Goal: Task Accomplishment & Management: Use online tool/utility

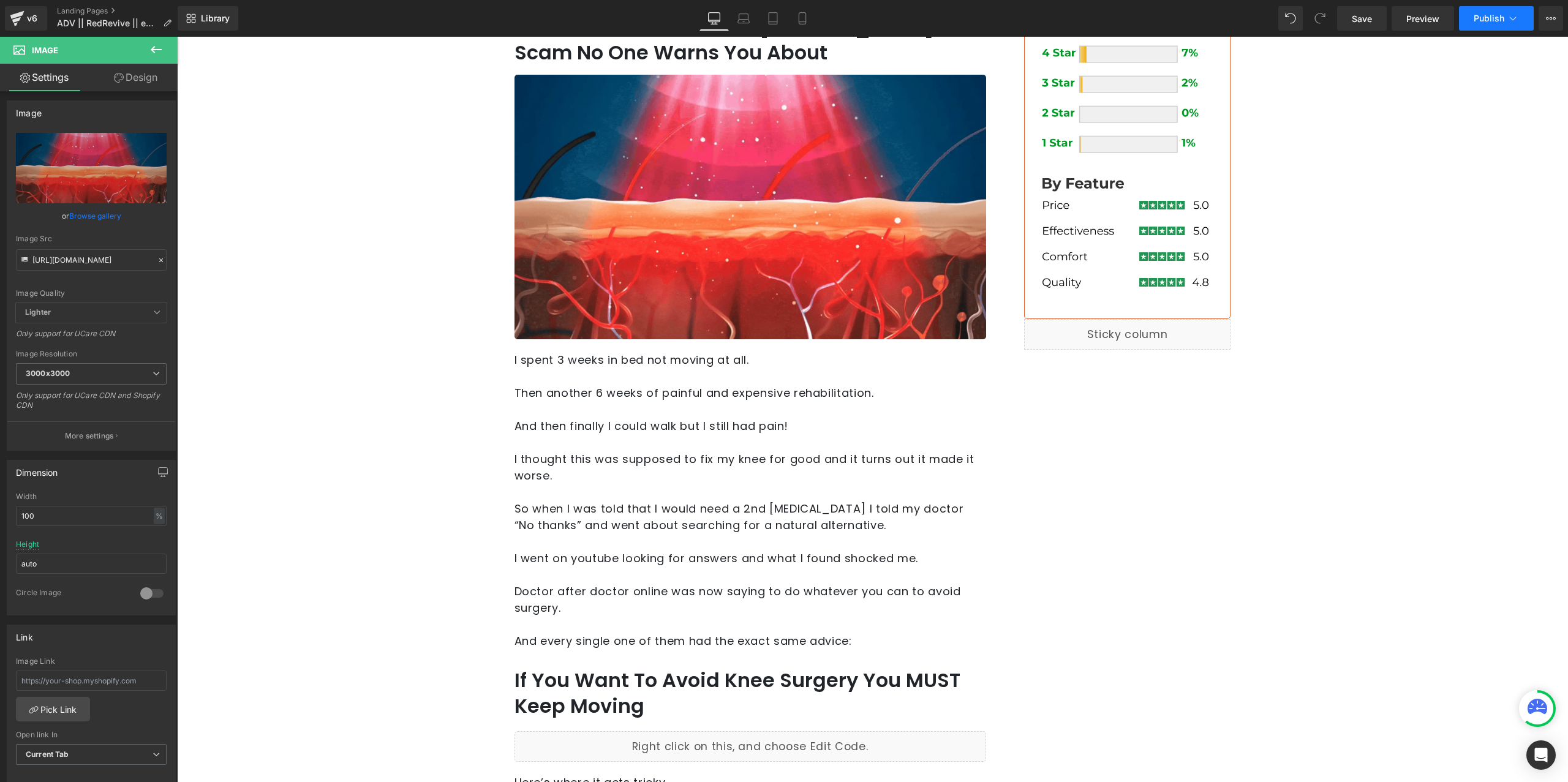
click at [1515, 9] on button "Publish" at bounding box center [1496, 18] width 75 height 25
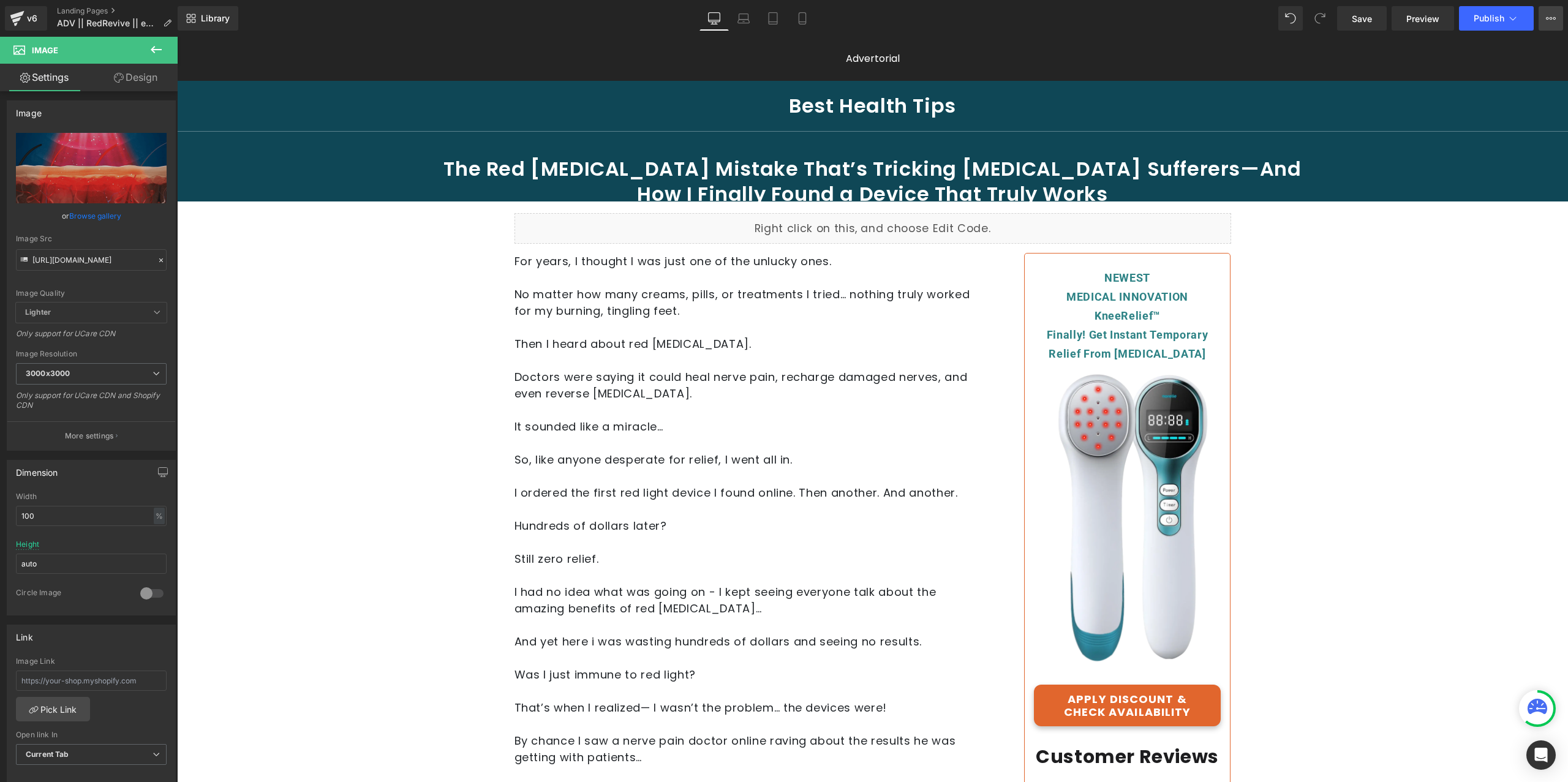
click at [1555, 14] on icon at bounding box center [1550, 18] width 10 height 10
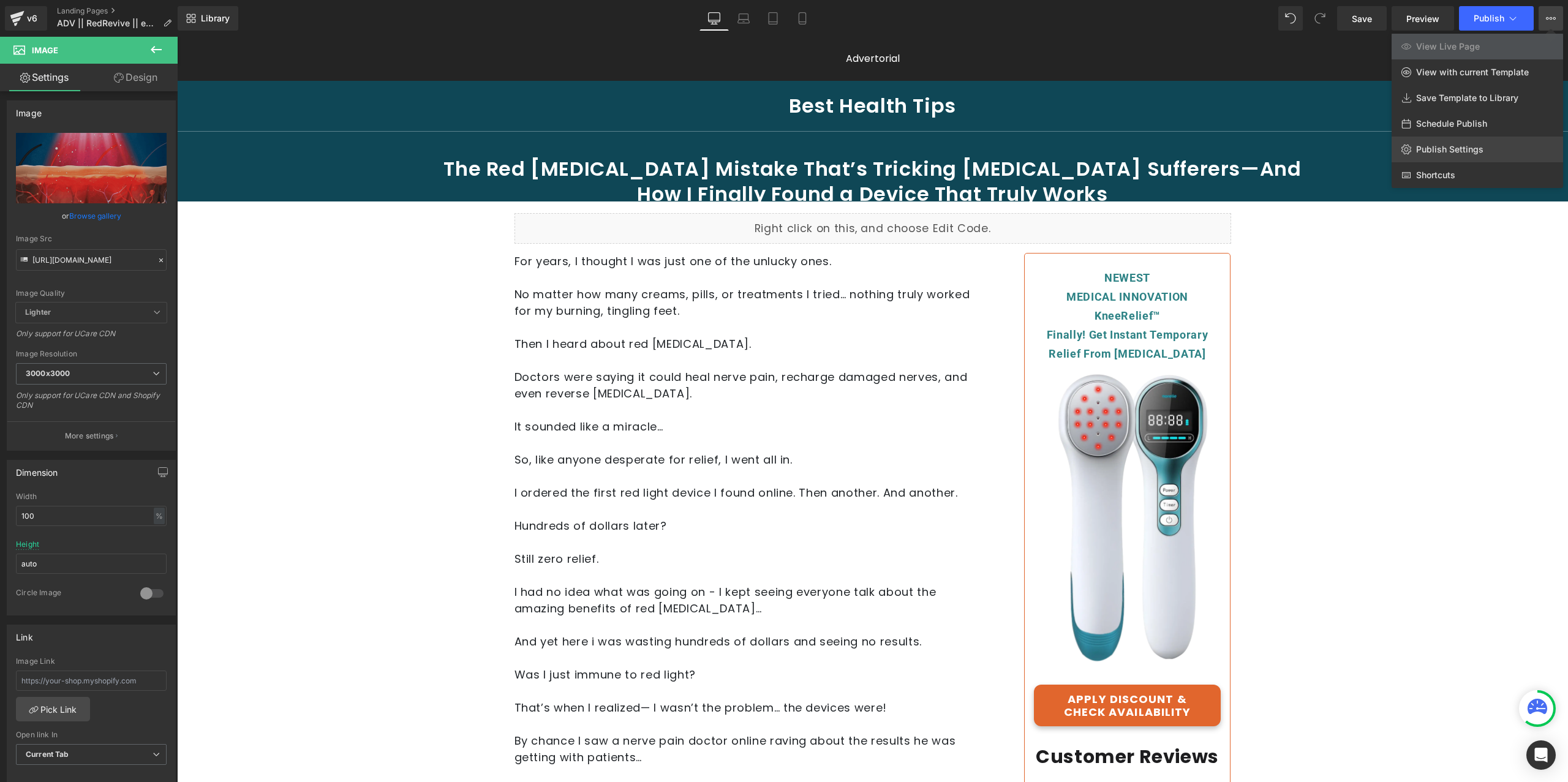
click at [1492, 139] on link "Publish Settings" at bounding box center [1476, 150] width 171 height 25
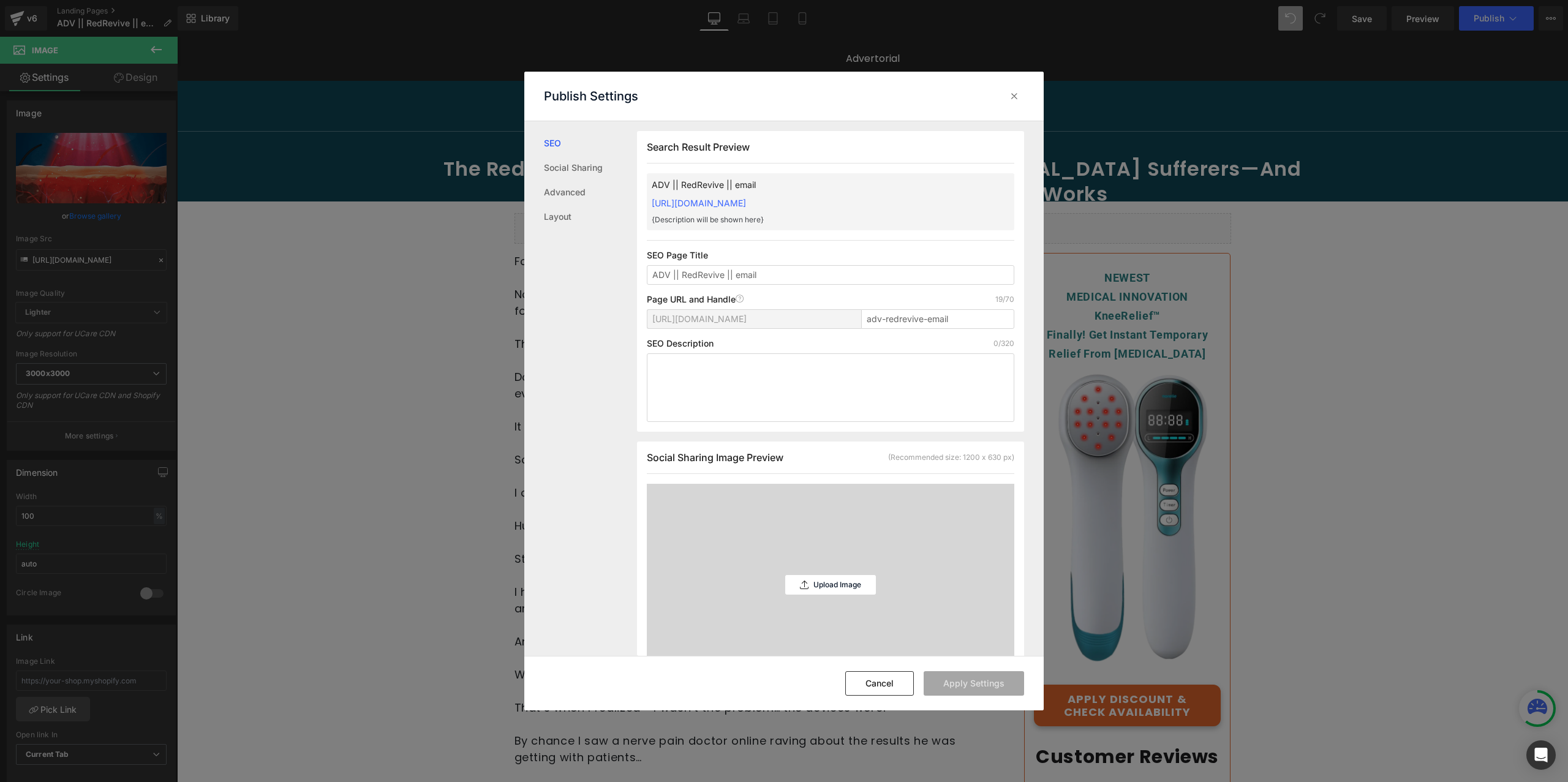
scroll to position [1, 0]
click at [901, 315] on input "adv-redrevive-email" at bounding box center [937, 319] width 153 height 20
type input "Red-light-mistakes"
click at [821, 284] on div "Search Result Preview ADV || RedRevive || email [URL][DOMAIN_NAME] {Description…" at bounding box center [831, 281] width 387 height 301
click at [821, 275] on input "ADV || RedRevive || email" at bounding box center [830, 274] width 367 height 20
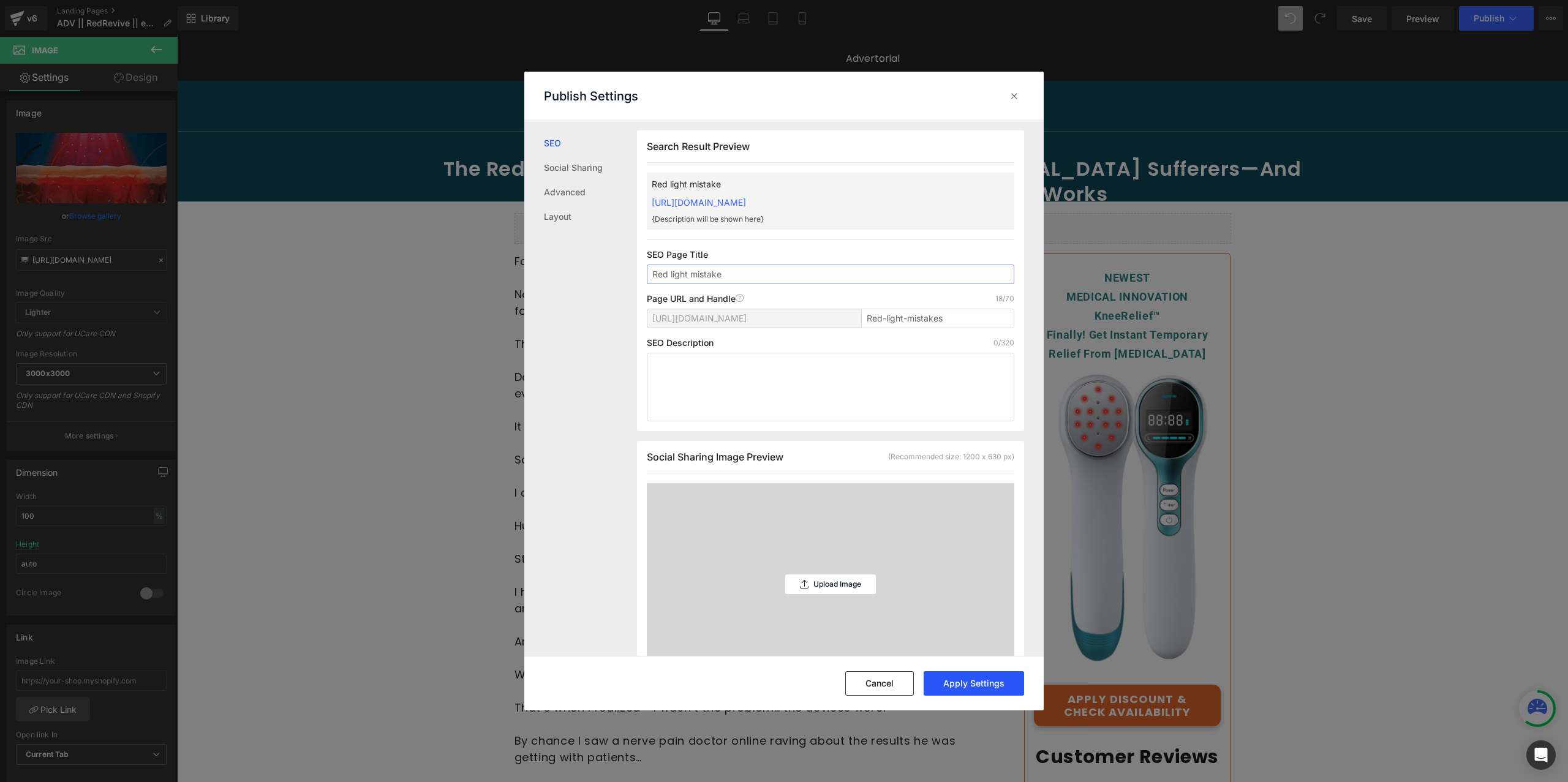
type input "Red light mistake"
click at [985, 683] on button "Apply Settings" at bounding box center [974, 683] width 100 height 25
click at [940, 330] on div "Error, handle is already used" at bounding box center [916, 336] width 110 height 12
click at [962, 322] on input "red-light-mistakes" at bounding box center [937, 319] width 153 height 20
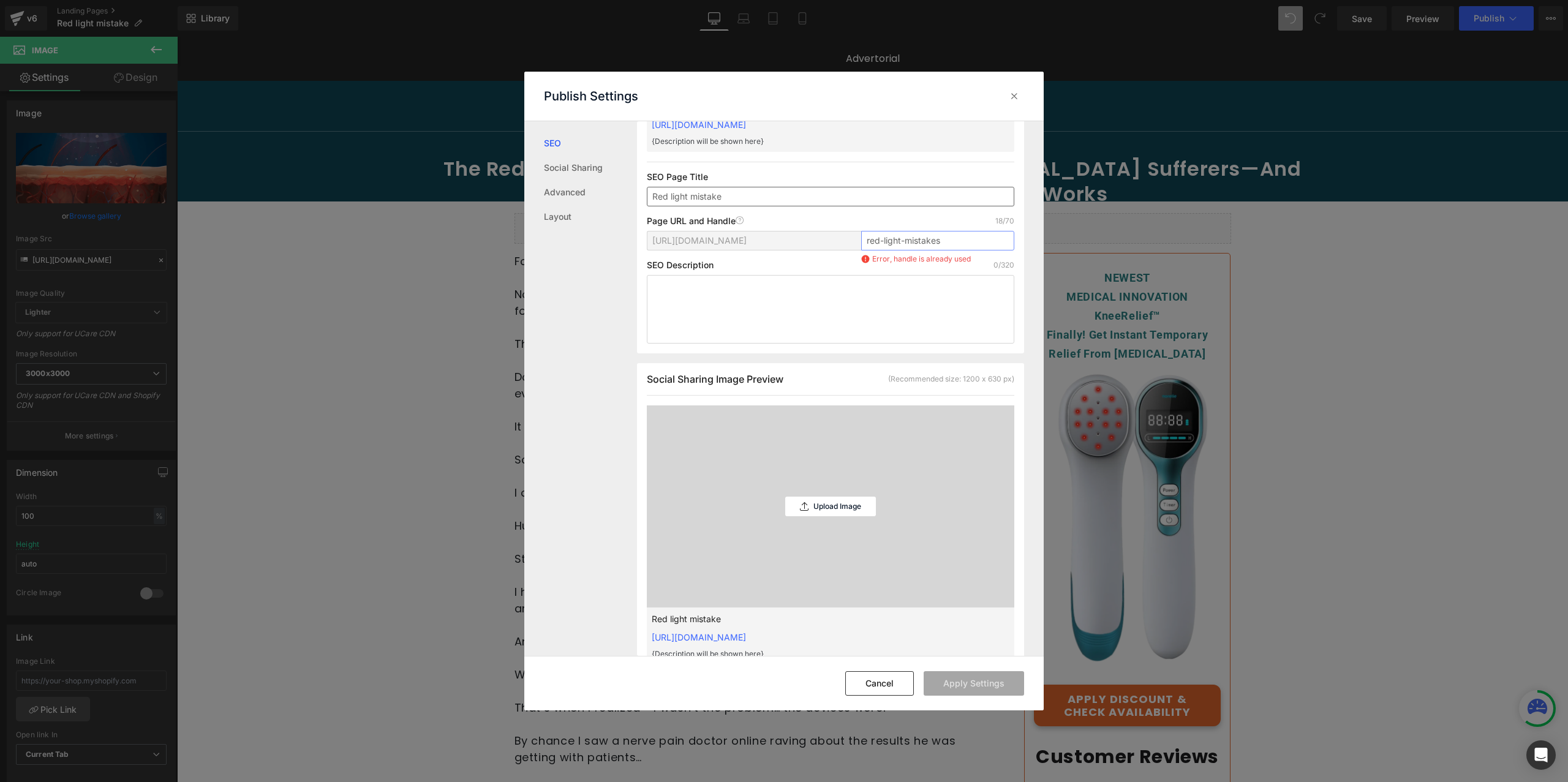
scroll to position [0, 0]
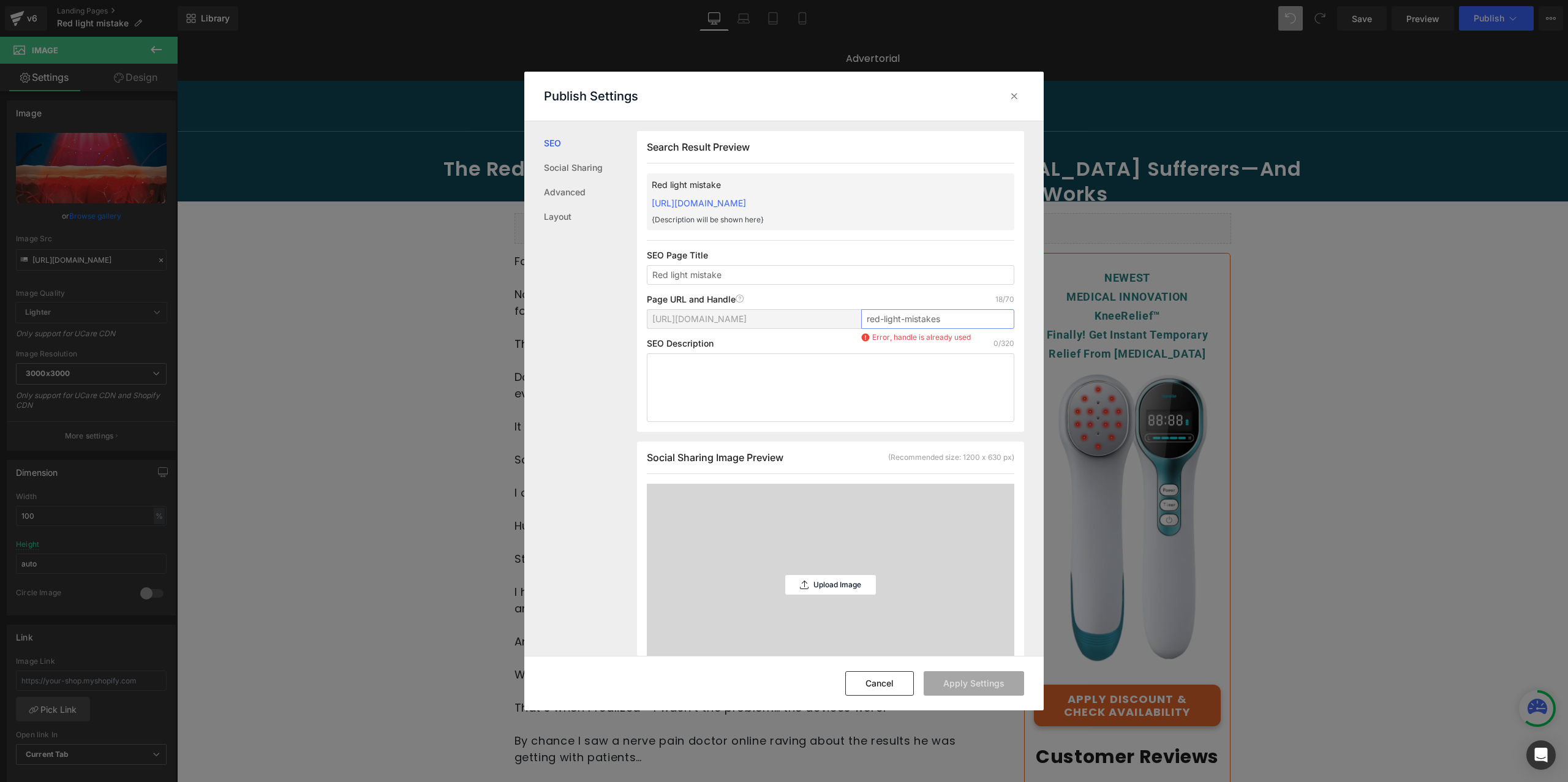
click at [968, 315] on input "red-light-mistakes" at bounding box center [937, 319] width 153 height 20
type input "red-light-mistake-[MEDICAL_DATA]"
click at [804, 112] on div "Publish Settings" at bounding box center [784, 96] width 519 height 49
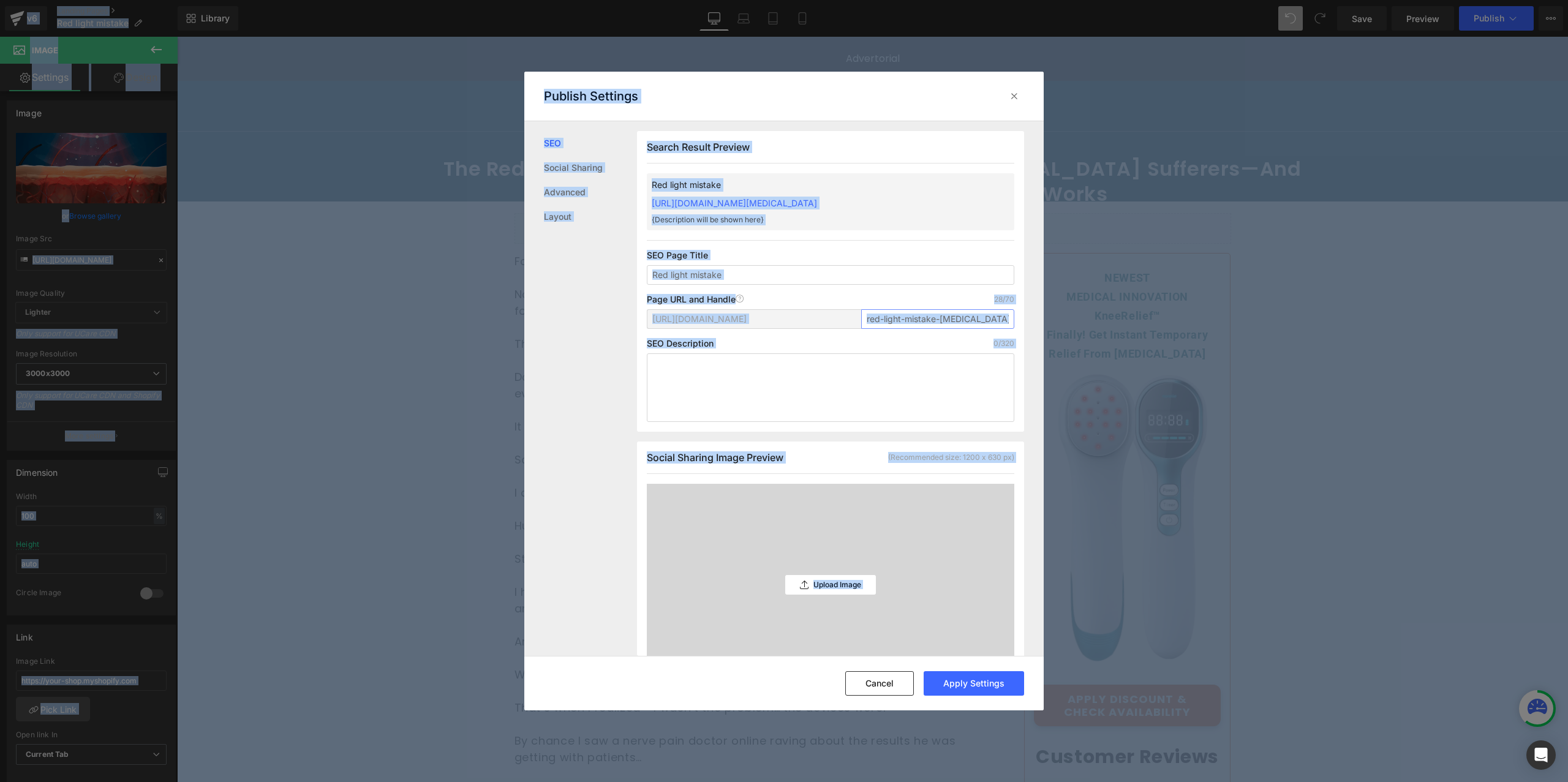
click at [987, 322] on input "red-light-mistake-[MEDICAL_DATA]" at bounding box center [937, 319] width 153 height 20
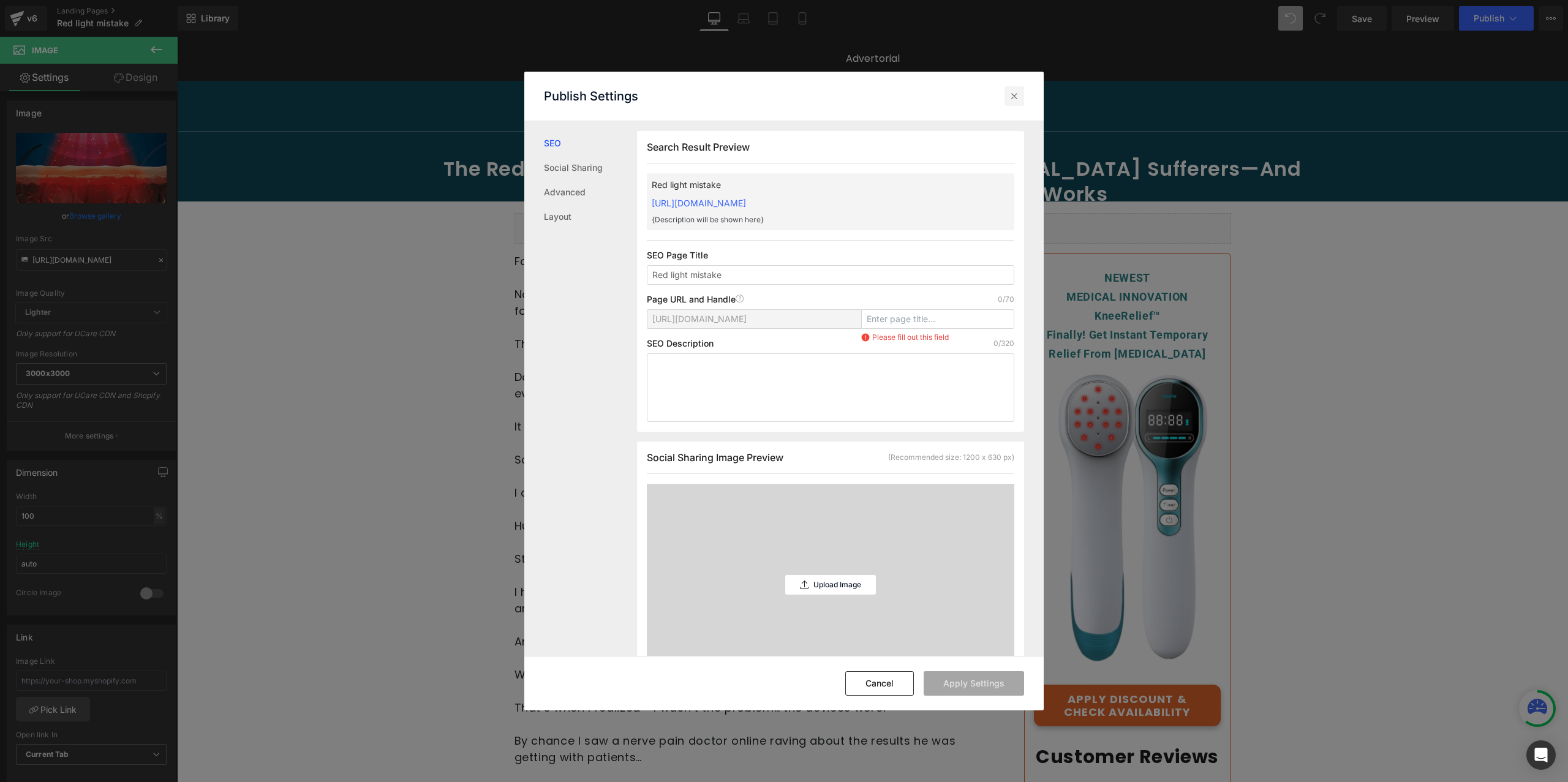
click at [1019, 99] on icon at bounding box center [1014, 96] width 12 height 12
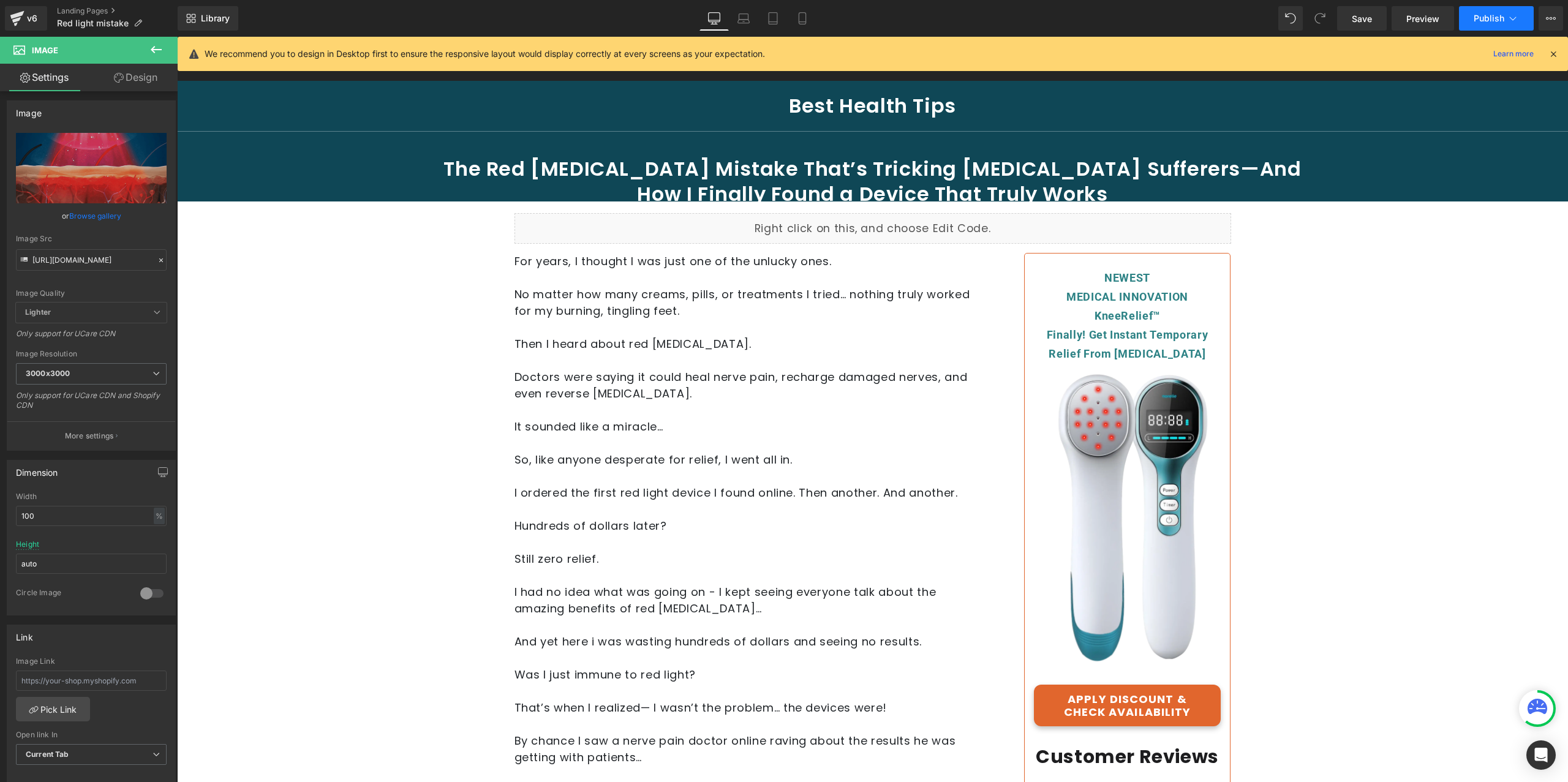
click at [1524, 17] on button "Publish" at bounding box center [1496, 18] width 75 height 25
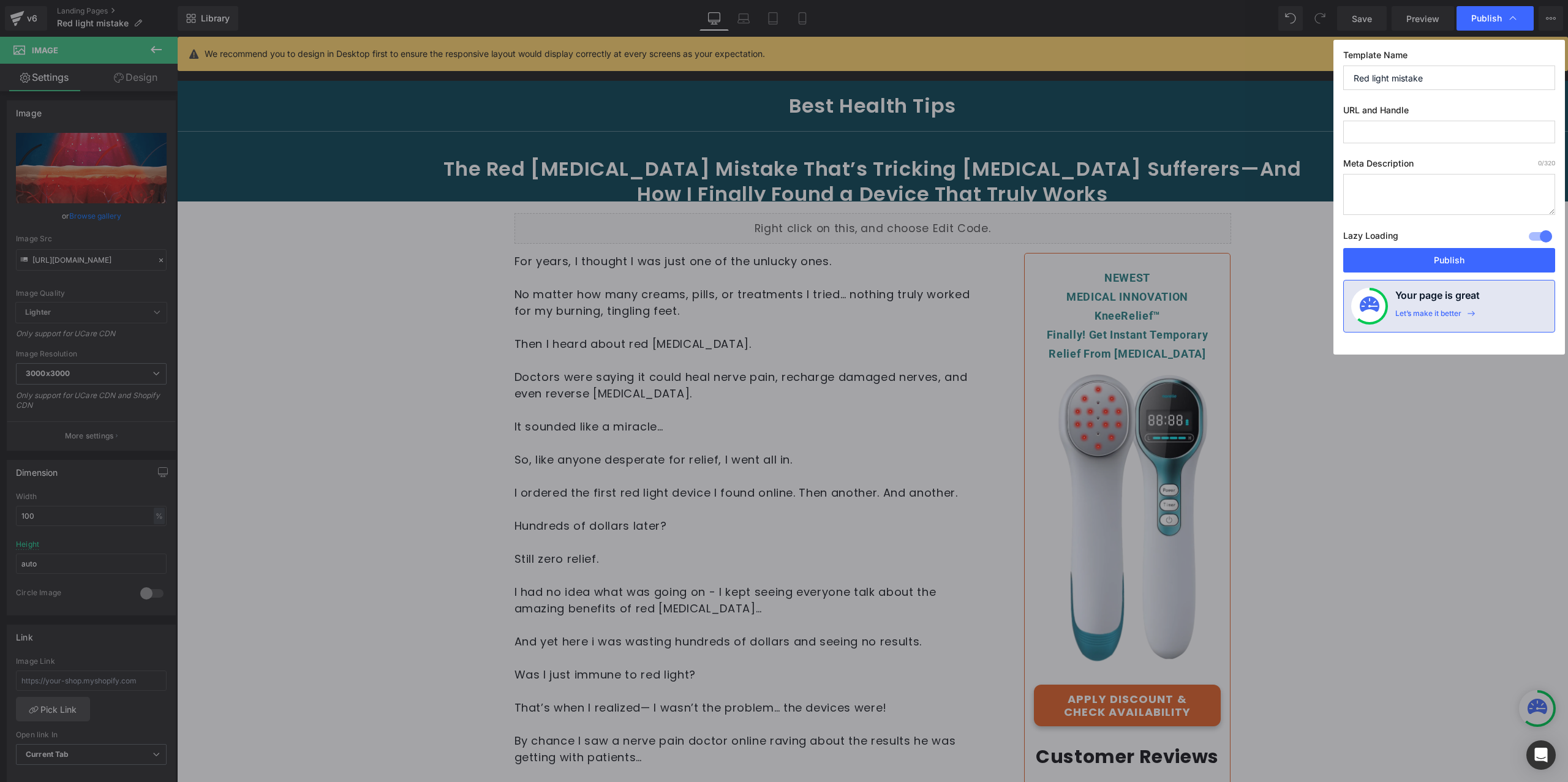
click at [1447, 136] on input "text" at bounding box center [1449, 132] width 212 height 22
paste input "red-light-mistake-[MEDICAL_DATA]"
type input "red-light-mistake-[MEDICAL_DATA]"
click at [1462, 260] on button "Publish" at bounding box center [1449, 260] width 212 height 25
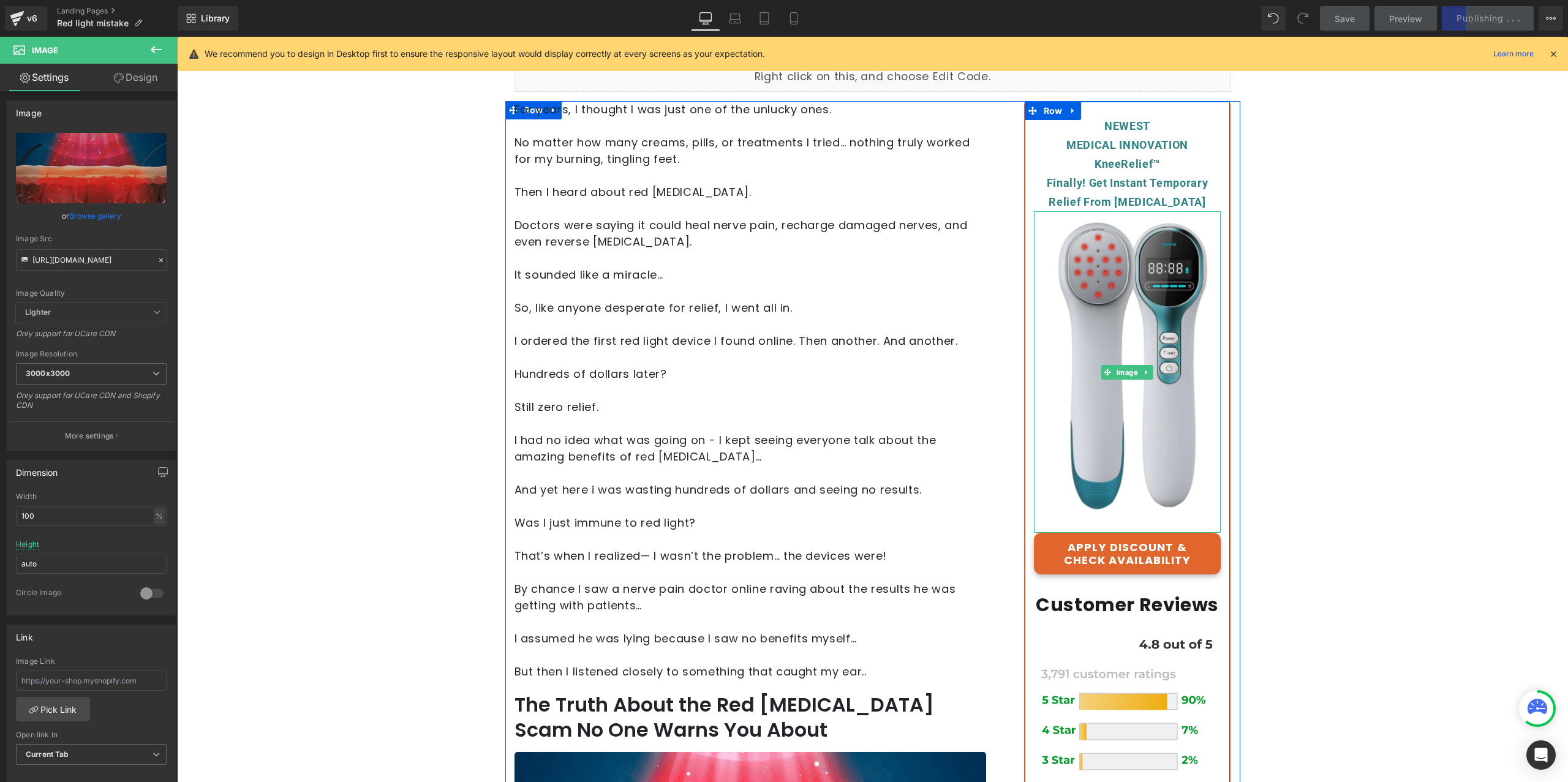
scroll to position [150, 0]
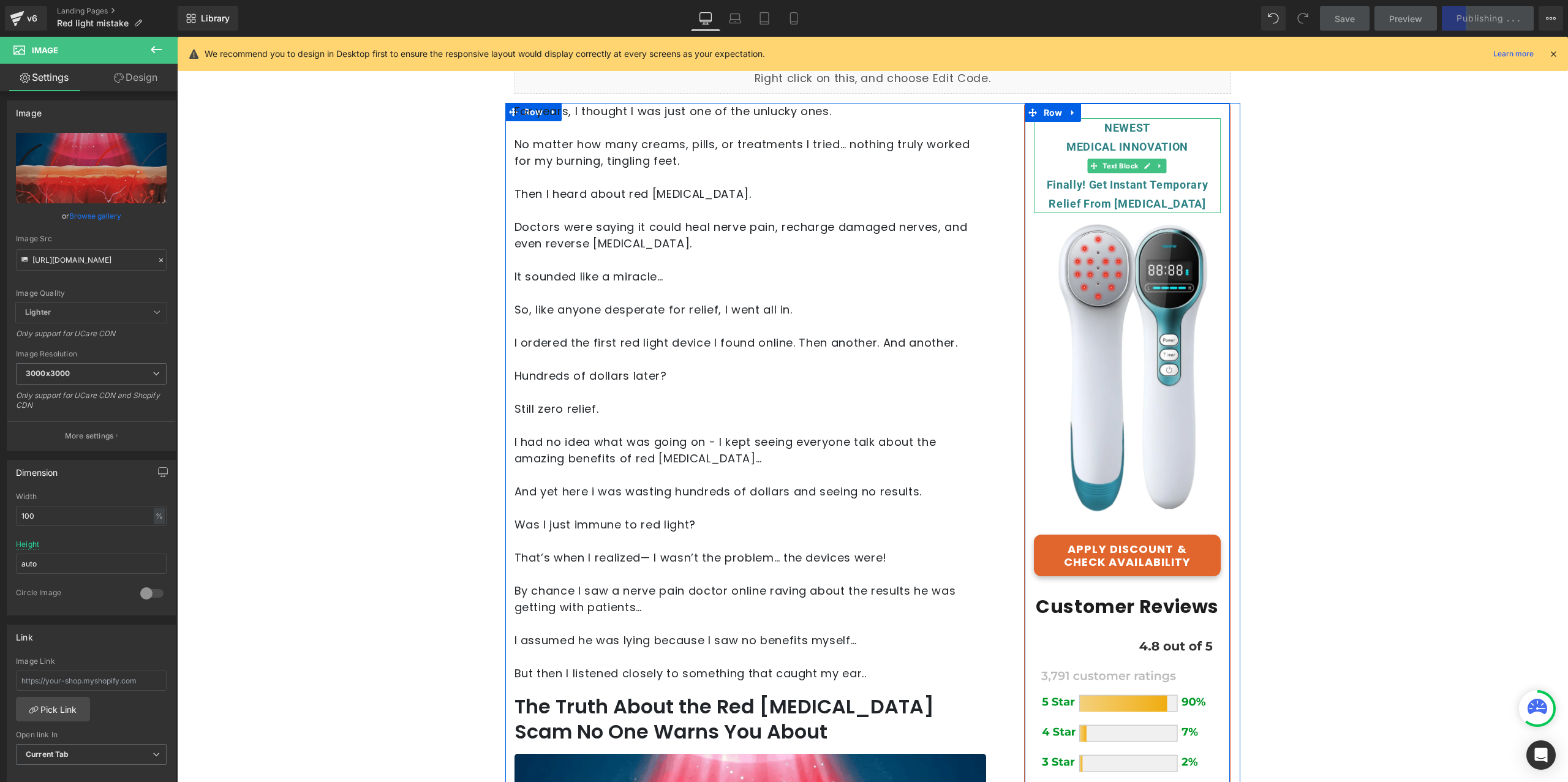
click at [1130, 139] on div "MEDICAL INNOVATION" at bounding box center [1127, 147] width 187 height 19
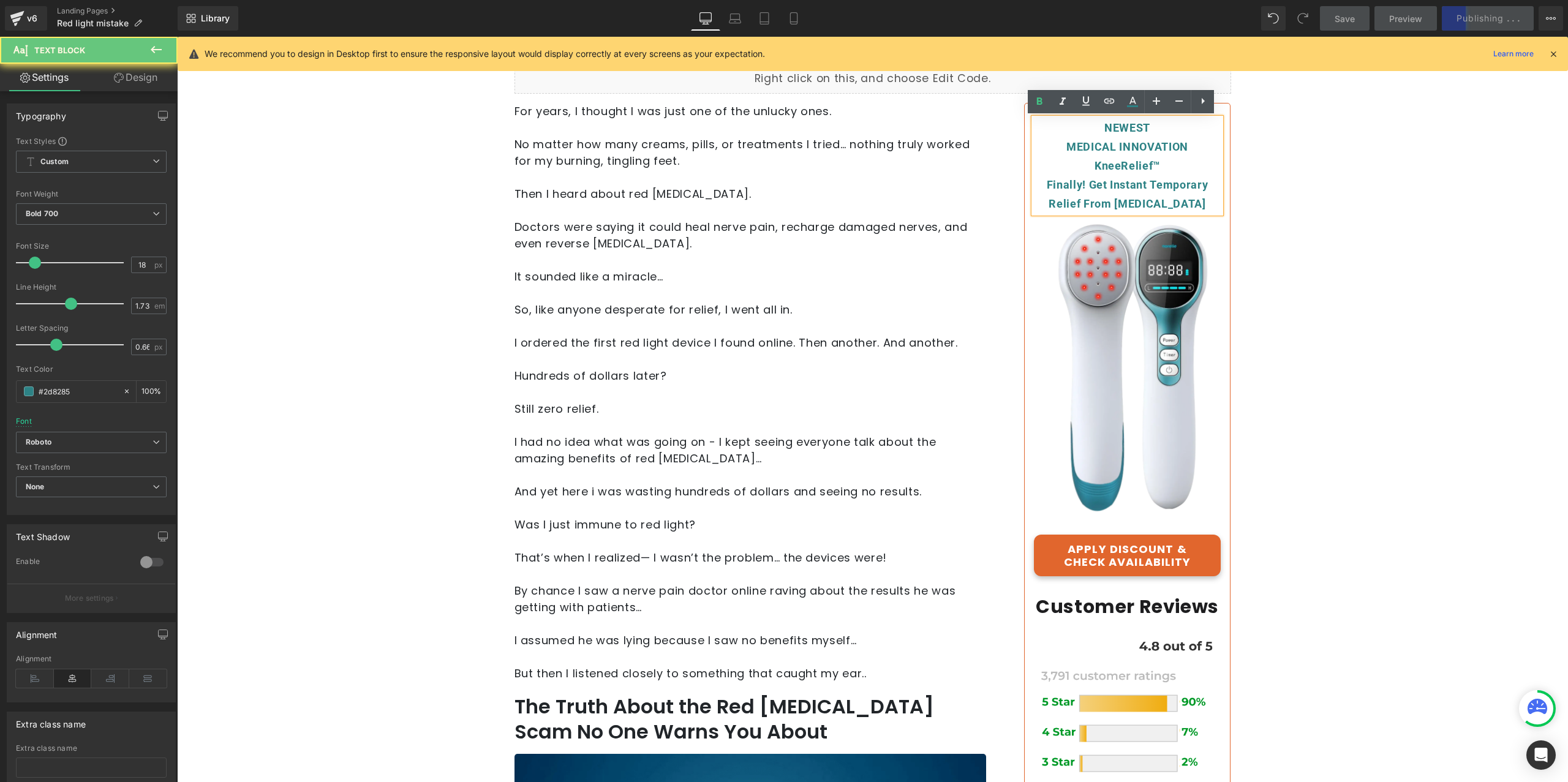
click at [1163, 159] on div "KneeRelief™" at bounding box center [1127, 166] width 187 height 19
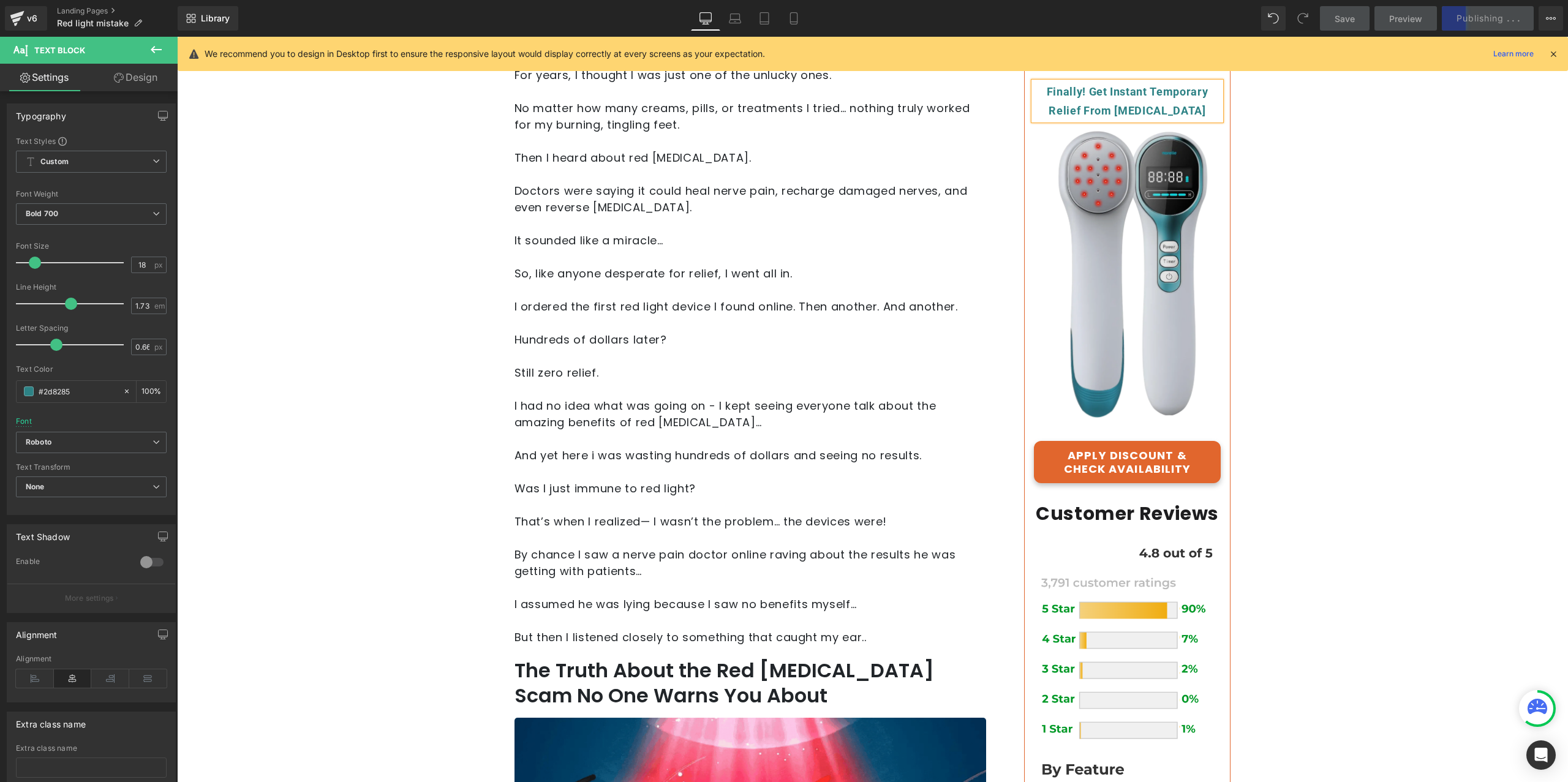
scroll to position [103, 0]
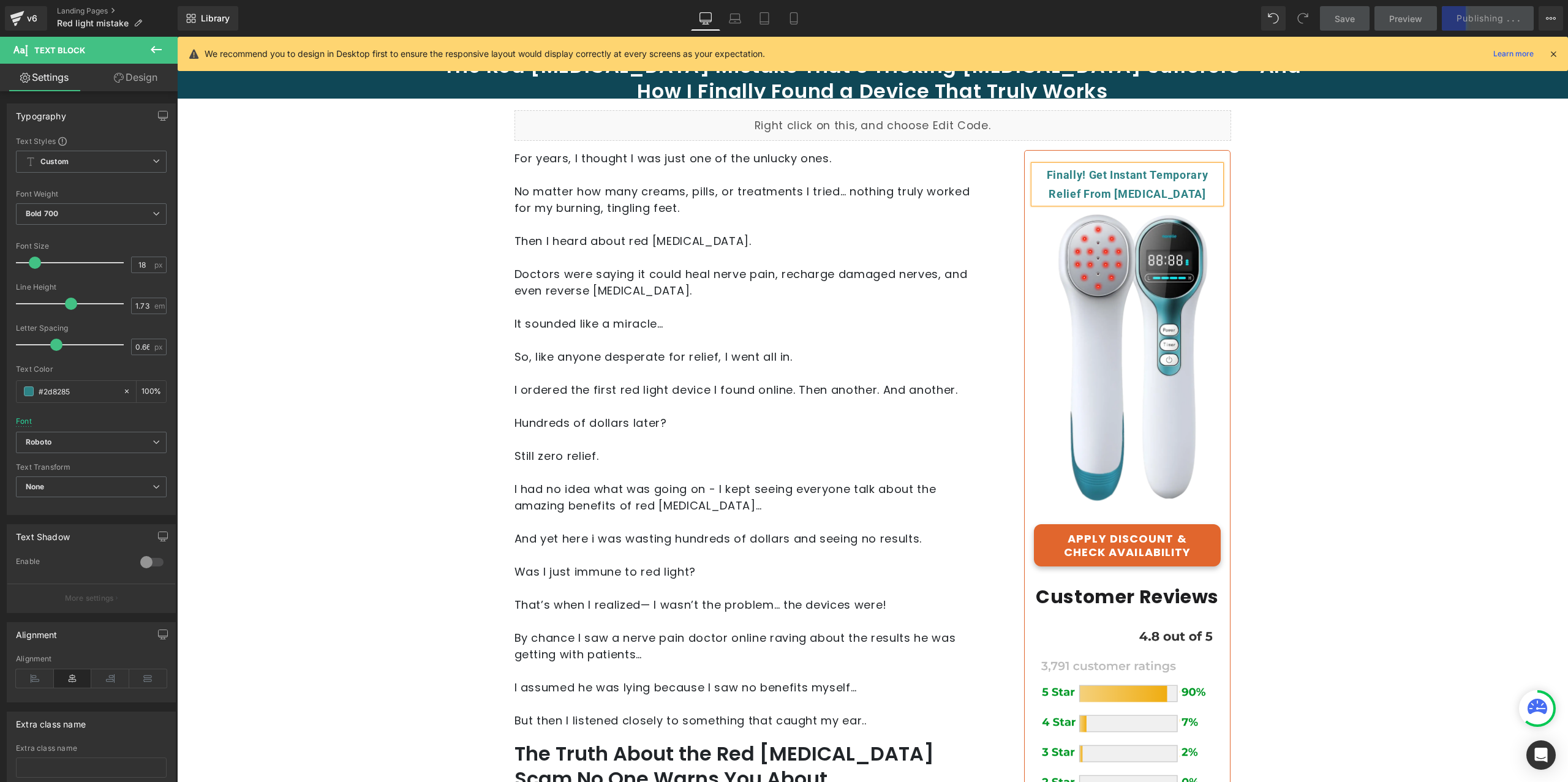
click at [1191, 195] on div "Finally! Get Instant Temporary Relief From [MEDICAL_DATA]" at bounding box center [1127, 185] width 187 height 38
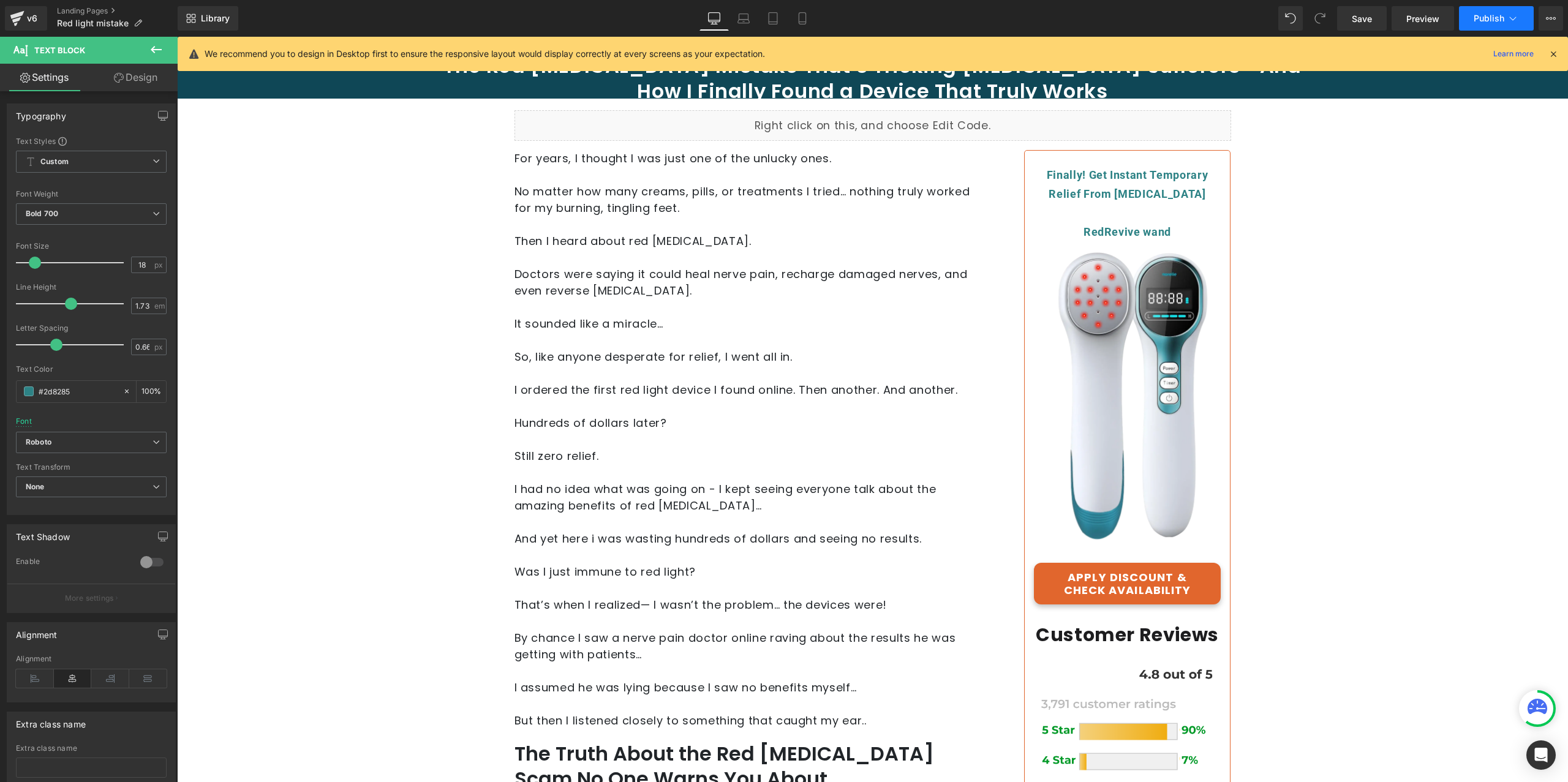
click at [1503, 21] on span "Publish" at bounding box center [1488, 18] width 30 height 10
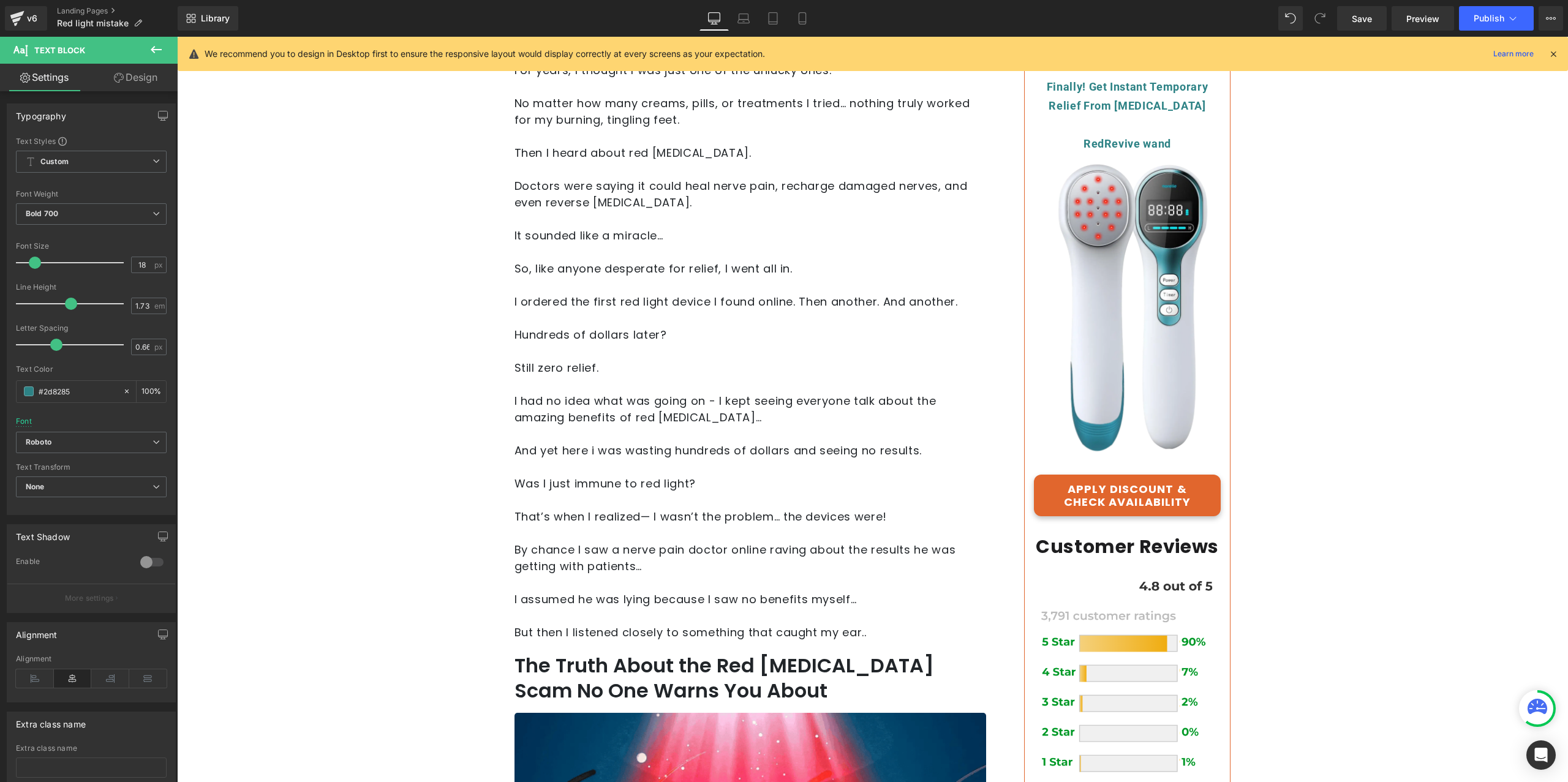
scroll to position [106, 0]
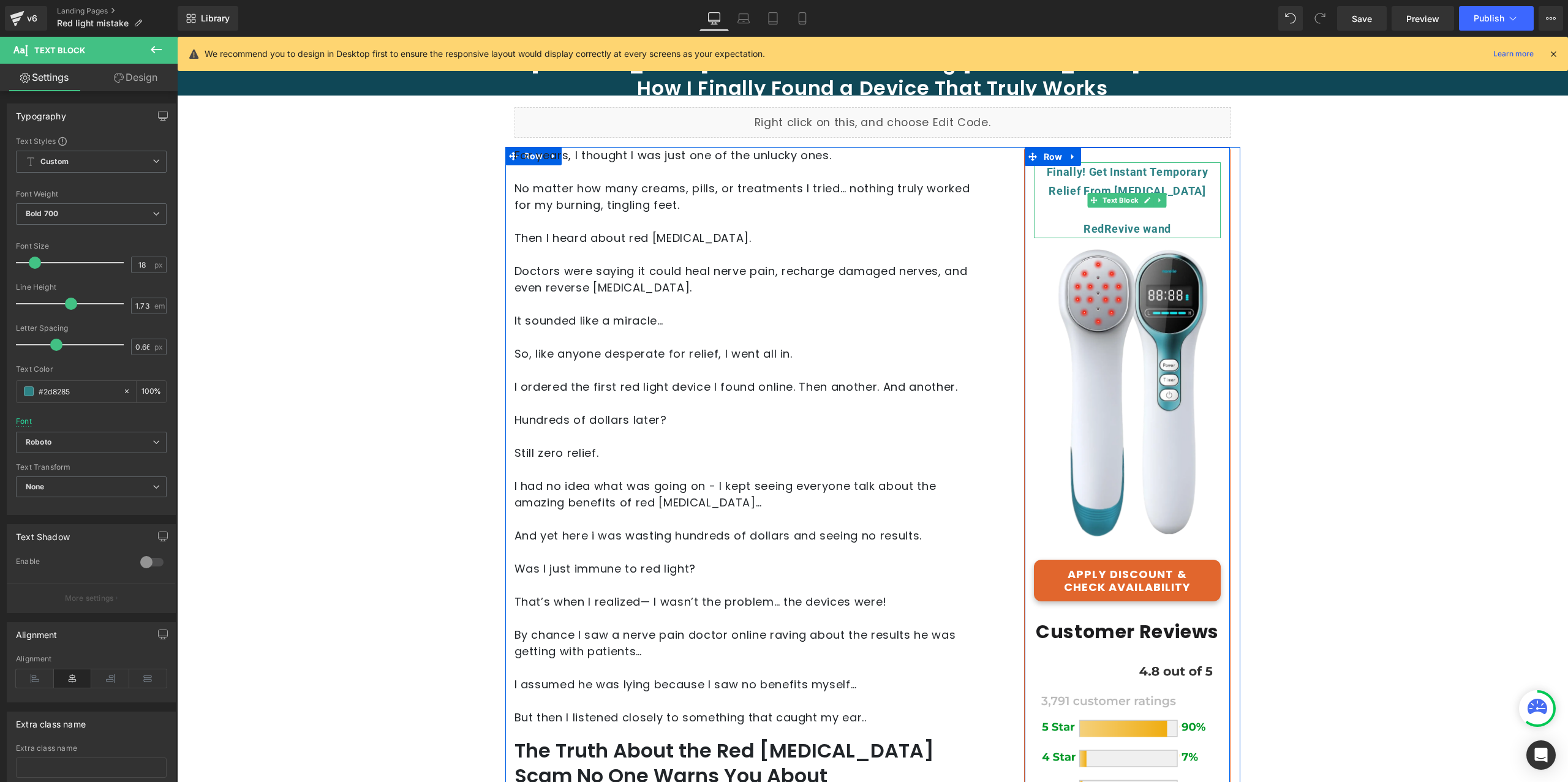
drag, startPoint x: 1140, startPoint y: 201, endPoint x: 1173, endPoint y: 201, distance: 33.0
click at [1144, 201] on icon at bounding box center [1148, 201] width 6 height 6
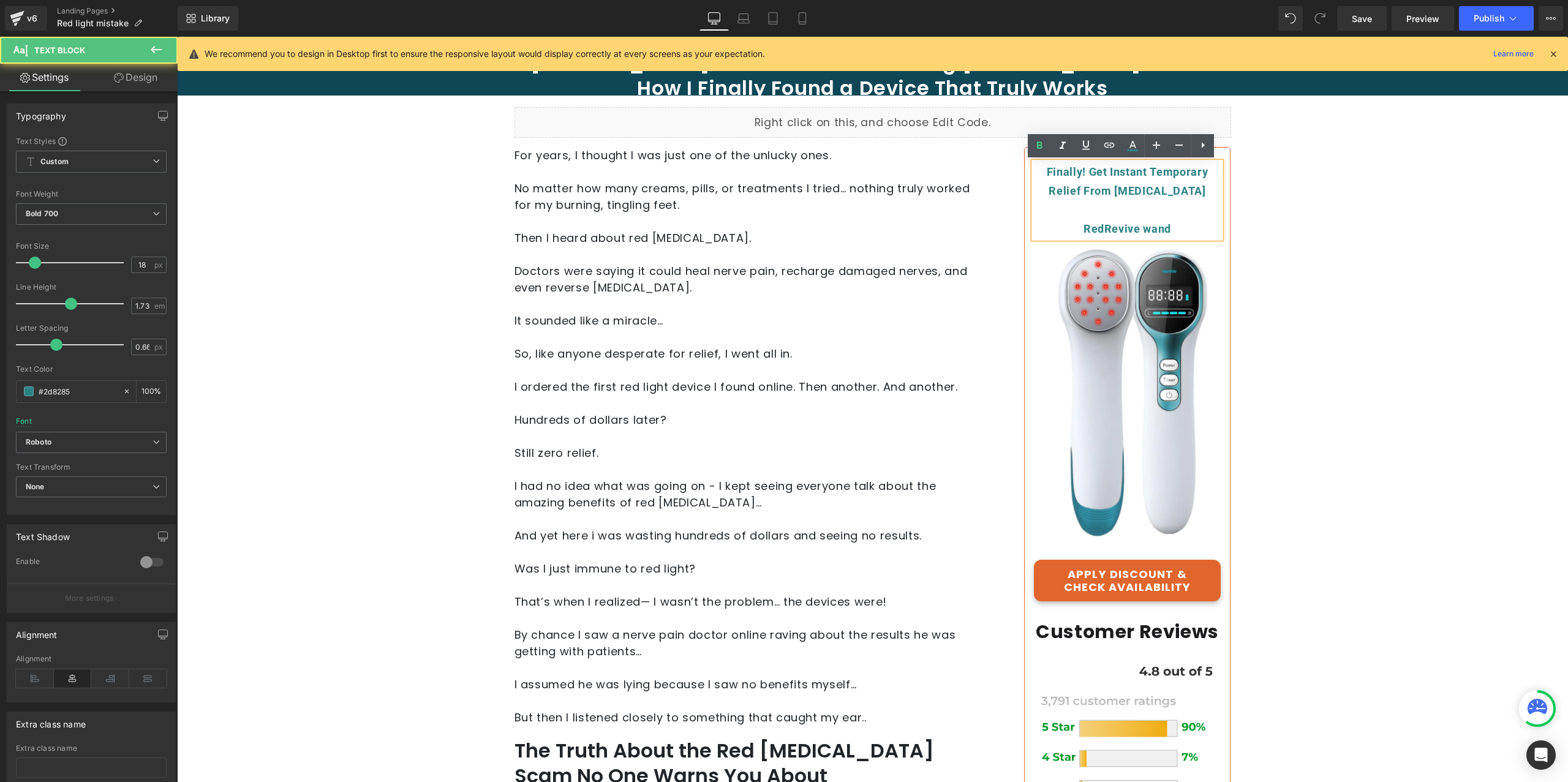
click at [1190, 197] on div "Finally! Get Instant Temporary Relief From [MEDICAL_DATA]" at bounding box center [1127, 182] width 187 height 38
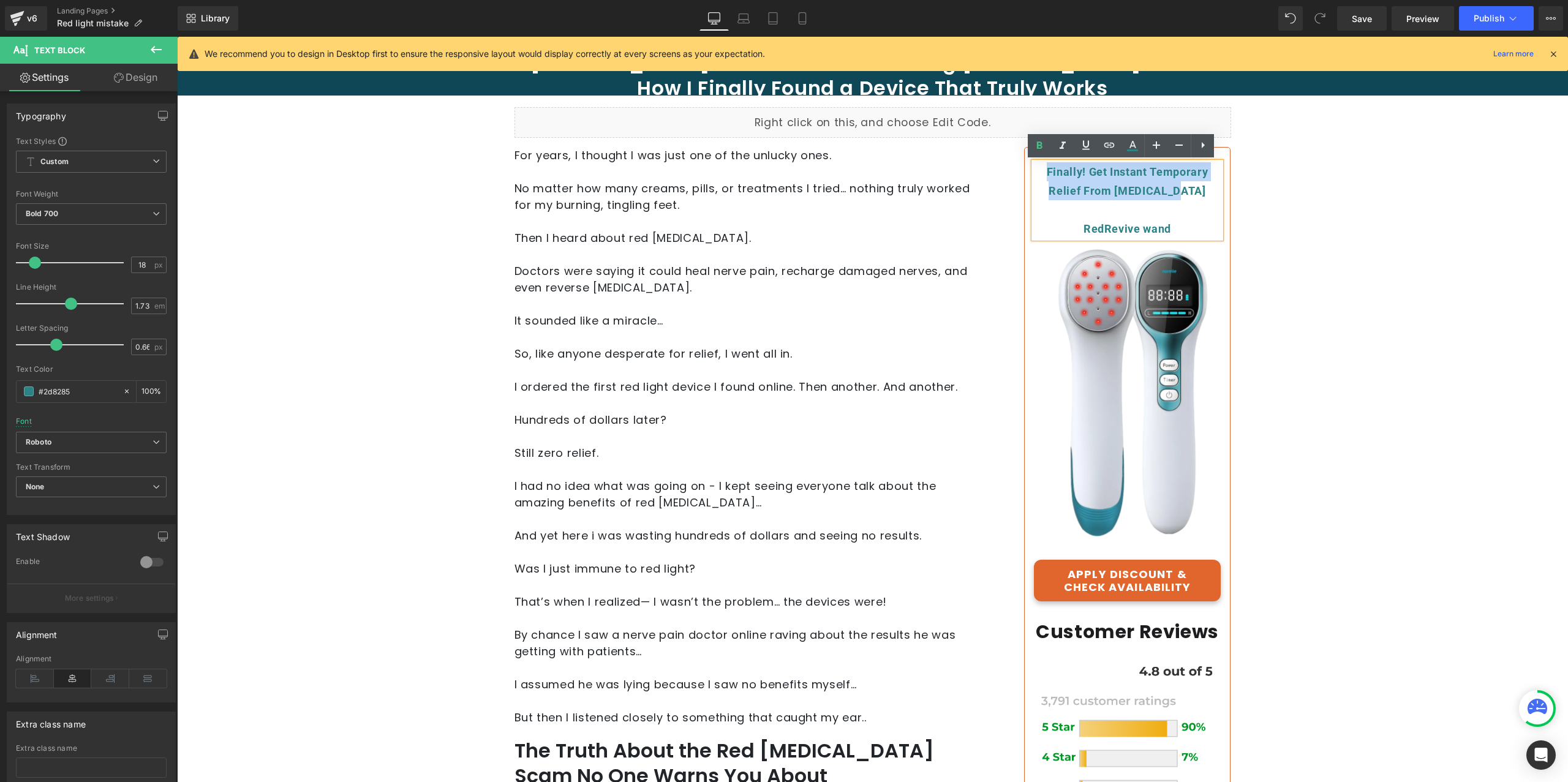
drag, startPoint x: 1179, startPoint y: 189, endPoint x: 1041, endPoint y: 169, distance: 139.4
click at [1041, 169] on div "Finally! Get Instant Temporary Relief From [MEDICAL_DATA]" at bounding box center [1127, 182] width 187 height 38
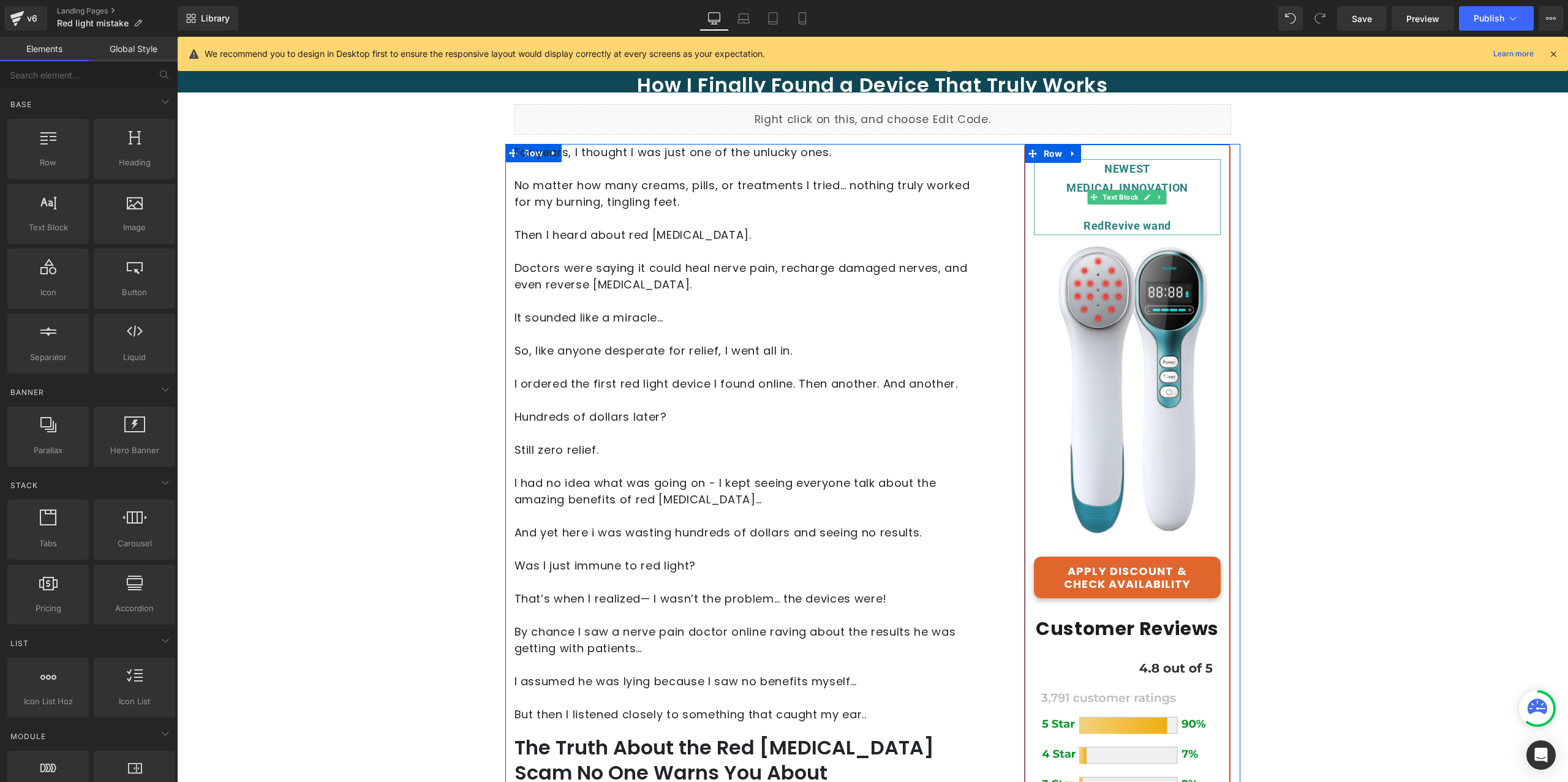
click at [1136, 225] on div "RedRevive wand" at bounding box center [1127, 225] width 187 height 19
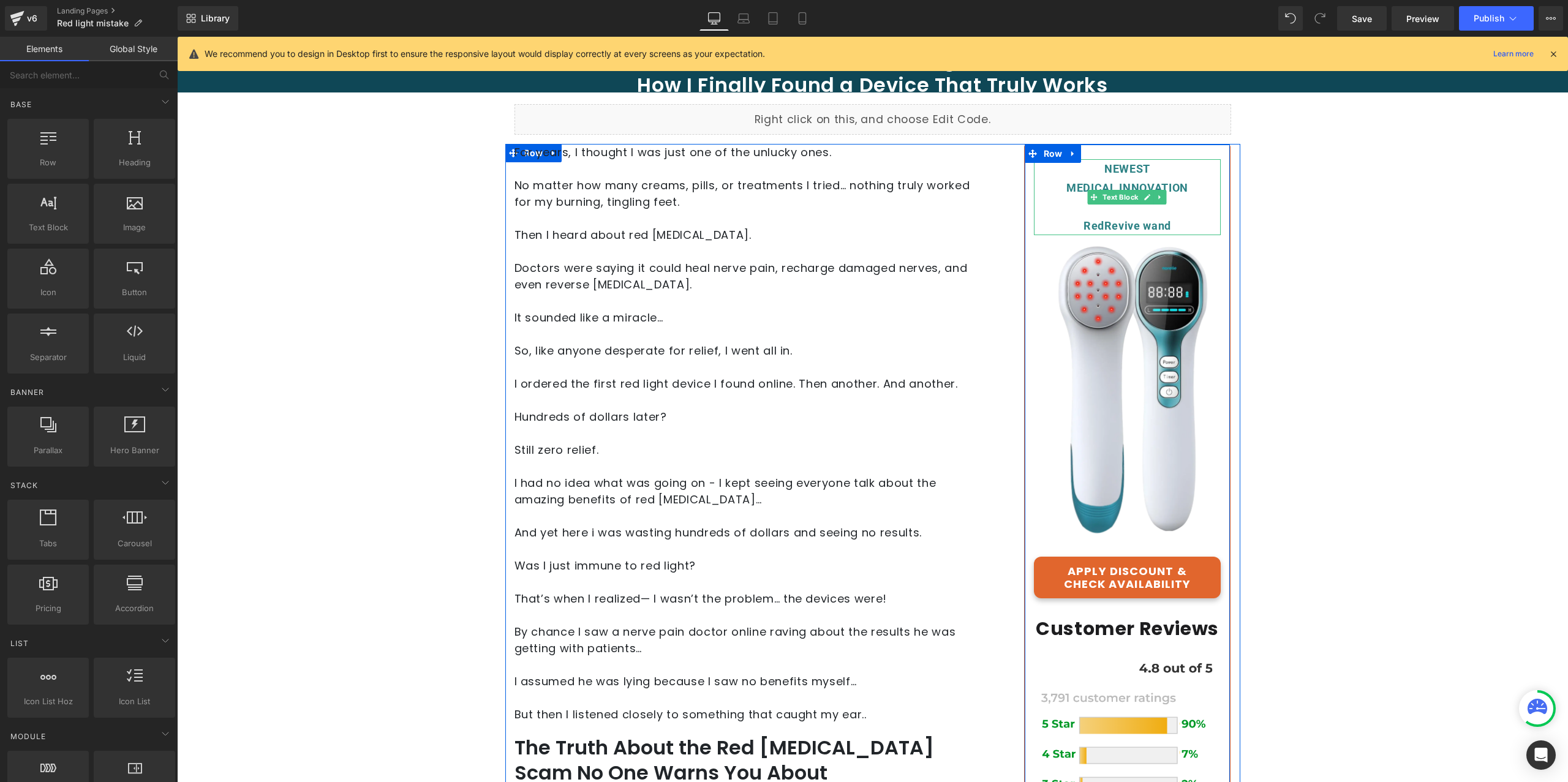
click at [1132, 225] on div "RedRevive wand" at bounding box center [1127, 225] width 187 height 19
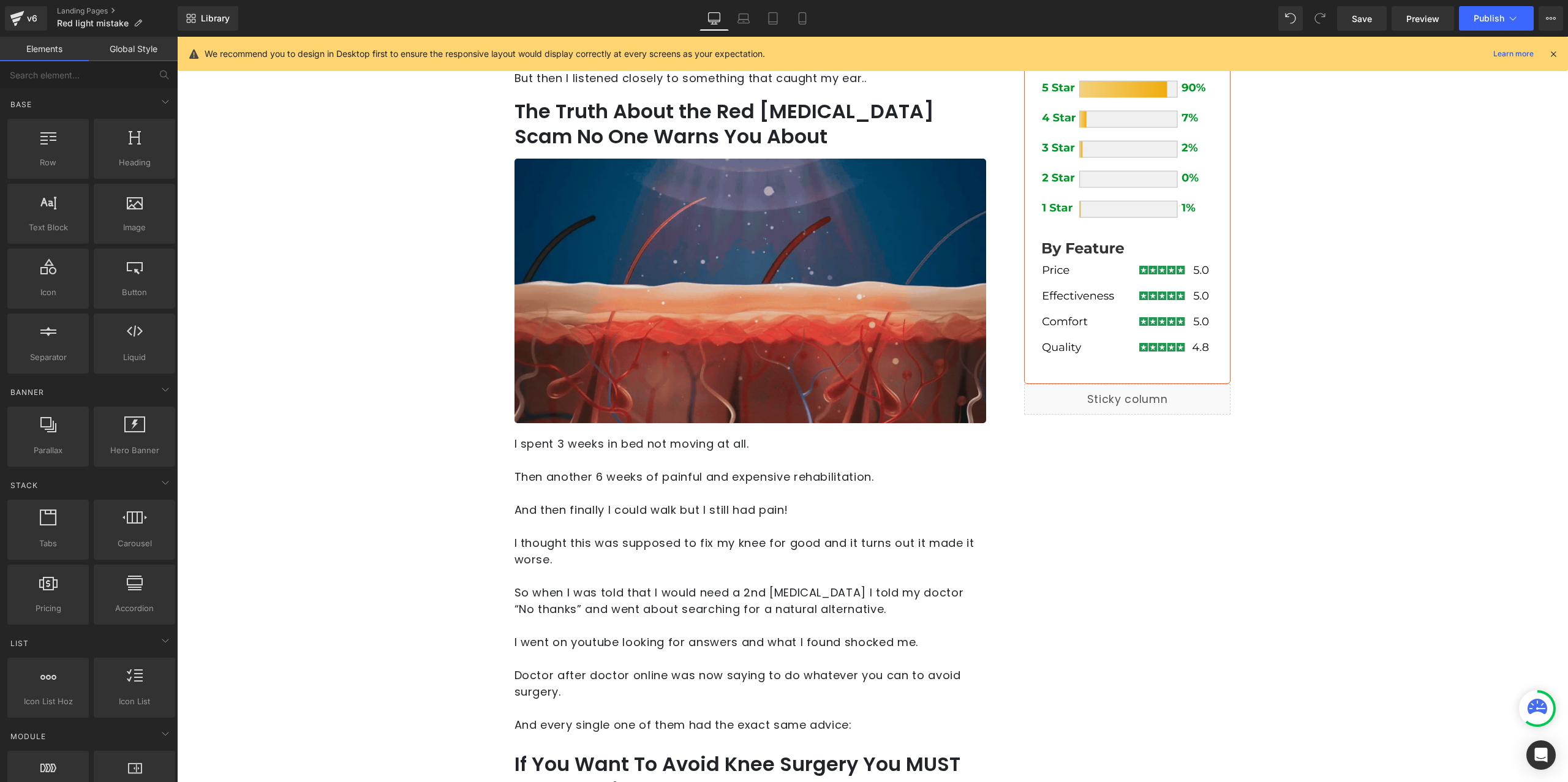
scroll to position [742, 0]
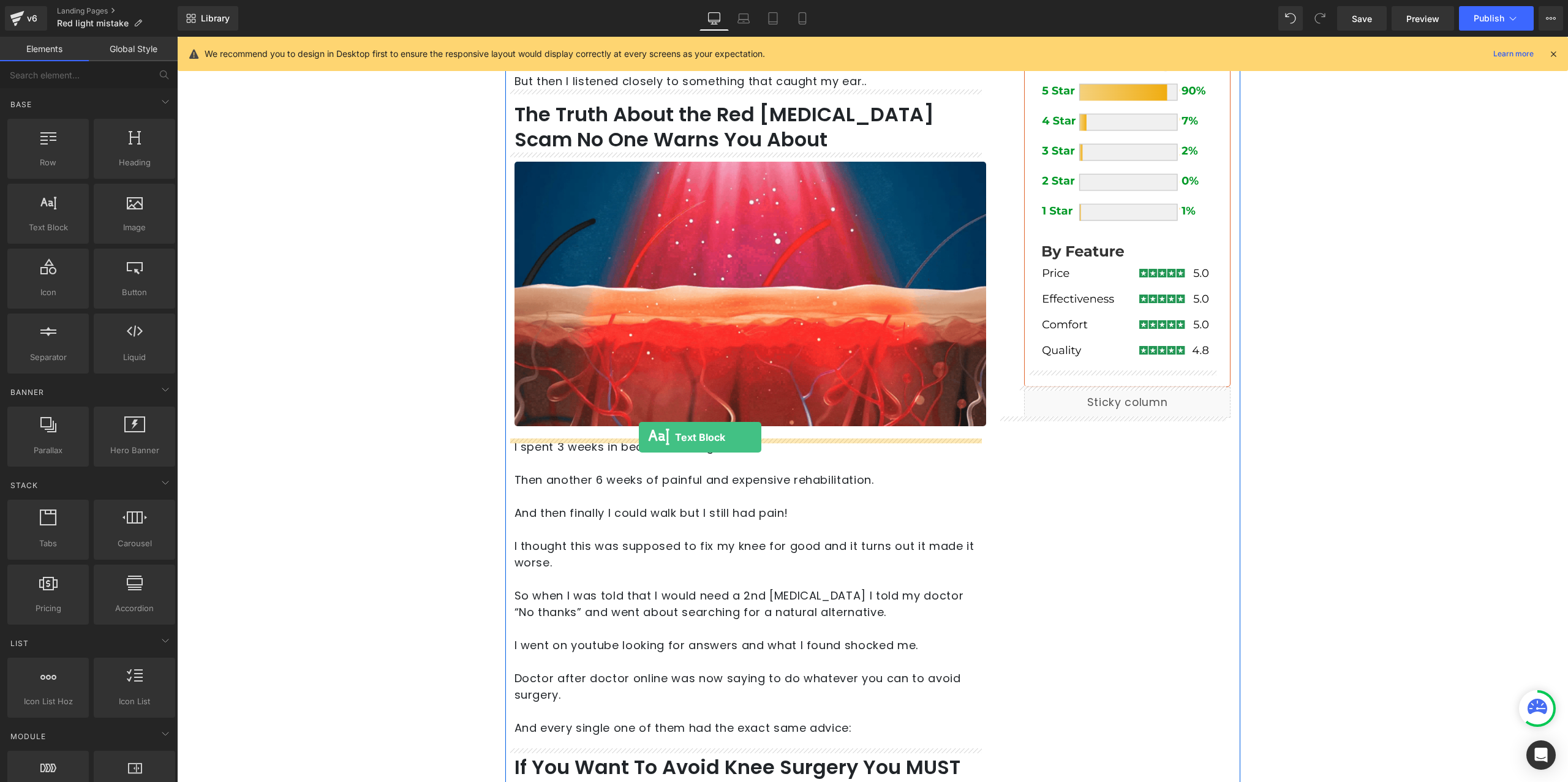
drag, startPoint x: 250, startPoint y: 285, endPoint x: 639, endPoint y: 437, distance: 417.6
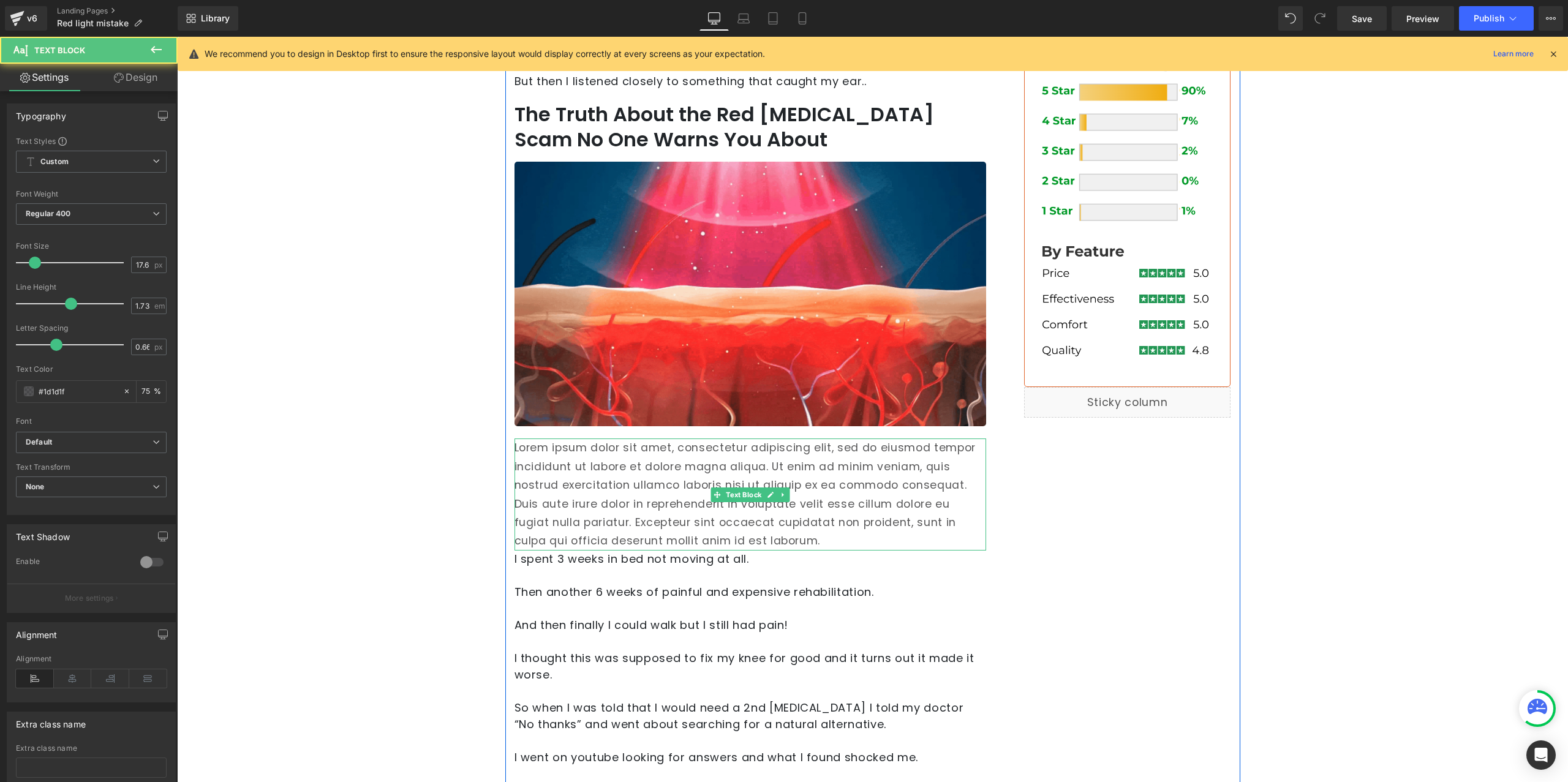
click at [639, 474] on p "Lorem ipsum dolor sit amet, consectetur adipiscing elit, sed do eiusmod tempor …" at bounding box center [750, 495] width 471 height 111
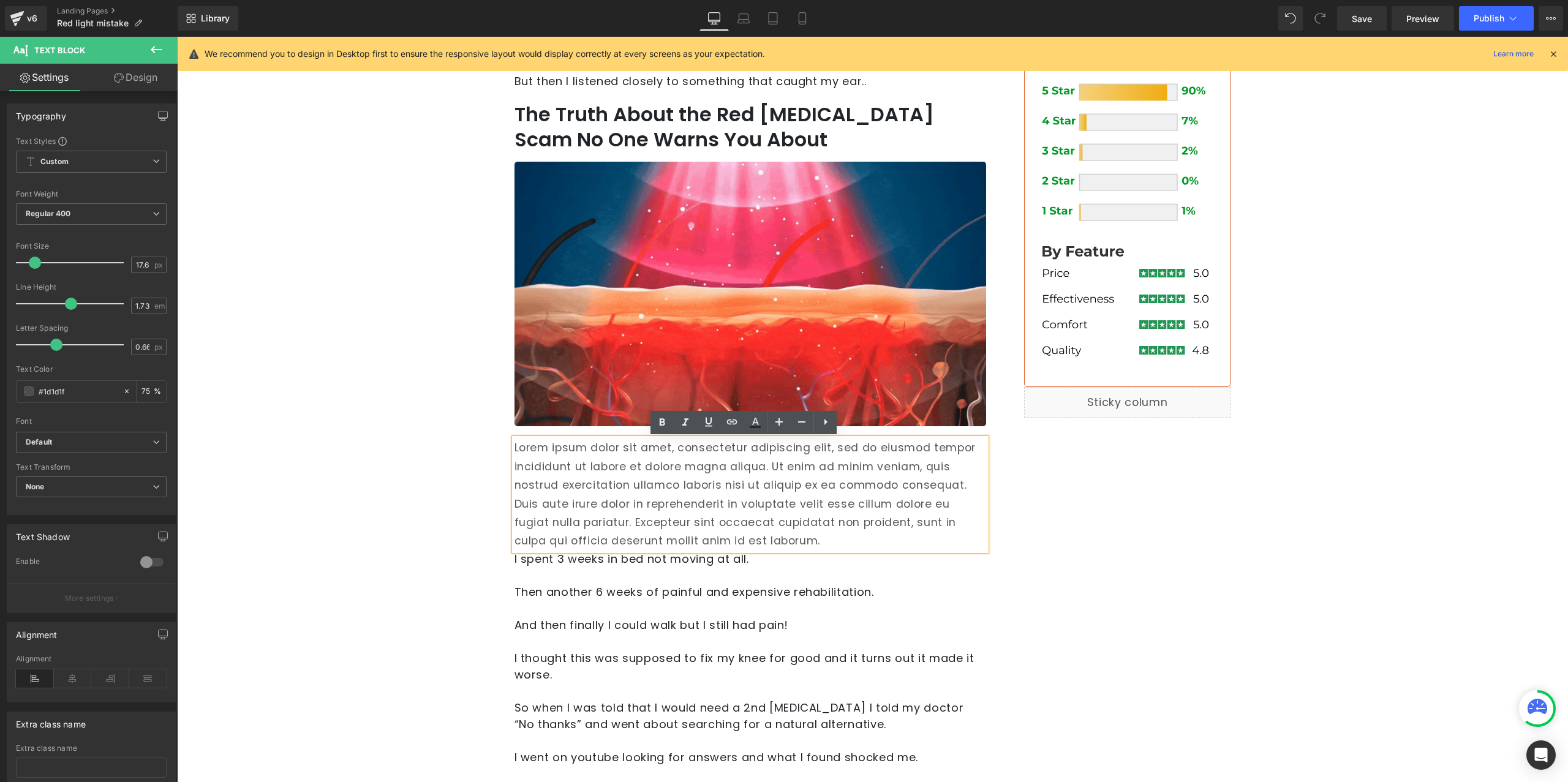
click at [651, 469] on p "Lorem ipsum dolor sit amet, consectetur adipiscing elit, sed do eiusmod tempor …" at bounding box center [750, 495] width 471 height 111
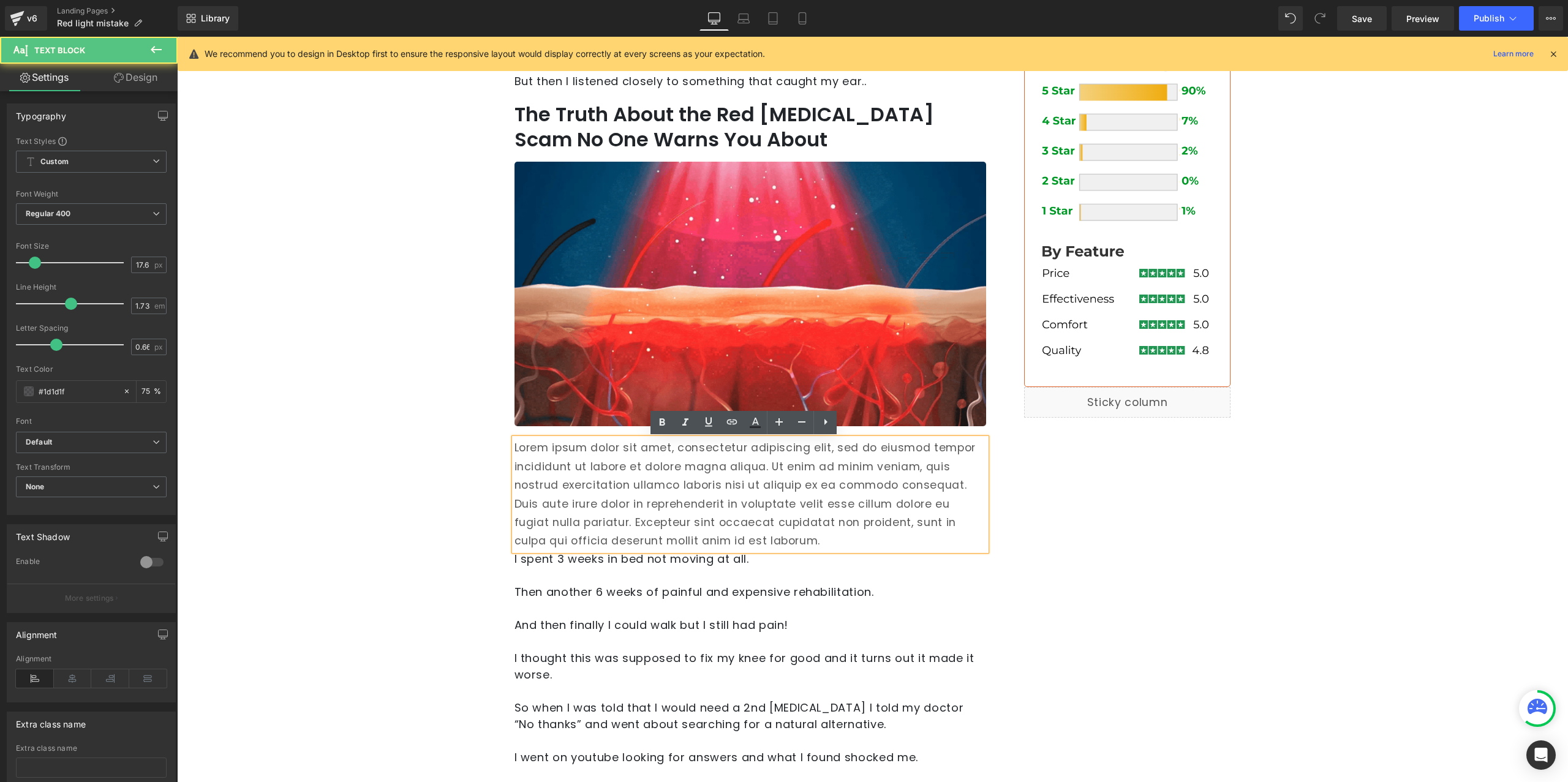
click at [651, 468] on p "Lorem ipsum dolor sit amet, consectetur adipiscing elit, sed do eiusmod tempor …" at bounding box center [750, 495] width 471 height 111
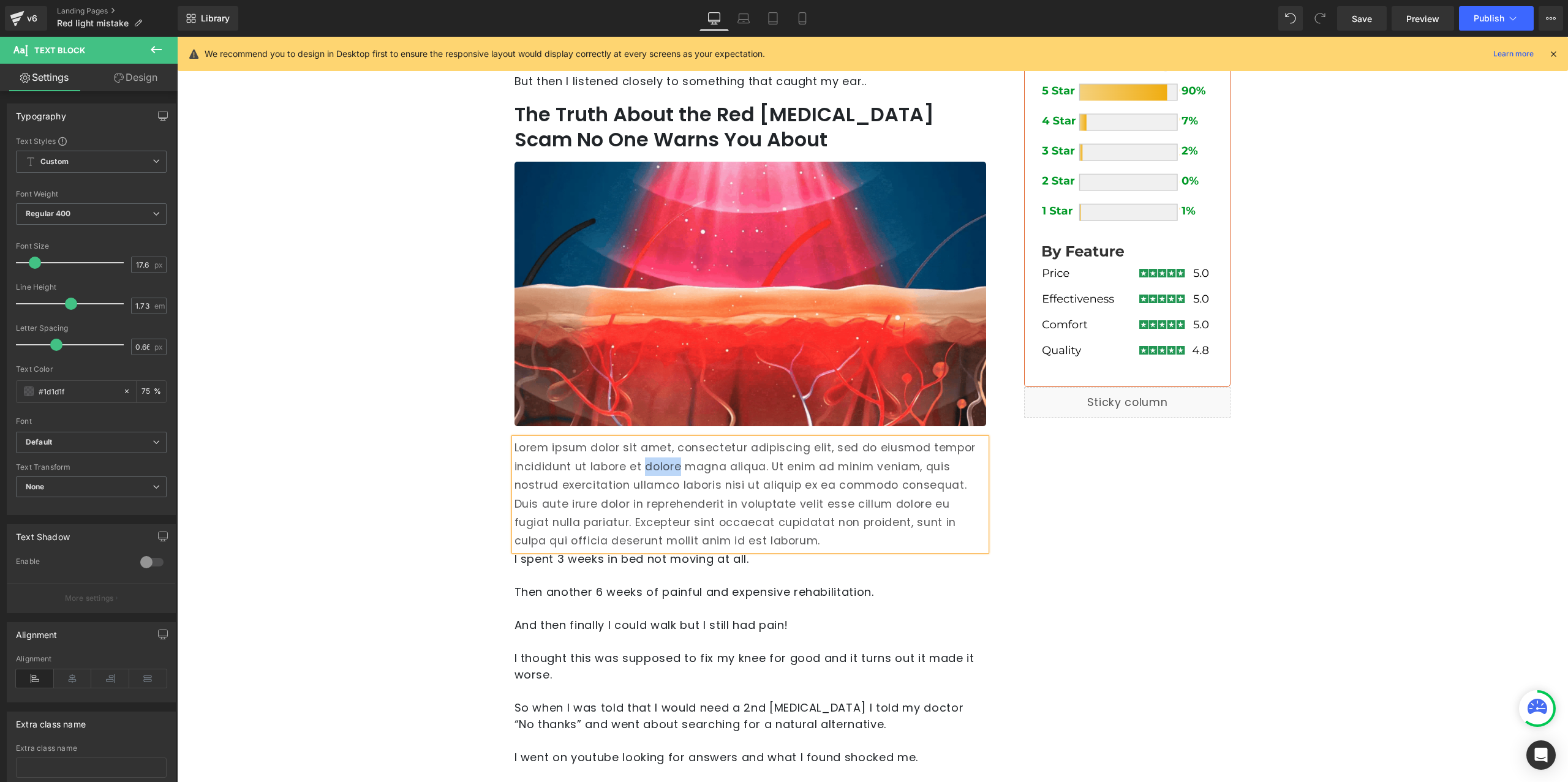
paste div
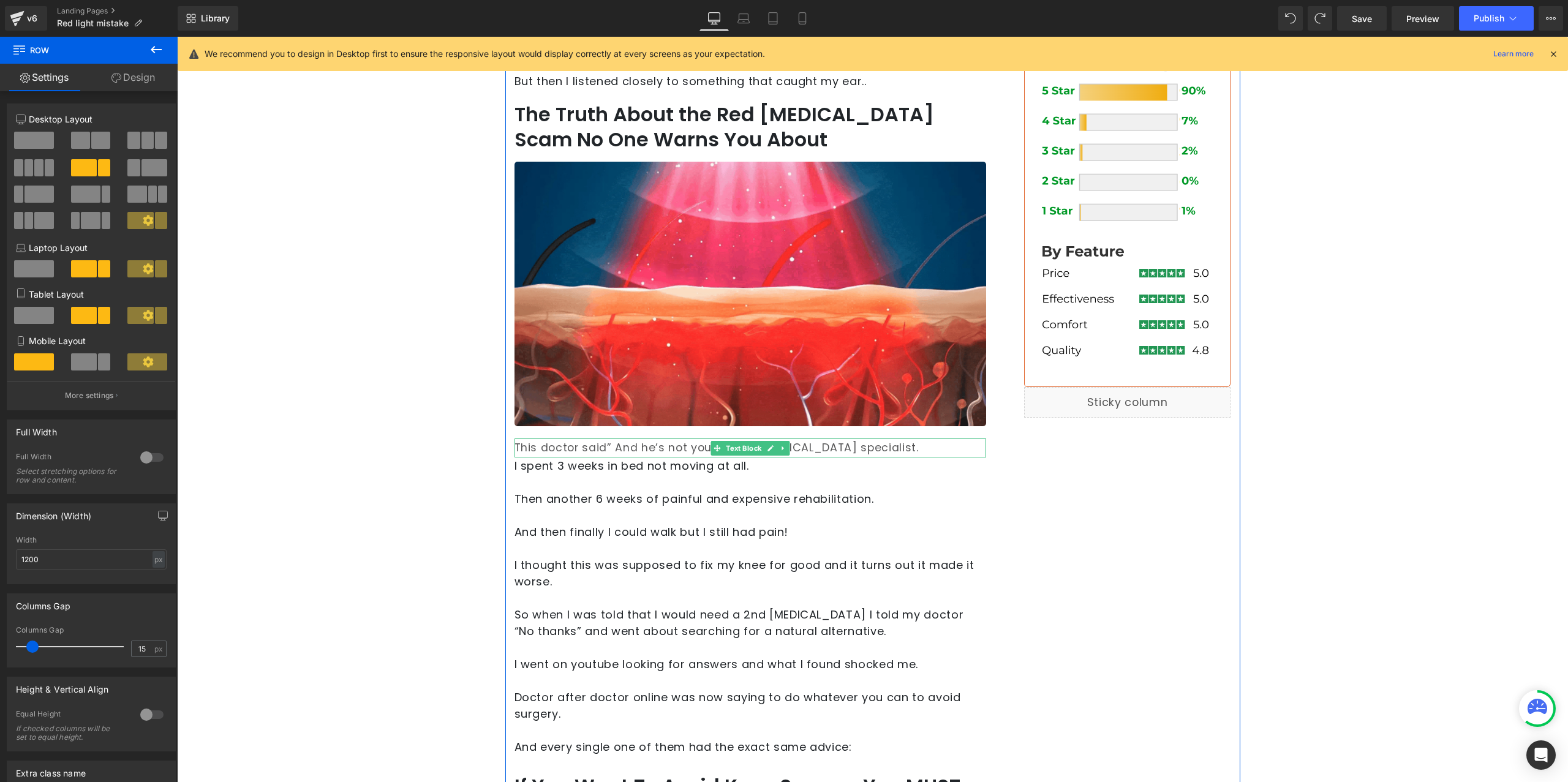
click at [780, 445] on icon at bounding box center [783, 448] width 6 height 7
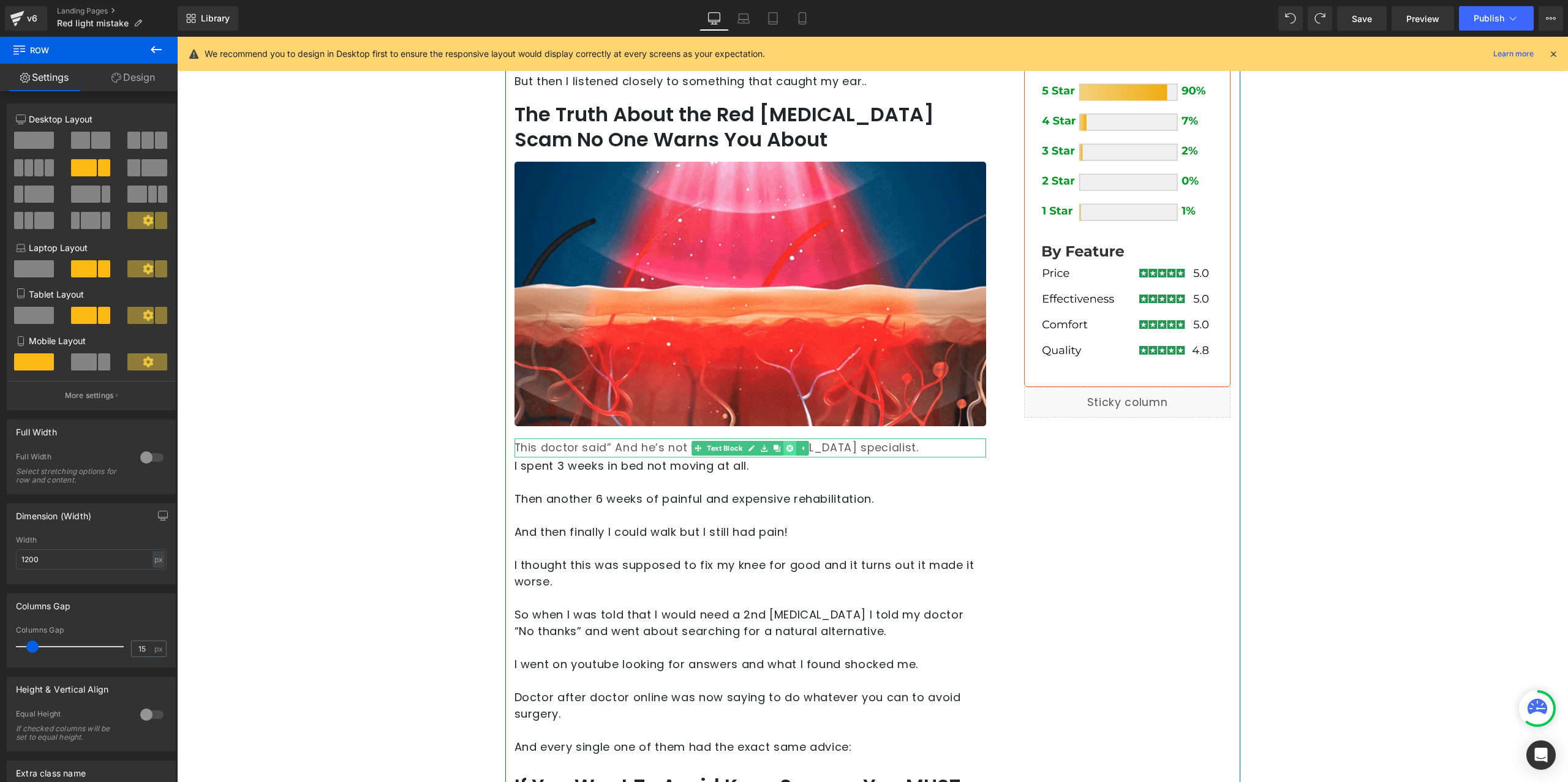
click at [788, 444] on link at bounding box center [790, 448] width 13 height 14
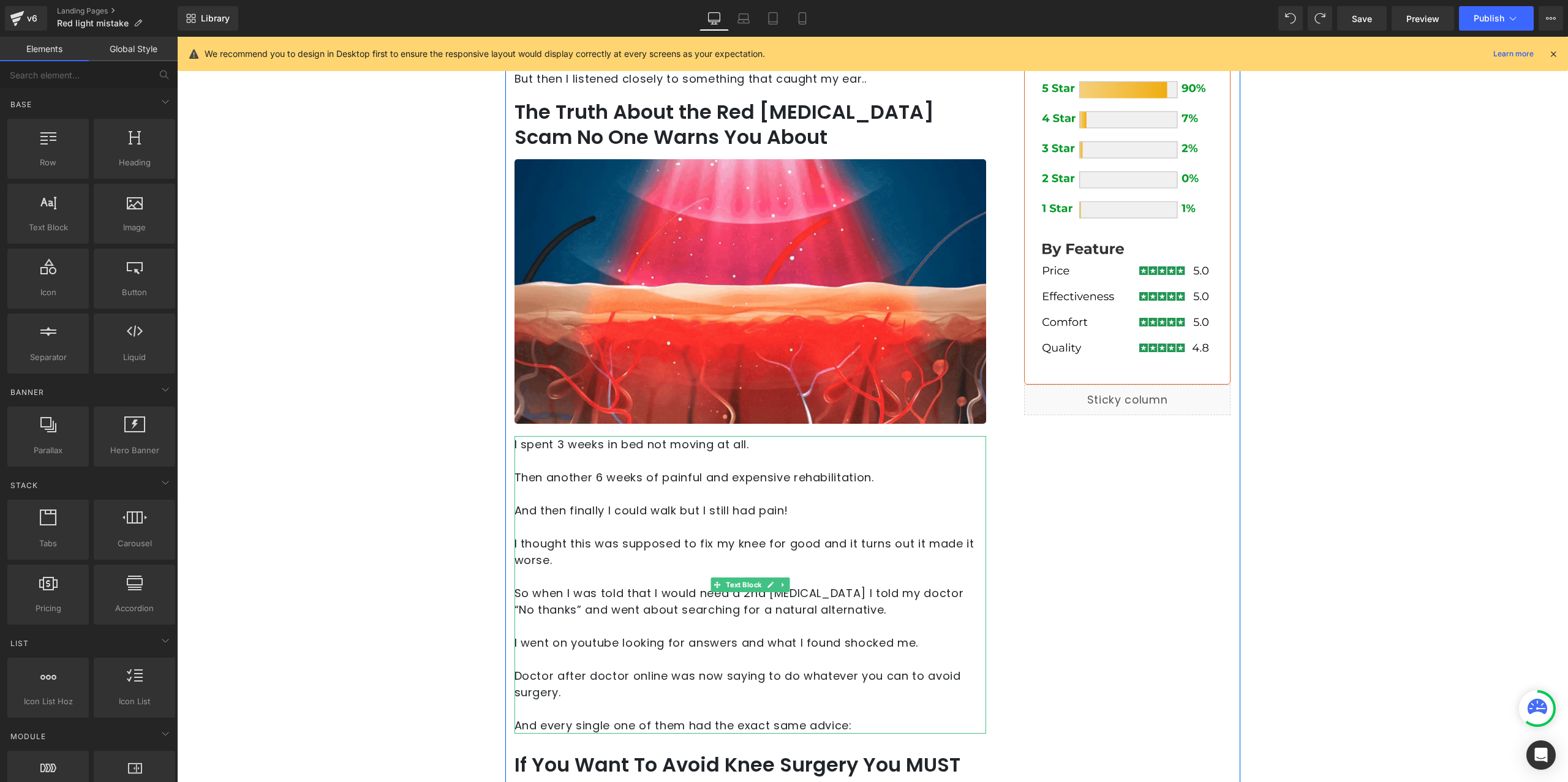
scroll to position [745, 0]
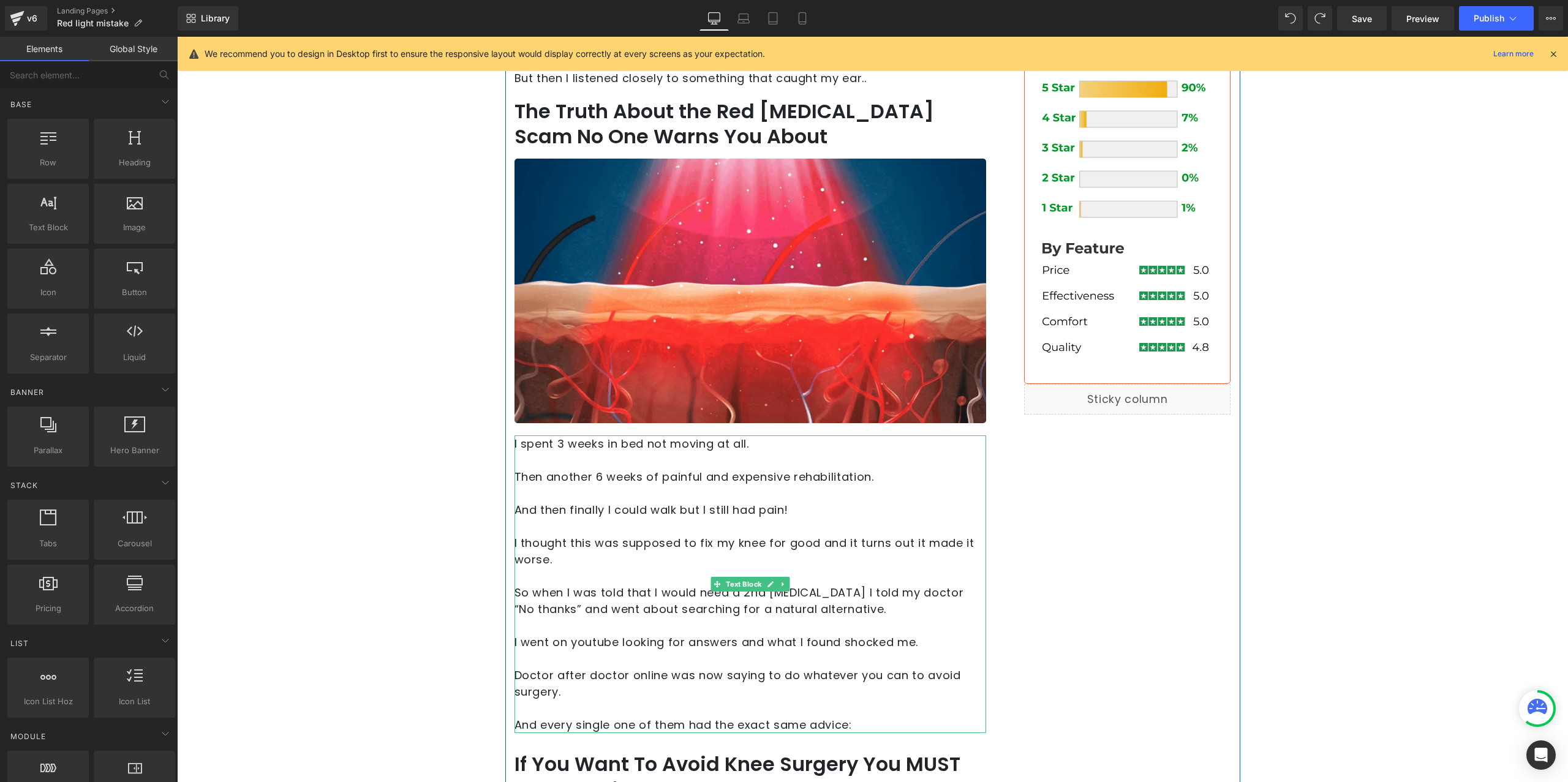
click at [781, 585] on link at bounding box center [783, 585] width 13 height 14
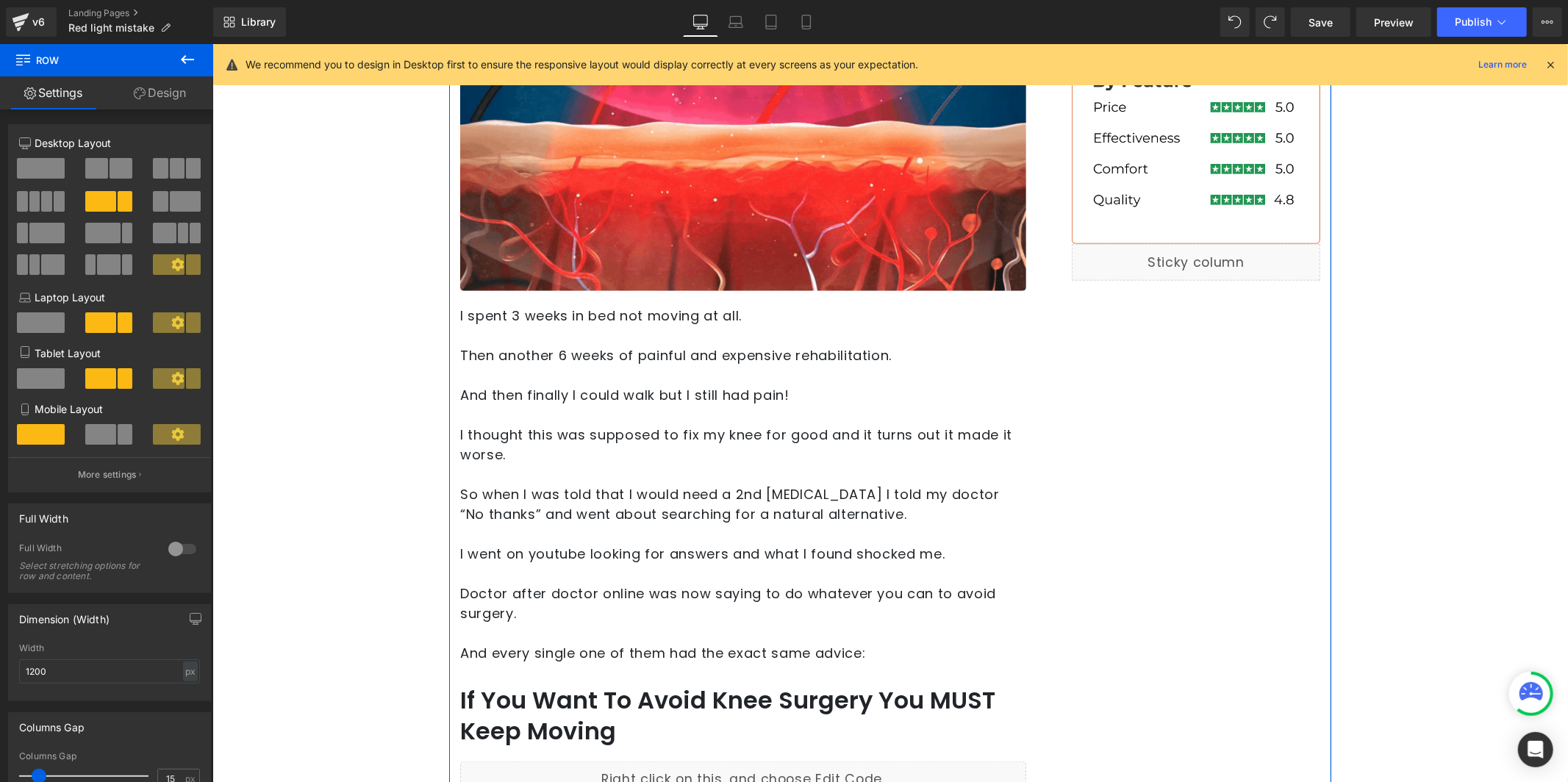
scroll to position [1113, 0]
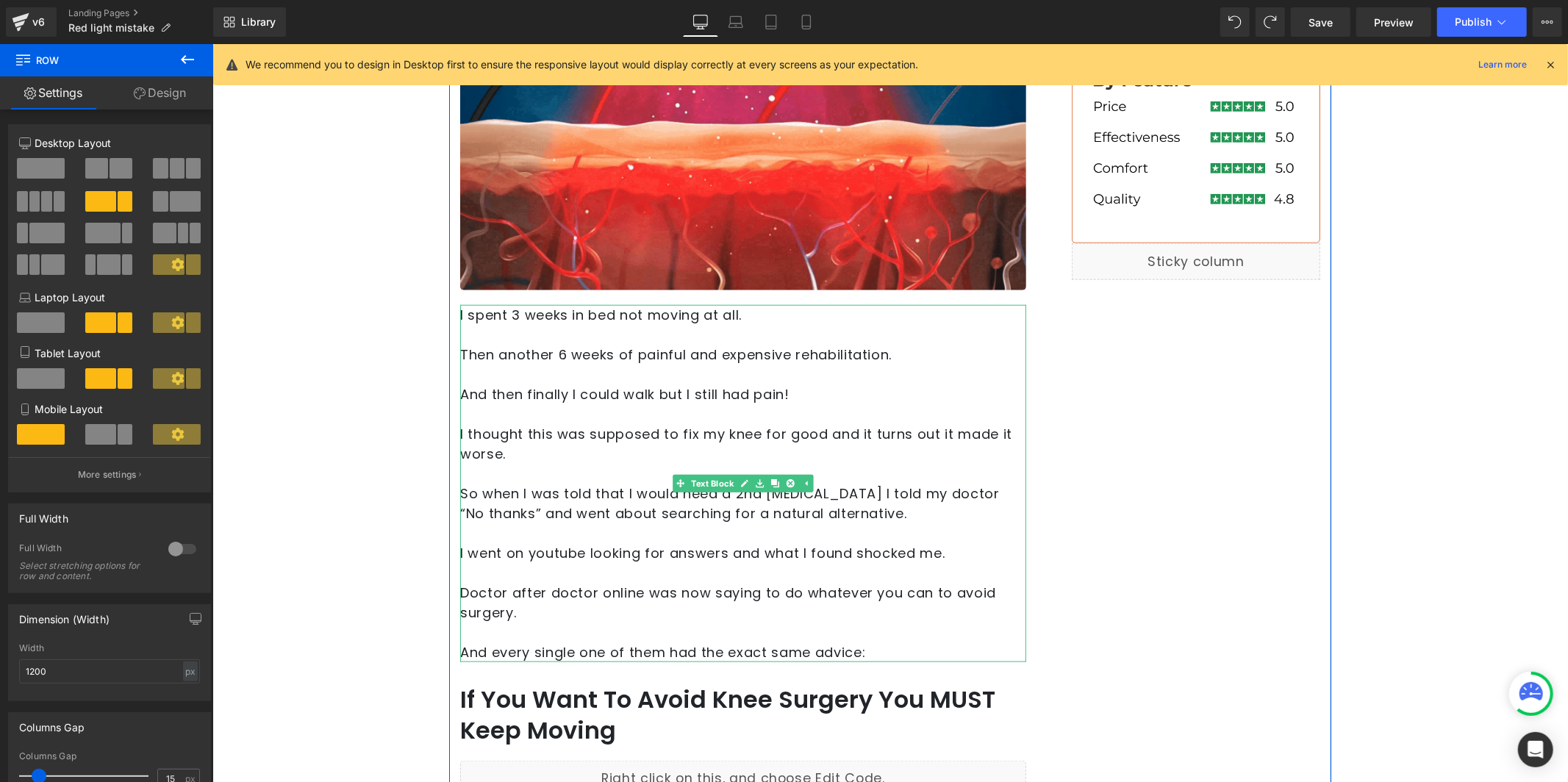
click at [591, 332] on p at bounding box center [742, 334] width 566 height 20
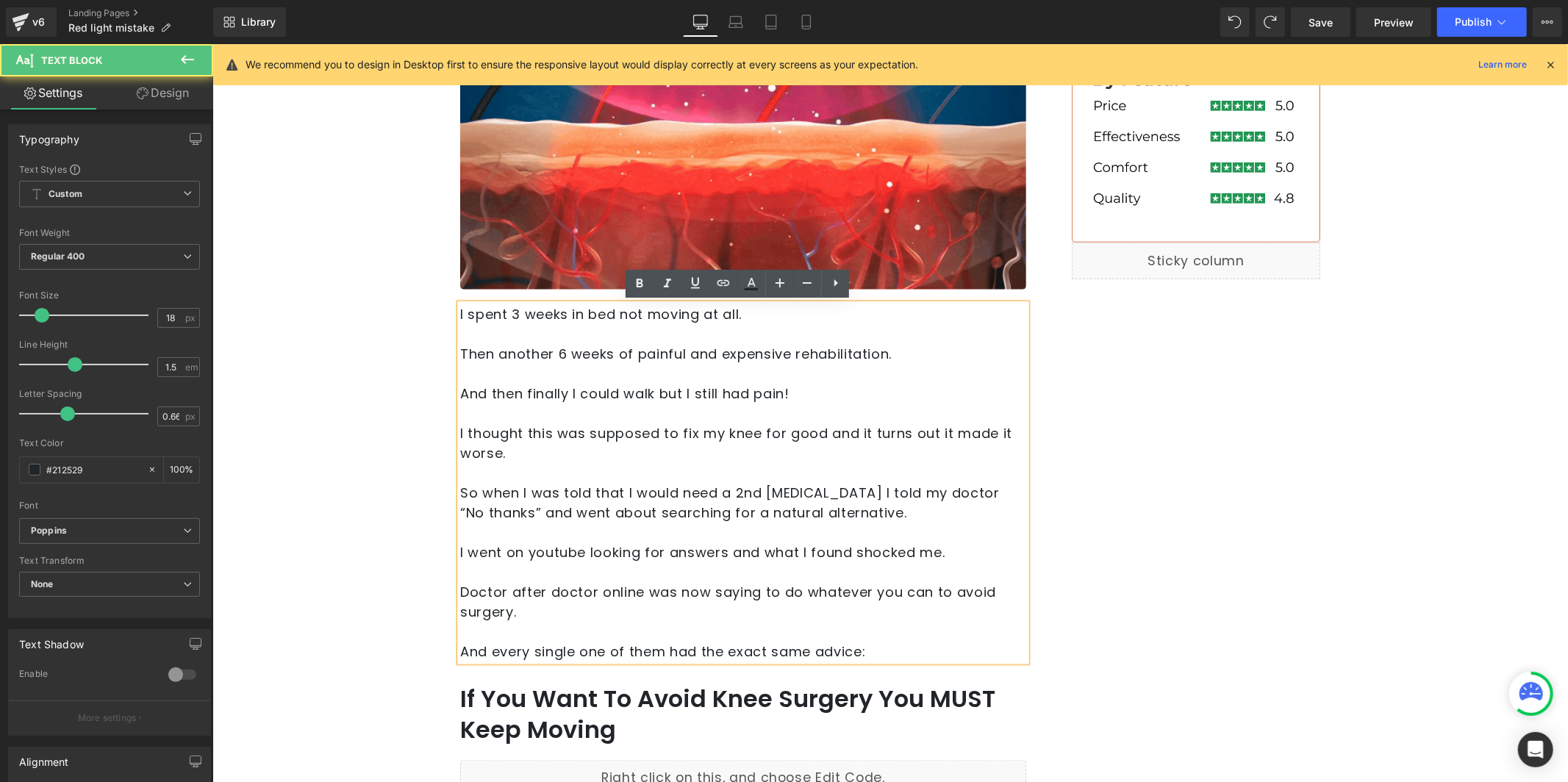
scroll to position [1116, 0]
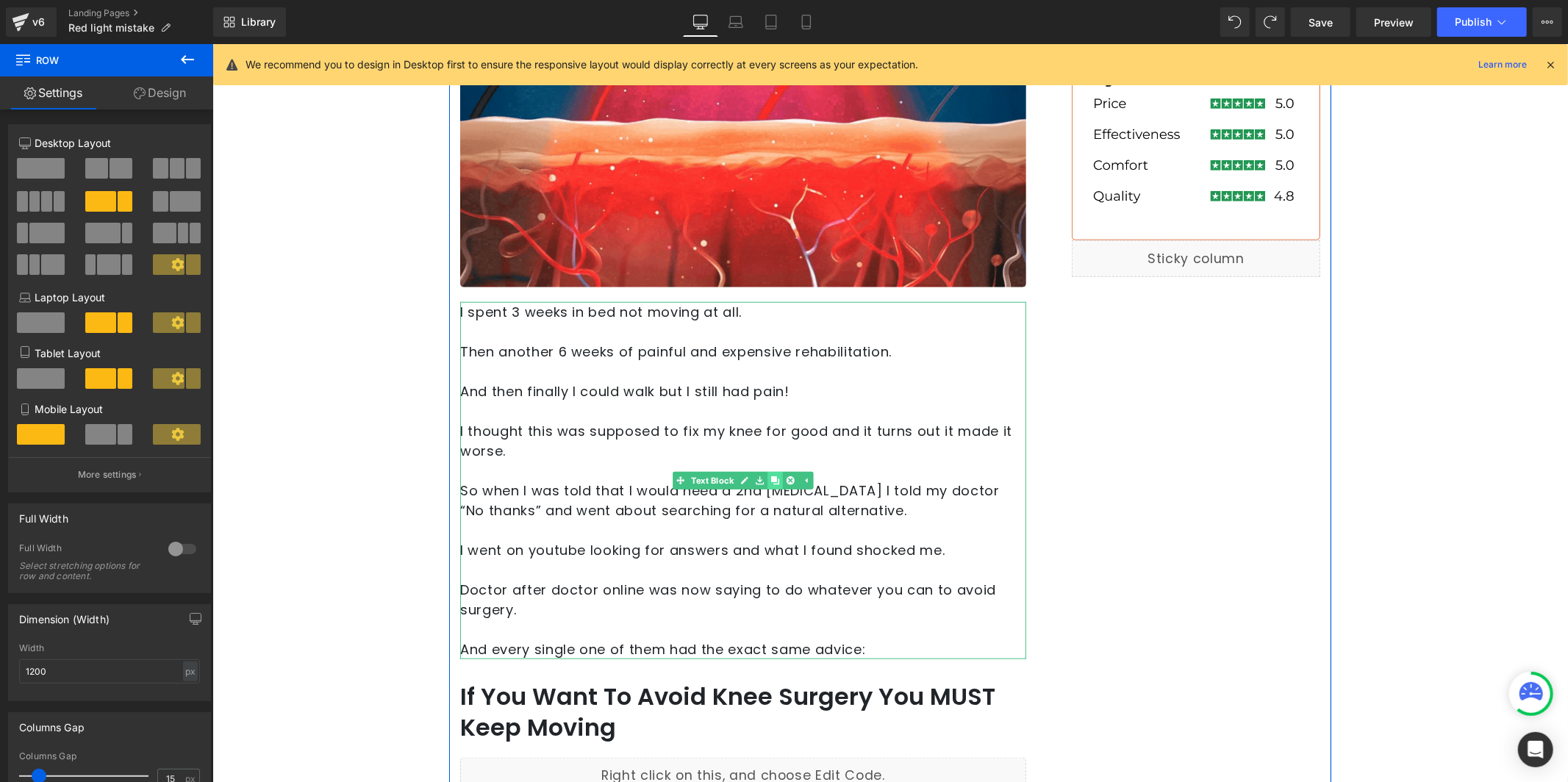
click at [770, 479] on icon at bounding box center [774, 480] width 8 height 8
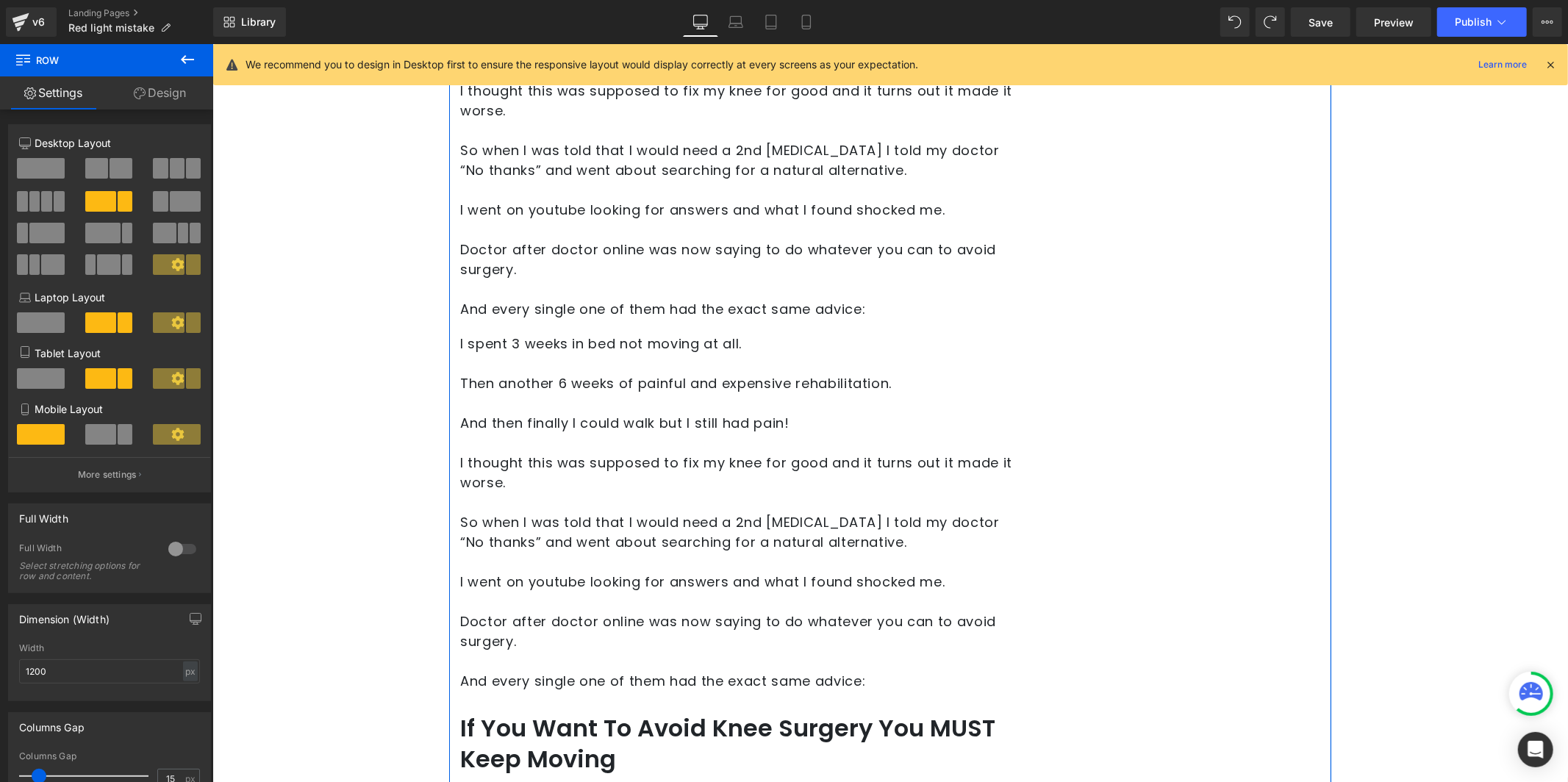
scroll to position [1342, 0]
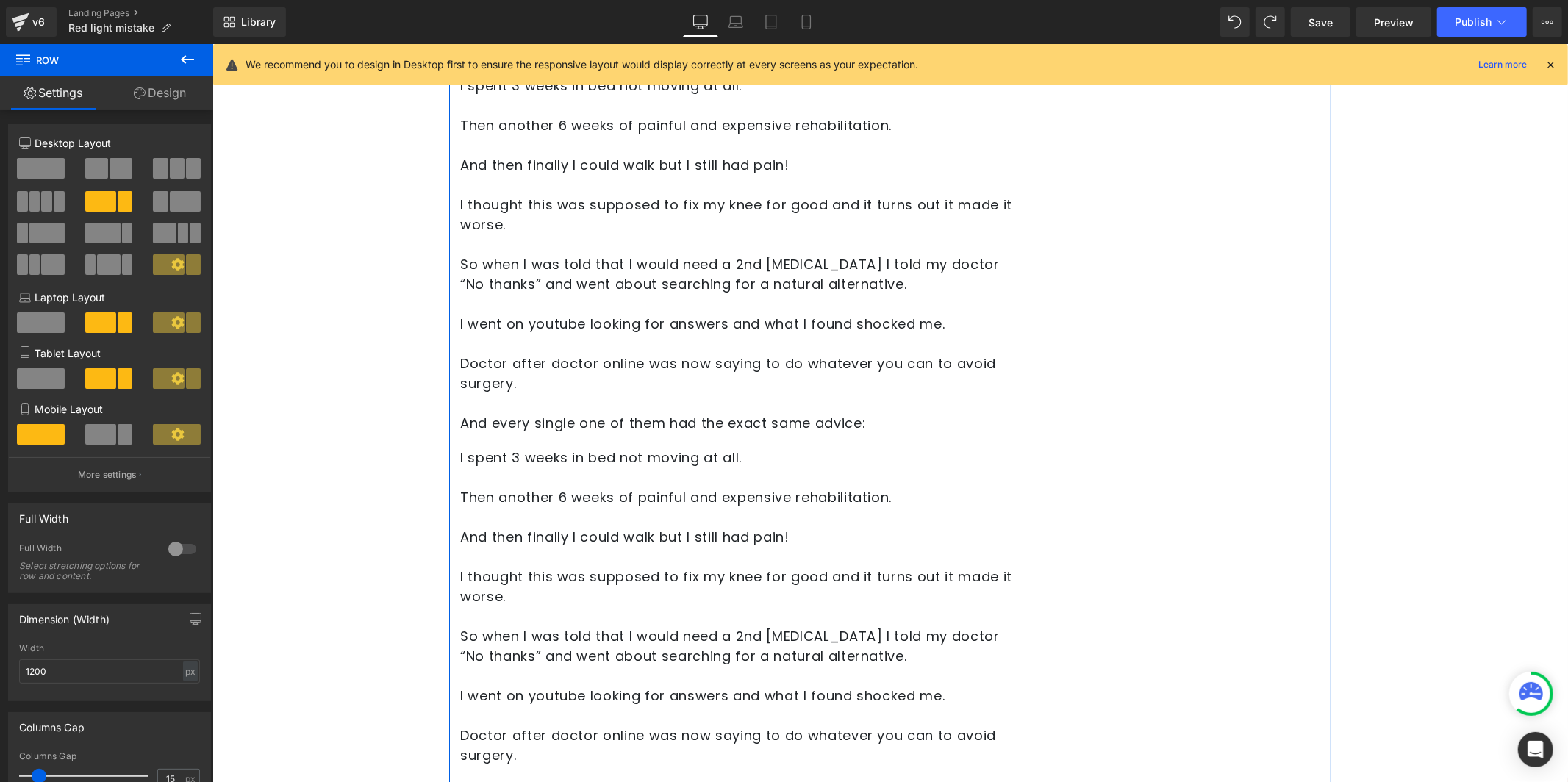
click at [639, 208] on p "I thought this was supposed to fix my knee for good and it turns out it made it…" at bounding box center [742, 214] width 566 height 40
click at [635, 242] on p at bounding box center [742, 244] width 566 height 20
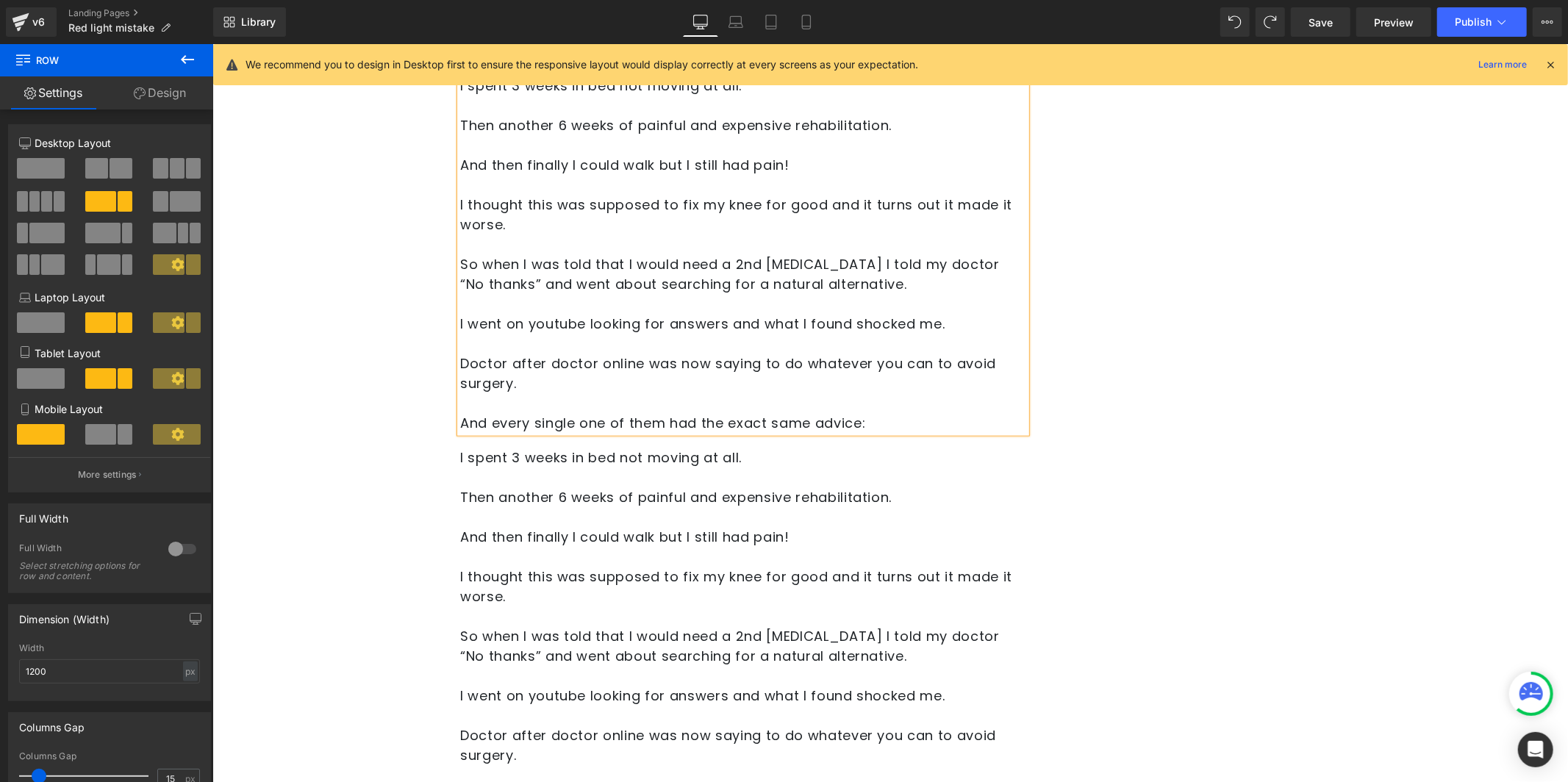
click at [635, 242] on p at bounding box center [742, 244] width 566 height 20
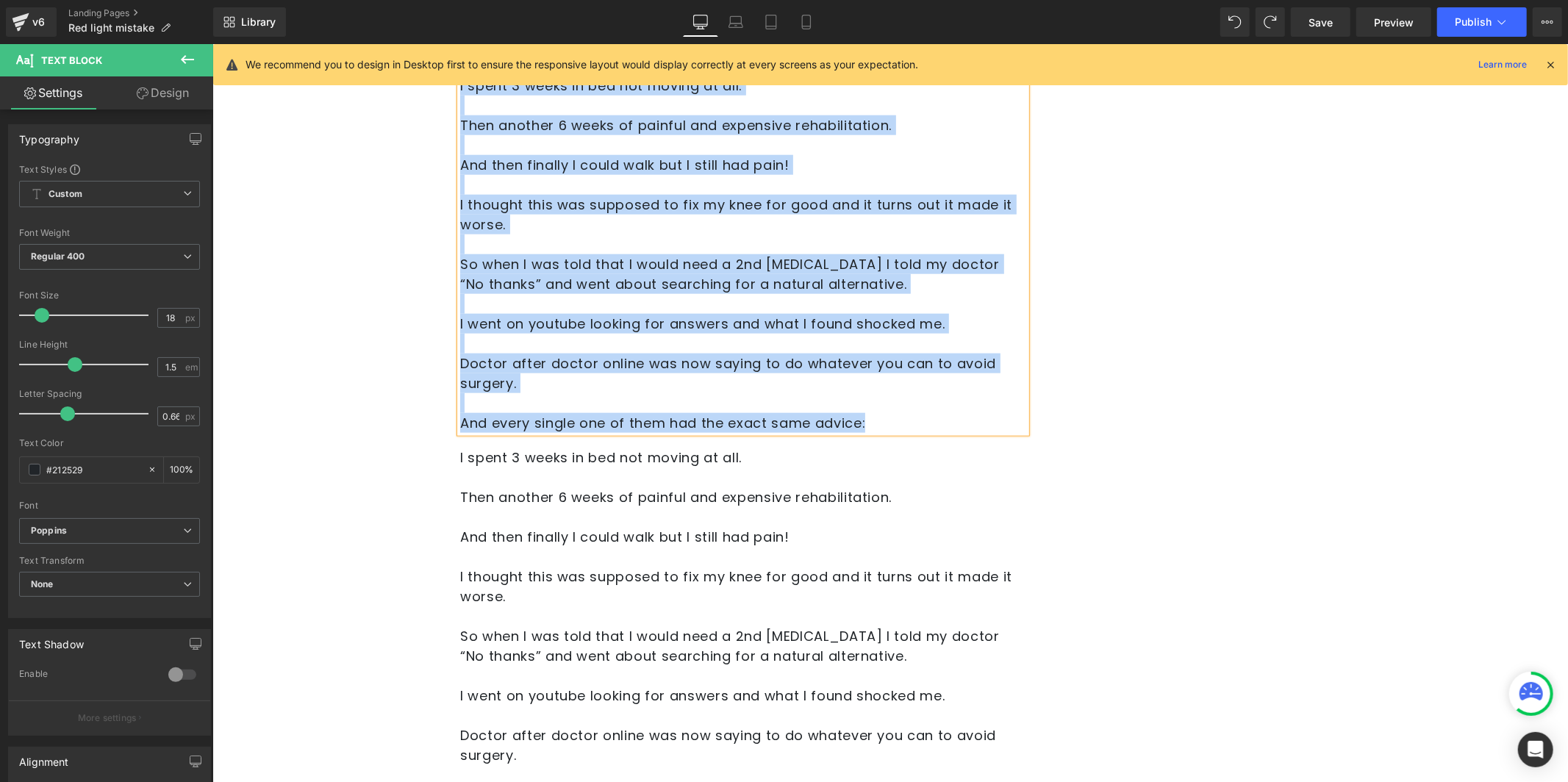
paste div
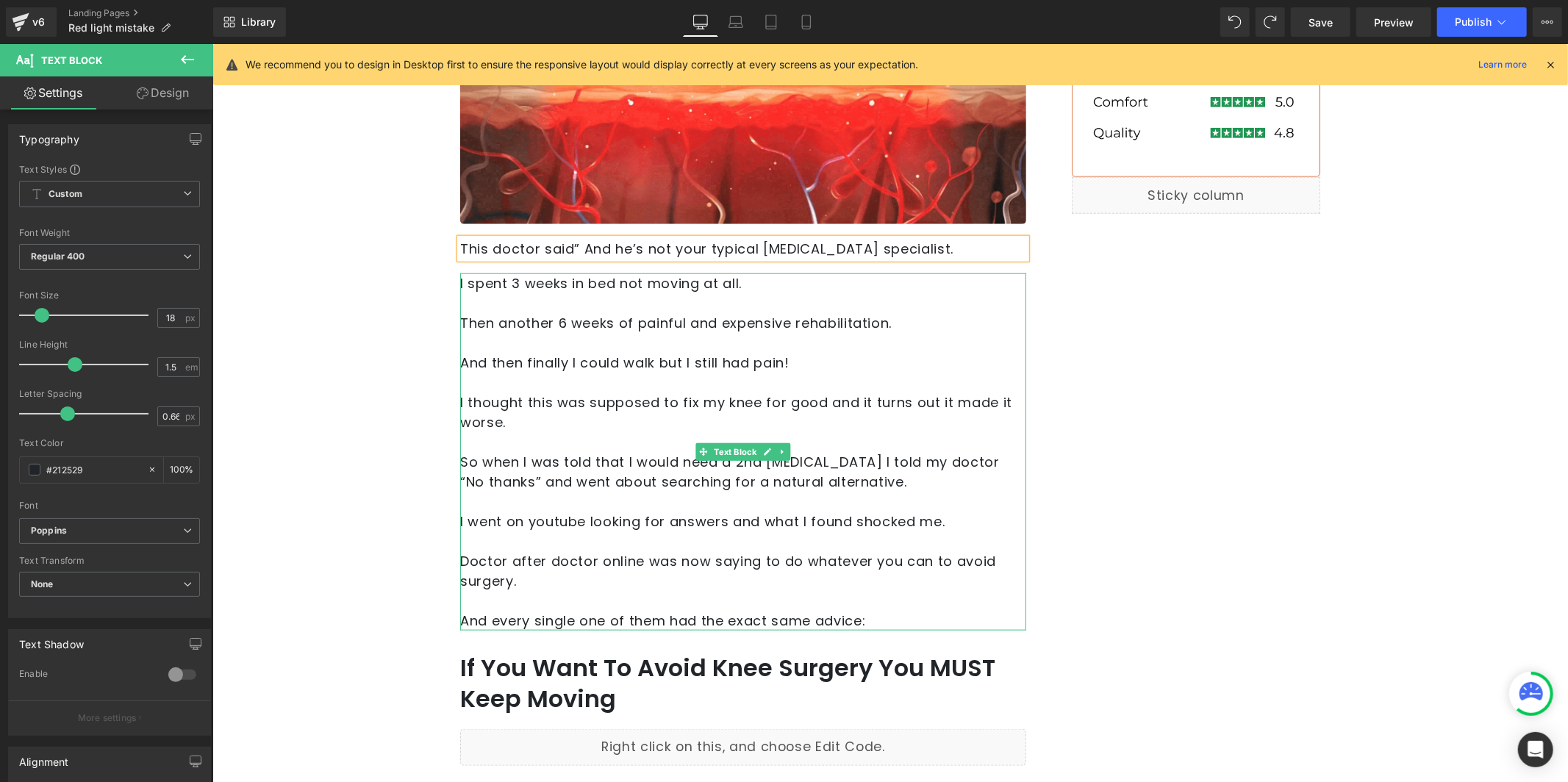
scroll to position [1178, 0]
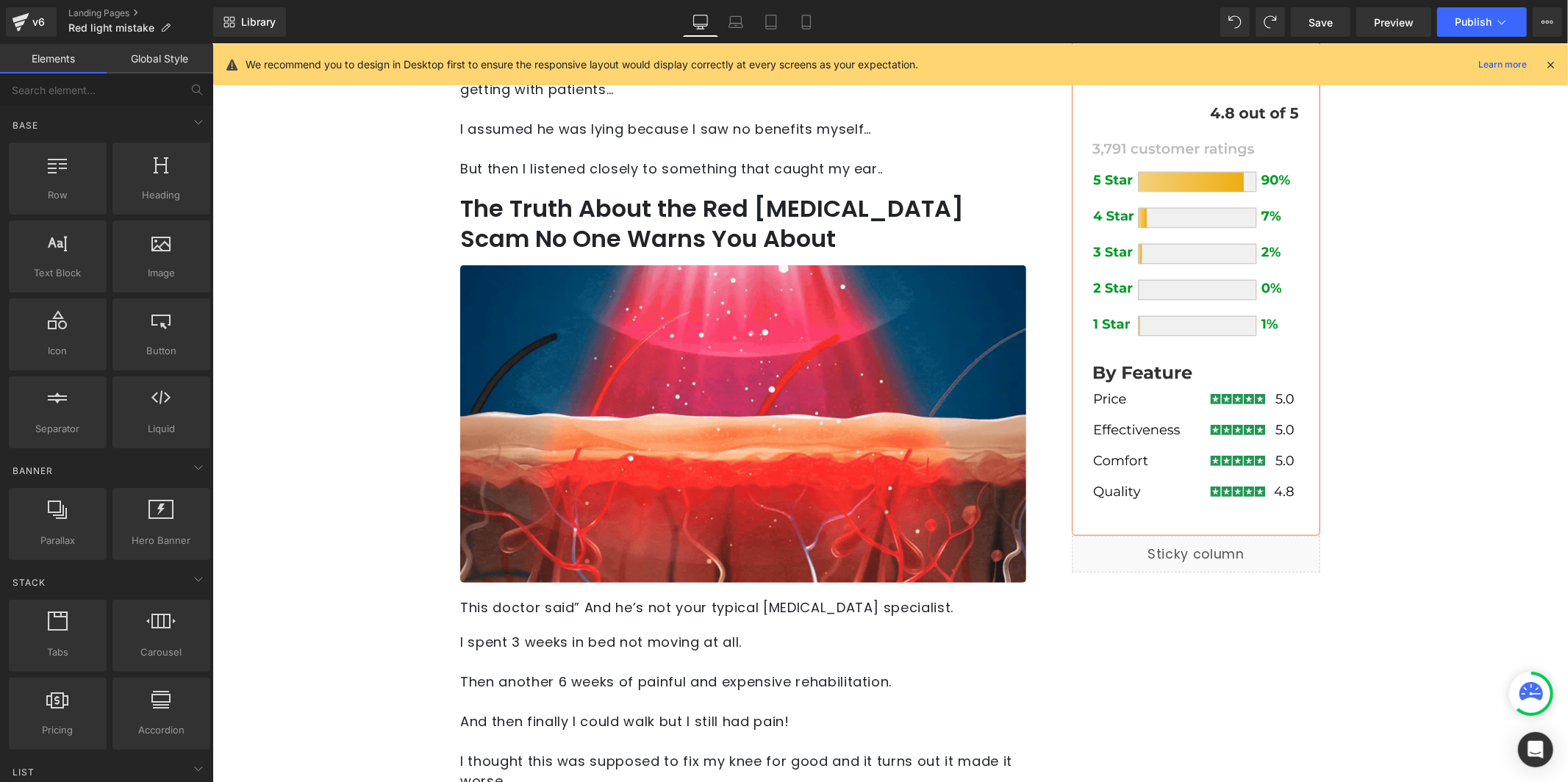
scroll to position [823, 0]
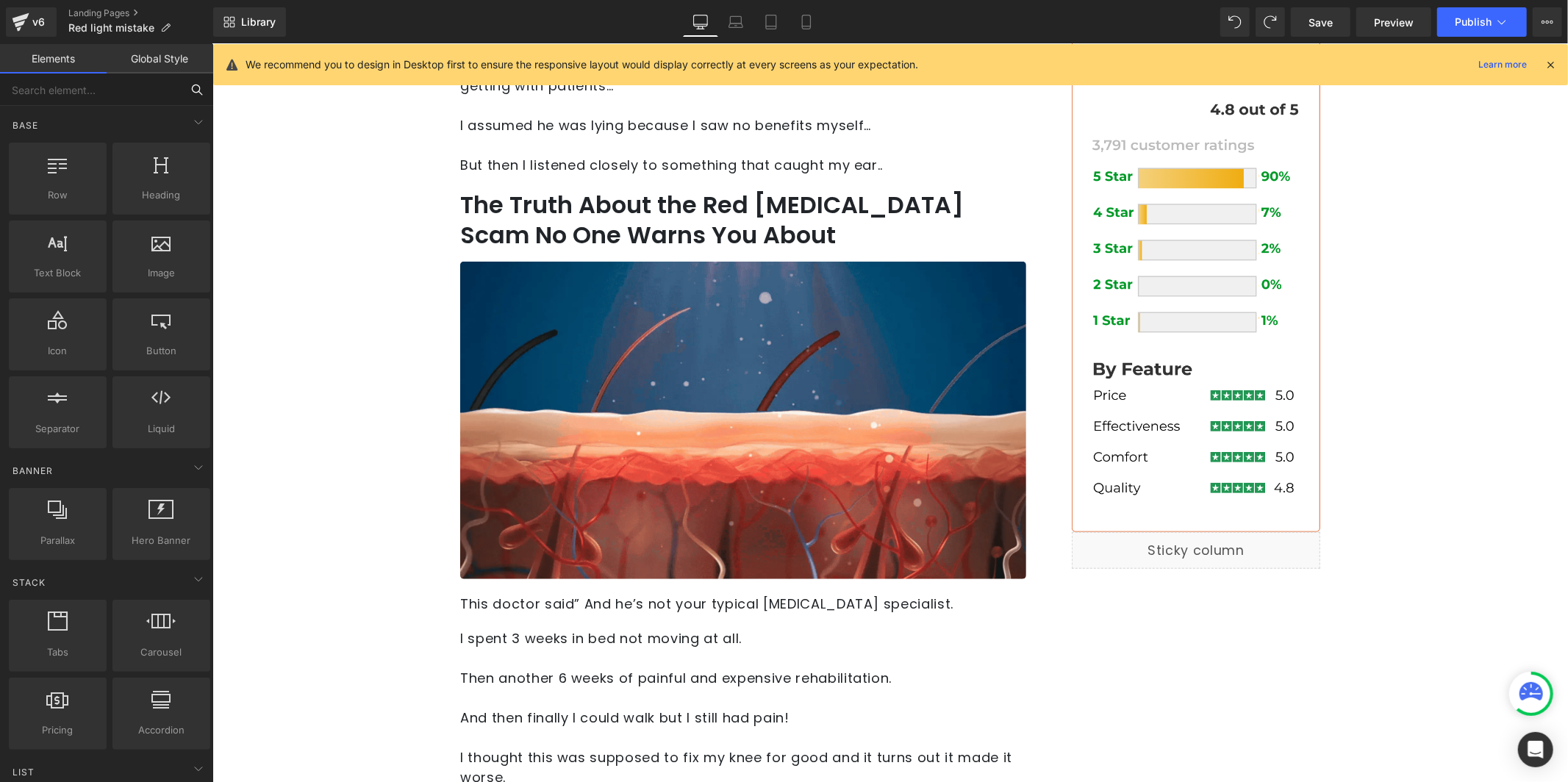
click at [70, 89] on input "text" at bounding box center [90, 90] width 181 height 33
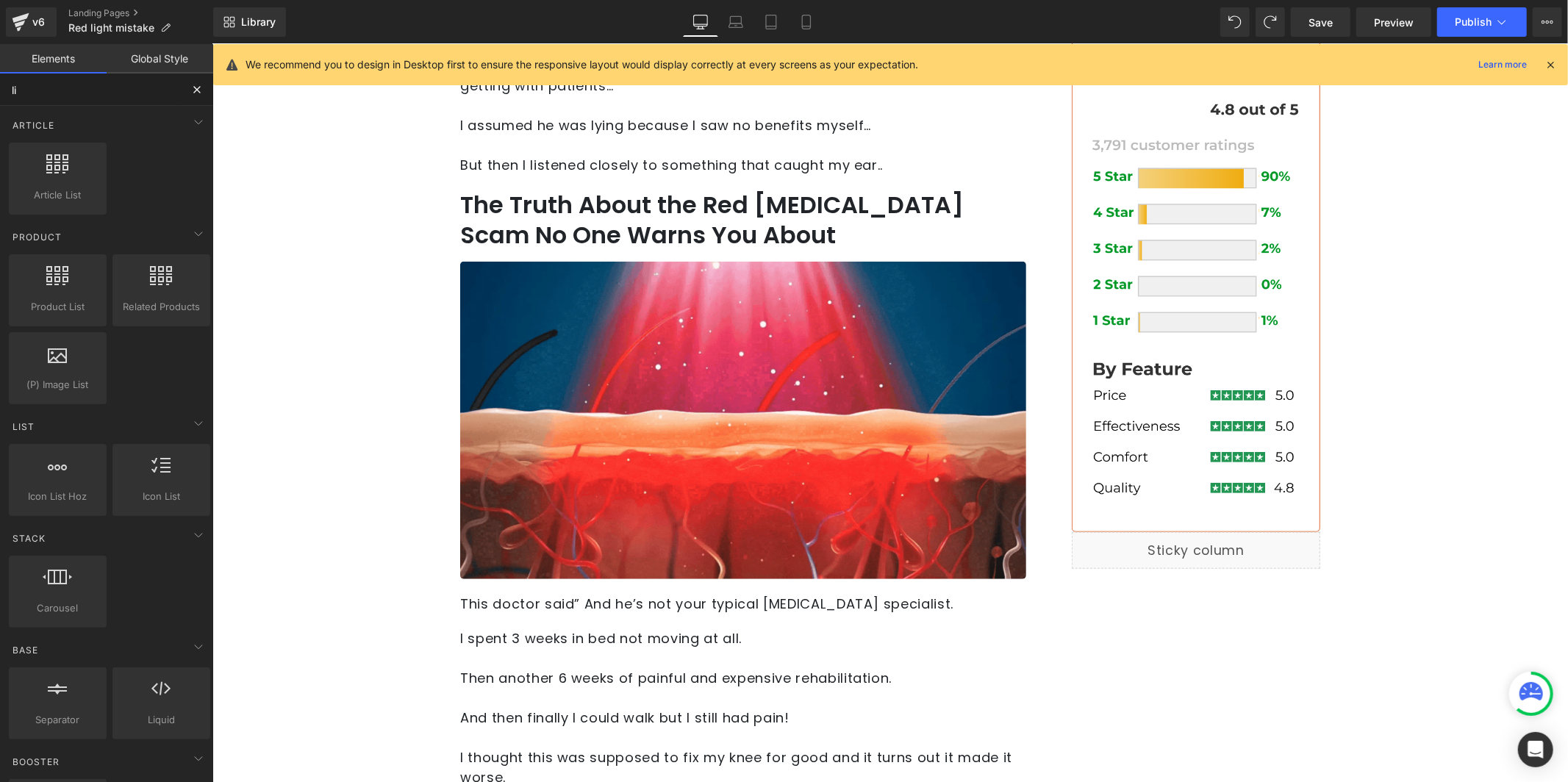
type input "liq"
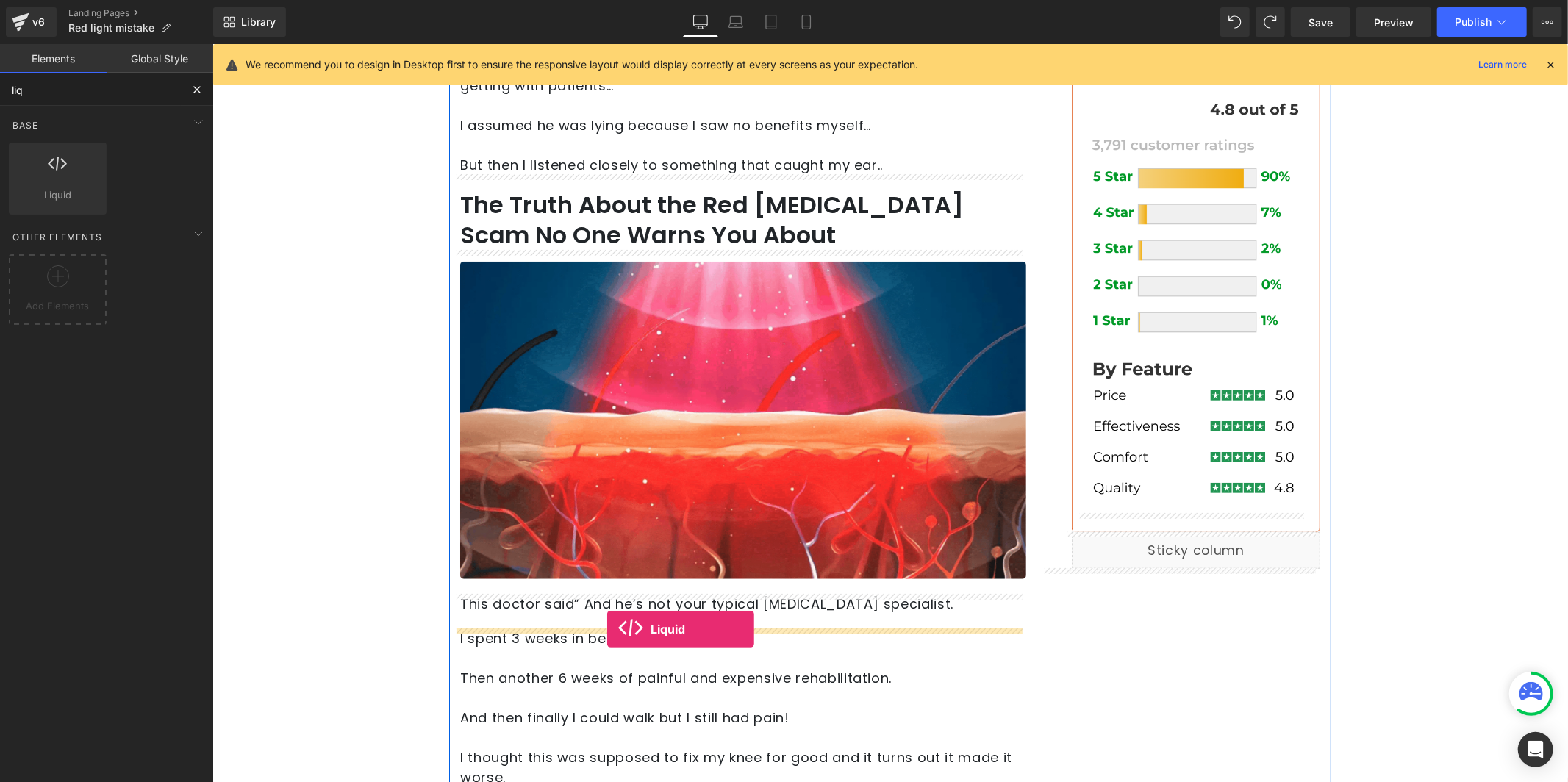
drag, startPoint x: 255, startPoint y: 227, endPoint x: 607, endPoint y: 629, distance: 534.3
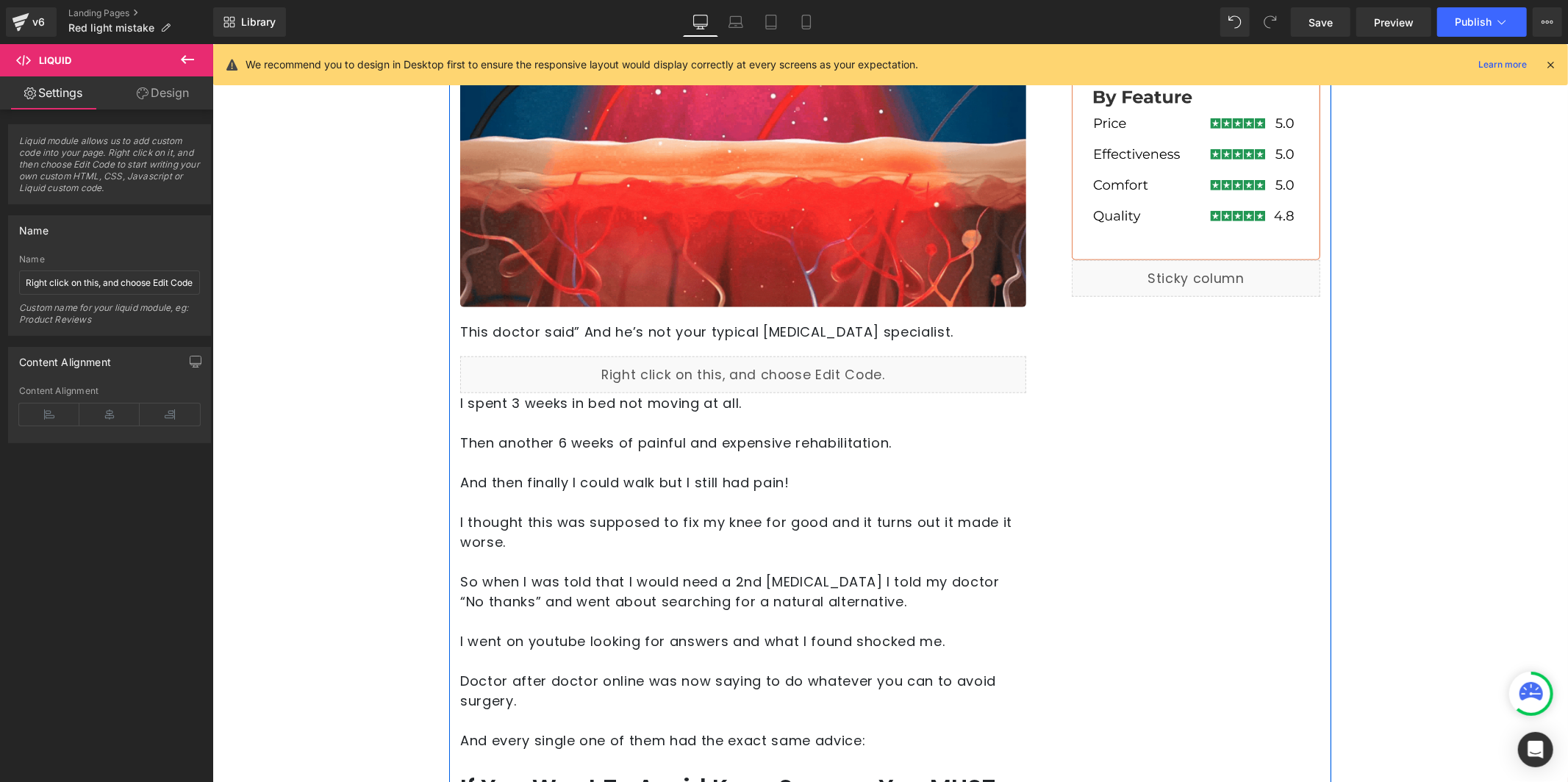
scroll to position [1361, 0]
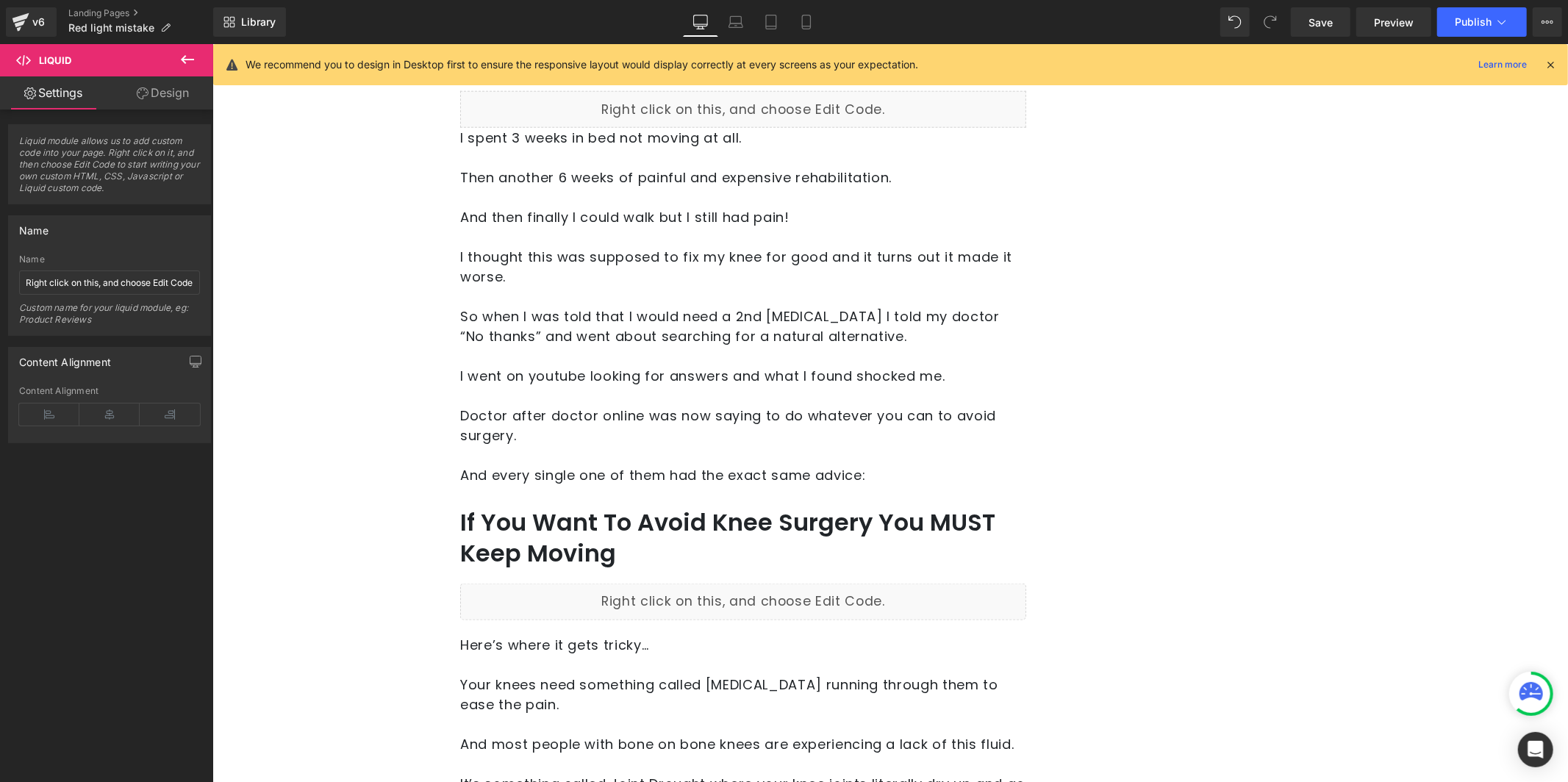
click at [1562, 17] on div "Save Preview Publish Scheduled View Live Page View with current Template Save T…" at bounding box center [1426, 22] width 283 height 30
click at [1557, 15] on button "View Live Page View with current Template Save Template to Library Schedule Pub…" at bounding box center [1547, 22] width 30 height 30
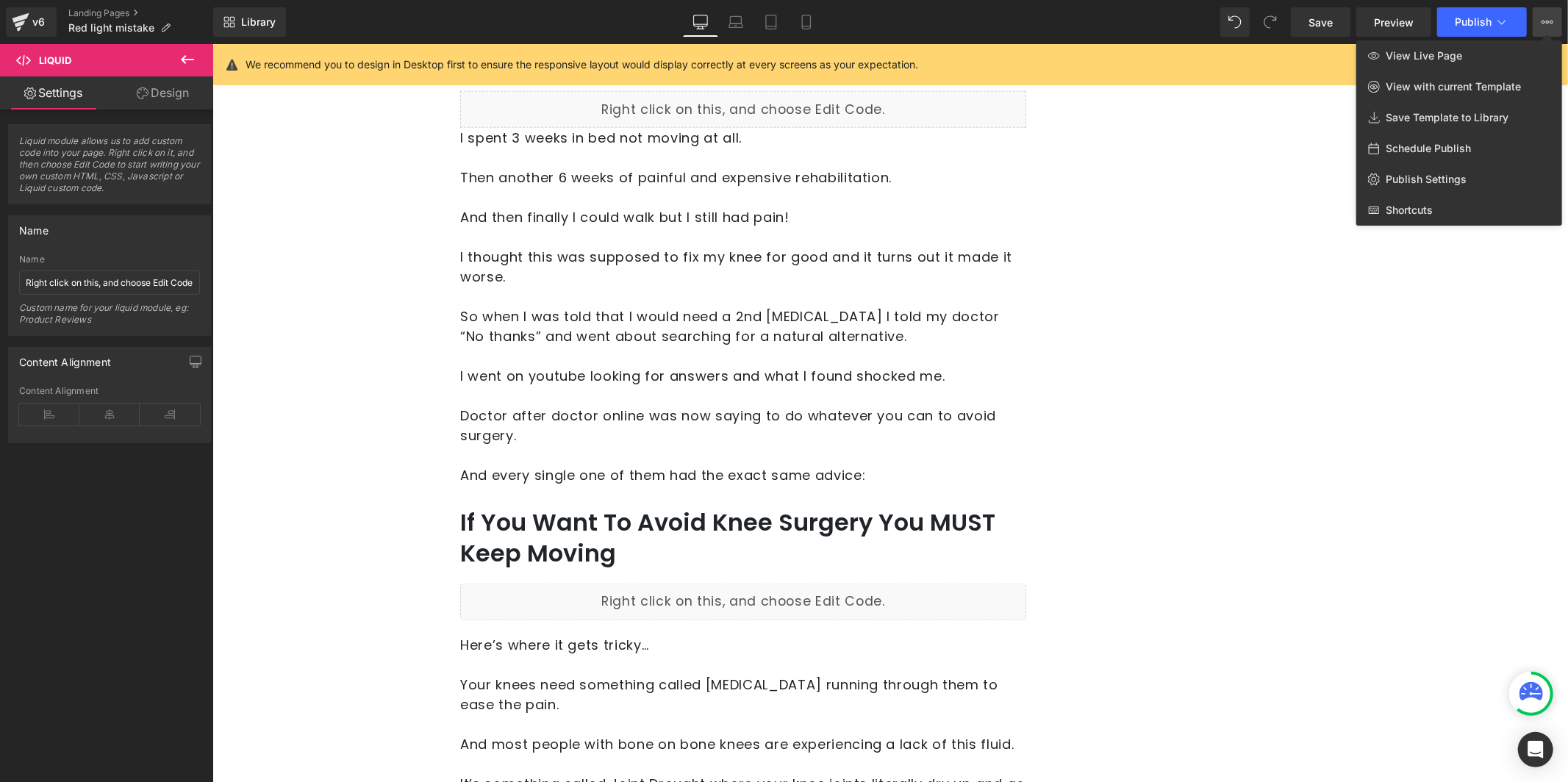
click at [1530, 55] on link "View Live Page" at bounding box center [1458, 55] width 205 height 31
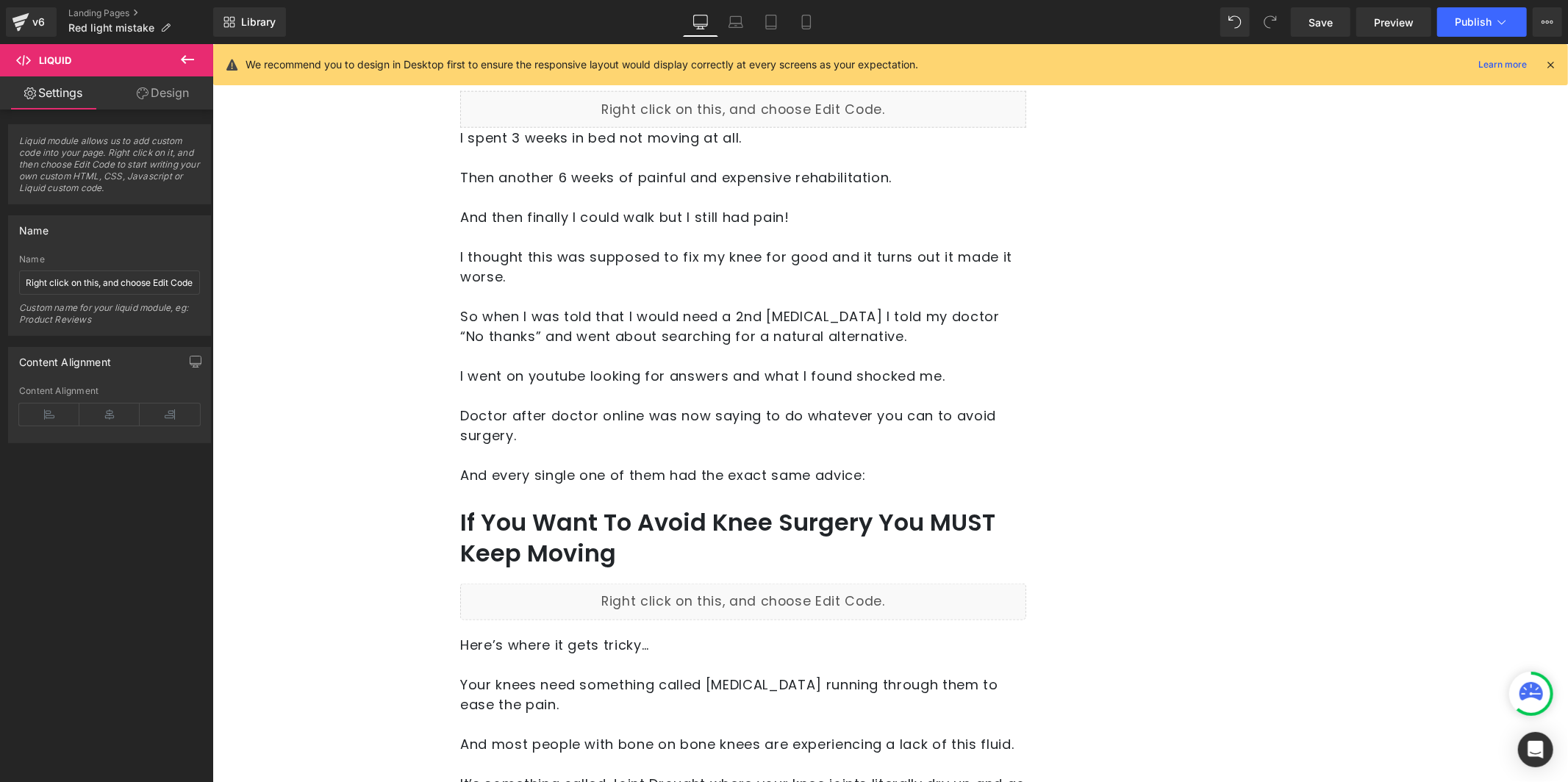
scroll to position [0, 0]
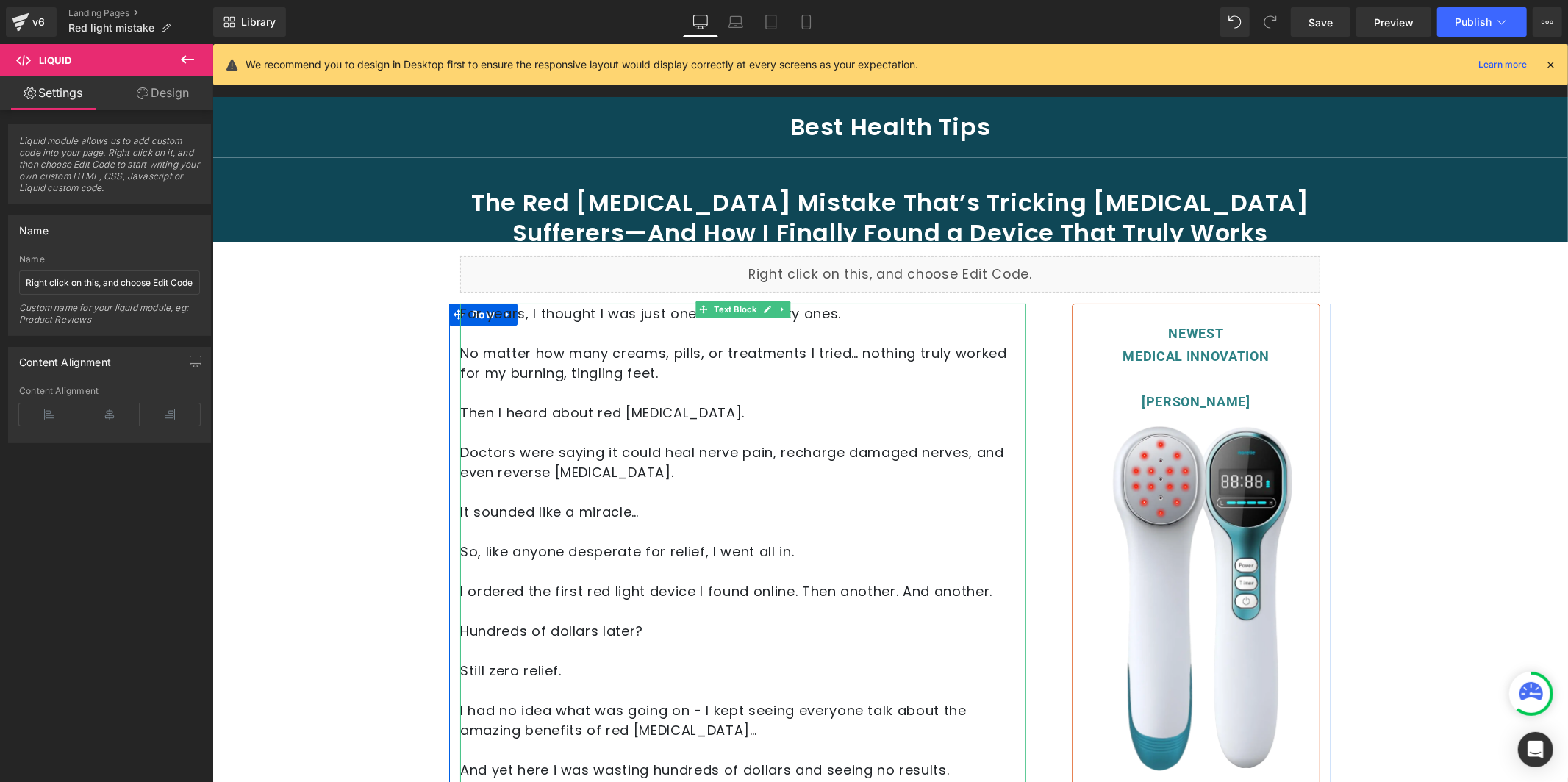
click at [502, 458] on p "Doctors were saying it could heal nerve pain, recharge damaged nerves, and even…" at bounding box center [742, 462] width 566 height 40
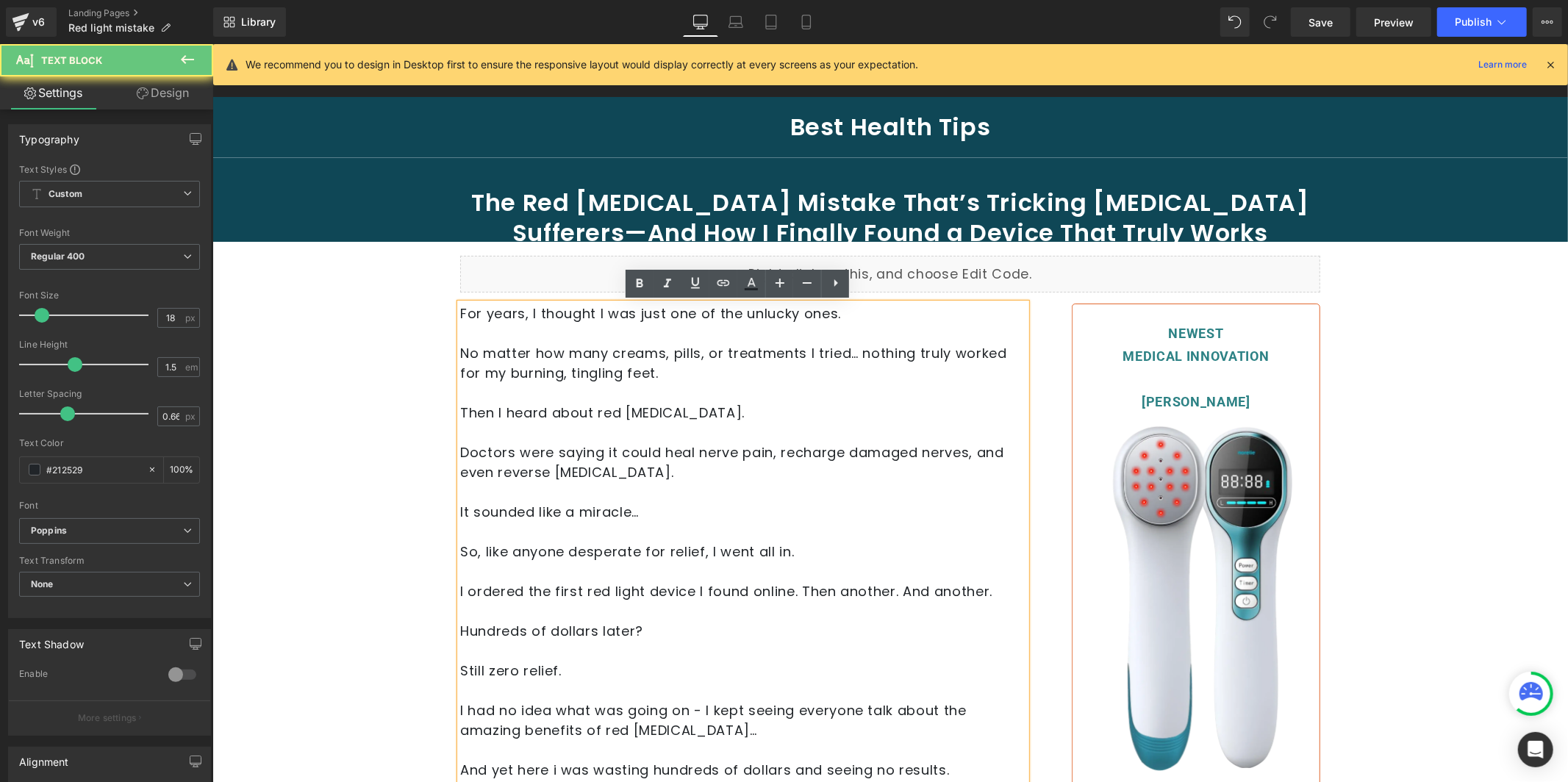
click at [503, 454] on p "Doctors were saying it could heal nerve pain, recharge damaged nerves, and even…" at bounding box center [742, 462] width 566 height 40
click at [506, 454] on p "Doctors were saying it could heal nerve pain, recharge damaged nerves, and even…" at bounding box center [742, 462] width 566 height 40
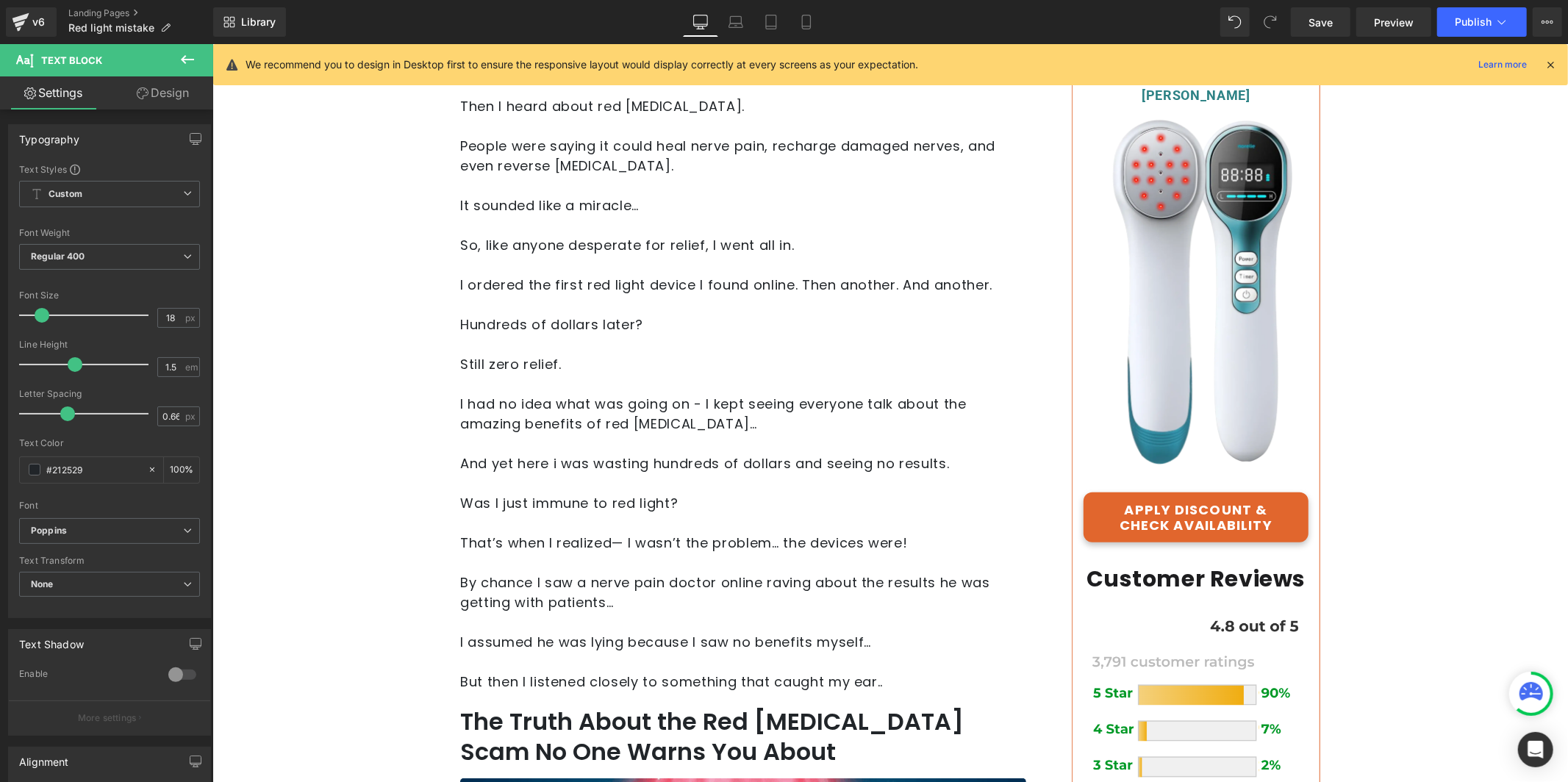
scroll to position [334, 0]
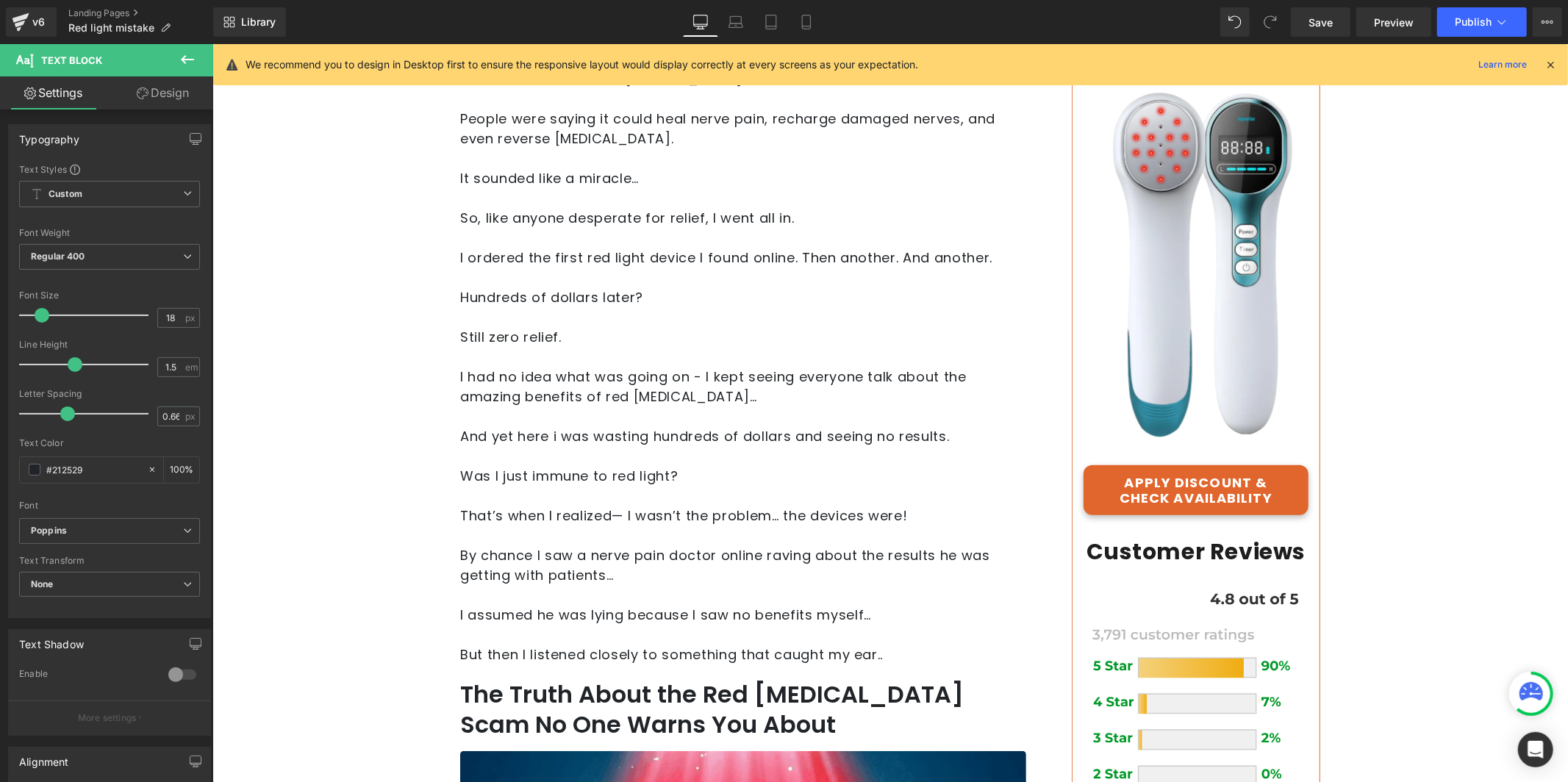
click at [929, 536] on p at bounding box center [742, 534] width 566 height 20
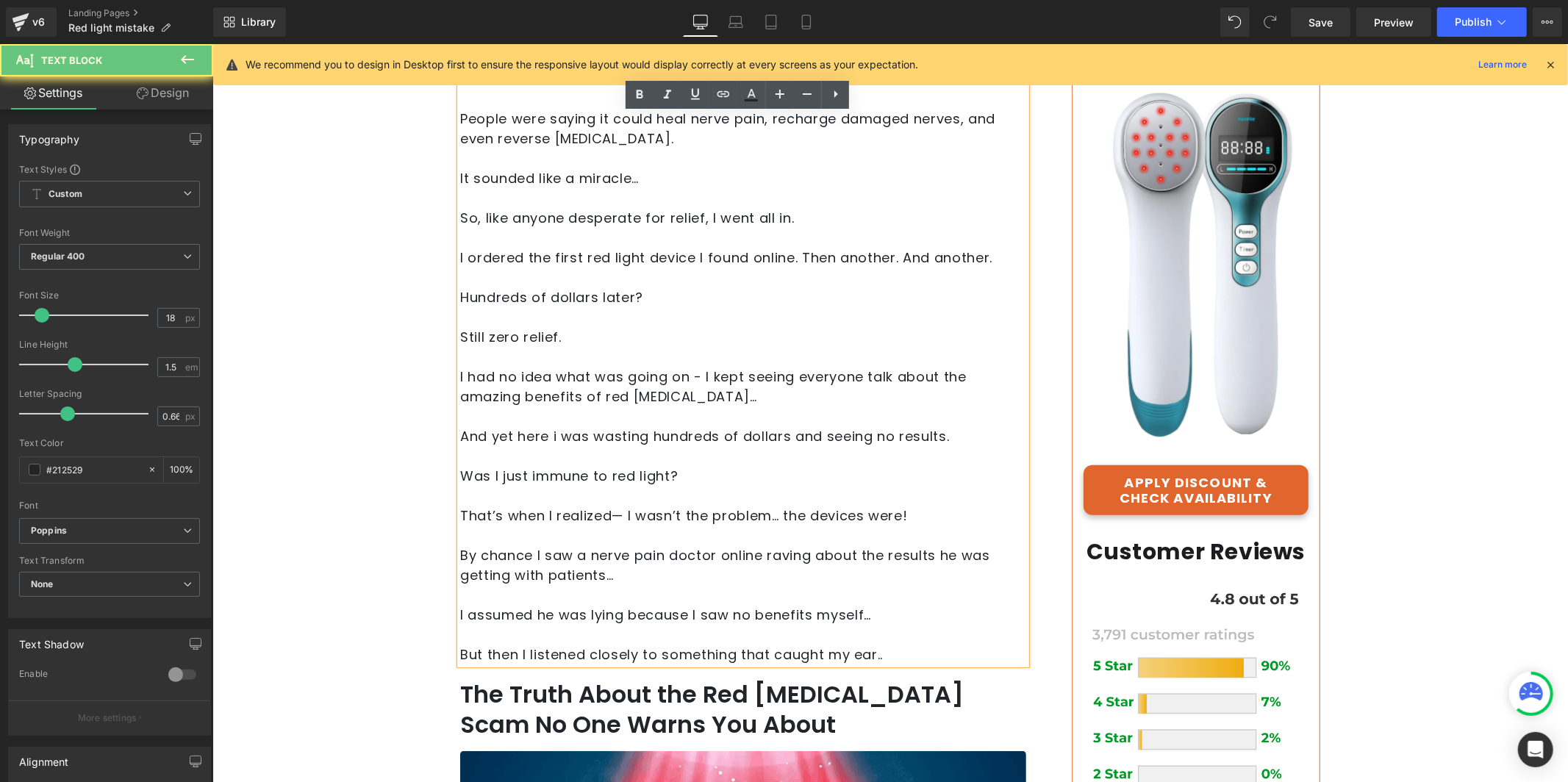
click at [929, 517] on p "That’s when I realized— I wasn’t the problem… the devices were!" at bounding box center [742, 514] width 566 height 20
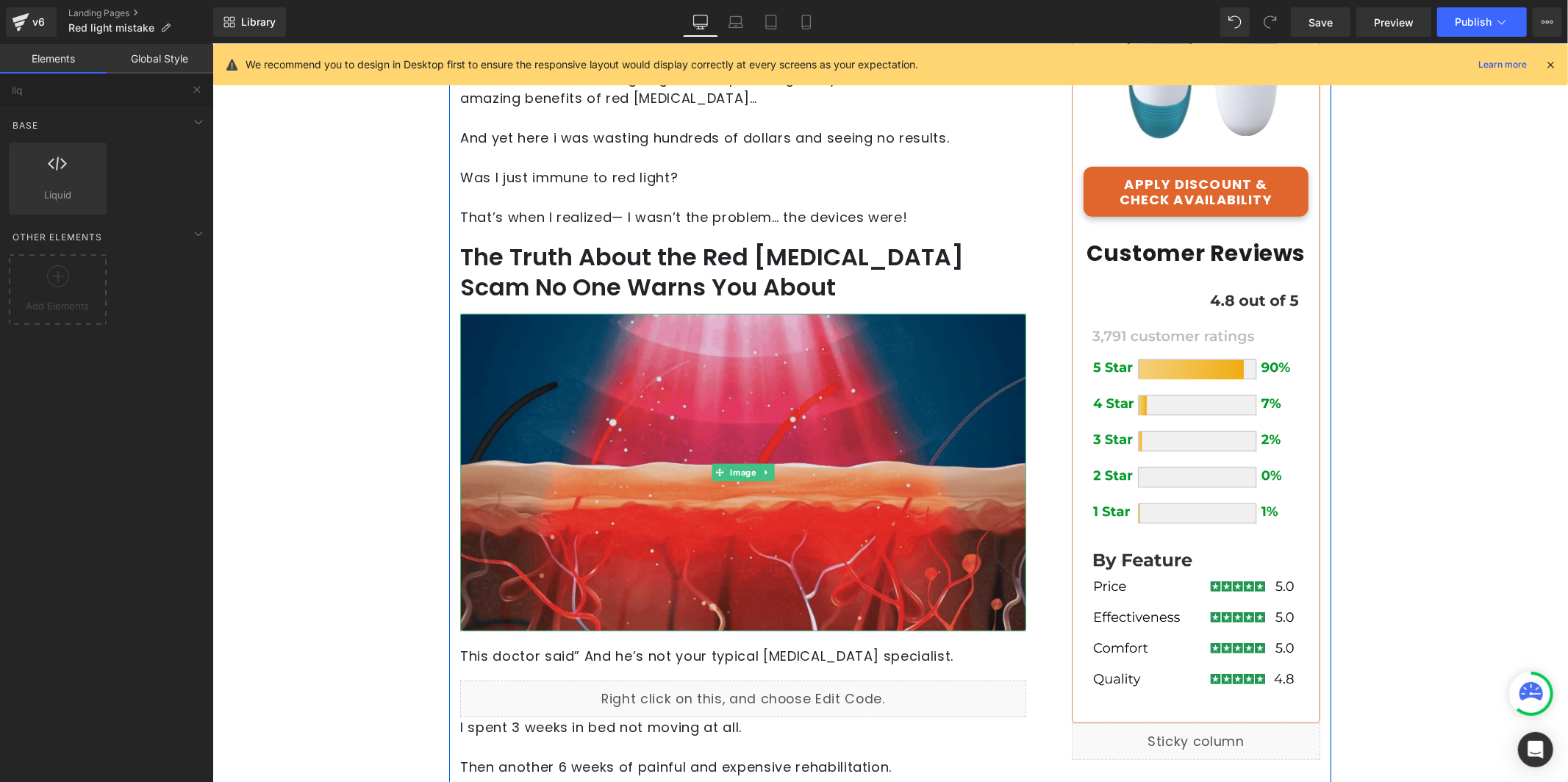
scroll to position [667, 0]
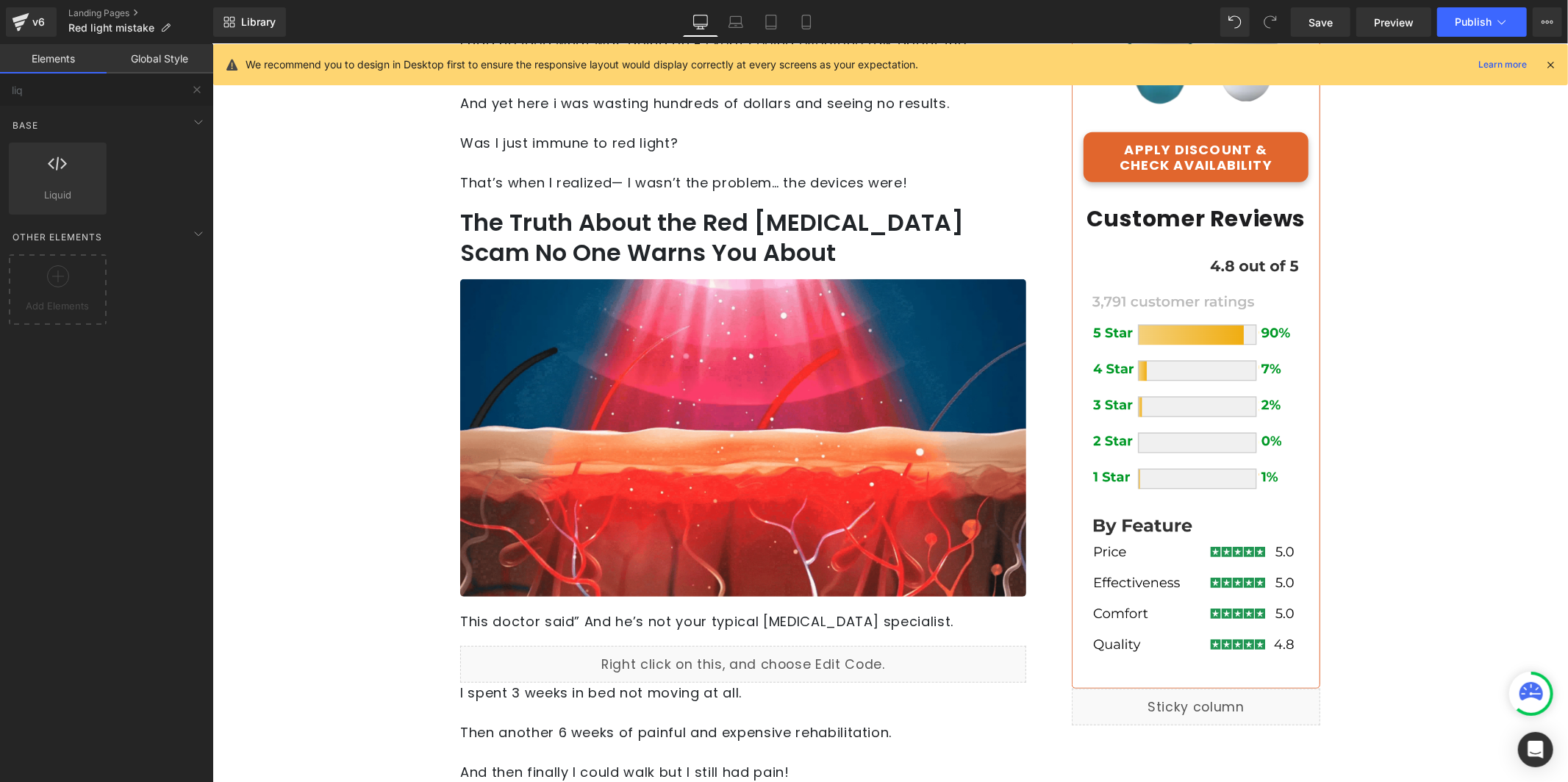
click at [527, 615] on p "This doctor said” And he’s not your typical [MEDICAL_DATA] specialist." at bounding box center [742, 620] width 566 height 20
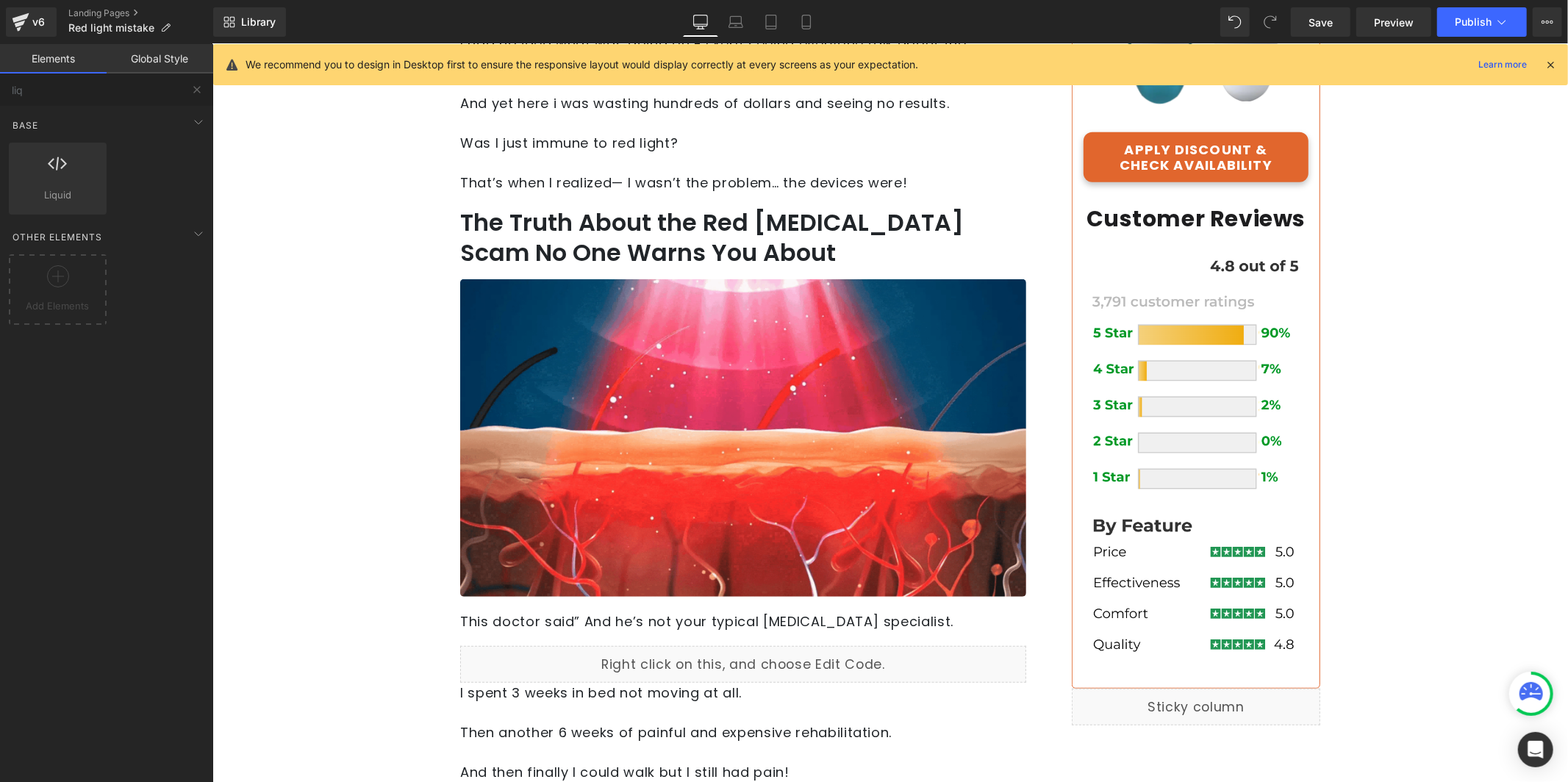
click at [527, 615] on p "This doctor said” And he’s not your typical [MEDICAL_DATA] specialist." at bounding box center [742, 620] width 566 height 20
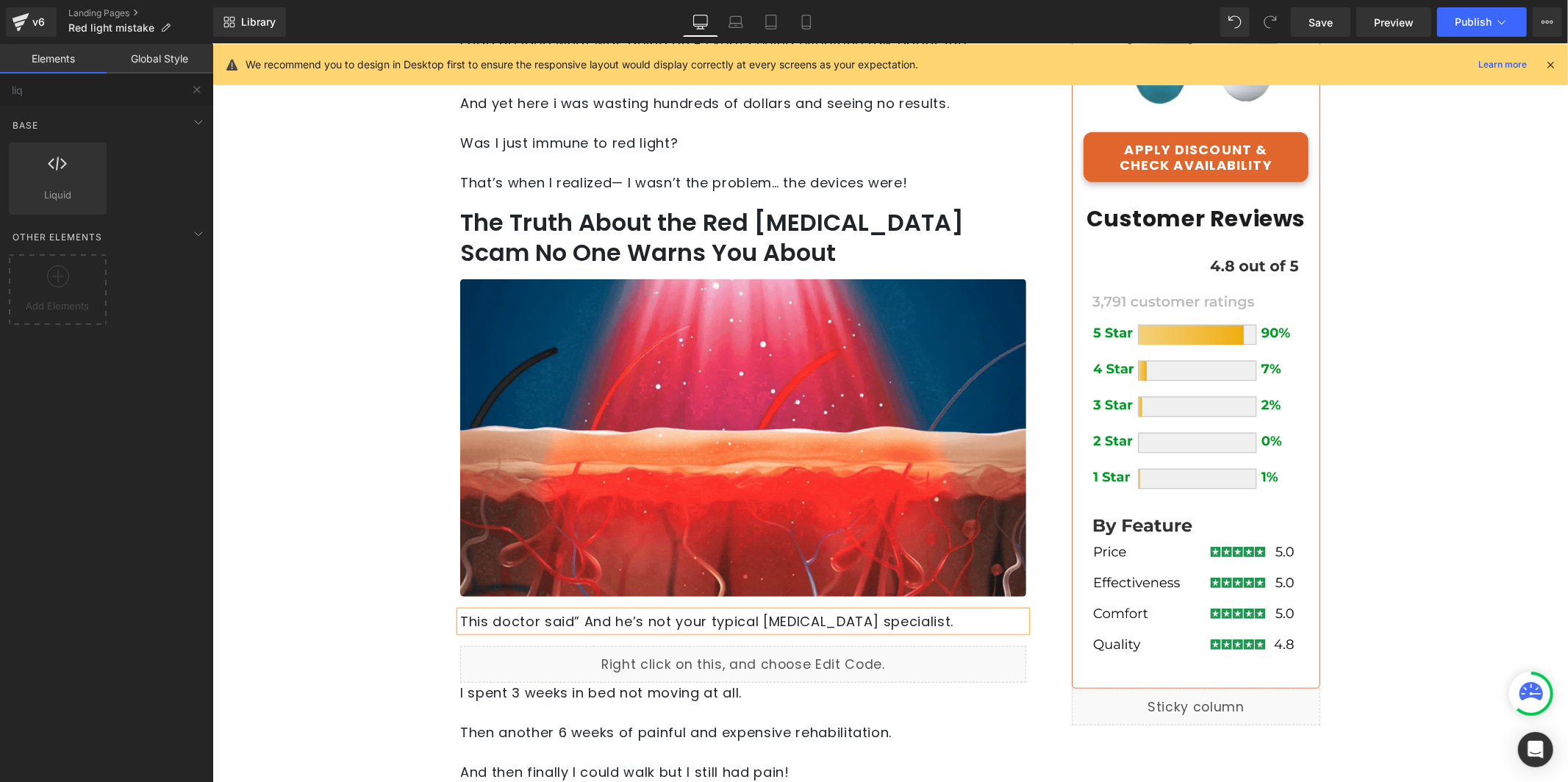
click at [531, 615] on p "This doctor said” And he’s not your typical [MEDICAL_DATA] specialist." at bounding box center [742, 620] width 566 height 20
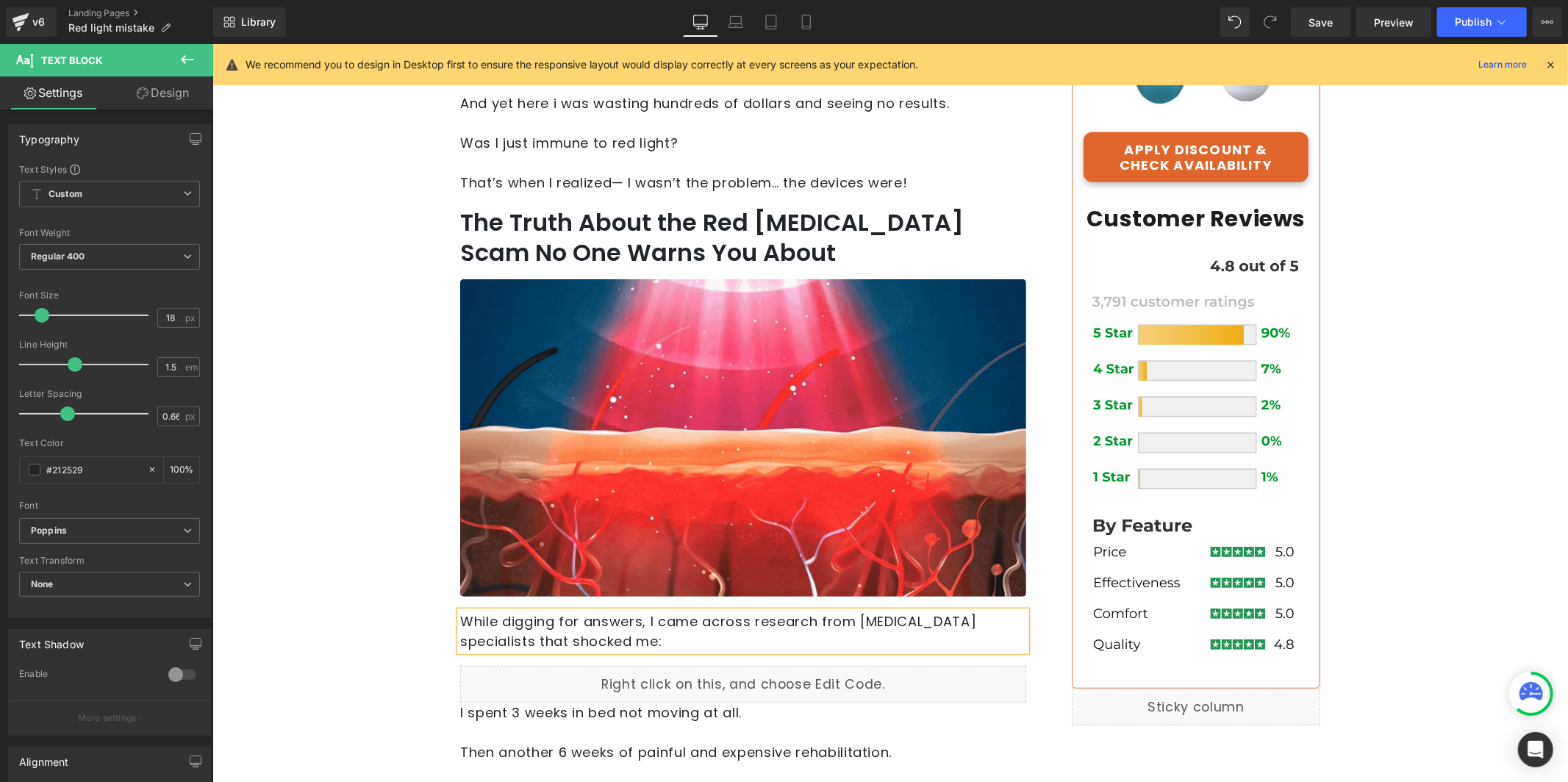
scroll to position [706, 0]
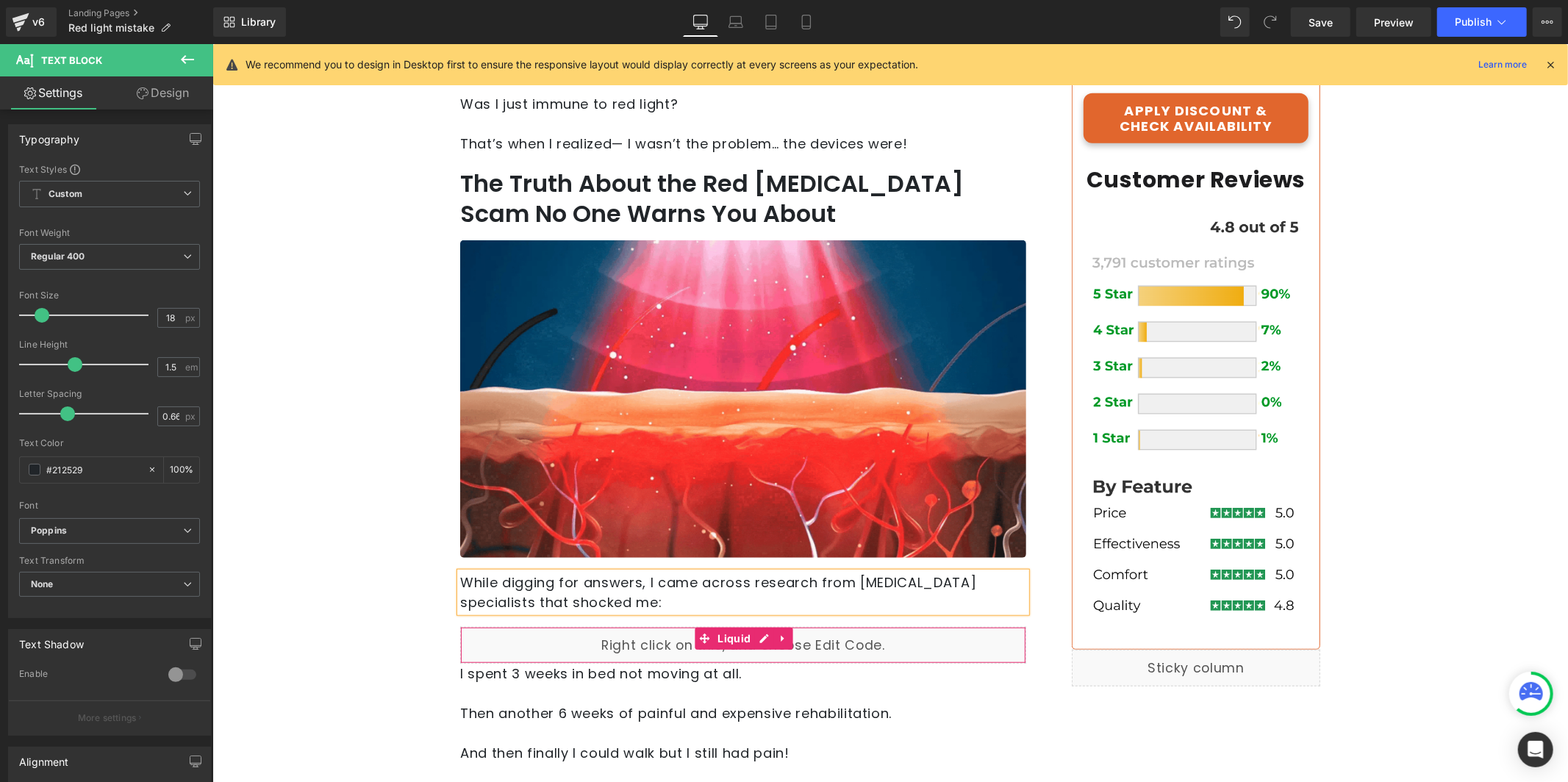
click at [631, 639] on div "Liquid" at bounding box center [742, 644] width 566 height 36
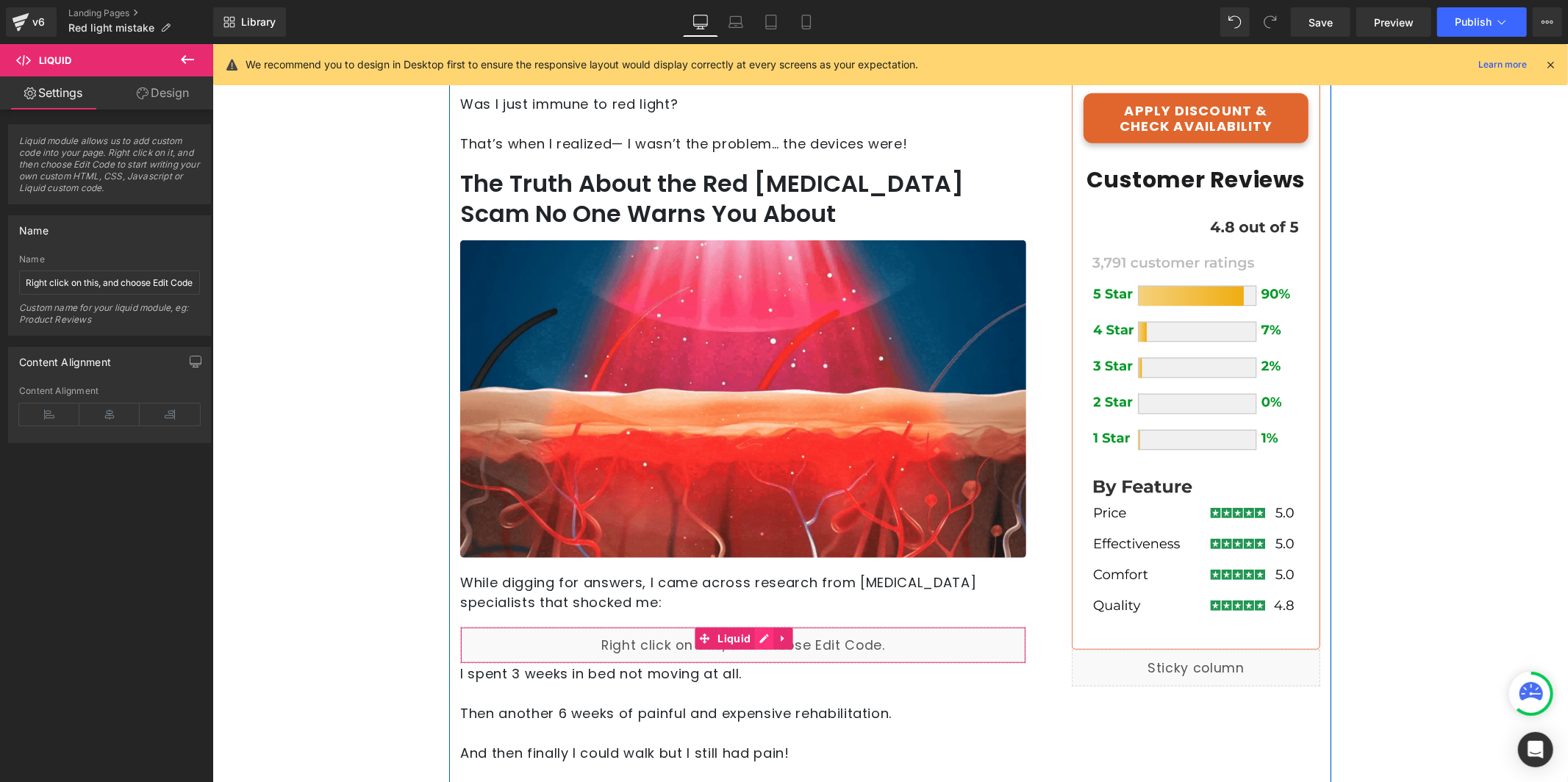
click at [756, 641] on div "Liquid" at bounding box center [742, 644] width 566 height 36
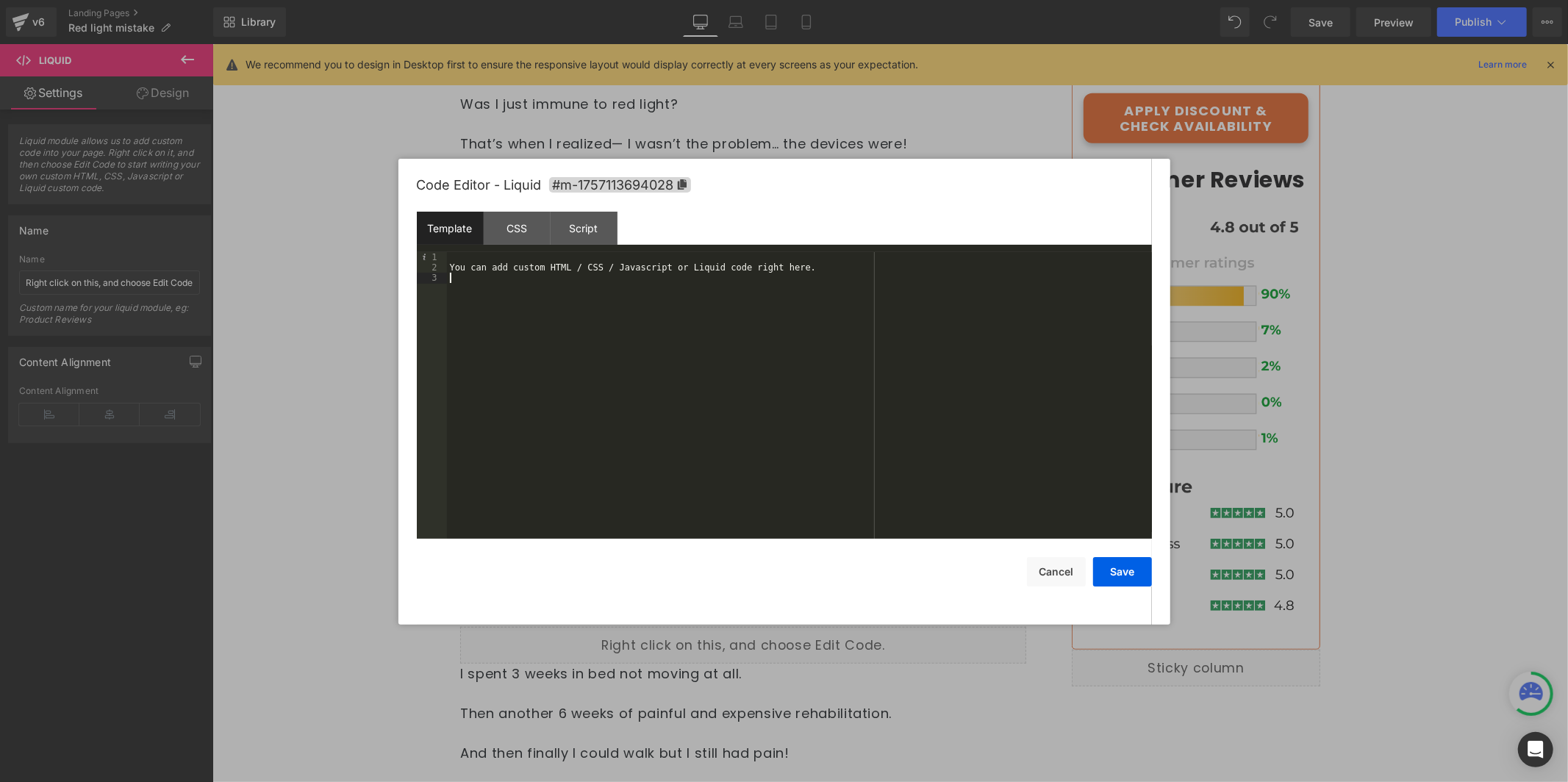
click at [677, 282] on div "You can add custom HTML / CSS / Javascript or Liquid code right here." at bounding box center [800, 406] width 705 height 308
click at [525, 228] on div "CSS" at bounding box center [517, 228] width 67 height 33
click at [562, 277] on div "#m-1757113694028 { }" at bounding box center [800, 406] width 705 height 308
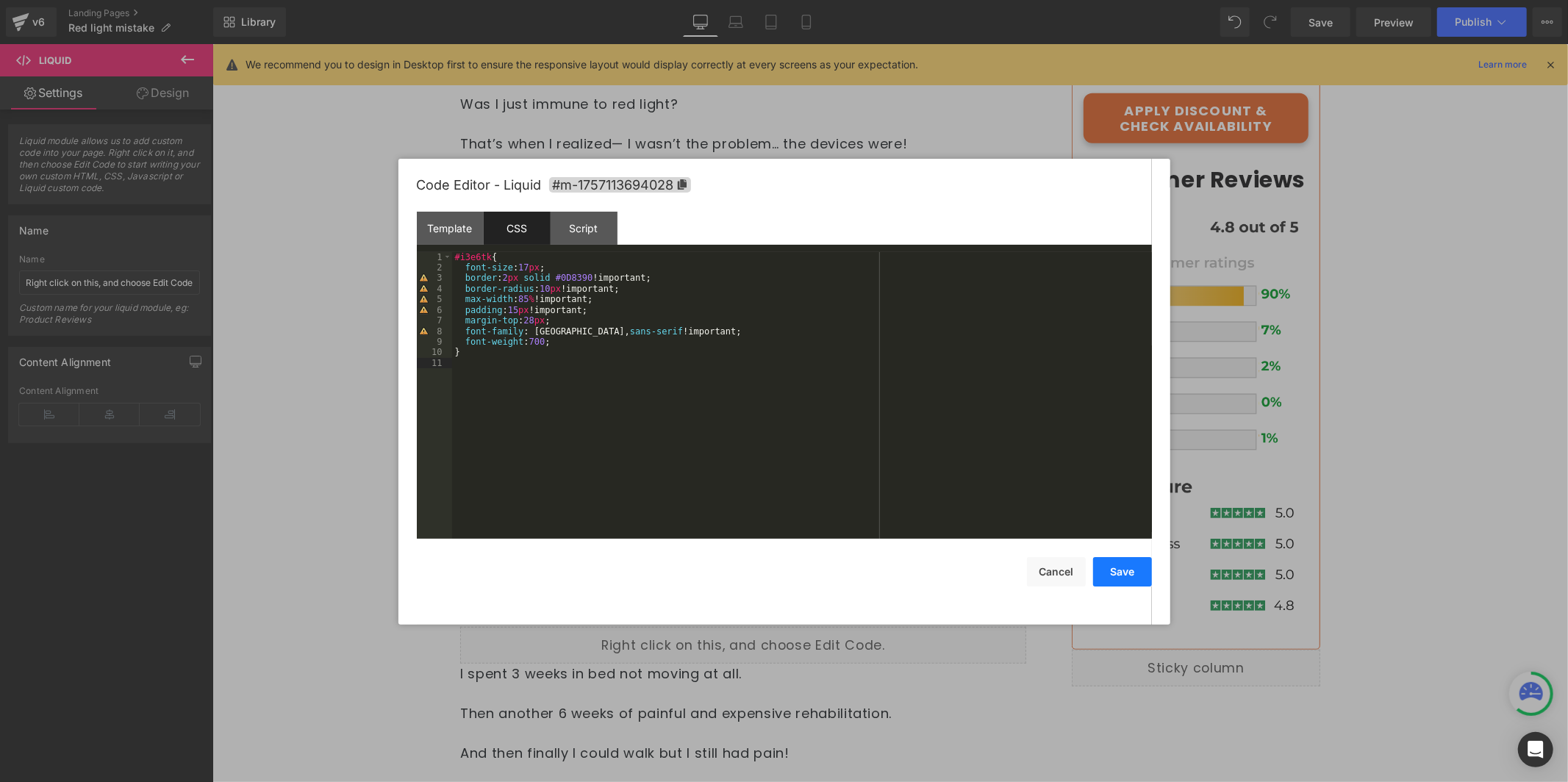
click at [1123, 562] on button "Save" at bounding box center [1123, 572] width 59 height 30
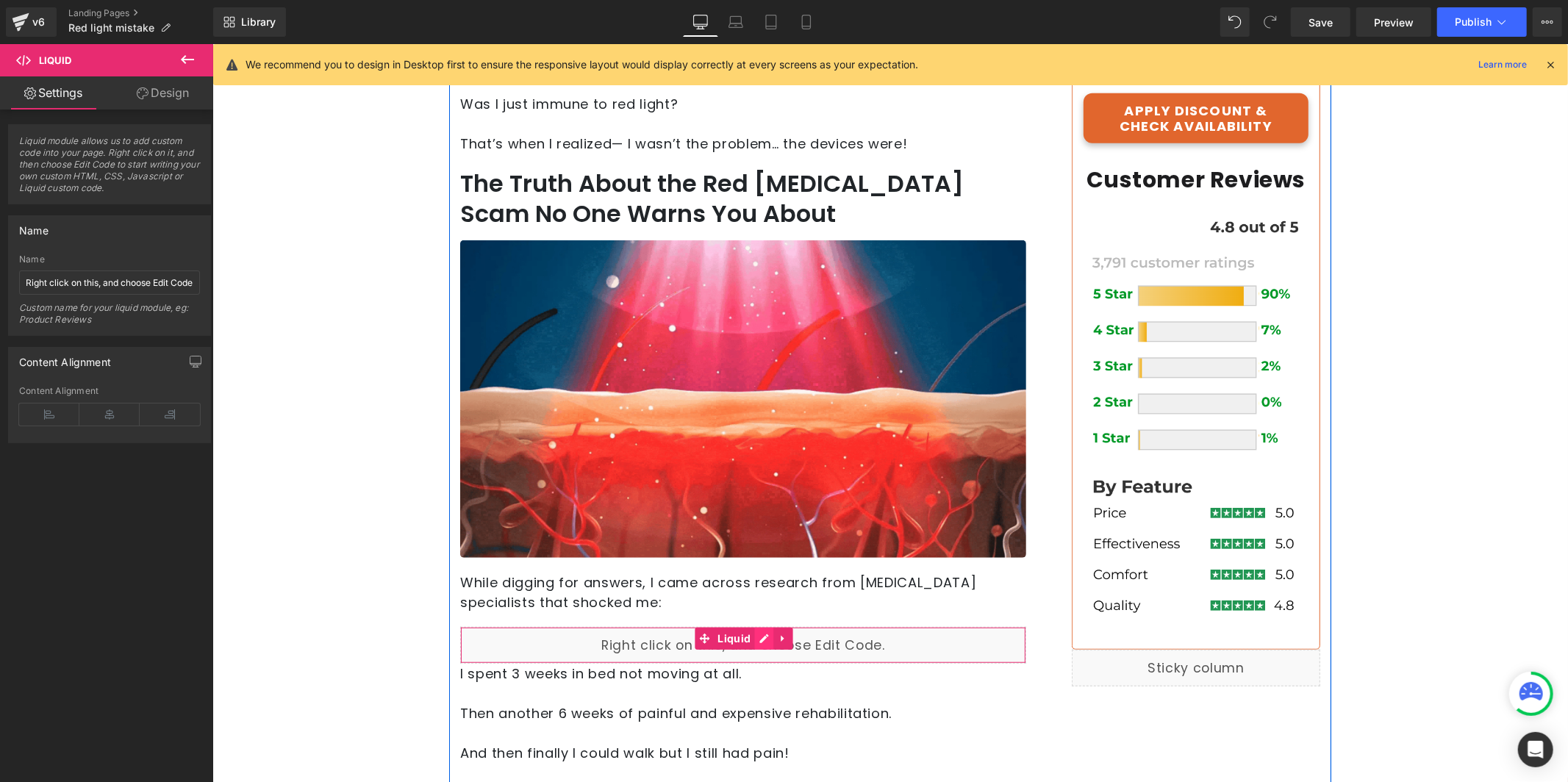
click at [751, 637] on div "Liquid" at bounding box center [742, 644] width 566 height 36
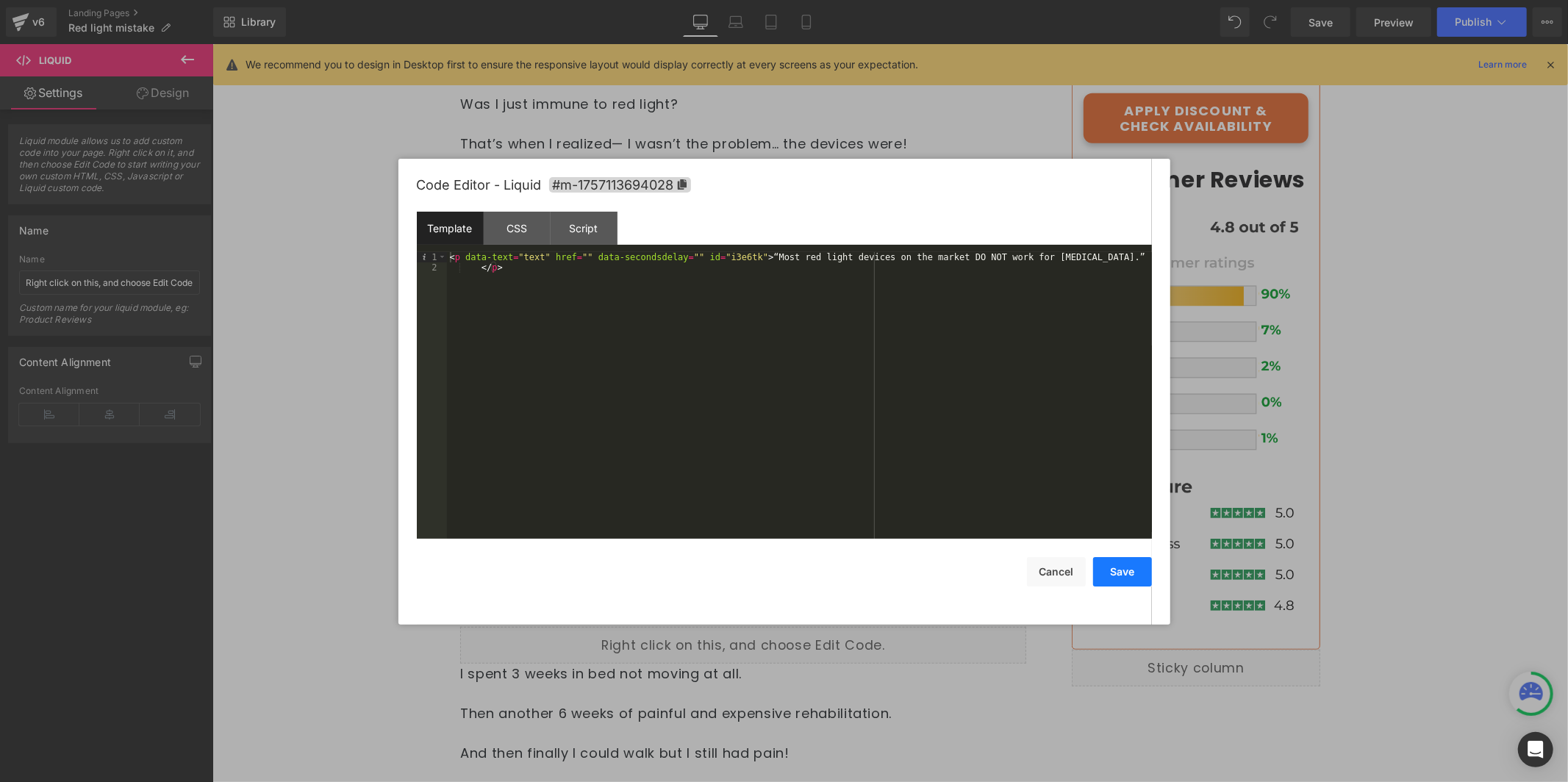
click at [1122, 575] on button "Save" at bounding box center [1123, 572] width 59 height 30
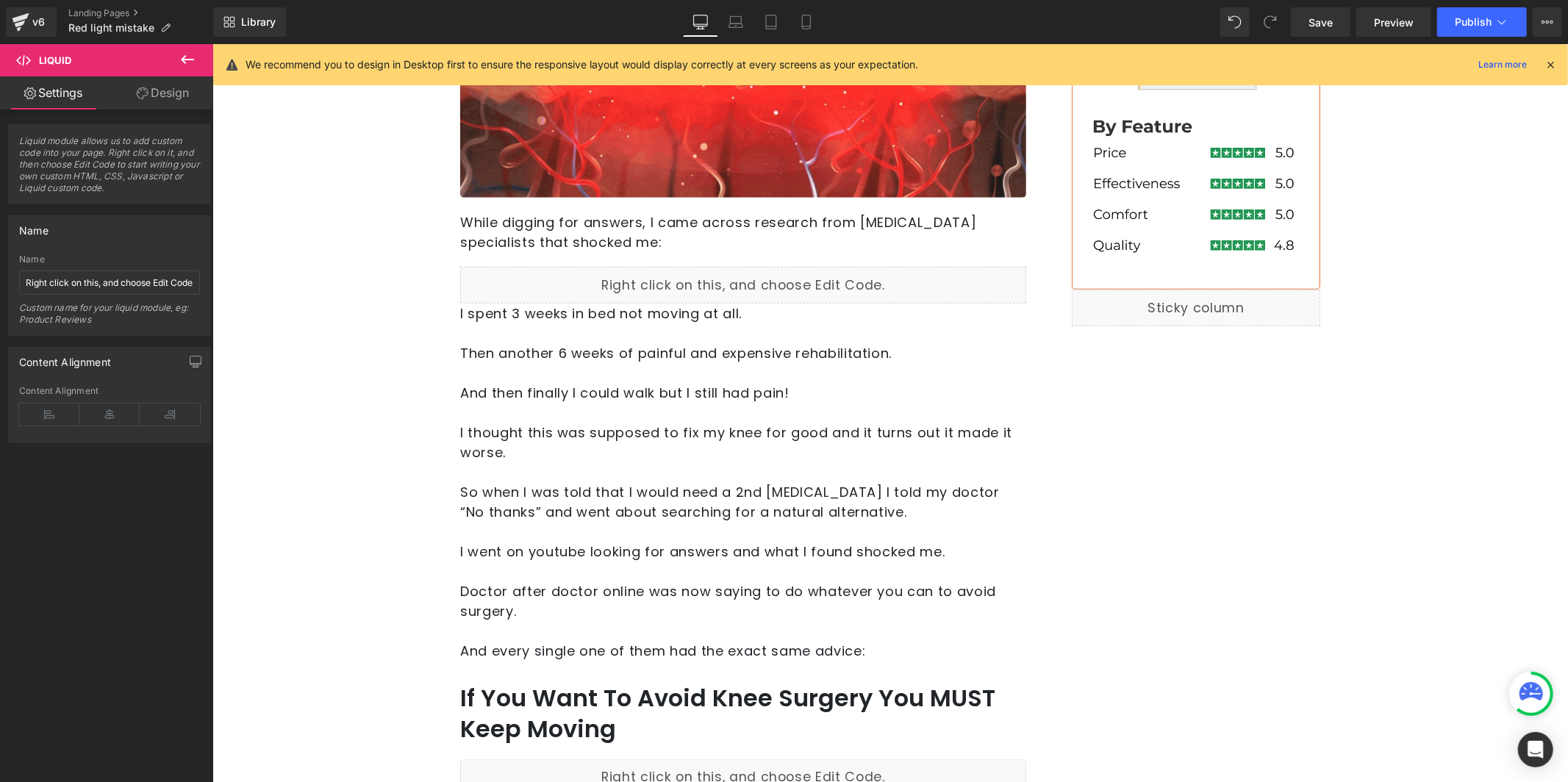
scroll to position [1061, 0]
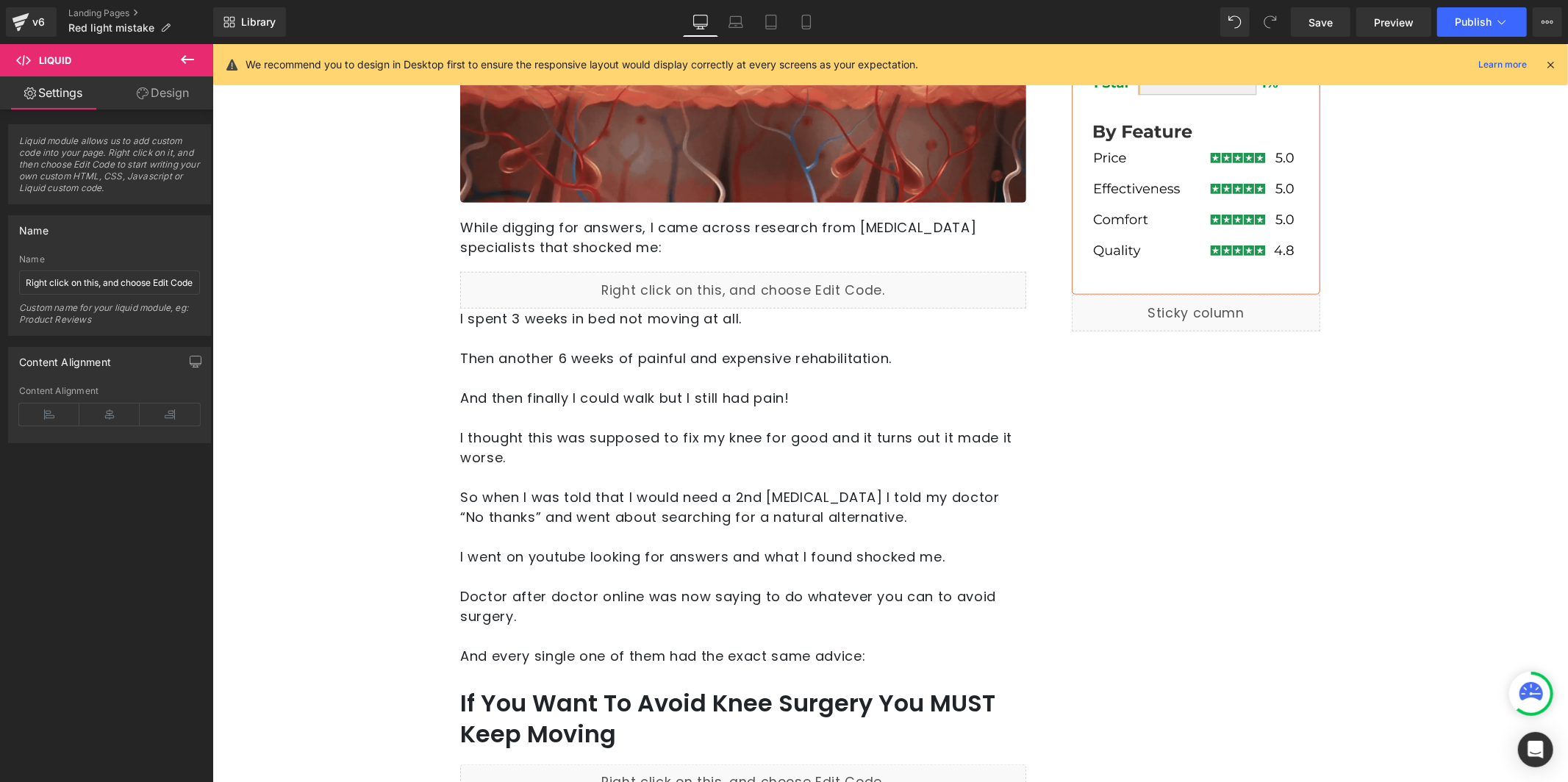
click at [677, 475] on p at bounding box center [742, 476] width 566 height 20
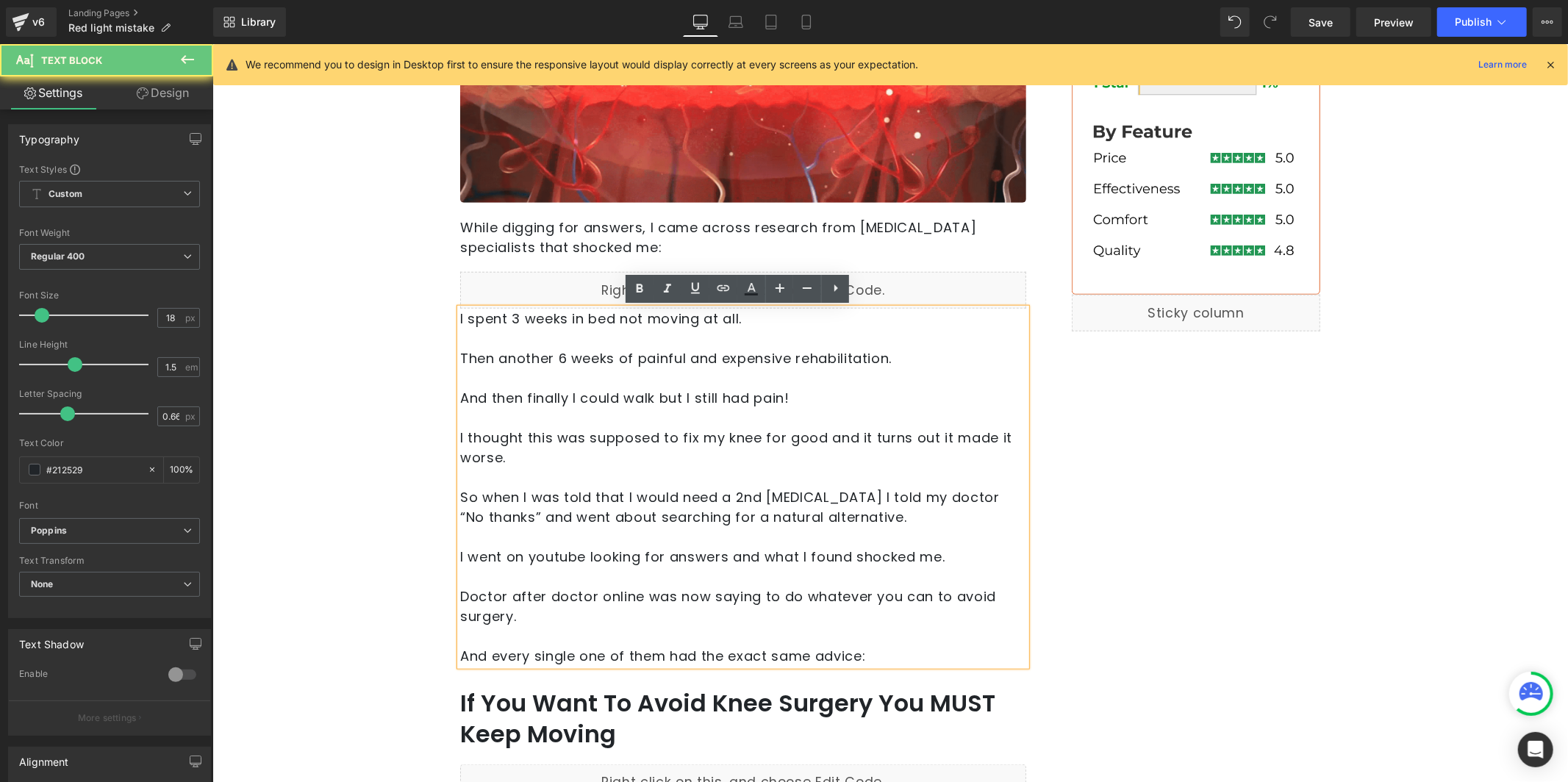
click at [638, 417] on p at bounding box center [742, 417] width 566 height 20
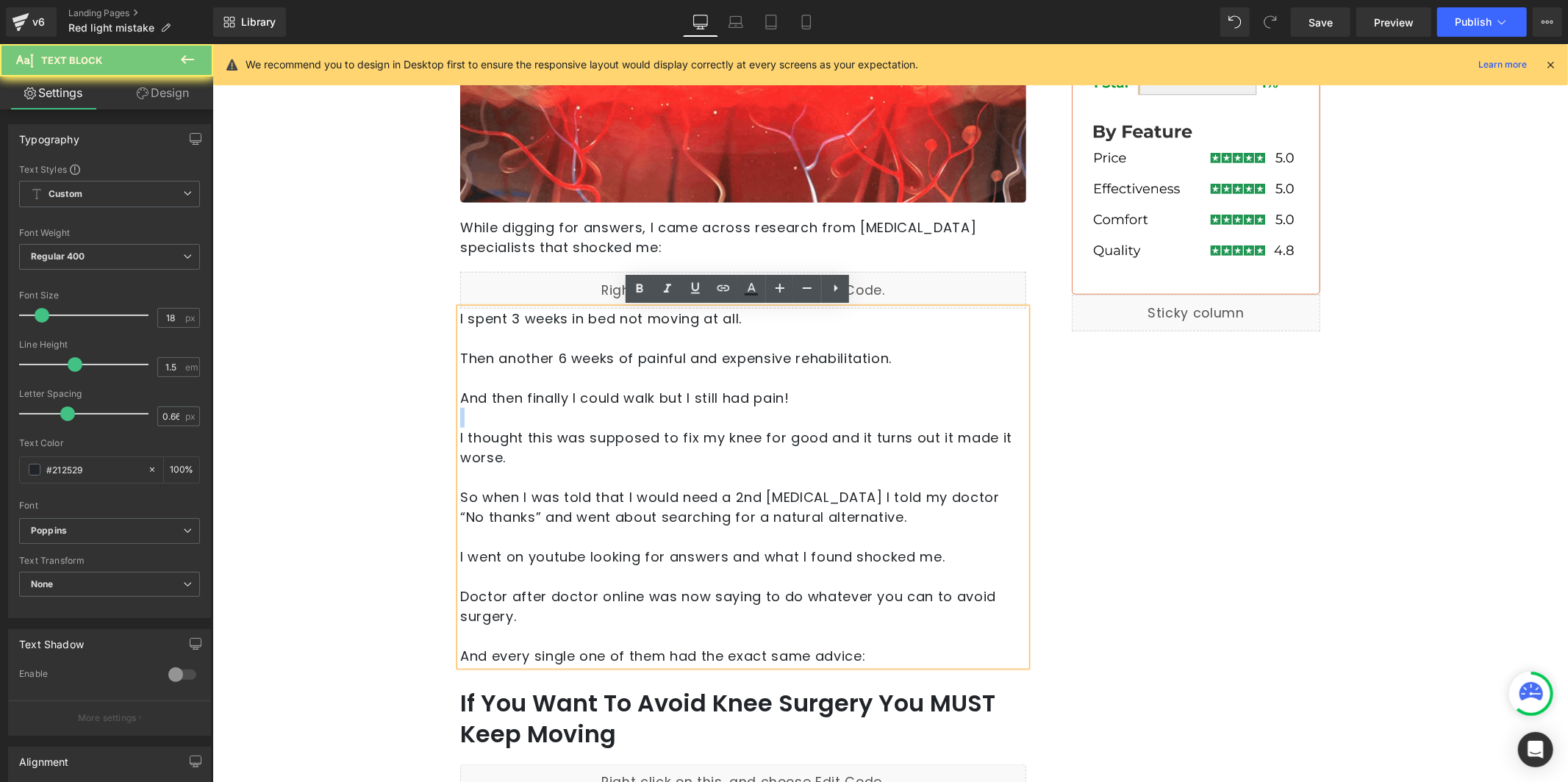
click at [638, 417] on p at bounding box center [742, 417] width 566 height 20
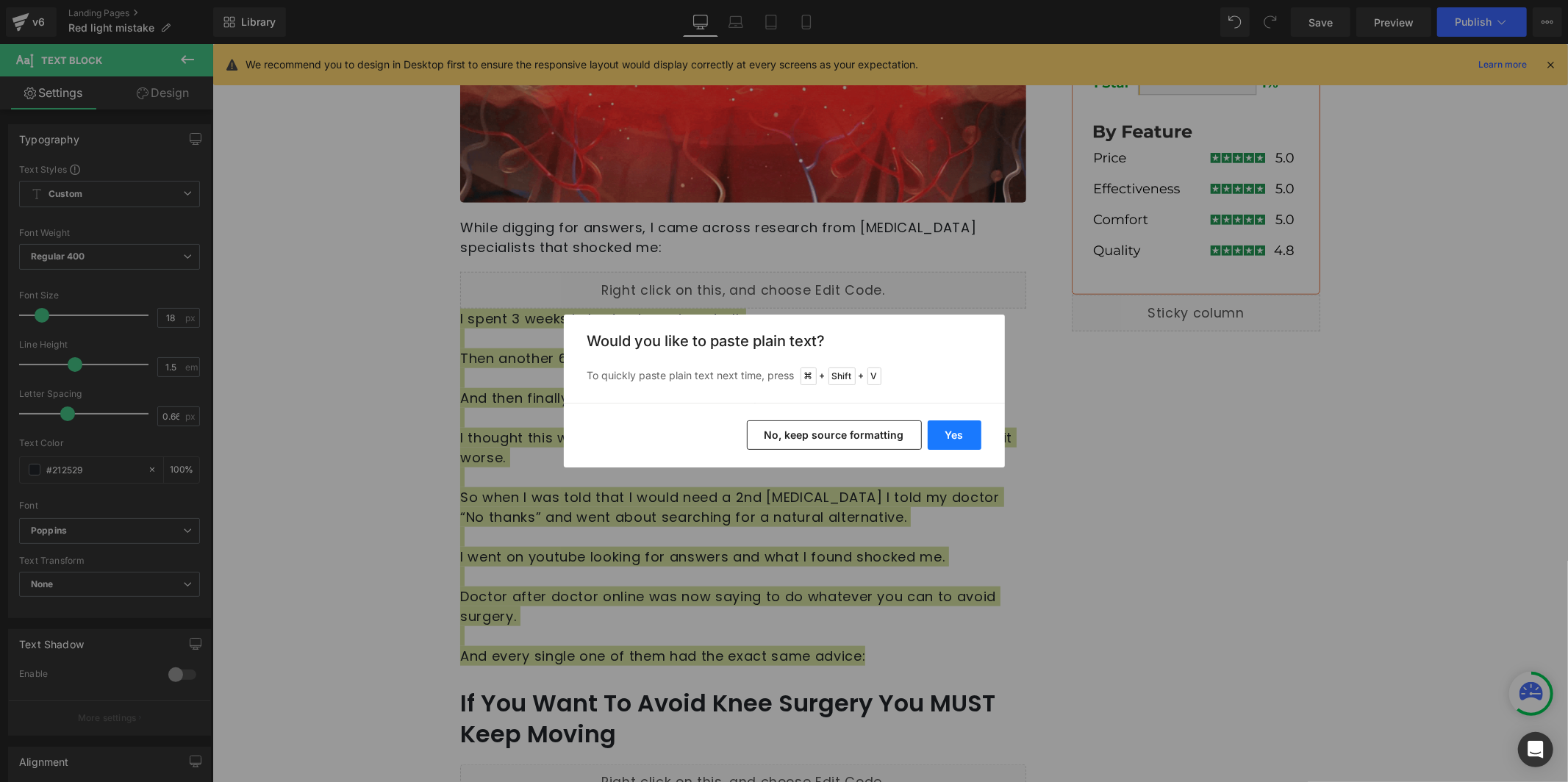
click at [960, 438] on button "Yes" at bounding box center [955, 435] width 54 height 30
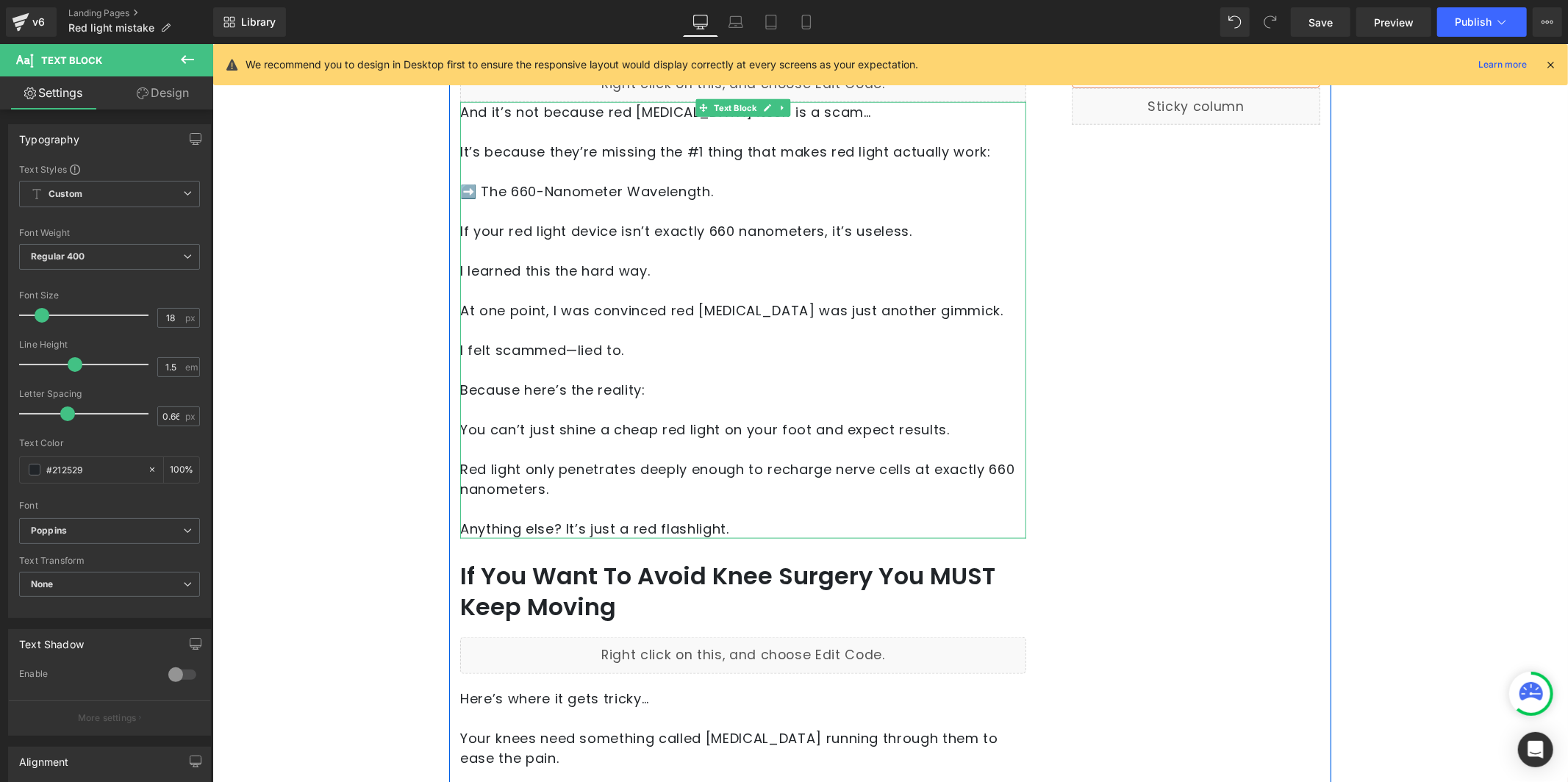
scroll to position [1431, 0]
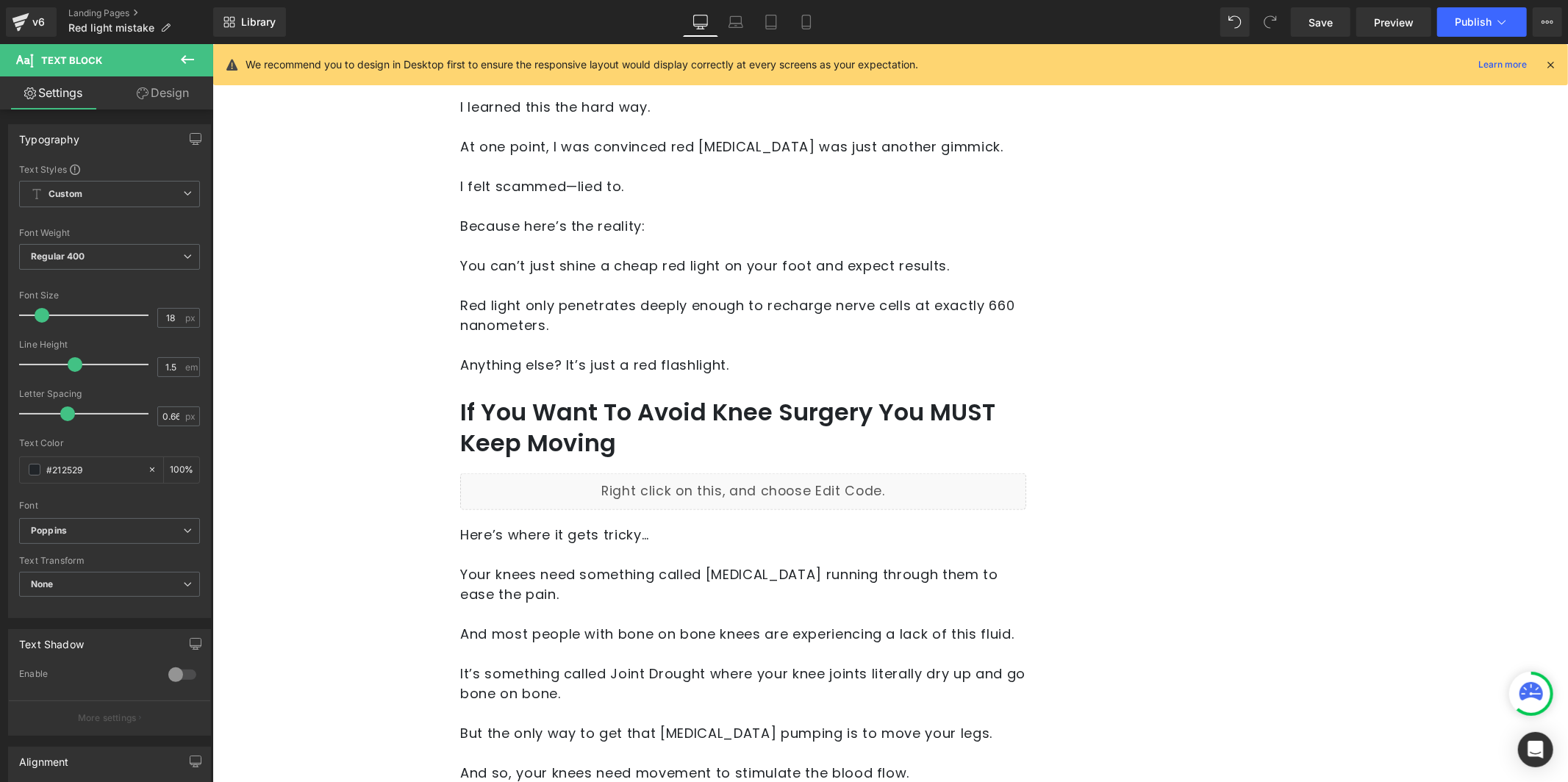
click at [566, 404] on h1 "If You Want To Avoid Knee Surgery You MUST Keep Moving" at bounding box center [742, 427] width 566 height 61
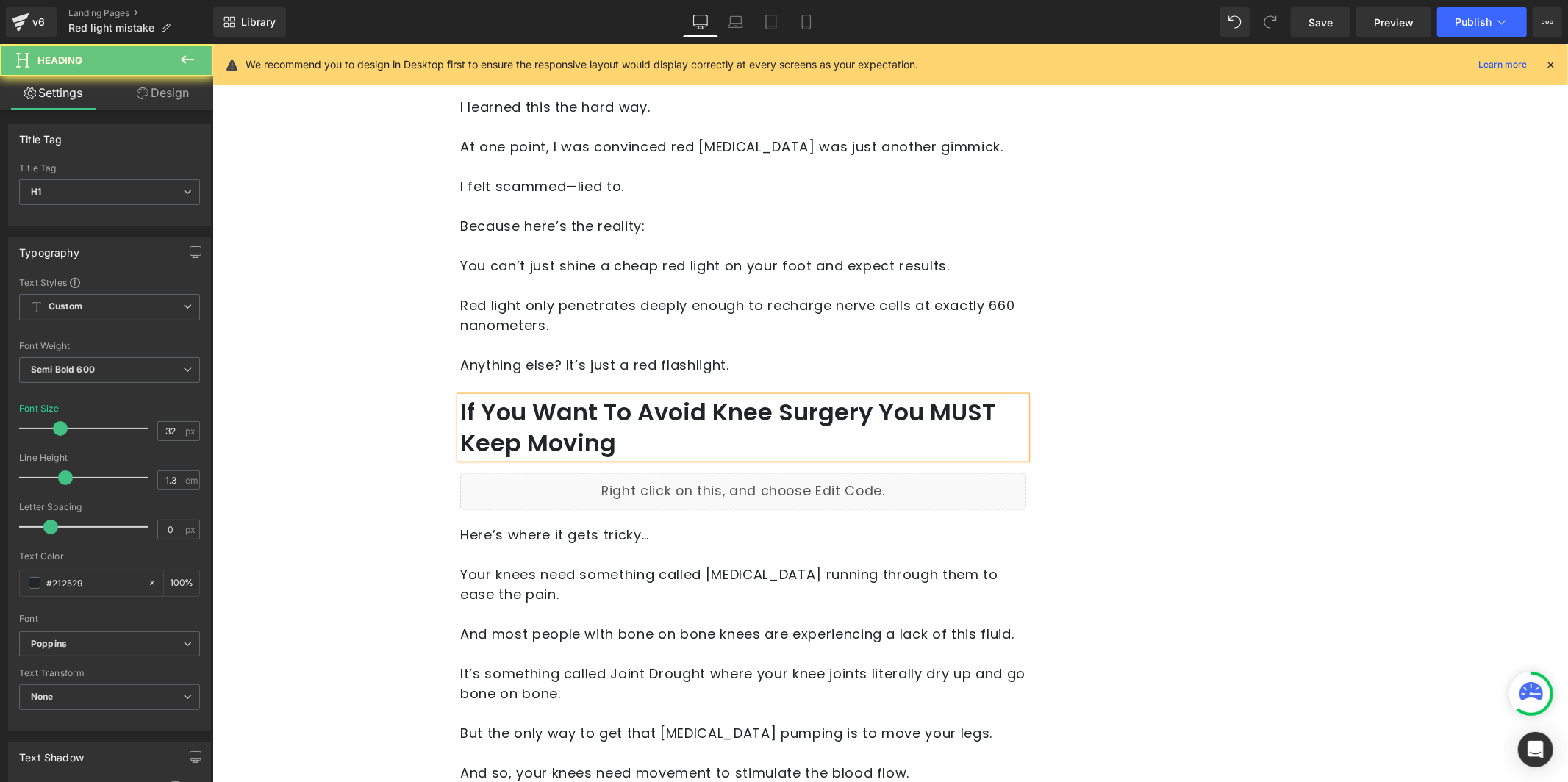
paste div
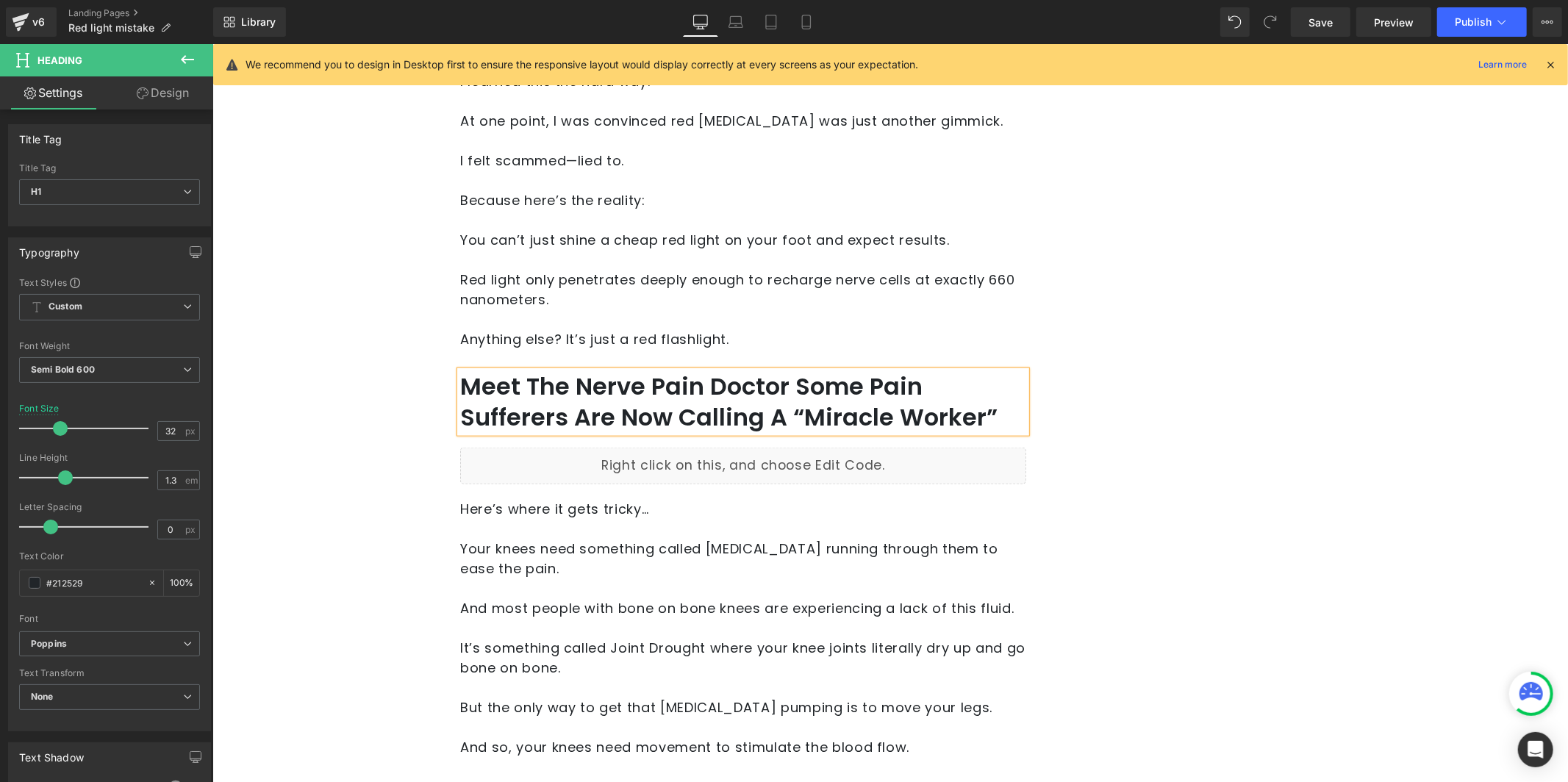
scroll to position [1458, 0]
click at [614, 567] on p "Your knees need something called [MEDICAL_DATA] running through them to ease th…" at bounding box center [742, 557] width 566 height 40
click at [613, 567] on p "Your knees need something called [MEDICAL_DATA] running through them to ease th…" at bounding box center [742, 557] width 566 height 40
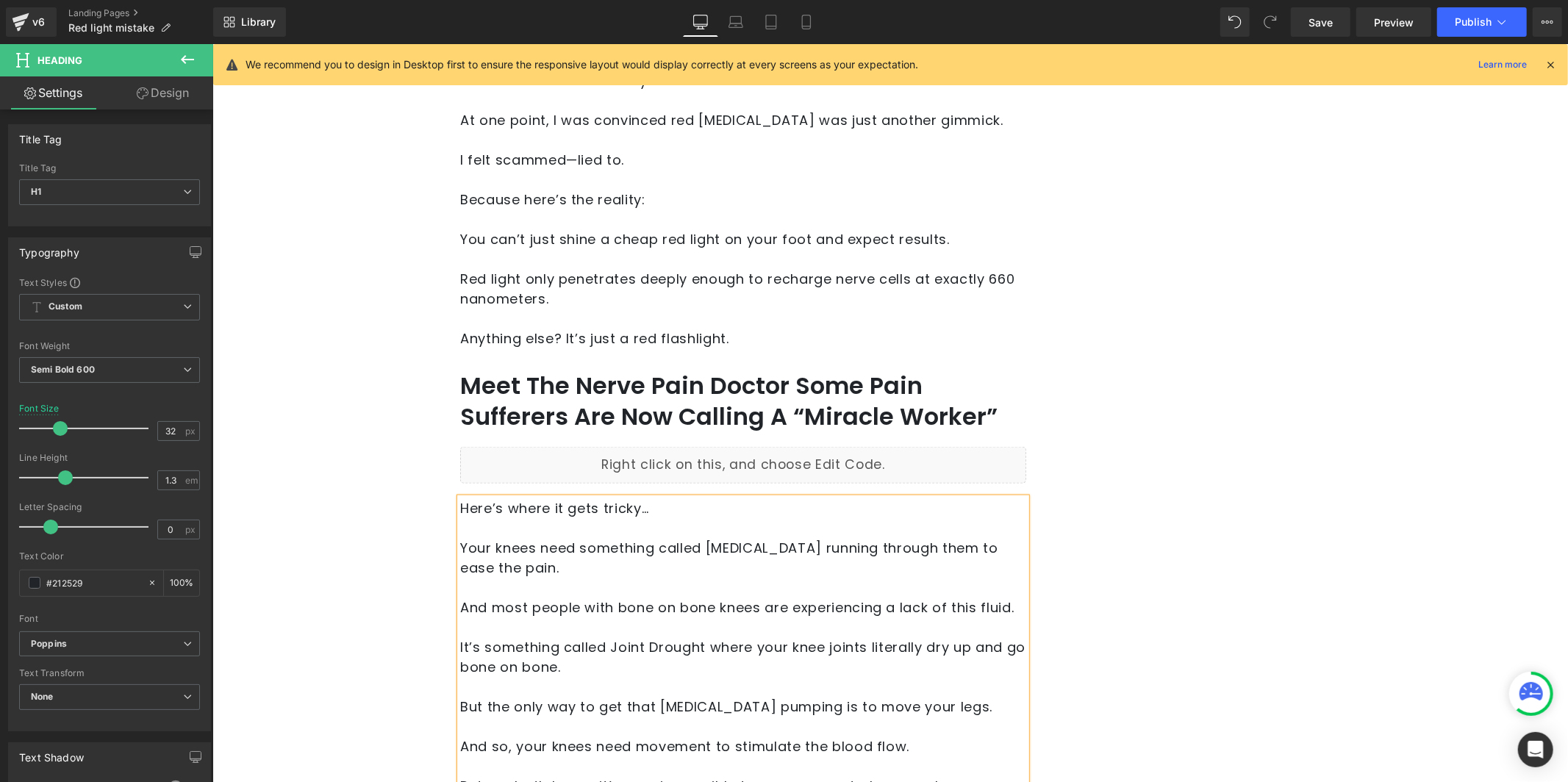
click at [571, 696] on p "But the only way to get that [MEDICAL_DATA] pumping is to move your legs." at bounding box center [742, 706] width 566 height 20
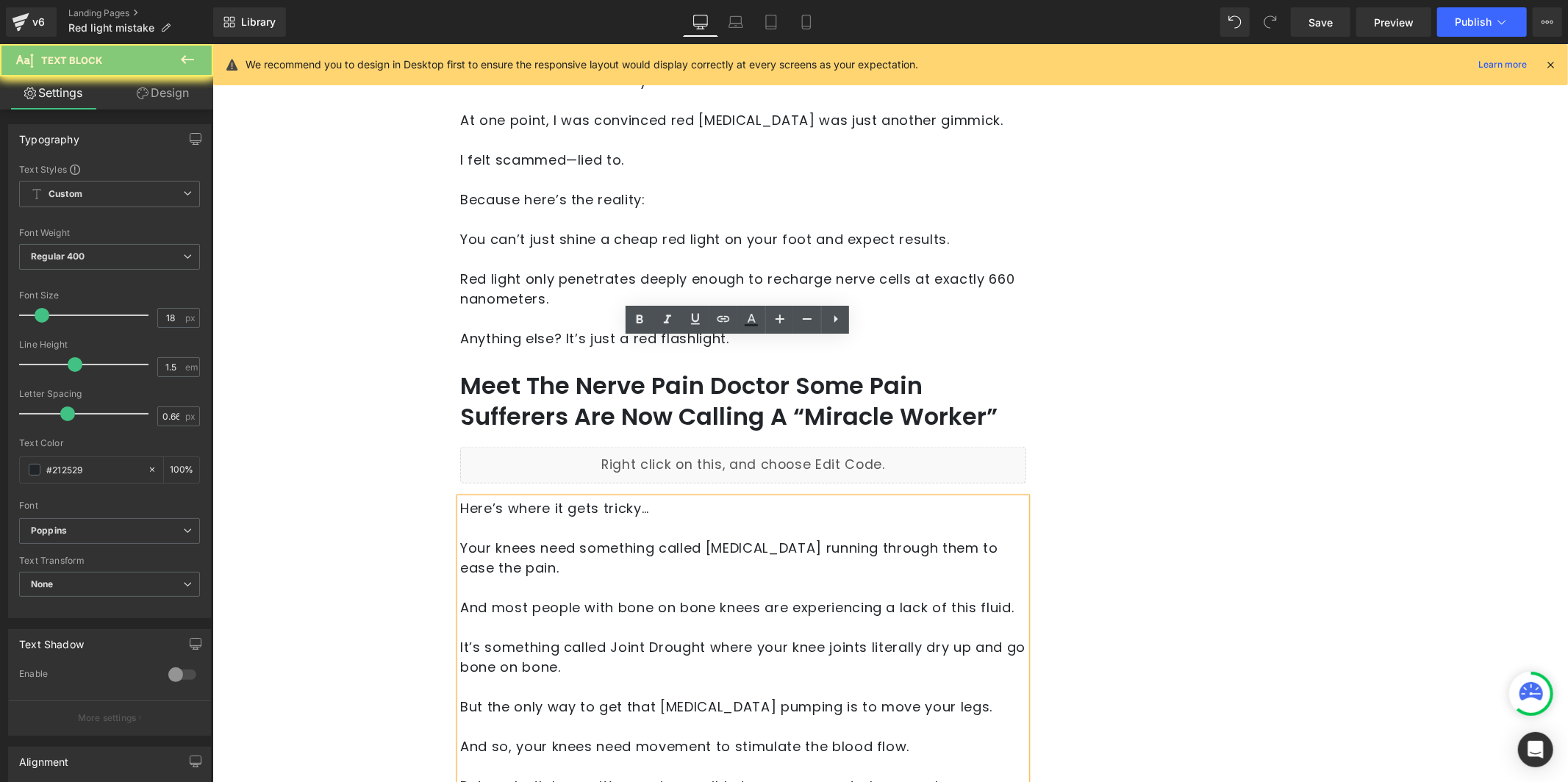
paste div
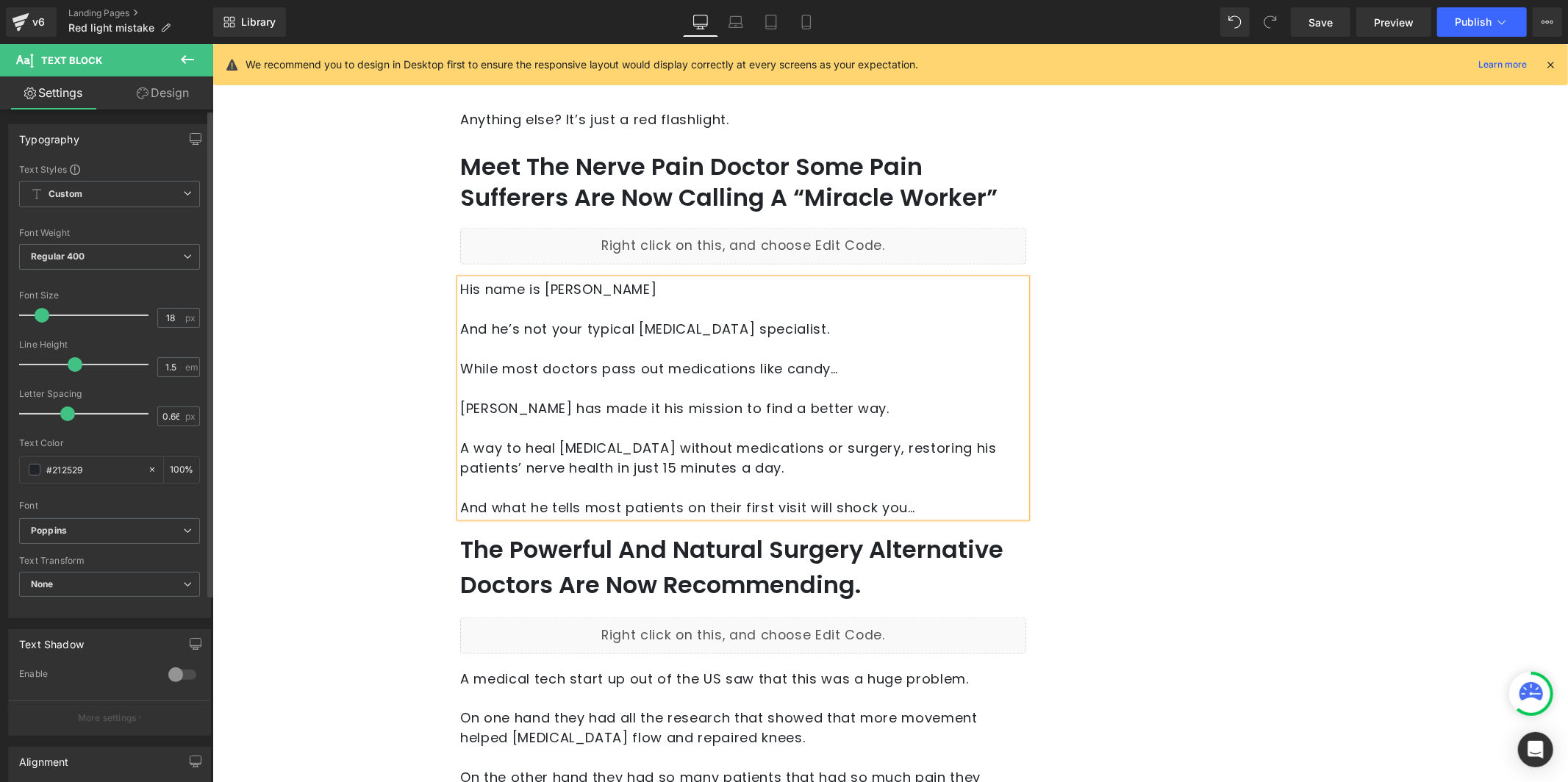
scroll to position [1693, 0]
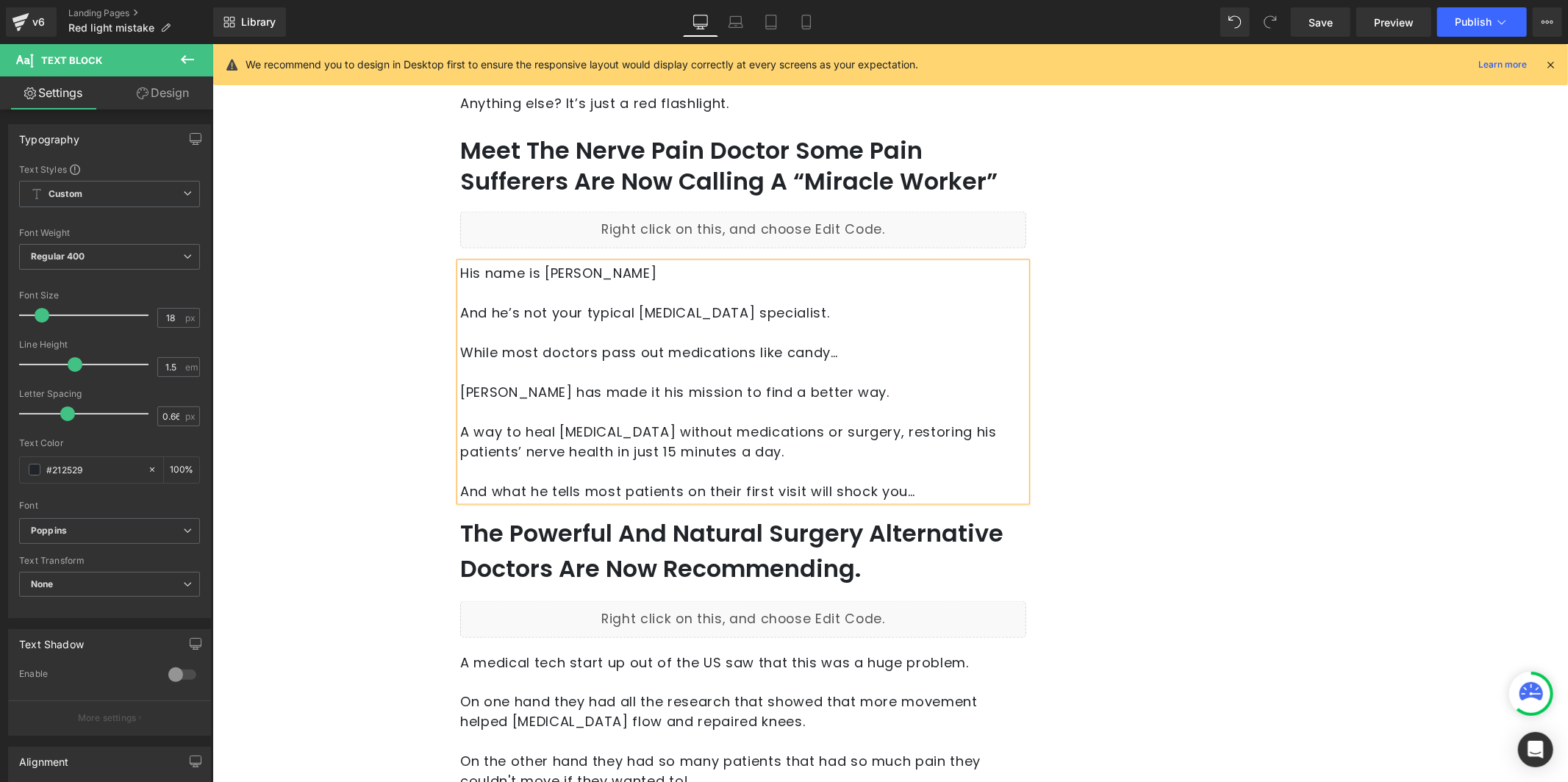
click at [560, 552] on h2 "The Powerful And Natural Surgery Alternative Doctors Are Now Recommending." at bounding box center [742, 551] width 566 height 71
click at [556, 542] on h2 "The Powerful And Natural Surgery Alternative Doctors Are Now Recommending." at bounding box center [742, 551] width 566 height 71
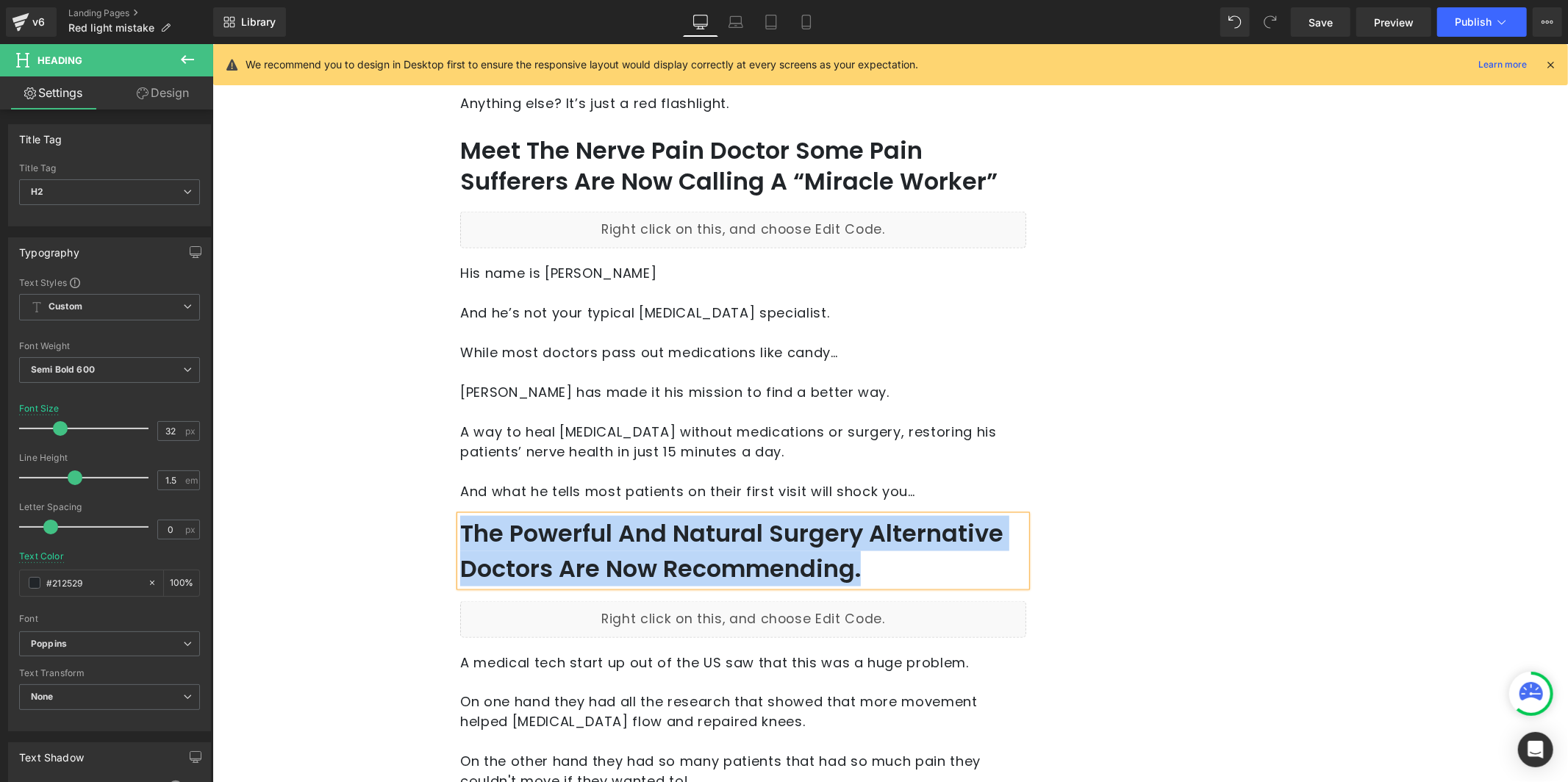
paste div
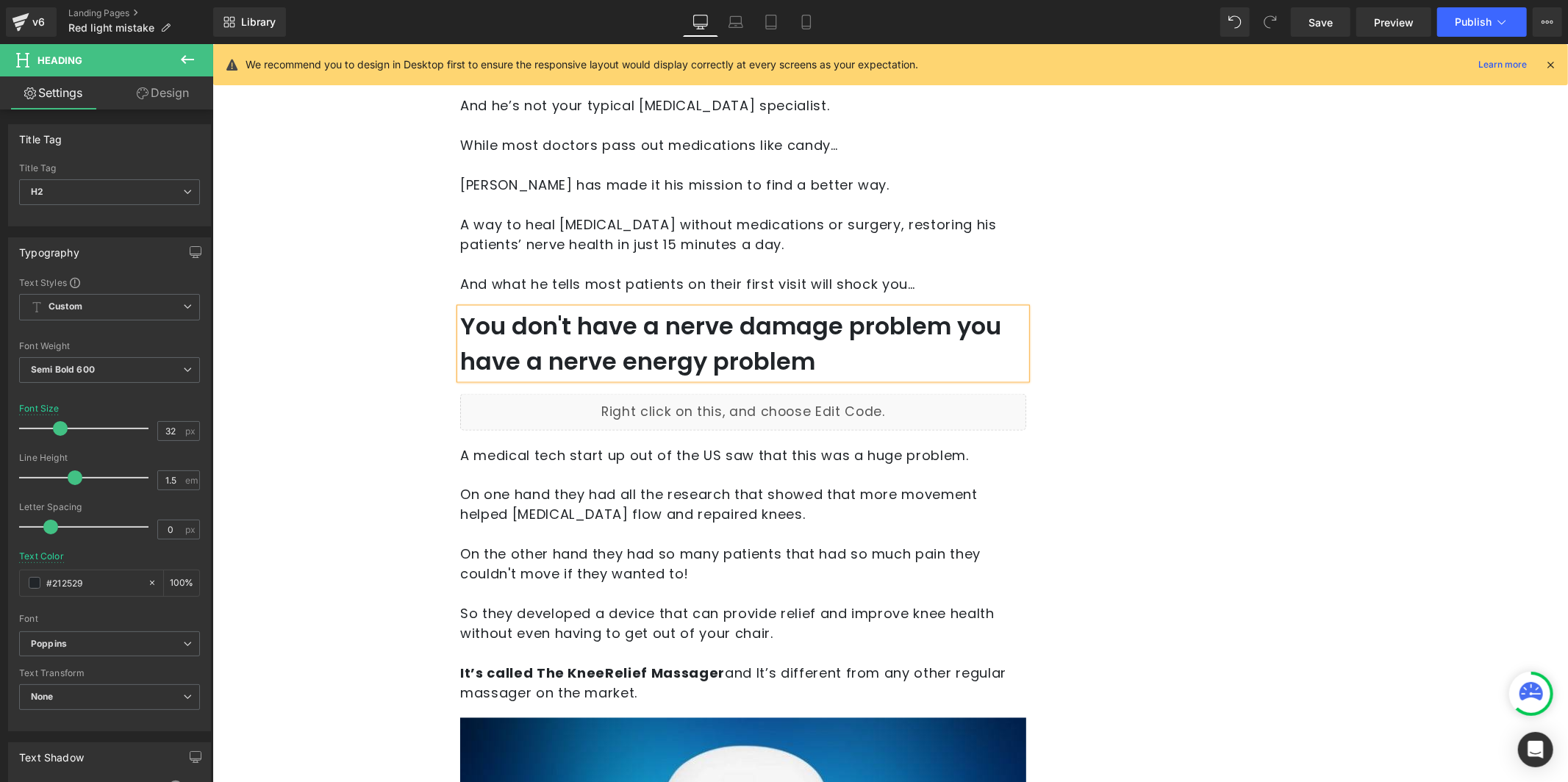
scroll to position [1901, 0]
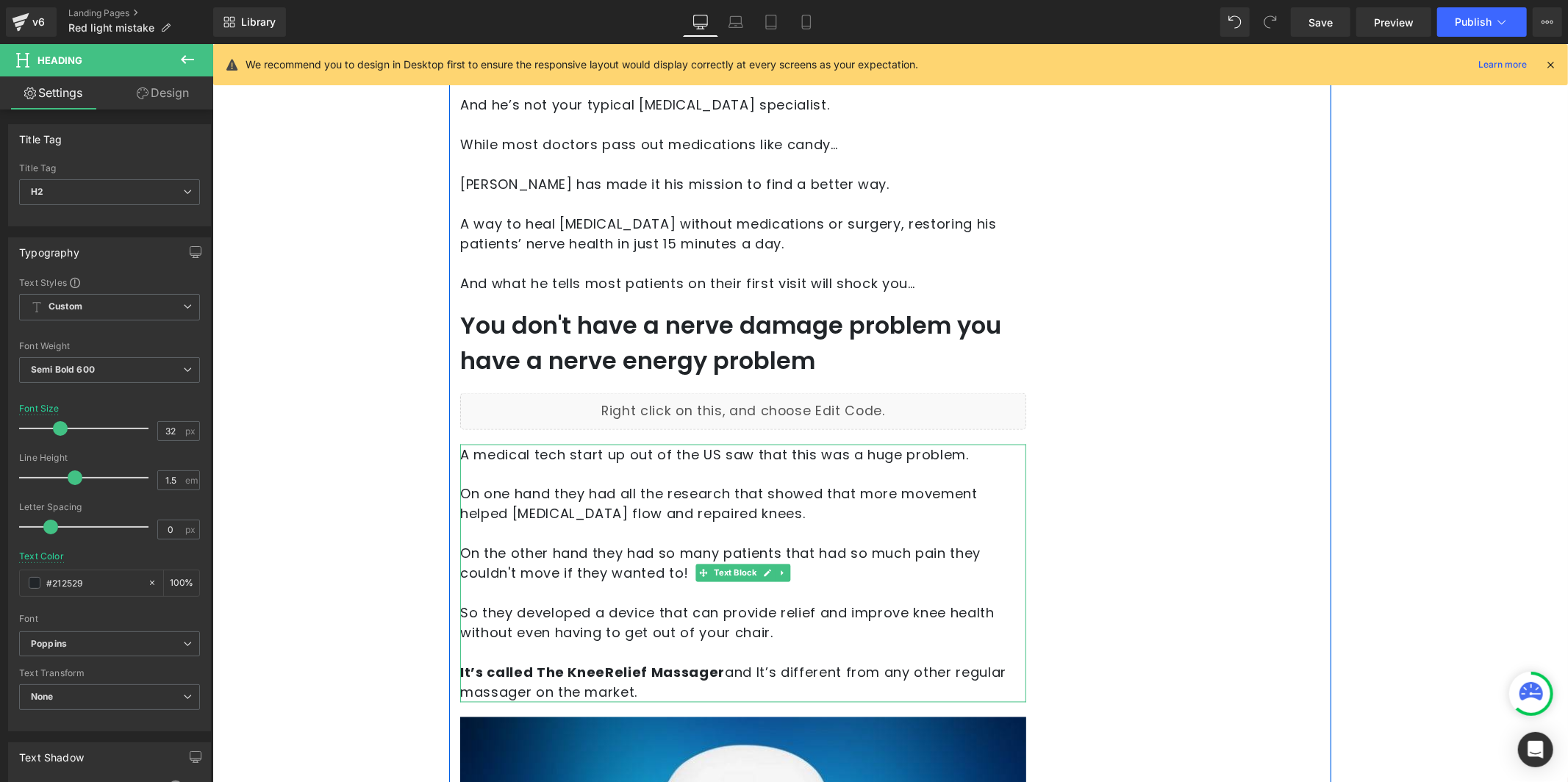
click at [634, 477] on p at bounding box center [742, 473] width 566 height 20
click at [634, 477] on p at bounding box center [742, 473] width 566 height 20
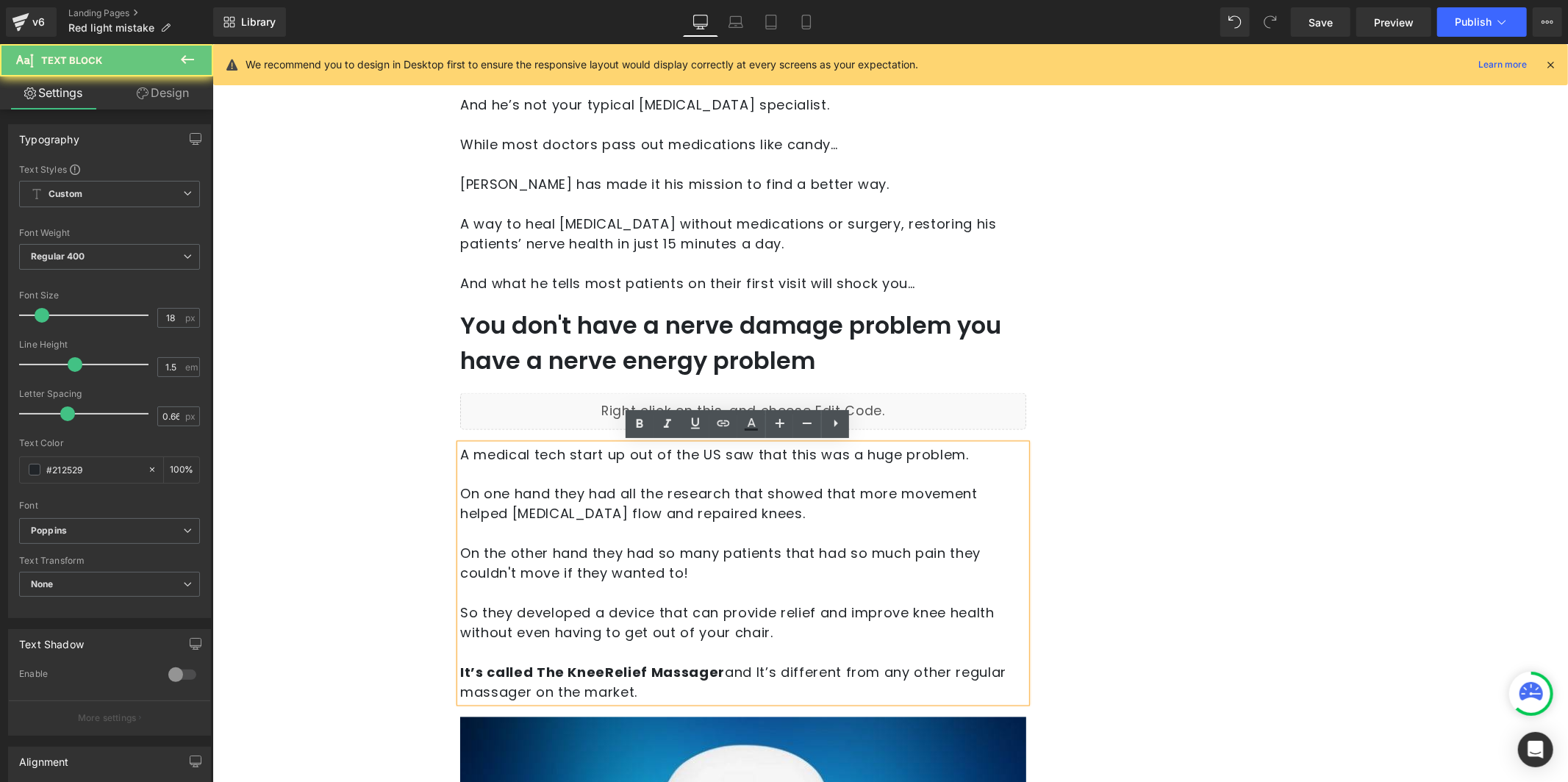
paste div
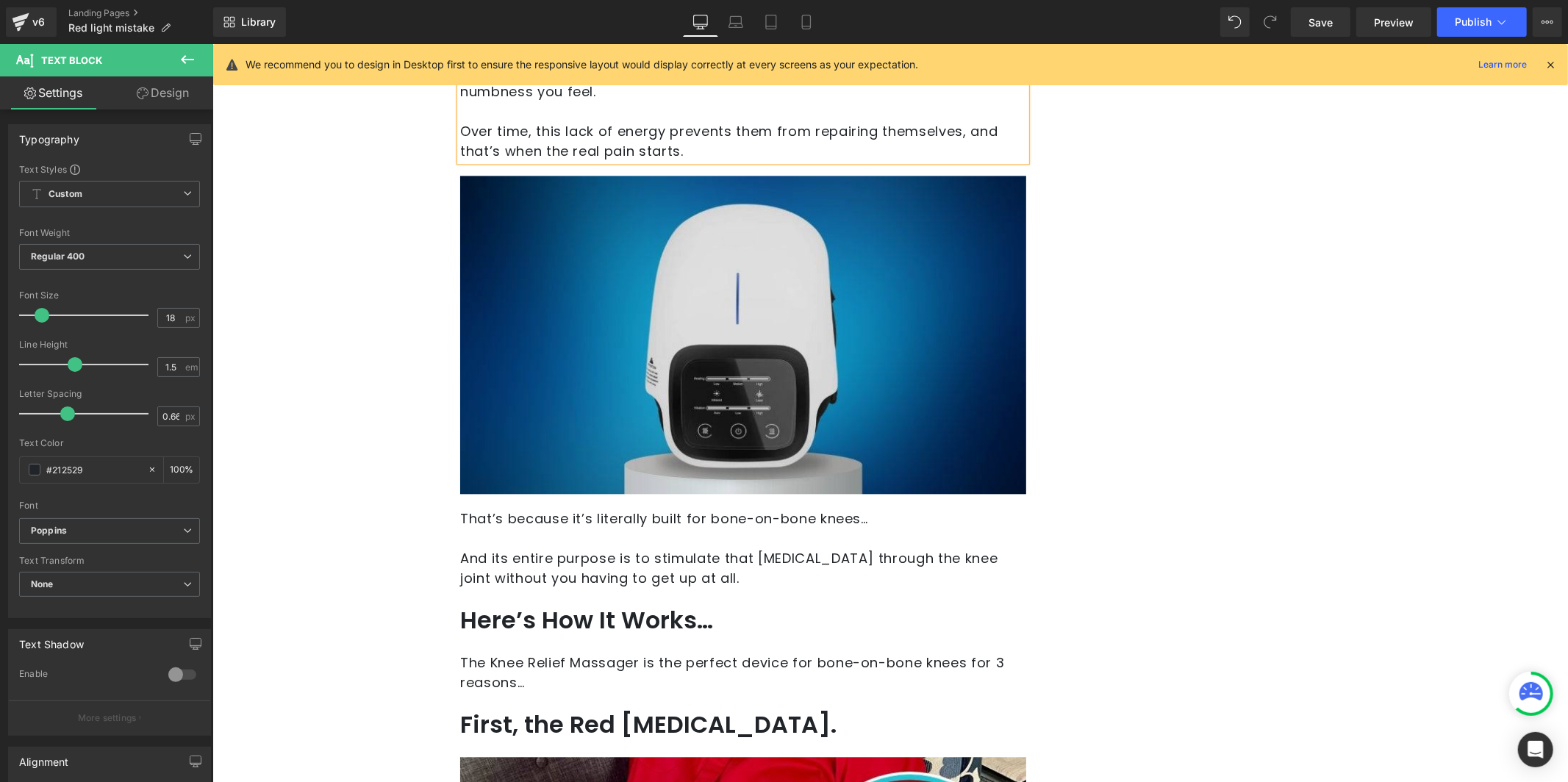
scroll to position [2715, 0]
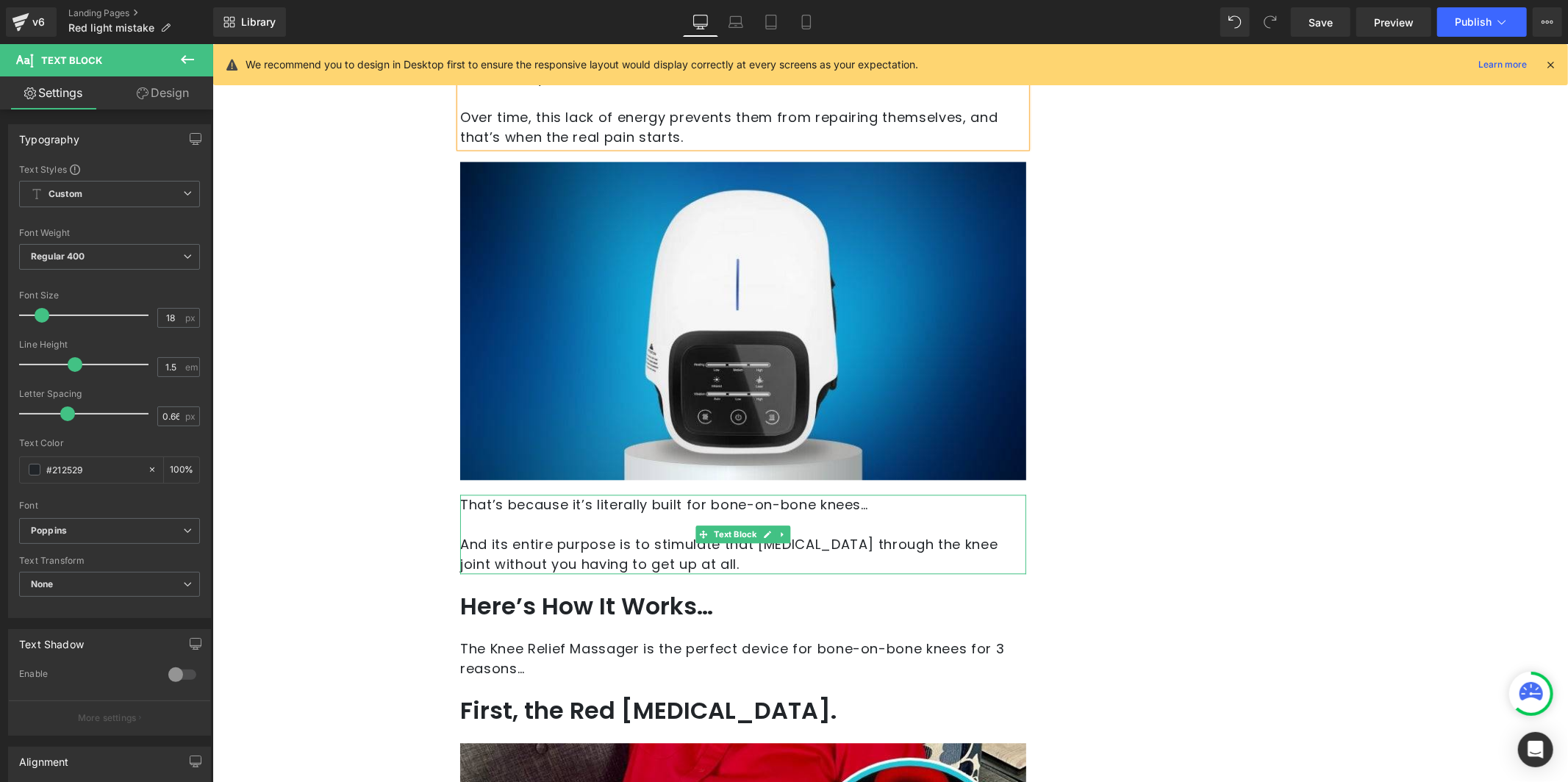
click at [606, 528] on p at bounding box center [742, 524] width 566 height 20
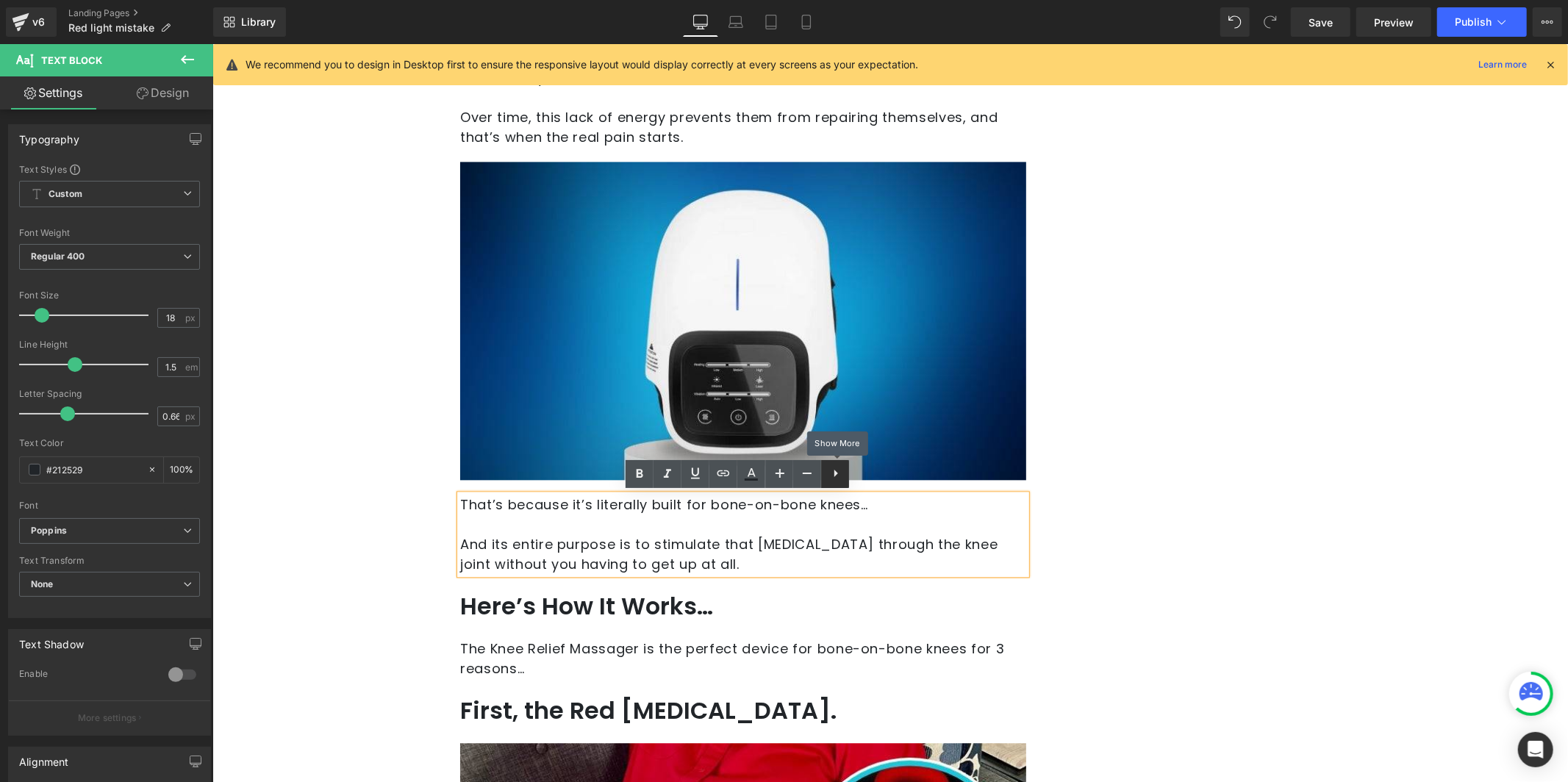
click at [835, 476] on icon at bounding box center [835, 473] width 17 height 17
click at [827, 531] on p at bounding box center [742, 524] width 566 height 20
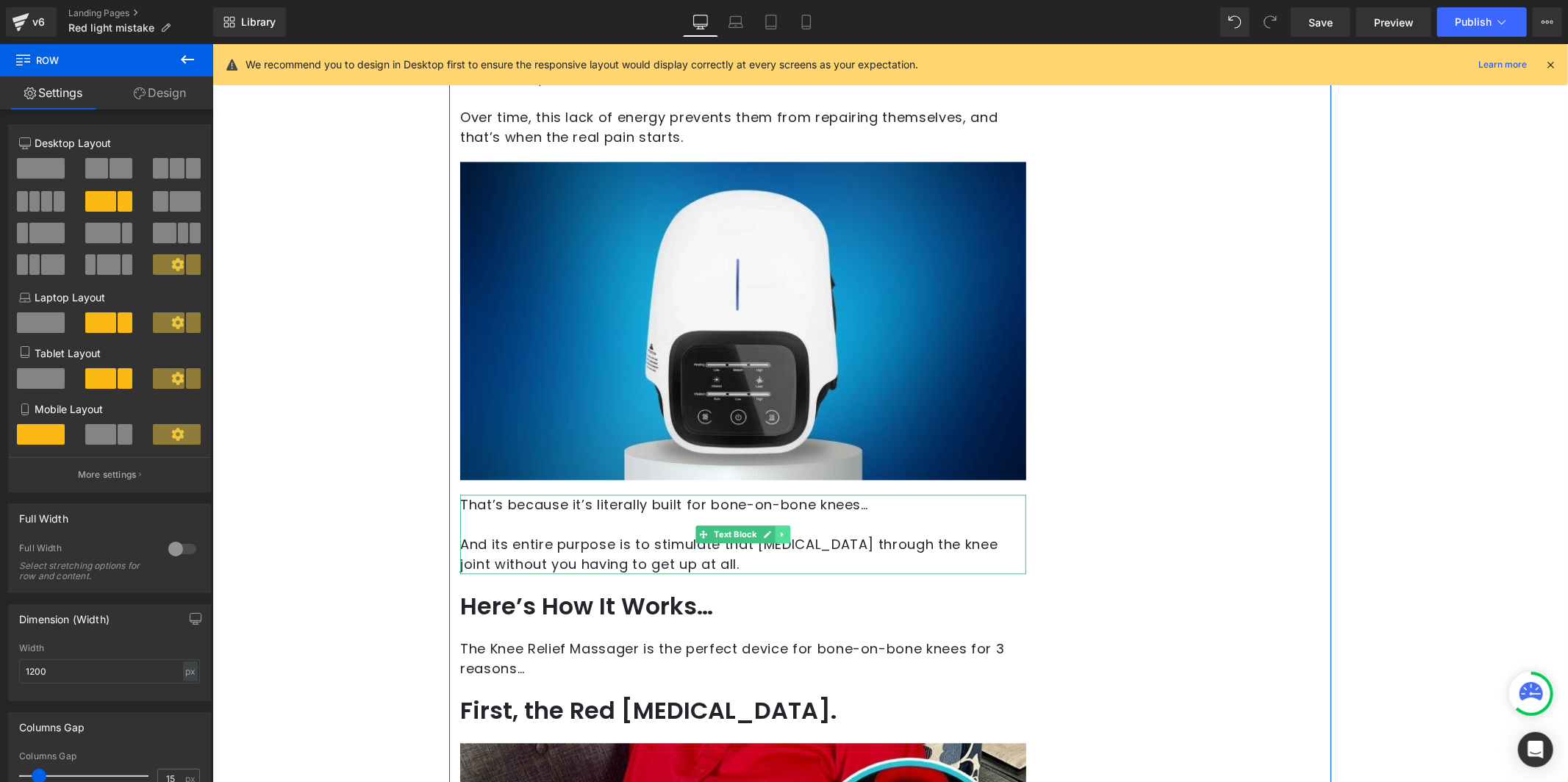
click at [778, 536] on icon at bounding box center [782, 533] width 8 height 9
click at [782, 534] on link at bounding box center [789, 533] width 15 height 17
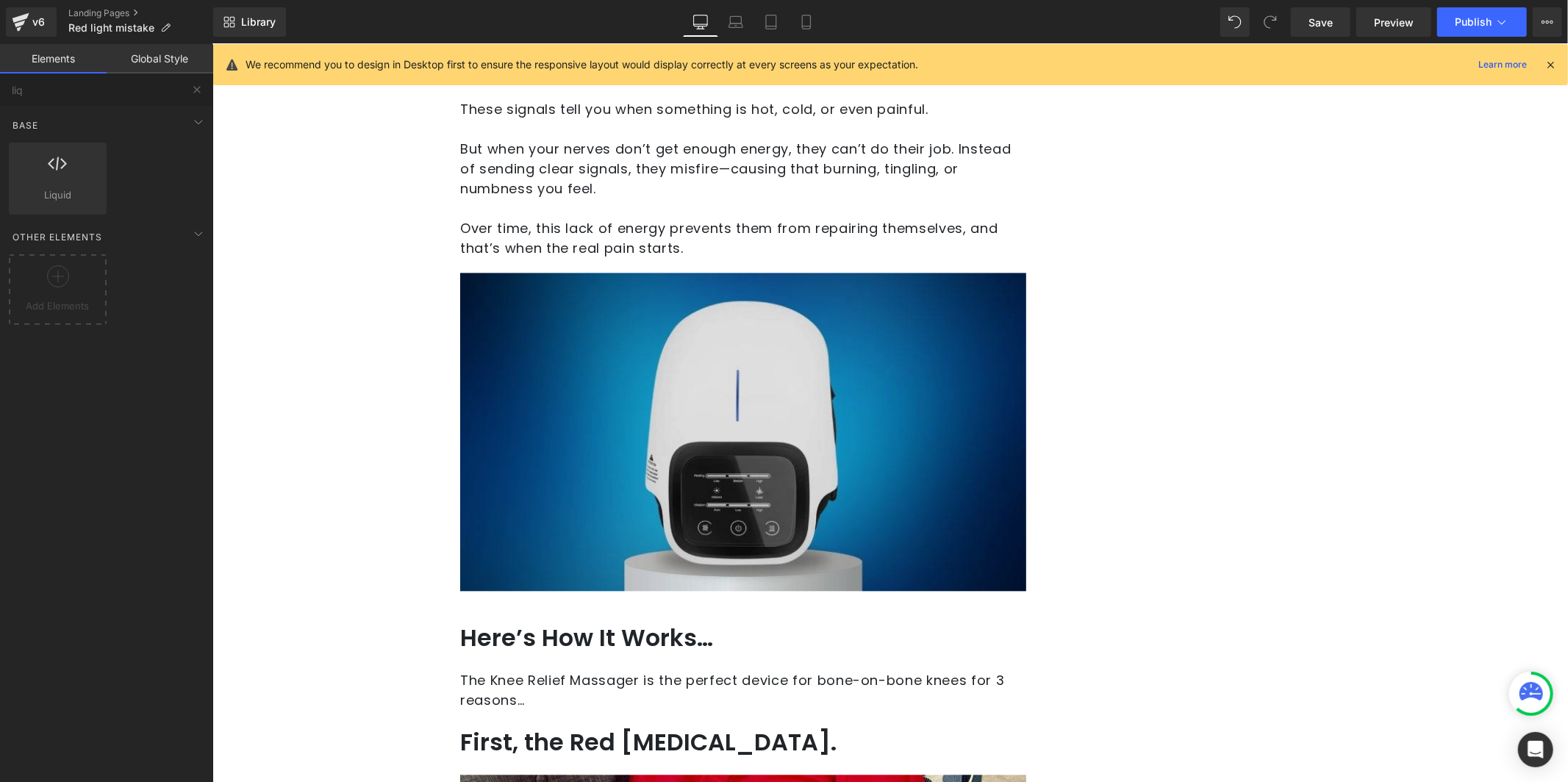
scroll to position [2603, 0]
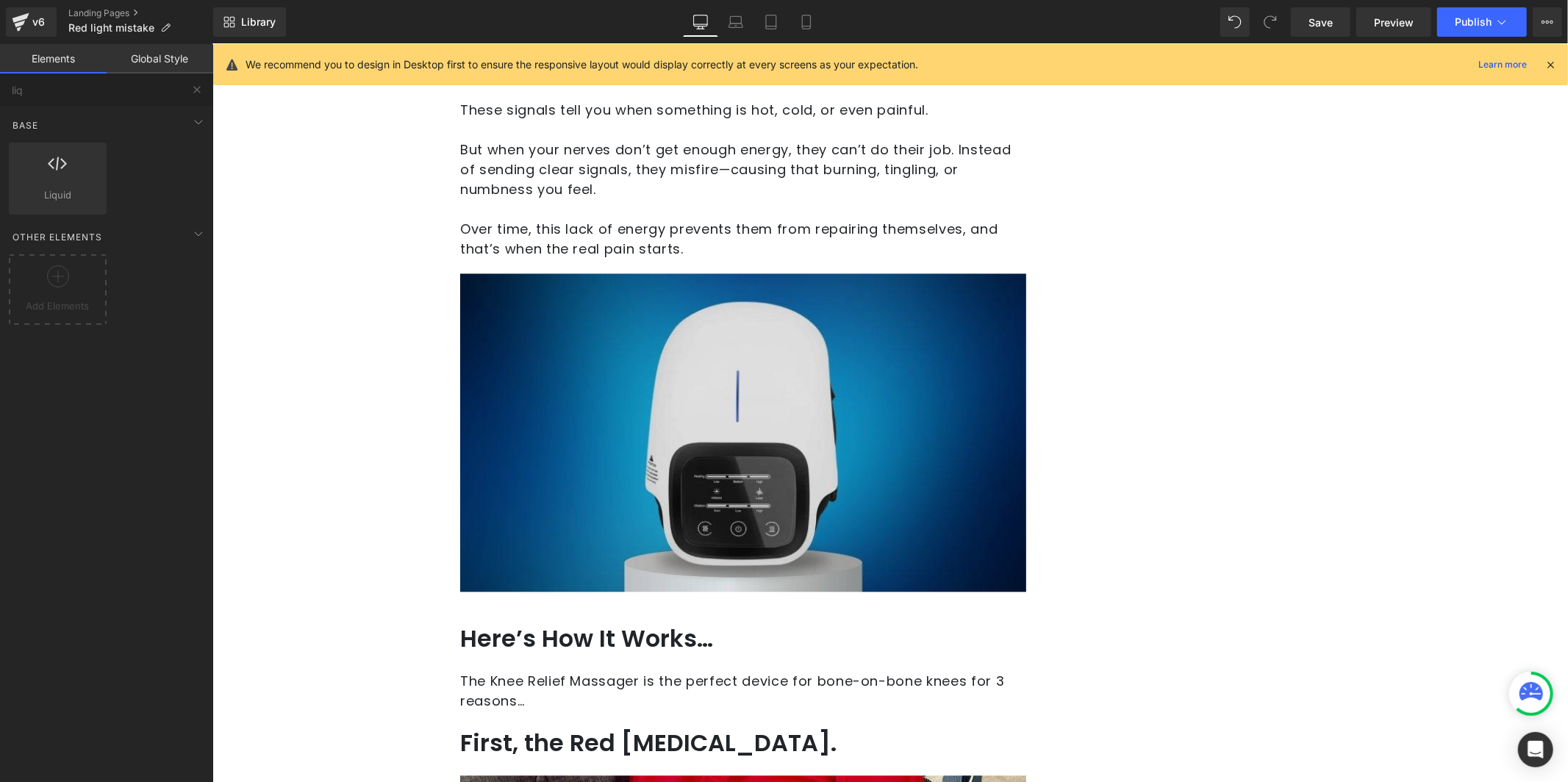
click at [813, 341] on img at bounding box center [742, 431] width 566 height 318
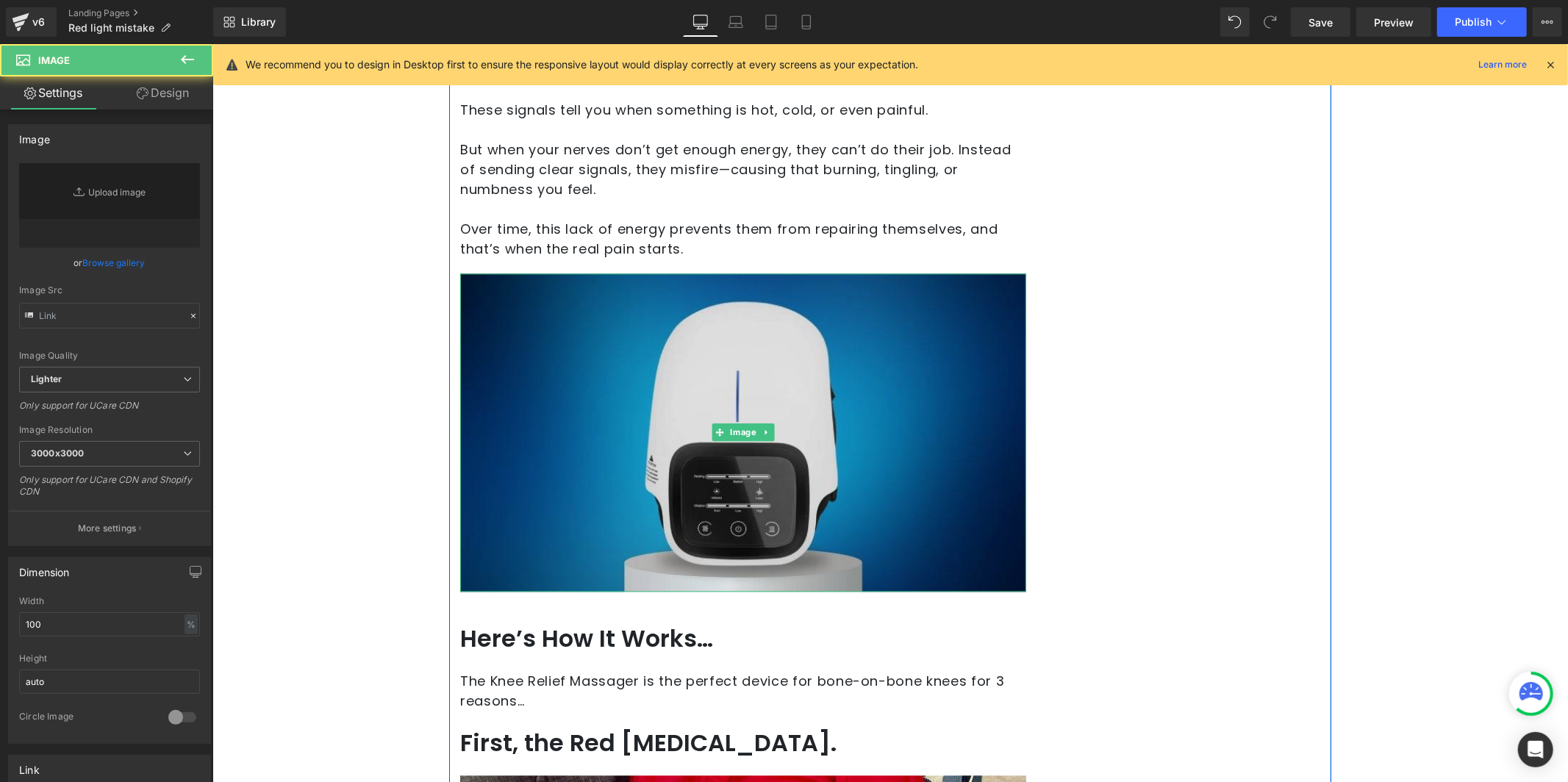
type input "[URL][DOMAIN_NAME]"
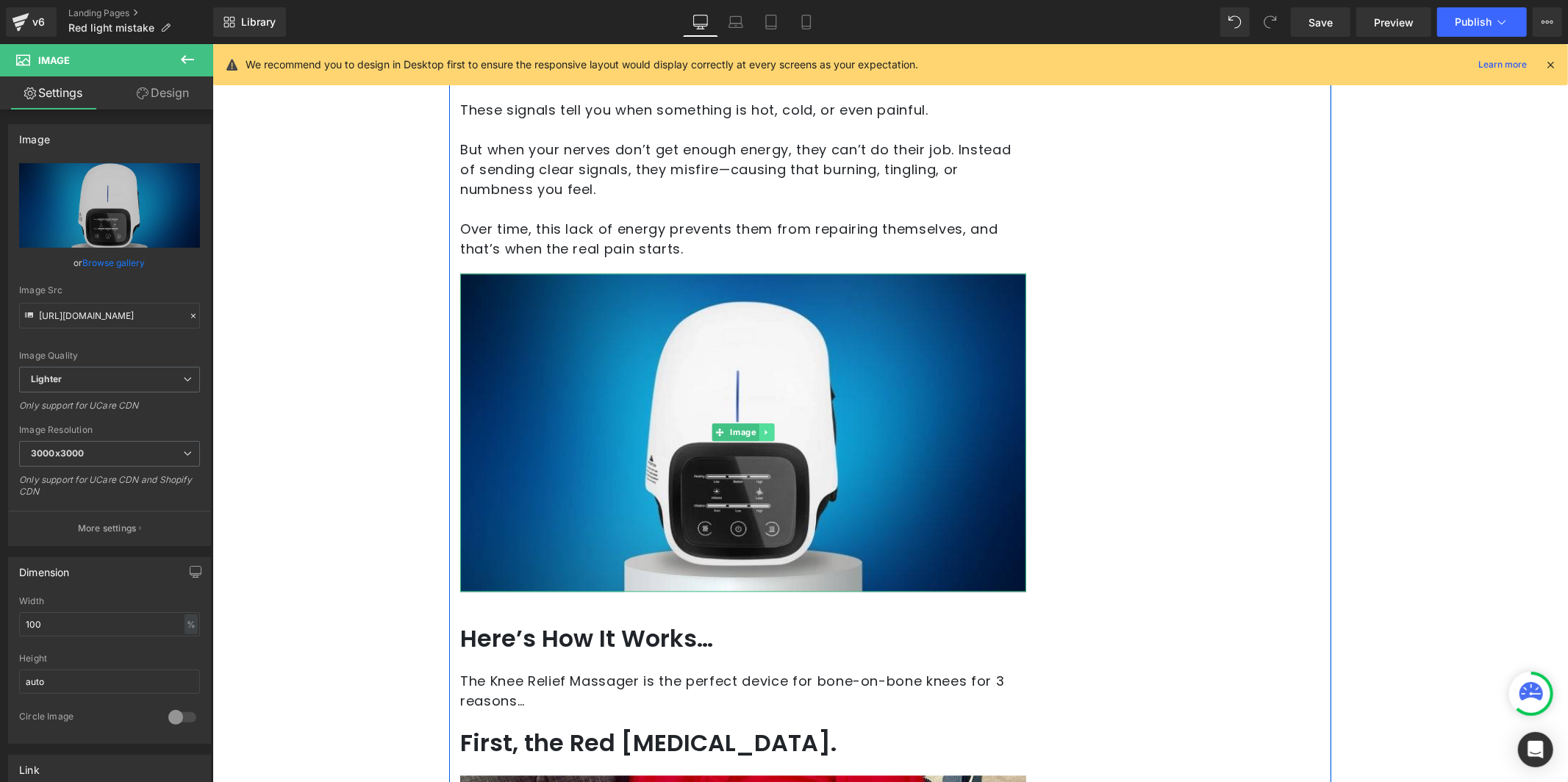
click at [763, 425] on link at bounding box center [765, 431] width 15 height 17
click at [770, 431] on icon at bounding box center [773, 432] width 8 height 8
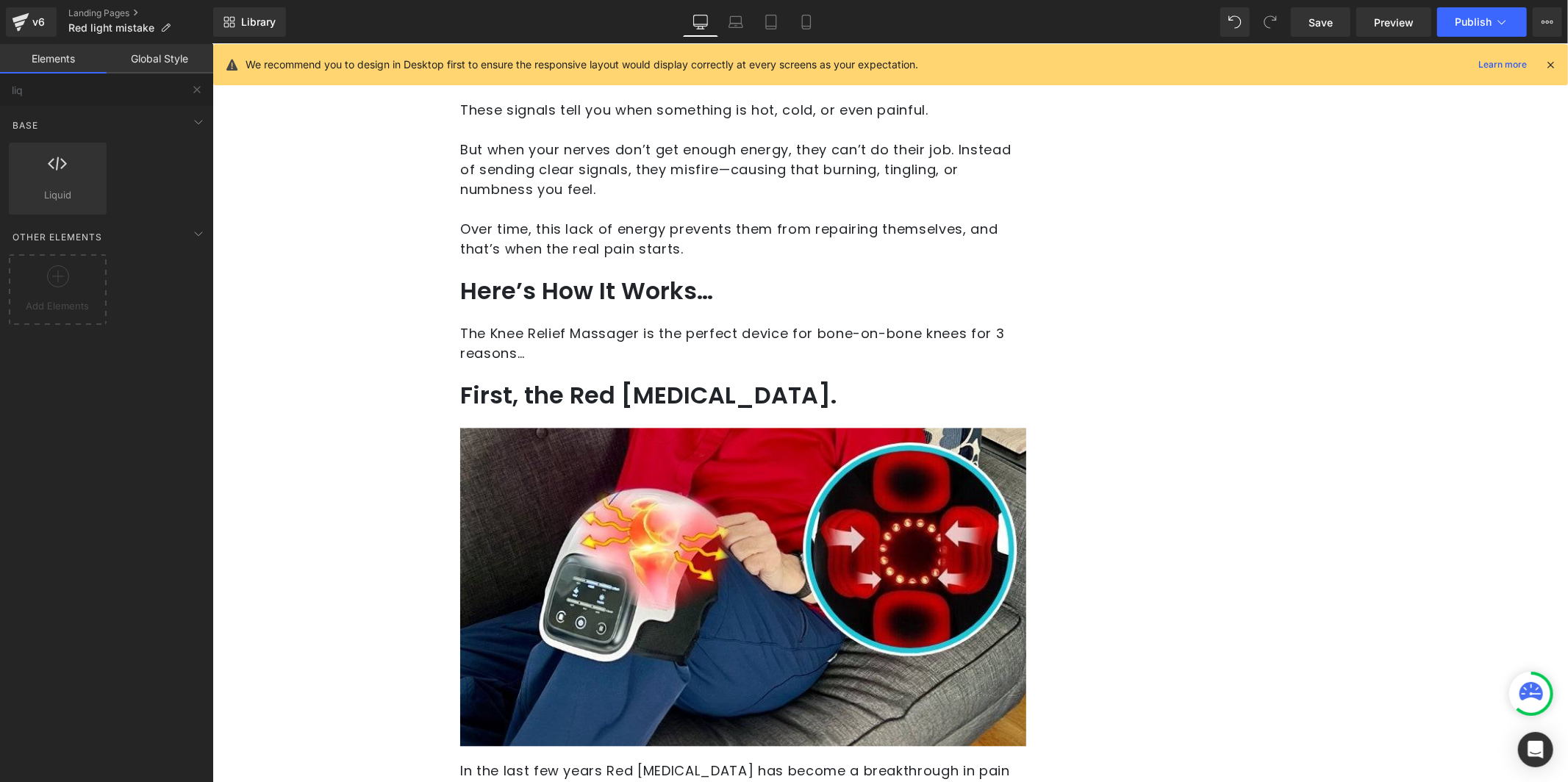
click at [567, 292] on h2 "Here’s How It Works…" at bounding box center [742, 290] width 566 height 35
click at [560, 290] on h2 "Here’s How It Works…" at bounding box center [742, 290] width 566 height 35
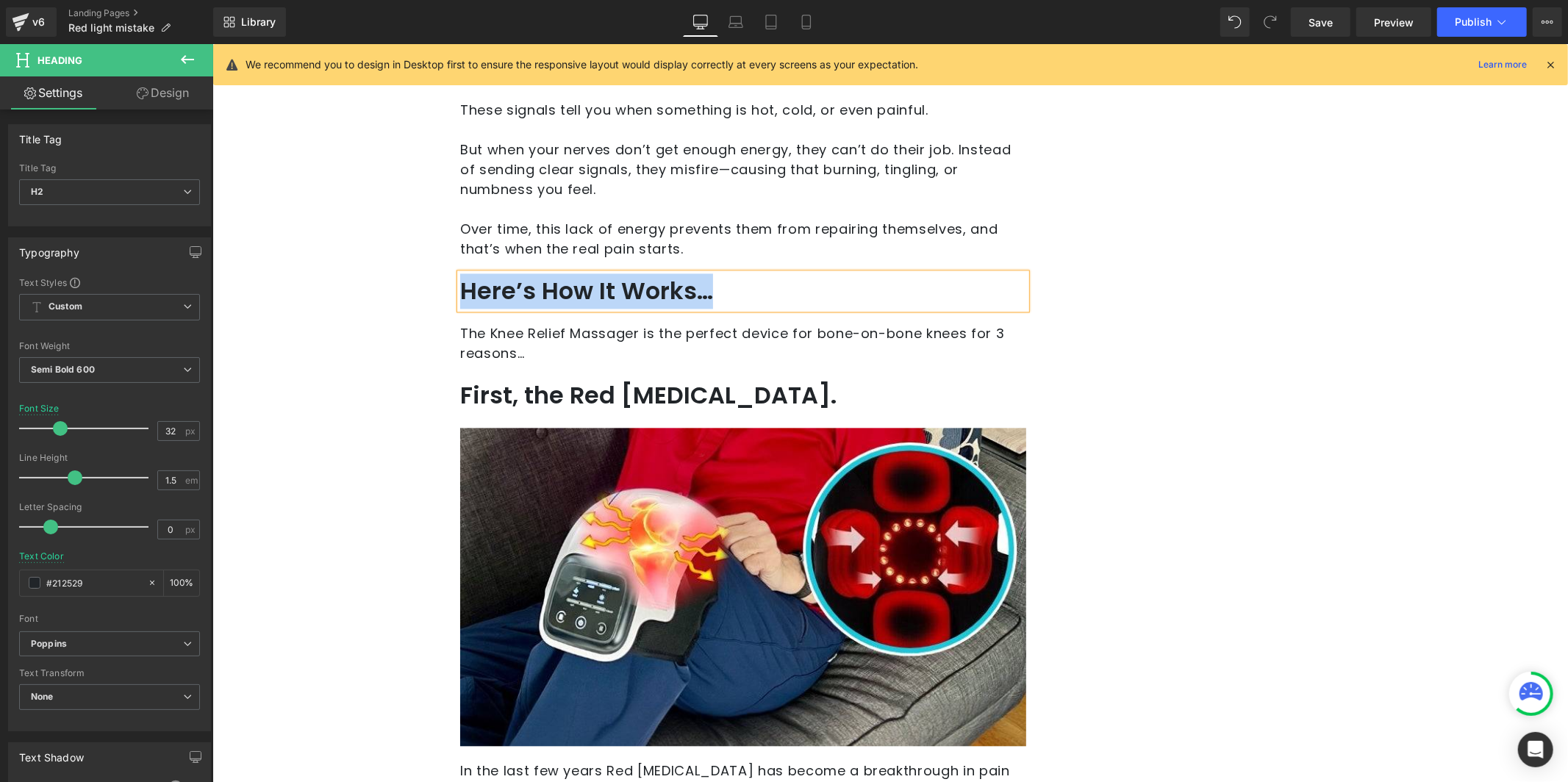
paste div
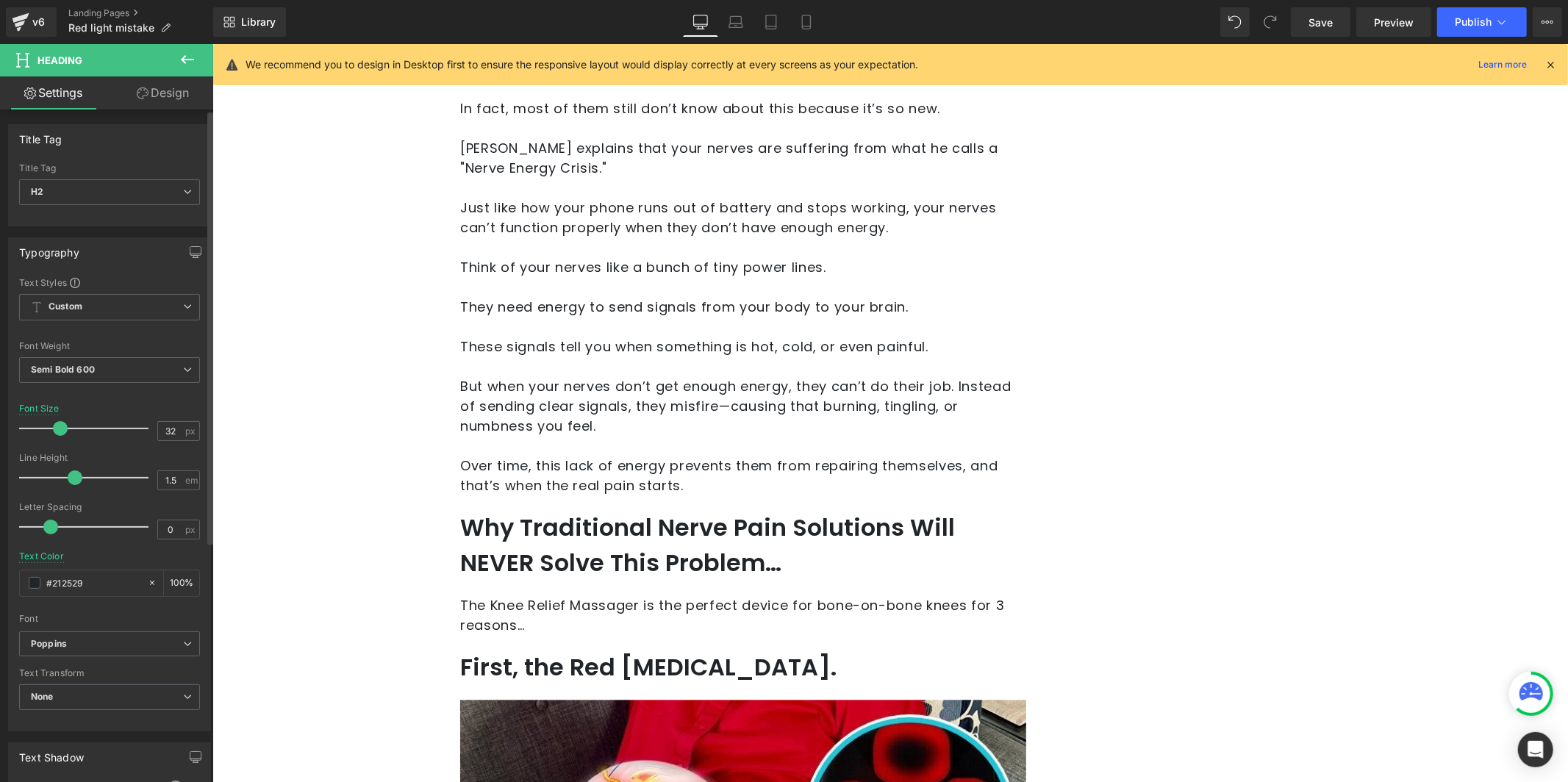
scroll to position [2379, 0]
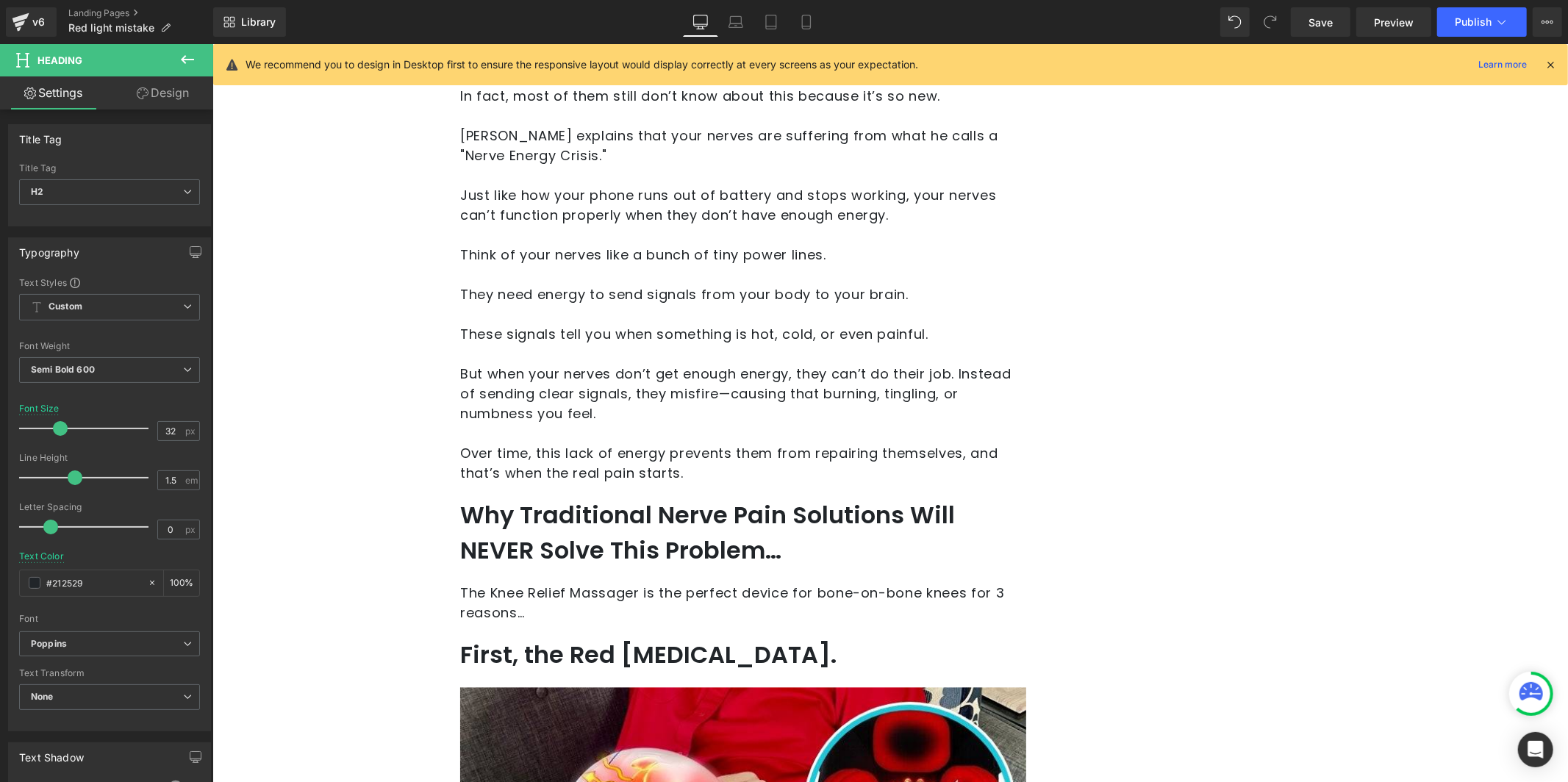
click at [503, 597] on p "The Knee Relief Massager is the perfect device for bone-on-bone knees for 3 rea…" at bounding box center [742, 603] width 566 height 40
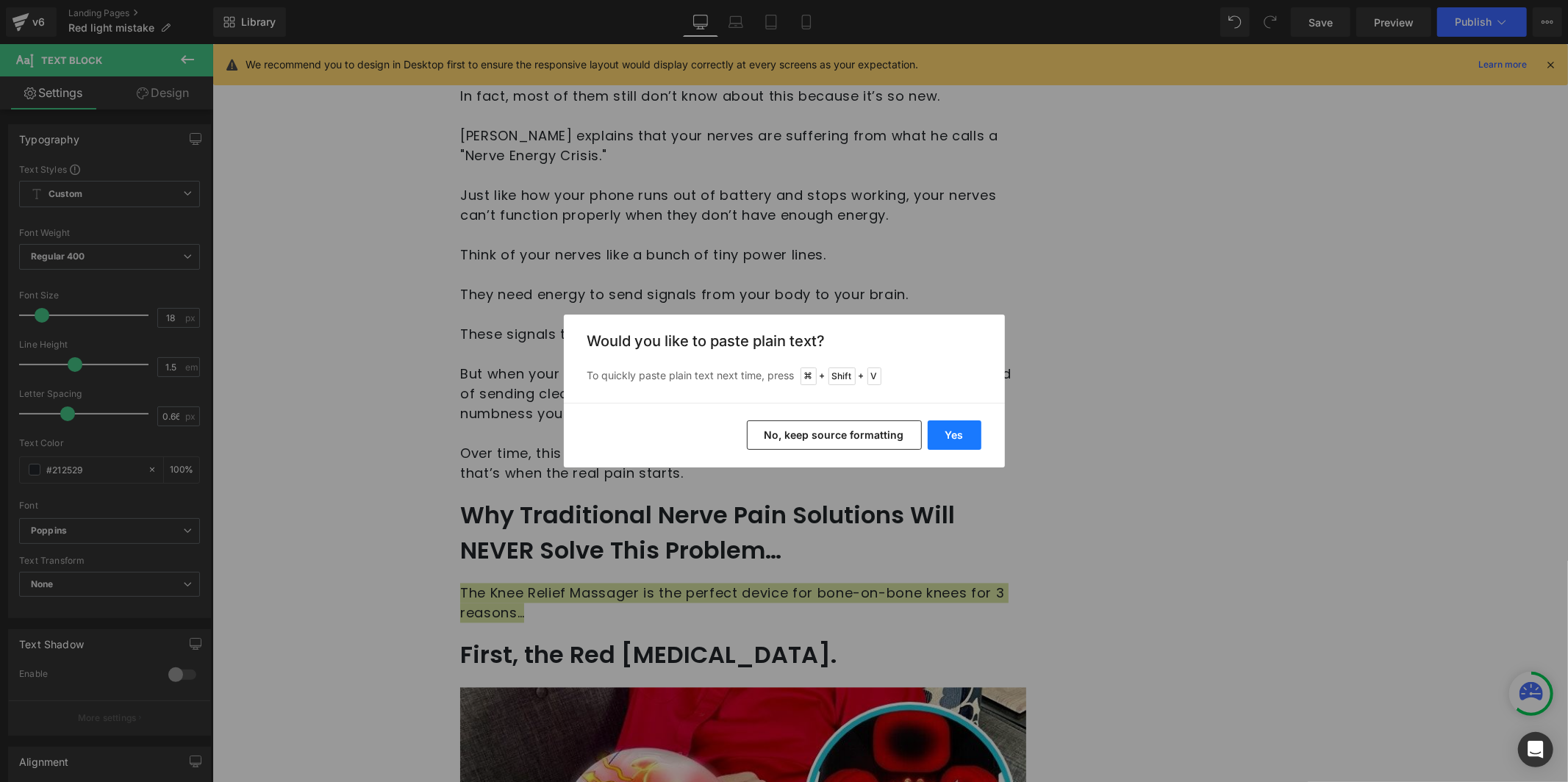
click at [960, 435] on button "Yes" at bounding box center [955, 435] width 54 height 30
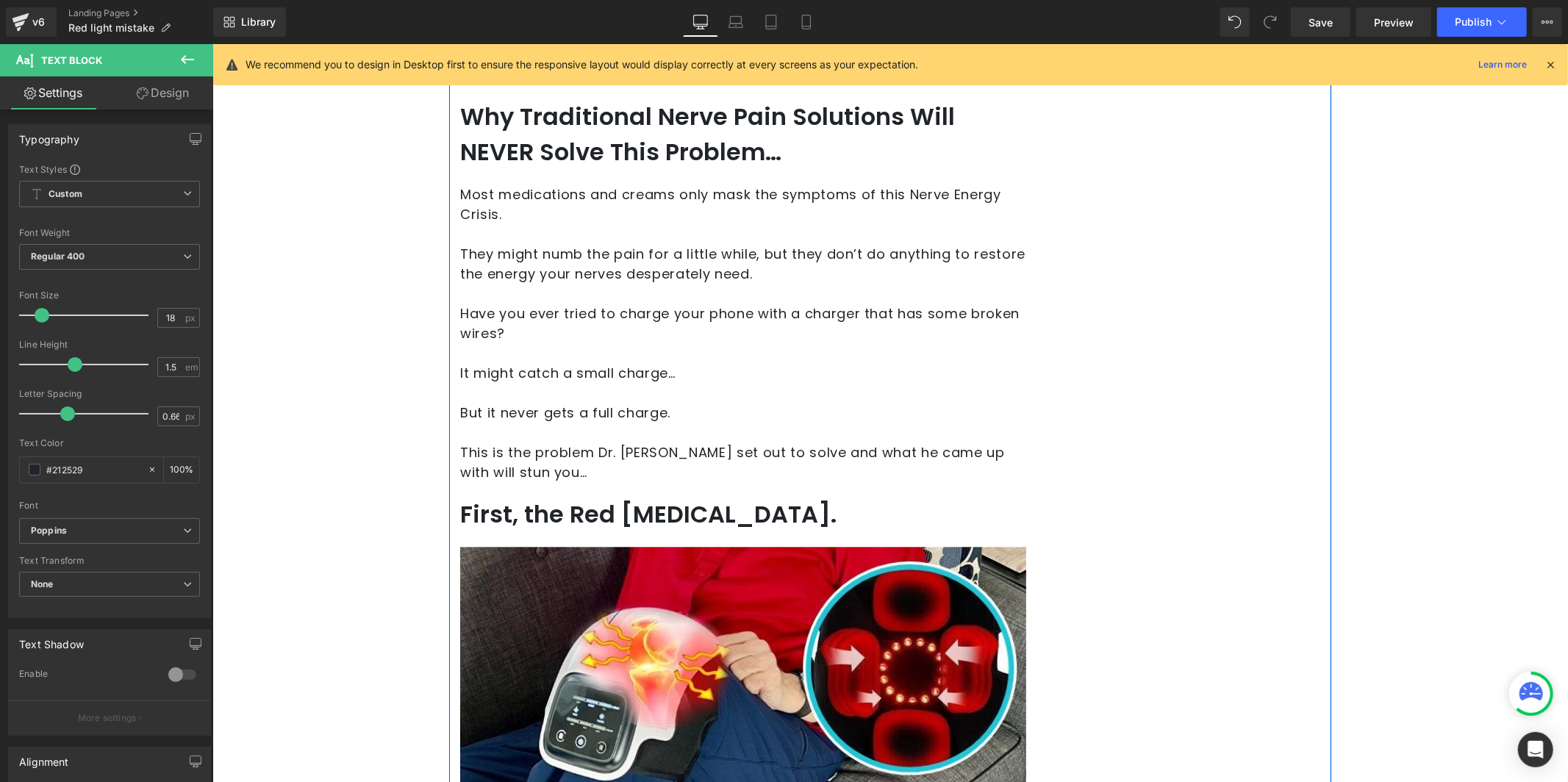
scroll to position [2782, 0]
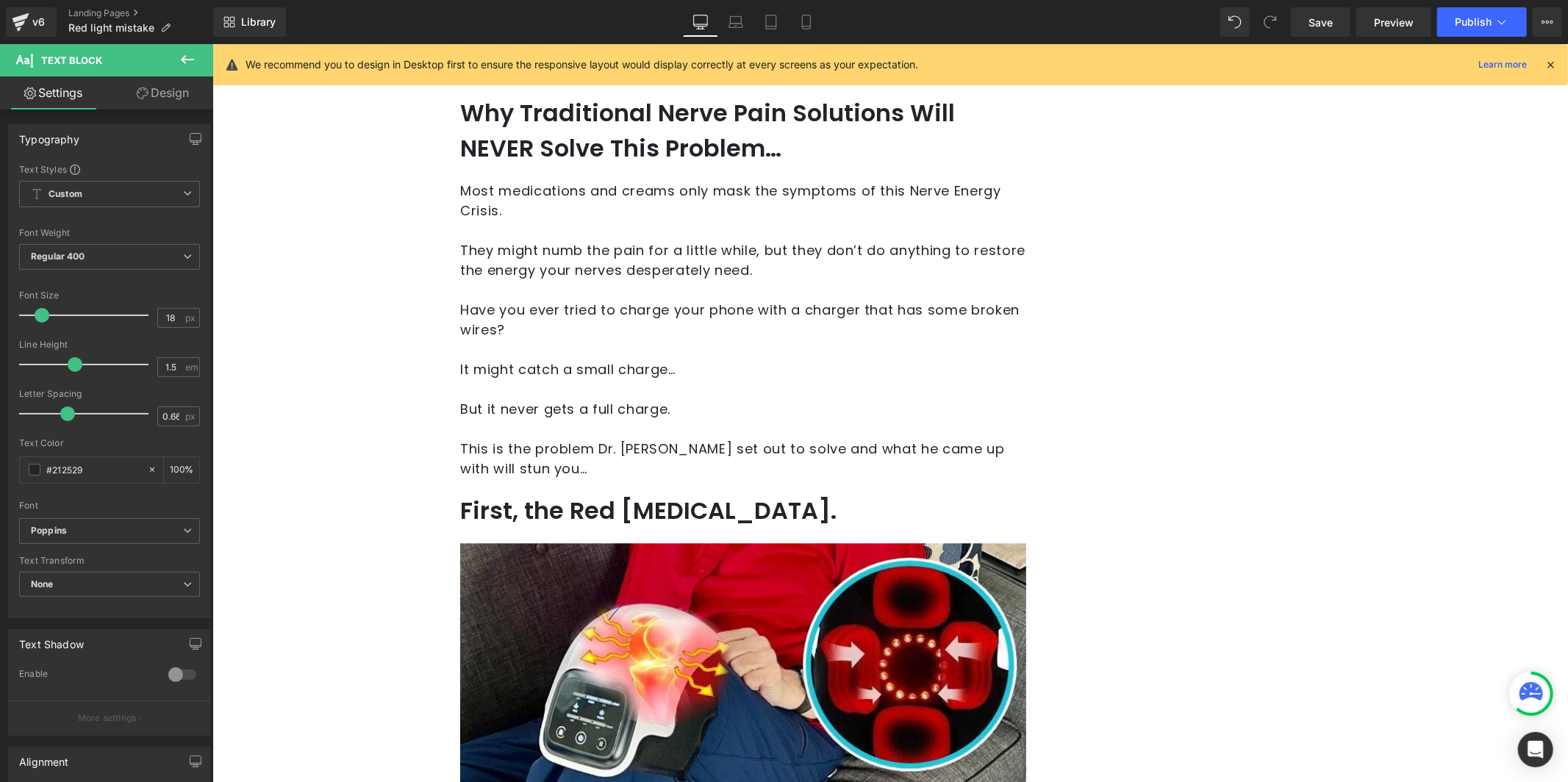
click at [587, 510] on h2 "First, the Red [MEDICAL_DATA]." at bounding box center [742, 510] width 566 height 35
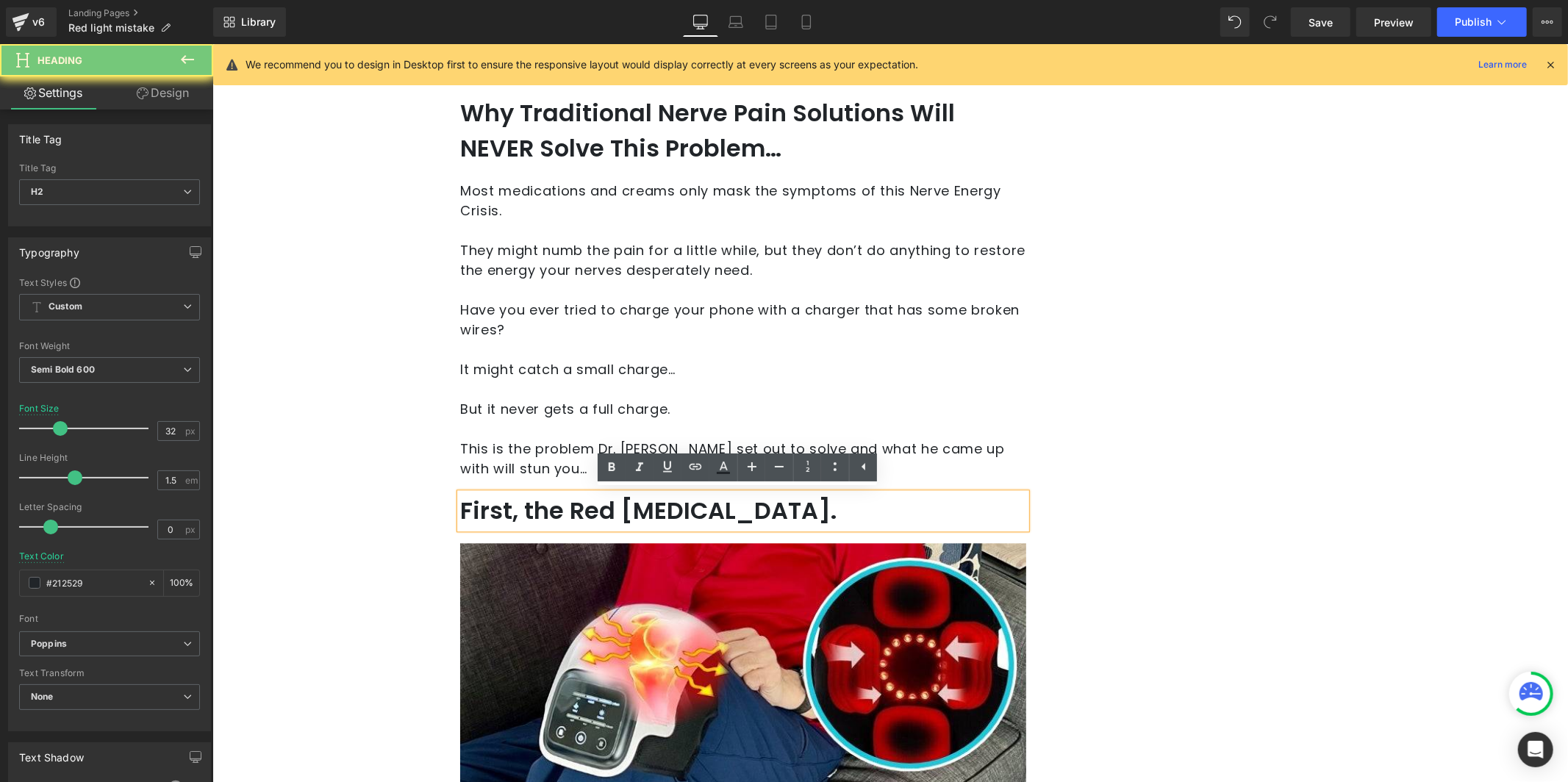
click at [651, 510] on h2 "First, the Red [MEDICAL_DATA]." at bounding box center [742, 510] width 566 height 35
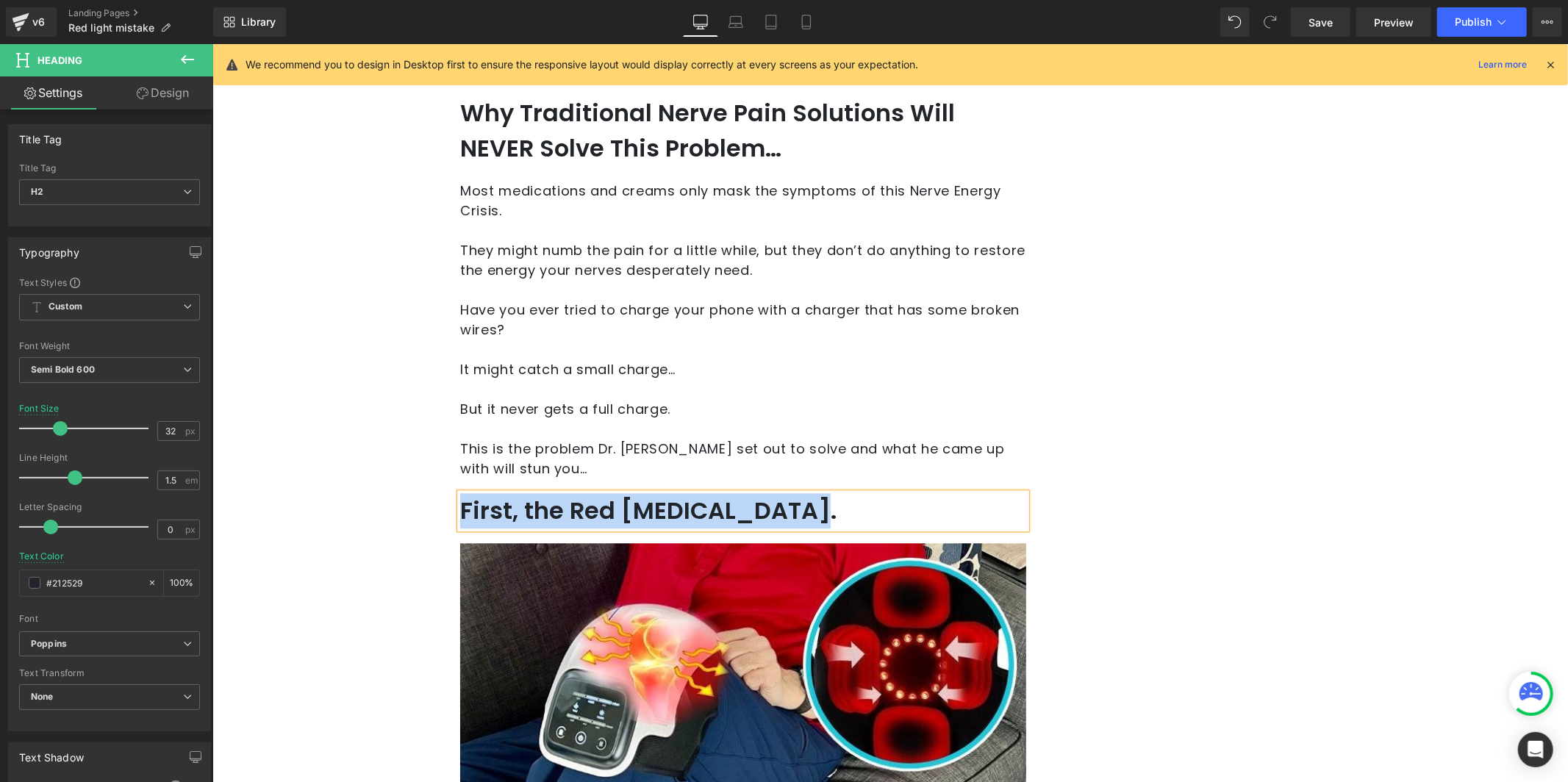
paste div
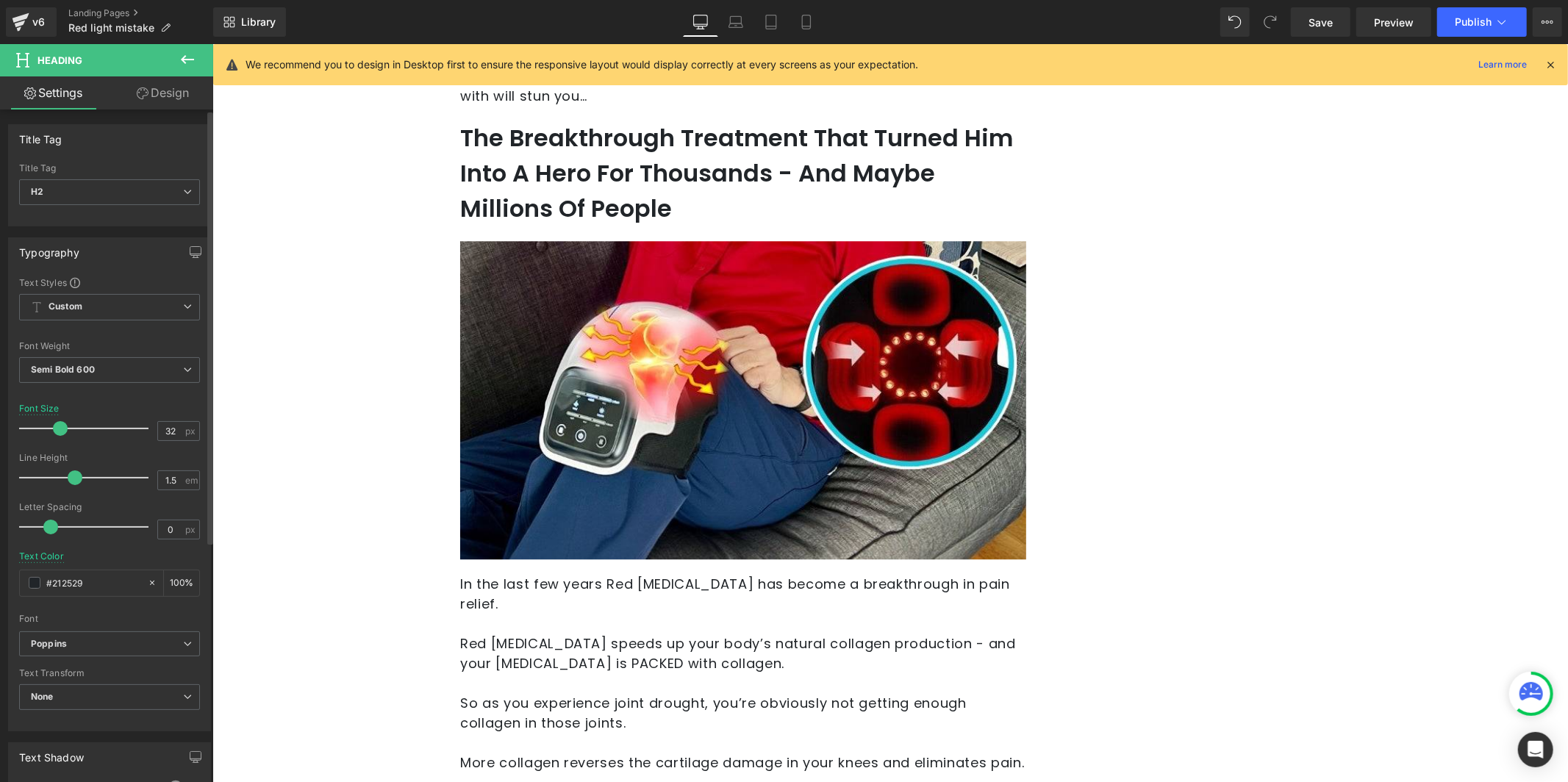
scroll to position [3196, 0]
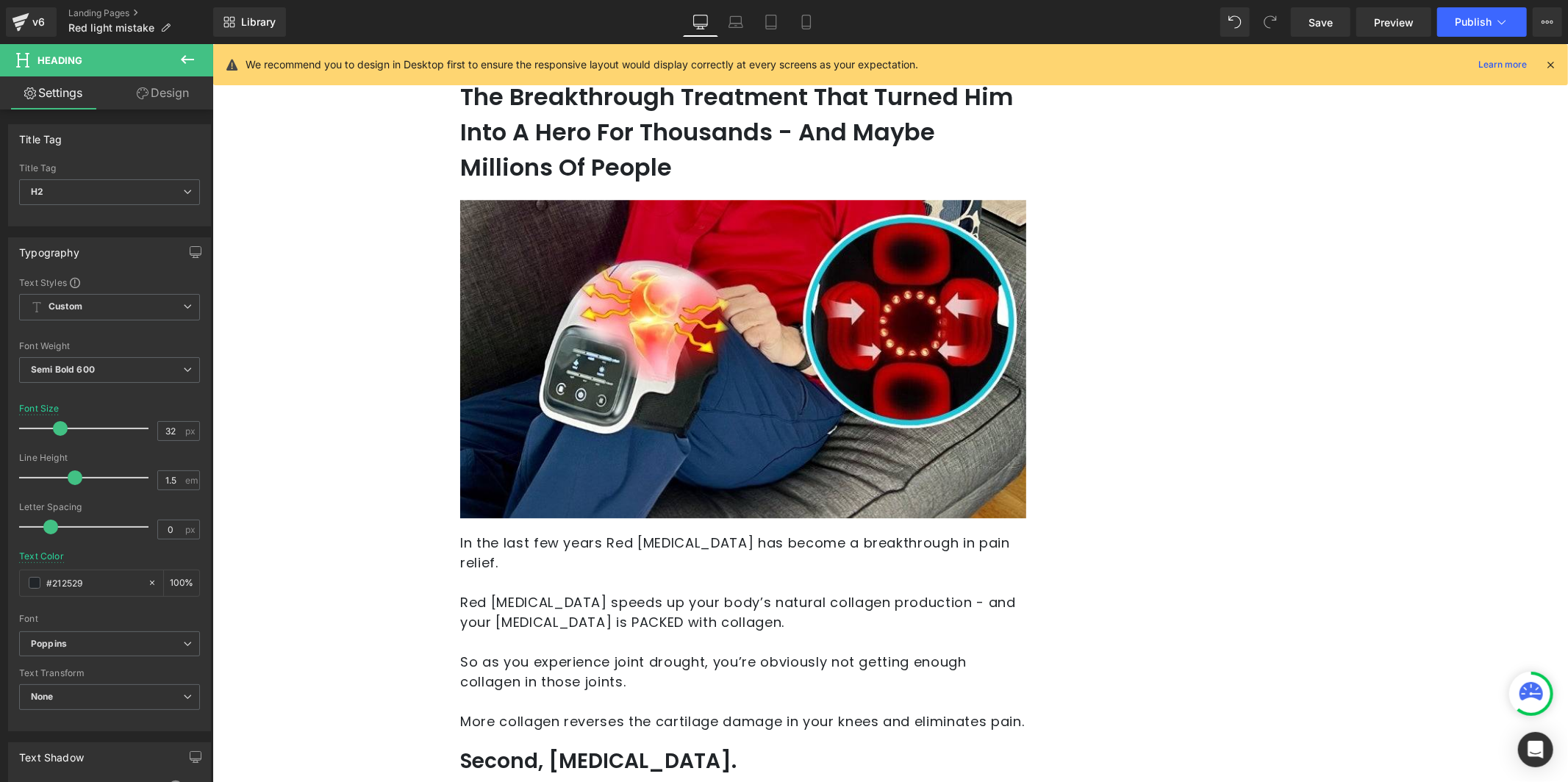
click at [612, 617] on p "Red [MEDICAL_DATA] speeds up your body’s natural collagen production - and your…" at bounding box center [742, 612] width 566 height 40
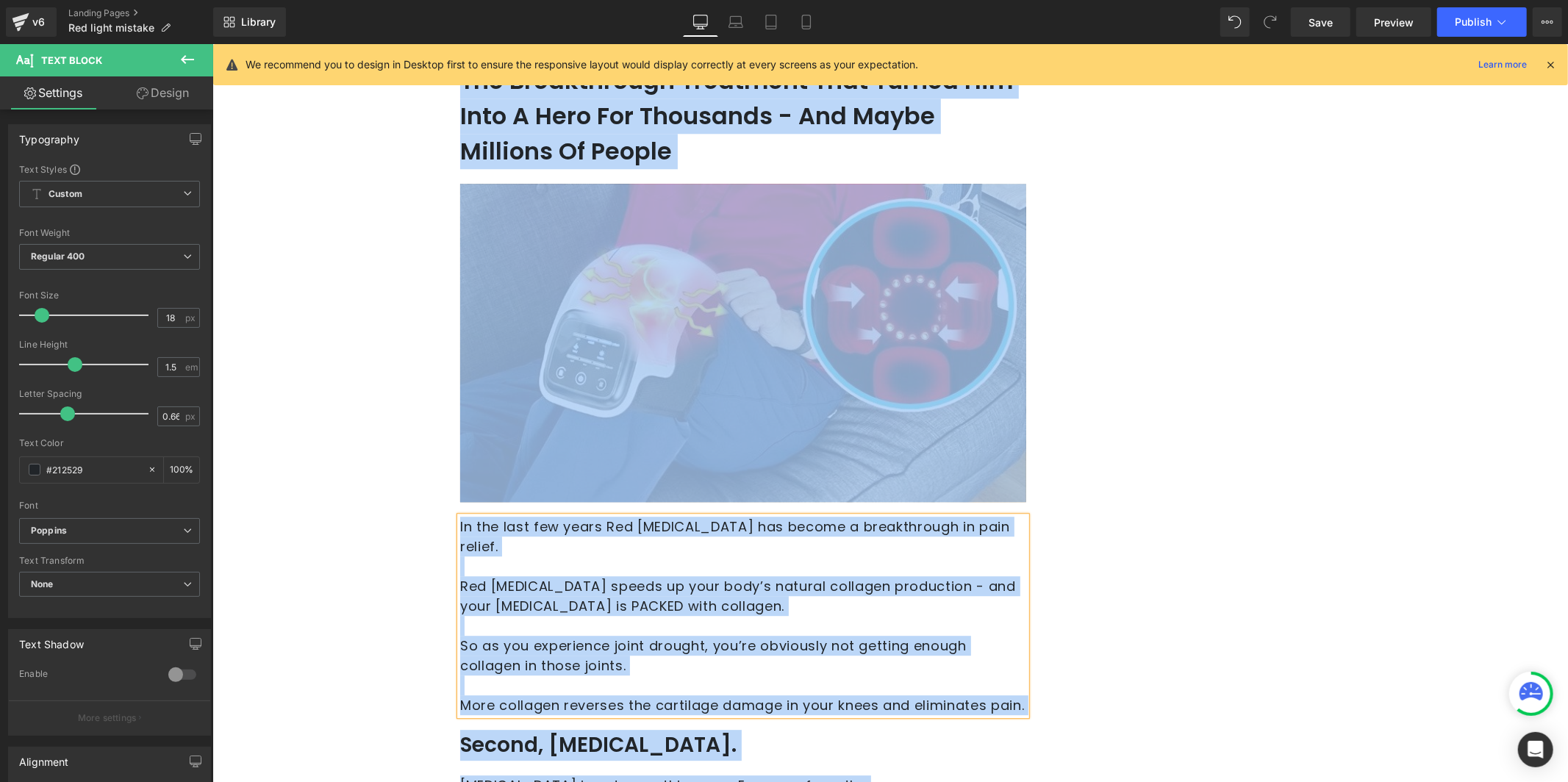
scroll to position [3227, 0]
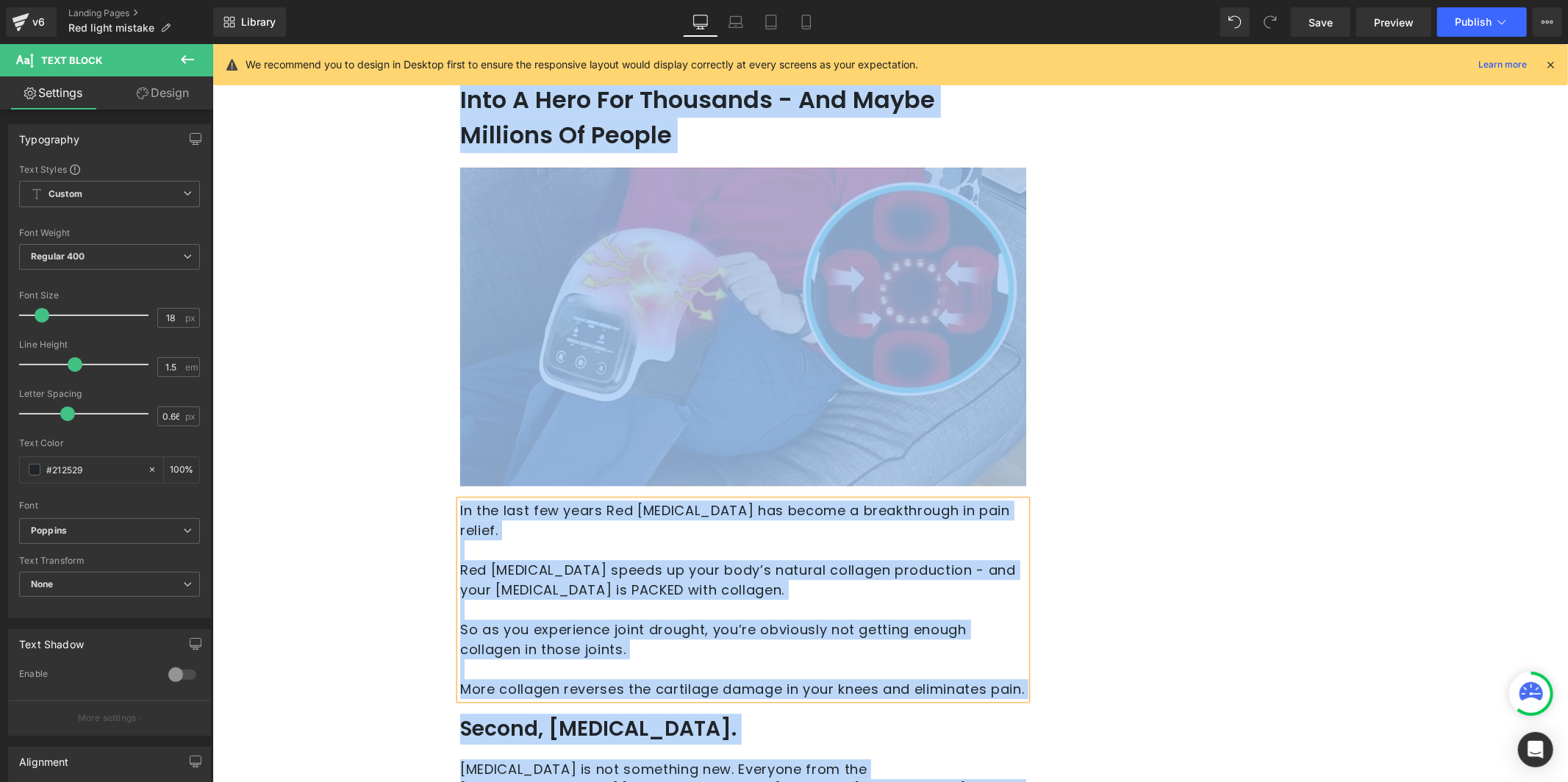
click at [590, 602] on p at bounding box center [742, 609] width 566 height 20
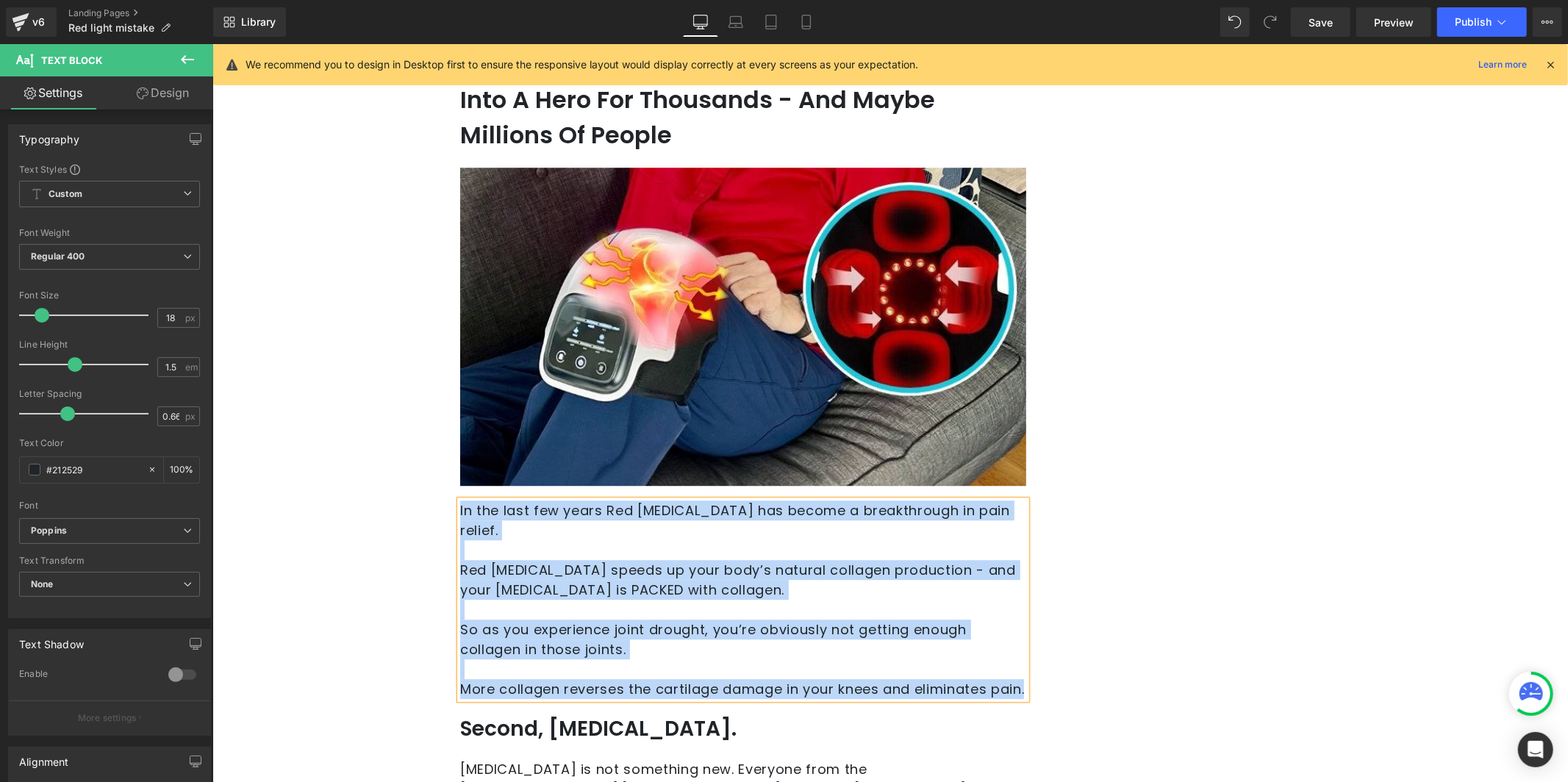
paste div
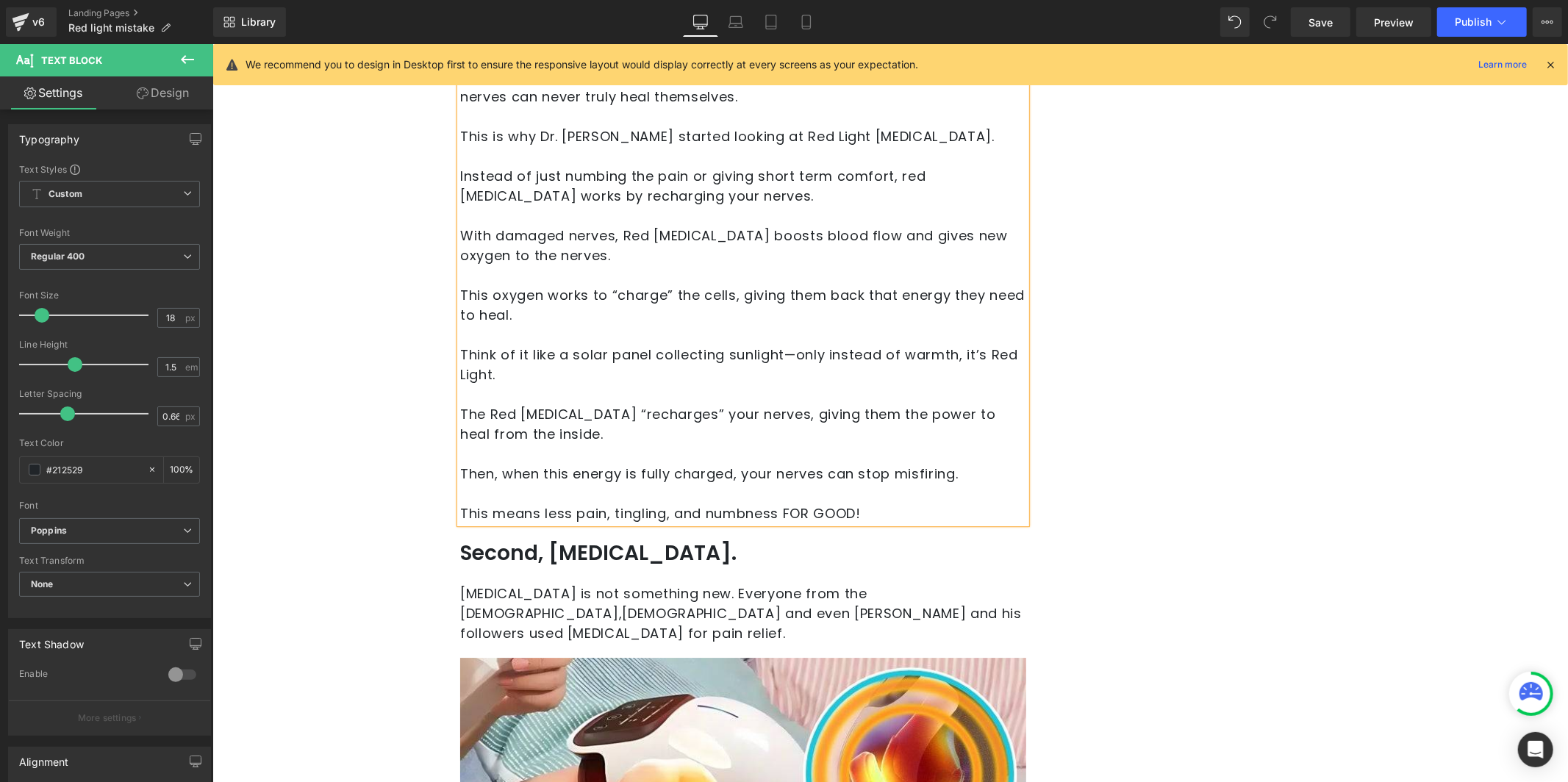
scroll to position [3849, 0]
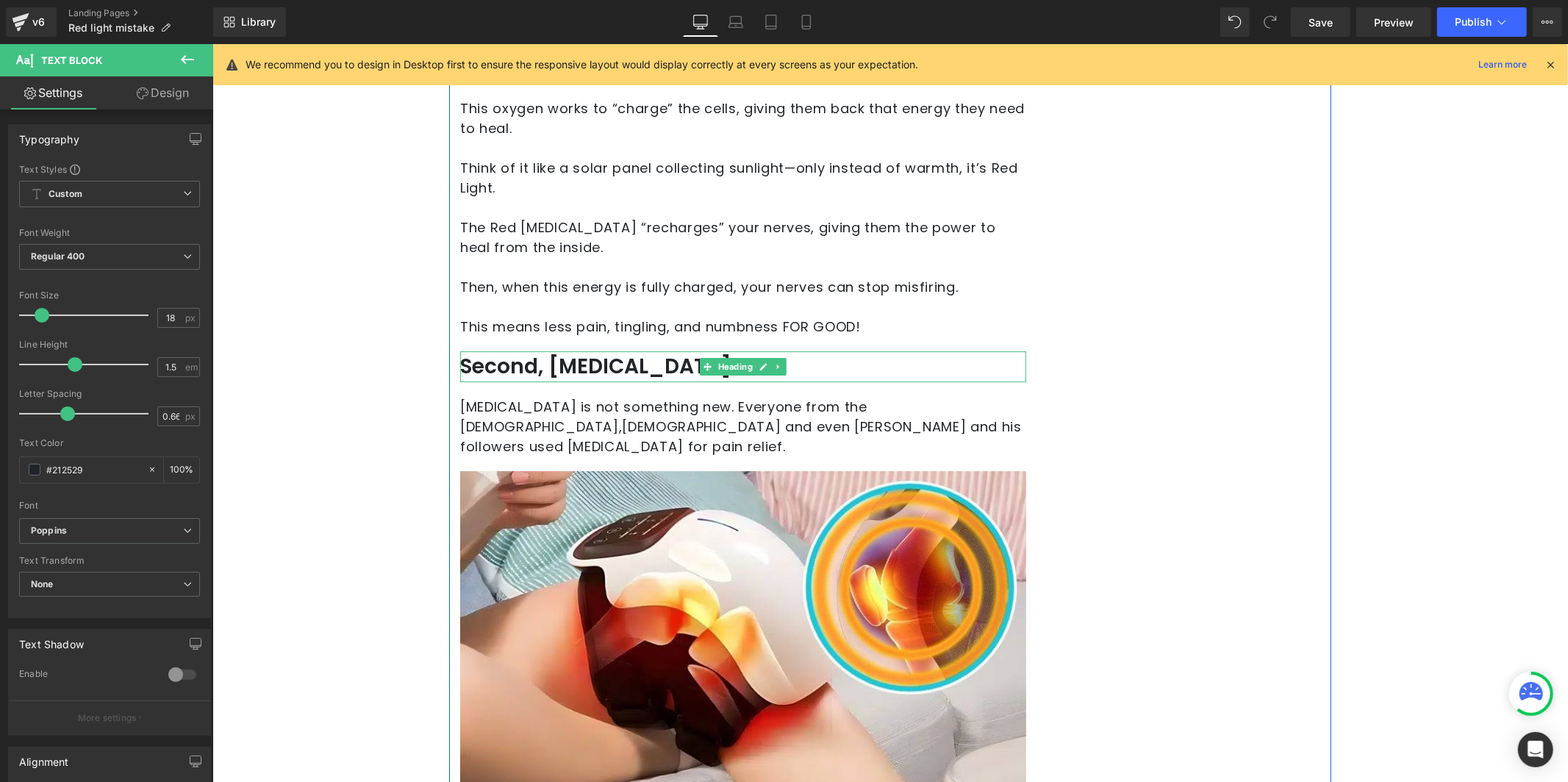
click at [481, 370] on h2 "Second, [MEDICAL_DATA]." at bounding box center [742, 366] width 566 height 31
click at [485, 366] on h2 "Second, [MEDICAL_DATA]." at bounding box center [742, 366] width 566 height 31
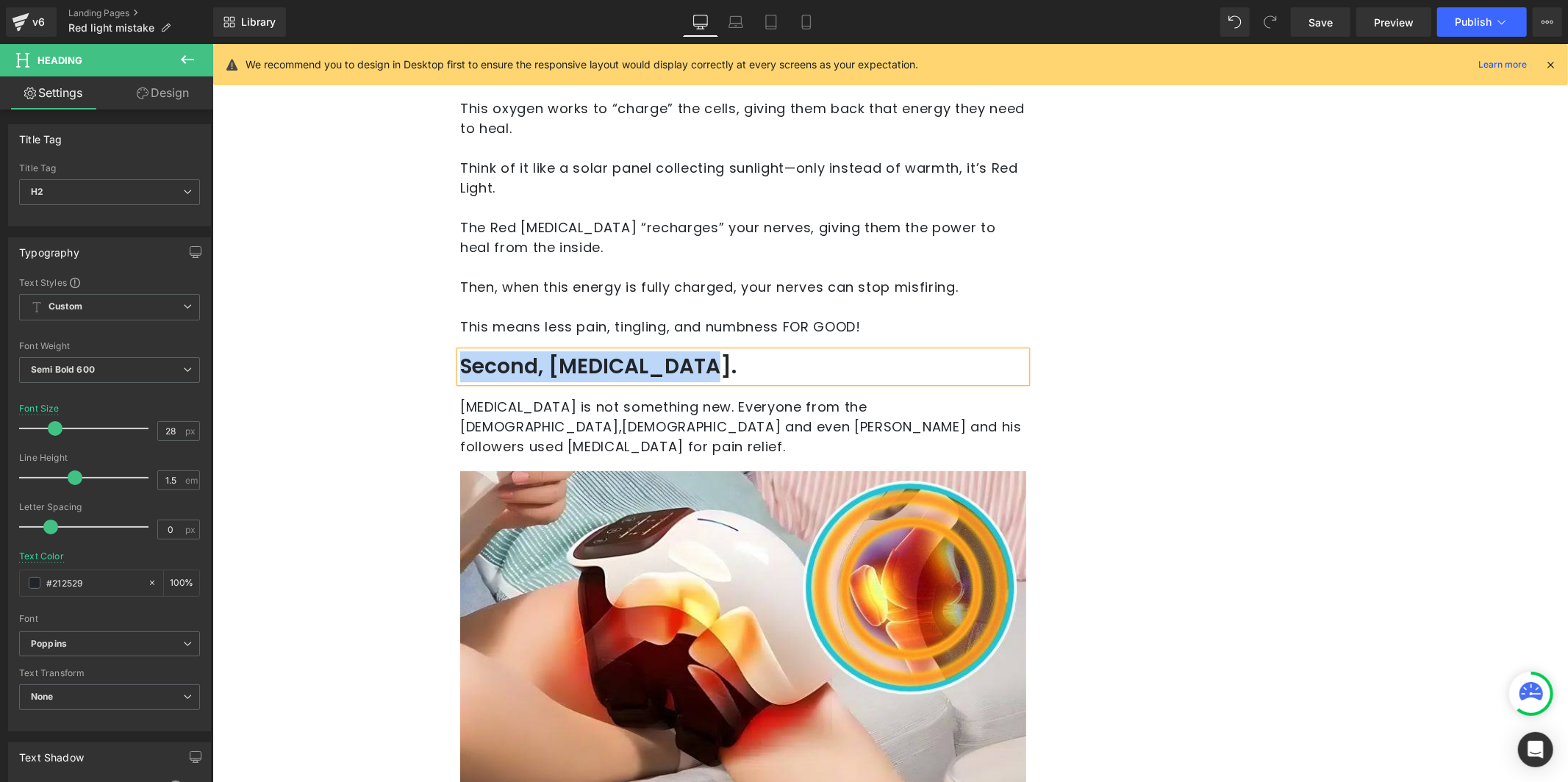
paste div
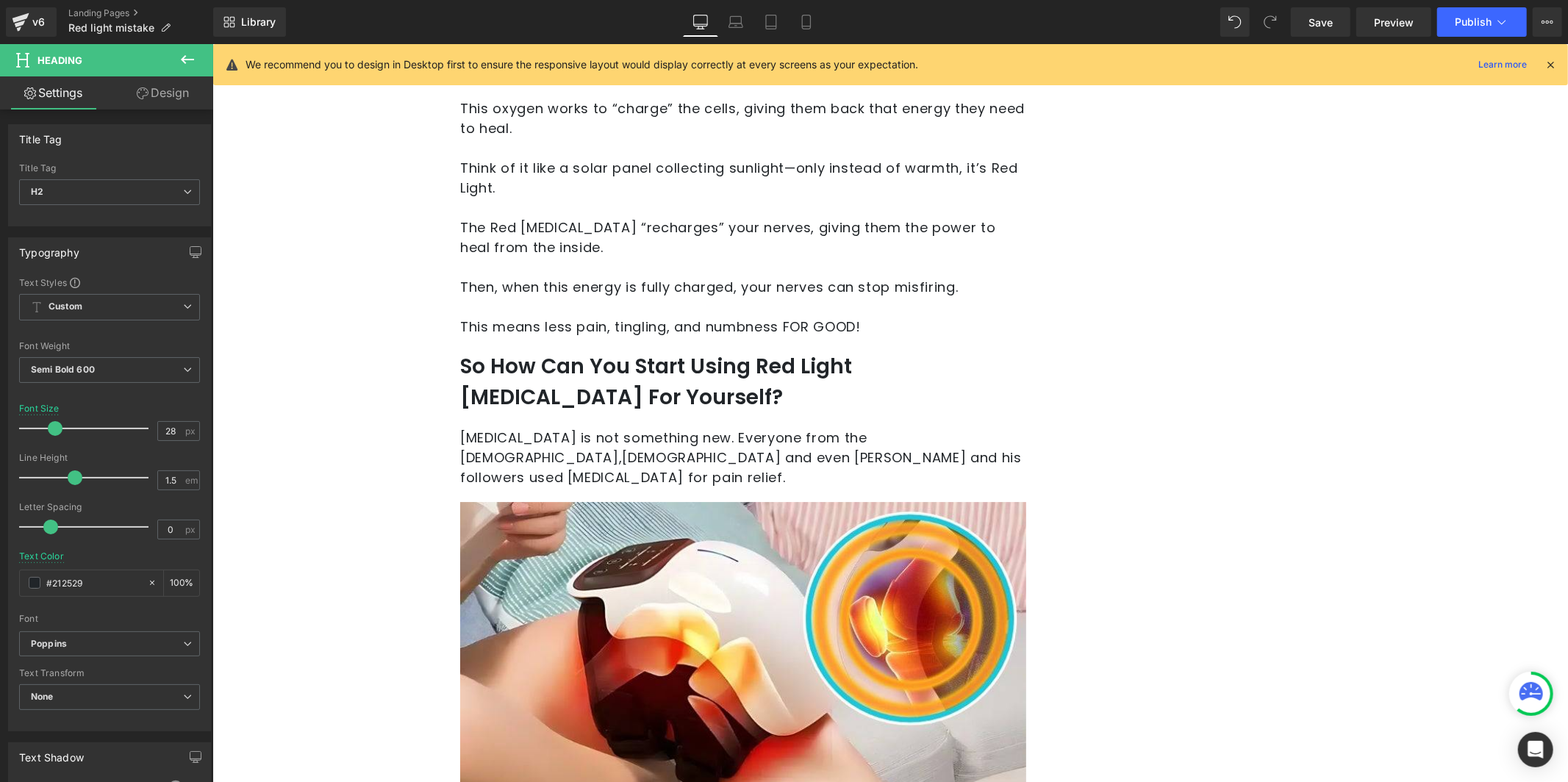
click at [543, 447] on span "[DEMOGRAPHIC_DATA] and even [PERSON_NAME] and his followers used [MEDICAL_DATA]…" at bounding box center [741, 467] width 562 height 38
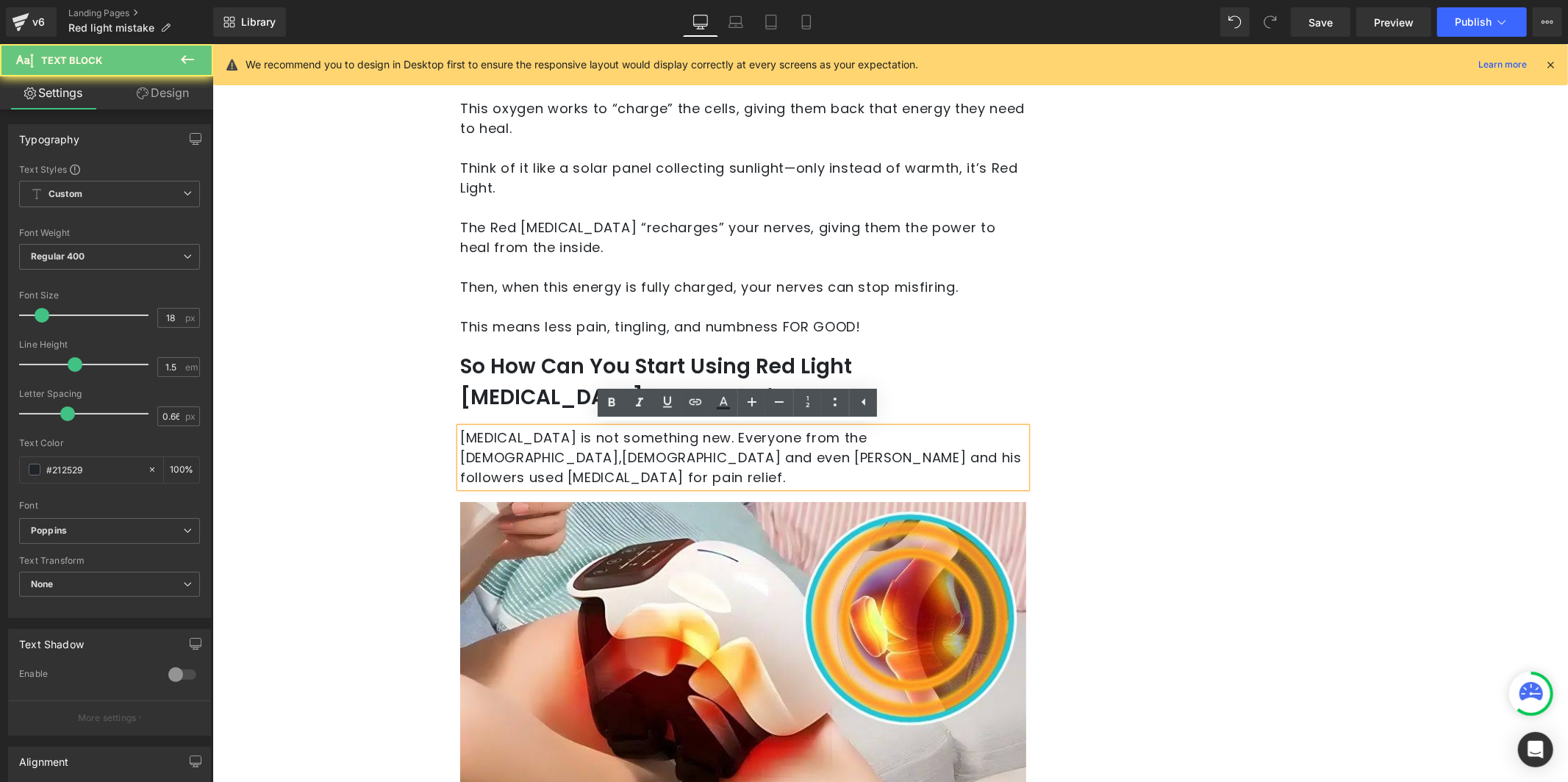
click at [541, 447] on span "[DEMOGRAPHIC_DATA] and even [PERSON_NAME] and his followers used [MEDICAL_DATA]…" at bounding box center [741, 467] width 562 height 38
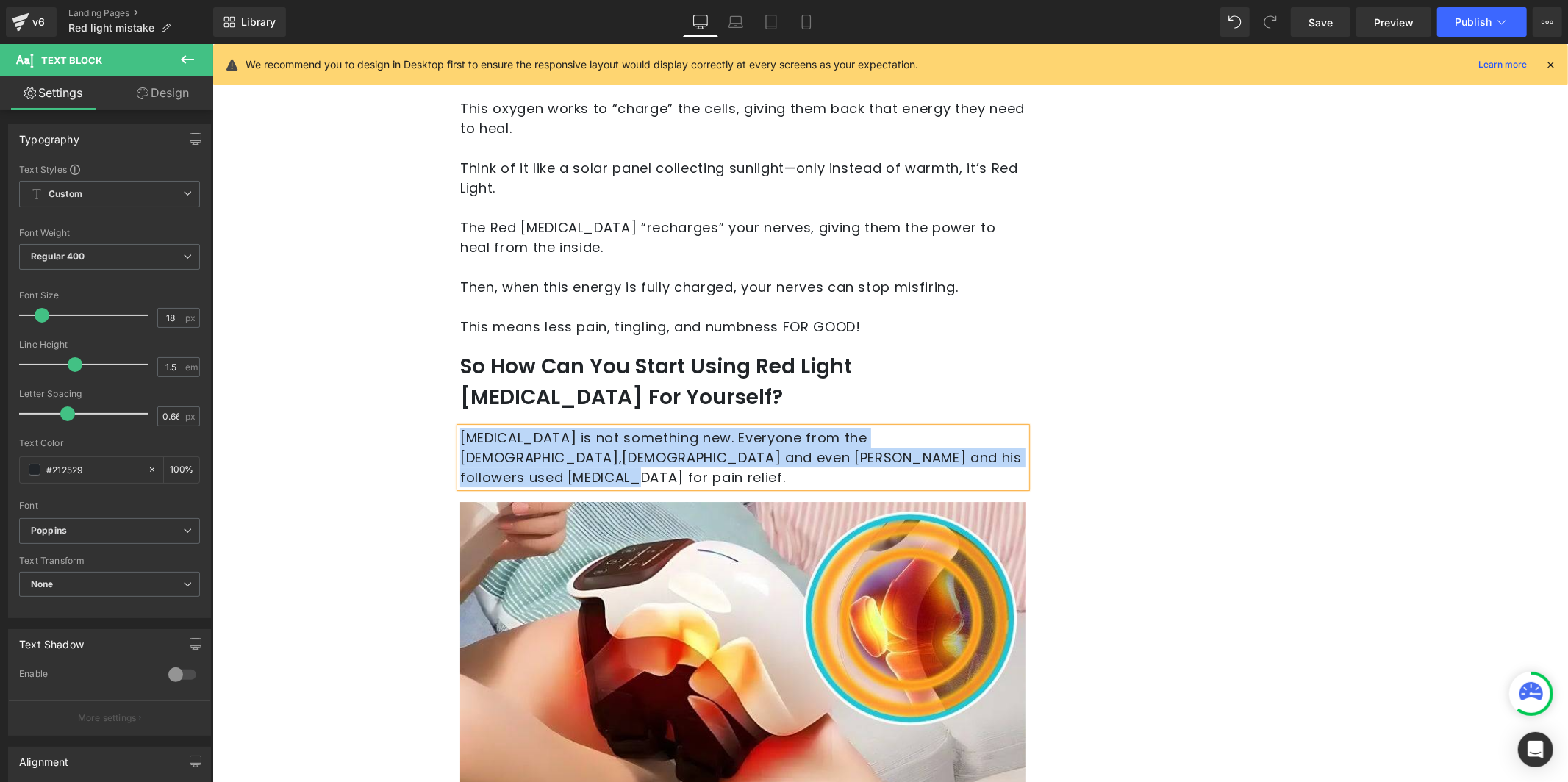
paste div
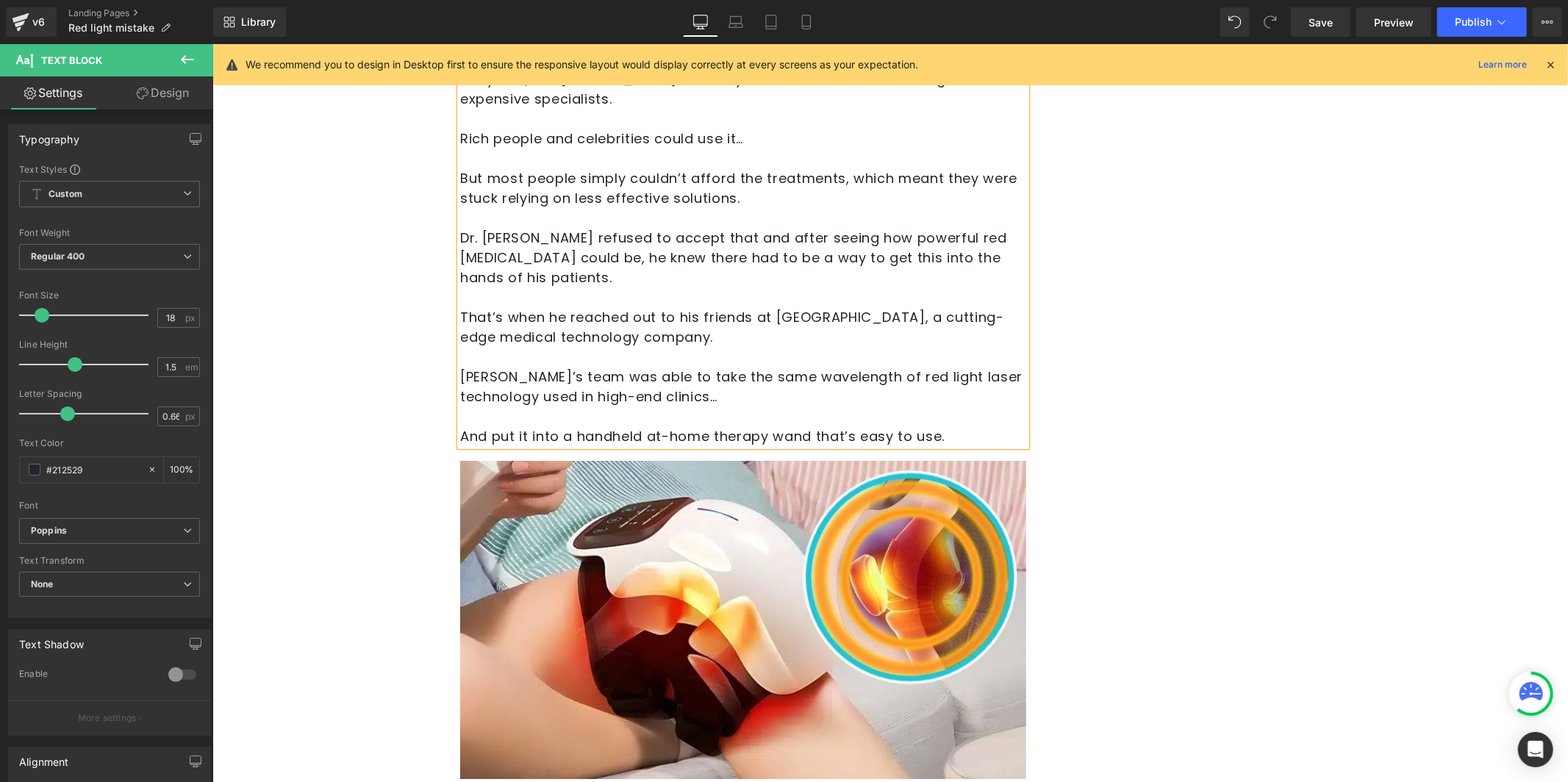
scroll to position [4502, 0]
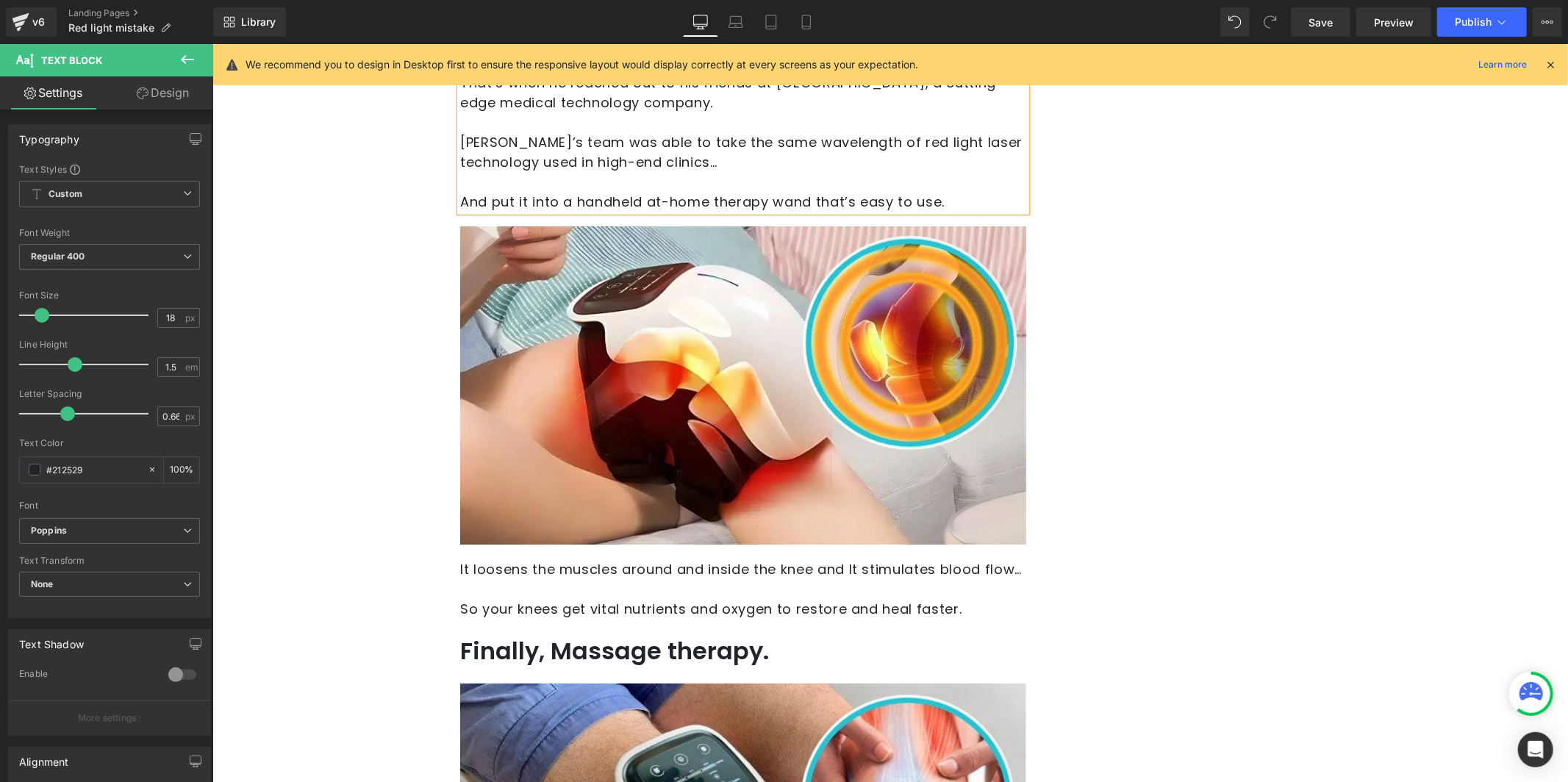
click at [558, 436] on img at bounding box center [742, 384] width 566 height 318
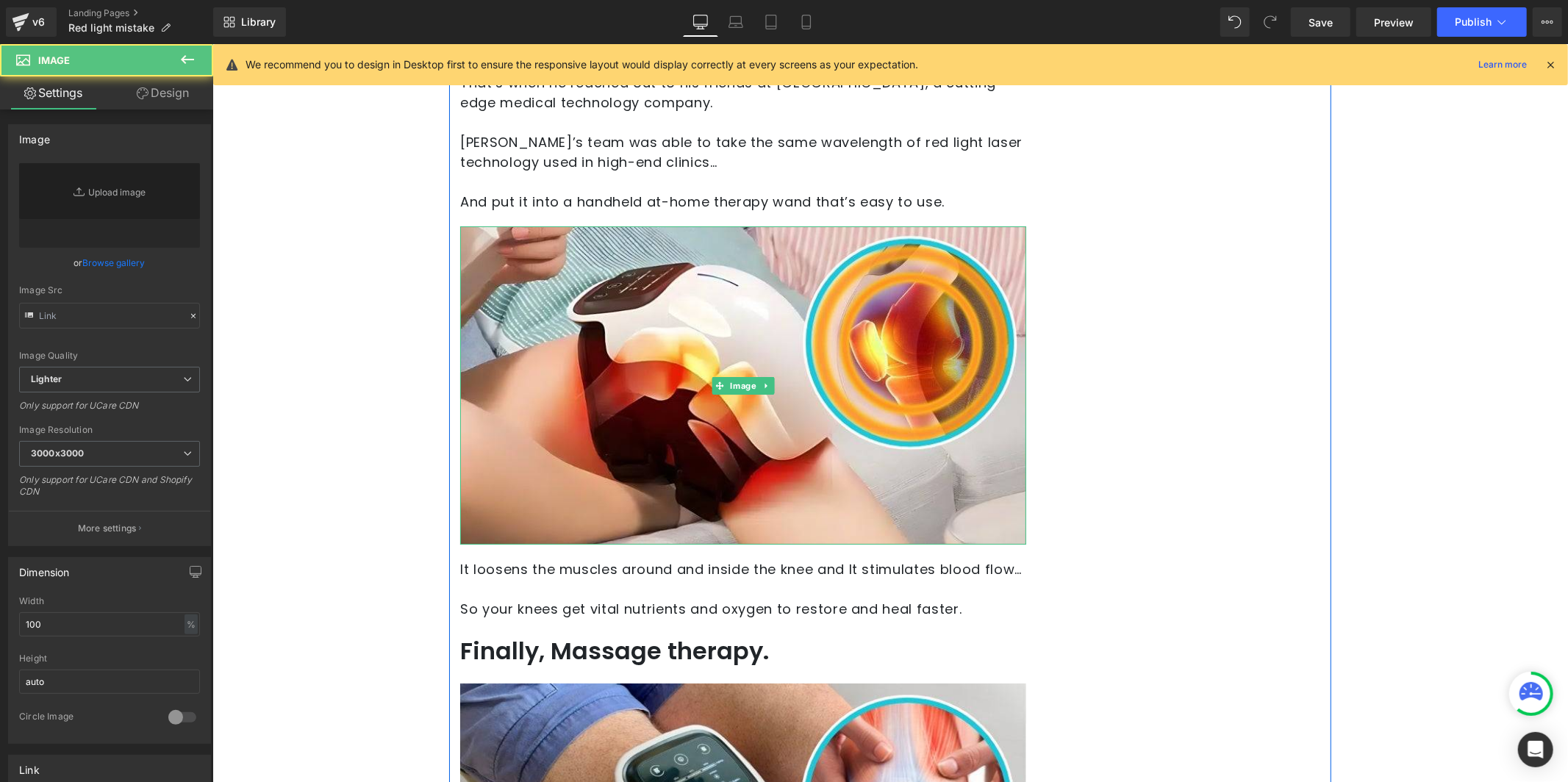
type input "[URL][DOMAIN_NAME]"
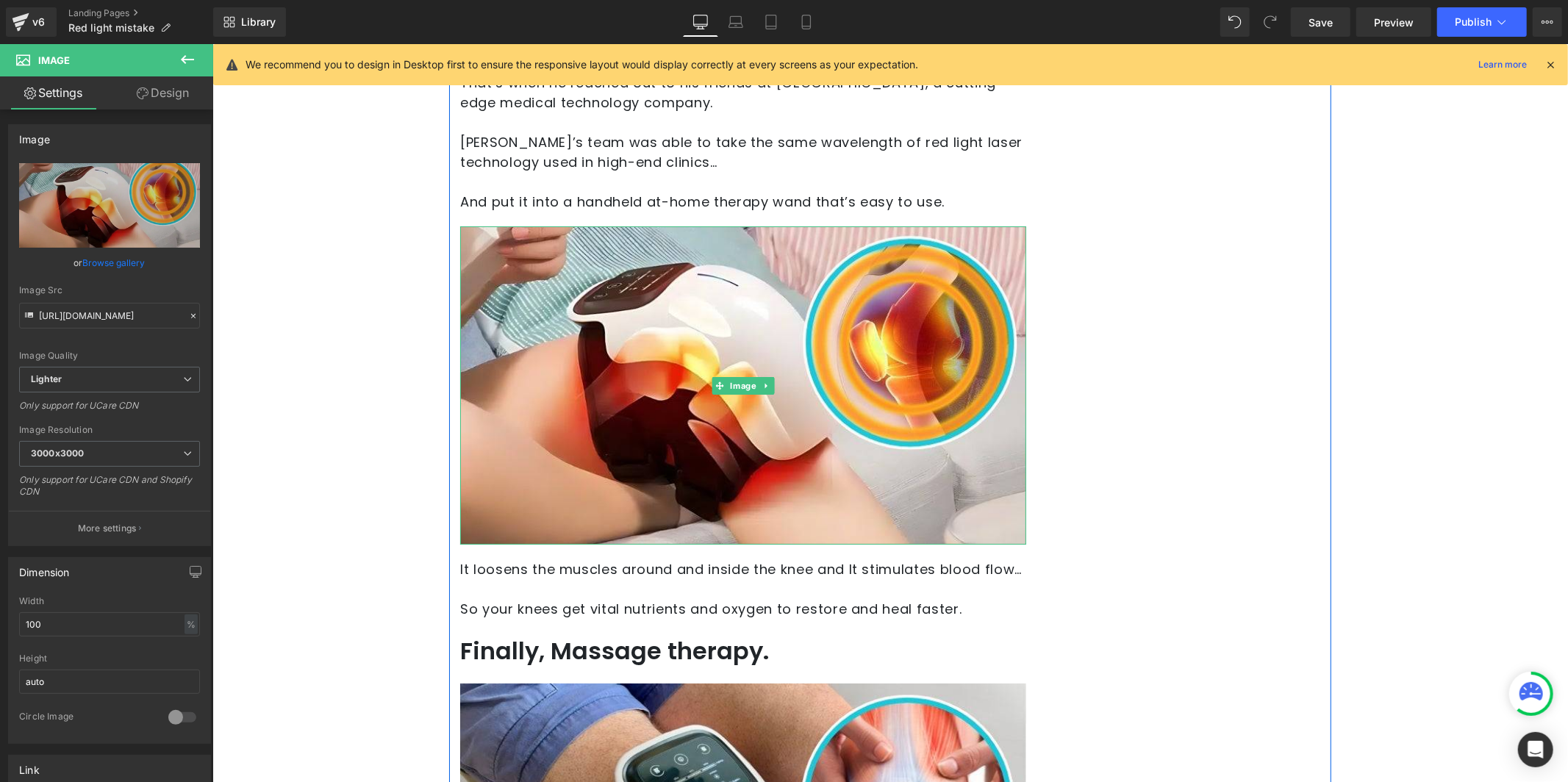
click at [762, 380] on icon at bounding box center [765, 384] width 8 height 9
drag, startPoint x: 543, startPoint y: 445, endPoint x: 765, endPoint y: 364, distance: 236.3
click at [769, 380] on icon at bounding box center [773, 384] width 8 height 8
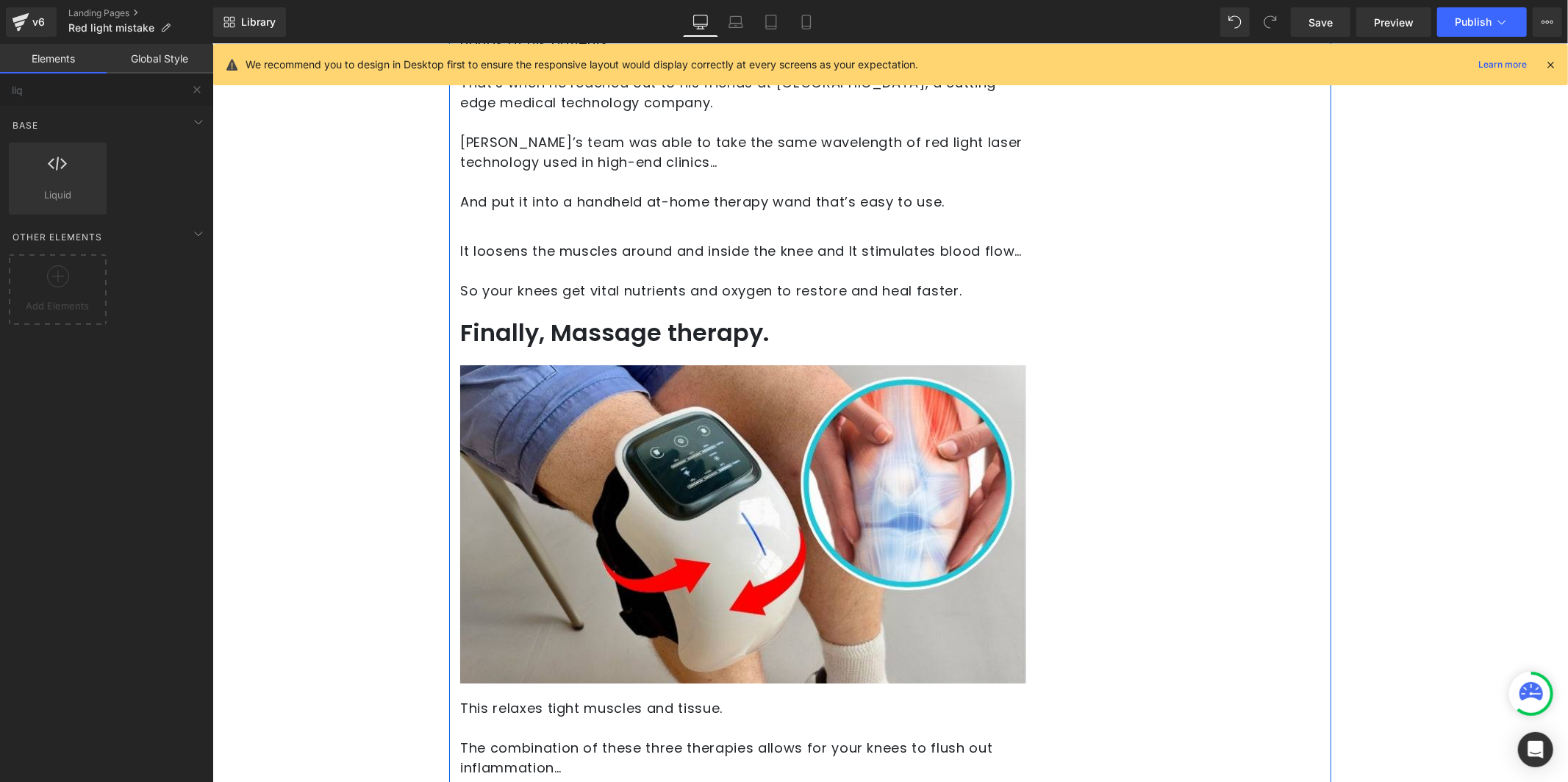
drag, startPoint x: 576, startPoint y: 258, endPoint x: 789, endPoint y: 244, distance: 213.5
click at [575, 260] on p at bounding box center [742, 270] width 566 height 20
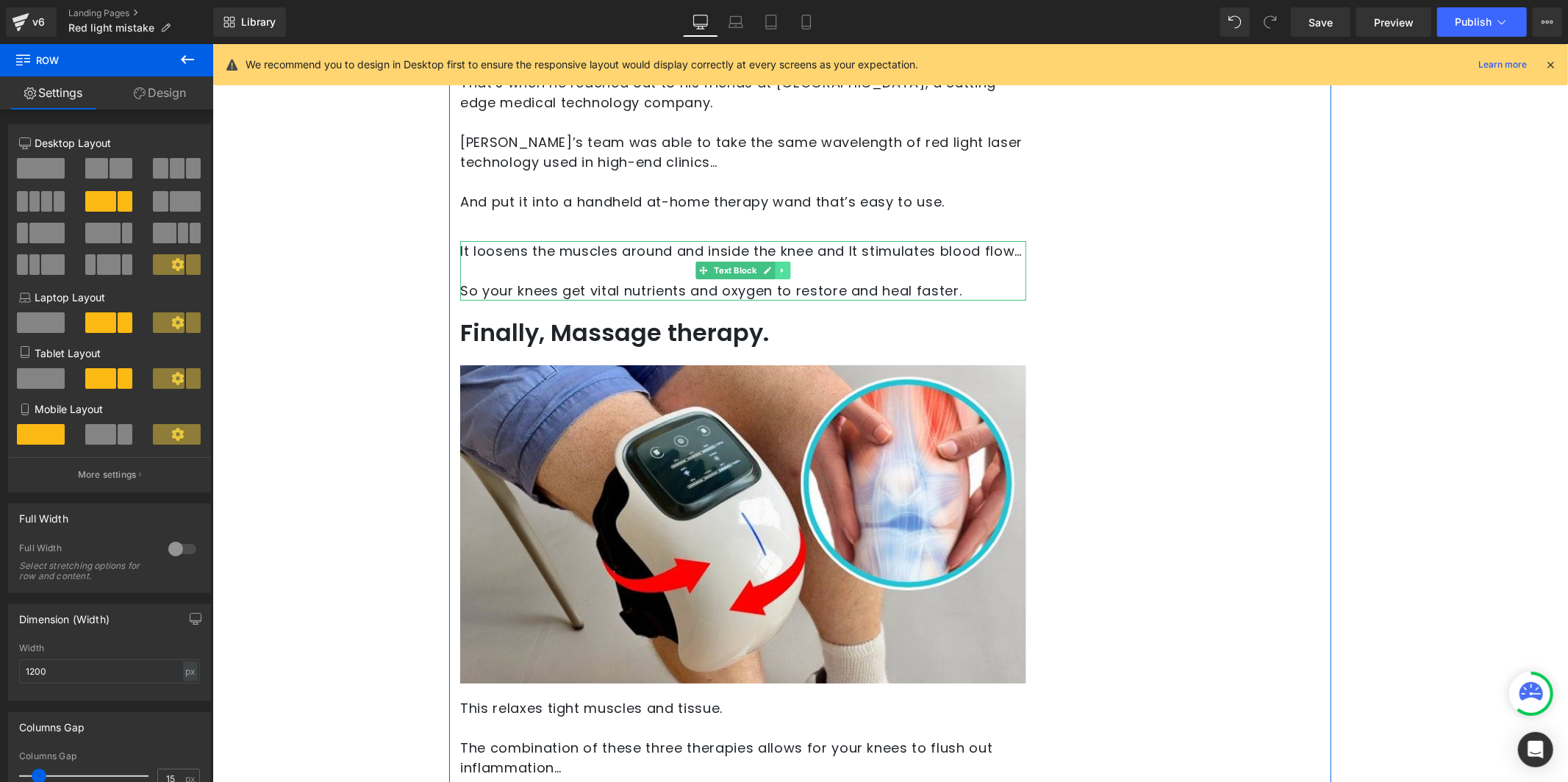
click at [778, 261] on link at bounding box center [783, 270] width 15 height 17
drag, startPoint x: 789, startPoint y: 253, endPoint x: 756, endPoint y: 266, distance: 35.5
click at [789, 261] on link at bounding box center [789, 270] width 15 height 17
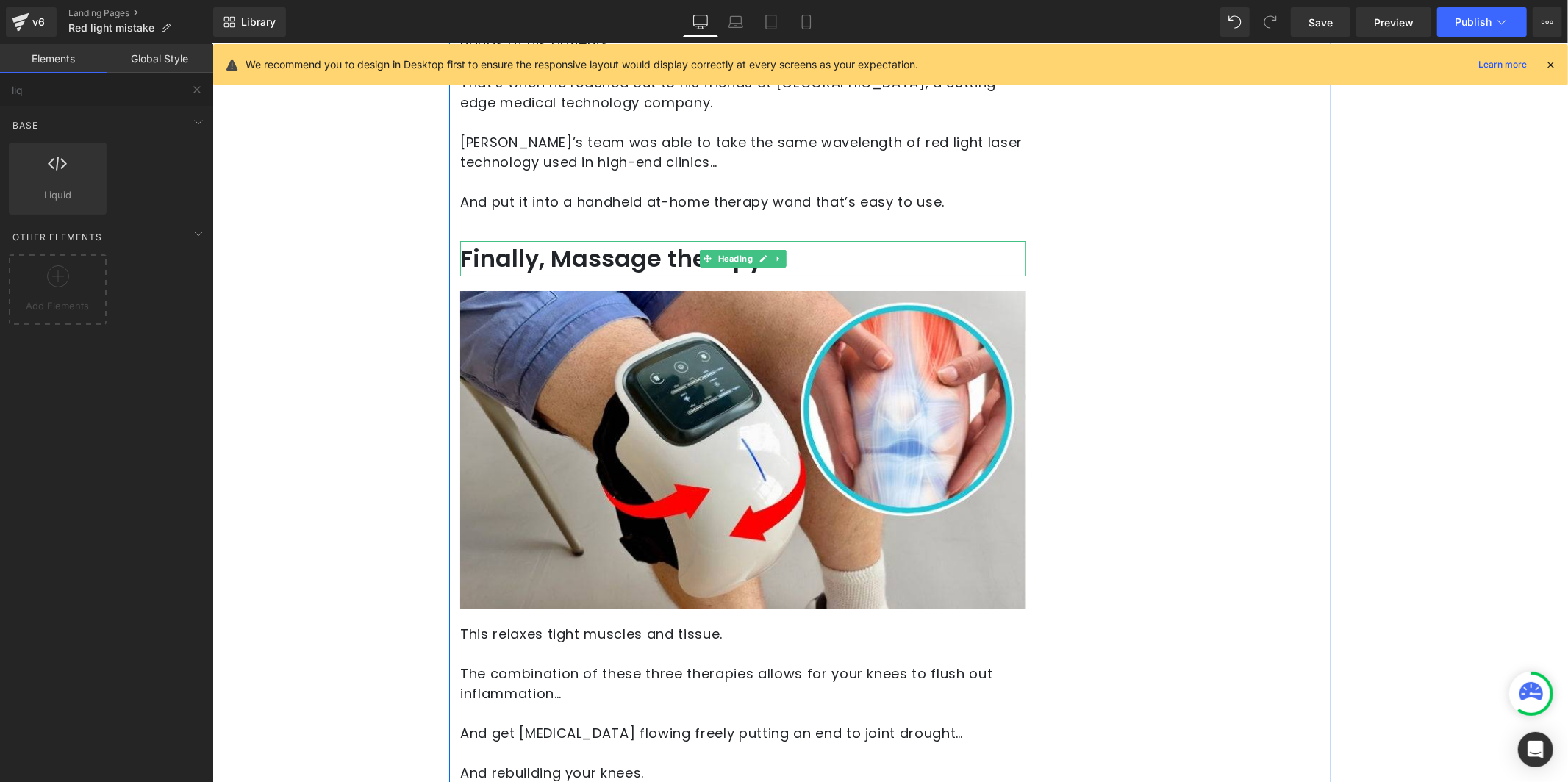
click at [547, 241] on h2 "Finally, Massage therapy." at bounding box center [742, 258] width 566 height 35
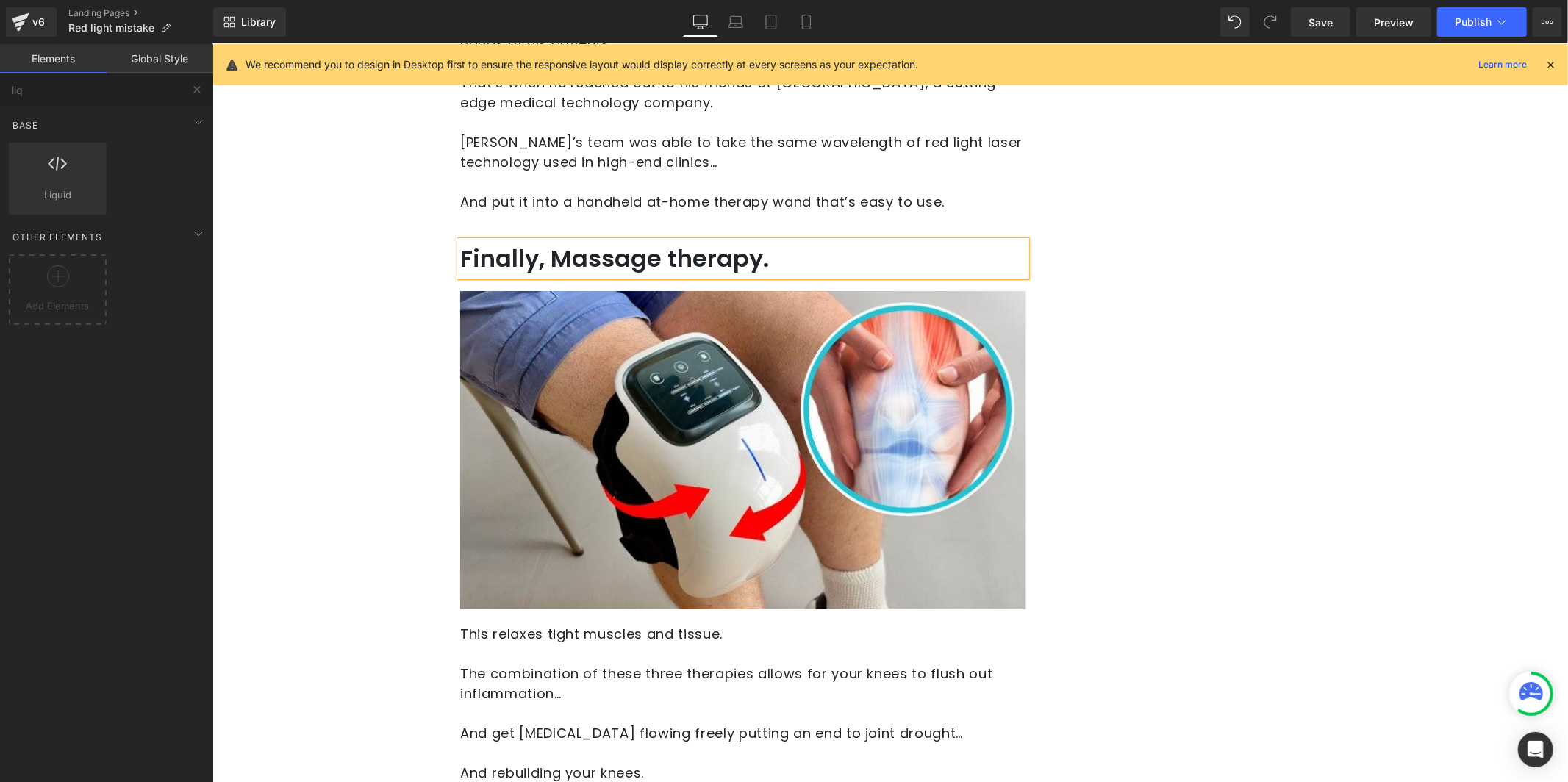
click at [550, 241] on h2 "Finally, Massage therapy." at bounding box center [742, 258] width 566 height 35
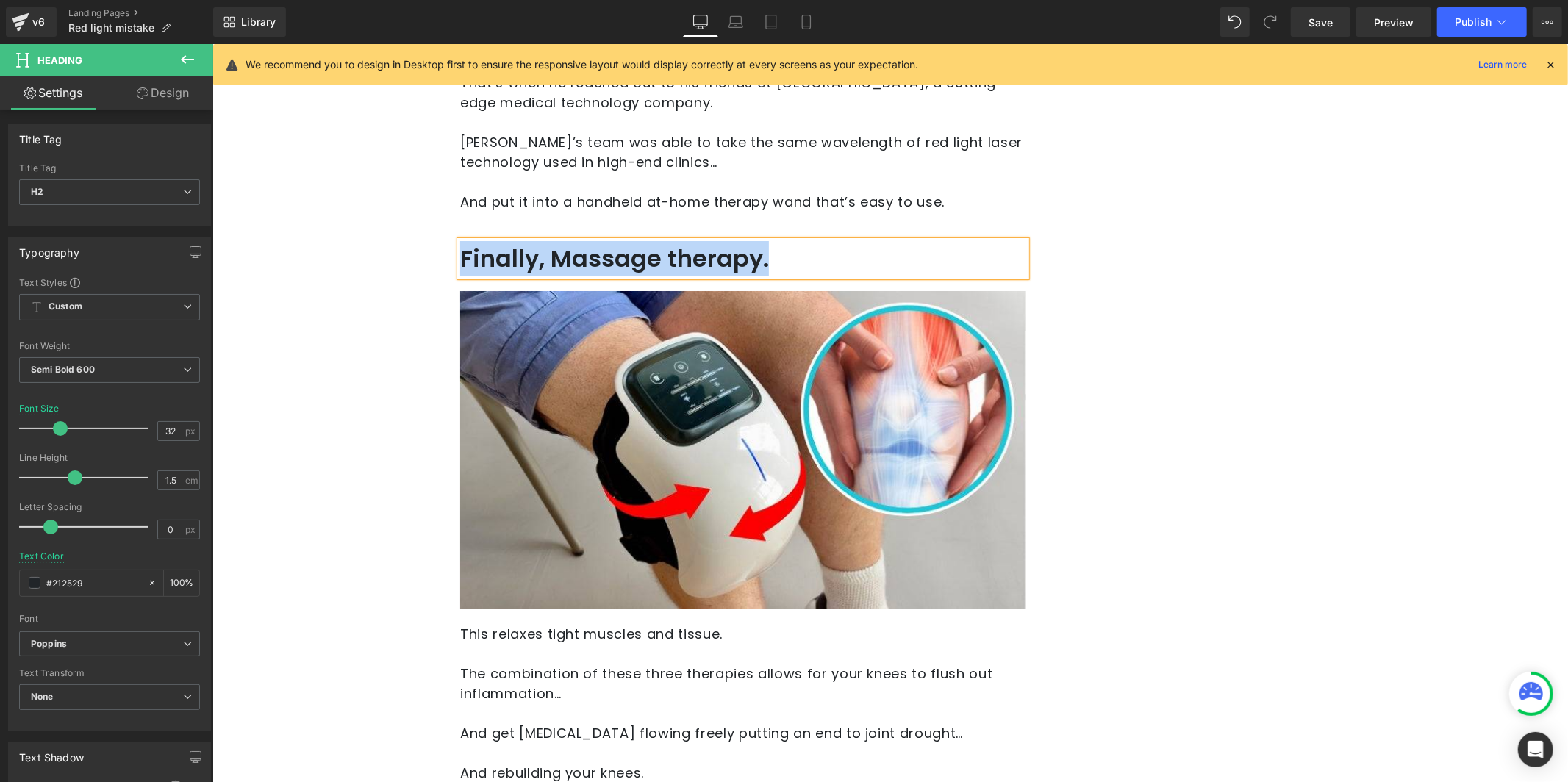
paste div
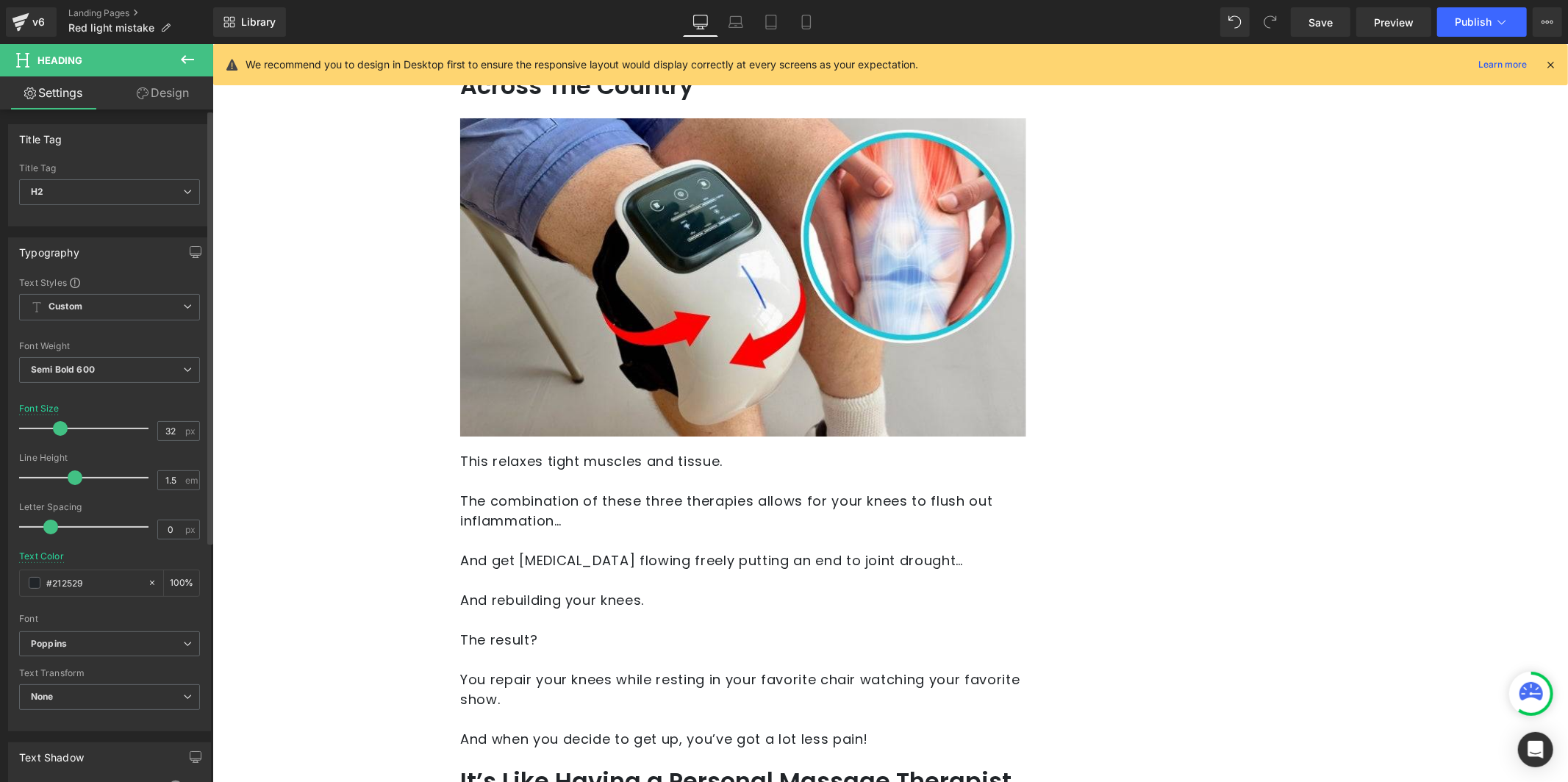
scroll to position [4752, 0]
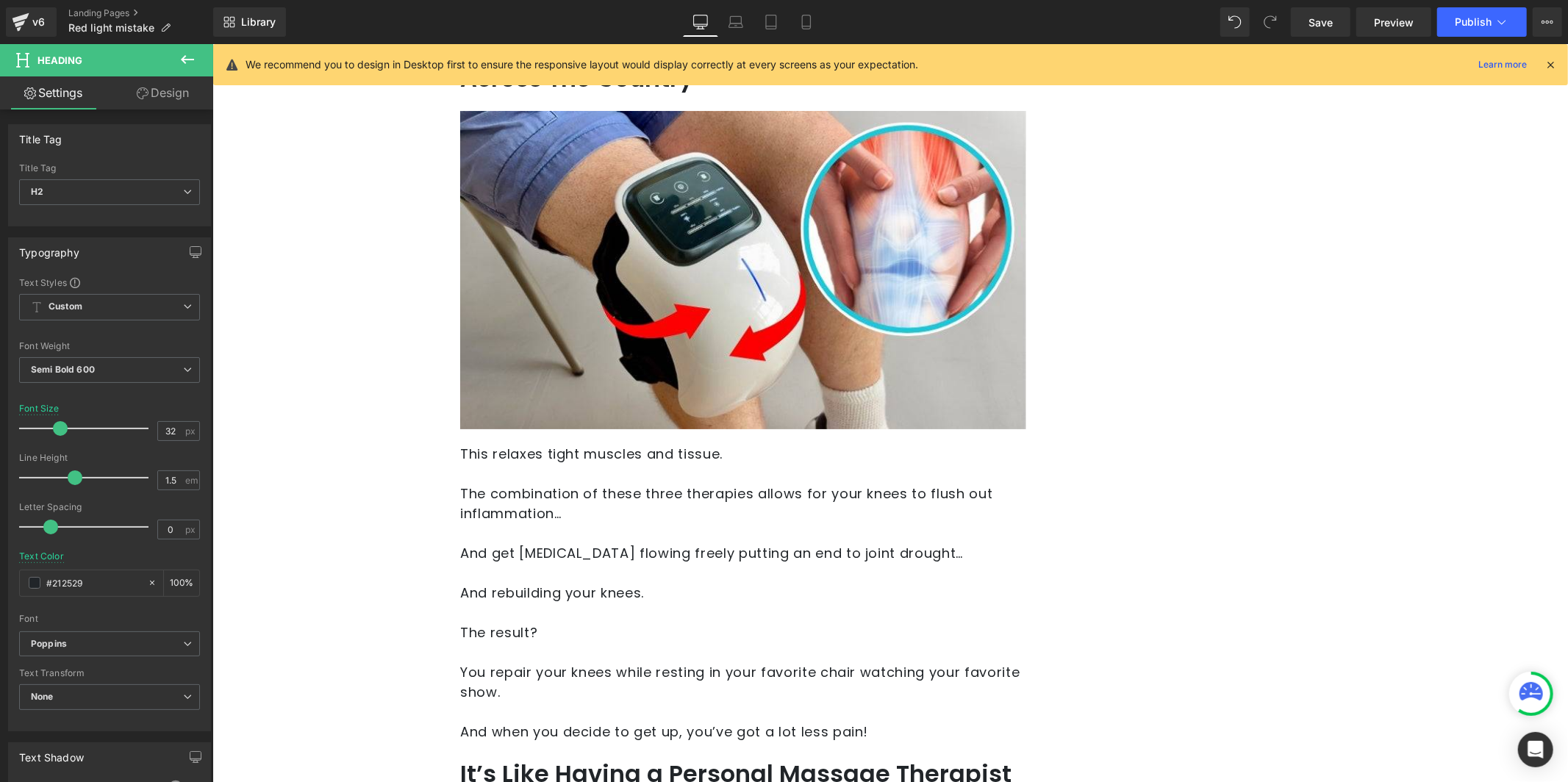
click at [661, 491] on p "The combination of these three therapies allows for your knees to flush out inf…" at bounding box center [742, 503] width 566 height 40
click at [623, 487] on p "The combination of these three therapies allows for your knees to flush out inf…" at bounding box center [742, 503] width 566 height 40
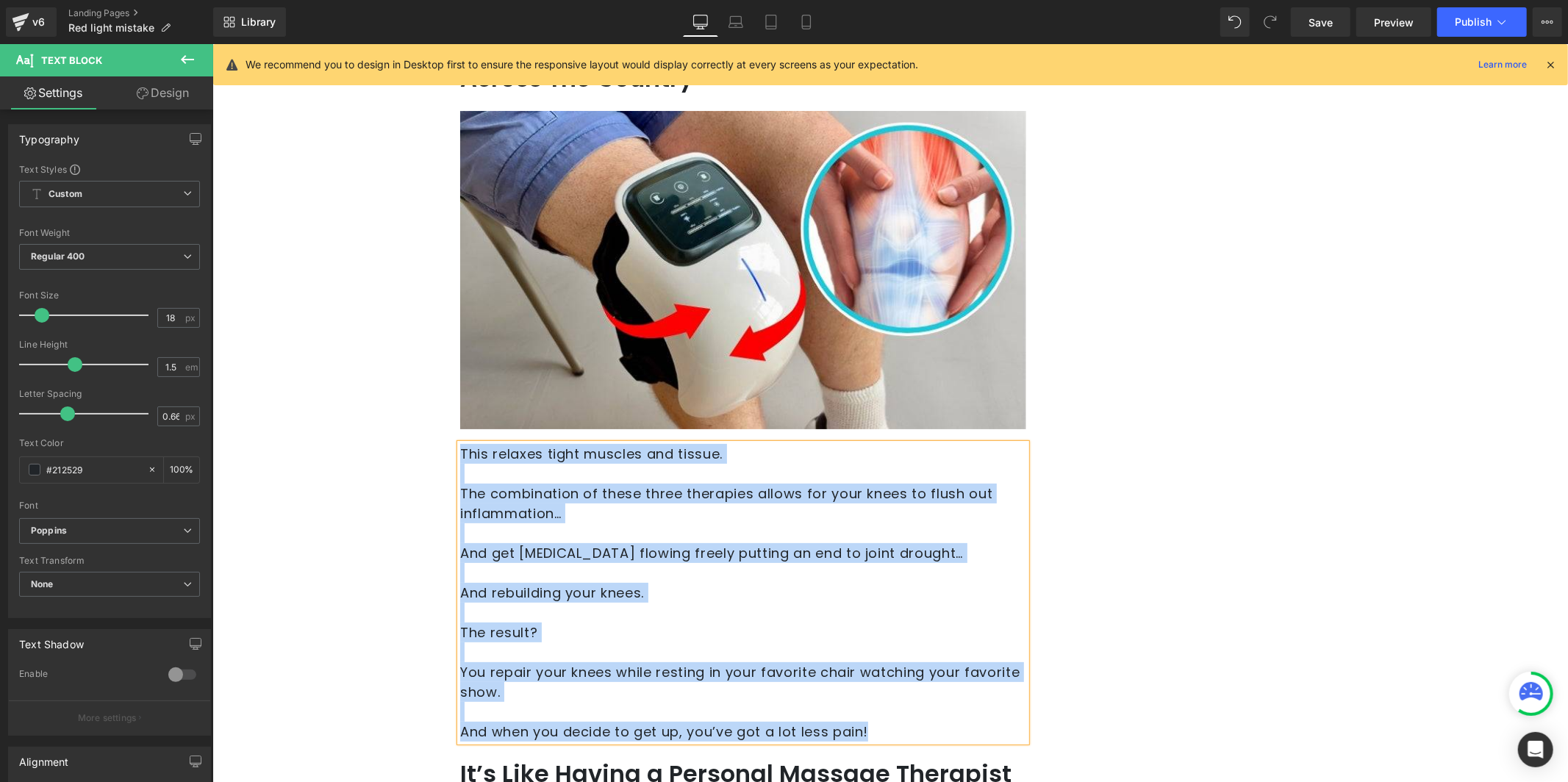
paste div
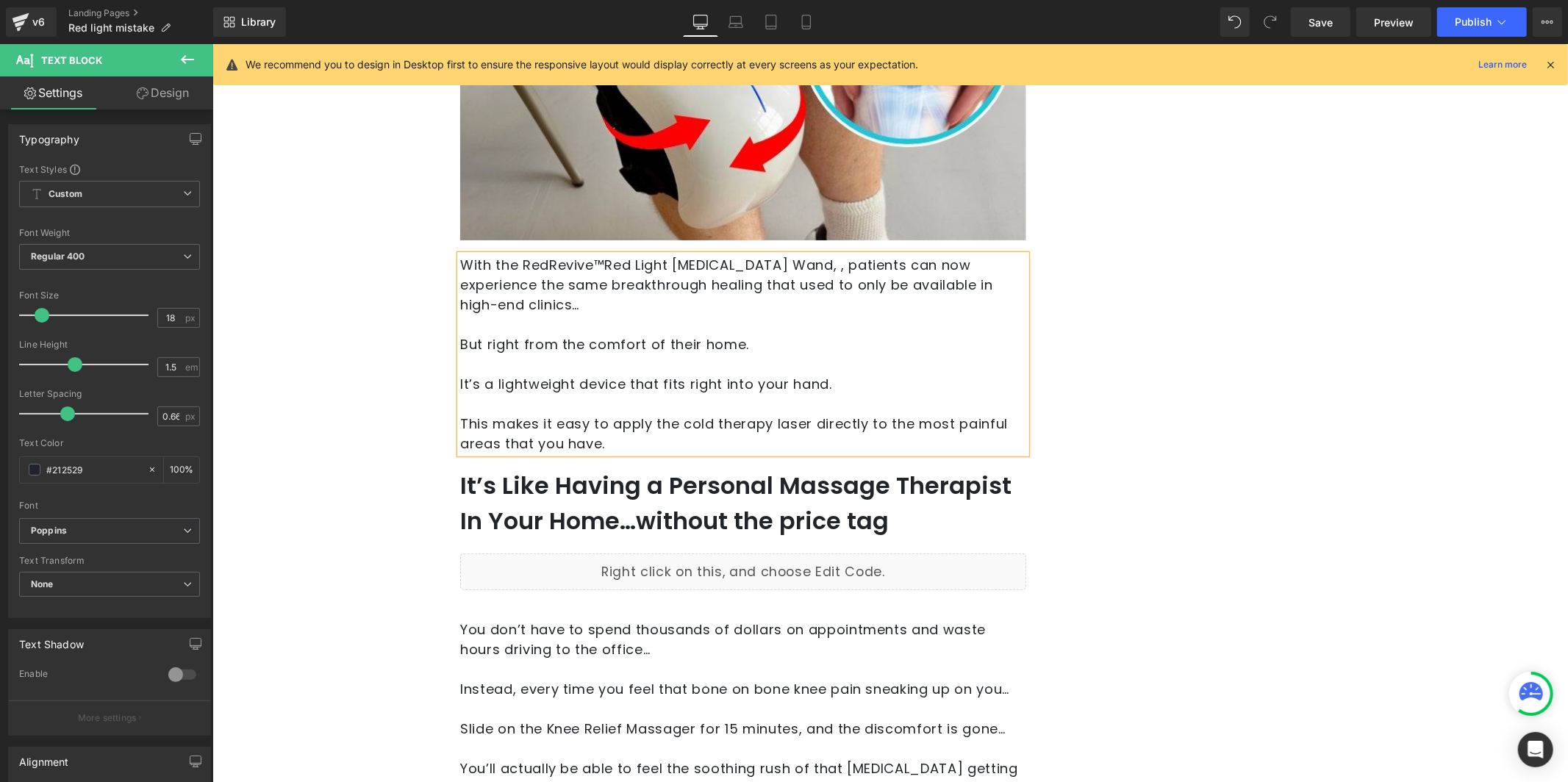
scroll to position [5018, 0]
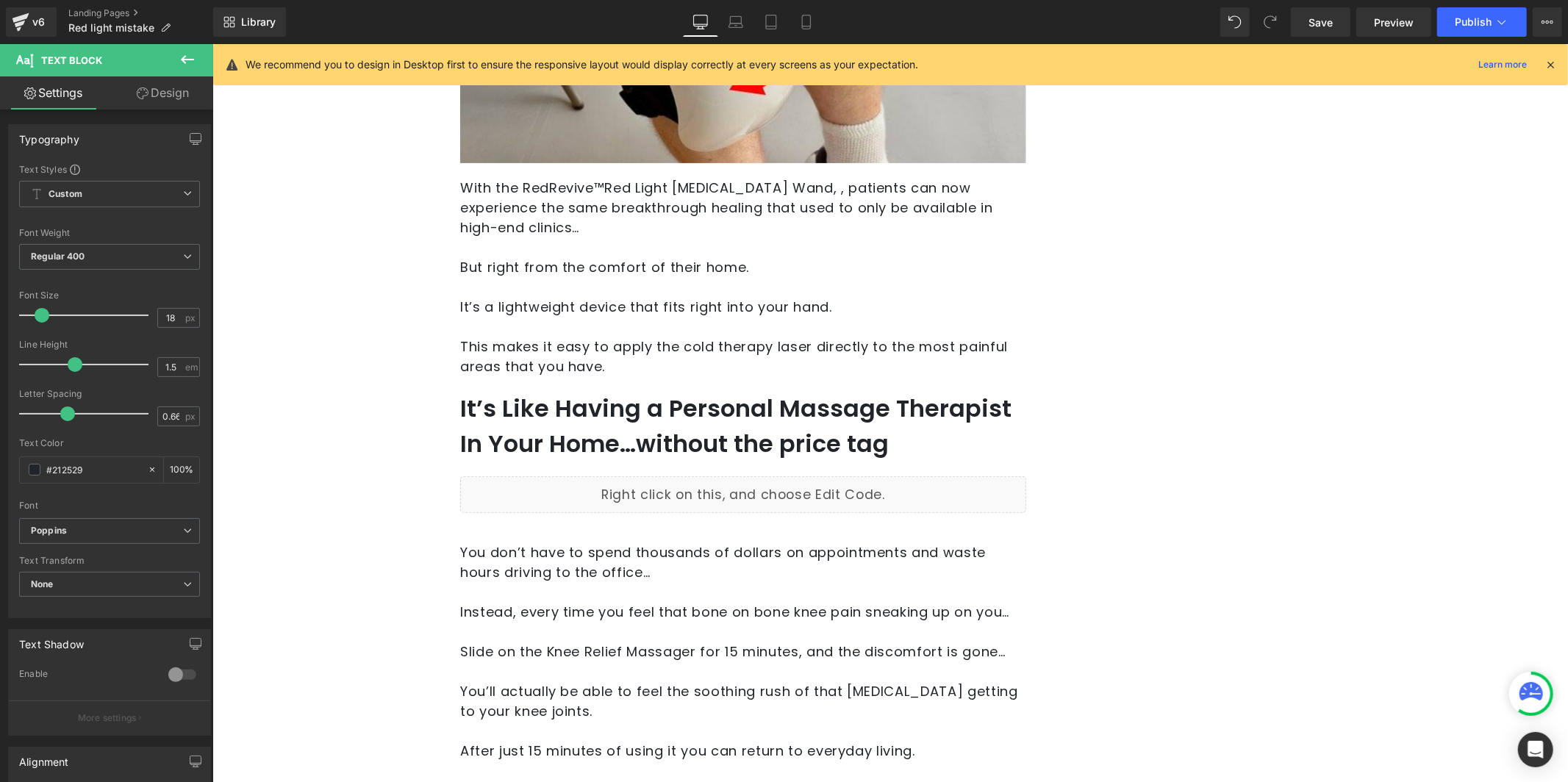
click at [651, 410] on h2 "It’s Like Having a Personal Massage Therapist In Your Home…without the price tag" at bounding box center [742, 425] width 566 height 71
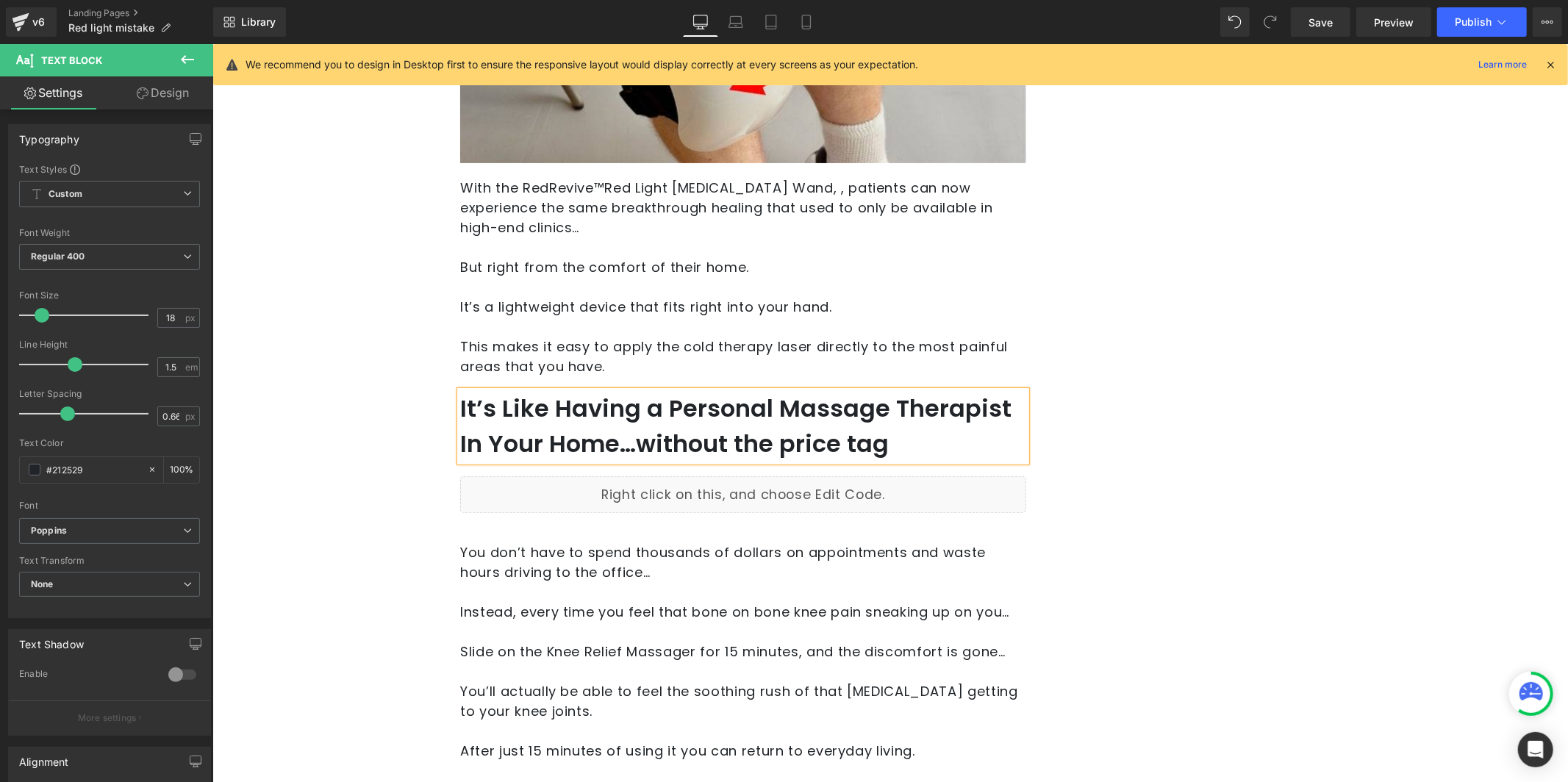
click at [642, 402] on h2 "It’s Like Having a Personal Massage Therapist In Your Home…without the price tag" at bounding box center [742, 425] width 566 height 71
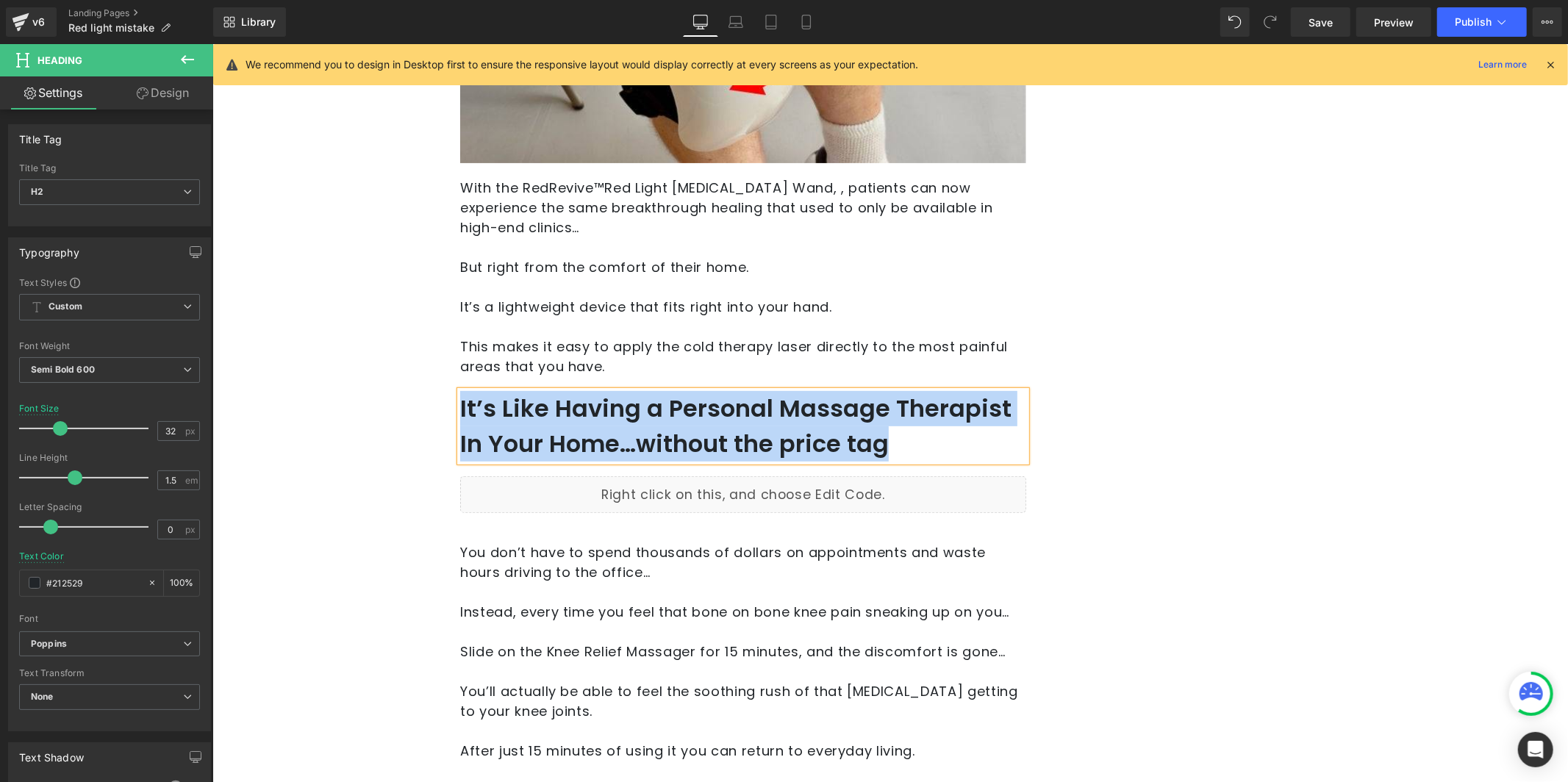
paste div
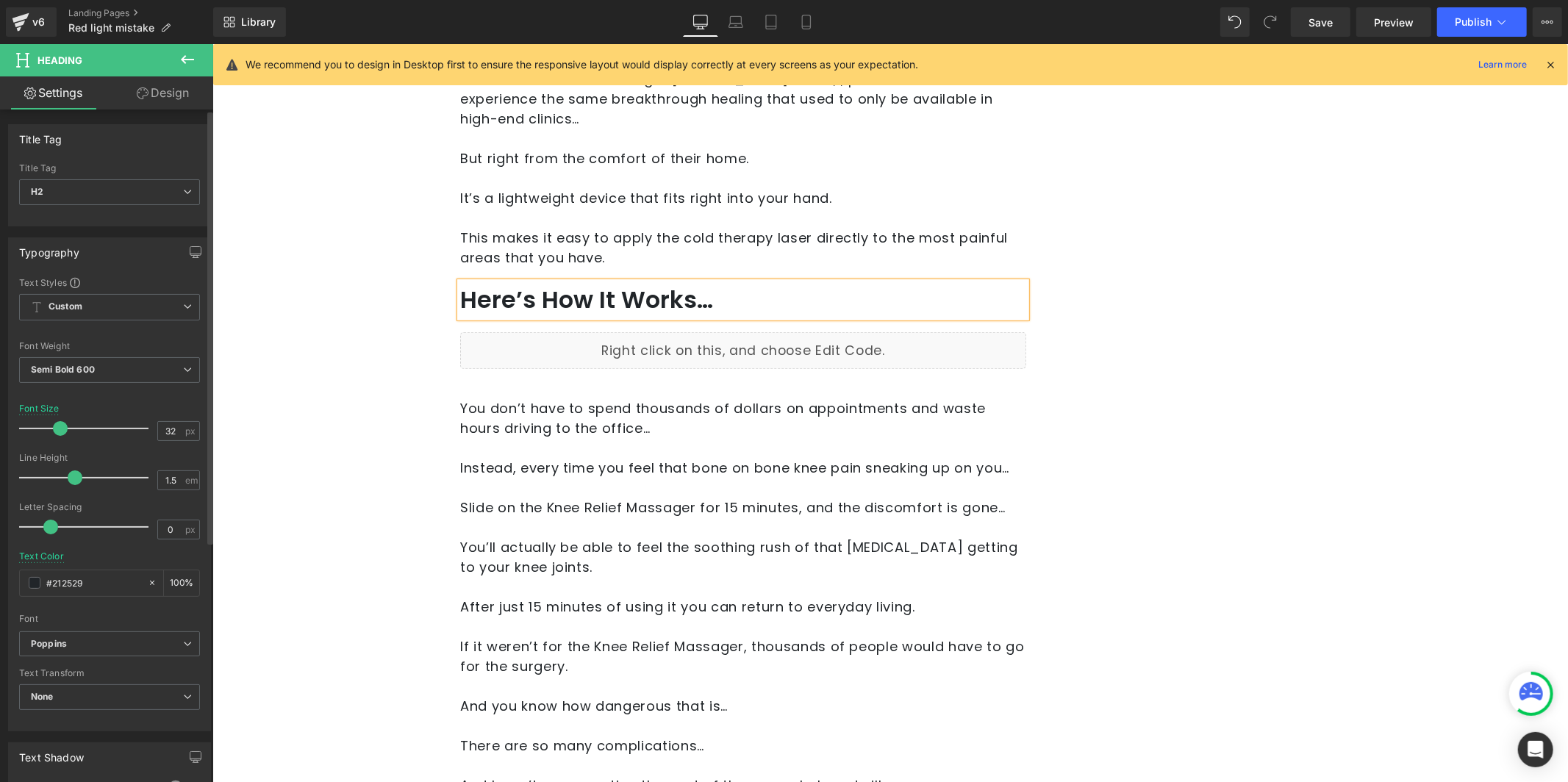
scroll to position [5143, 0]
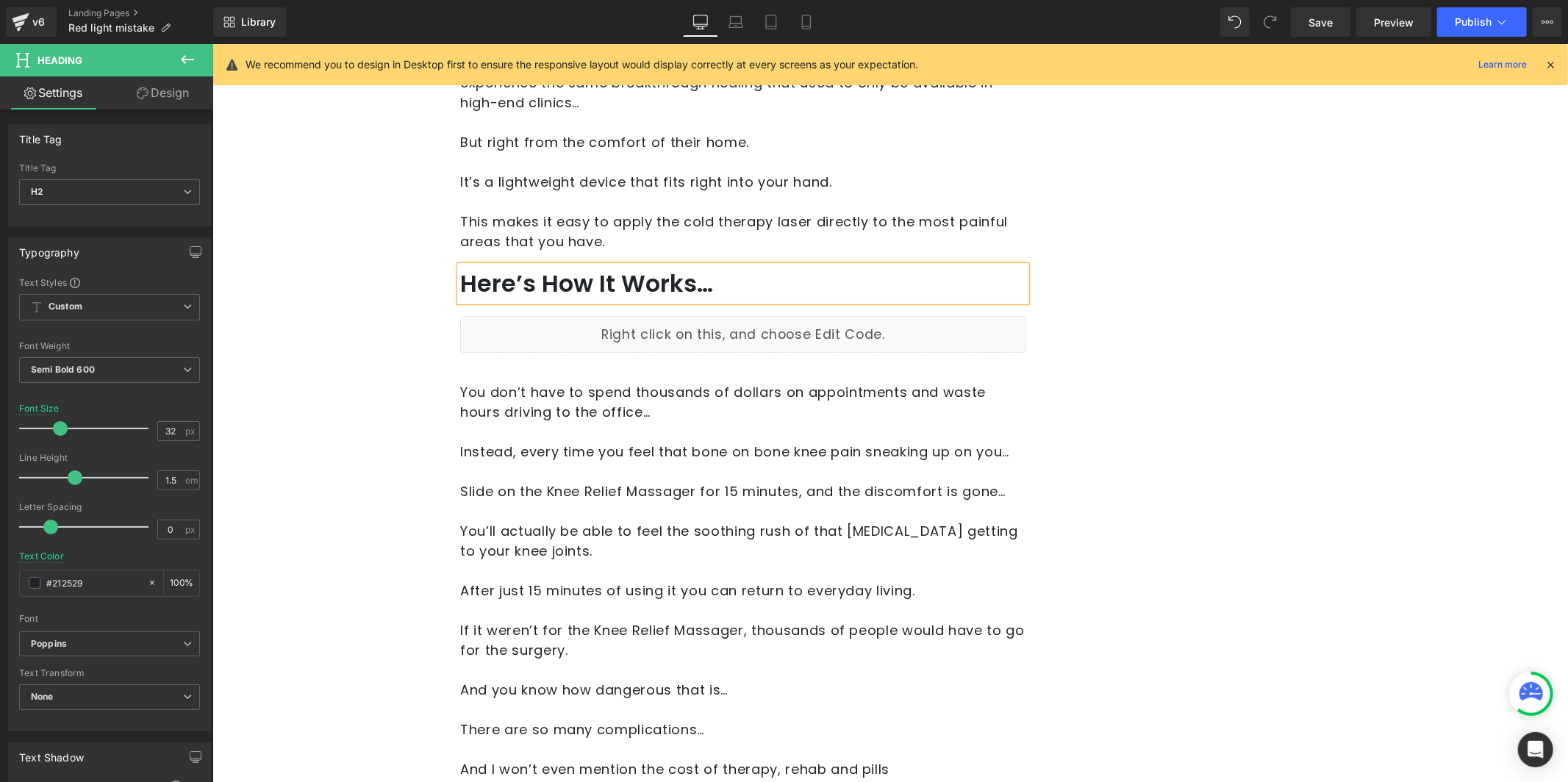
click at [562, 461] on p at bounding box center [742, 470] width 566 height 20
click at [564, 461] on p at bounding box center [742, 470] width 566 height 20
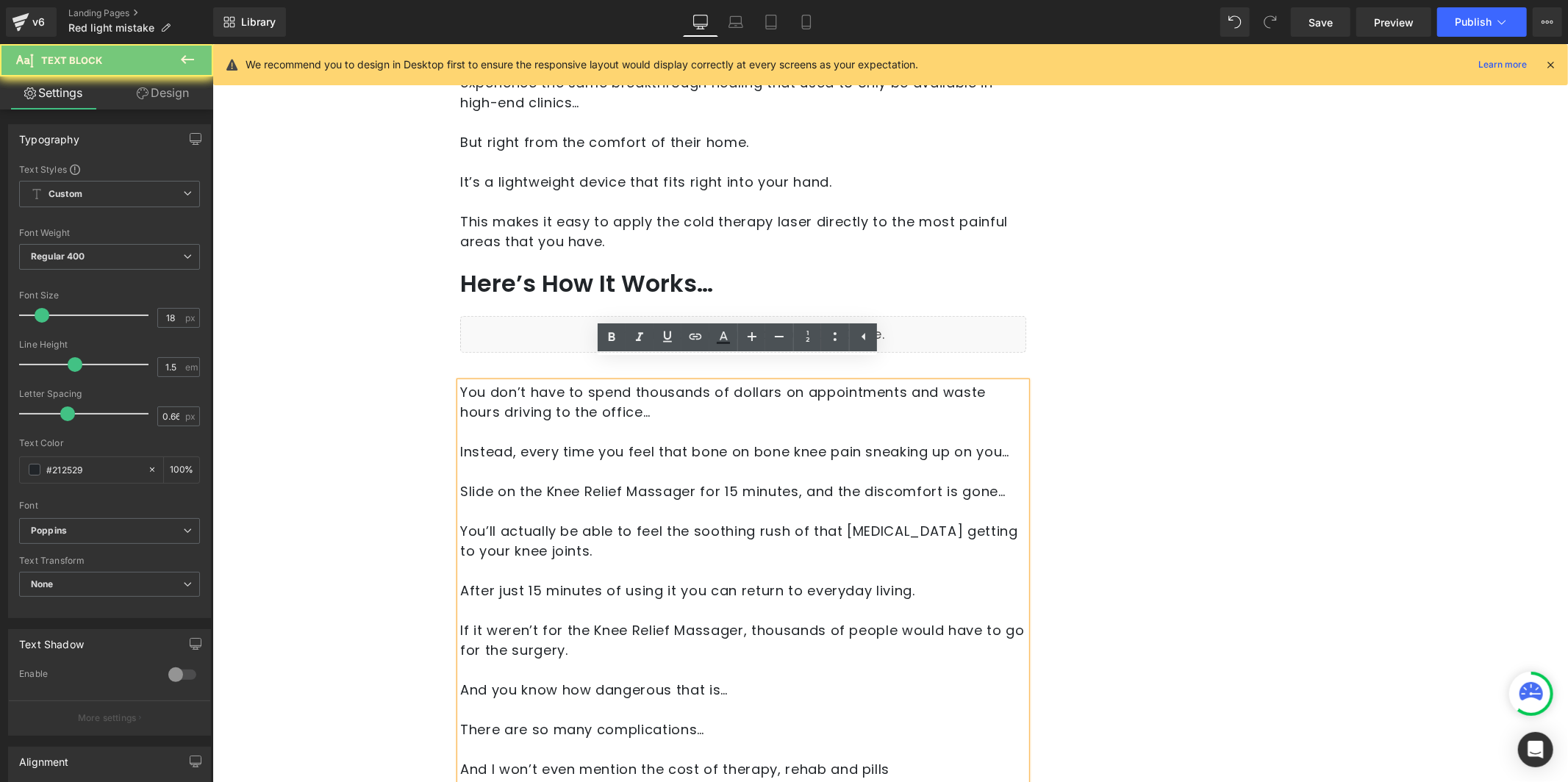
click at [579, 481] on p "Slide on the Knee Relief Massager for 15 minutes, and the discomfort is gone…" at bounding box center [742, 490] width 566 height 20
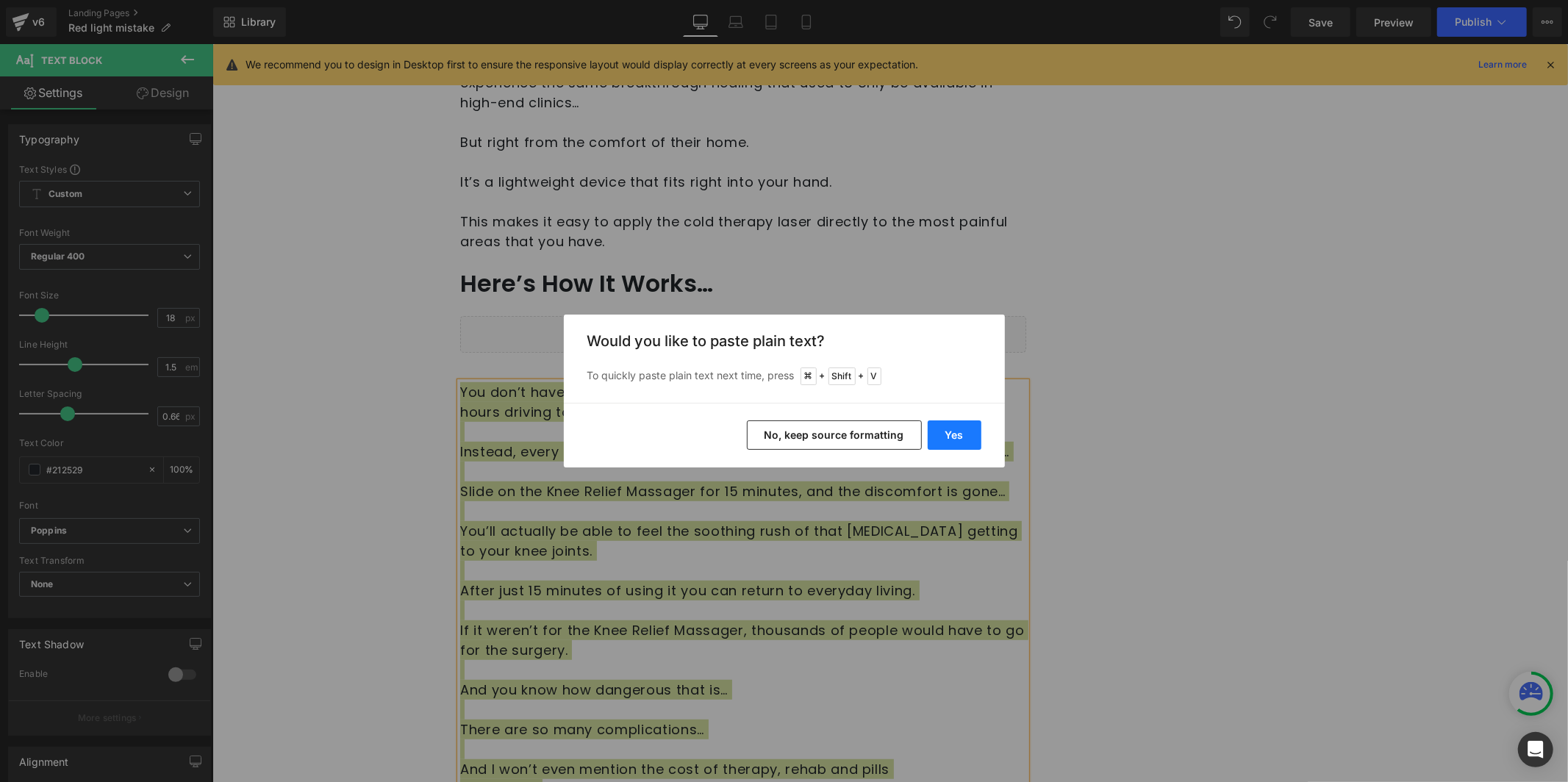
click at [968, 435] on button "Yes" at bounding box center [955, 435] width 54 height 30
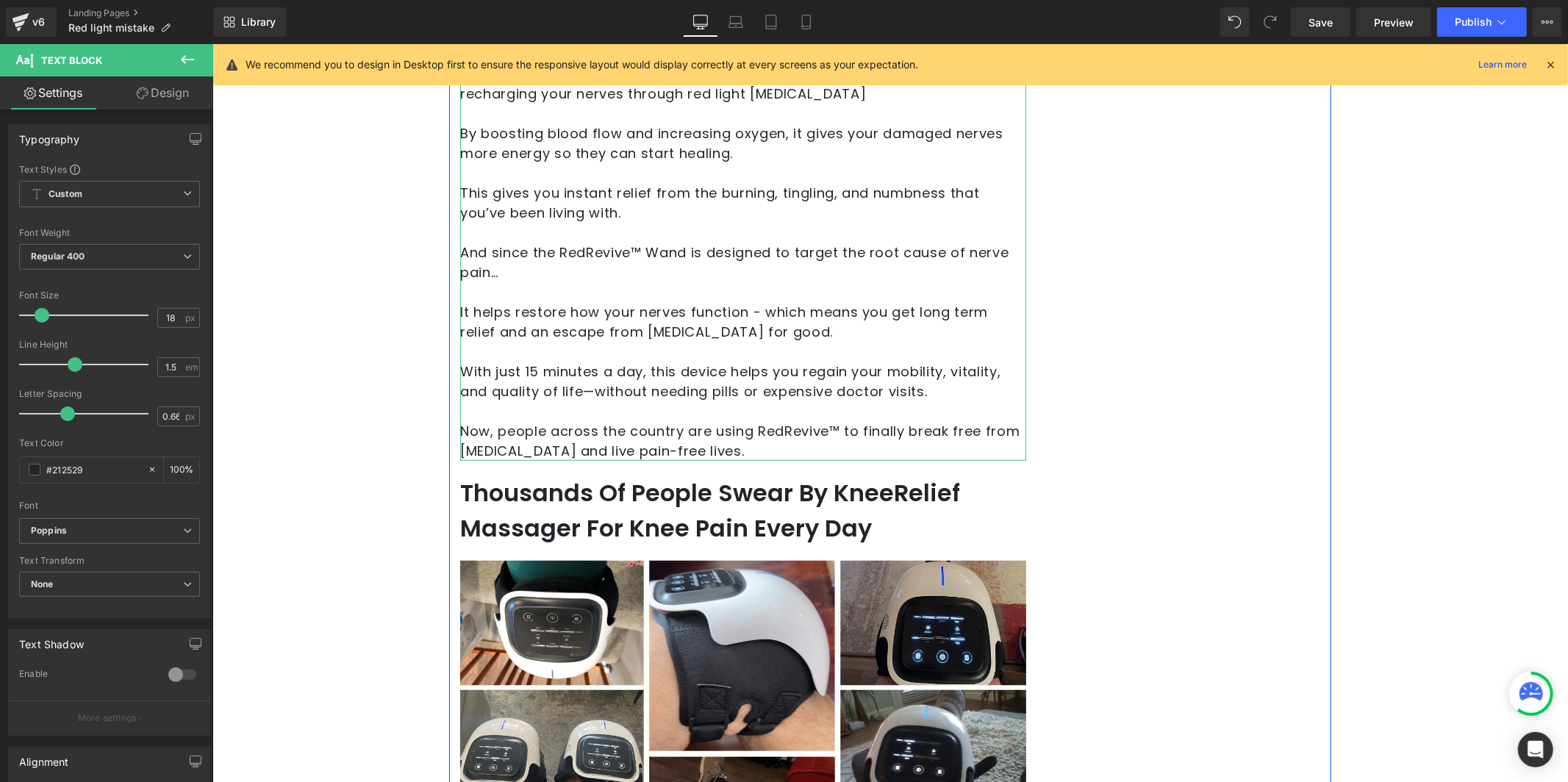
scroll to position [5491, 0]
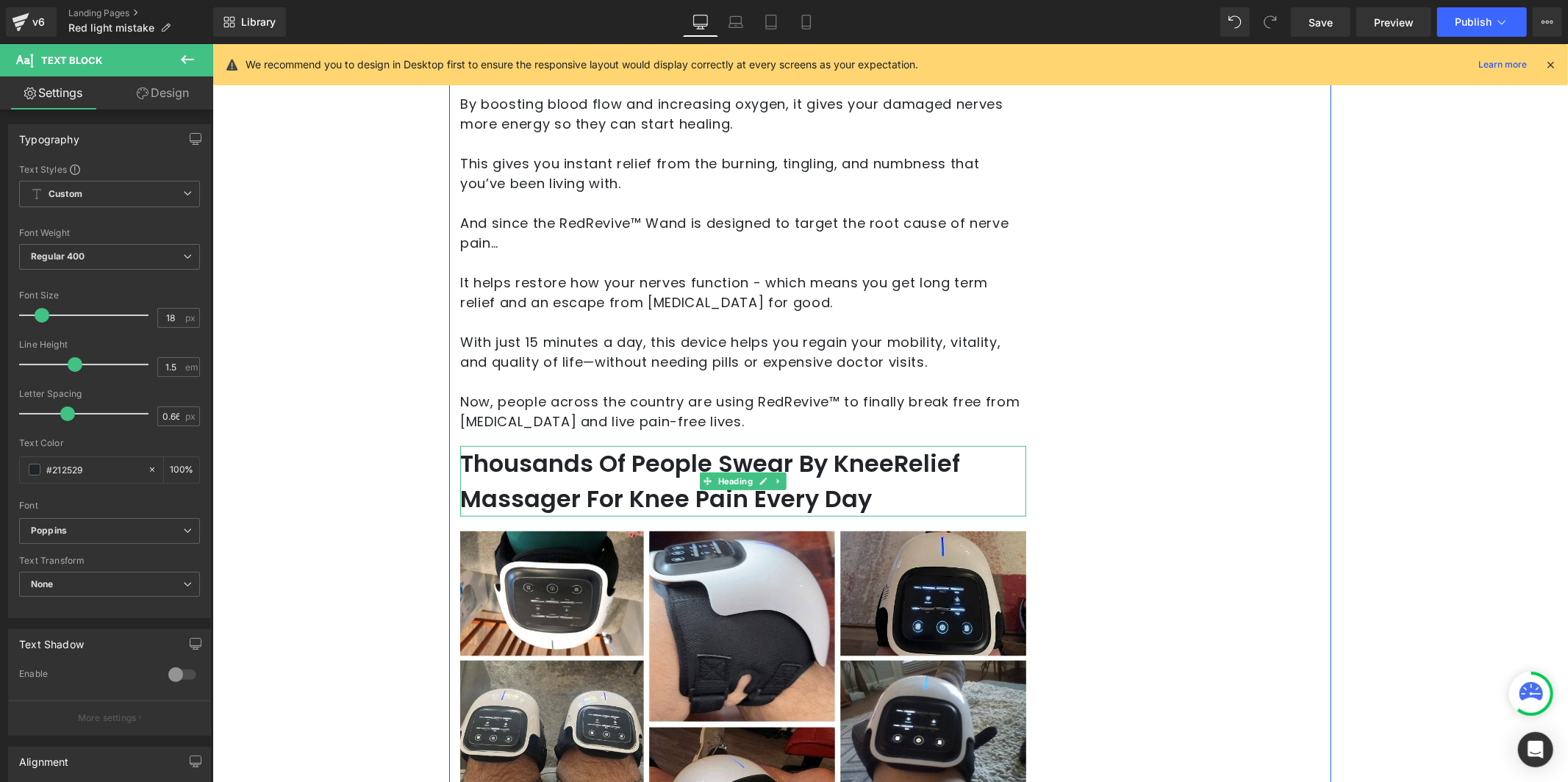
click at [657, 446] on span "eople Swear By KneeRelief Massager For Knee Pain Every Day" at bounding box center [709, 481] width 500 height 69
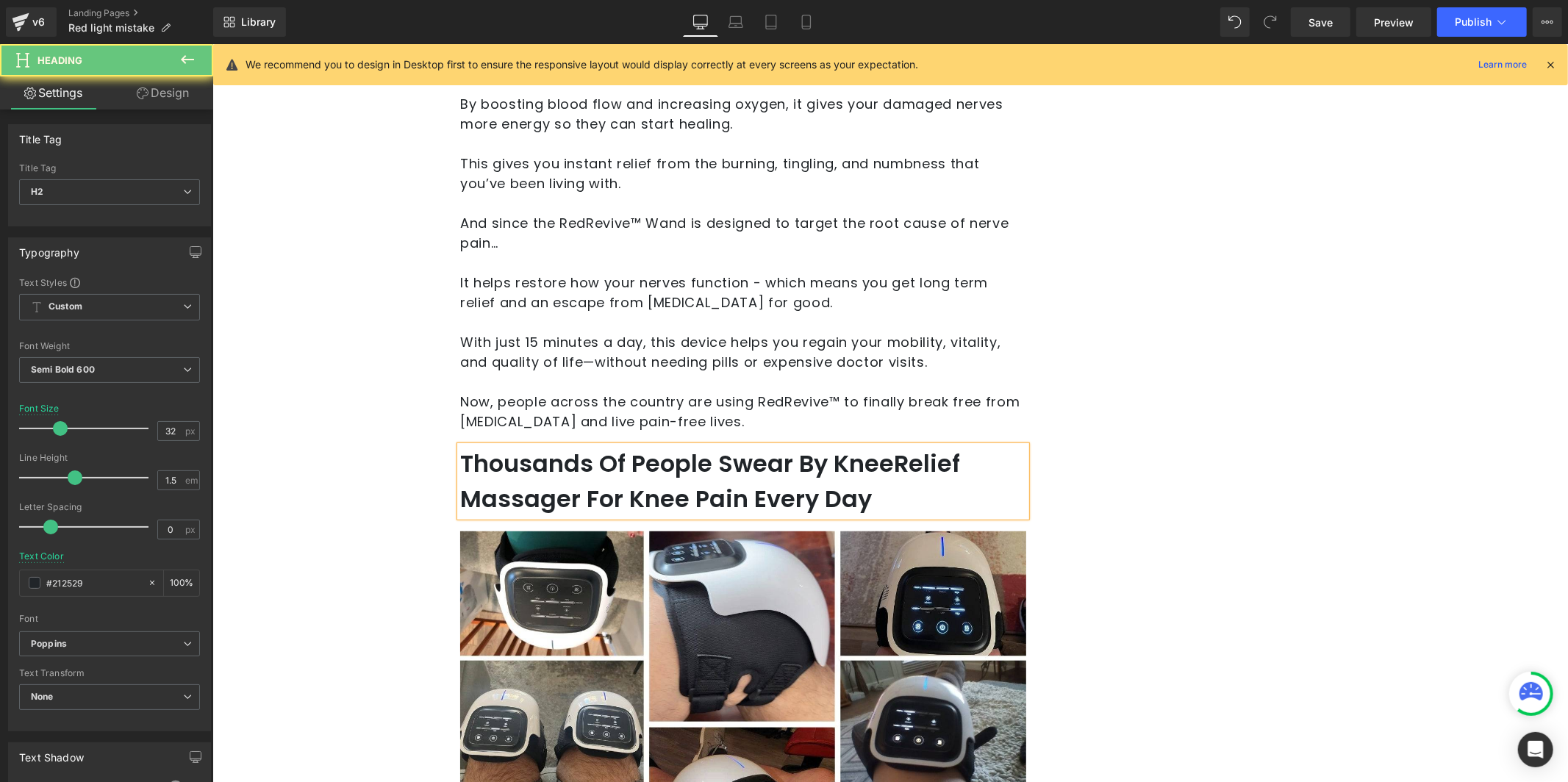
click at [655, 450] on span "eople Swear By KneeRelief Massager For Knee Pain Every Day" at bounding box center [709, 481] width 500 height 69
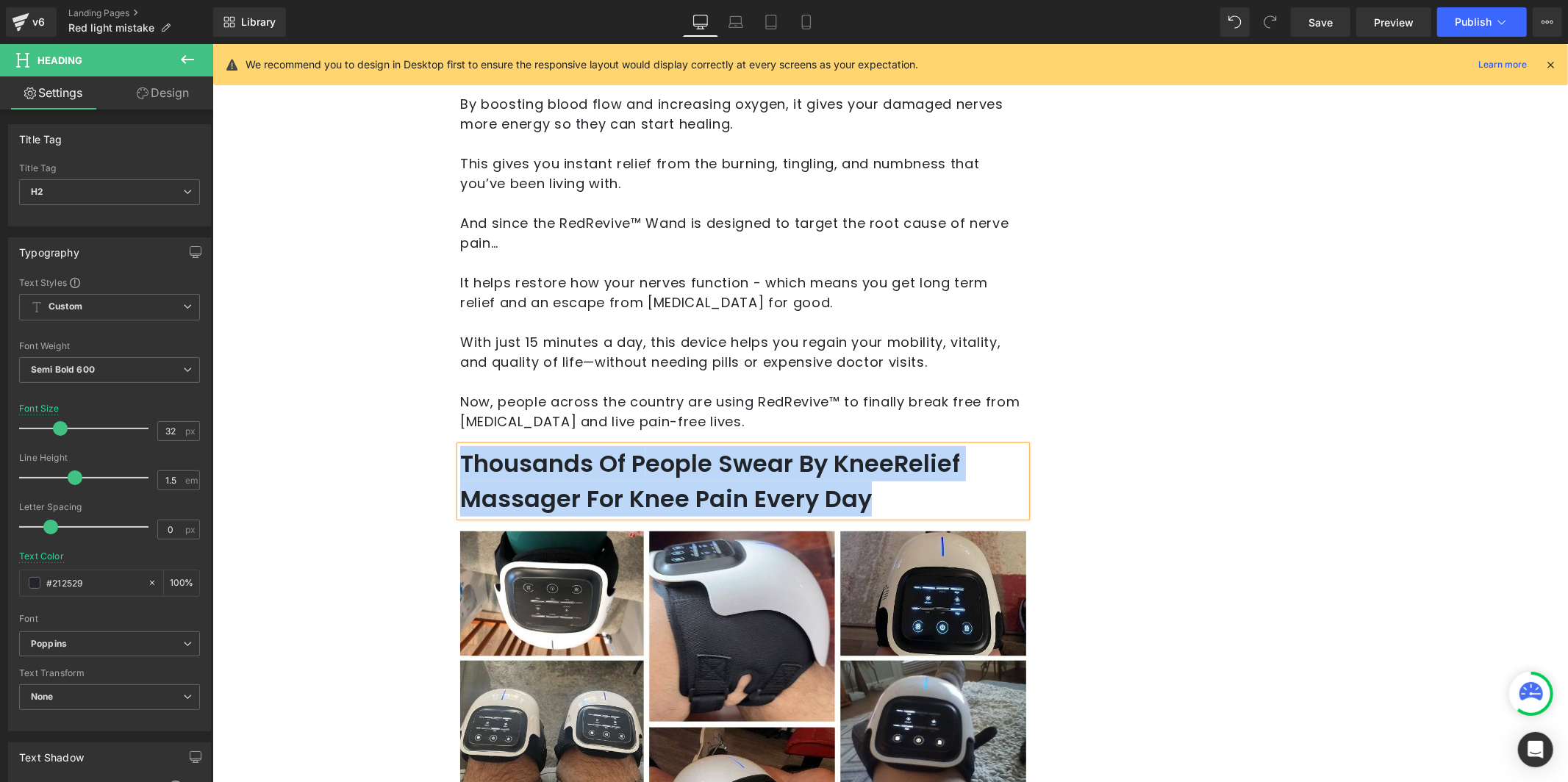
paste div
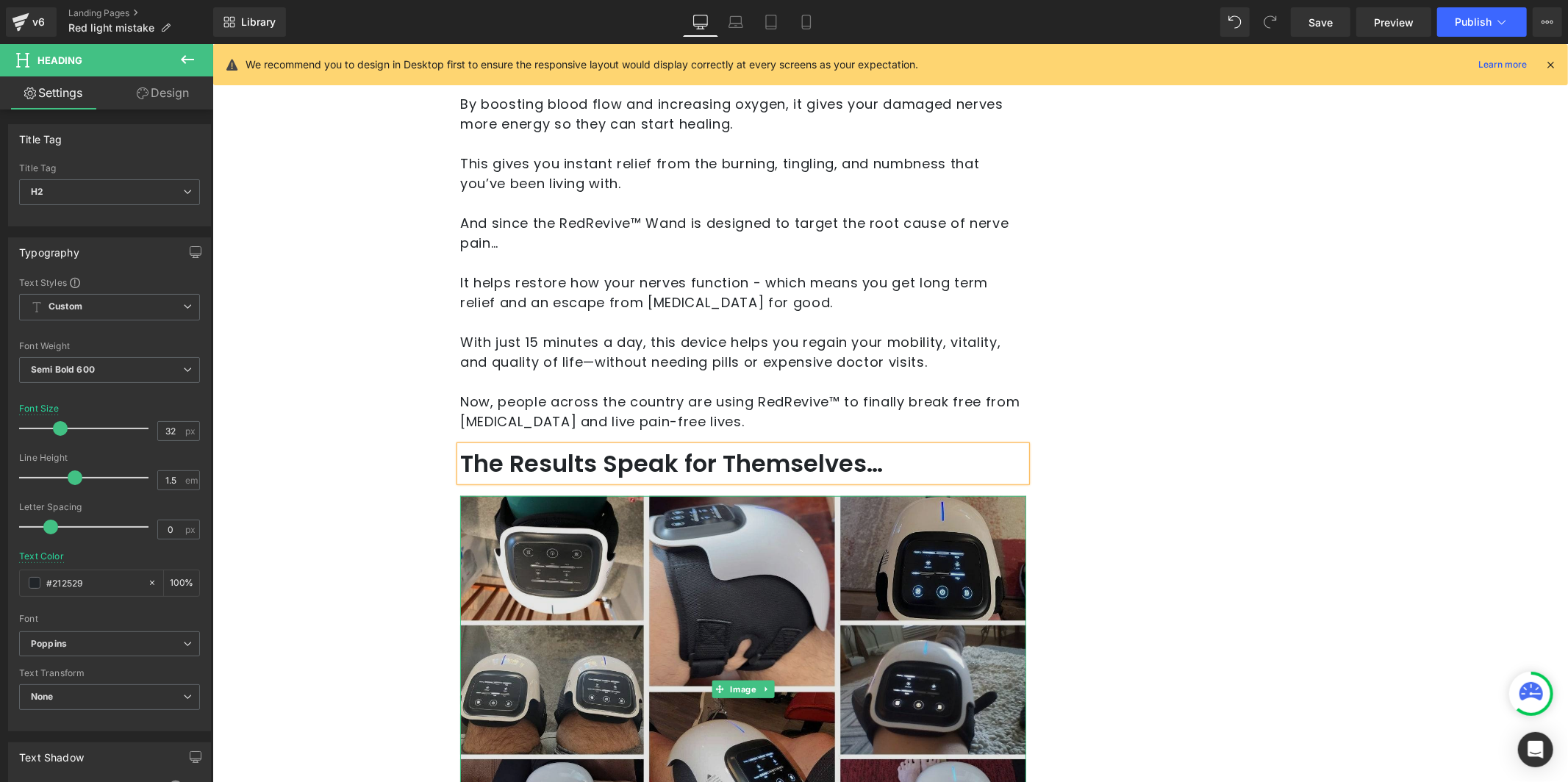
click at [686, 613] on img at bounding box center [742, 688] width 566 height 386
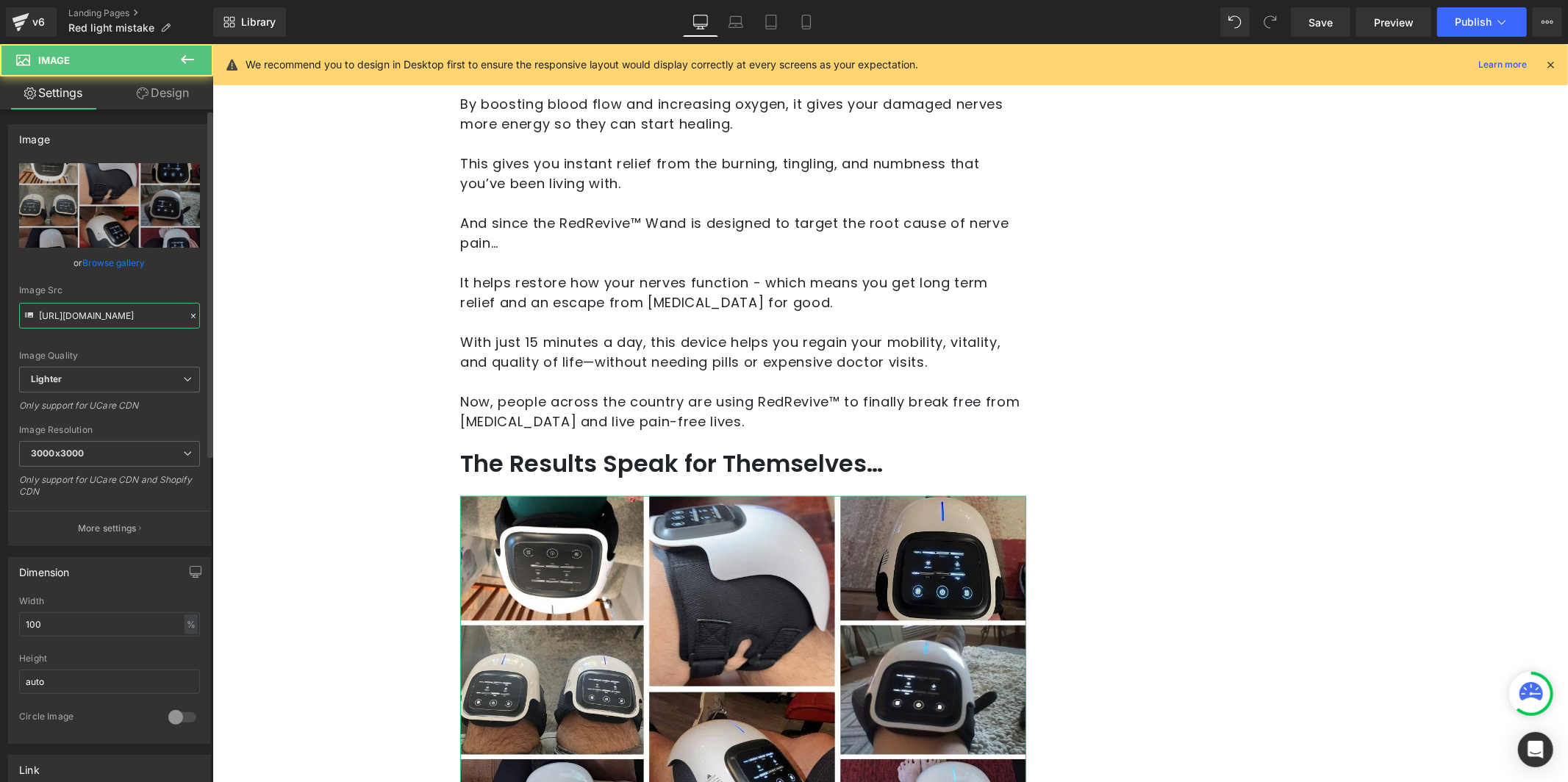
click at [107, 320] on input "[URL][DOMAIN_NAME]" at bounding box center [109, 315] width 181 height 26
paste input "c118b38e-51cc-4ed7-8113-7bd16cd7c412/-/format/auto/-/preview/3000x3000/-/qualit…"
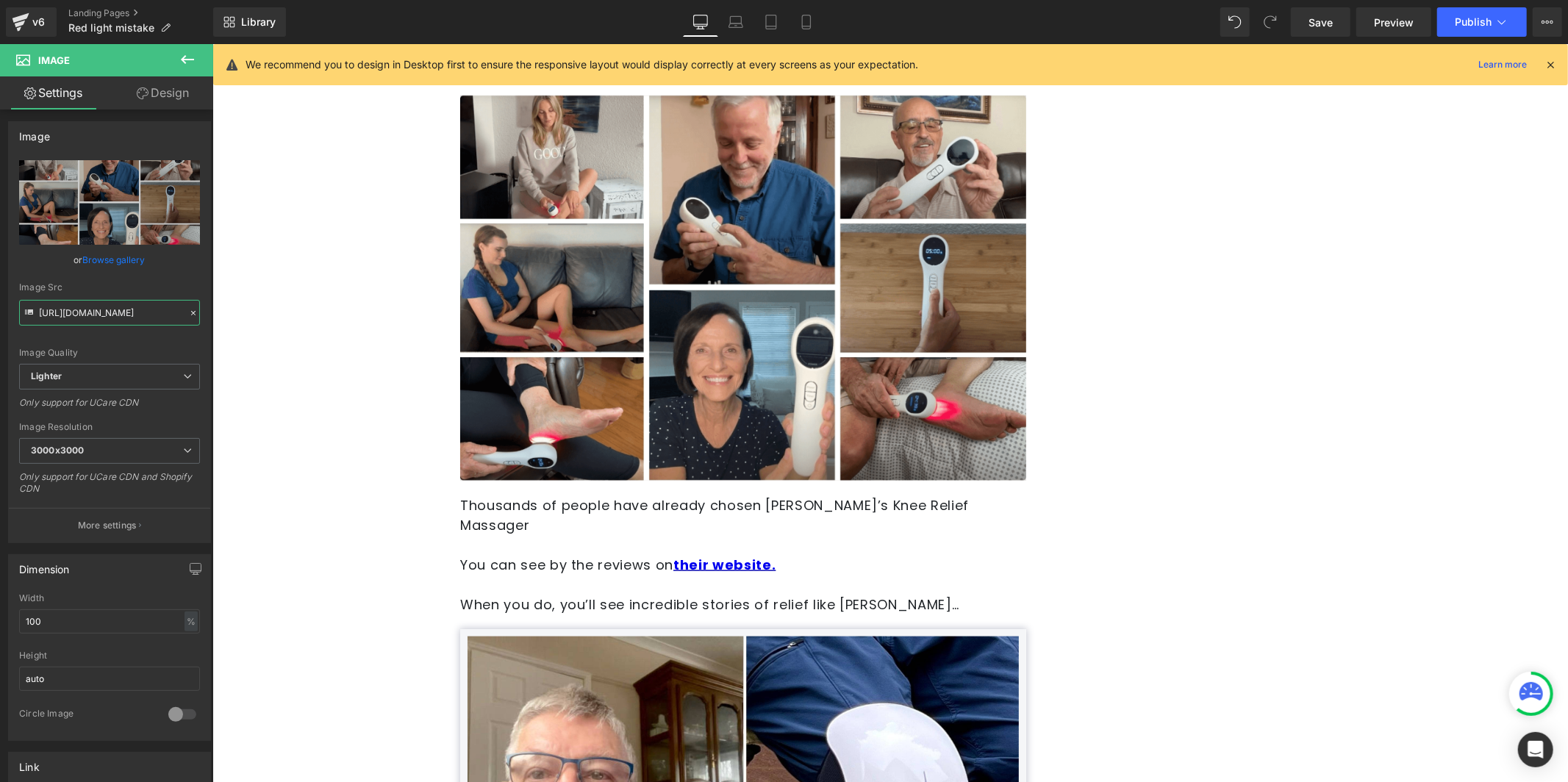
scroll to position [5937, 0]
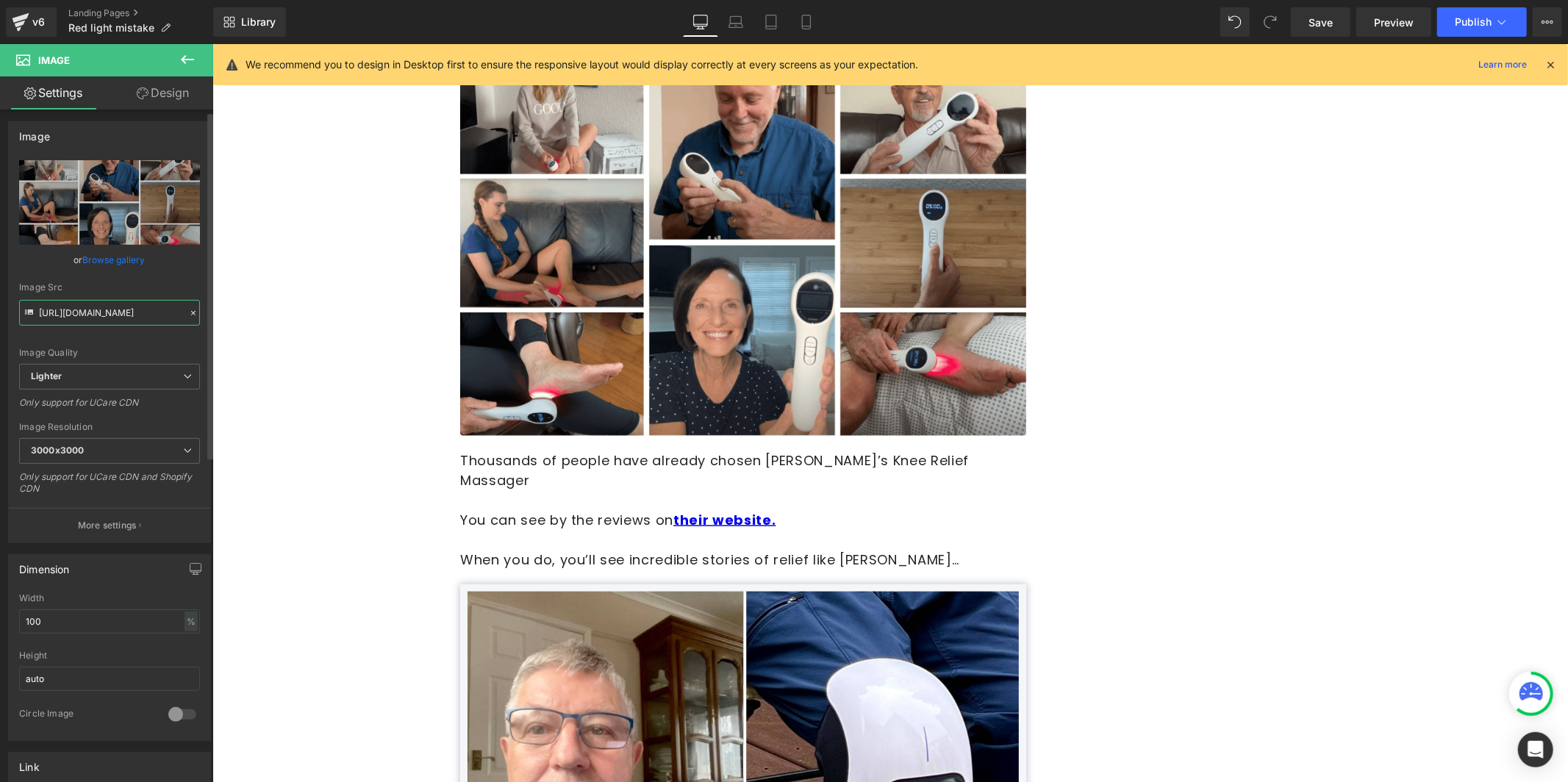
type input "[URL][DOMAIN_NAME]"
click at [591, 489] on p at bounding box center [742, 499] width 566 height 20
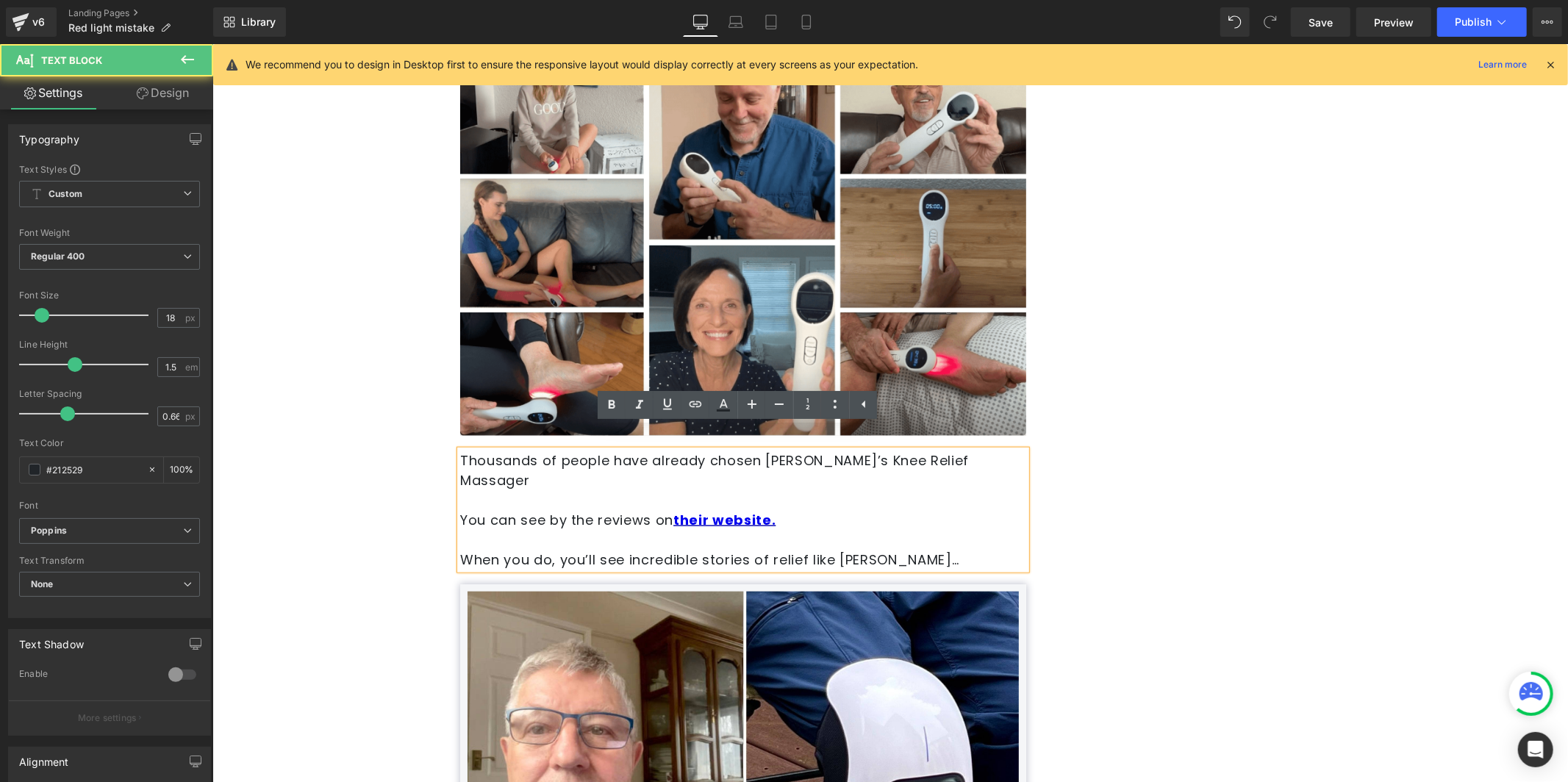
click at [569, 510] on p "You can see by the reviews on their website." at bounding box center [742, 519] width 566 height 20
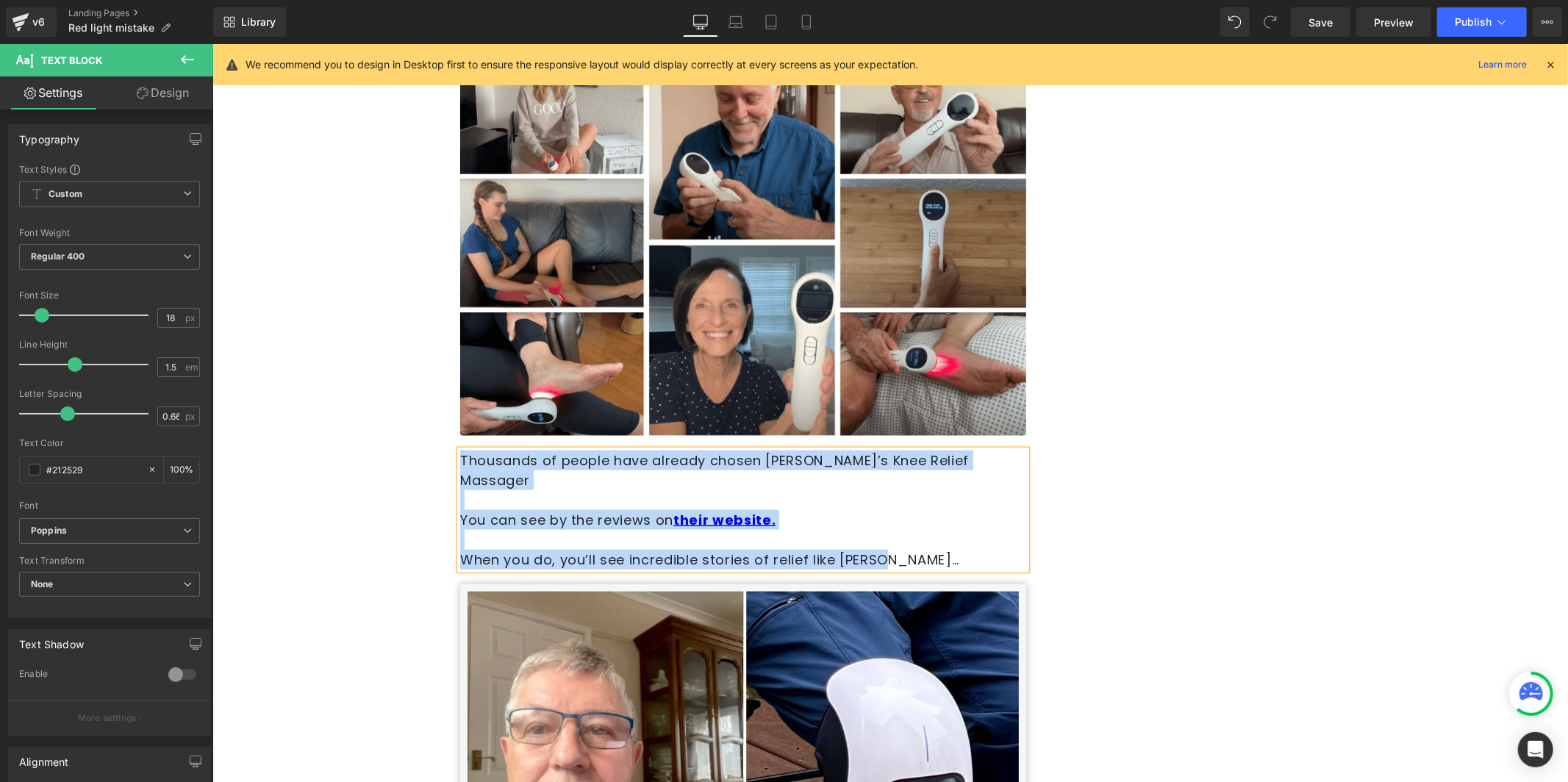
paste div
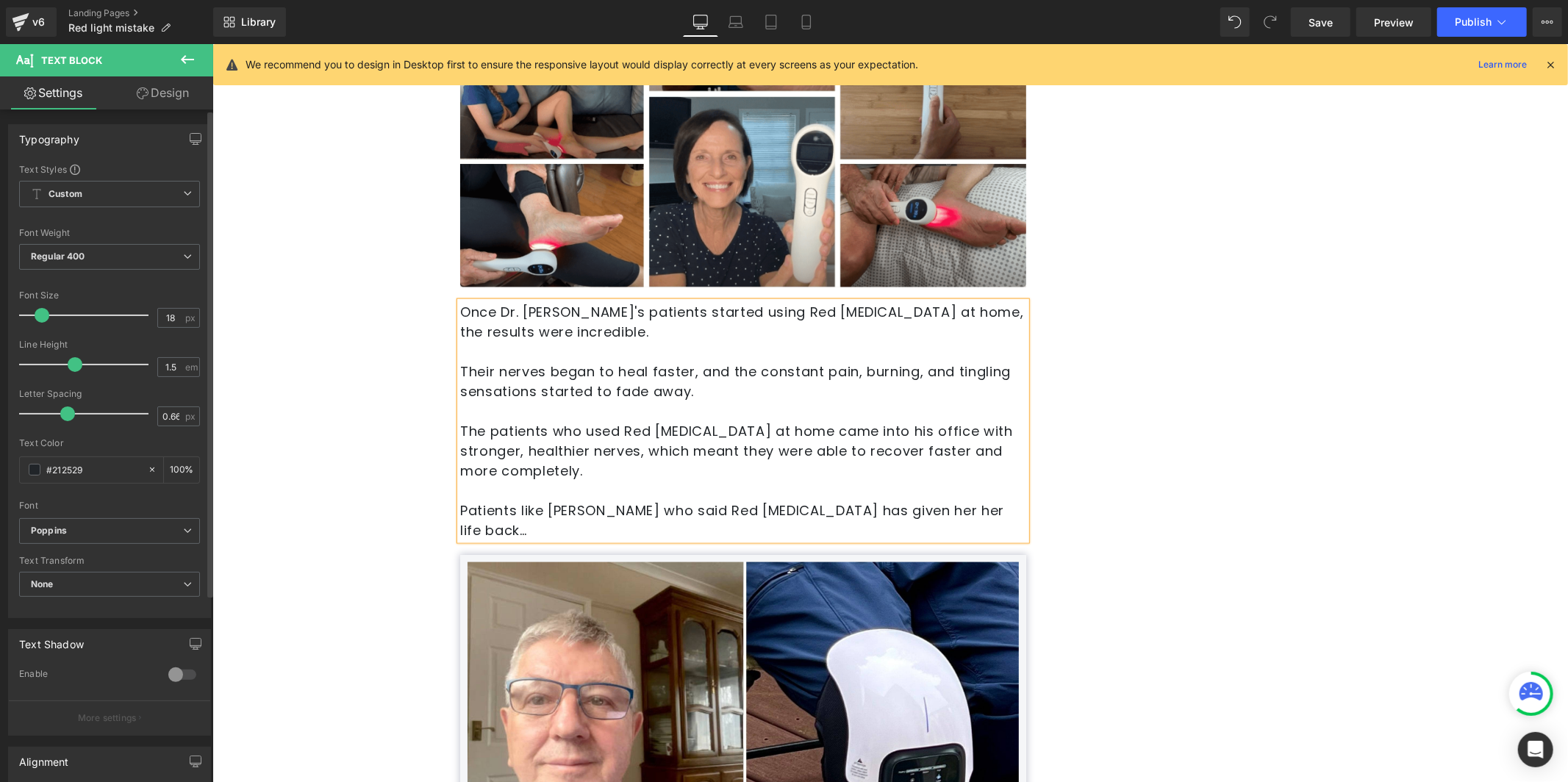
scroll to position [6155, 0]
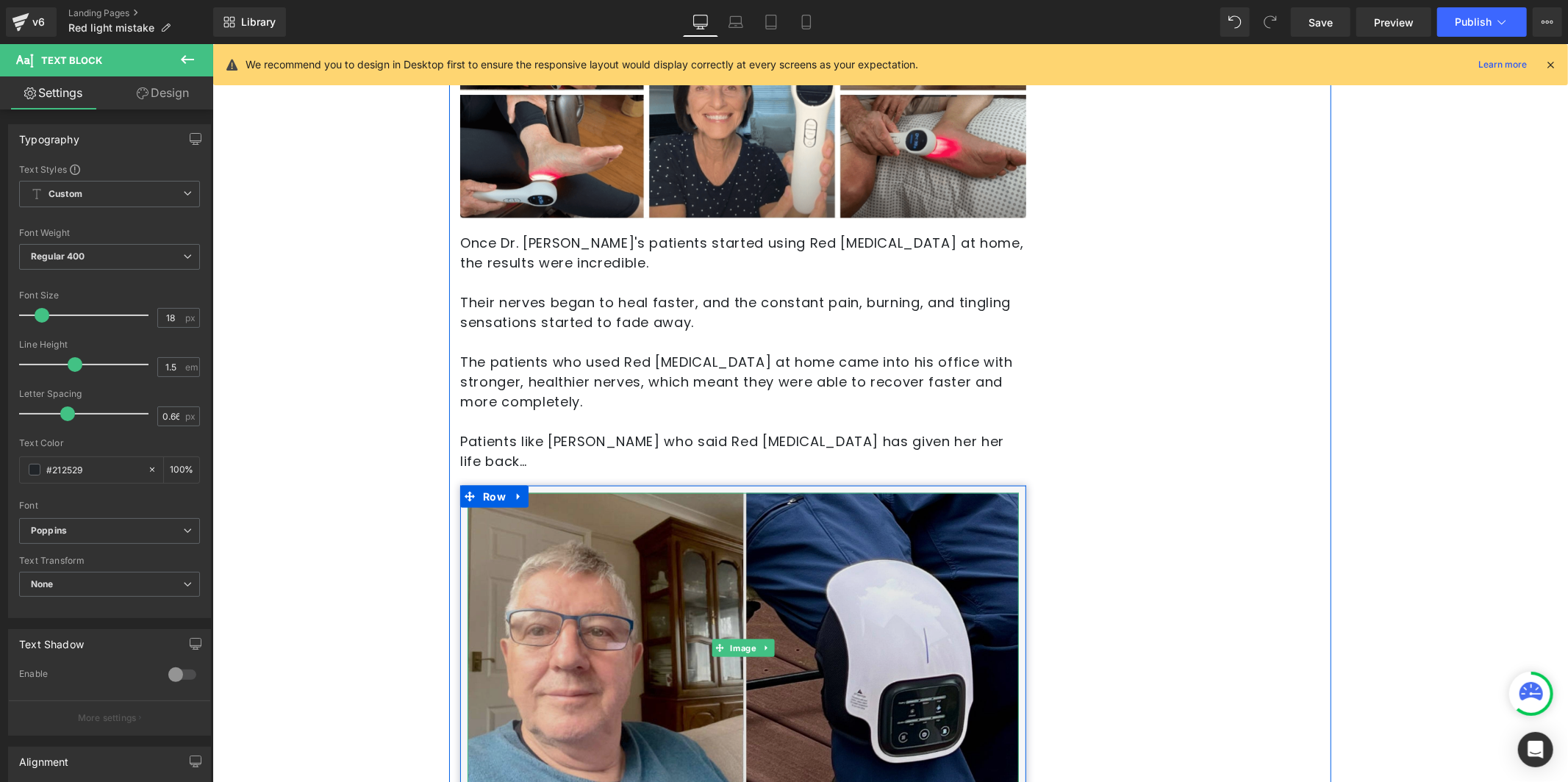
click at [582, 534] on img at bounding box center [741, 647] width 551 height 311
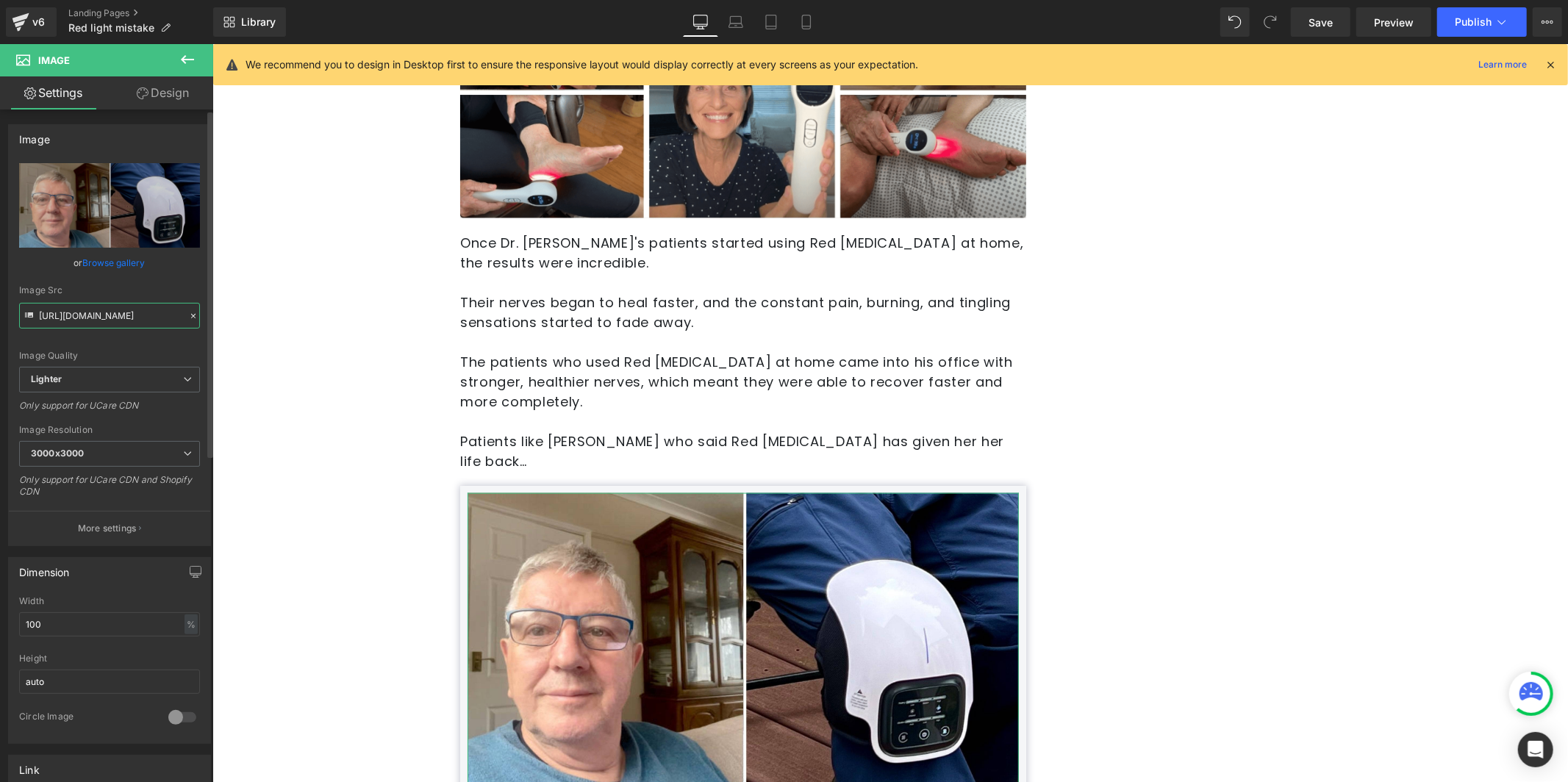
click at [83, 314] on input "[URL][DOMAIN_NAME]" at bounding box center [109, 315] width 181 height 26
paste input "c96a678e-4f3e-4064-ab6d-992bccc53c9c/-/format/auto/-/preview/3000x3000/-/qualit…"
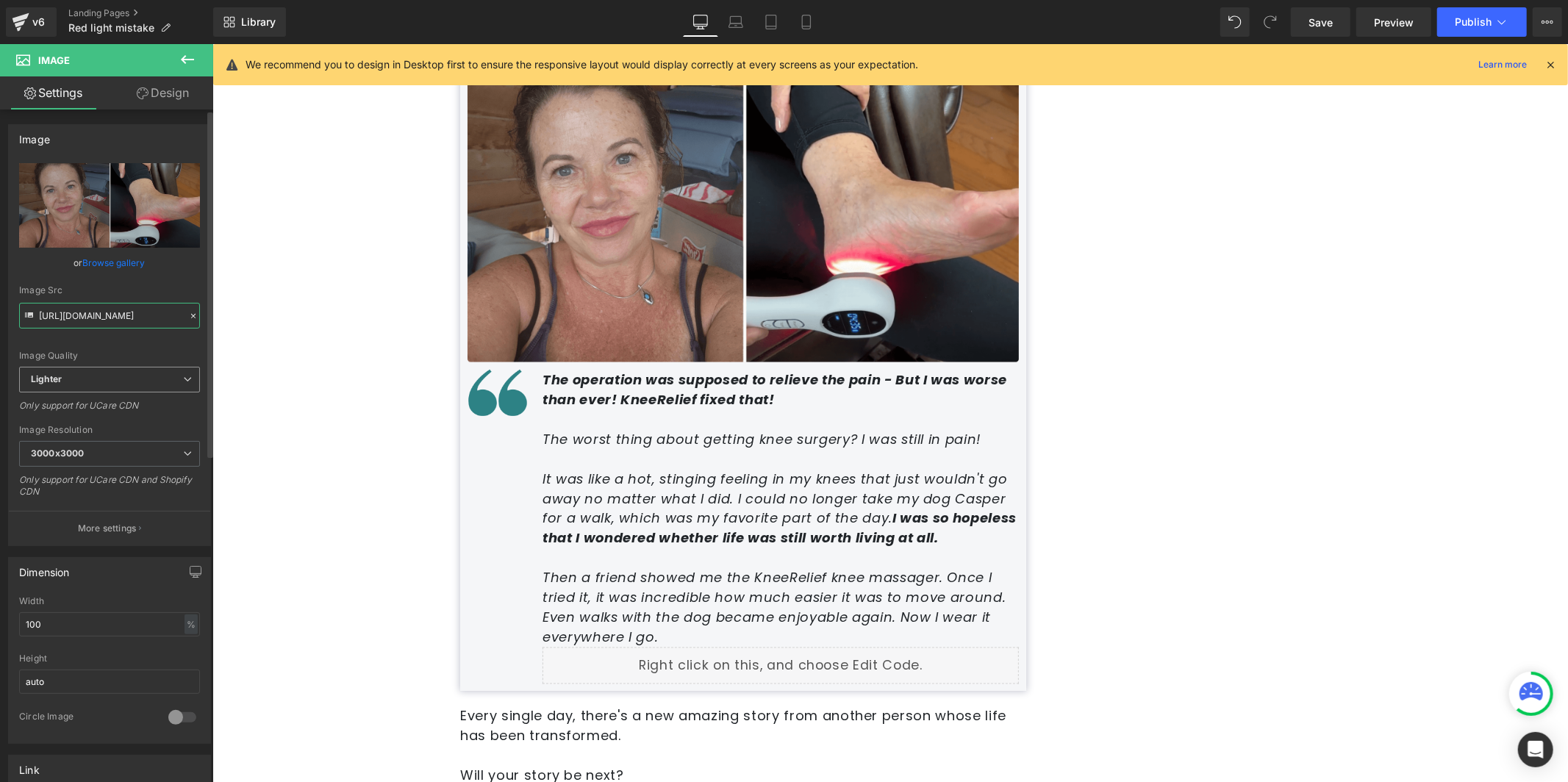
scroll to position [6714, 0]
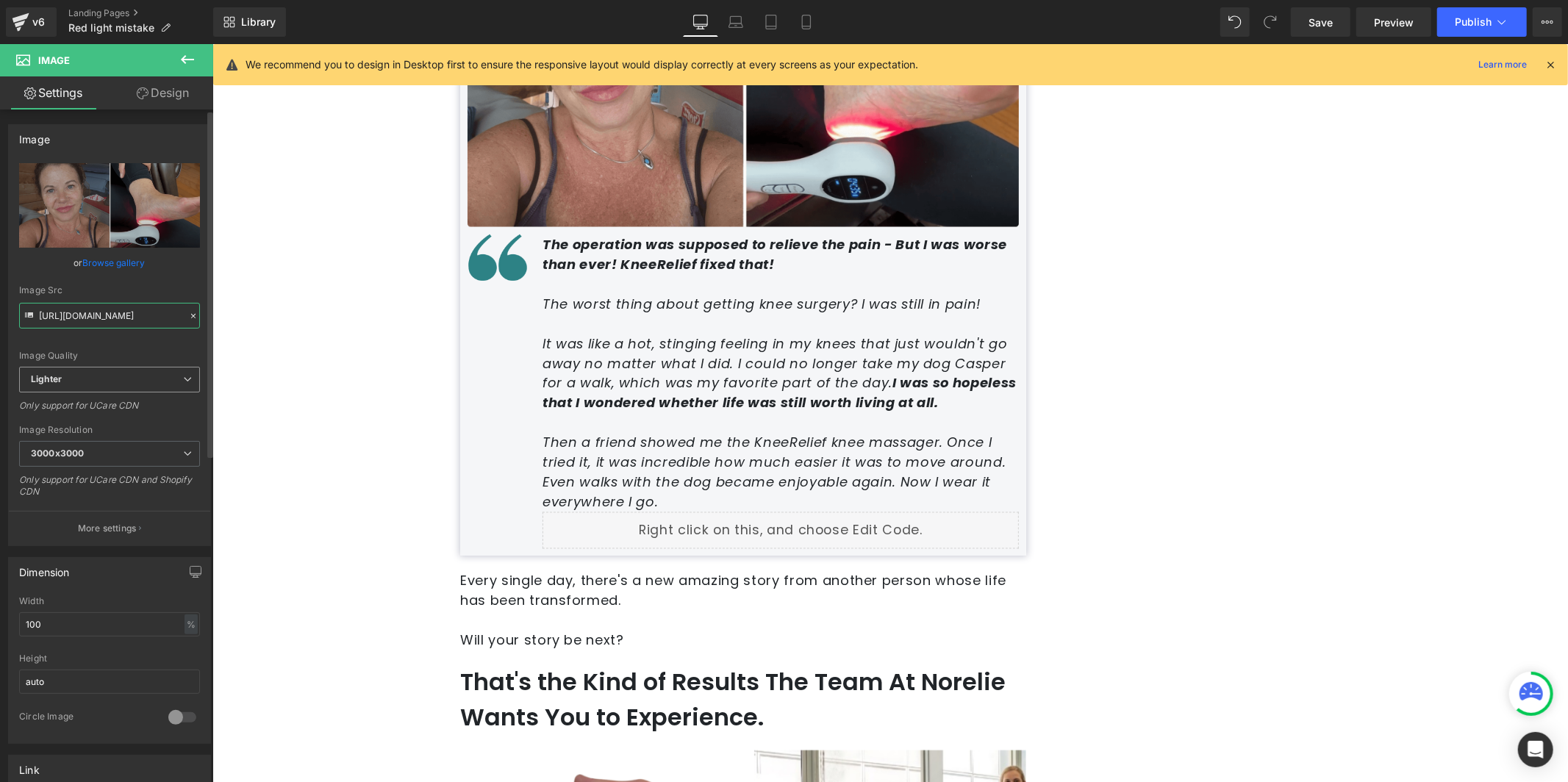
type input "[URL][DOMAIN_NAME]"
click at [677, 294] on icon "The worst thing about getting knee surgery? I was still in pain!" at bounding box center [761, 303] width 438 height 18
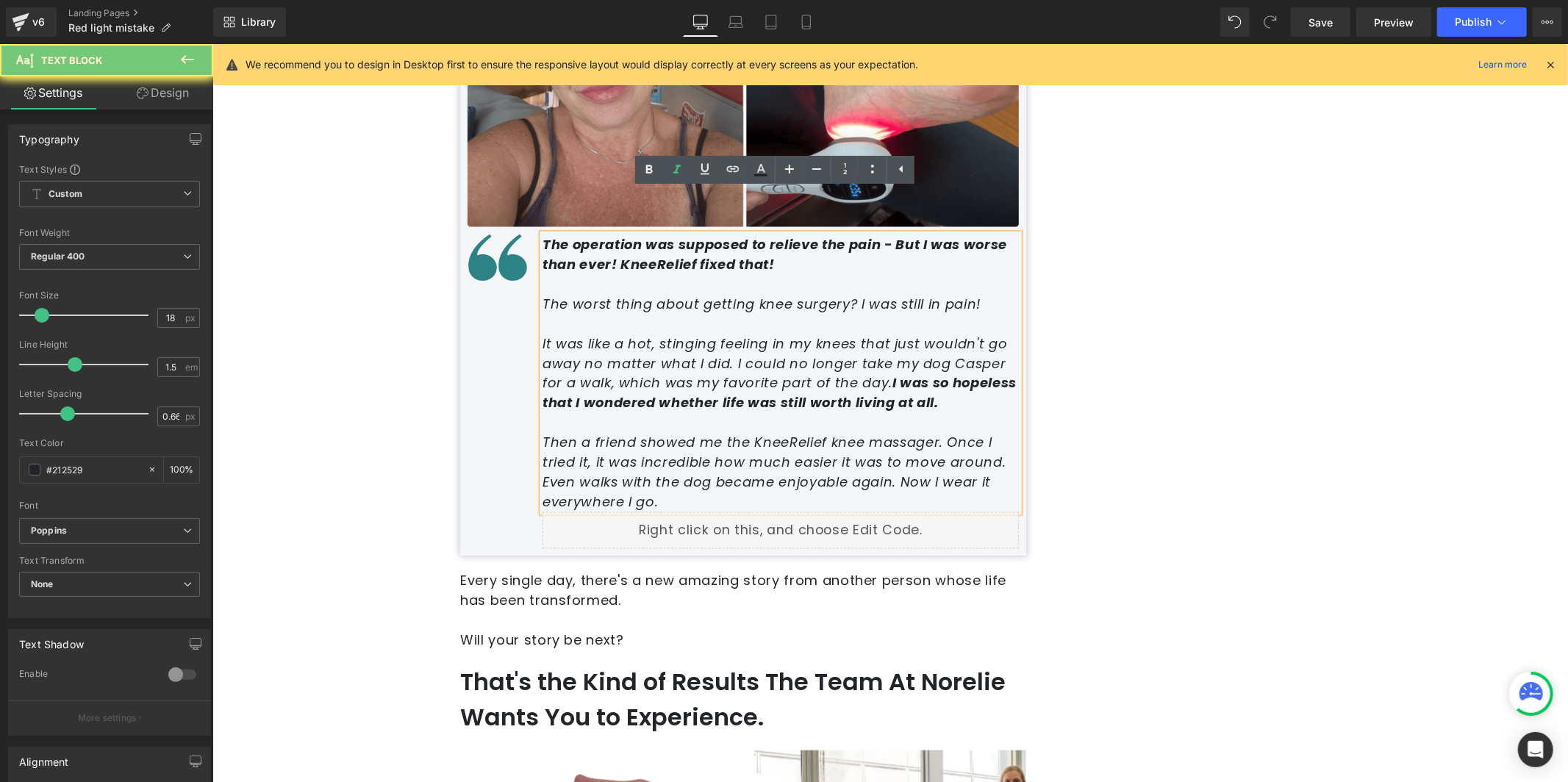
click at [660, 293] on p "The worst thing about getting knee surgery? I was still in pain!" at bounding box center [780, 303] width 476 height 20
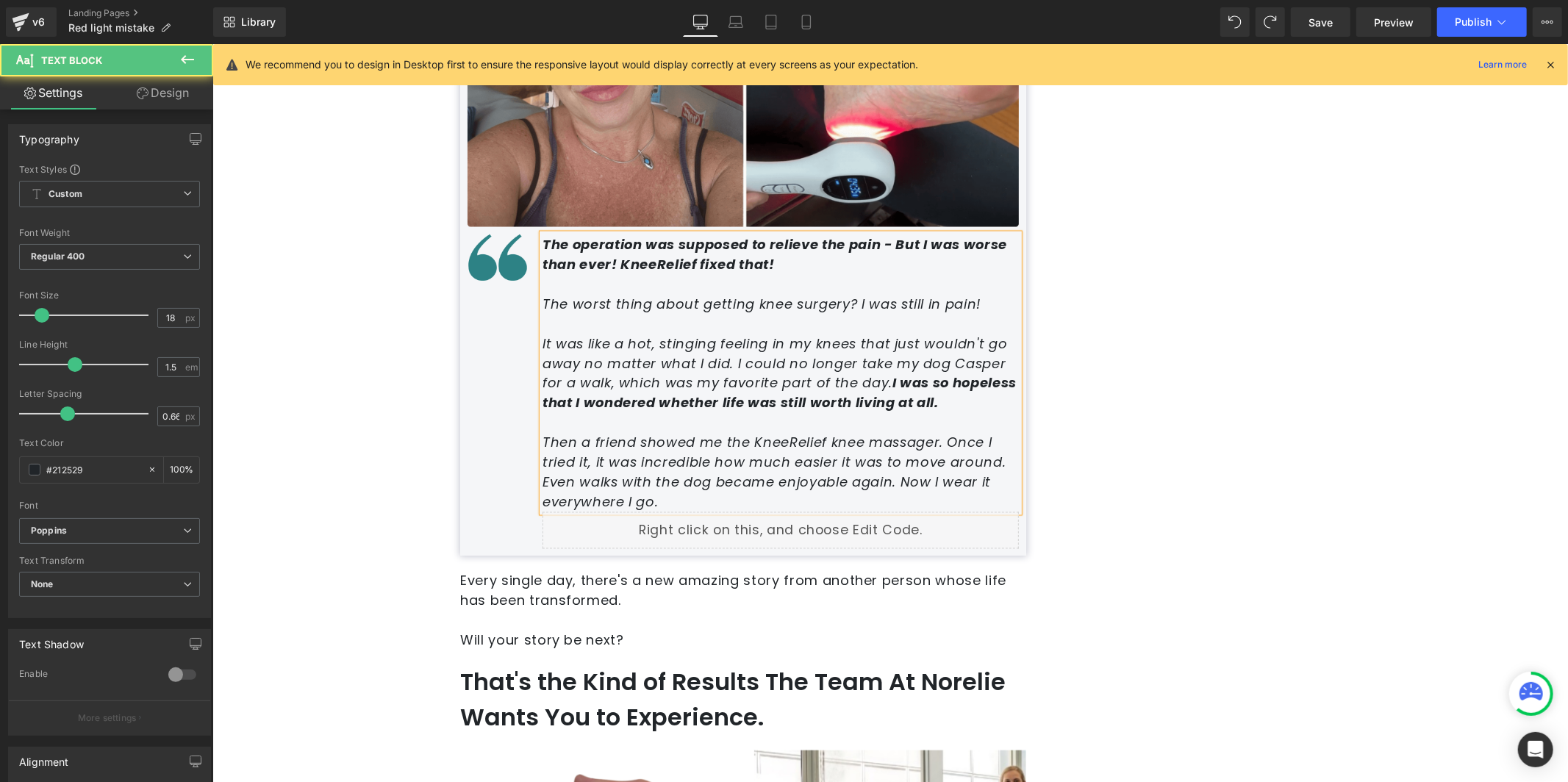
click at [551, 293] on p "The worst thing about getting knee surgery? I was still in pain!" at bounding box center [780, 303] width 476 height 20
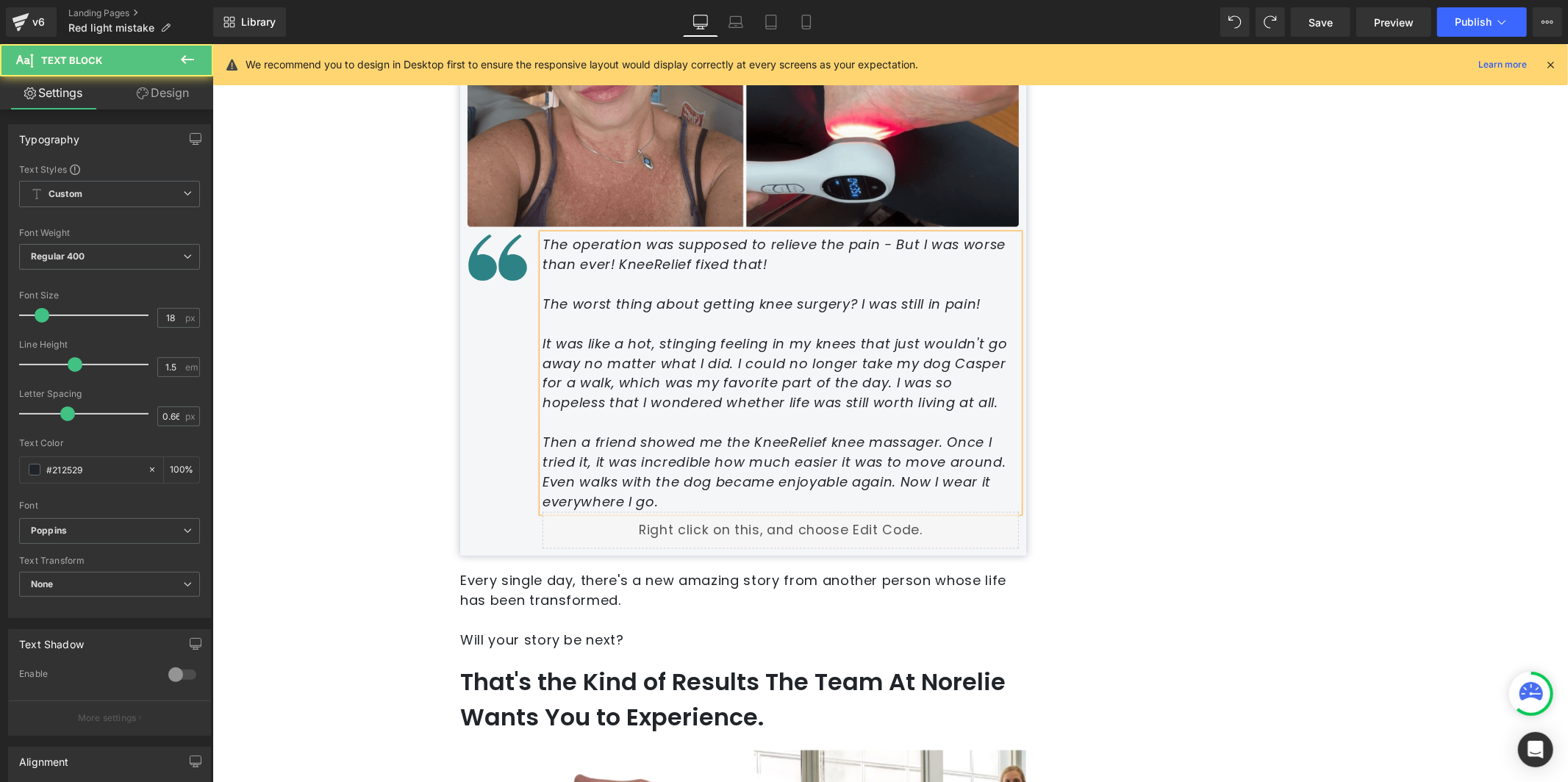
click at [624, 314] on p at bounding box center [780, 323] width 476 height 20
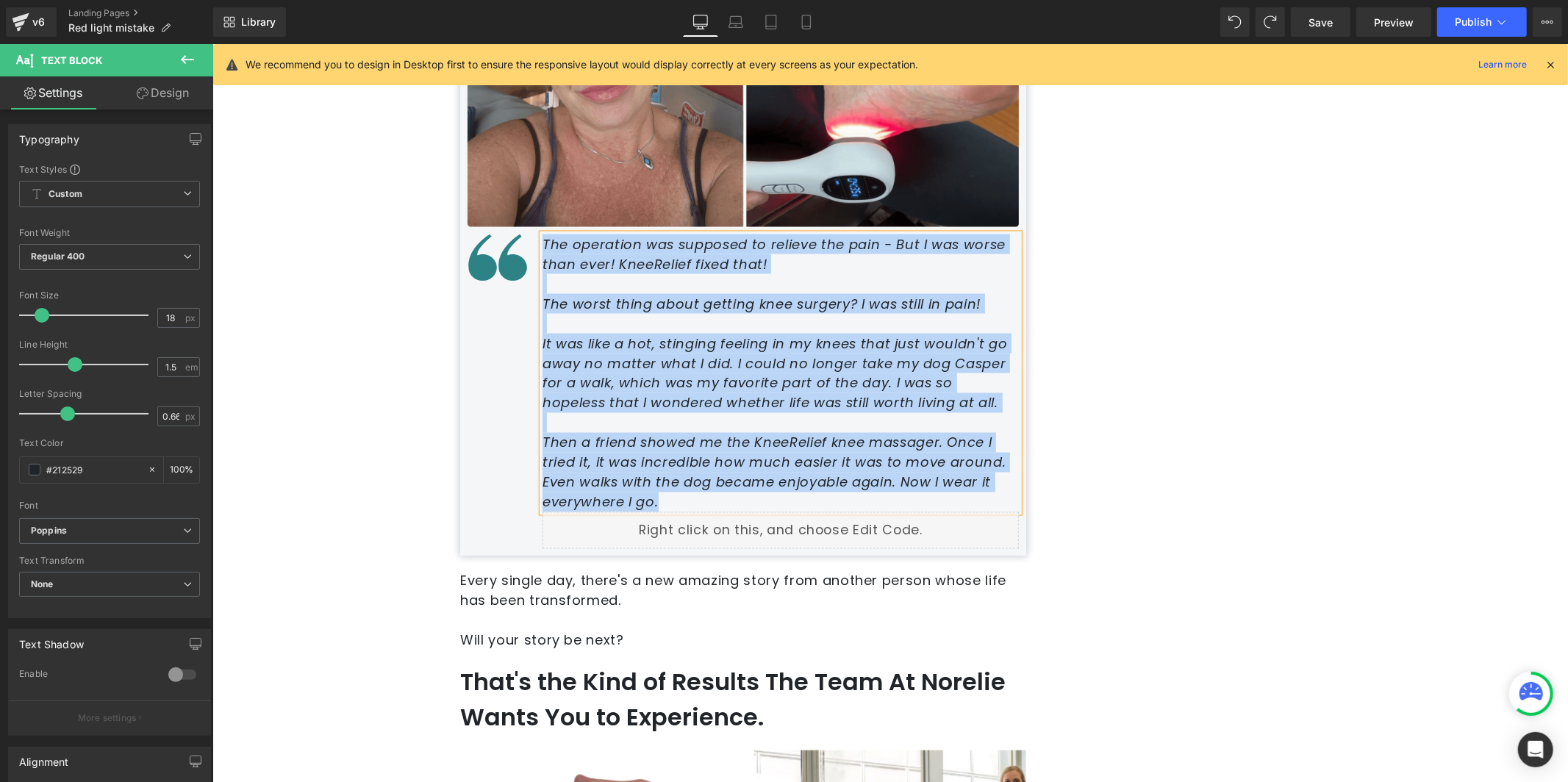
paste div
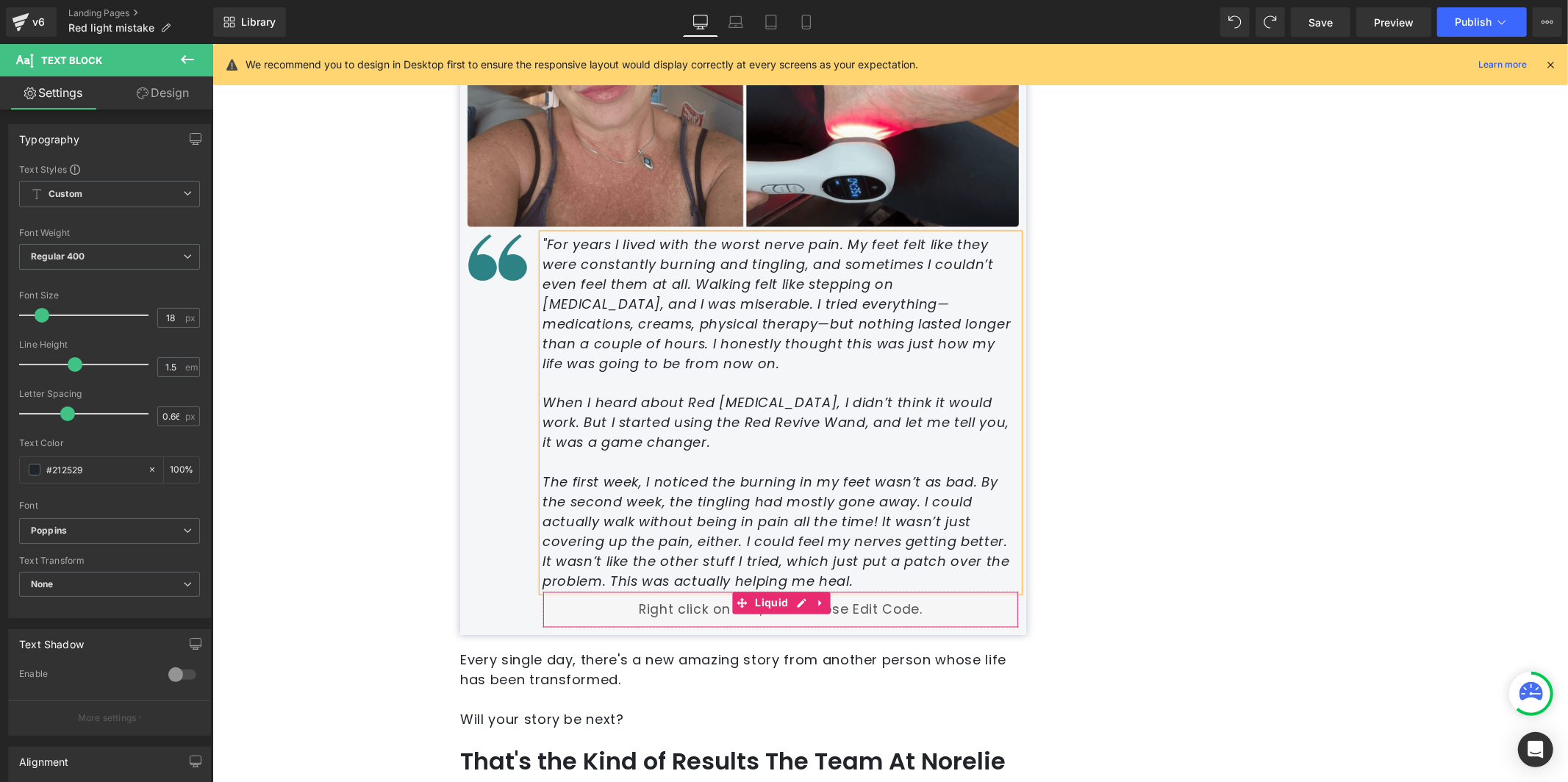
click at [773, 592] on span "Liquid" at bounding box center [771, 602] width 40 height 22
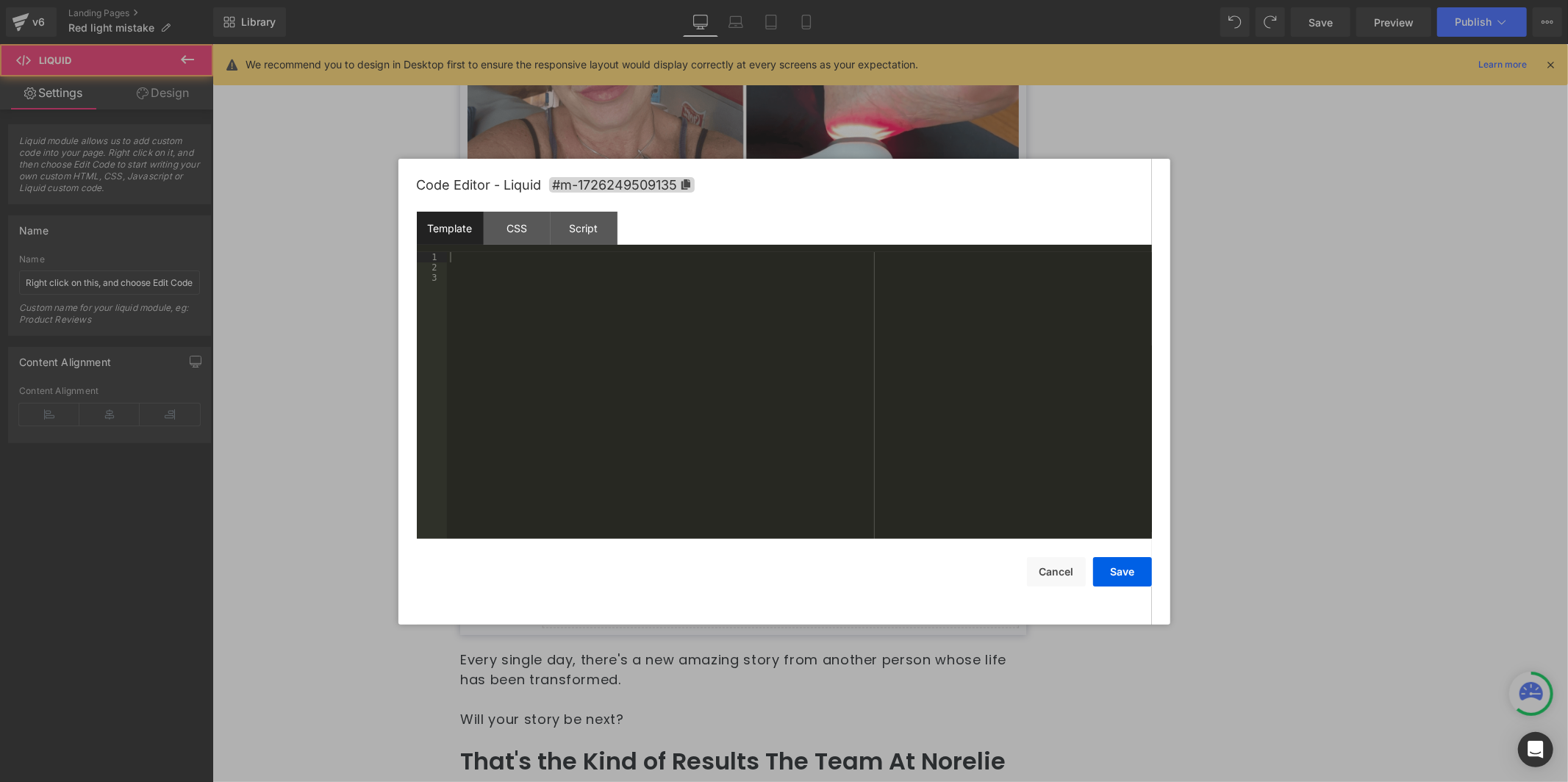
click at [788, 591] on div "Liquid" at bounding box center [780, 609] width 476 height 36
click at [517, 234] on div "CSS" at bounding box center [517, 228] width 67 height 33
click at [459, 213] on div "Template" at bounding box center [450, 228] width 67 height 33
drag, startPoint x: 1438, startPoint y: 252, endPoint x: 1225, endPoint y: 208, distance: 217.5
click at [1438, 252] on div at bounding box center [784, 391] width 1568 height 782
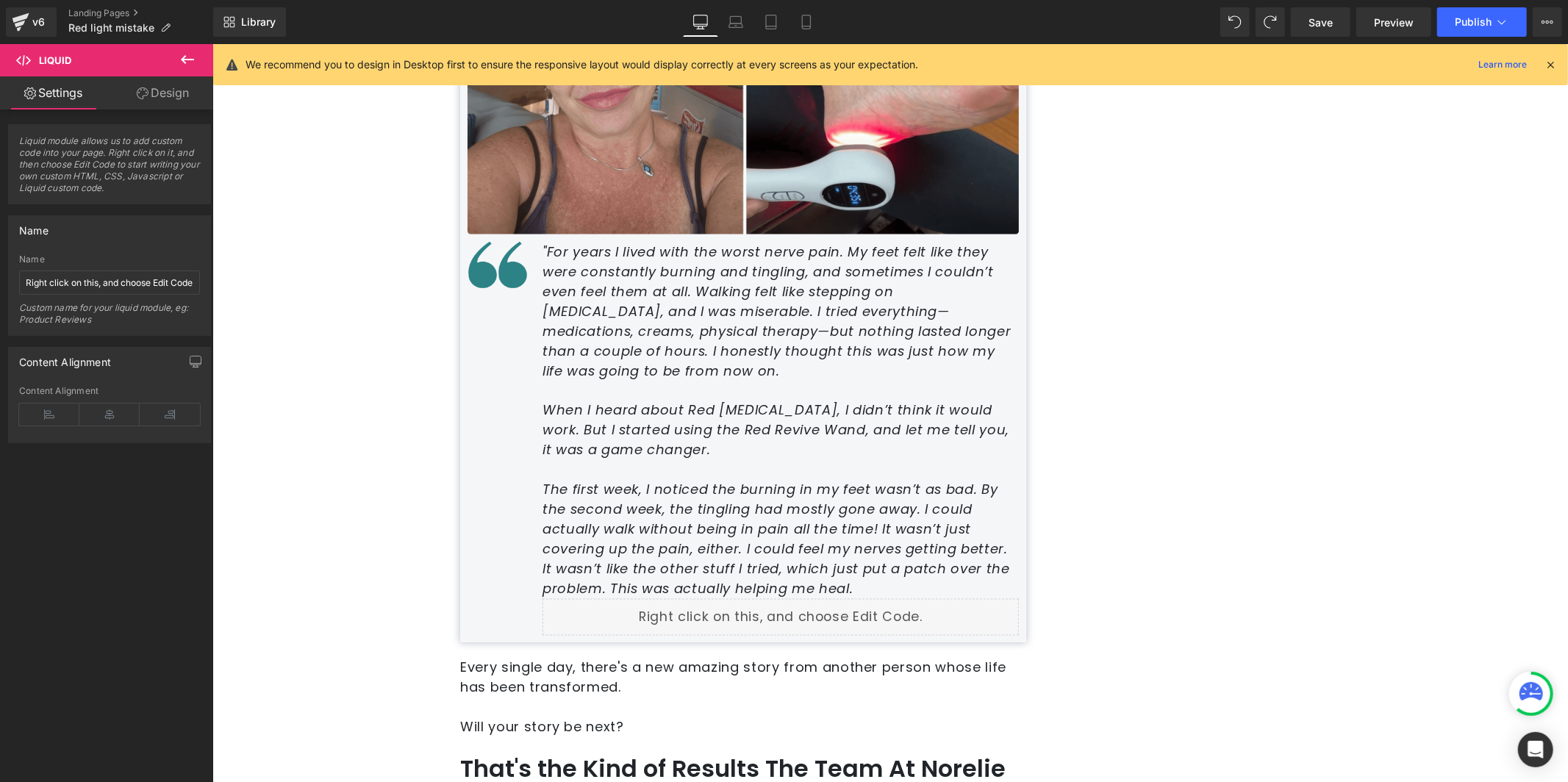
scroll to position [6707, 0]
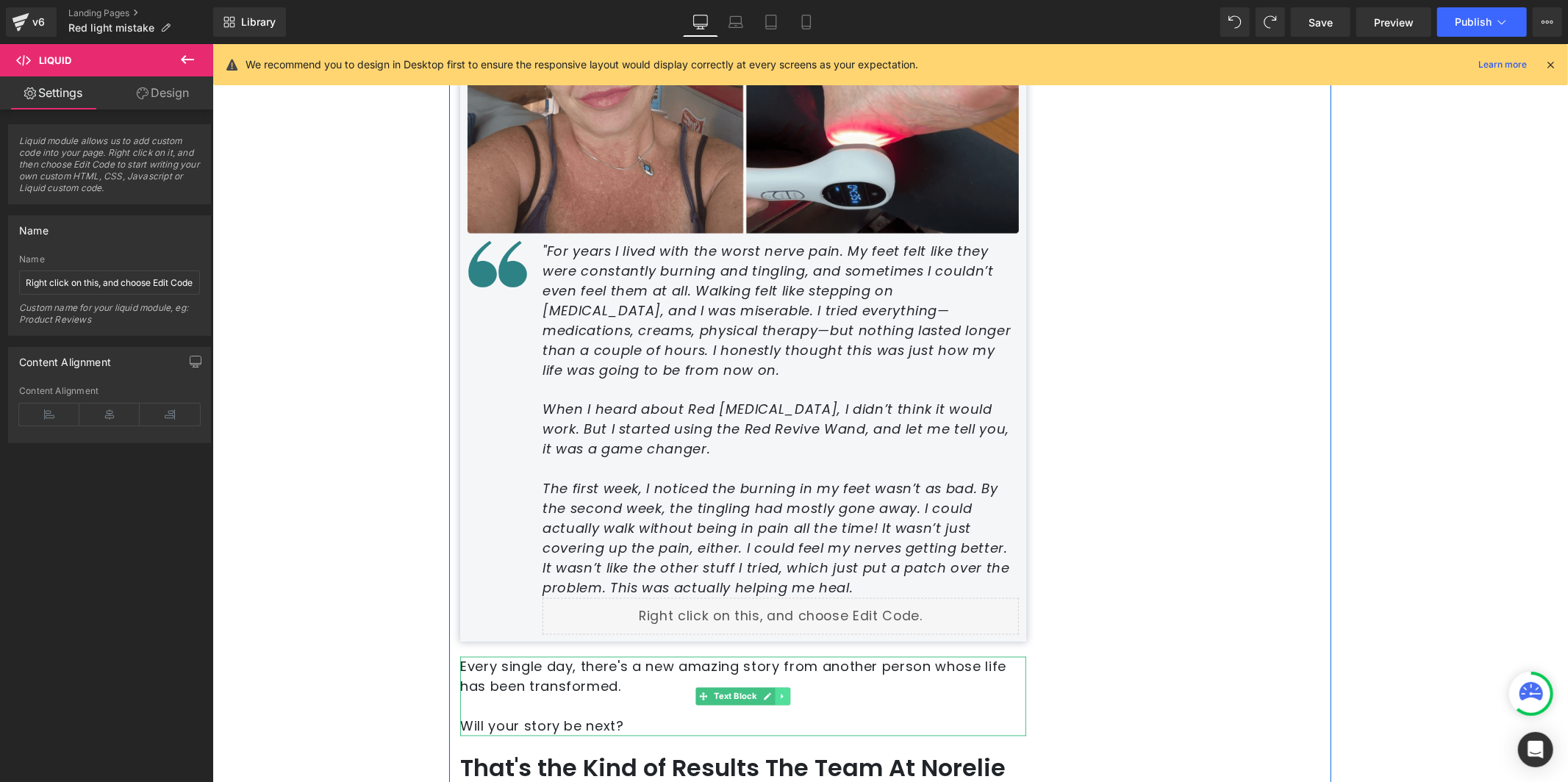
click at [782, 687] on link at bounding box center [783, 696] width 15 height 17
click at [785, 693] on icon at bounding box center [789, 697] width 8 height 8
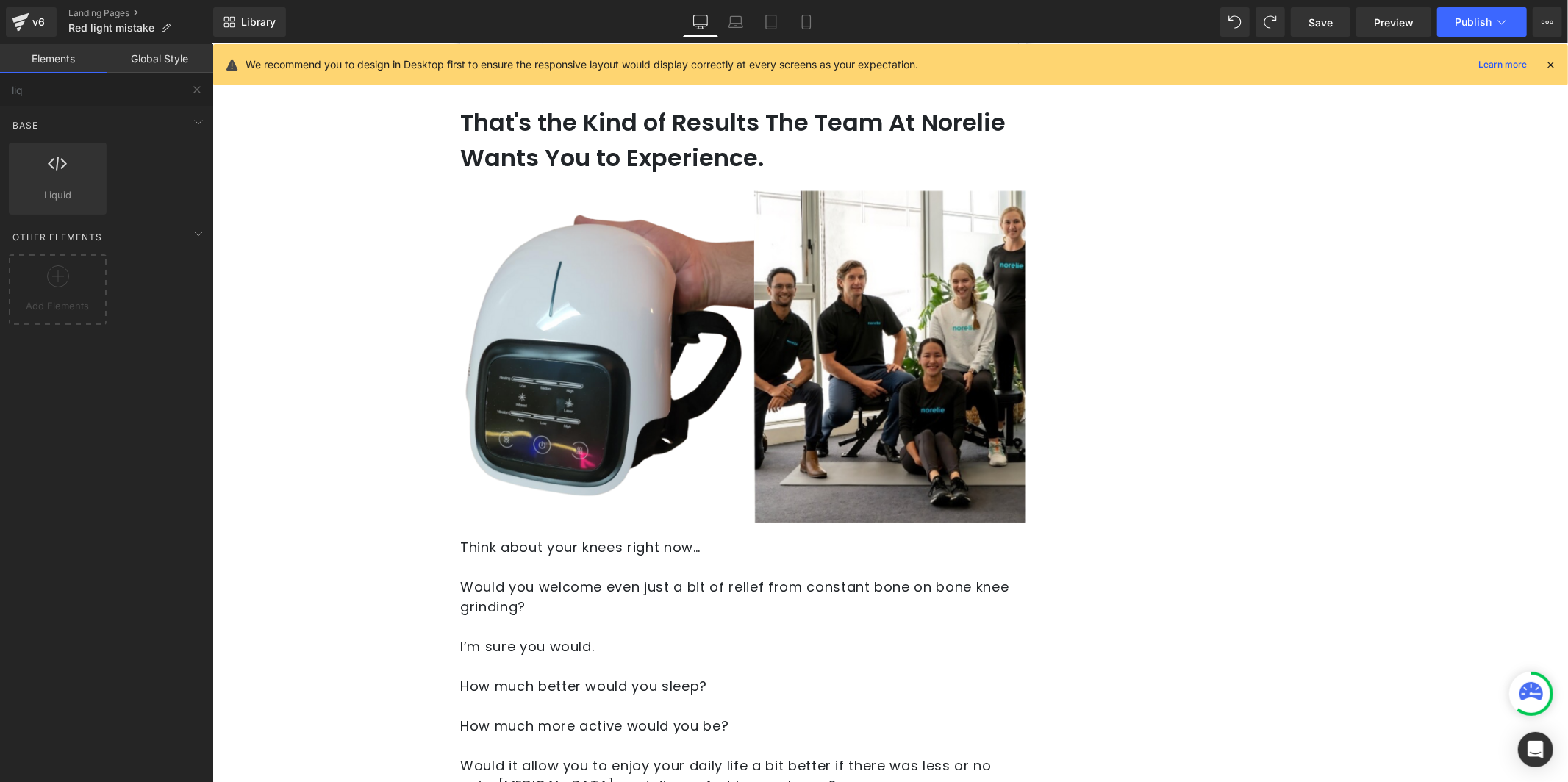
scroll to position [7331, 0]
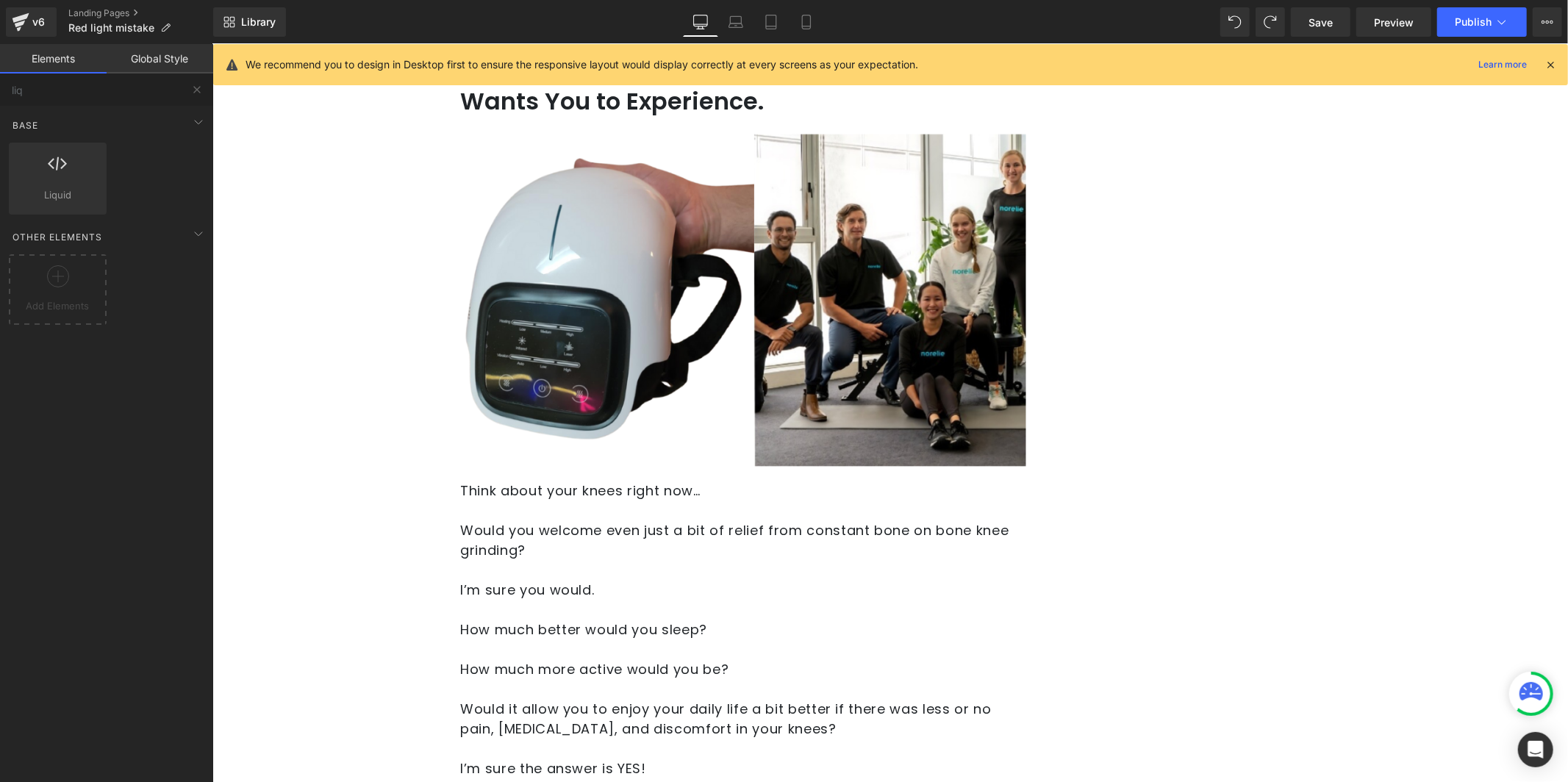
click at [586, 599] on p at bounding box center [742, 609] width 566 height 20
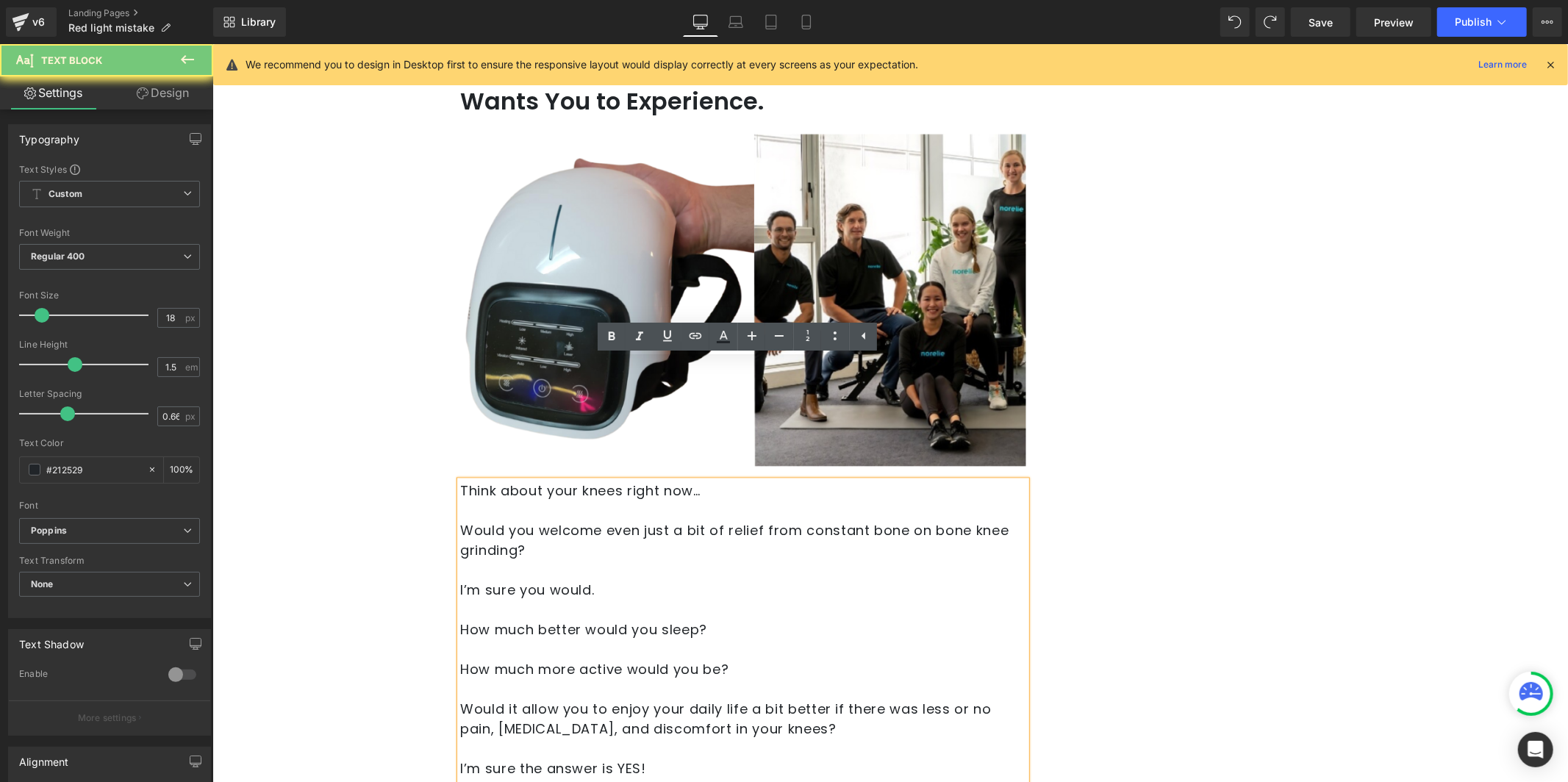
click at [554, 520] on p "Would you welcome even just a bit of relief from constant bone on bone knee gri…" at bounding box center [742, 540] width 566 height 40
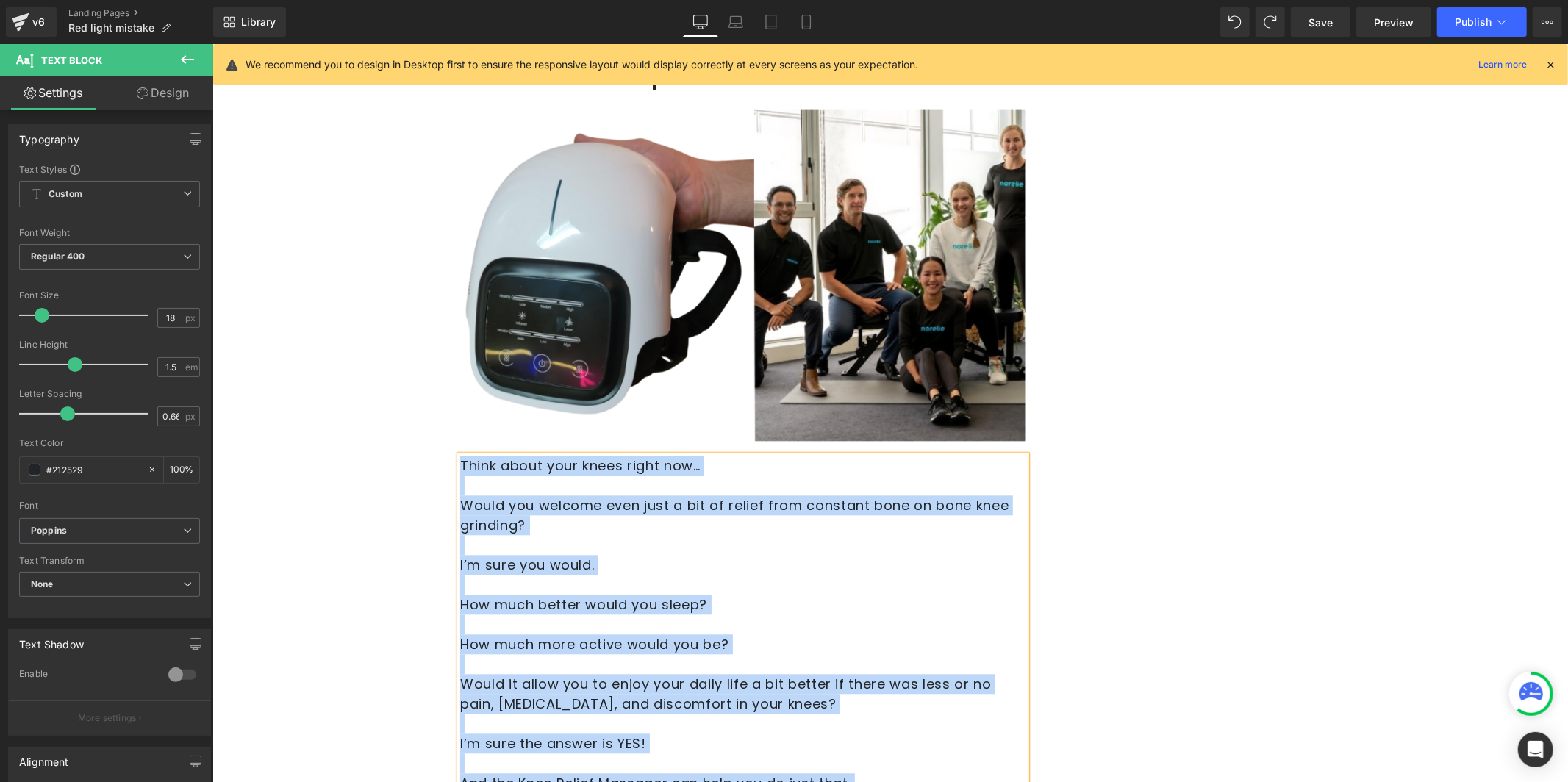
scroll to position [7356, 0]
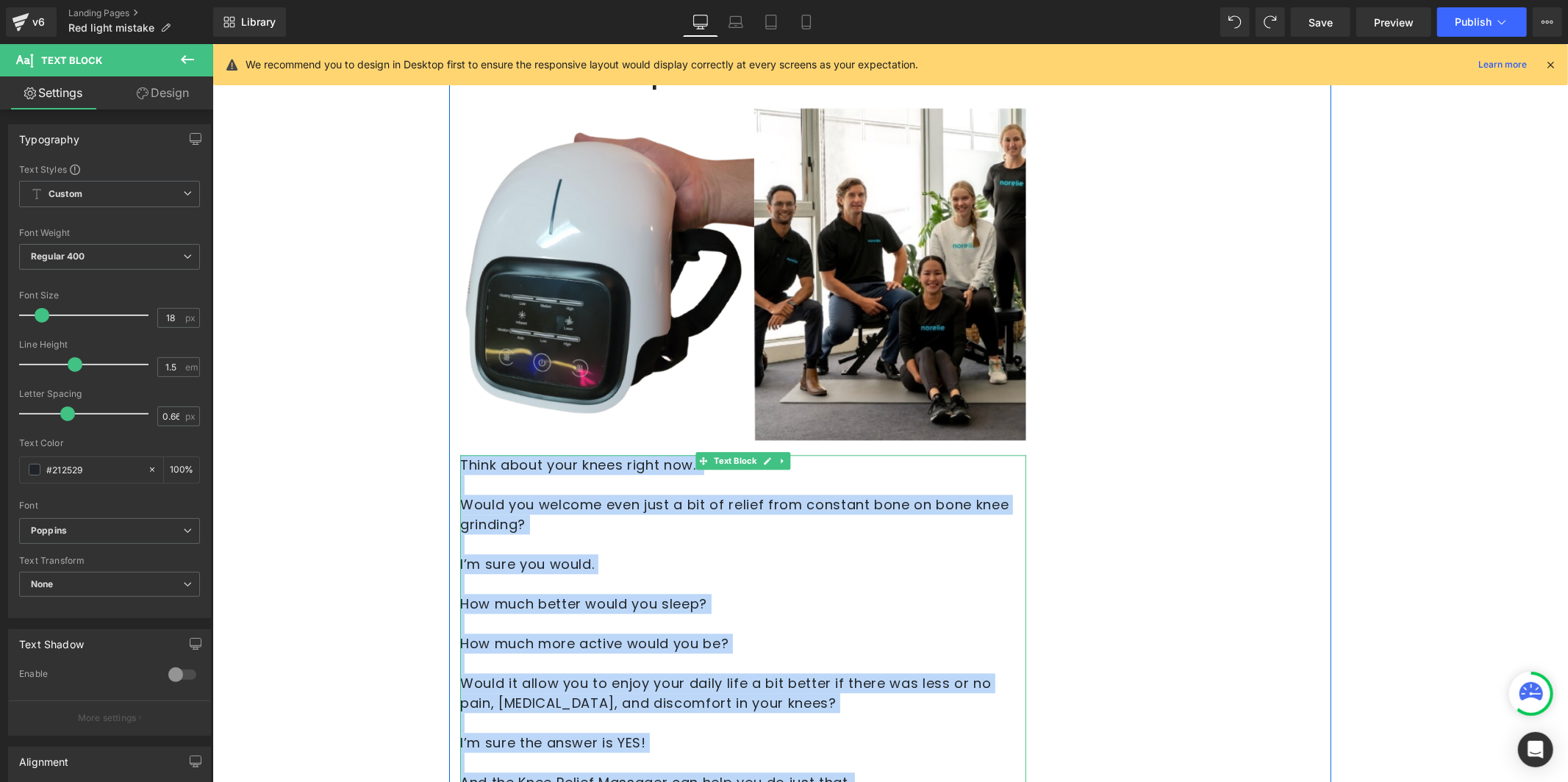
paste div
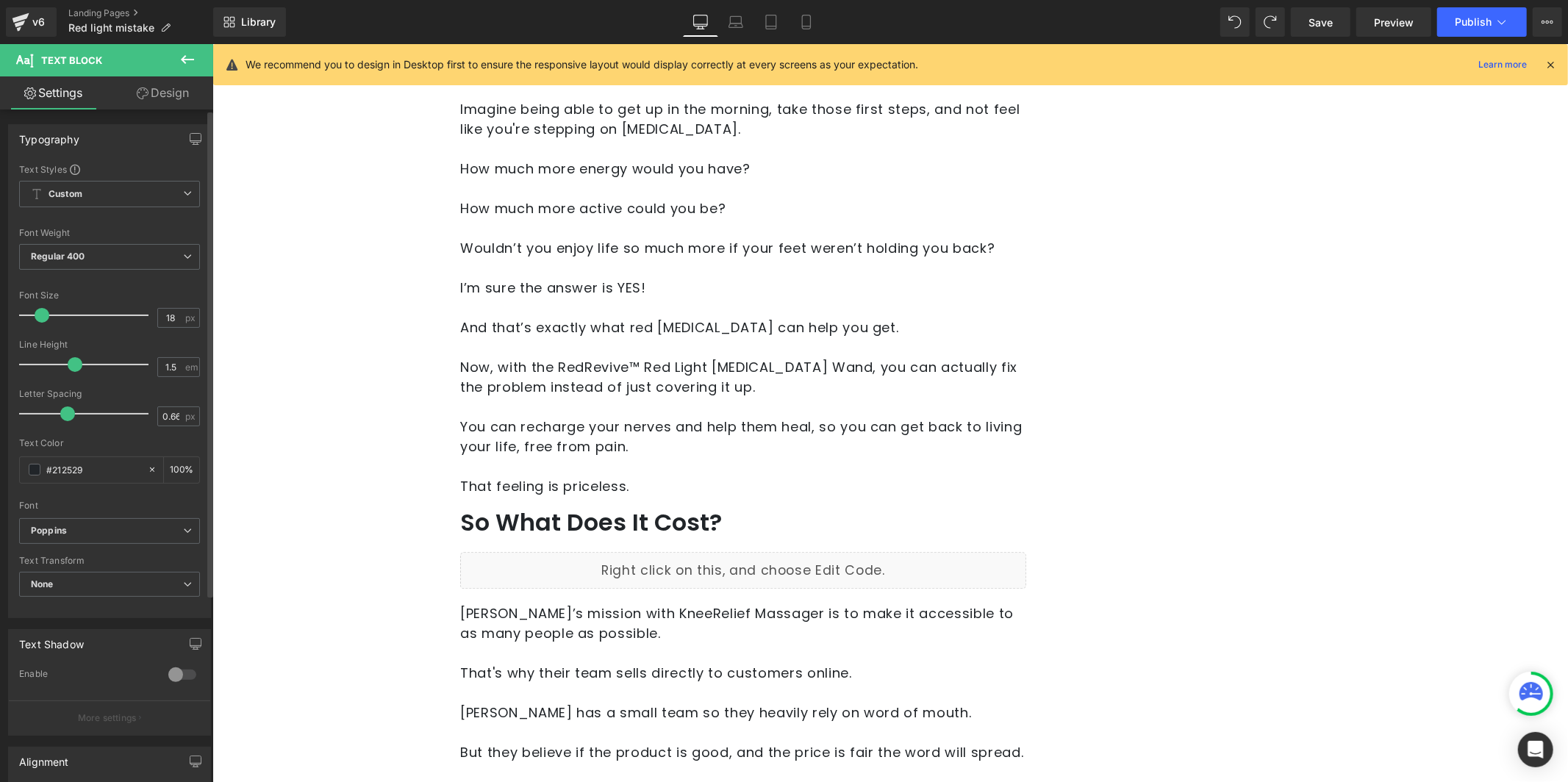
scroll to position [7890, 0]
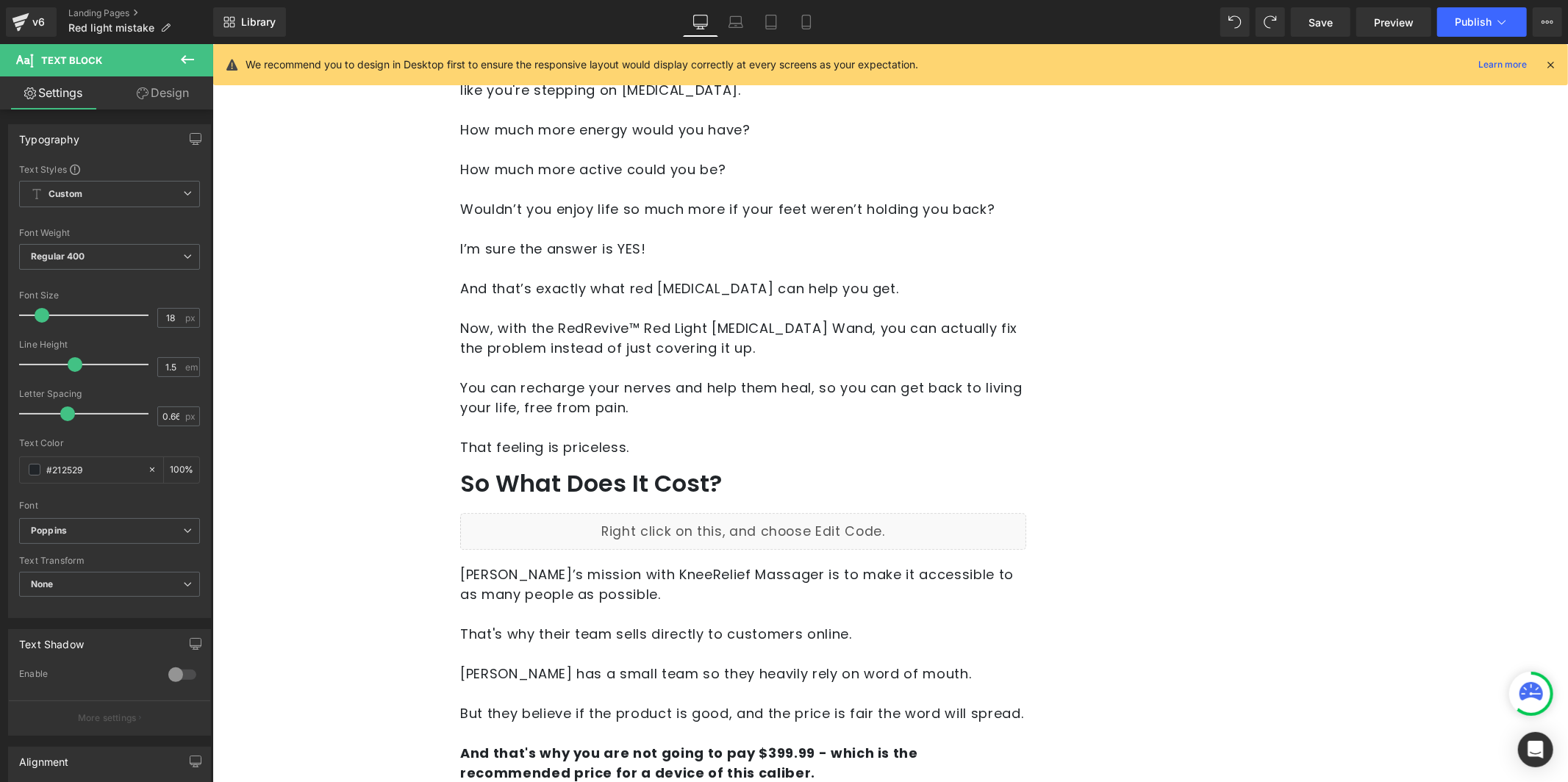
click at [621, 643] on p at bounding box center [742, 653] width 566 height 20
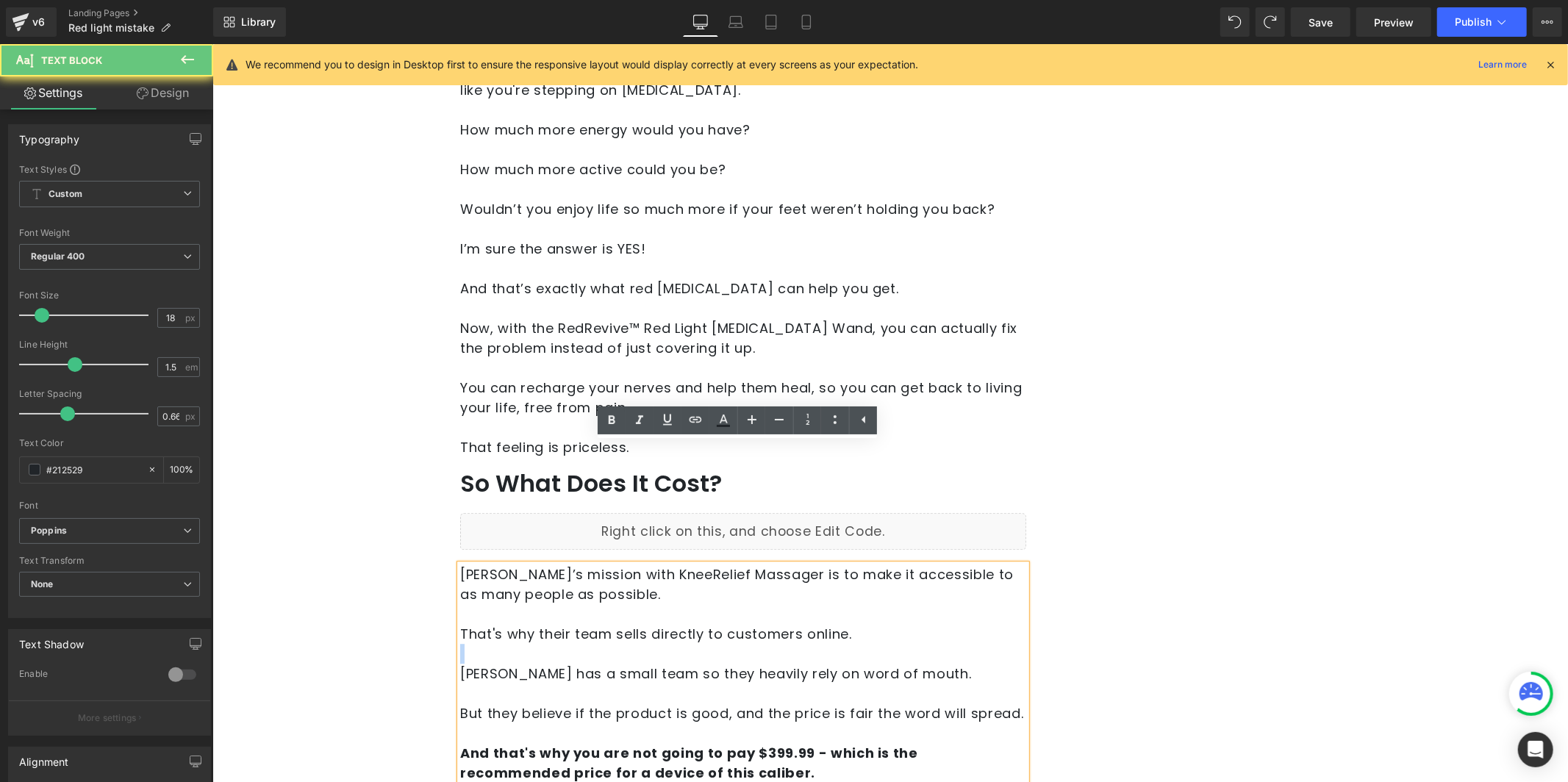
click at [620, 643] on p at bounding box center [742, 653] width 566 height 20
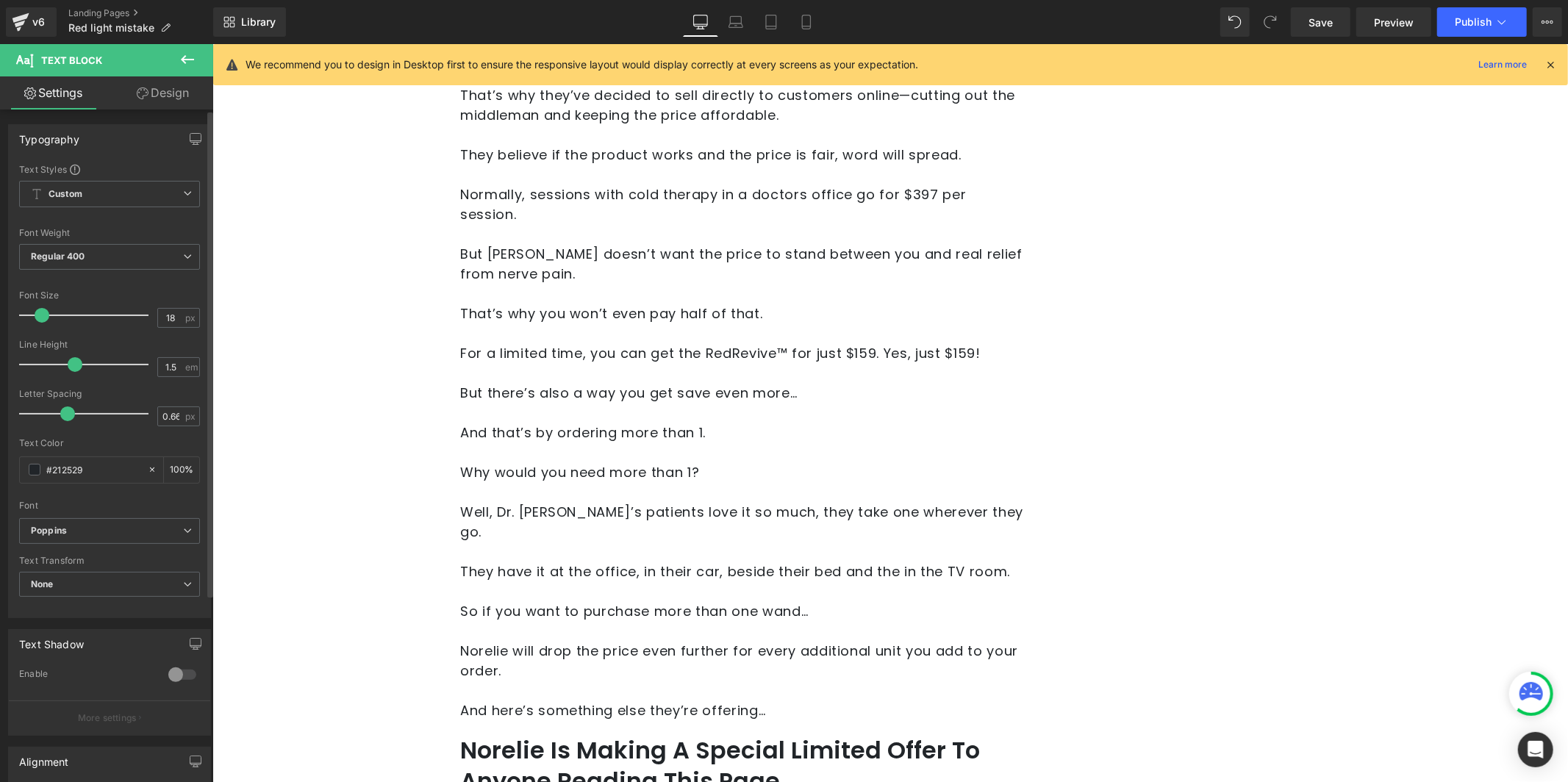
scroll to position [8555, 0]
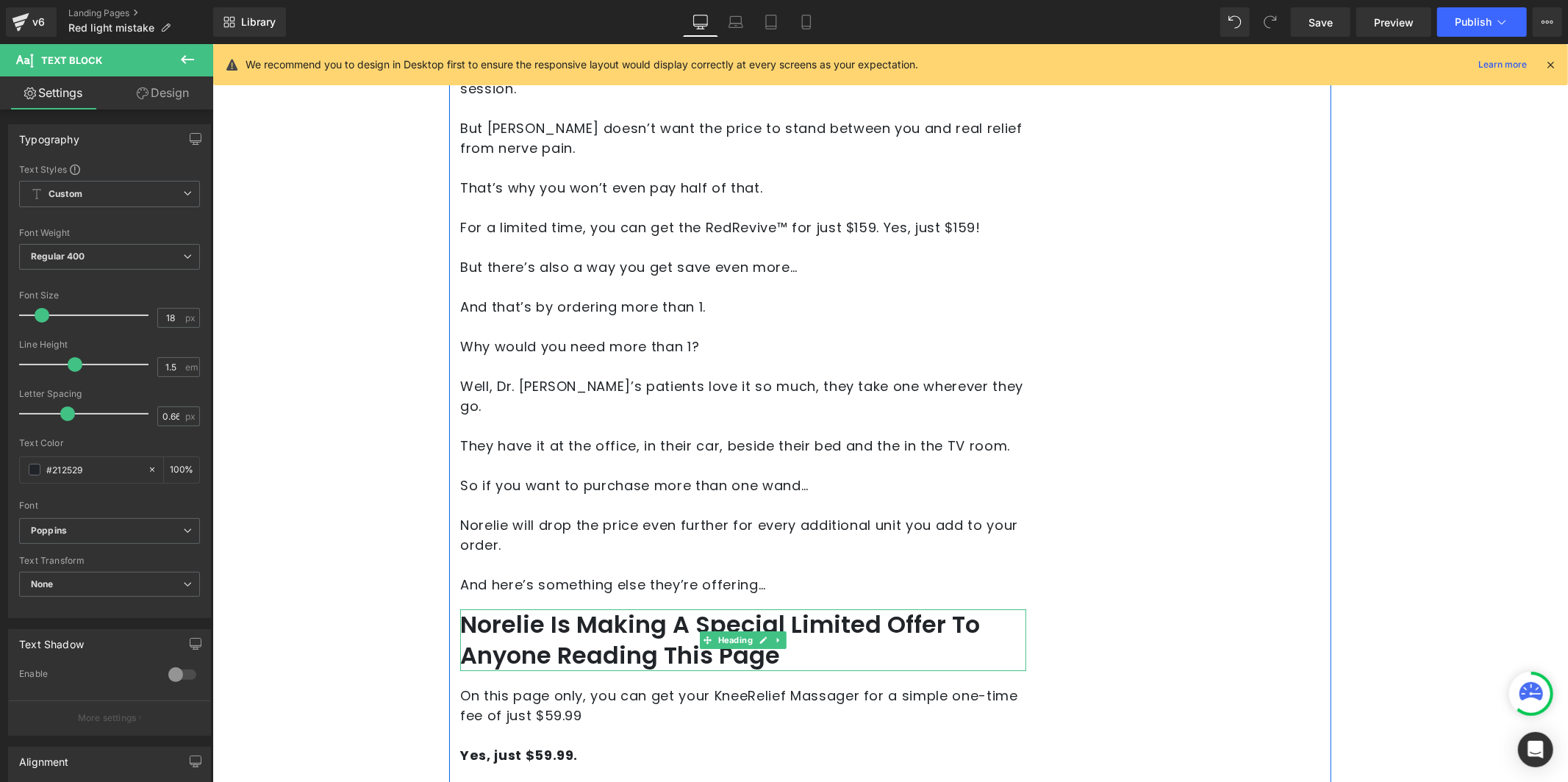
click at [593, 609] on h2 "Norelie Is Making A Special Limited Offer To Anyone Reading This Page" at bounding box center [742, 640] width 566 height 61
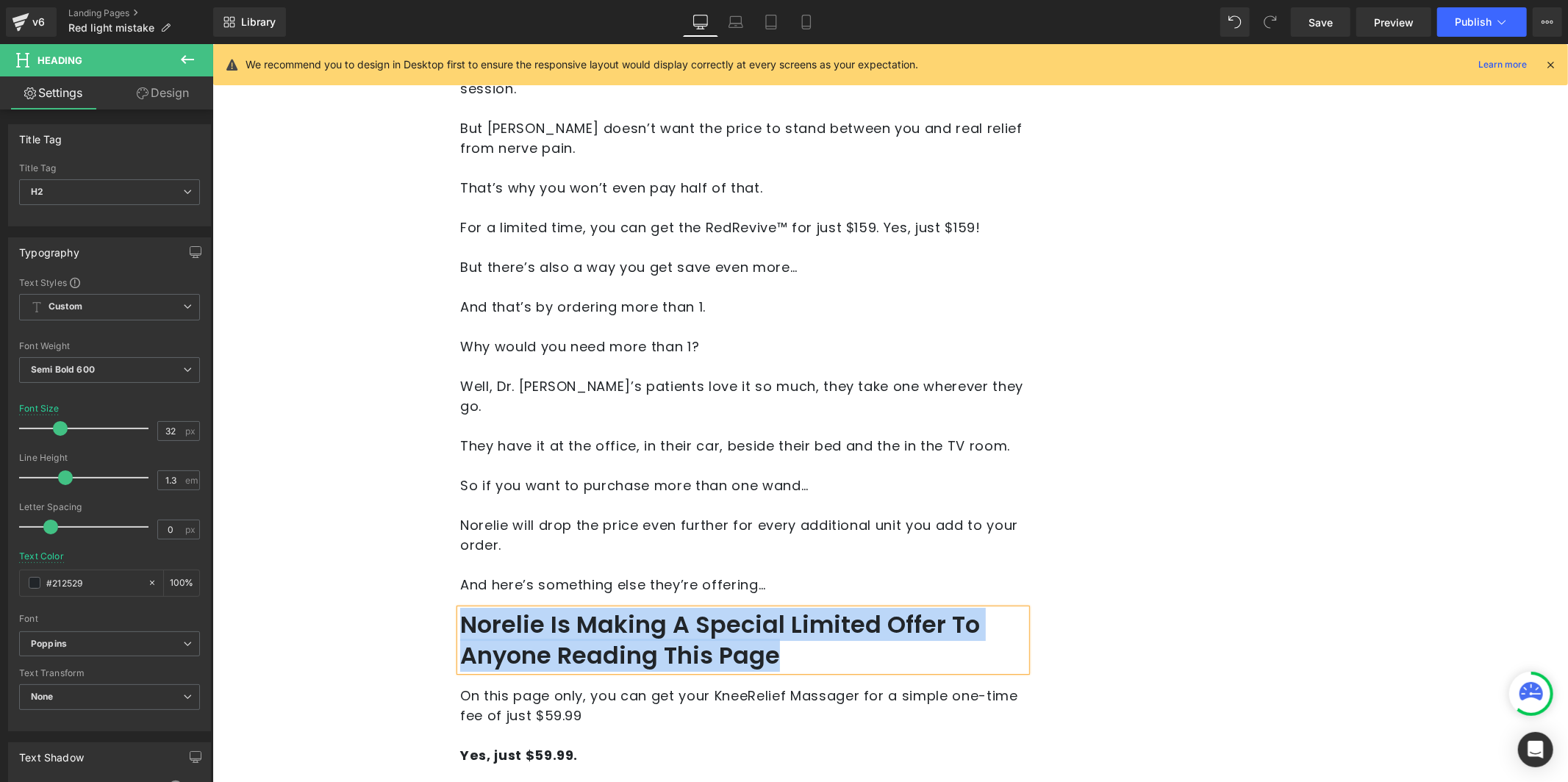
paste div
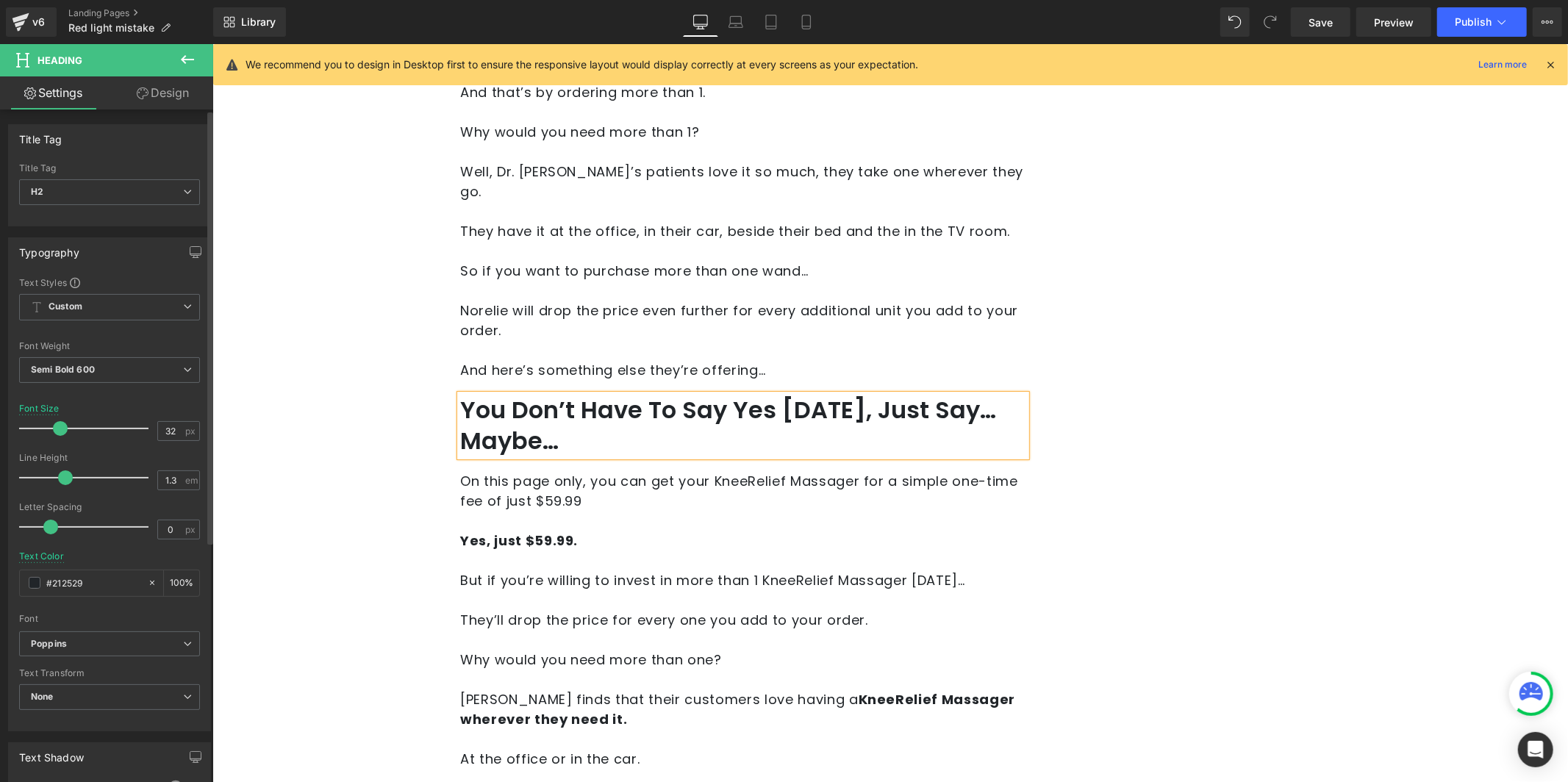
scroll to position [8906, 0]
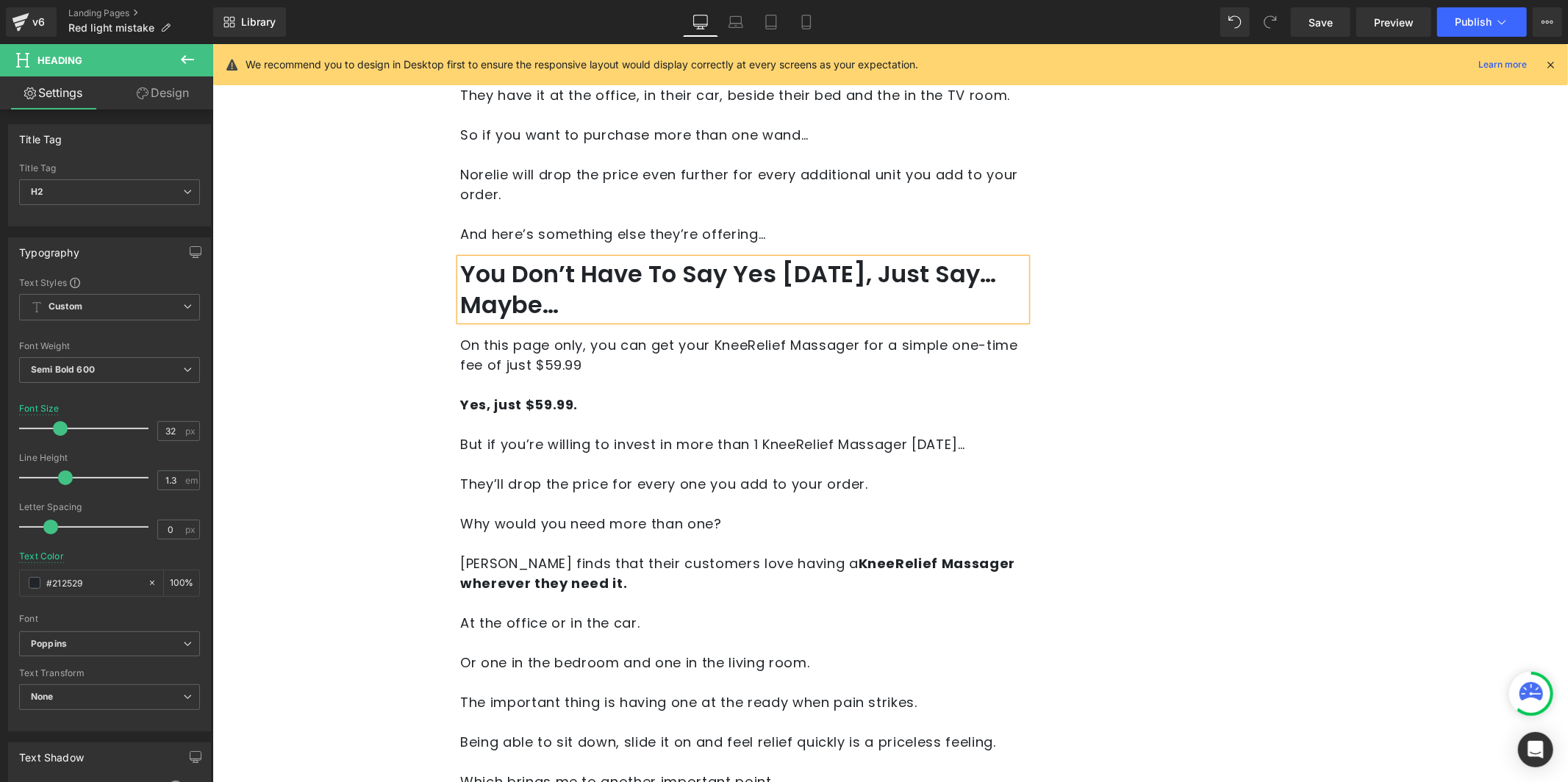
click at [510, 414] on p at bounding box center [742, 424] width 566 height 20
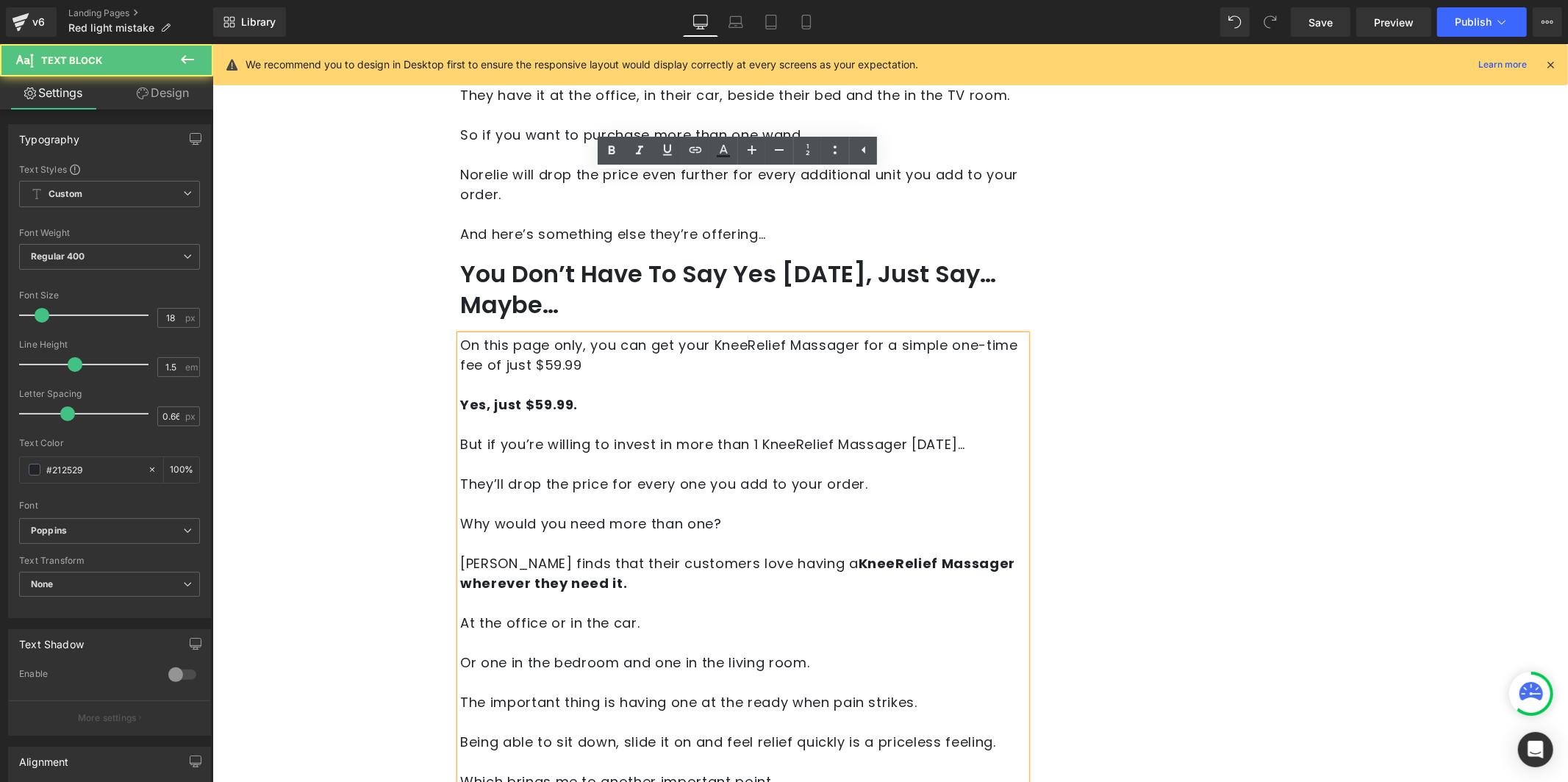
click at [508, 335] on p "On this page only, you can get your KneeRelief Massager for a simple one-time f…" at bounding box center [742, 355] width 566 height 40
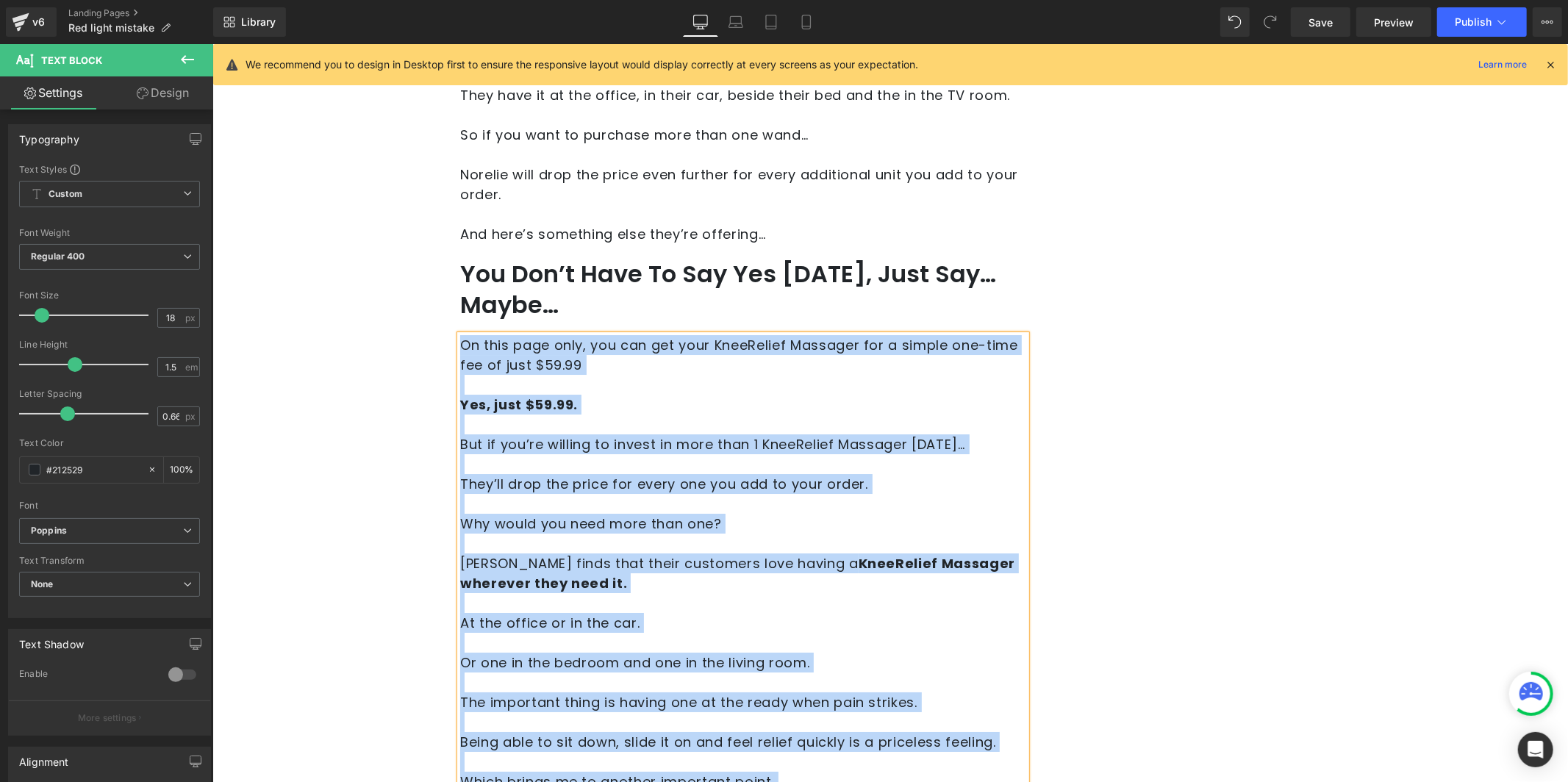
paste div
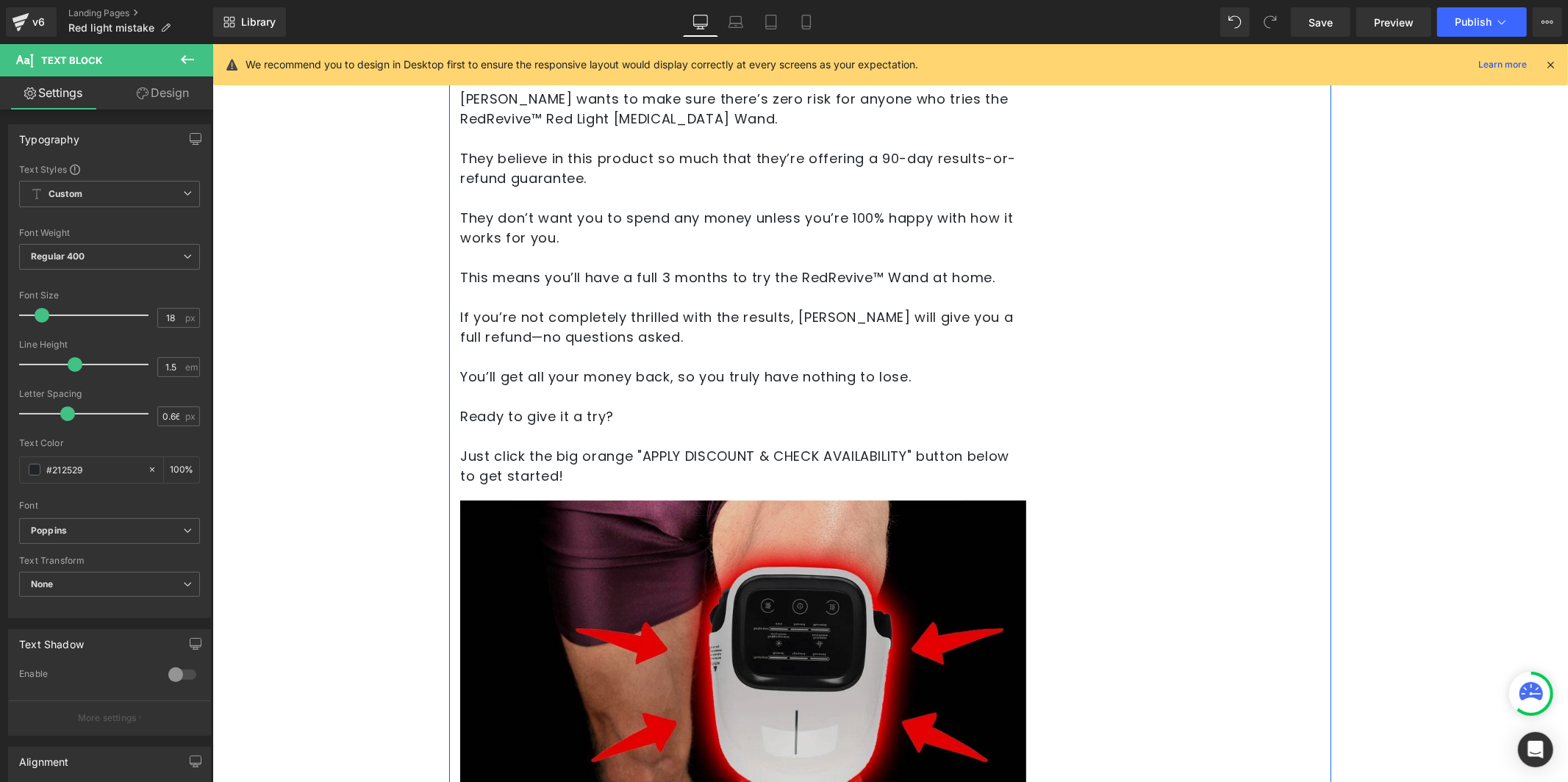
scroll to position [9134, 0]
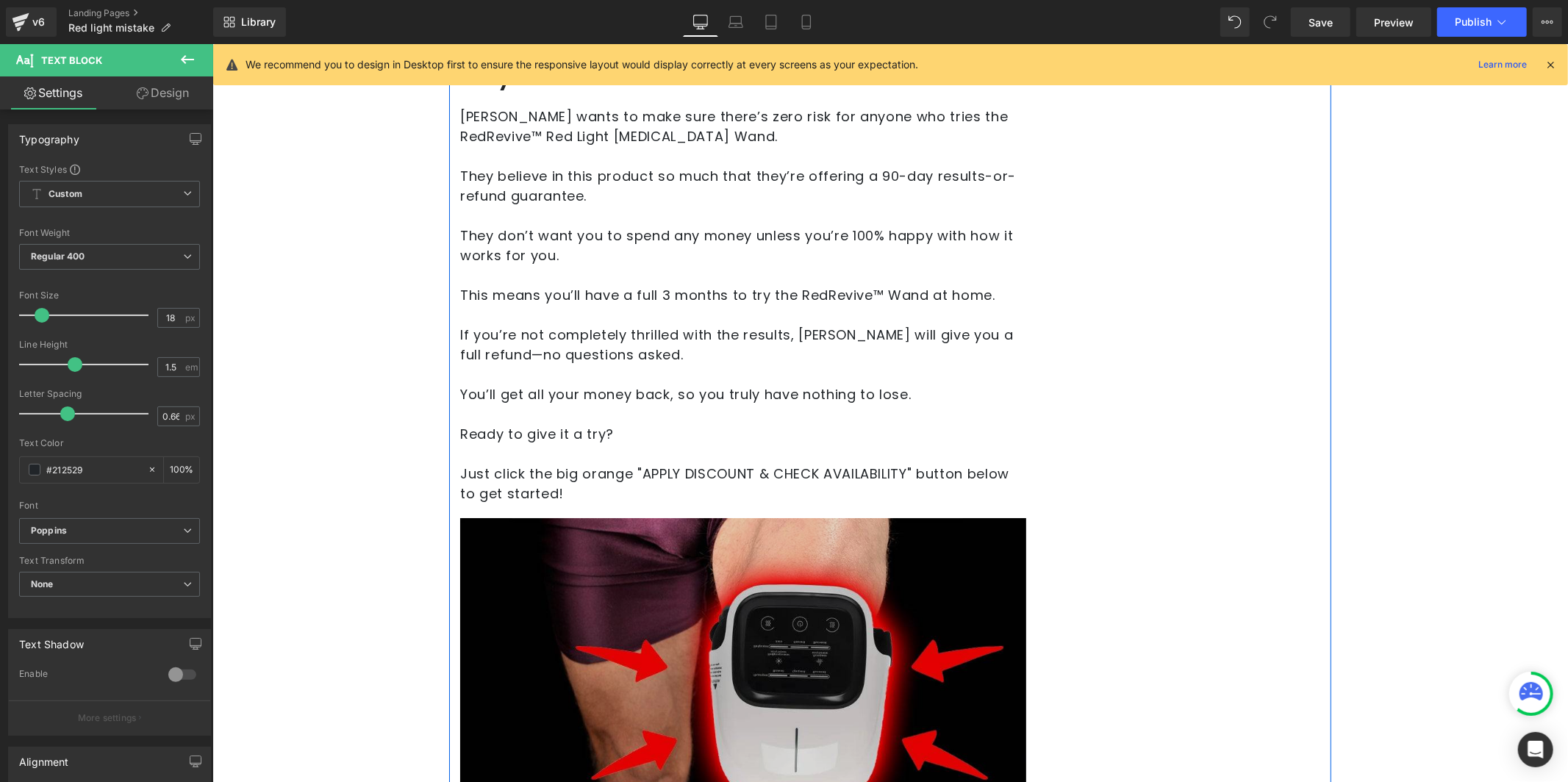
click at [569, 517] on img at bounding box center [742, 686] width 566 height 339
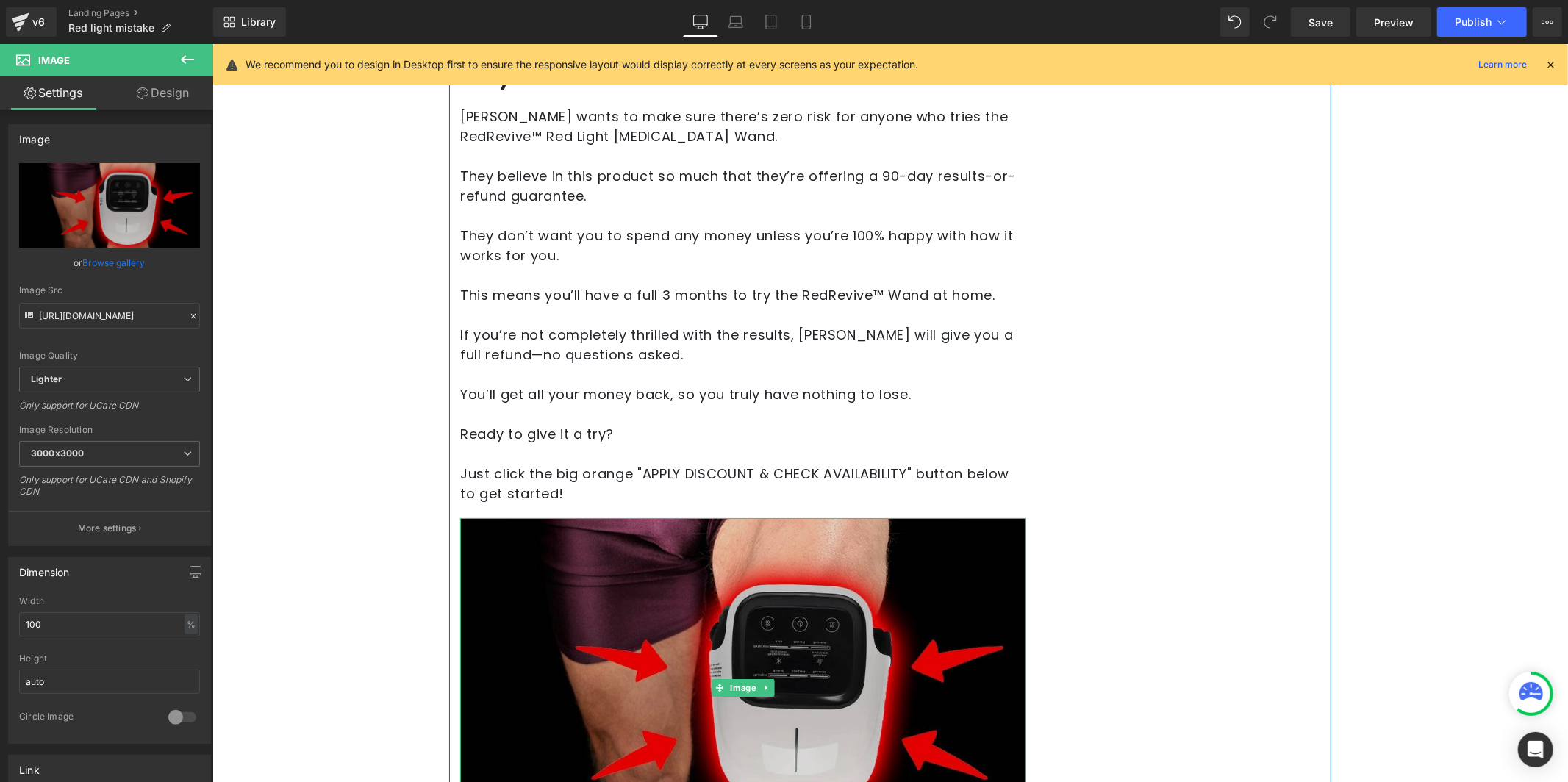
click at [646, 517] on img at bounding box center [742, 686] width 566 height 339
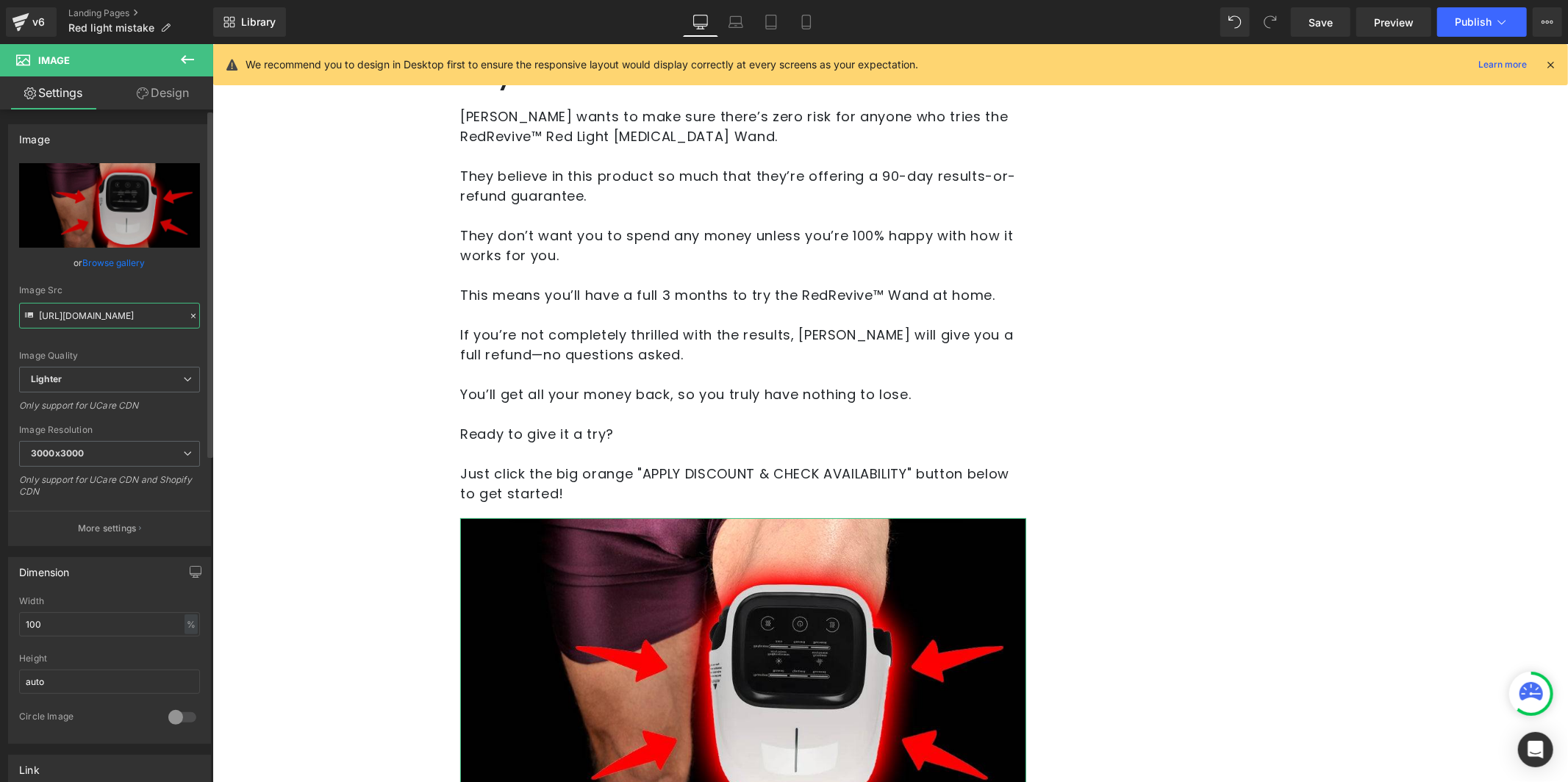
click at [70, 317] on input "[URL][DOMAIN_NAME]" at bounding box center [109, 315] width 181 height 26
paste input "4bf6fbcd-bc8f-4f7d-9ea8-8d1bc3bb15ac/-/format/auto/-/preview/3000x3000/-/qualit…"
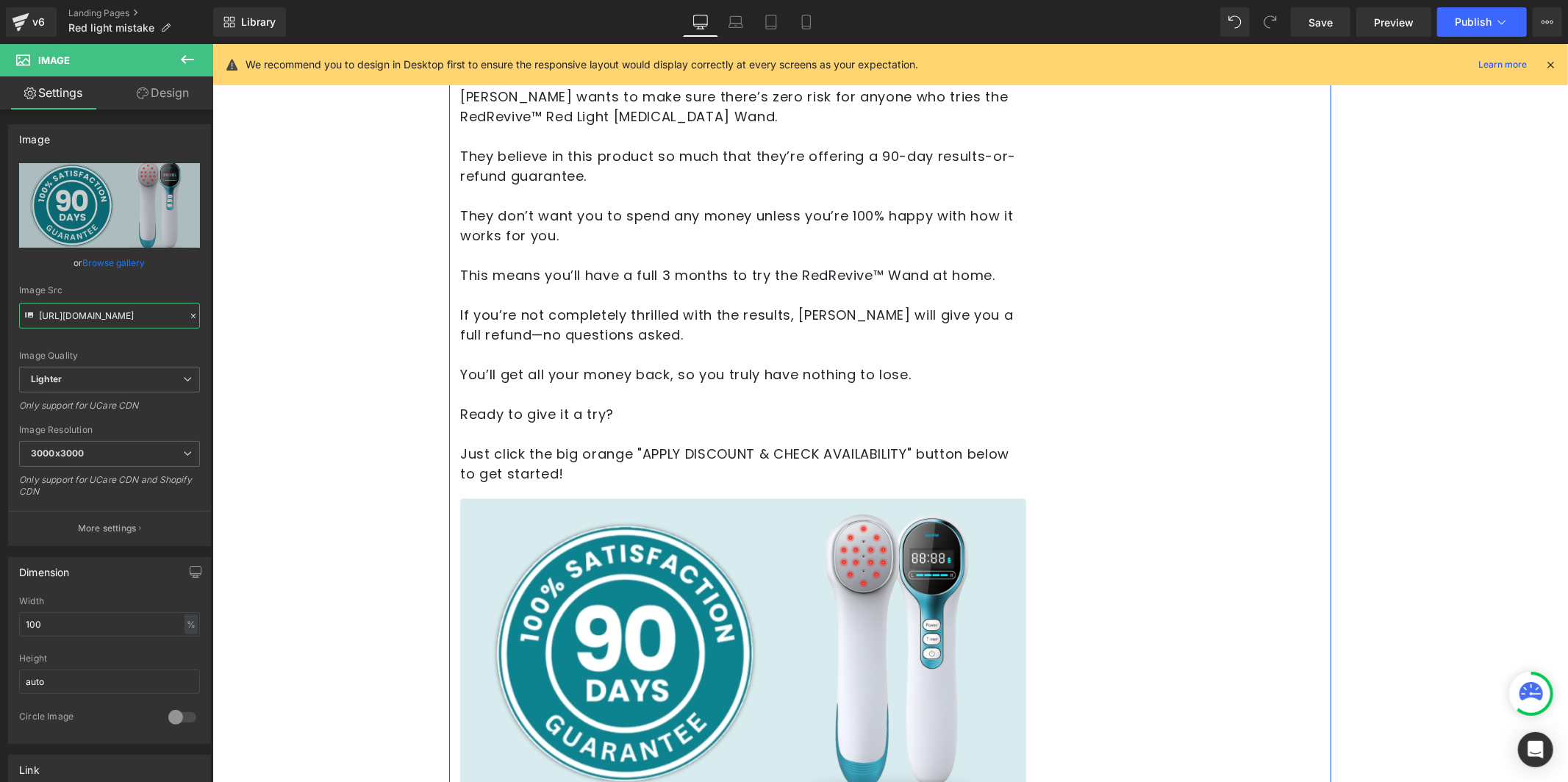
scroll to position [9056, 0]
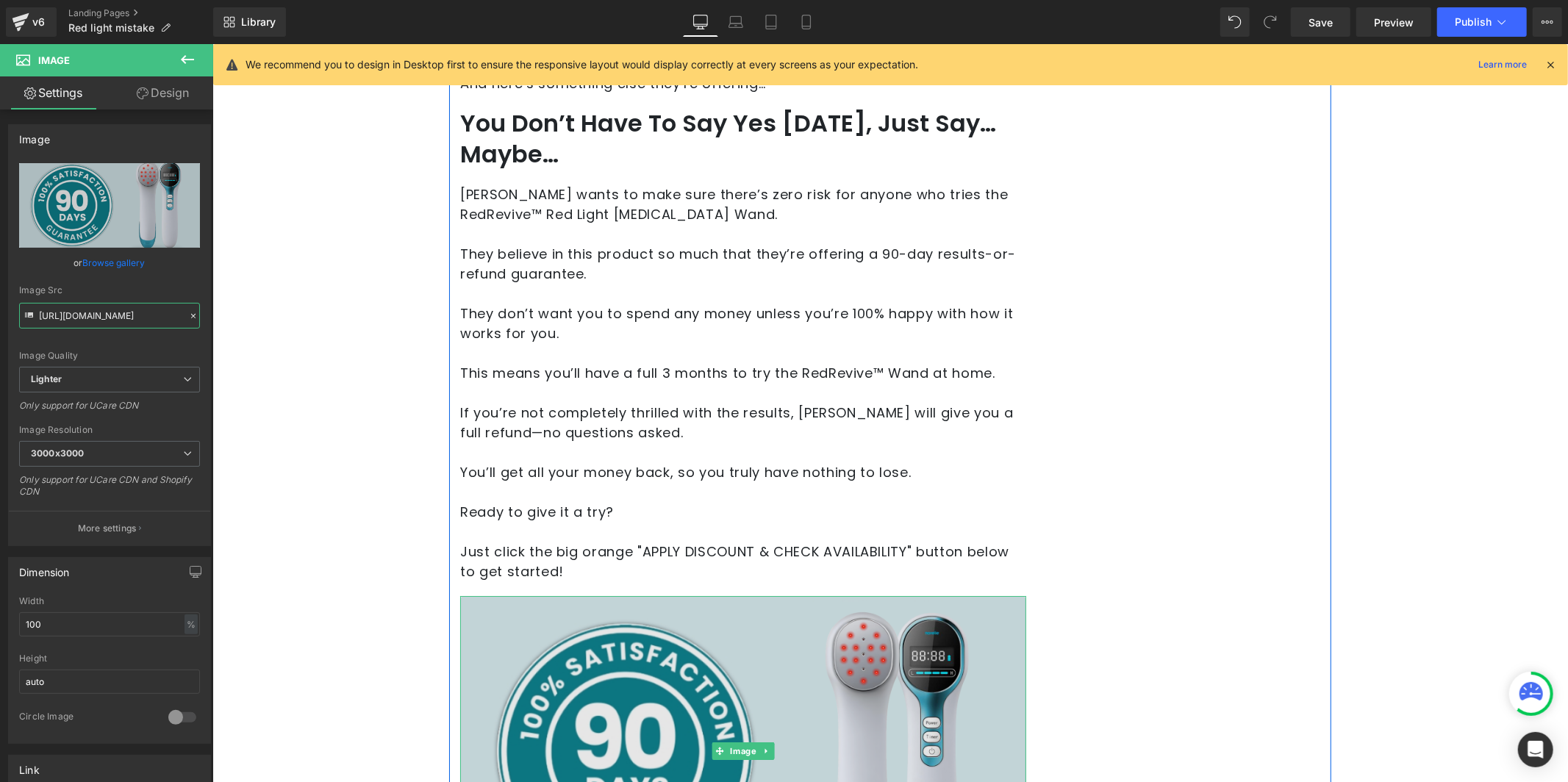
type input "[URL][DOMAIN_NAME]"
click at [775, 596] on img at bounding box center [742, 750] width 566 height 311
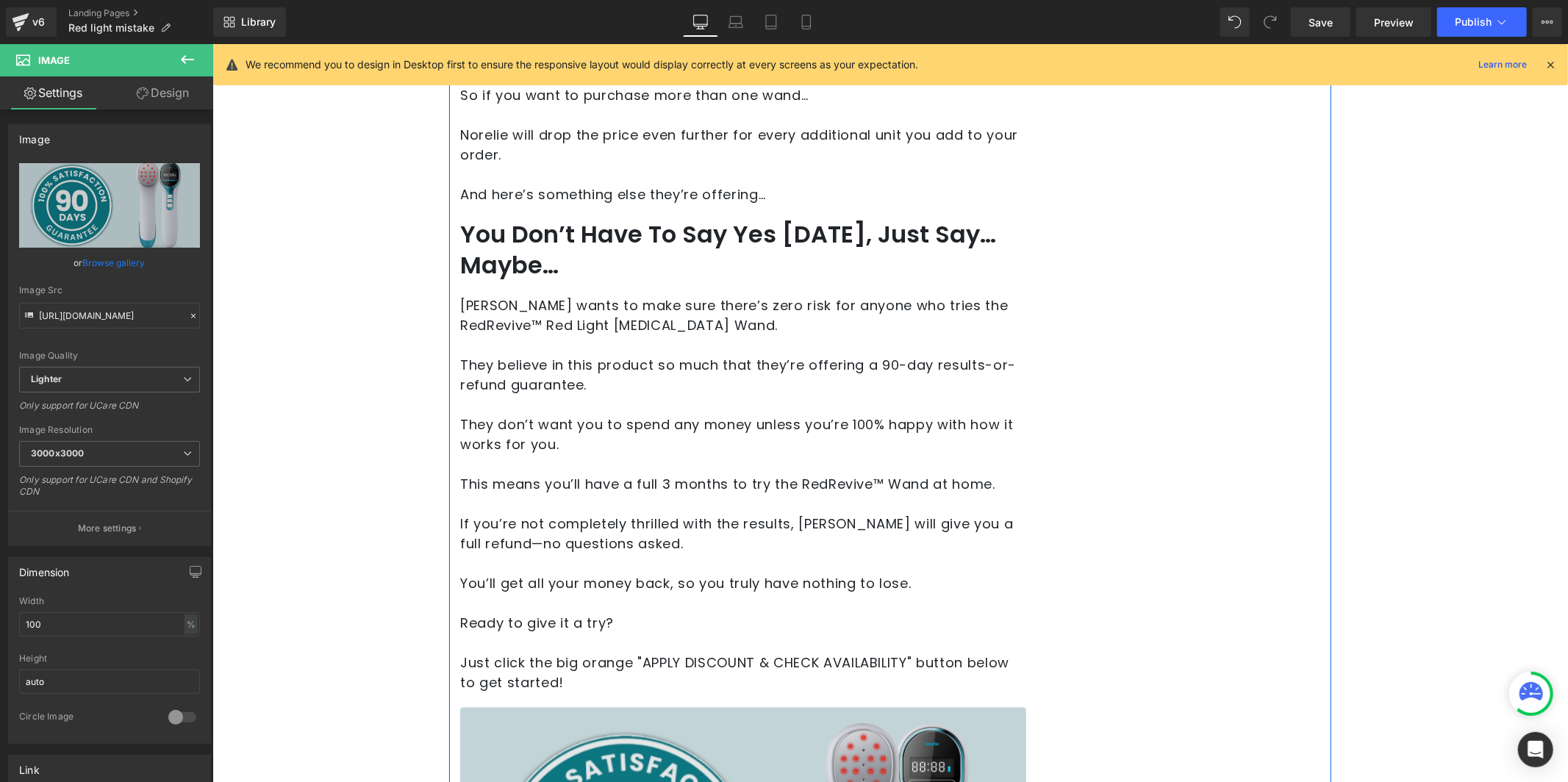
scroll to position [8689, 0]
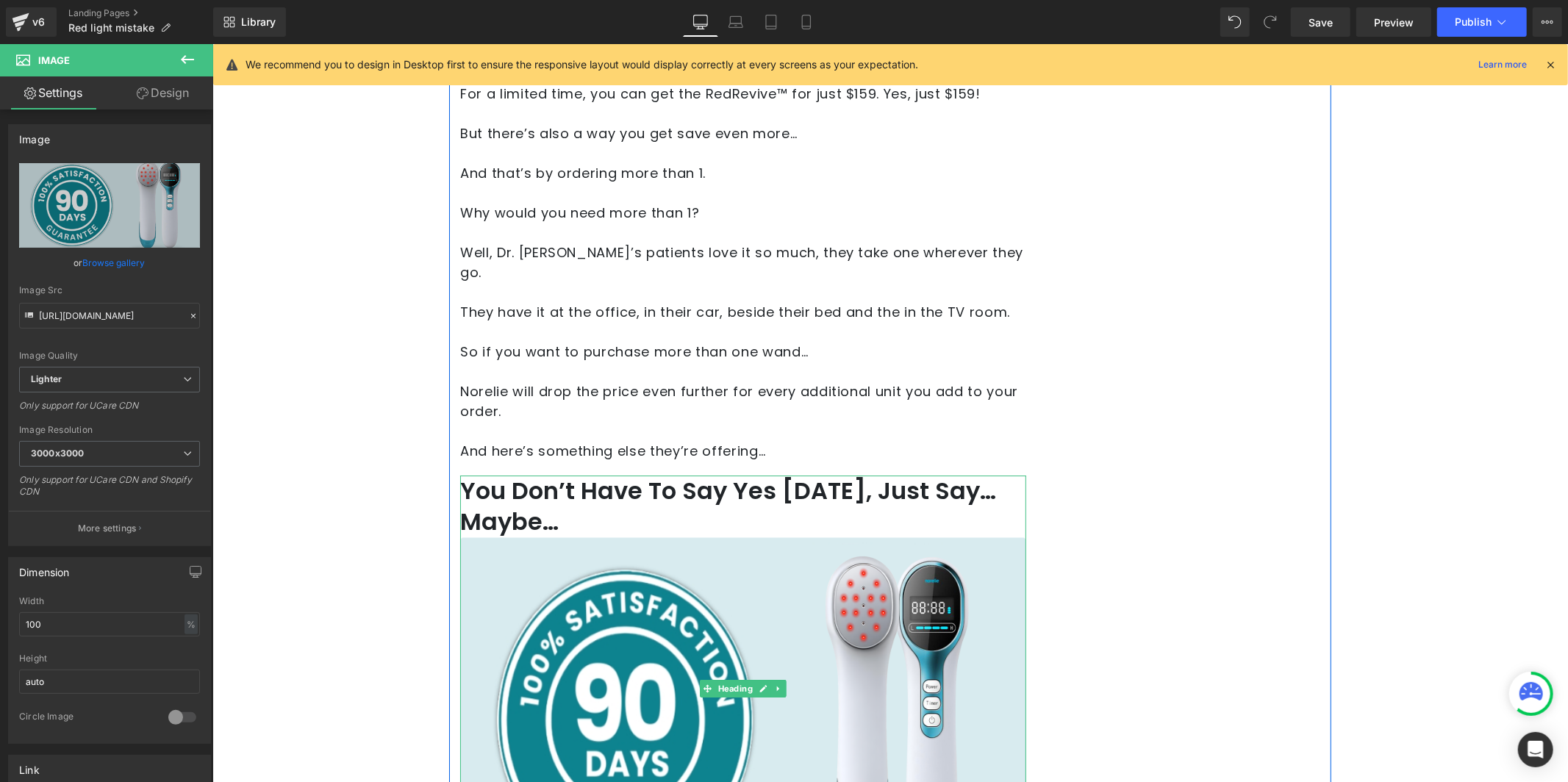
click at [628, 475] on h2 "You Don’t Have To Say Yes [DATE], Just Say…Maybe…" at bounding box center [742, 688] width 566 height 426
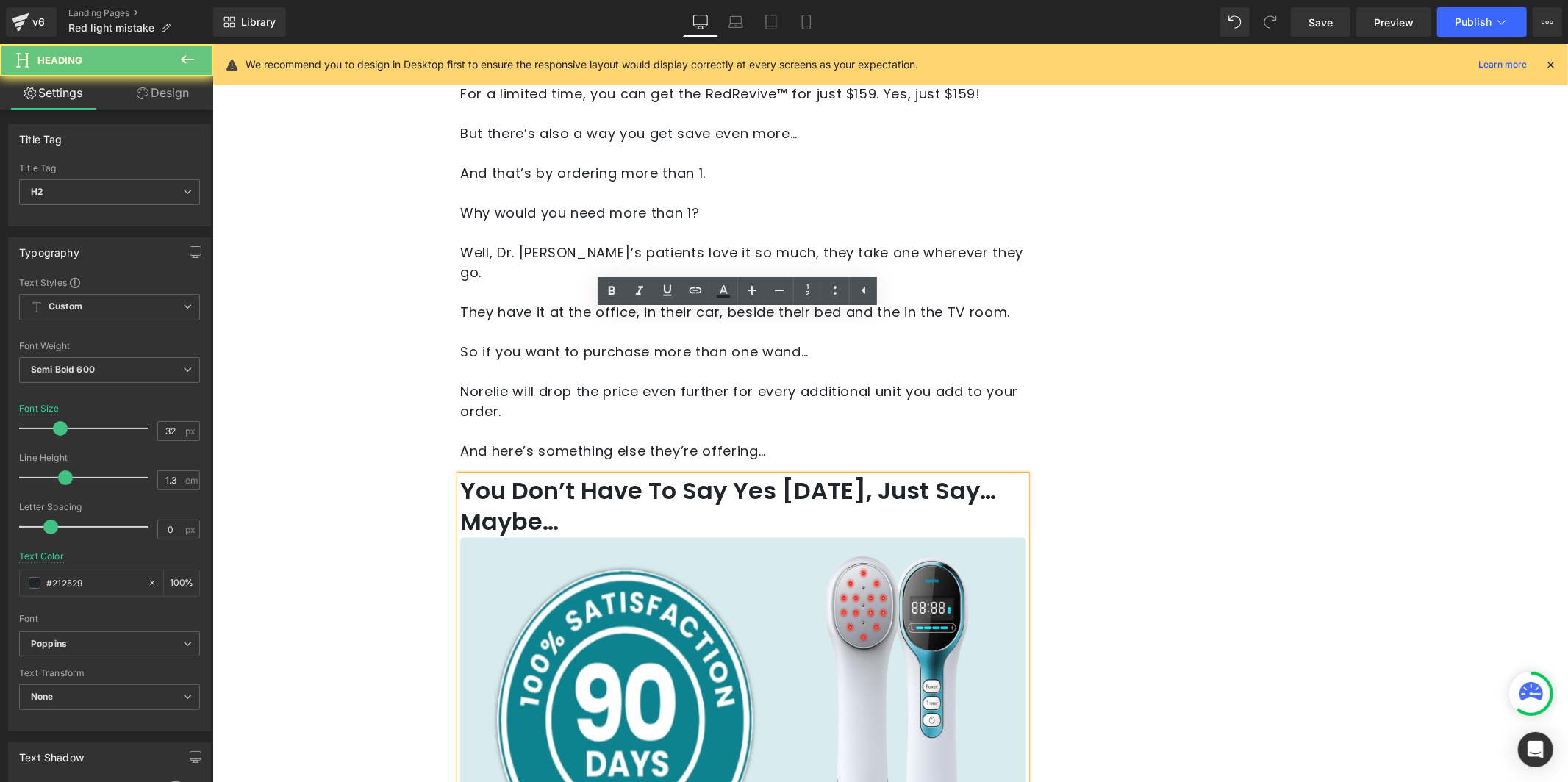
click at [569, 475] on h2 "You Don’t Have To Say Yes [DATE], Just Say…Maybe…" at bounding box center [742, 688] width 566 height 426
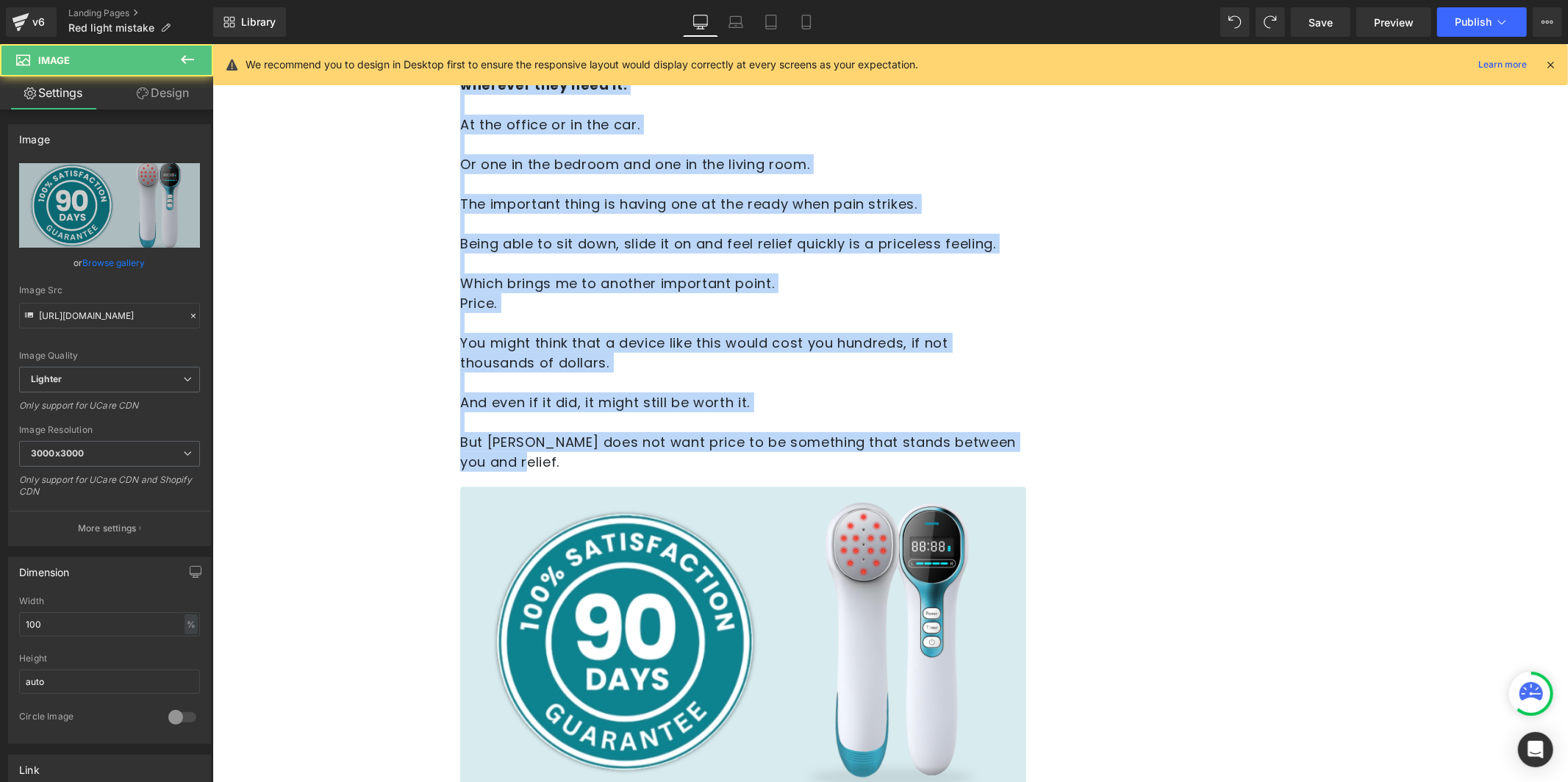
scroll to position [9834, 0]
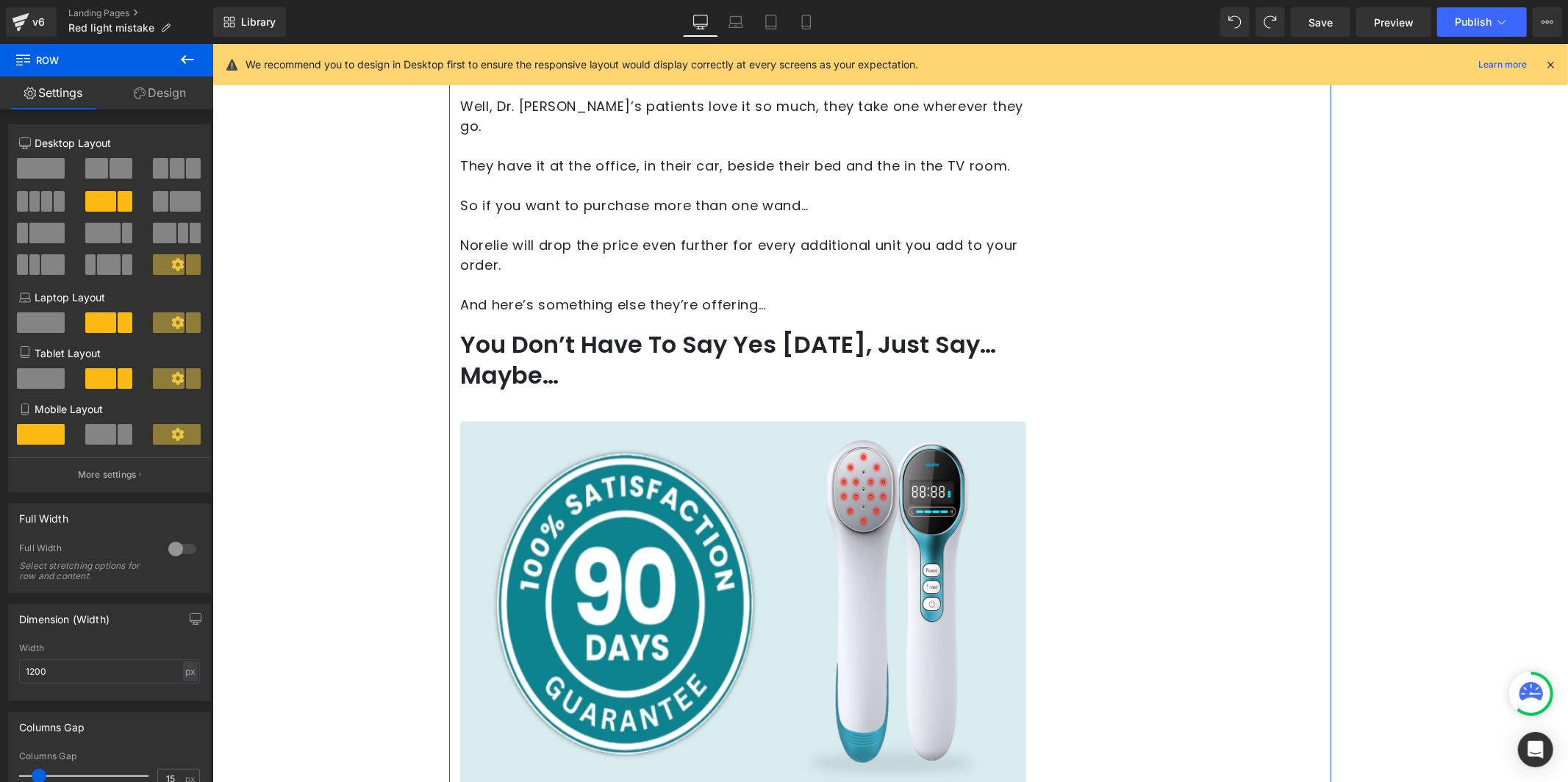
scroll to position [8835, 0]
click at [581, 328] on h2 "You Don’t Have To Say Yes [DATE], Just Say…Maybe…" at bounding box center [742, 358] width 566 height 61
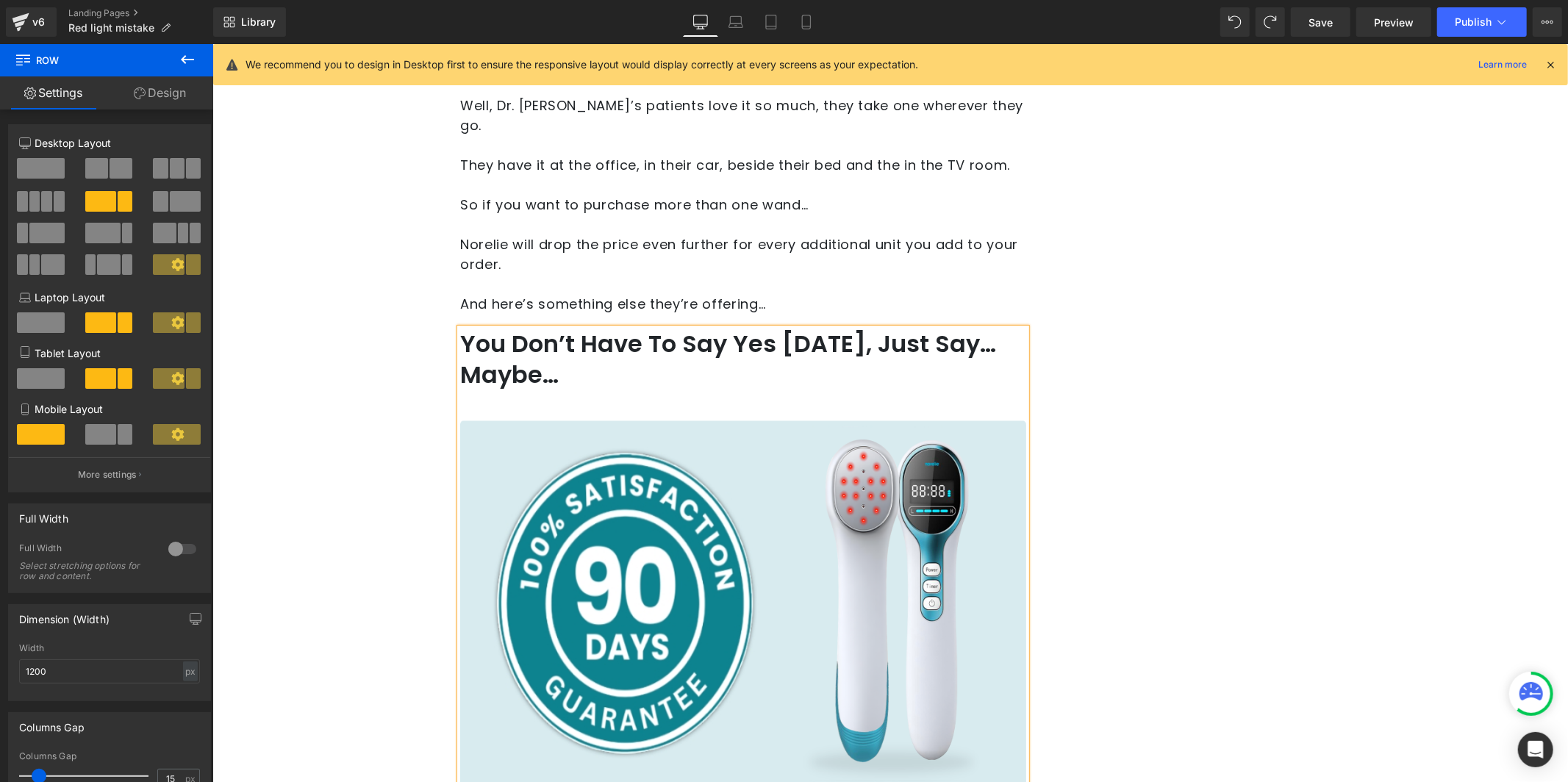
drag, startPoint x: 492, startPoint y: 194, endPoint x: 451, endPoint y: 198, distance: 41.2
click at [492, 328] on h2 "You Don’t Have To Say Yes [DATE], Just Say…Maybe…" at bounding box center [742, 358] width 566 height 61
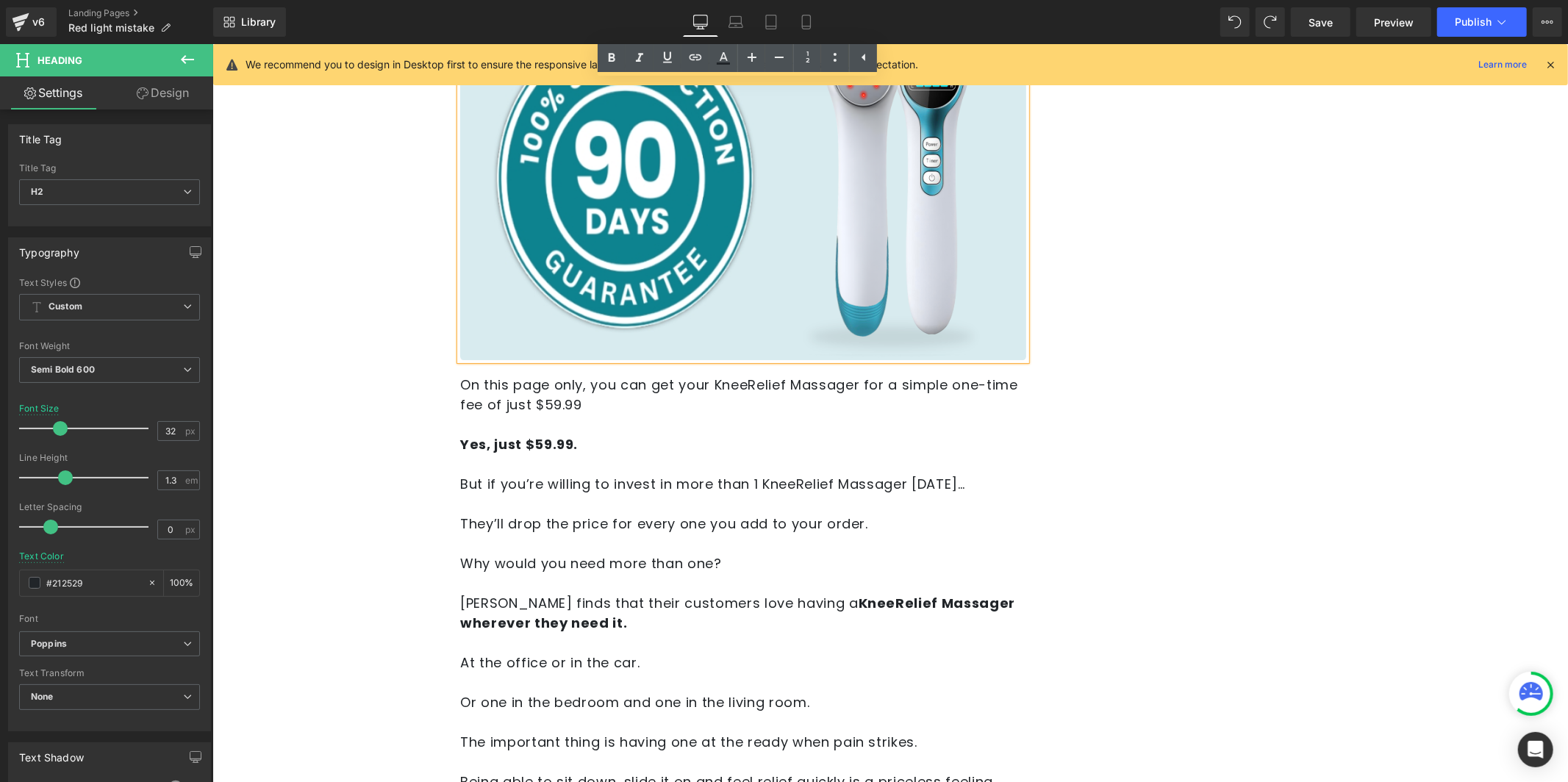
scroll to position [9282, 0]
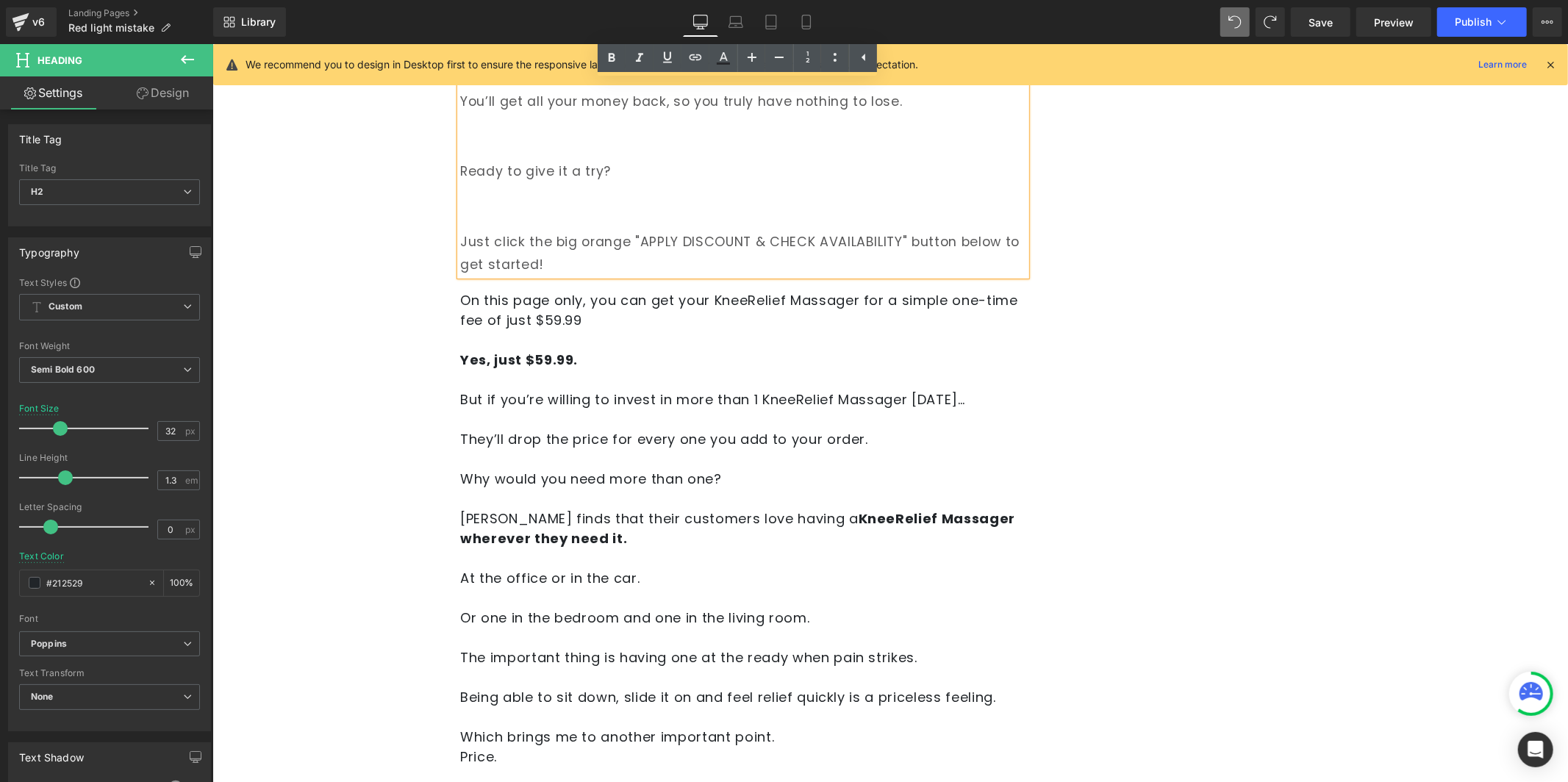
click at [961, 468] on p "Why would you need more than one?" at bounding box center [742, 478] width 566 height 20
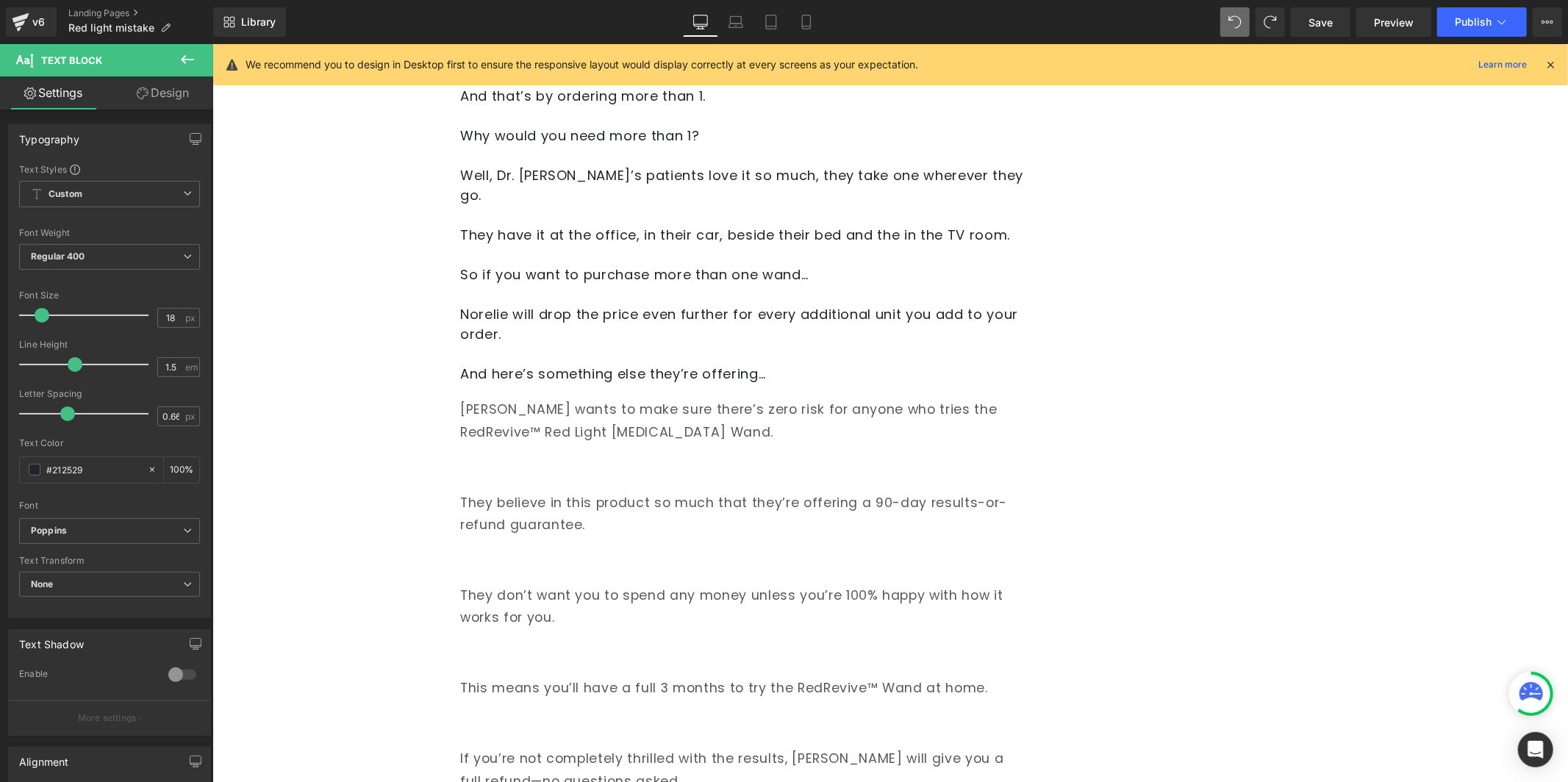
scroll to position [8317, 0]
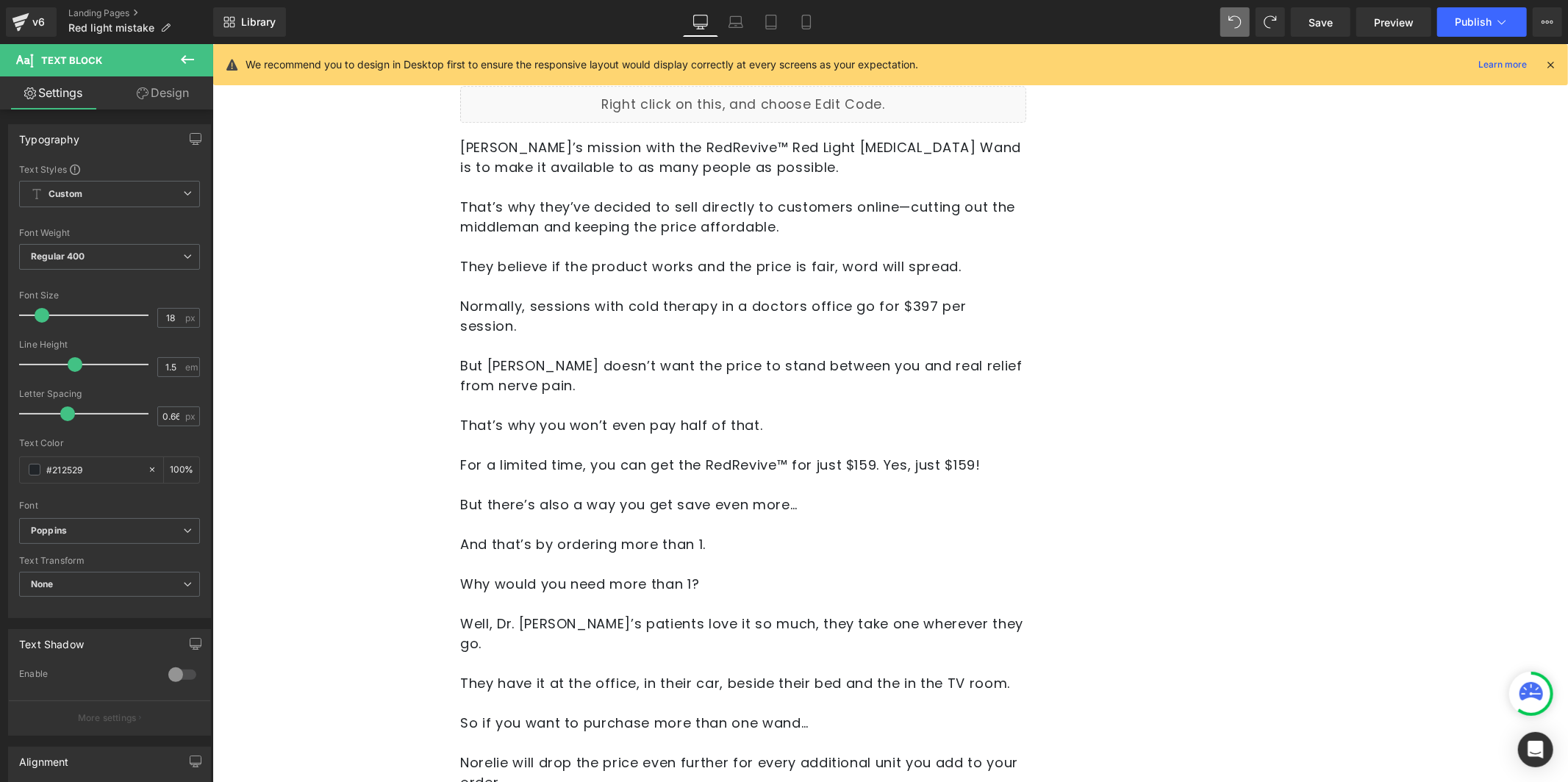
click at [546, 514] on p at bounding box center [742, 524] width 566 height 20
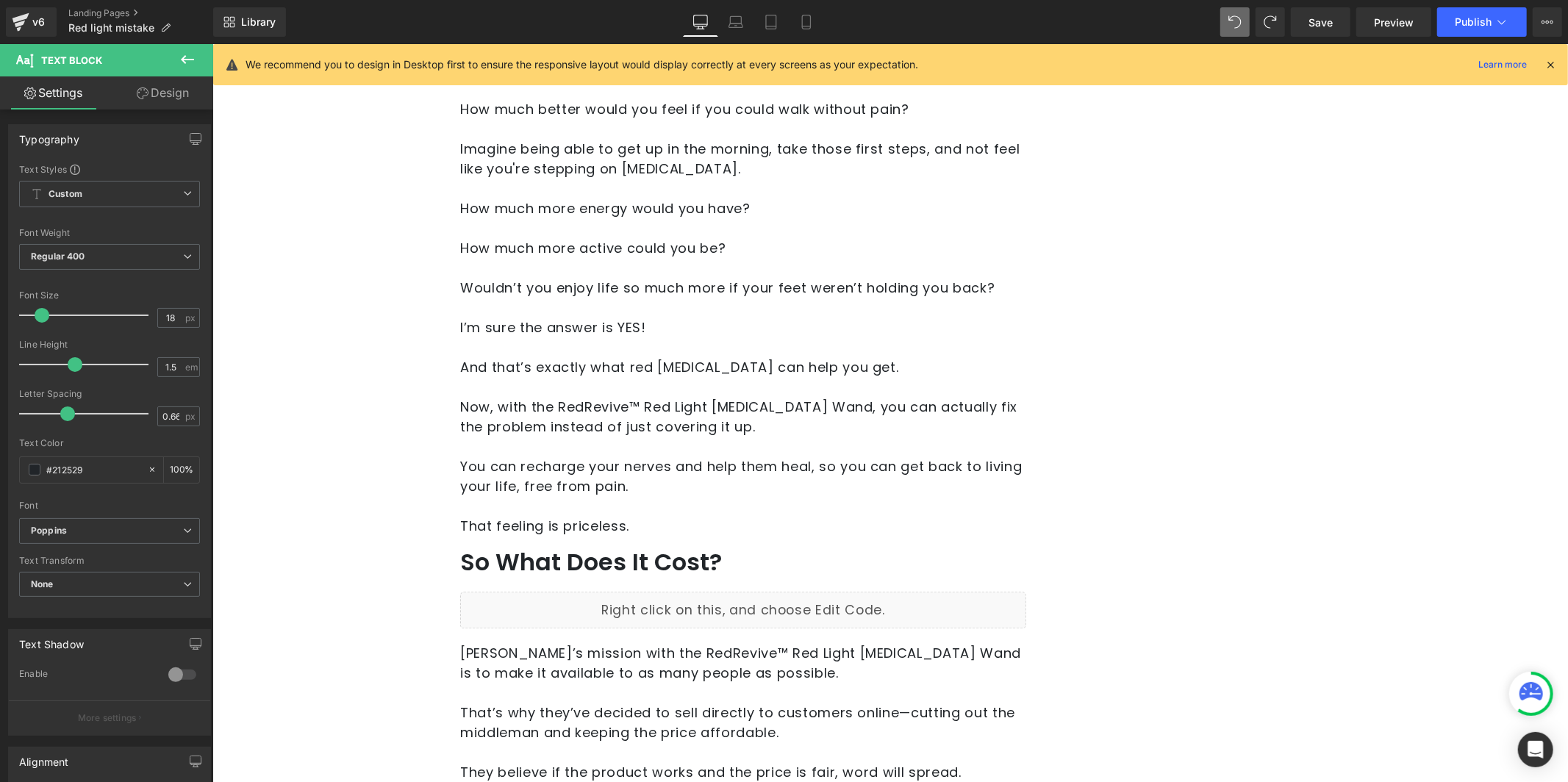
scroll to position [8128, 0]
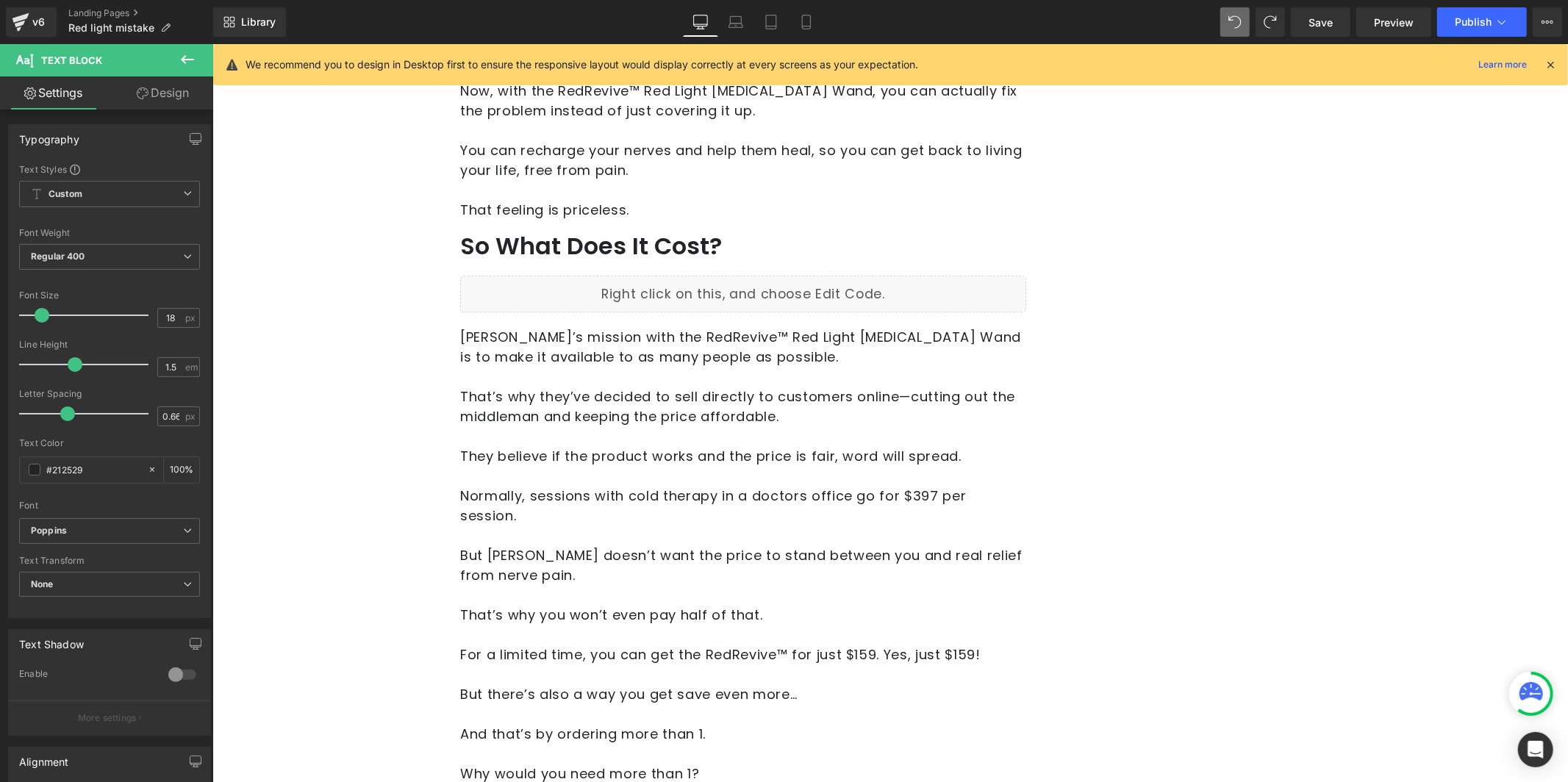
click at [1290, 23] on div "Save Preview Publish Scheduled View Live Page View with current Template Save T…" at bounding box center [1426, 22] width 283 height 30
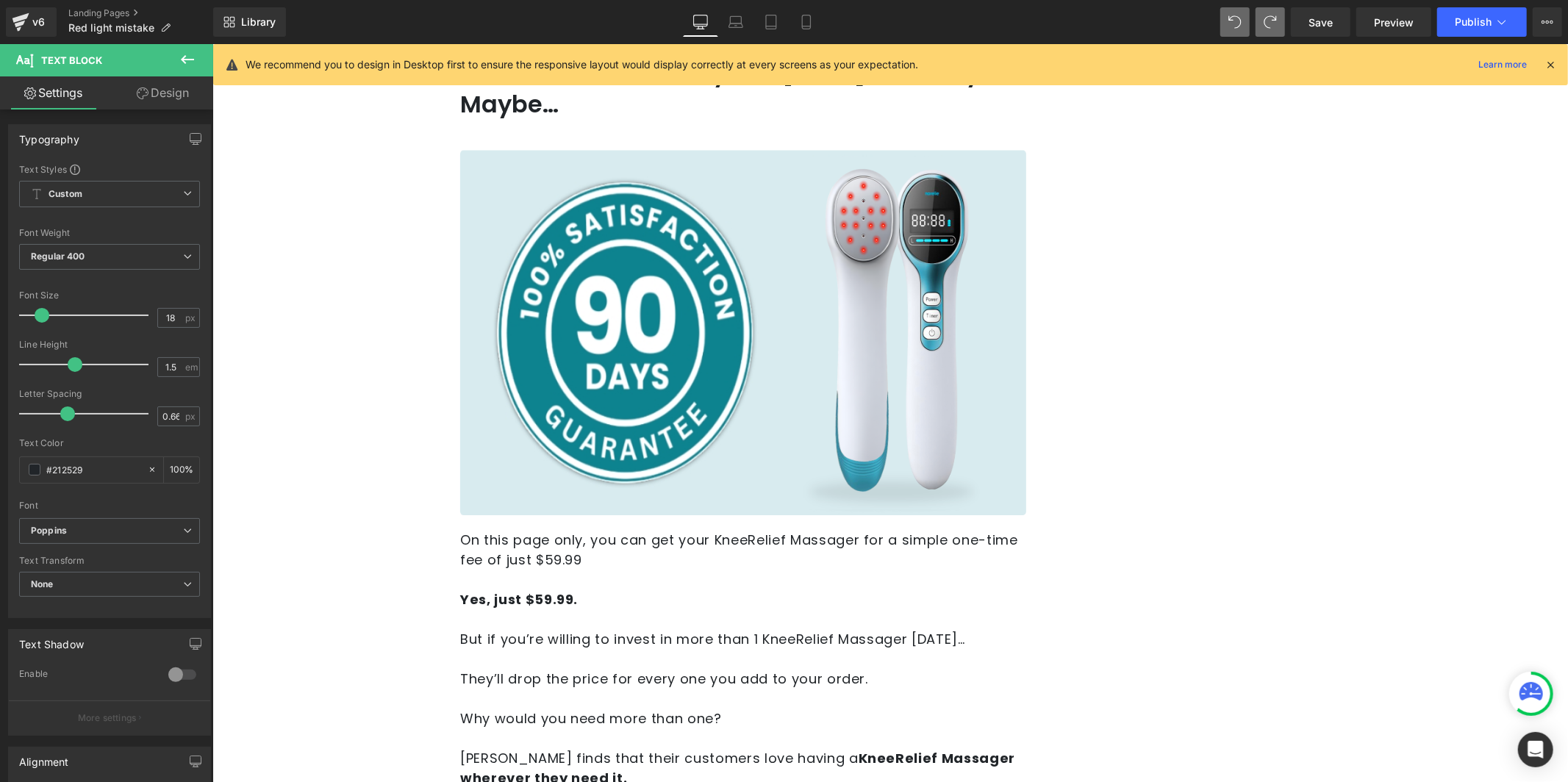
scroll to position [9127, 0]
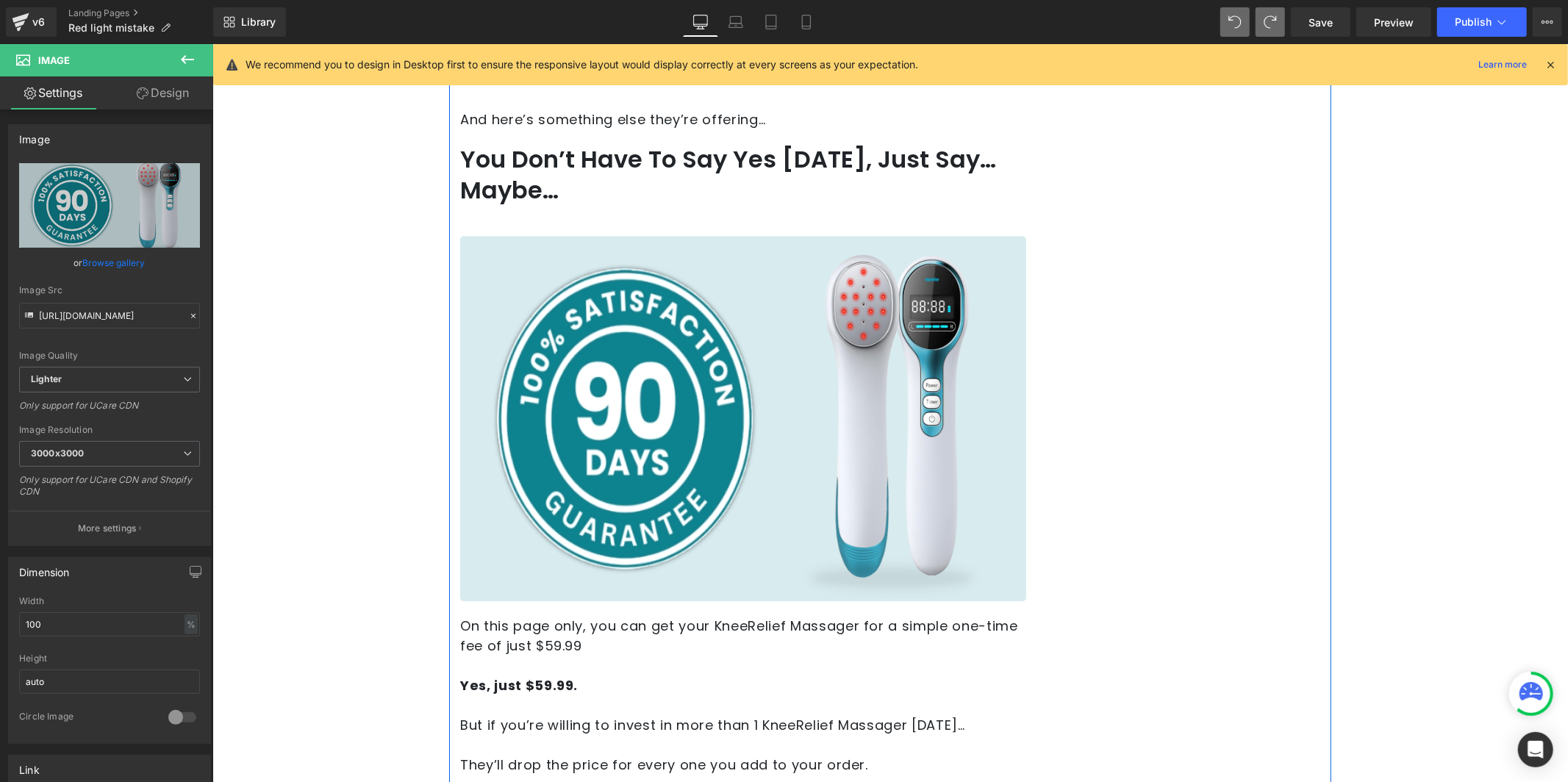
click at [770, 256] on img at bounding box center [742, 418] width 566 height 365
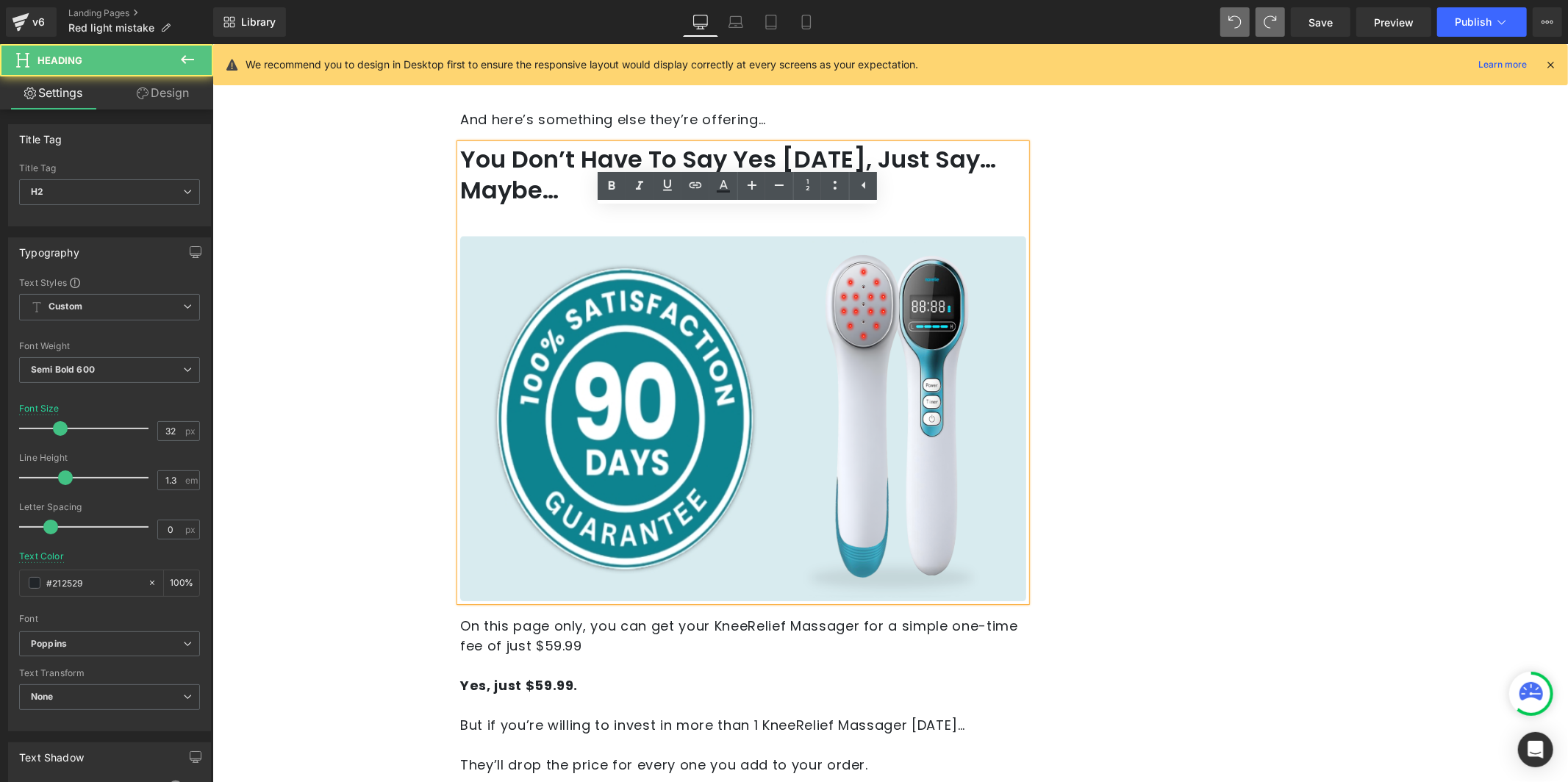
scroll to position [8620, 0]
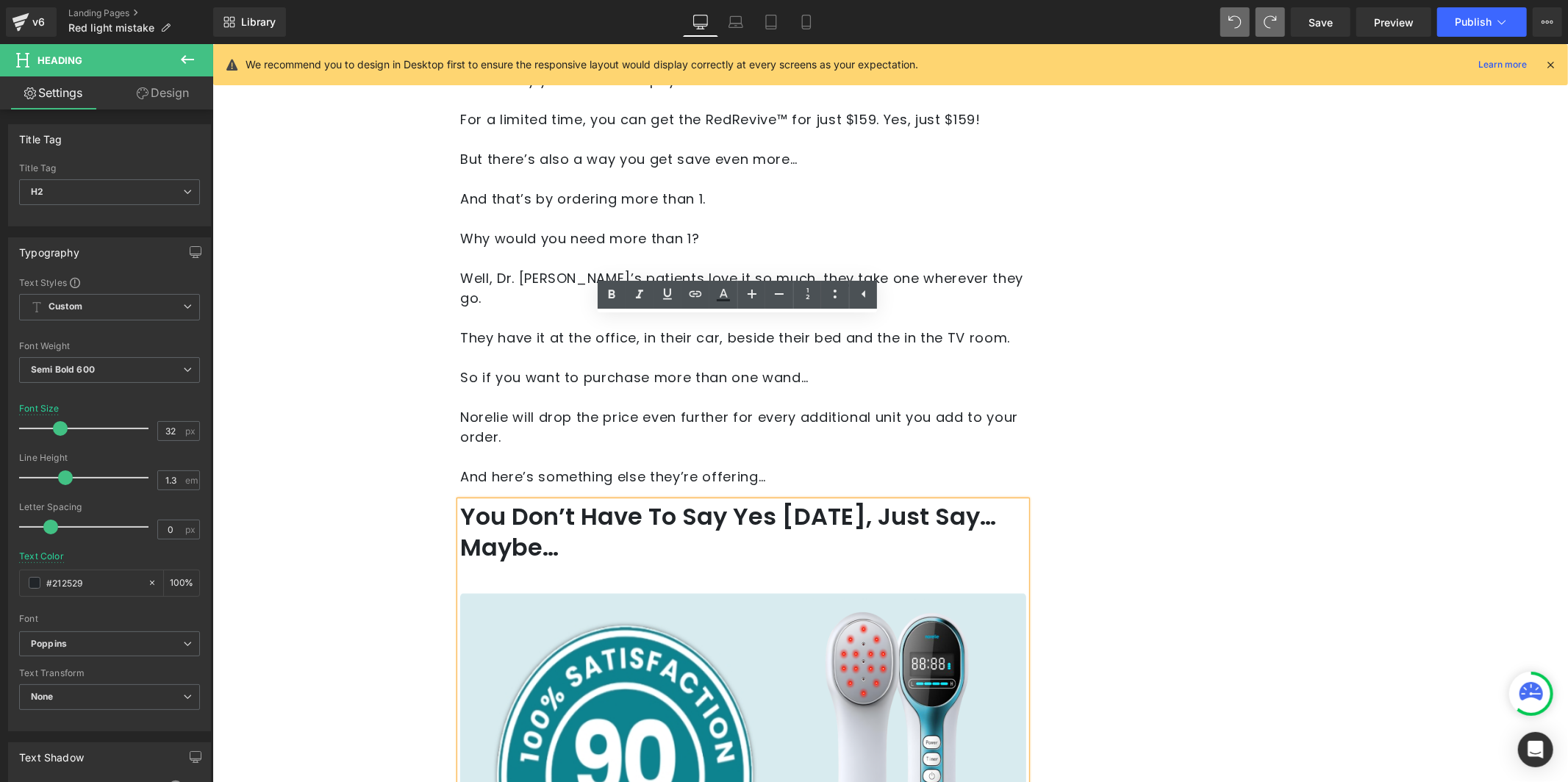
scroll to position [8787, 0]
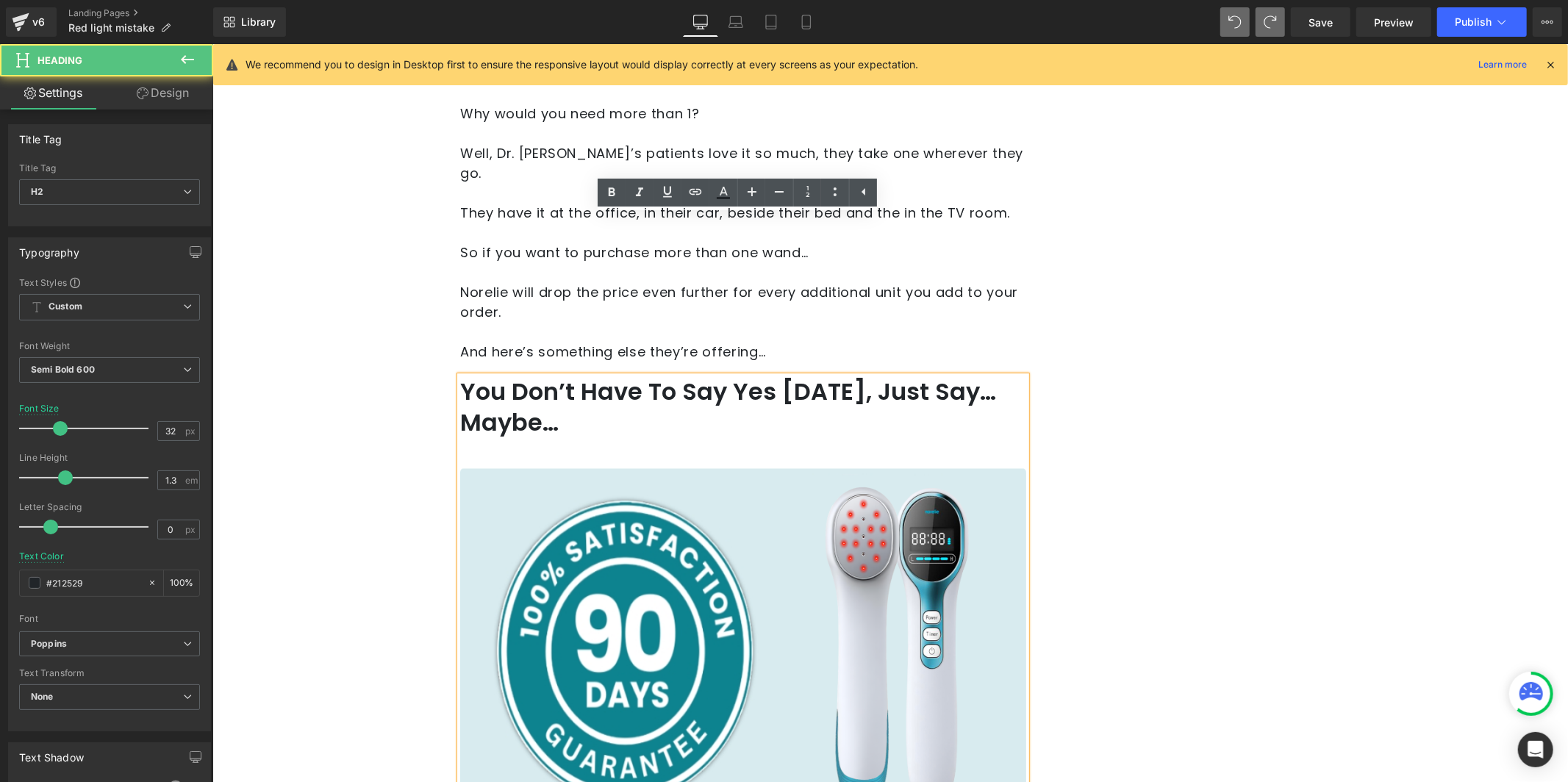
click at [661, 506] on img at bounding box center [742, 650] width 566 height 365
click at [763, 467] on img at bounding box center [742, 650] width 566 height 365
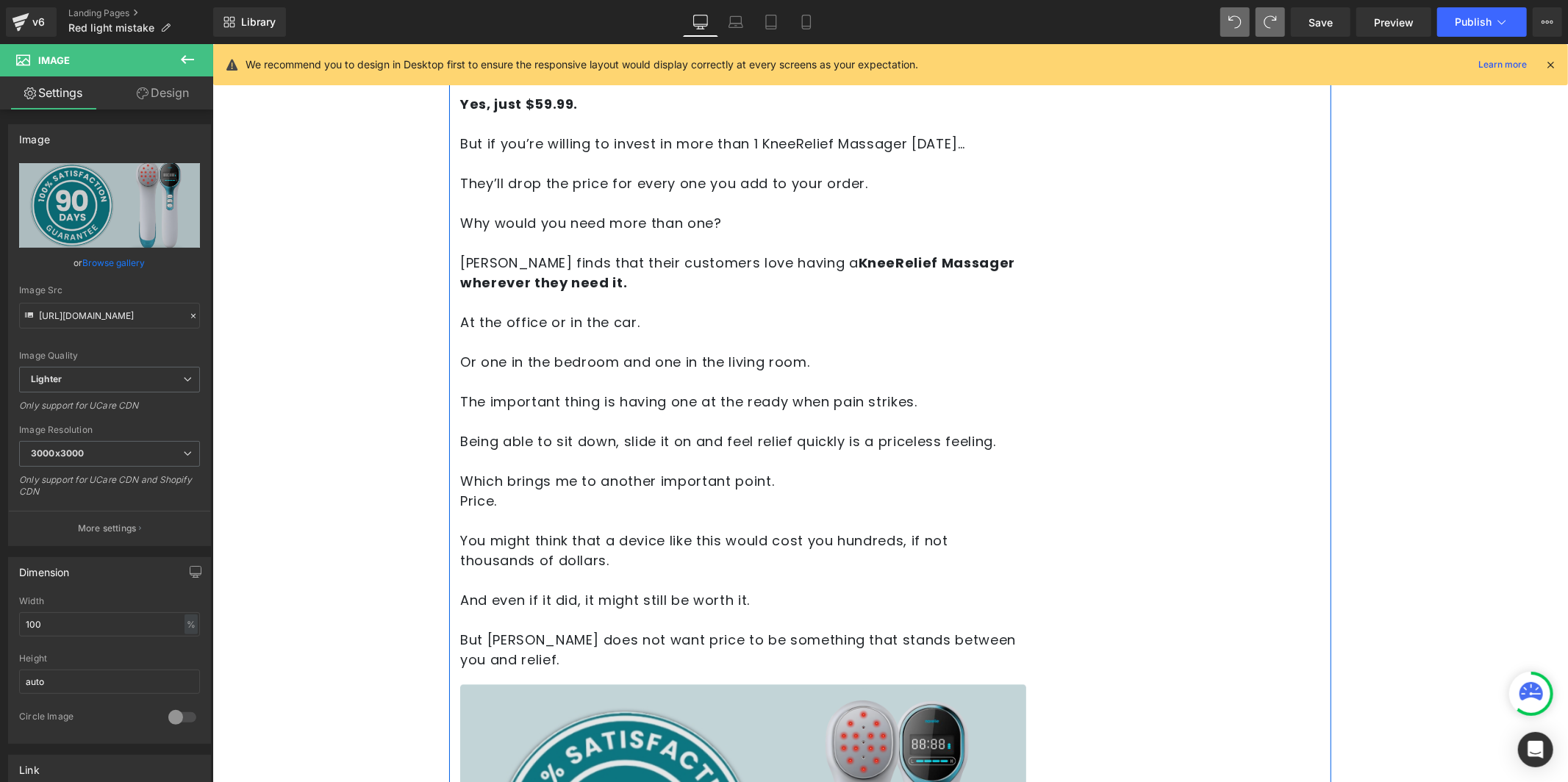
scroll to position [9213, 0]
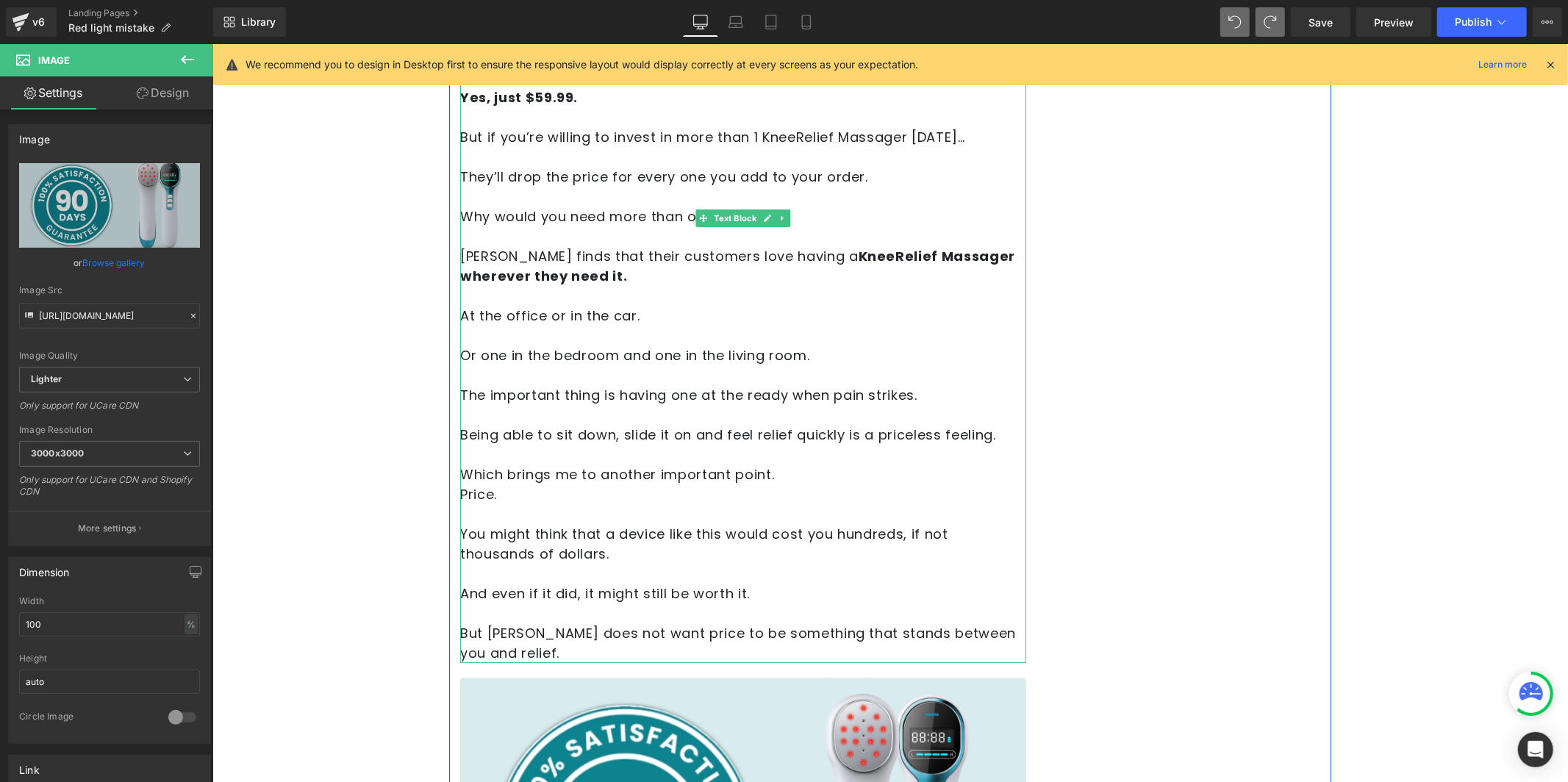
drag, startPoint x: 460, startPoint y: 395, endPoint x: 784, endPoint y: 727, distance: 463.9
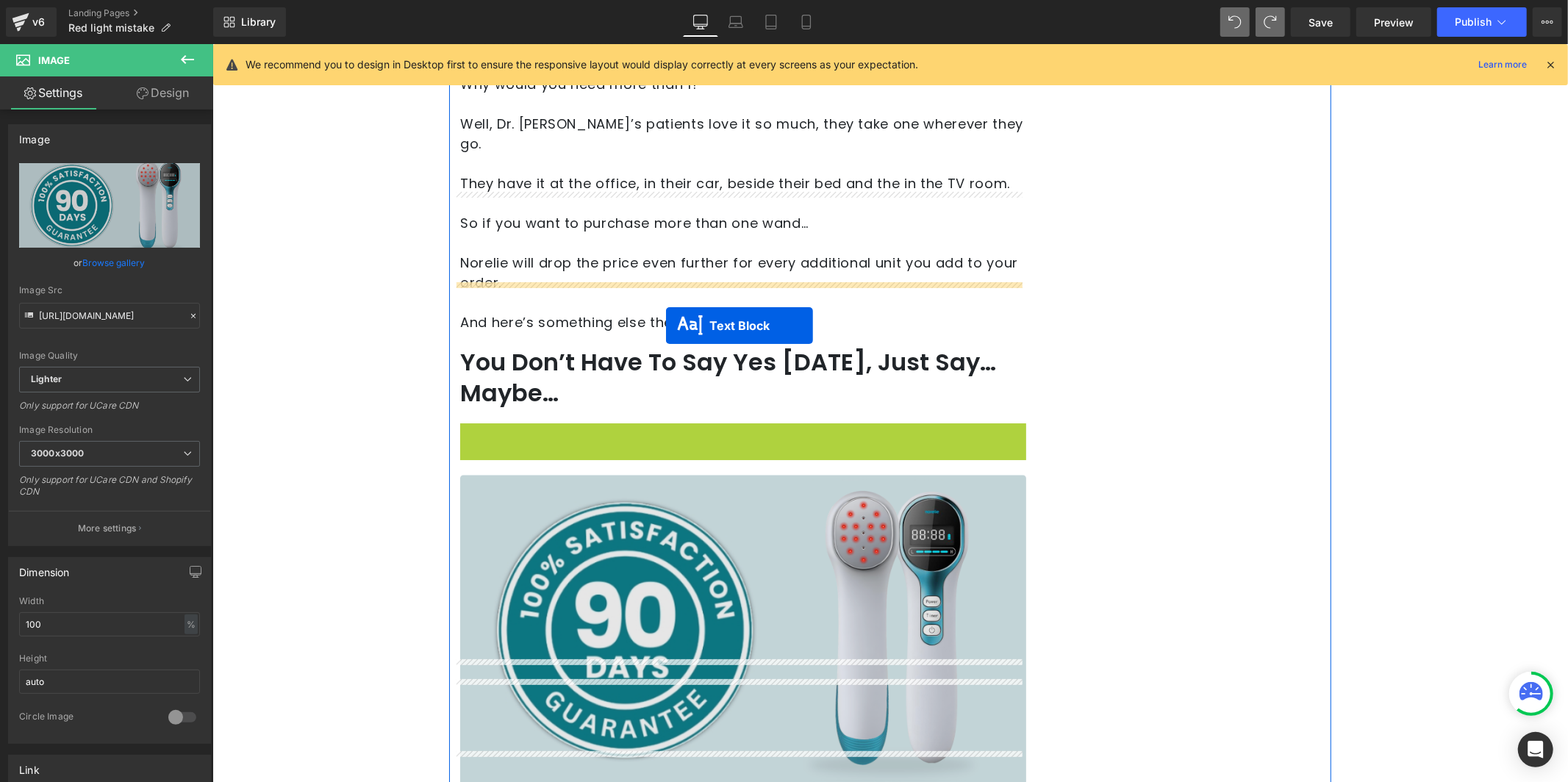
scroll to position [8839, 0]
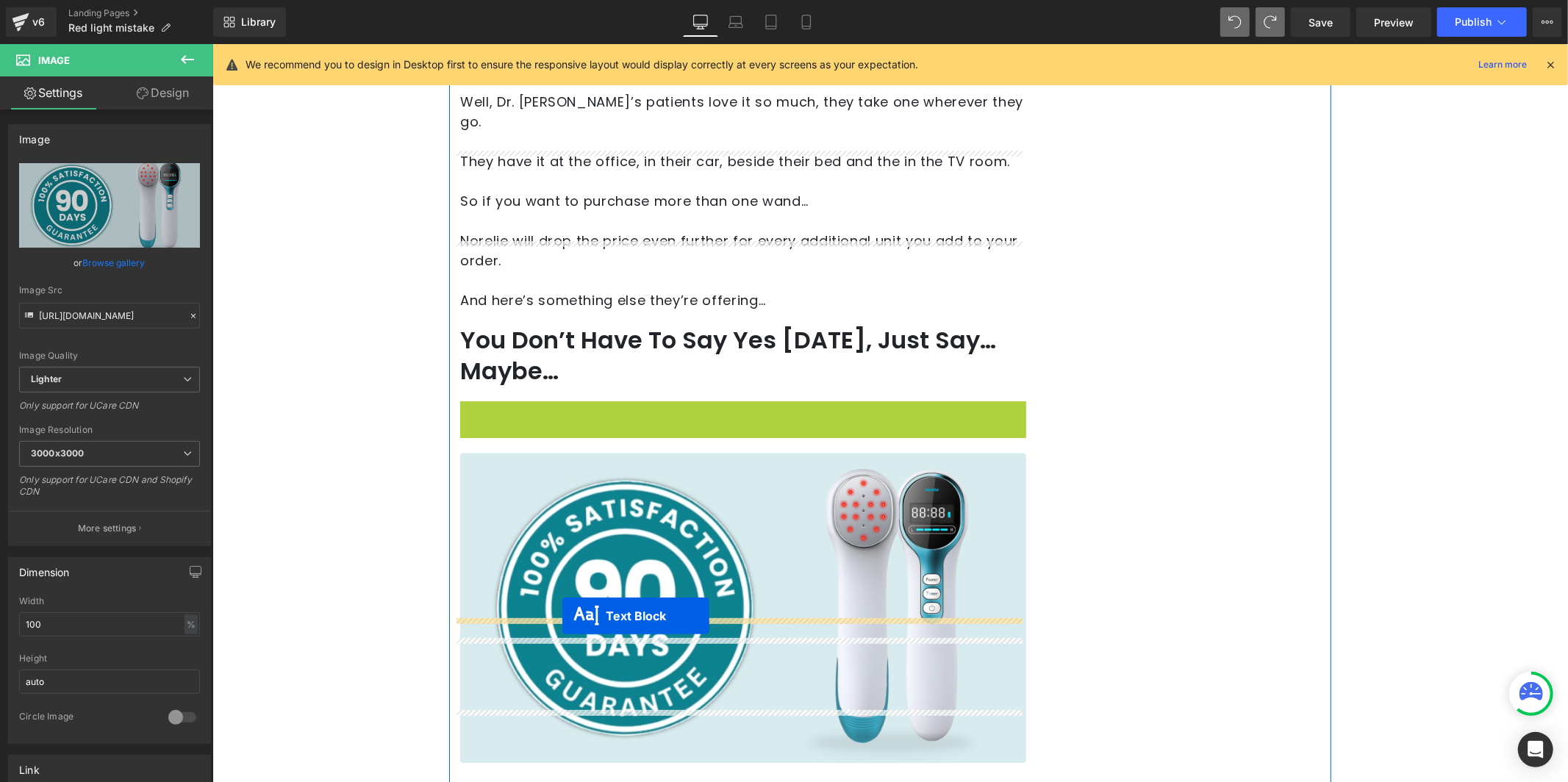
drag, startPoint x: 700, startPoint y: 132, endPoint x: 562, endPoint y: 615, distance: 502.3
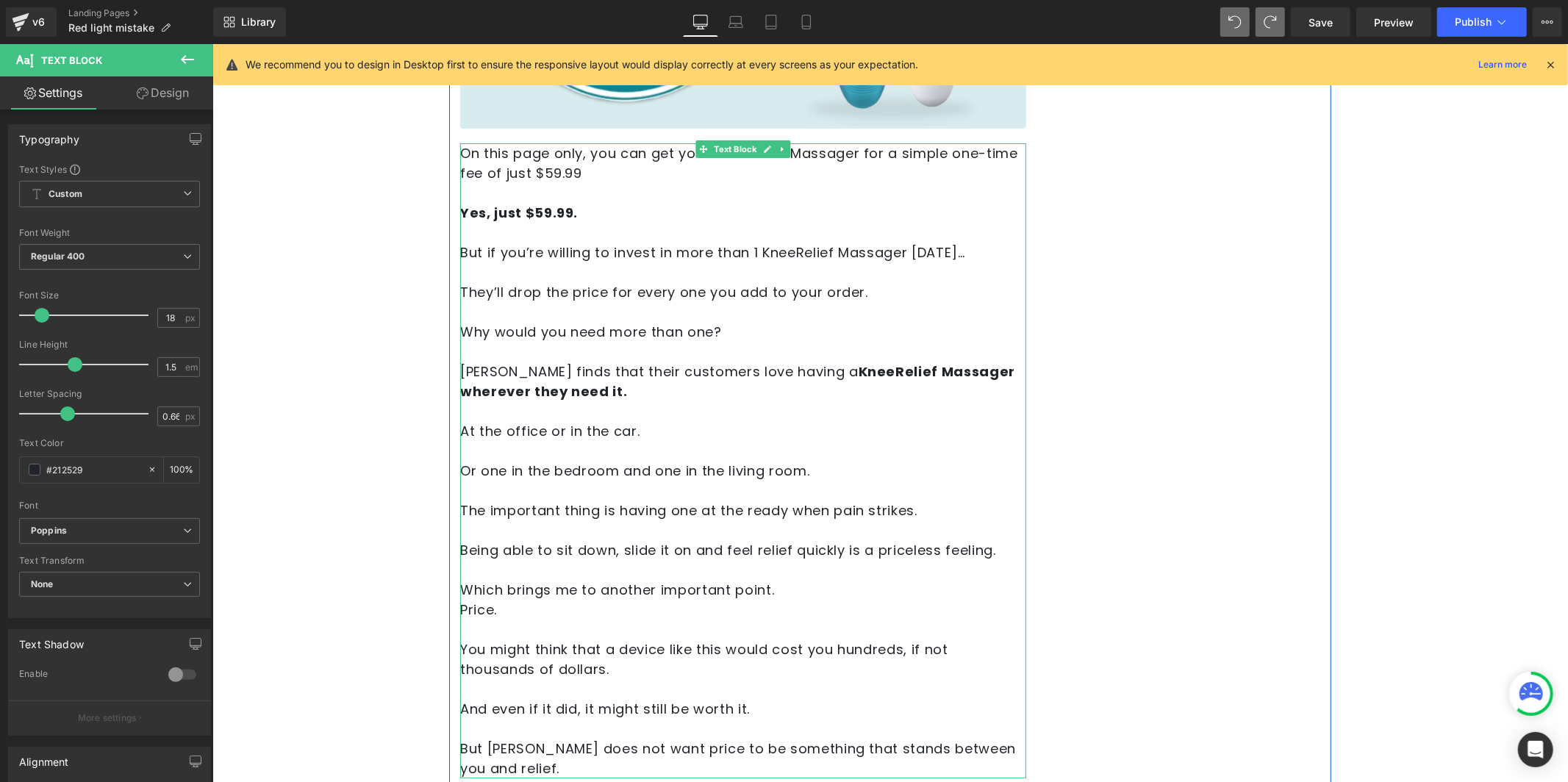
scroll to position [9645, 0]
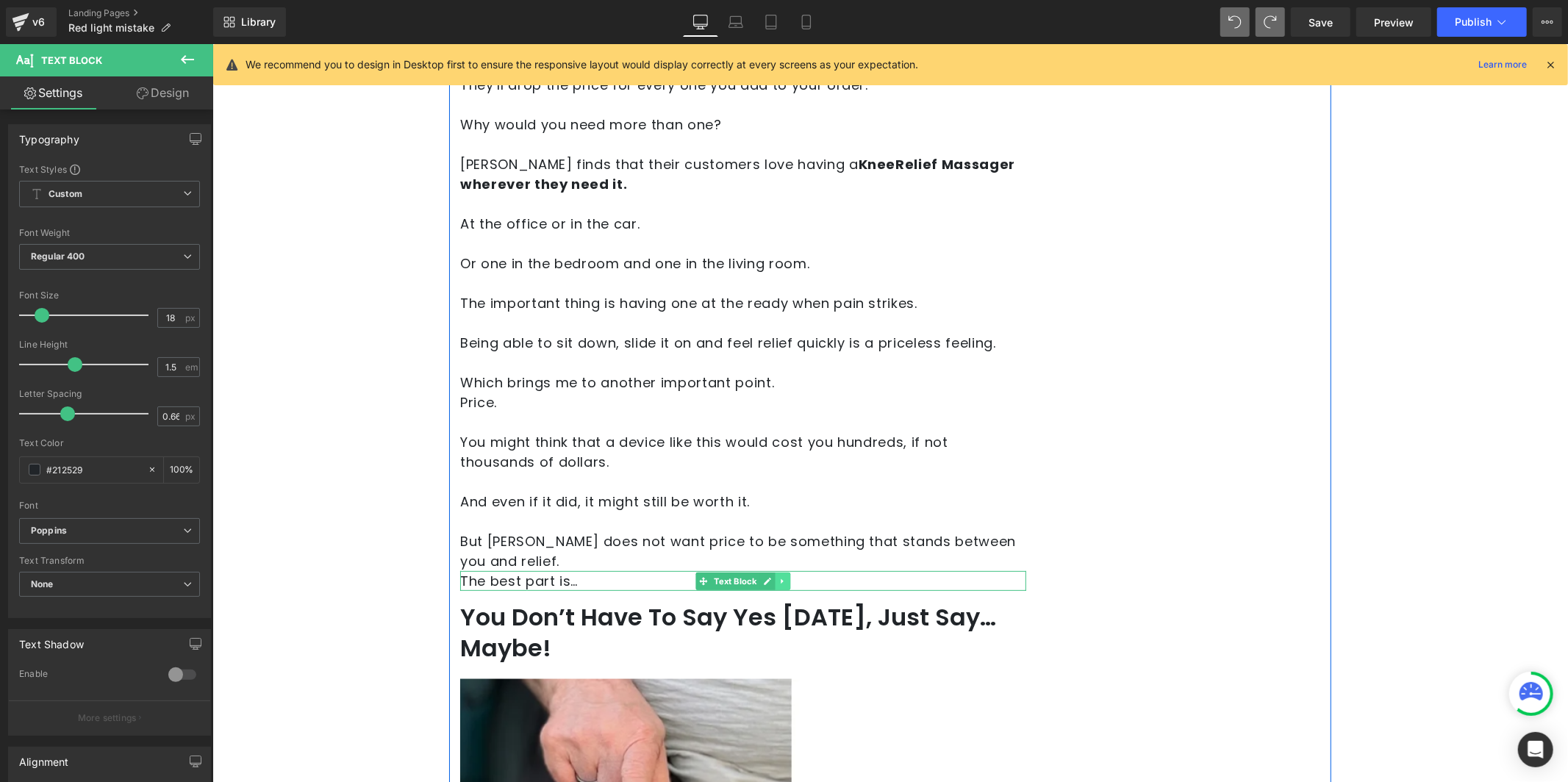
click at [780, 578] on icon at bounding box center [781, 580] width 2 height 5
click at [785, 576] on icon at bounding box center [789, 580] width 8 height 9
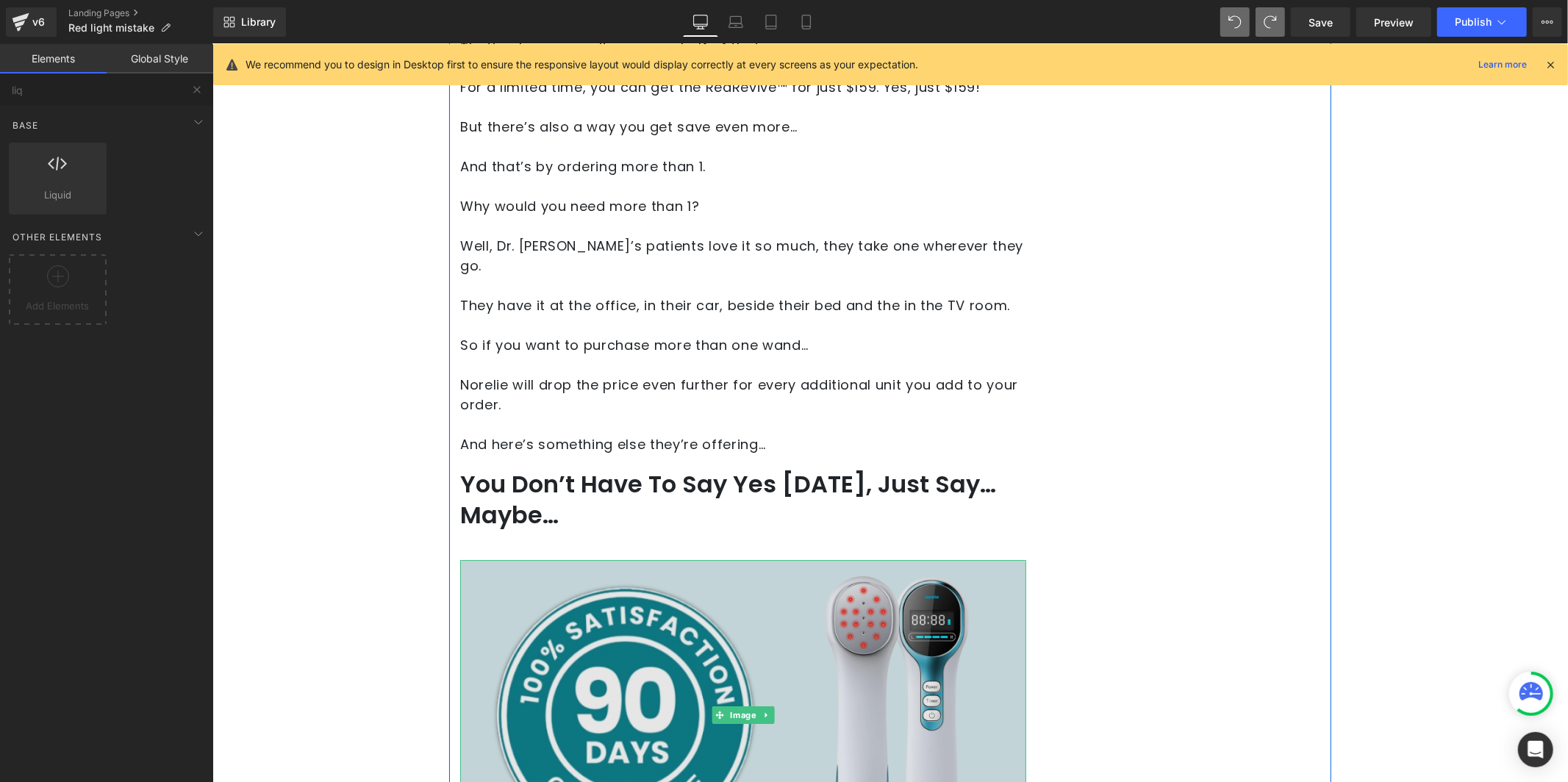
scroll to position [9074, 0]
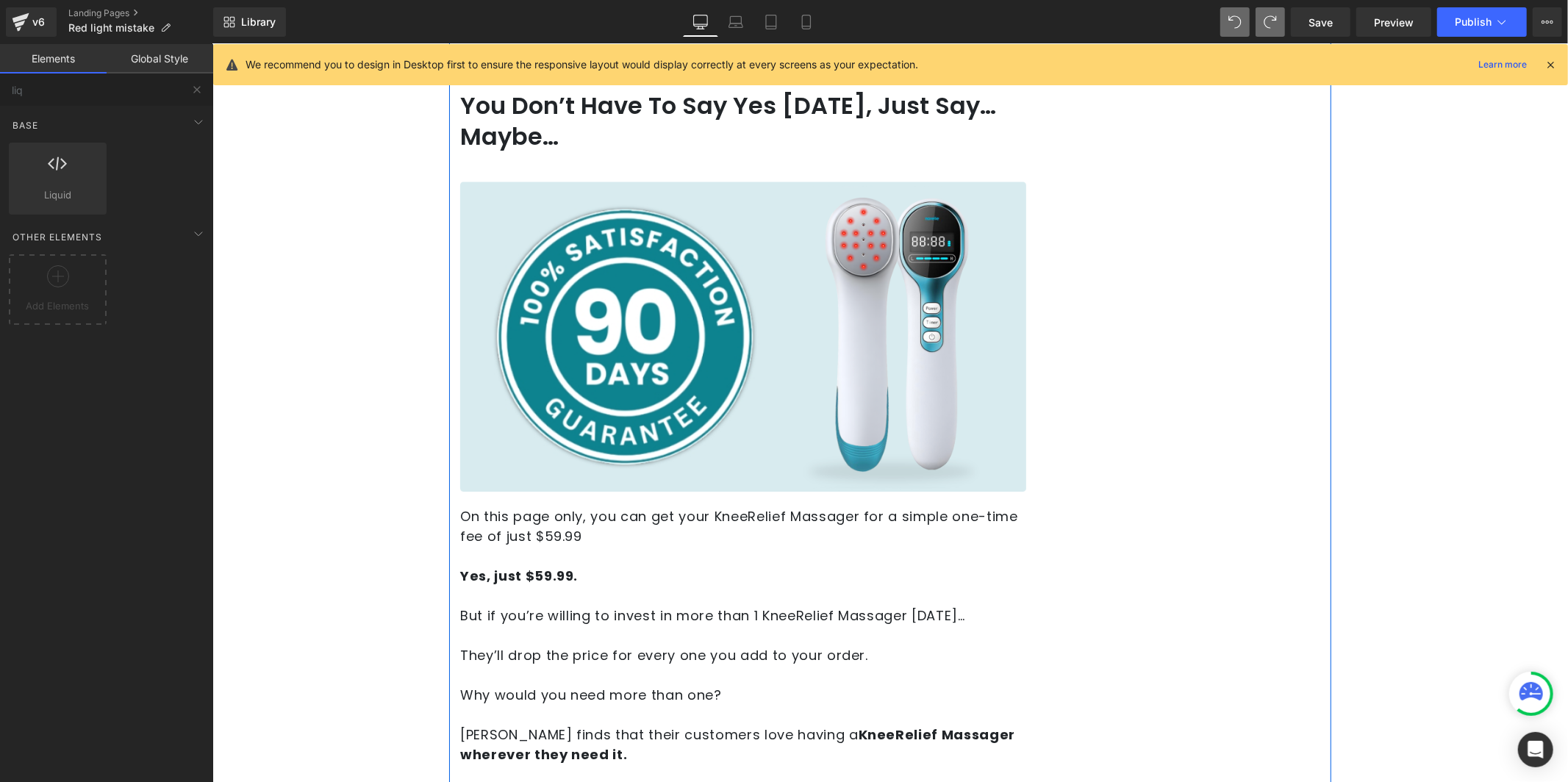
click at [605, 664] on p at bounding box center [742, 674] width 566 height 20
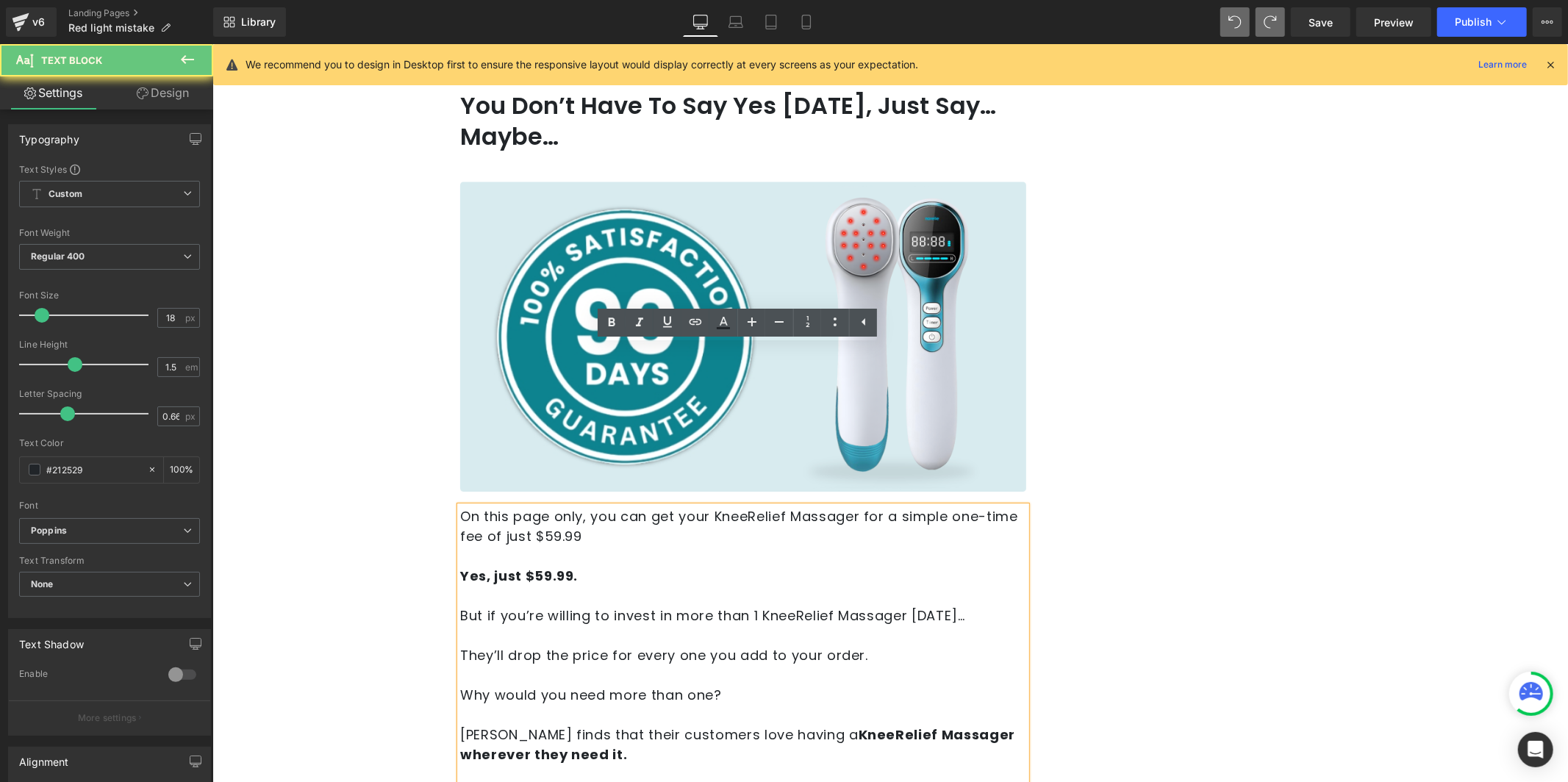
click at [607, 625] on p at bounding box center [742, 635] width 566 height 20
paste div
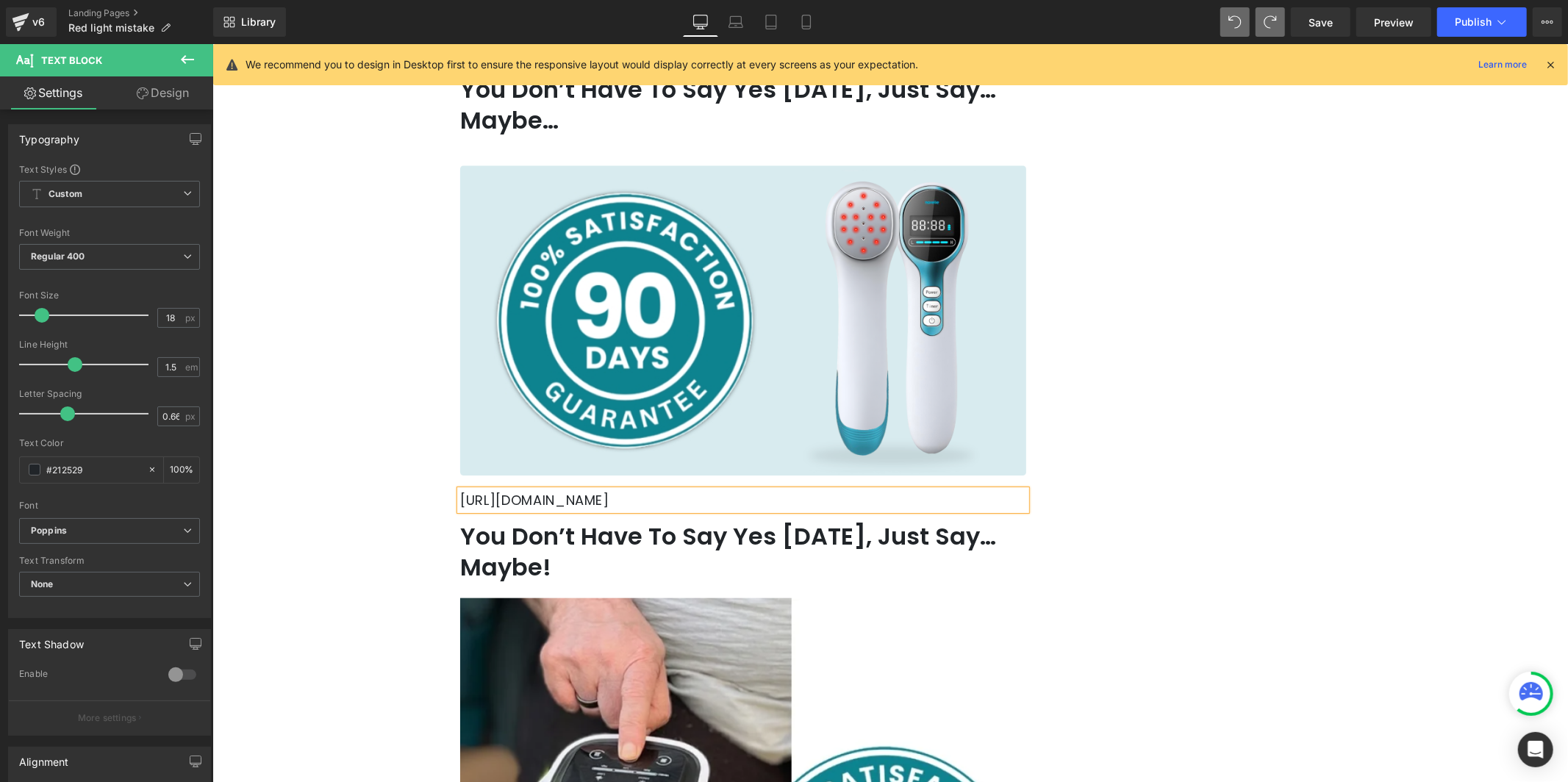
scroll to position [9115, 0]
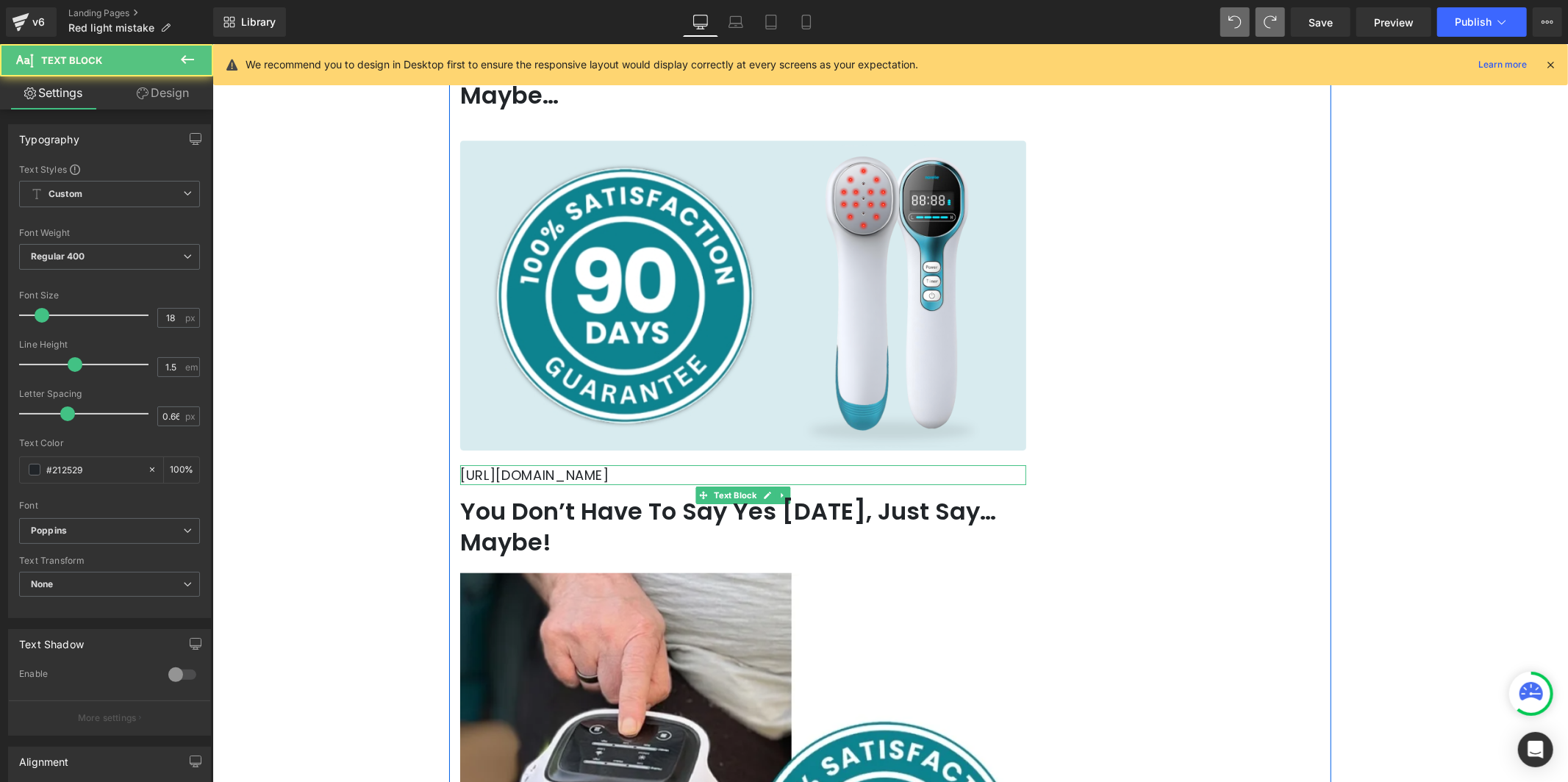
click at [632, 465] on p "[URL][DOMAIN_NAME]" at bounding box center [742, 474] width 566 height 20
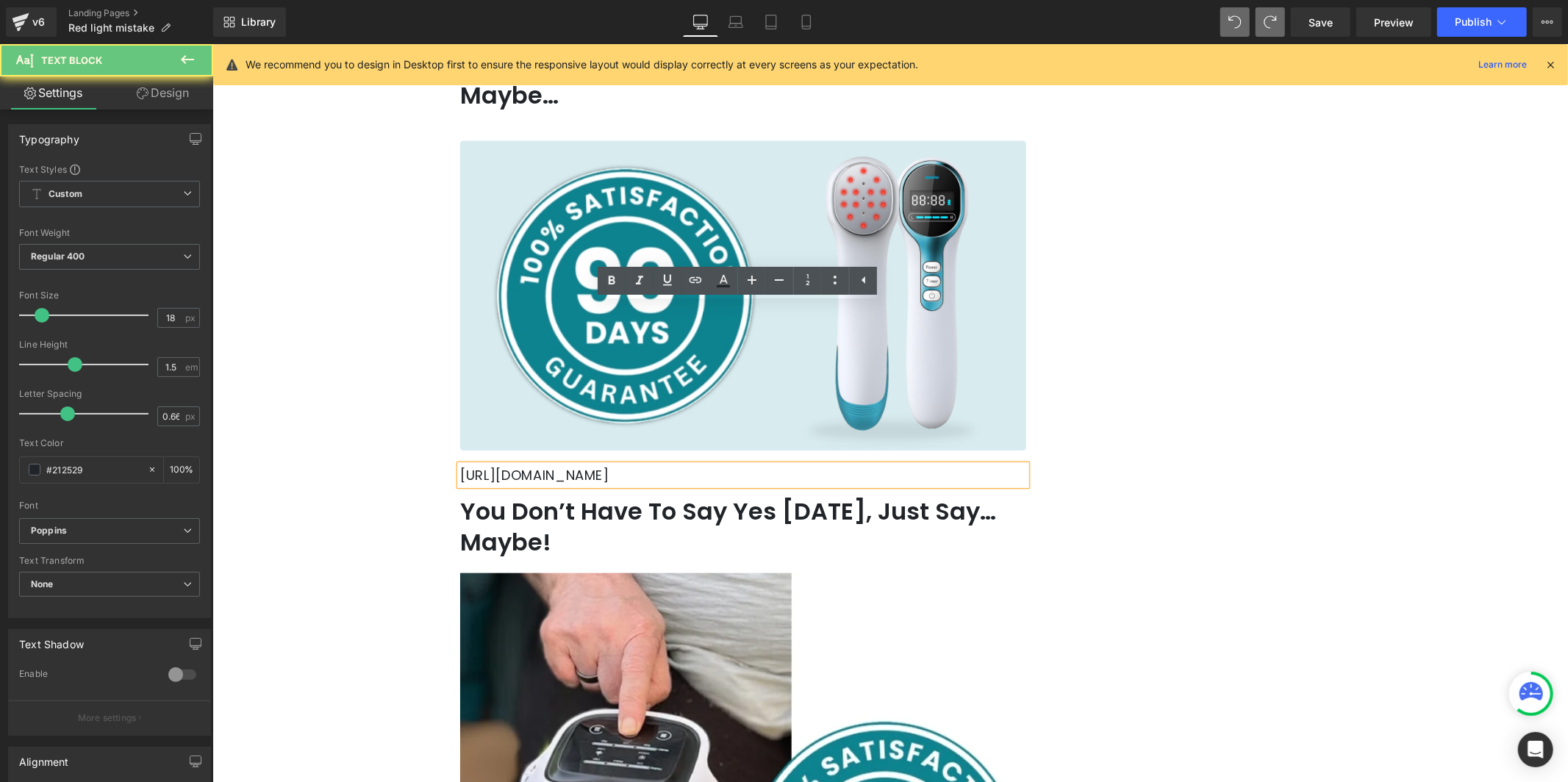
click at [632, 465] on p "[URL][DOMAIN_NAME]" at bounding box center [742, 474] width 566 height 20
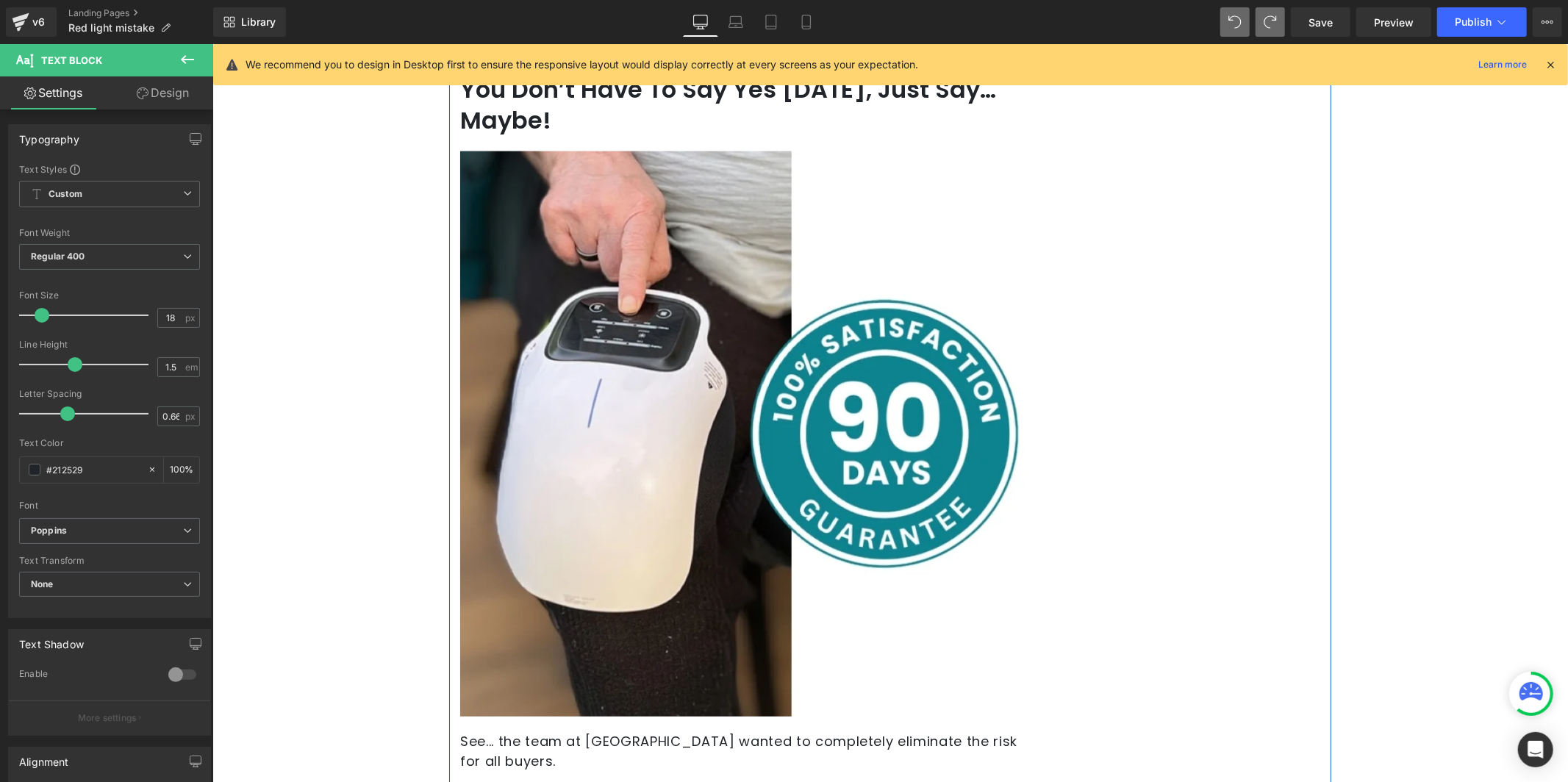
scroll to position [9648, 0]
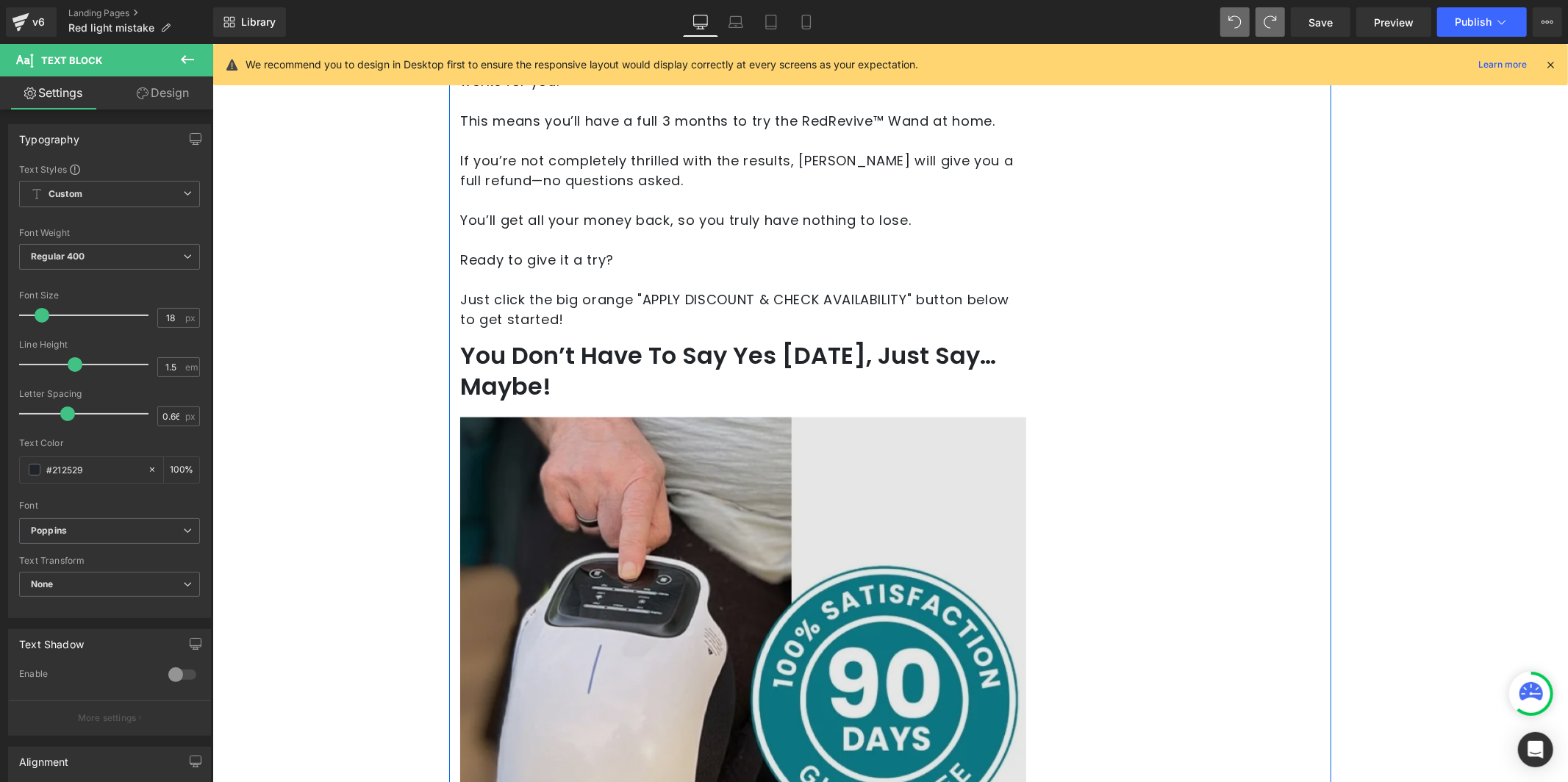
click at [665, 419] on img at bounding box center [742, 699] width 566 height 566
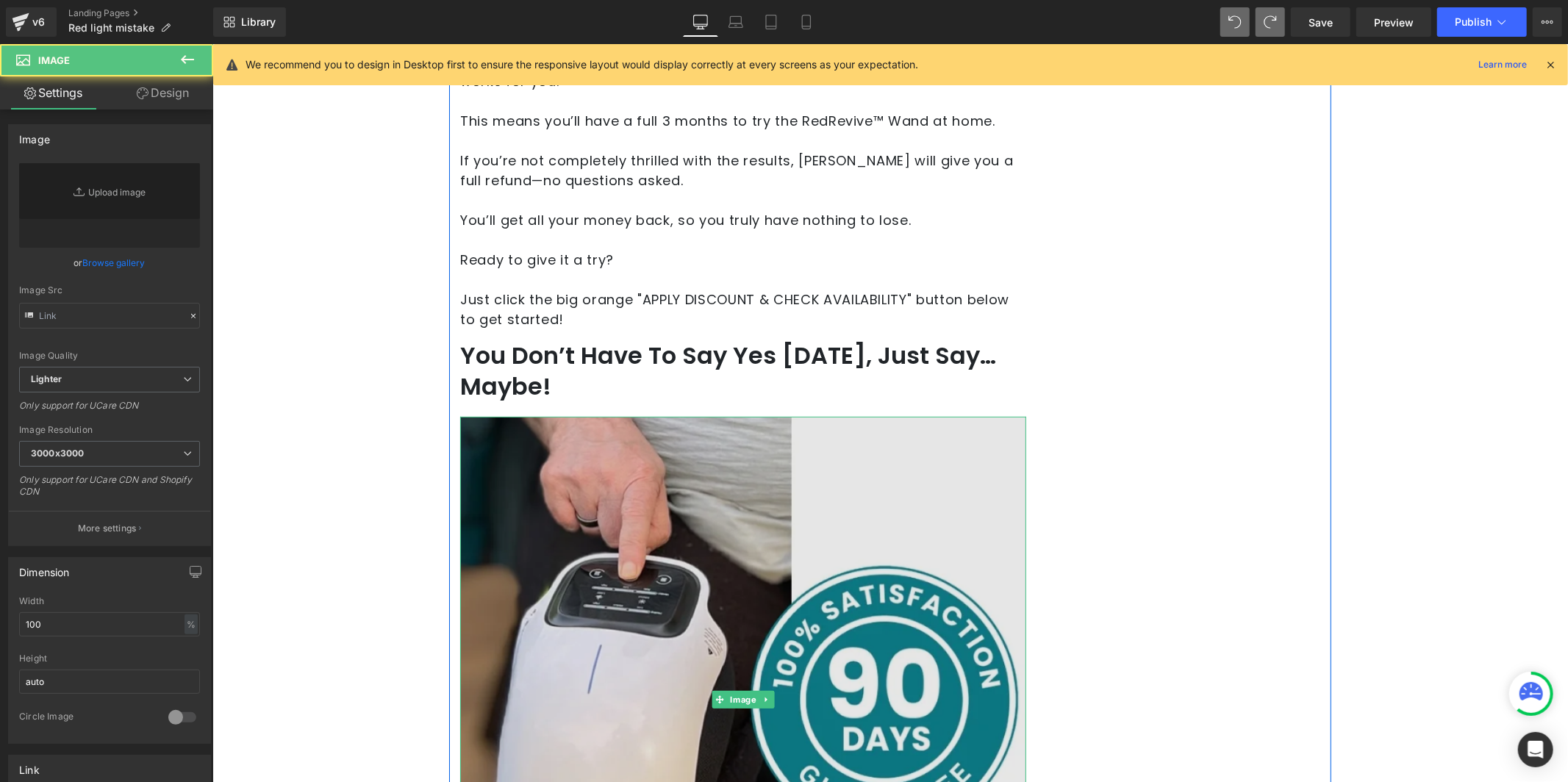
type input "[URL][DOMAIN_NAME]"
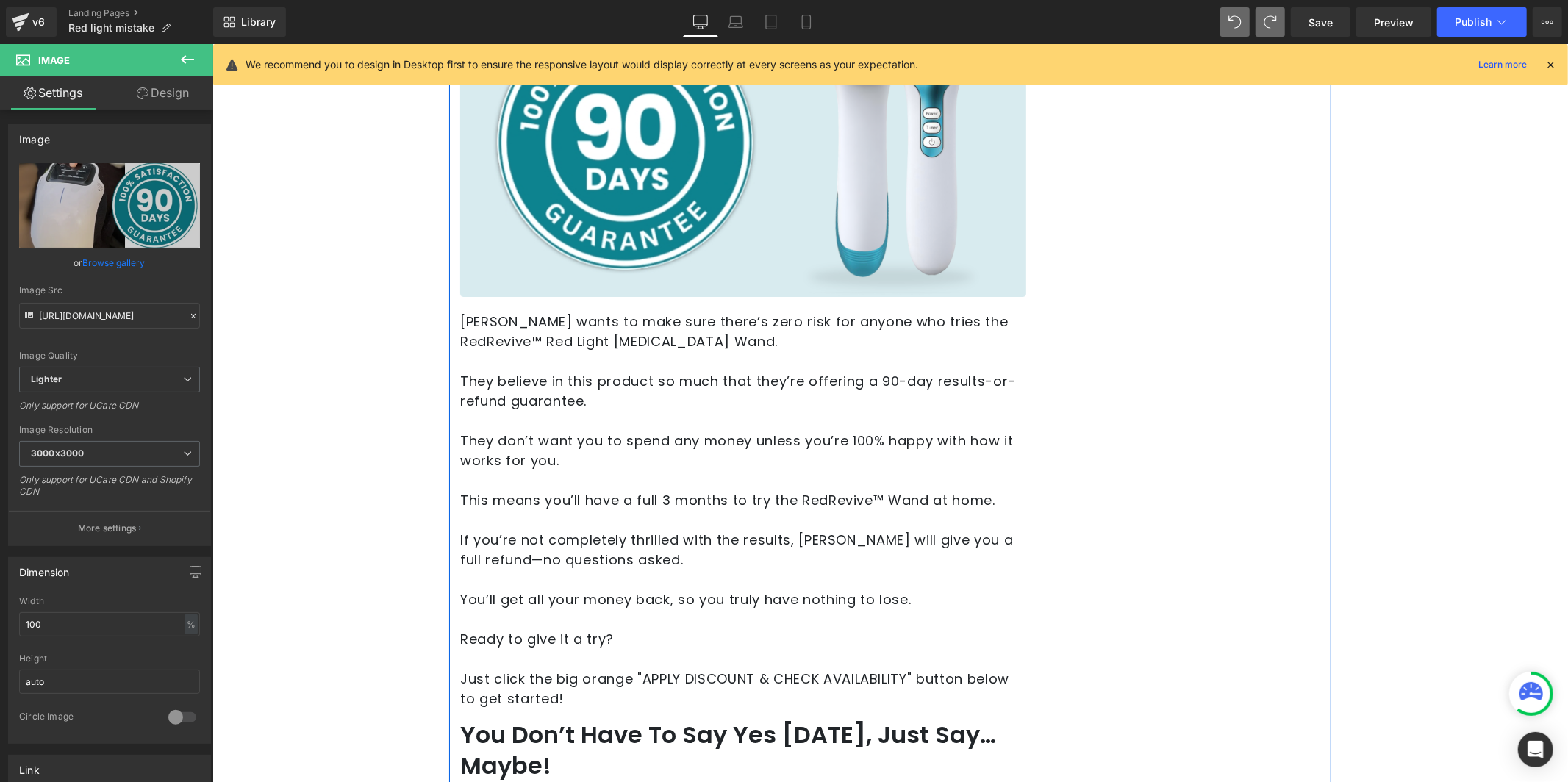
scroll to position [9530, 0]
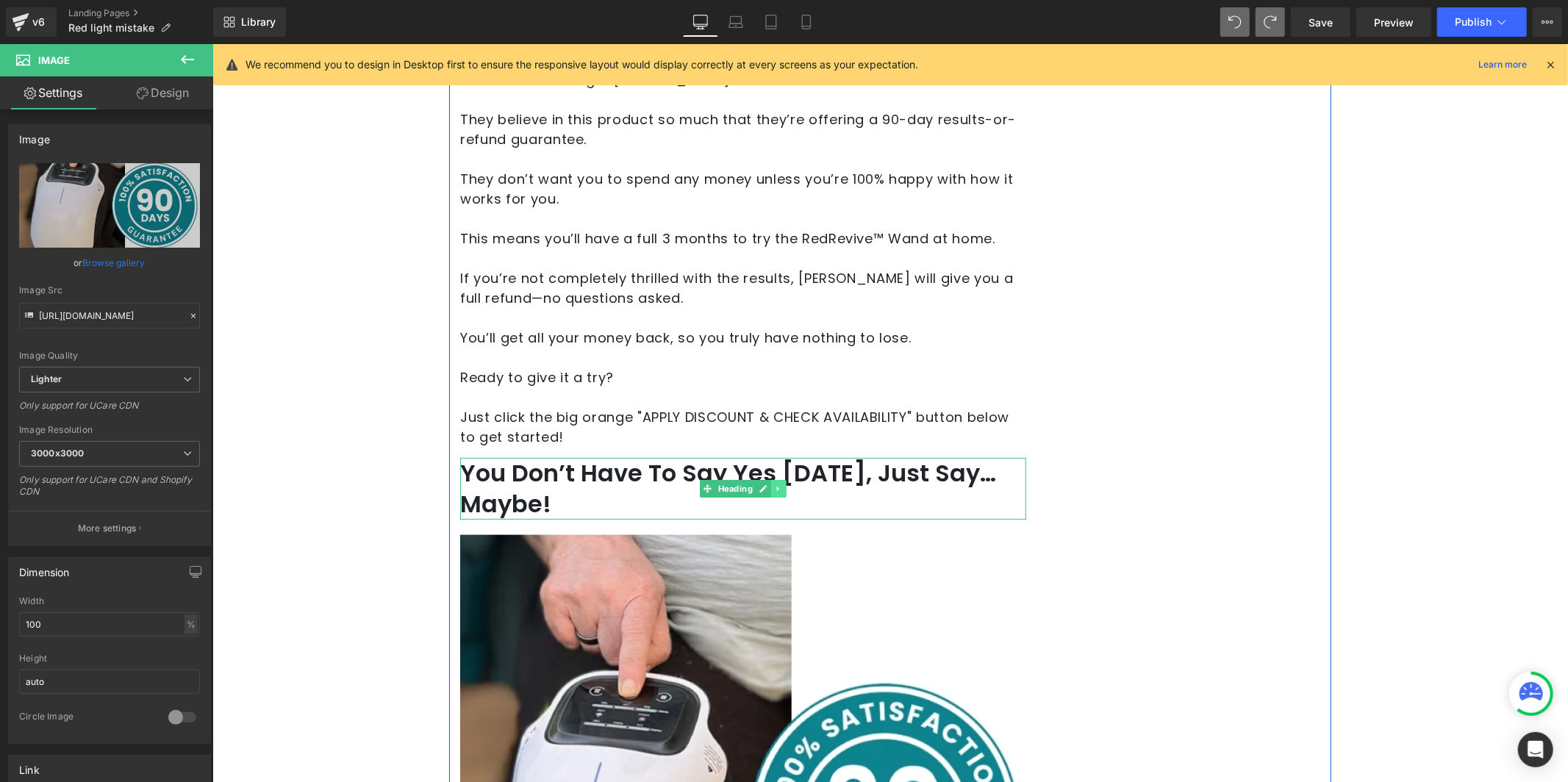
click at [776, 486] on icon at bounding box center [777, 488] width 2 height 5
click at [782, 484] on icon at bounding box center [785, 488] width 8 height 9
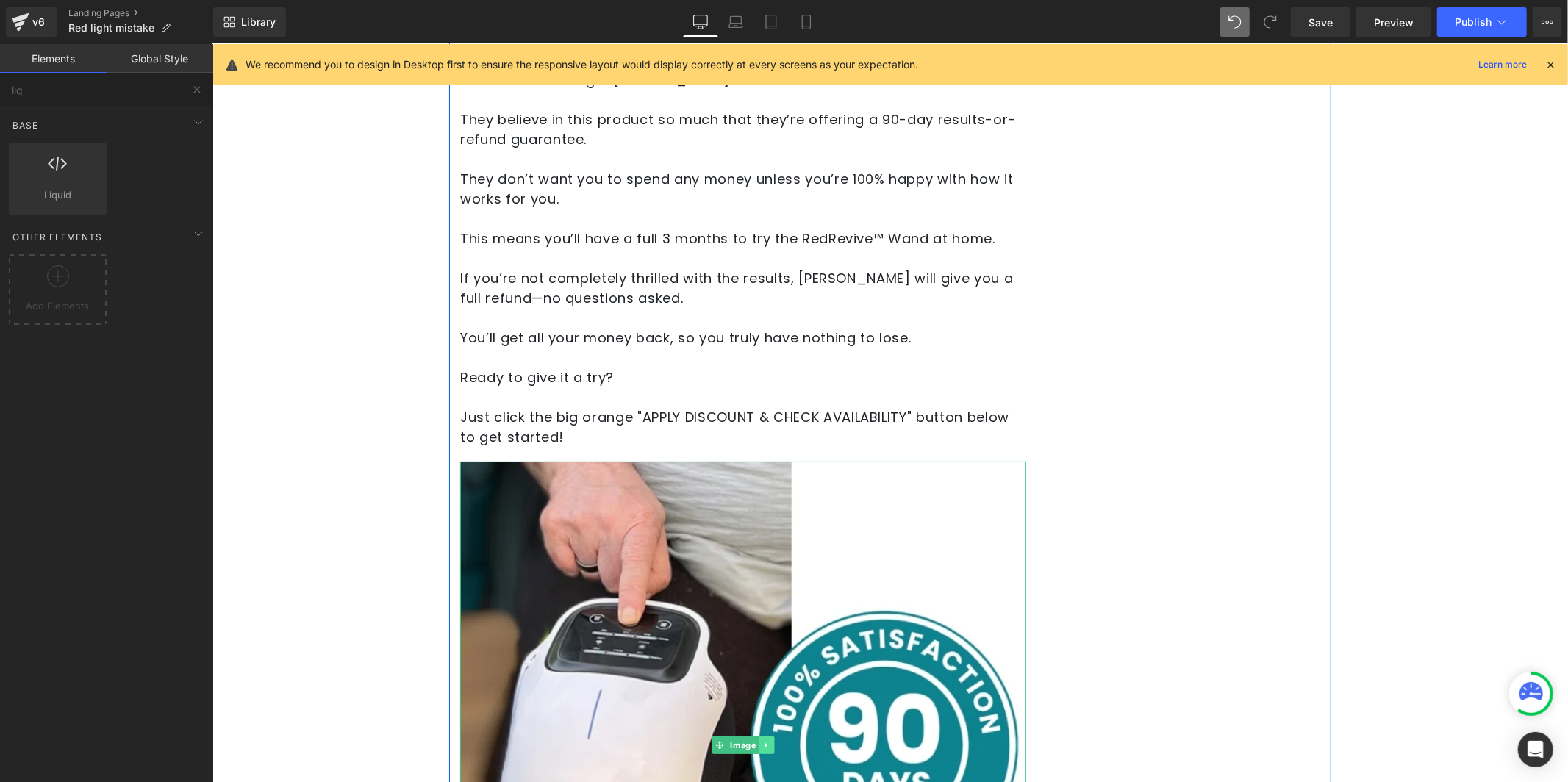
click at [766, 736] on link at bounding box center [765, 745] width 15 height 17
click at [769, 741] on icon at bounding box center [773, 745] width 8 height 8
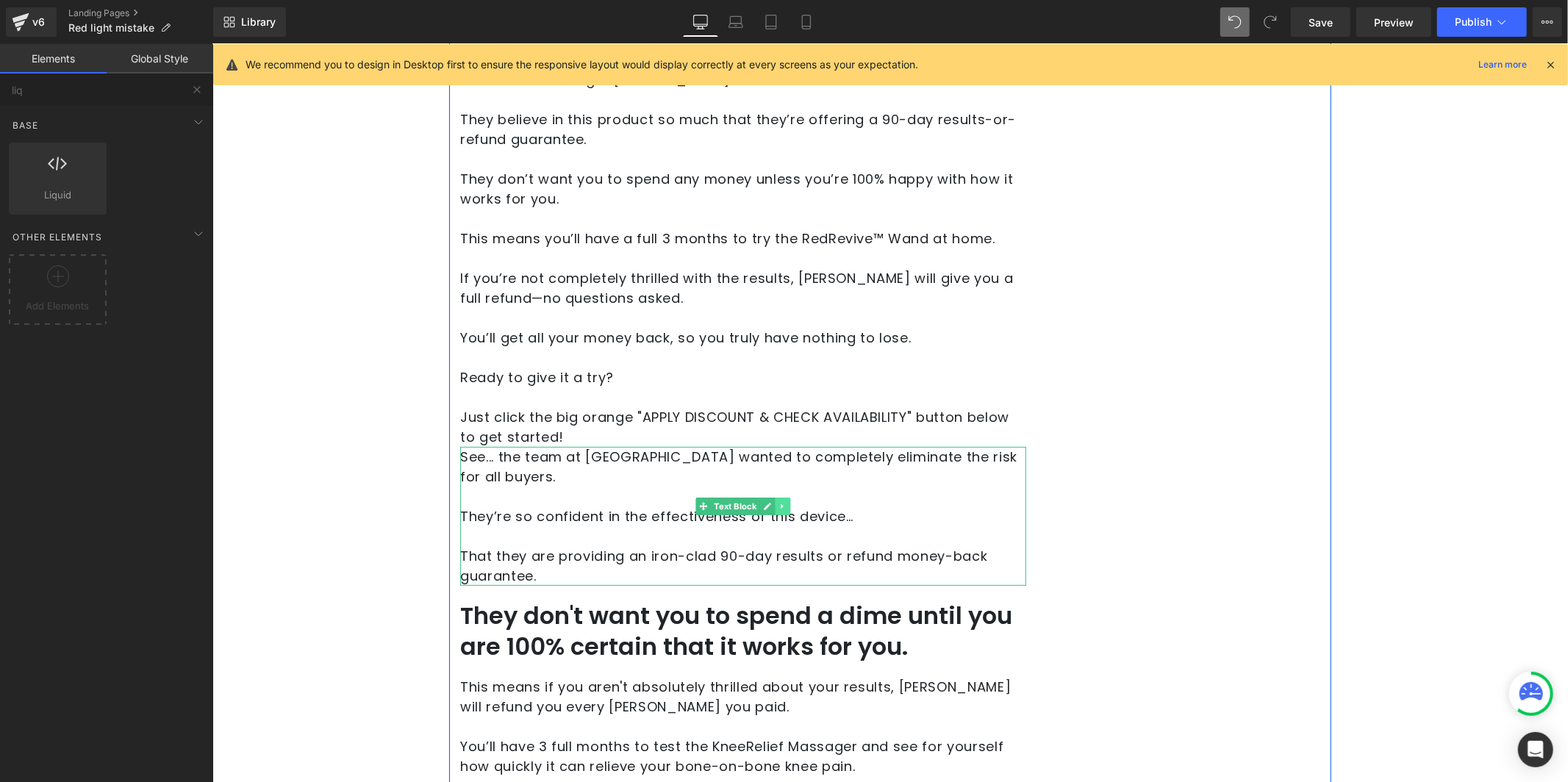
click at [778, 502] on icon at bounding box center [782, 506] width 8 height 9
click at [785, 502] on icon at bounding box center [789, 506] width 8 height 8
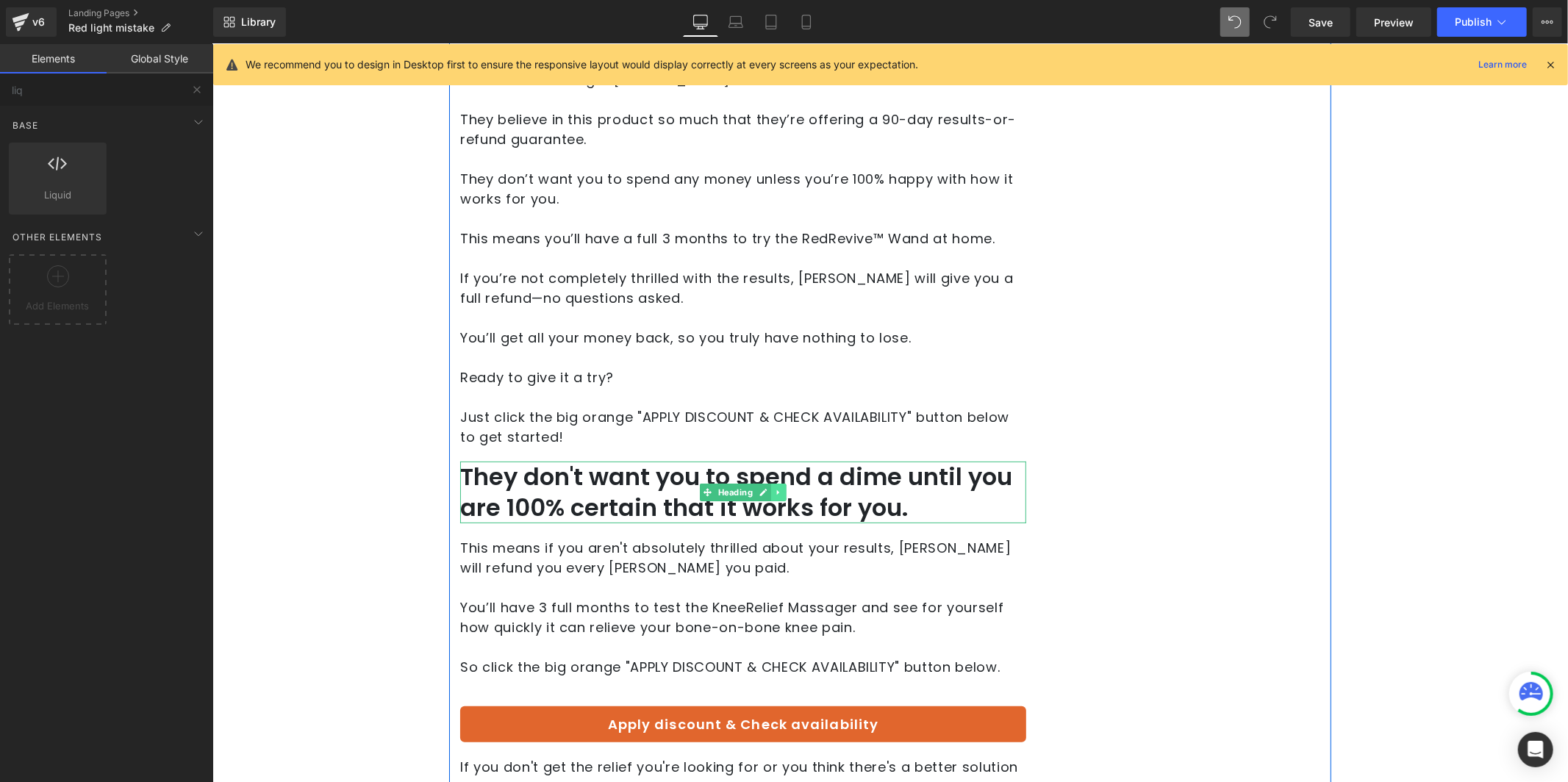
click at [774, 488] on icon at bounding box center [778, 491] width 8 height 9
click at [782, 488] on icon at bounding box center [785, 491] width 8 height 8
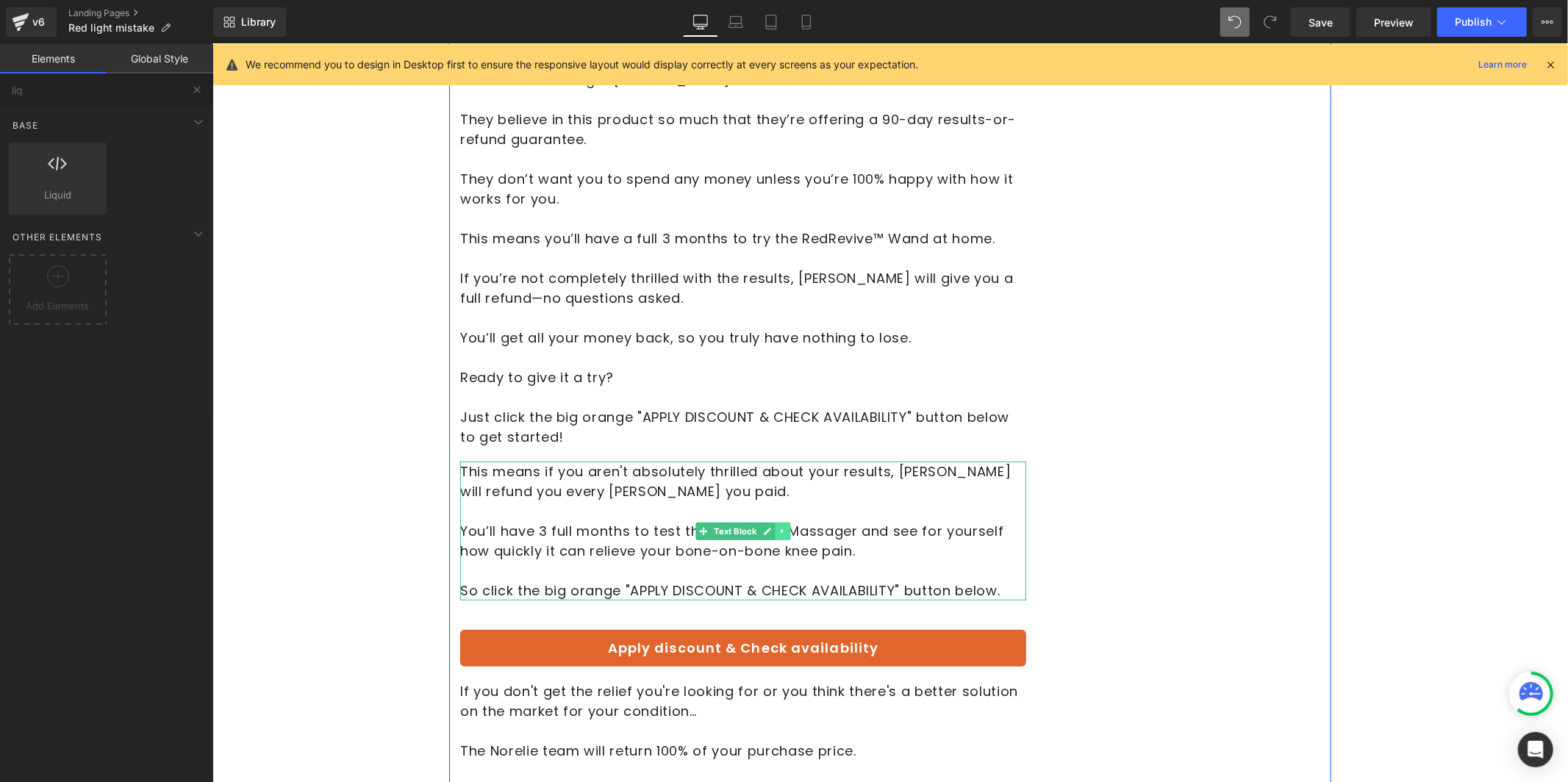
click at [779, 527] on icon at bounding box center [782, 531] width 8 height 9
click at [785, 527] on icon at bounding box center [789, 531] width 8 height 8
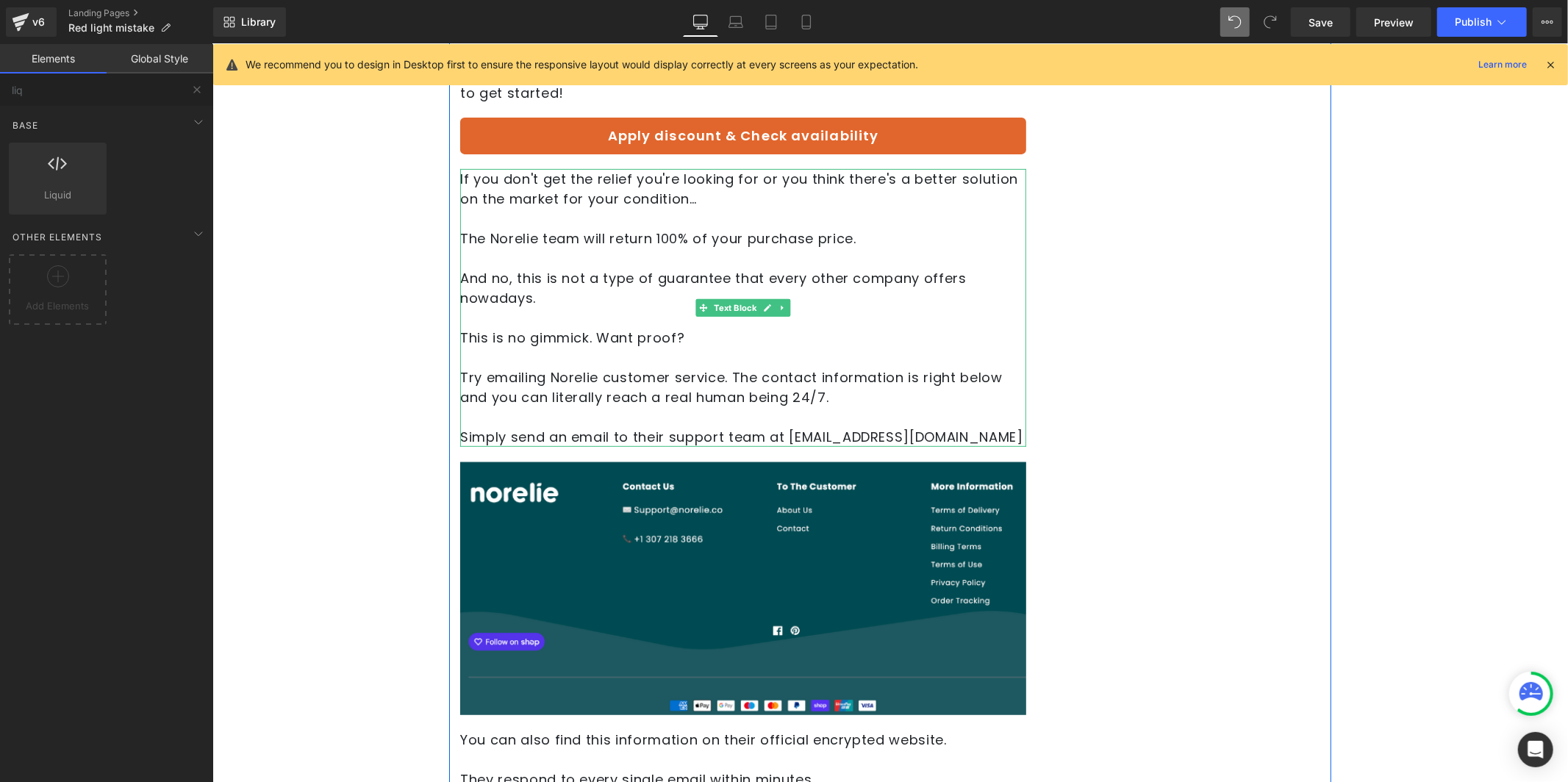
scroll to position [9921, 0]
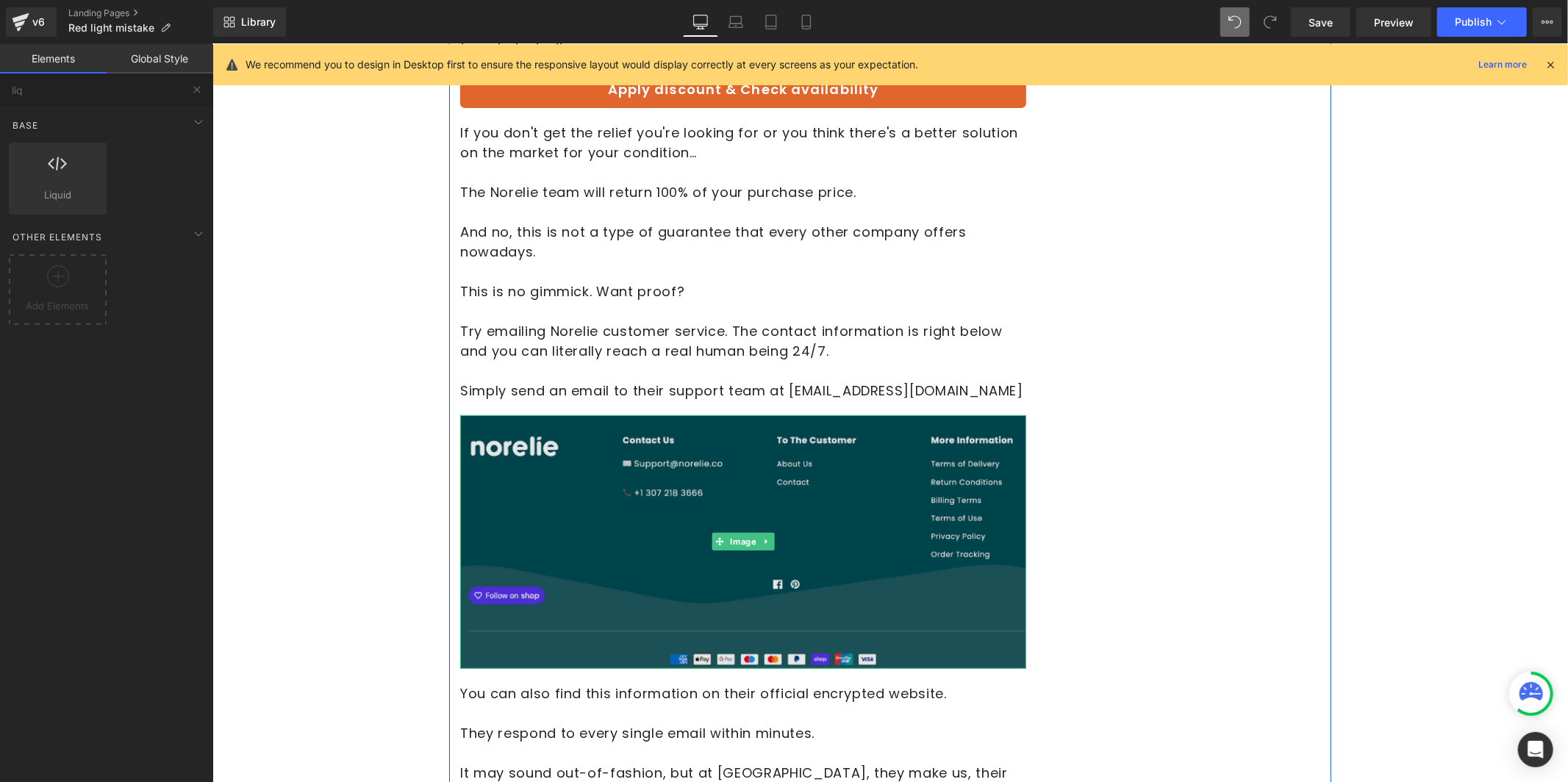
click at [810, 415] on img at bounding box center [742, 541] width 566 height 253
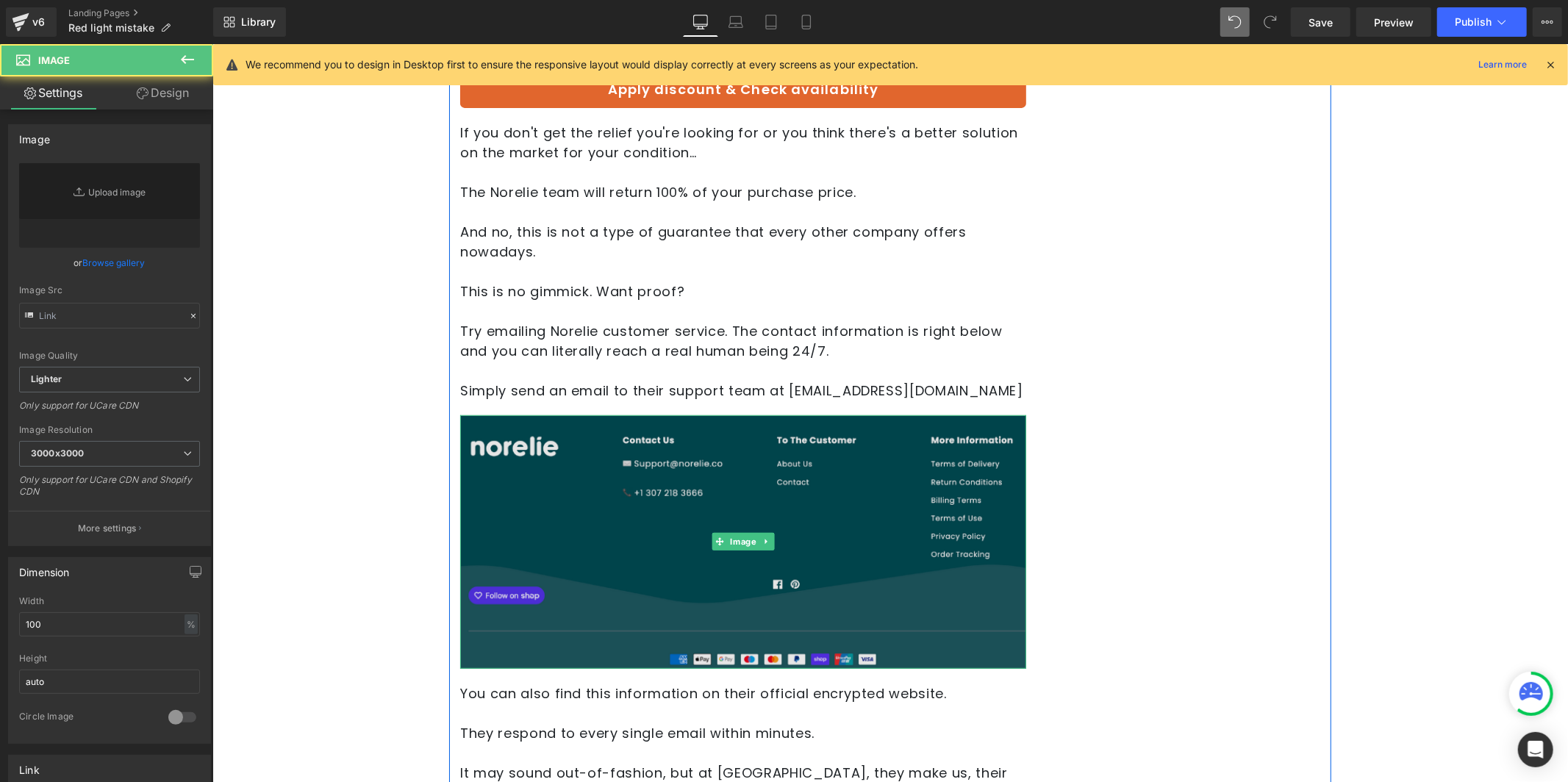
type input "[URL][DOMAIN_NAME]"
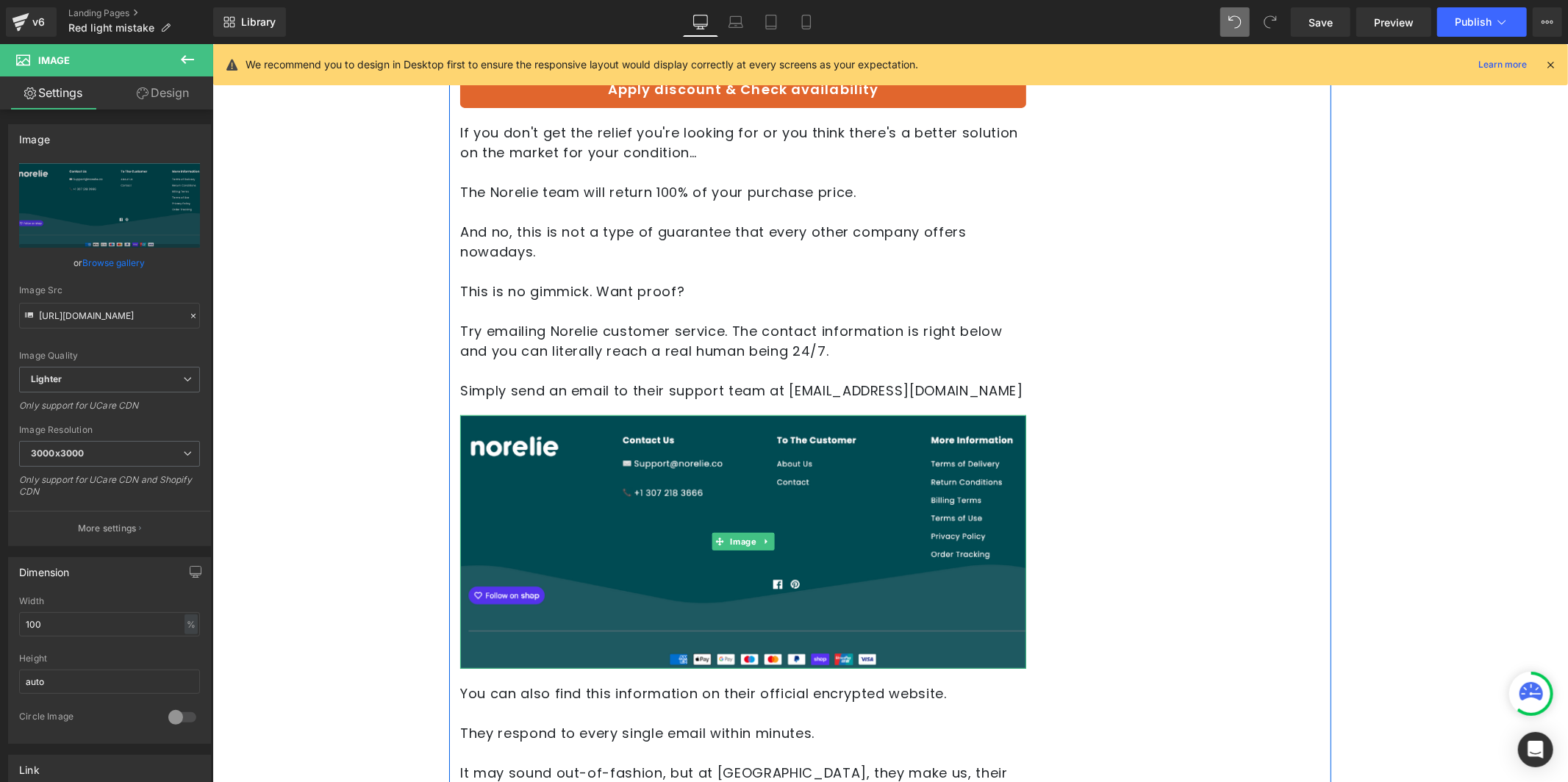
scroll to position [9895, 0]
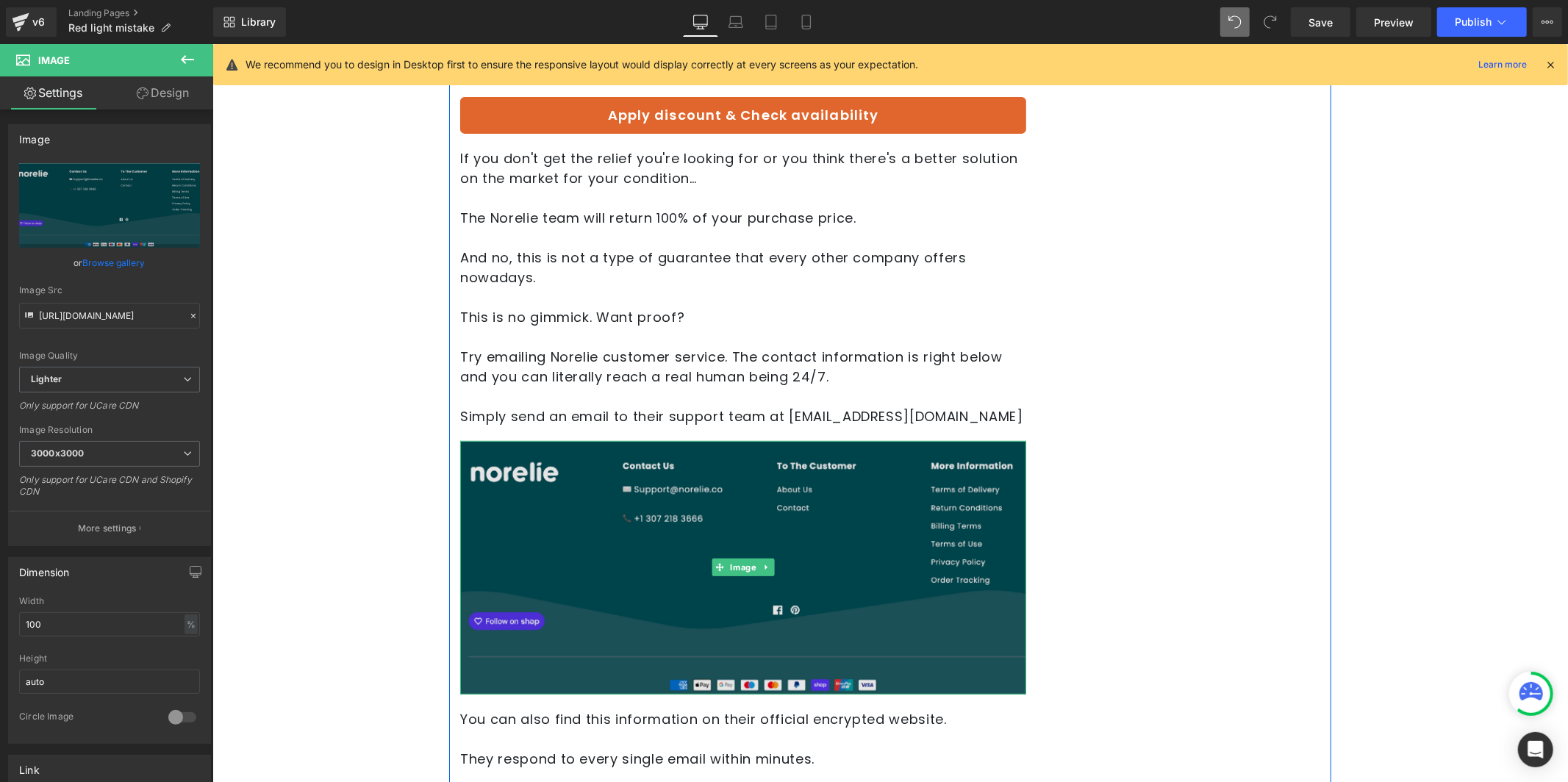
click at [612, 441] on img at bounding box center [742, 567] width 566 height 253
click at [591, 441] on img at bounding box center [742, 567] width 566 height 253
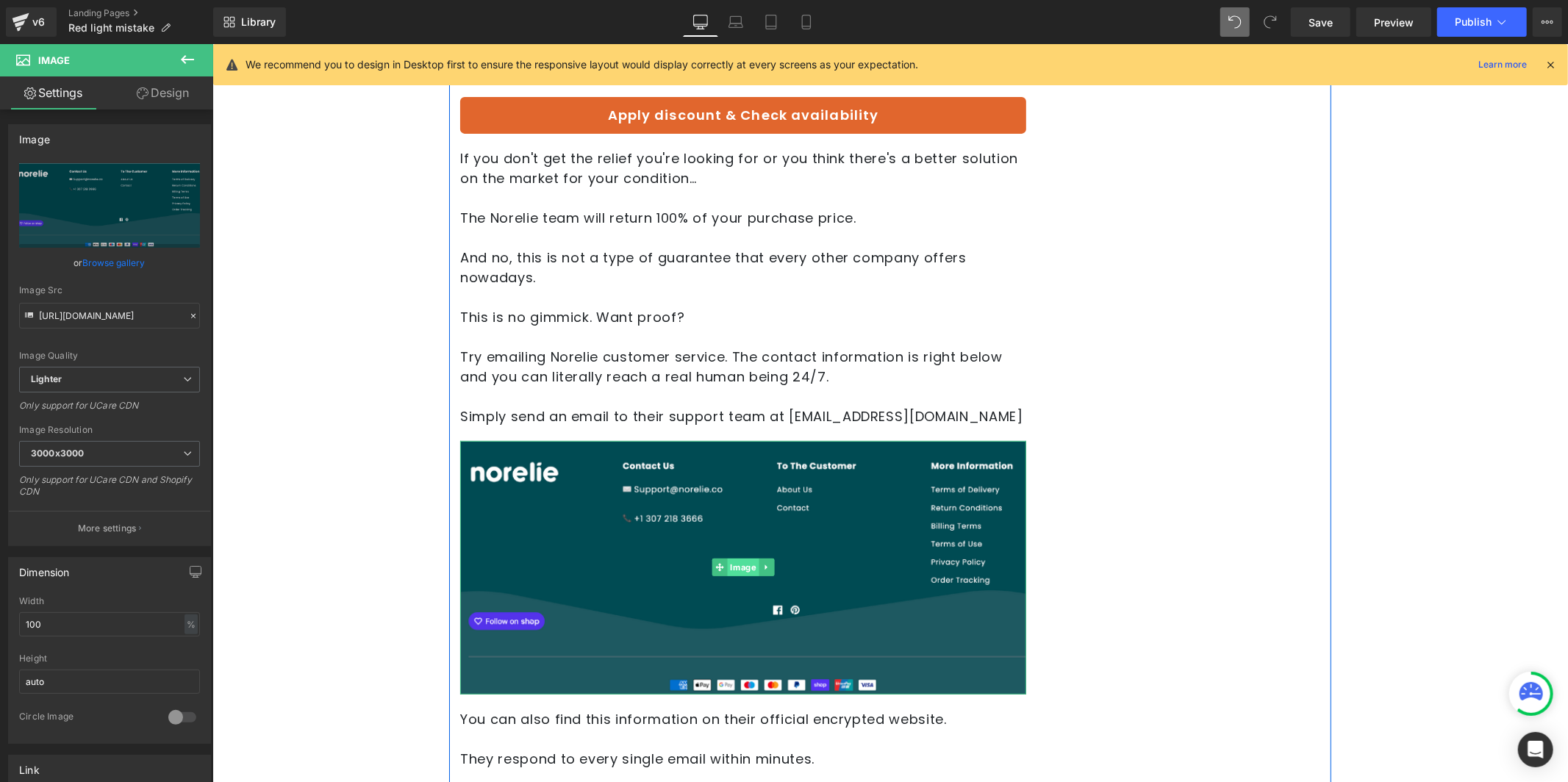
click at [739, 558] on span "Image" at bounding box center [742, 567] width 32 height 17
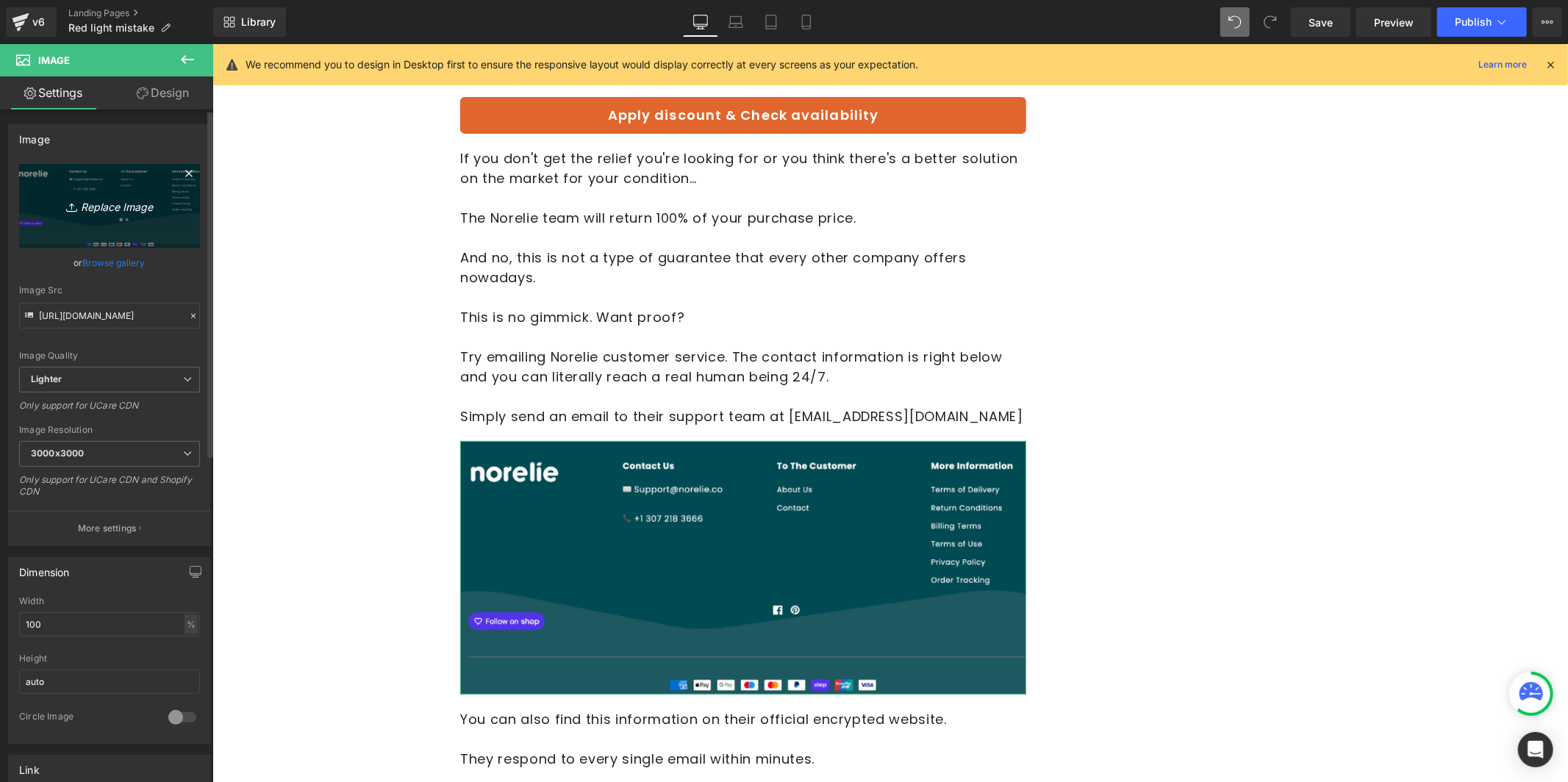
click at [122, 197] on icon "Replace Image" at bounding box center [109, 205] width 118 height 18
type input "C:\fakepath\Screenshot [DATE] 01.32.50.png"
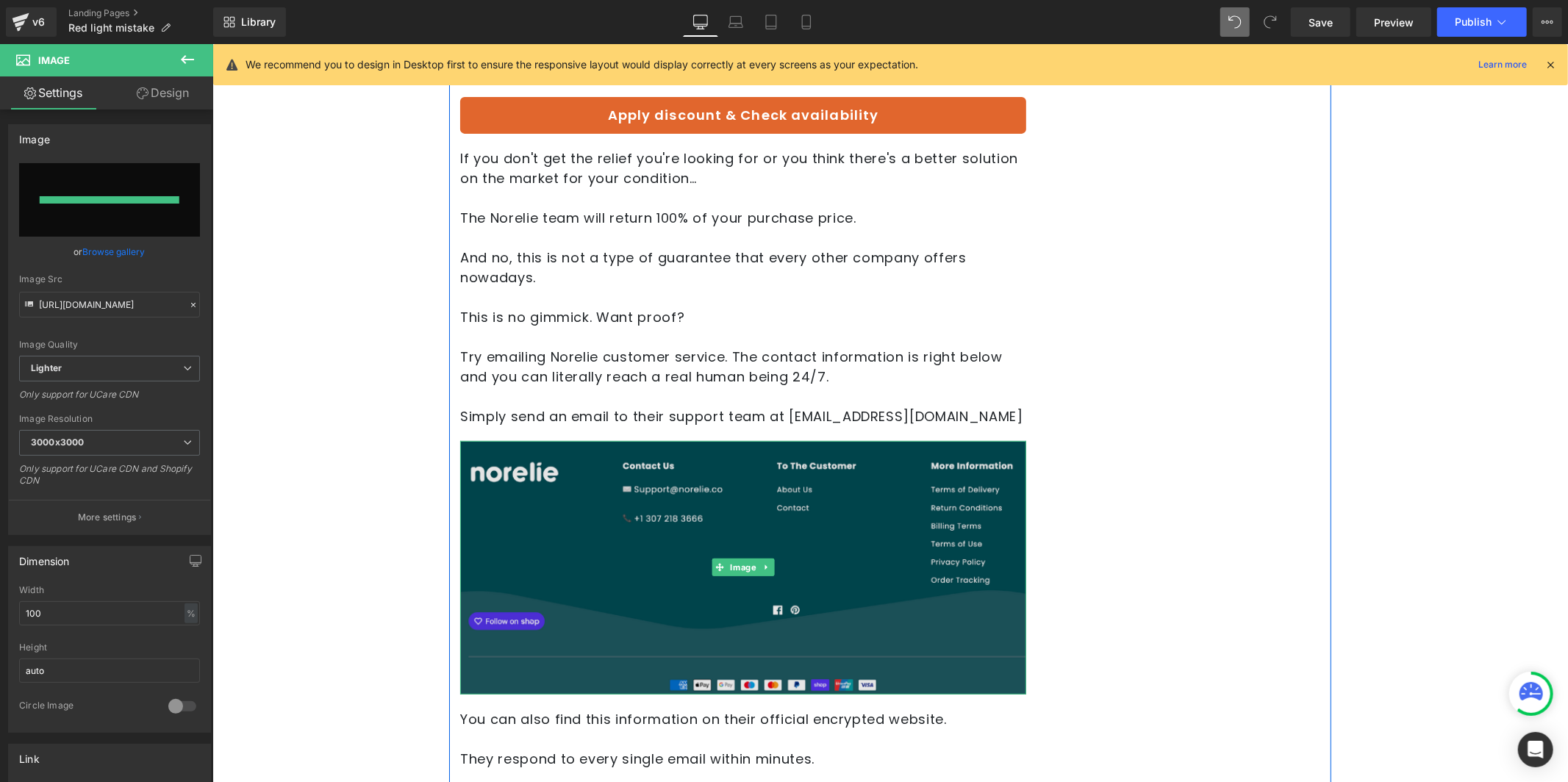
type input "[URL][DOMAIN_NAME]"
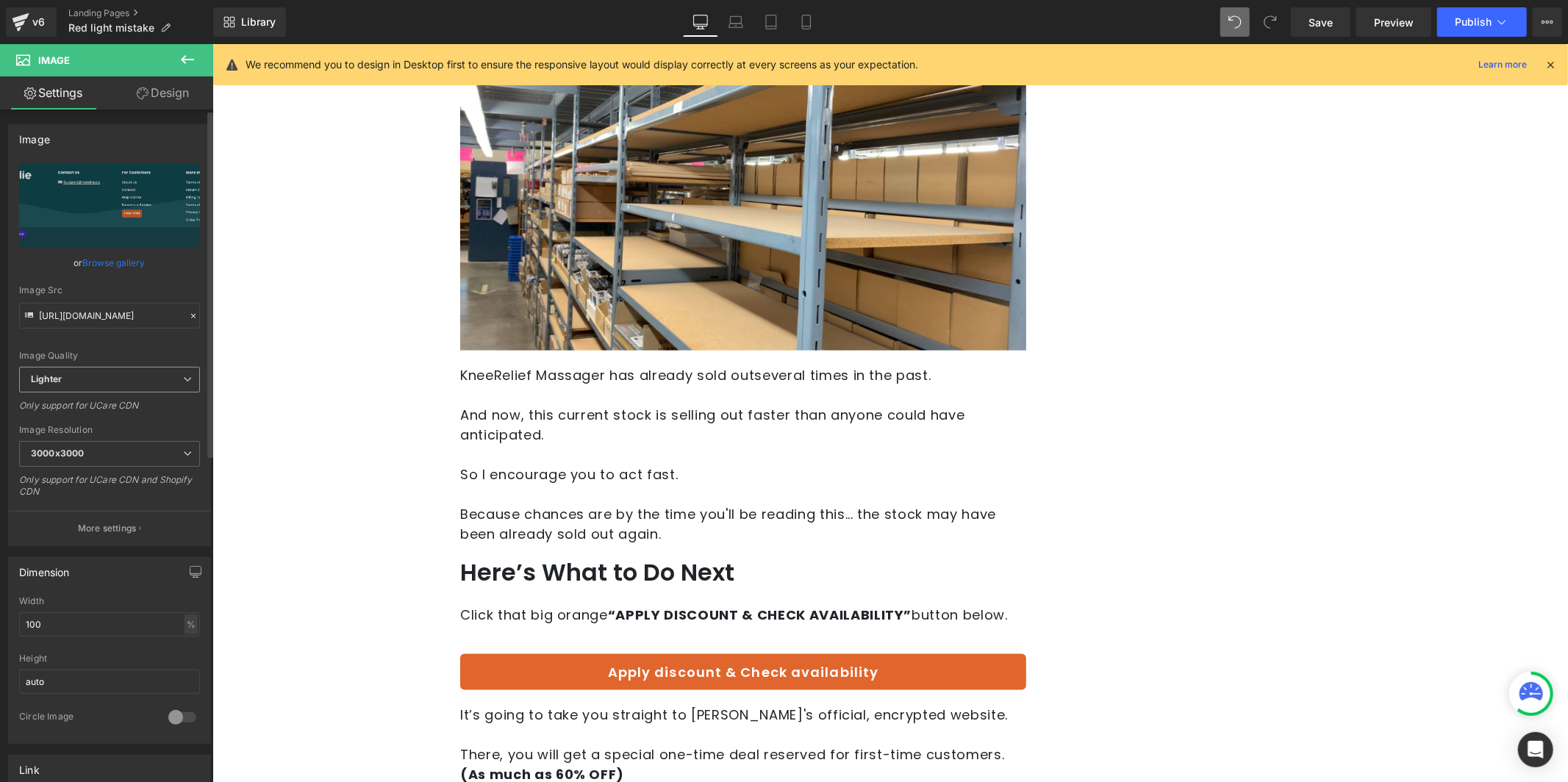
scroll to position [10693, 0]
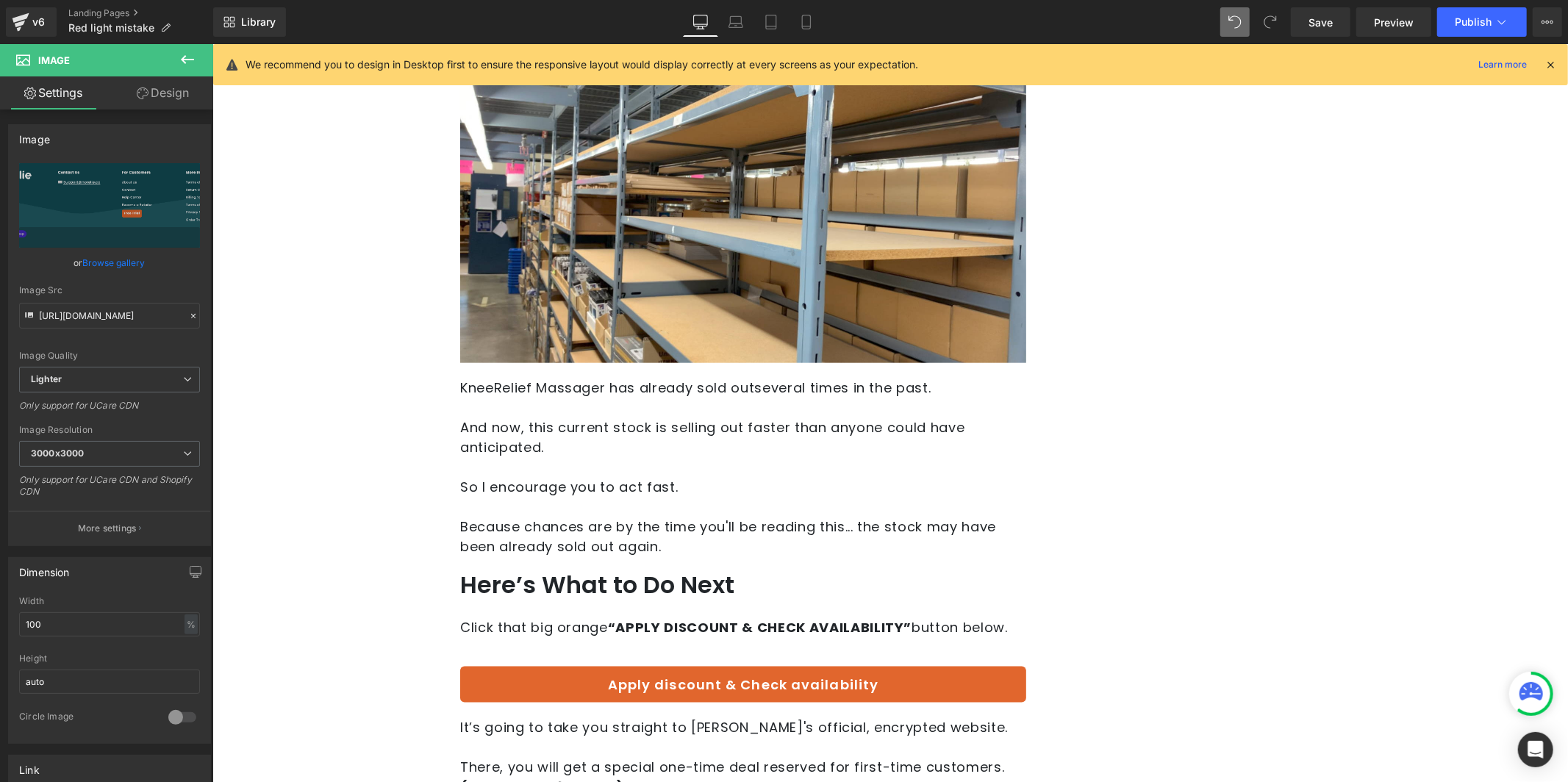
click at [471, 378] on p "KneeRelief Massager has already sold out several times in the past." at bounding box center [742, 387] width 566 height 20
click at [490, 378] on p "KneeRelief Massager has already sold out several times in the past." at bounding box center [742, 387] width 566 height 20
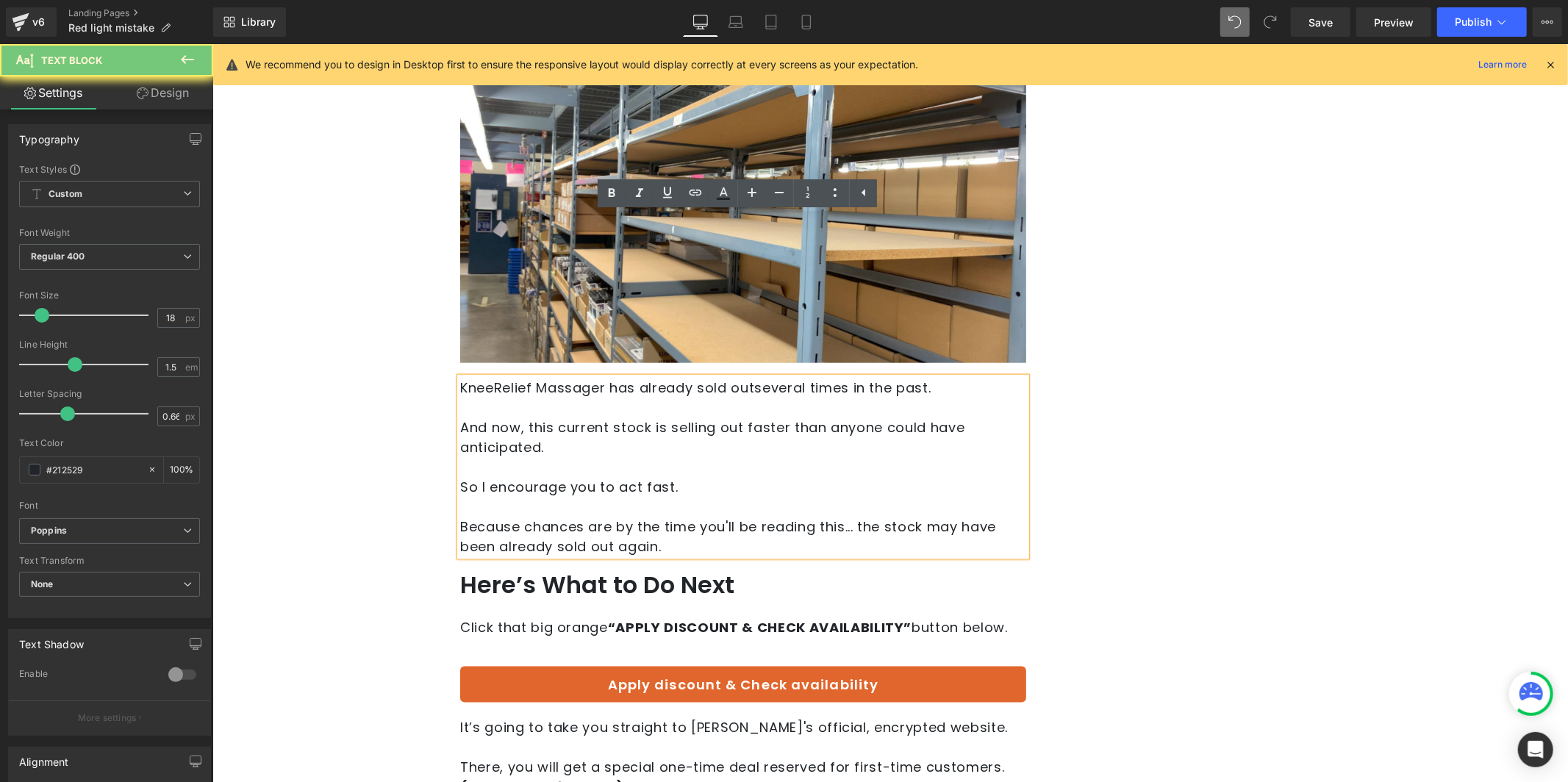
click at [565, 378] on p "KneeRelief Massager has already sold out several times in the past." at bounding box center [742, 387] width 566 height 20
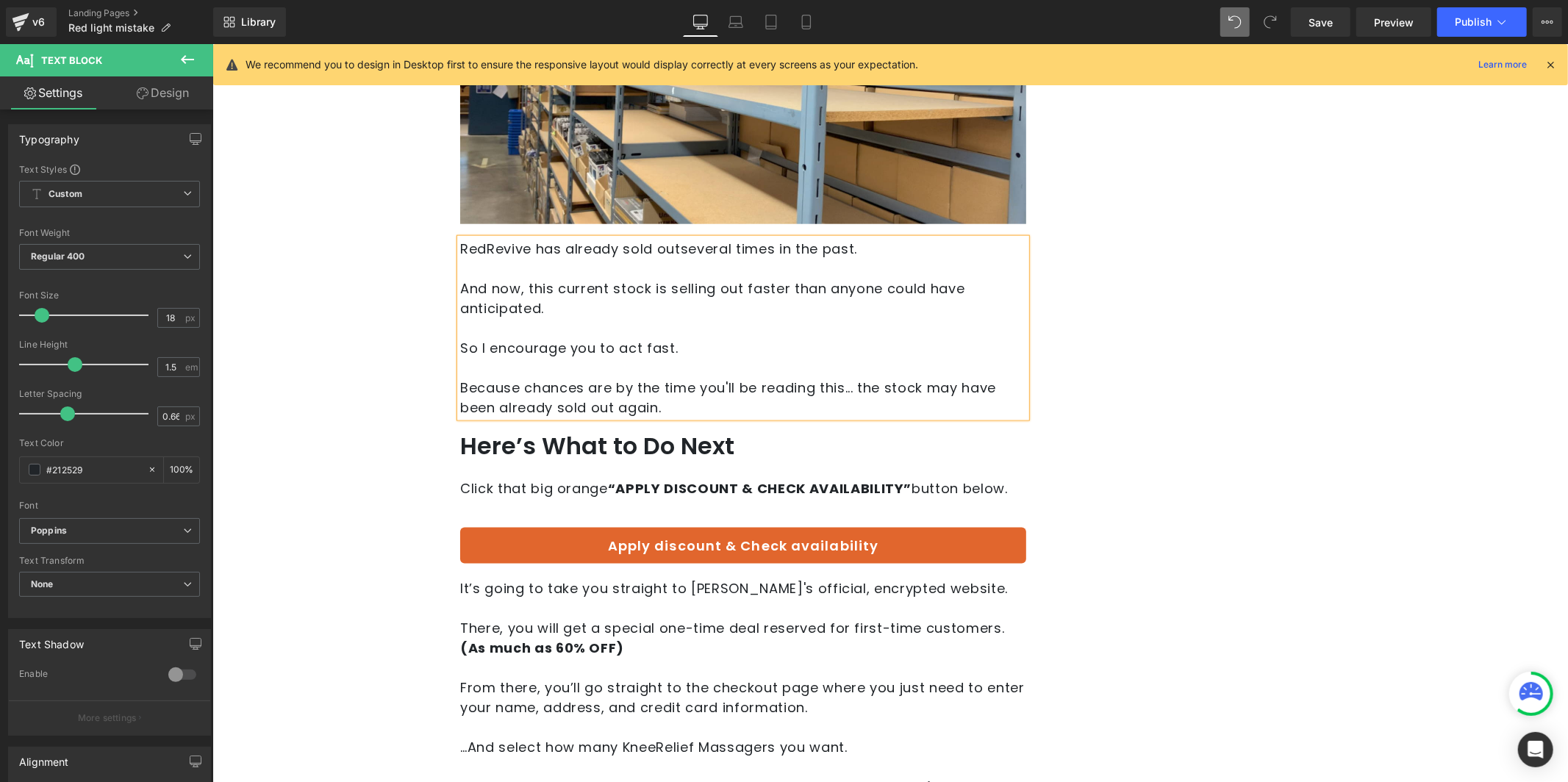
scroll to position [10981, 0]
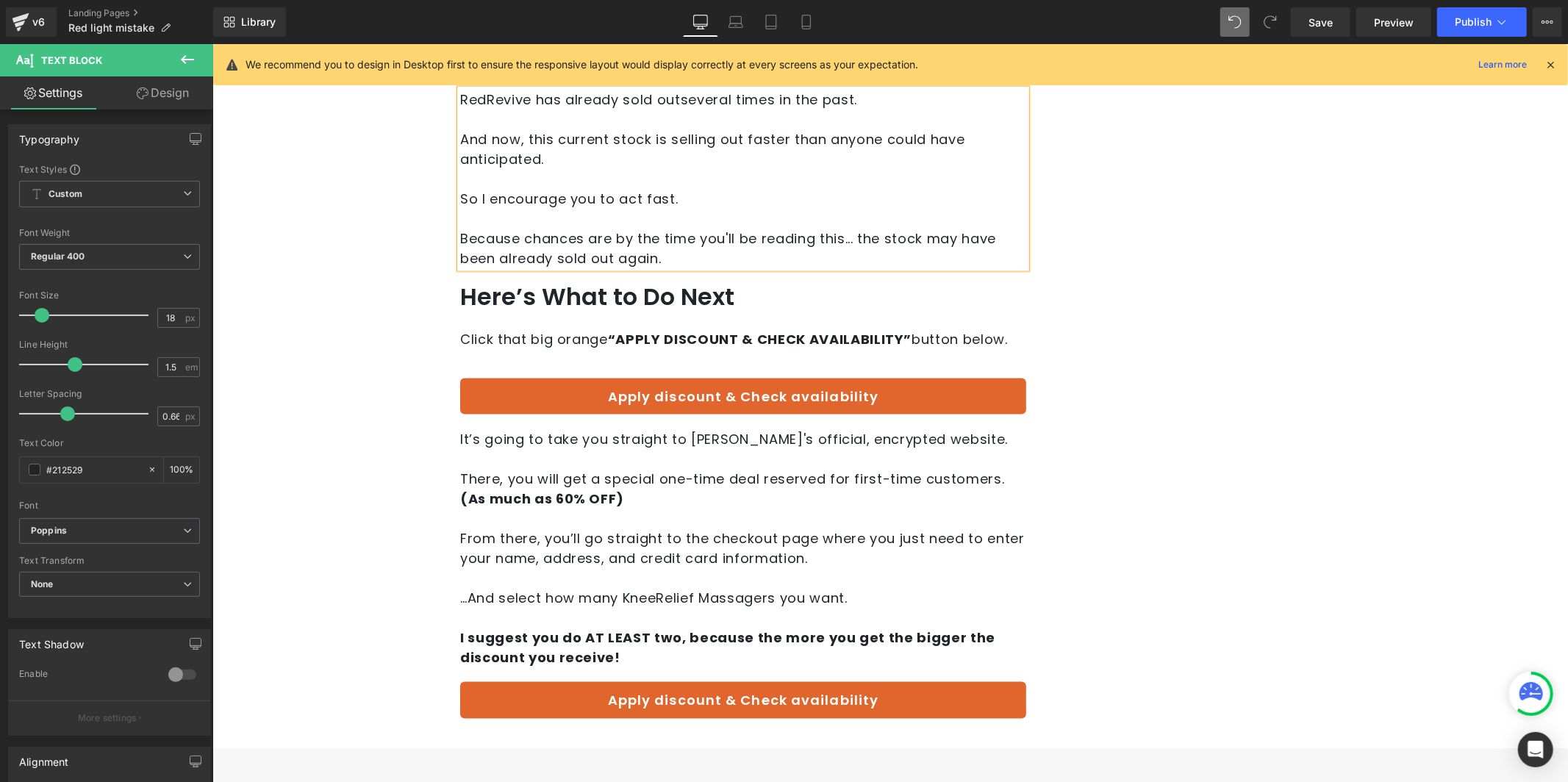
drag, startPoint x: 581, startPoint y: 336, endPoint x: 562, endPoint y: 335, distance: 19.0
click at [581, 489] on span "(As much as 60% OFF)" at bounding box center [542, 497] width 164 height 18
click at [562, 489] on span "(As much as 60% OFF)" at bounding box center [542, 497] width 164 height 18
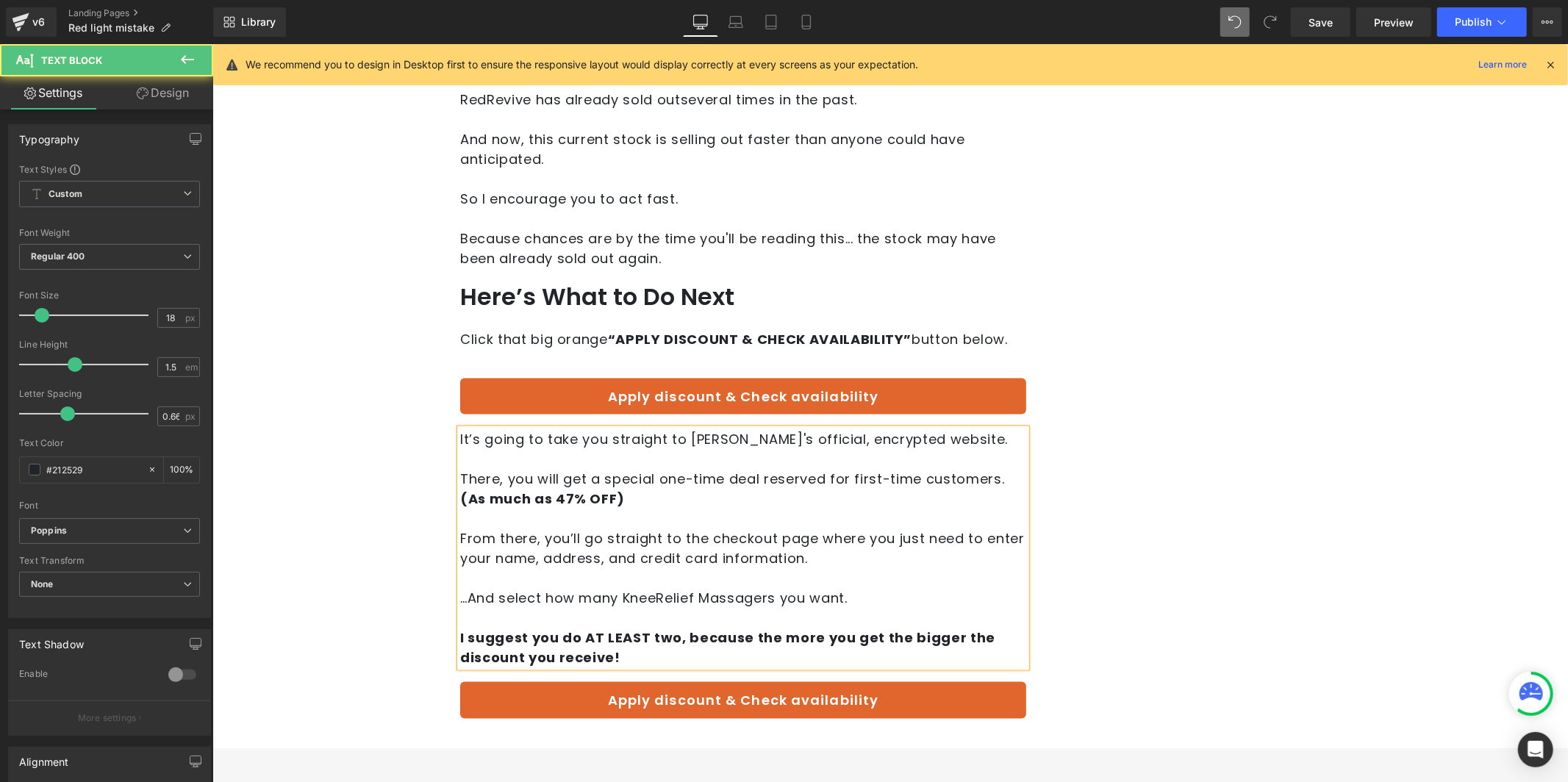
click at [655, 588] on p "…And select how many KneeRelief Massagers you want." at bounding box center [742, 597] width 566 height 20
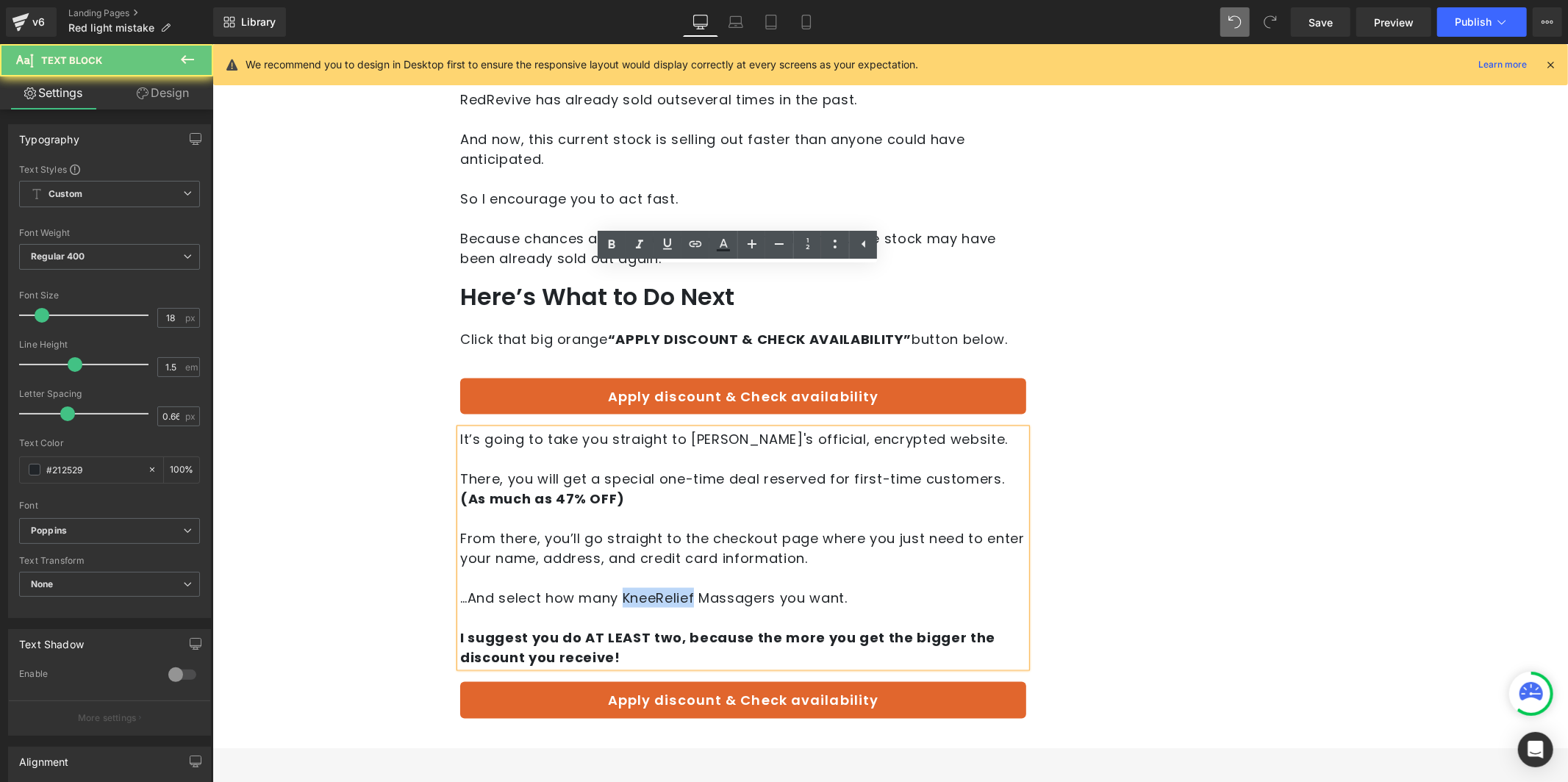
click at [655, 588] on p "…And select how many KneeRelief Massagers you want." at bounding box center [742, 597] width 566 height 20
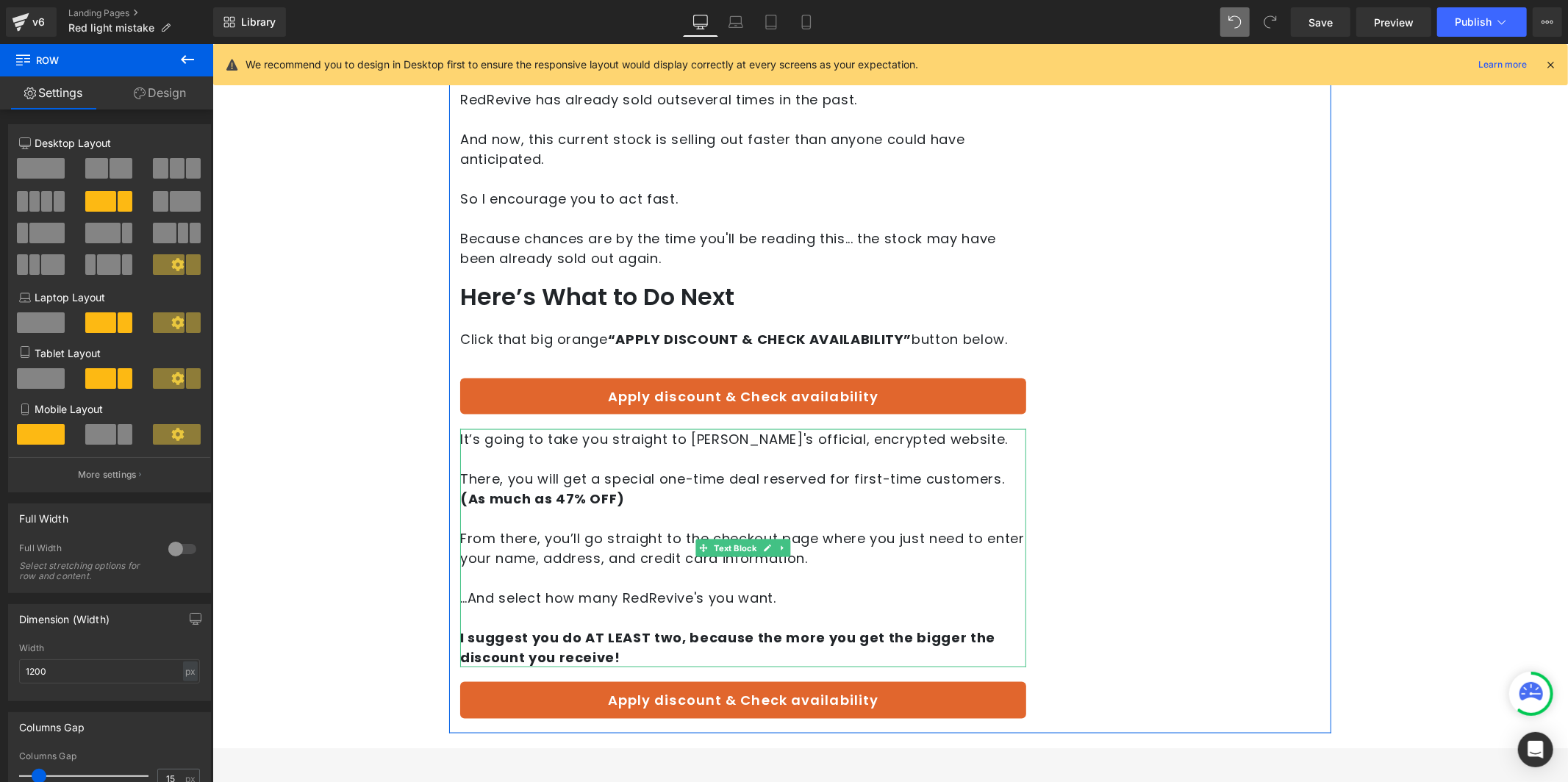
click at [757, 588] on p "…And select how many RedRevive's you want." at bounding box center [742, 597] width 566 height 20
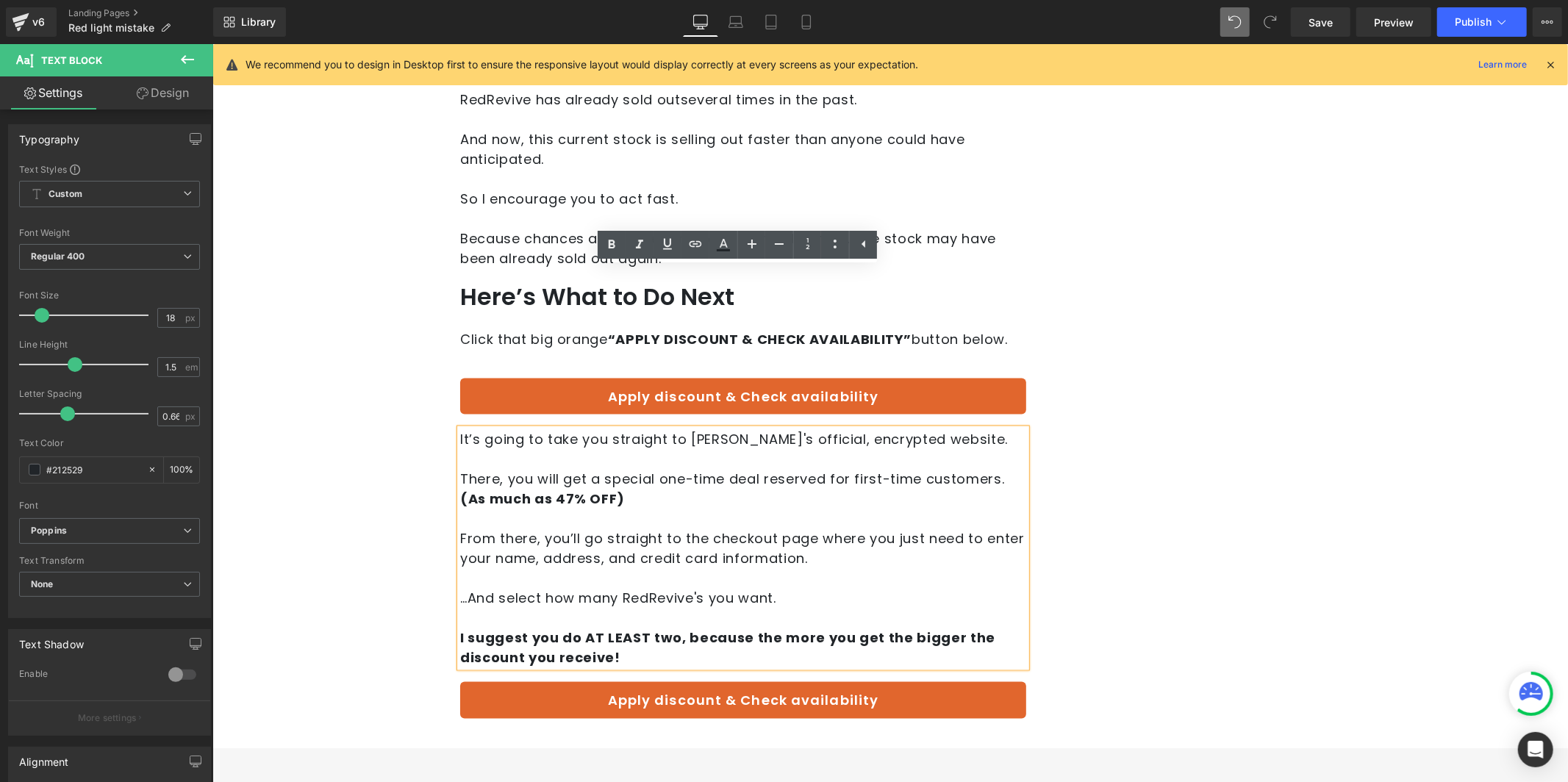
click at [626, 627] on p "I suggest you do AT LEAST two, because the more you get the bigger the discount…" at bounding box center [742, 647] width 566 height 40
drag, startPoint x: 604, startPoint y: 492, endPoint x: 615, endPoint y: 472, distance: 22.8
click at [615, 627] on p "I suggest you do AT LEAST two, because the more you get the bigger the discount…" at bounding box center [742, 647] width 566 height 40
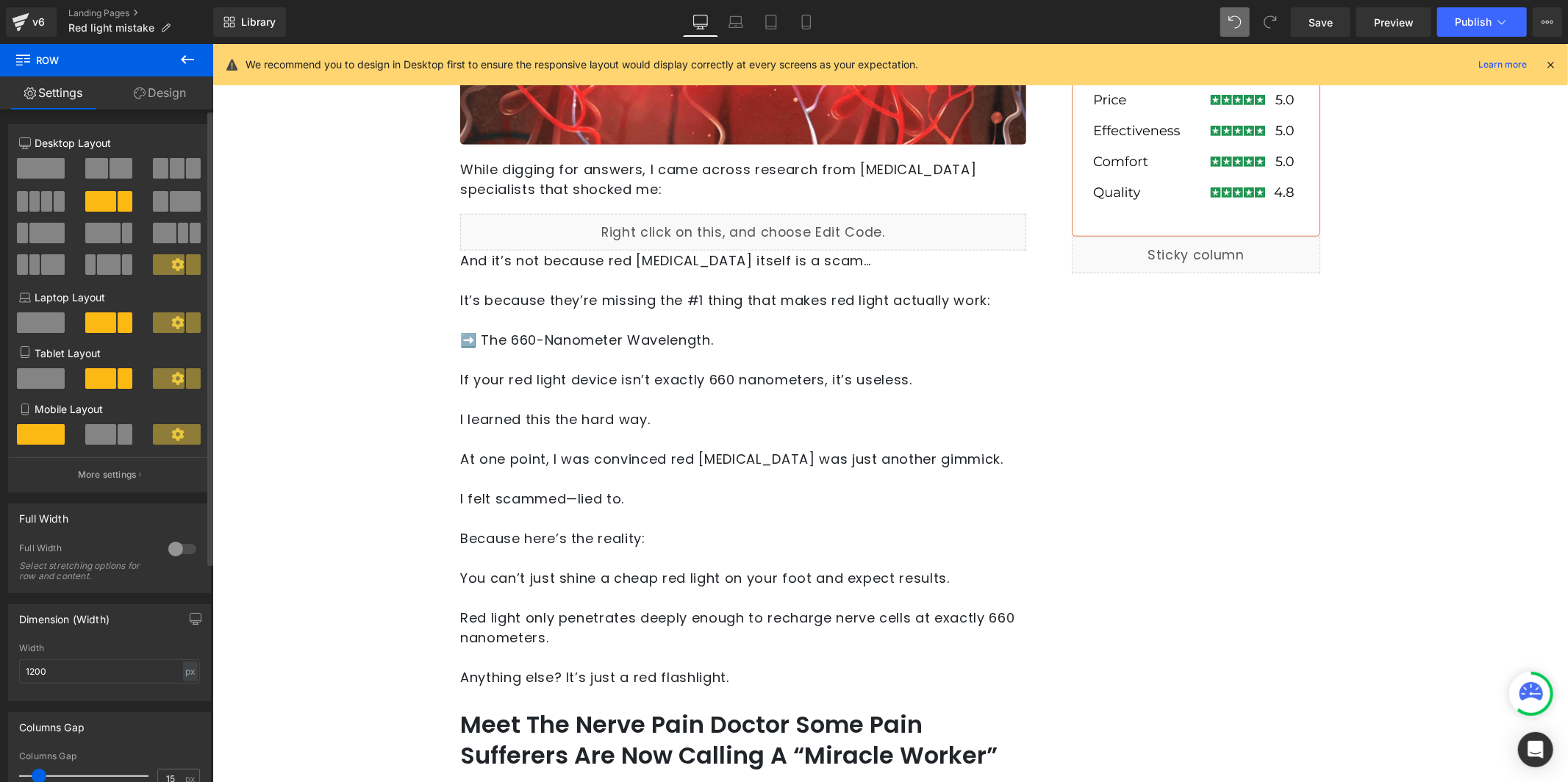
scroll to position [947, 0]
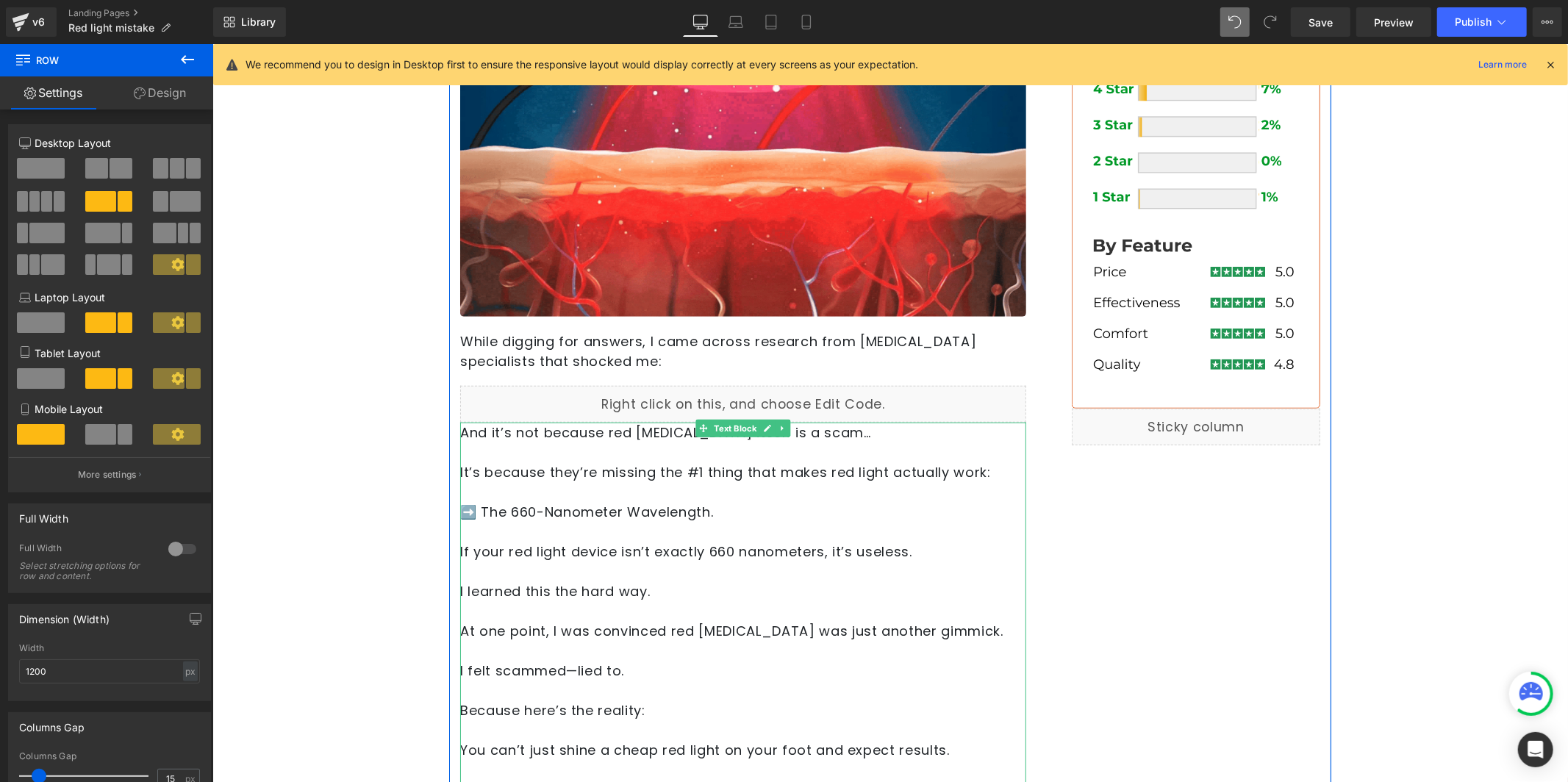
click at [526, 517] on p "➡️ The 660-Nanometer Wavelength." at bounding box center [742, 511] width 566 height 20
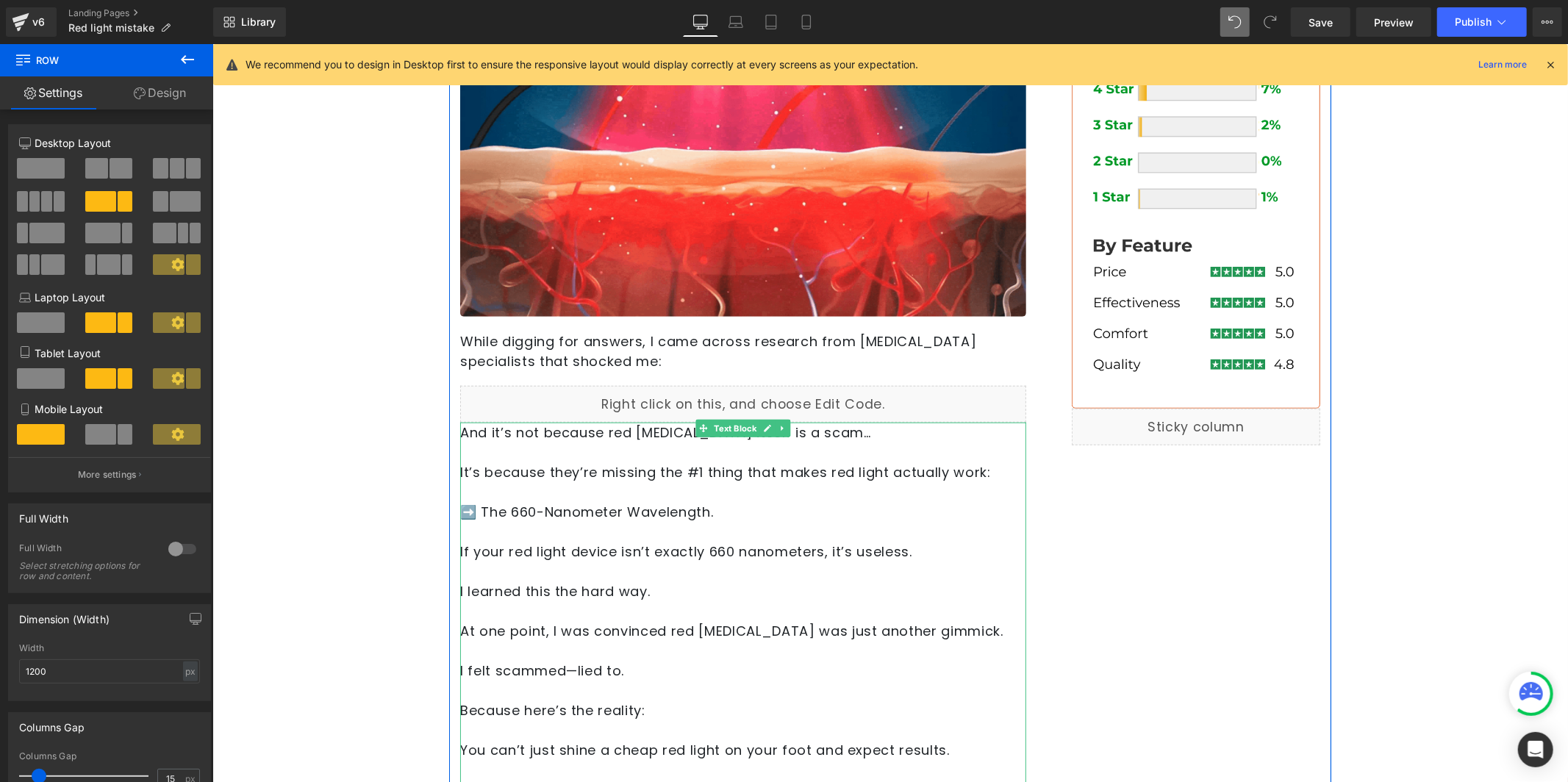
click at [526, 517] on p "➡️ The 660-Nanometer Wavelength." at bounding box center [742, 511] width 566 height 20
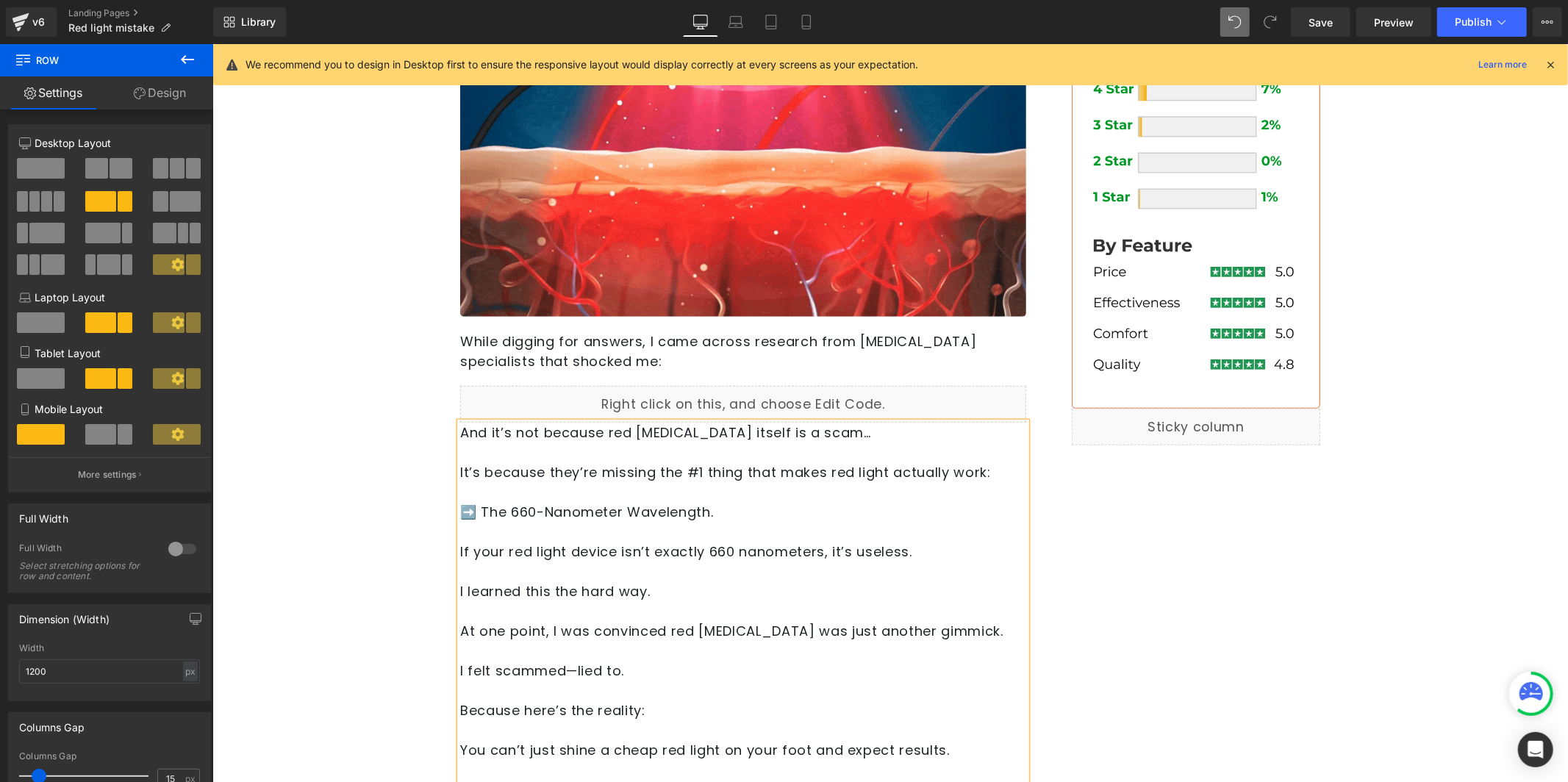
click at [569, 531] on p at bounding box center [742, 531] width 566 height 20
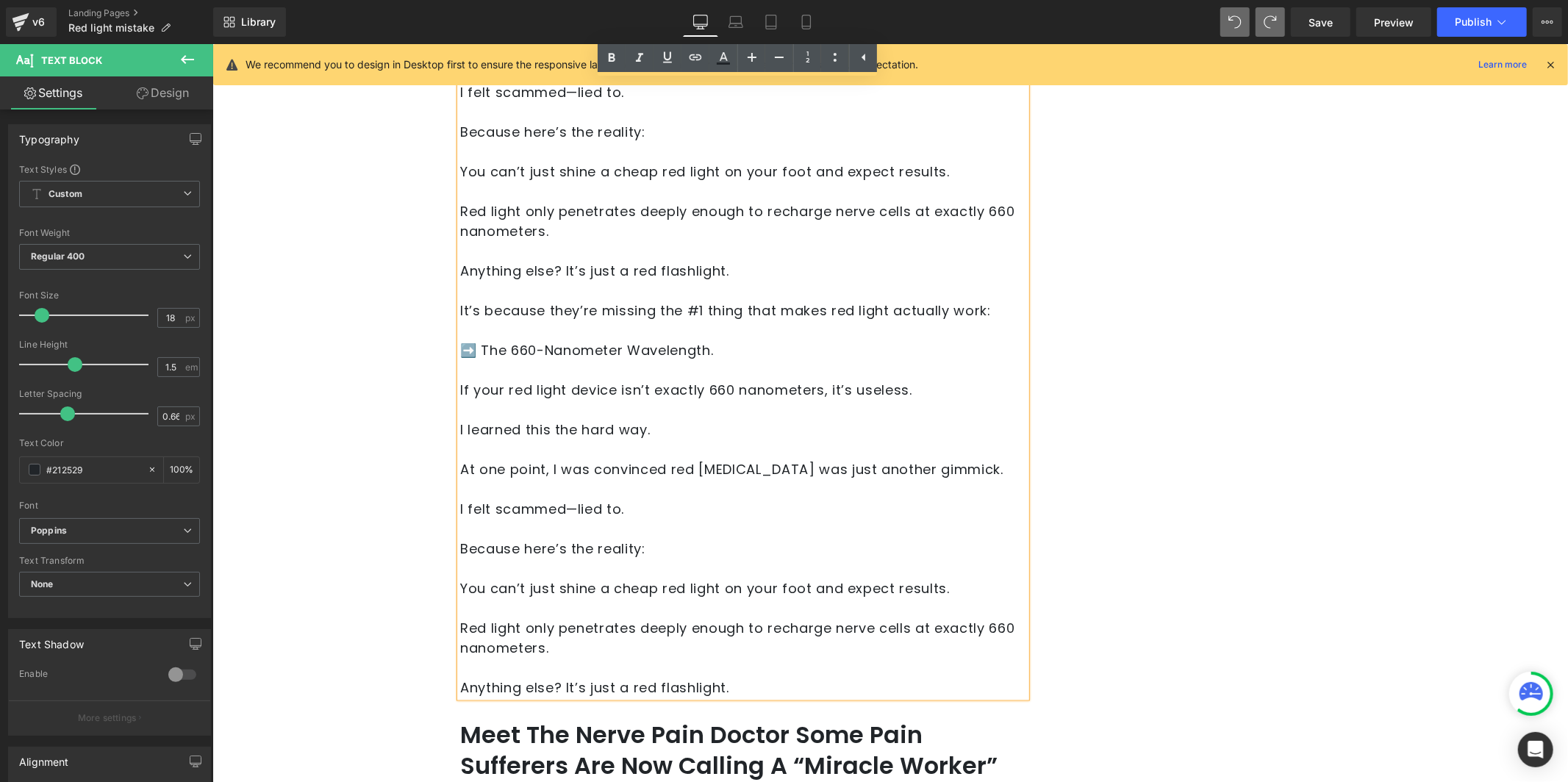
scroll to position [1623, 0]
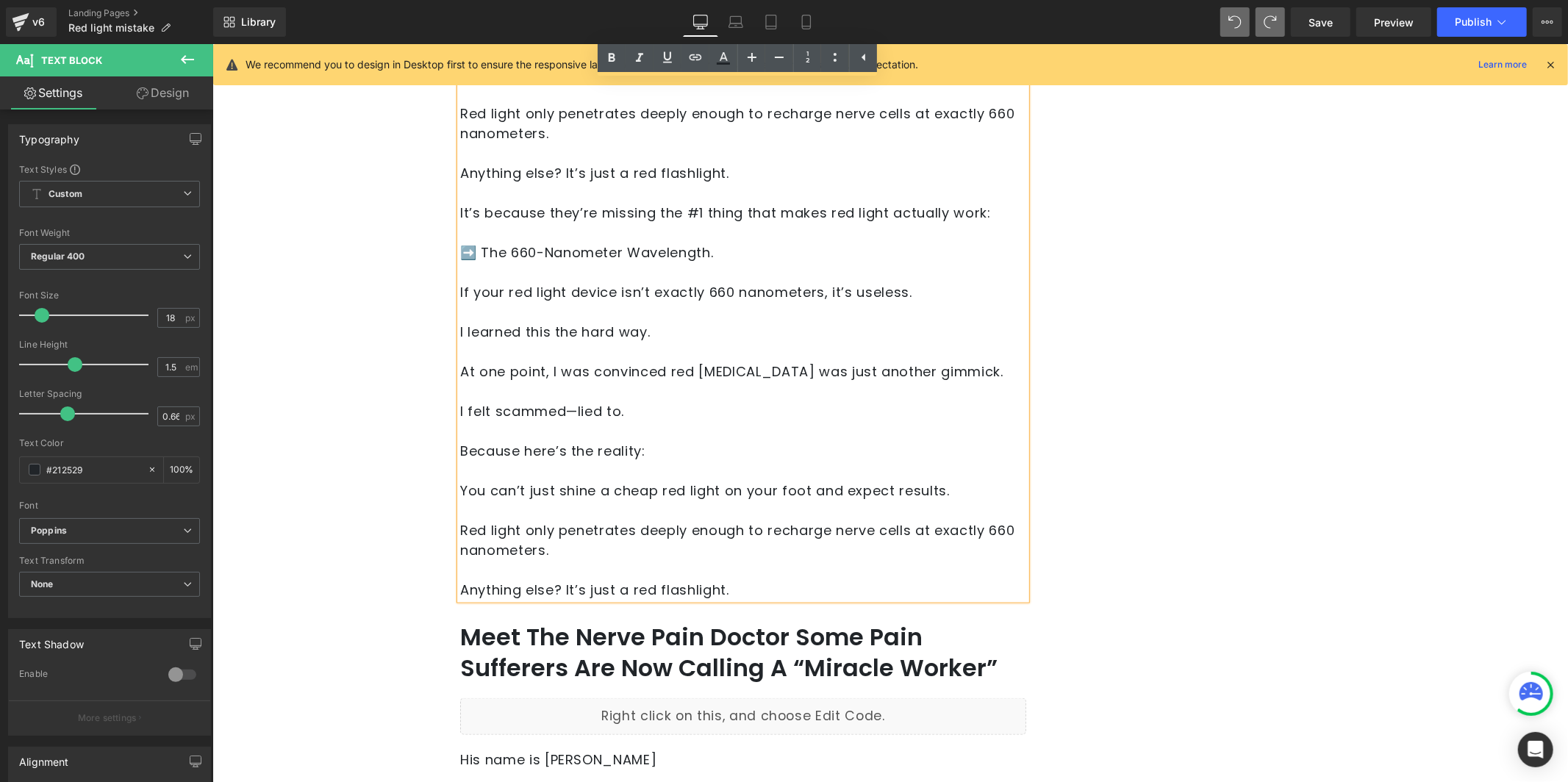
click at [572, 446] on p "Because here’s the reality:" at bounding box center [742, 450] width 566 height 20
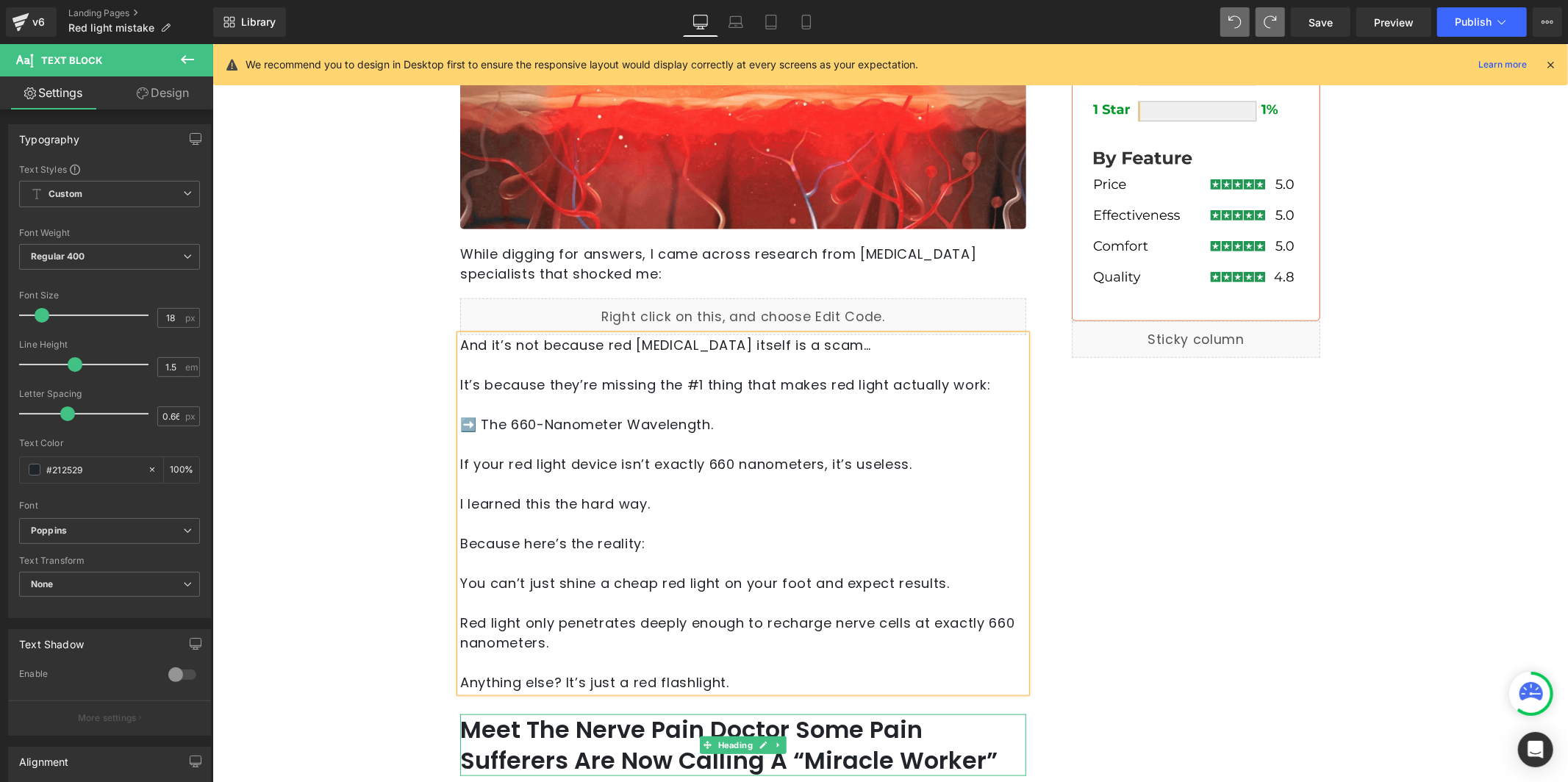
scroll to position [1000, 0]
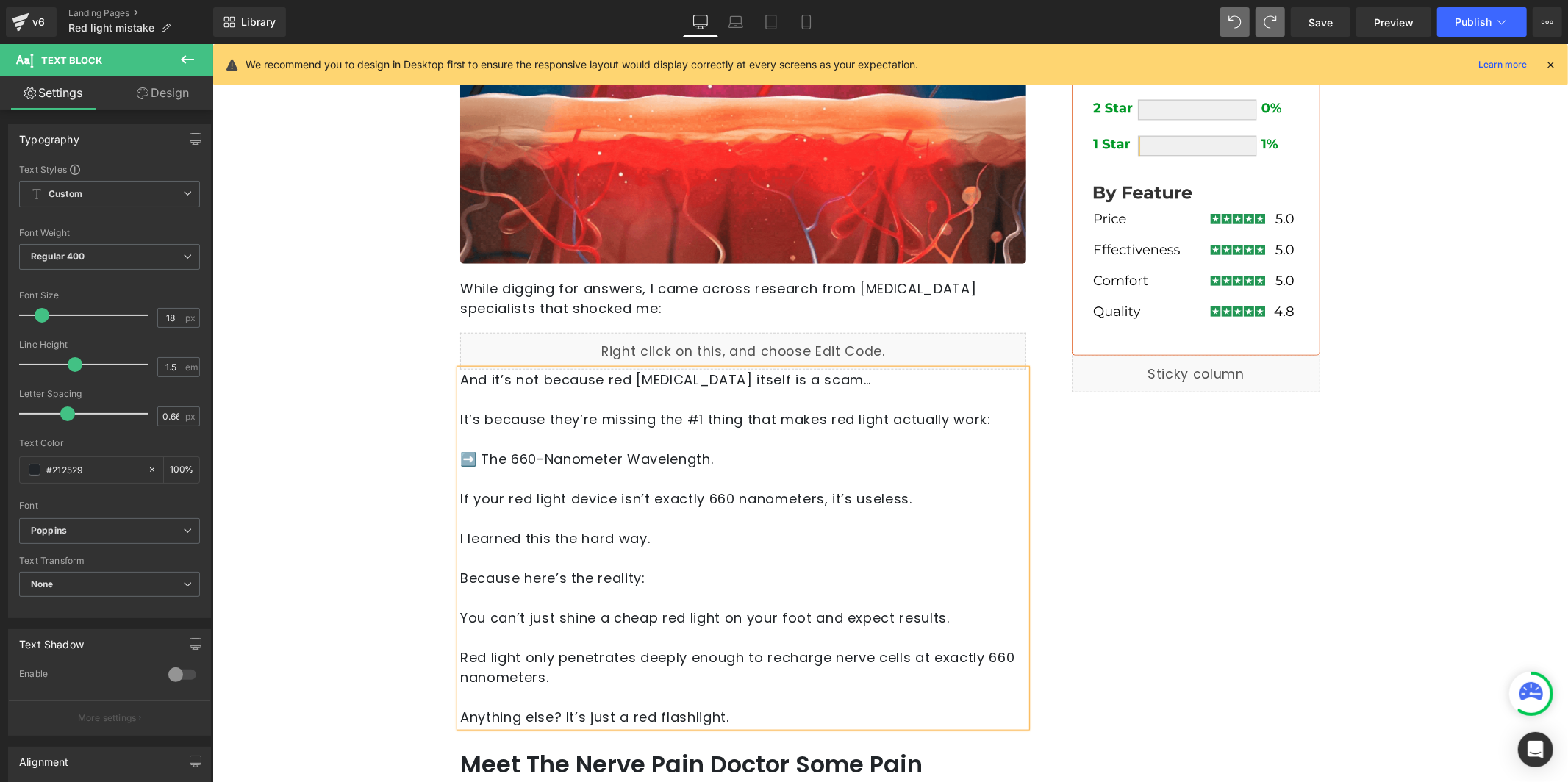
click at [678, 460] on p "➡️ The 660-Nanometer Wavelength." at bounding box center [742, 458] width 566 height 20
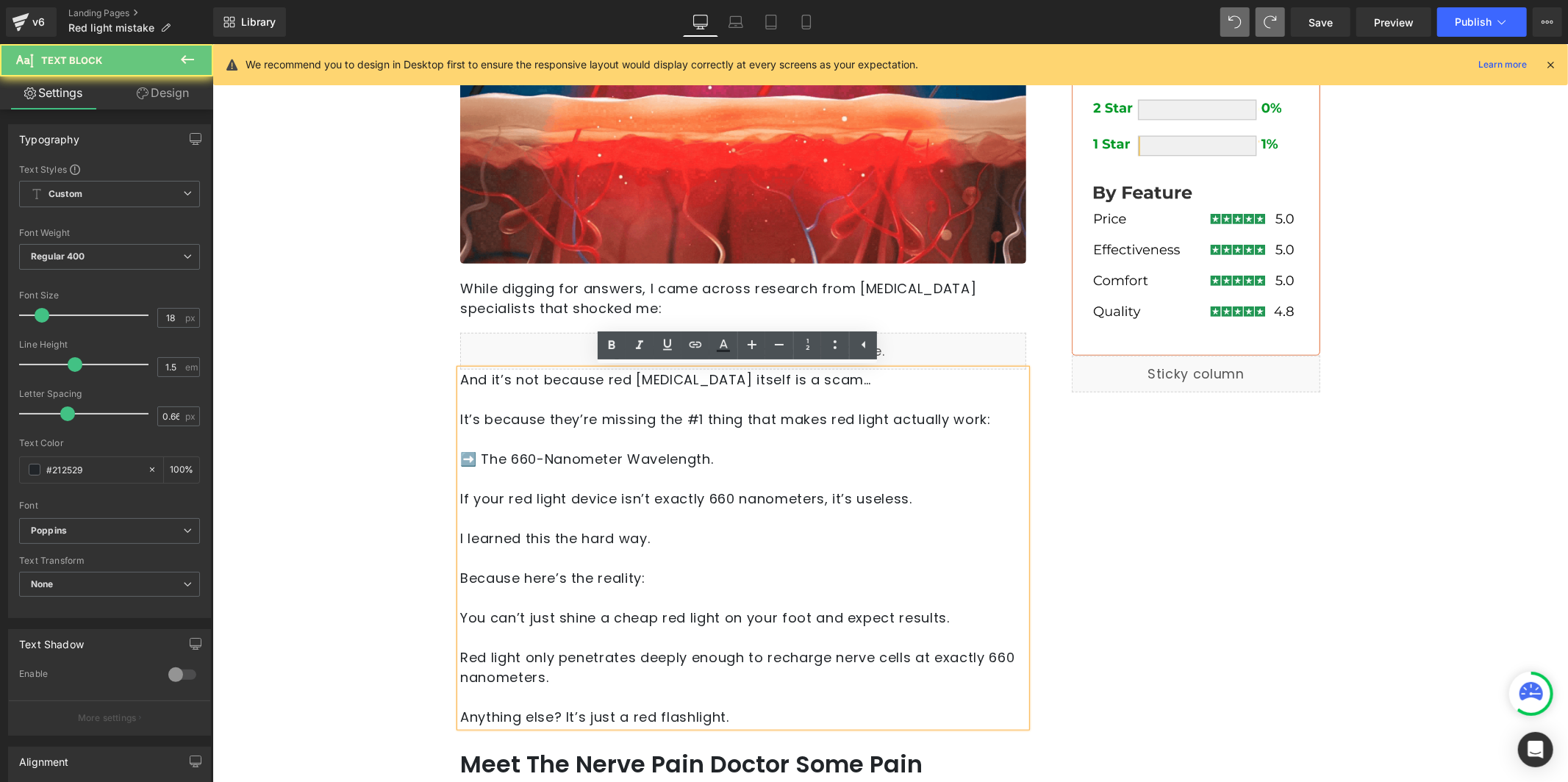
click at [707, 457] on p "➡️ The 660-Nanometer Wavelength." at bounding box center [742, 458] width 566 height 20
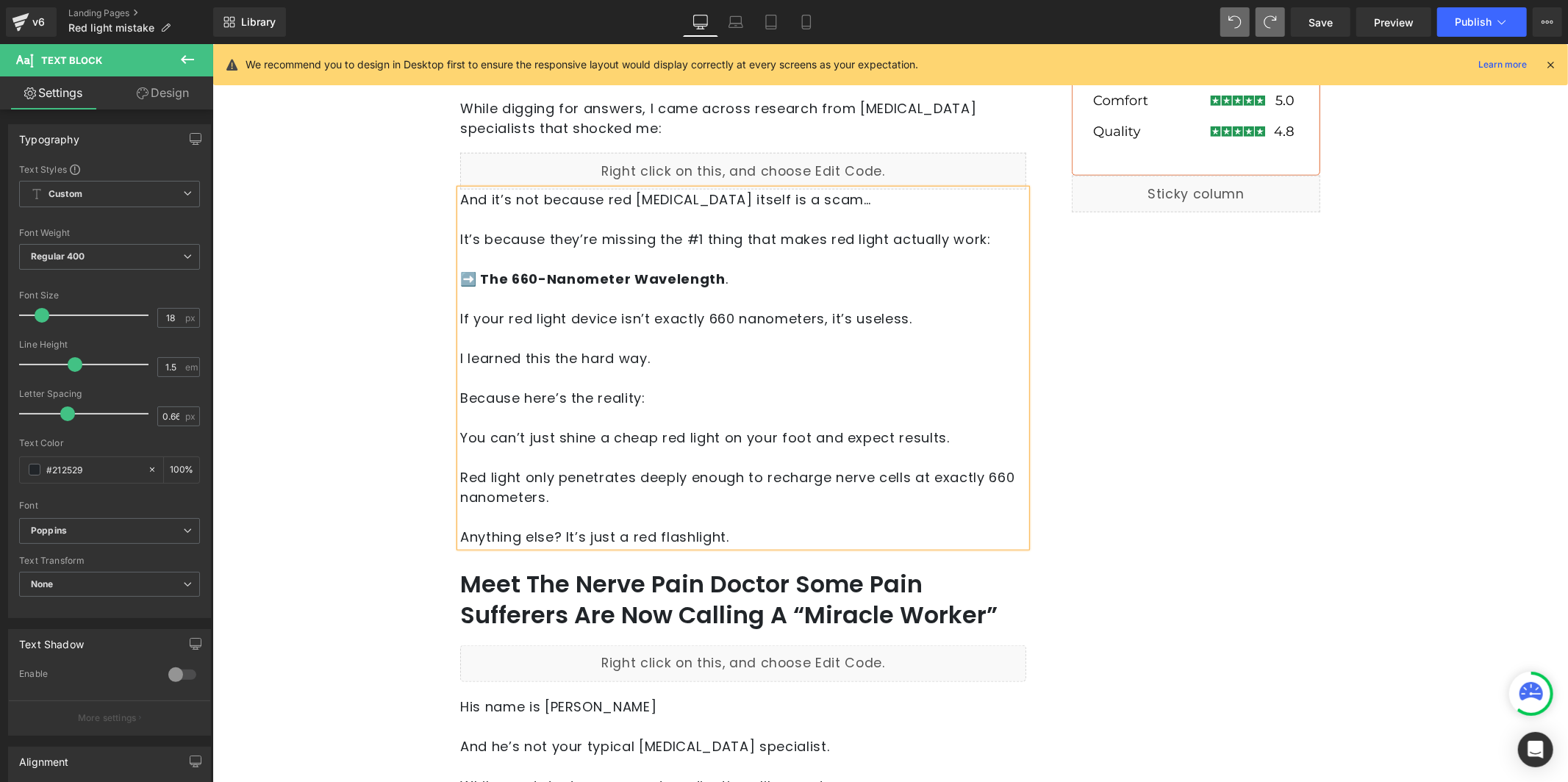
scroll to position [1181, 0]
click at [634, 602] on h1 "Meet The Nerve Pain Doctor Some Pain Sufferers Are Now Calling A “Miracle Worke…" at bounding box center [742, 598] width 566 height 61
click at [633, 601] on h1 "Meet The Nerve Pain Doctor Some Pain Sufferers Are Now Calling A “Miracle Worke…" at bounding box center [742, 598] width 566 height 61
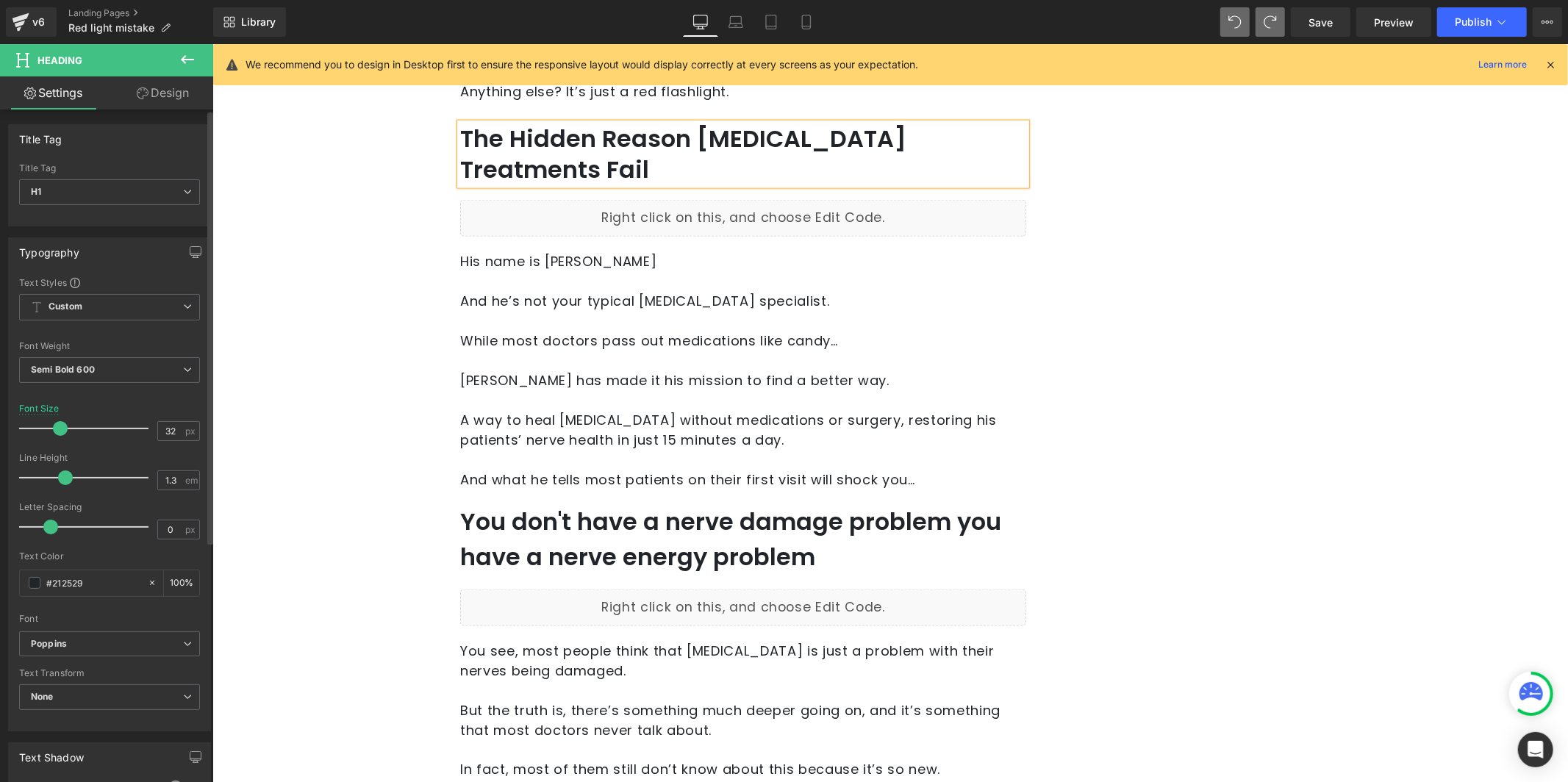
scroll to position [1643, 0]
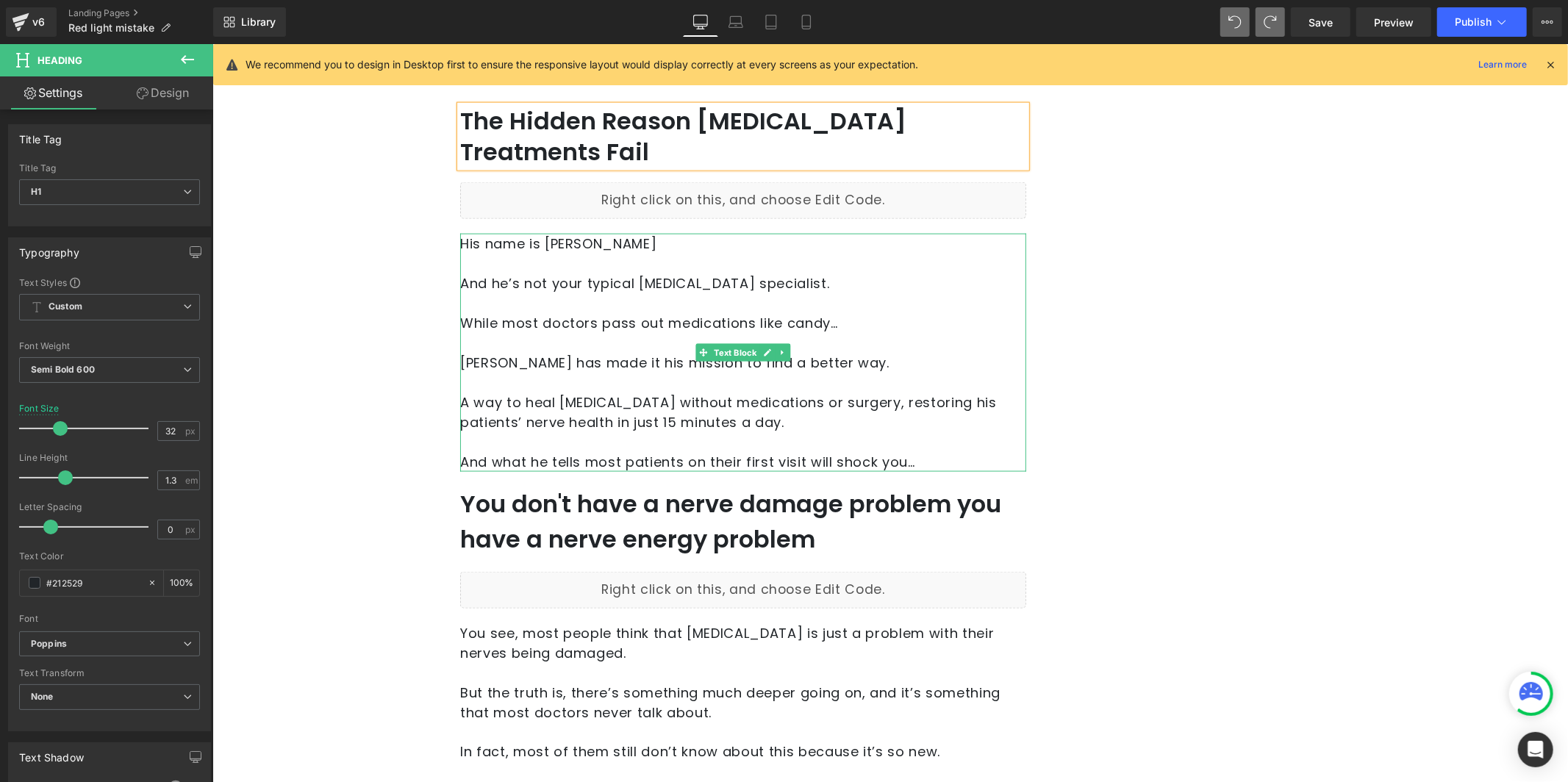
click at [552, 293] on p at bounding box center [742, 302] width 566 height 20
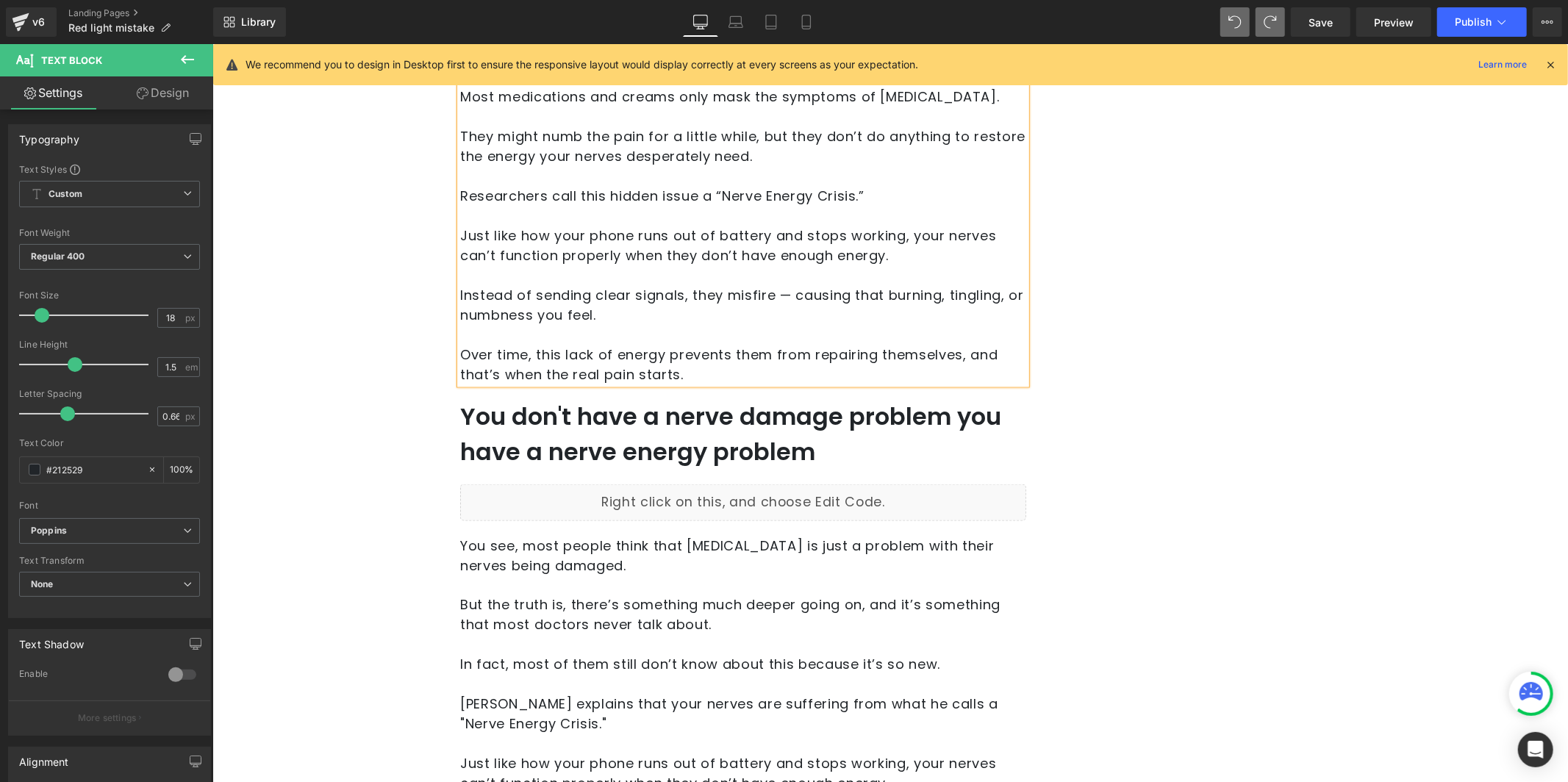
scroll to position [1814, 0]
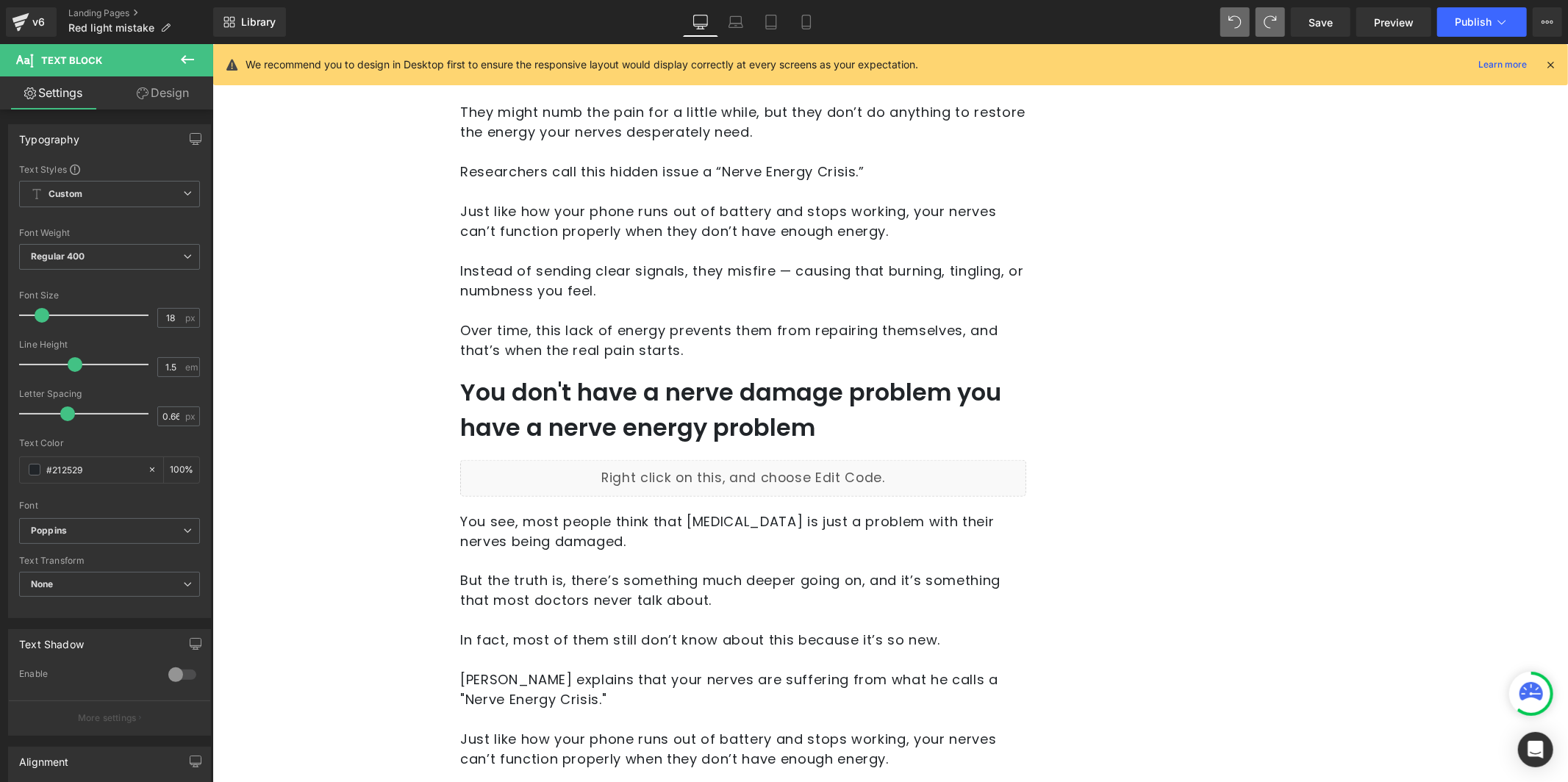
click at [517, 388] on h2 "You don't have a nerve damage problem you have a nerve energy problem" at bounding box center [742, 409] width 566 height 71
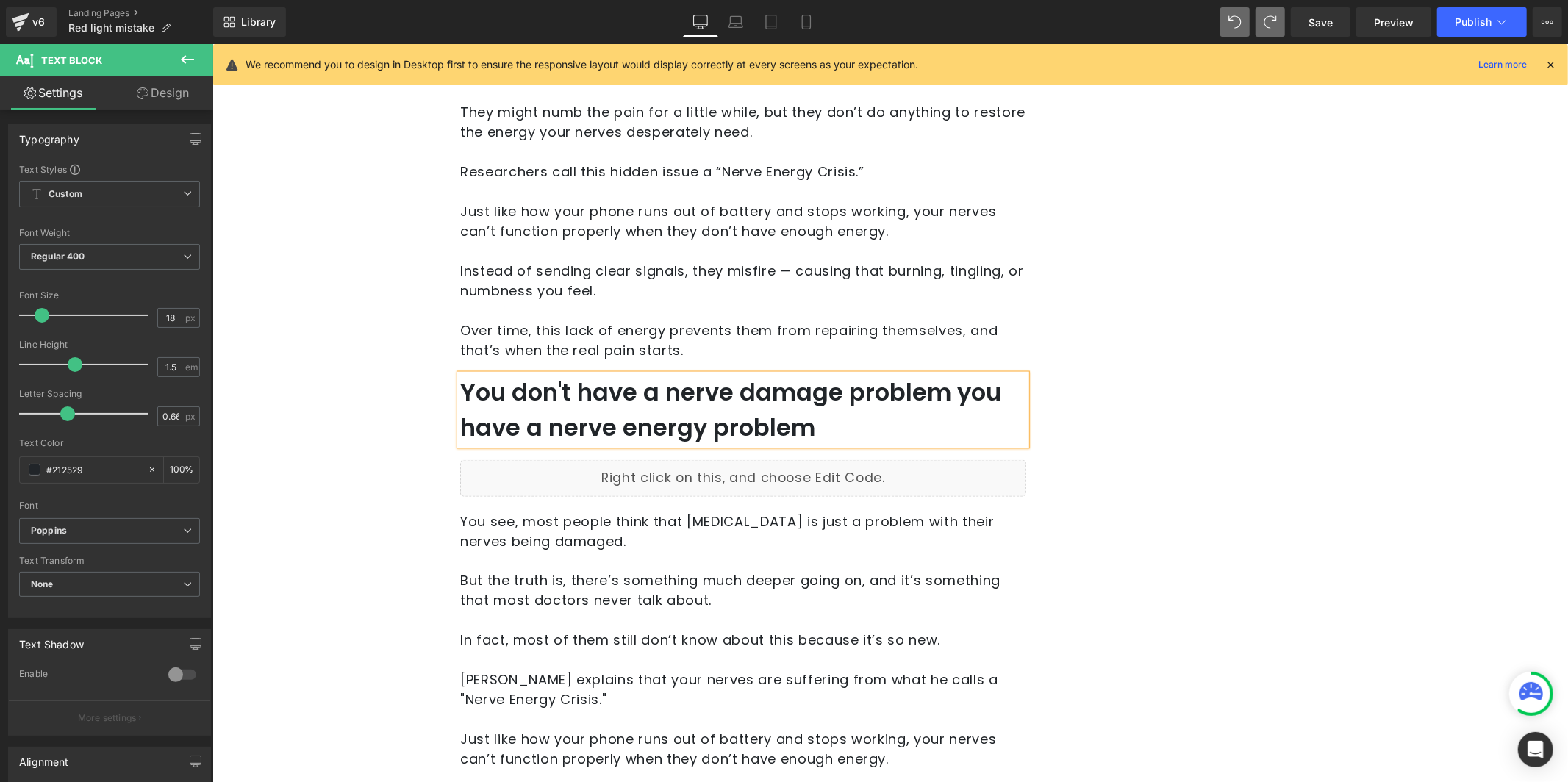
click at [522, 387] on h2 "You don't have a nerve damage problem you have a nerve energy problem" at bounding box center [742, 409] width 566 height 71
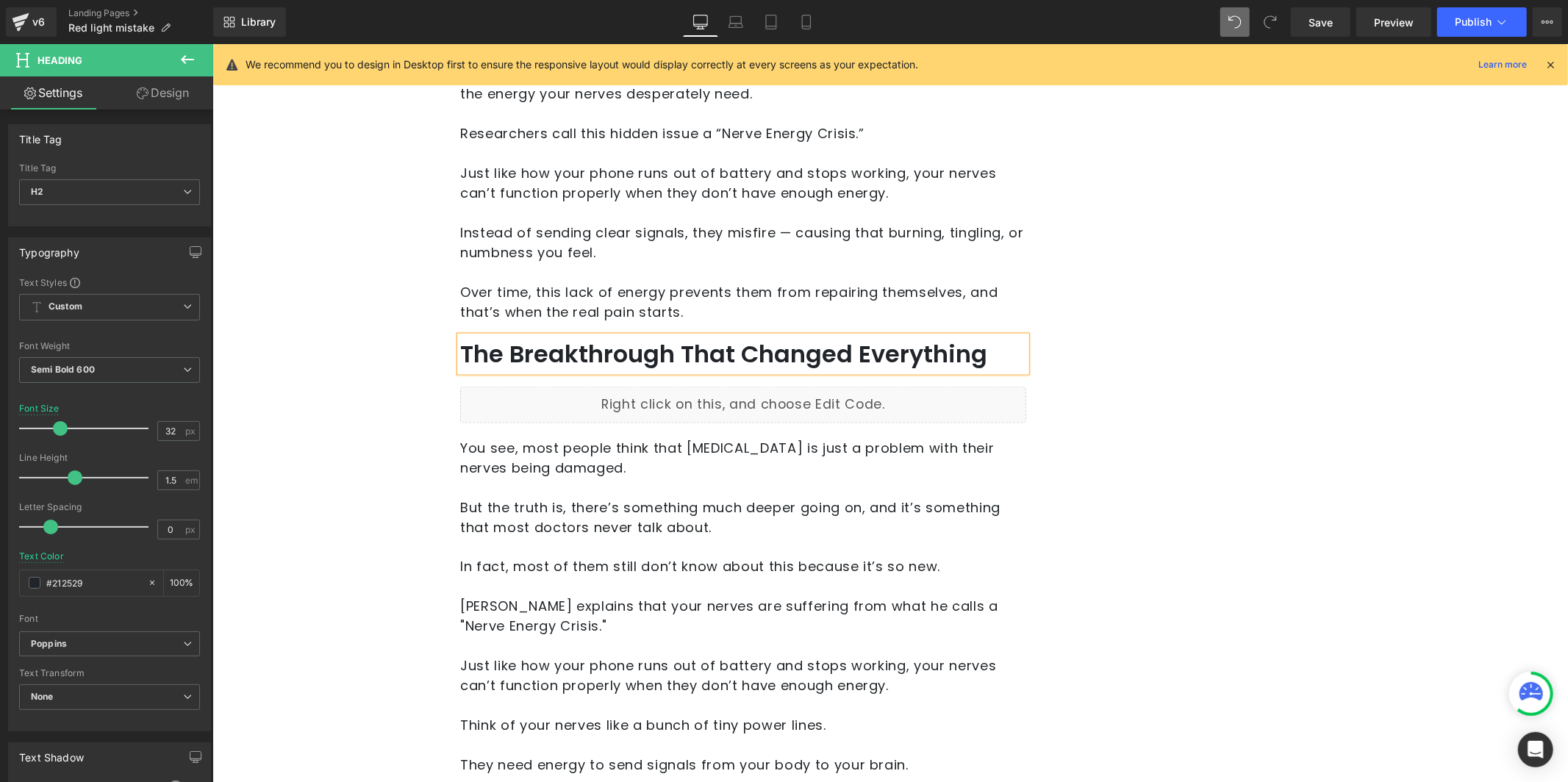
scroll to position [1854, 0]
click at [600, 521] on p "But the truth is, there’s something much deeper going on, and it’s something th…" at bounding box center [742, 516] width 566 height 40
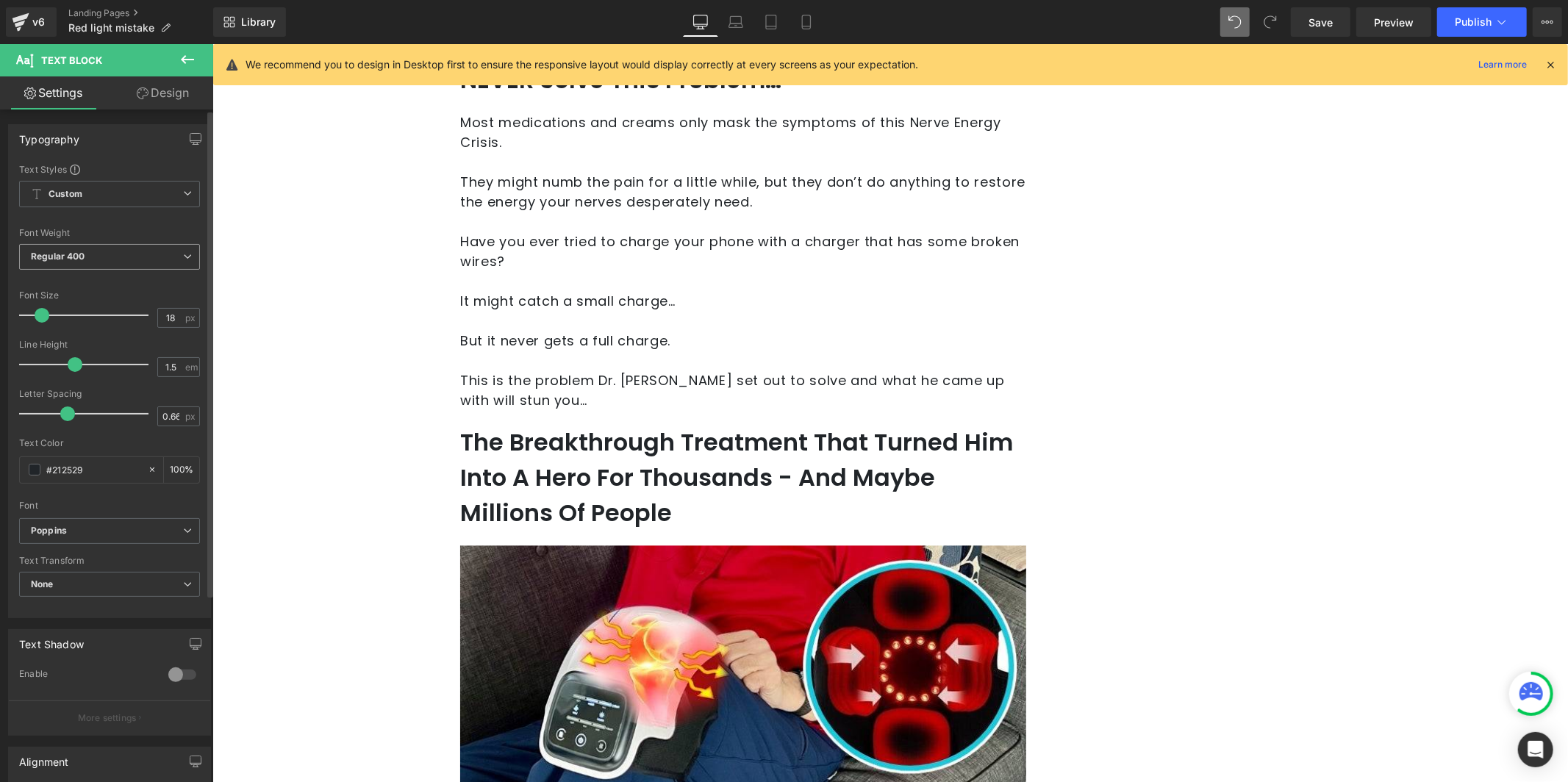
scroll to position [2476, 0]
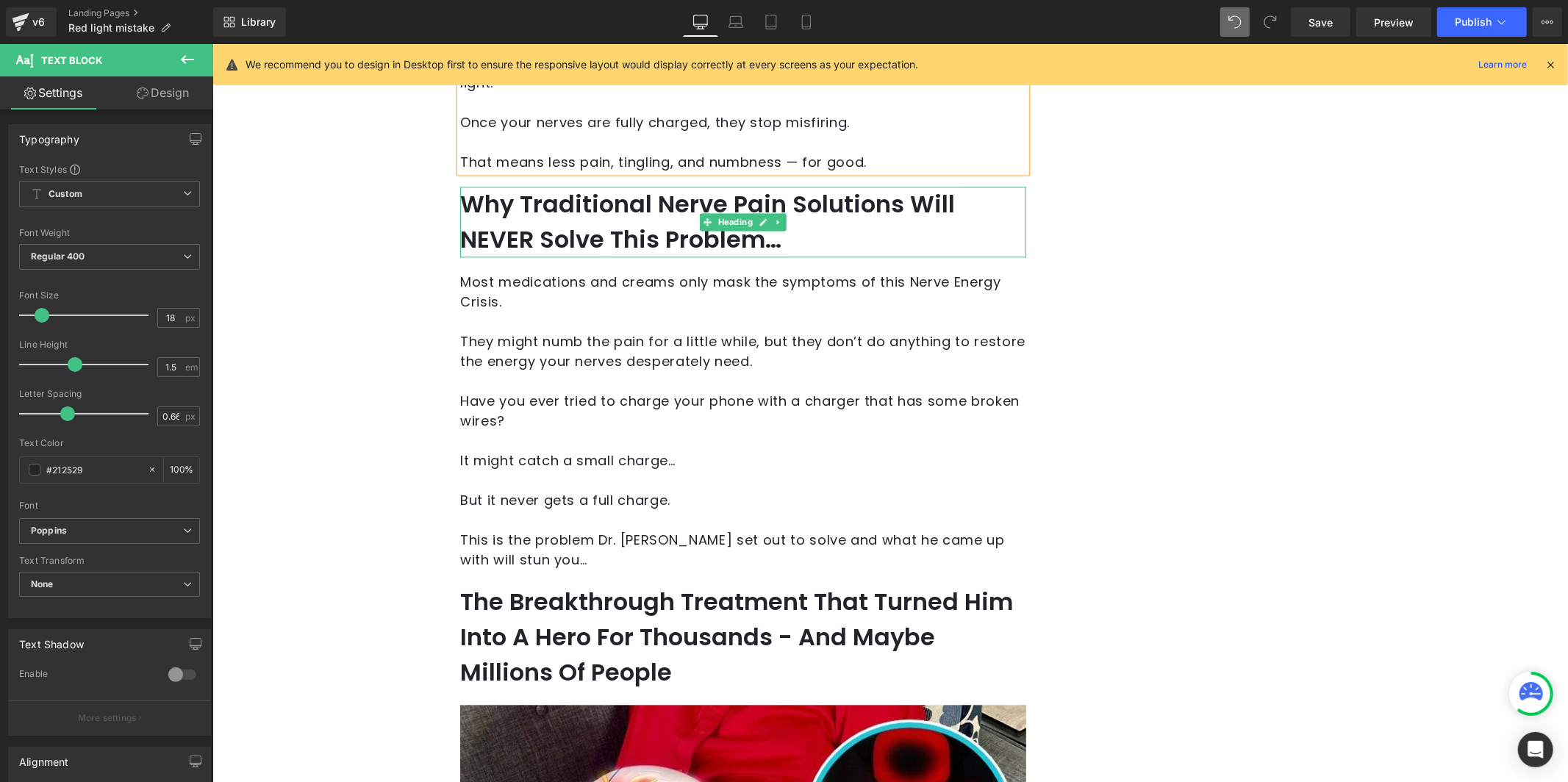
click at [670, 214] on h2 "Why Traditional Nerve Pain Solutions Will NEVER Solve This Problem…" at bounding box center [742, 222] width 566 height 71
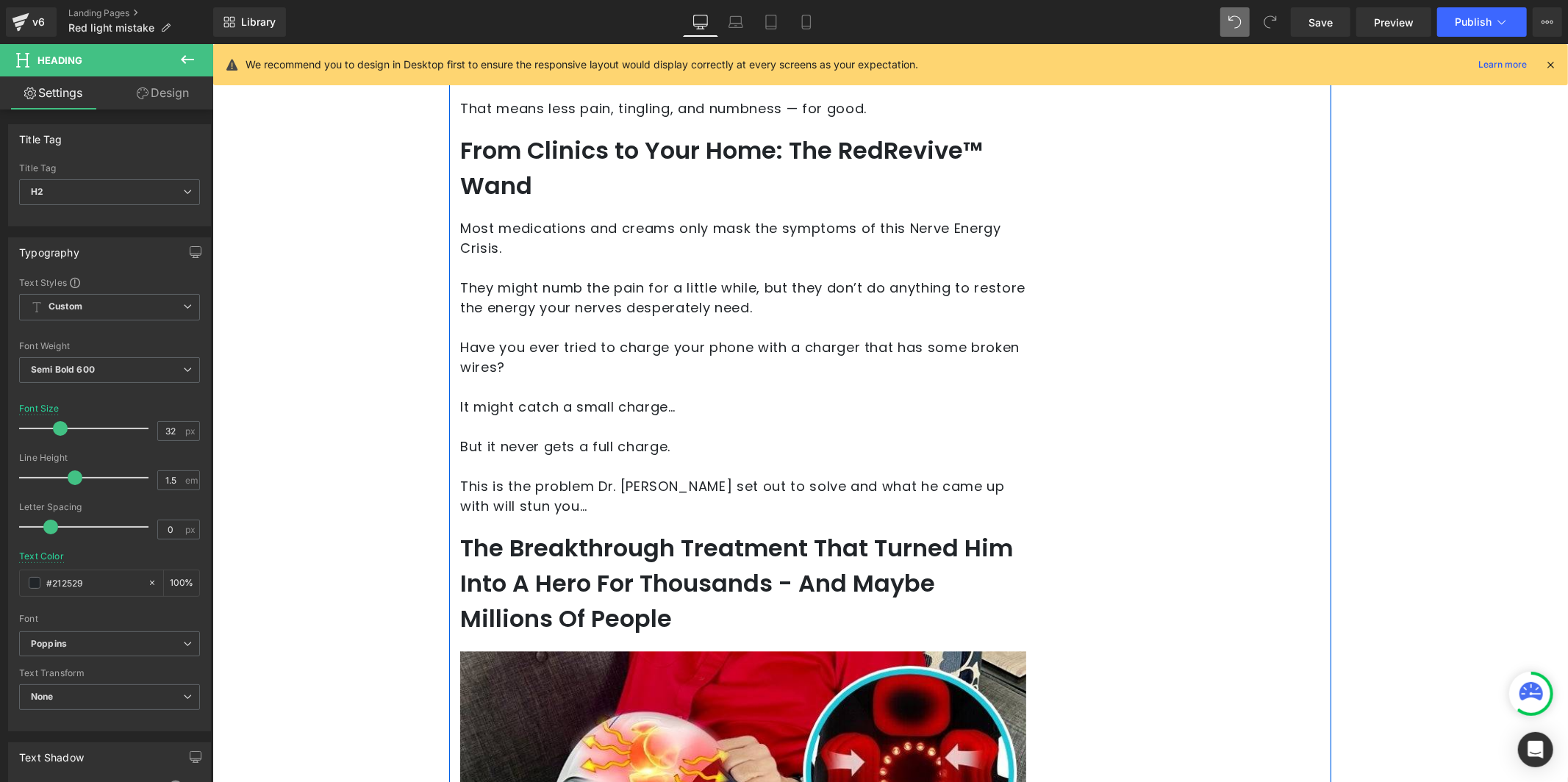
scroll to position [2402, 0]
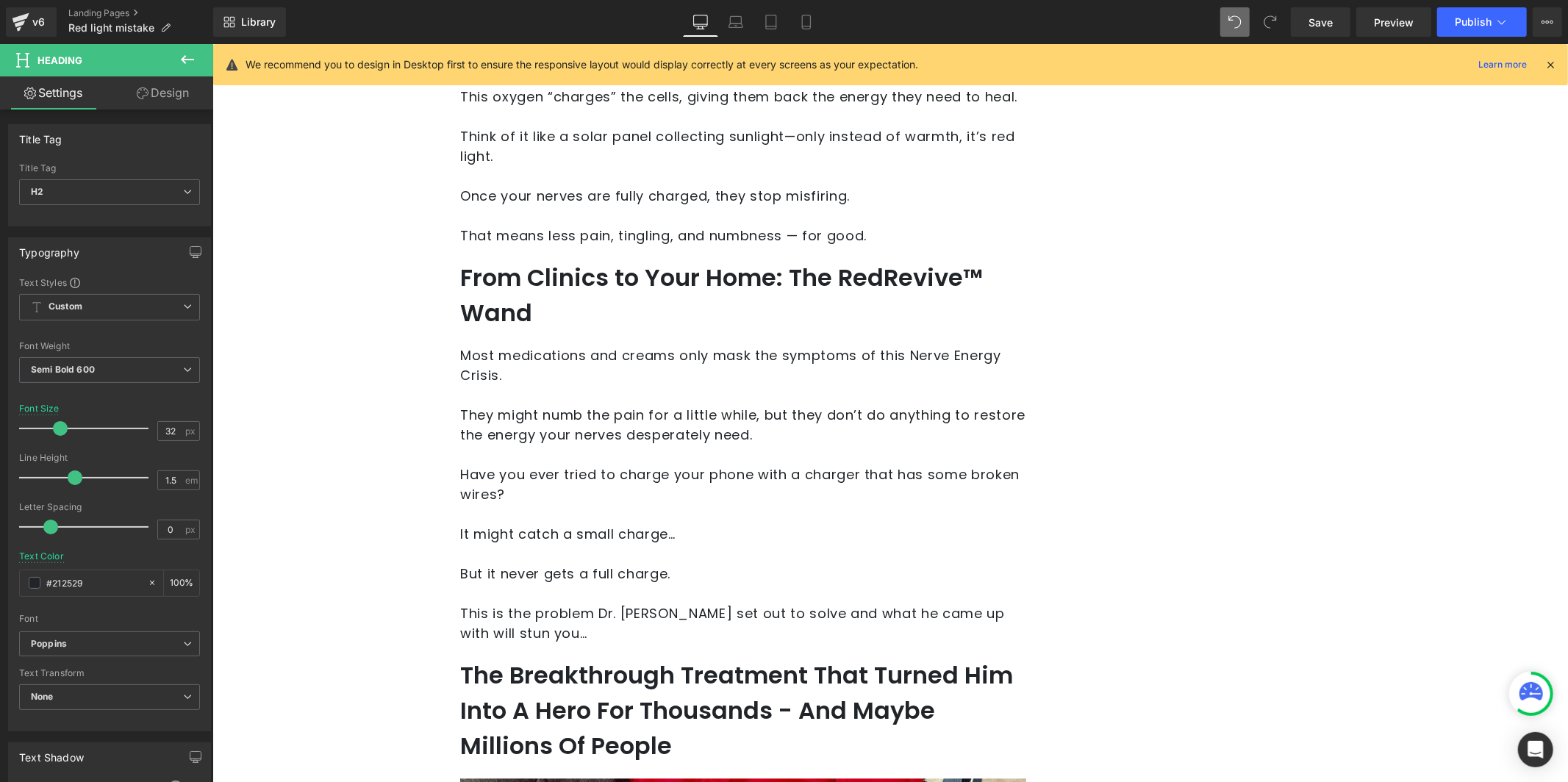
click at [533, 452] on p at bounding box center [742, 454] width 566 height 20
click at [543, 445] on p at bounding box center [742, 454] width 566 height 20
drag, startPoint x: 543, startPoint y: 445, endPoint x: 555, endPoint y: 419, distance: 28.6
click at [555, 419] on p "They might numb the pain for a little while, but they don’t do anything to rest…" at bounding box center [742, 424] width 566 height 40
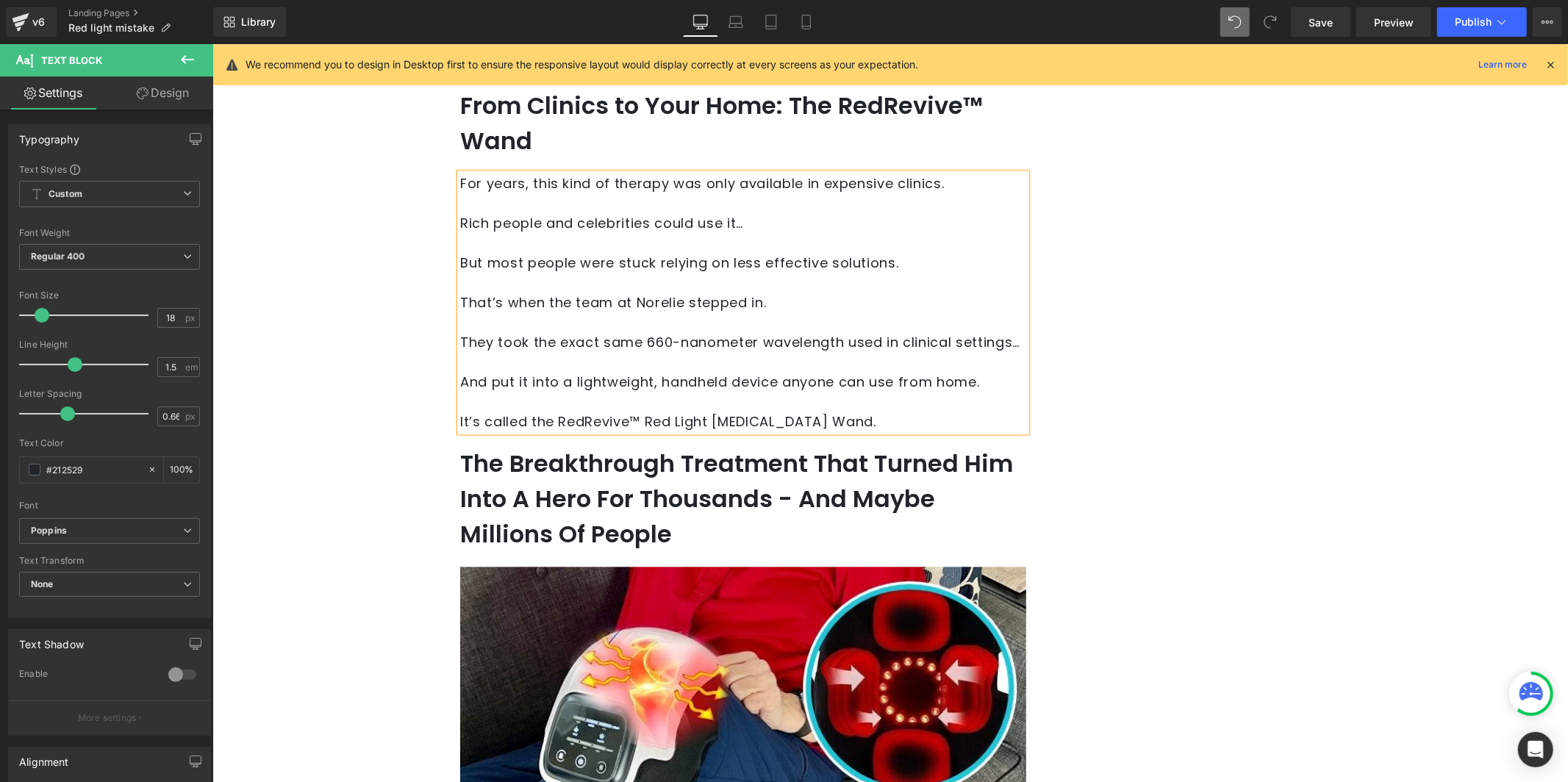
scroll to position [2577, 0]
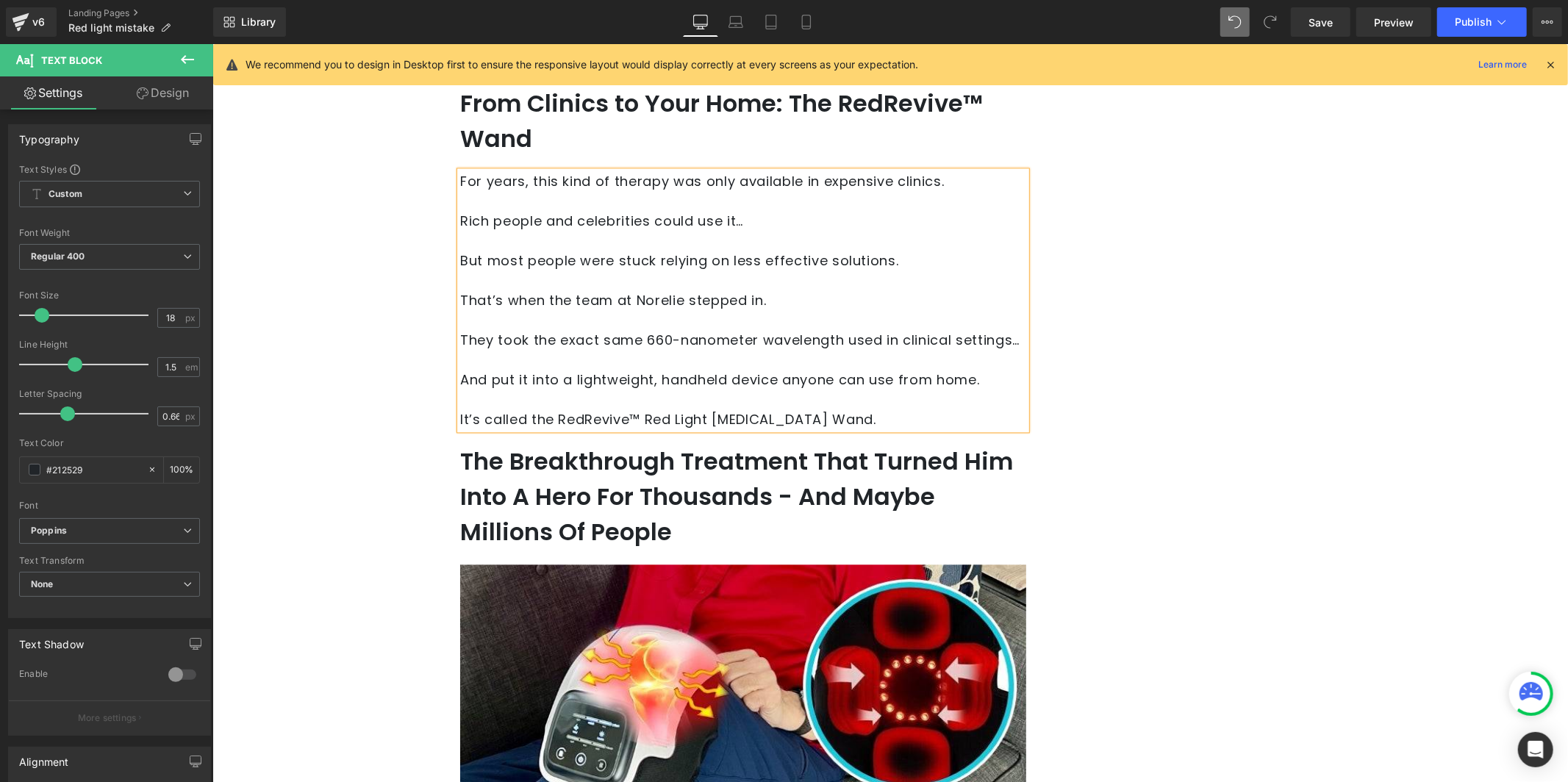
click at [558, 470] on h2 "The Breakthrough Treatment That Turned Him Into A Hero For Thousands - And Mayb…" at bounding box center [742, 496] width 566 height 106
drag, startPoint x: 558, startPoint y: 470, endPoint x: 565, endPoint y: 463, distance: 9.9
click at [558, 470] on h2 "The Breakthrough Treatment That Turned Him Into A Hero For Thousands - And Mayb…" at bounding box center [742, 496] width 566 height 106
click at [559, 470] on h2 "The Breakthrough Treatment That Turned Him Into A Hero For Thousands - And Mayb…" at bounding box center [742, 496] width 566 height 106
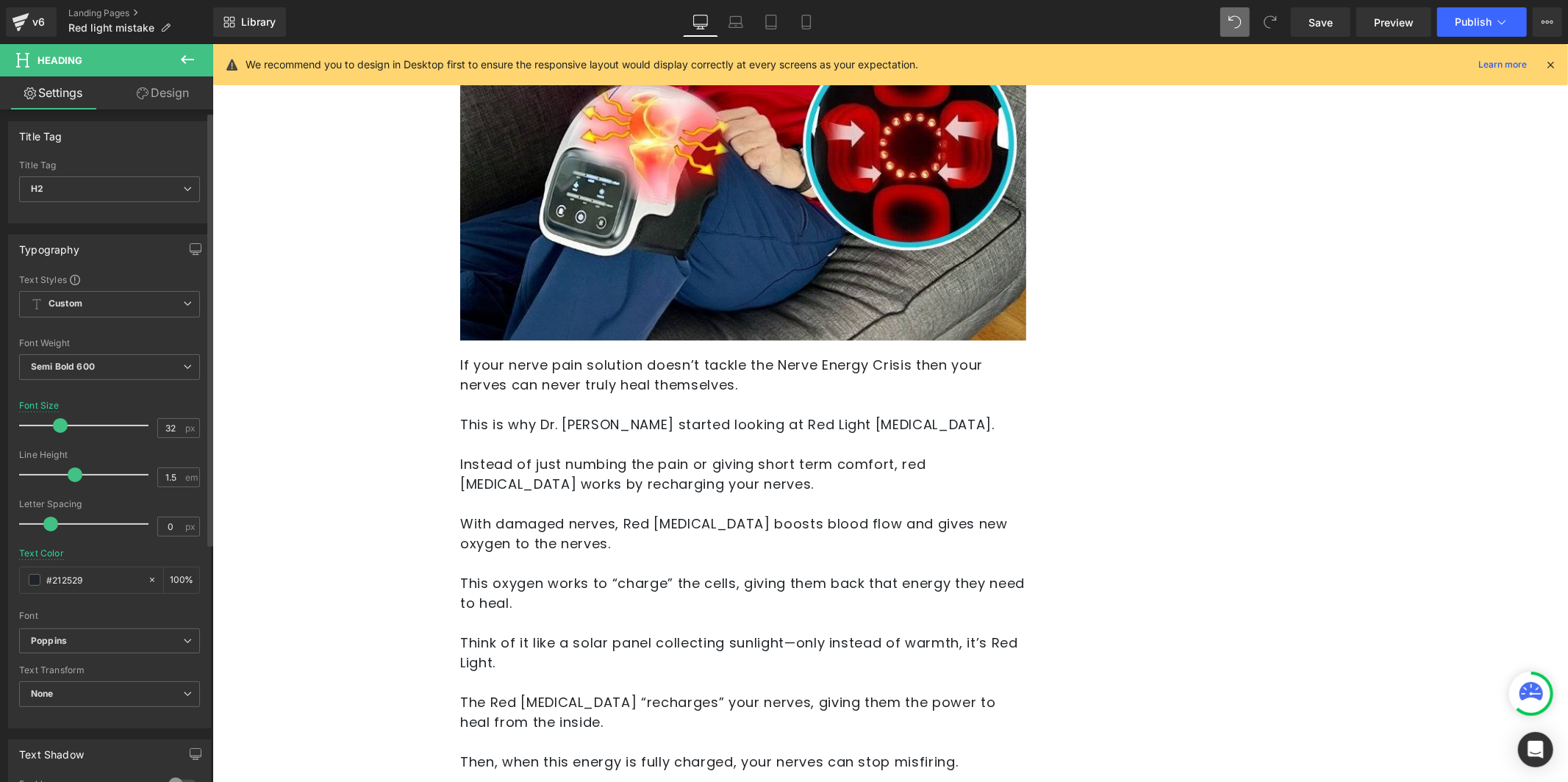
scroll to position [3072, 0]
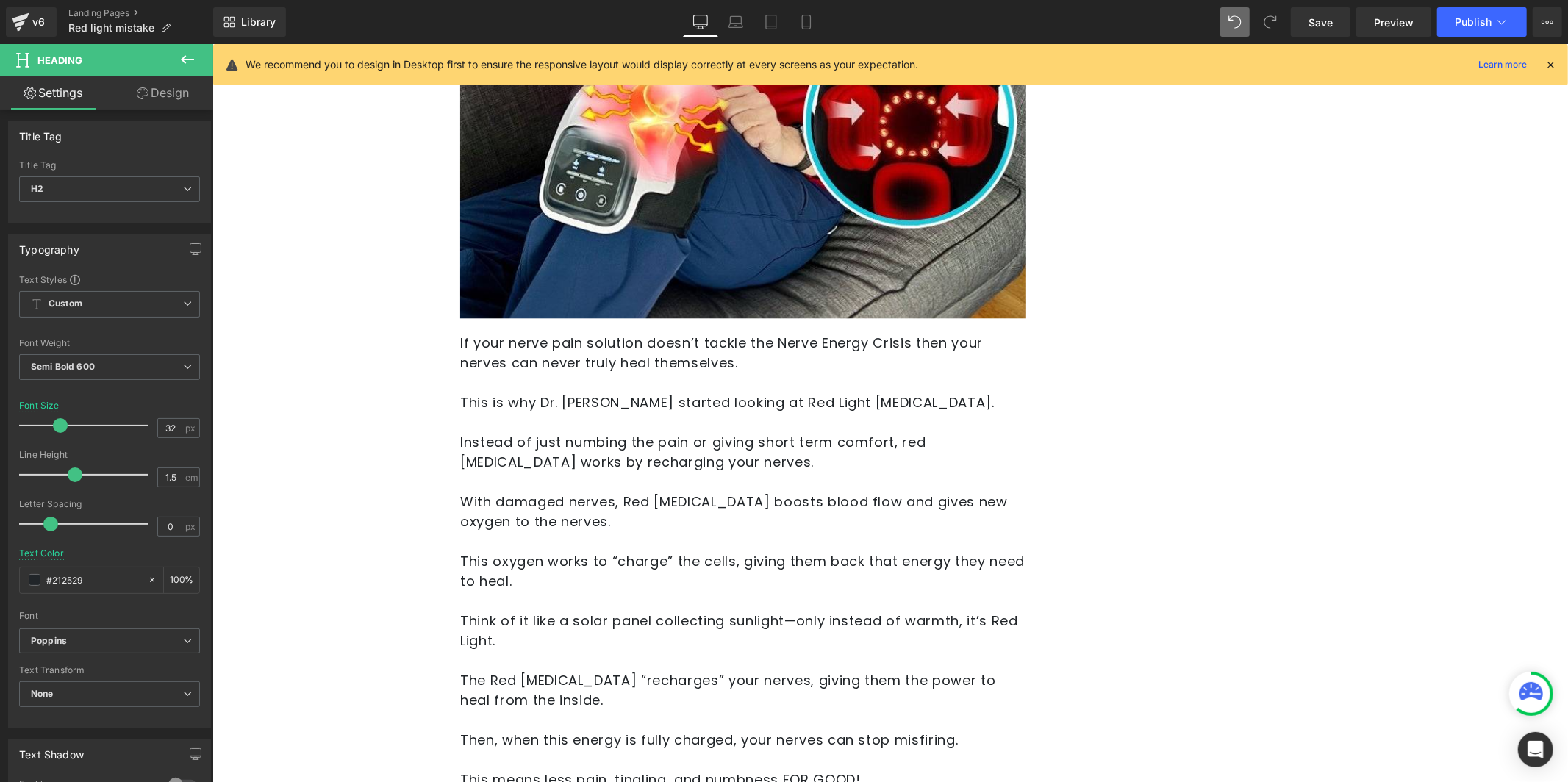
click at [532, 441] on p "Instead of just numbing the pain or giving short term comfort, red [MEDICAL_DAT…" at bounding box center [742, 451] width 566 height 40
click at [528, 417] on p at bounding box center [742, 422] width 566 height 20
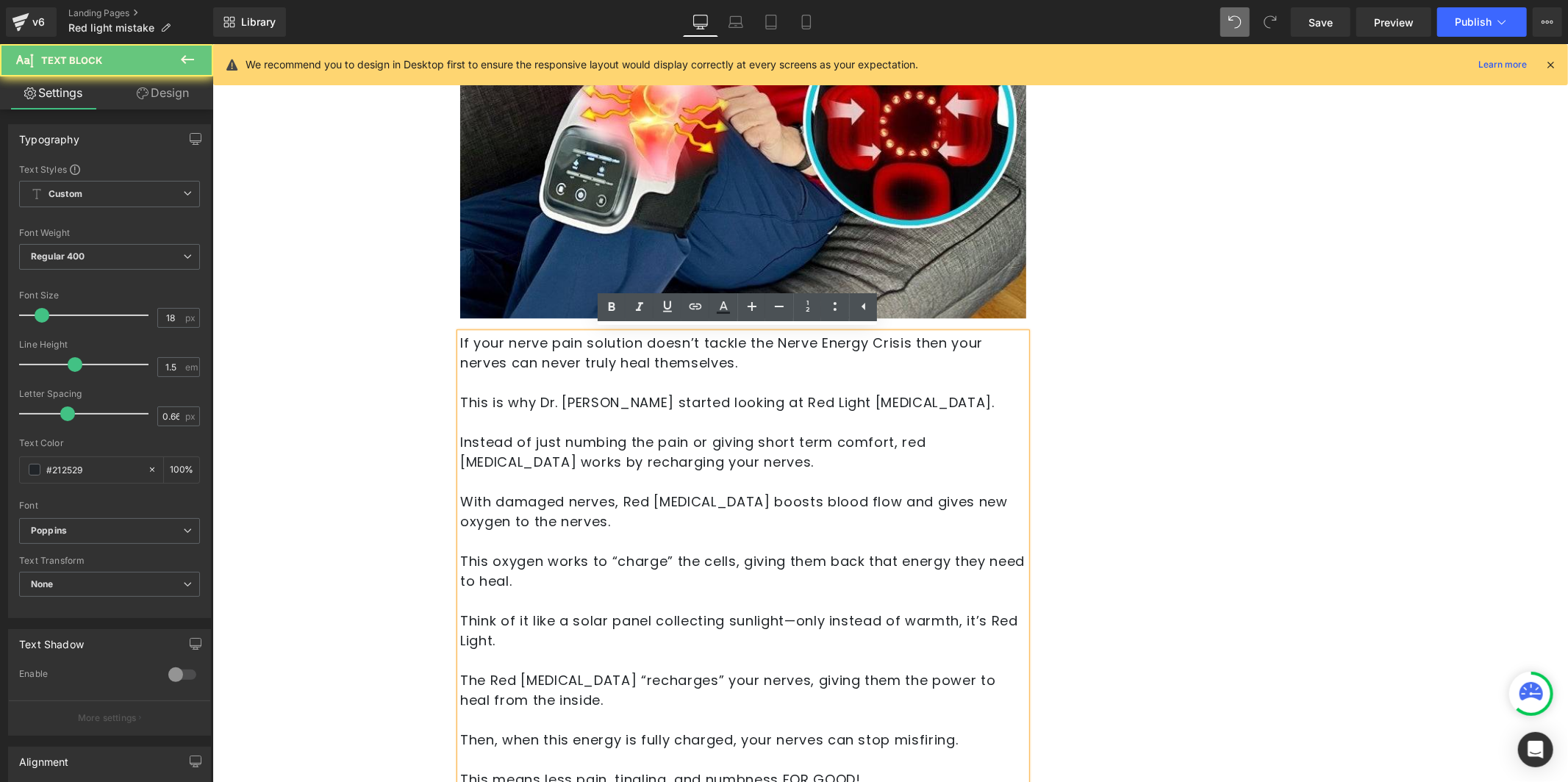
click at [533, 400] on p "This is why Dr. [PERSON_NAME] started looking at Red Light [MEDICAL_DATA]." at bounding box center [742, 402] width 566 height 20
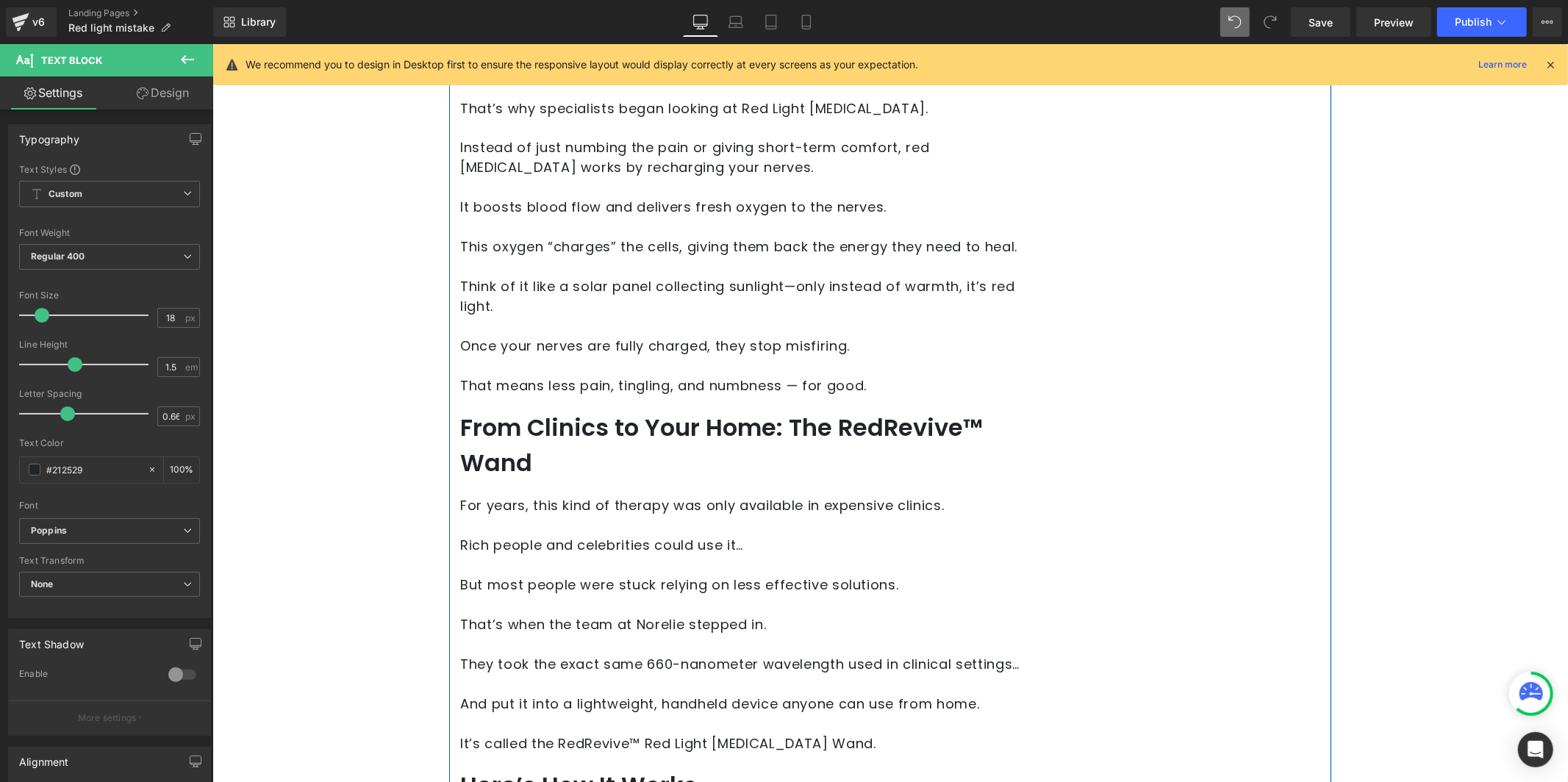
scroll to position [2638, 0]
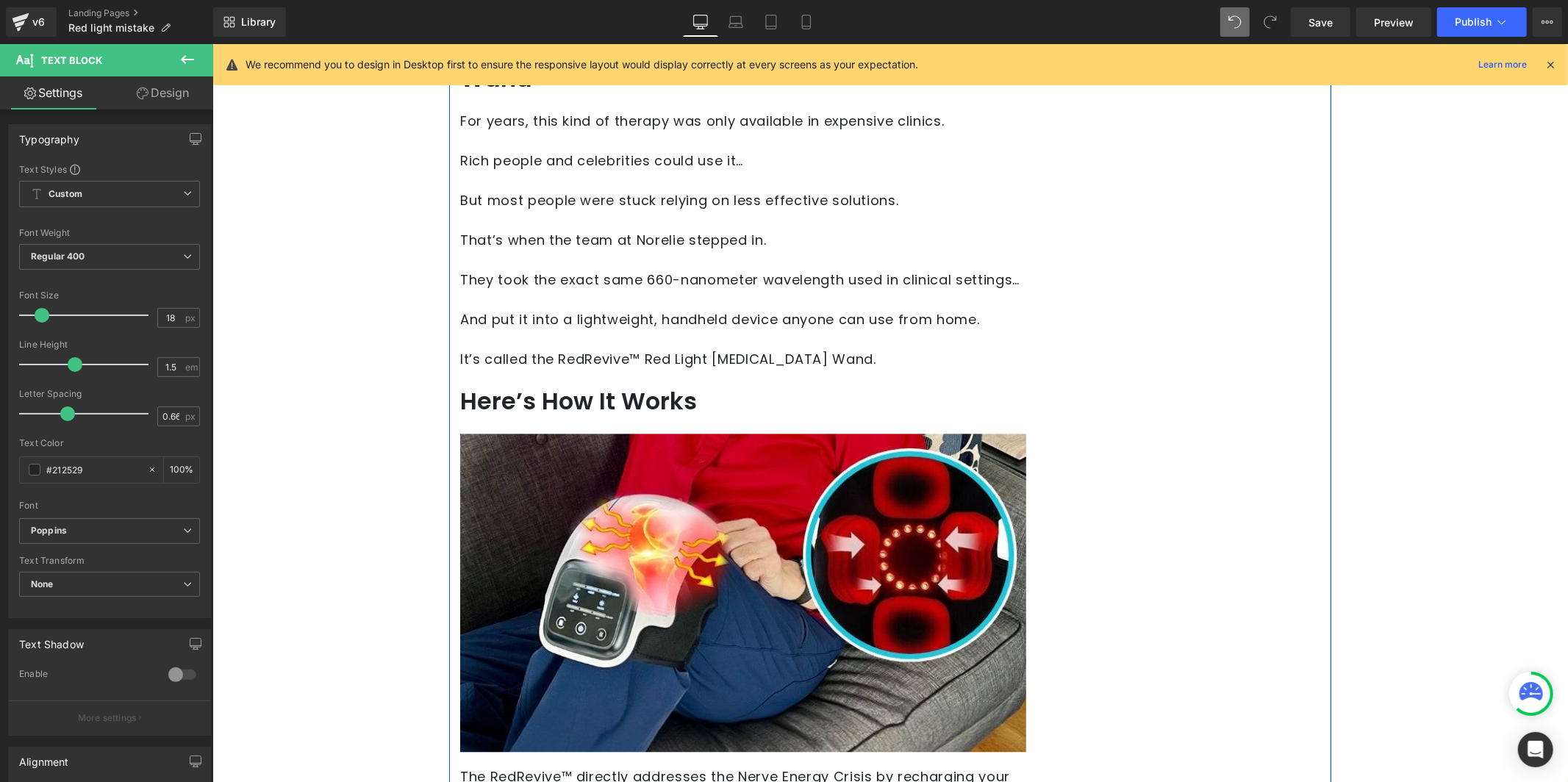
click at [212, 43] on div at bounding box center [212, 43] width 0 height 0
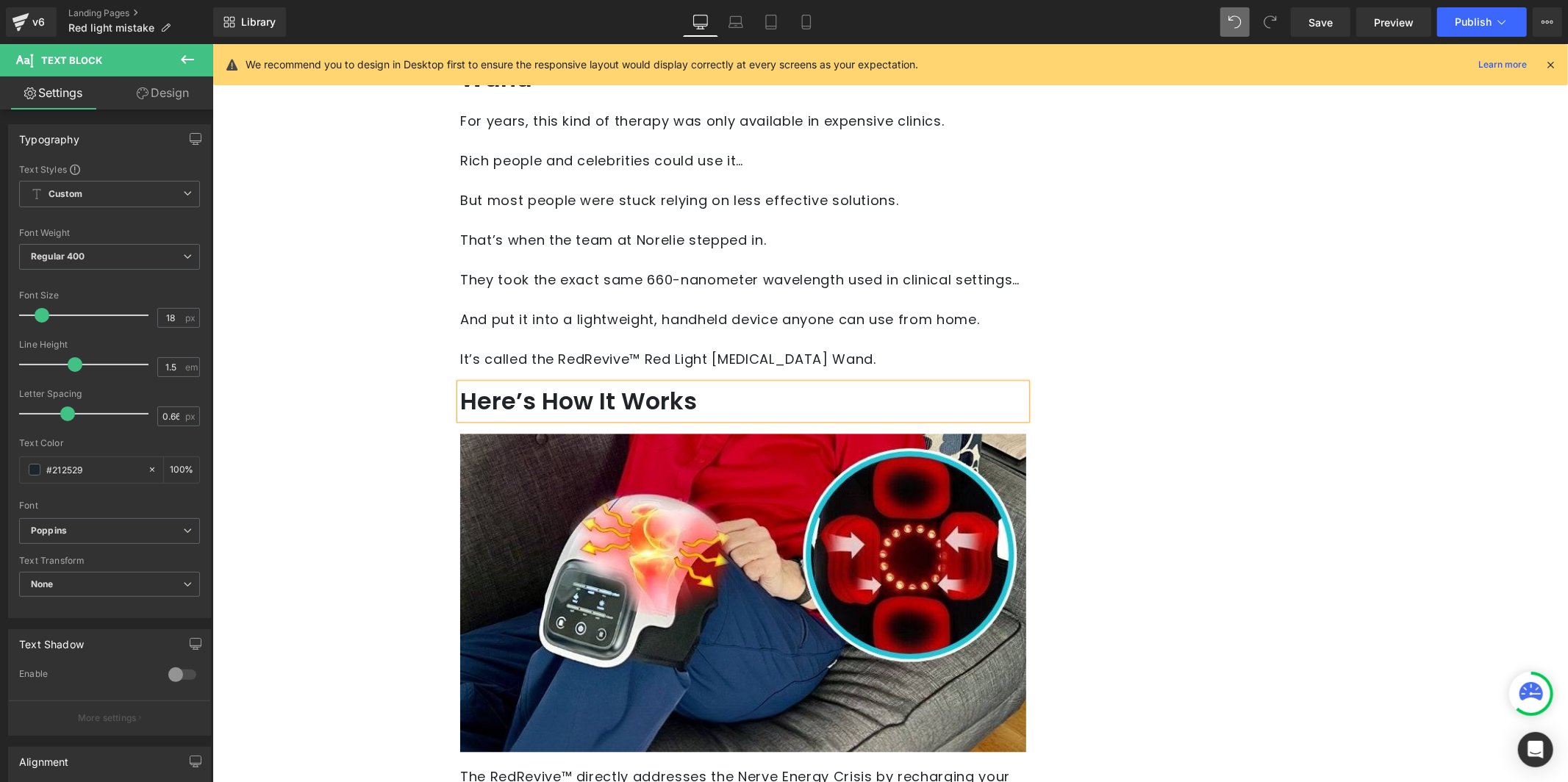
click at [688, 401] on h2 "Here’s How It Works" at bounding box center [742, 401] width 566 height 35
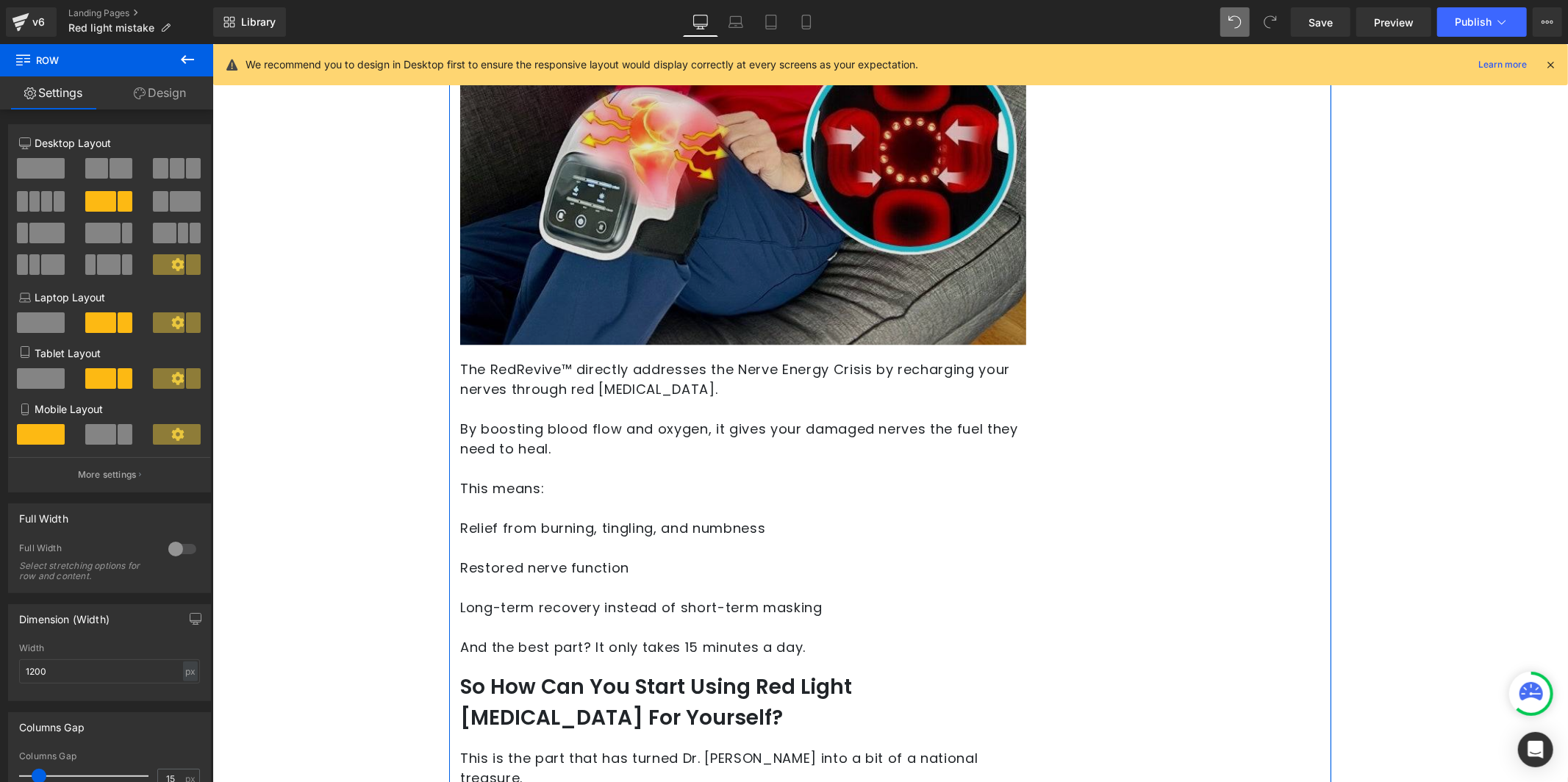
scroll to position [2897, 0]
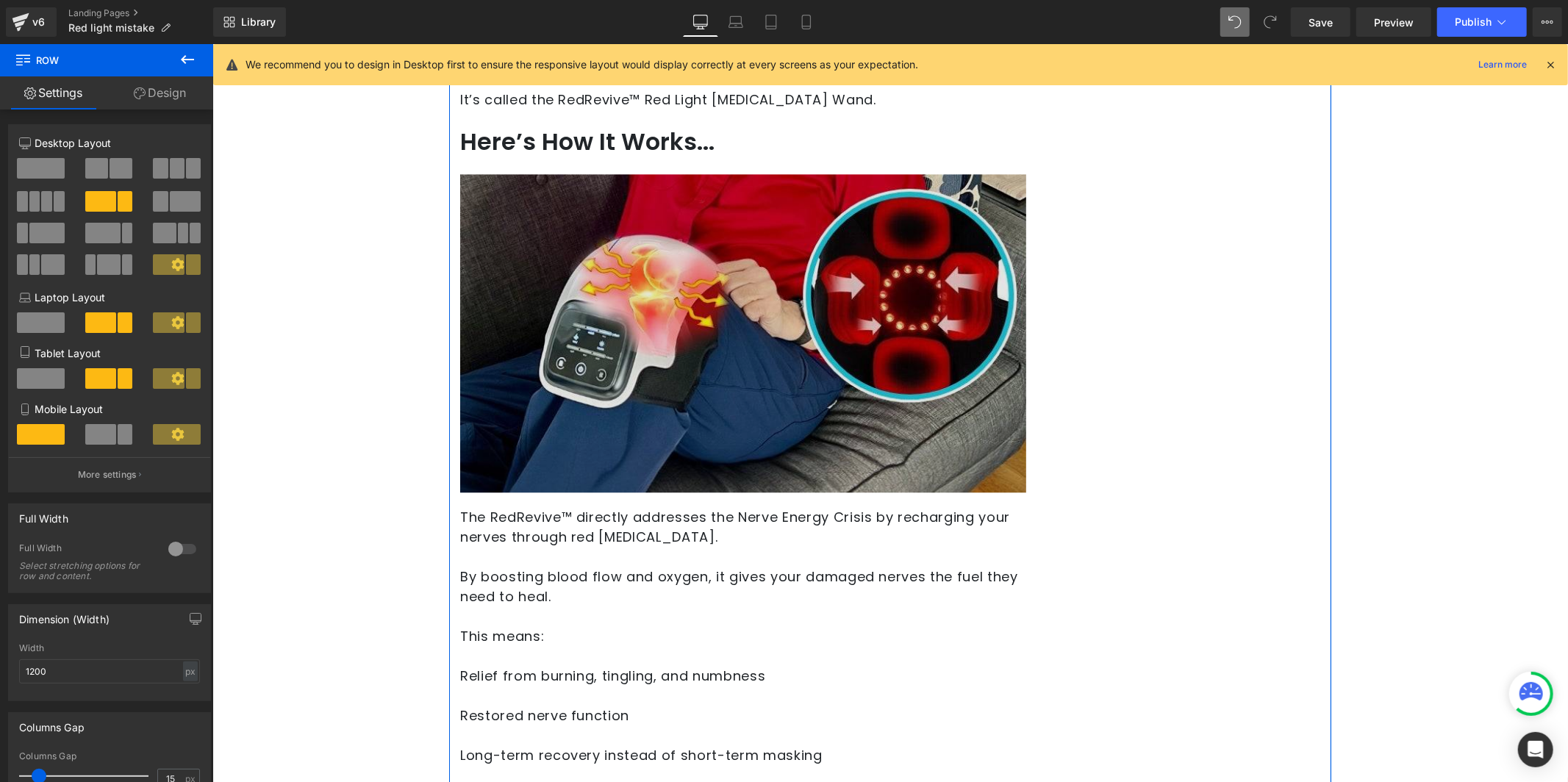
click at [784, 244] on img at bounding box center [742, 333] width 566 height 318
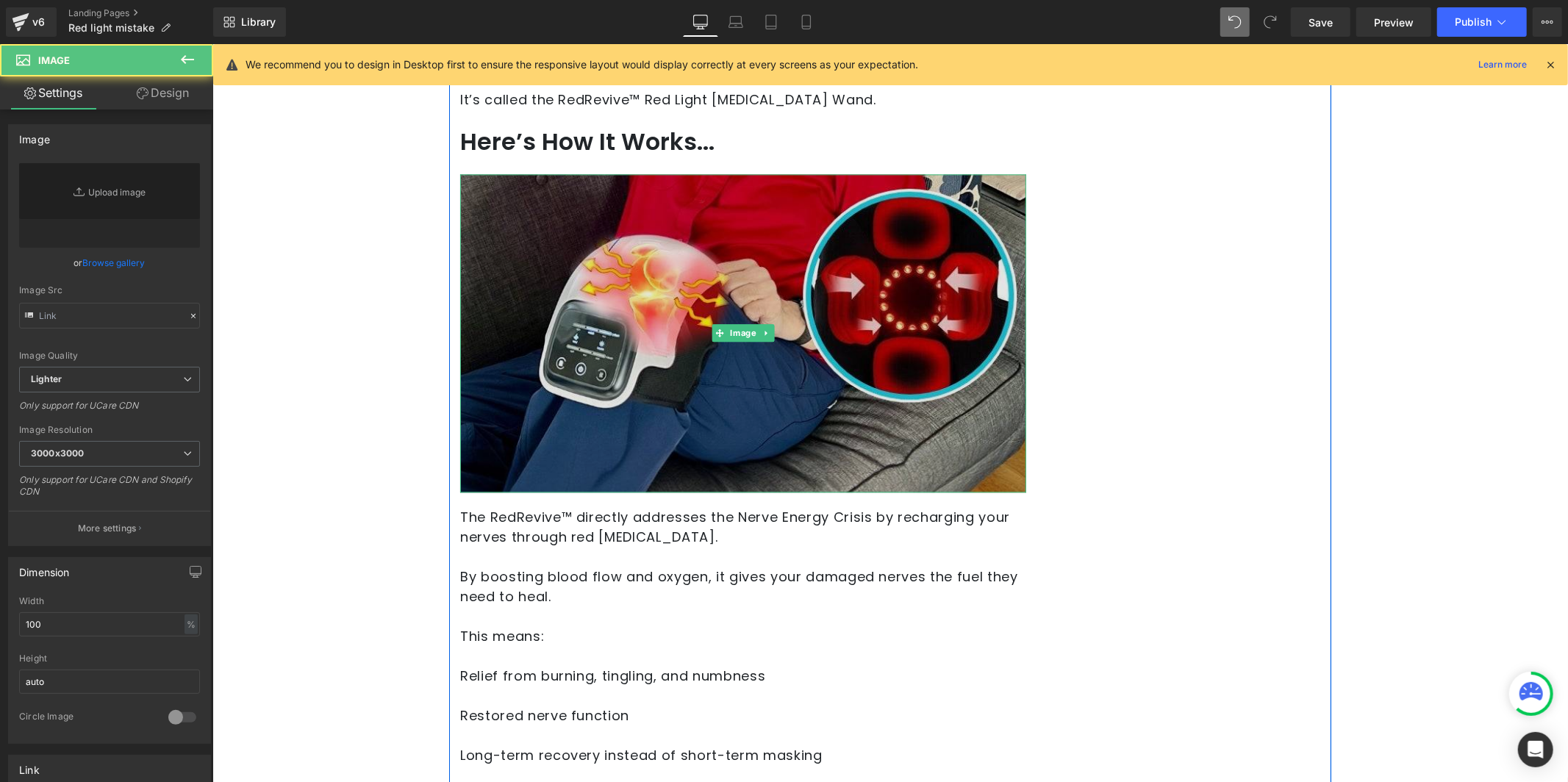
type input "[URL][DOMAIN_NAME]"
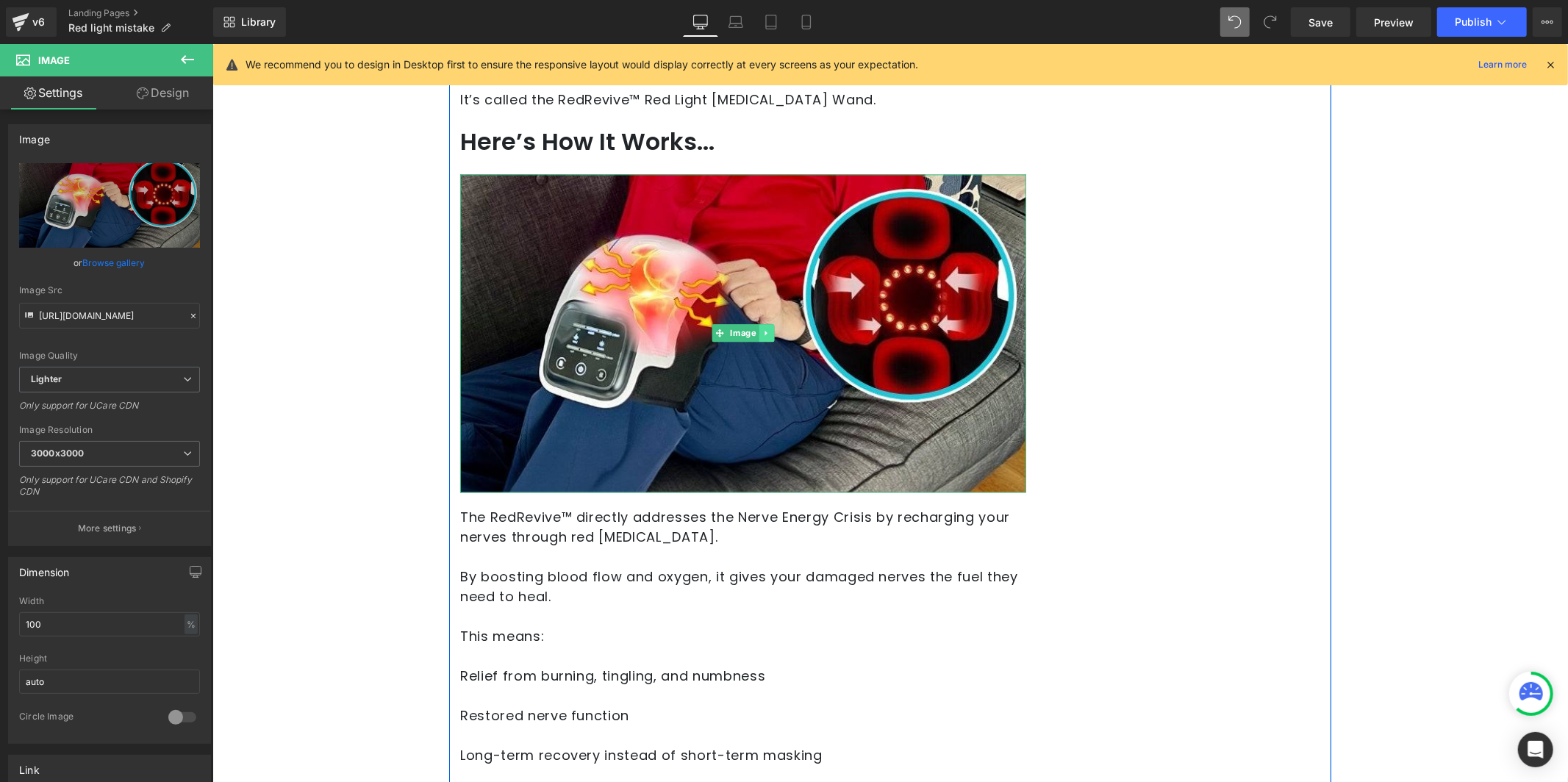
click at [762, 332] on icon at bounding box center [765, 332] width 8 height 9
click at [769, 335] on icon at bounding box center [773, 332] width 8 height 9
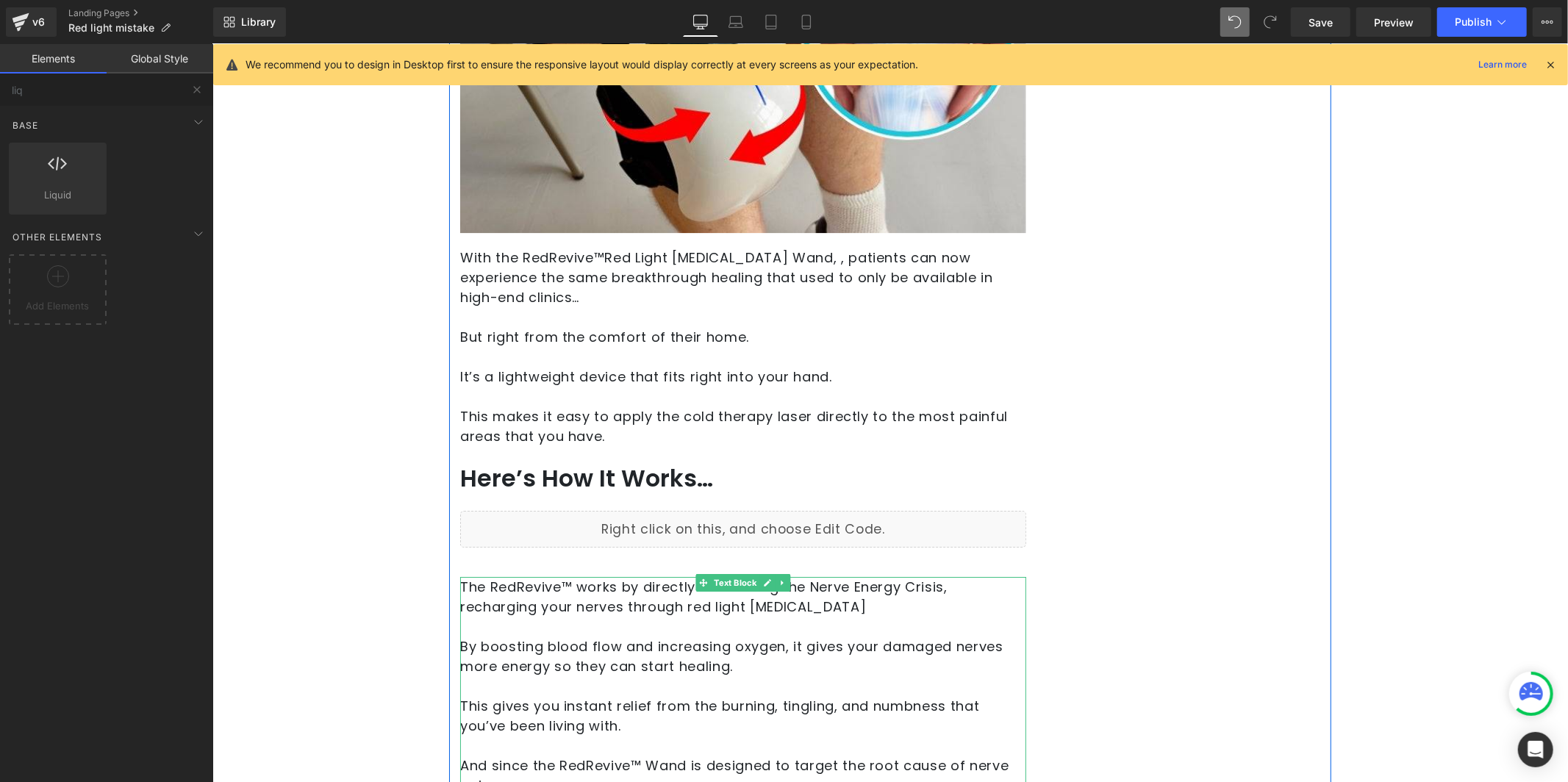
scroll to position [4131, 0]
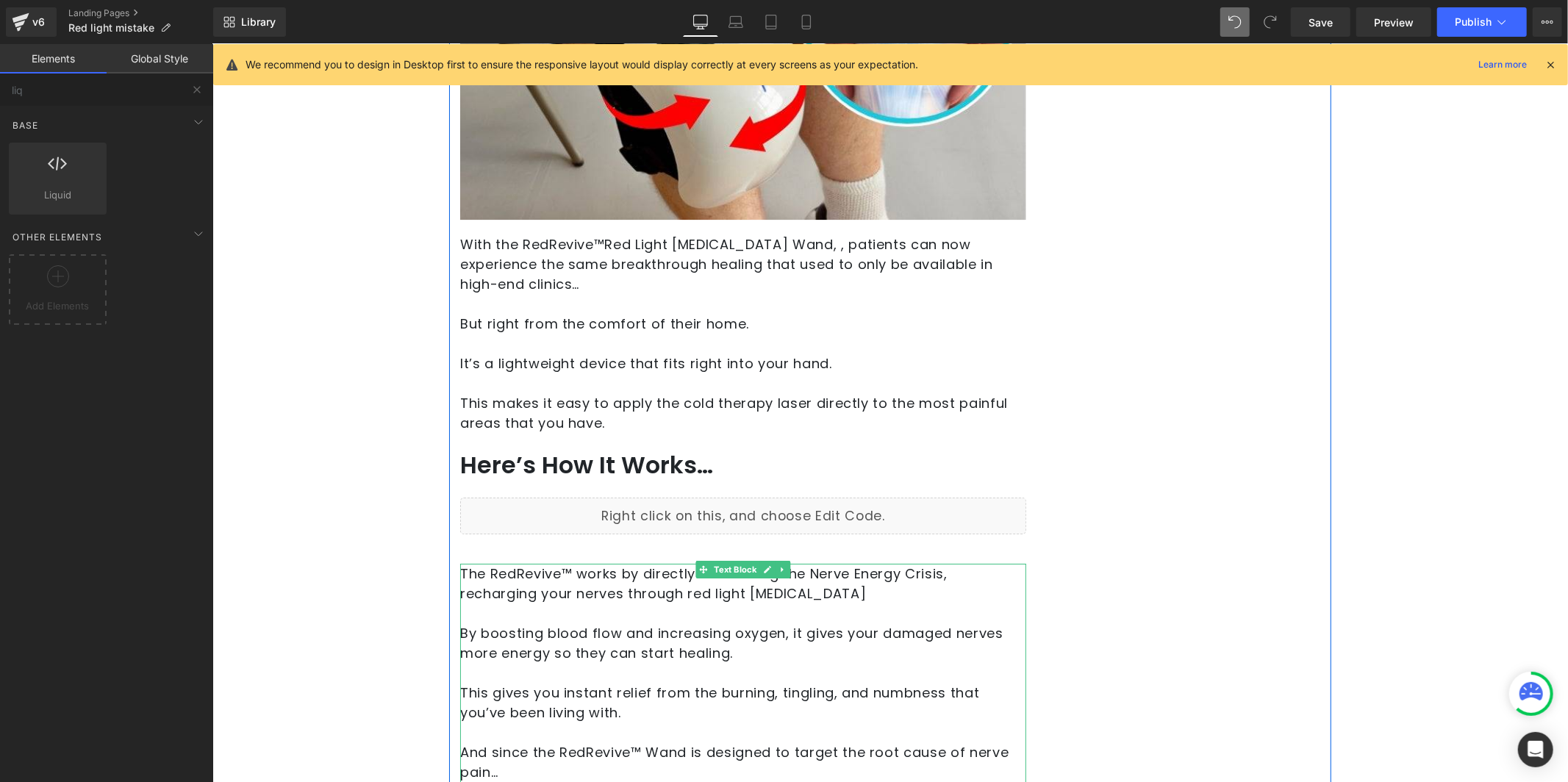
click at [780, 566] on icon at bounding box center [781, 568] width 2 height 5
click at [785, 565] on icon at bounding box center [789, 569] width 8 height 9
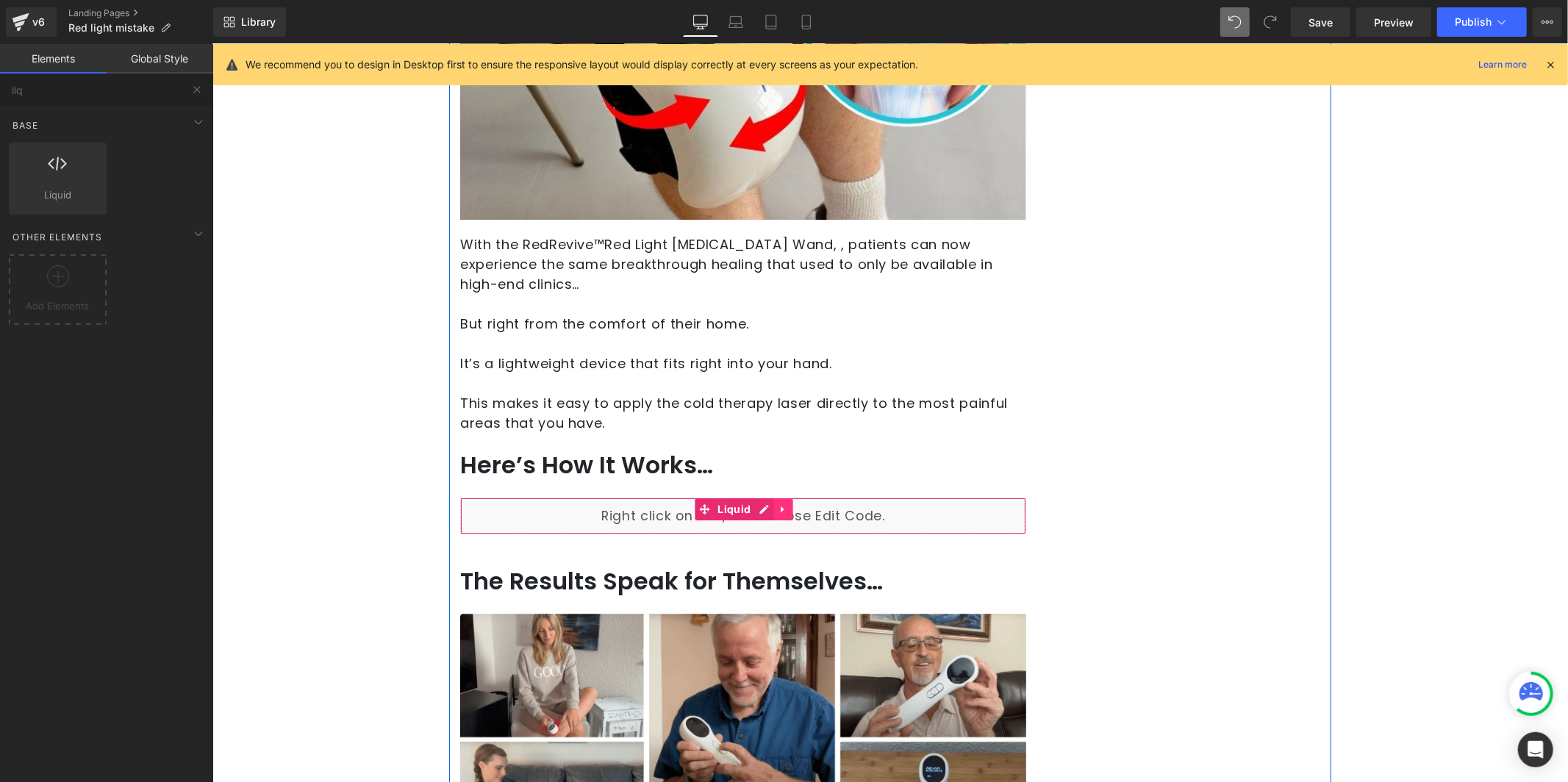
click at [778, 503] on icon at bounding box center [782, 509] width 11 height 11
drag, startPoint x: 780, startPoint y: 486, endPoint x: 769, endPoint y: 485, distance: 11.0
click at [786, 503] on icon at bounding box center [791, 509] width 11 height 11
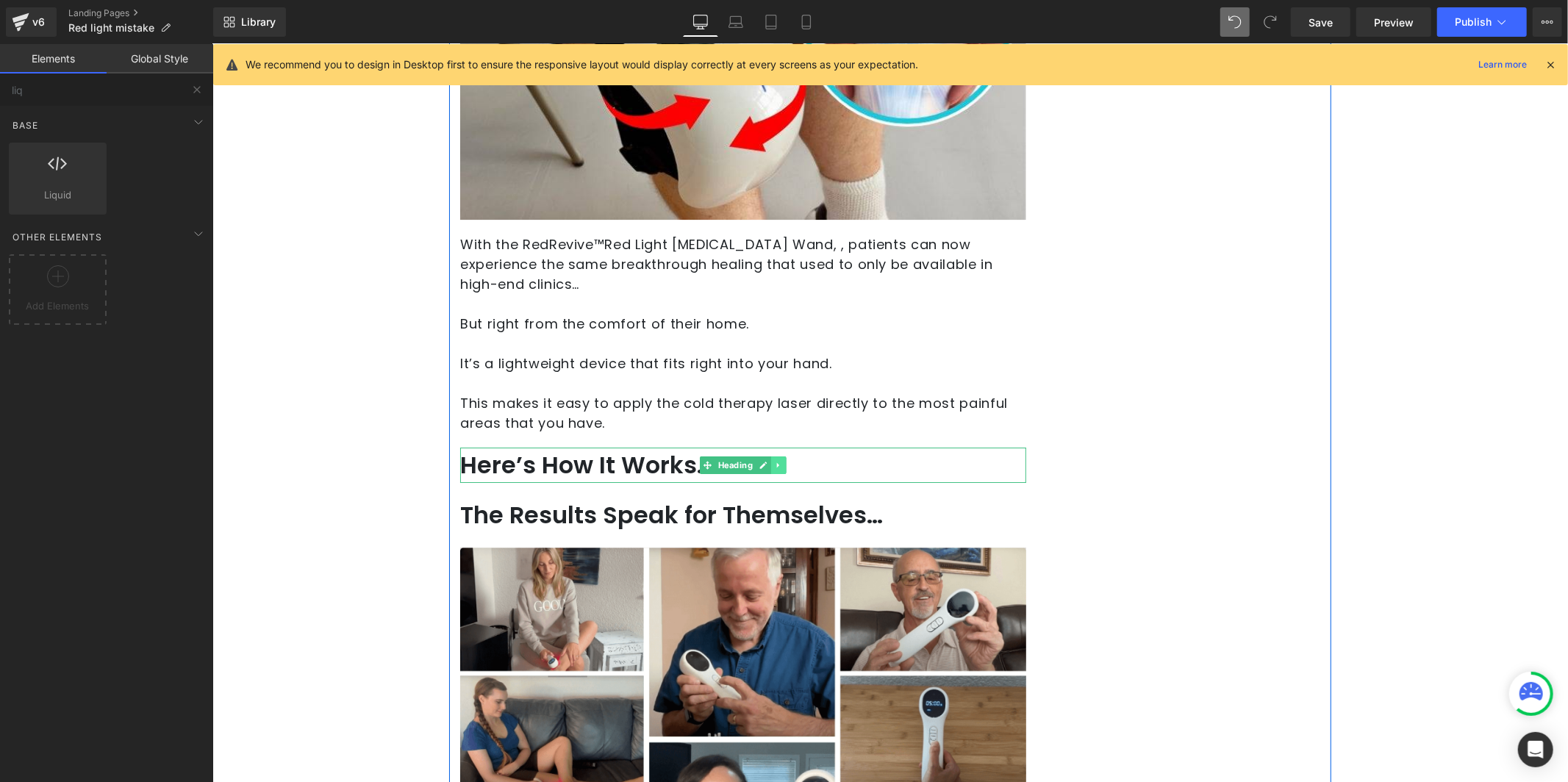
click at [774, 460] on icon at bounding box center [778, 464] width 8 height 9
click at [778, 456] on link at bounding box center [785, 465] width 15 height 17
click at [655, 314] on p "But right from the comfort of their home." at bounding box center [742, 323] width 566 height 20
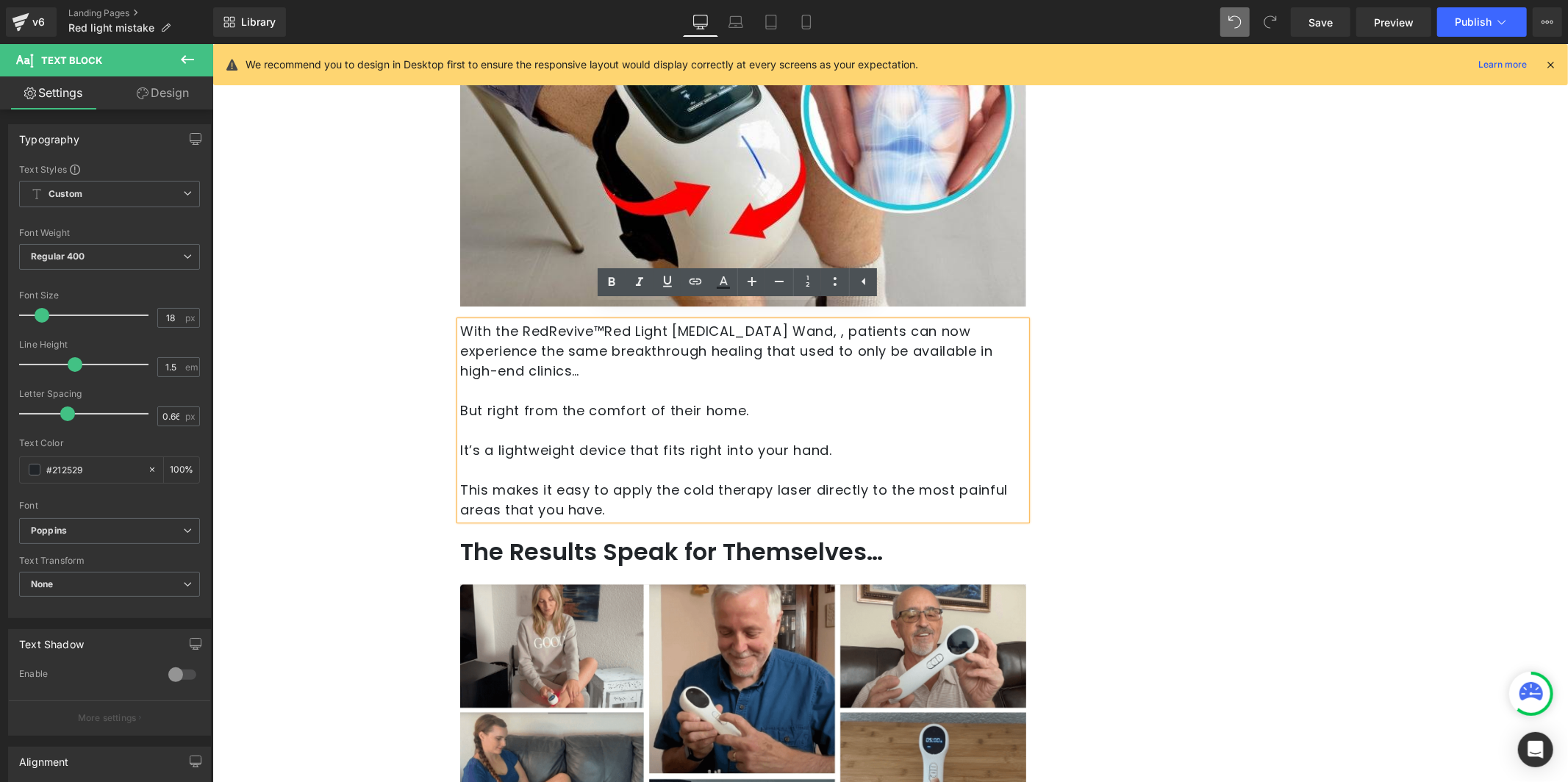
scroll to position [4034, 0]
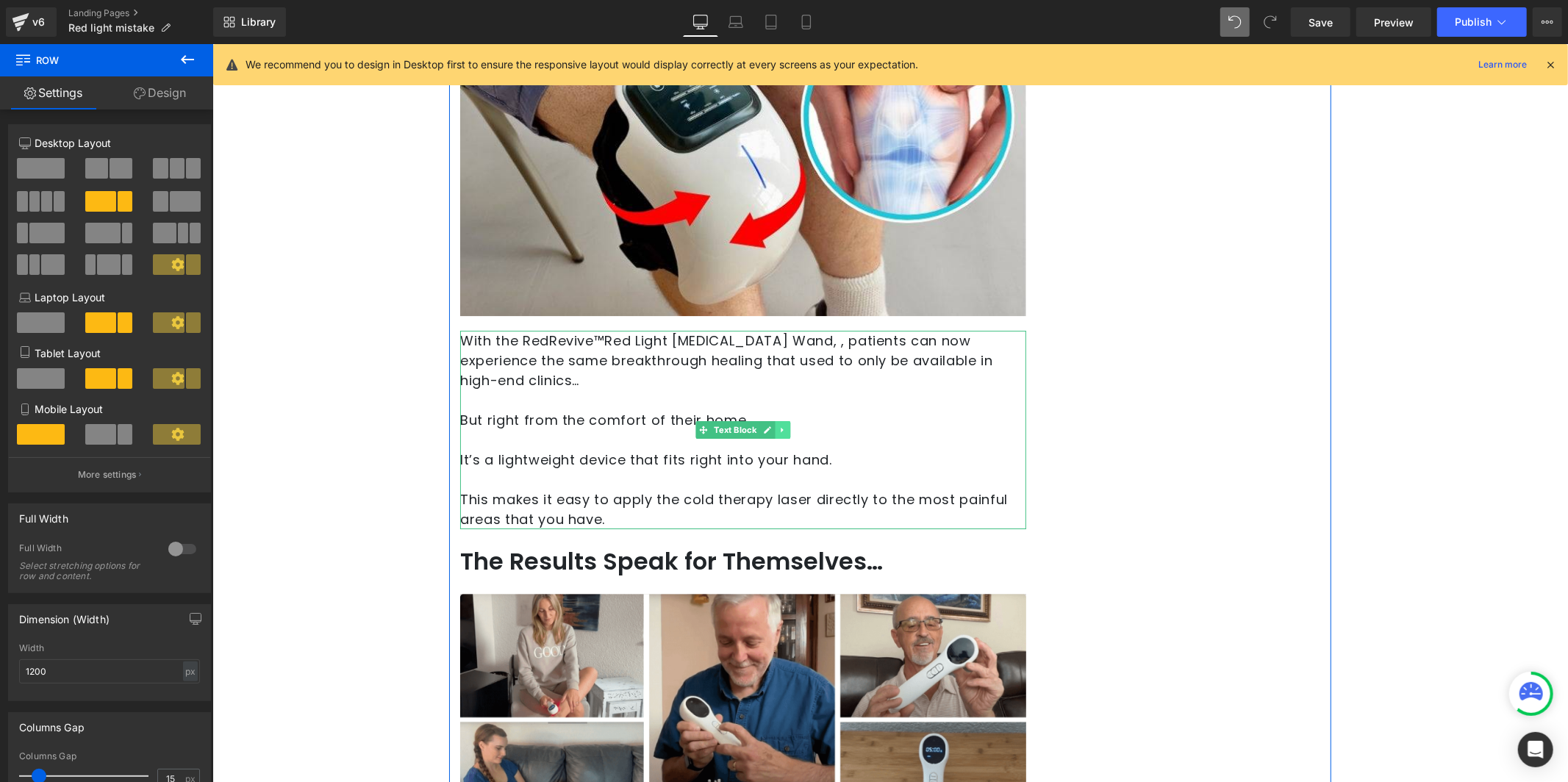
click at [780, 425] on icon at bounding box center [782, 429] width 8 height 9
click at [785, 425] on icon at bounding box center [789, 429] width 8 height 9
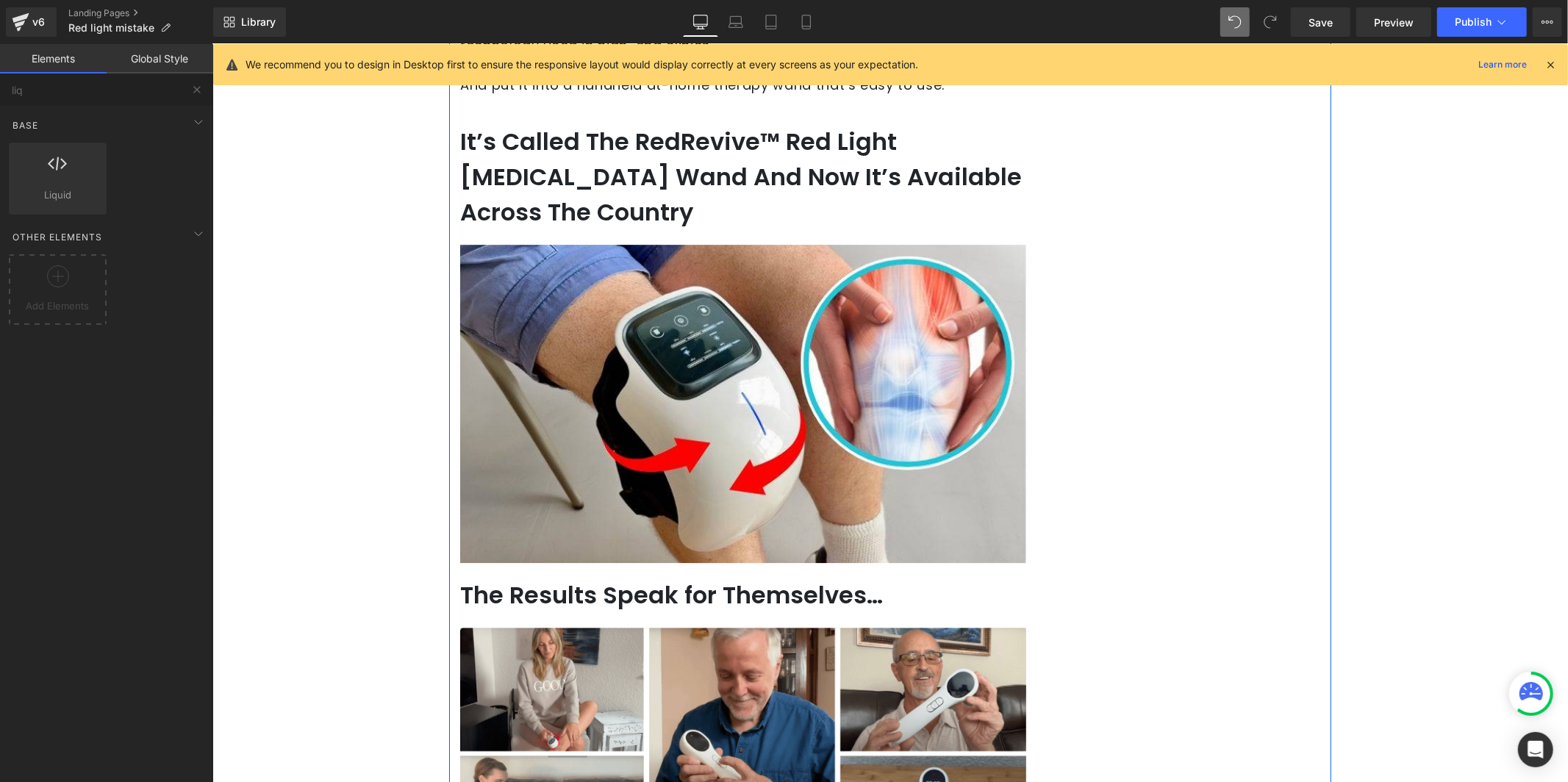
scroll to position [3629, 0]
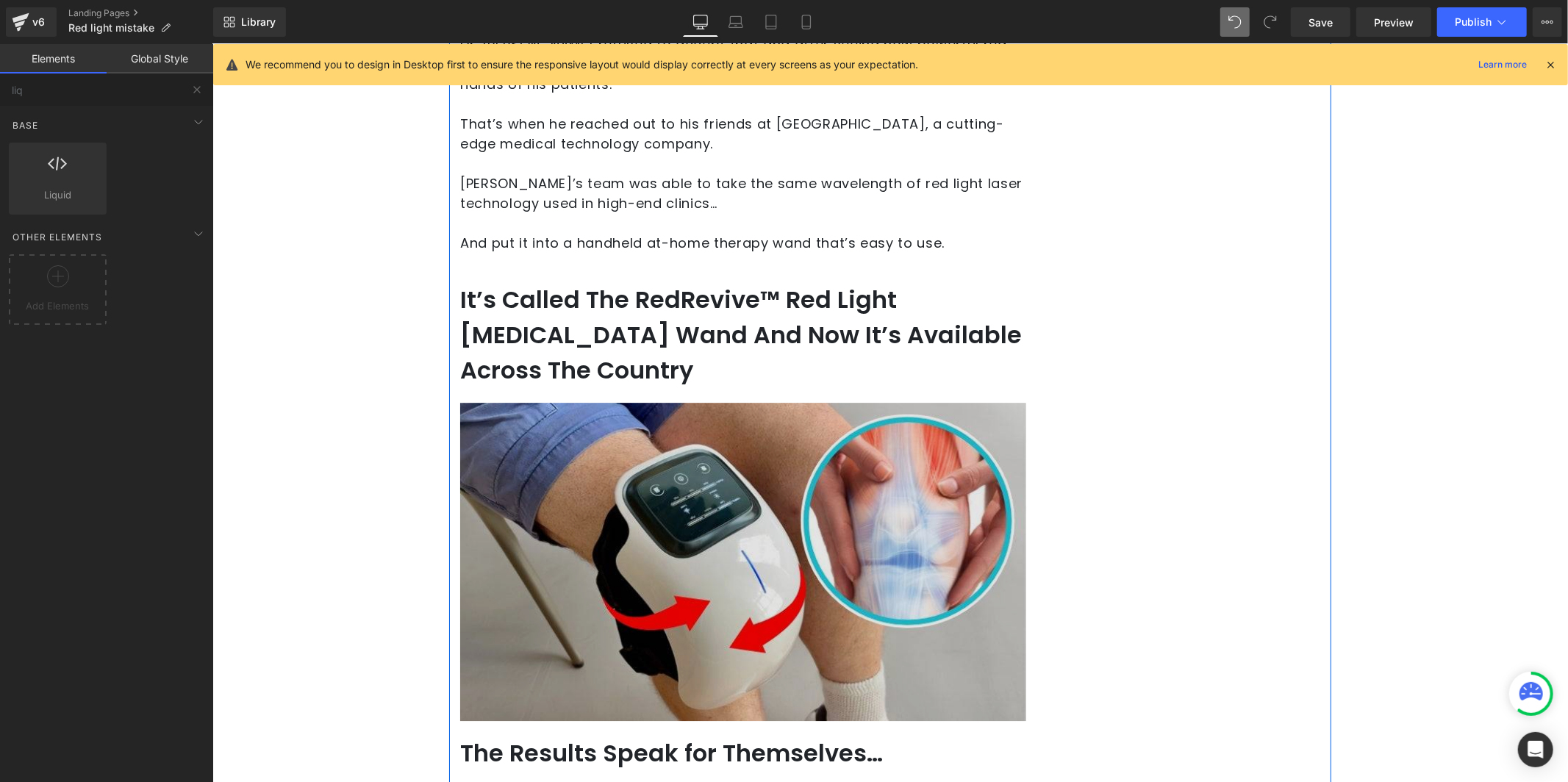
click at [747, 409] on img at bounding box center [742, 561] width 566 height 318
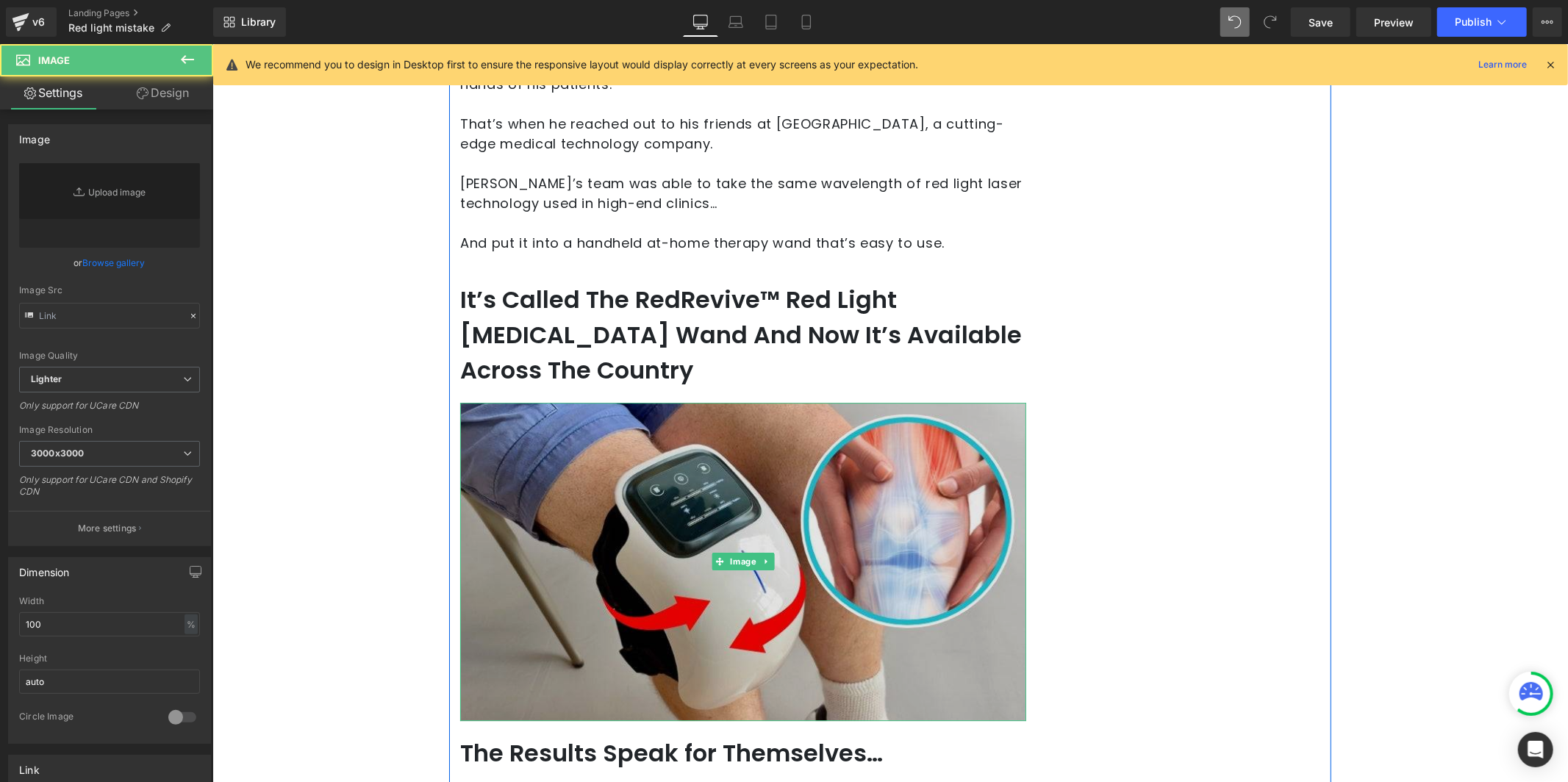
type input "[URL][DOMAIN_NAME]"
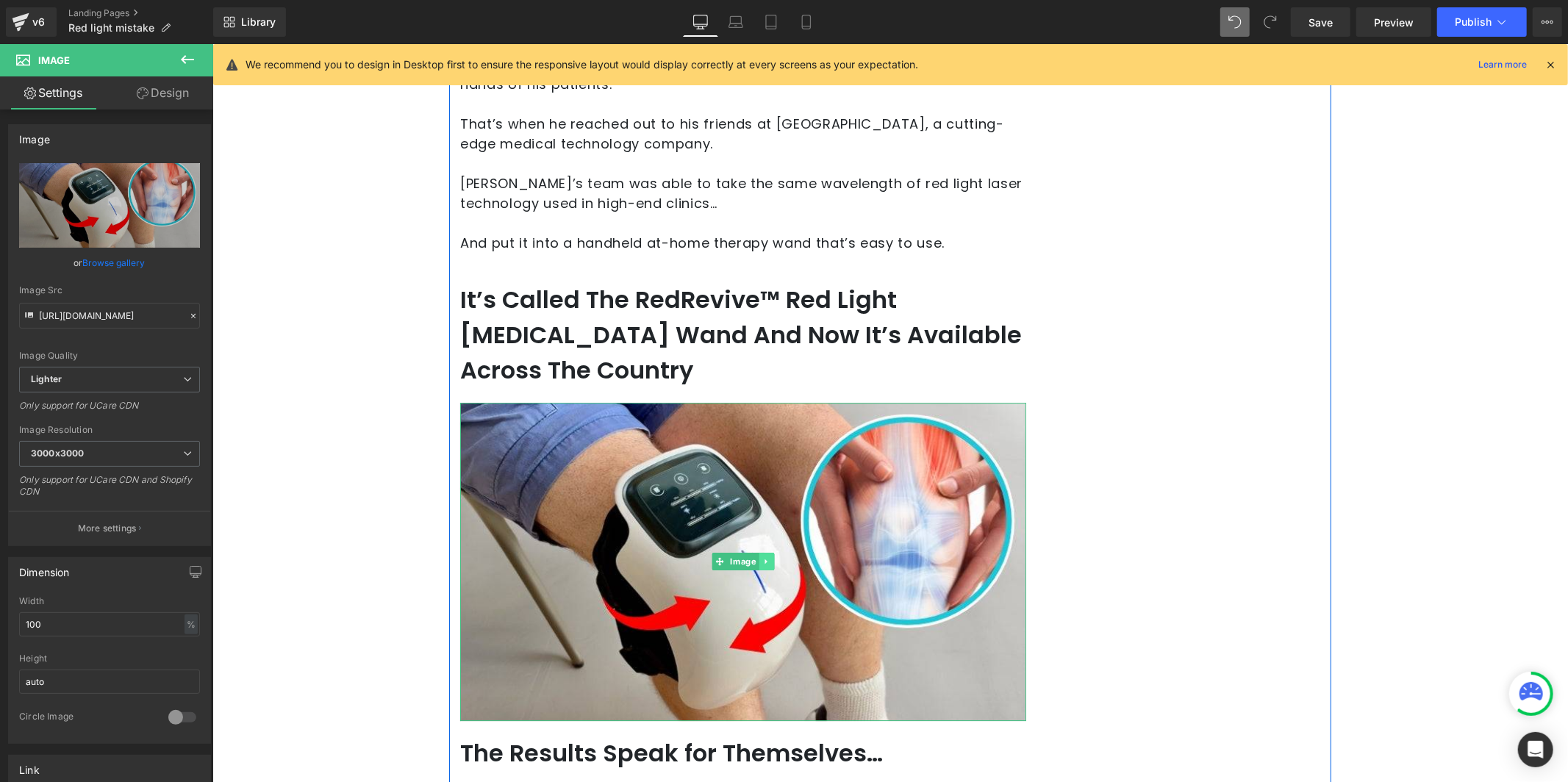
click at [763, 559] on icon at bounding box center [764, 561] width 2 height 5
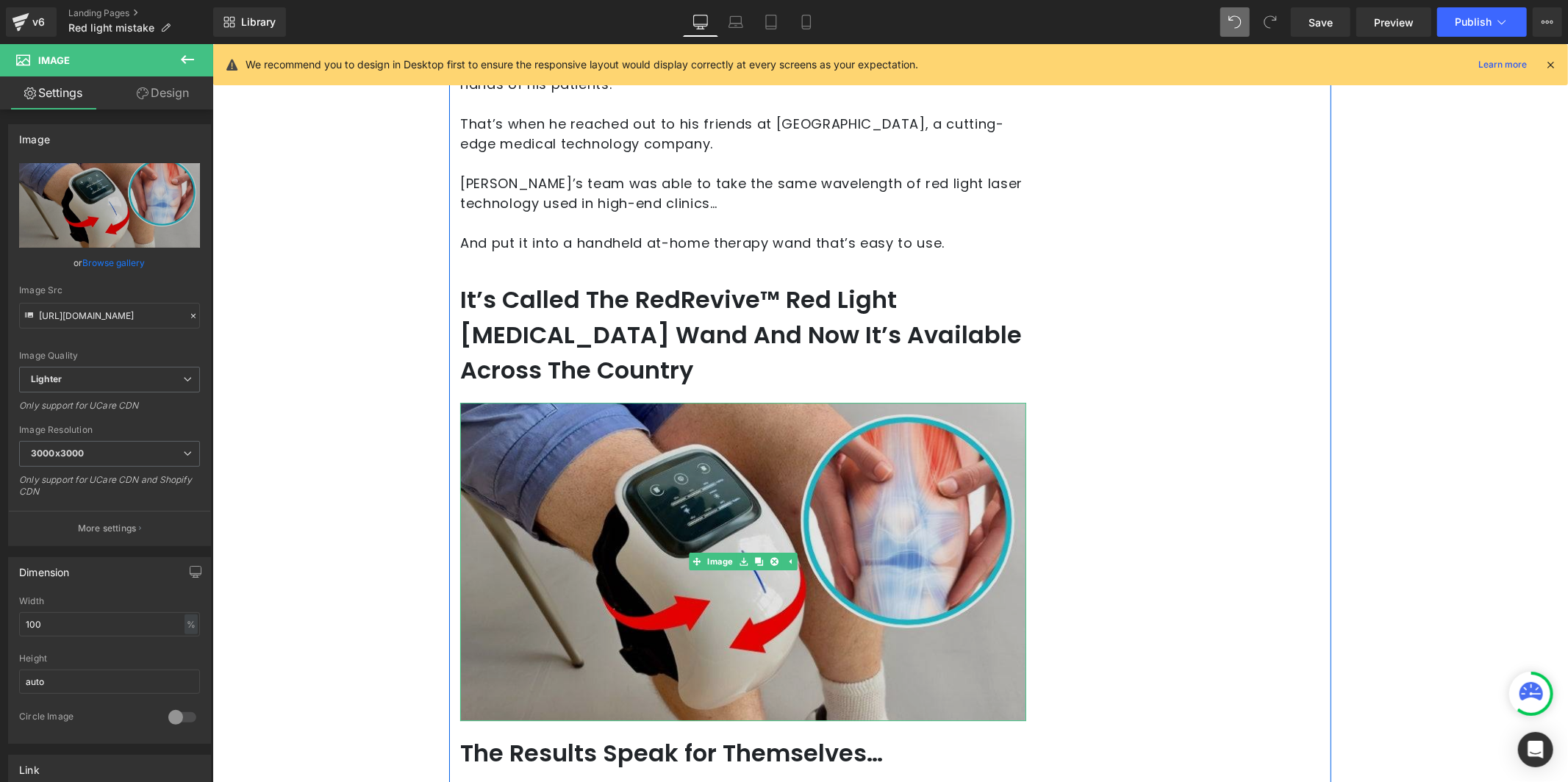
drag, startPoint x: 762, startPoint y: 540, endPoint x: 731, endPoint y: 453, distance: 92.4
click at [765, 553] on link at bounding box center [773, 561] width 15 height 17
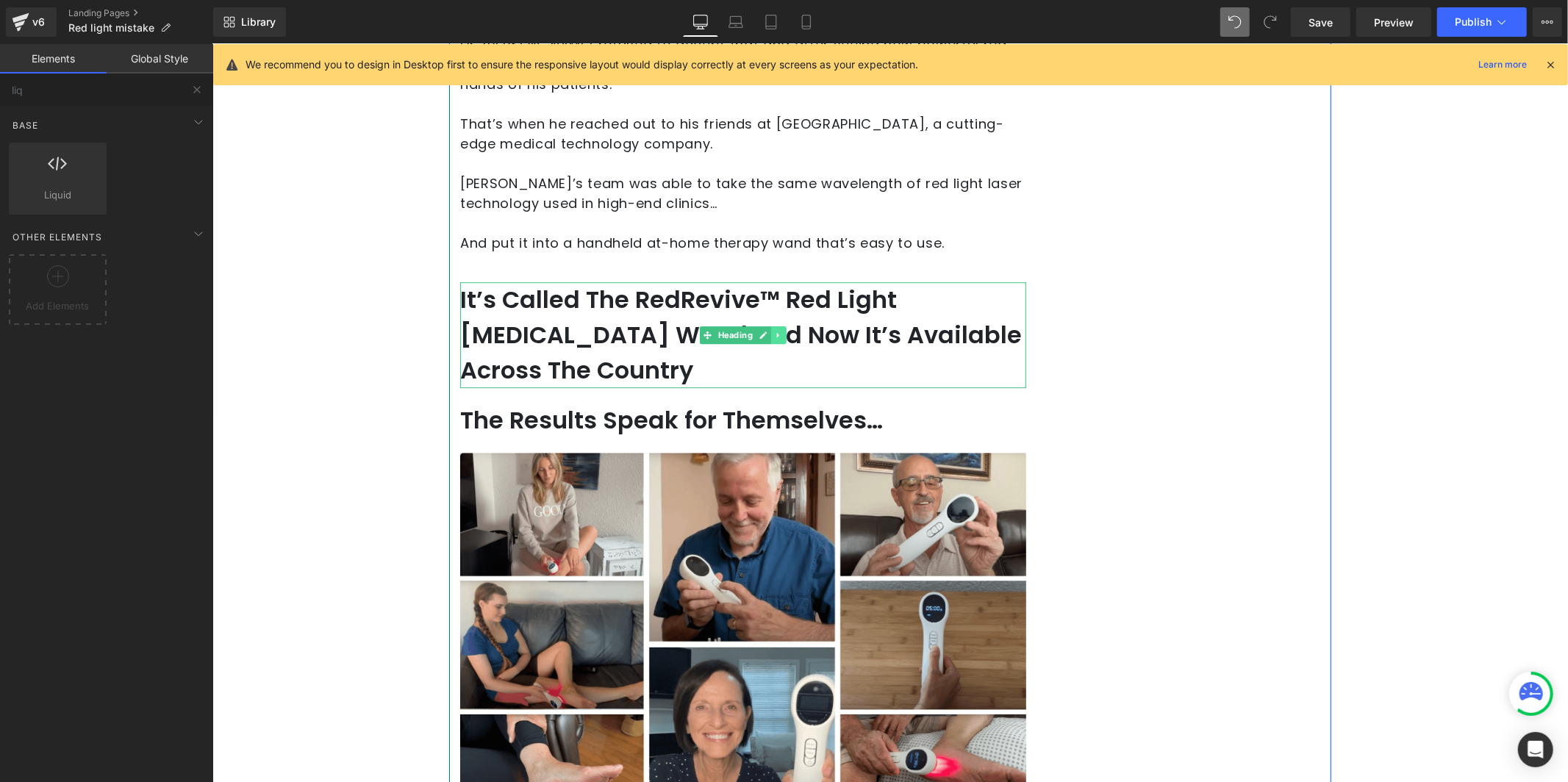
click at [777, 326] on link at bounding box center [778, 335] width 15 height 17
click at [782, 330] on icon at bounding box center [785, 334] width 8 height 8
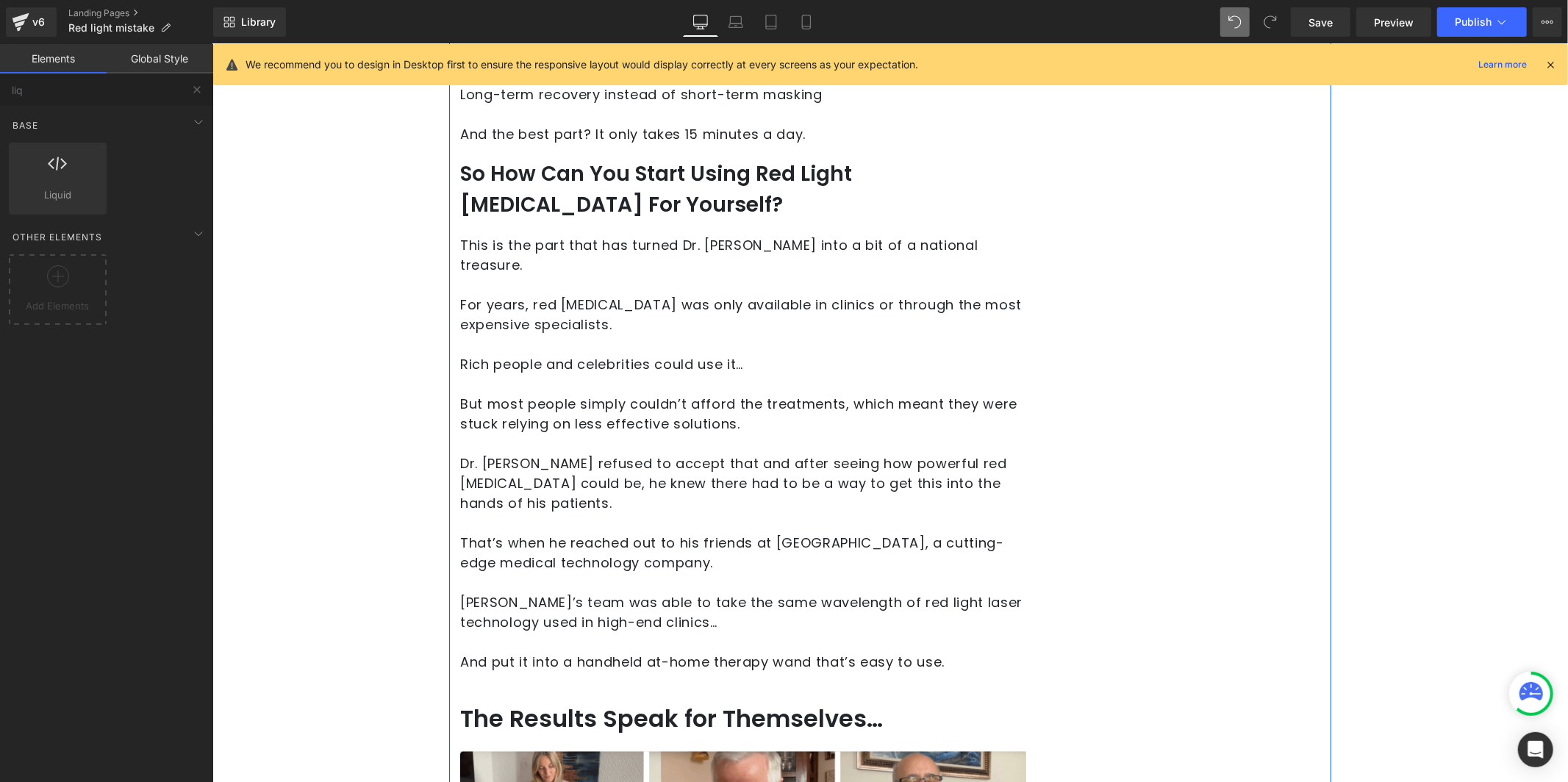
scroll to position [3083, 0]
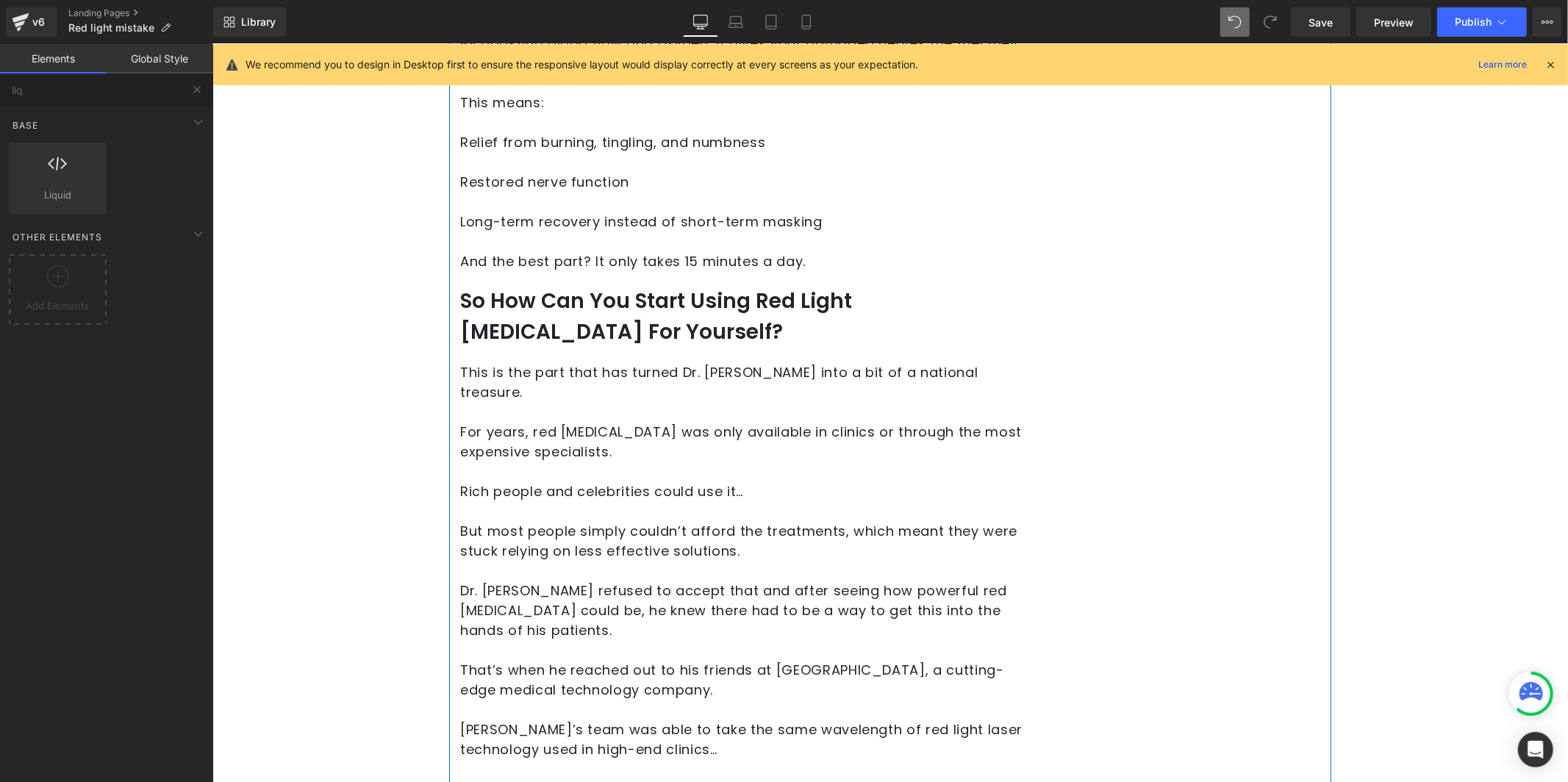
click at [692, 402] on p at bounding box center [742, 411] width 566 height 20
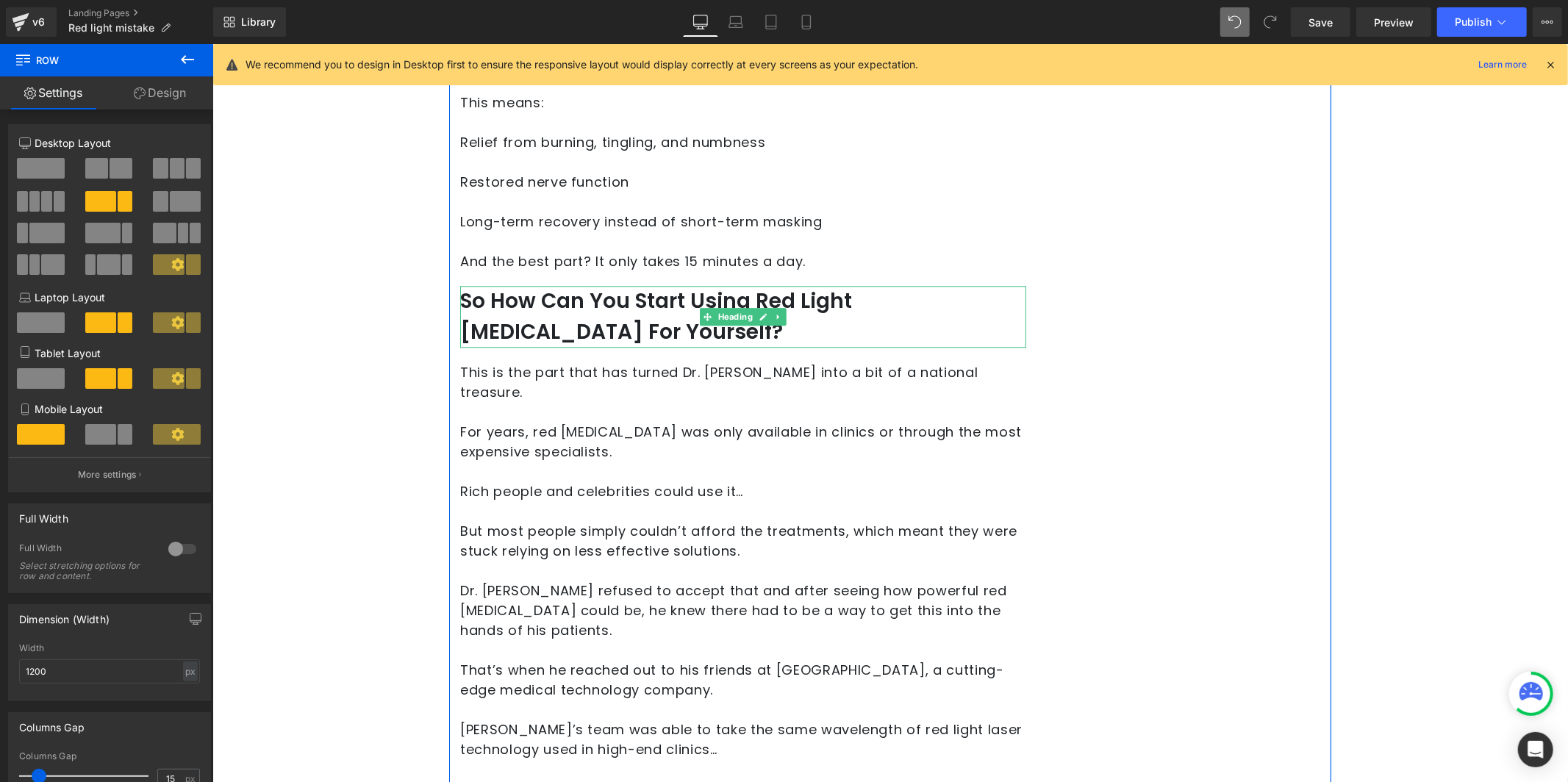
click at [774, 316] on icon at bounding box center [778, 315] width 8 height 9
click at [775, 318] on li at bounding box center [770, 315] width 46 height 17
click at [782, 318] on icon at bounding box center [785, 315] width 8 height 9
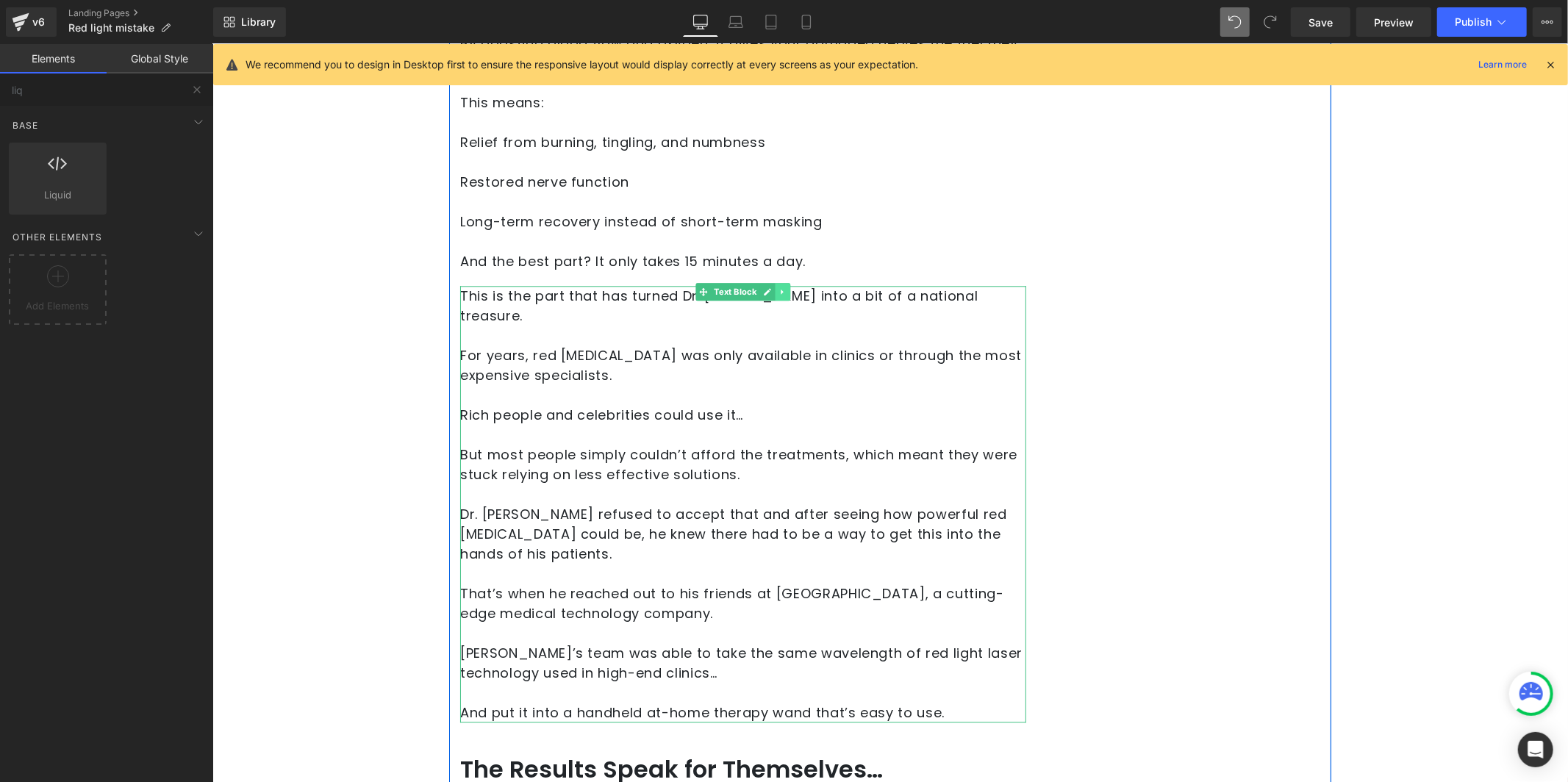
click at [782, 284] on link at bounding box center [783, 291] width 15 height 17
click at [782, 294] on link at bounding box center [789, 291] width 15 height 17
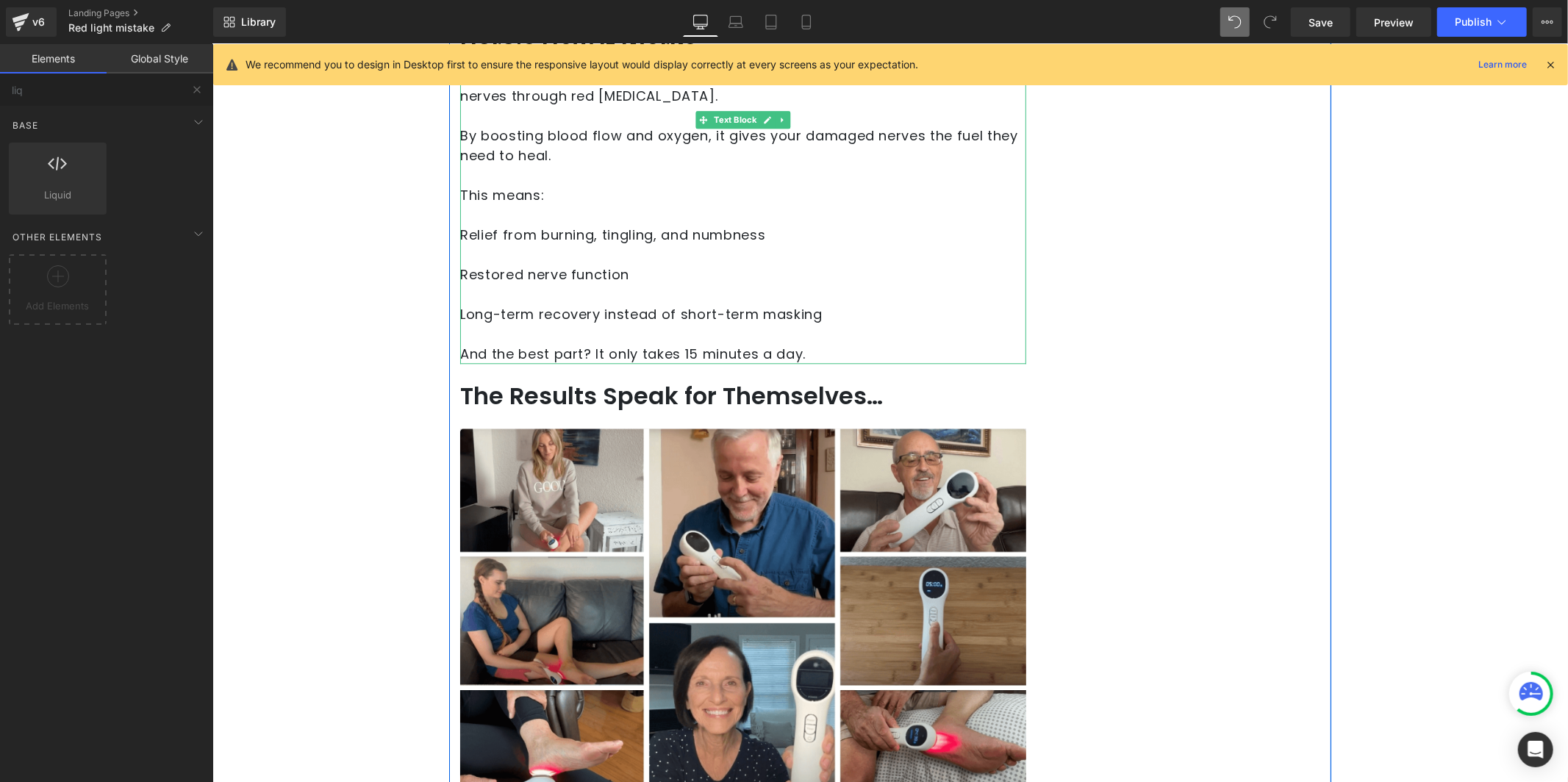
scroll to position [2987, 0]
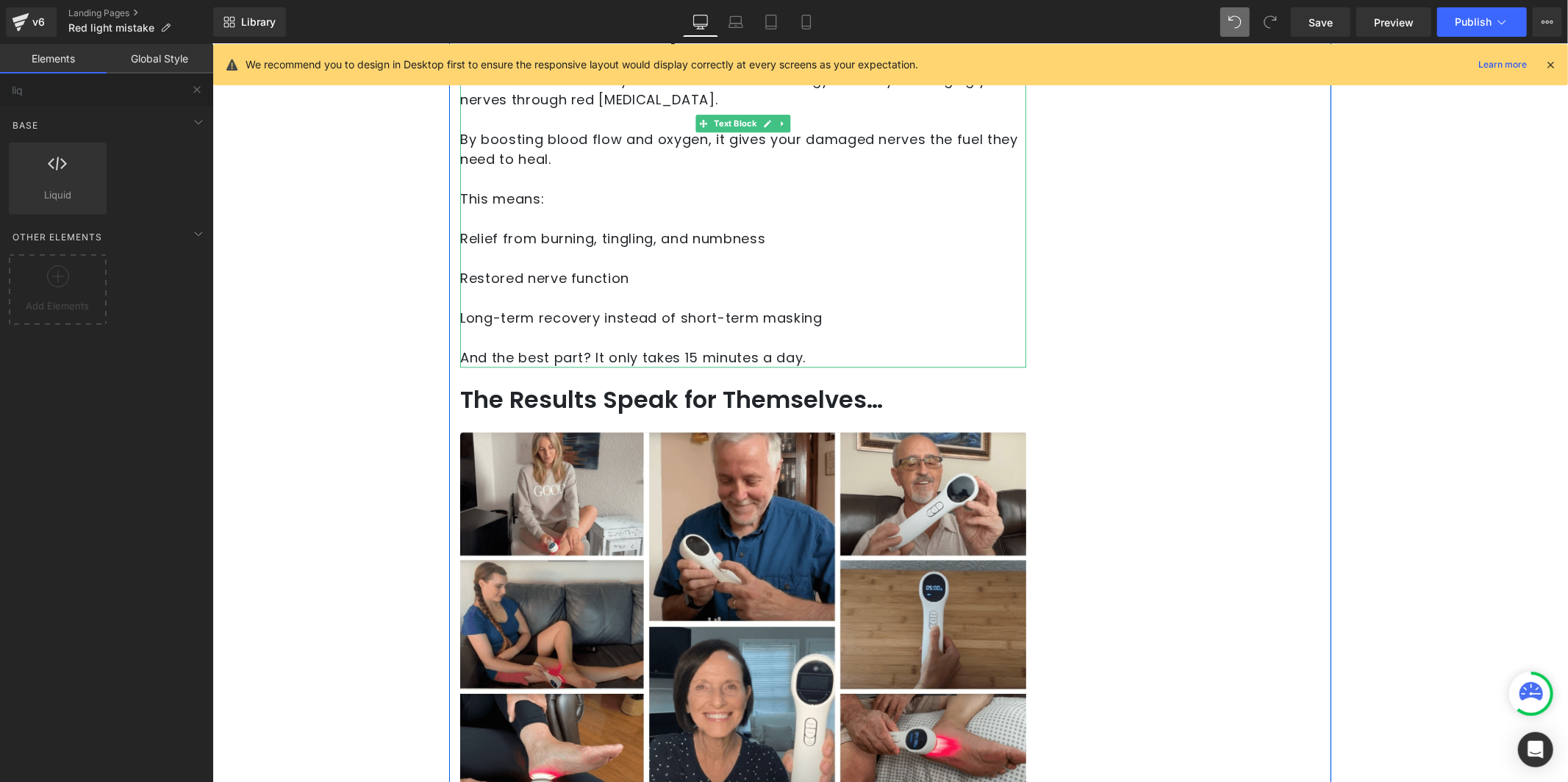
click at [635, 263] on p at bounding box center [742, 257] width 566 height 20
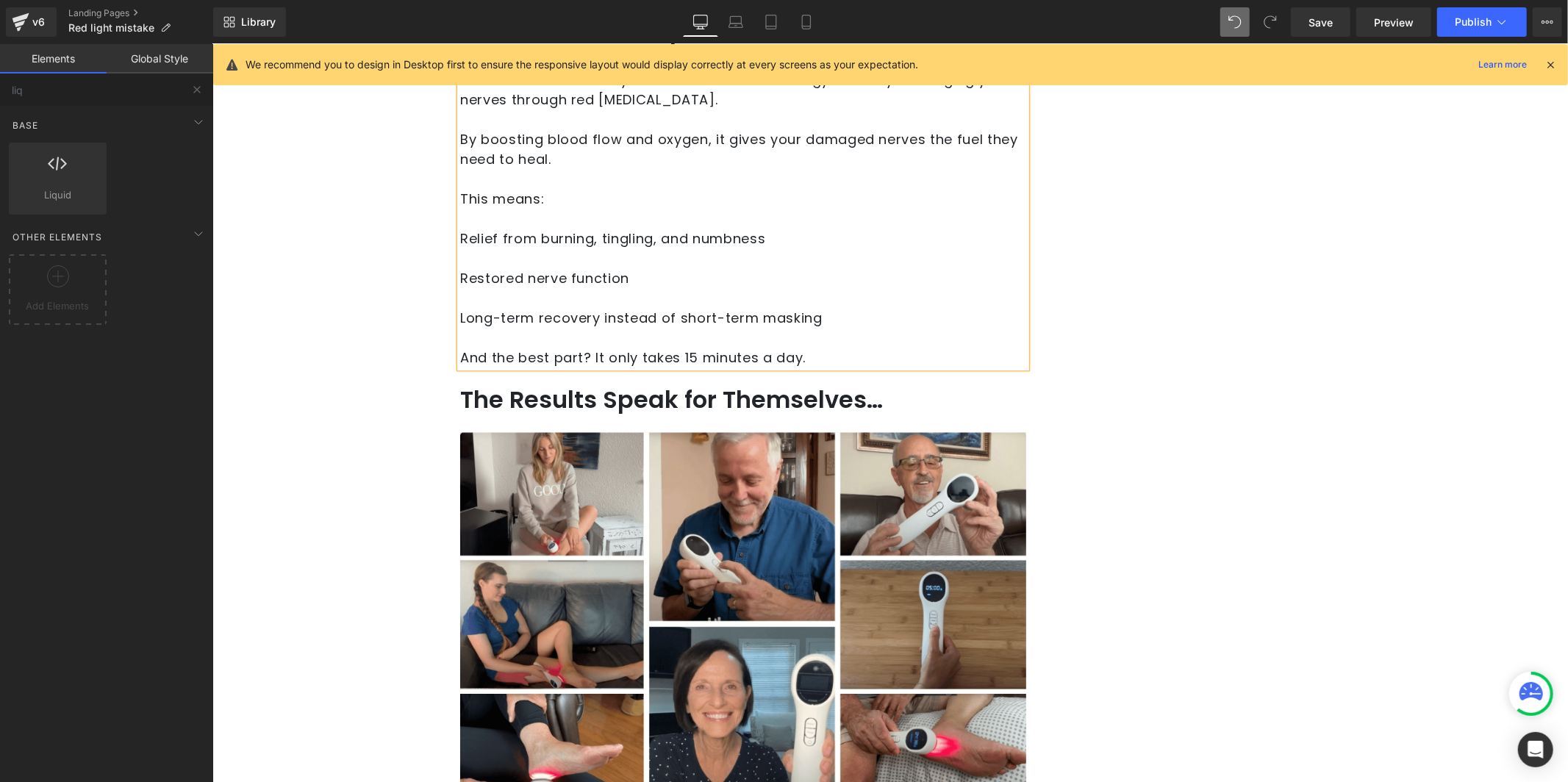
click at [641, 239] on p "Relief from burning, tingling, and numbness" at bounding box center [742, 237] width 566 height 20
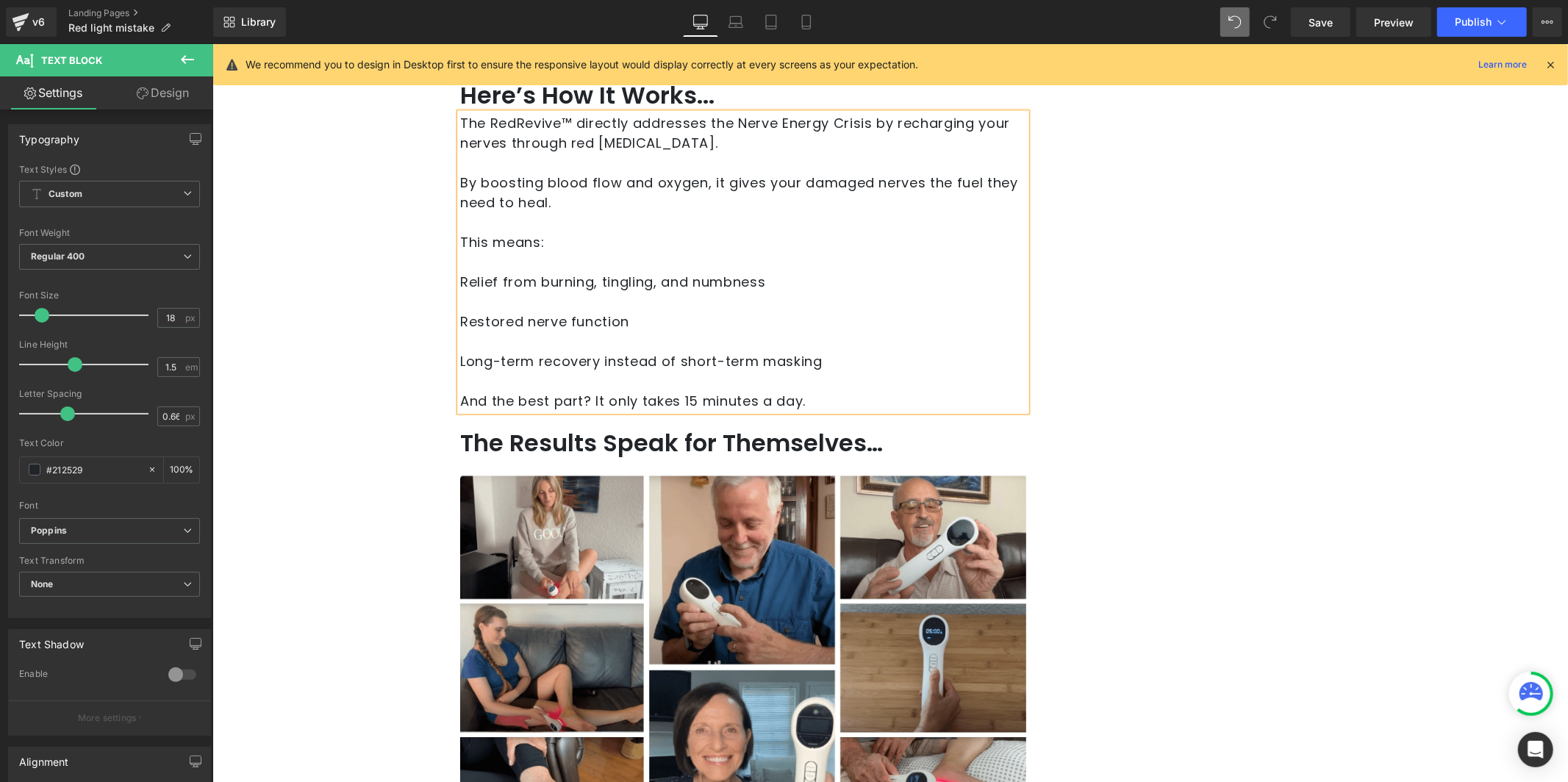
scroll to position [2928, 0]
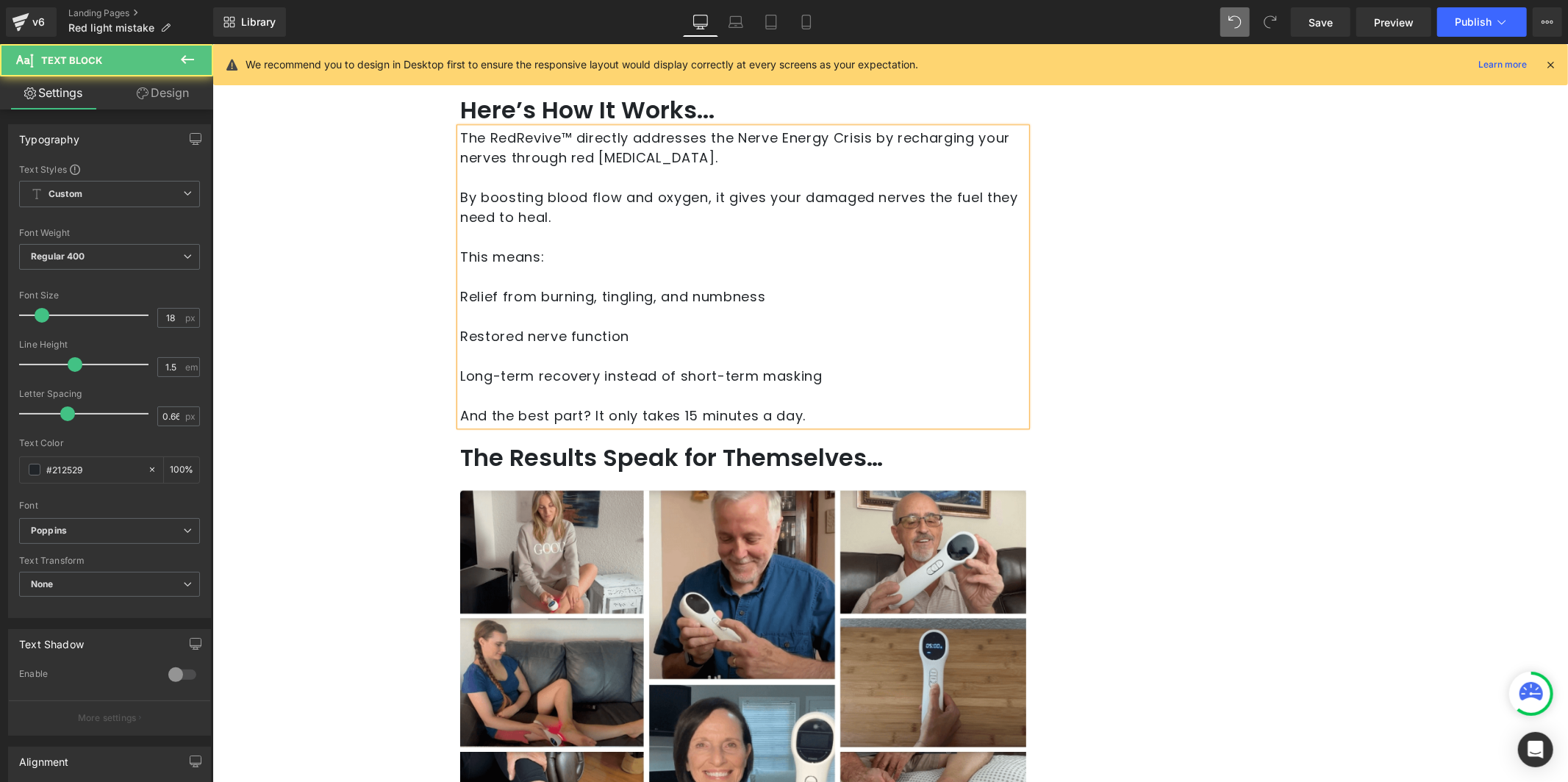
click at [490, 289] on span "Relief from burning, tingling, and numbness" at bounding box center [612, 295] width 305 height 18
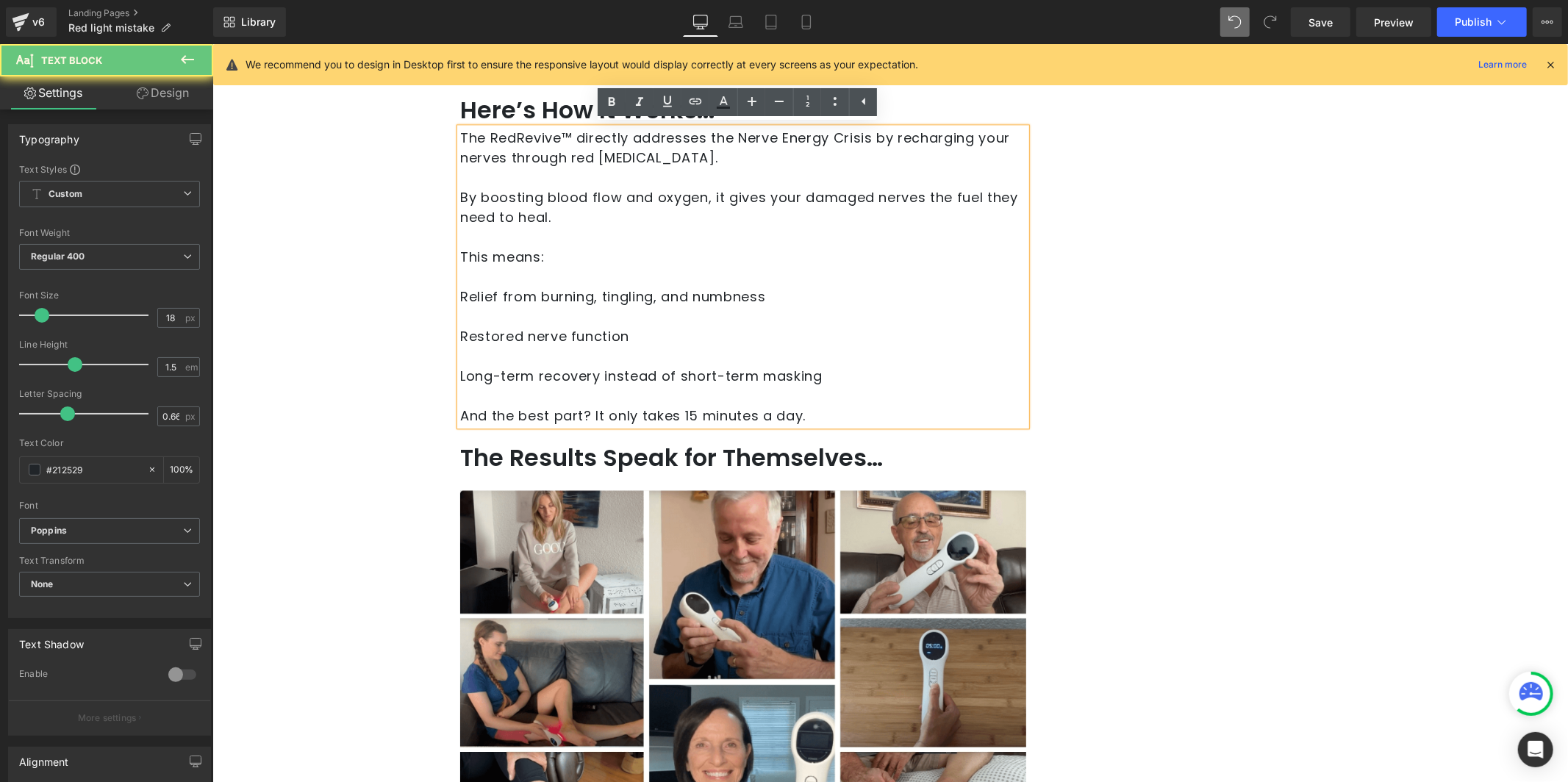
click at [460, 289] on span "Relief from burning, tingling, and numbness" at bounding box center [612, 295] width 305 height 18
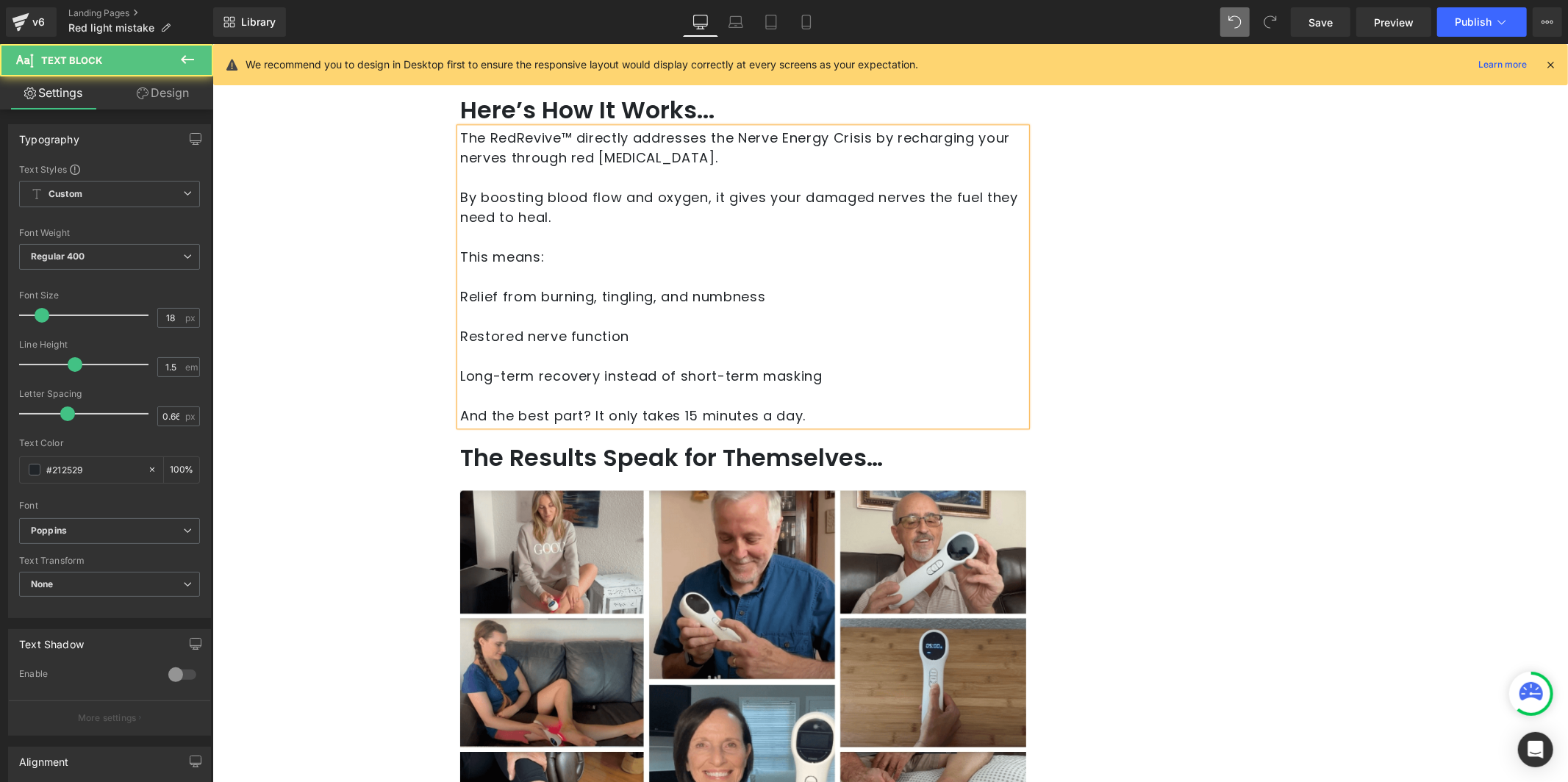
click at [460, 295] on span "Relief from burning, tingling, and numbness" at bounding box center [612, 295] width 305 height 18
click at [460, 293] on div "The RedRevive™ directly addresses the Nerve Energy Crisis by recharging your ne…" at bounding box center [742, 275] width 566 height 297
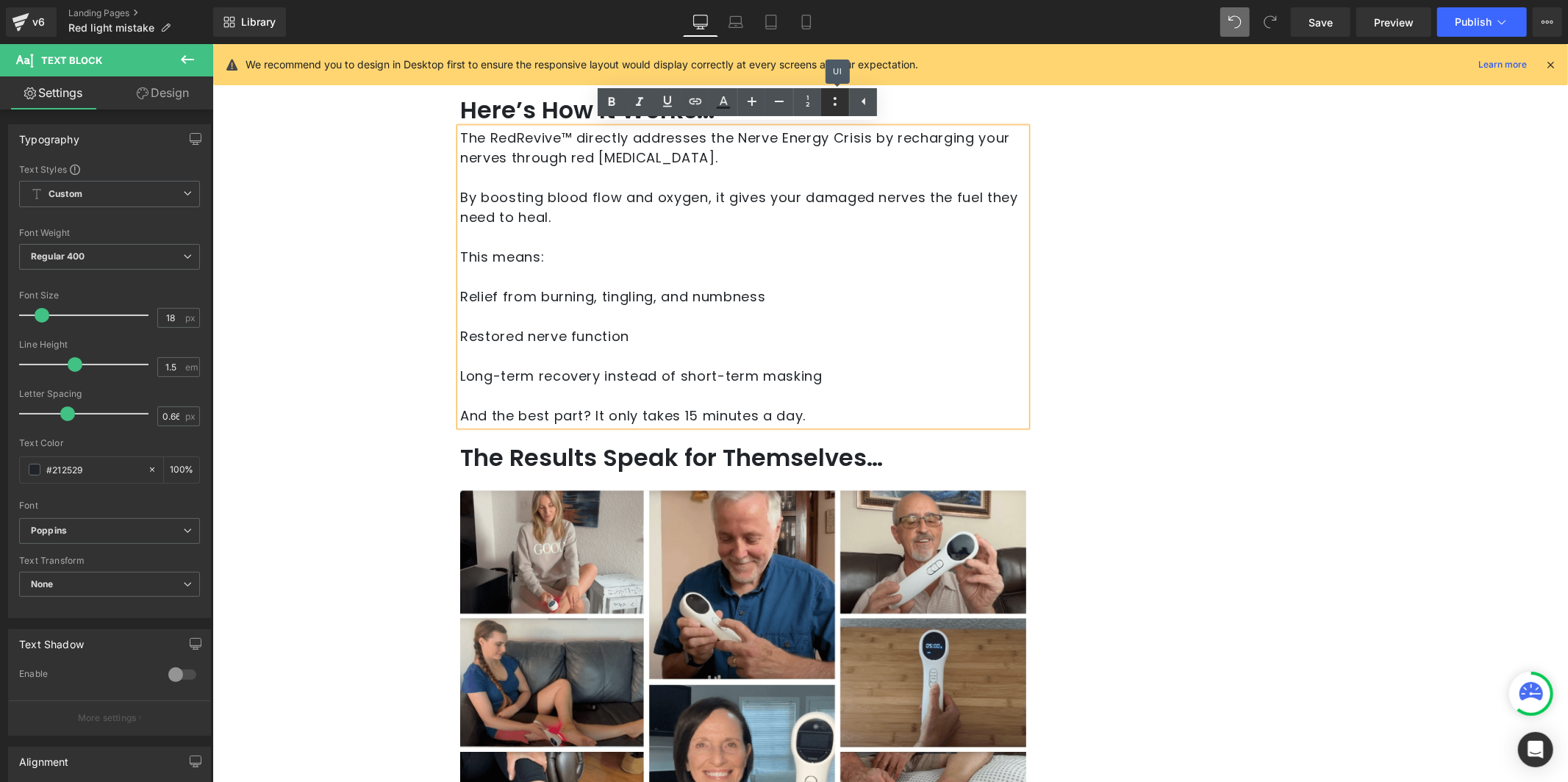
click at [829, 103] on icon at bounding box center [834, 101] width 17 height 17
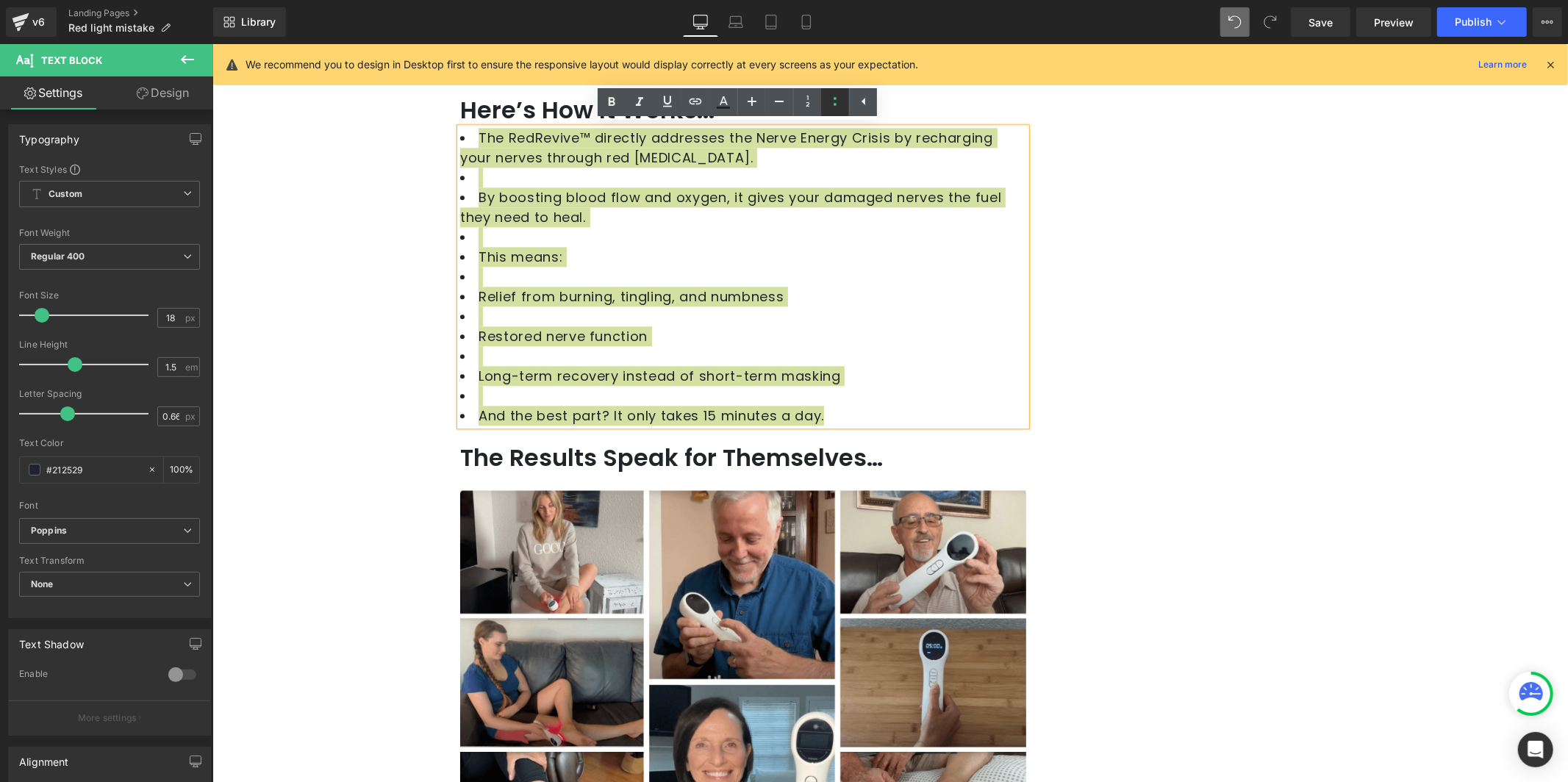
click at [833, 104] on icon at bounding box center [834, 101] width 3 height 9
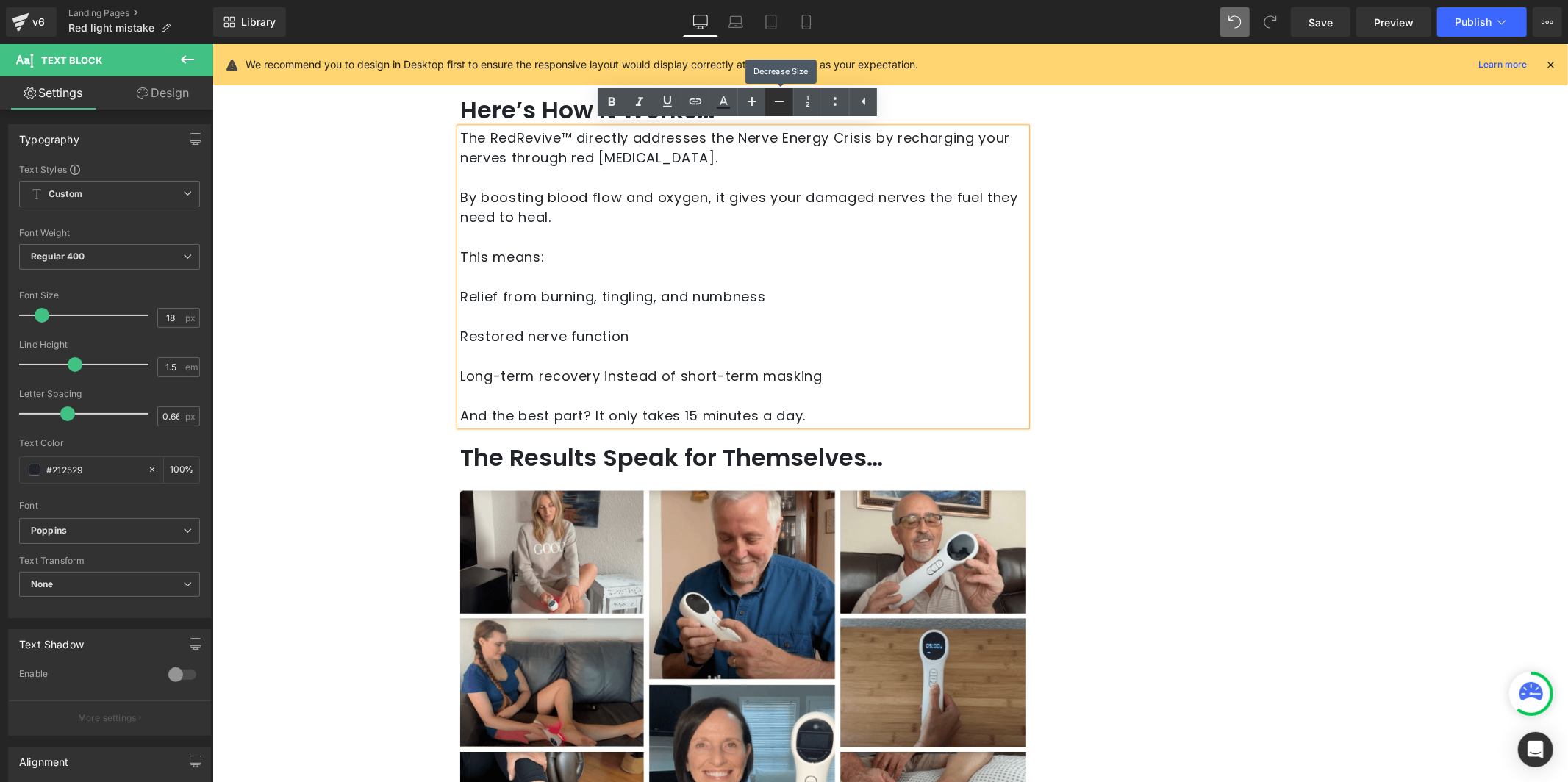
click at [774, 103] on icon at bounding box center [779, 101] width 17 height 17
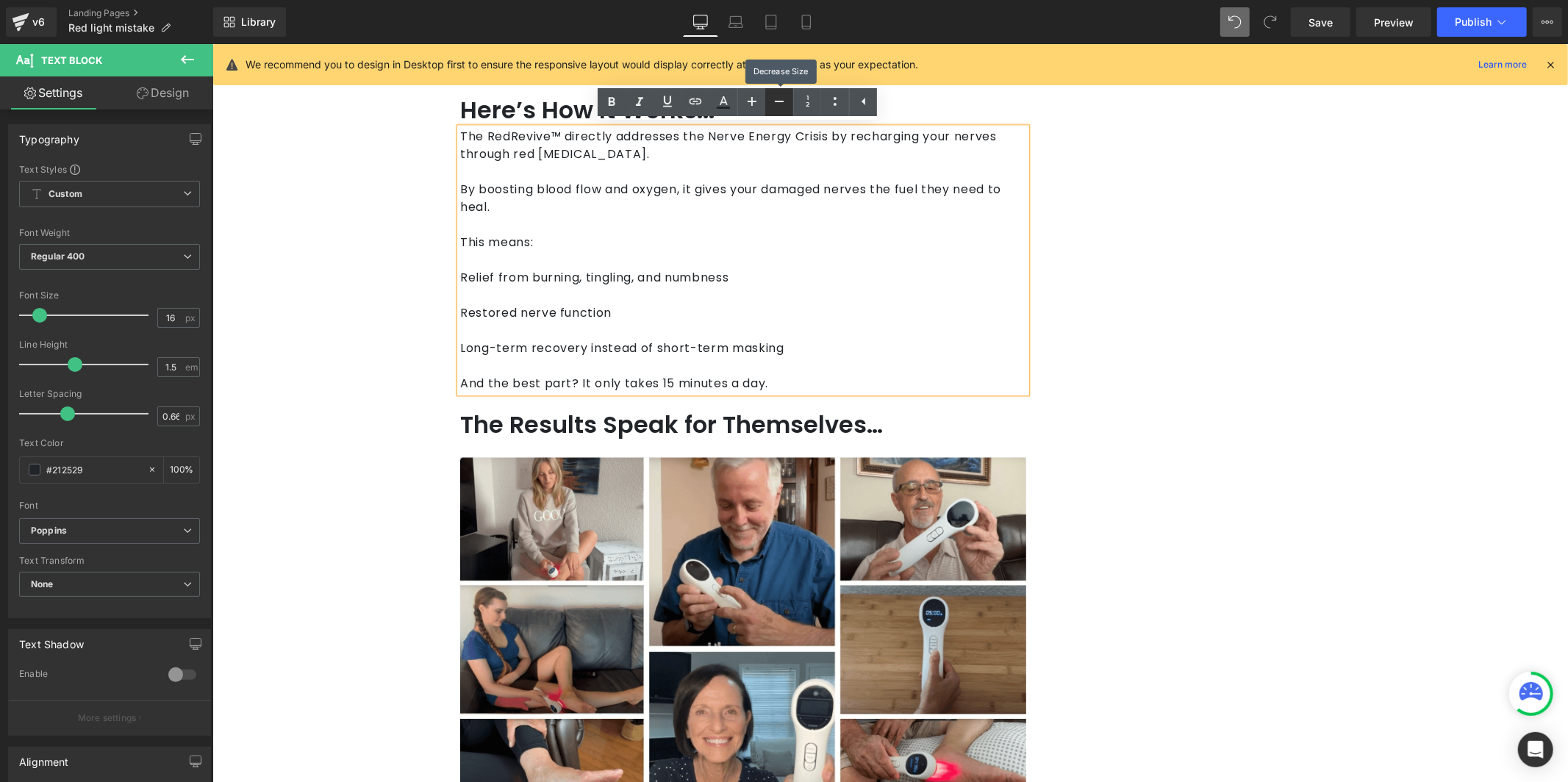
click at [774, 103] on icon at bounding box center [779, 101] width 17 height 17
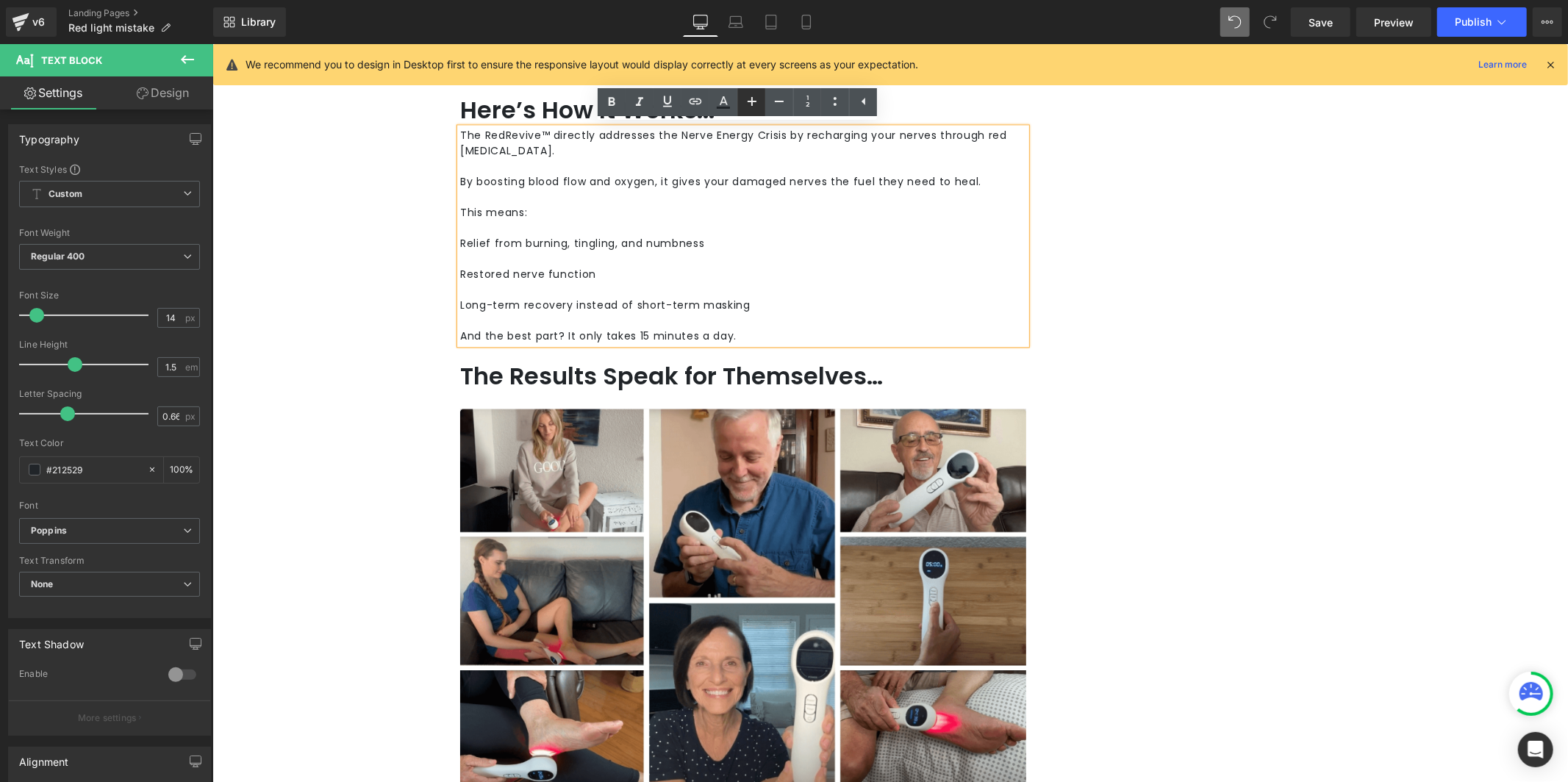
click at [758, 101] on icon at bounding box center [752, 101] width 17 height 17
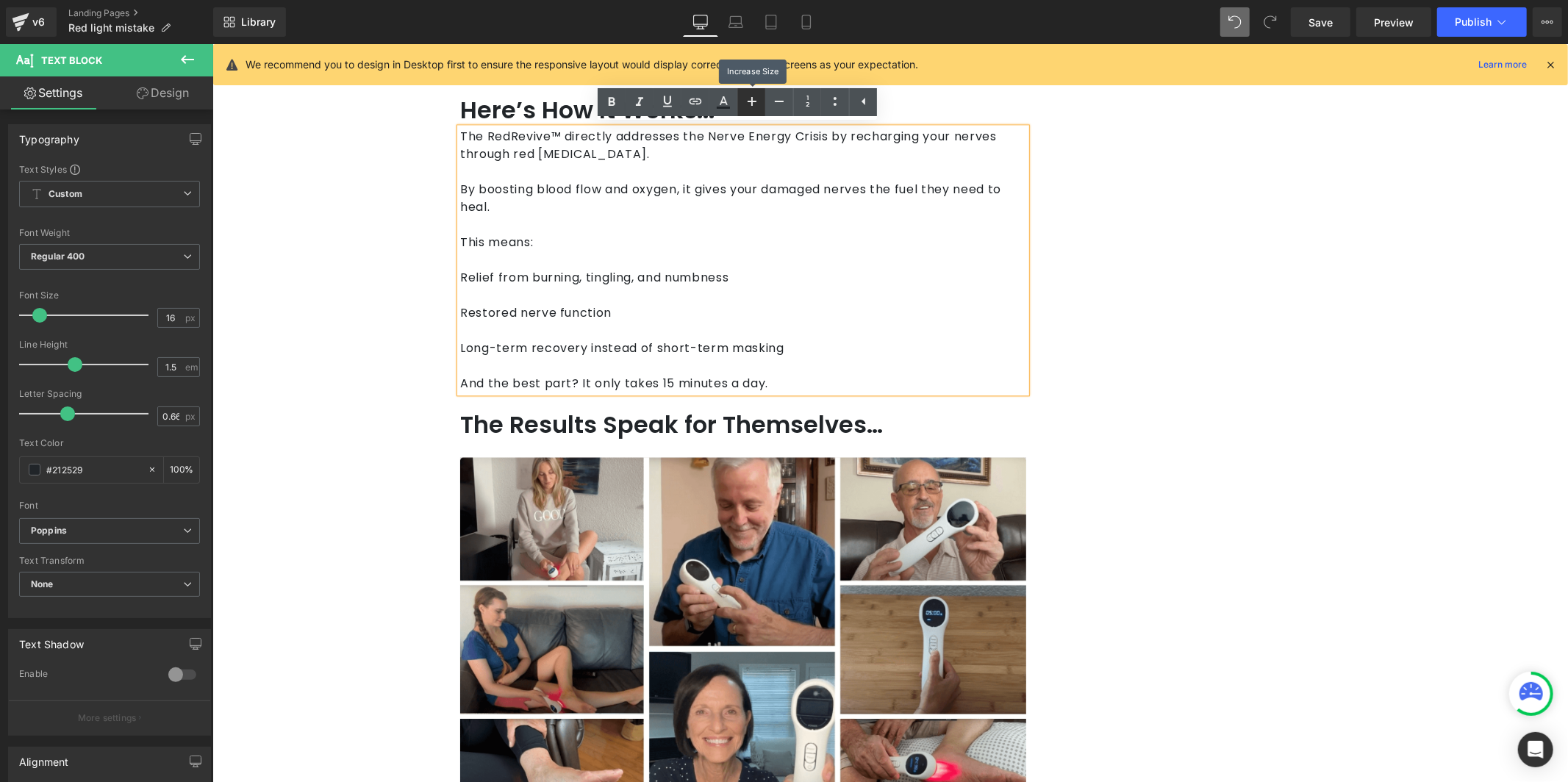
click at [758, 101] on icon at bounding box center [752, 101] width 17 height 17
type input "18"
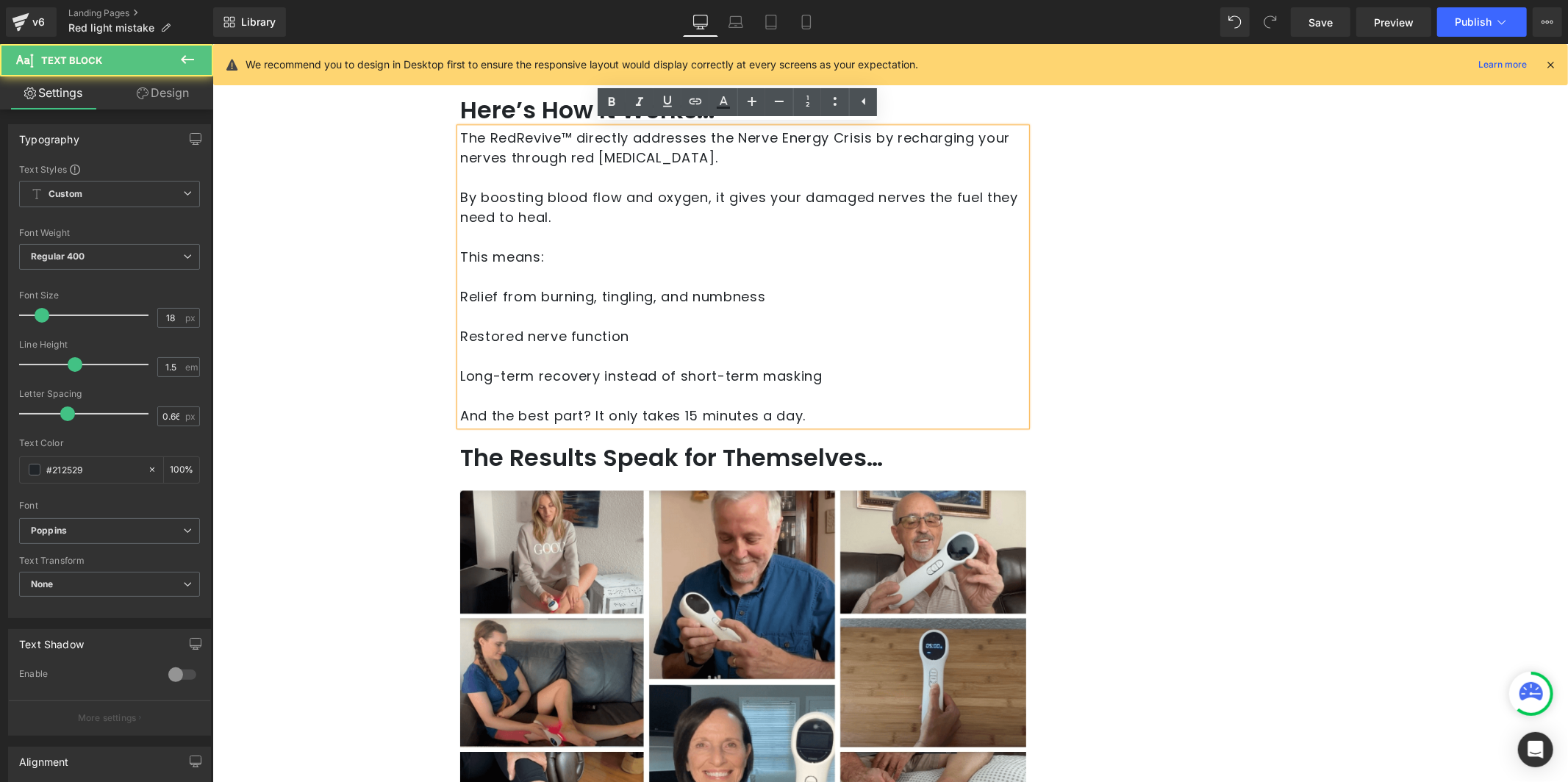
click at [460, 295] on div "The RedRevive™ directly addresses the Nerve Energy Crisis by recharging your ne…" at bounding box center [742, 275] width 566 height 297
click at [460, 295] on span "Relief from burning, tingling, and numbness" at bounding box center [612, 295] width 305 height 18
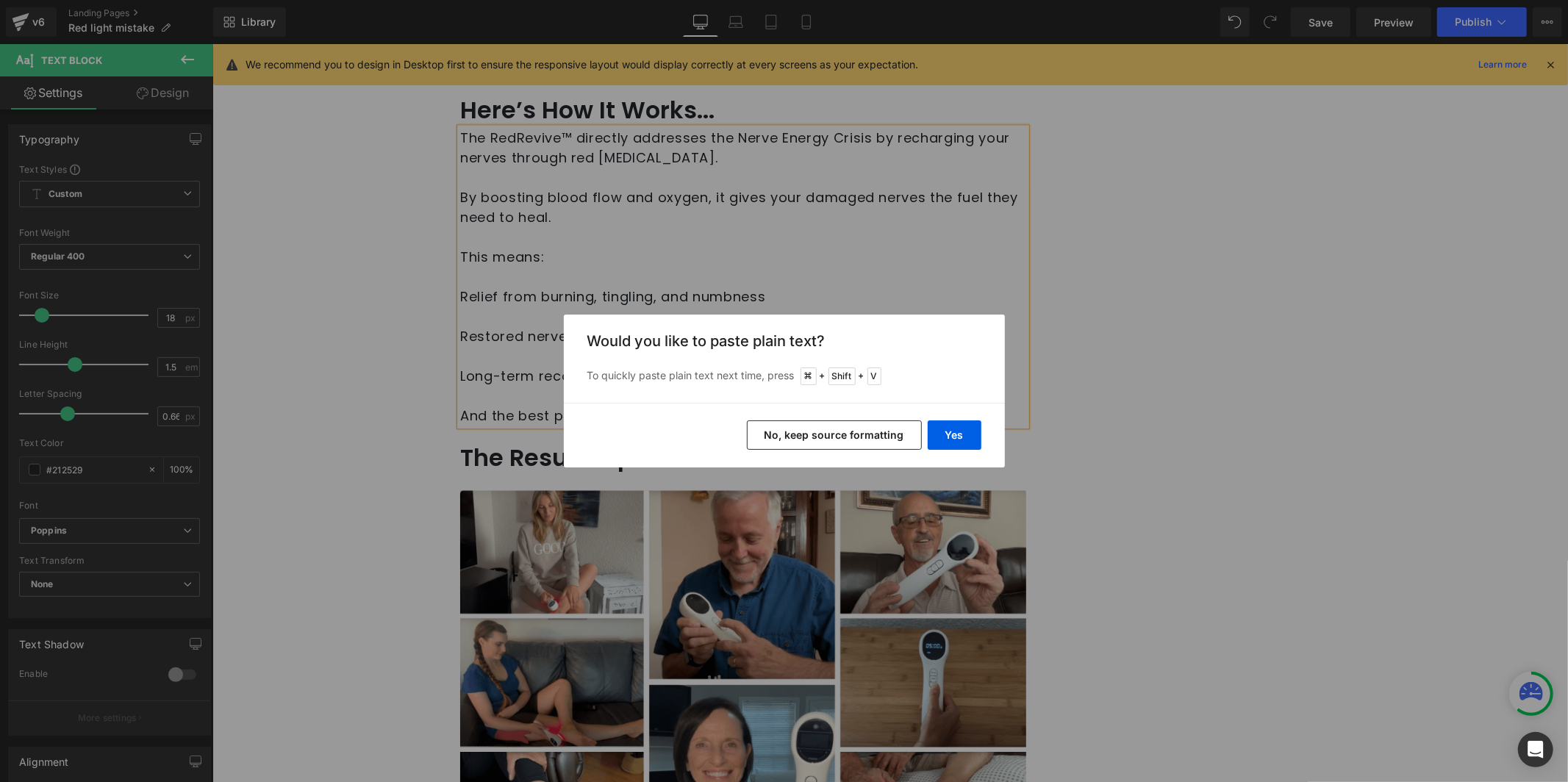
click at [873, 423] on button "No, keep source formatting" at bounding box center [833, 435] width 175 height 30
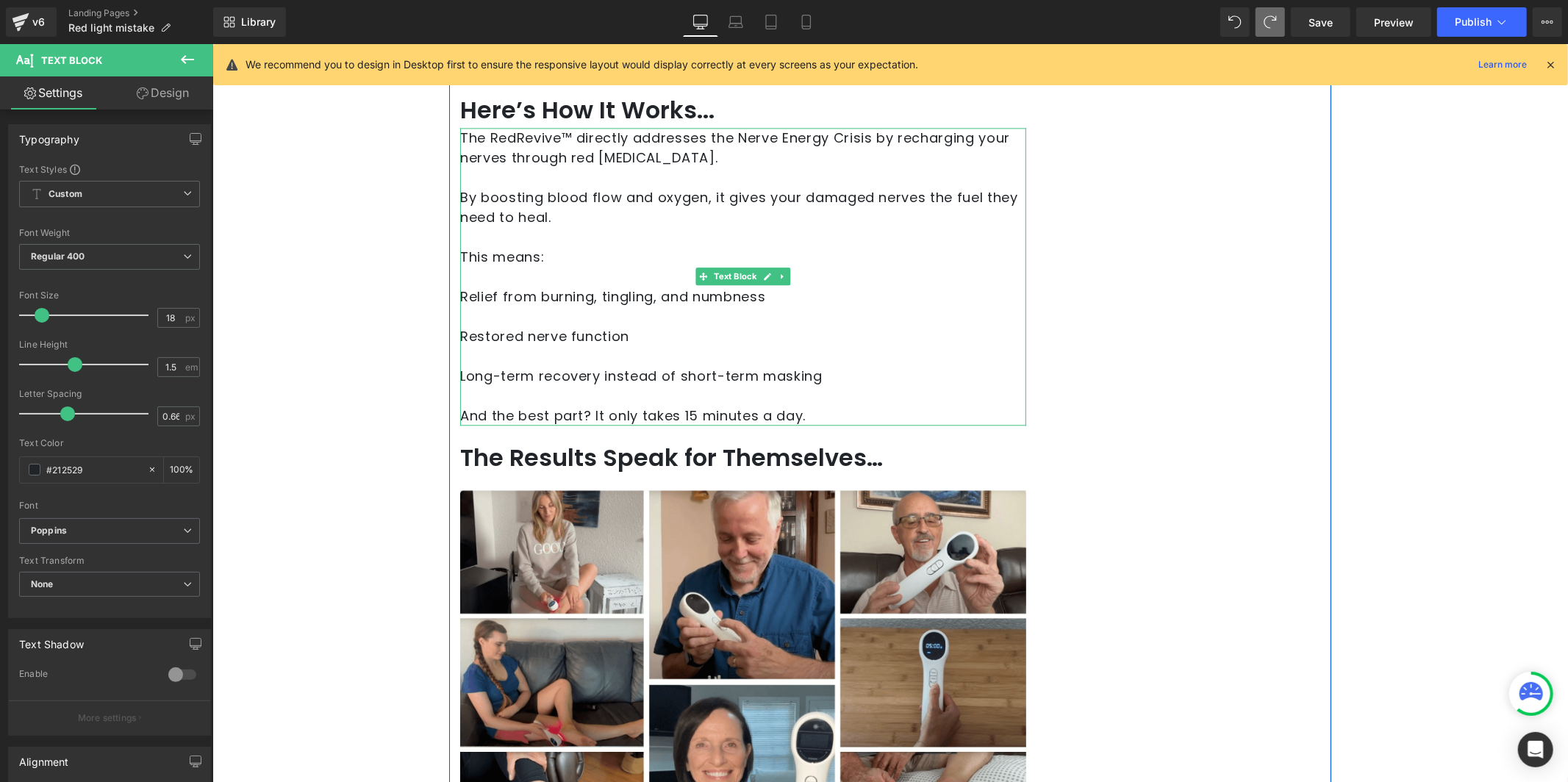
click at [476, 289] on span "Relief from burning, tingling, and numbness" at bounding box center [612, 295] width 305 height 18
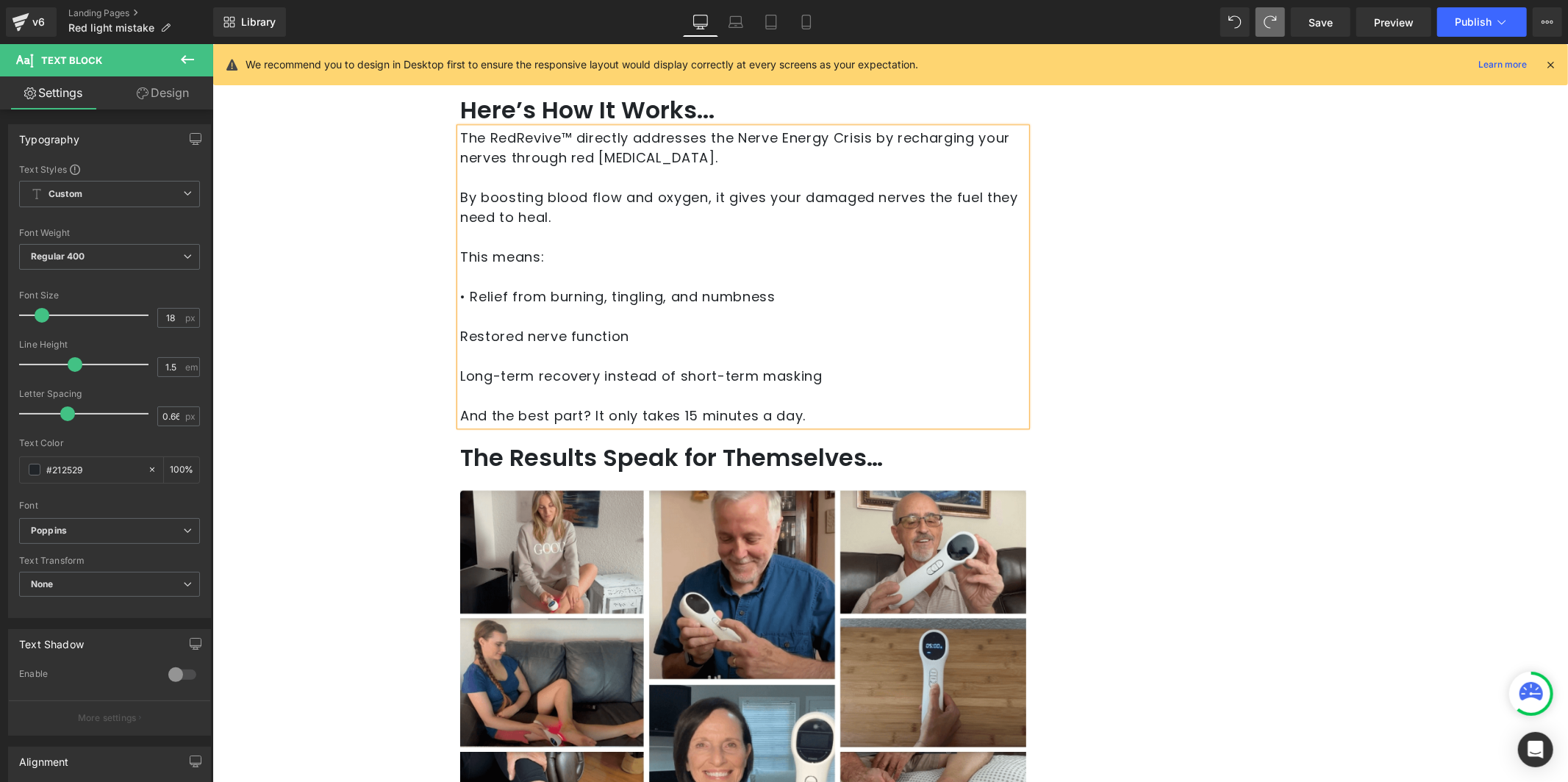
click at [476, 331] on span "Restored nerve function" at bounding box center [544, 335] width 169 height 18
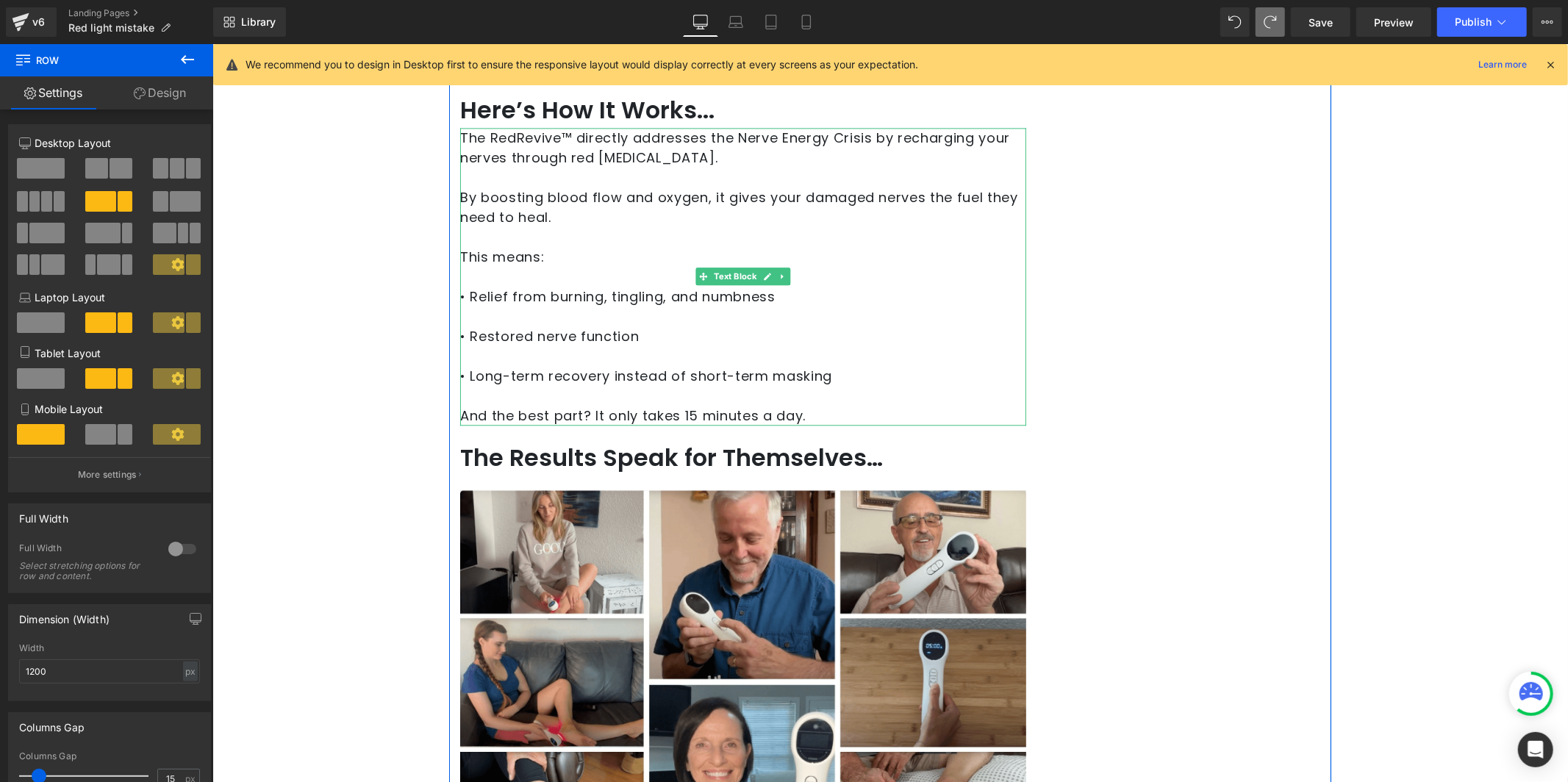
drag, startPoint x: 461, startPoint y: 287, endPoint x: 578, endPoint y: 332, distance: 125.4
click at [461, 287] on span "• Relief from burning, tingling, and numbness" at bounding box center [617, 295] width 315 height 18
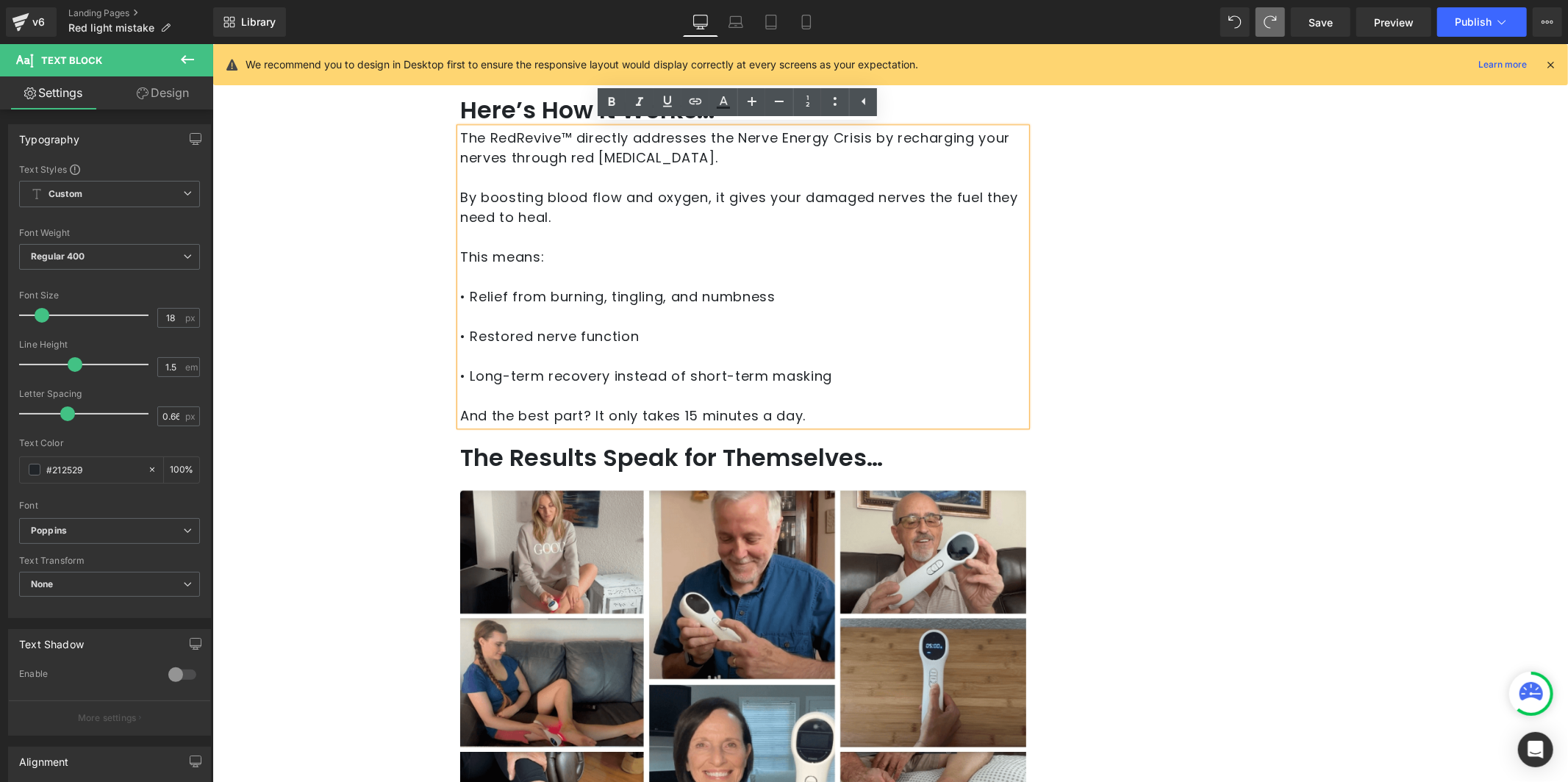
click at [976, 271] on p "The RedRevive™ directly addresses the Nerve Energy Crisis by recharging your ne…" at bounding box center [742, 275] width 566 height 297
click at [460, 296] on span "• Relief from burning, tingling, and numbness" at bounding box center [617, 295] width 315 height 18
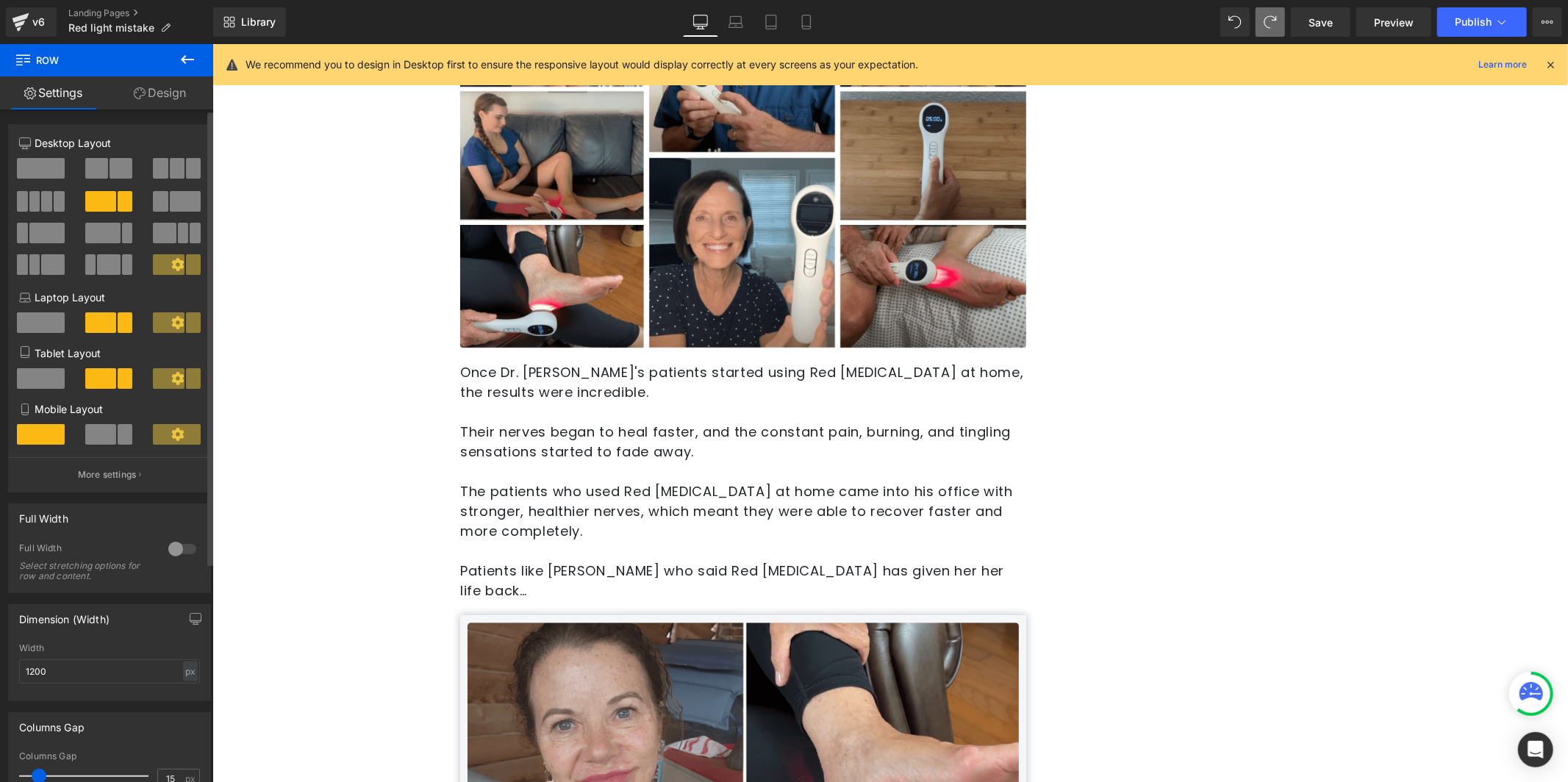
scroll to position [3459, 0]
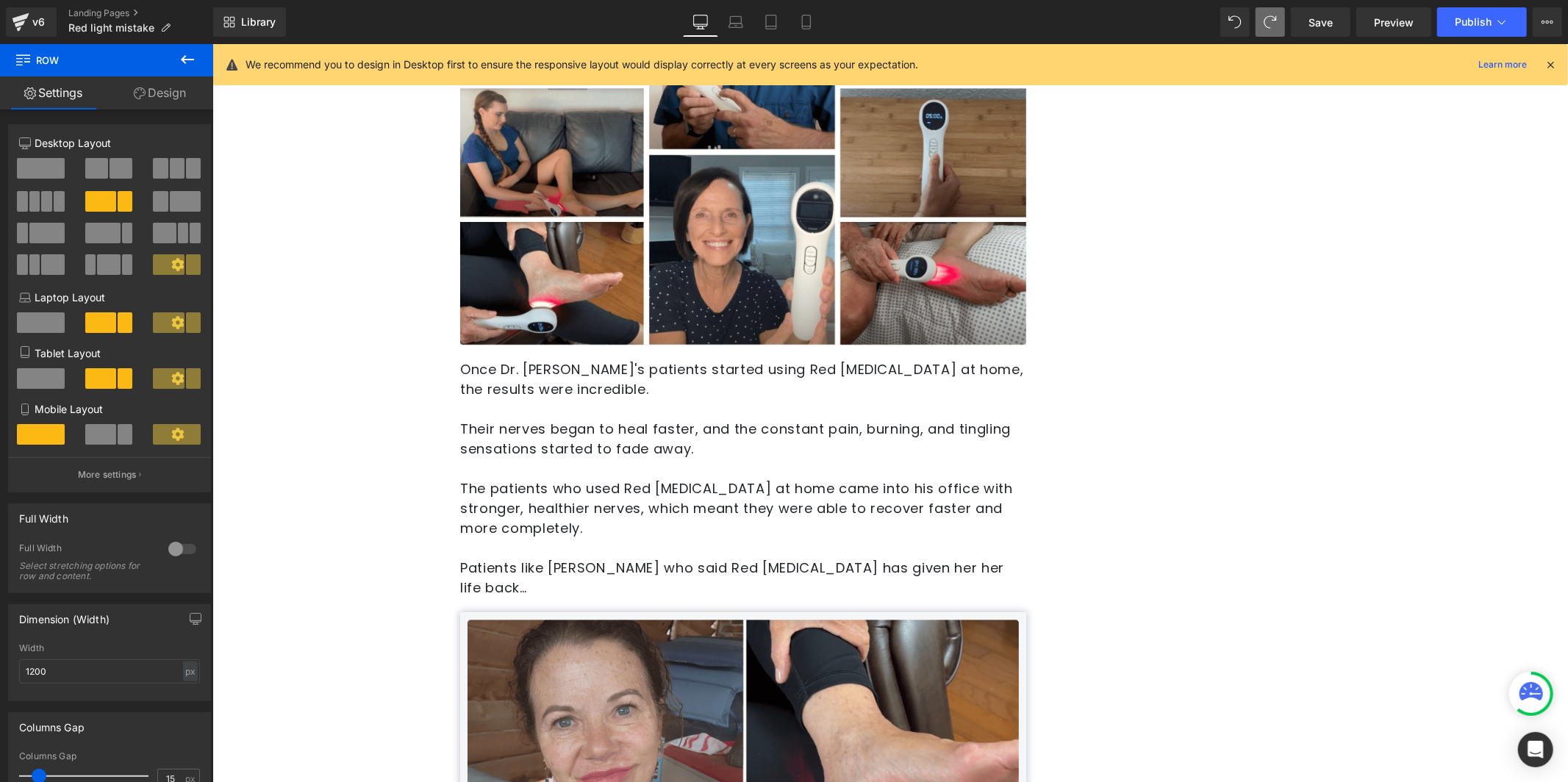
click at [696, 437] on p "Their nerves began to heal faster, and the constant pain, burning, and tingling…" at bounding box center [742, 439] width 566 height 40
click at [652, 425] on p "Their nerves began to heal faster, and the constant pain, burning, and tingling…" at bounding box center [742, 439] width 566 height 40
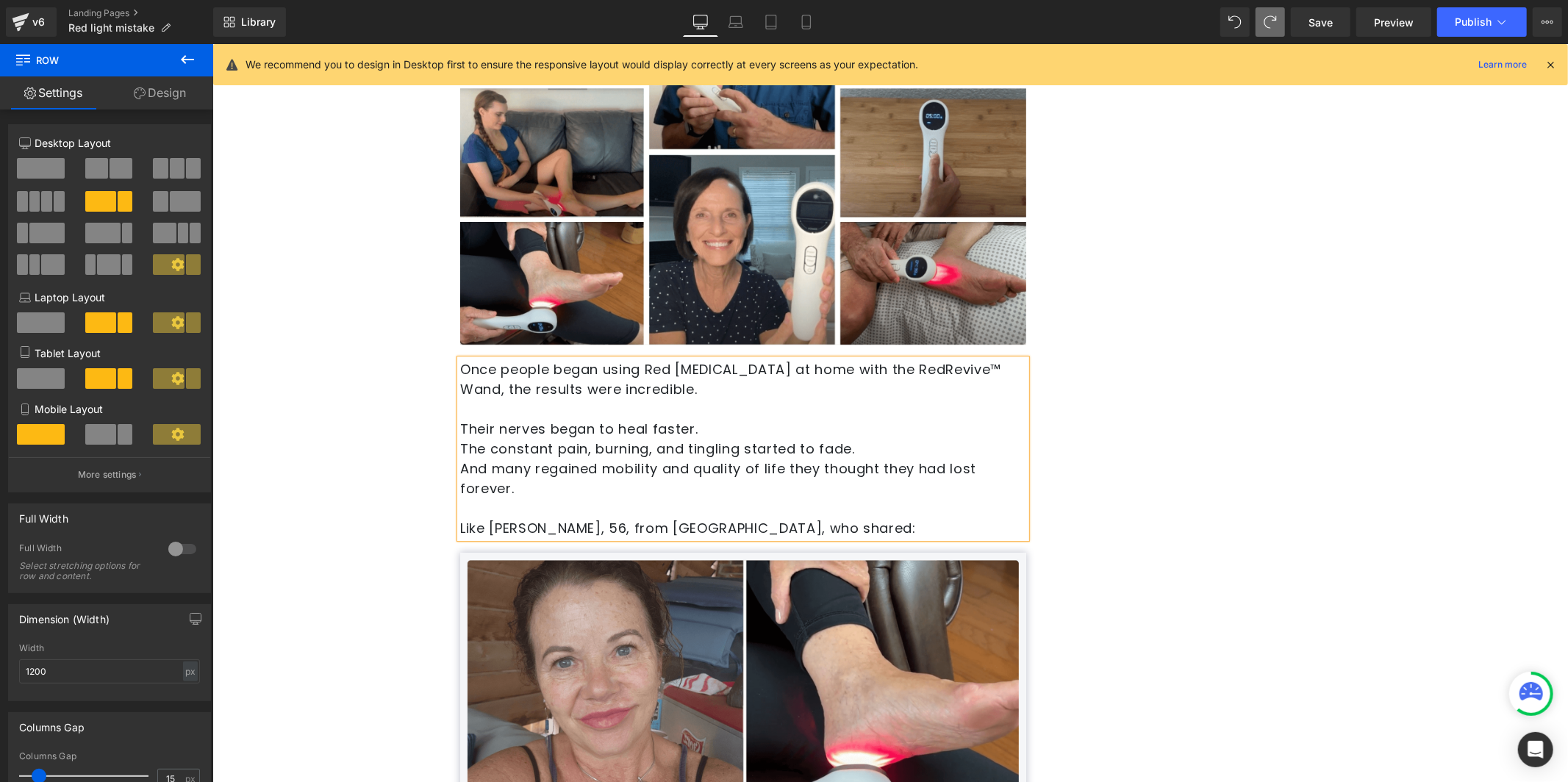
click at [696, 441] on p "The constant pain, burning, and tingling started to fade." at bounding box center [742, 447] width 566 height 20
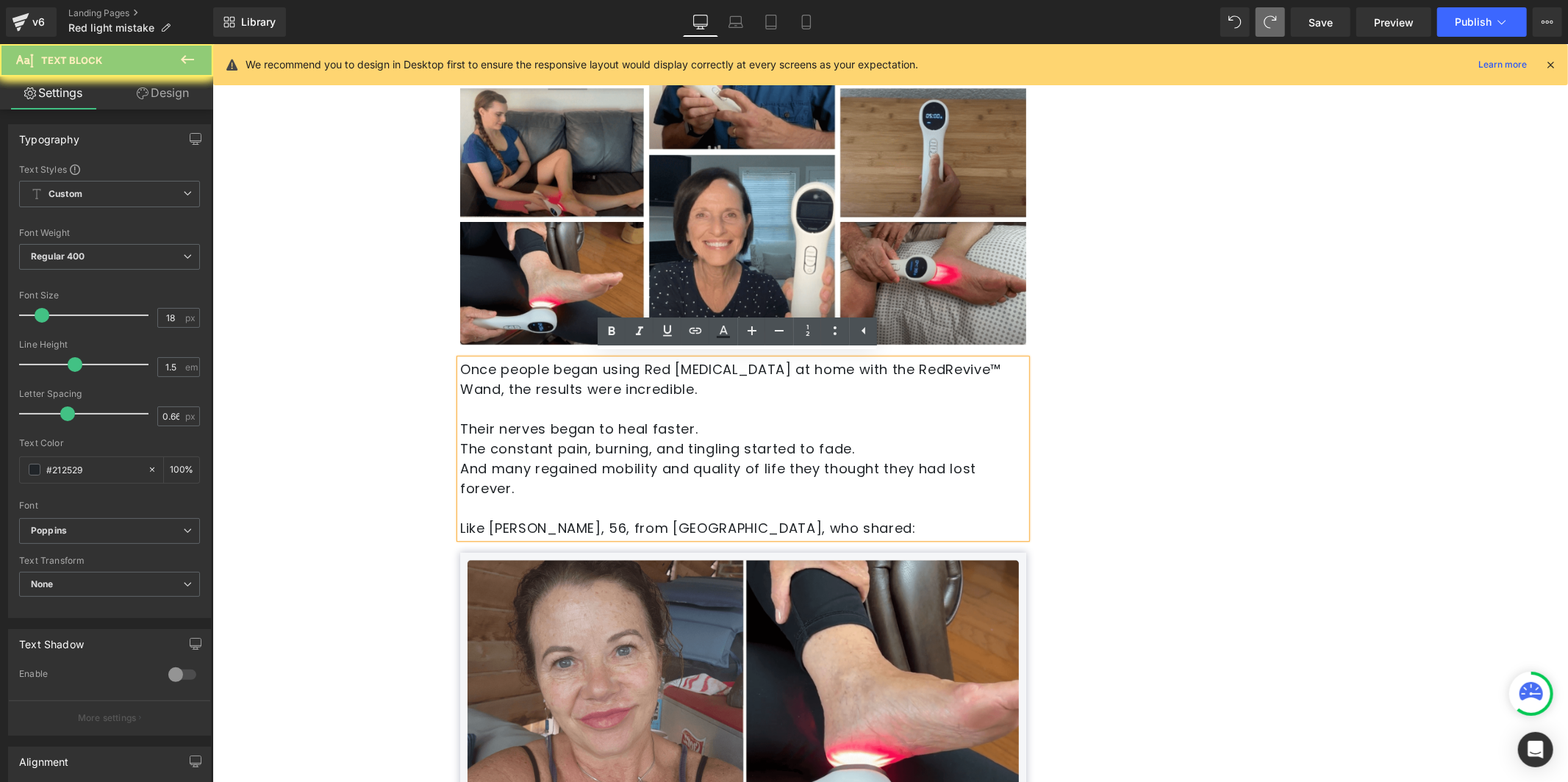
drag, startPoint x: 705, startPoint y: 416, endPoint x: 720, endPoint y: 427, distance: 18.6
click at [705, 419] on p "Their nerves began to heal faster." at bounding box center [742, 428] width 566 height 20
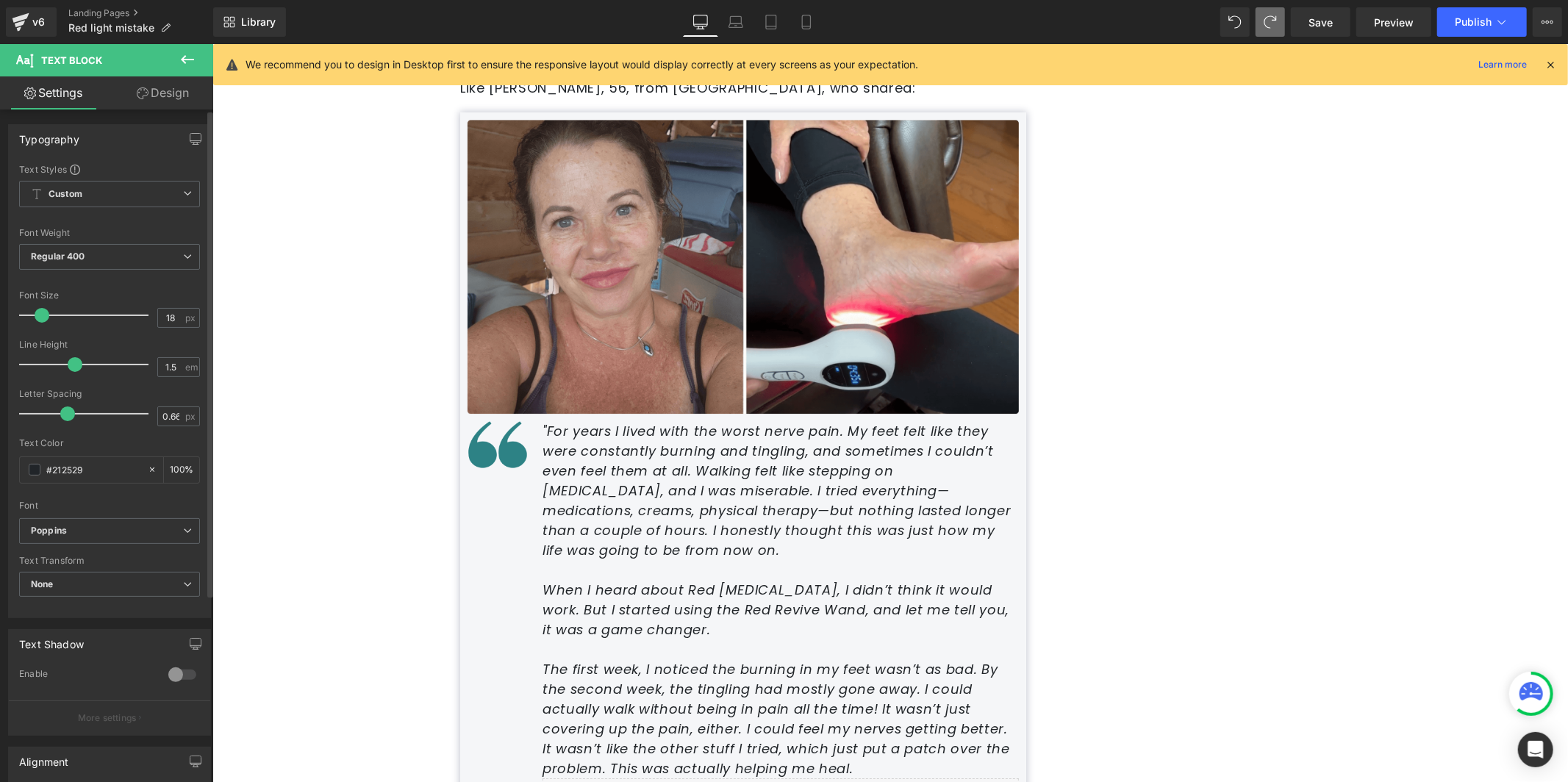
scroll to position [3951, 0]
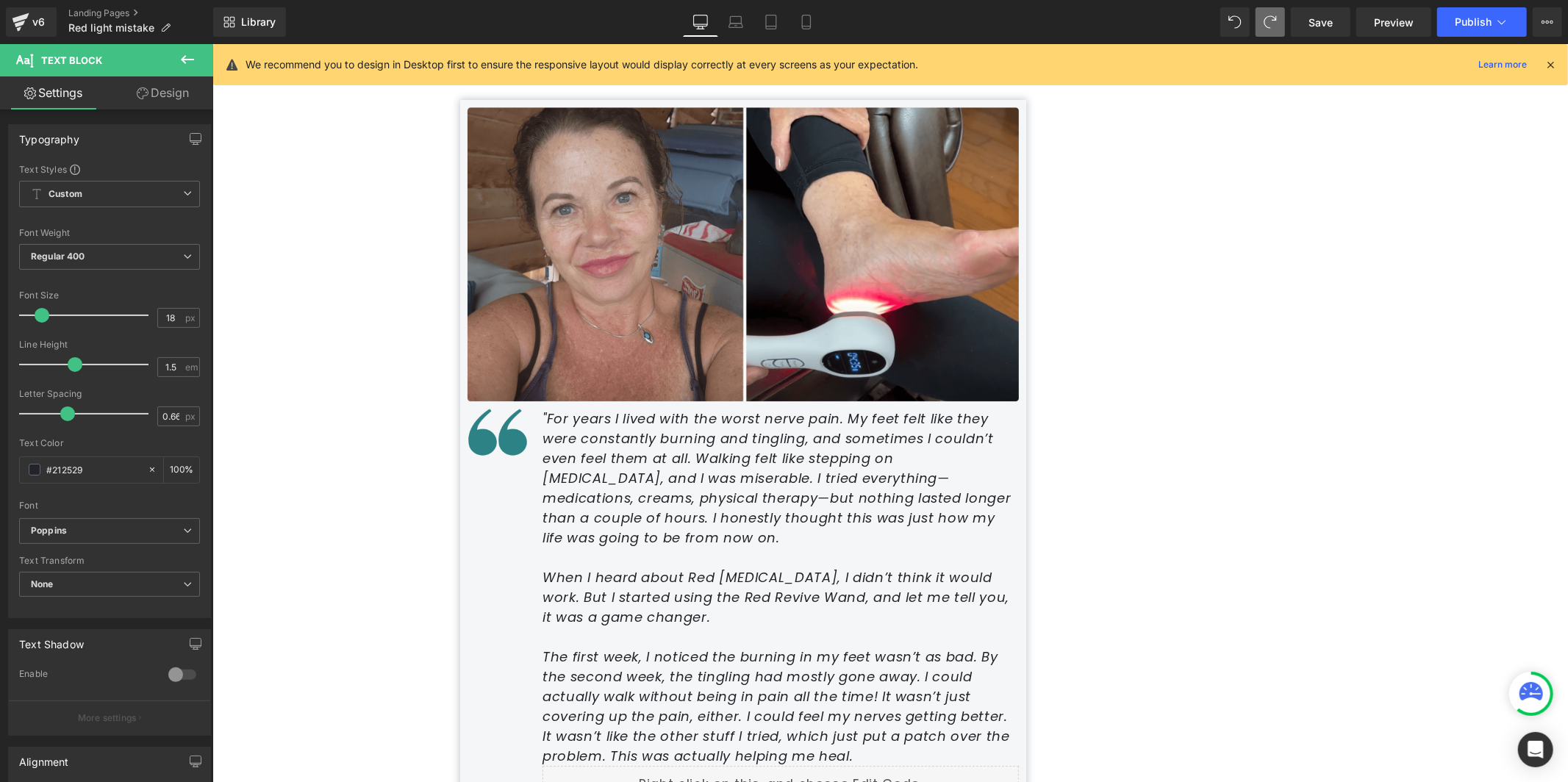
click at [744, 547] on p at bounding box center [780, 556] width 476 height 20
click at [731, 472] on icon ""For years I lived with the worst nerve pain. My feet felt like they were const…" at bounding box center [776, 478] width 469 height 138
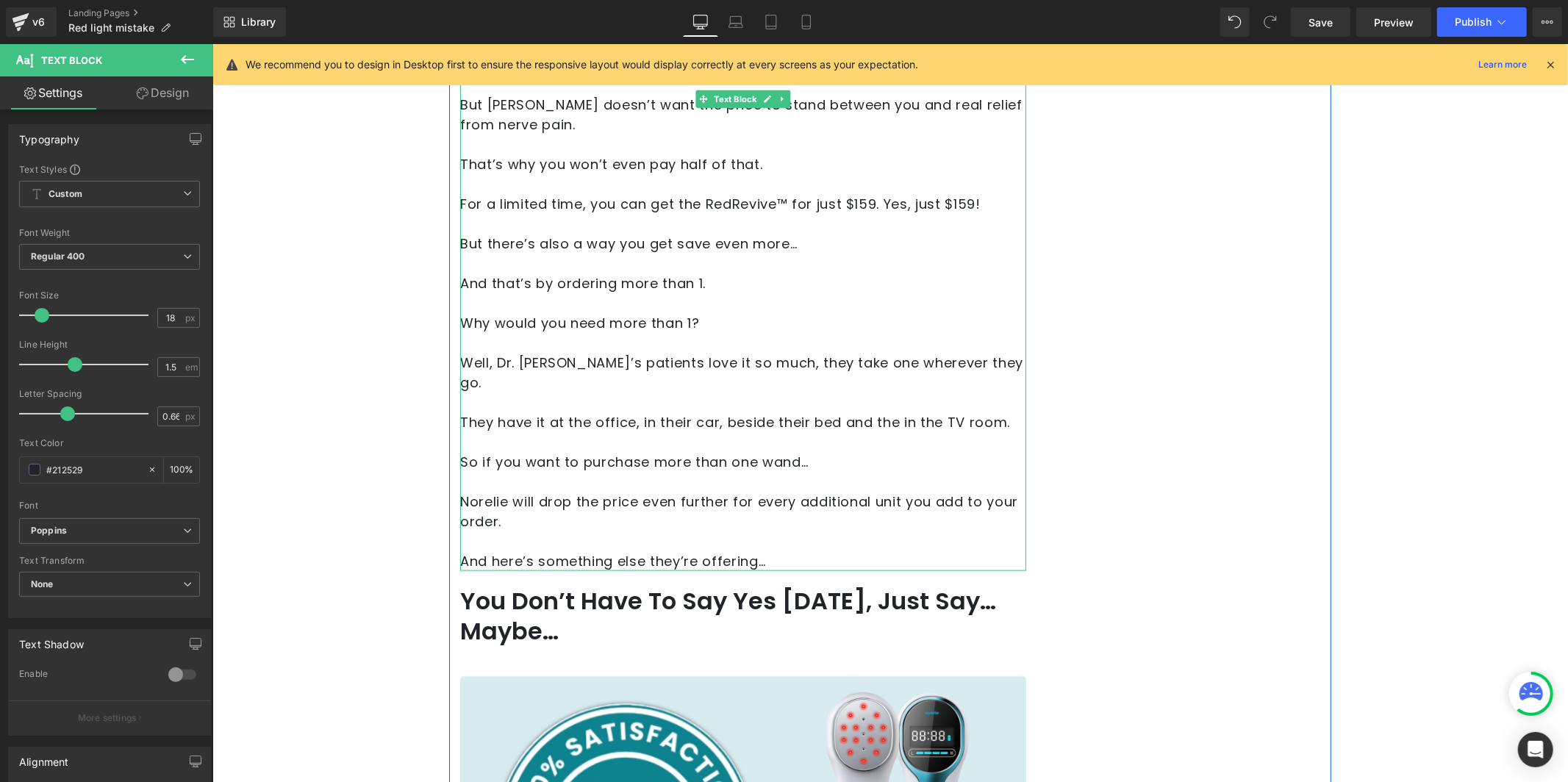
scroll to position [5552, 0]
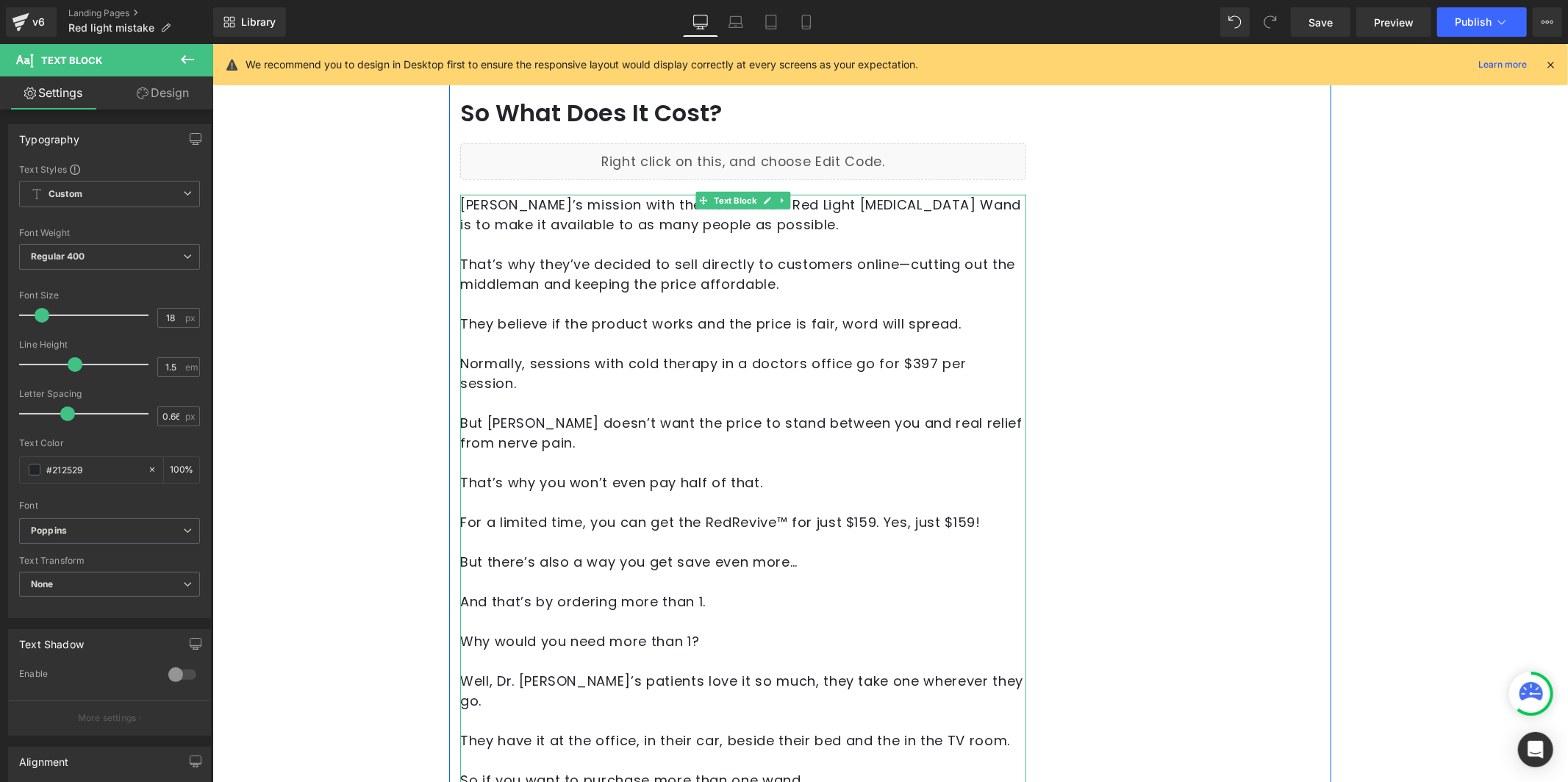
drag, startPoint x: 523, startPoint y: 516, endPoint x: 636, endPoint y: 536, distance: 114.8
click at [524, 572] on p at bounding box center [742, 581] width 566 height 20
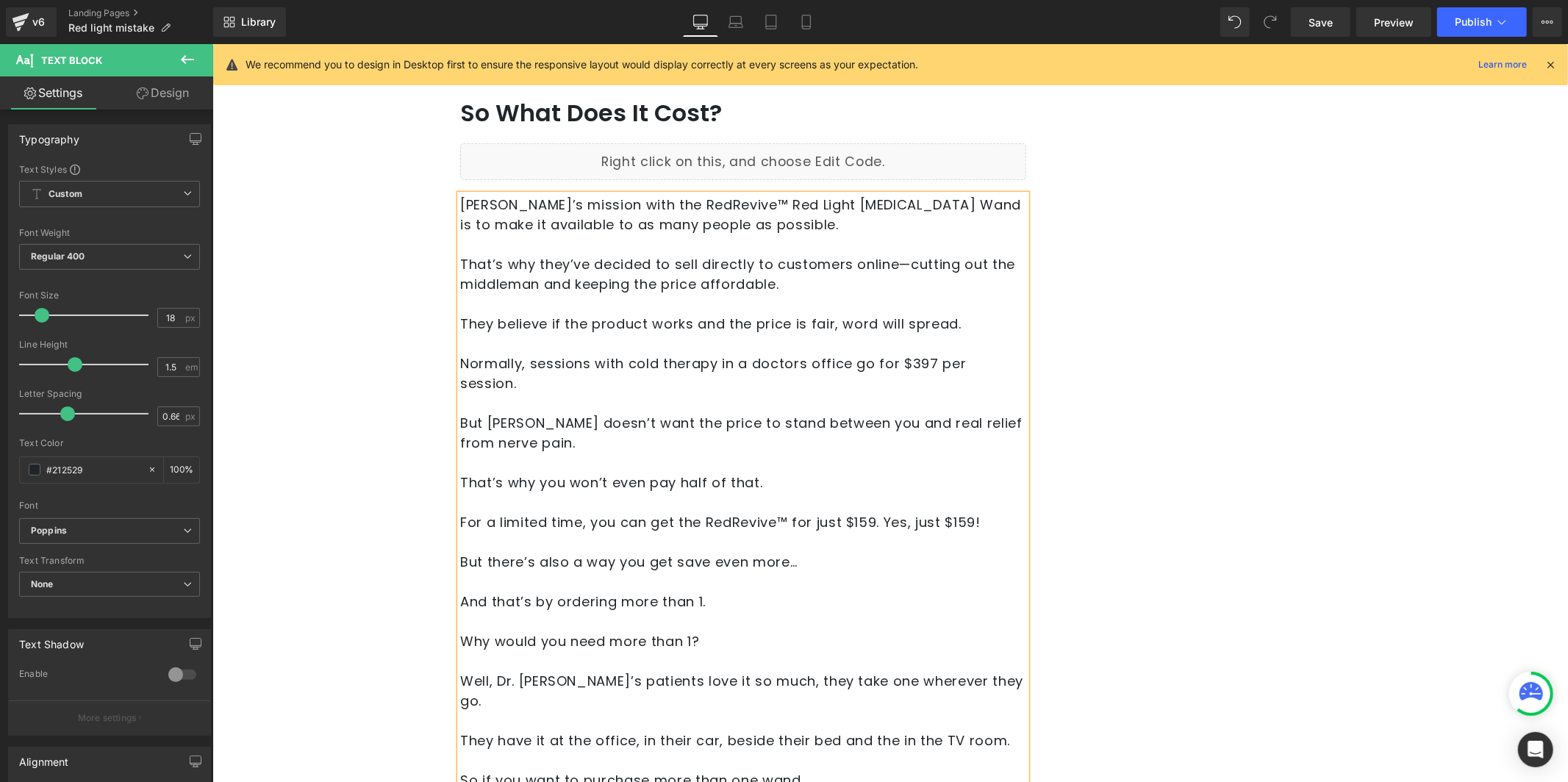
click at [638, 591] on p "And that’s by ordering more than 1." at bounding box center [742, 600] width 566 height 20
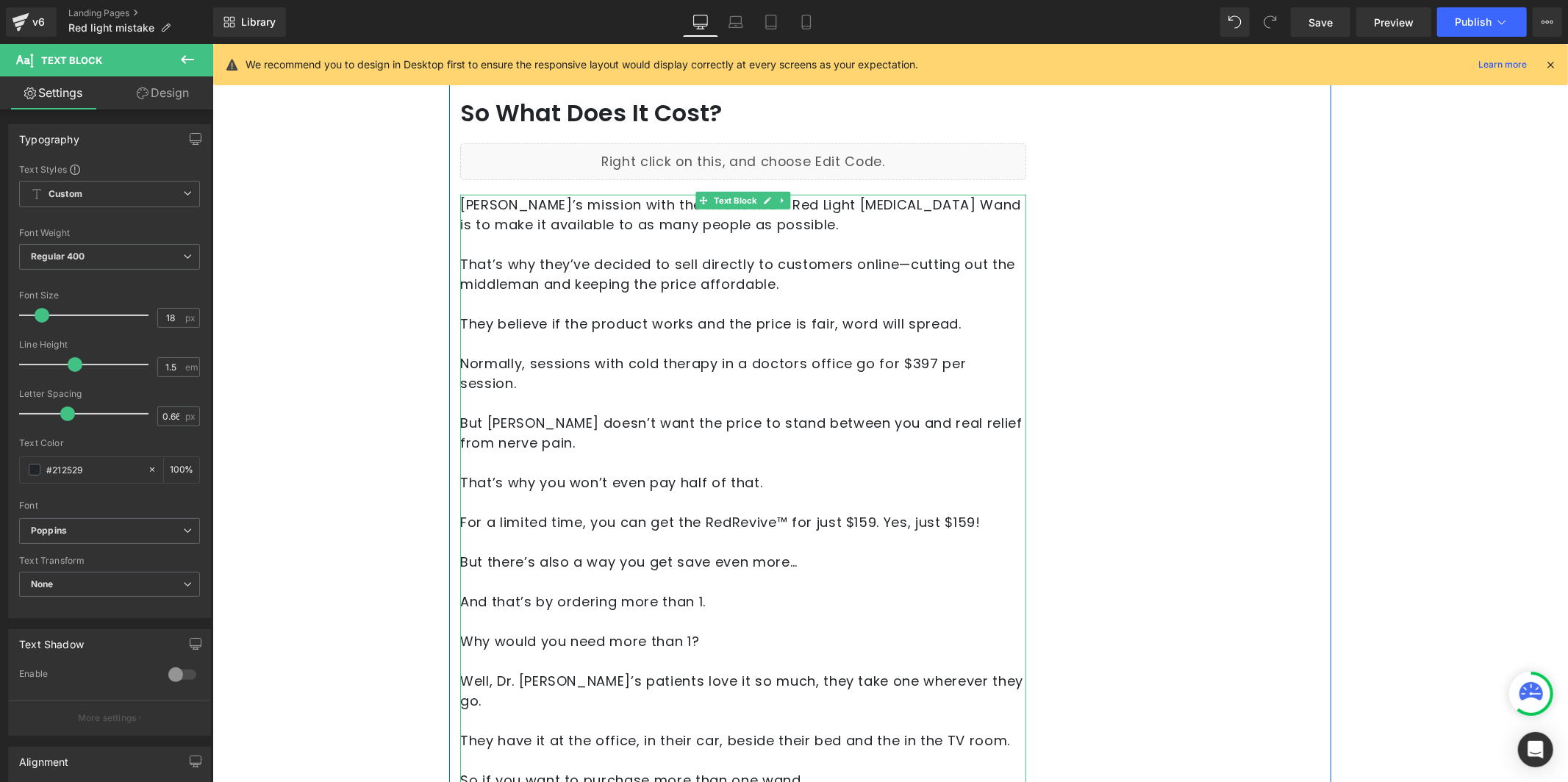
click at [612, 670] on p "Well, Dr. [PERSON_NAME]’s patients love it so much, they take one wherever they…" at bounding box center [742, 690] width 566 height 40
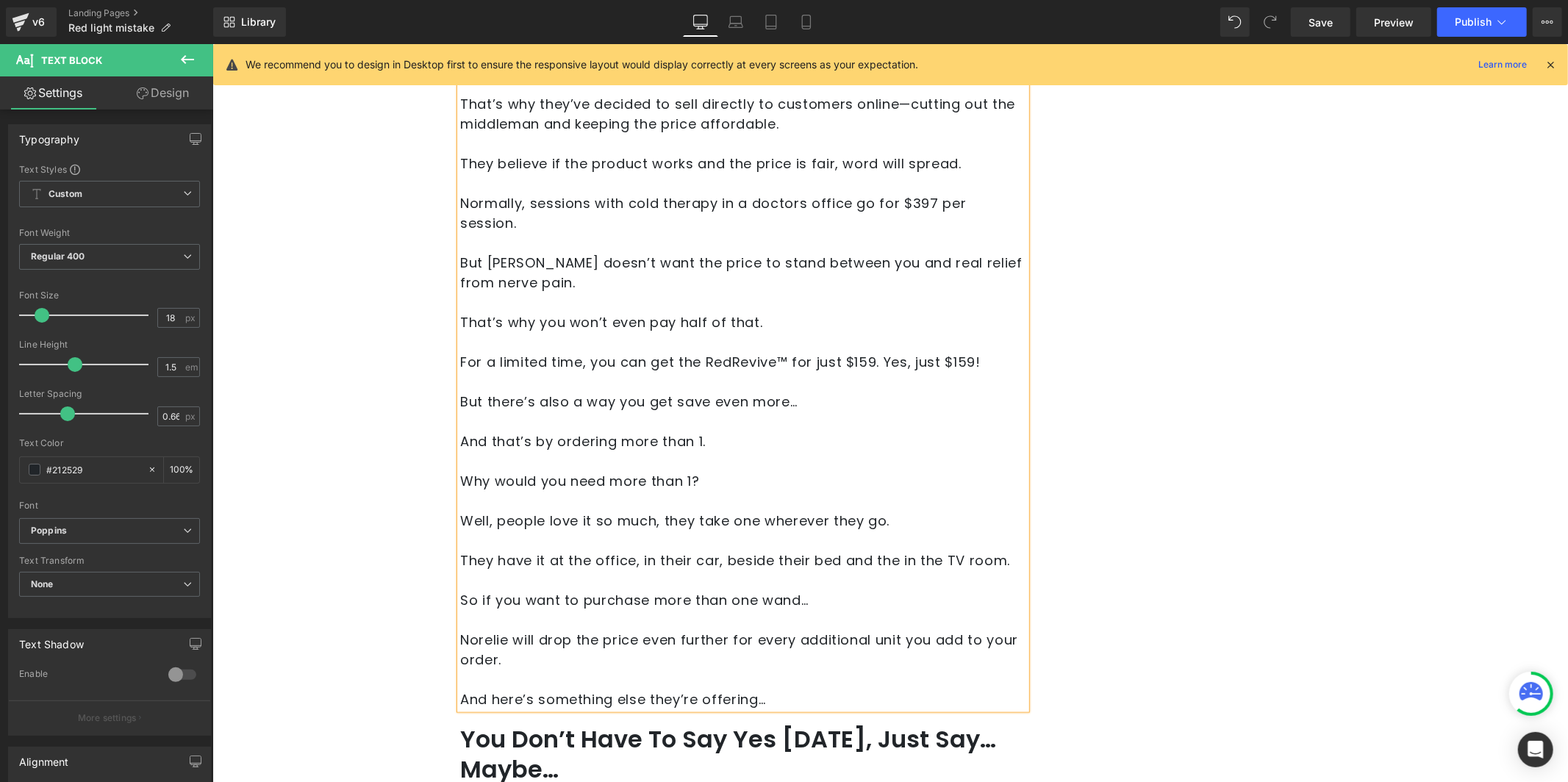
scroll to position [5799, 0]
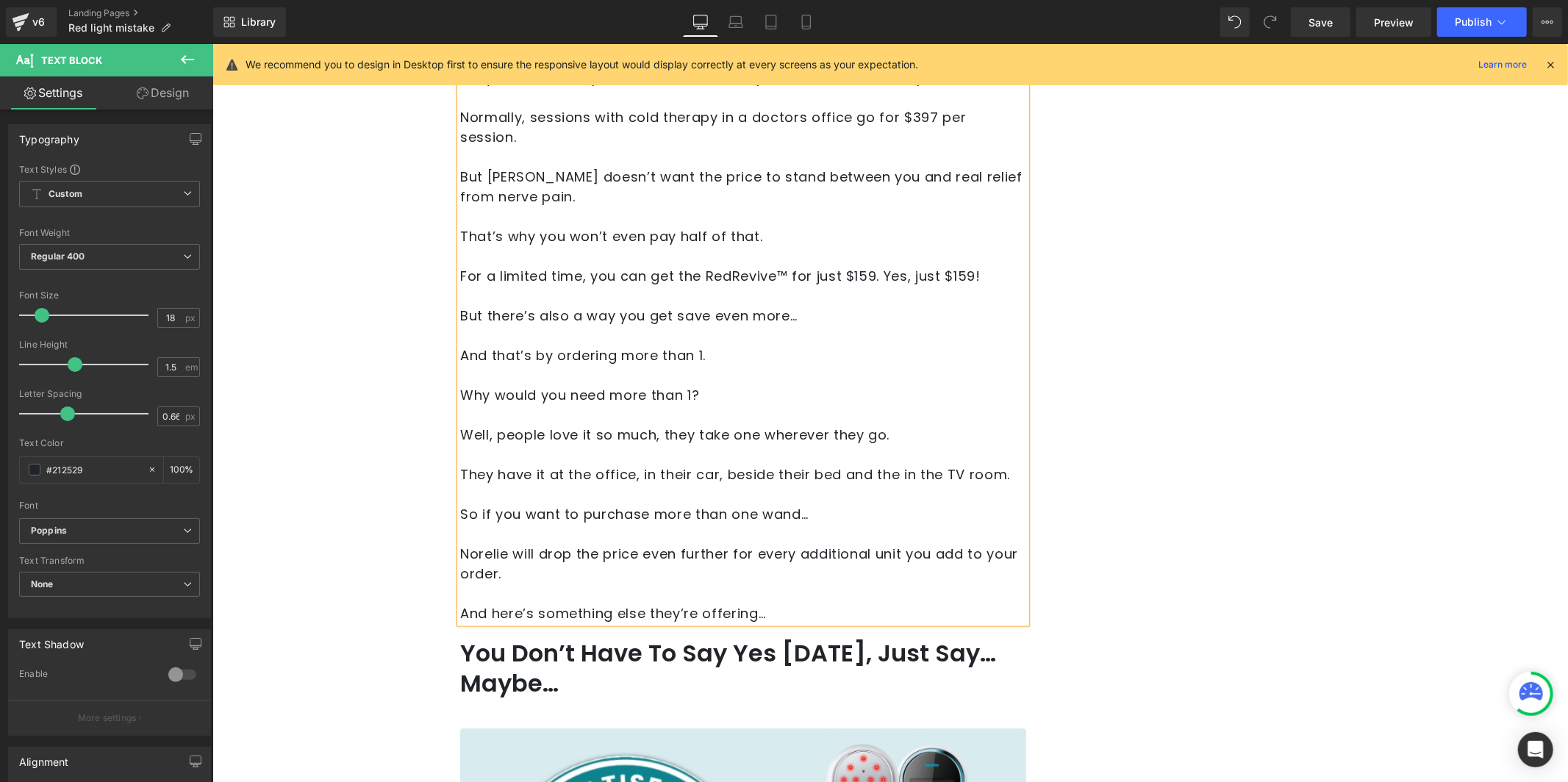
click at [603, 543] on p "Norelie will drop the price even further for every additional unit you add to y…" at bounding box center [742, 563] width 566 height 40
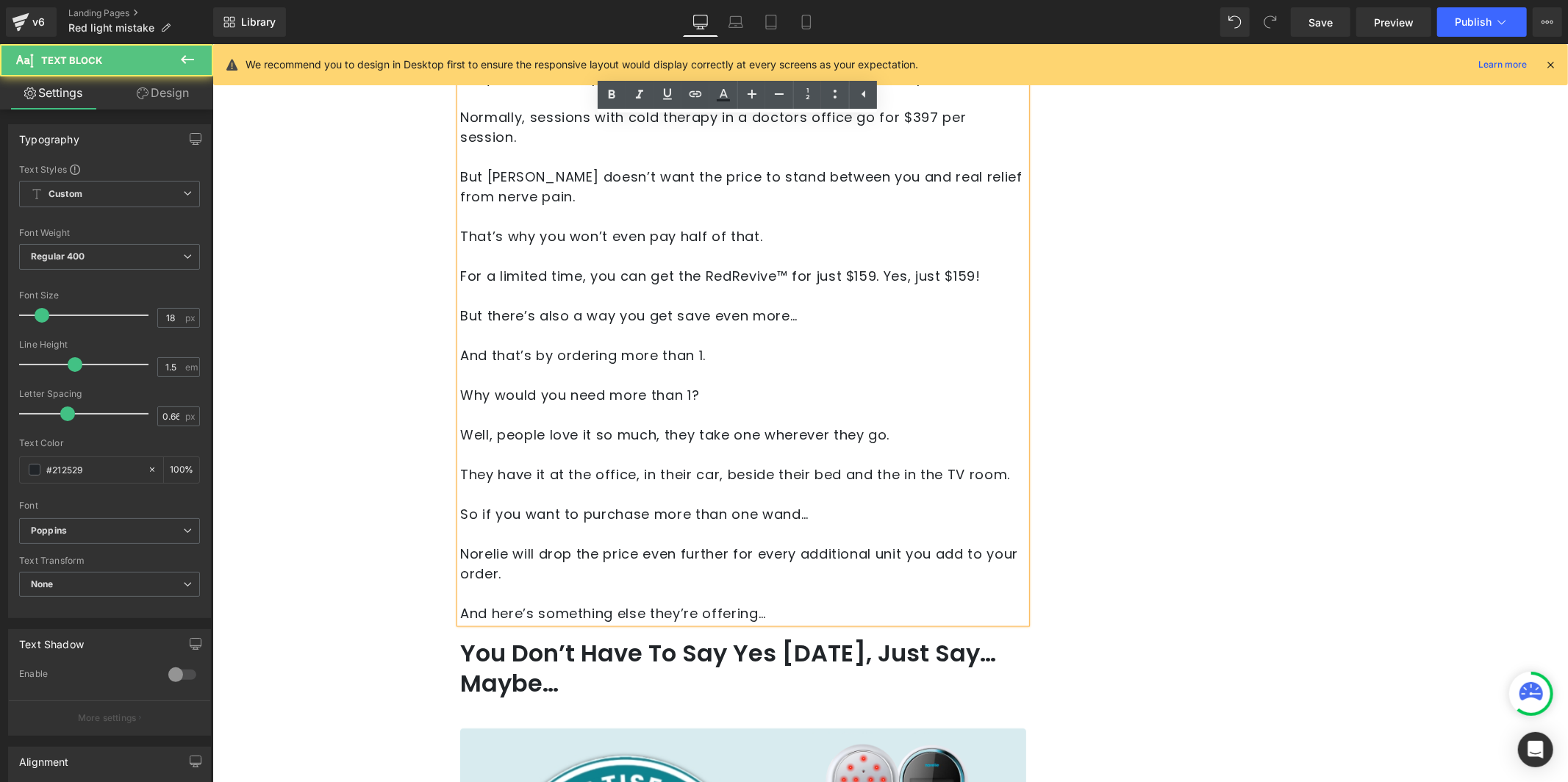
click at [838, 543] on p "Norelie will drop the price even further for every additional unit you add to y…" at bounding box center [742, 563] width 566 height 40
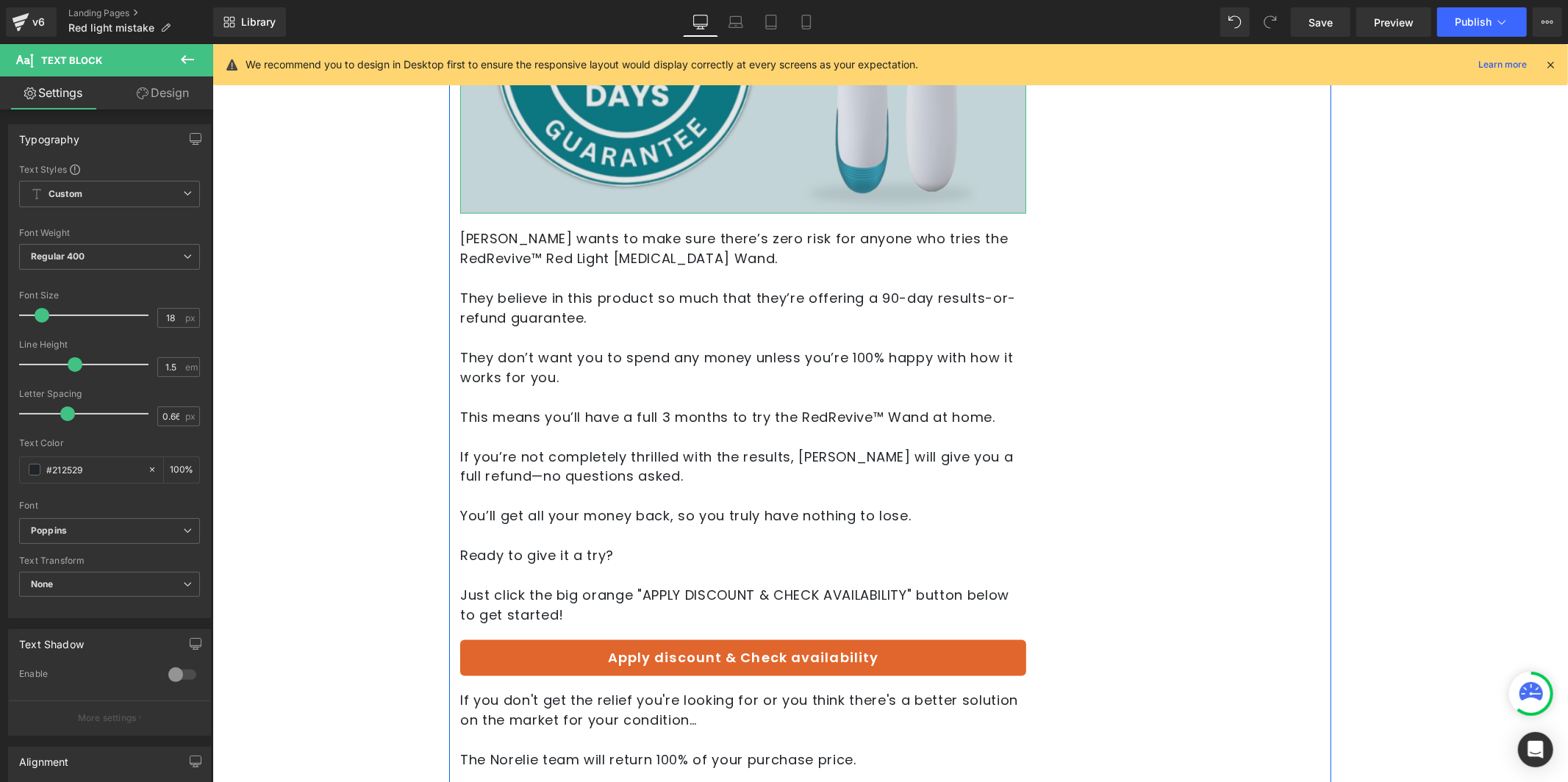
scroll to position [6713, 0]
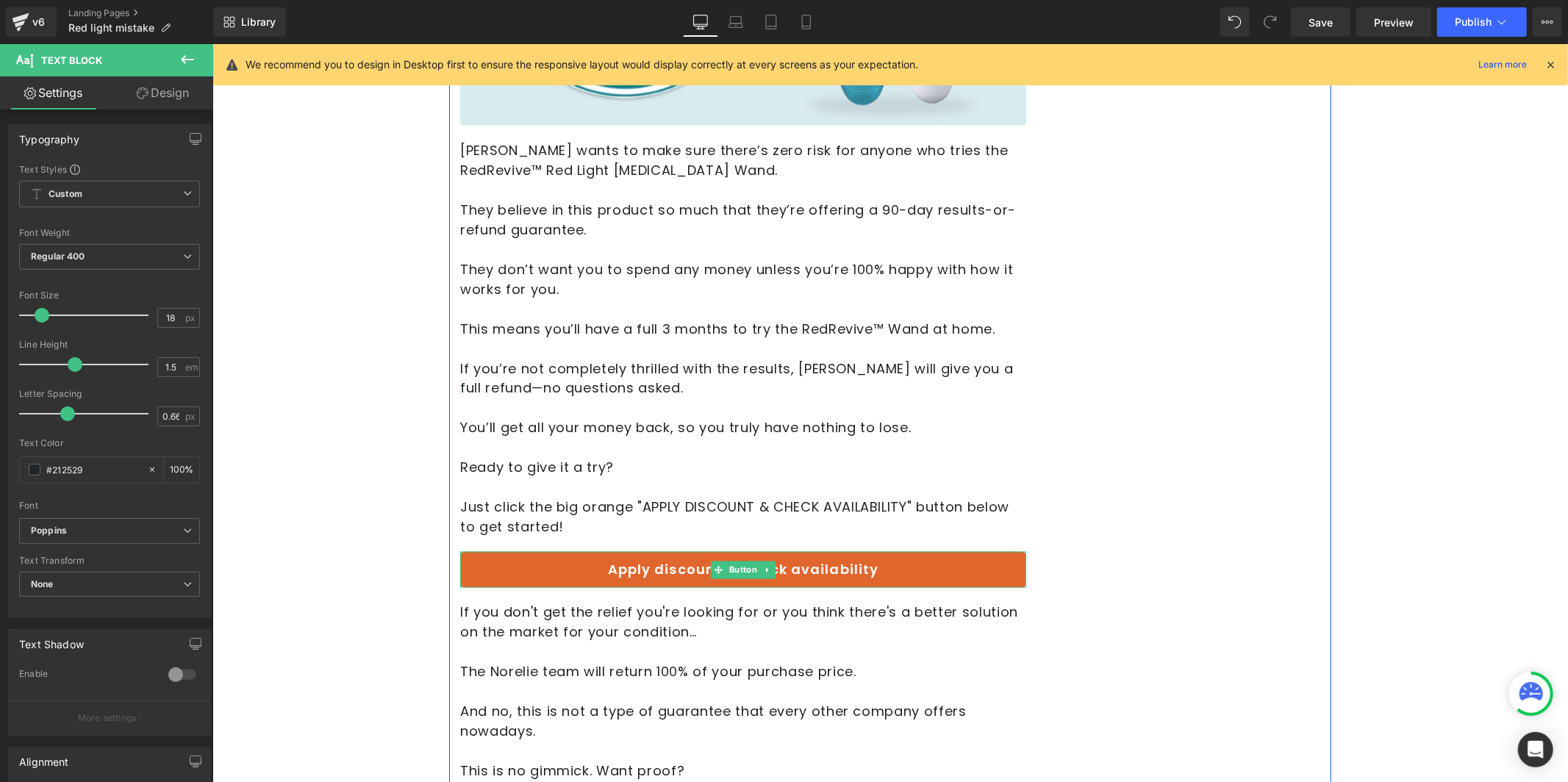
click at [671, 552] on link "Apply discount & Check availability" at bounding box center [742, 570] width 566 height 36
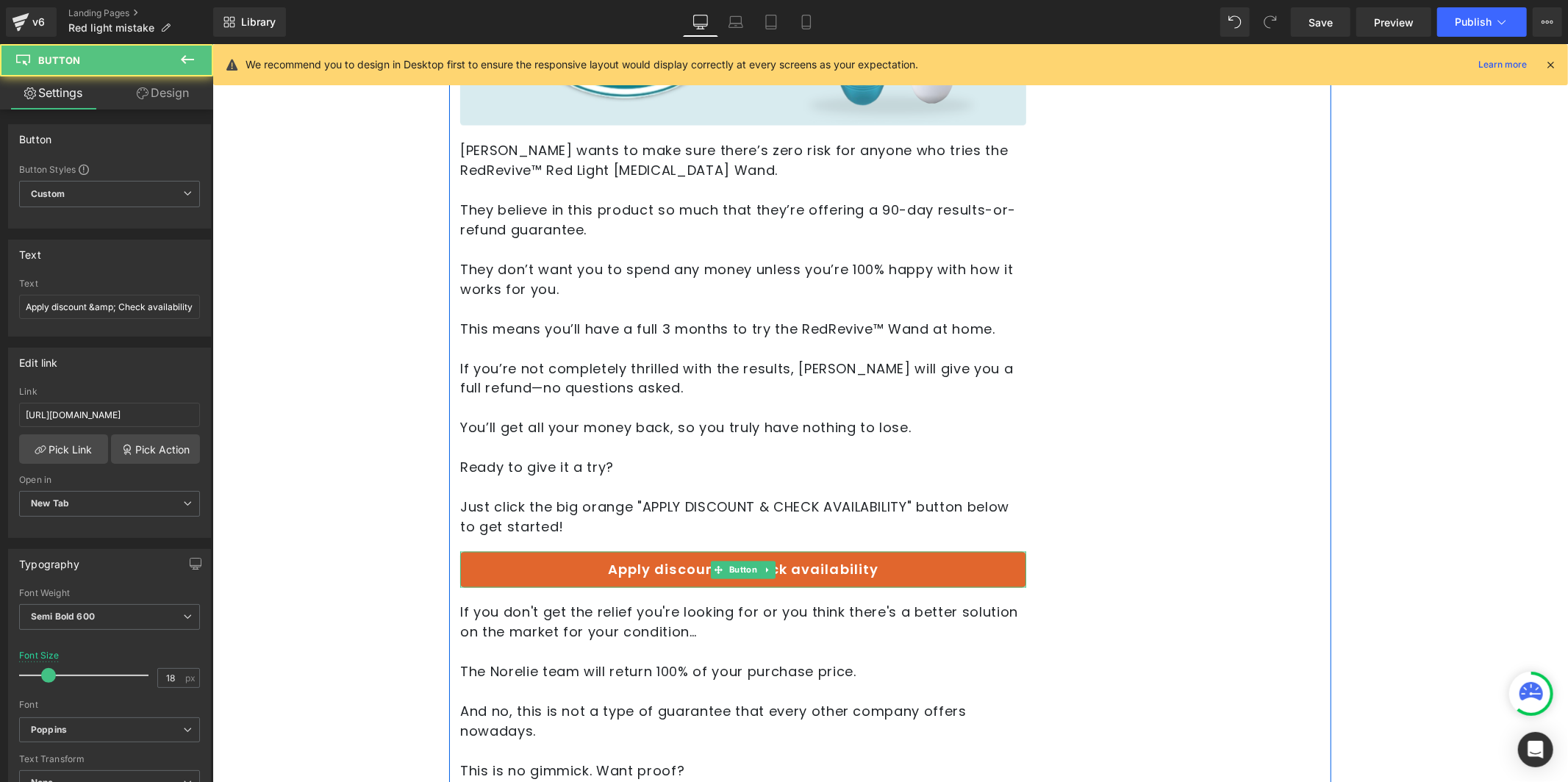
click at [689, 552] on link "Apply discount & Check availability" at bounding box center [742, 570] width 566 height 36
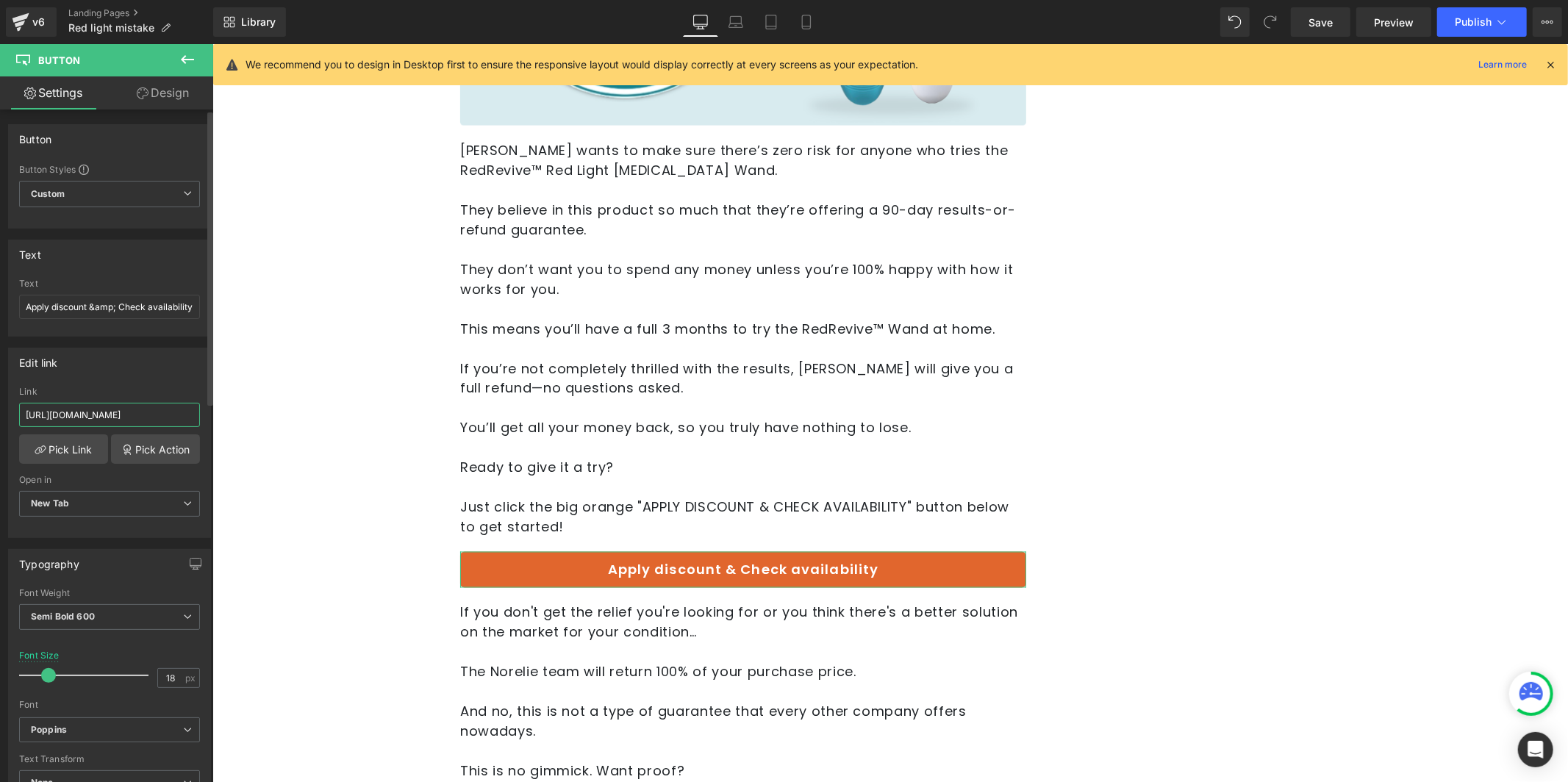
click at [133, 421] on input "[URL][DOMAIN_NAME]" at bounding box center [109, 414] width 181 height 24
paste input "redrevive-off"
type input "[URL][DOMAIN_NAME]"
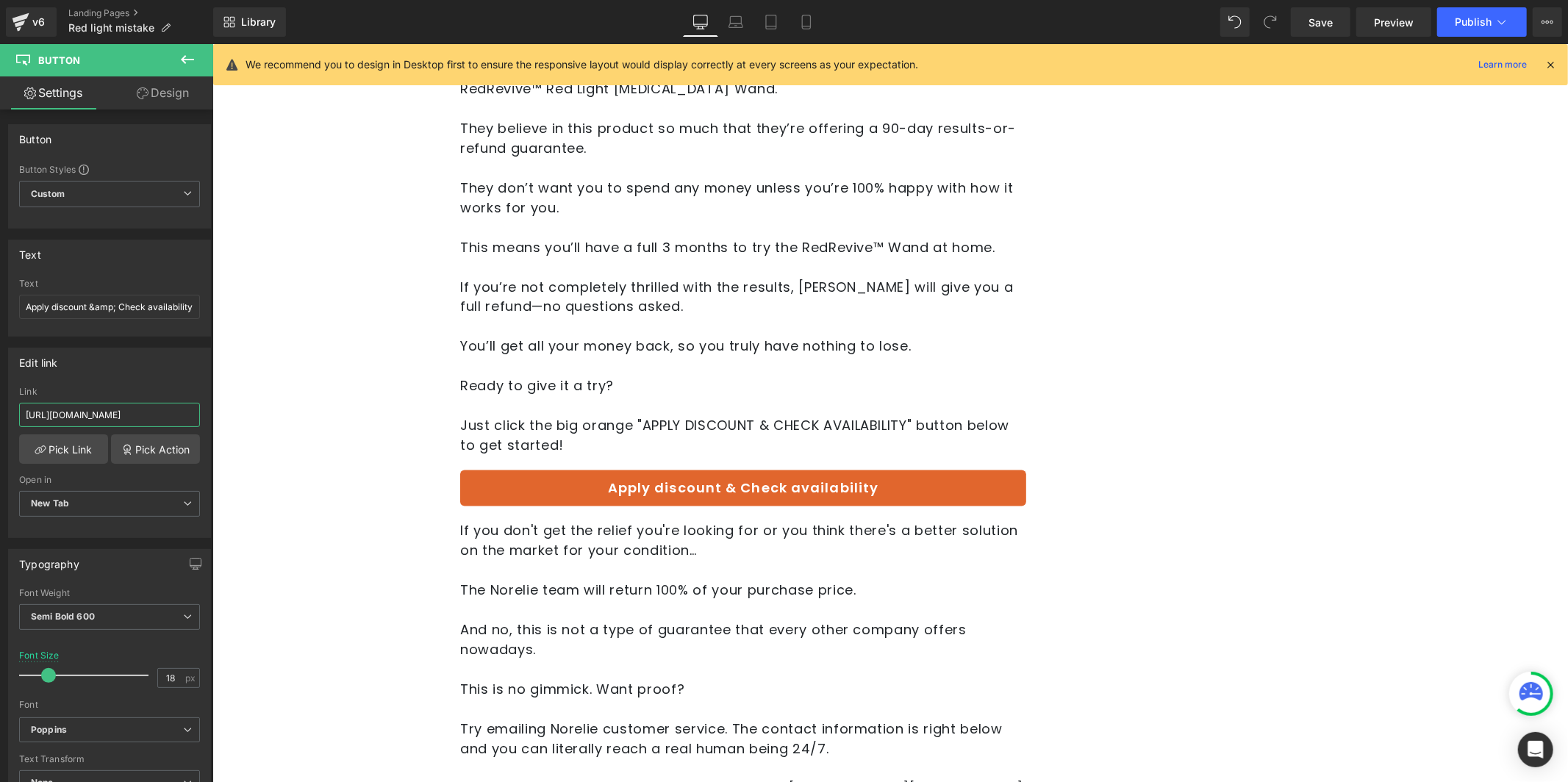
scroll to position [7113, 0]
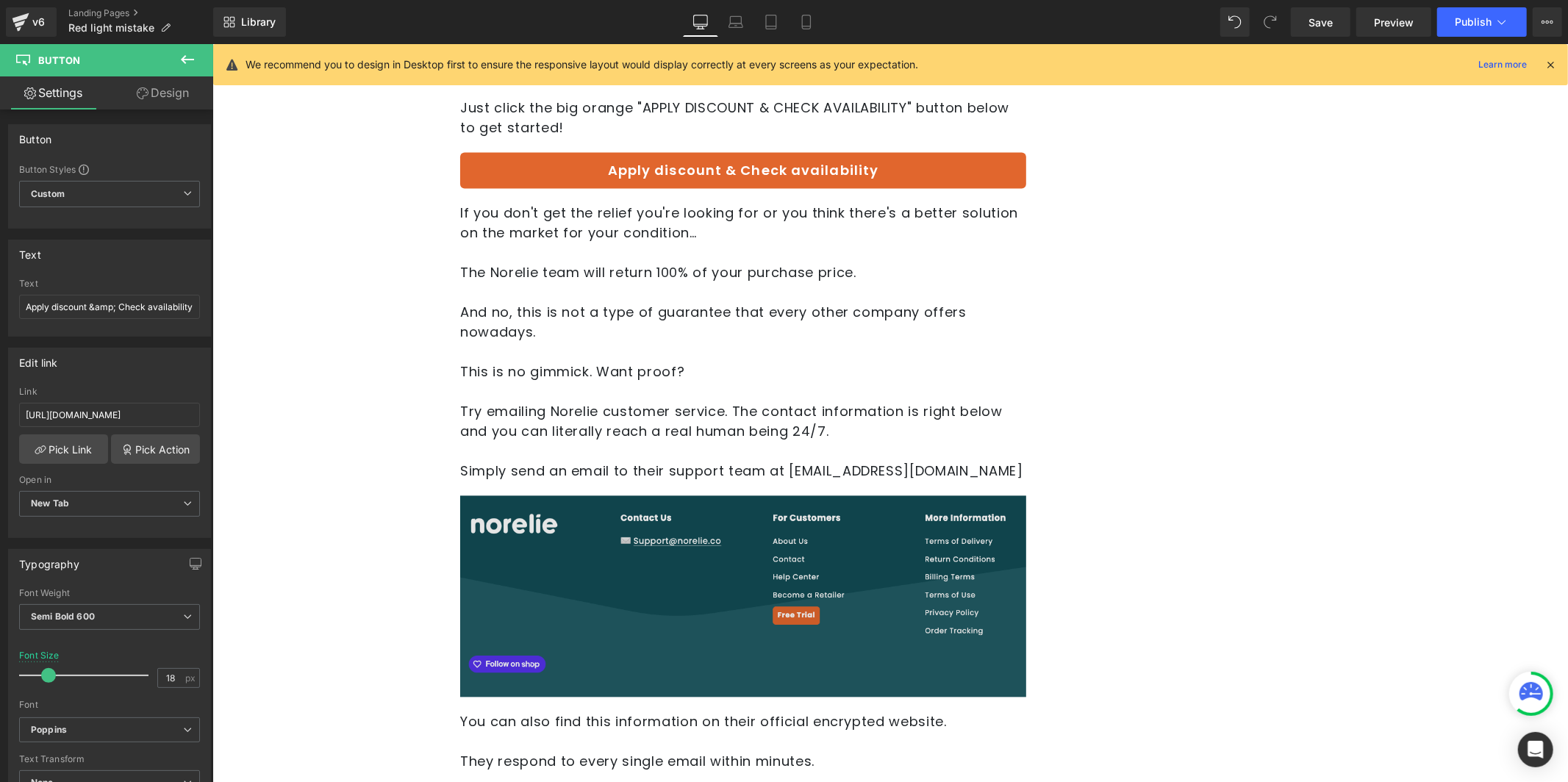
click at [614, 495] on img at bounding box center [742, 596] width 566 height 201
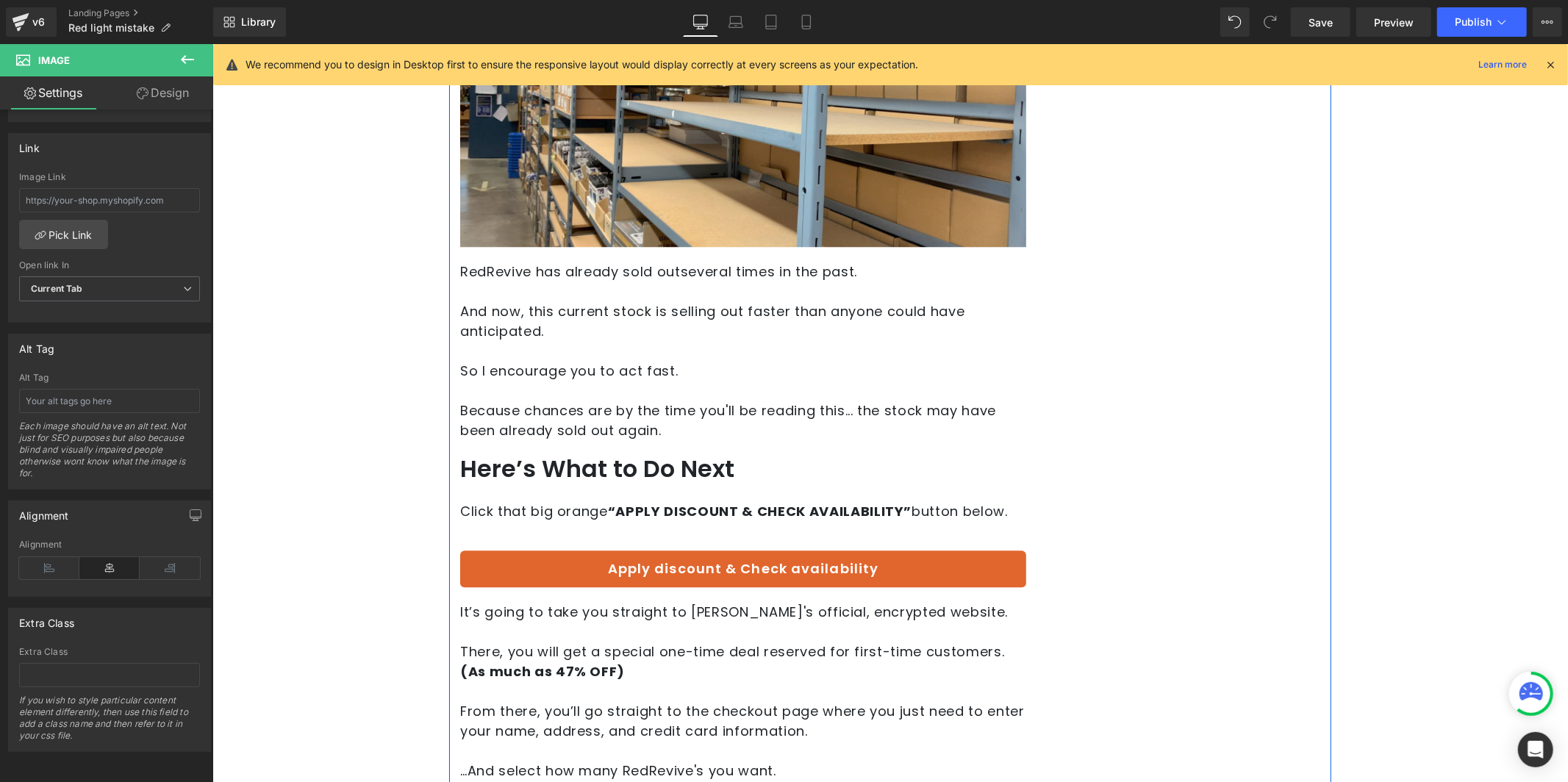
scroll to position [8186, 0]
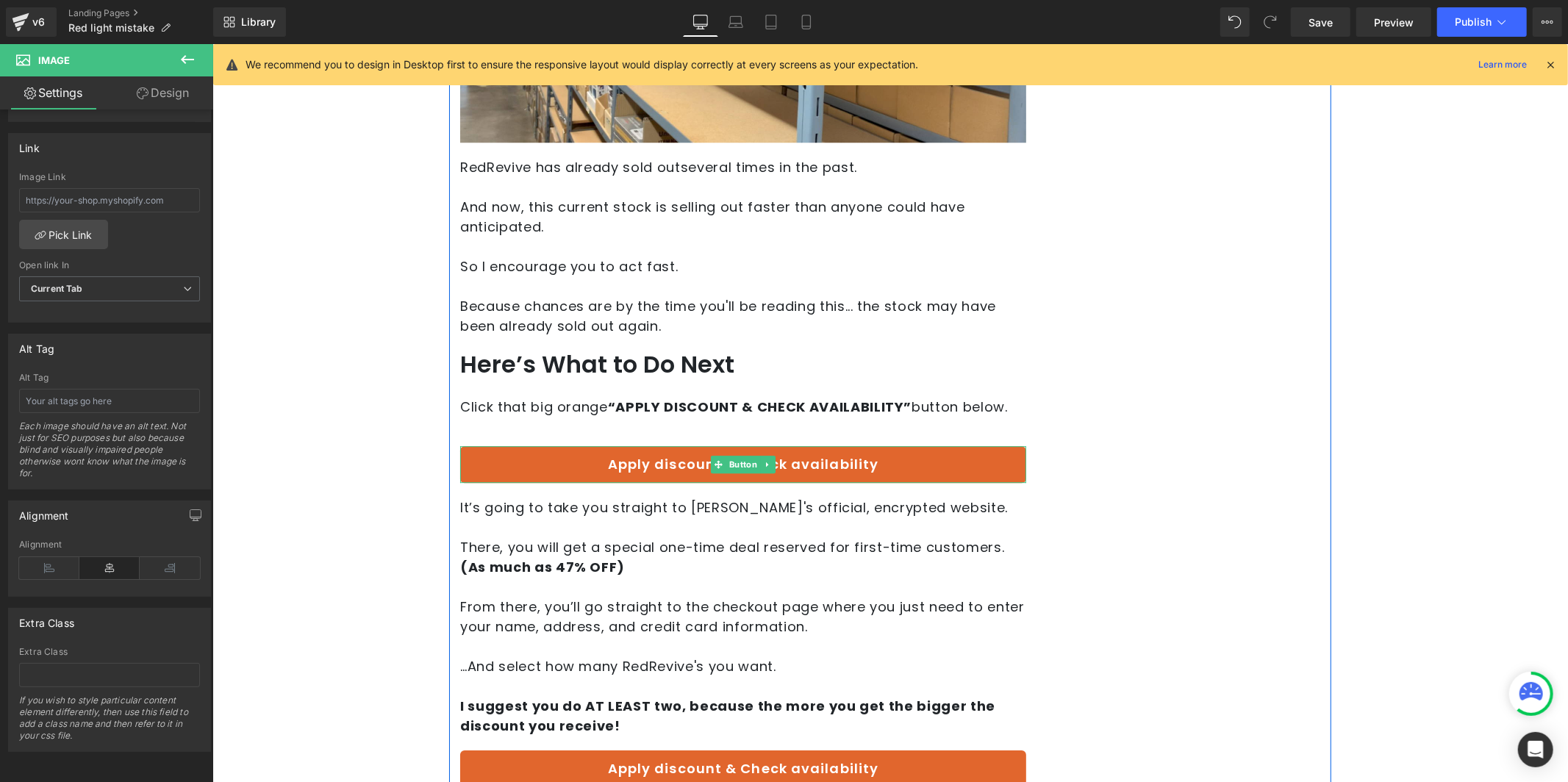
click at [619, 445] on link "Apply discount & Check availability" at bounding box center [742, 464] width 566 height 36
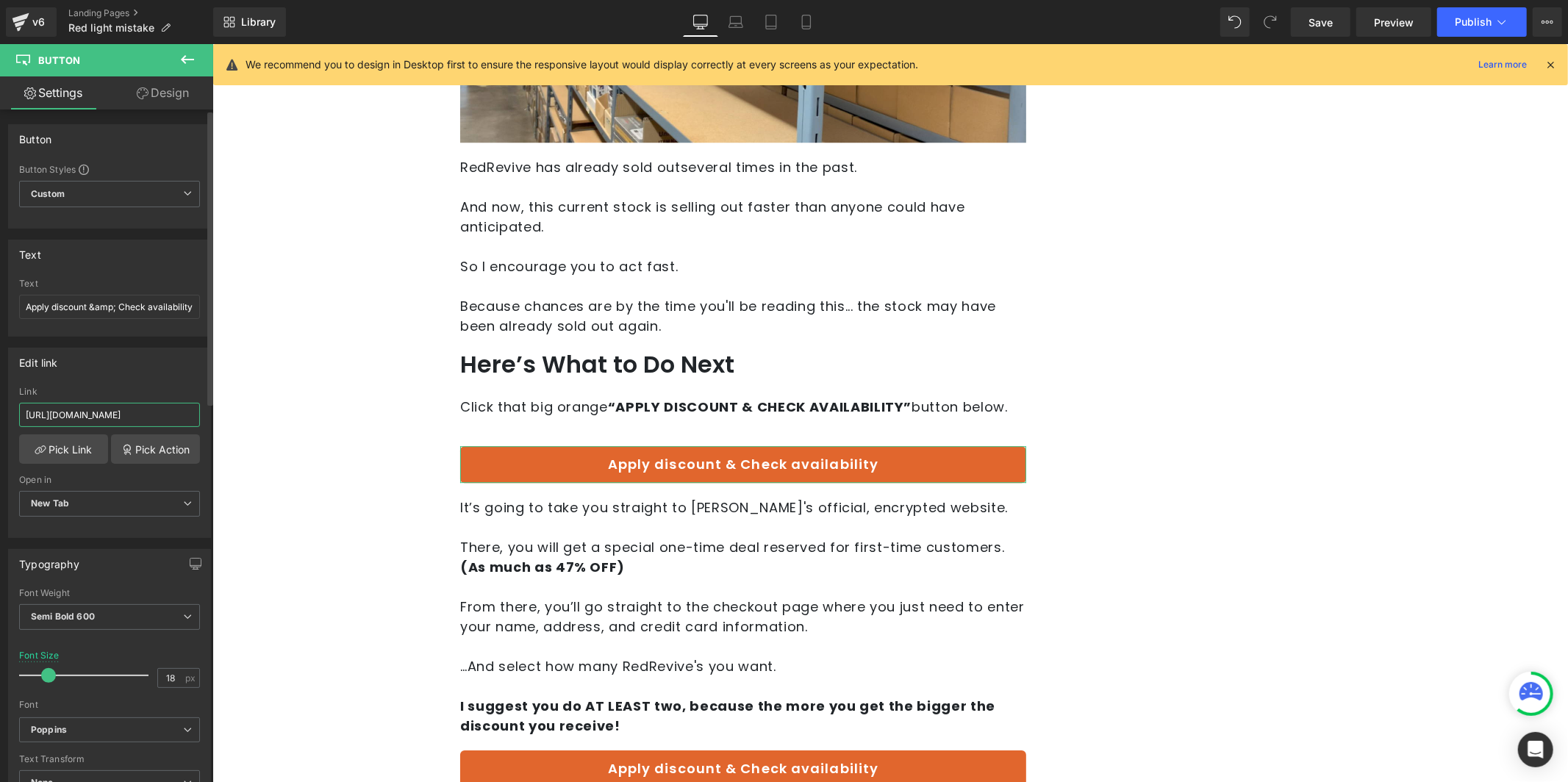
click at [119, 409] on input "[URL][DOMAIN_NAME]" at bounding box center [109, 414] width 181 height 24
type input "[URL][DOMAIN_NAME]"
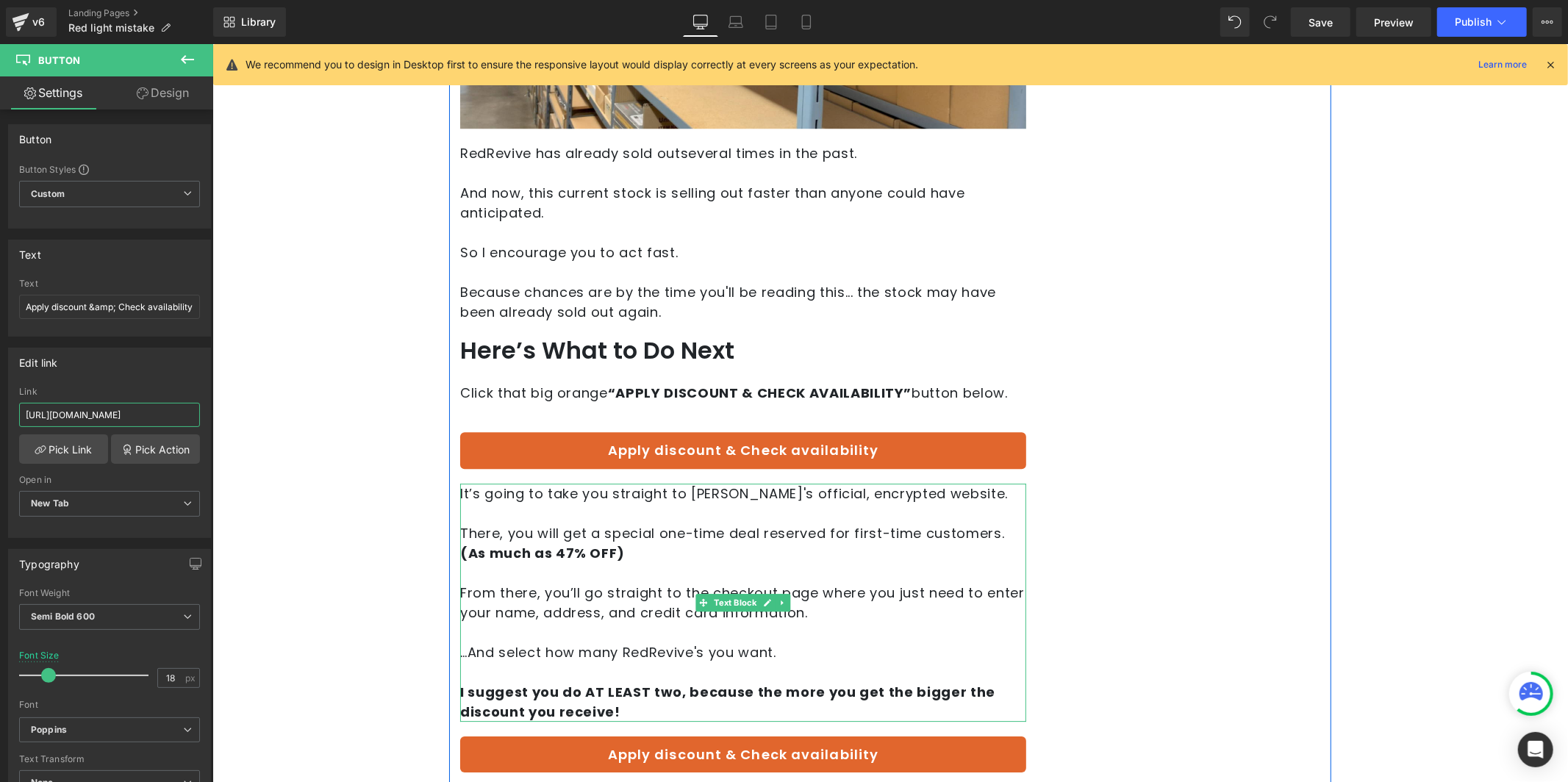
scroll to position [8221, 0]
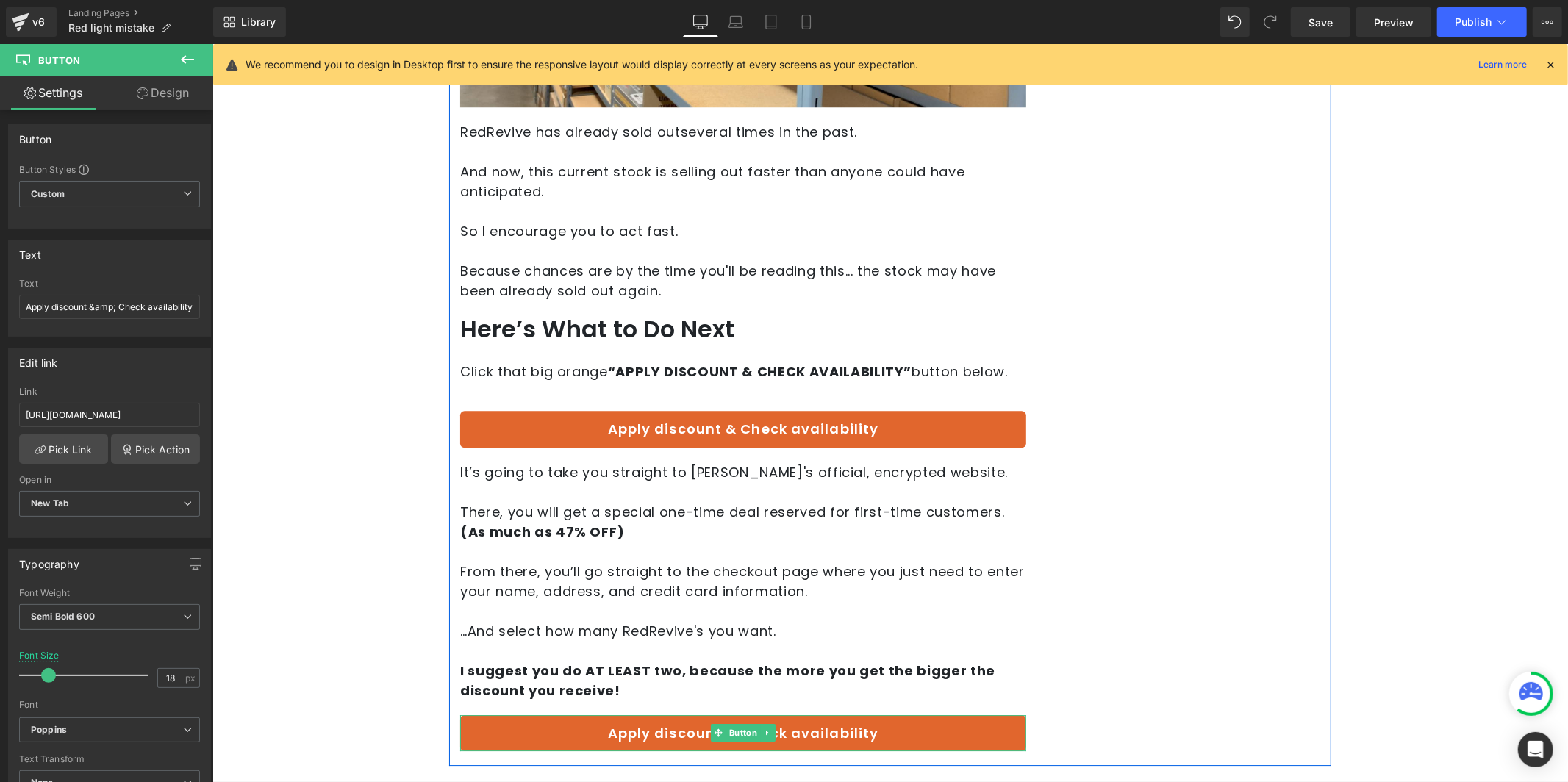
click at [664, 715] on link "Apply discount & Check availability" at bounding box center [742, 733] width 566 height 36
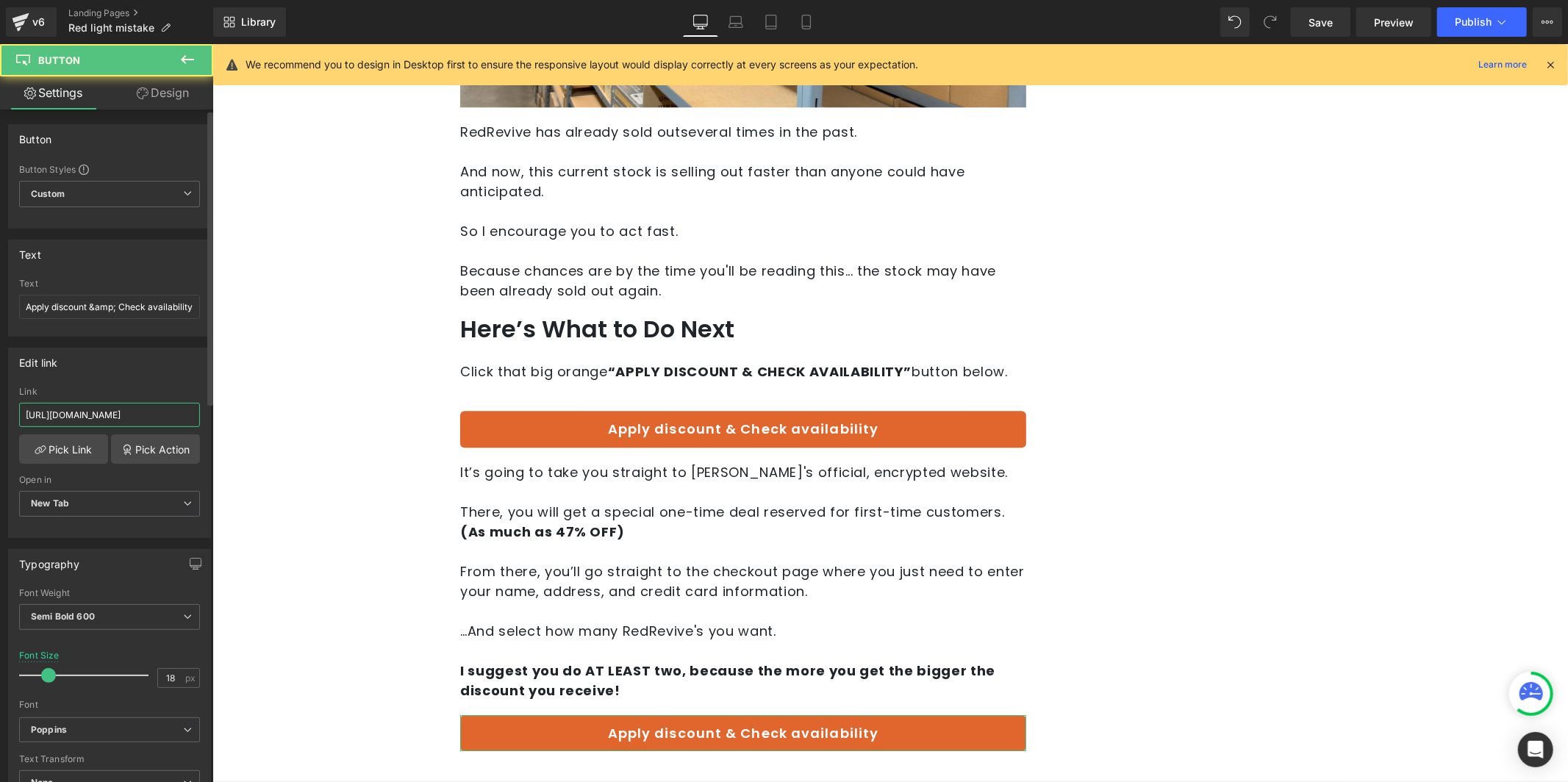
click at [106, 415] on input "[URL][DOMAIN_NAME]" at bounding box center [109, 414] width 181 height 24
paste input "redrevive-off"
type input "[URL][DOMAIN_NAME]"
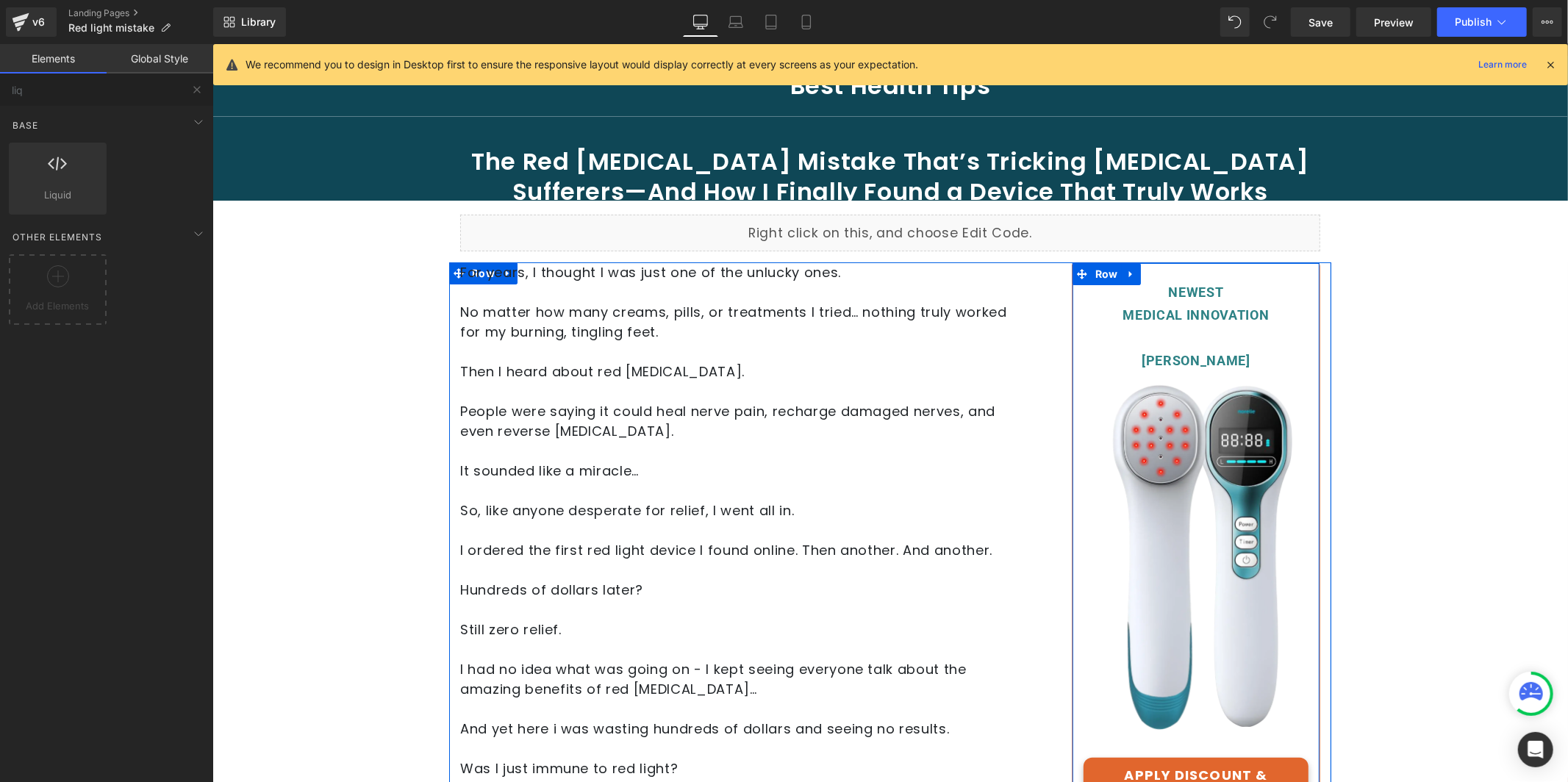
scroll to position [508, 0]
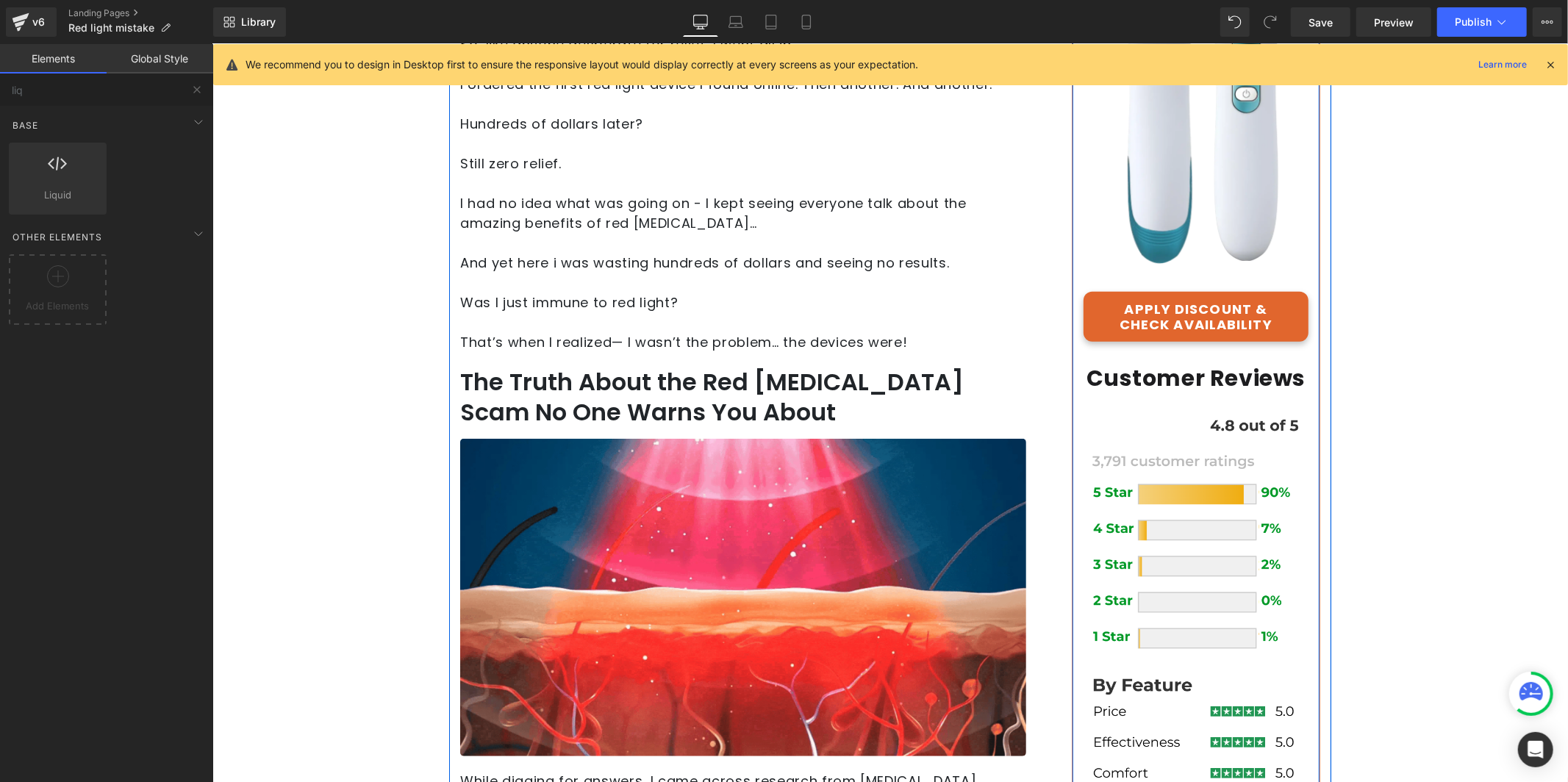
click at [1190, 314] on div "APPLY DISCOUNT & CHECK AVAILABILITY Button" at bounding box center [1194, 316] width 225 height 51
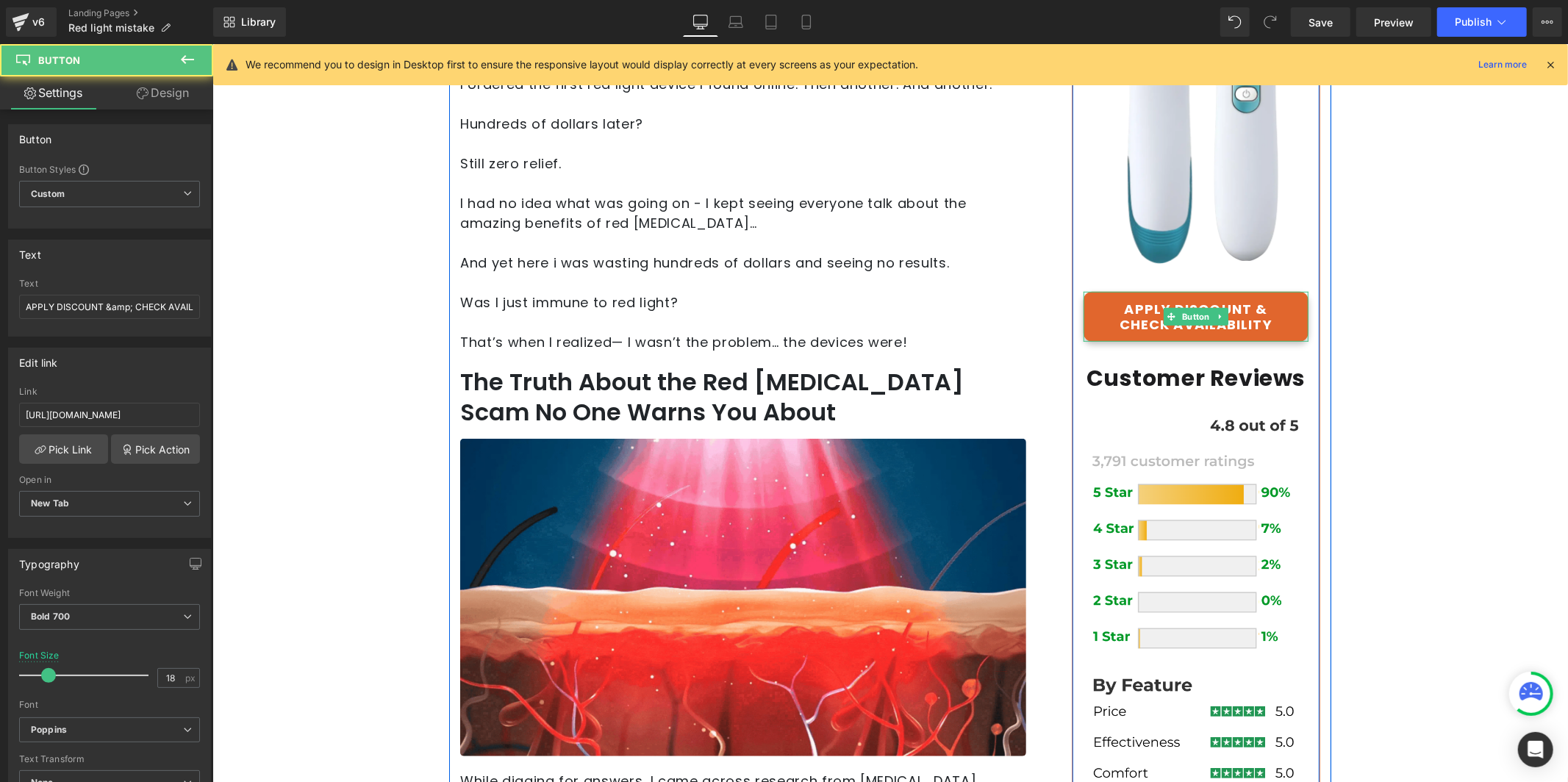
click at [1140, 315] on link "APPLY DISCOUNT & CHECK AVAILABILITY" at bounding box center [1194, 316] width 225 height 51
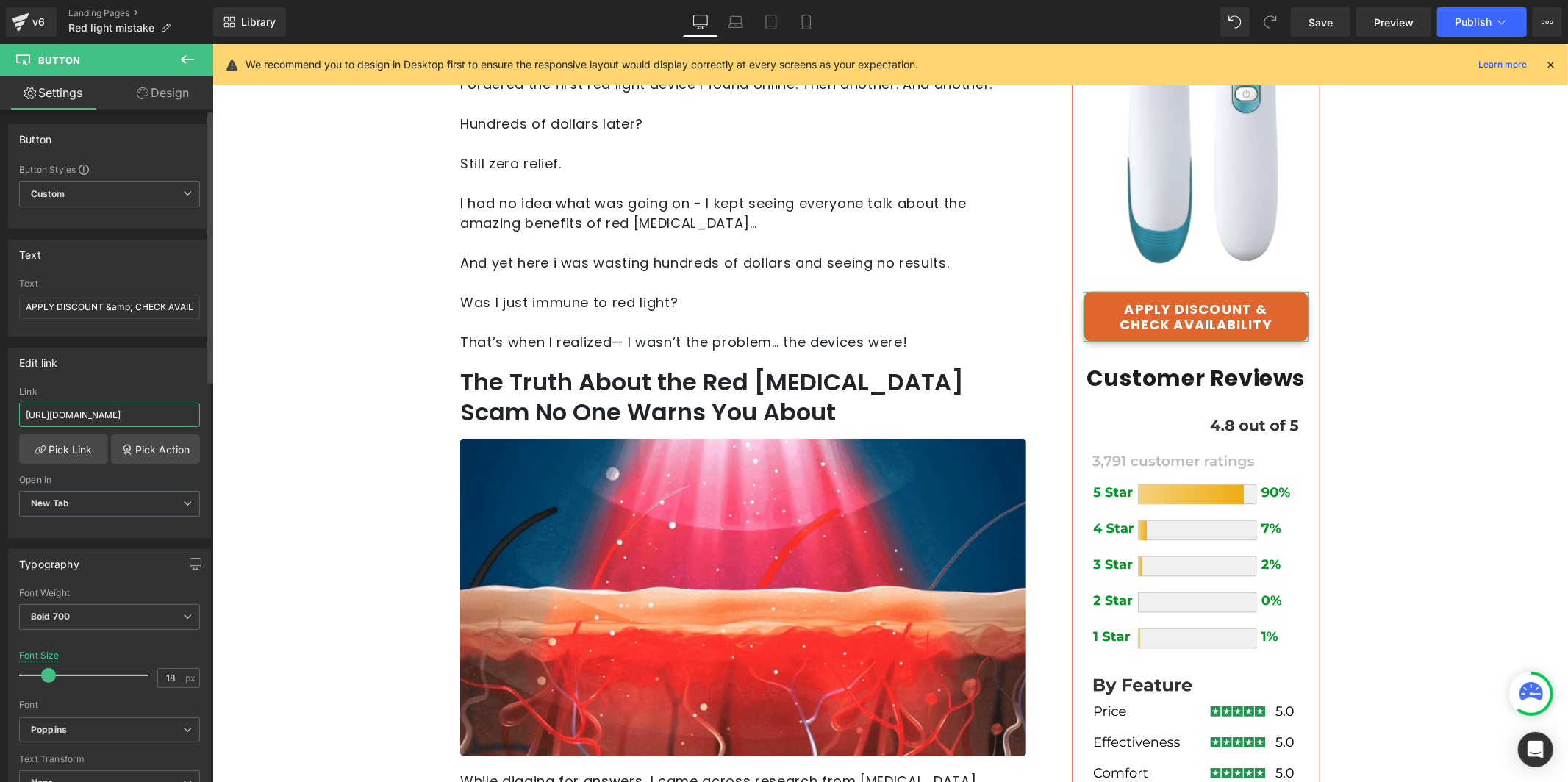
click at [147, 402] on input "[URL][DOMAIN_NAME]" at bounding box center [109, 414] width 181 height 24
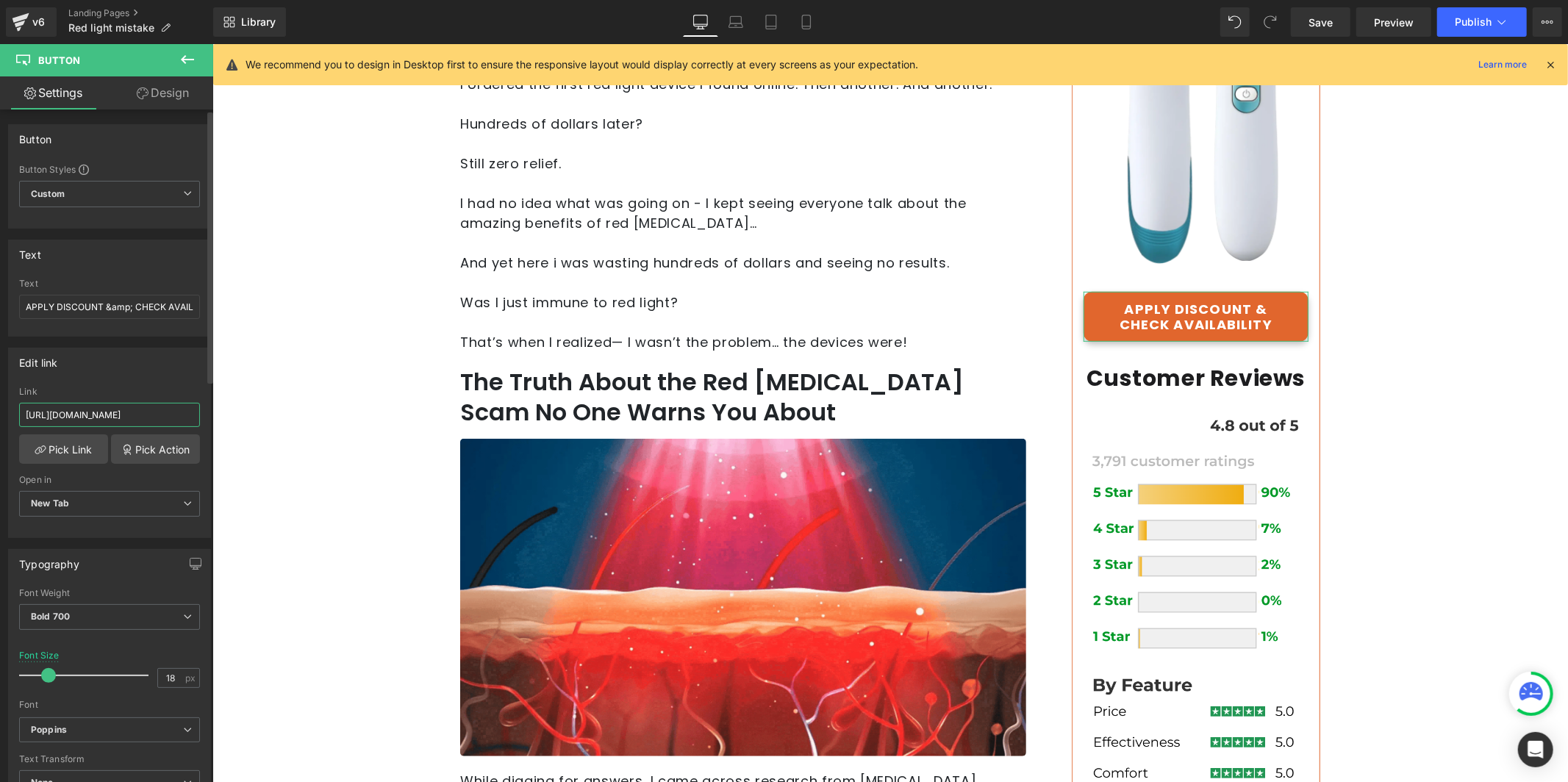
paste input "redrevive-off"
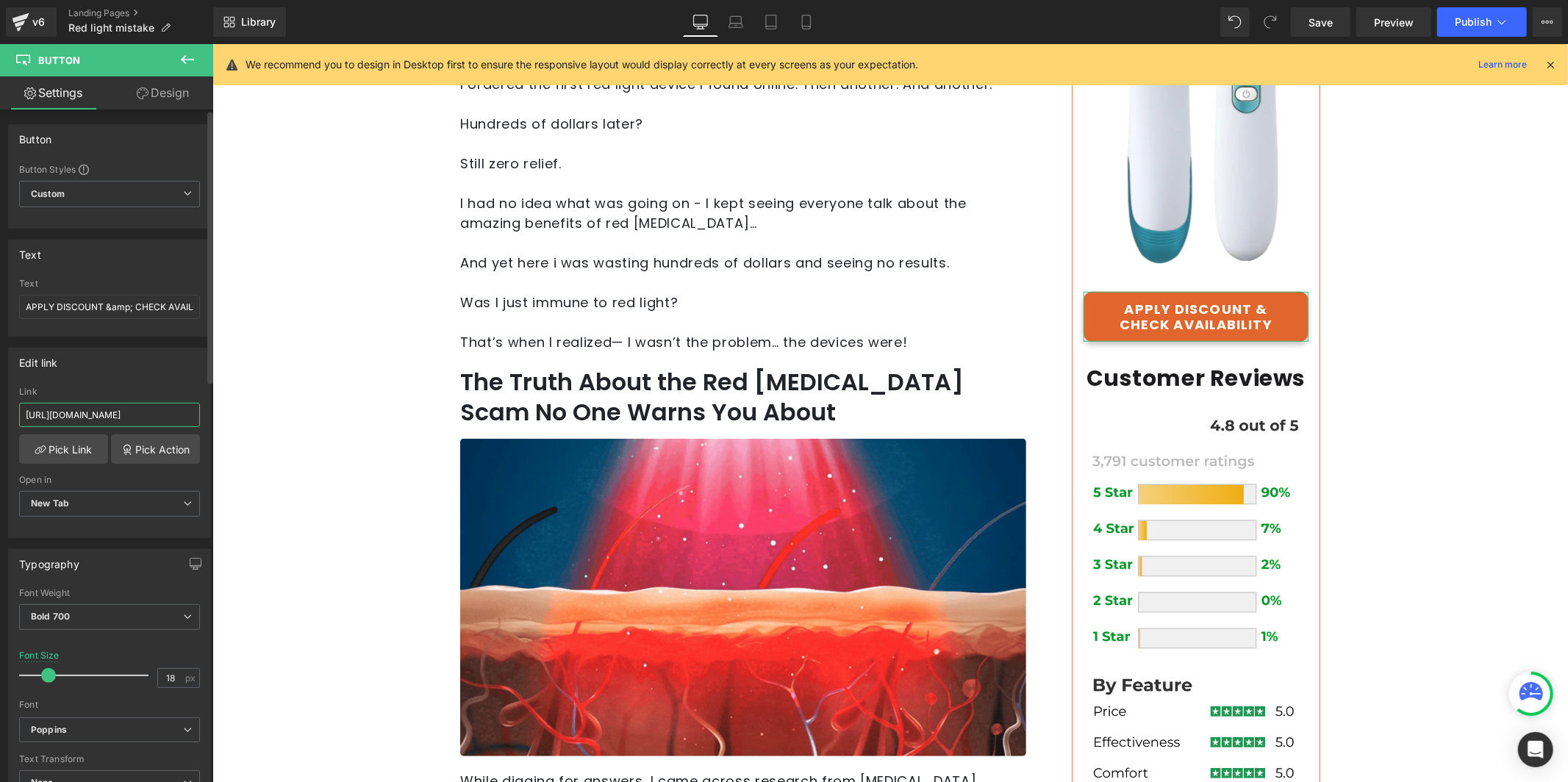
type input "[URL][DOMAIN_NAME]"
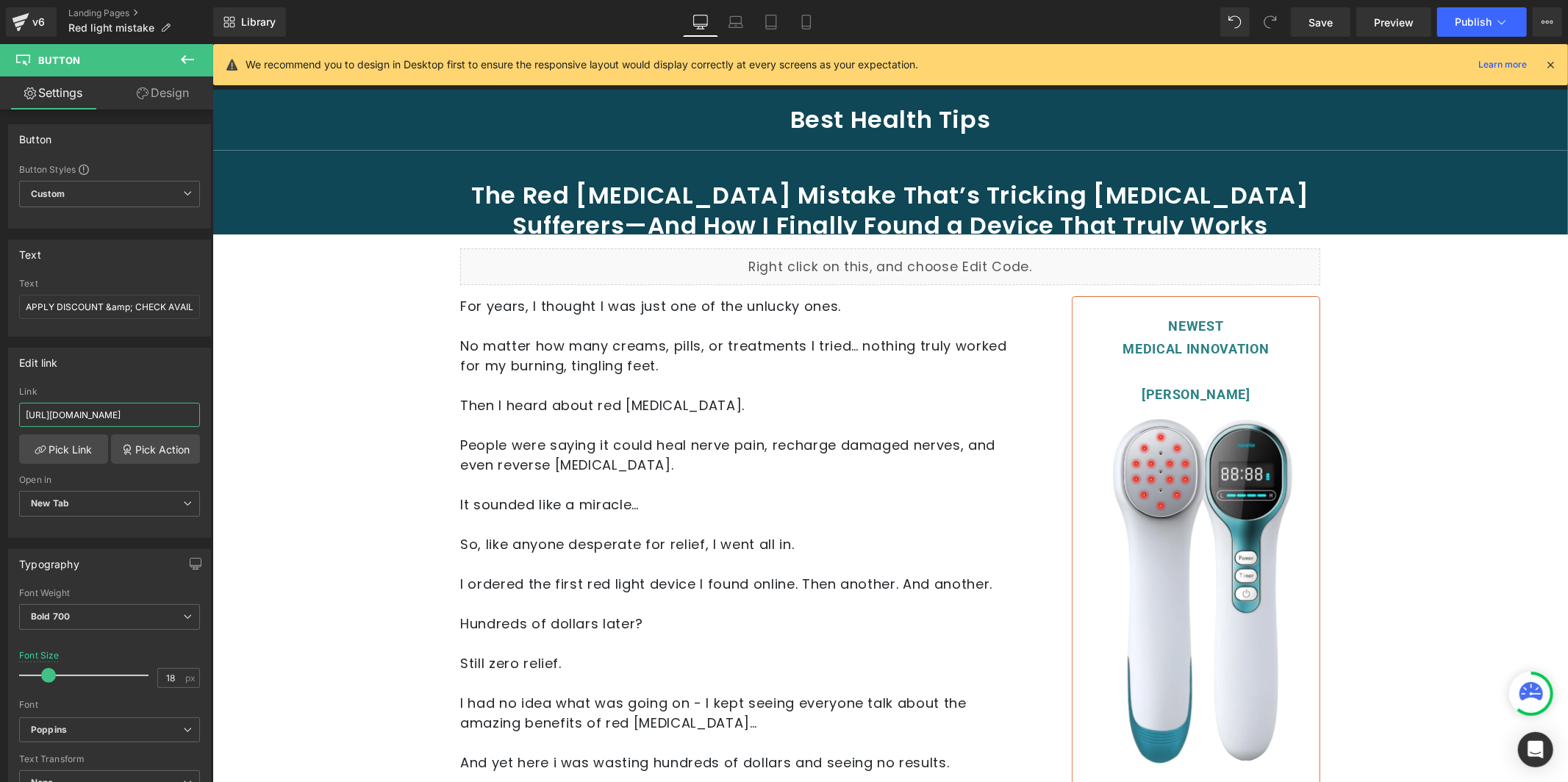
scroll to position [0, 0]
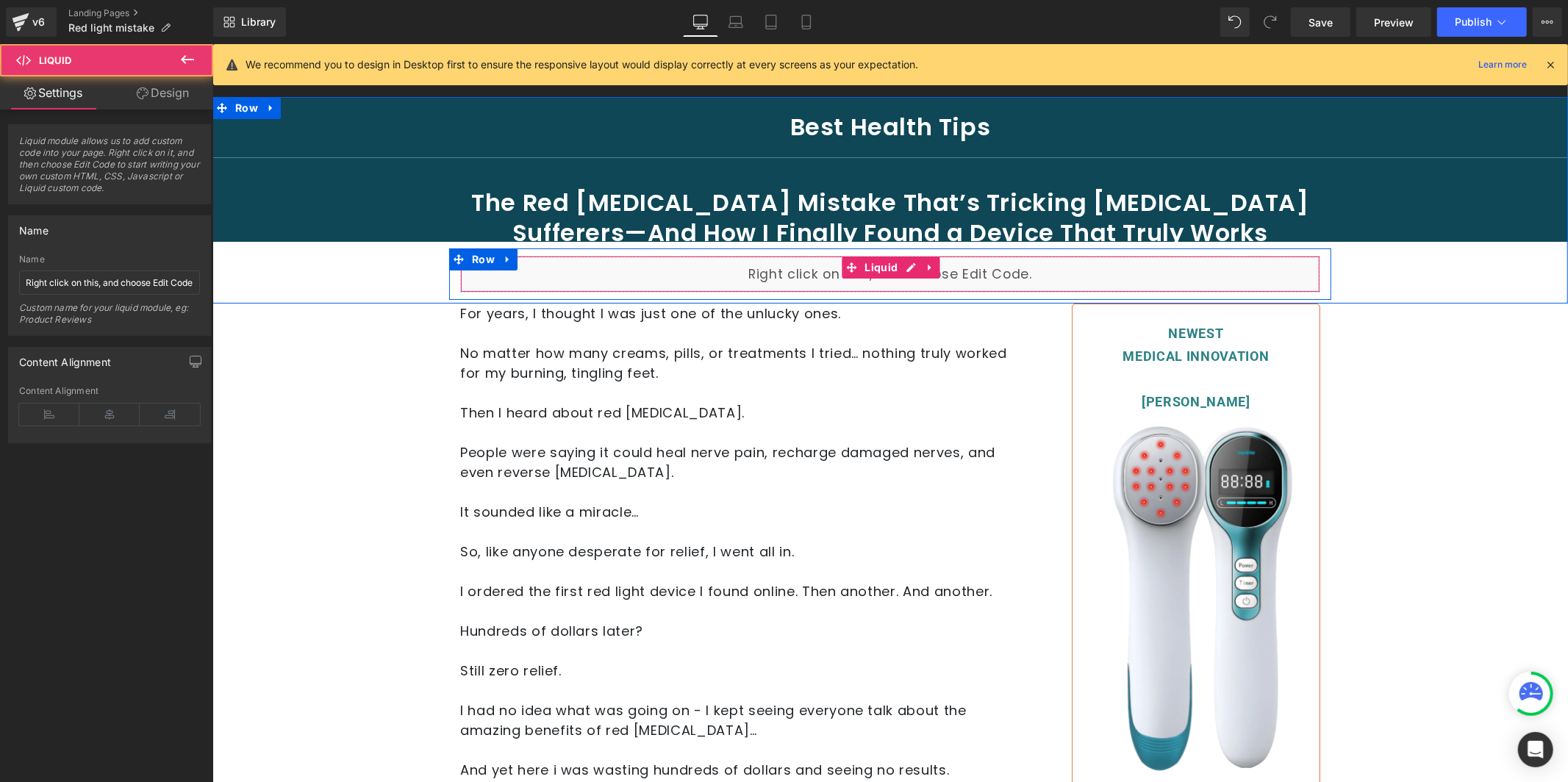
click at [652, 276] on div "Liquid" at bounding box center [890, 273] width 860 height 36
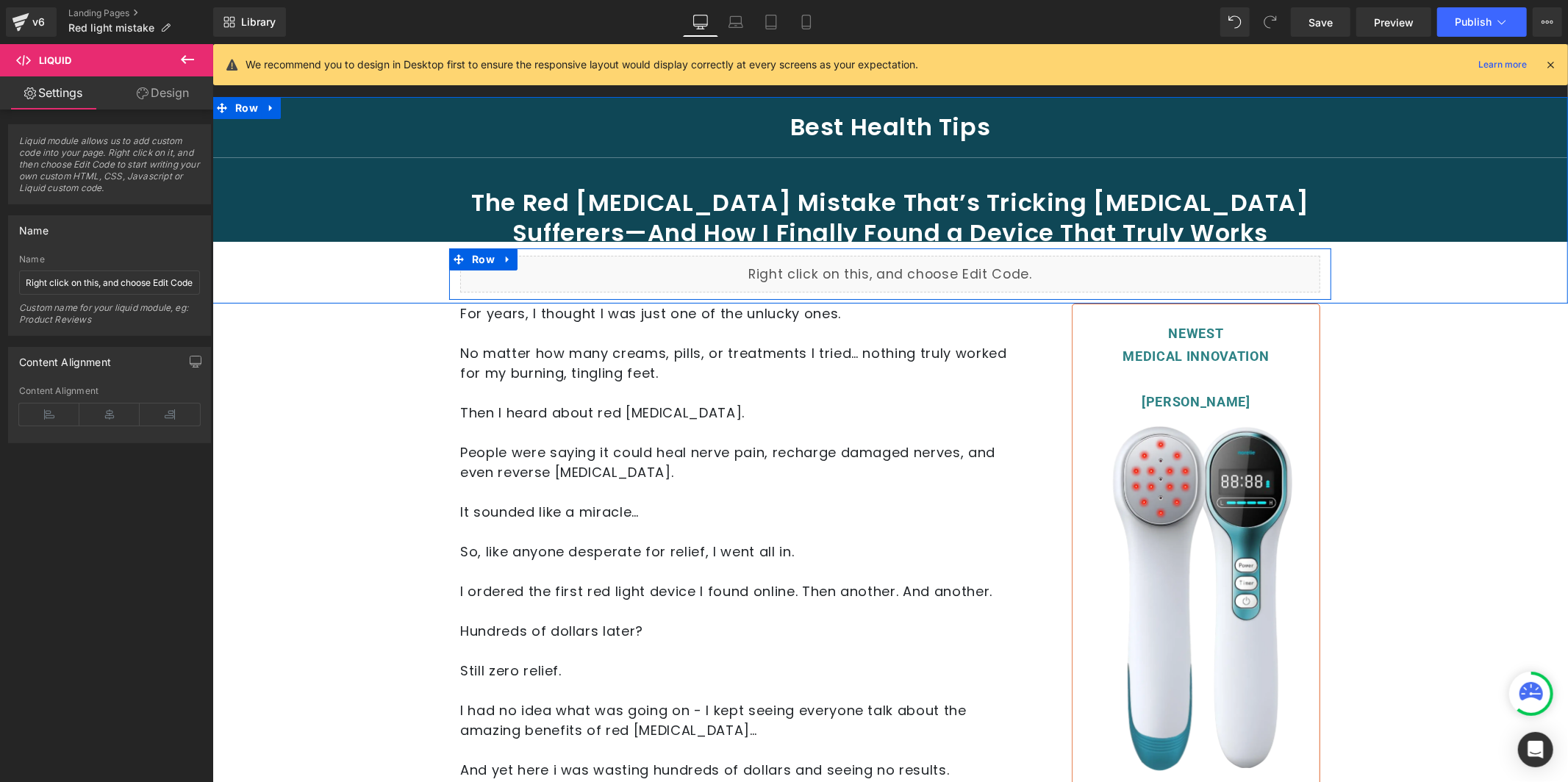
click at [902, 265] on div "Liquid" at bounding box center [890, 273] width 860 height 36
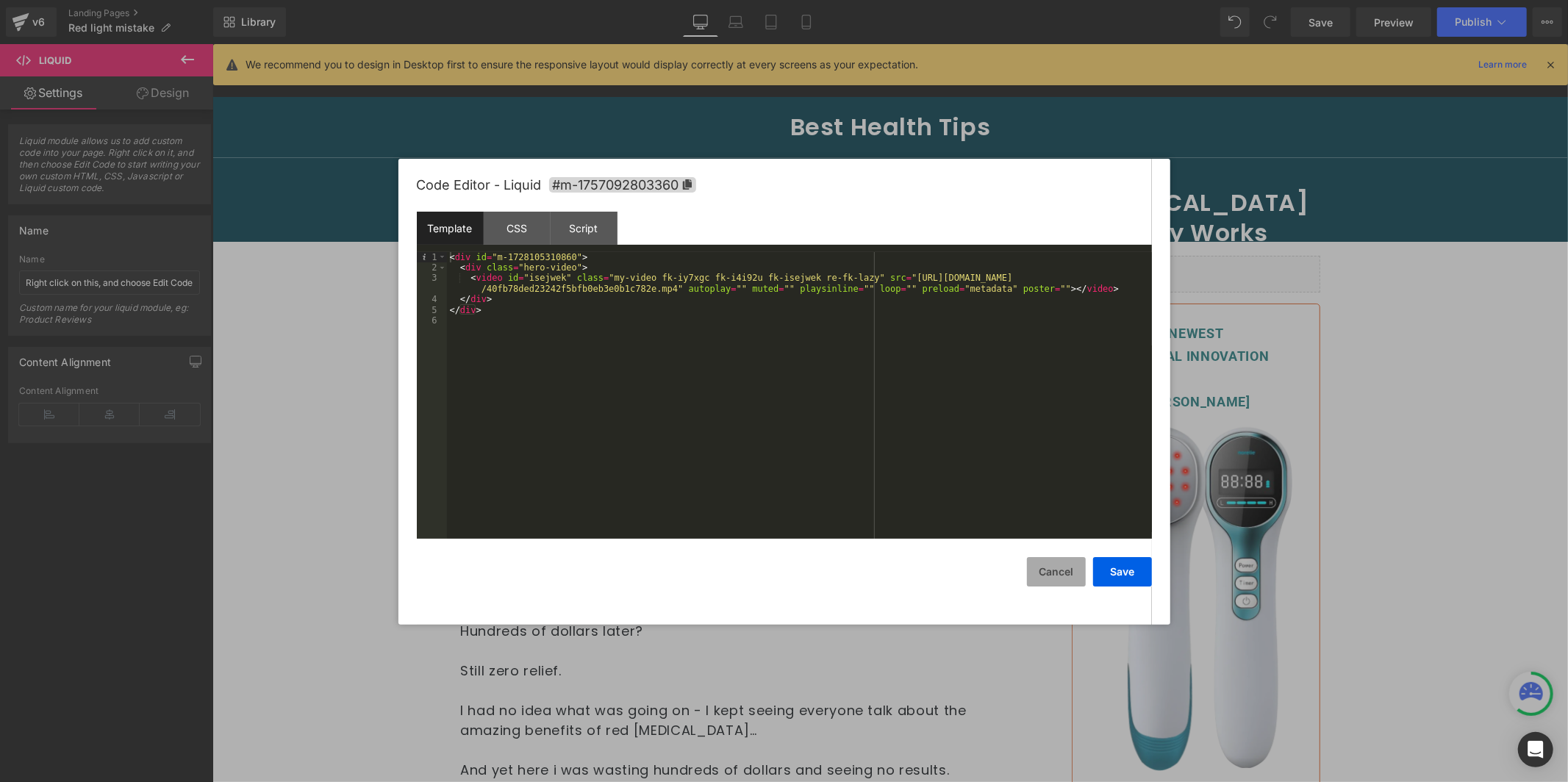
click at [1049, 569] on button "Cancel" at bounding box center [1056, 572] width 59 height 30
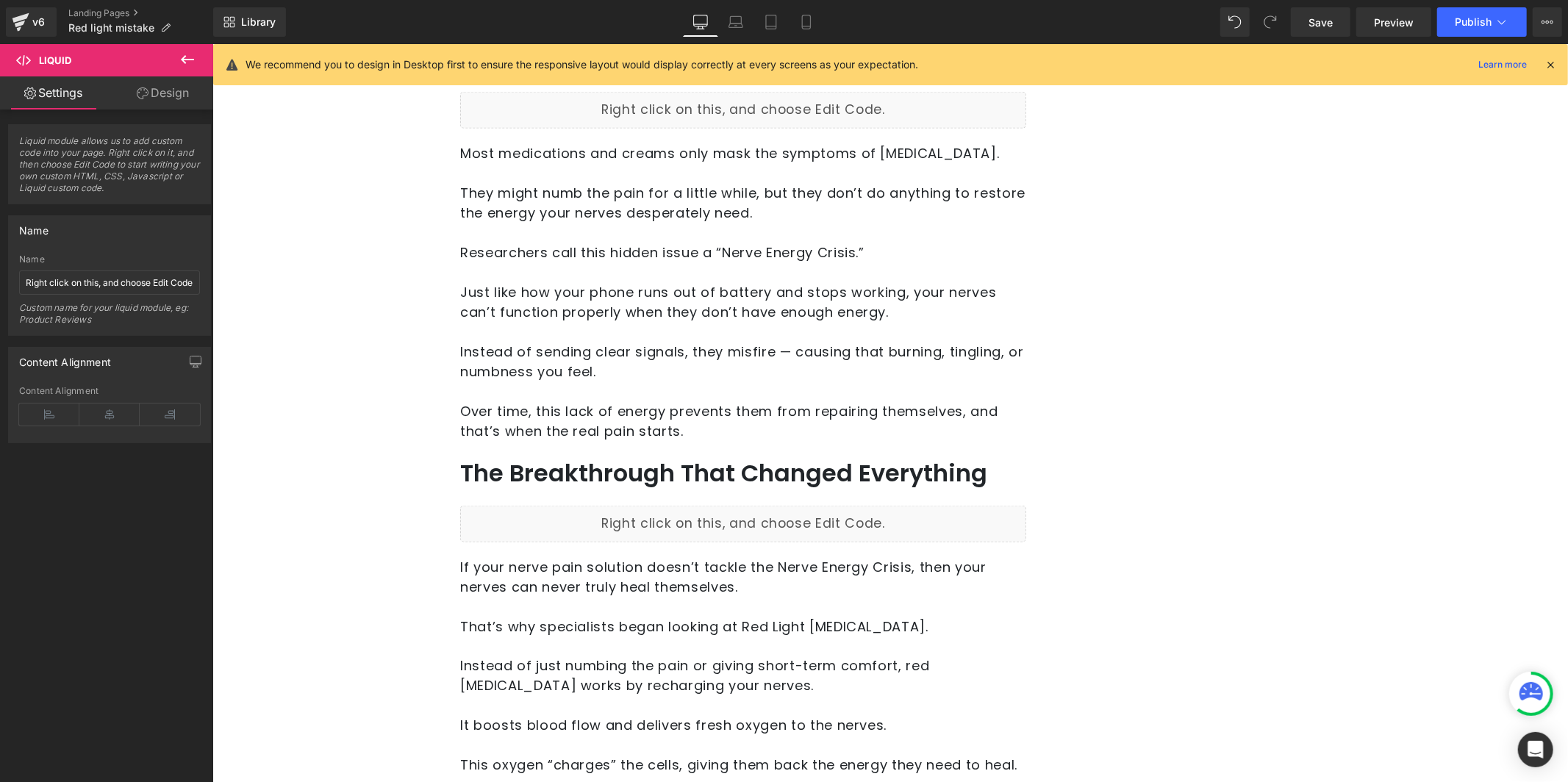
scroll to position [1840, 0]
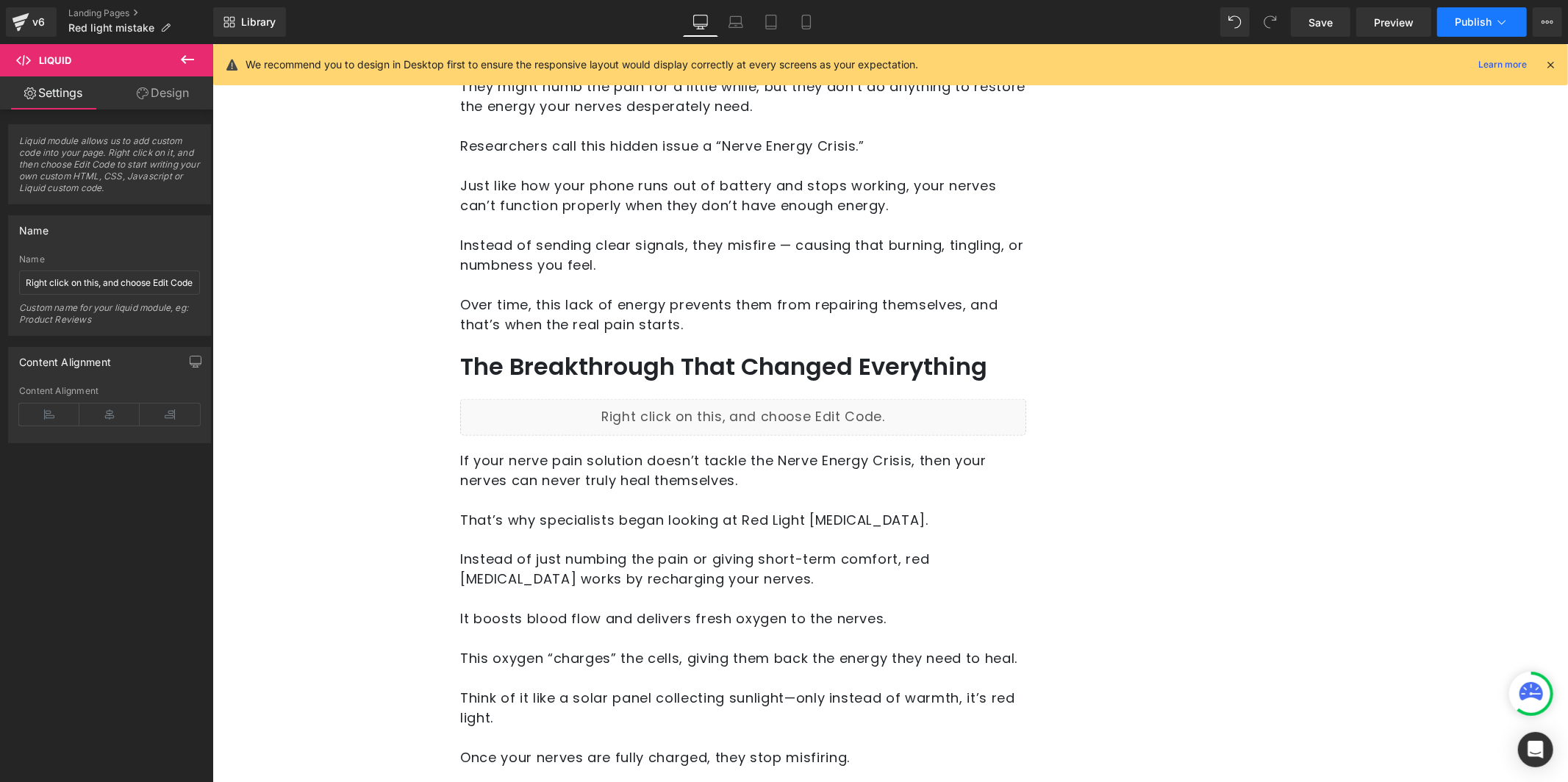
click at [1493, 23] on button "Publish" at bounding box center [1482, 22] width 90 height 30
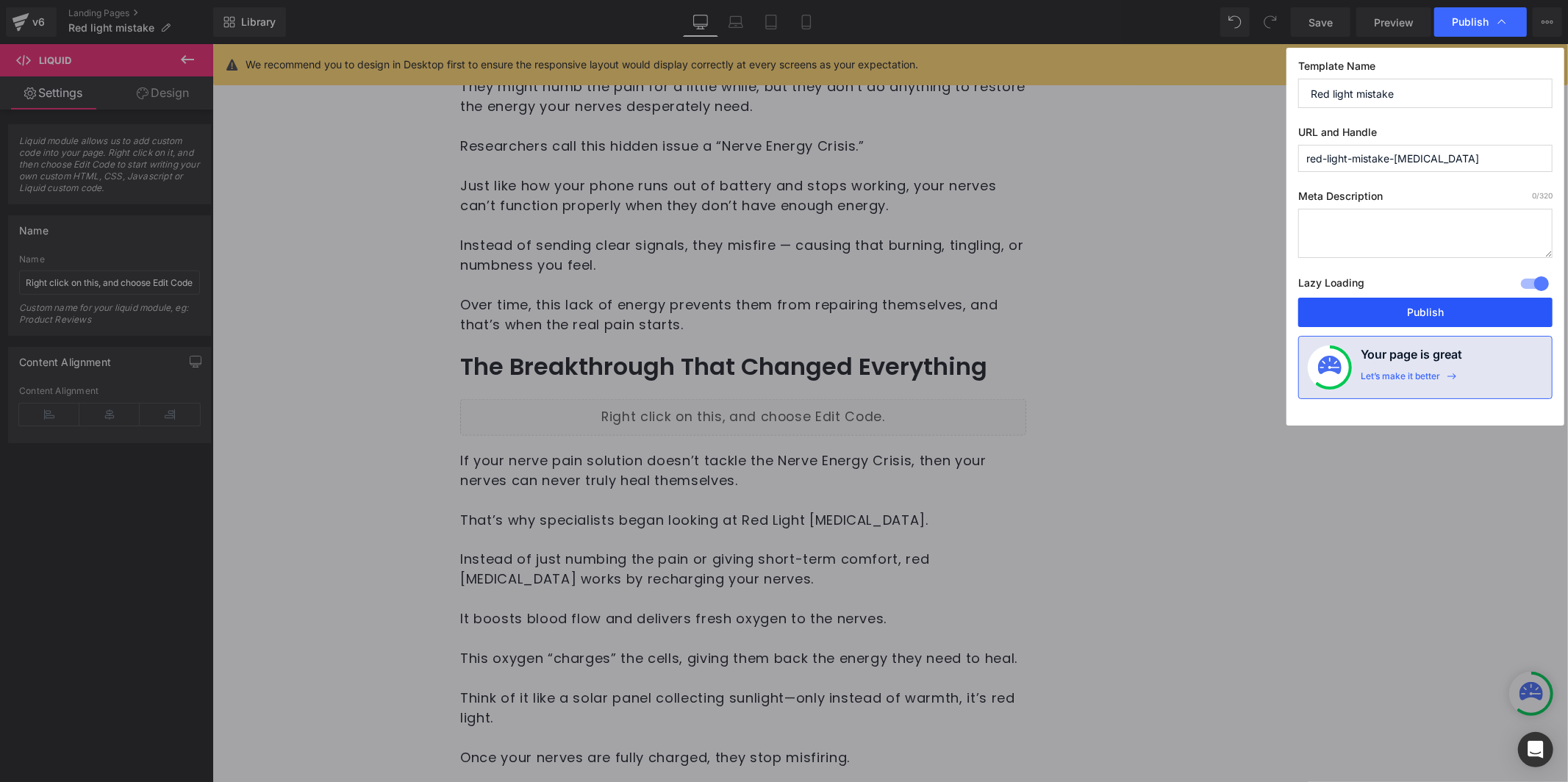
click at [1438, 316] on button "Publish" at bounding box center [1425, 312] width 254 height 30
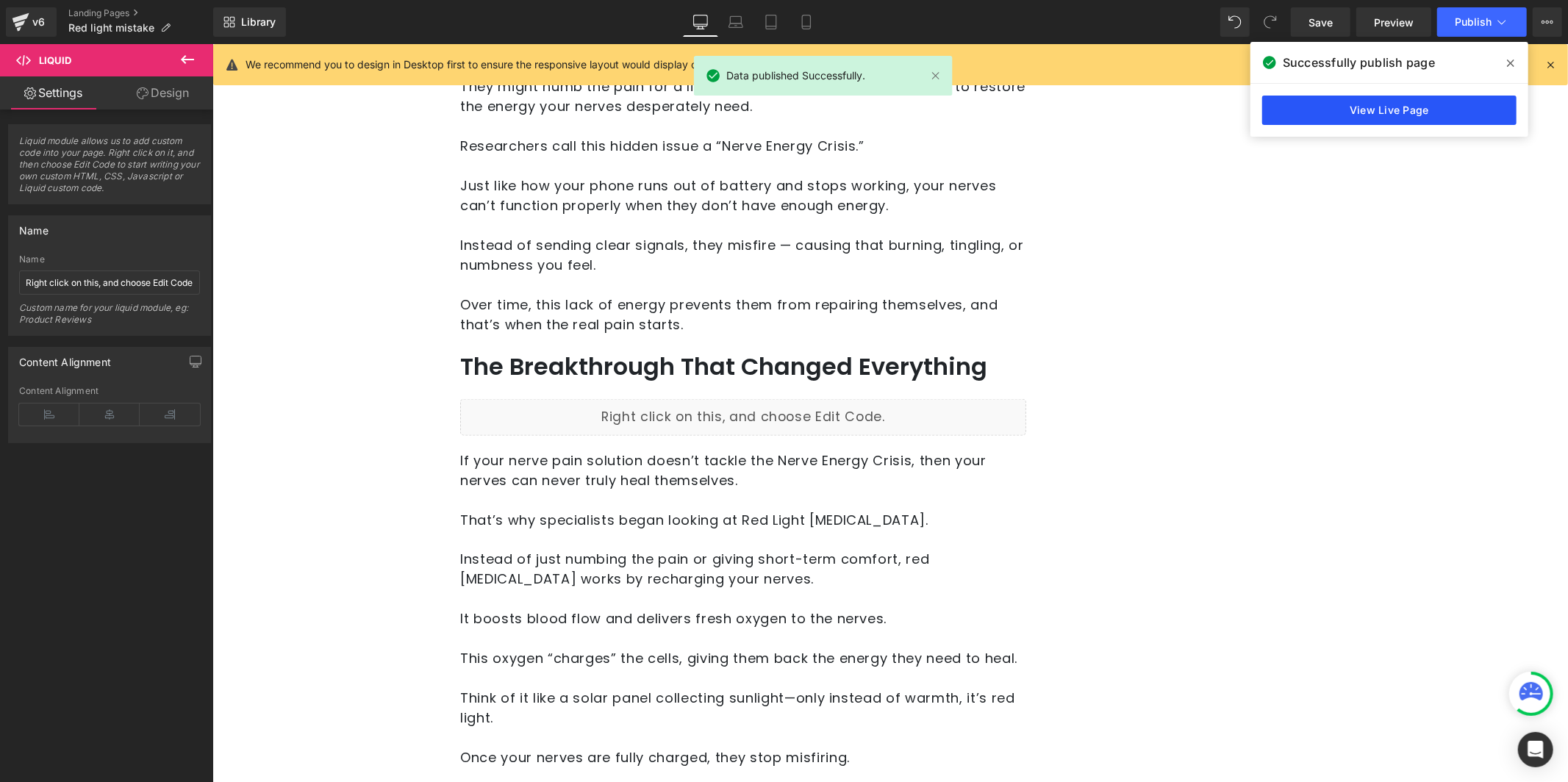
click at [1360, 110] on link "View Live Page" at bounding box center [1389, 110] width 254 height 30
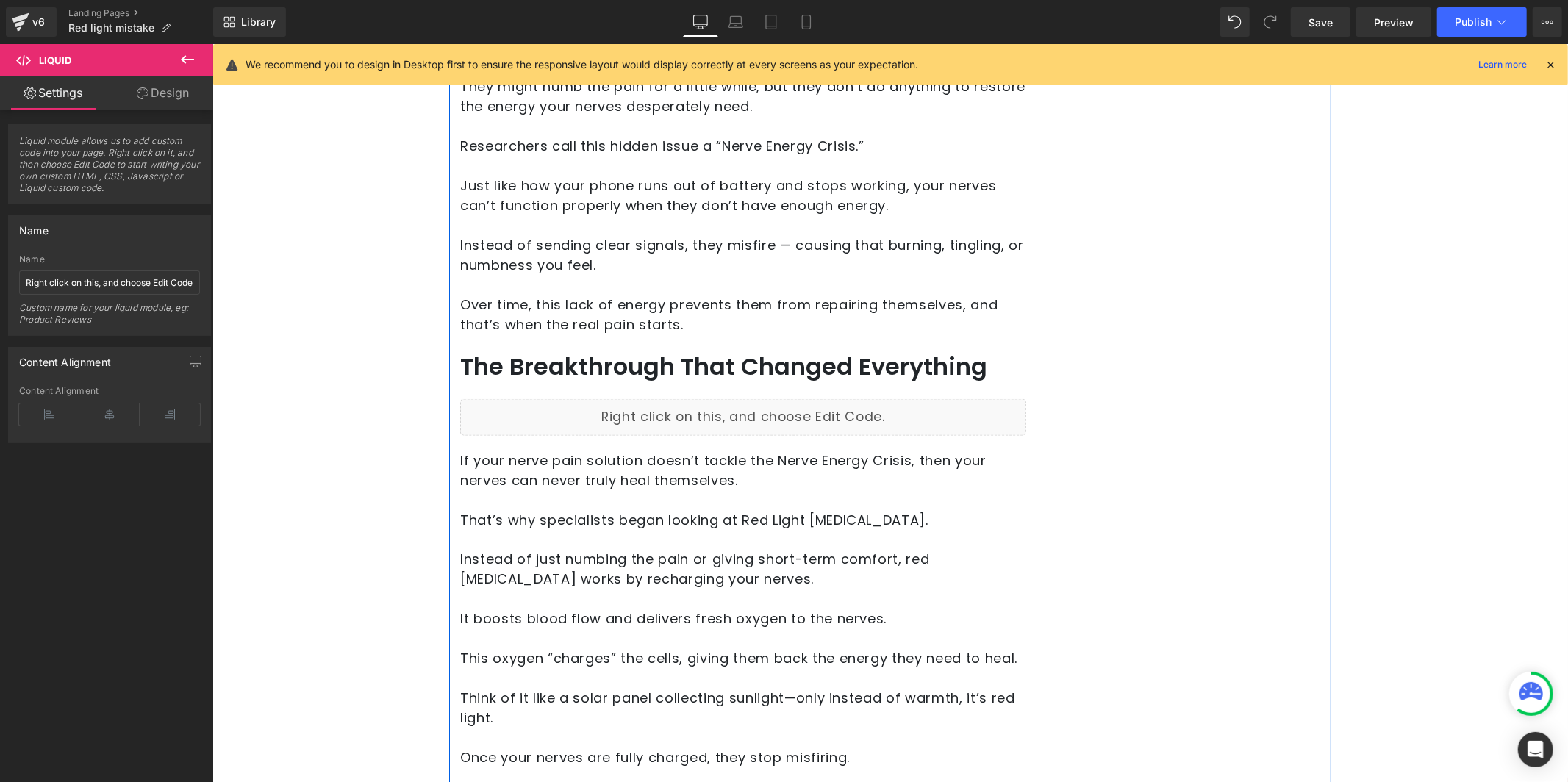
scroll to position [18, 0]
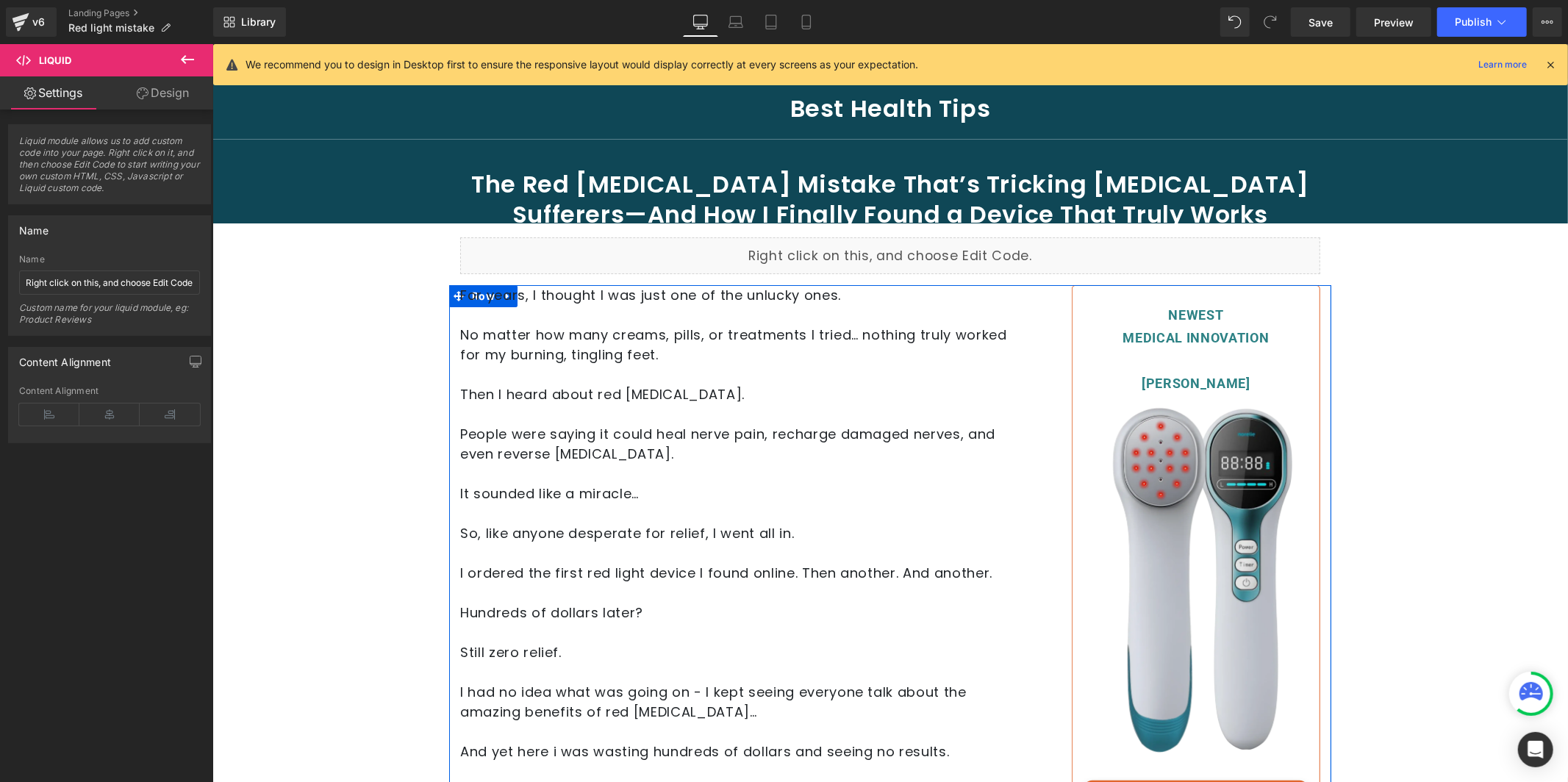
click at [1214, 489] on img at bounding box center [1194, 586] width 225 height 385
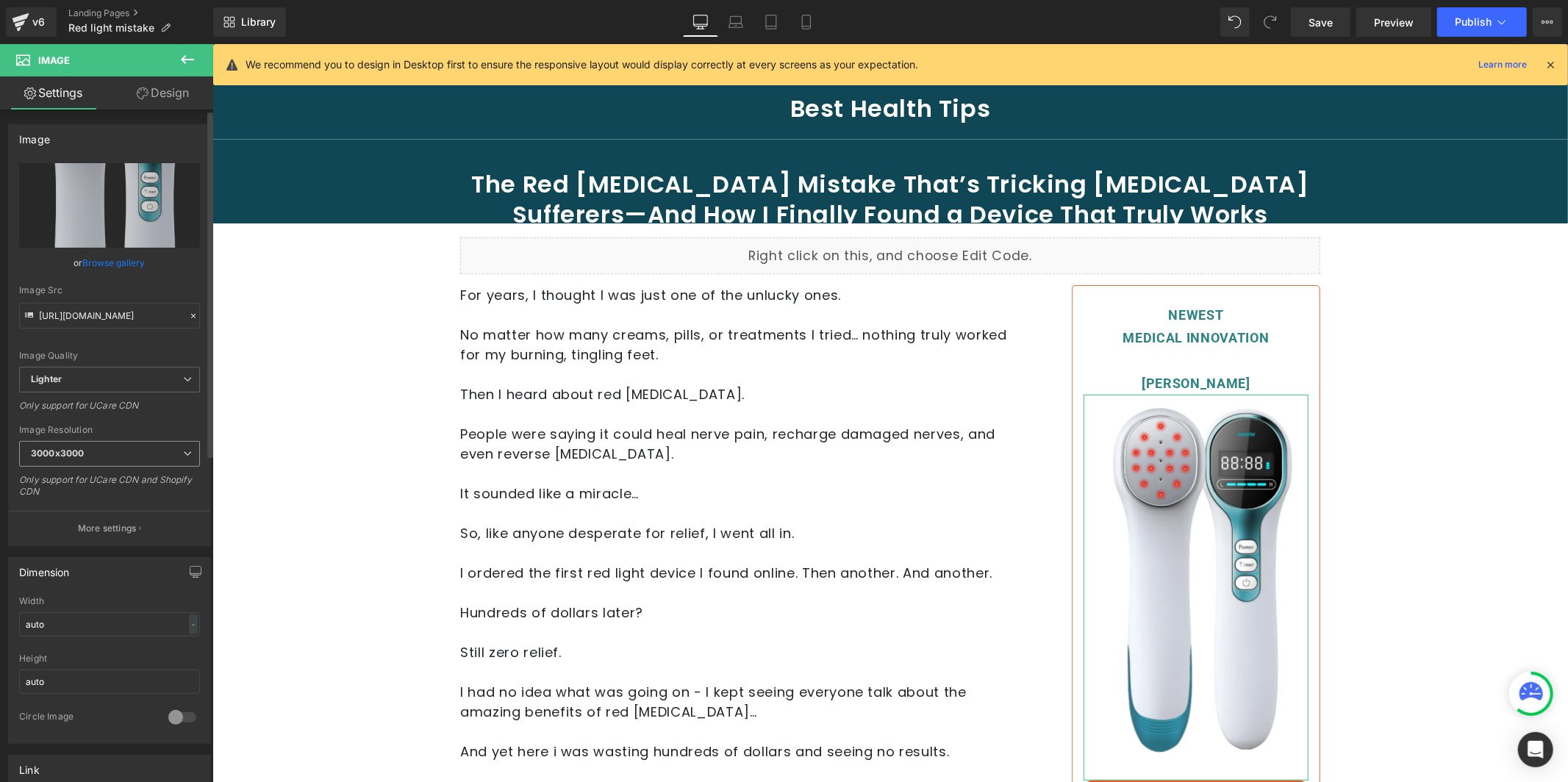
click at [113, 460] on span "3000x3000" at bounding box center [109, 453] width 181 height 26
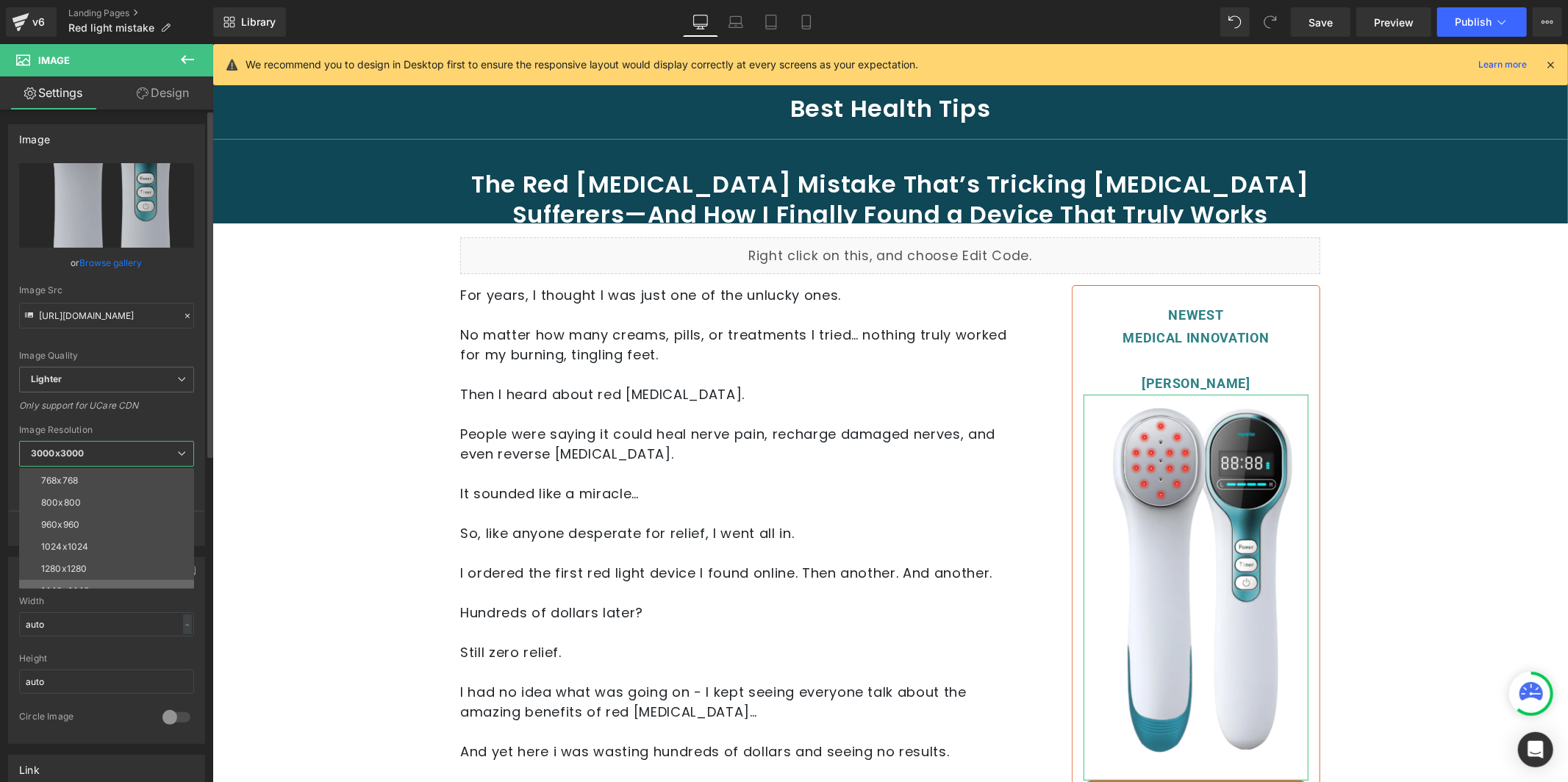
scroll to position [123, 0]
click at [88, 658] on div "Height" at bounding box center [106, 659] width 175 height 11
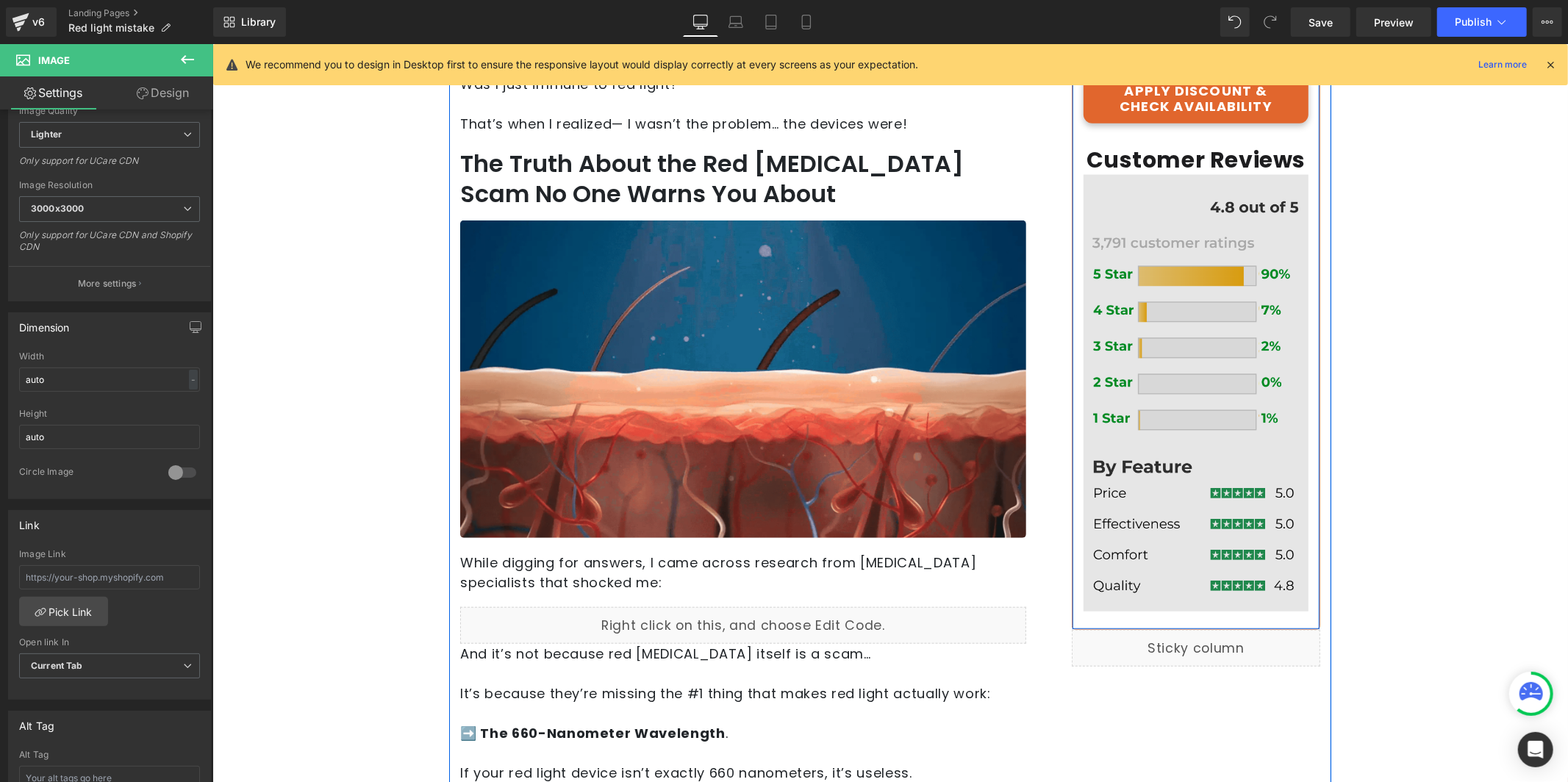
scroll to position [731, 0]
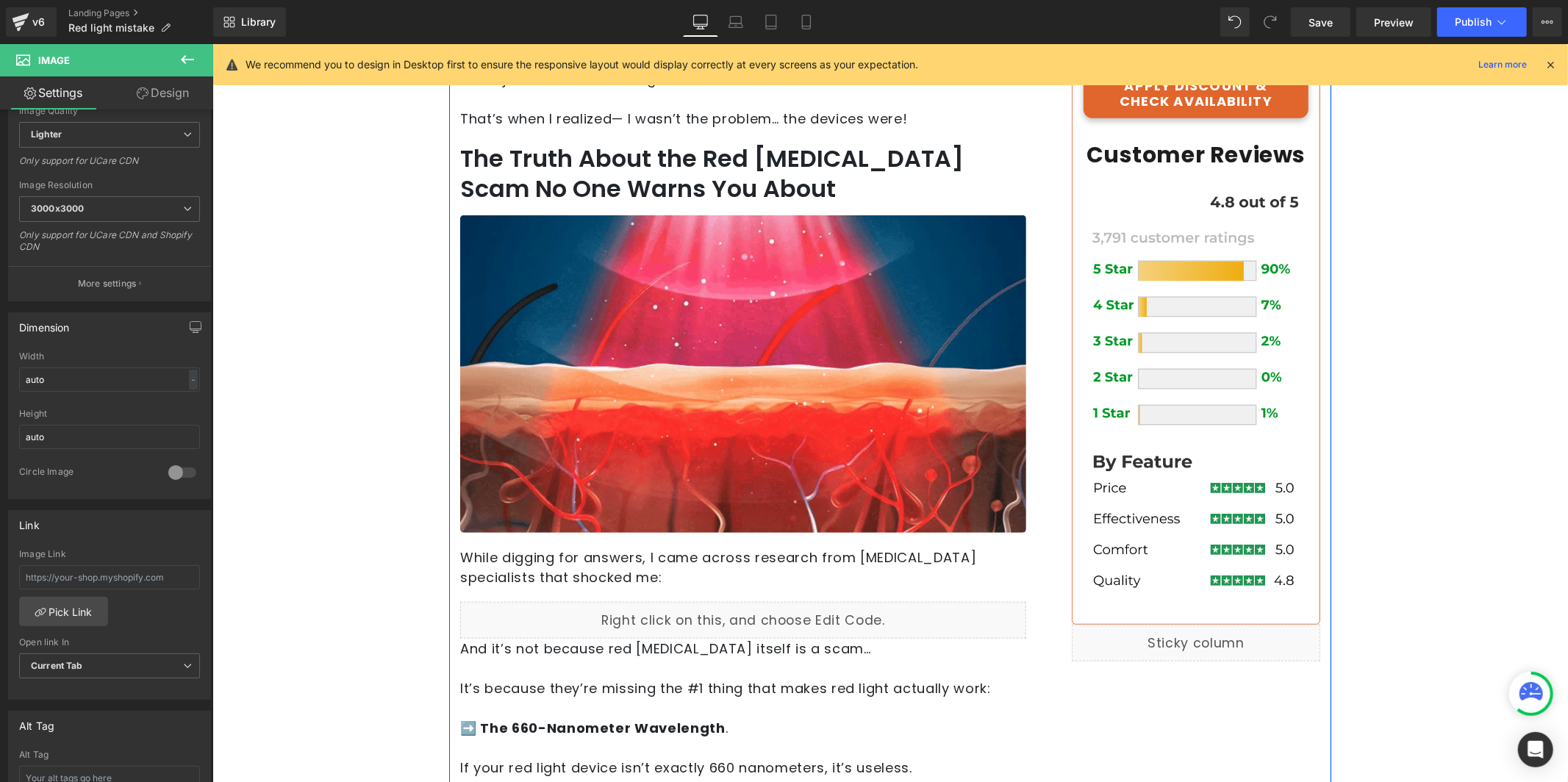
click at [1214, 639] on div "Liquid" at bounding box center [1195, 642] width 248 height 36
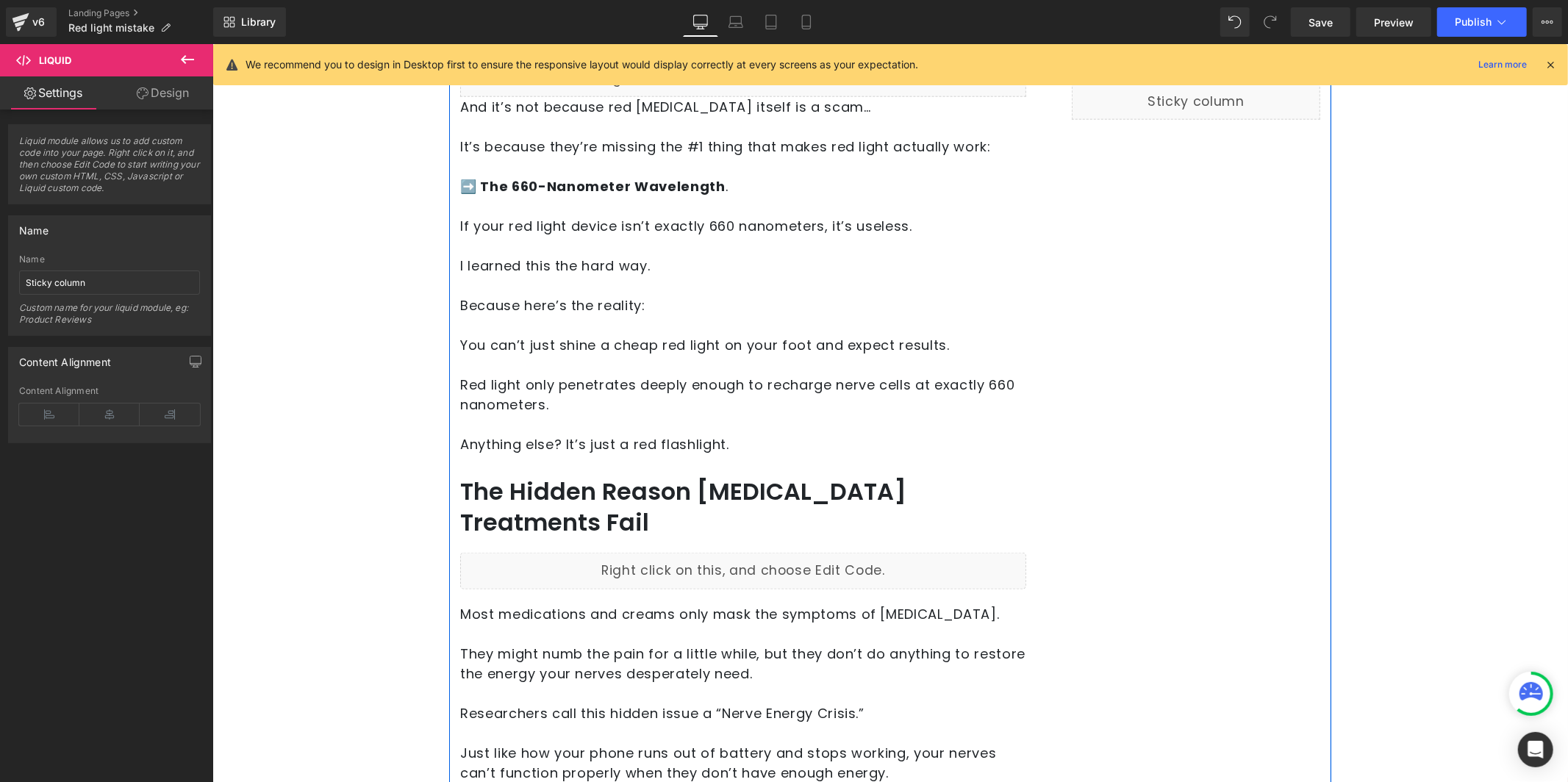
scroll to position [1205, 0]
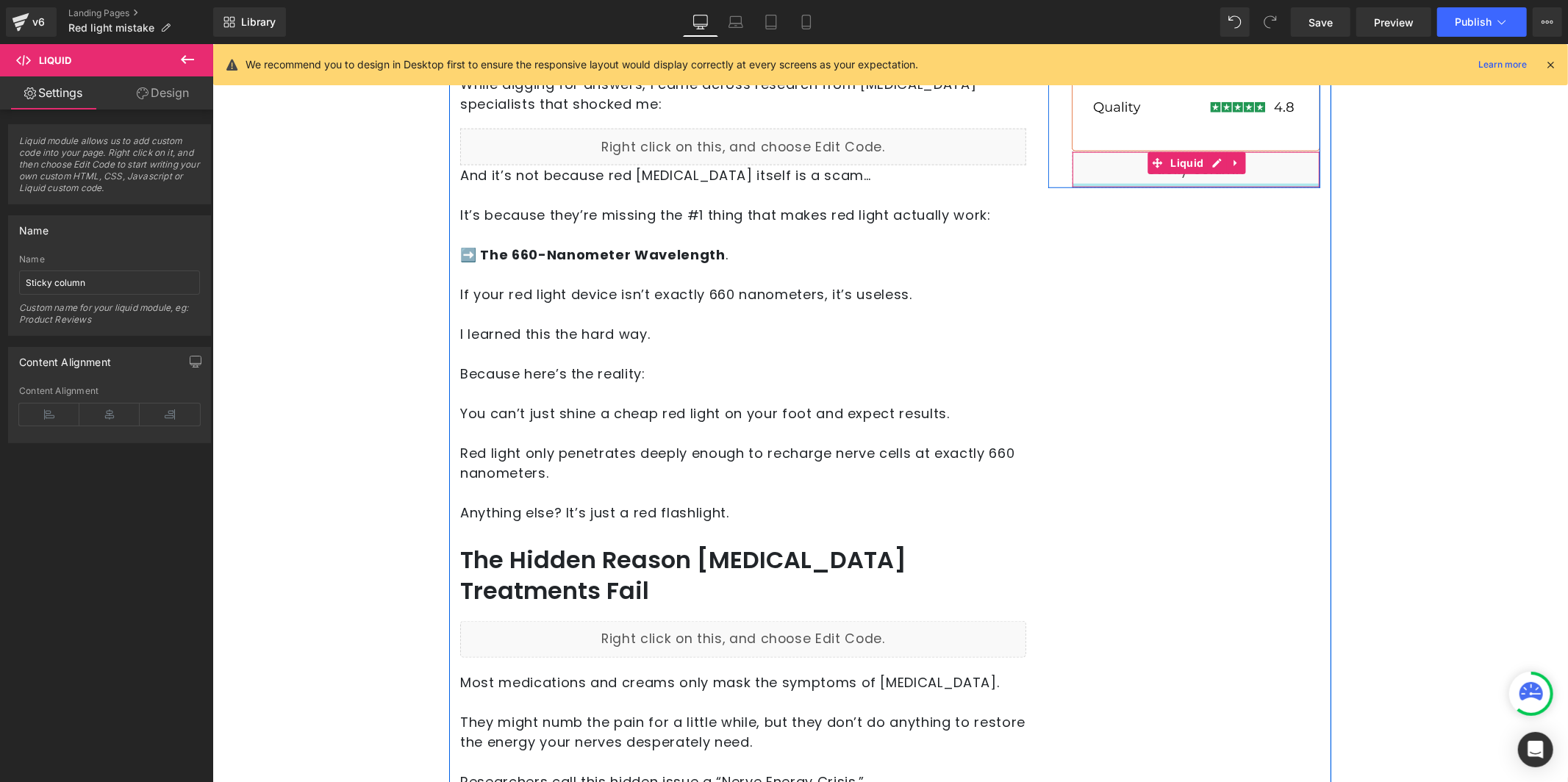
click at [1198, 184] on div at bounding box center [1194, 185] width 247 height 4
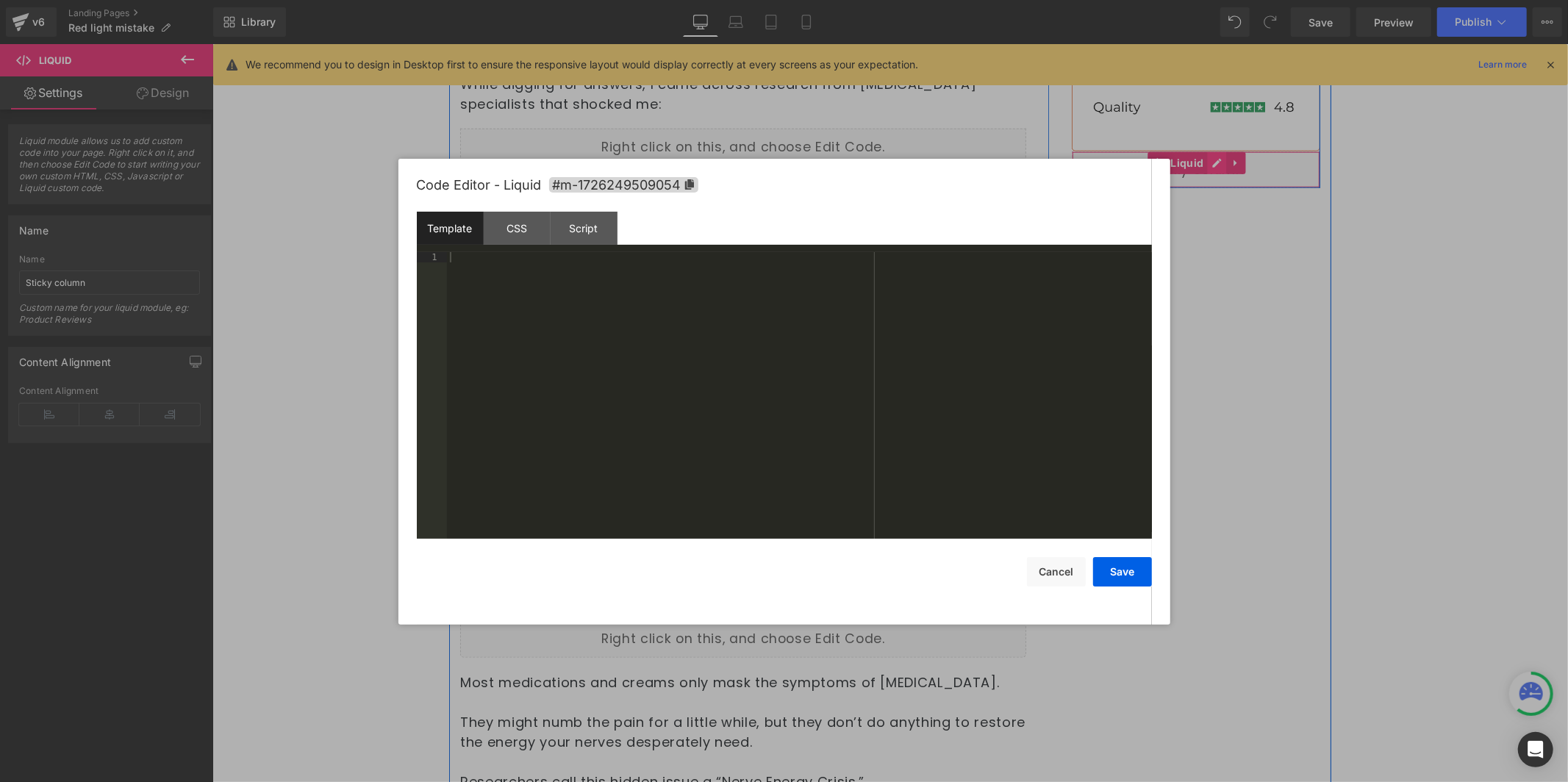
click at [1202, 155] on div "Liquid" at bounding box center [1195, 169] width 248 height 36
click at [546, 231] on div "CSS" at bounding box center [517, 228] width 67 height 33
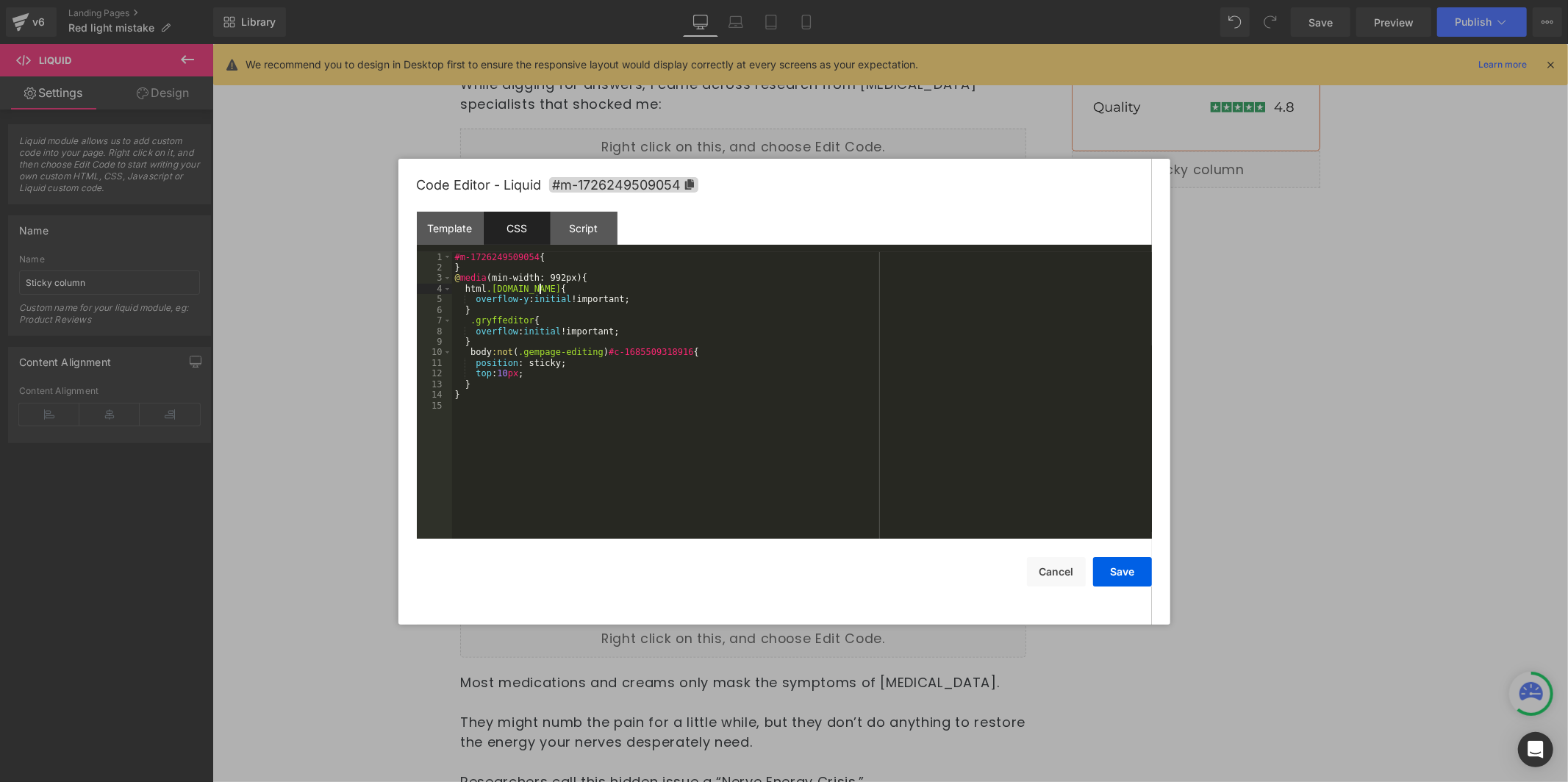
click at [542, 290] on div "#m-1726249509054 { } @ media (min-width: 992px) { html .[DOMAIN_NAME] { overflo…" at bounding box center [802, 406] width 699 height 308
click at [1141, 570] on button "Save" at bounding box center [1123, 572] width 59 height 30
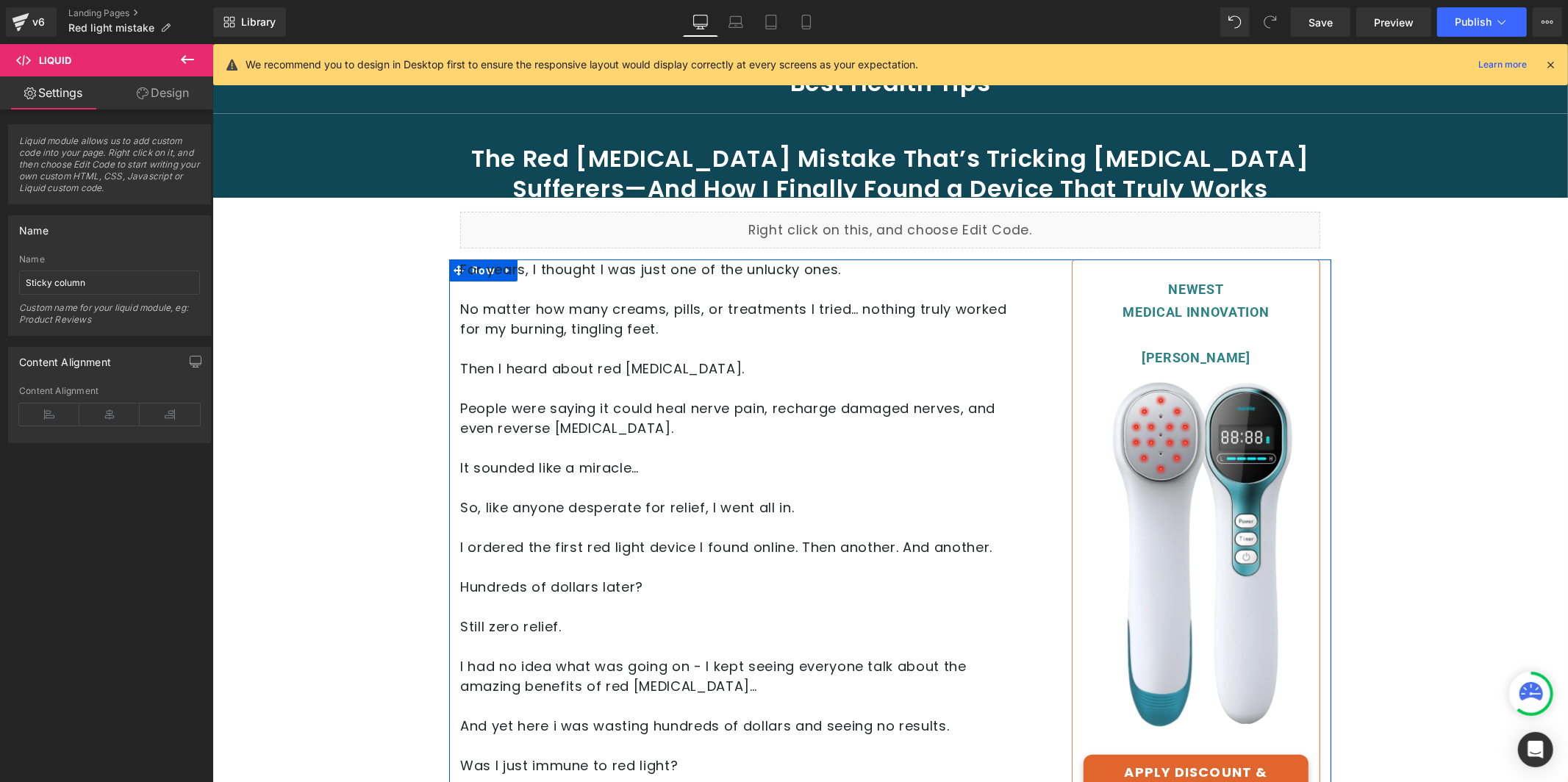
scroll to position [40, 0]
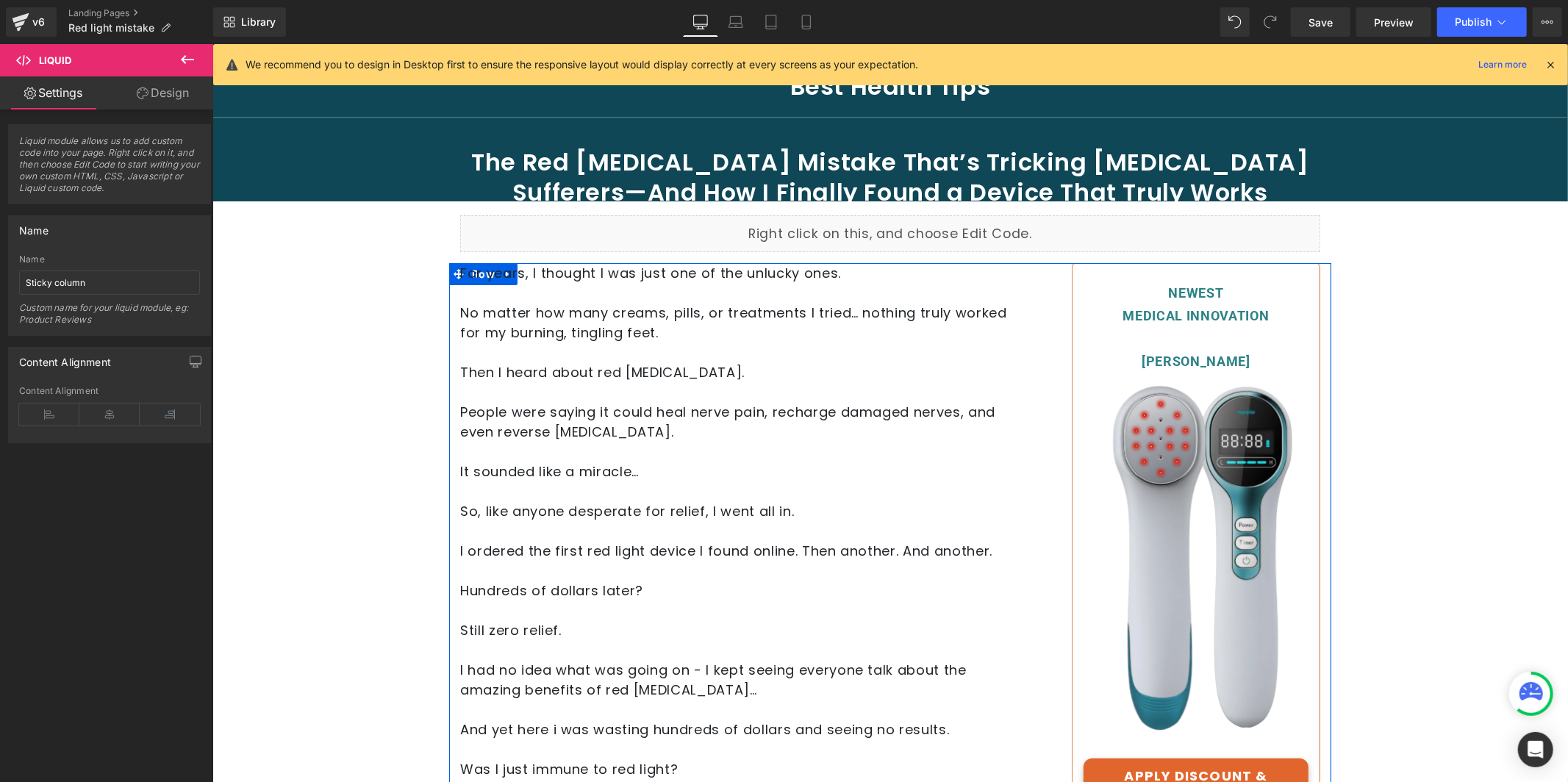
click at [1198, 474] on img at bounding box center [1194, 564] width 225 height 385
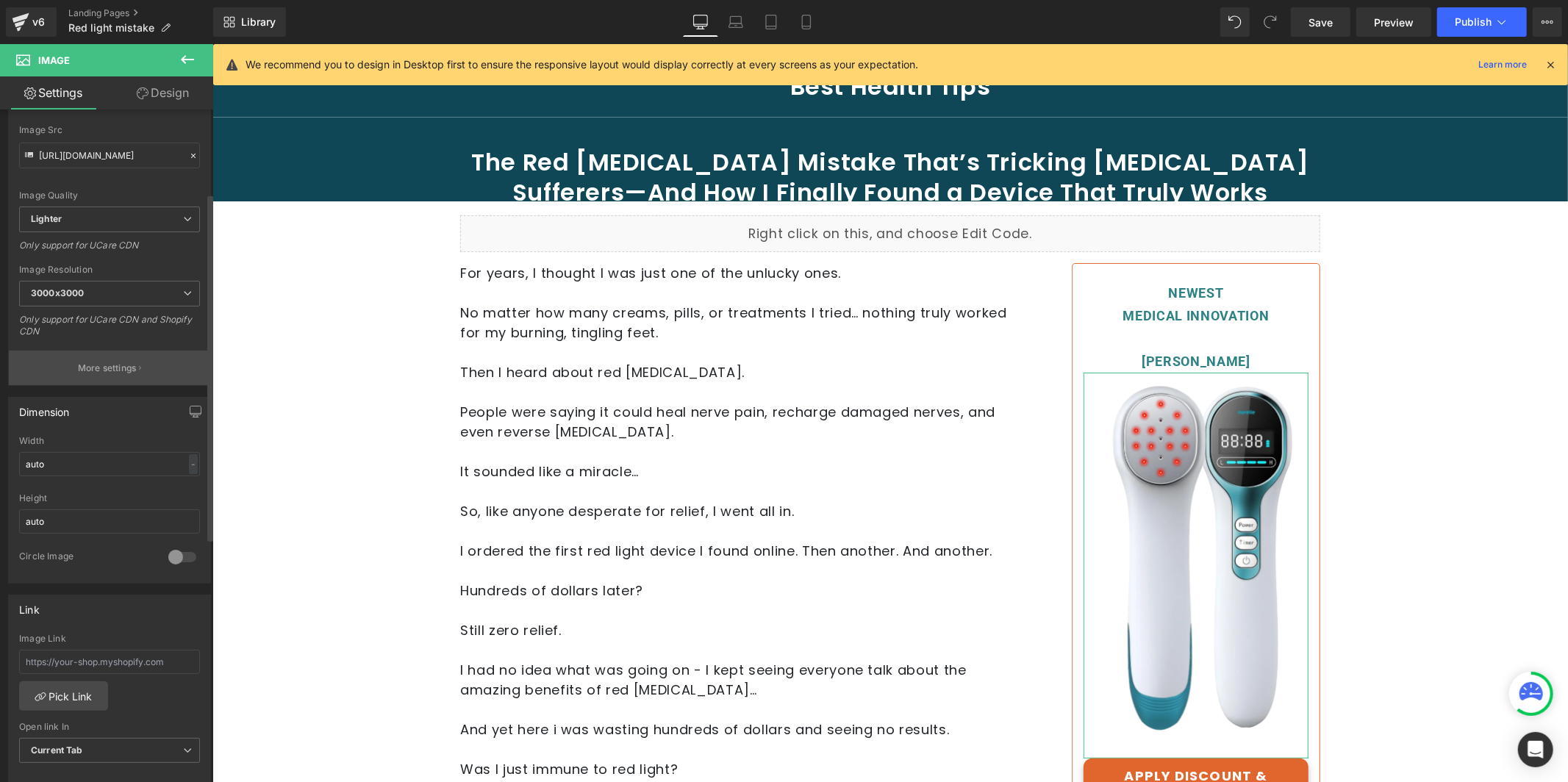
scroll to position [162, 0]
click at [90, 297] on span "3000x3000" at bounding box center [109, 292] width 181 height 26
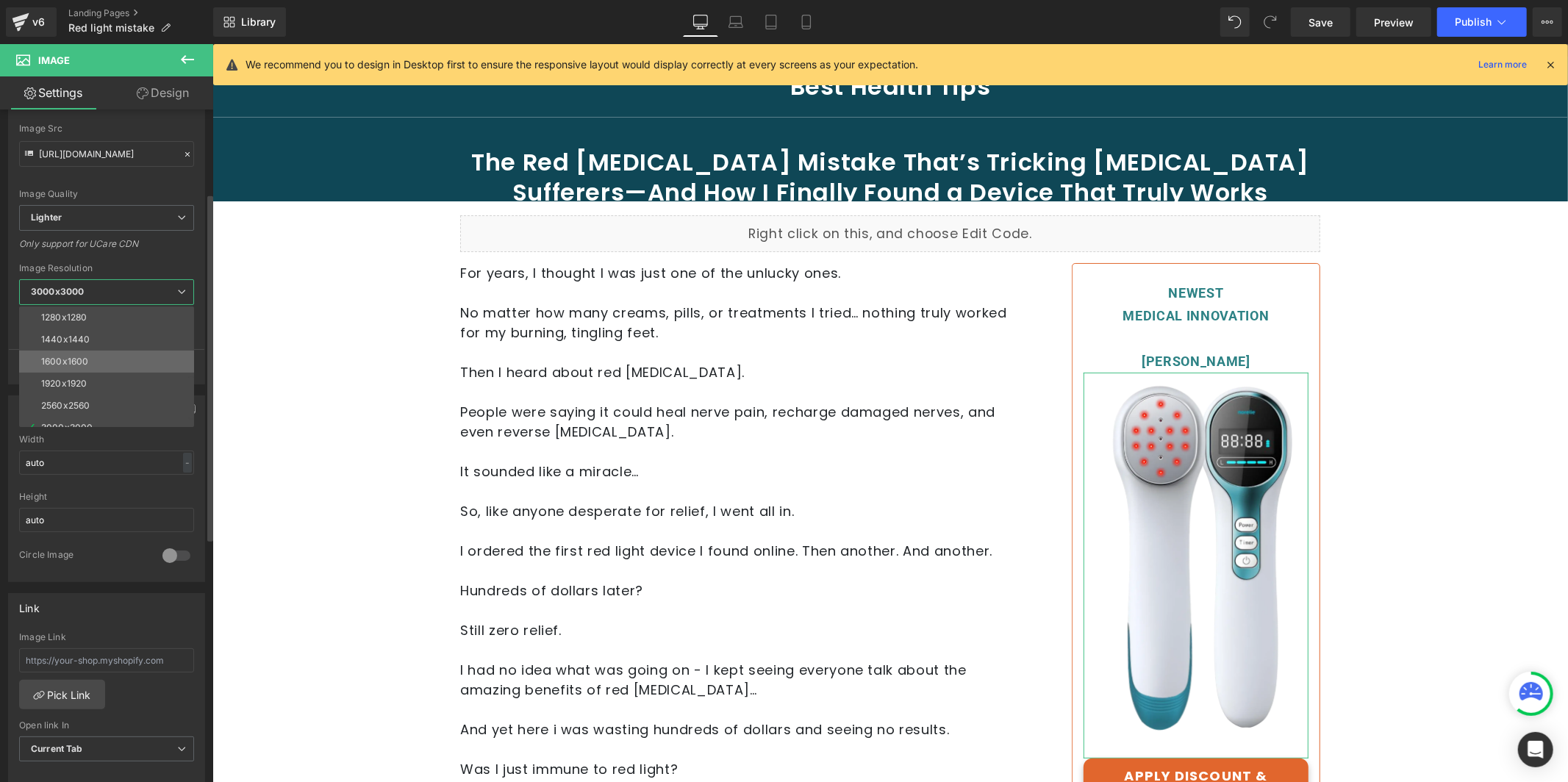
scroll to position [195, 0]
click at [84, 323] on div "1280x1280" at bounding box center [64, 321] width 46 height 11
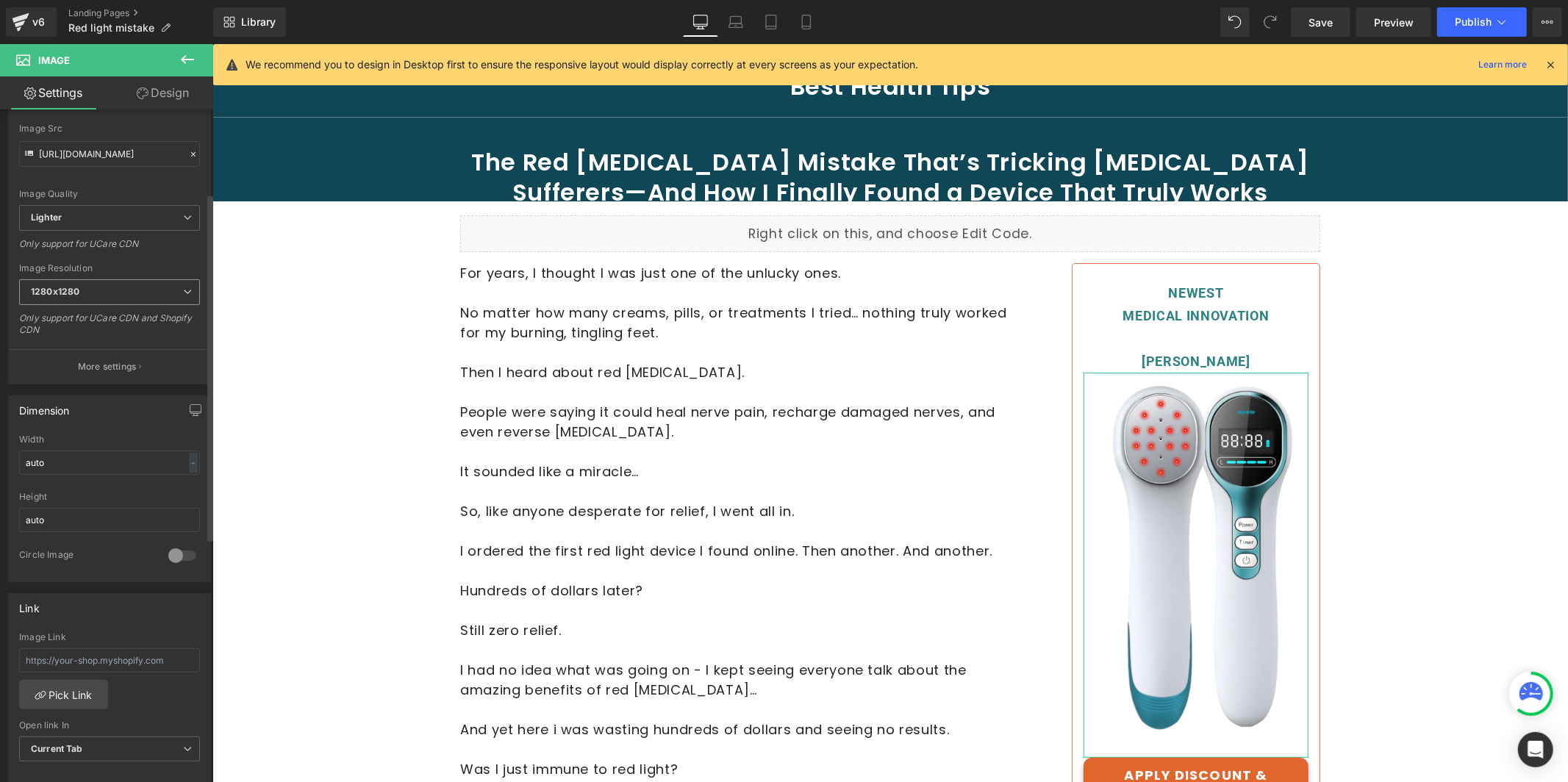
click at [65, 307] on div "1280x1280 100x100 240x240 480x480 576x576 640x640 768x768 800x800 960x960 1024x…" at bounding box center [109, 295] width 181 height 33
click at [79, 286] on span "1280x1280" at bounding box center [109, 292] width 181 height 26
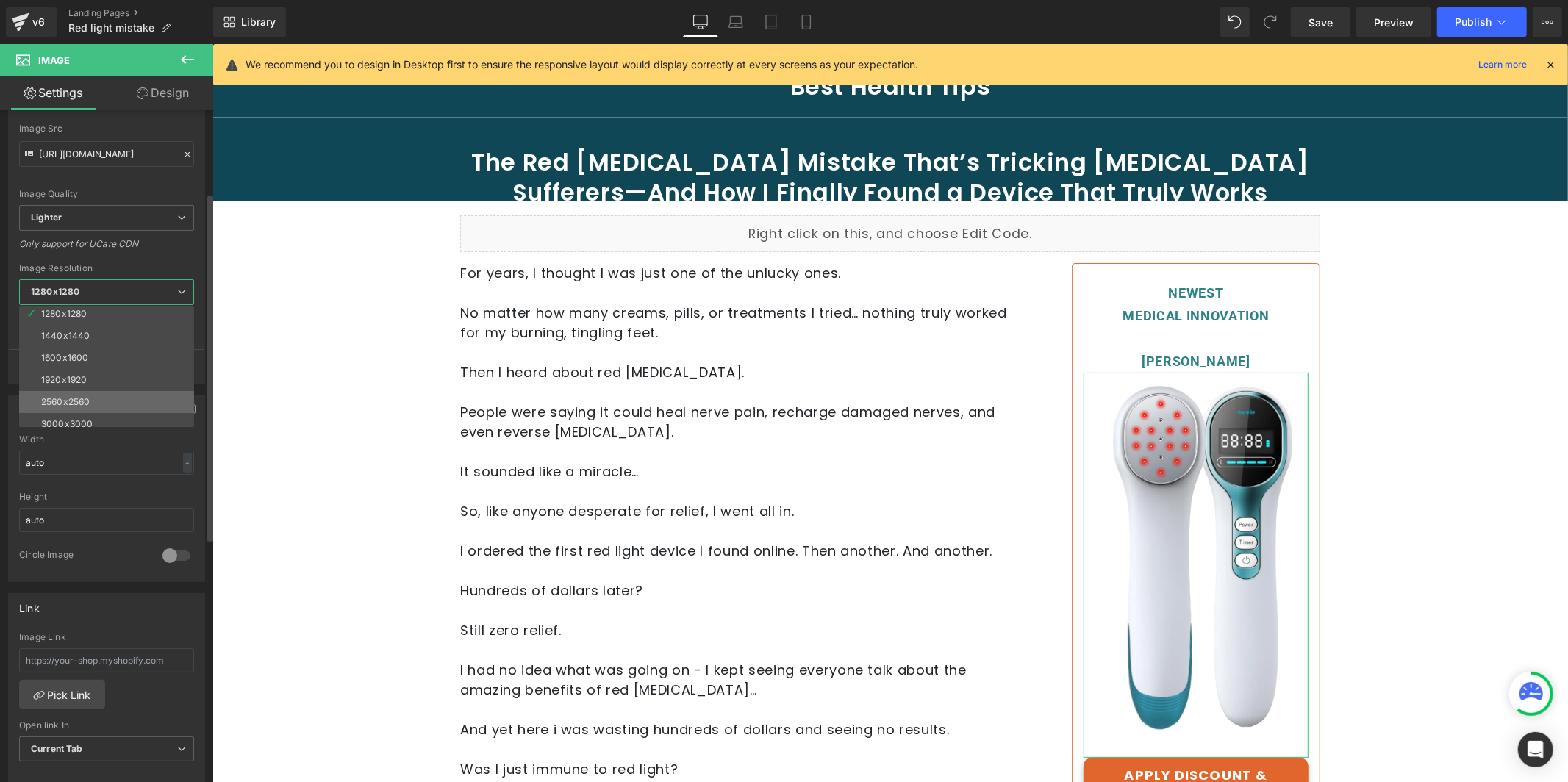
scroll to position [209, 0]
click at [95, 409] on li "3000x3000" at bounding box center [110, 417] width 182 height 22
type input "[URL][DOMAIN_NAME]"
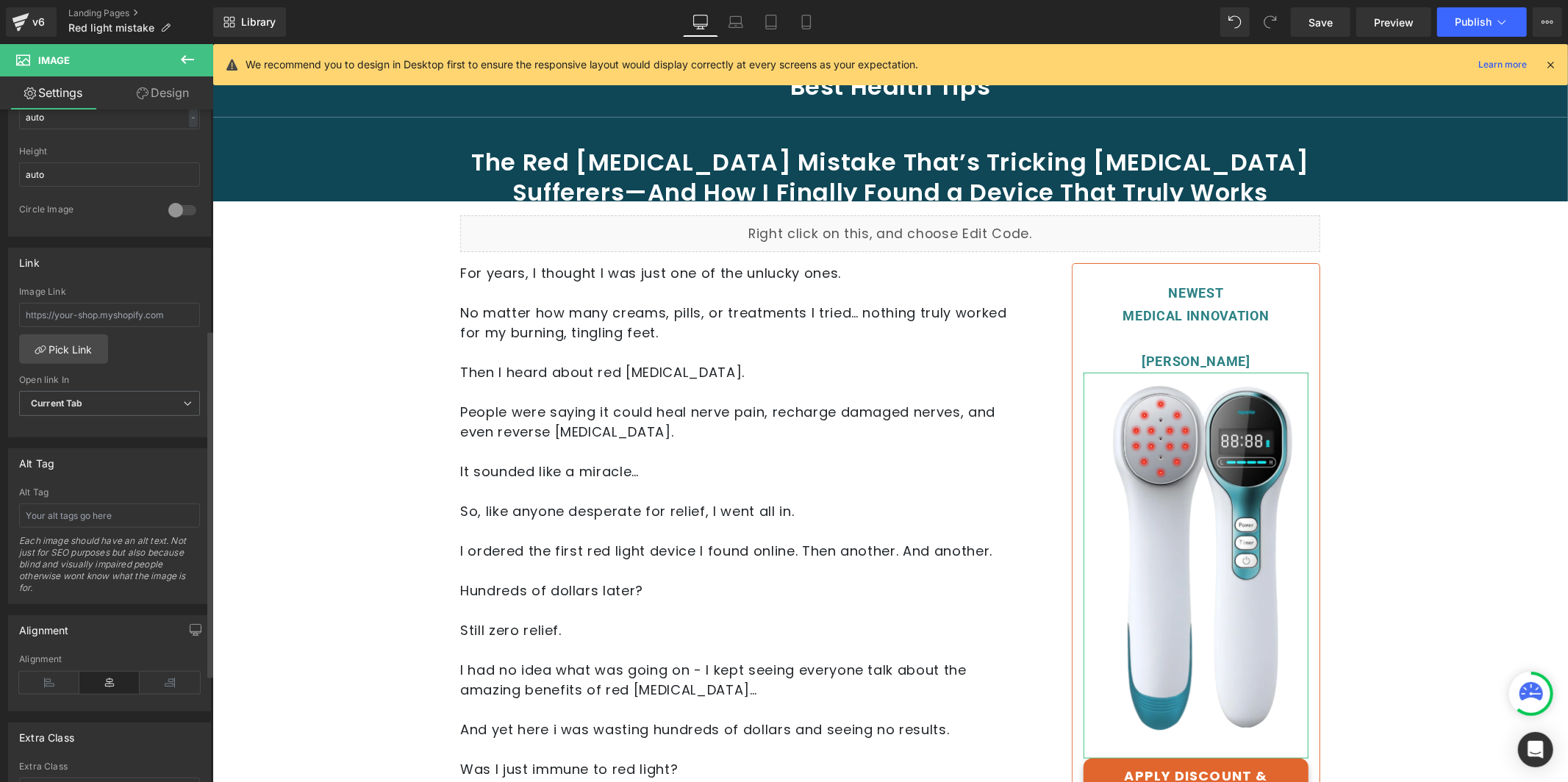
scroll to position [425, 0]
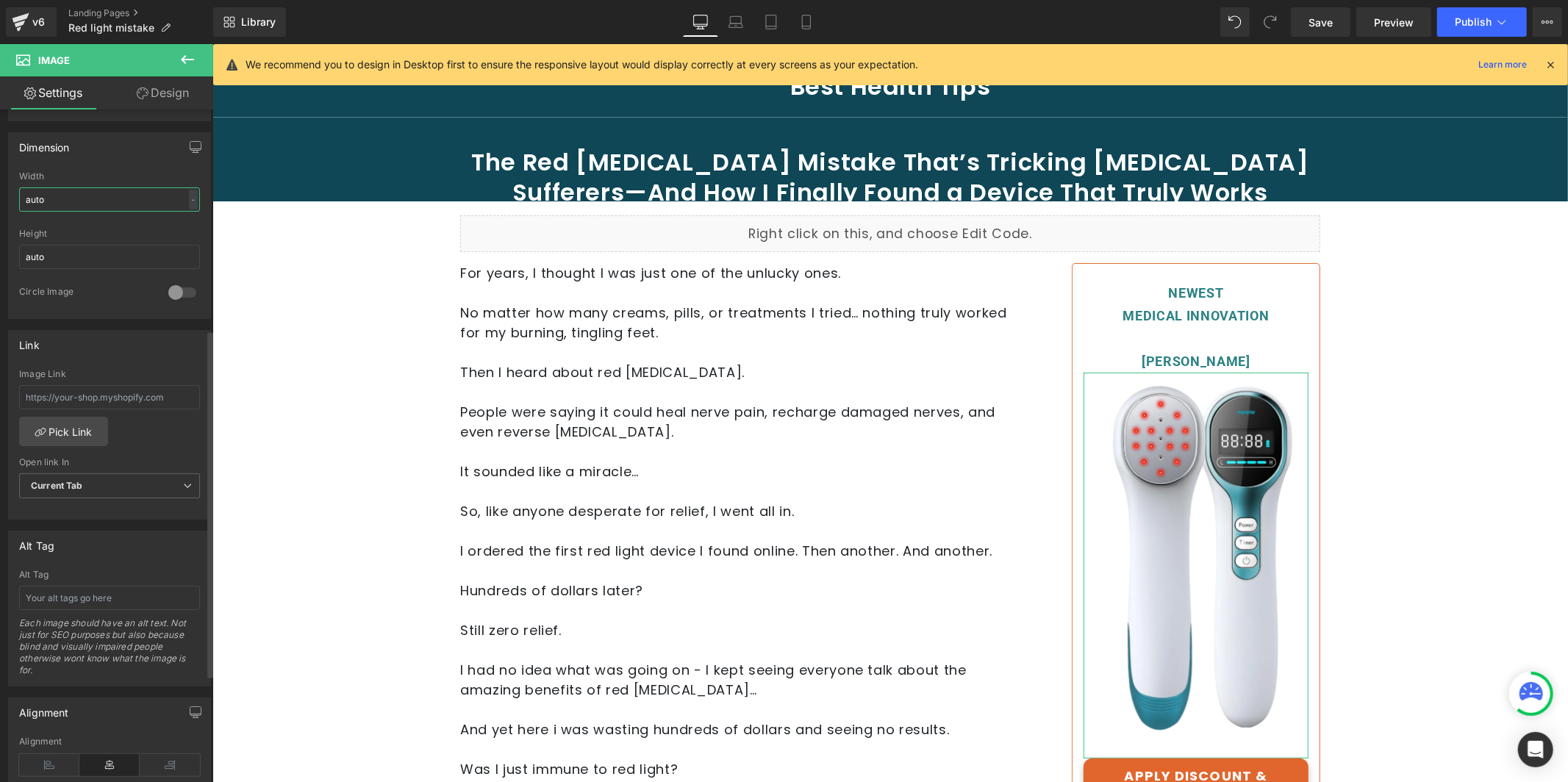
click at [65, 208] on input "auto" at bounding box center [109, 199] width 181 height 24
click at [83, 258] on input "auto" at bounding box center [109, 256] width 181 height 24
type input "300"
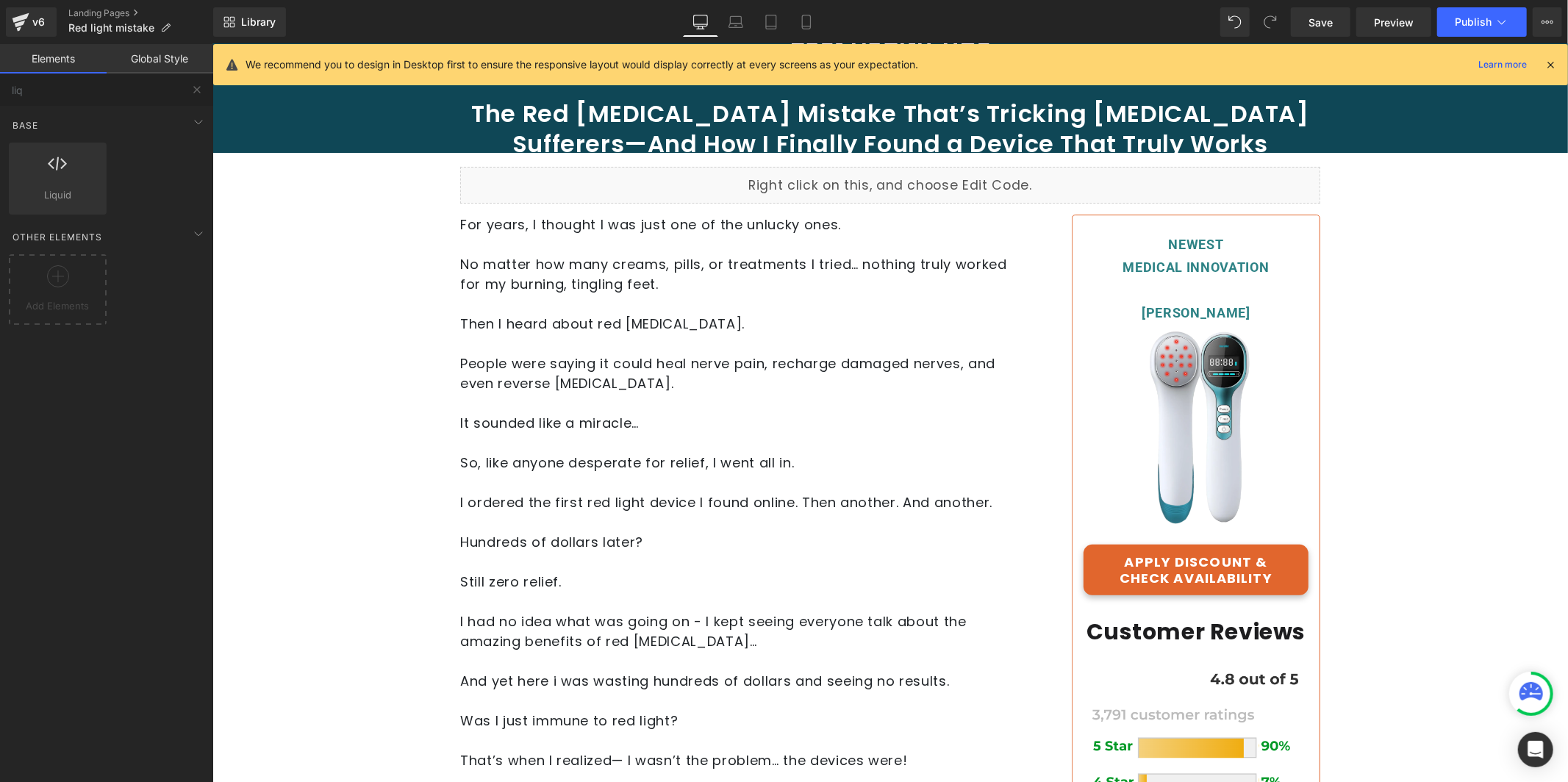
scroll to position [103, 0]
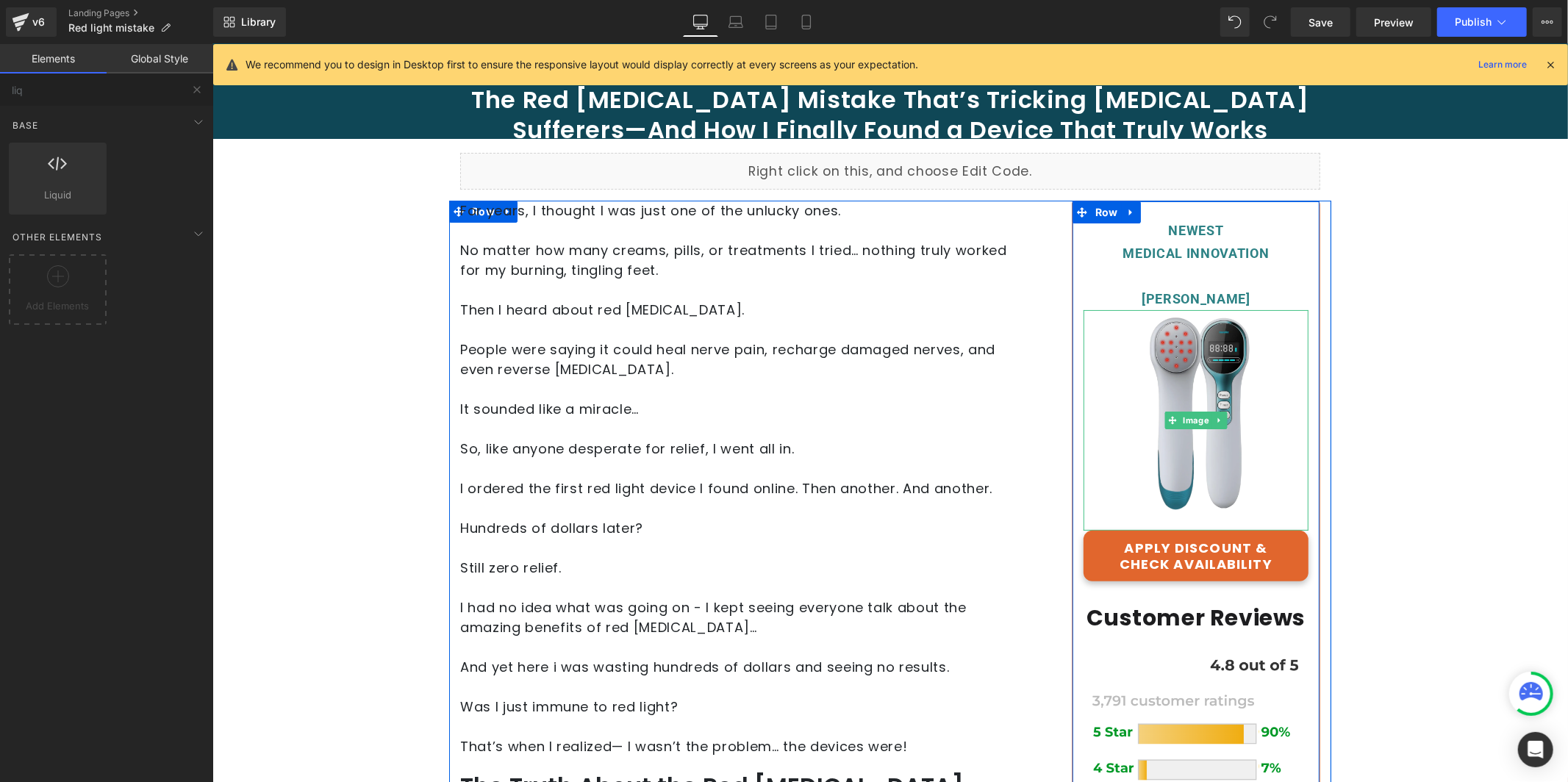
click at [1209, 354] on img at bounding box center [1195, 420] width 126 height 221
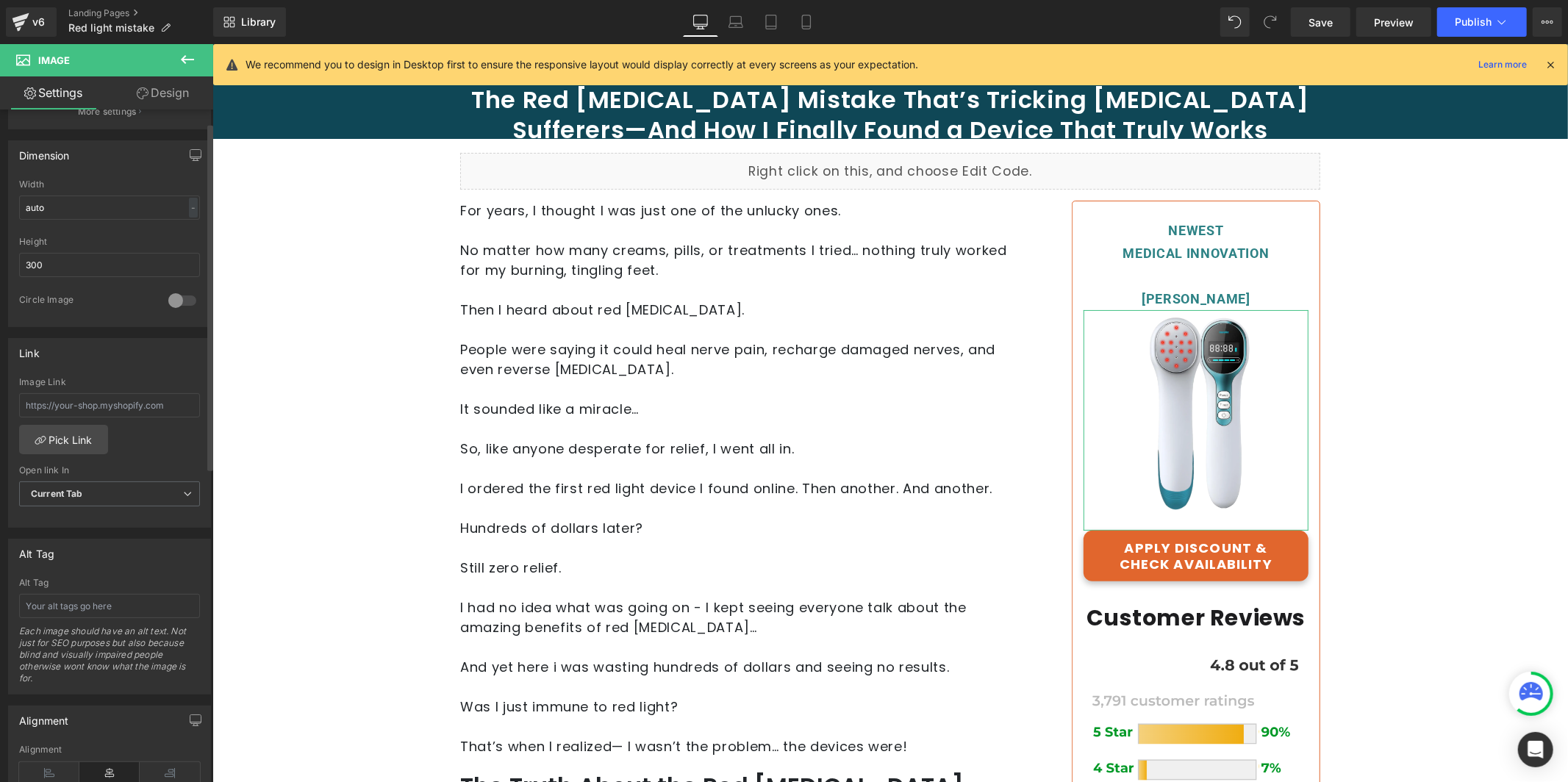
scroll to position [423, 0]
click at [38, 203] on input "auto" at bounding box center [109, 201] width 181 height 24
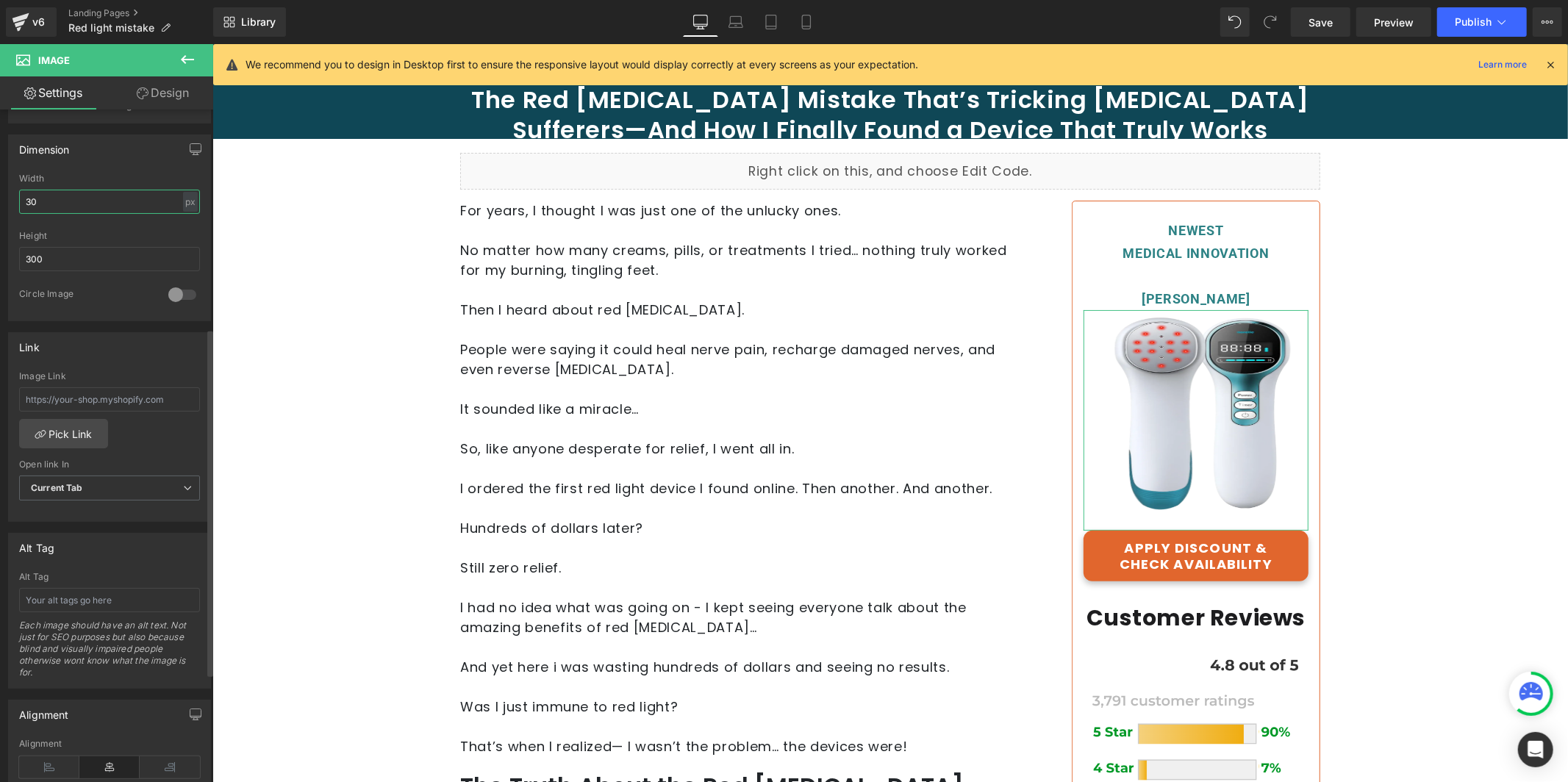
type input "3"
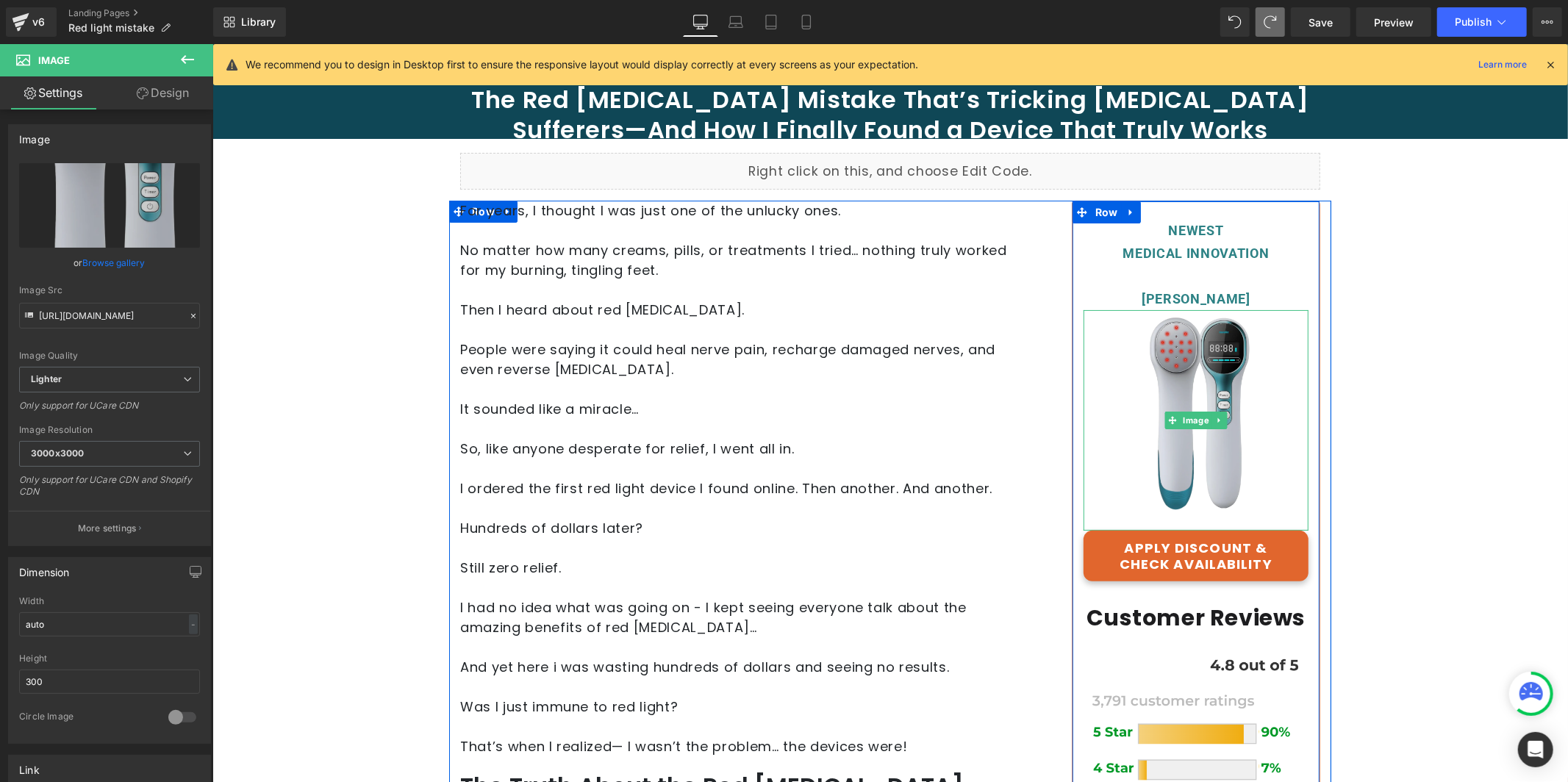
click at [1150, 391] on img at bounding box center [1195, 420] width 126 height 221
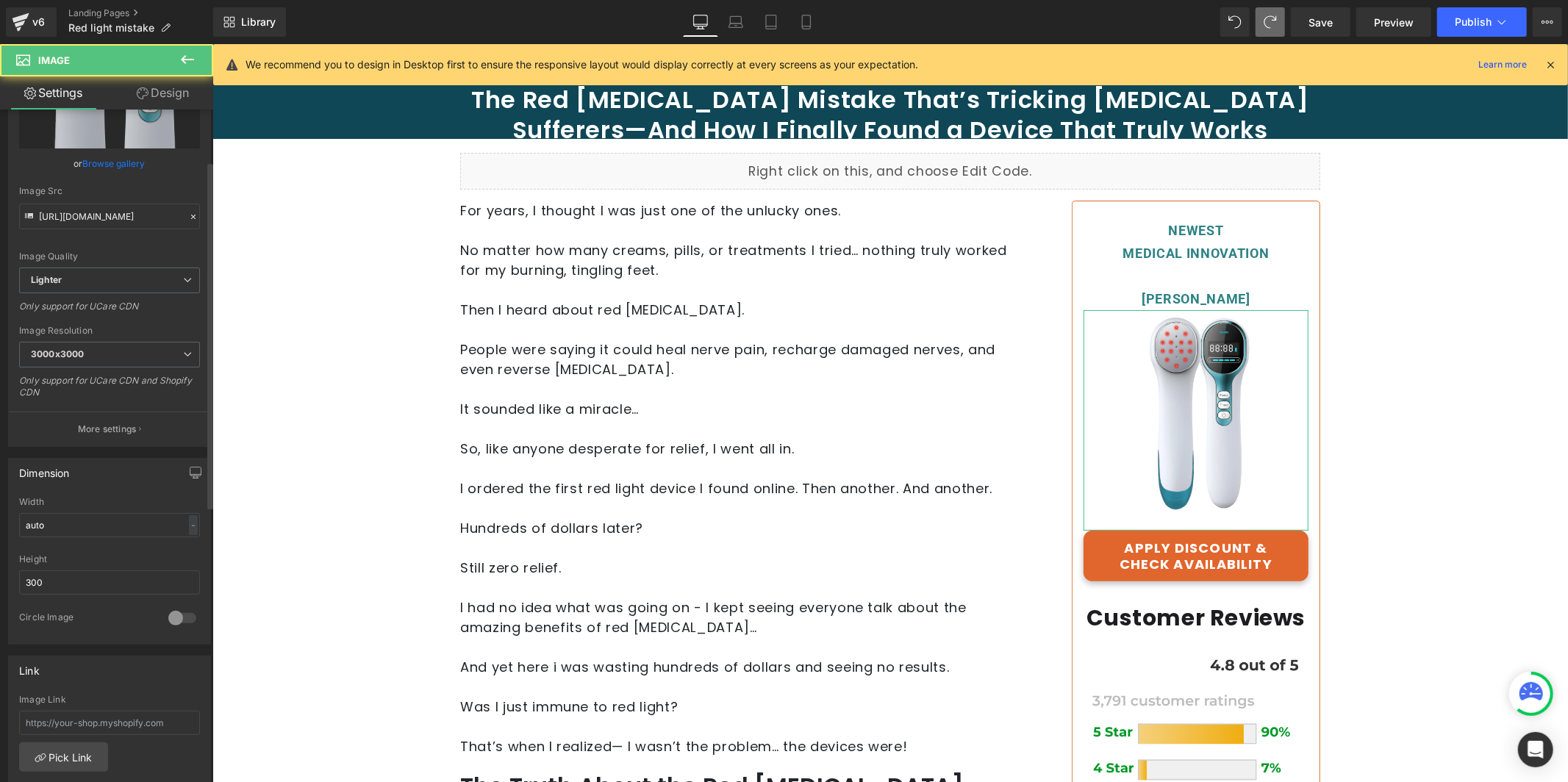
scroll to position [186, 0]
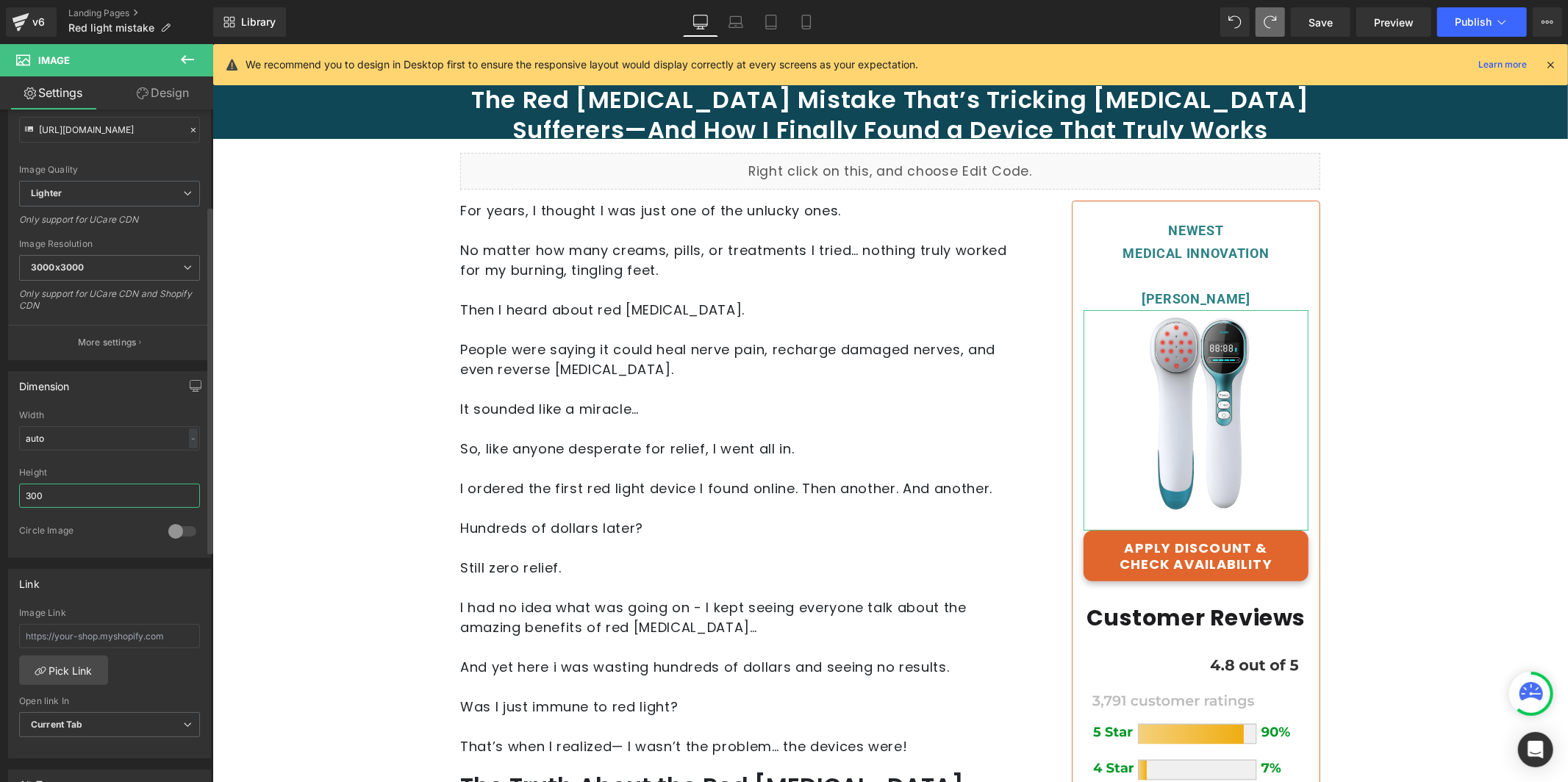
drag, startPoint x: 36, startPoint y: 495, endPoint x: 96, endPoint y: 464, distance: 67.5
click at [36, 495] on input "300" at bounding box center [109, 495] width 181 height 24
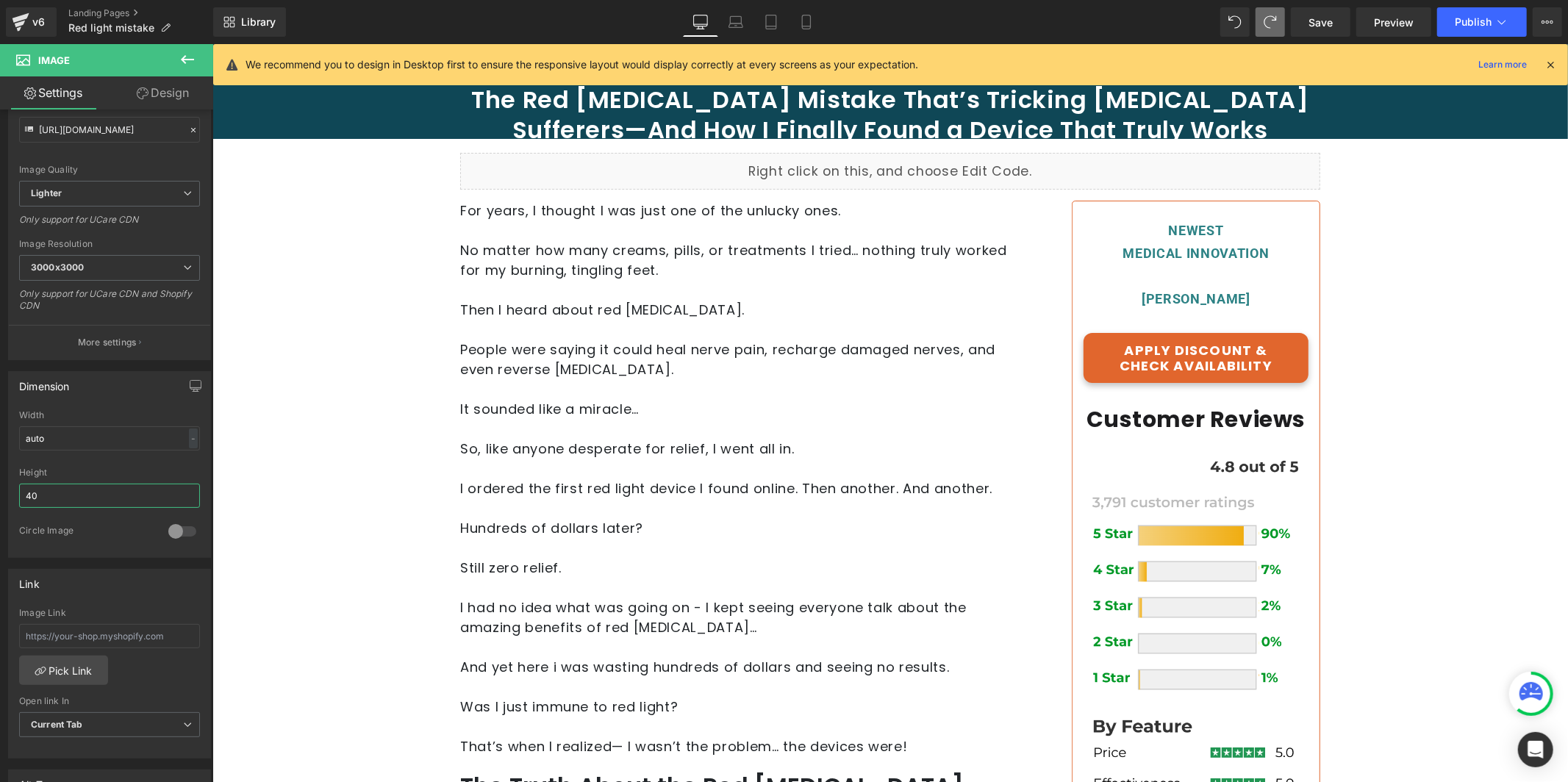
type input "400"
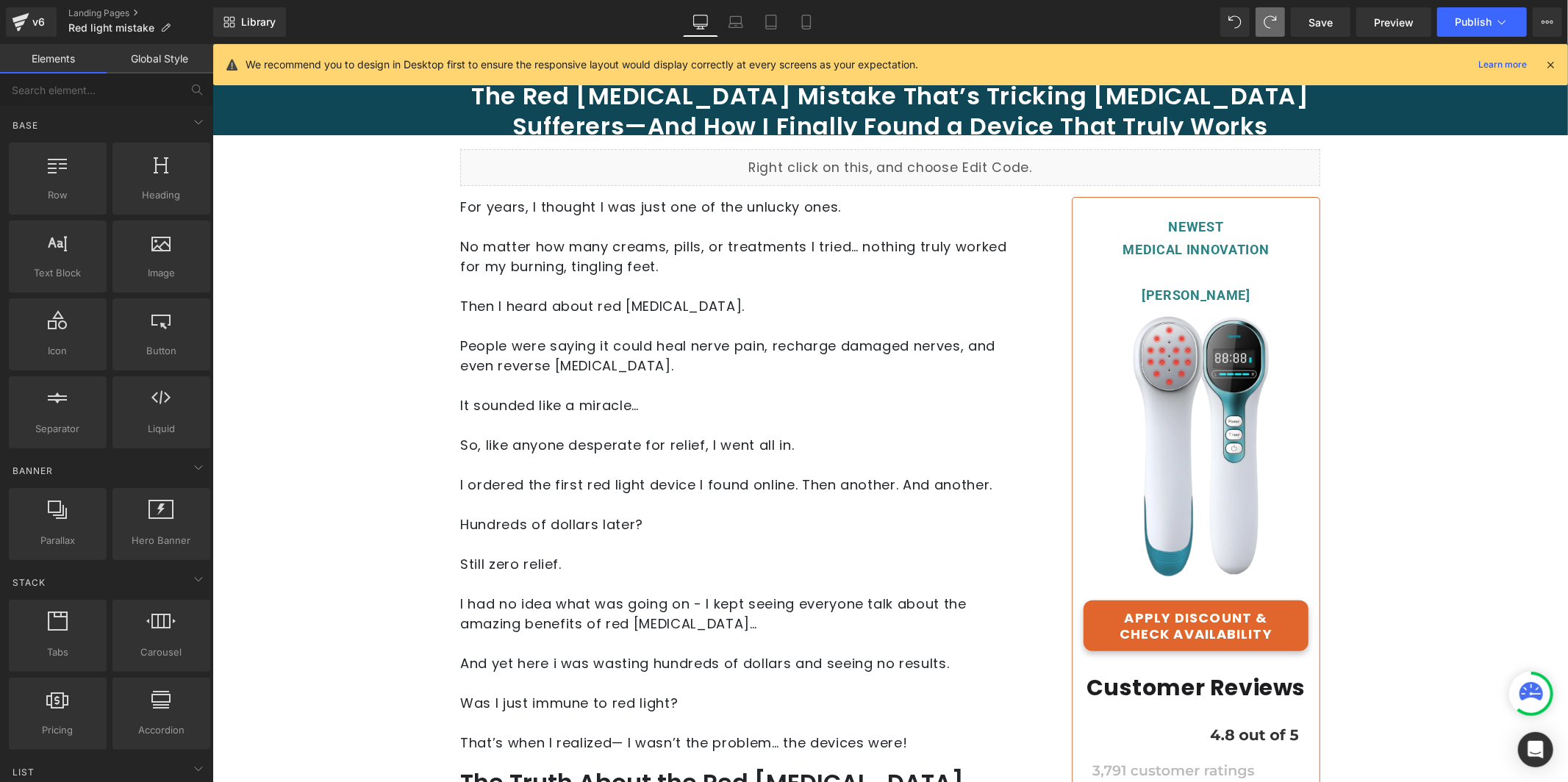
scroll to position [77, 0]
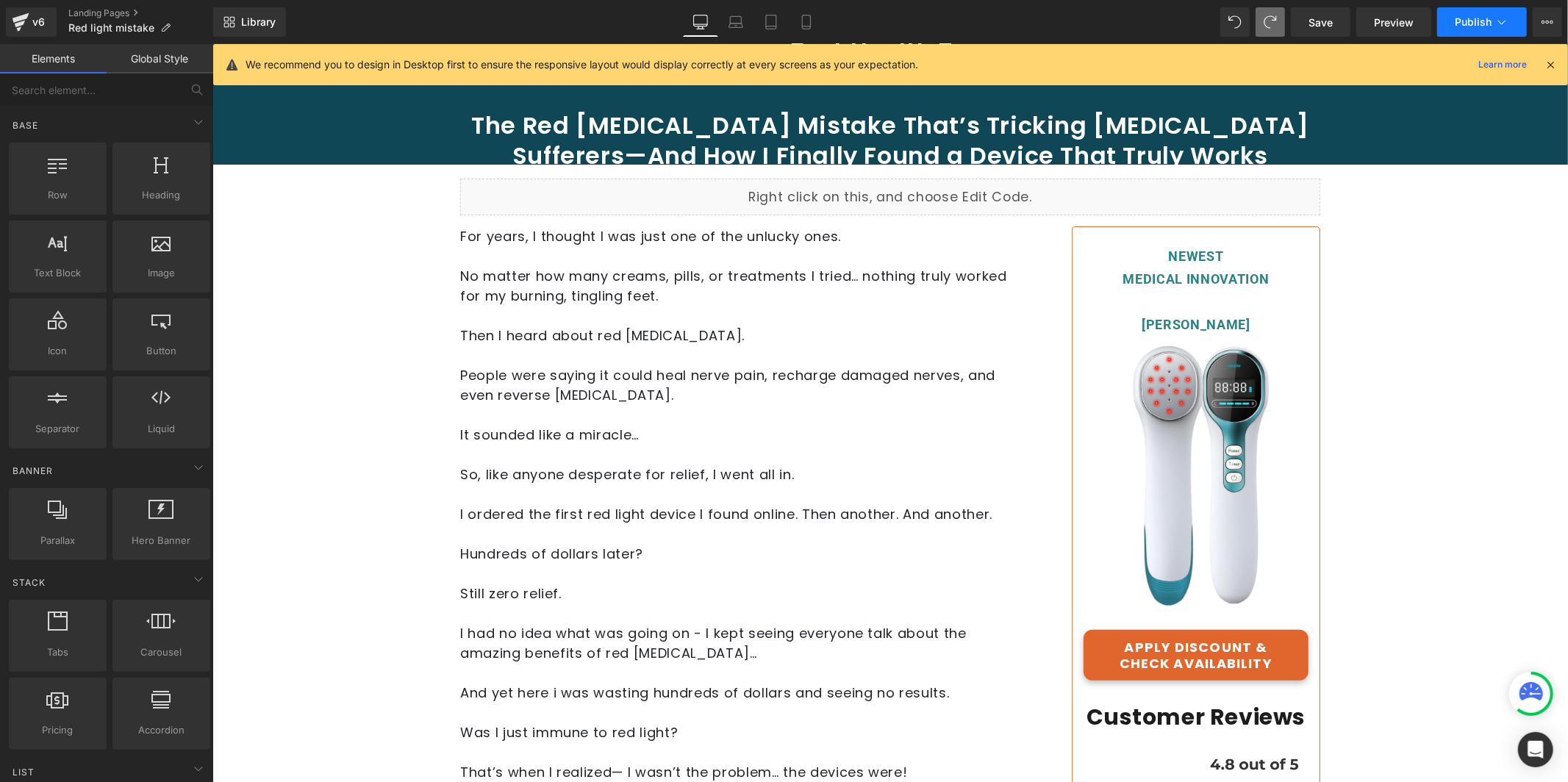
click at [1478, 23] on span "Publish" at bounding box center [1472, 22] width 36 height 11
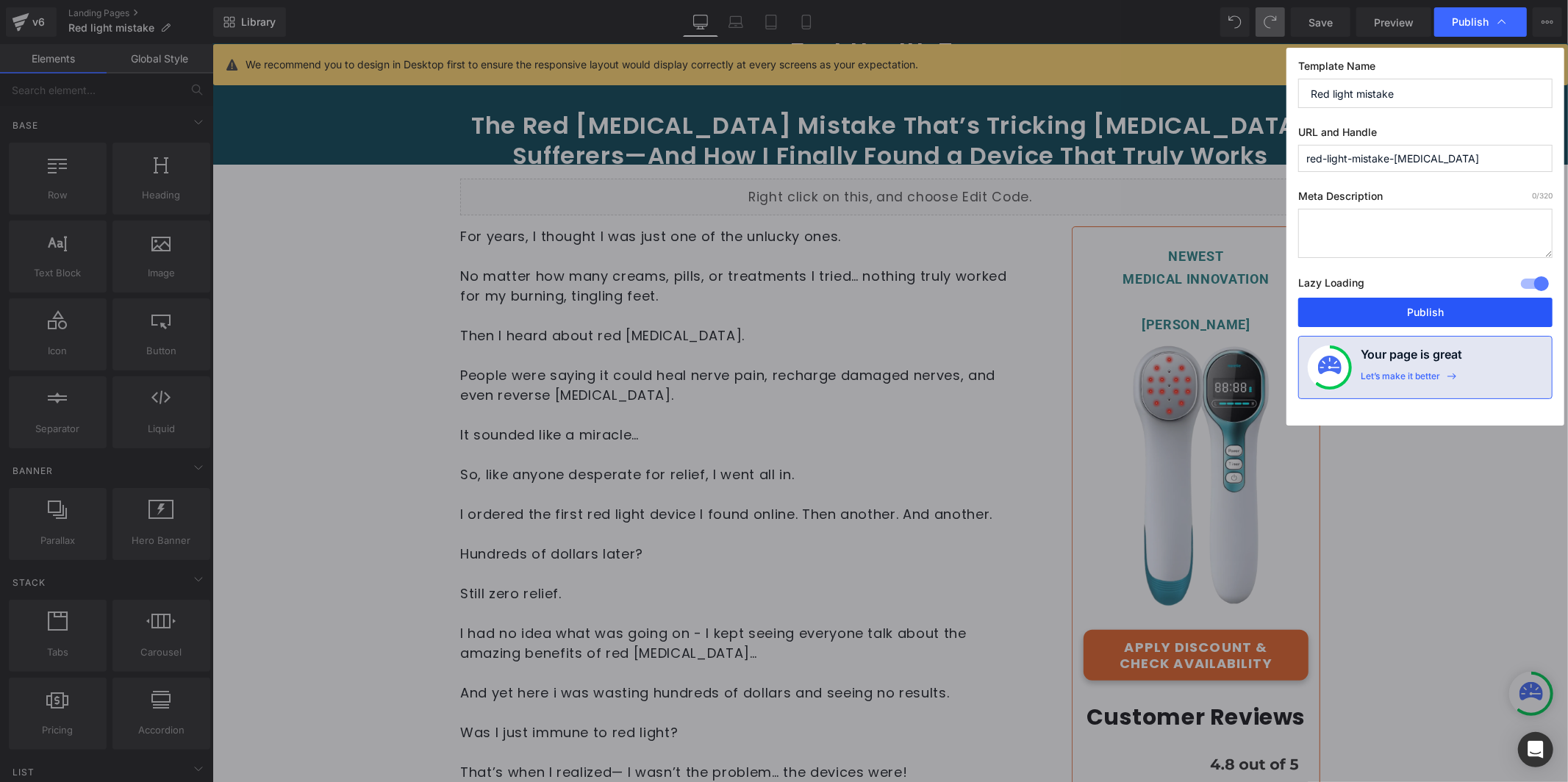
click at [1423, 313] on button "Publish" at bounding box center [1425, 312] width 254 height 30
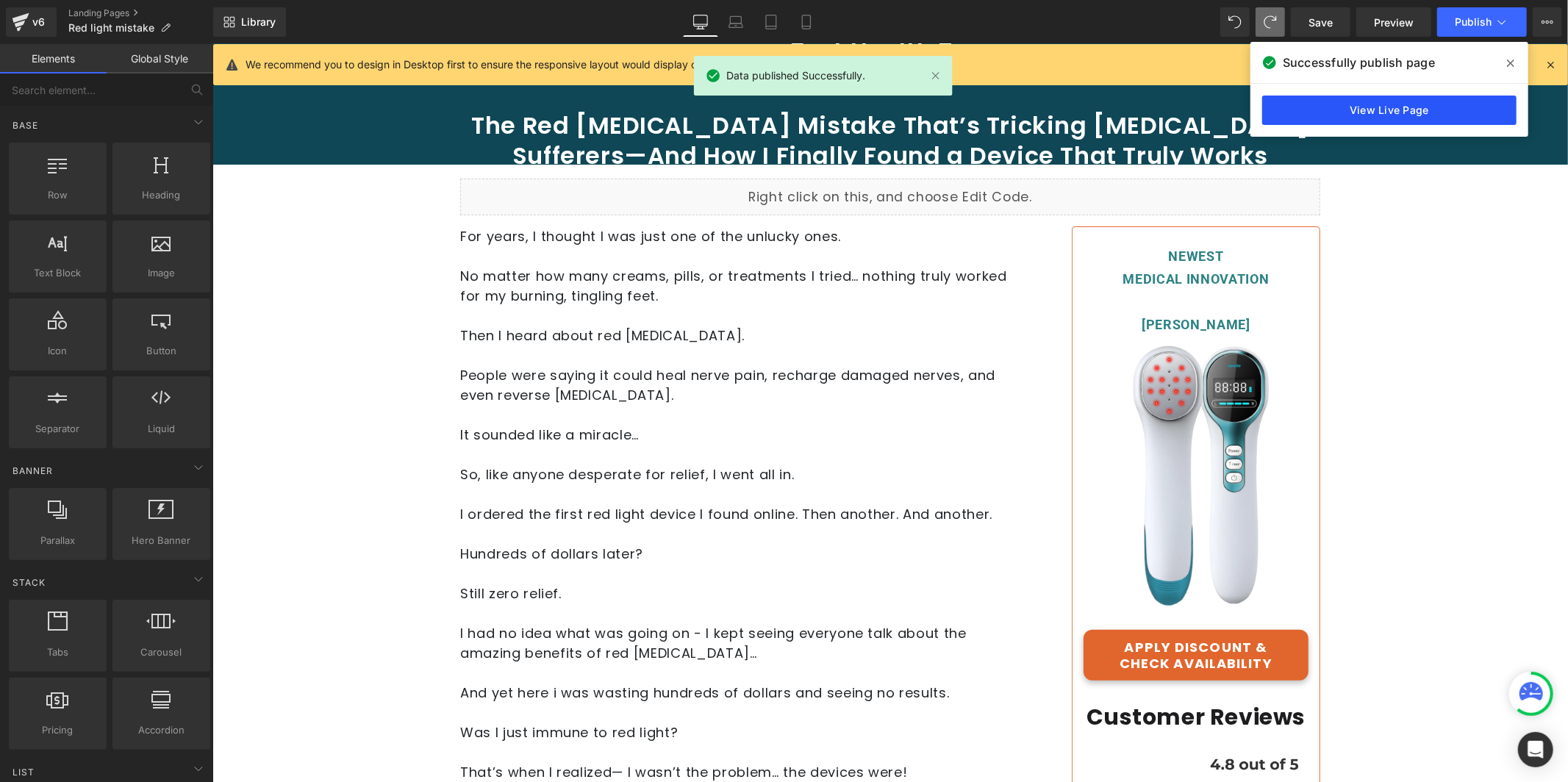
click at [1476, 112] on link "View Live Page" at bounding box center [1389, 110] width 254 height 30
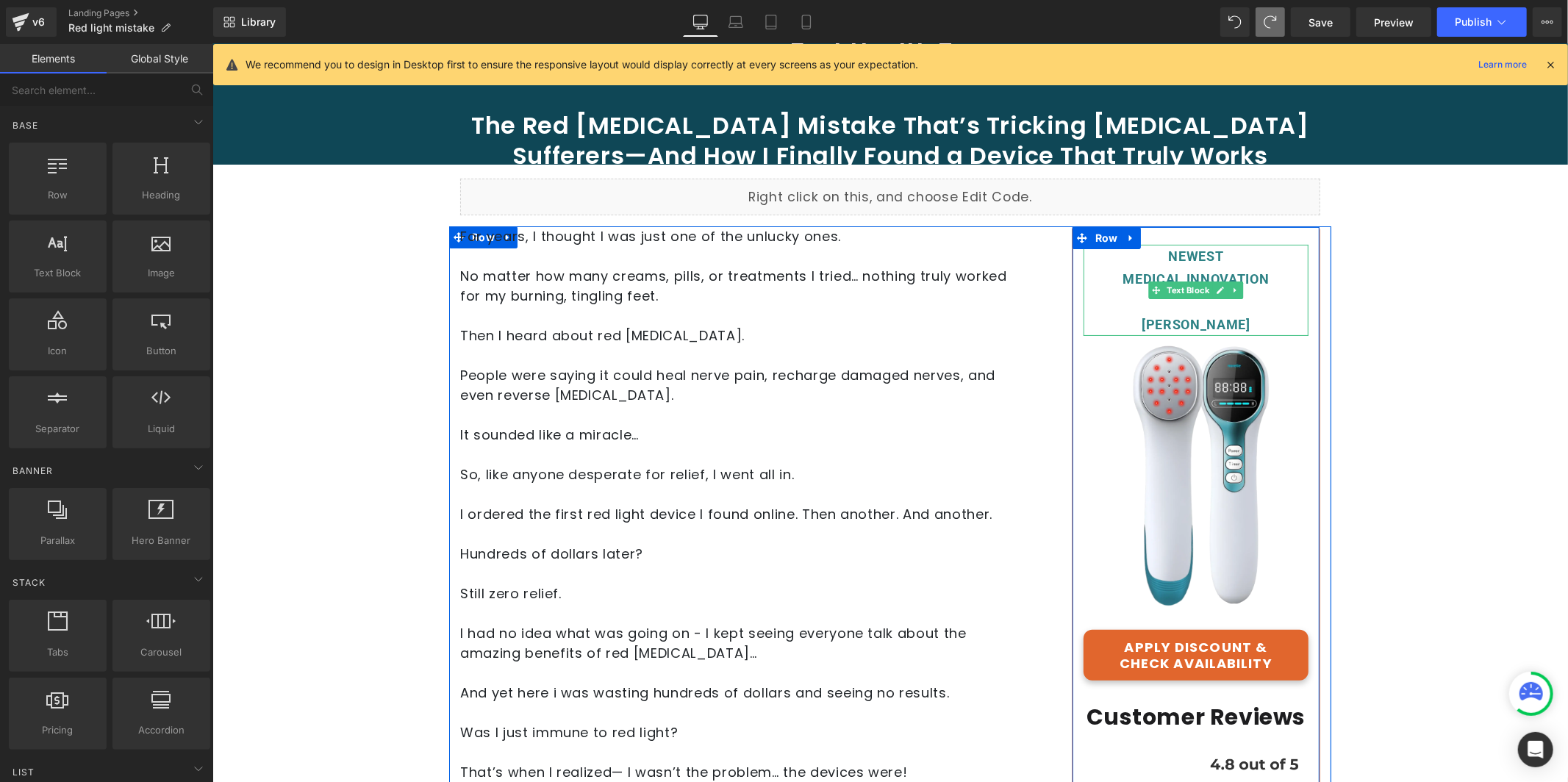
click at [1226, 277] on div "MEDICAL INNOVATION" at bounding box center [1194, 278] width 225 height 23
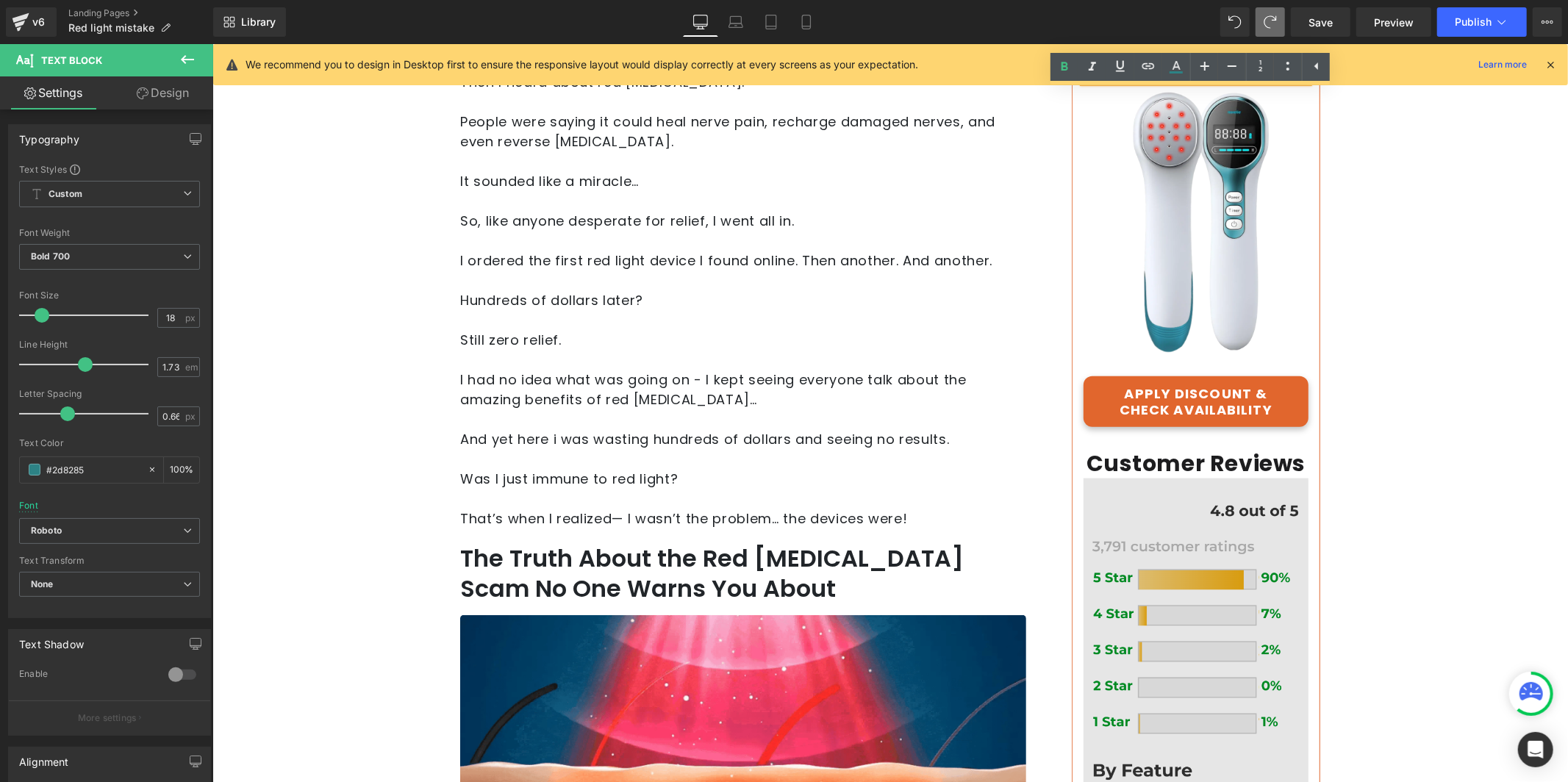
scroll to position [337, 0]
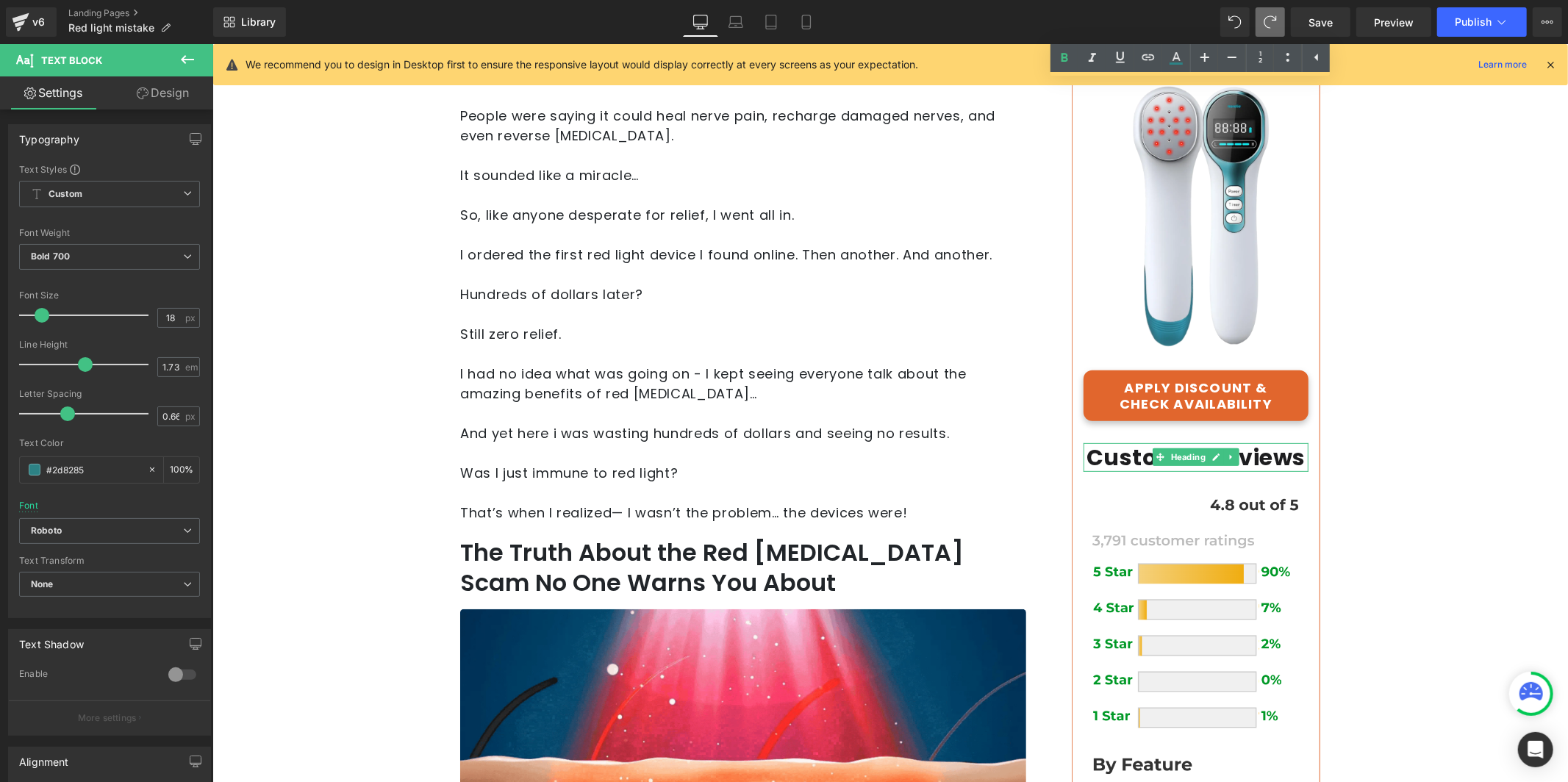
click at [1127, 464] on h1 "Customer Reviews" at bounding box center [1194, 457] width 225 height 29
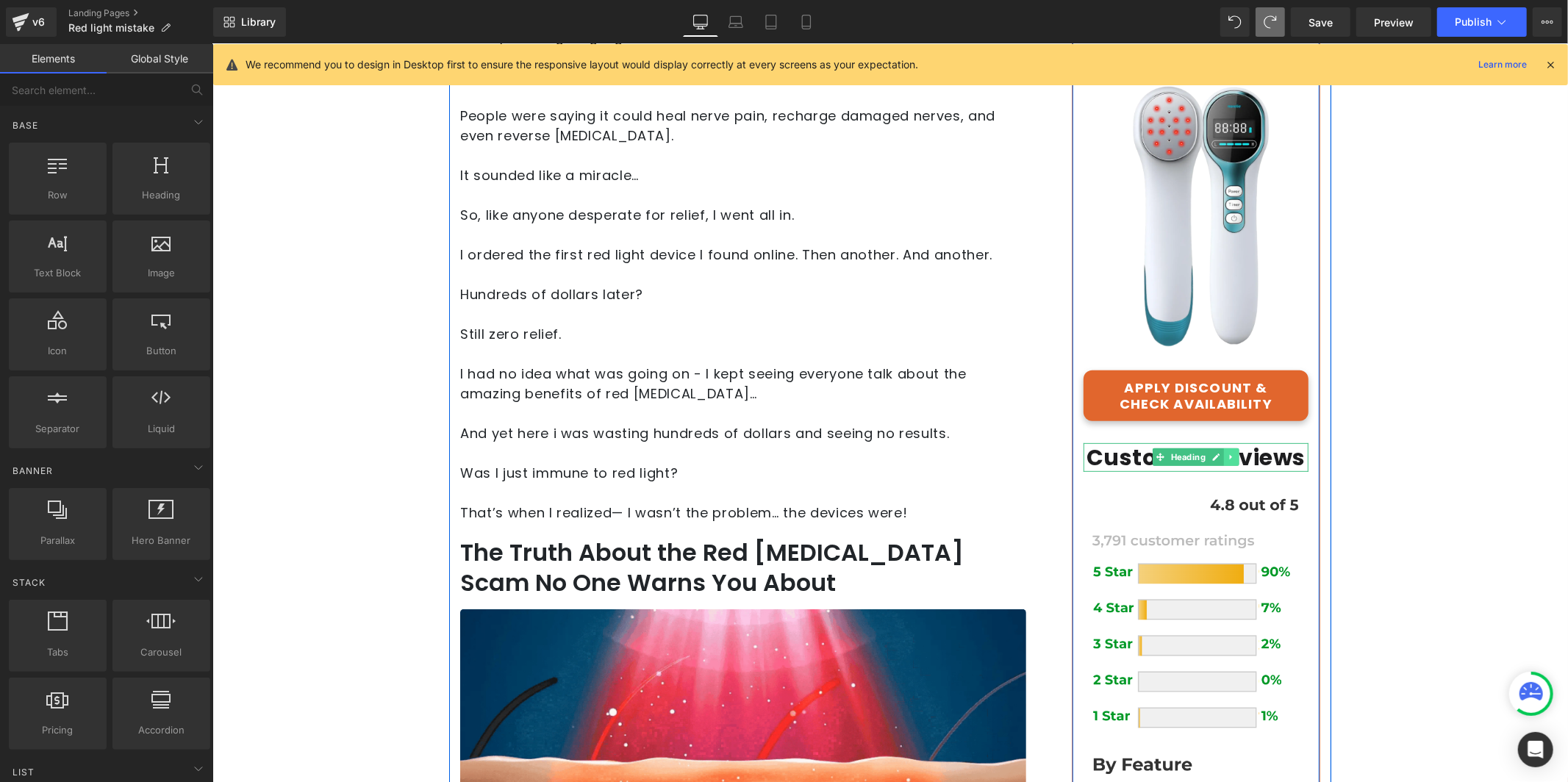
click at [1223, 457] on link at bounding box center [1231, 456] width 15 height 17
click at [1231, 457] on link at bounding box center [1238, 456] width 15 height 17
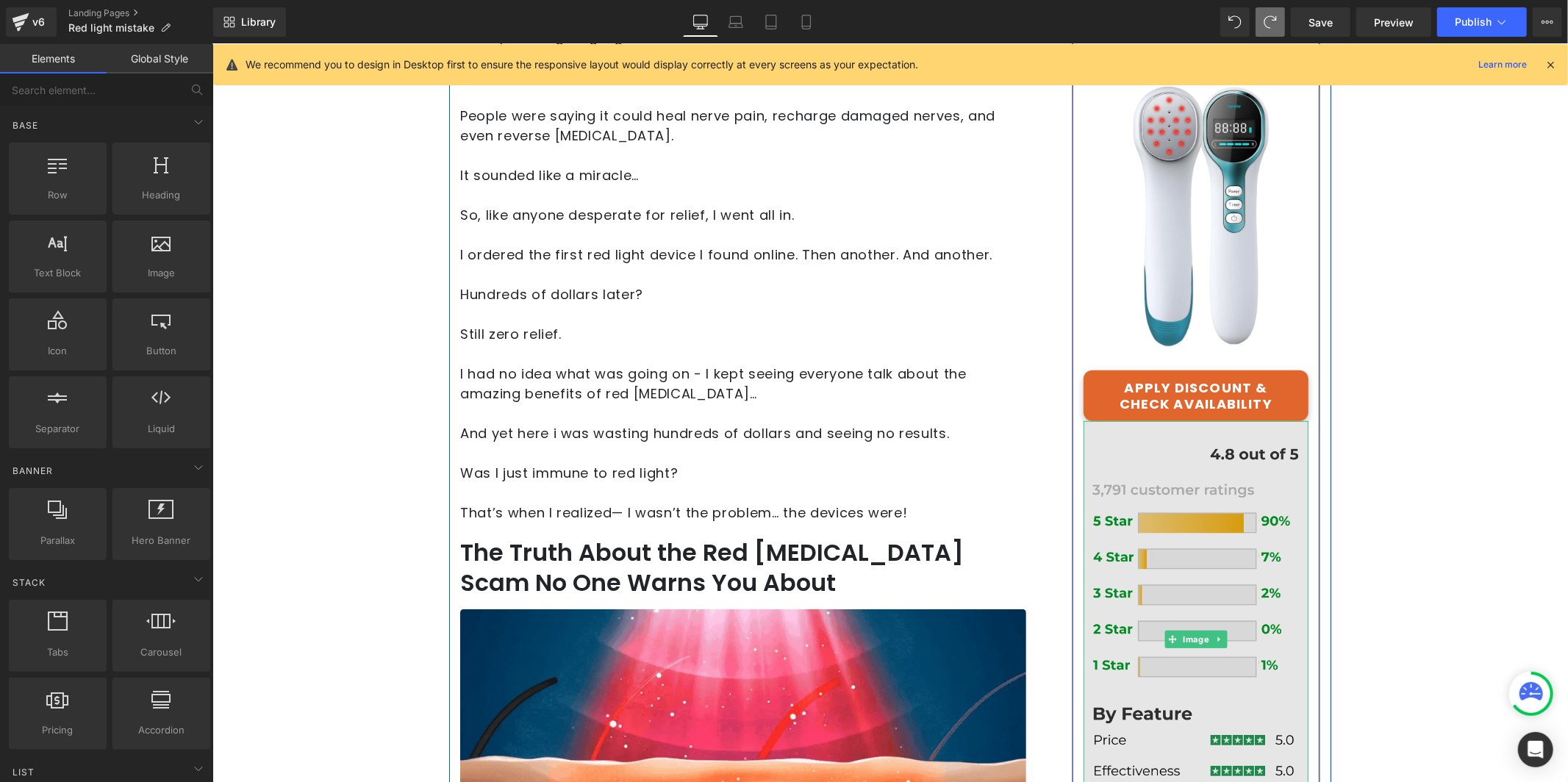
click at [1225, 493] on img at bounding box center [1194, 640] width 225 height 438
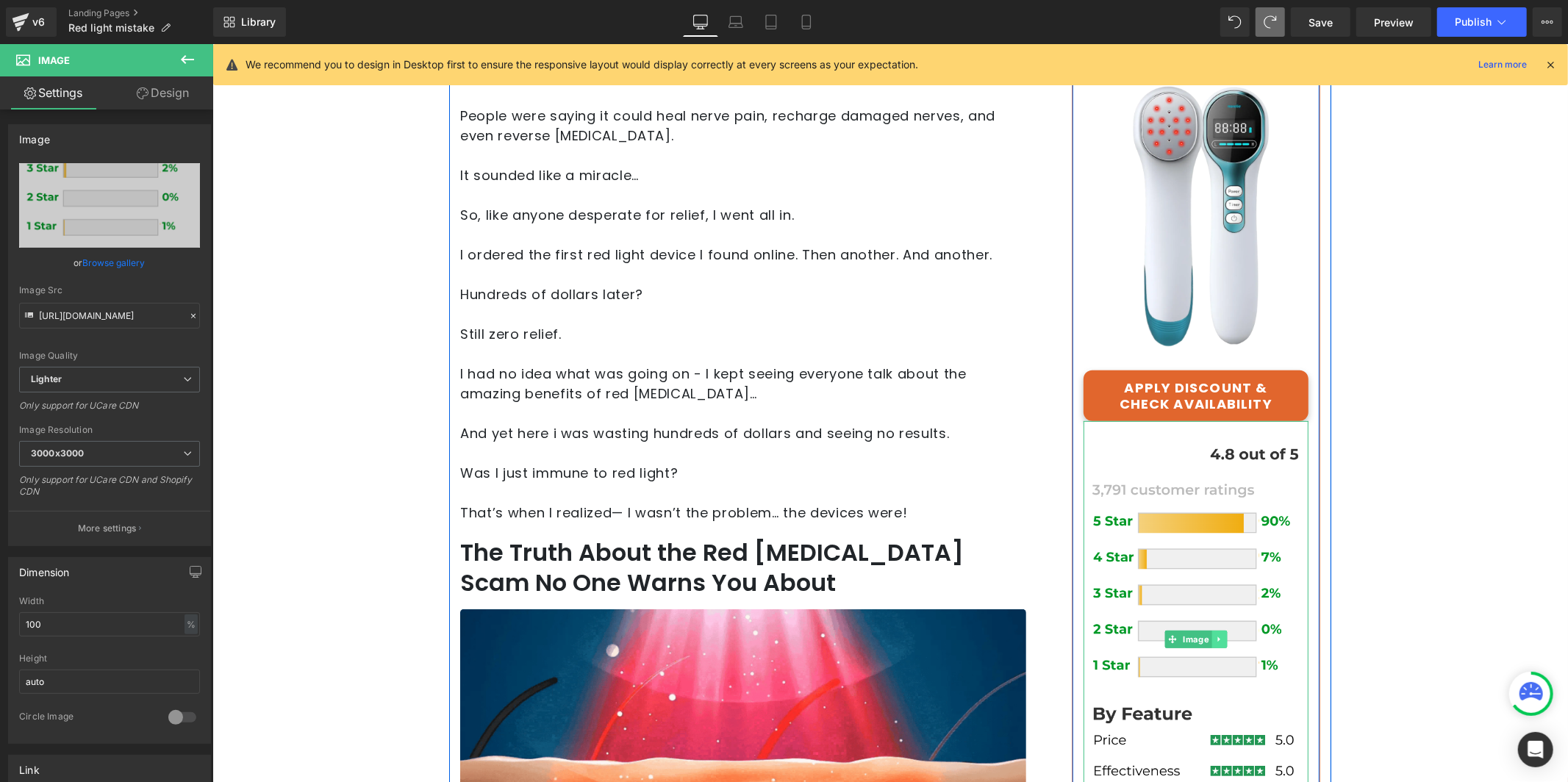
click at [1215, 639] on icon at bounding box center [1218, 639] width 8 height 9
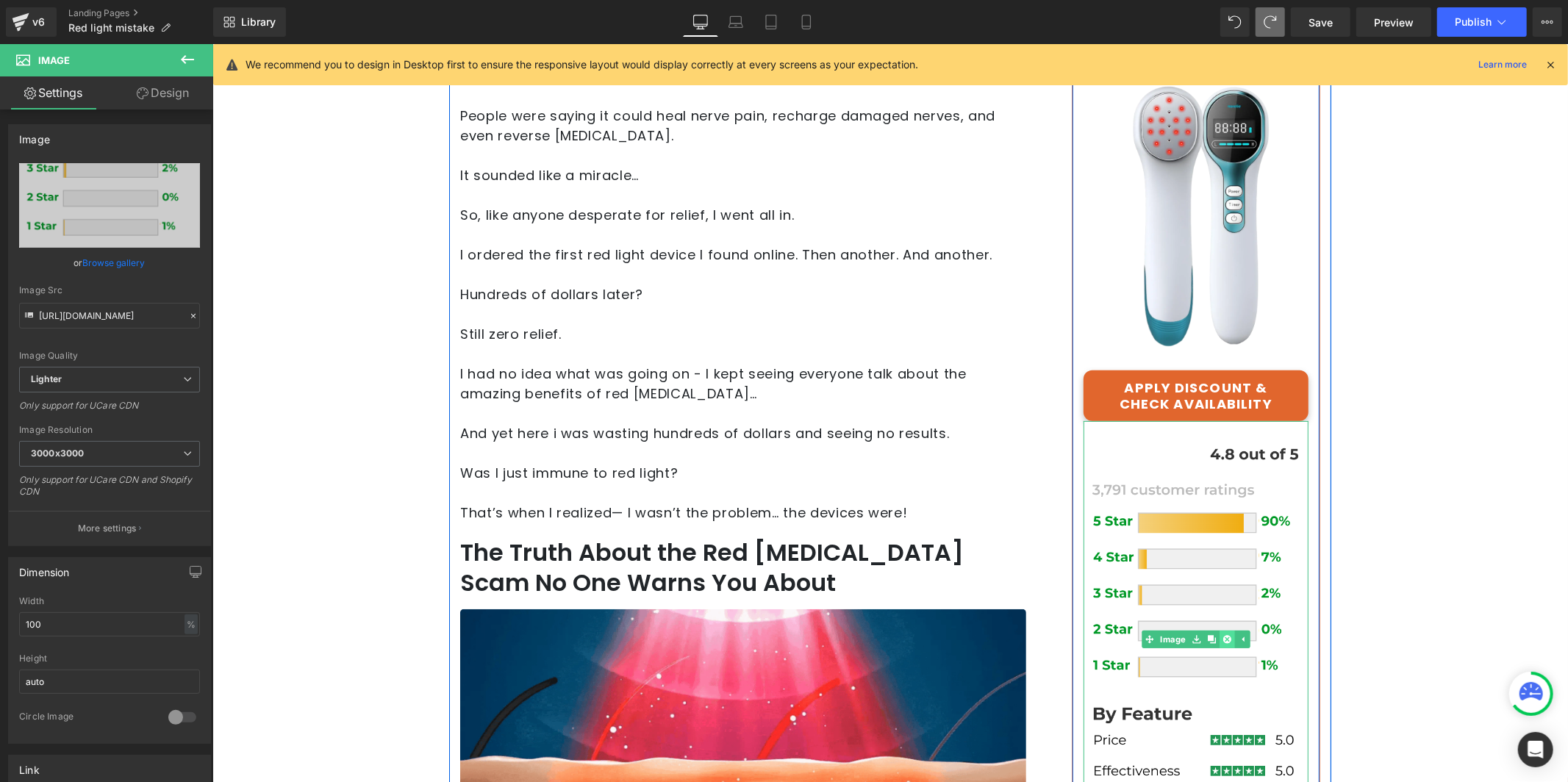
click at [1221, 636] on icon at bounding box center [1225, 639] width 8 height 9
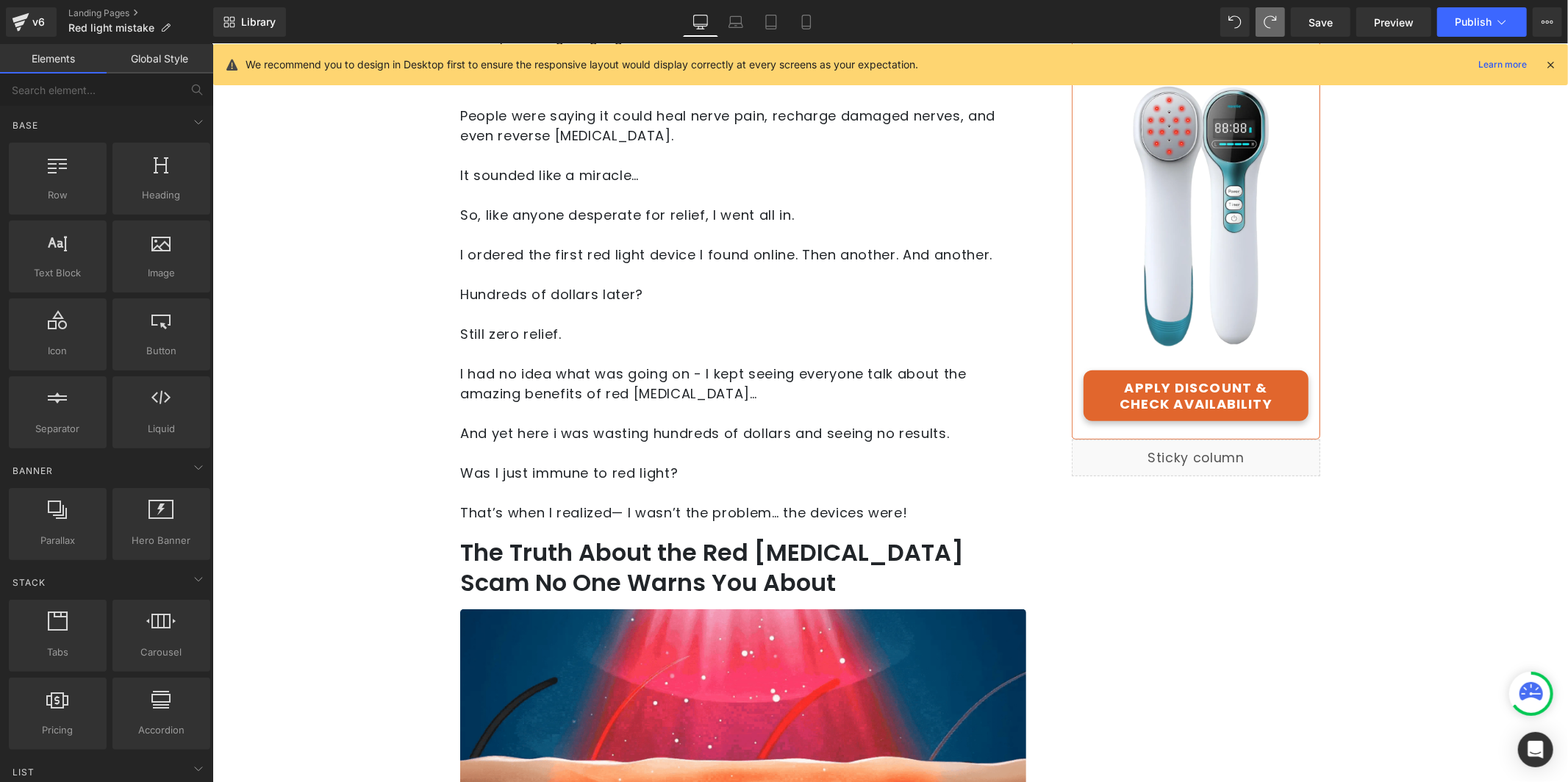
scroll to position [0, 0]
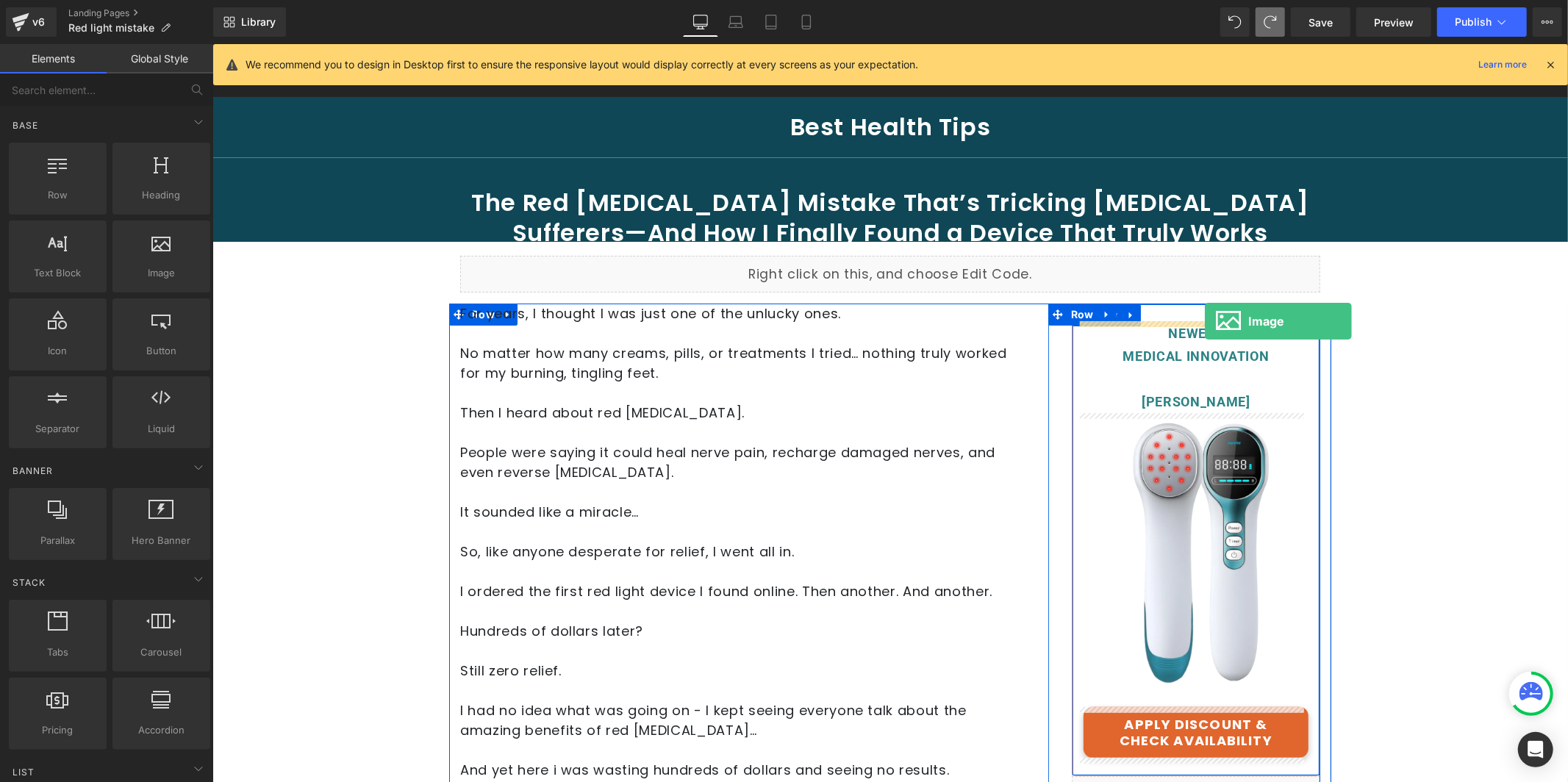
drag, startPoint x: 411, startPoint y: 316, endPoint x: 1204, endPoint y: 320, distance: 793.0
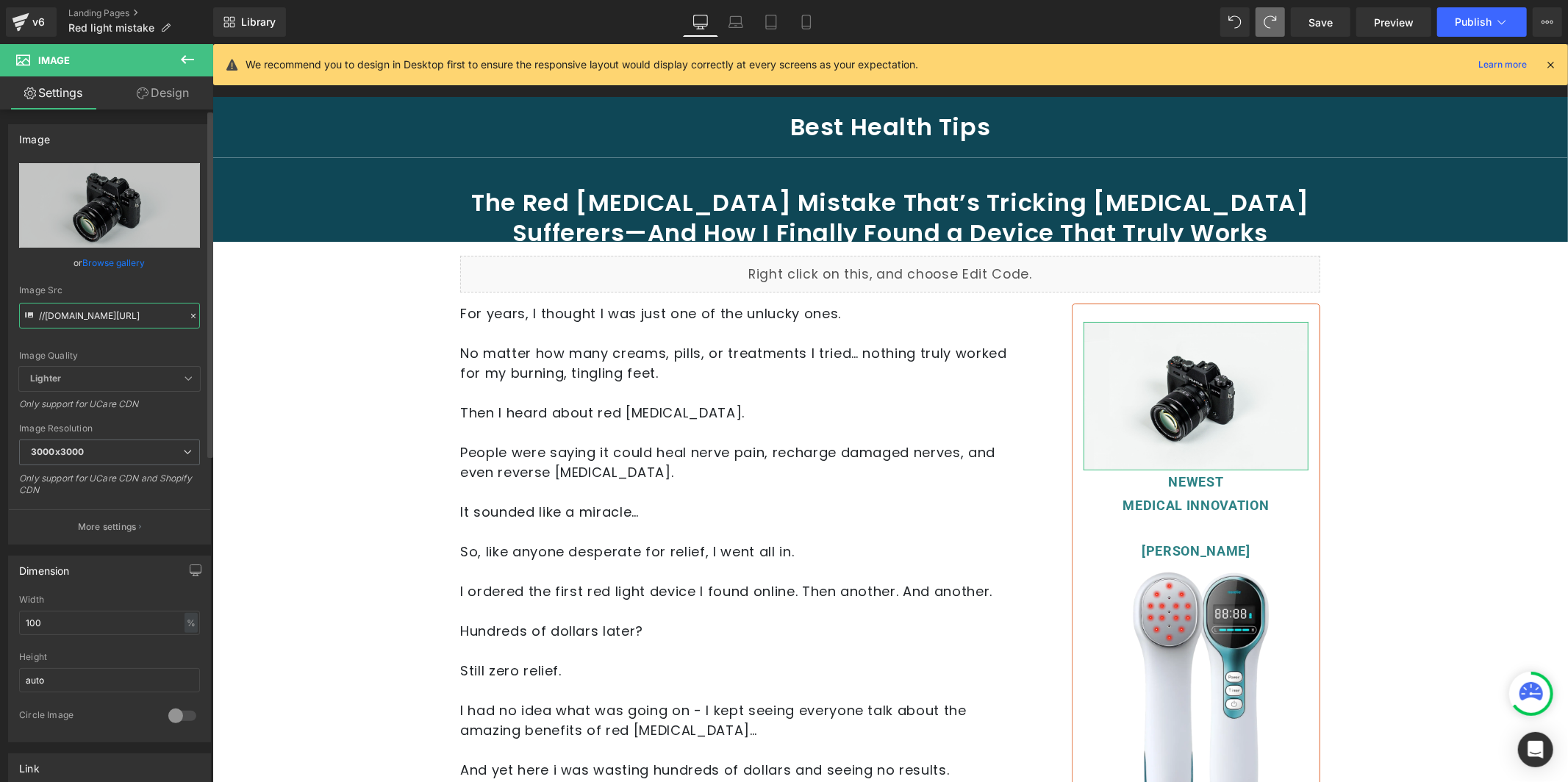
click at [136, 323] on input "//[DOMAIN_NAME][URL]" at bounding box center [109, 315] width 181 height 26
paste input "[URL][DOMAIN_NAME]"
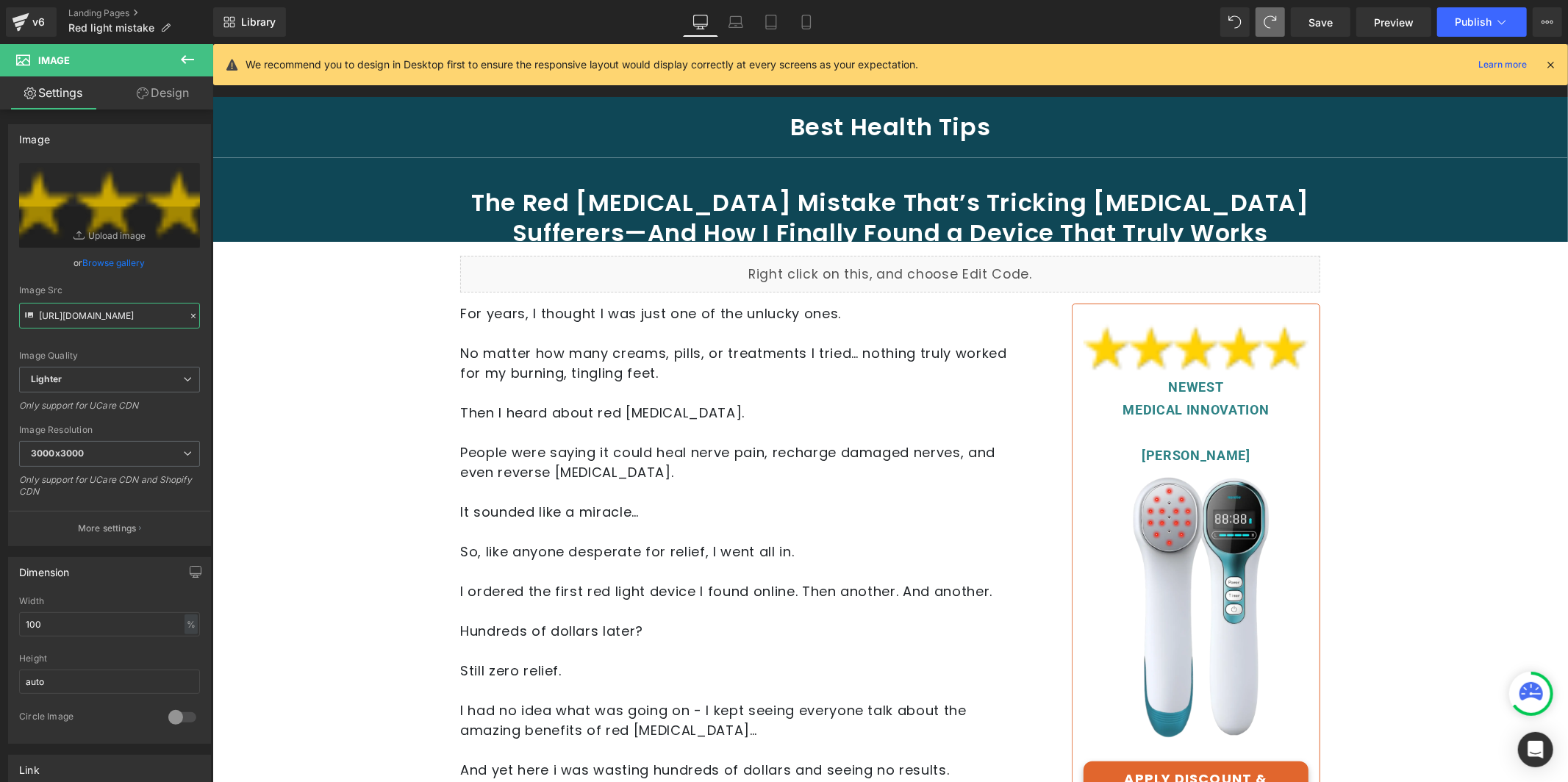
type input "[URL][DOMAIN_NAME]"
click at [95, 625] on input "100" at bounding box center [109, 624] width 181 height 24
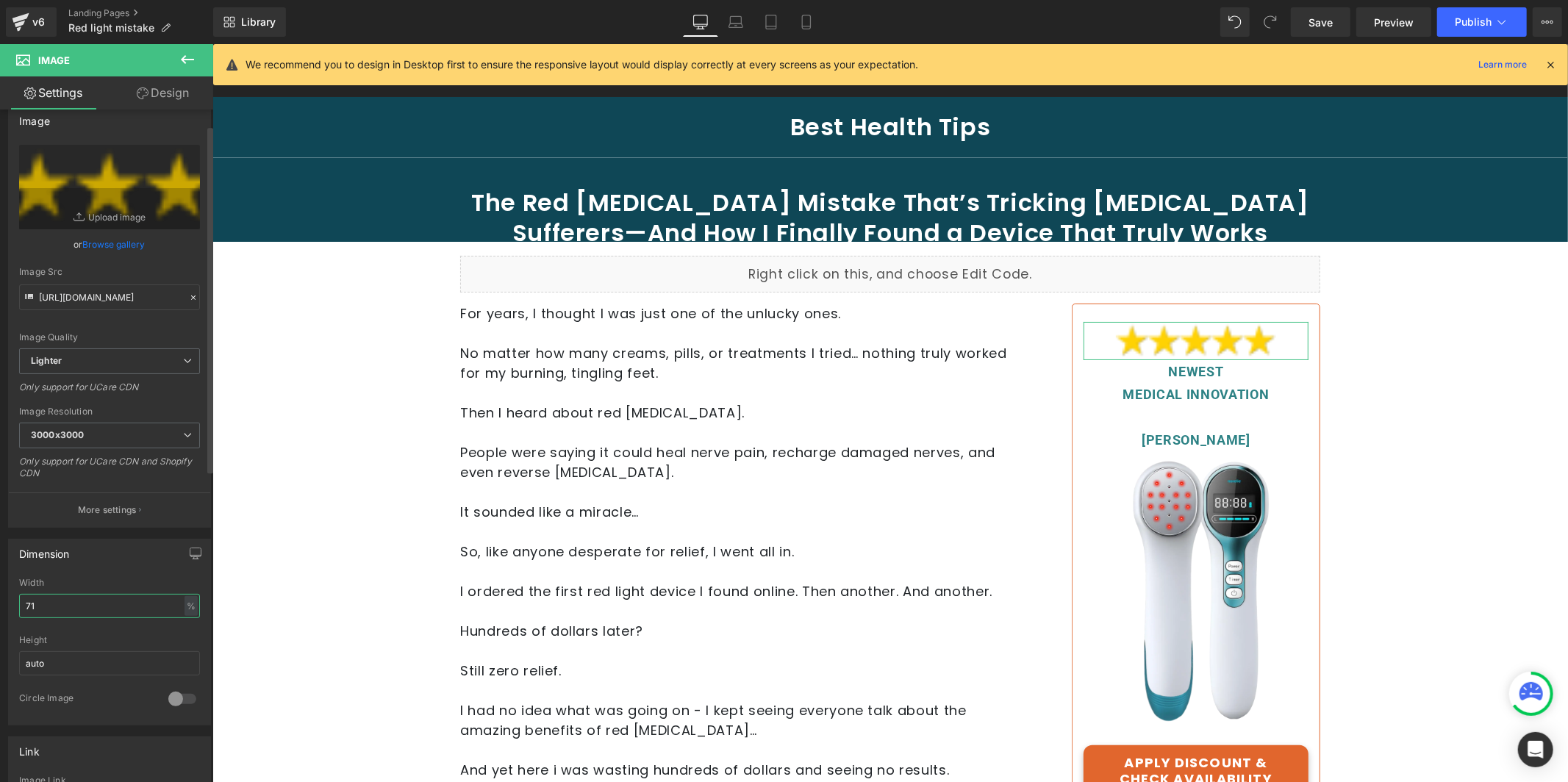
scroll to position [147, 0]
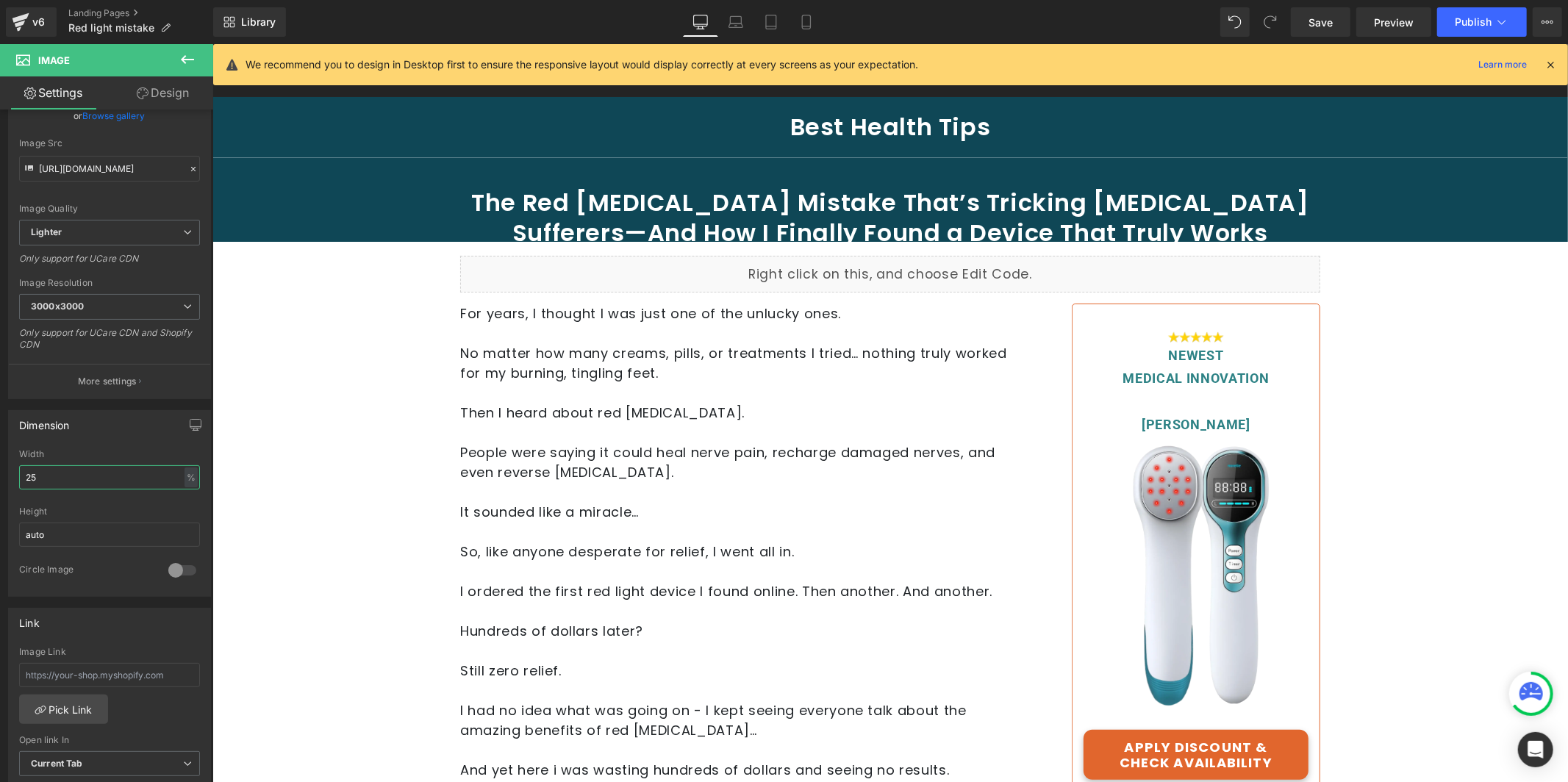
type input "25"
click at [179, 54] on icon at bounding box center [187, 59] width 17 height 17
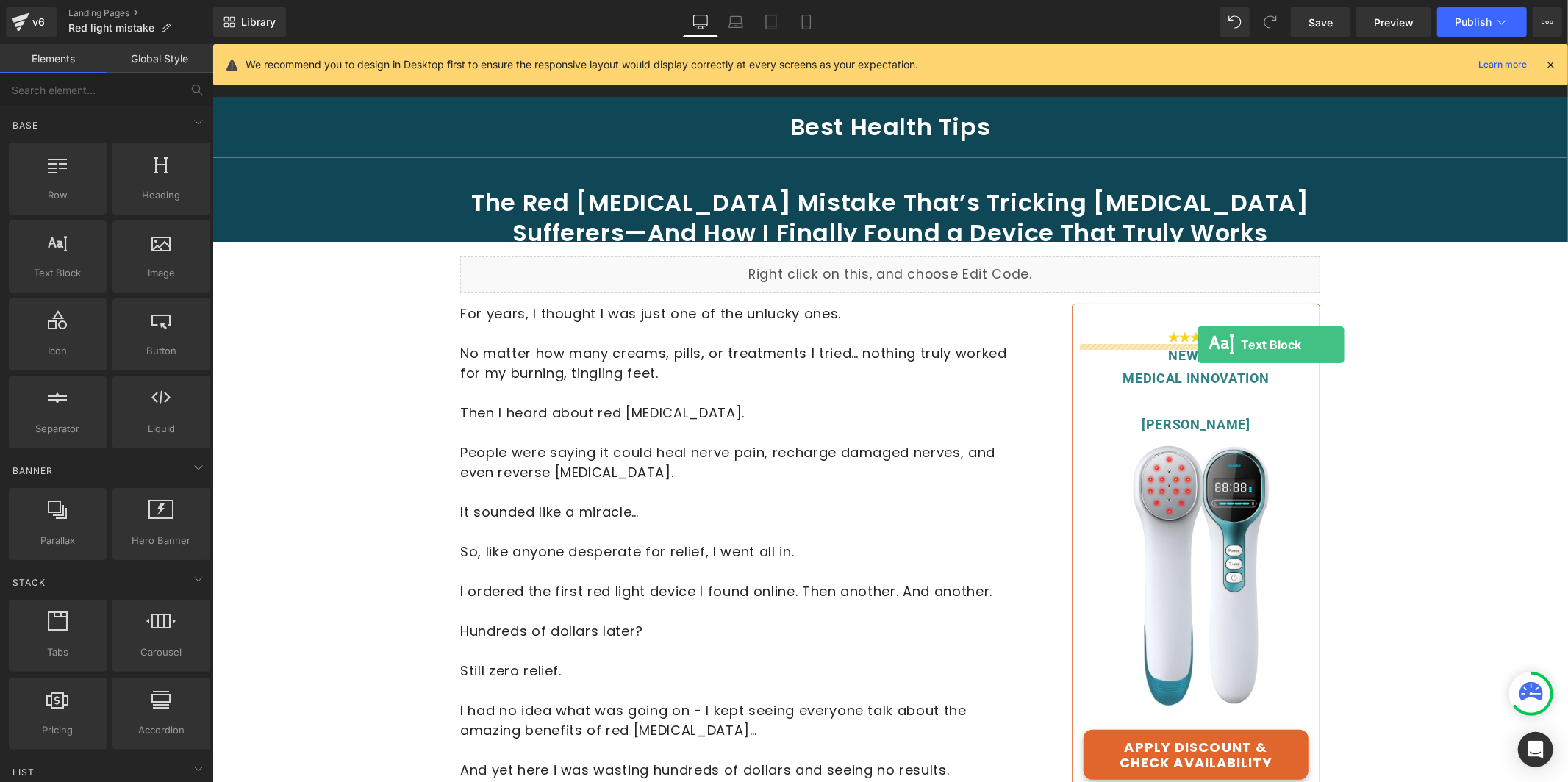
drag, startPoint x: 316, startPoint y: 302, endPoint x: 1196, endPoint y: 344, distance: 881.0
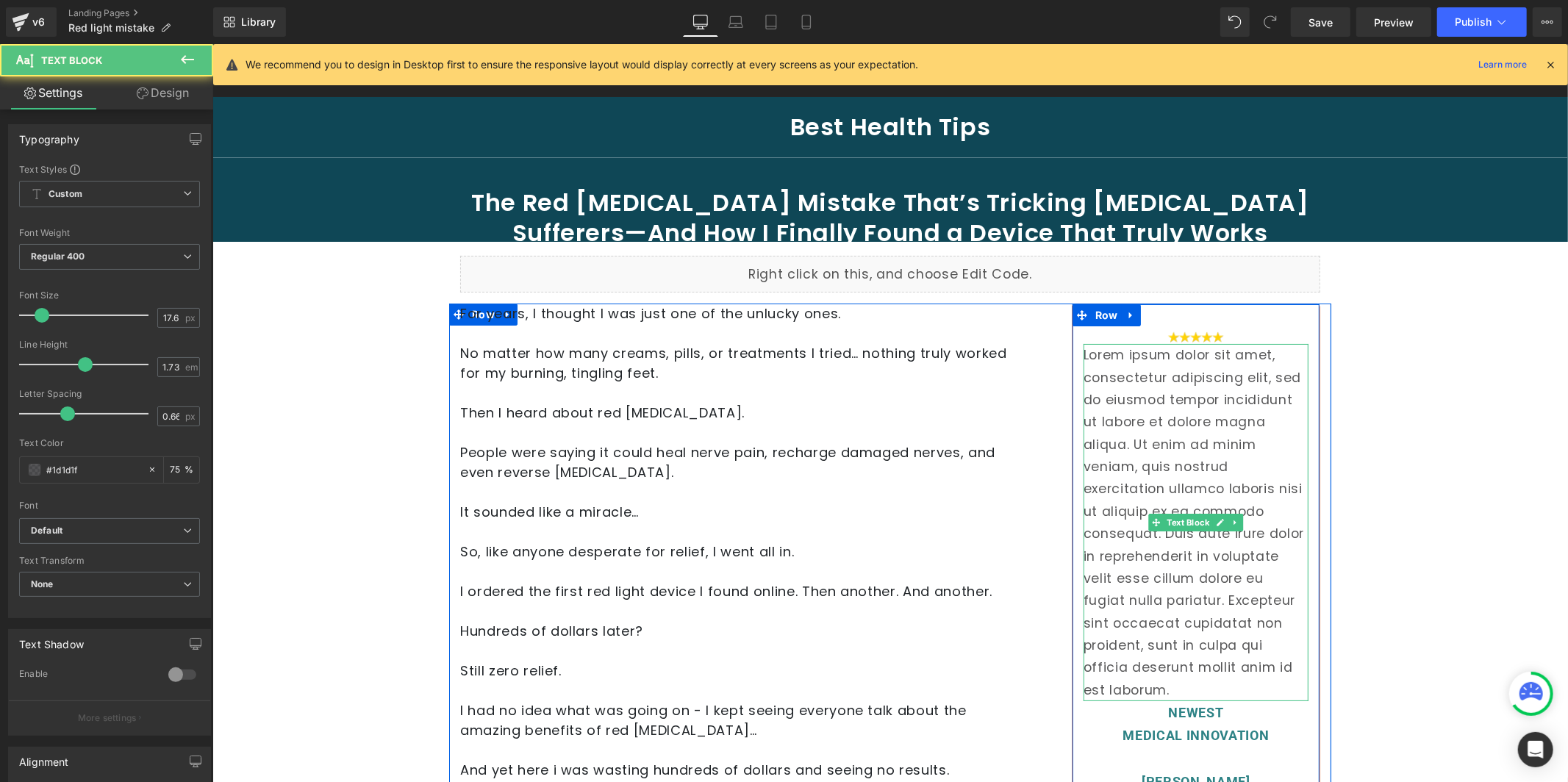
click at [1203, 368] on p "Lorem ipsum dolor sit amet, consectetur adipiscing elit, sed do eiusmod tempor …" at bounding box center [1194, 522] width 225 height 358
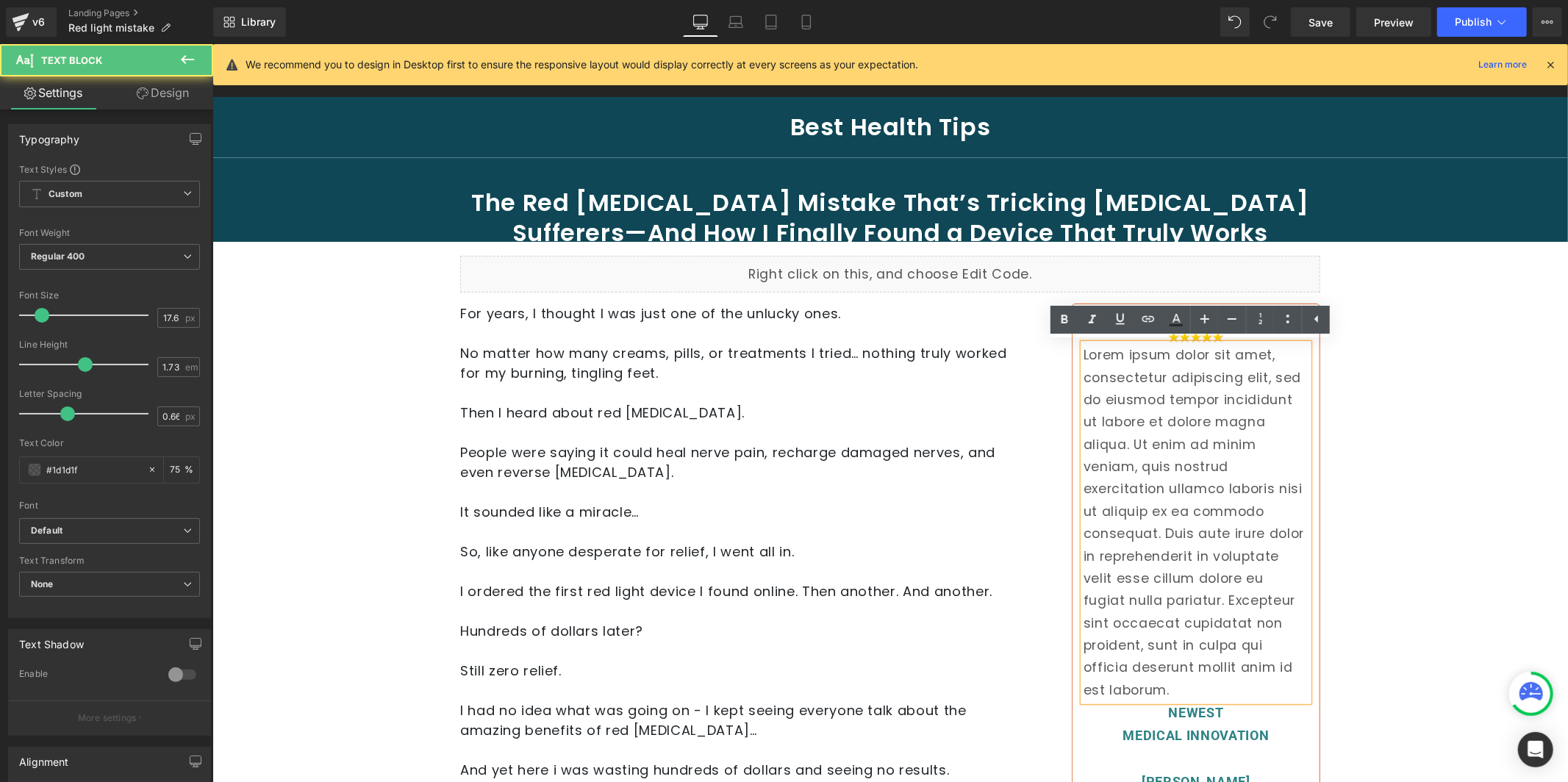
click at [1197, 386] on p "Lorem ipsum dolor sit amet, consectetur adipiscing elit, sed do eiusmod tempor …" at bounding box center [1194, 522] width 225 height 358
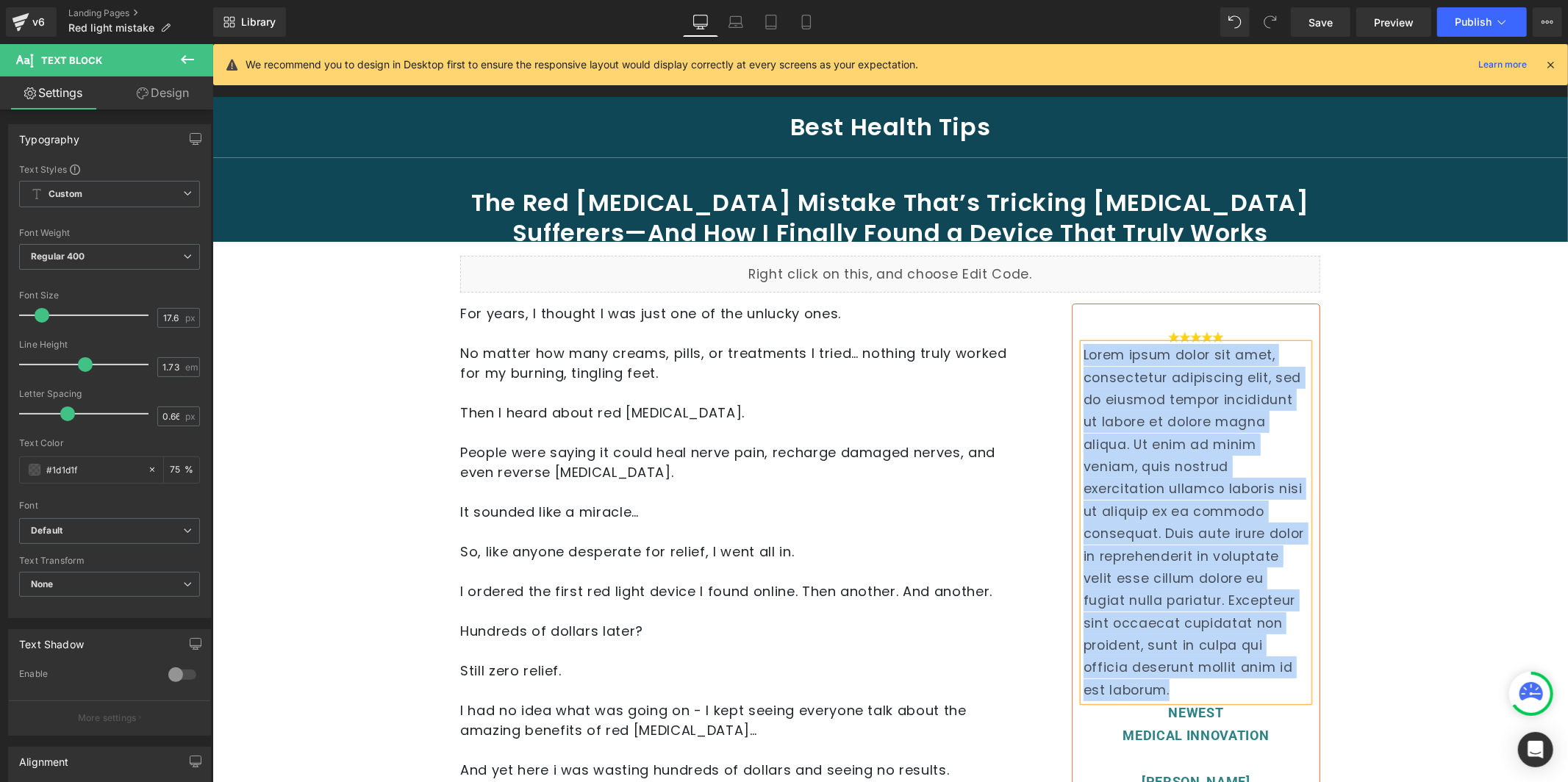
paste div
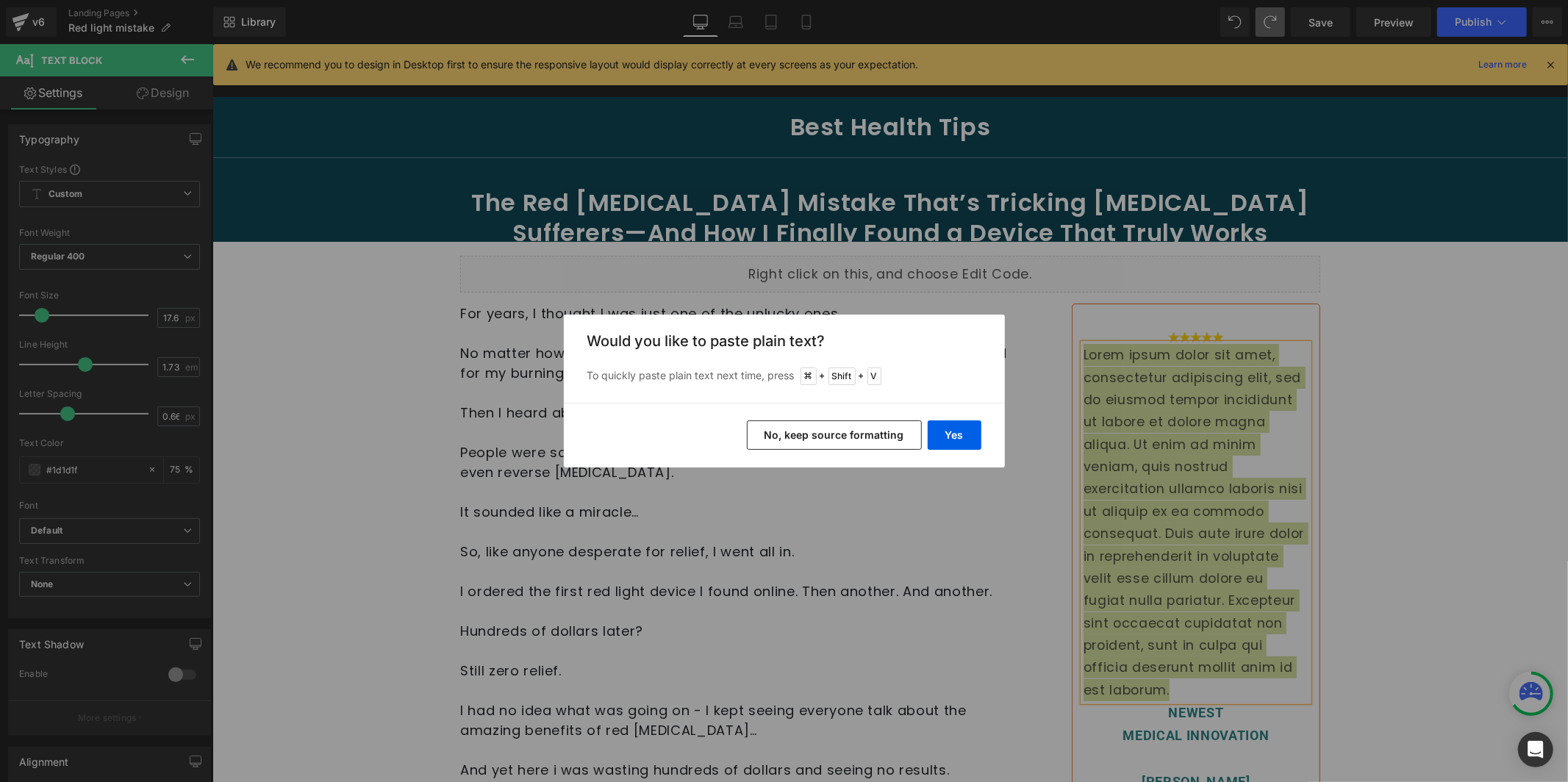
click at [845, 438] on button "No, keep source formatting" at bounding box center [833, 435] width 175 height 30
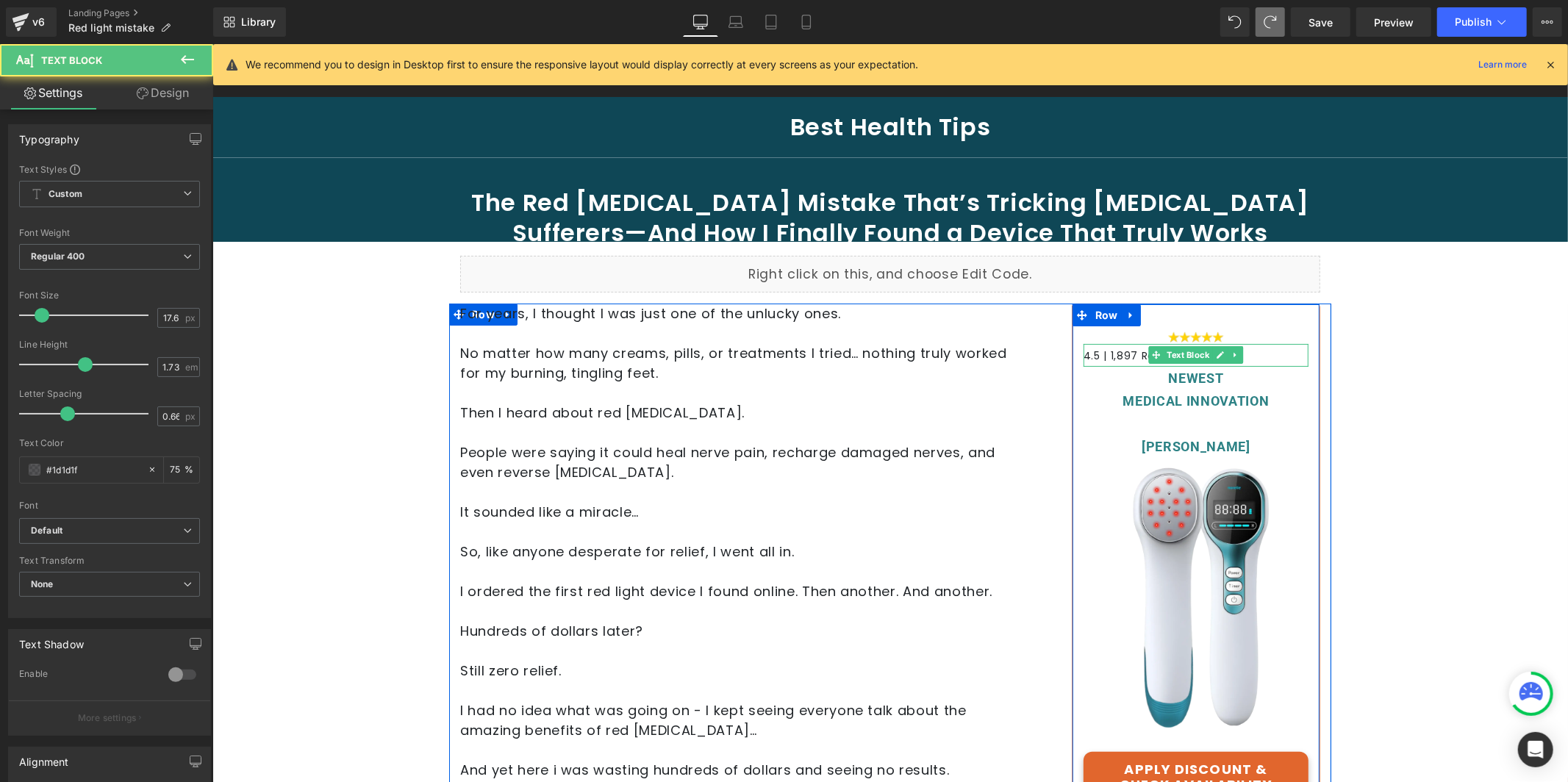
click at [1112, 349] on span "4.5 | 1,897 Reviews" at bounding box center [1133, 355] width 102 height 14
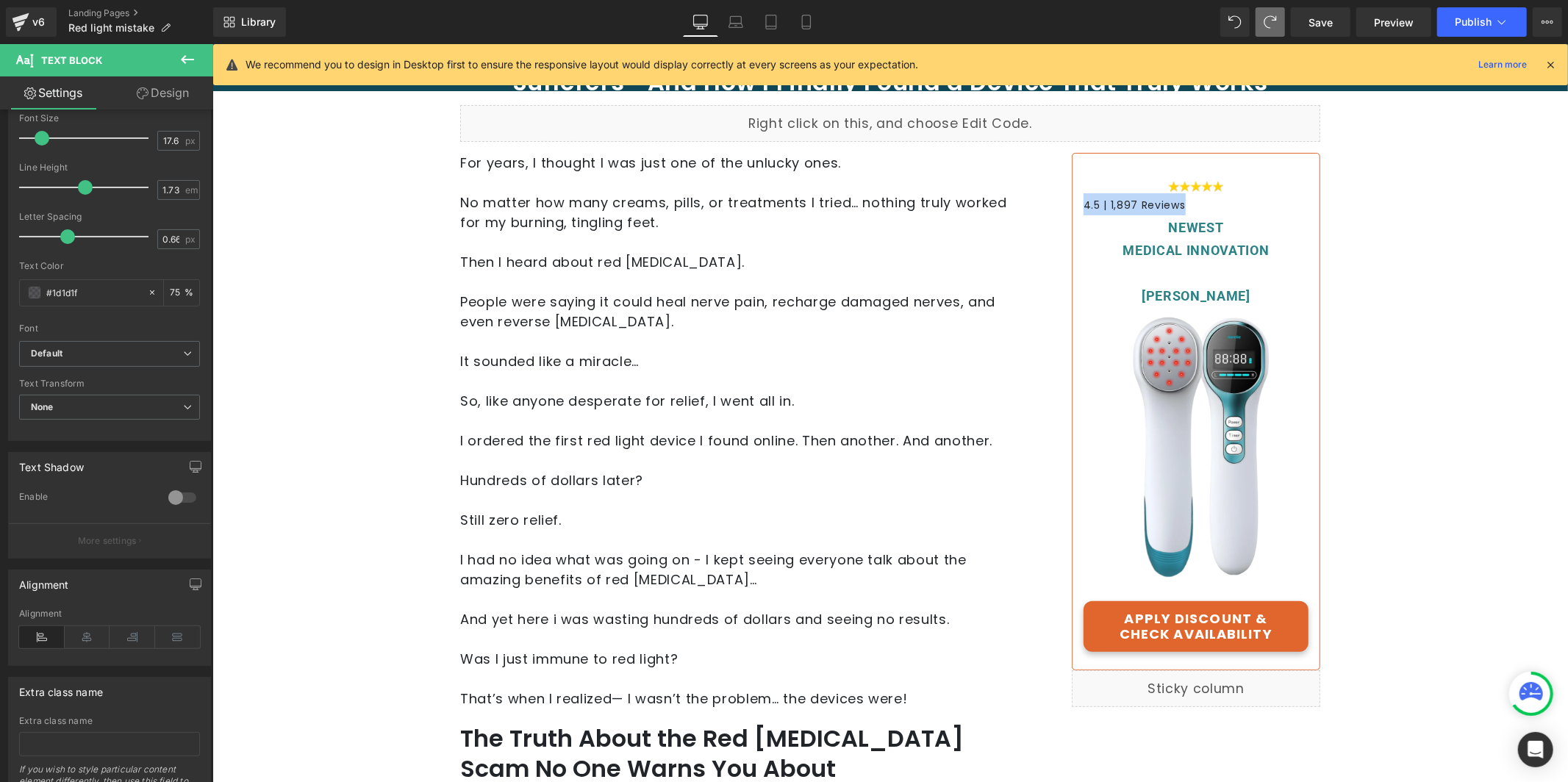
scroll to position [152, 0]
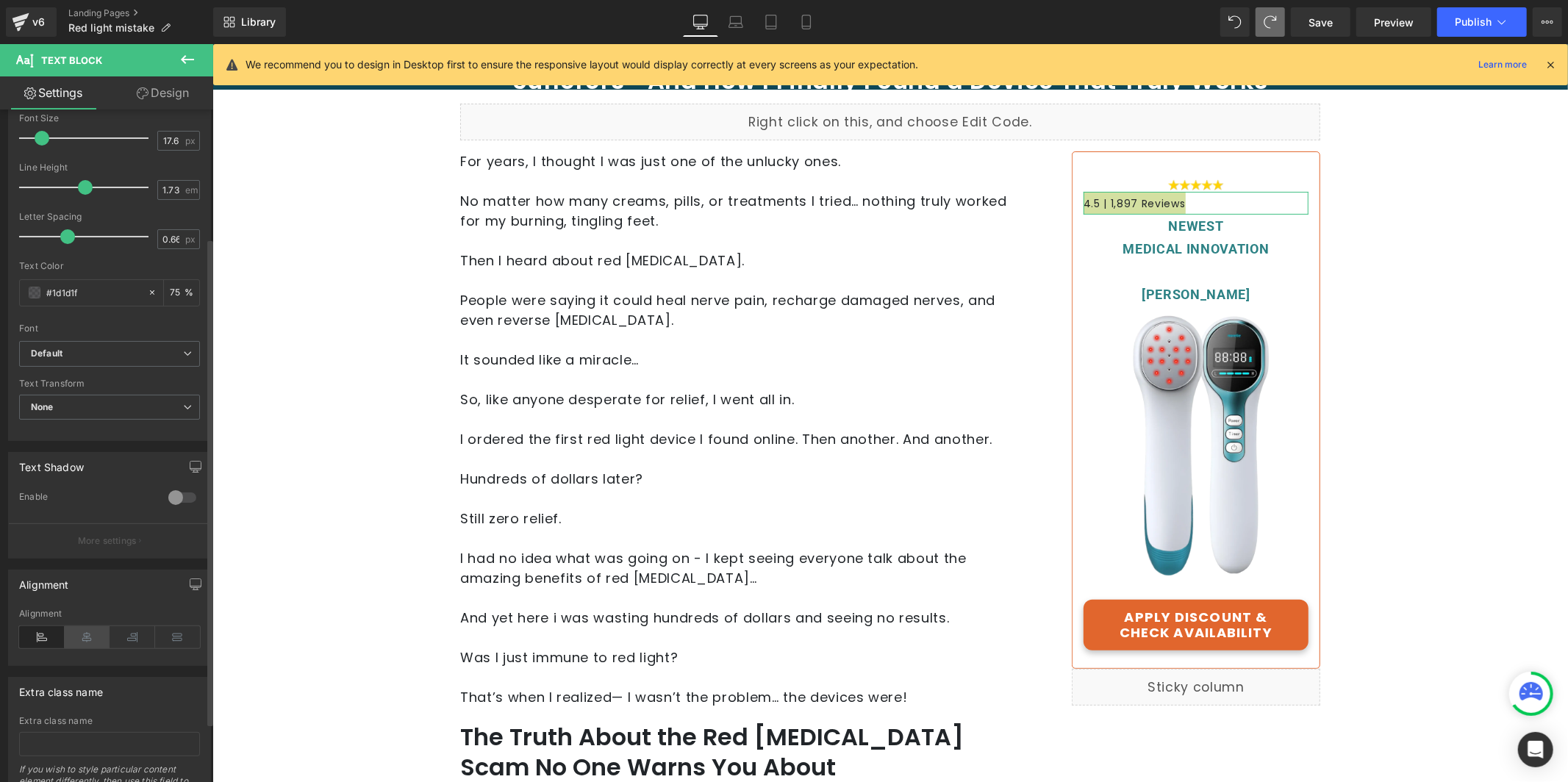
click at [94, 642] on icon at bounding box center [88, 637] width 46 height 22
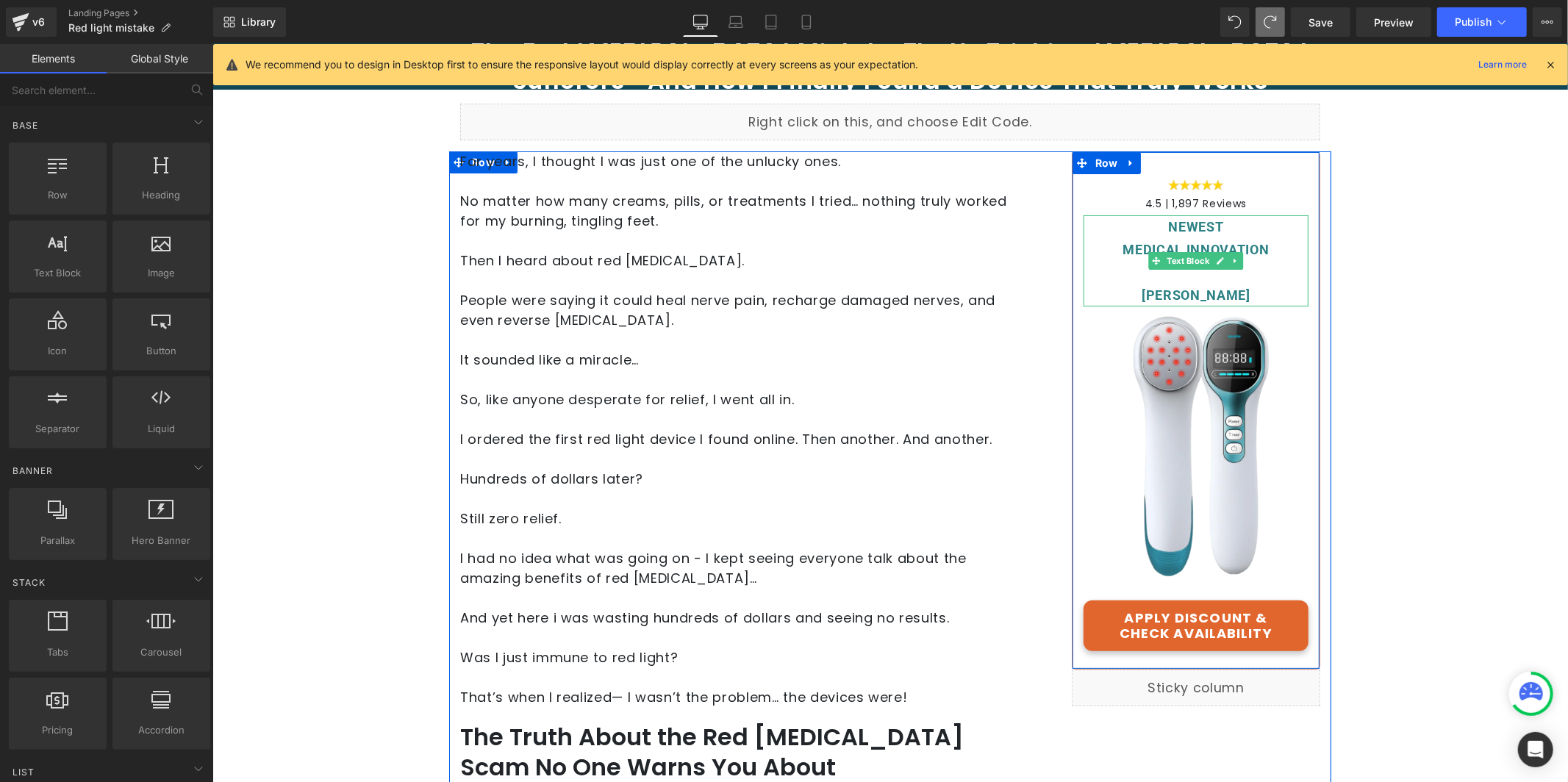
click at [1196, 228] on div "NEWEST" at bounding box center [1194, 227] width 225 height 23
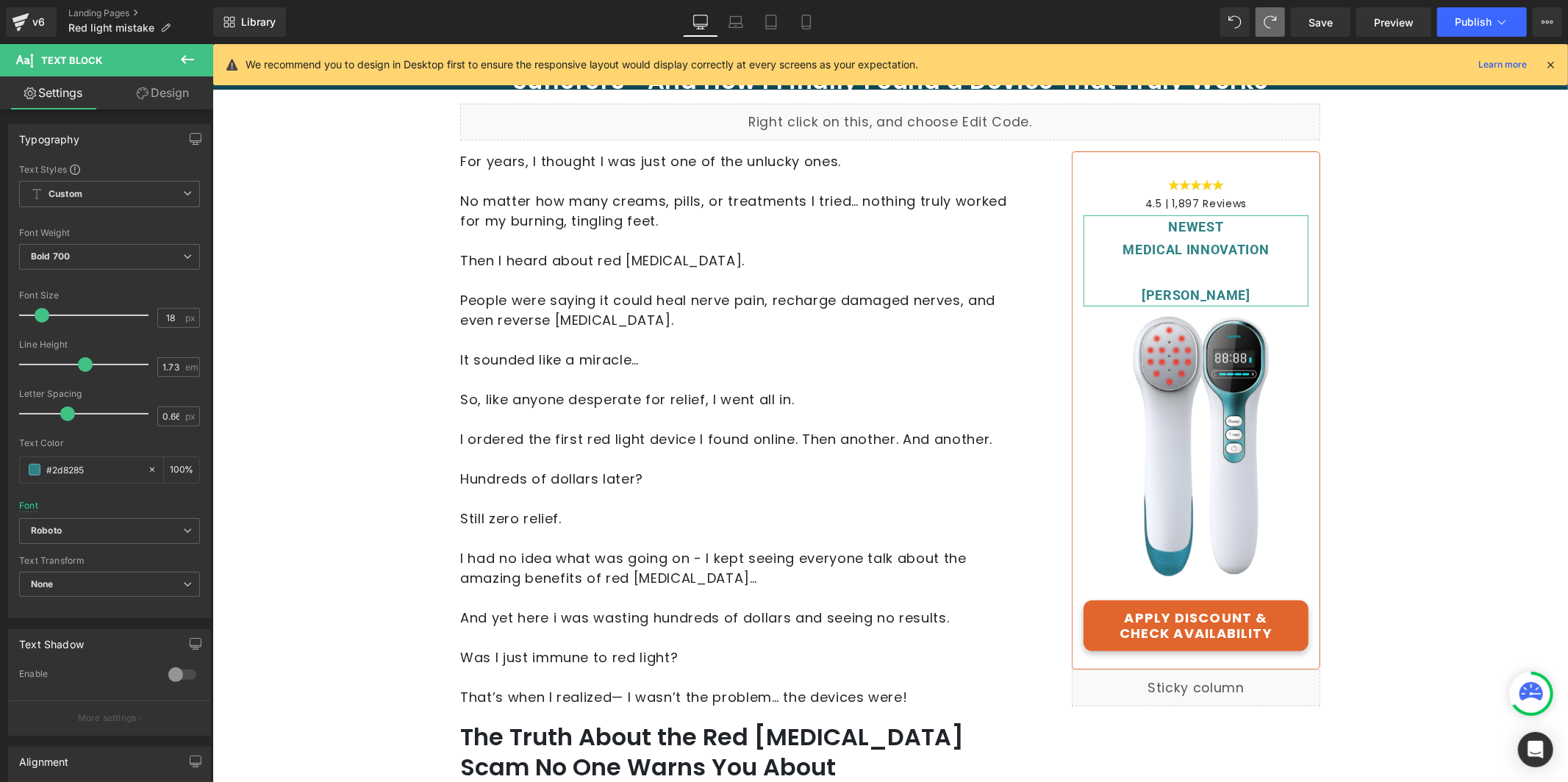
click at [164, 100] on link "Design" at bounding box center [163, 93] width 107 height 33
click at [0, 0] on div "Spacing" at bounding box center [0, 0] width 0 height 0
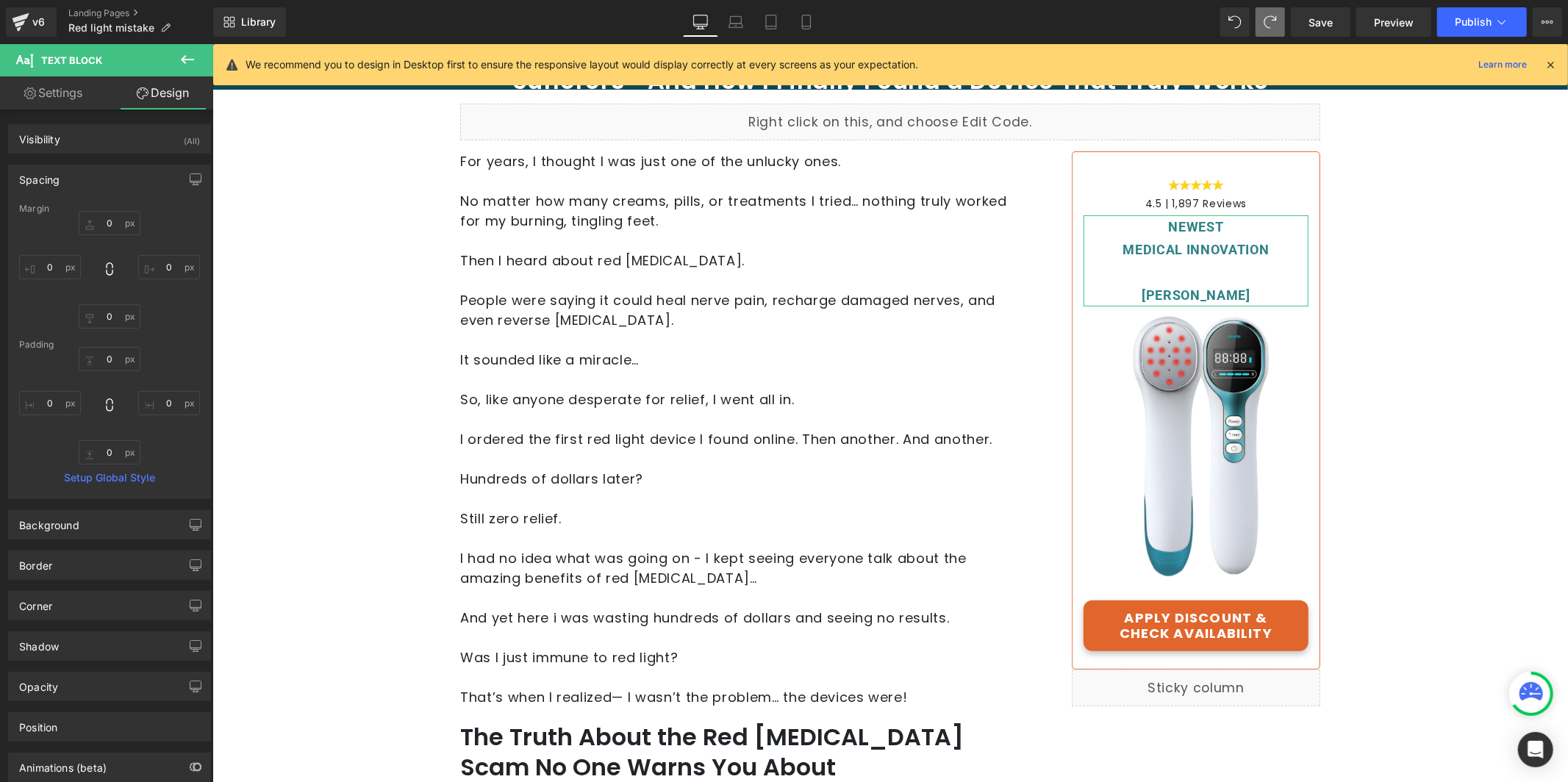
type input "0"
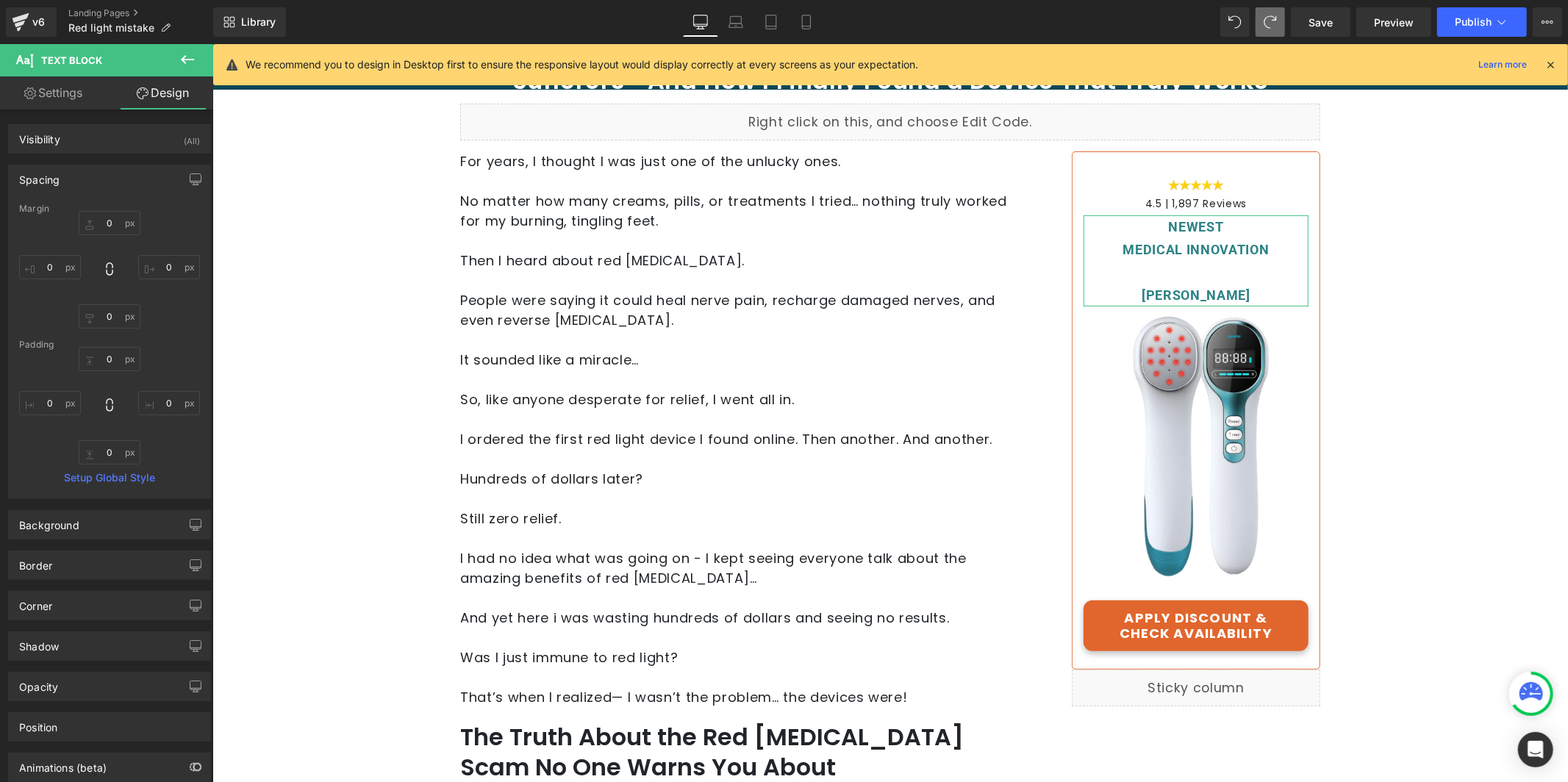
type input "0"
click at [110, 222] on input "0" at bounding box center [109, 223] width 62 height 24
type input "20"
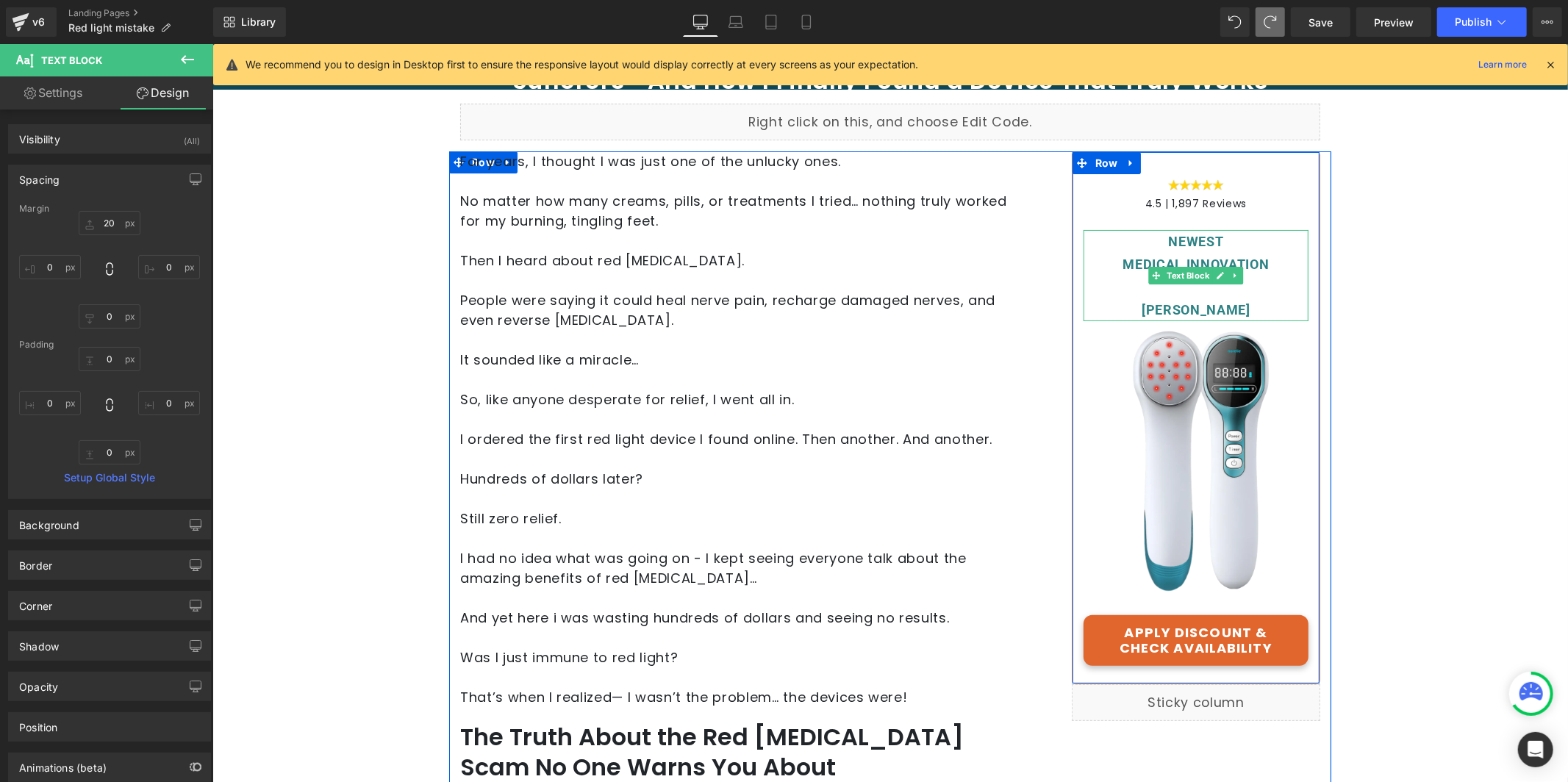
click at [1161, 298] on div "[PERSON_NAME]" at bounding box center [1194, 309] width 225 height 23
click at [1188, 298] on div "[PERSON_NAME]" at bounding box center [1194, 309] width 225 height 23
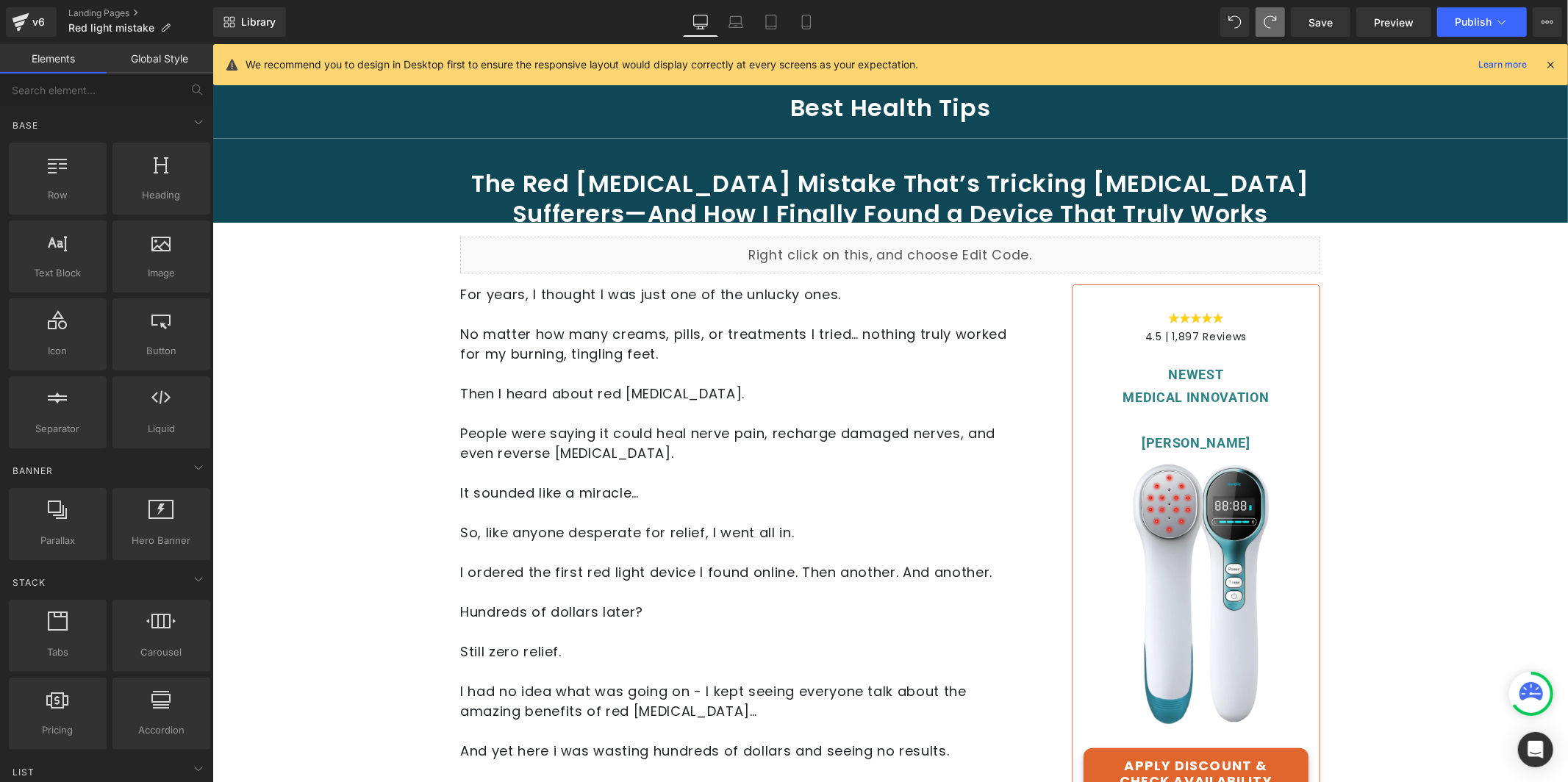
scroll to position [0, 0]
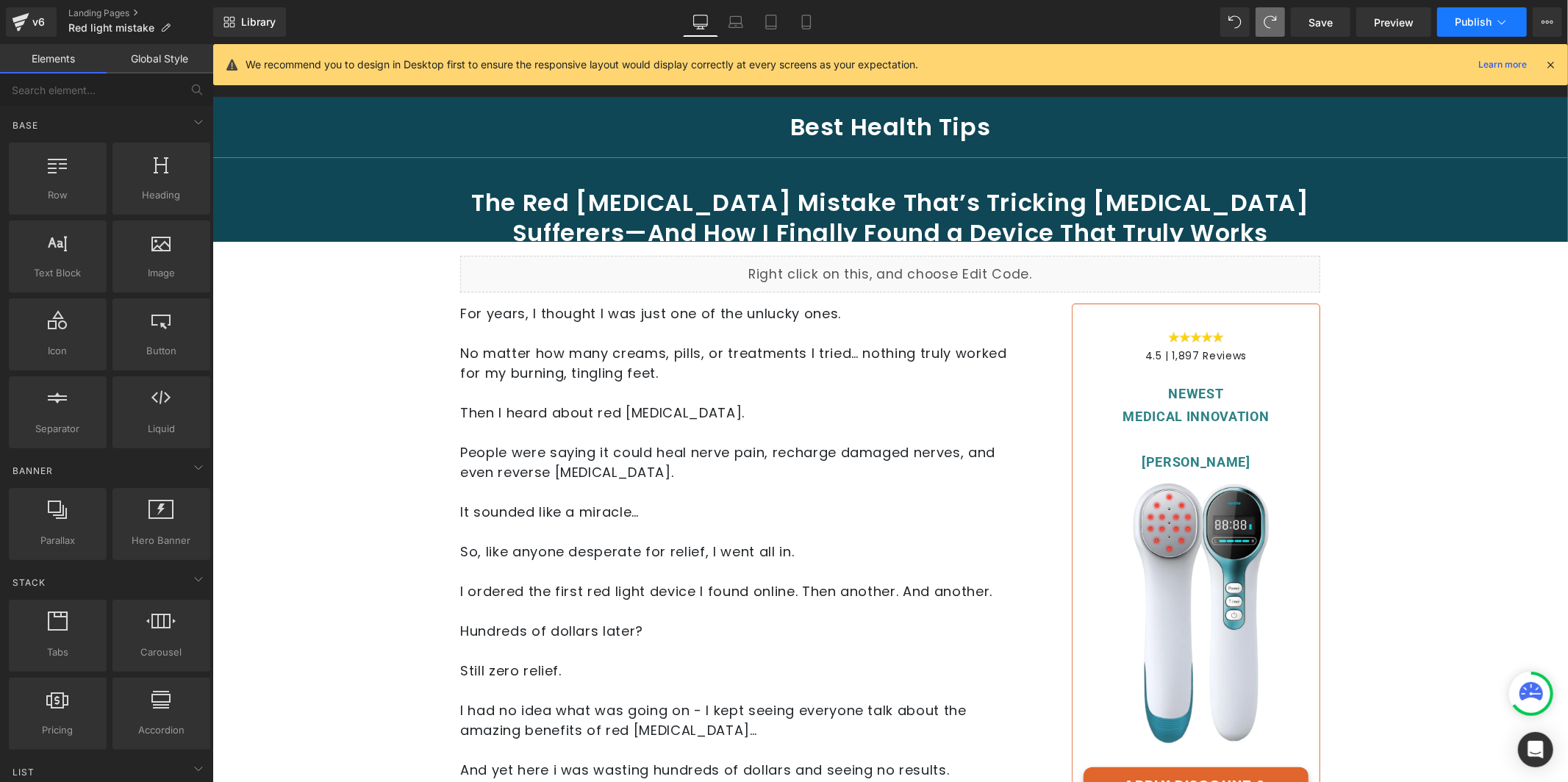
click at [1485, 31] on button "Publish" at bounding box center [1482, 22] width 90 height 30
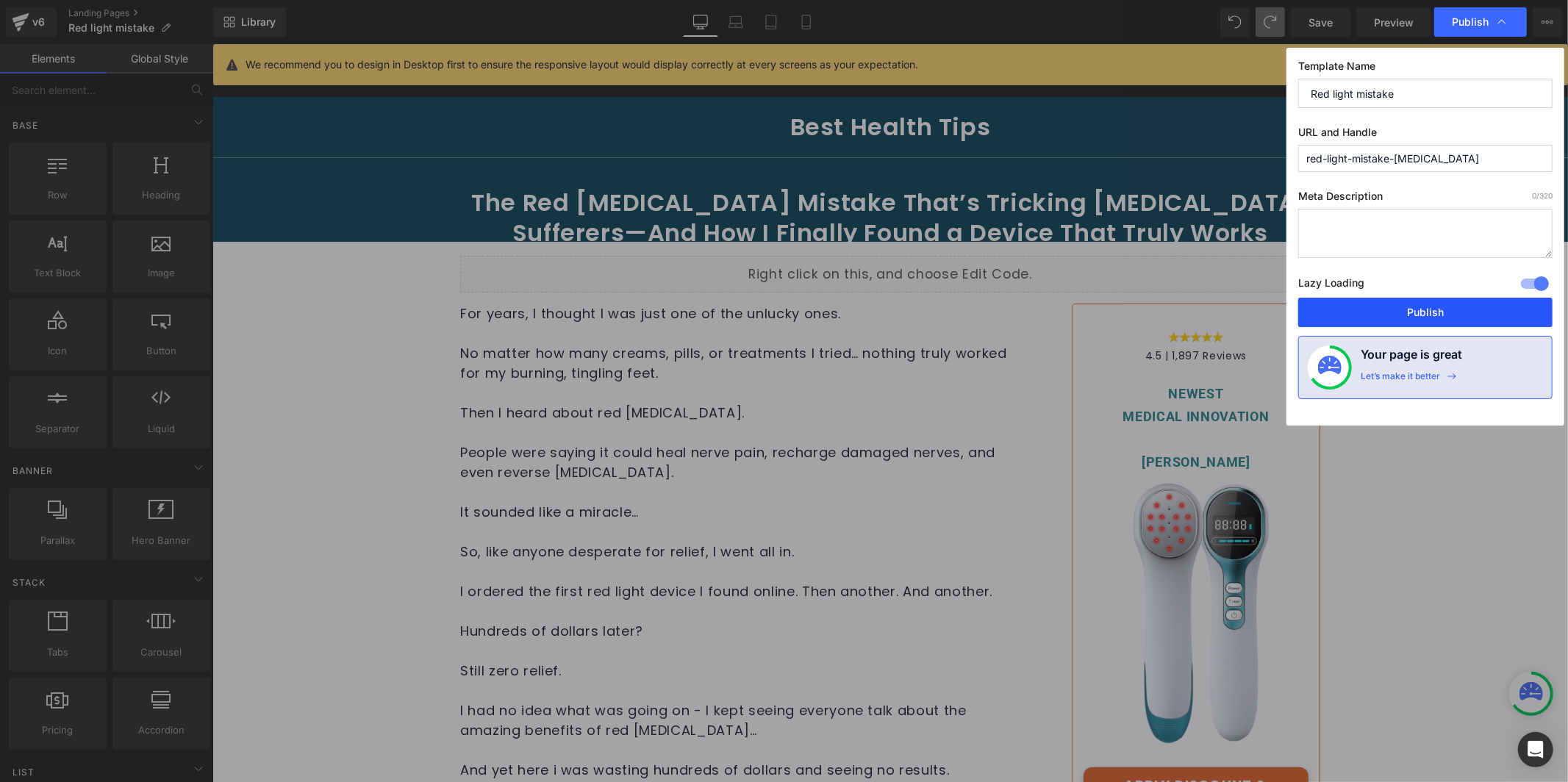
click at [1472, 316] on button "Publish" at bounding box center [1425, 312] width 254 height 30
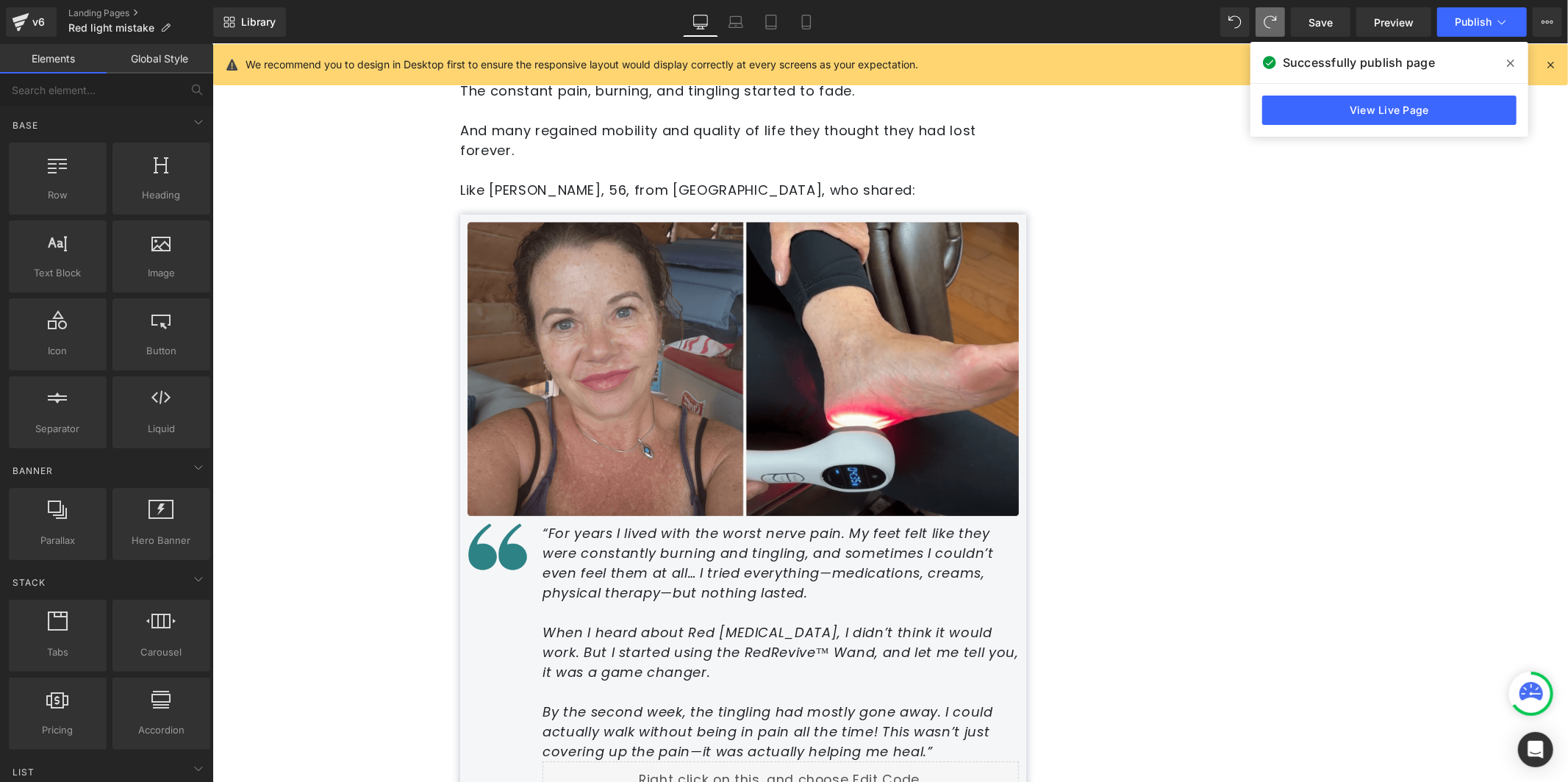
scroll to position [4261, 0]
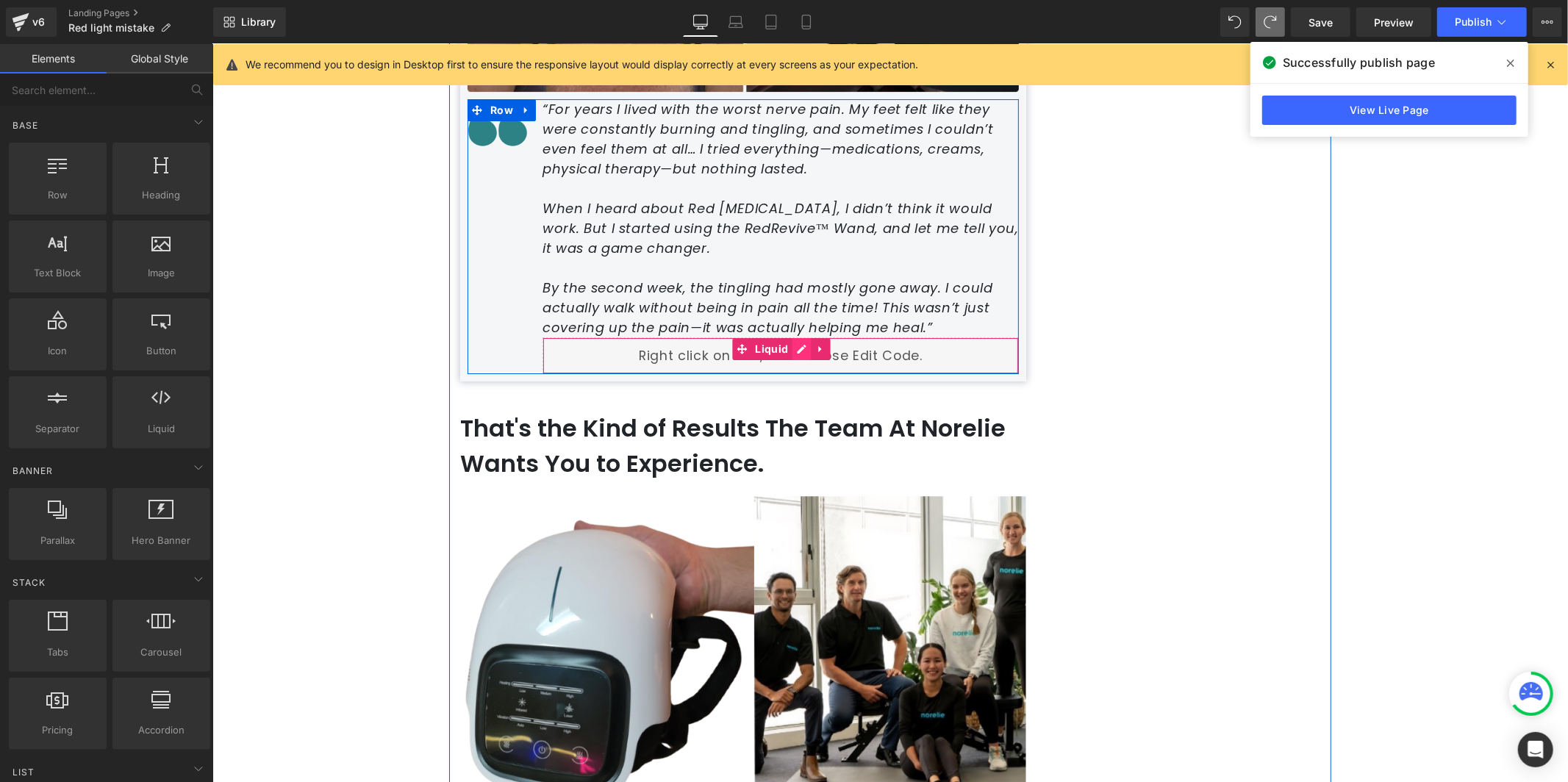
click at [788, 337] on div "Liquid" at bounding box center [780, 355] width 476 height 36
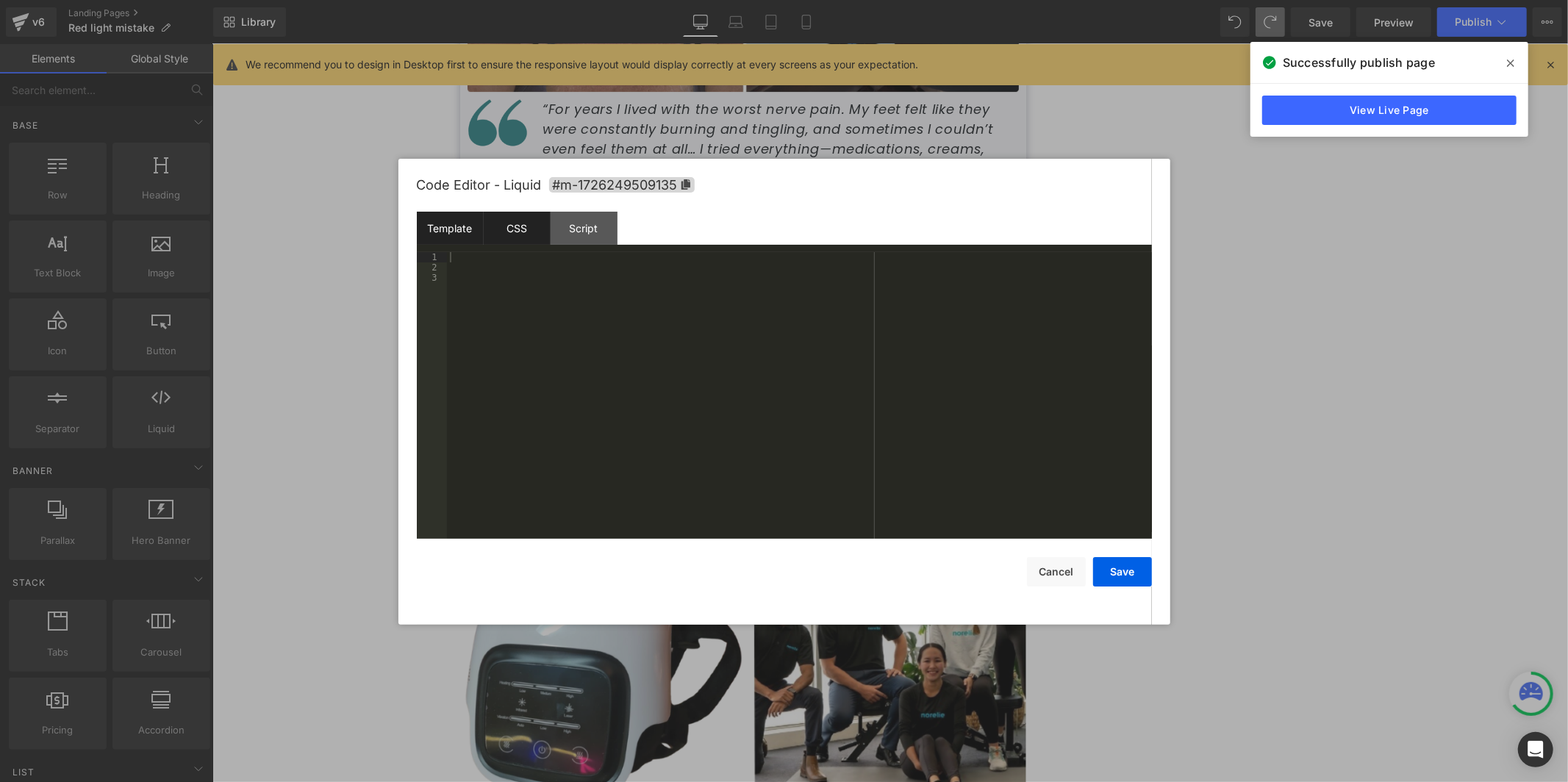
click at [545, 226] on div "CSS" at bounding box center [517, 228] width 67 height 33
drag, startPoint x: 1058, startPoint y: 572, endPoint x: 650, endPoint y: 481, distance: 418.0
click at [1058, 572] on button "Cancel" at bounding box center [1056, 572] width 59 height 30
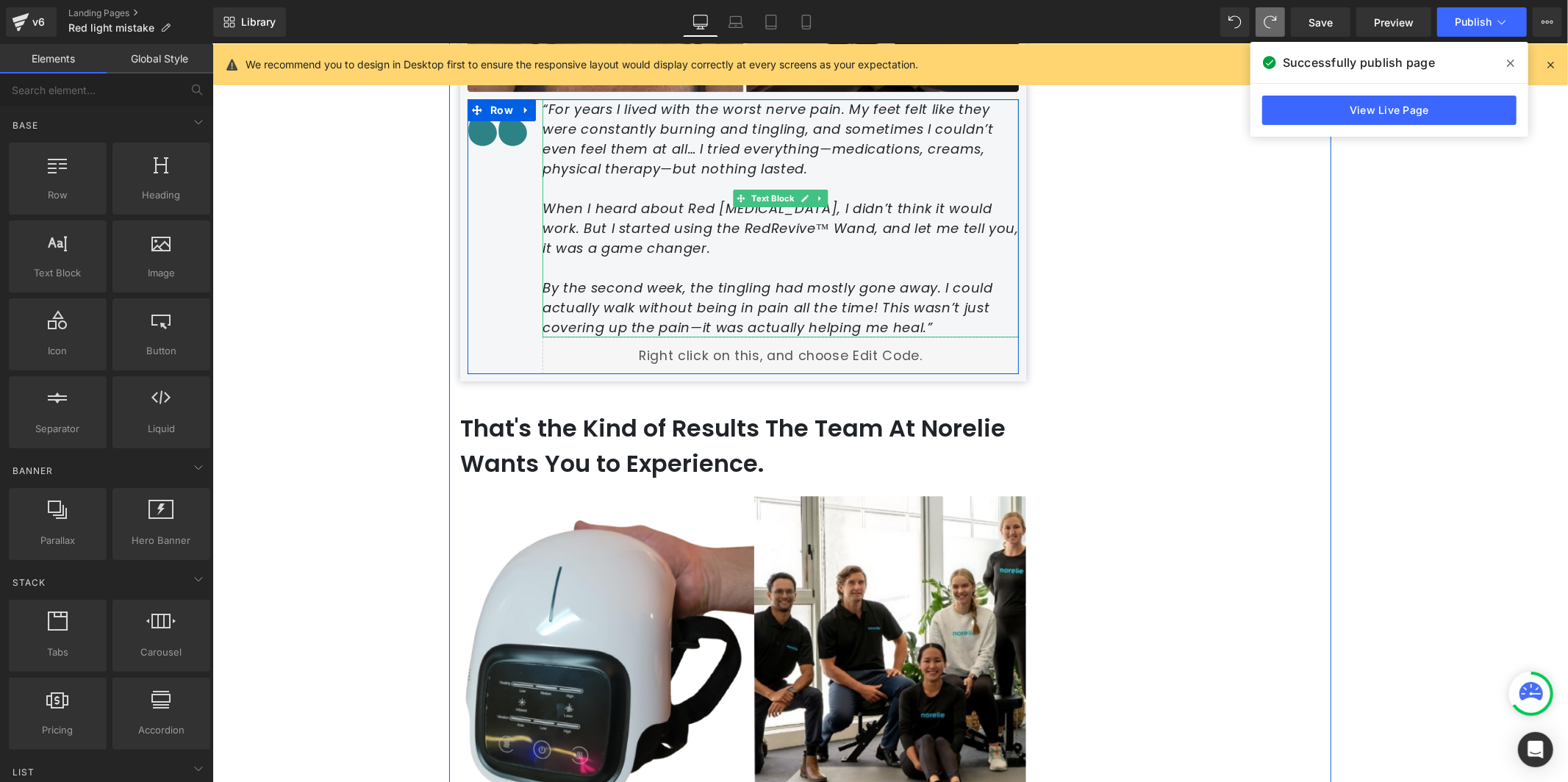
click at [698, 288] on p "By the second week, the tingling had mostly gone away. I could actually walk wi…" at bounding box center [780, 307] width 476 height 59
click at [695, 277] on p "By the second week, the tingling had mostly gone away. I could actually walk wi…" at bounding box center [780, 307] width 476 height 59
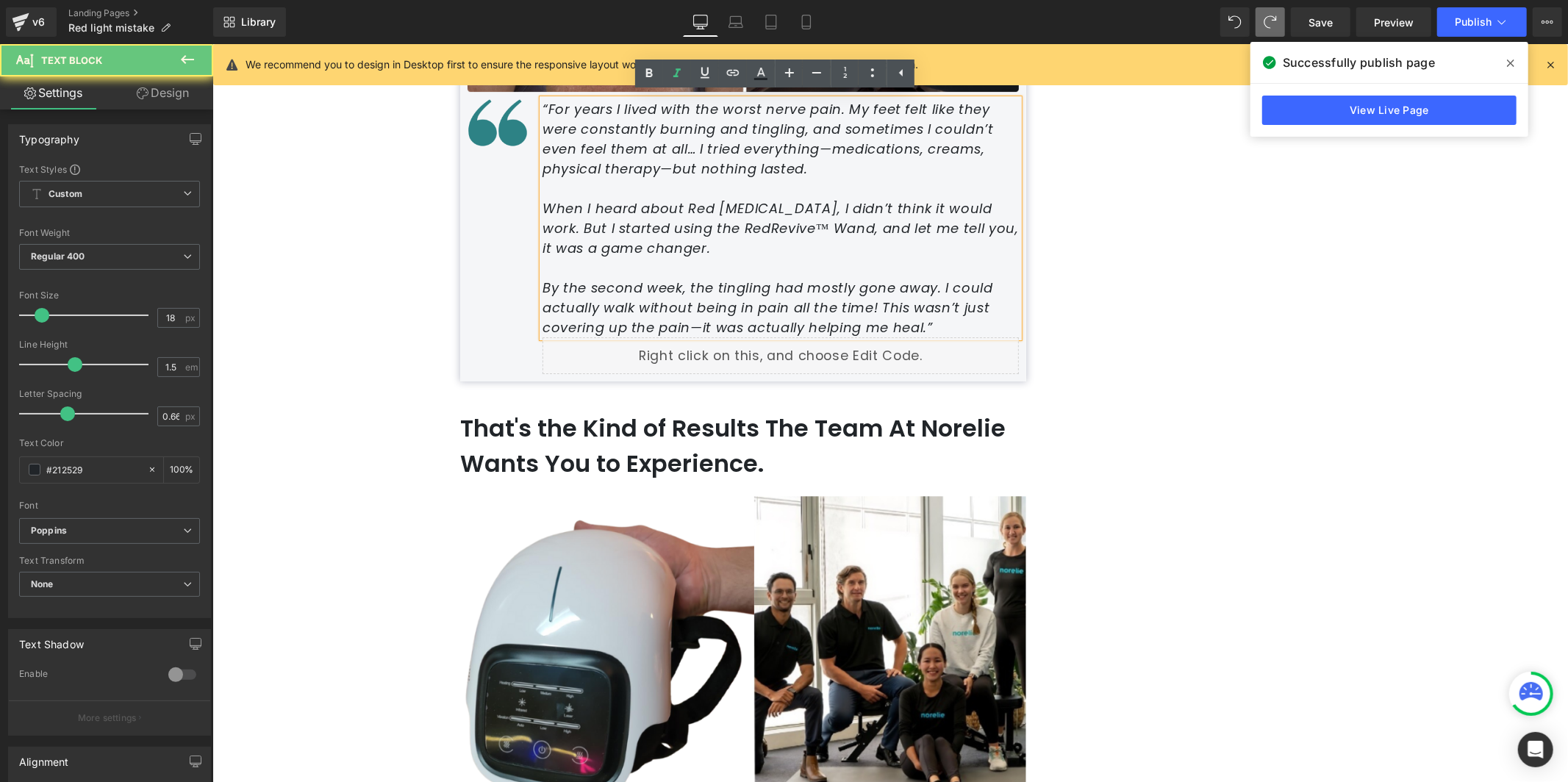
click at [698, 281] on p "By the second week, the tingling had mostly gone away. I could actually walk wi…" at bounding box center [780, 307] width 476 height 59
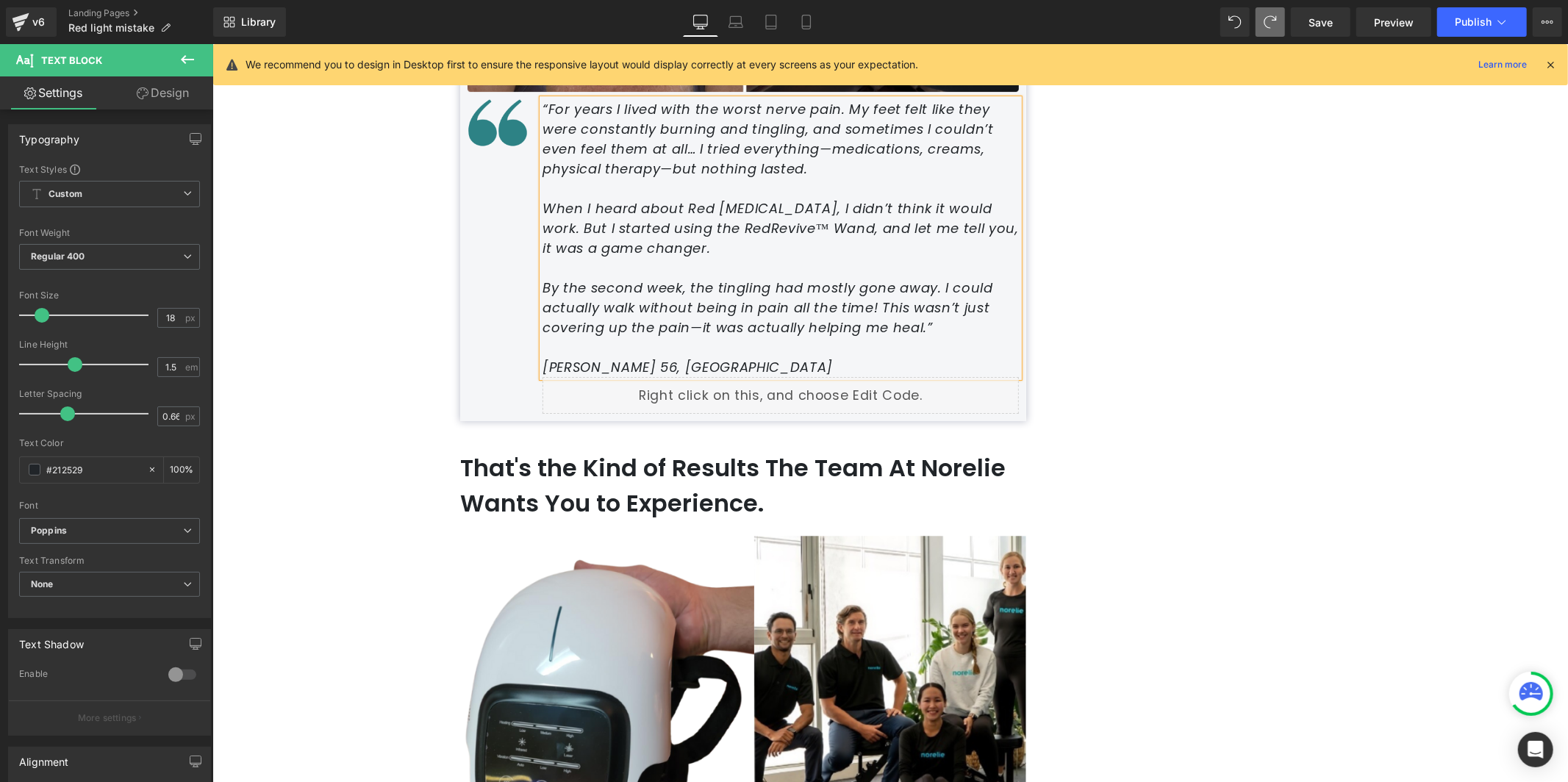
click at [661, 377] on div "Liquid" at bounding box center [780, 395] width 476 height 36
click at [664, 357] on p "[PERSON_NAME] 56, [GEOGRAPHIC_DATA]" at bounding box center [780, 366] width 476 height 20
click at [600, 358] on icon "[PERSON_NAME] 56, [GEOGRAPHIC_DATA]" at bounding box center [687, 366] width 290 height 18
drag, startPoint x: 651, startPoint y: 327, endPoint x: 533, endPoint y: 325, distance: 118.0
click at [542, 325] on div "“For years I lived with the worst nerve pain. My feet felt like they were const…" at bounding box center [780, 237] width 476 height 278
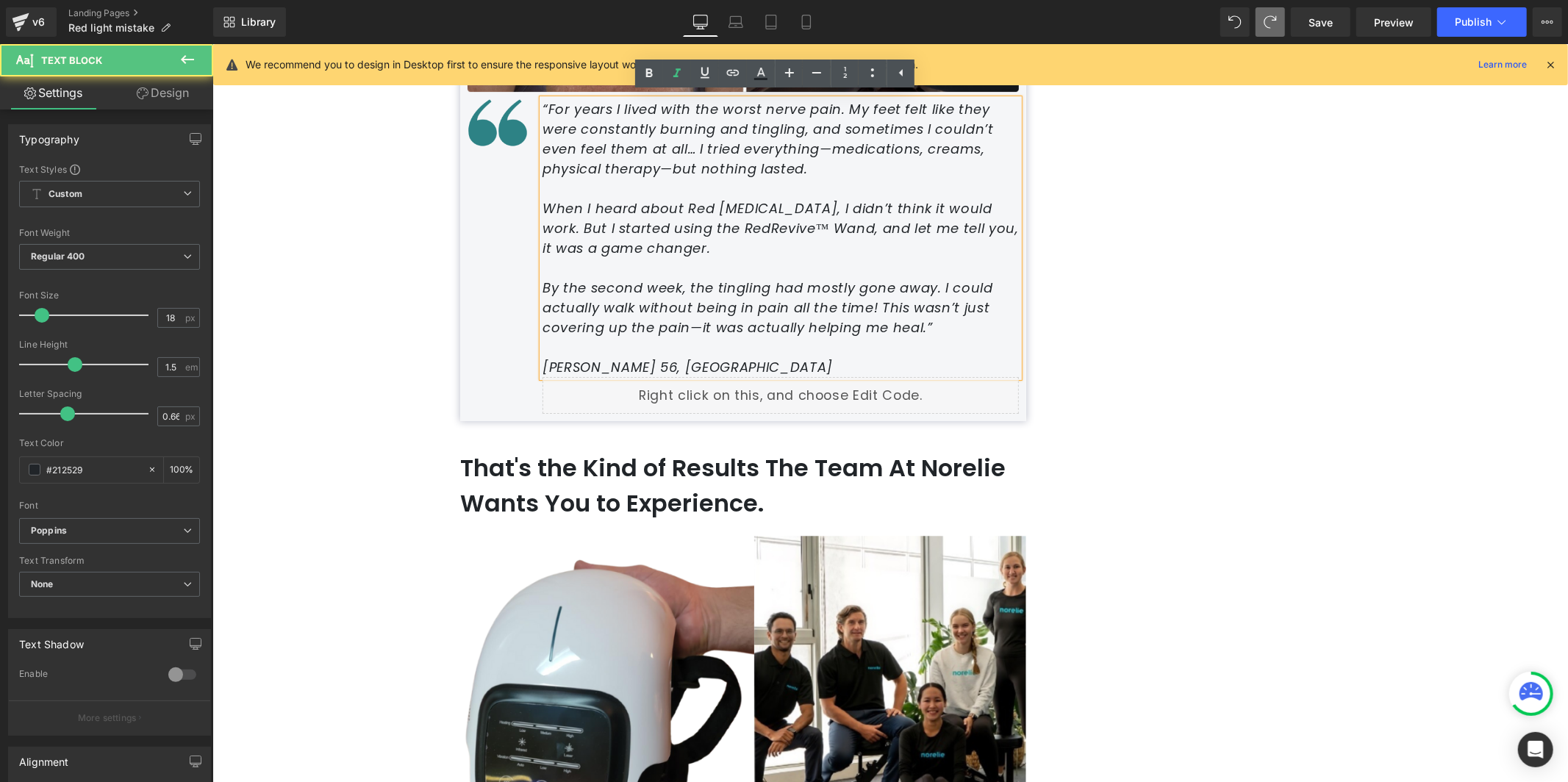
click at [658, 357] on p "[PERSON_NAME] 56, [GEOGRAPHIC_DATA]" at bounding box center [780, 366] width 476 height 20
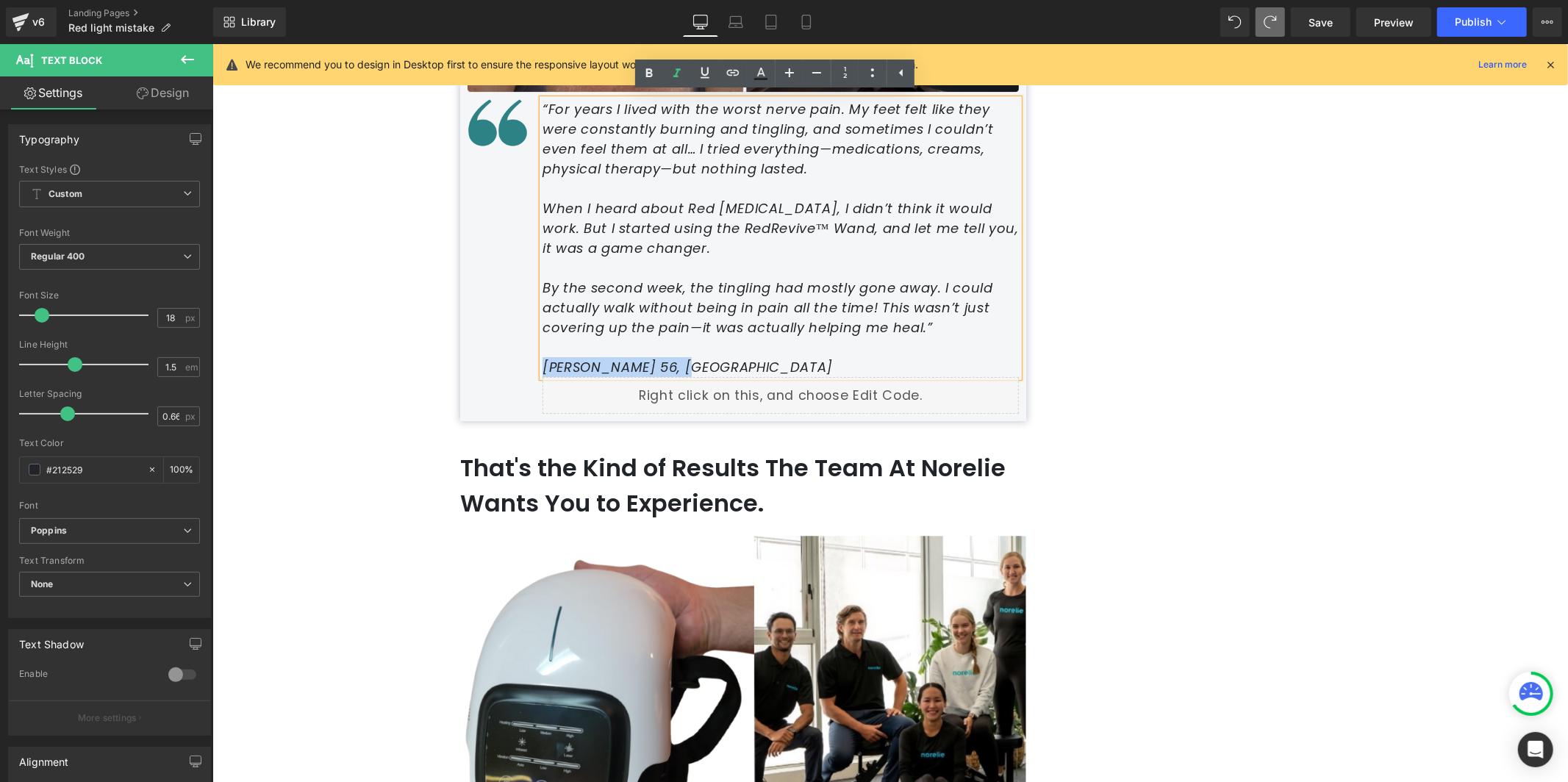
drag, startPoint x: 620, startPoint y: 329, endPoint x: 540, endPoint y: 323, distance: 80.2
click at [542, 357] on p "[PERSON_NAME] 56, [GEOGRAPHIC_DATA]" at bounding box center [780, 366] width 476 height 20
click at [671, 83] on link at bounding box center [677, 73] width 28 height 28
click at [648, 78] on icon at bounding box center [649, 74] width 17 height 17
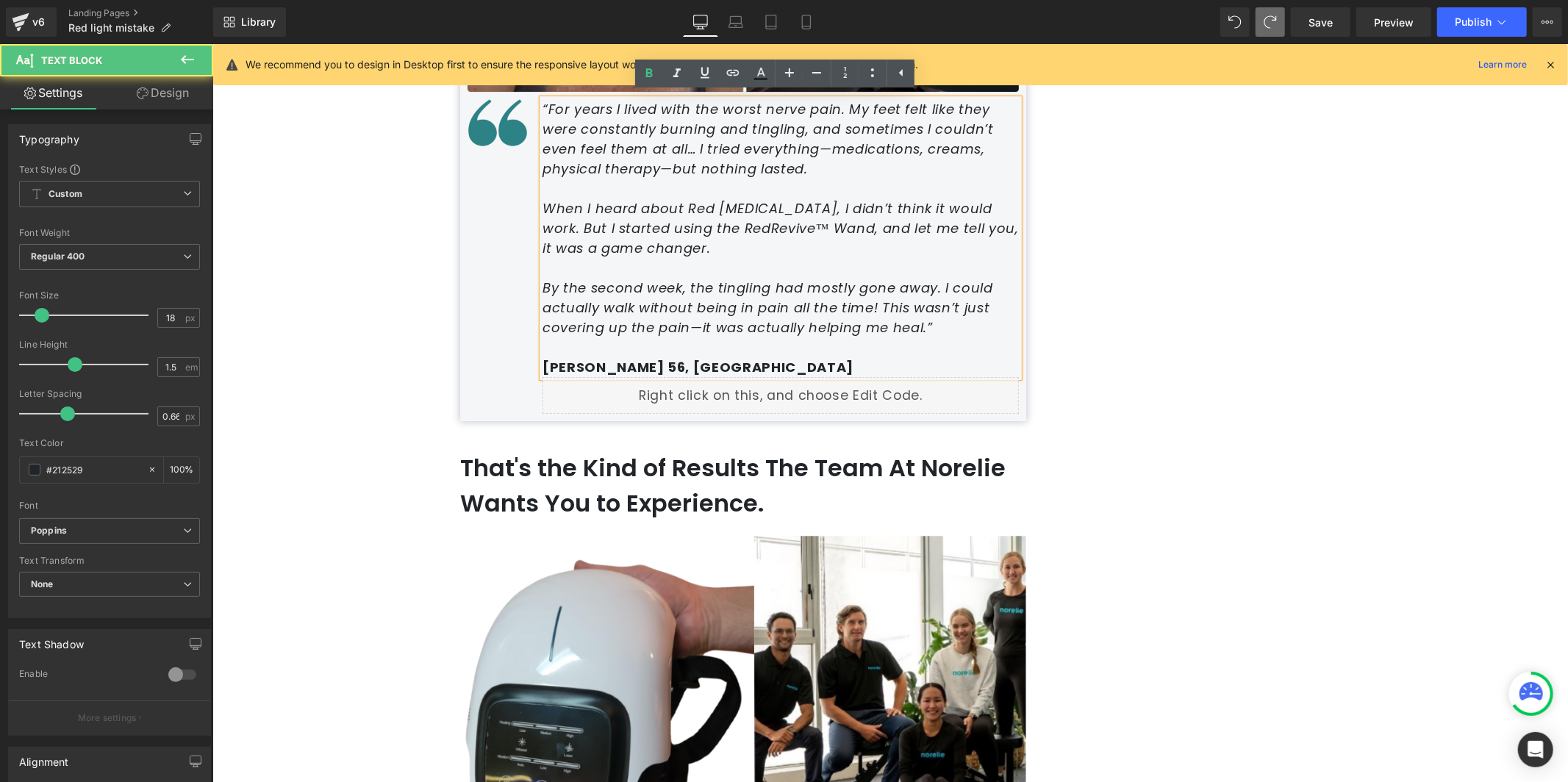
click at [696, 357] on p "[PERSON_NAME] 56, [GEOGRAPHIC_DATA]" at bounding box center [780, 366] width 476 height 20
click at [1268, 187] on div "For years, I thought I was just one of the unlucky ones. No matter how many cre…" at bounding box center [889, 403] width 882 height 8723
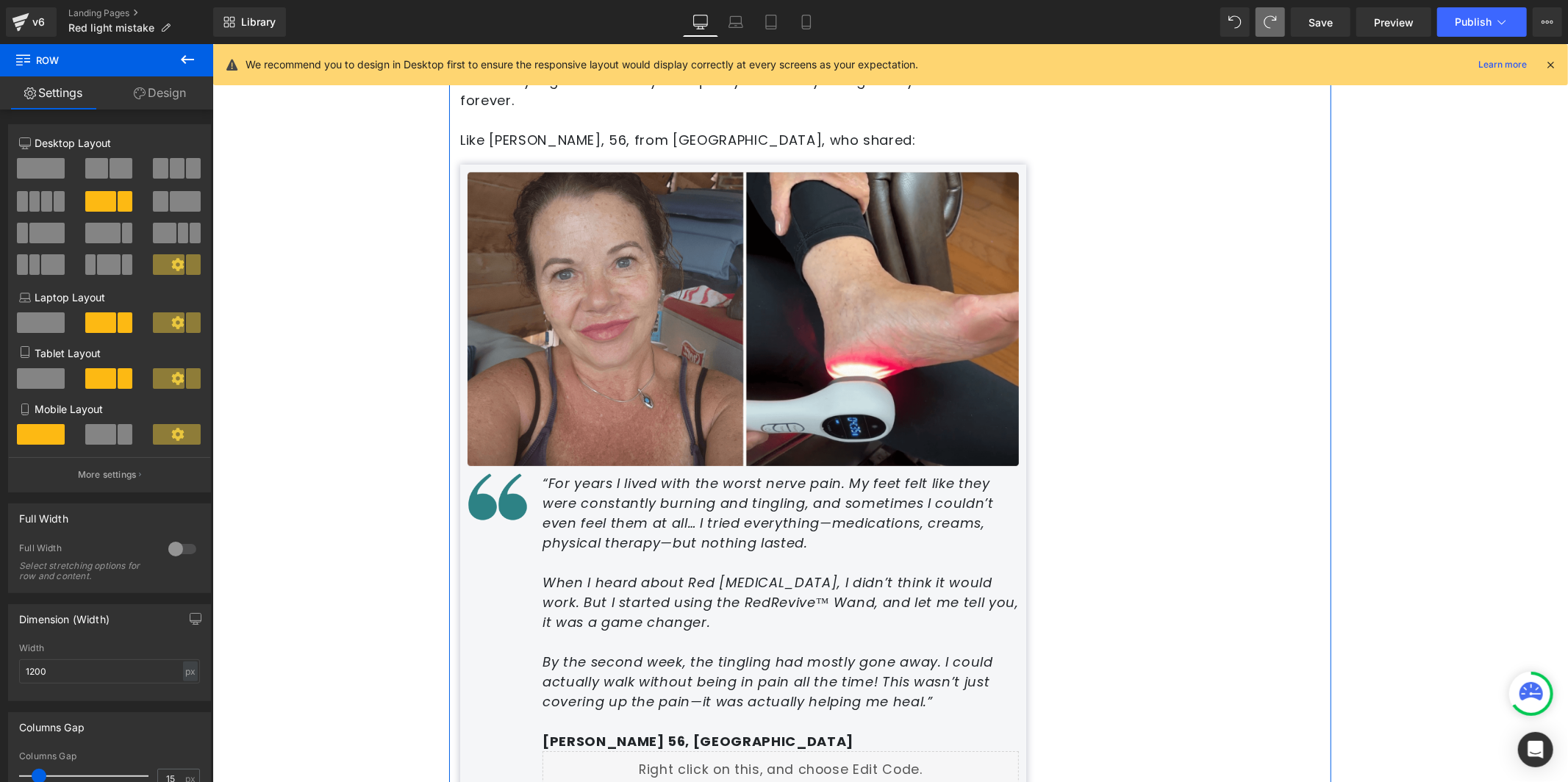
scroll to position [3893, 0]
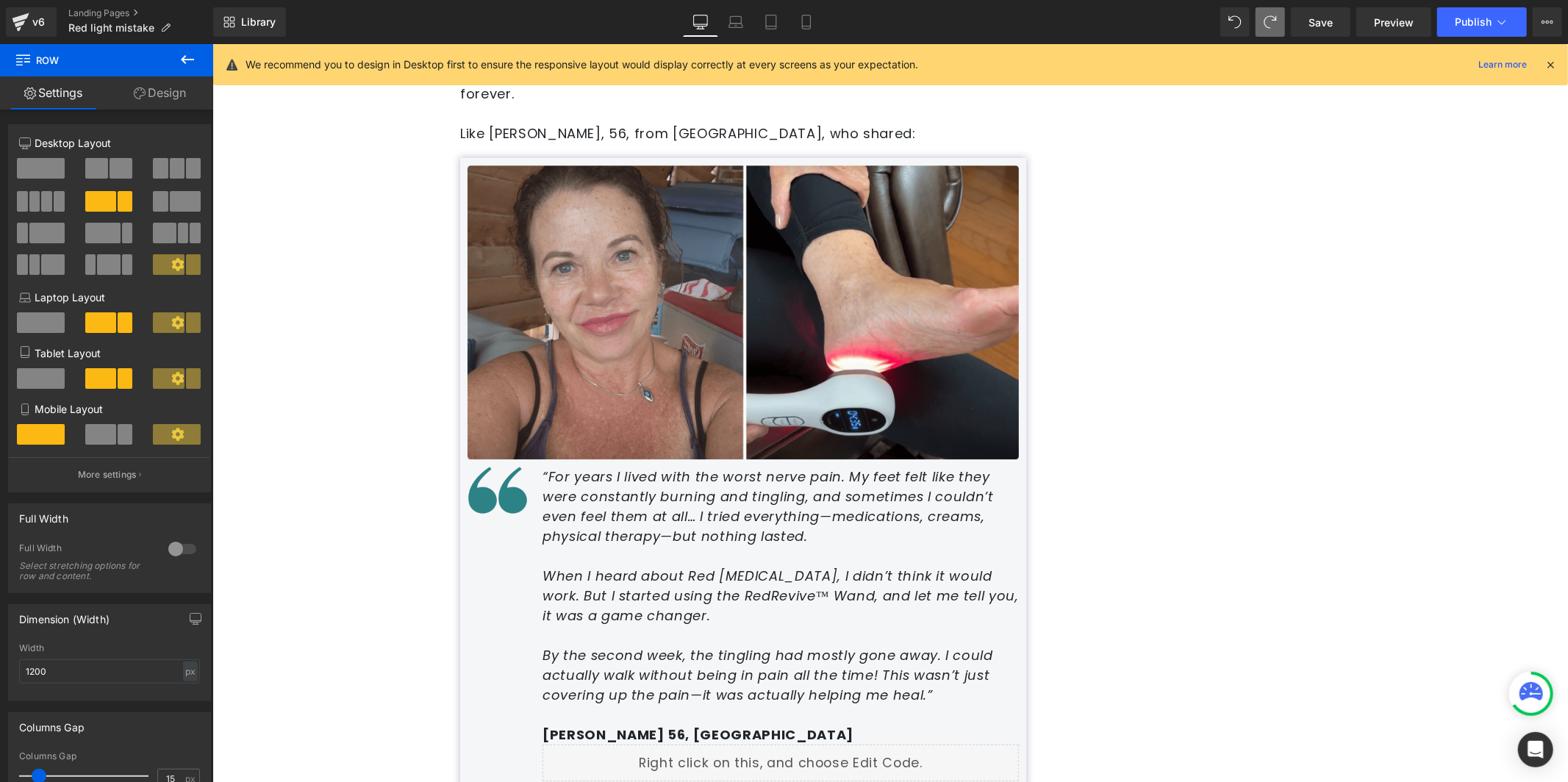
click at [639, 725] on strong "[PERSON_NAME] 56, [GEOGRAPHIC_DATA]" at bounding box center [697, 733] width 311 height 18
click at [670, 725] on strong "[PERSON_NAME] 56, [GEOGRAPHIC_DATA]" at bounding box center [697, 733] width 311 height 18
click at [687, 725] on p "[PERSON_NAME] 56, [GEOGRAPHIC_DATA]" at bounding box center [780, 734] width 476 height 20
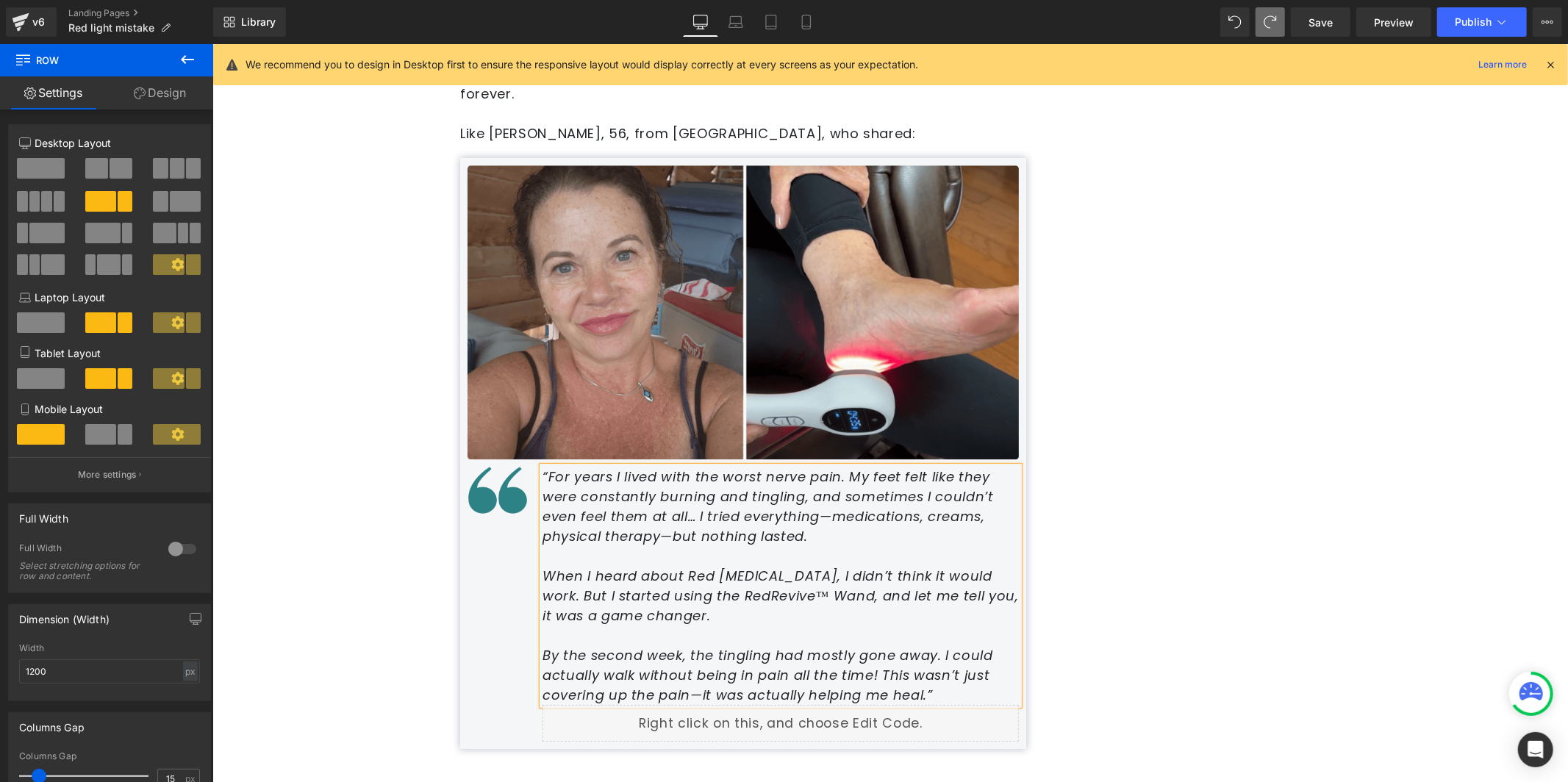
click at [1482, 395] on div "Advertorial Text Block Row Row Best Health Tips Heading Separator The Red [MEDI…" at bounding box center [890, 794] width 1355 height 9288
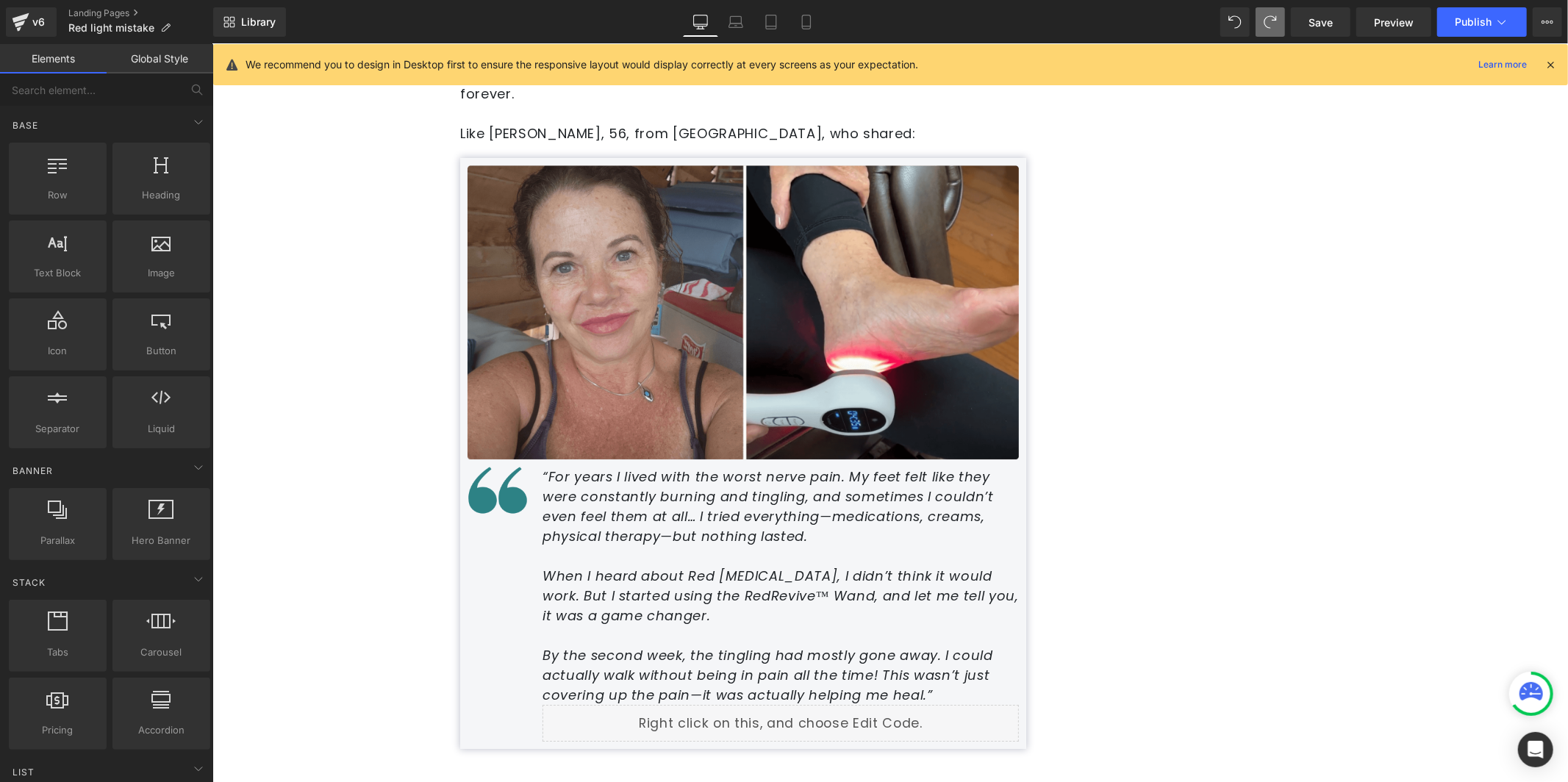
scroll to position [4572, 0]
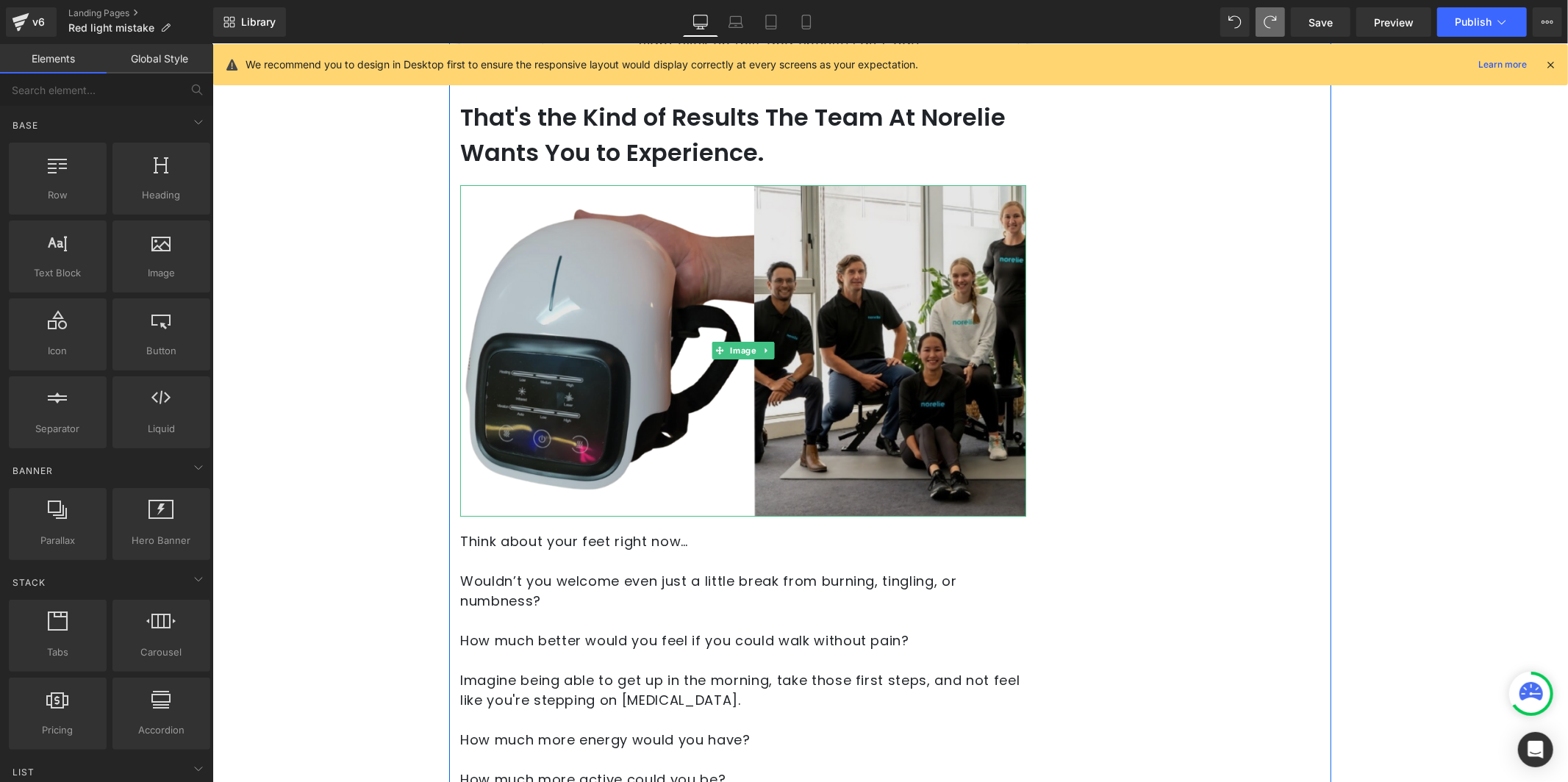
click at [726, 241] on img at bounding box center [742, 350] width 566 height 332
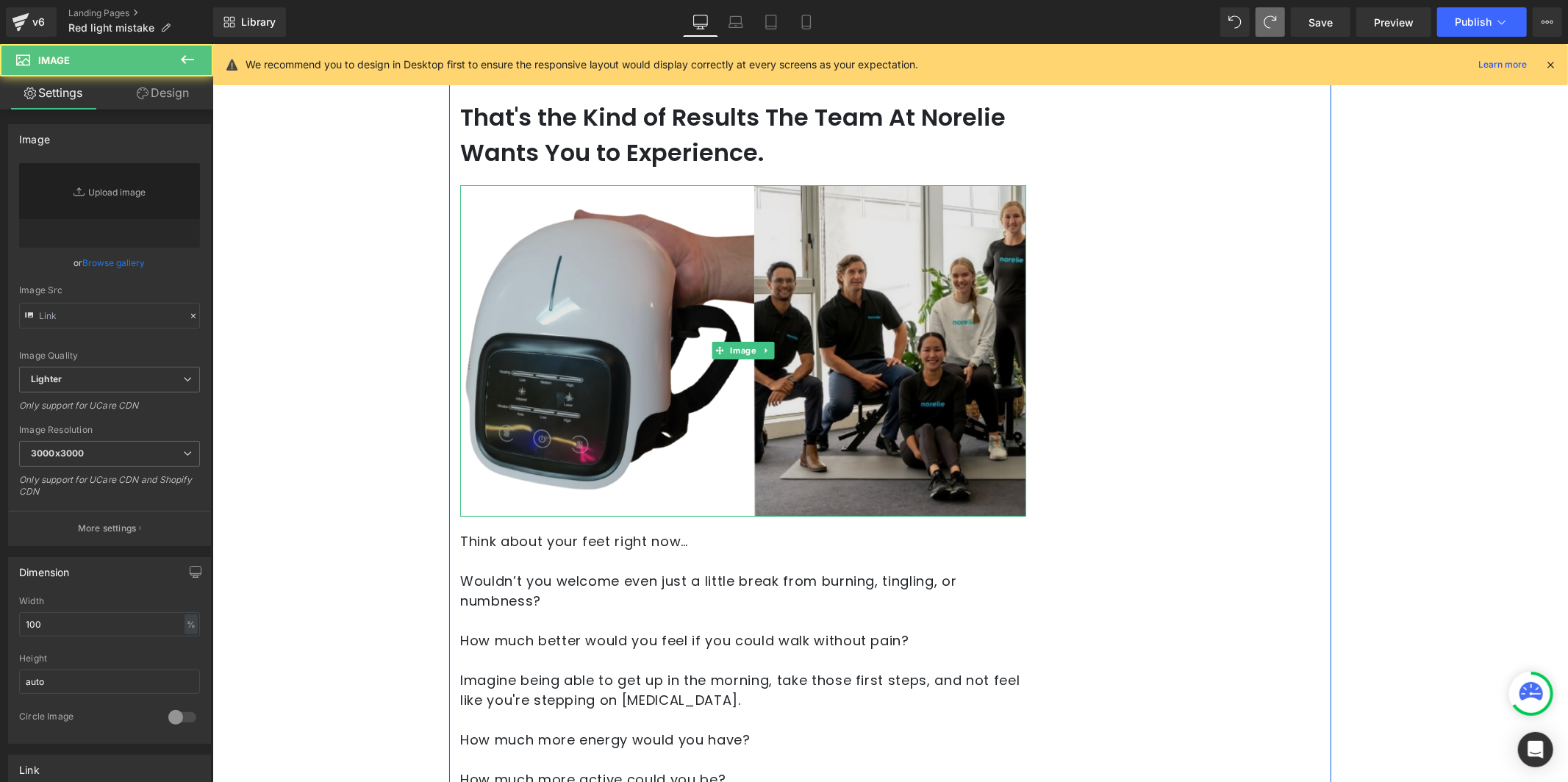
type input "[URL][DOMAIN_NAME]"
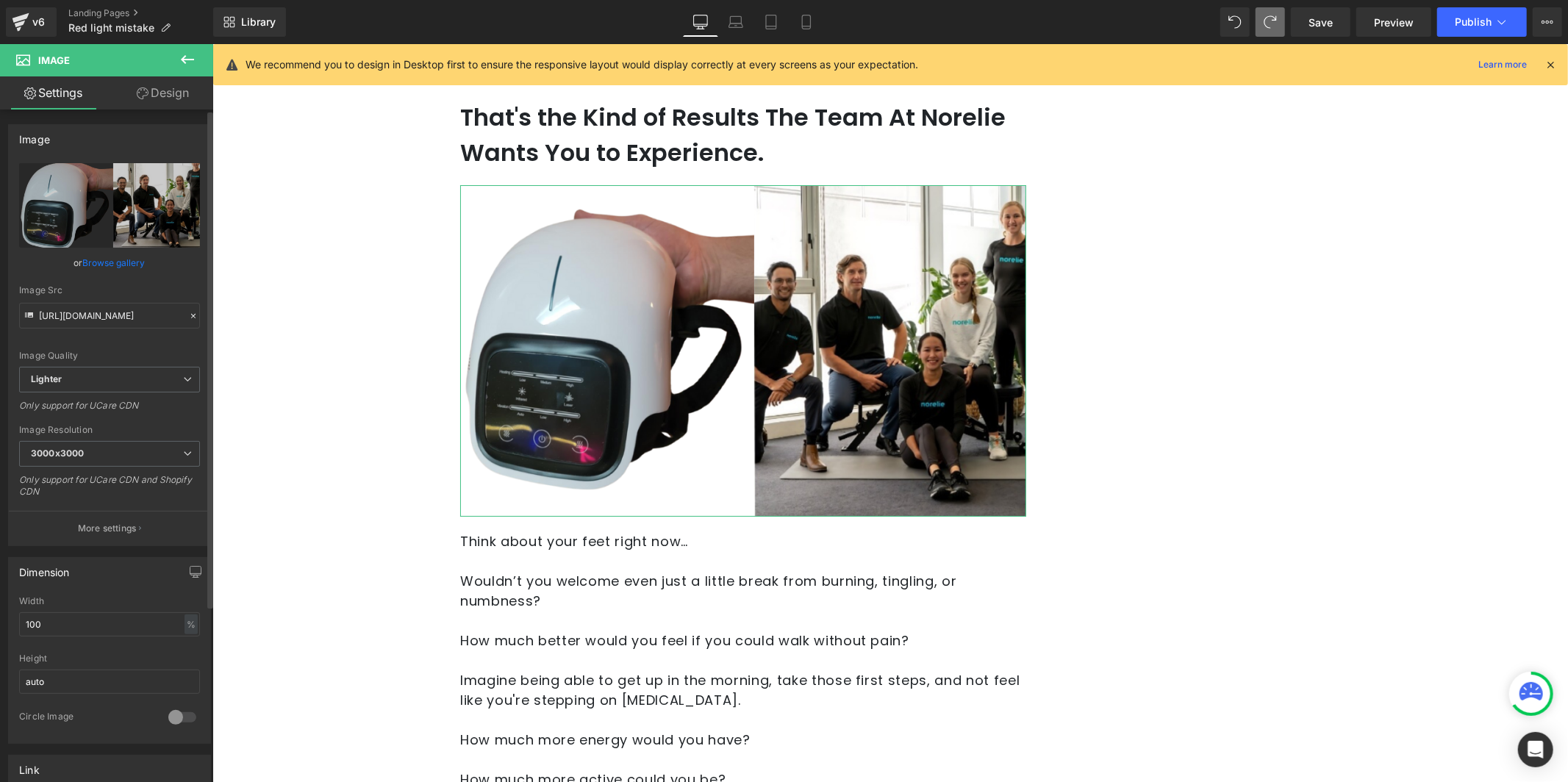
click at [115, 256] on link "Browse gallery" at bounding box center [114, 262] width 62 height 26
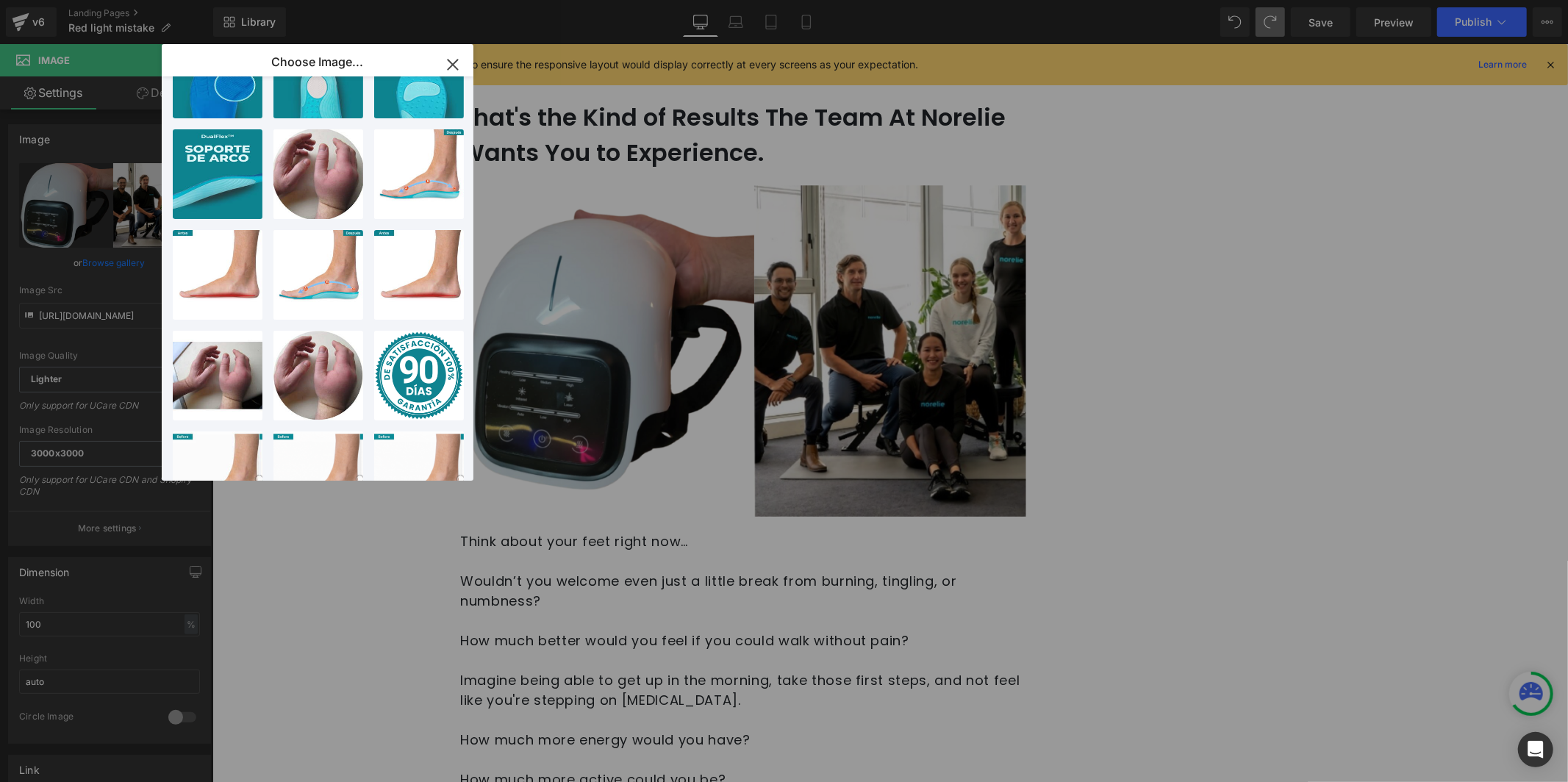
scroll to position [727, 0]
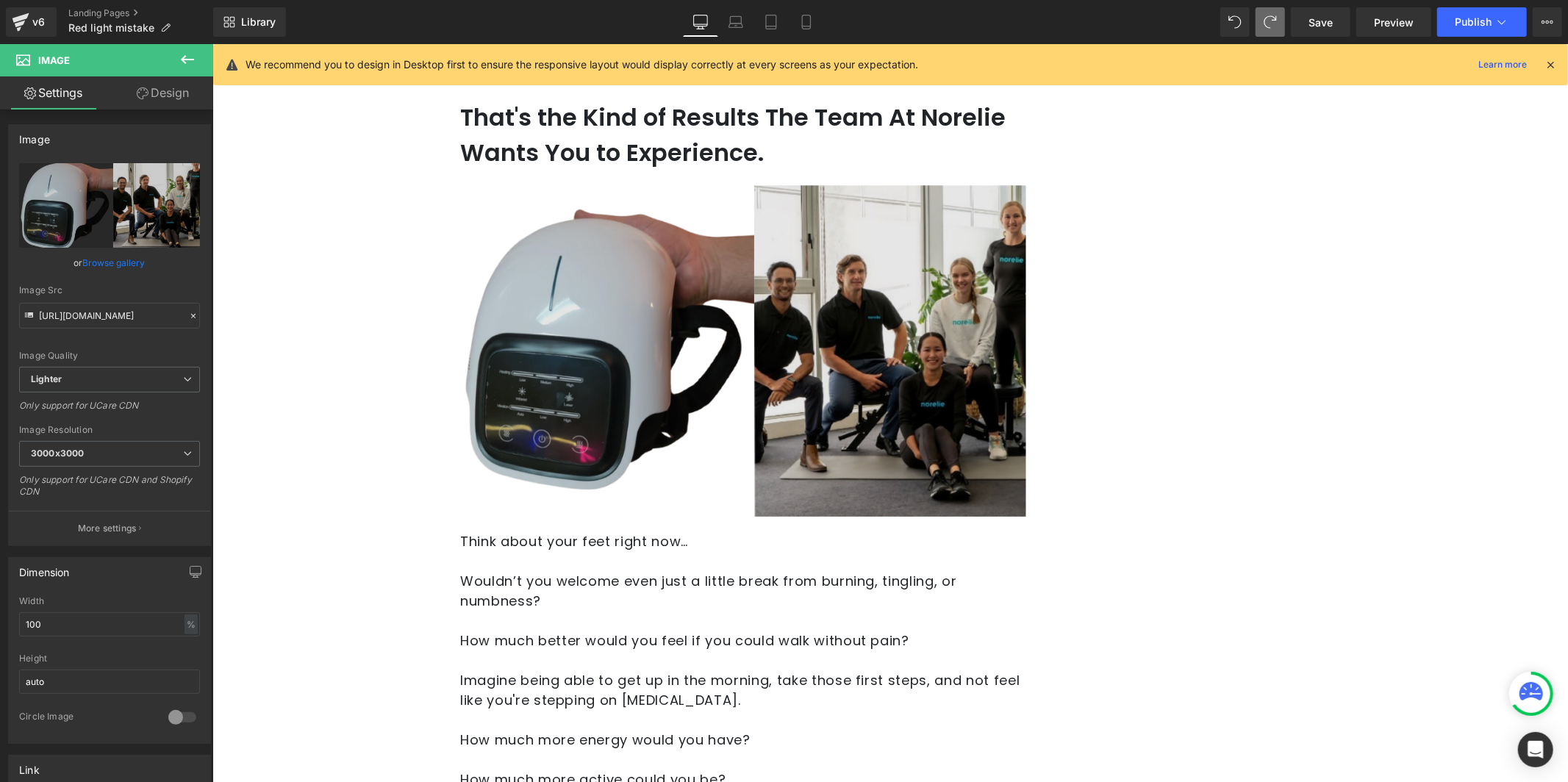
drag, startPoint x: 1131, startPoint y: 258, endPoint x: 918, endPoint y: 213, distance: 217.7
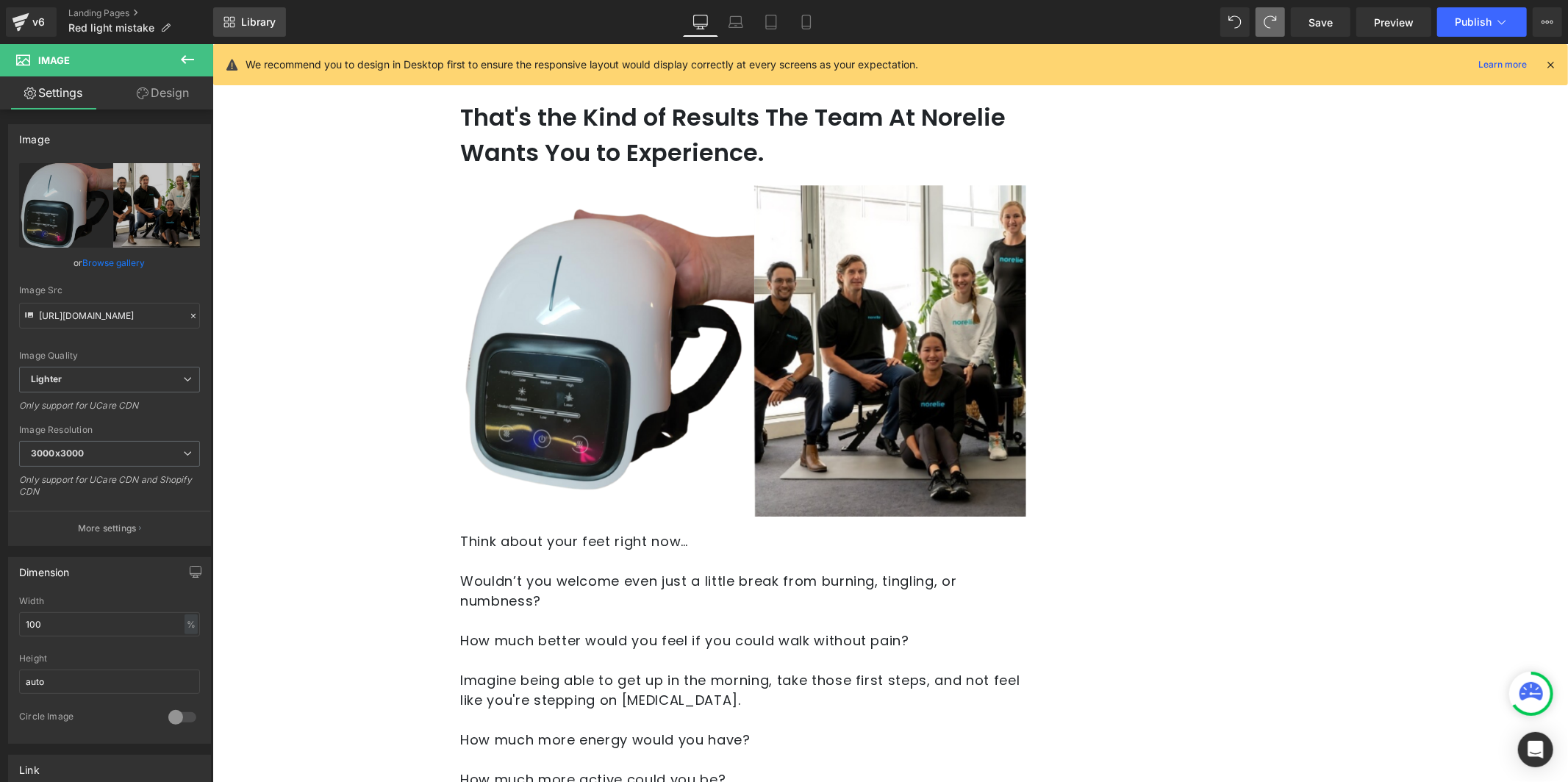
click at [252, 11] on link "Library" at bounding box center [249, 22] width 73 height 30
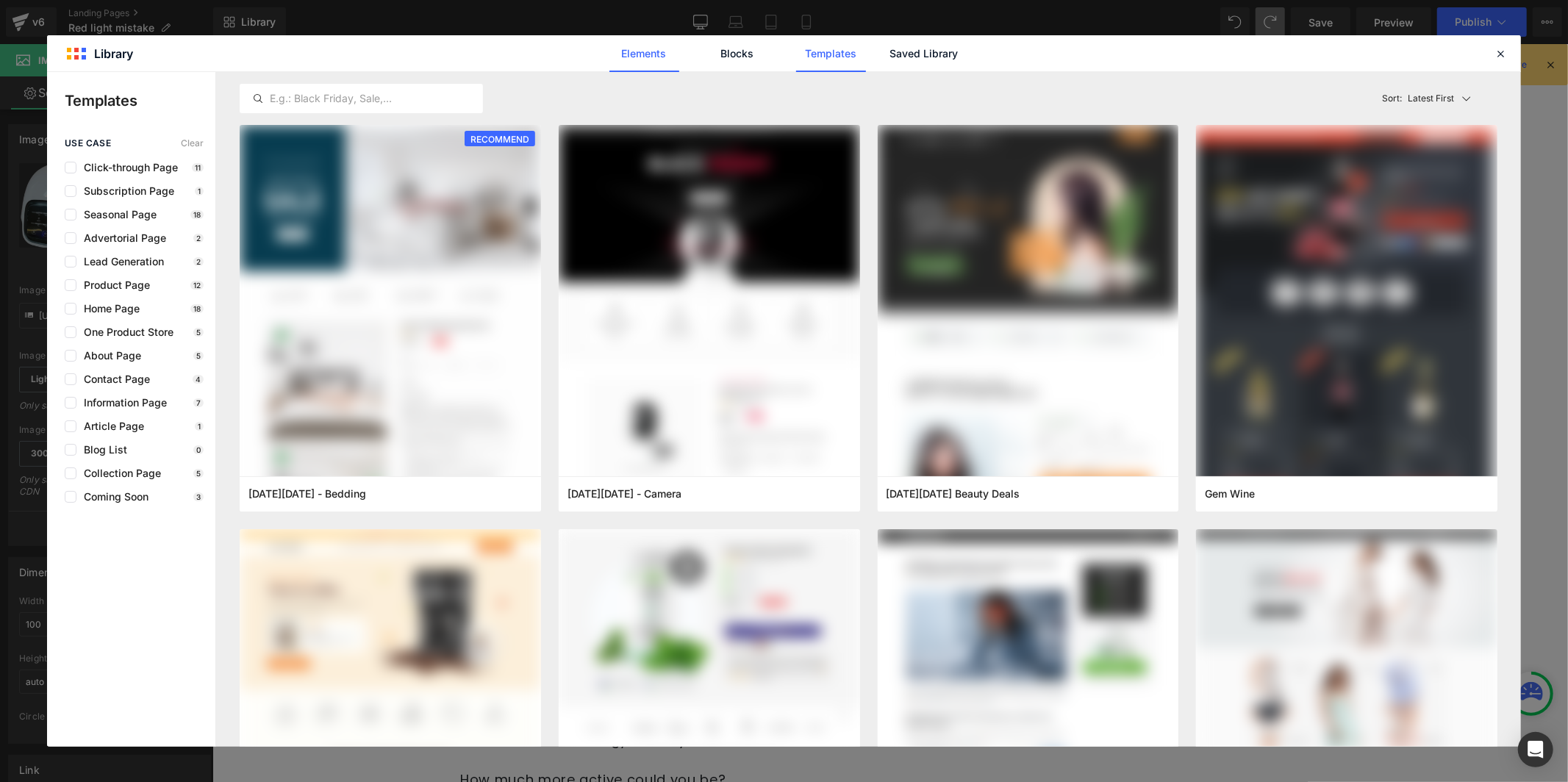
click at [642, 58] on link "Elements" at bounding box center [644, 54] width 70 height 36
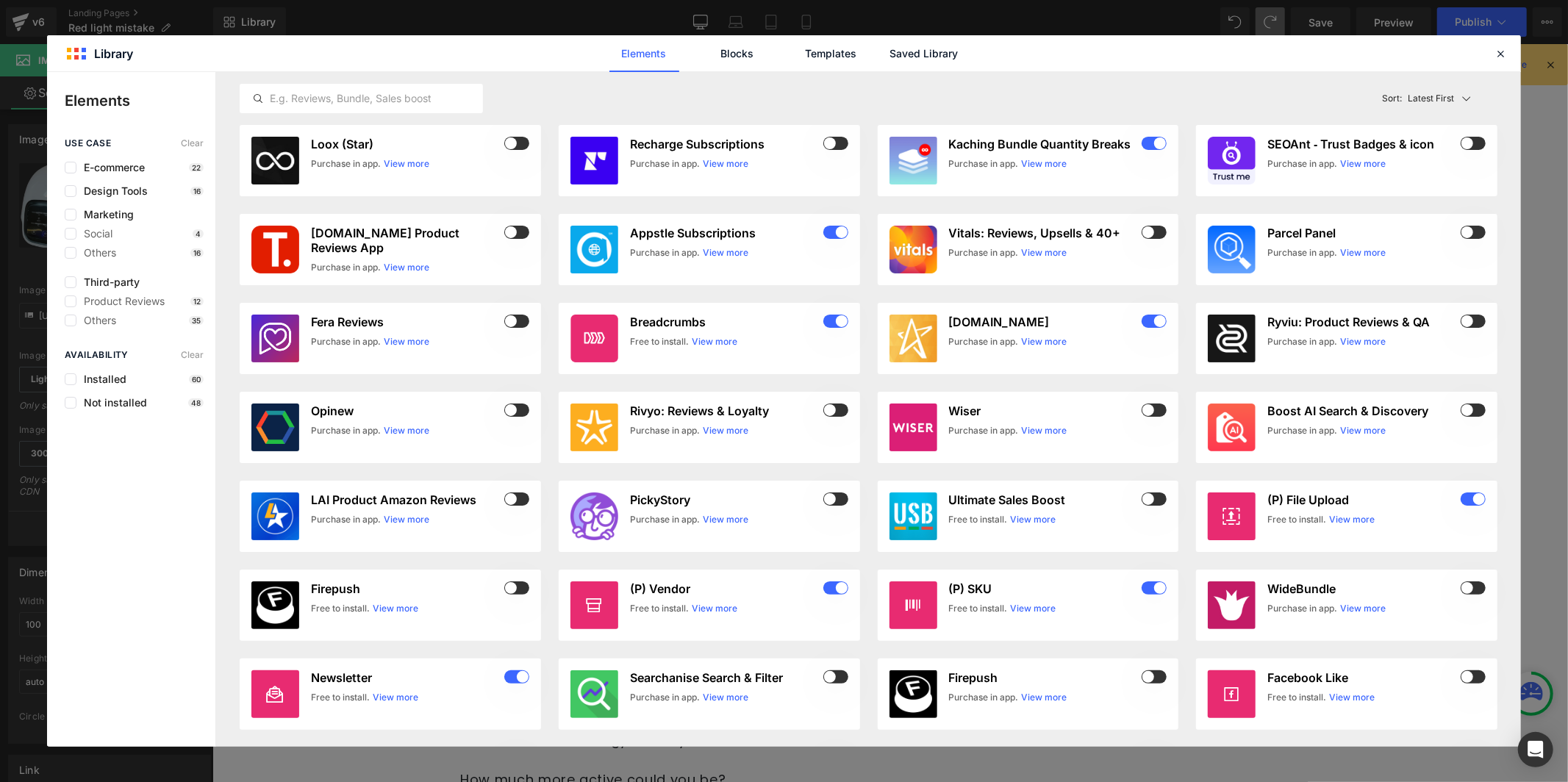
click at [1495, 40] on div "Elements Blocks Templates Saved Library" at bounding box center [784, 54] width 1473 height 36
click at [888, 51] on div "Elements Blocks Templates Saved Library" at bounding box center [784, 54] width 374 height 36
click at [352, 94] on input "text" at bounding box center [361, 98] width 242 height 17
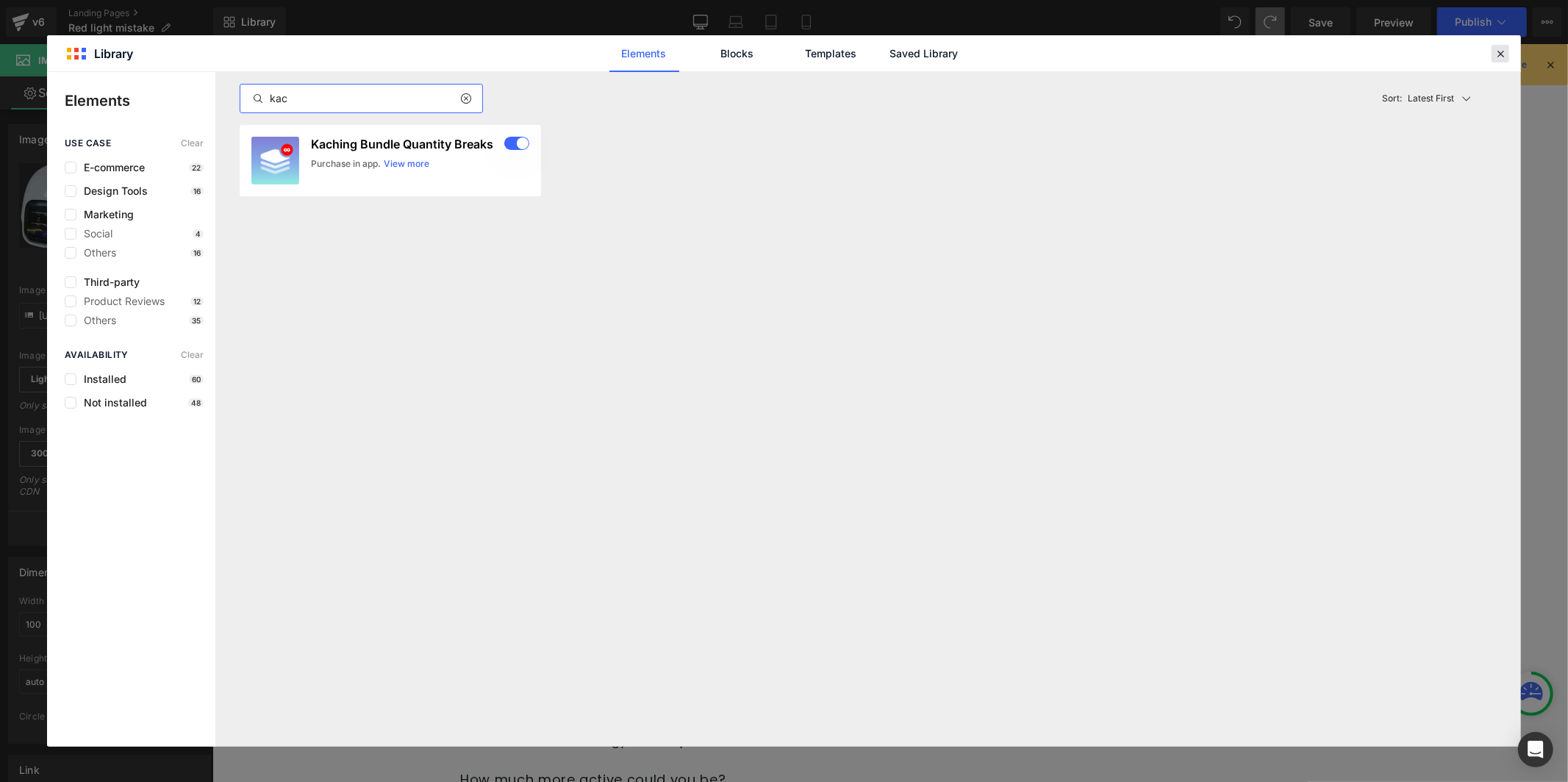
type input "kac"
click at [1499, 49] on icon at bounding box center [1500, 54] width 13 height 13
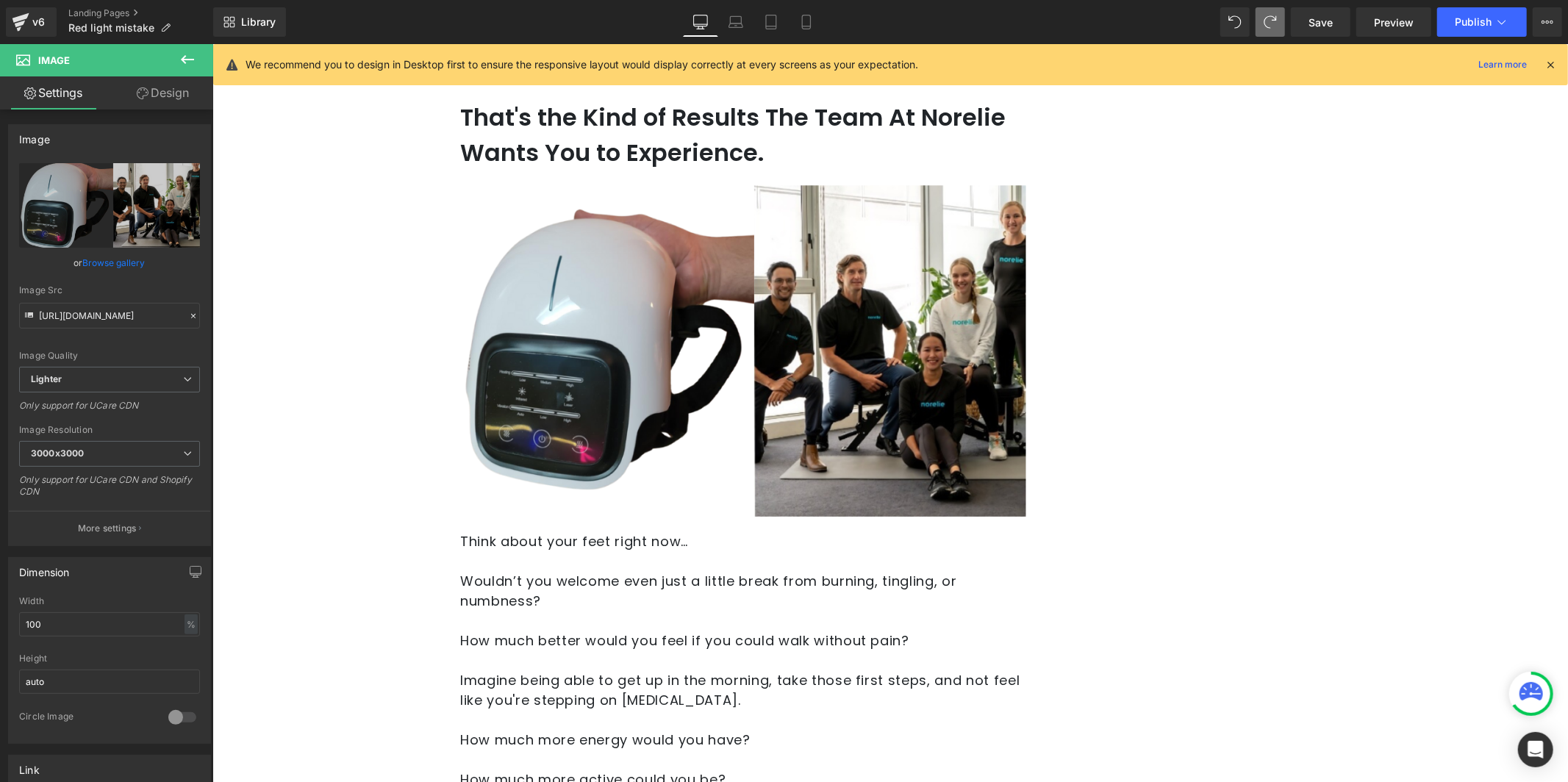
click at [1308, 6] on div "Library Desktop Desktop Laptop Tablet Mobile Save Preview Publish Scheduled Vie…" at bounding box center [890, 22] width 1354 height 44
click at [1326, 17] on span "Save" at bounding box center [1320, 22] width 24 height 15
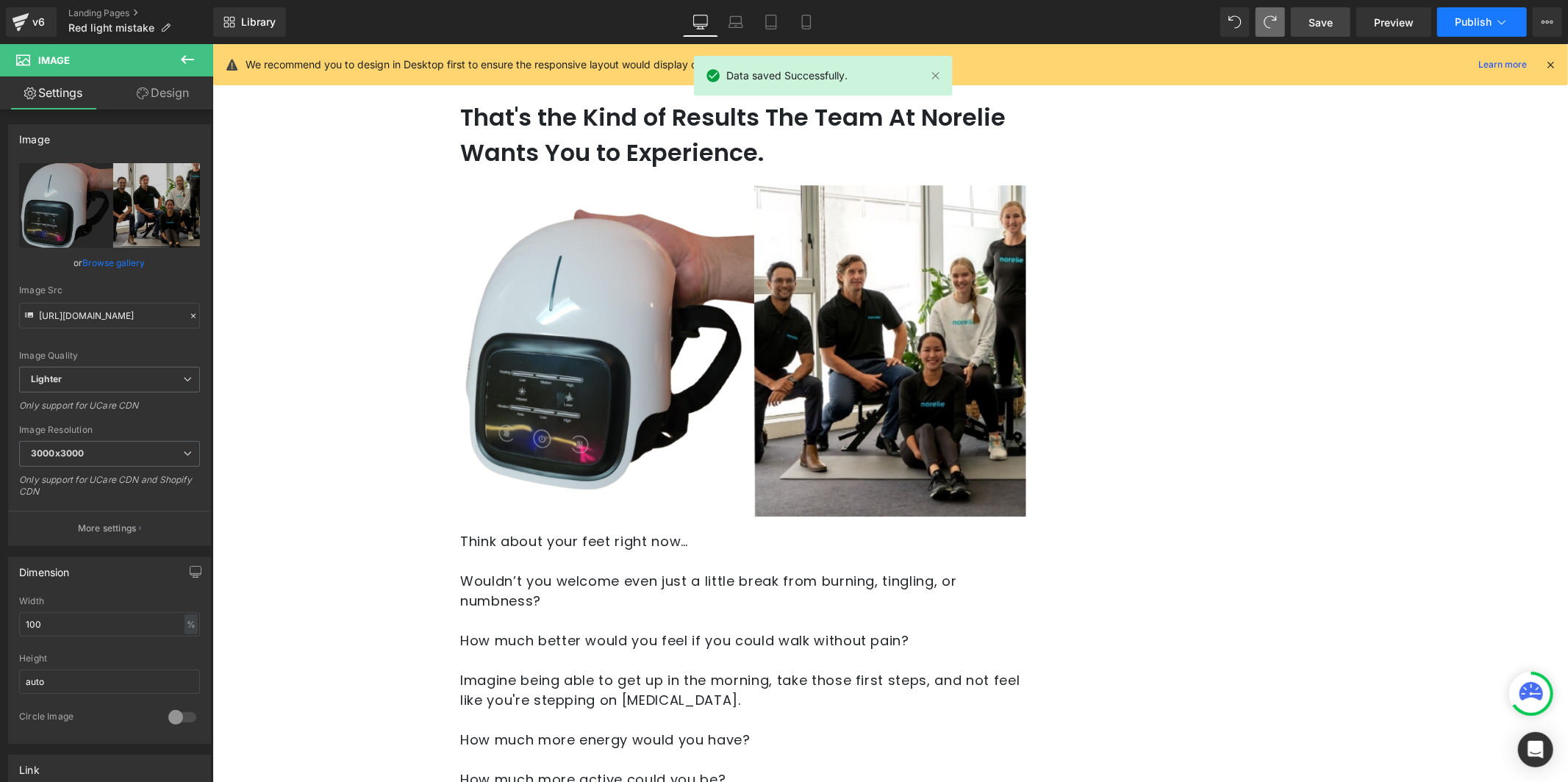
click at [1447, 27] on button "Publish" at bounding box center [1482, 22] width 90 height 30
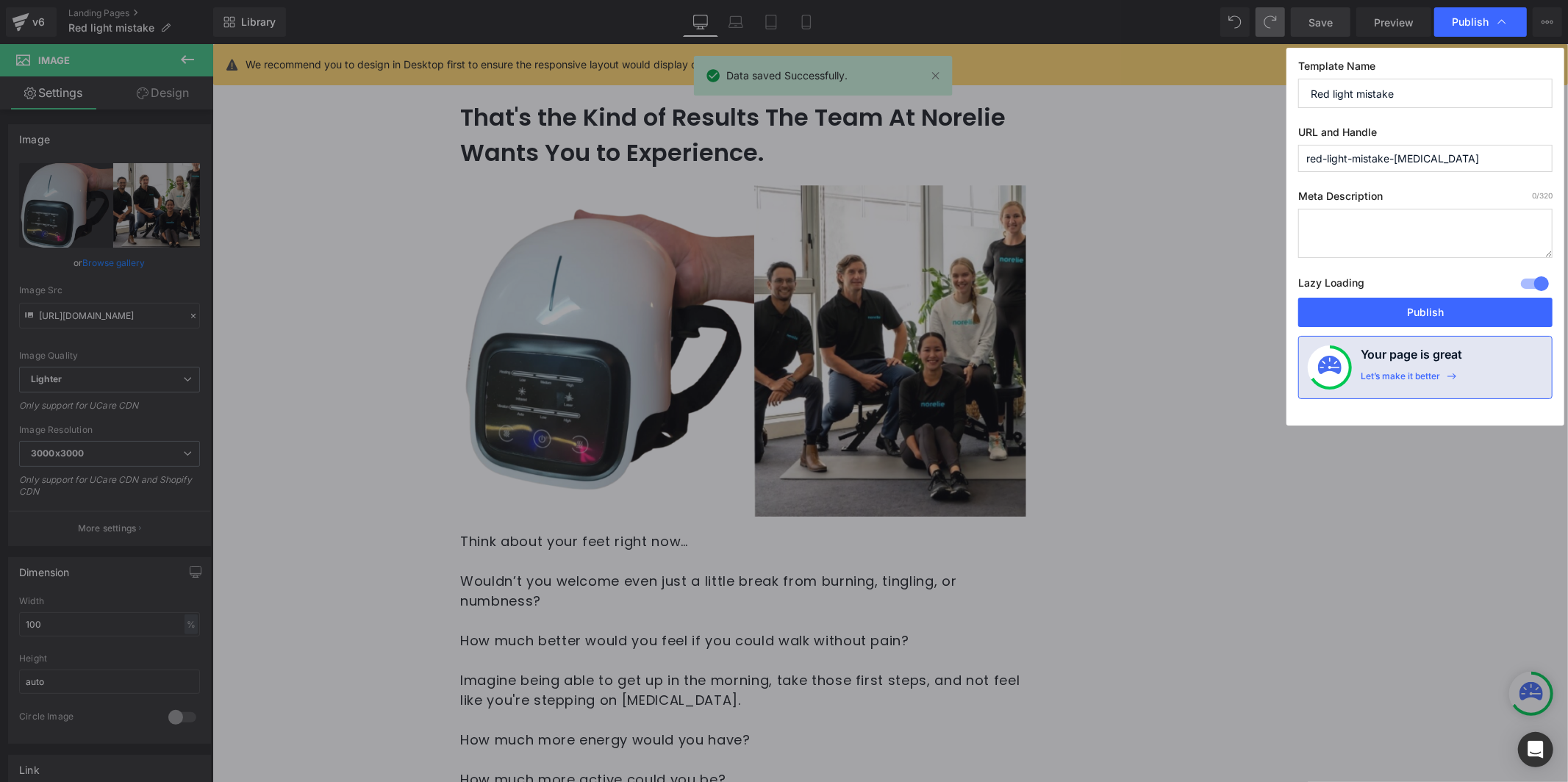
click at [1437, 297] on div "Lazy Loading Build Upgrade plan to unlock" at bounding box center [1425, 285] width 254 height 24
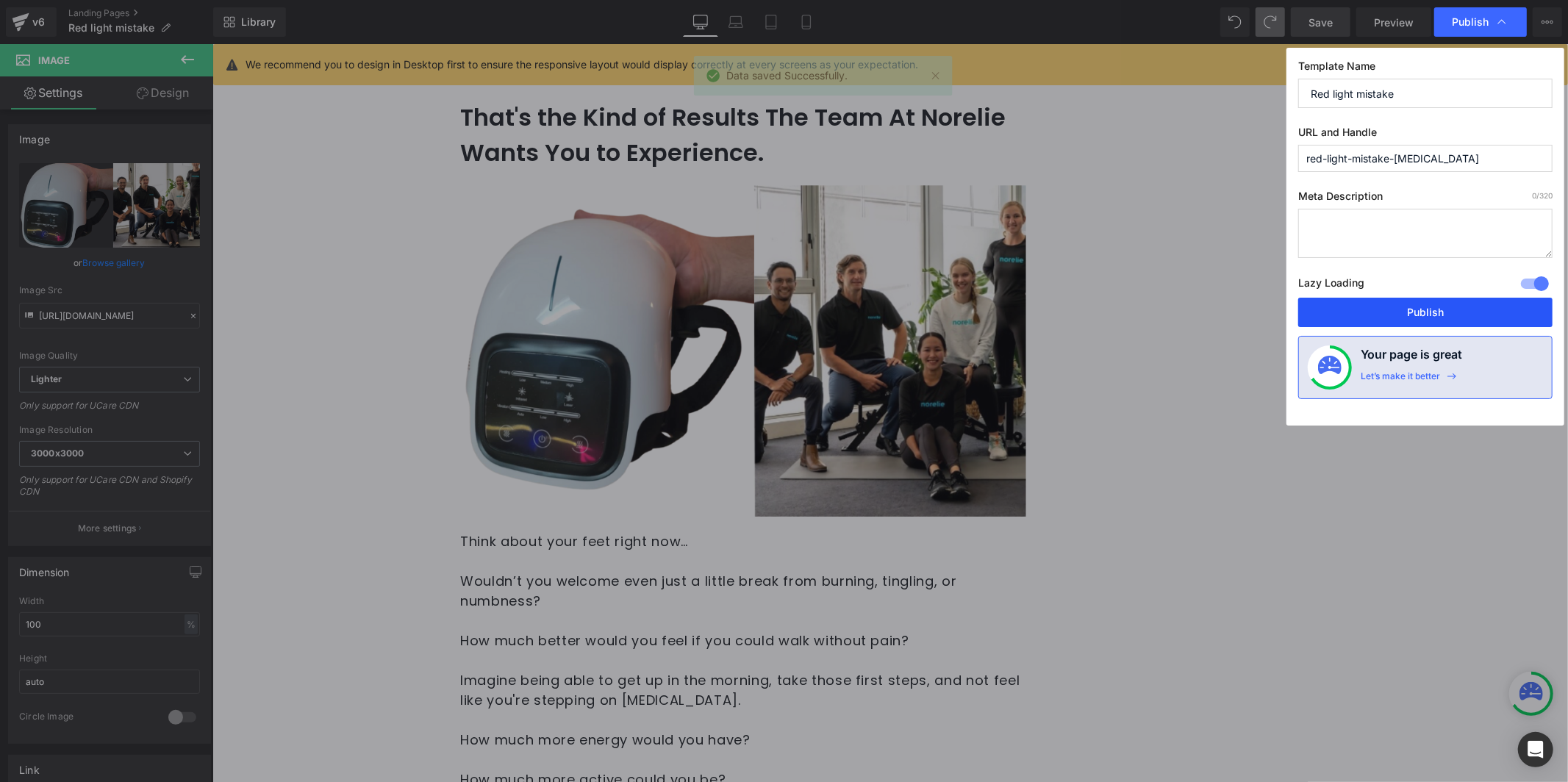
click at [1434, 312] on button "Publish" at bounding box center [1425, 312] width 254 height 30
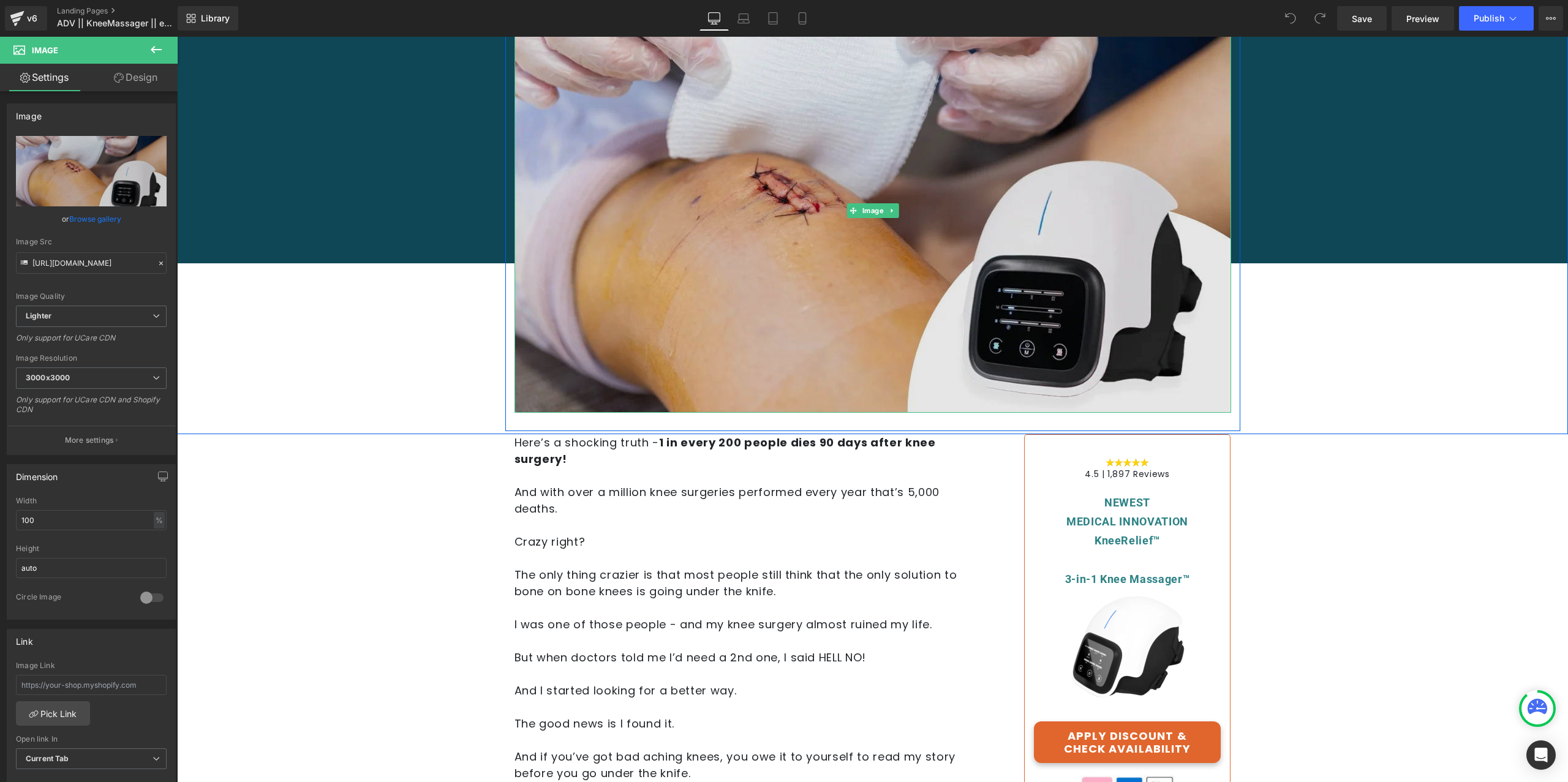
scroll to position [227, 0]
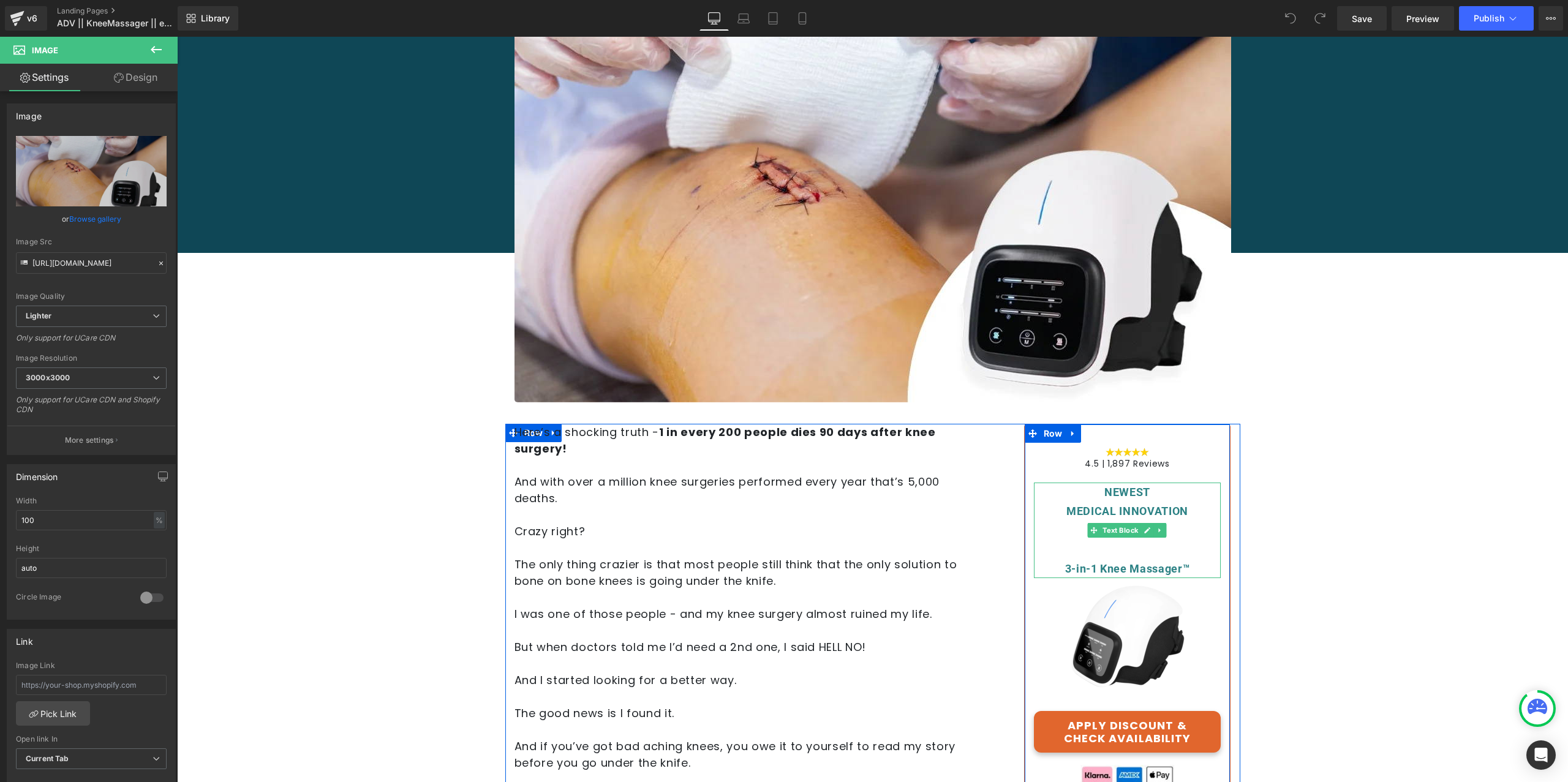
click at [1134, 488] on div "NEWEST MEDICAL INNOVATION KneeRelief™ 3-in-1 Knee Massager™" at bounding box center [1127, 530] width 187 height 96
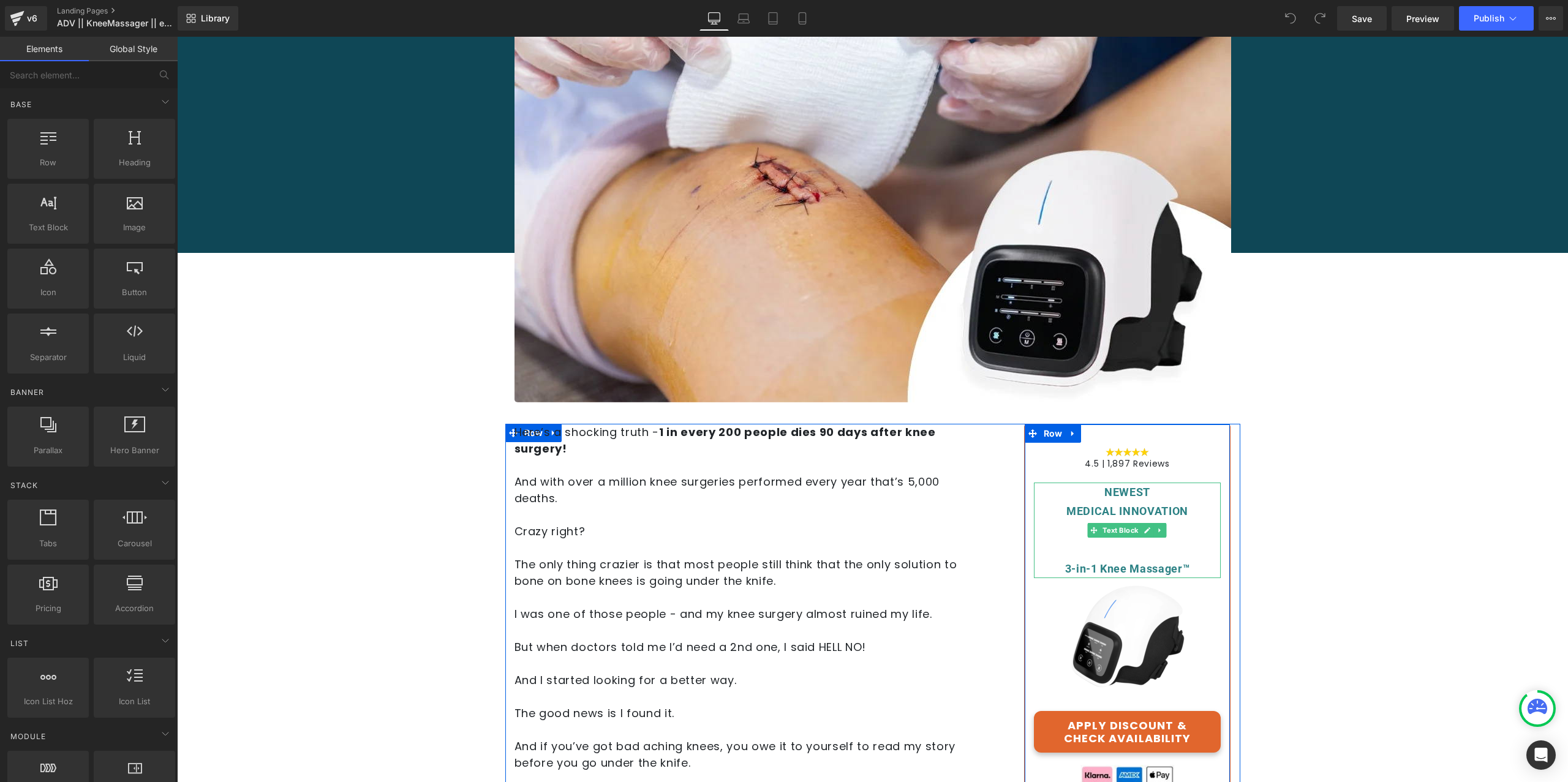
click at [1179, 507] on div "MEDICAL INNOVATION" at bounding box center [1127, 511] width 187 height 19
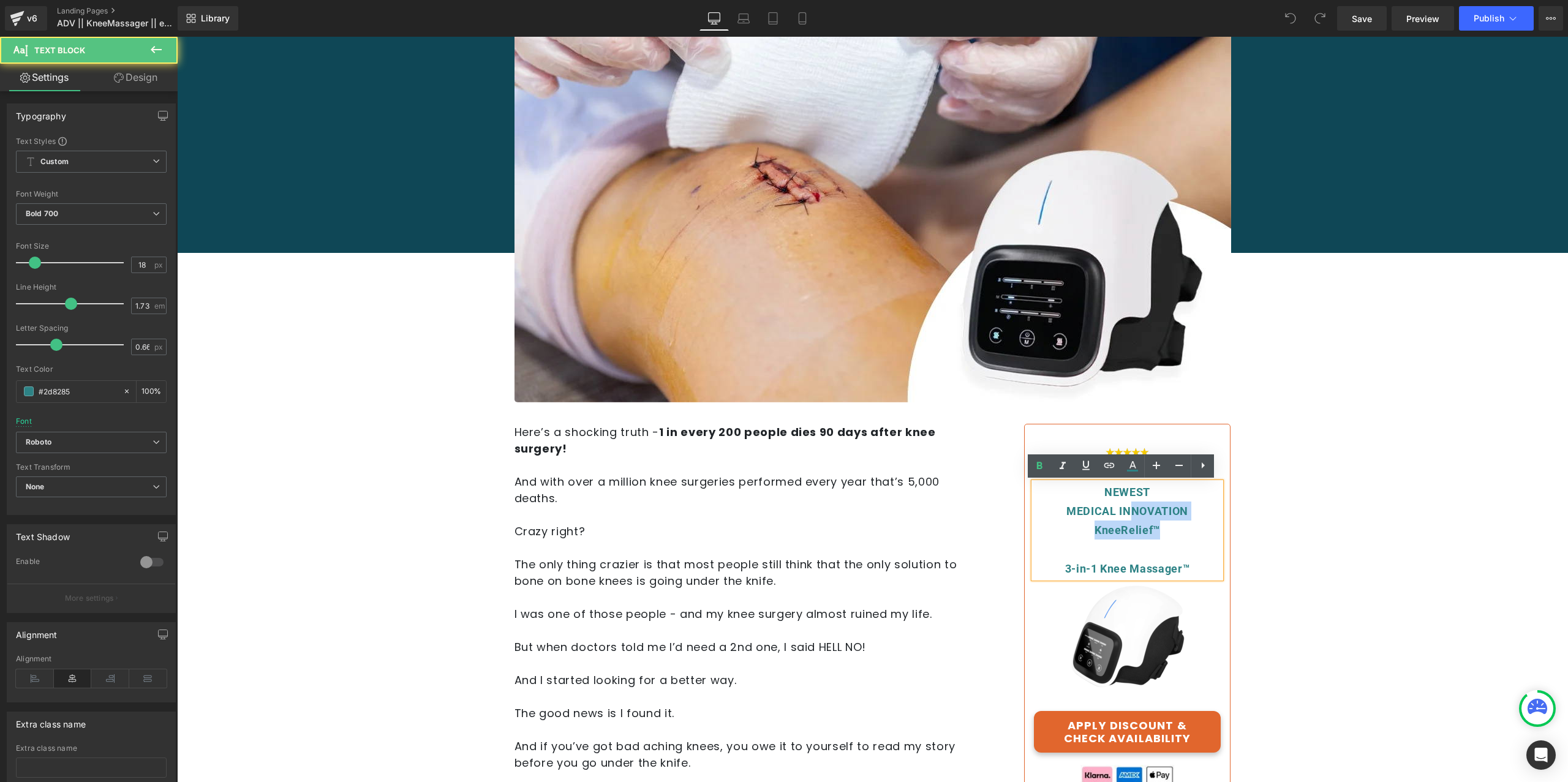
drag, startPoint x: 1160, startPoint y: 528, endPoint x: 1128, endPoint y: 503, distance: 40.6
click at [1128, 503] on div "NEWEST MEDICAL INNOVATION KneeRelief™ 3-in-1 Knee Massager™" at bounding box center [1127, 530] width 187 height 96
click at [1192, 509] on div "MEDICAL INNOVATION" at bounding box center [1127, 511] width 187 height 19
drag, startPoint x: 1176, startPoint y: 506, endPoint x: 1087, endPoint y: 484, distance: 91.7
click at [1087, 484] on div "NEWEST MEDICAL INNOVATION KneeRelief™ 3-in-1 Knee Massager™" at bounding box center [1127, 530] width 187 height 96
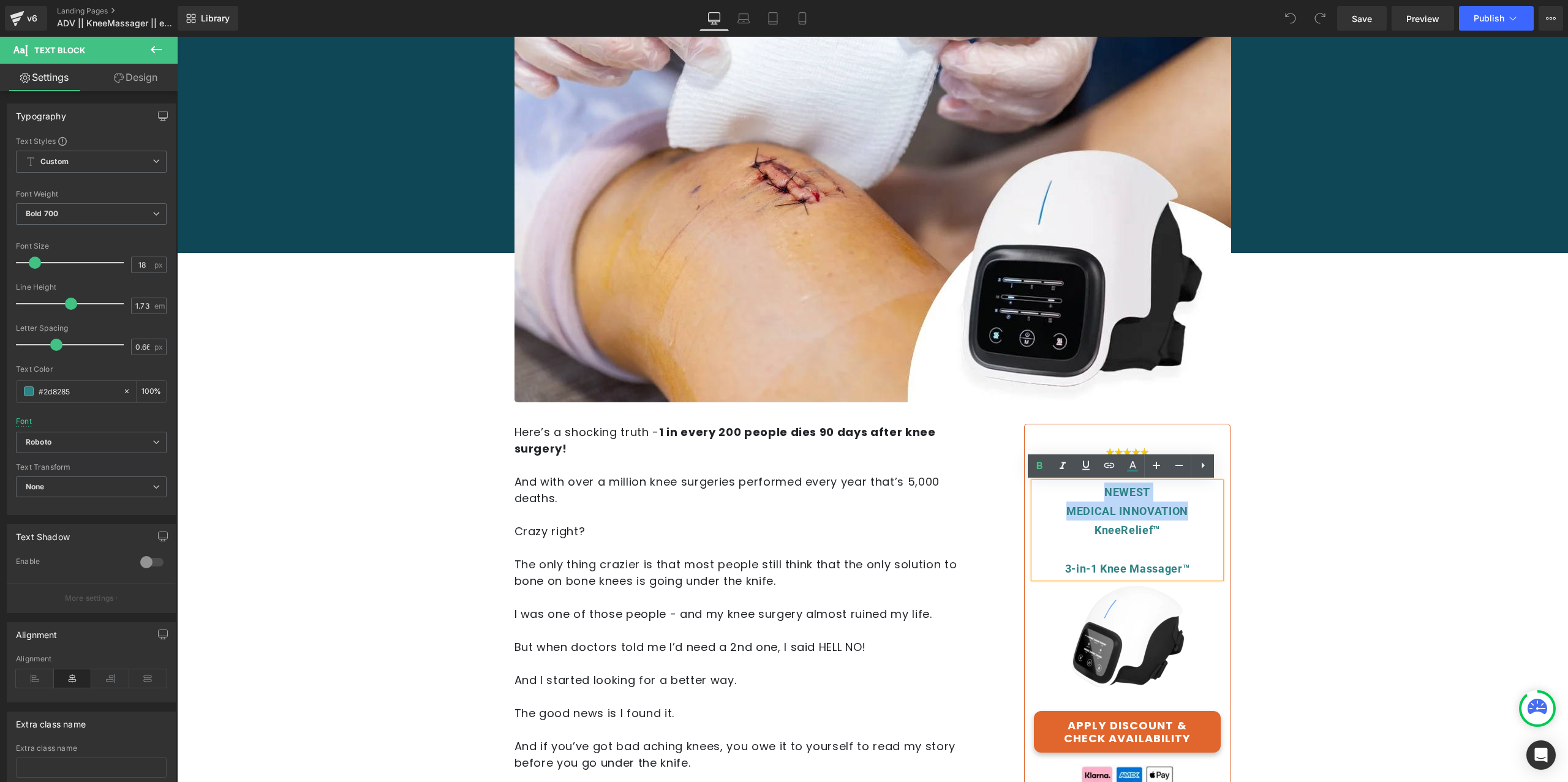
copy div "NEWEST MEDICAL INNOVATION"
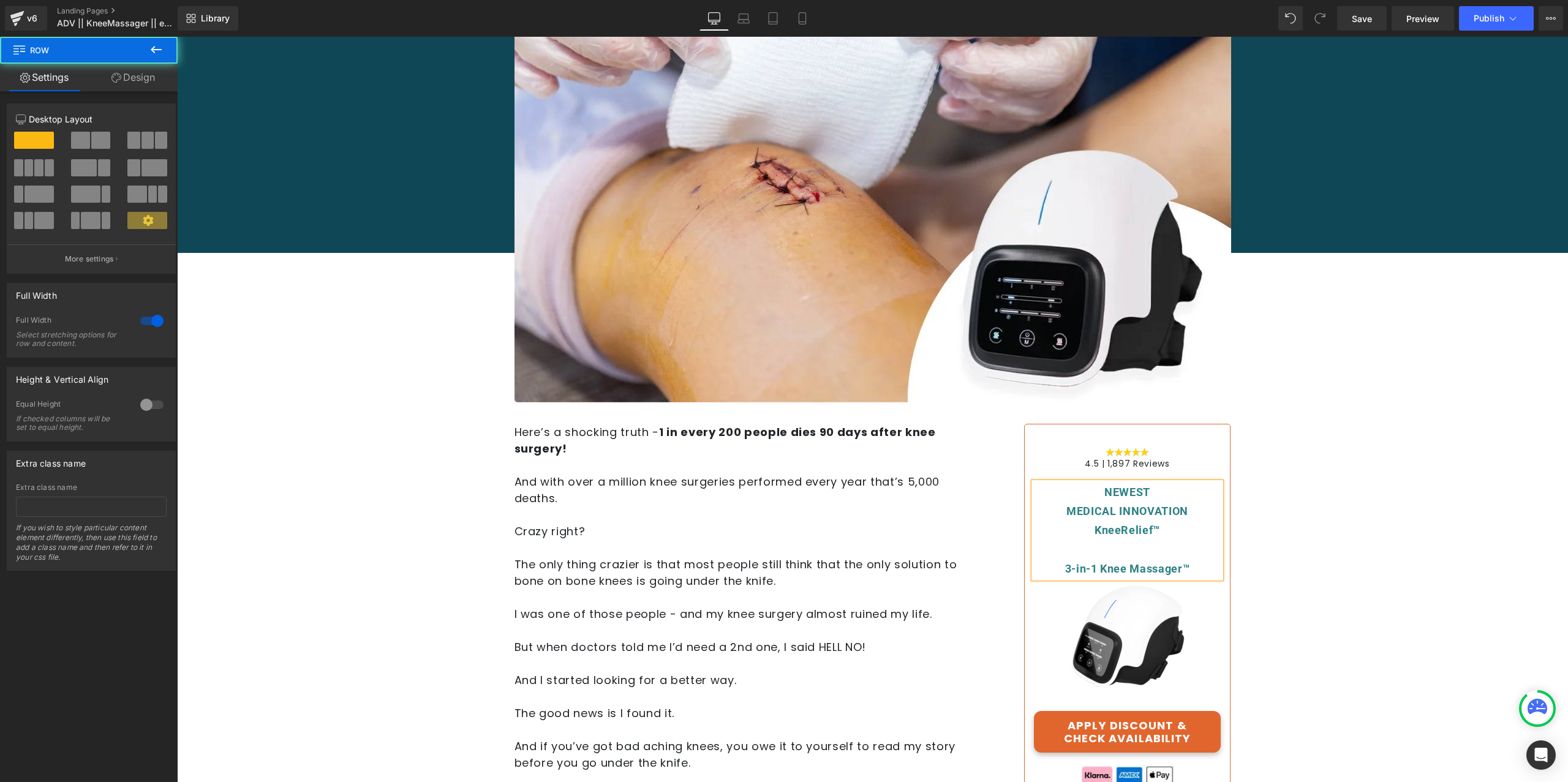
click at [1469, 397] on div "Best Health Tips Heading Separator 9/10 Knee Surgeons Now Say Surgery Might Be …" at bounding box center [872, 141] width 1391 height 561
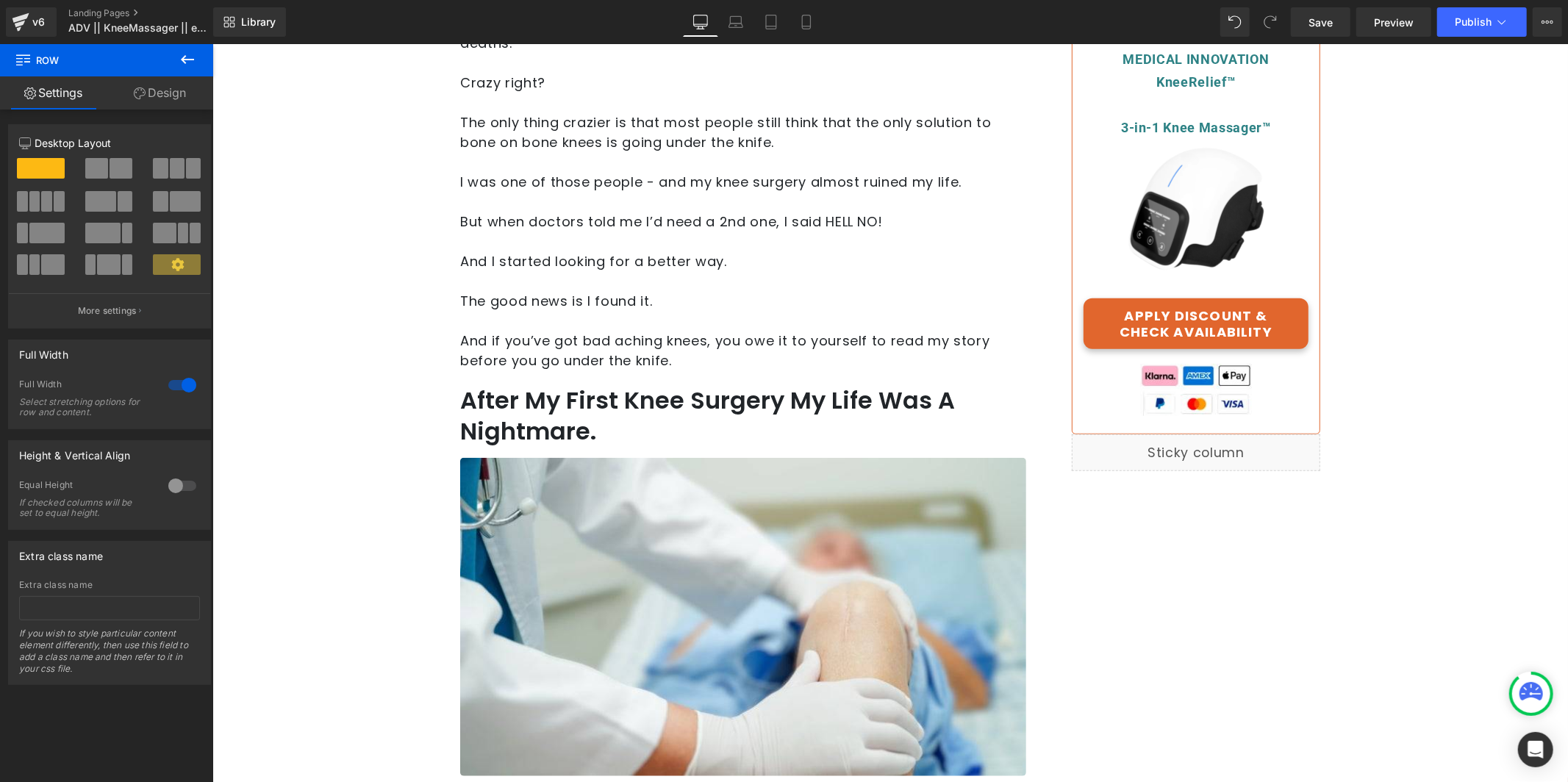
scroll to position [685, 0]
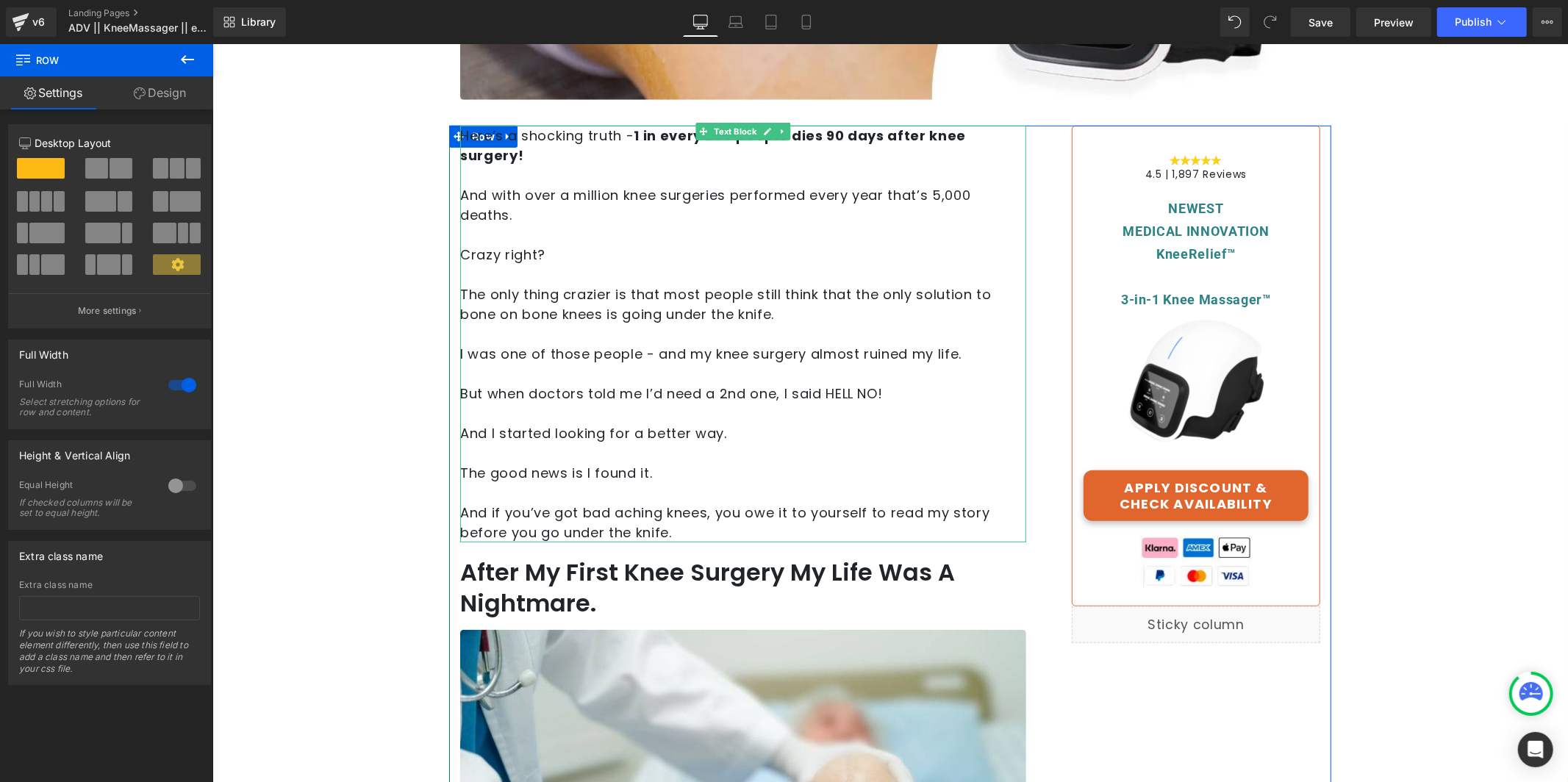
click at [627, 402] on p at bounding box center [742, 412] width 566 height 20
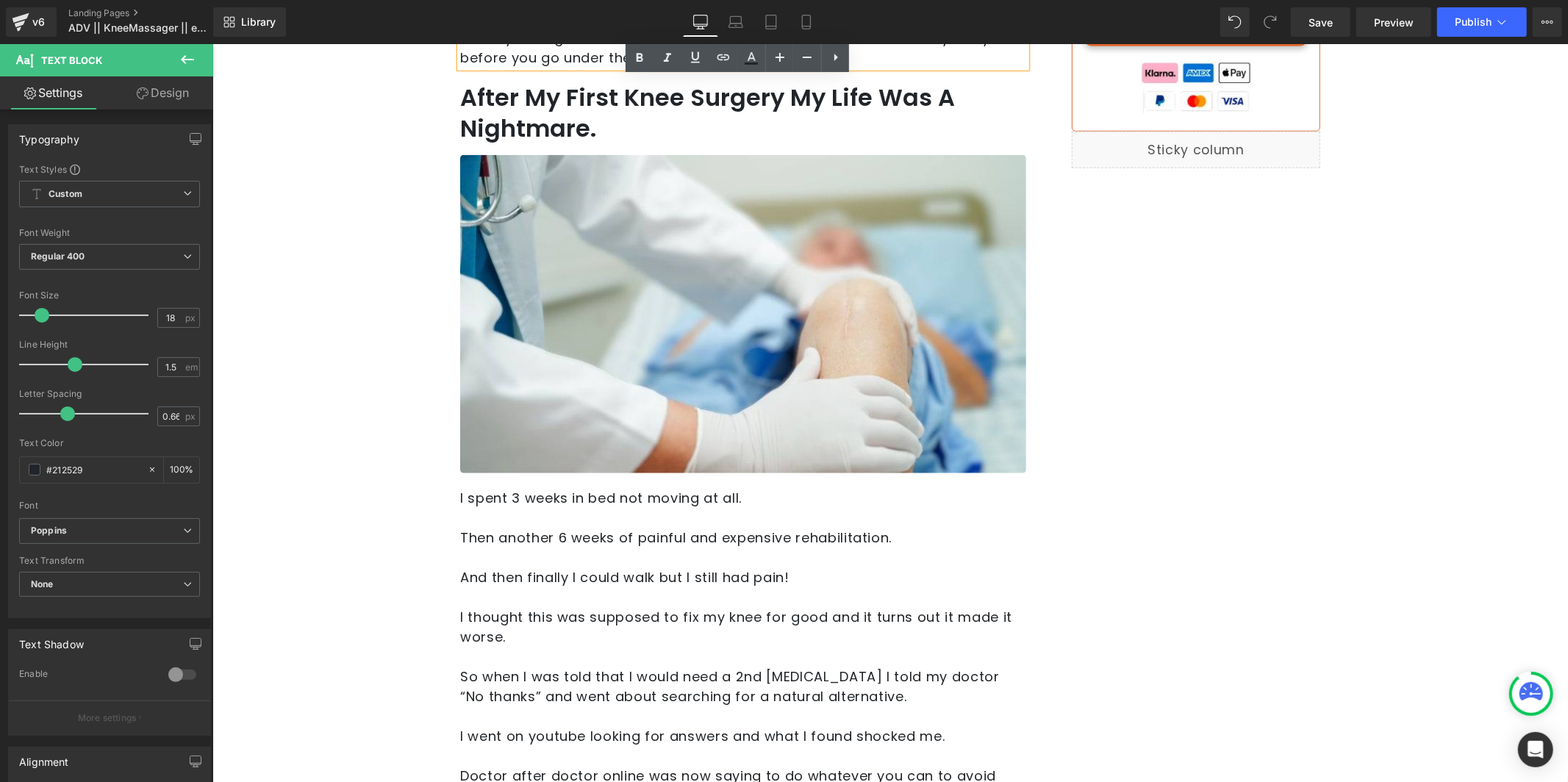
scroll to position [402, 0]
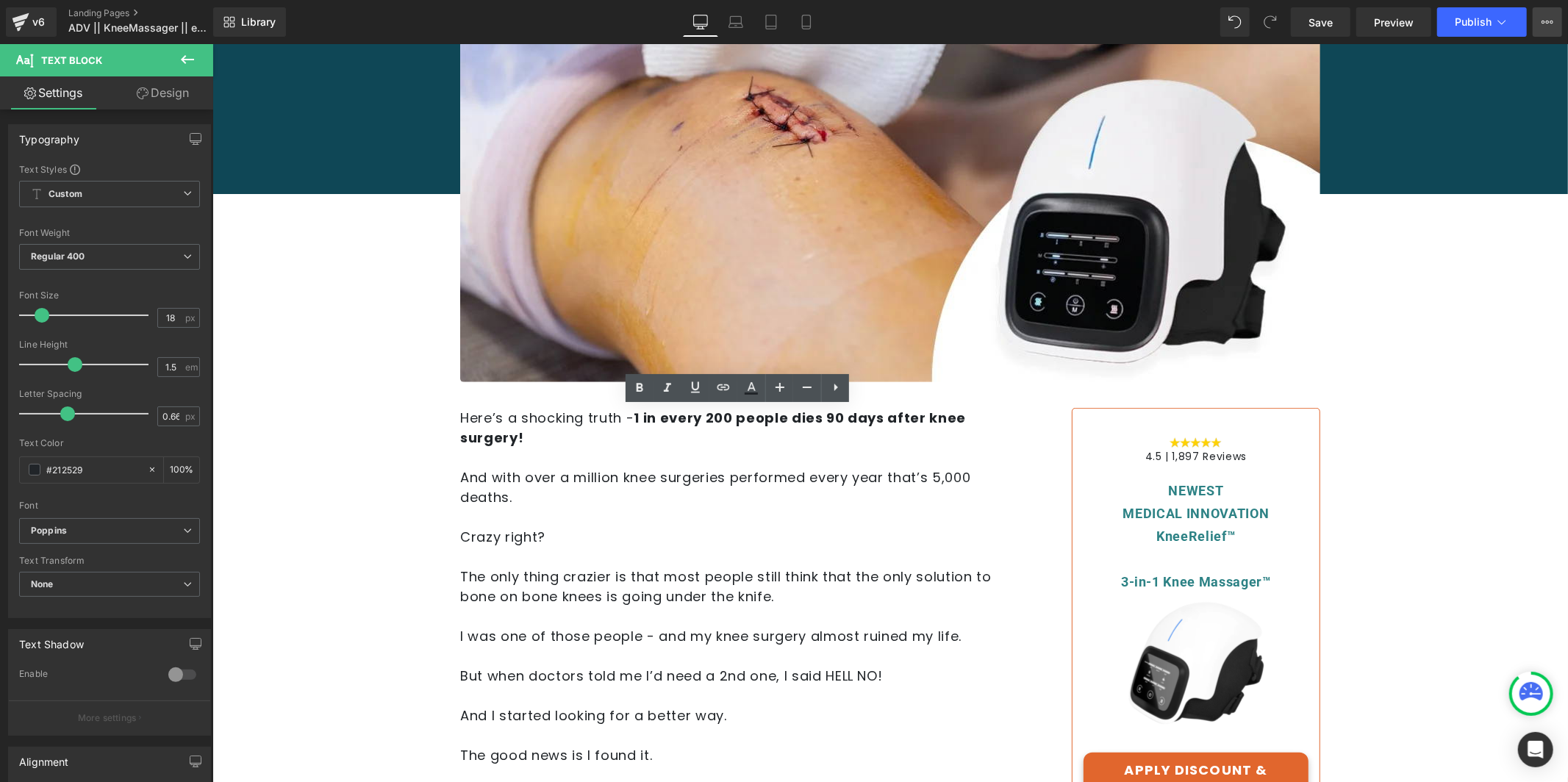
click at [1548, 21] on icon at bounding box center [1547, 22] width 4 height 3
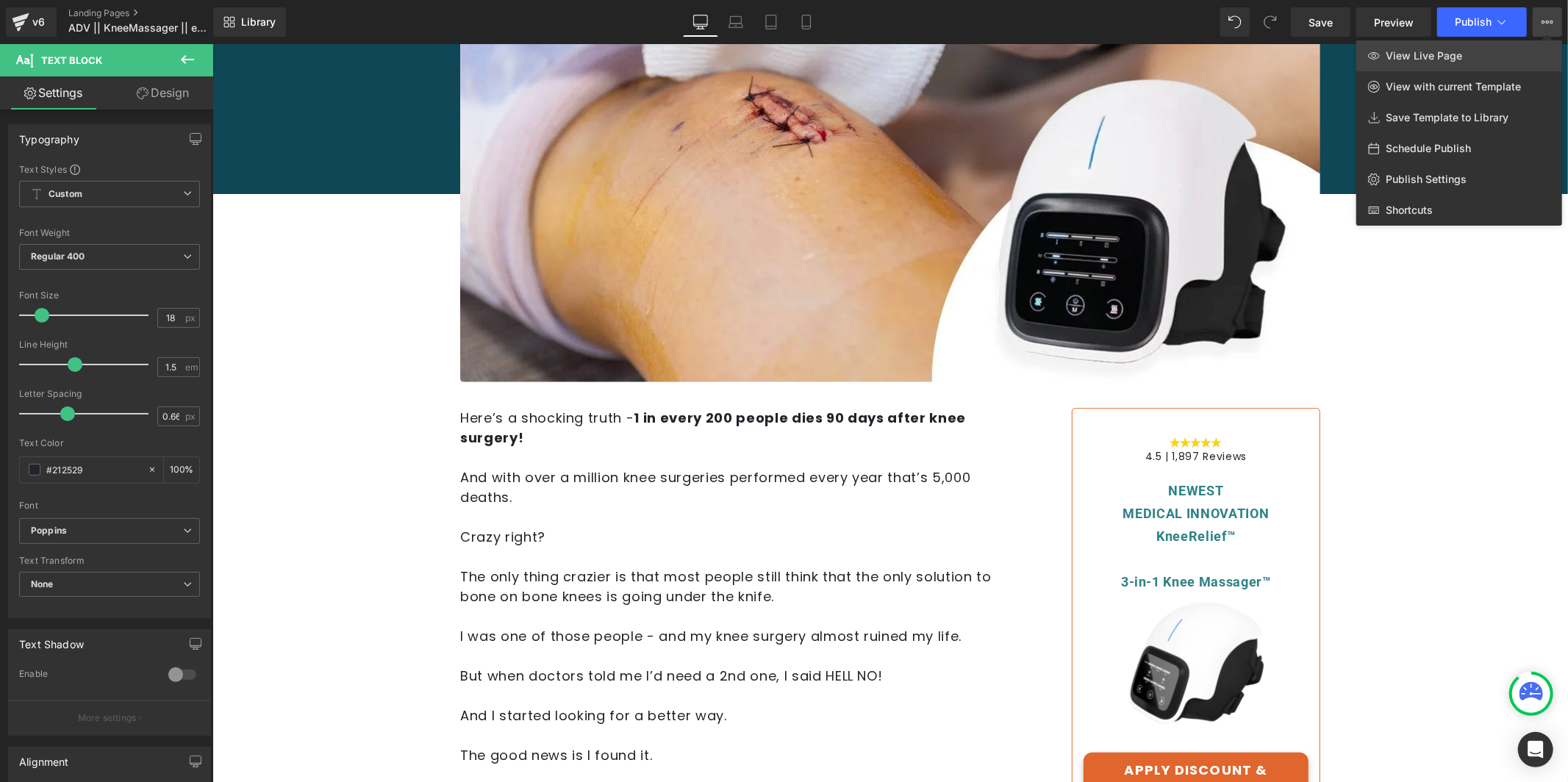
click at [1510, 50] on link "View Live Page" at bounding box center [1458, 55] width 205 height 31
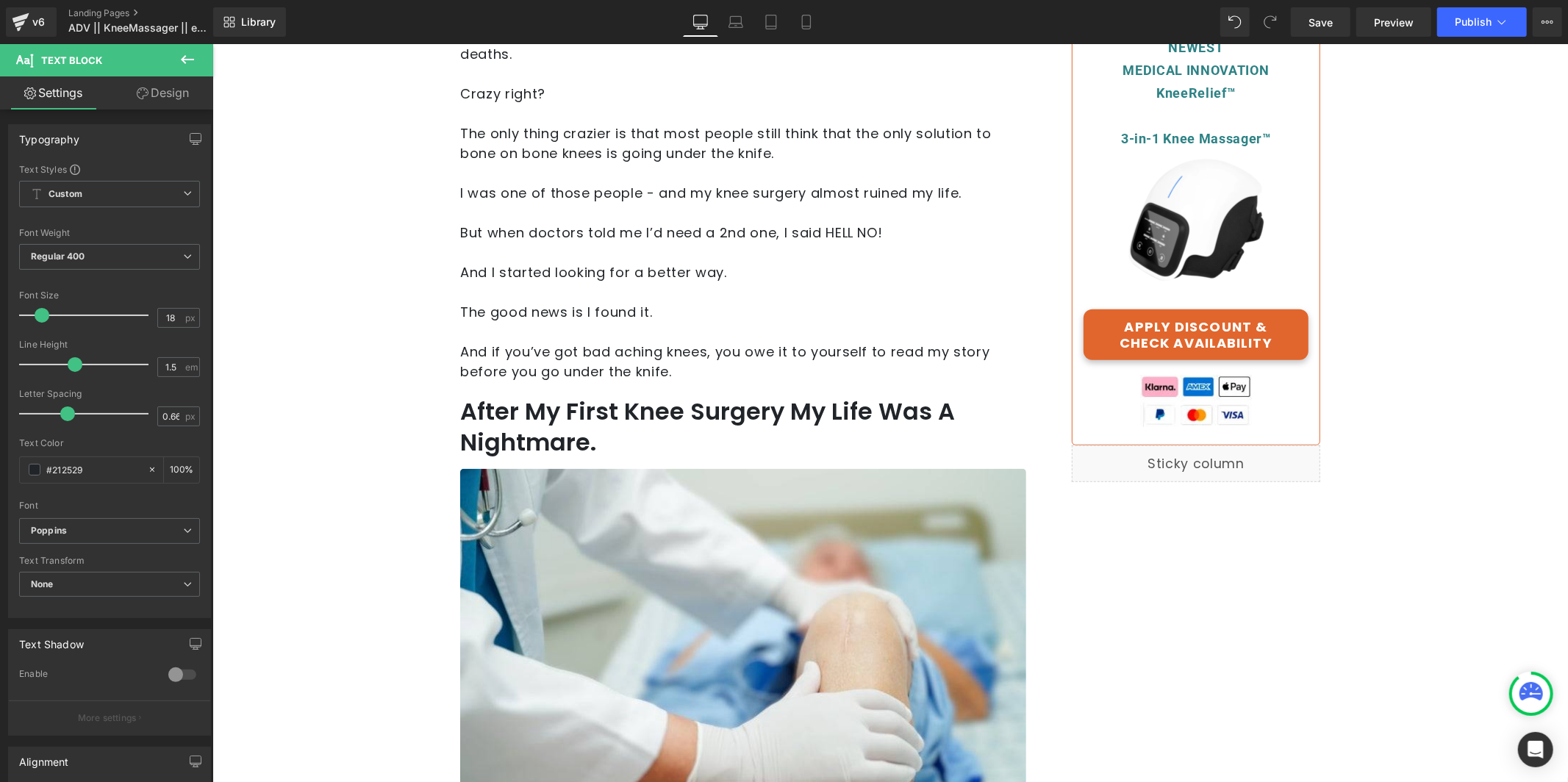
scroll to position [884, 0]
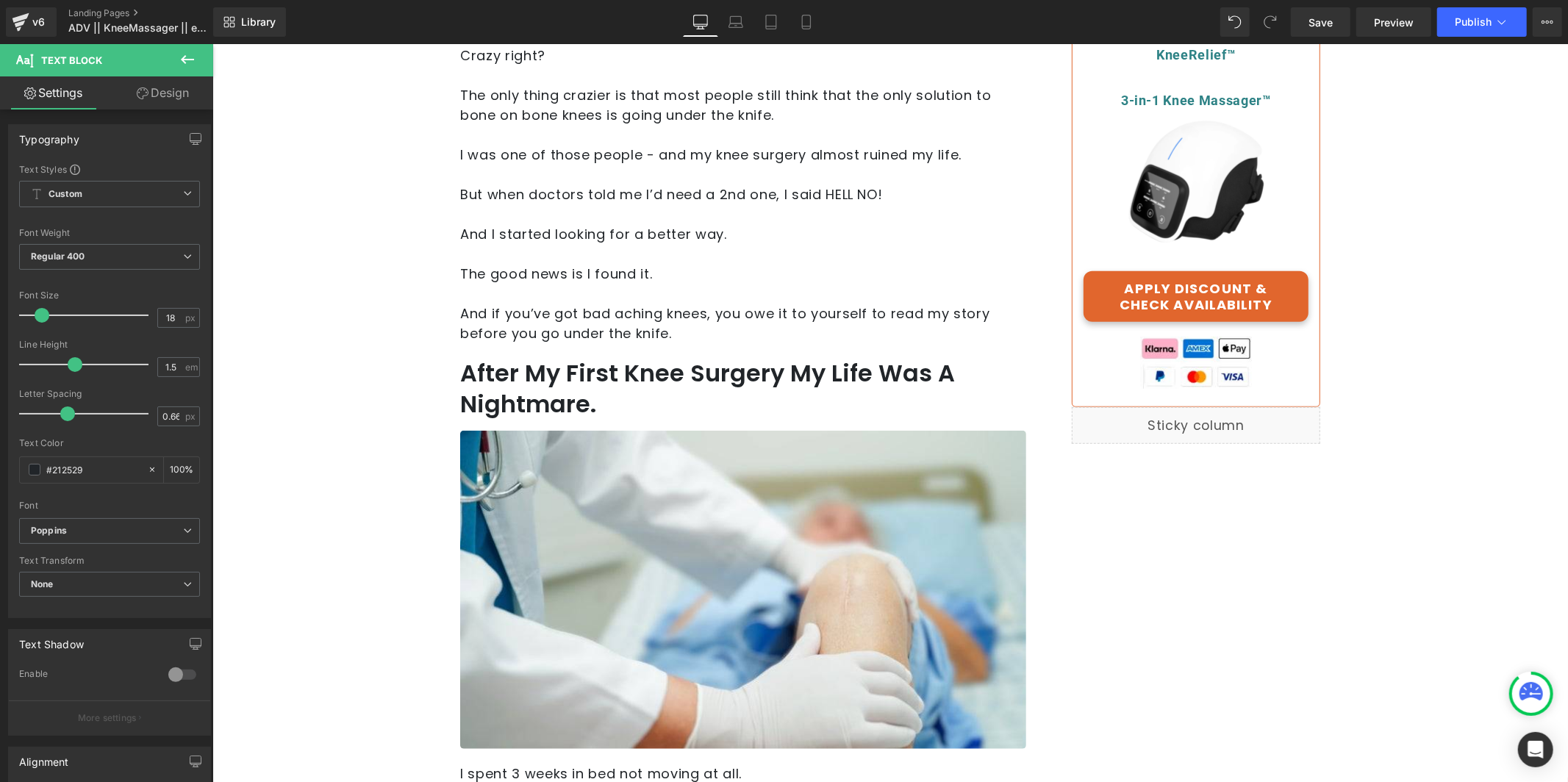
click at [1216, 426] on div "Liquid" at bounding box center [1195, 424] width 248 height 36
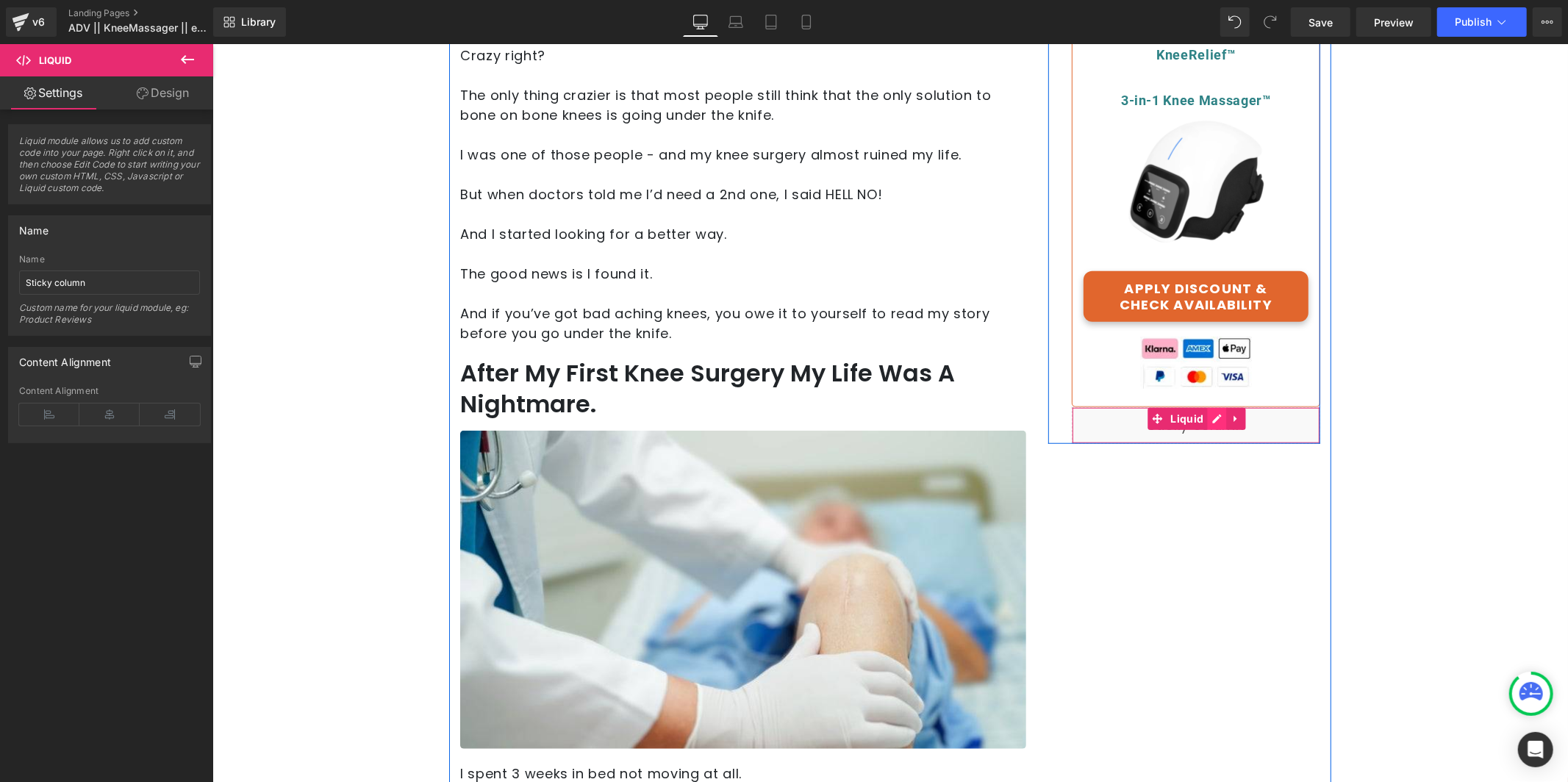
click at [1212, 423] on div "Liquid" at bounding box center [1195, 424] width 248 height 36
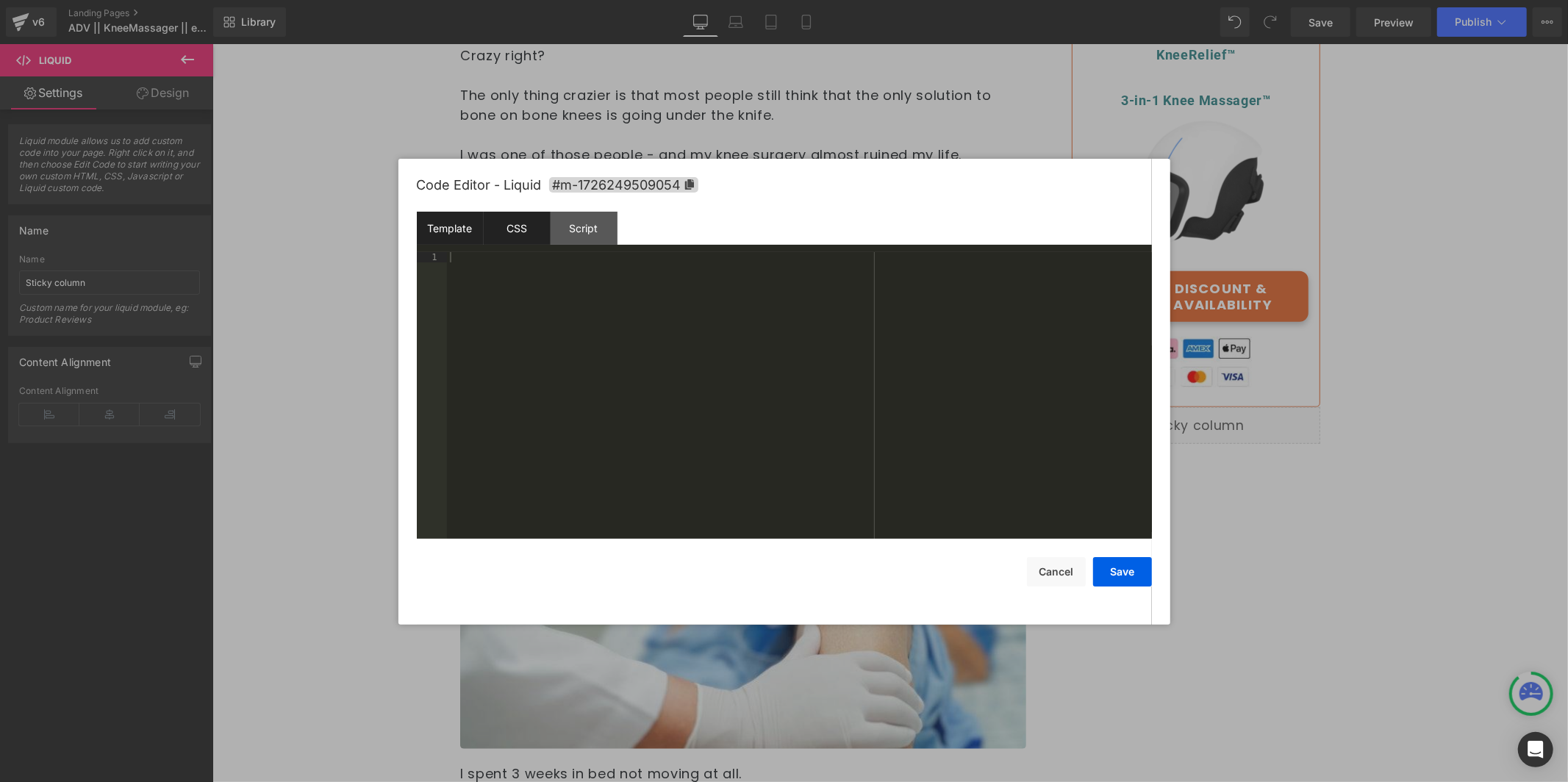
click at [495, 222] on div "CSS" at bounding box center [517, 228] width 67 height 33
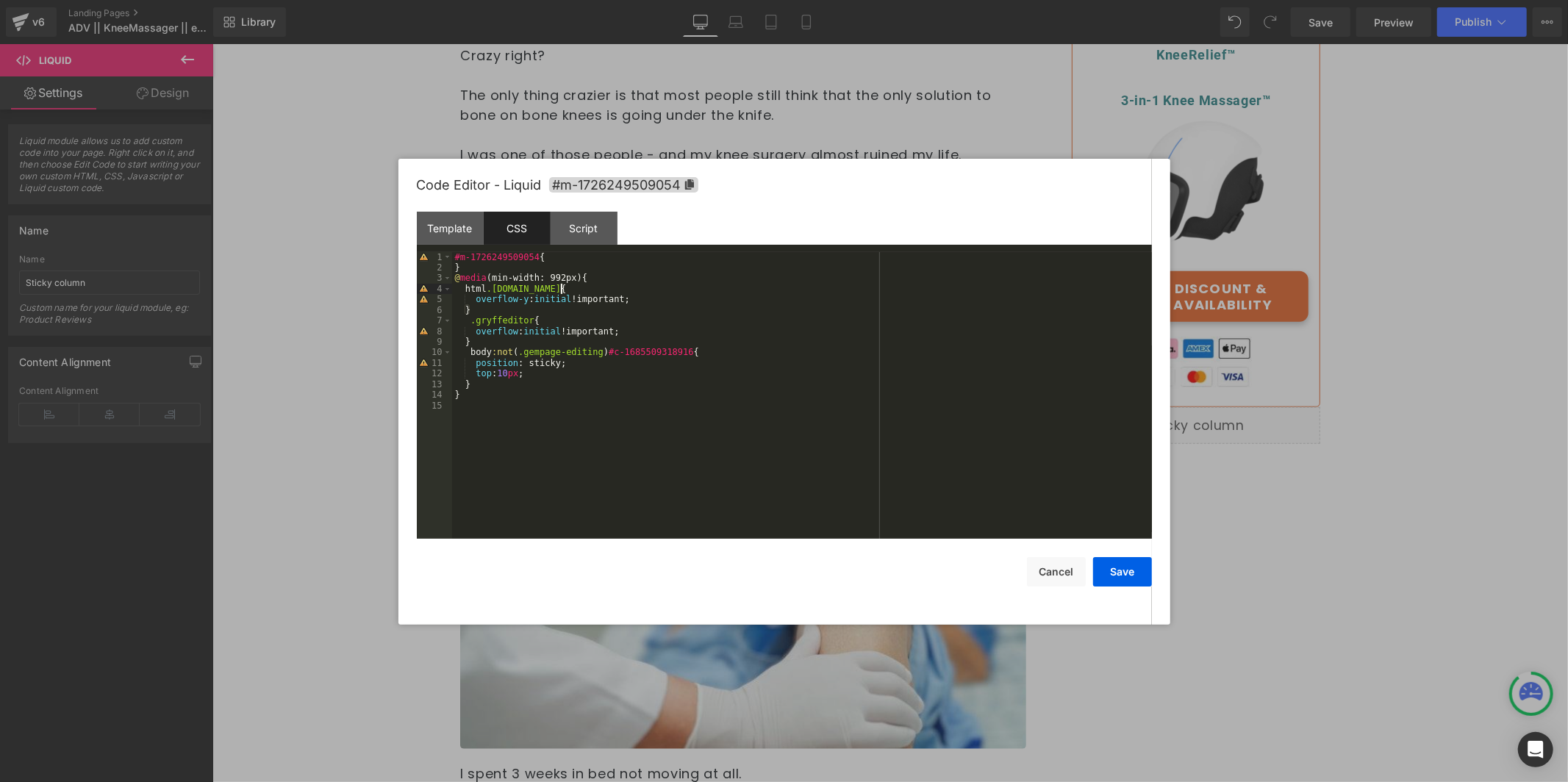
click at [586, 292] on div "#m-1726249509054 { } @ media (min-width: 992px) { html .[DOMAIN_NAME] { overflo…" at bounding box center [802, 406] width 699 height 308
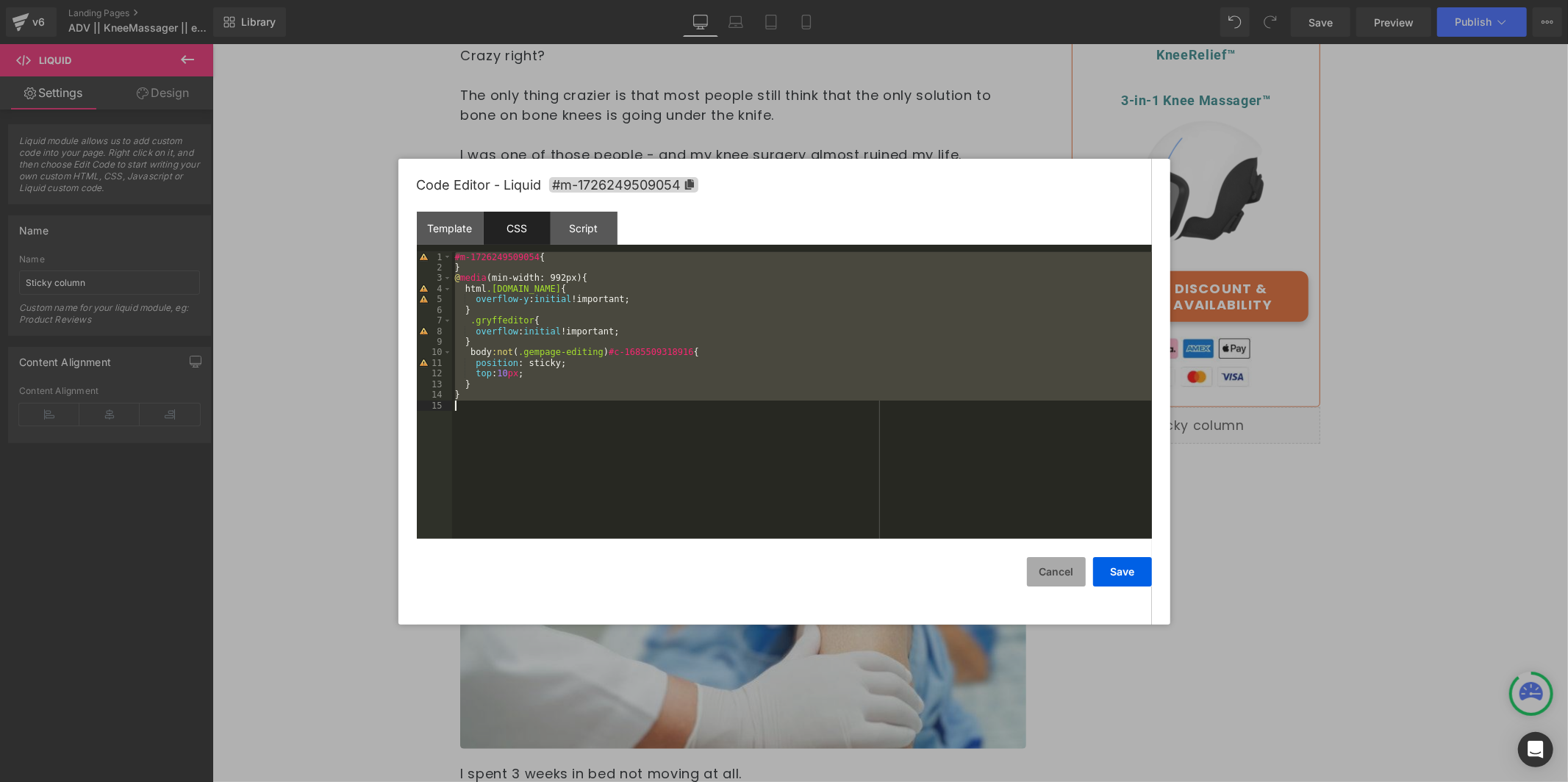
click at [1062, 579] on button "Cancel" at bounding box center [1056, 572] width 59 height 30
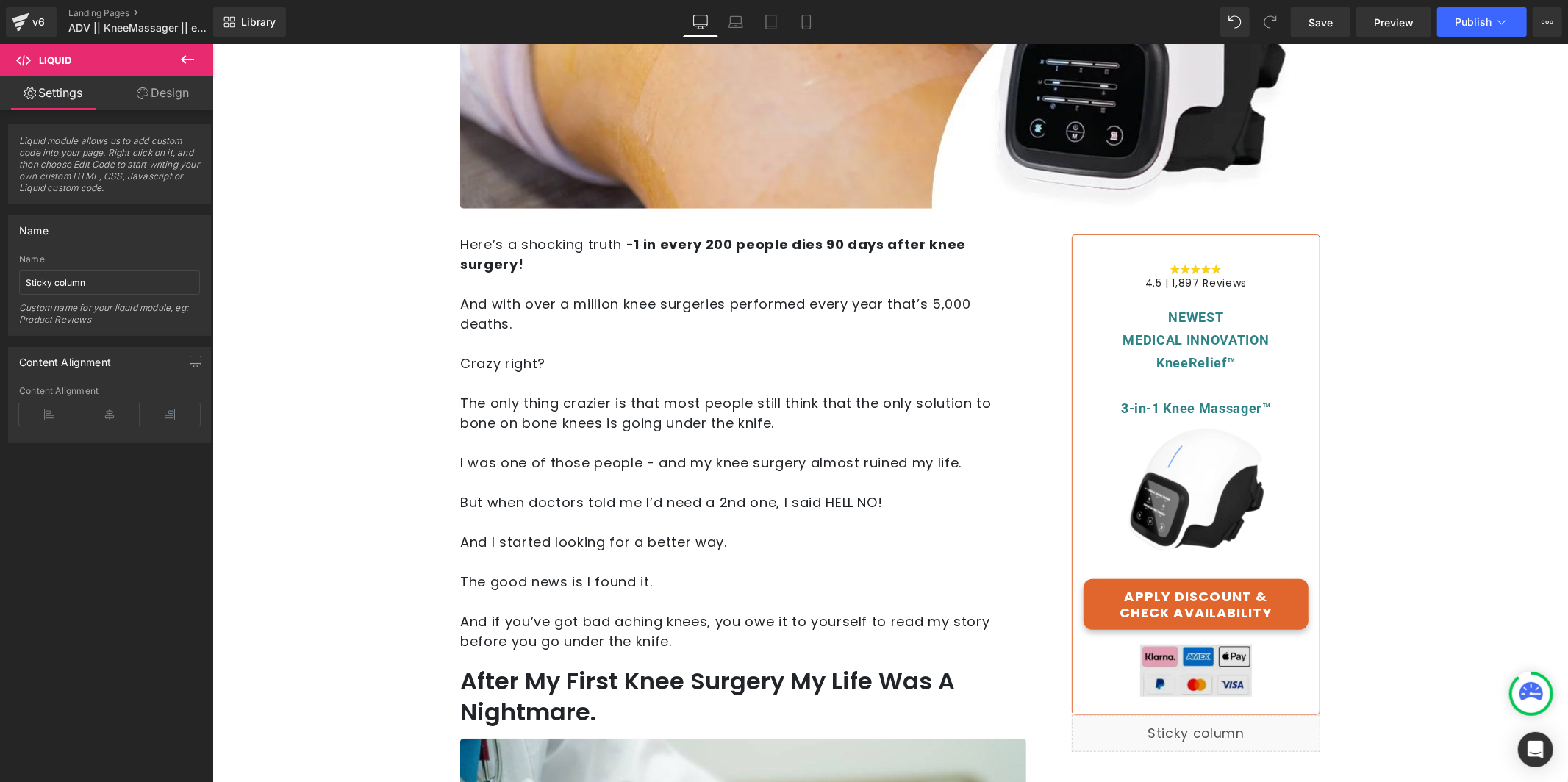
scroll to position [588, 0]
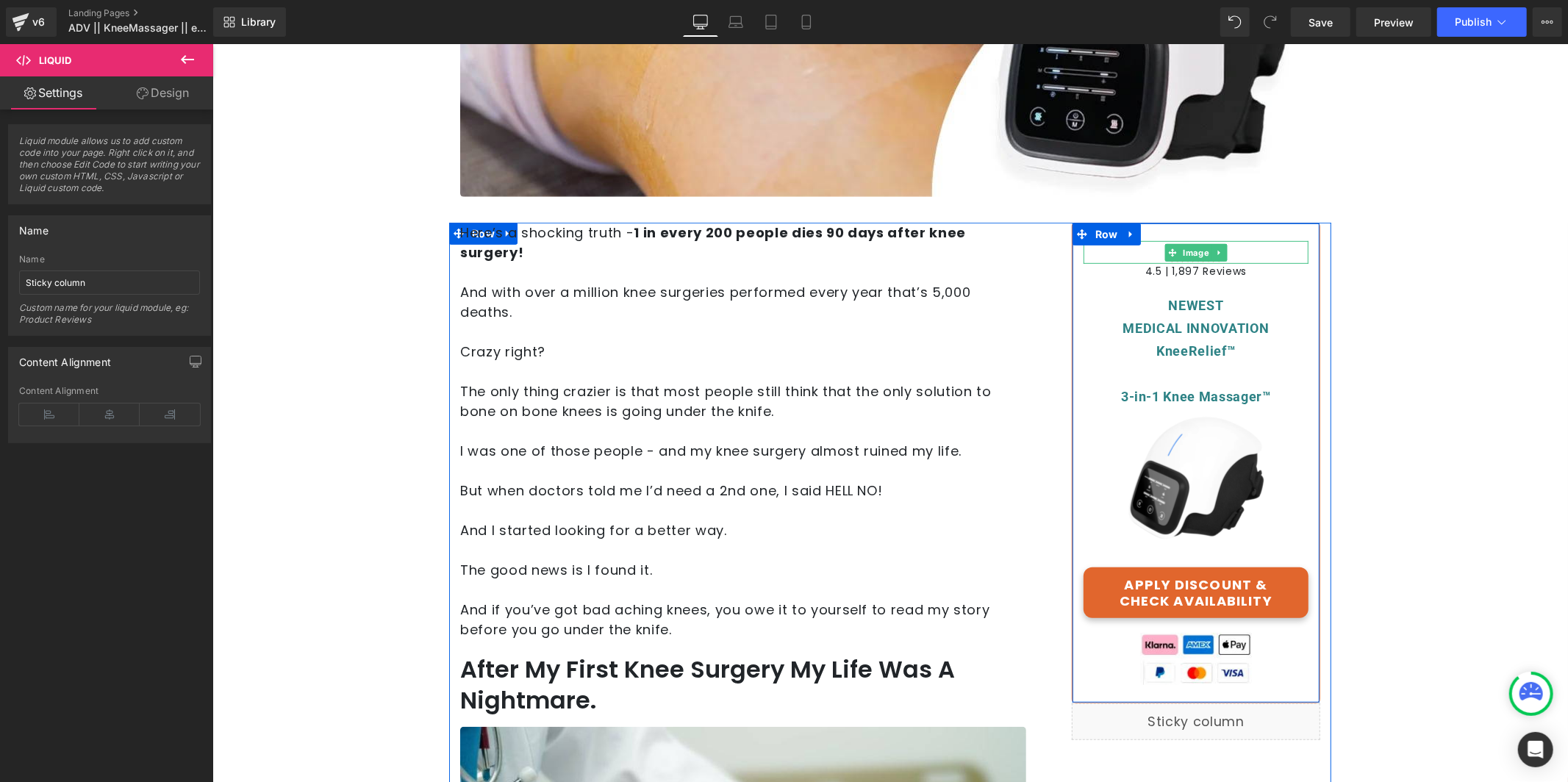
click at [1231, 254] on div at bounding box center [1194, 251] width 225 height 22
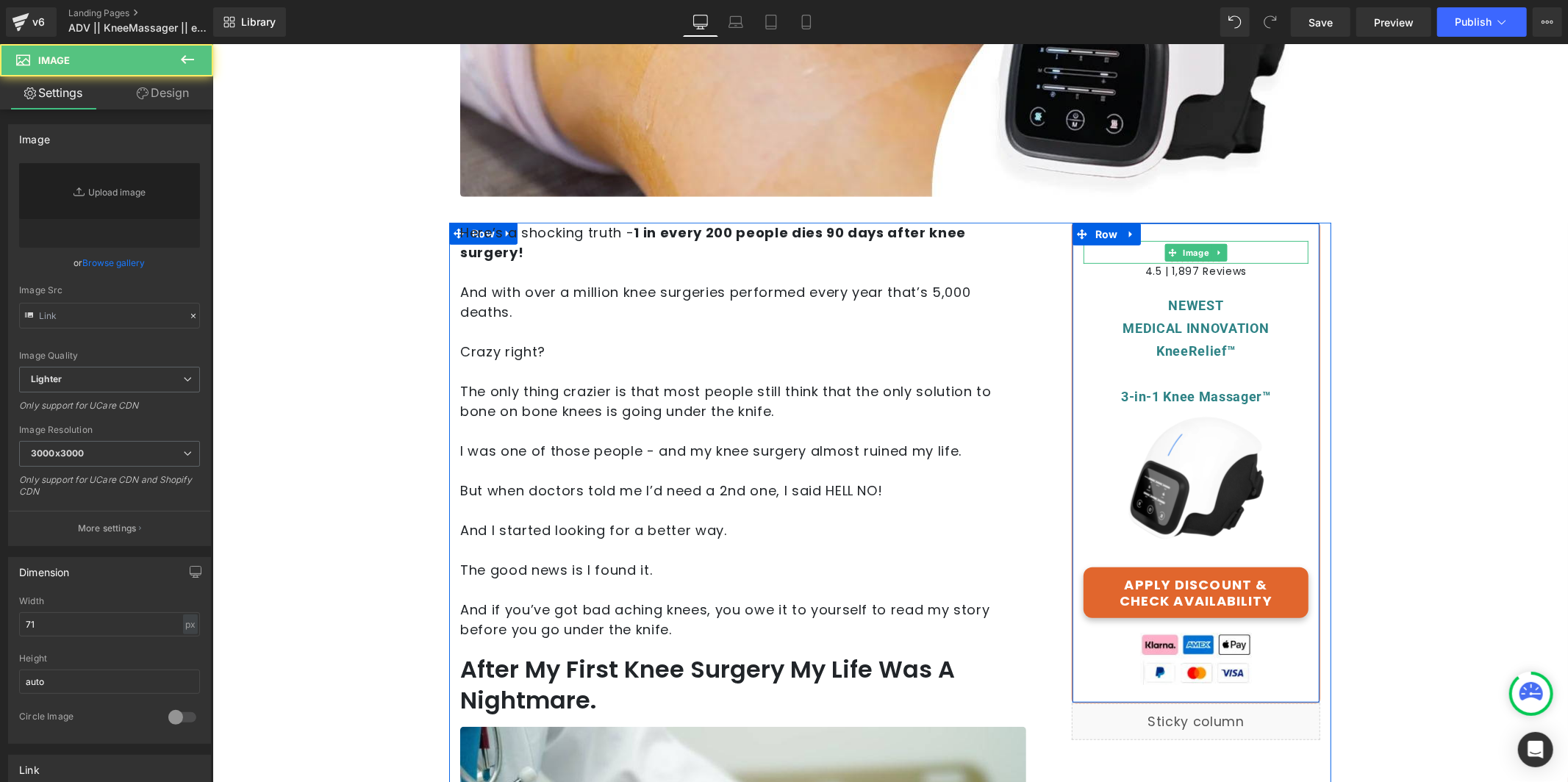
type input "[URL][DOMAIN_NAME]"
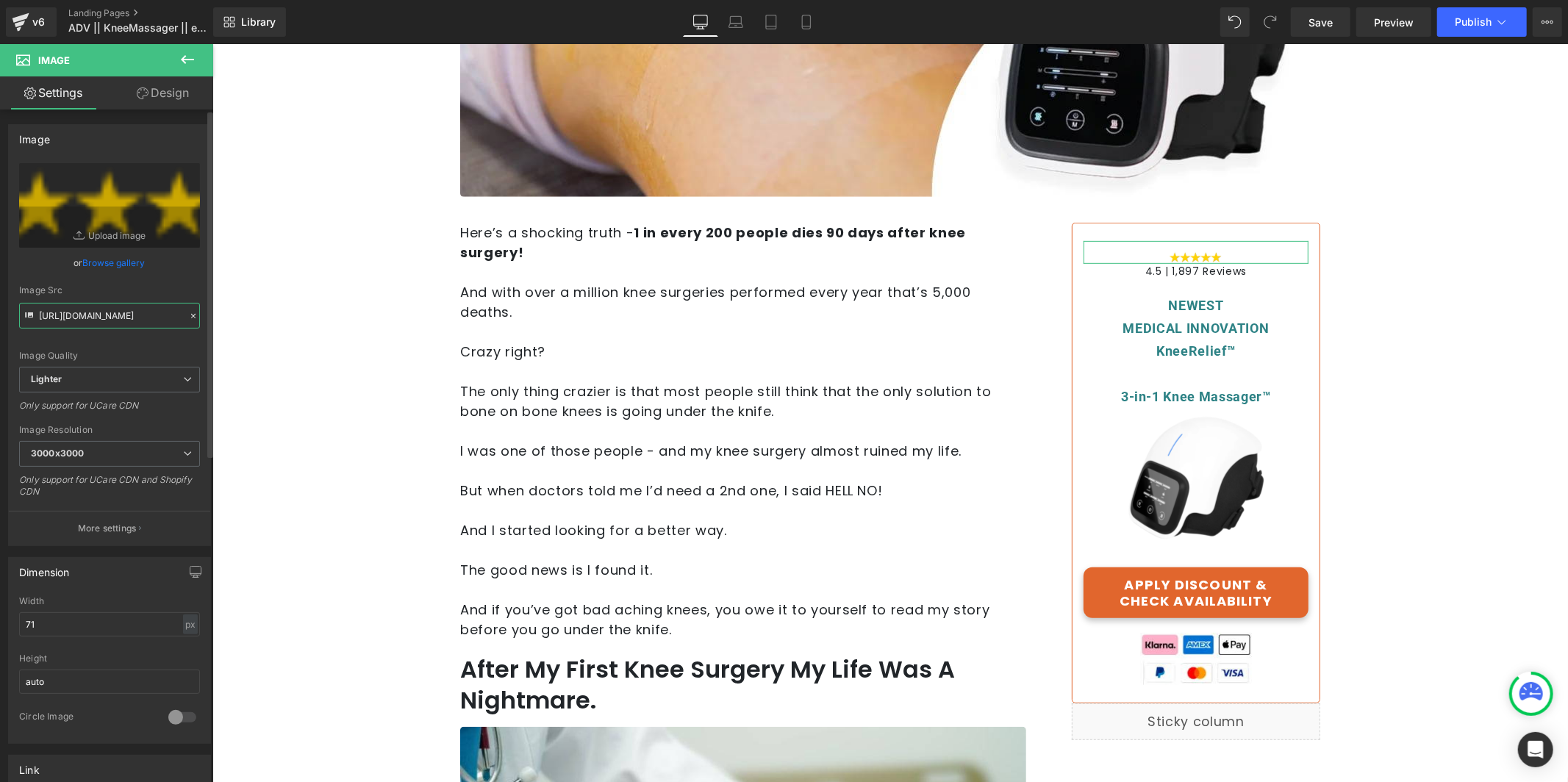
click at [119, 326] on input "[URL][DOMAIN_NAME]" at bounding box center [109, 315] width 181 height 26
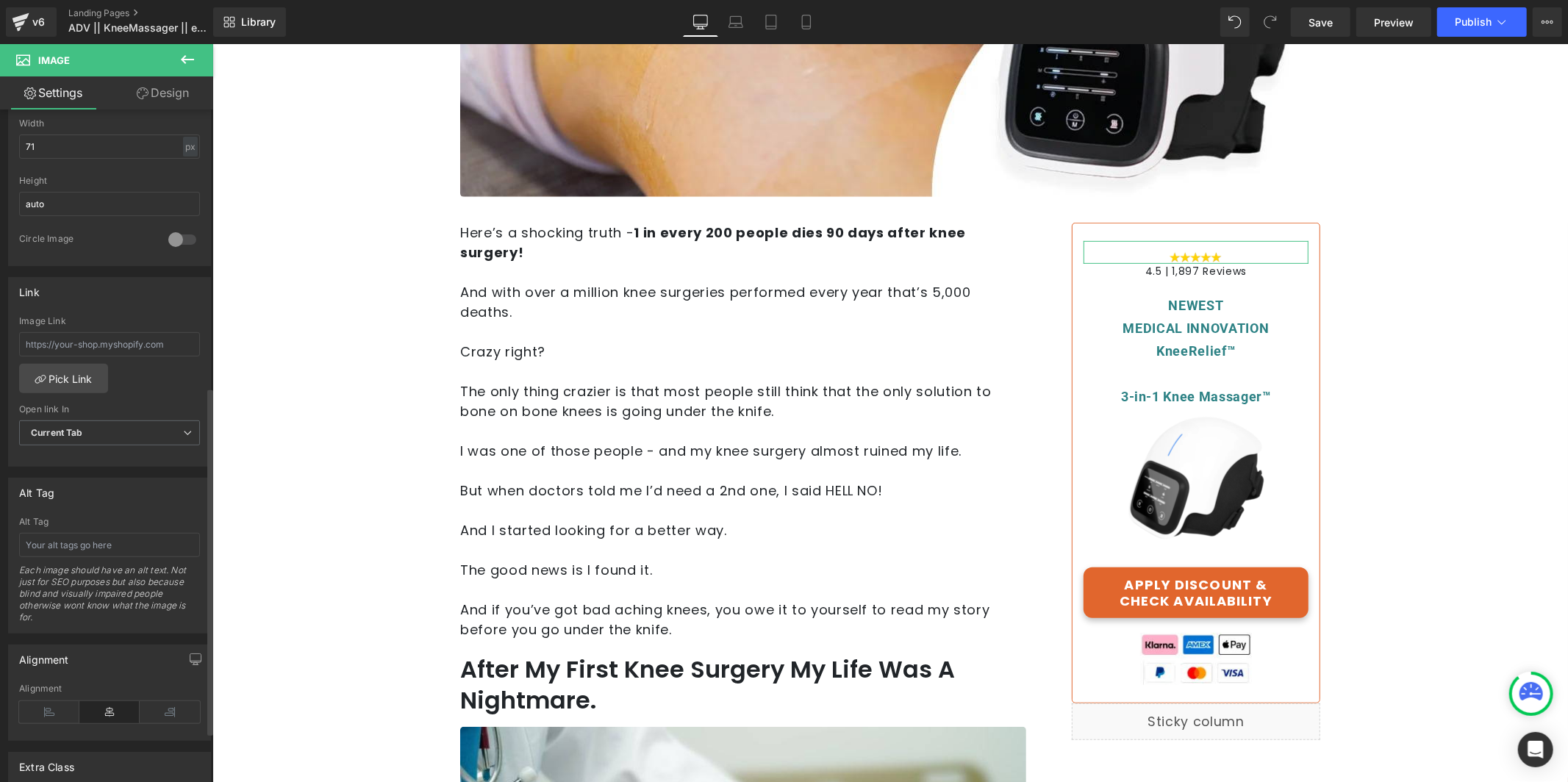
scroll to position [634, 0]
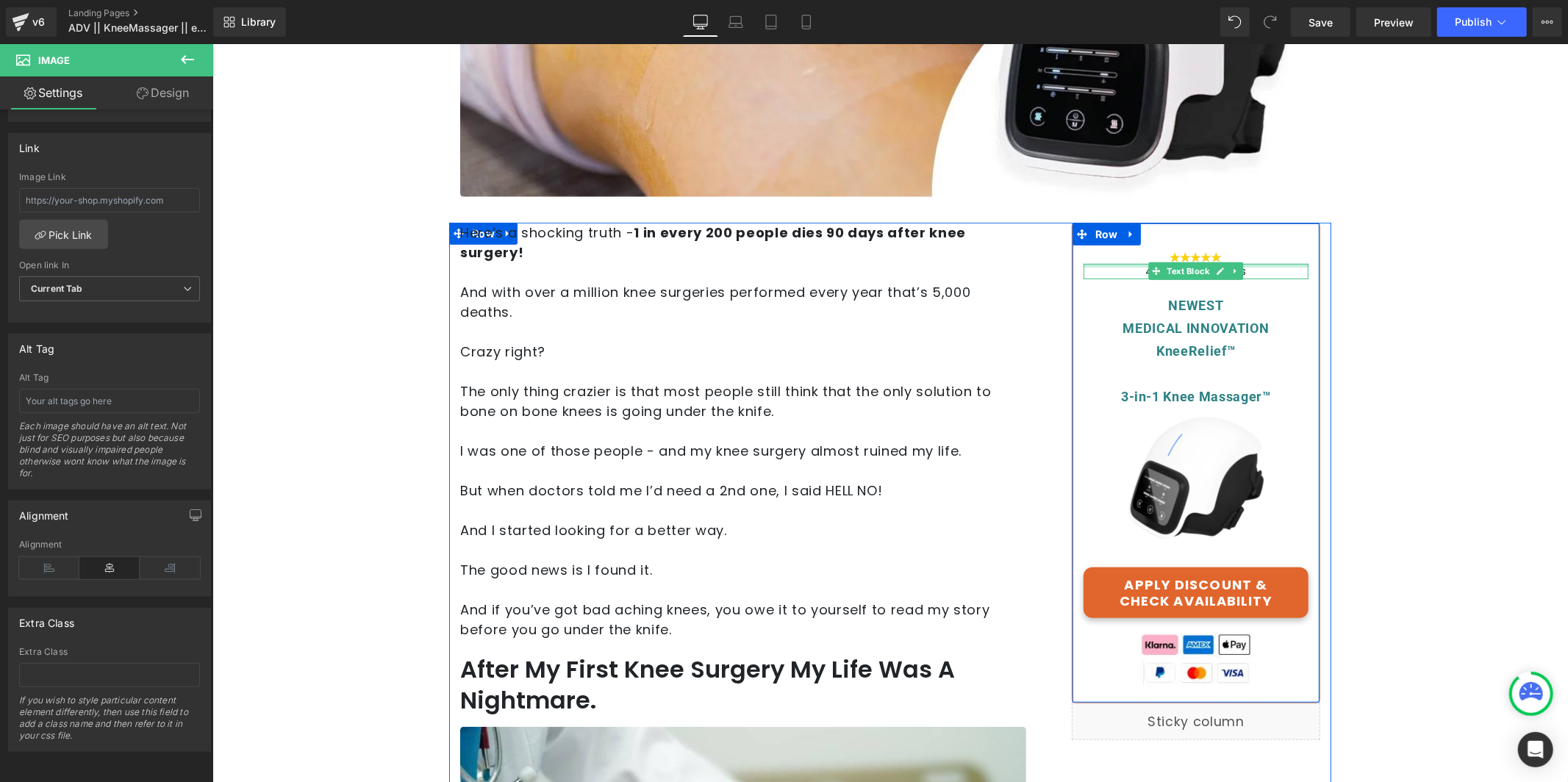
drag, startPoint x: 1128, startPoint y: 264, endPoint x: 1132, endPoint y: 272, distance: 8.9
click at [1128, 264] on div "4.5 | 1,897 Reviews Text Block" at bounding box center [1194, 271] width 225 height 15
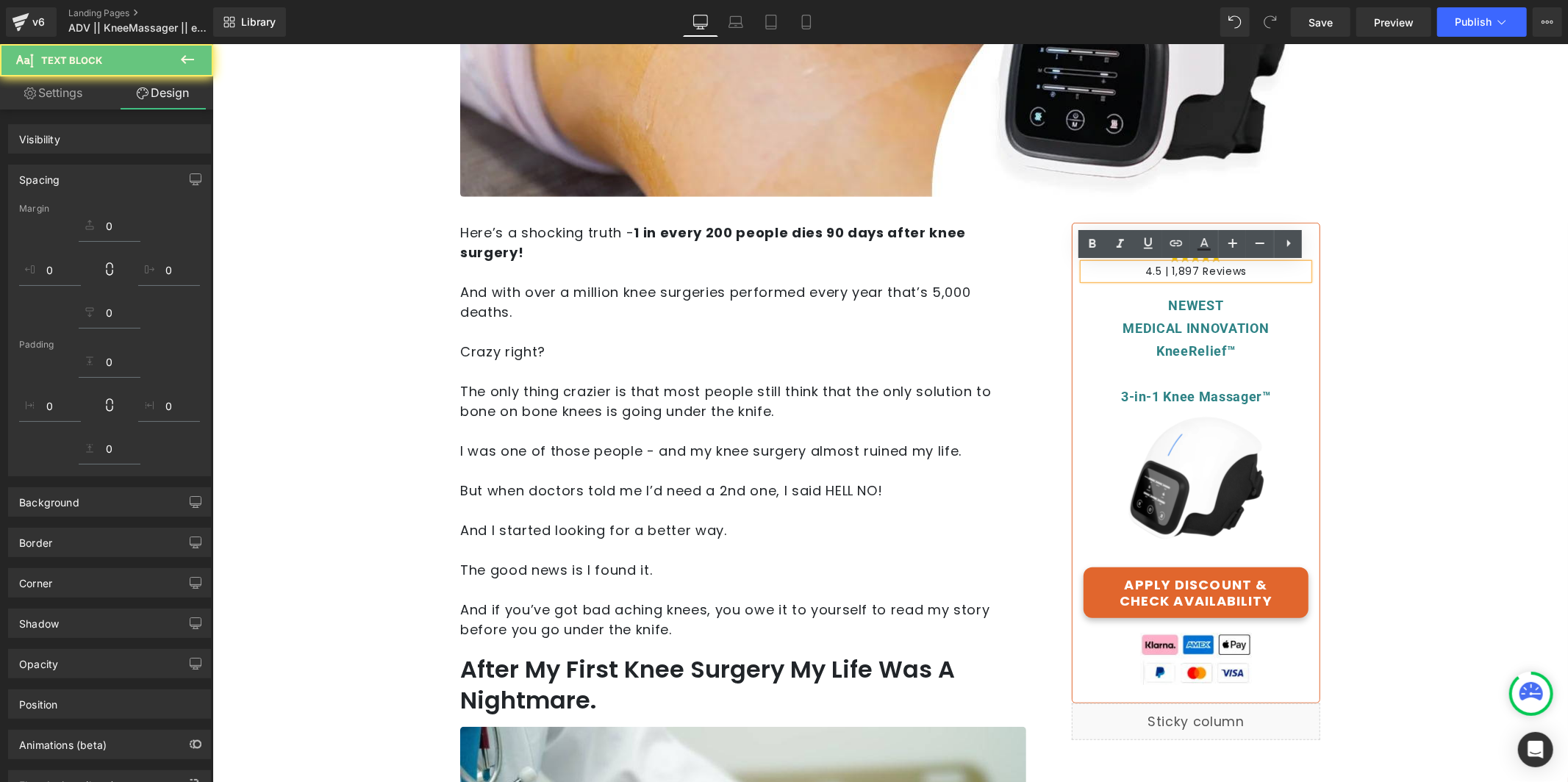
click at [1132, 272] on p "4.5 | 1,897 Reviews" at bounding box center [1194, 271] width 225 height 15
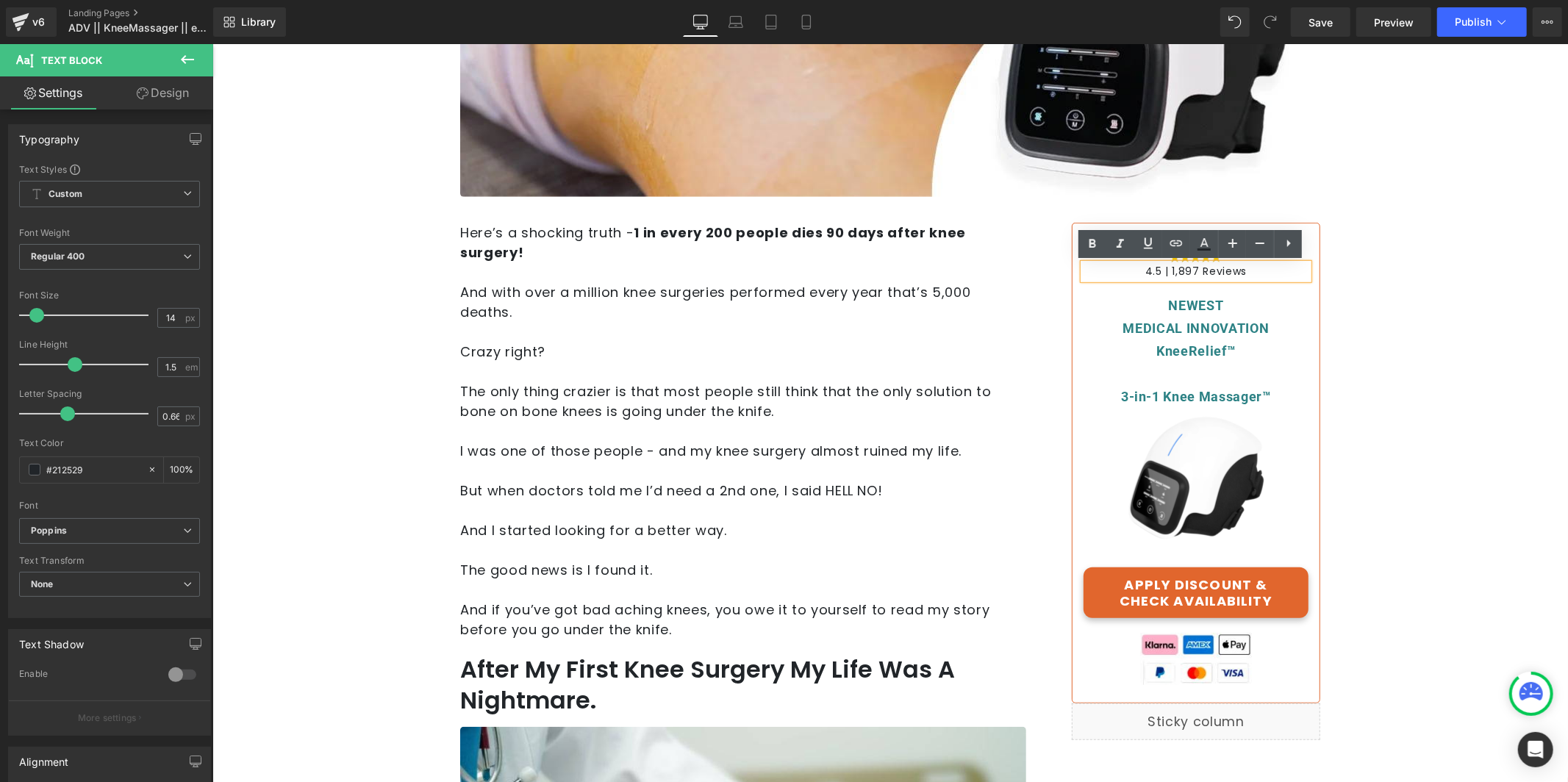
click at [1150, 268] on p "4.5 | 1,897 Reviews" at bounding box center [1194, 271] width 225 height 15
copy p "4.5 | 1,897 Reviews"
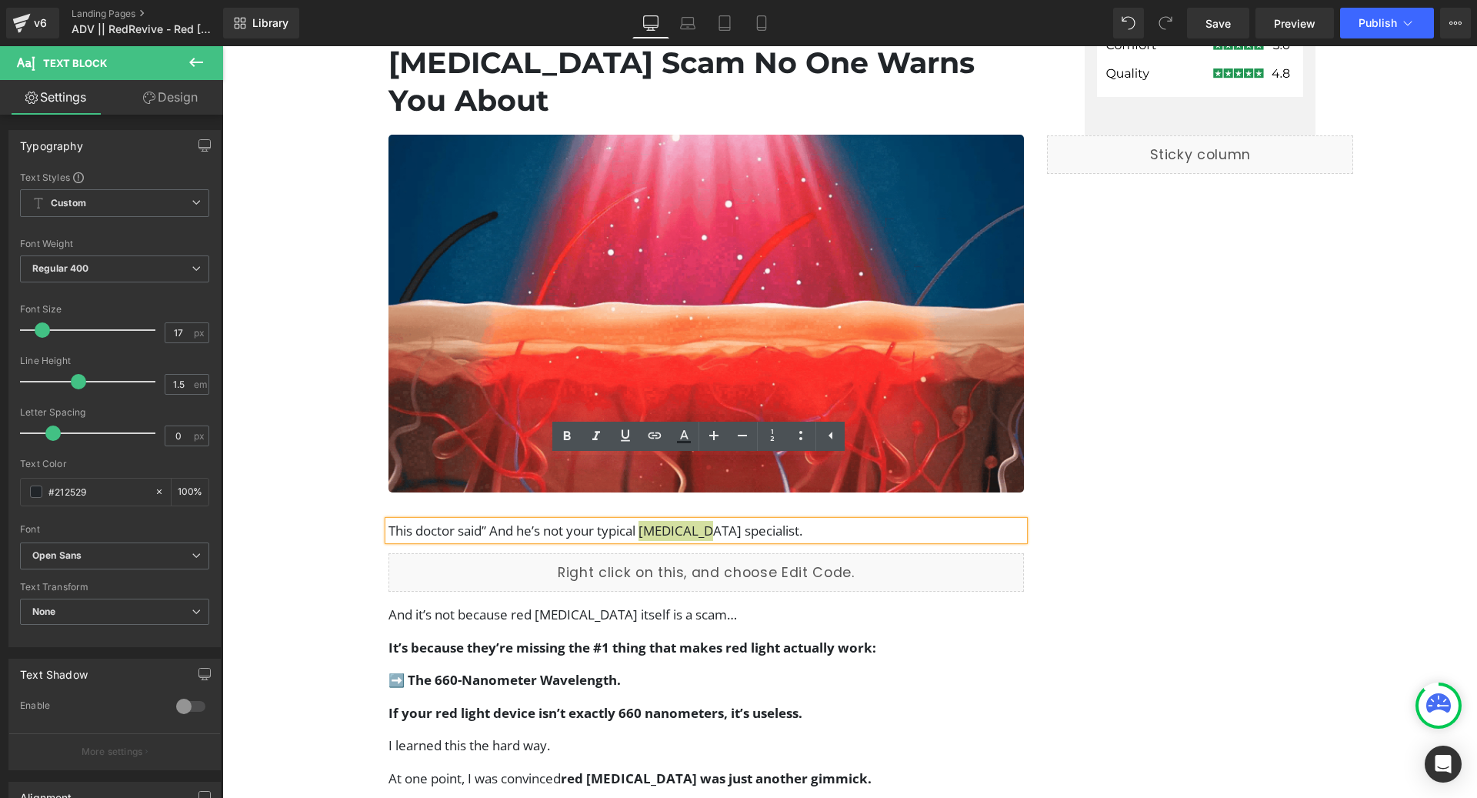
scroll to position [1111, 0]
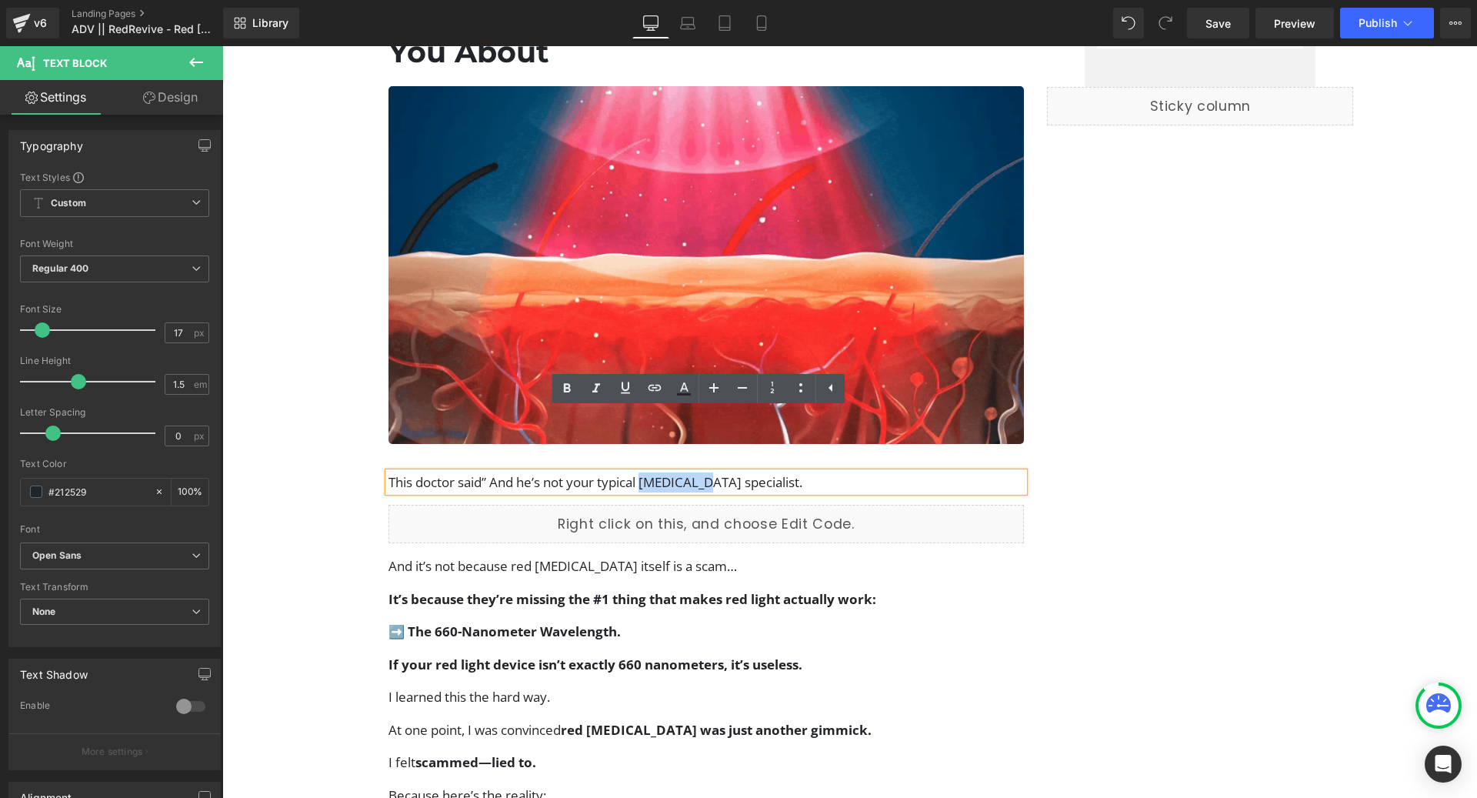
click at [518, 472] on p "This doctor said” And he’s not your typical [MEDICAL_DATA] specialist." at bounding box center [706, 482] width 636 height 20
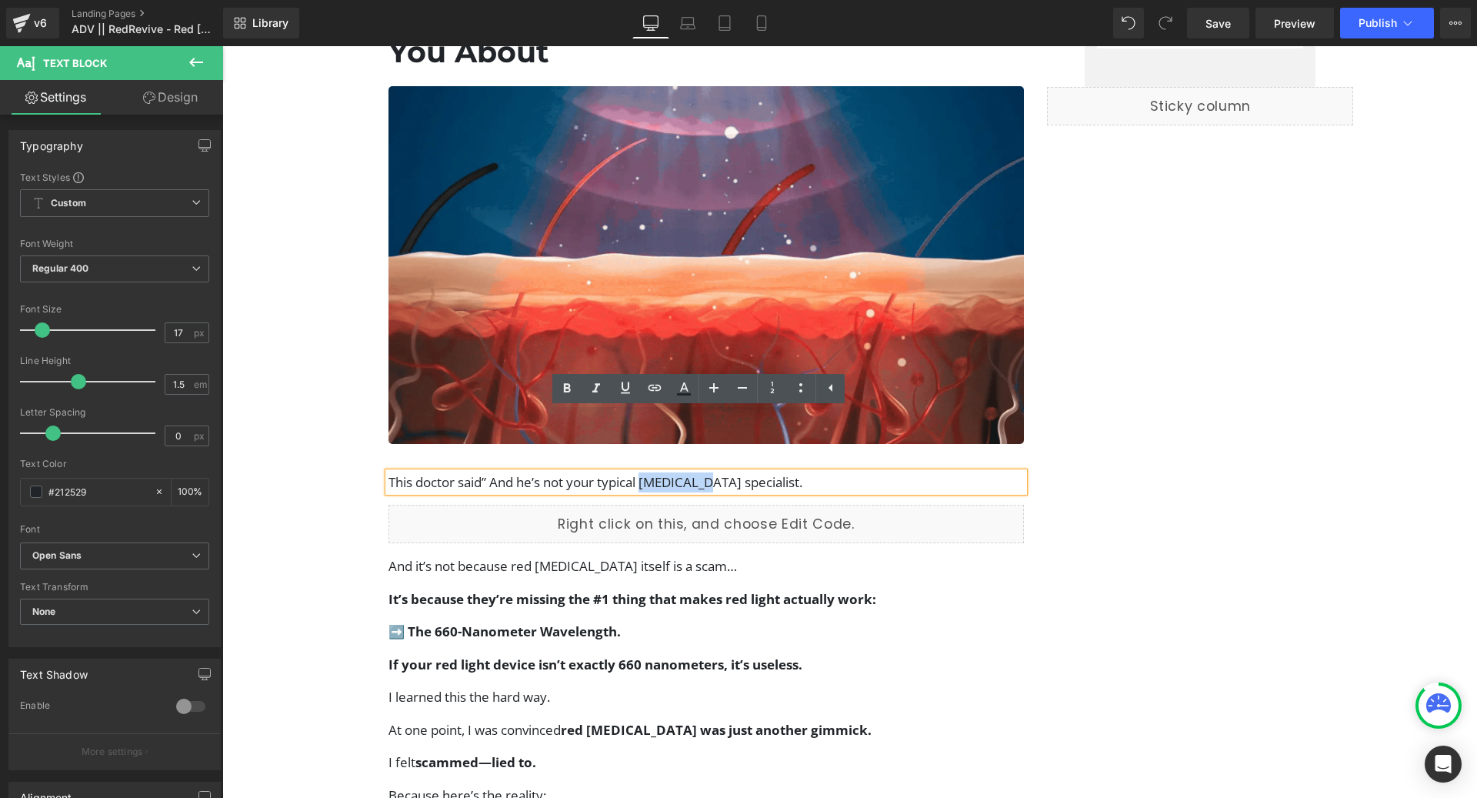
click at [518, 472] on p "This doctor said” And he’s not your typical [MEDICAL_DATA] specialist." at bounding box center [706, 482] width 636 height 20
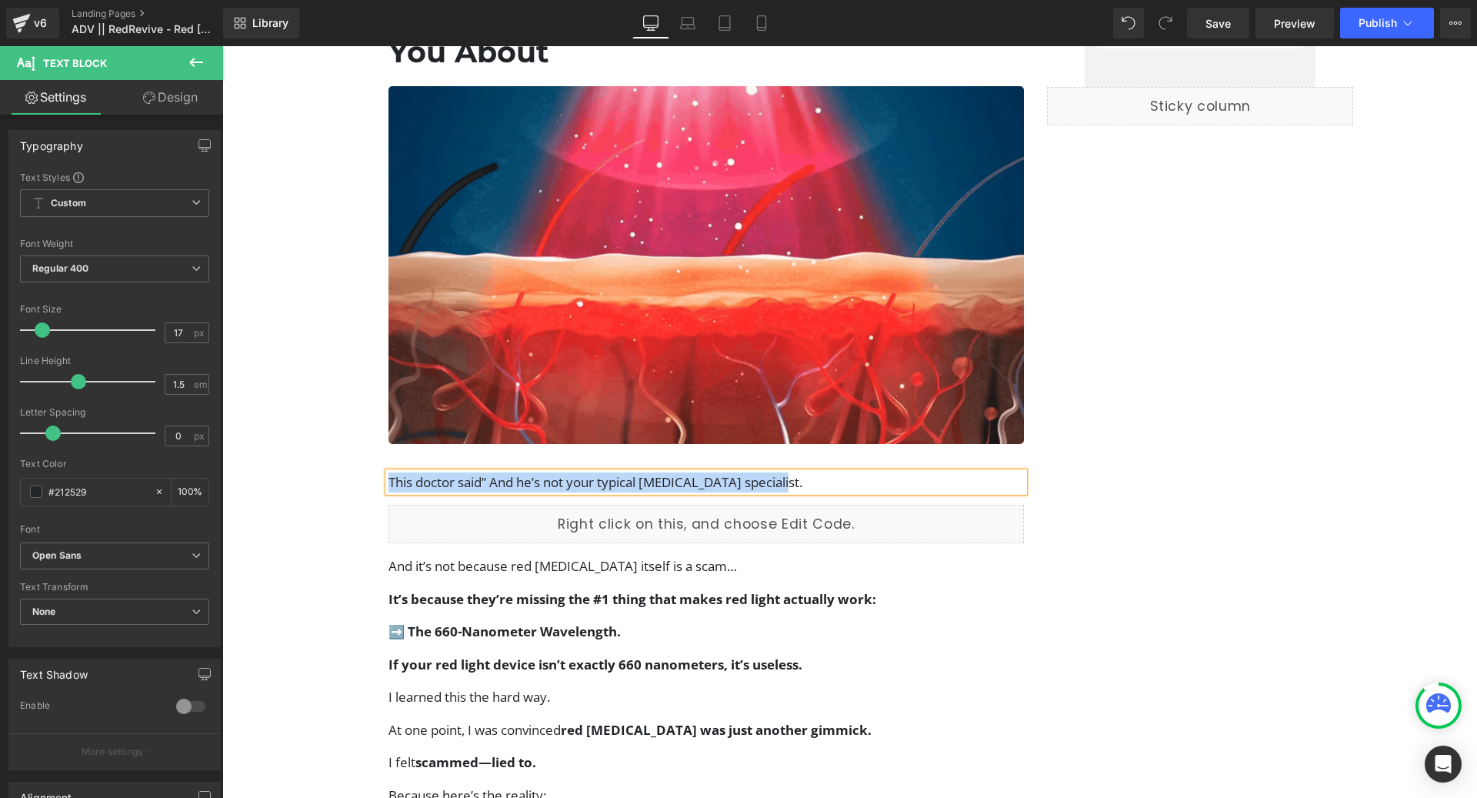
copy p "This doctor said” And he’s not your typical [MEDICAL_DATA] specialist."
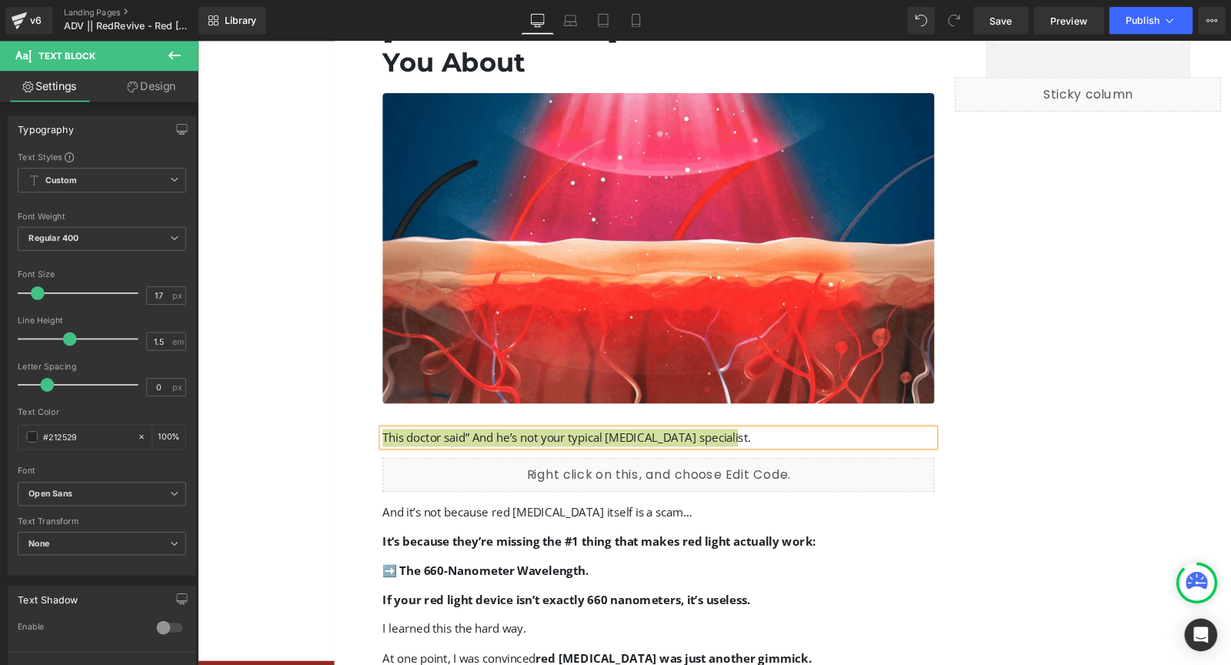
scroll to position [1136, 0]
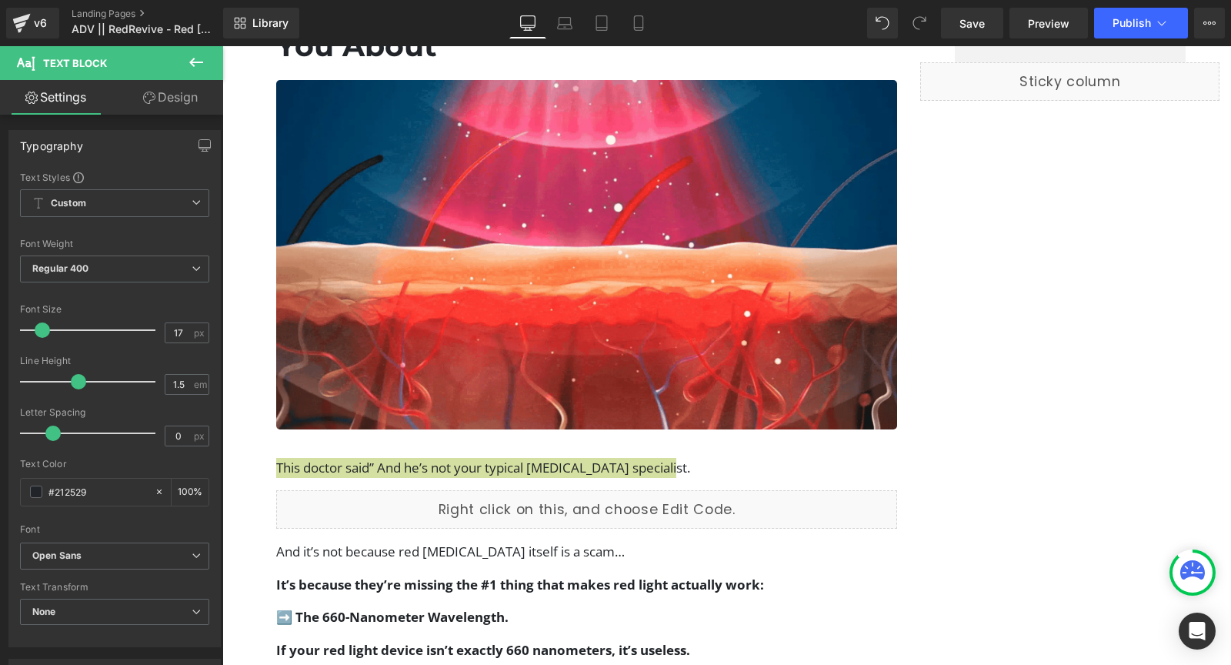
click at [202, 61] on icon at bounding box center [196, 62] width 18 height 18
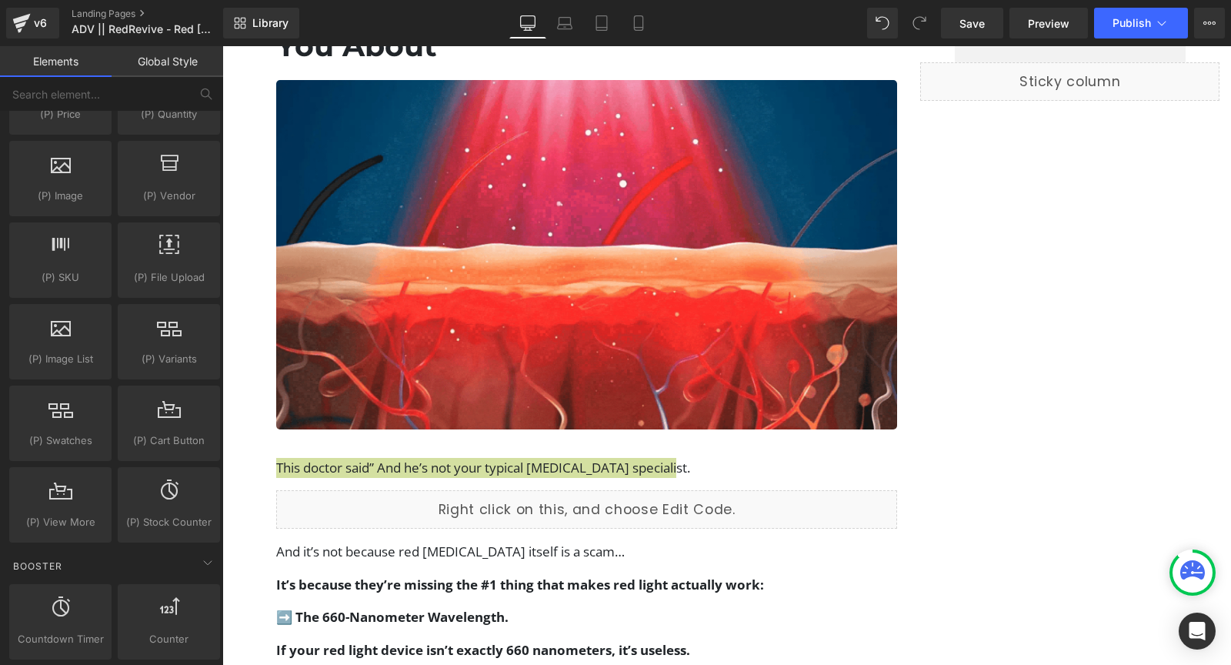
scroll to position [0, 0]
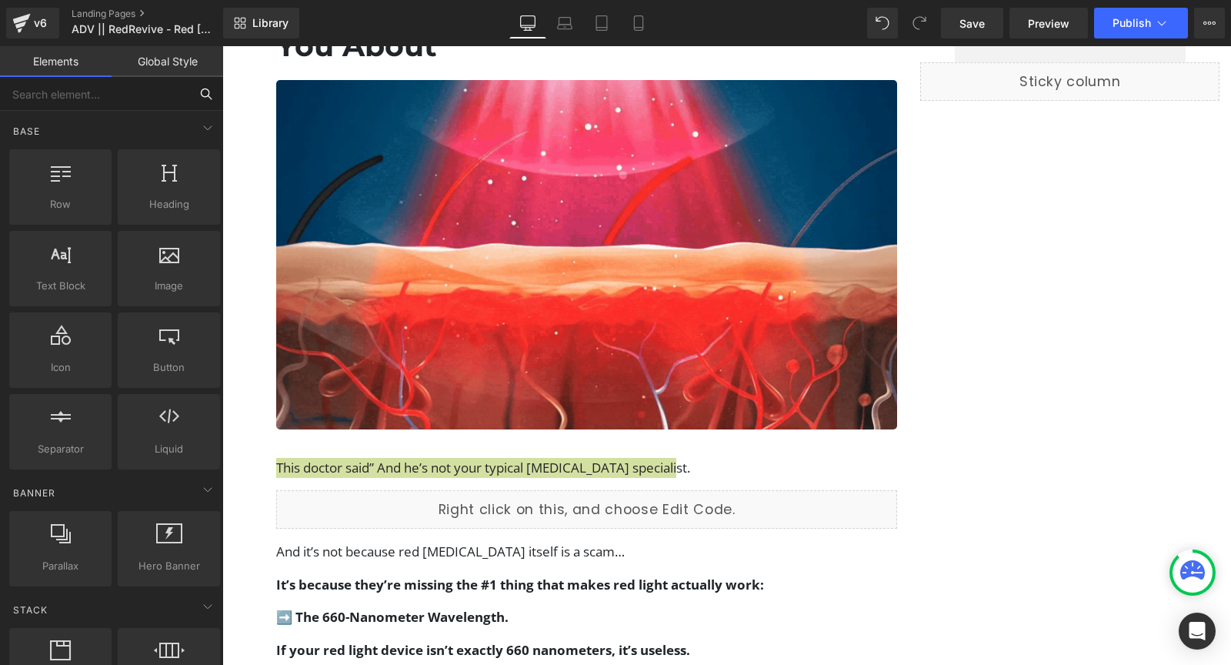
click at [111, 89] on input "text" at bounding box center [94, 94] width 189 height 34
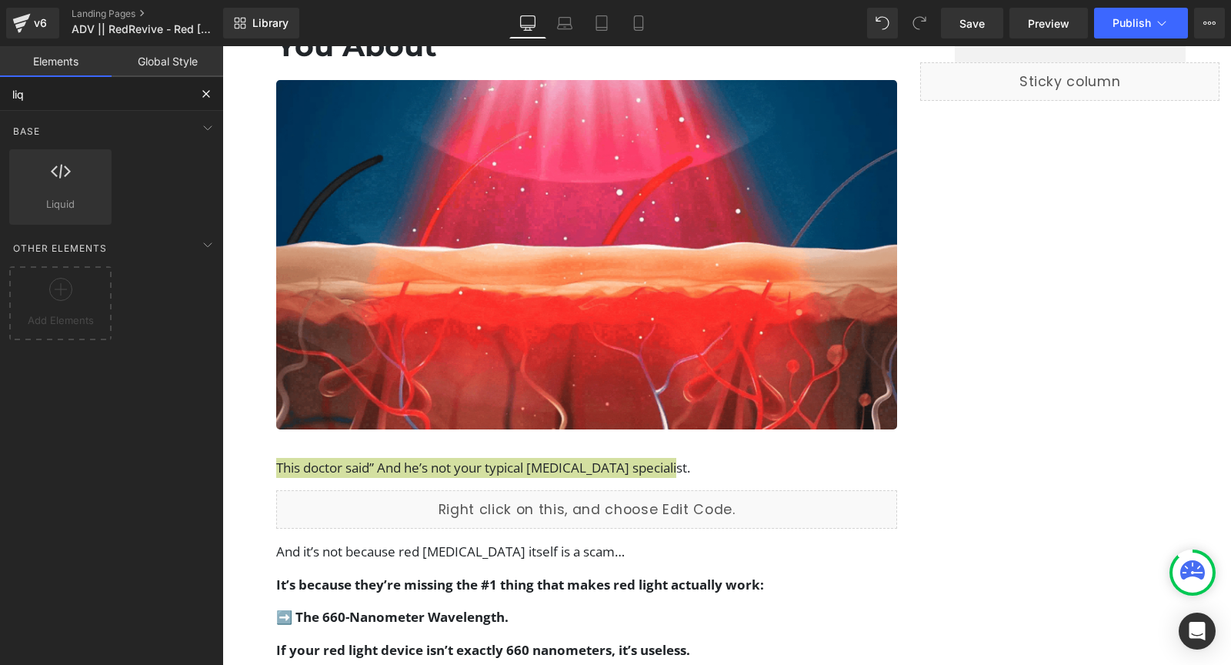
type input "liq"
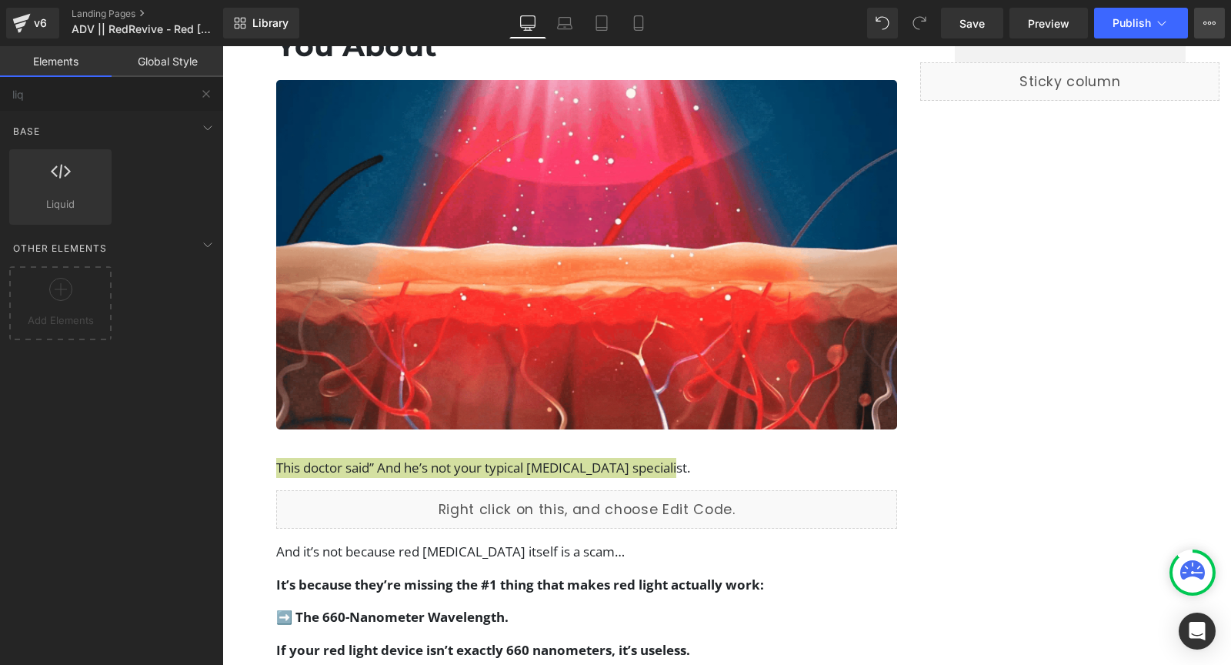
click at [1212, 23] on icon at bounding box center [1209, 23] width 12 height 12
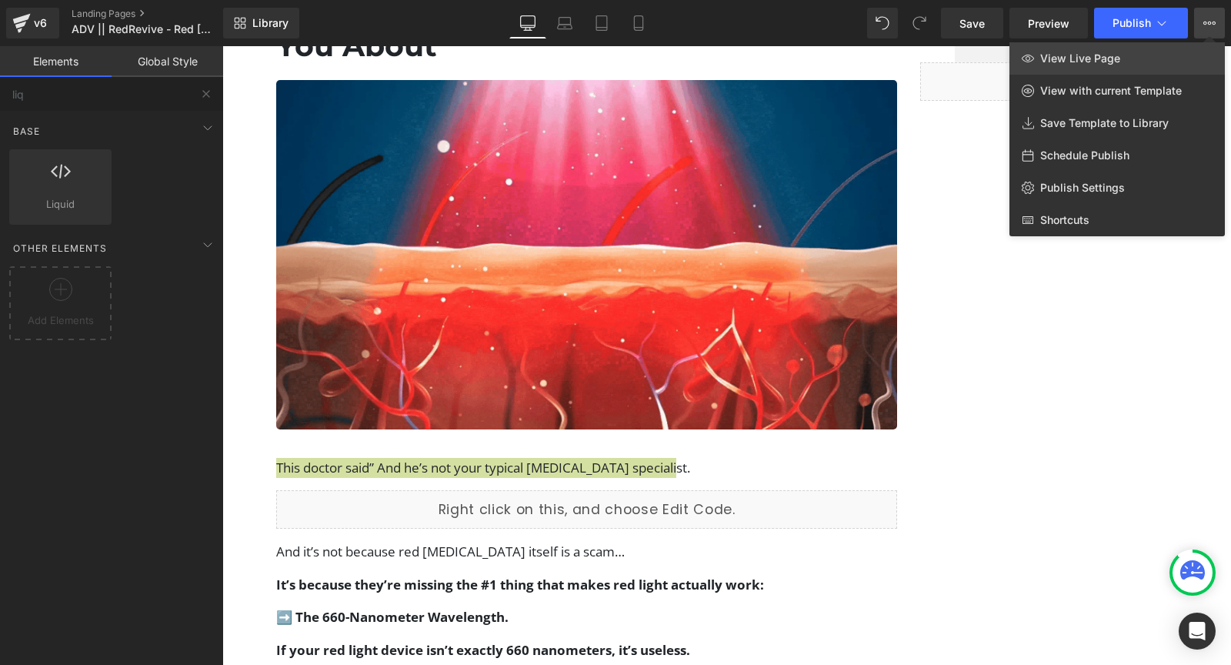
click at [1149, 53] on link "View Live Page" at bounding box center [1116, 58] width 215 height 32
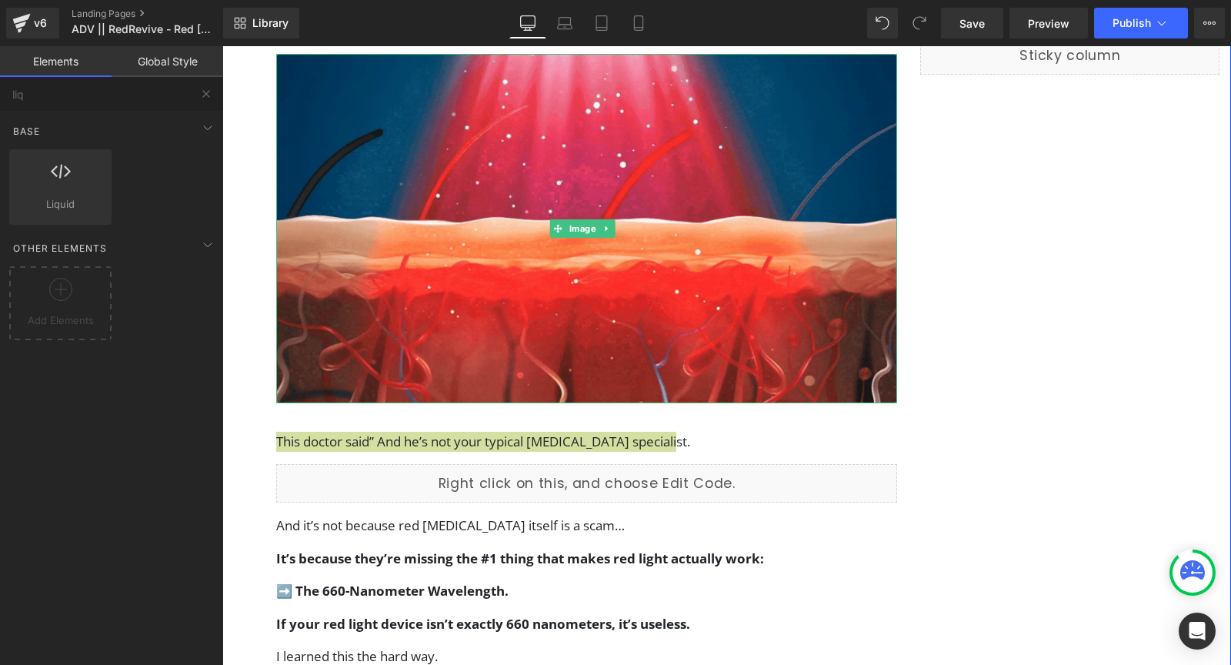
scroll to position [1164, 0]
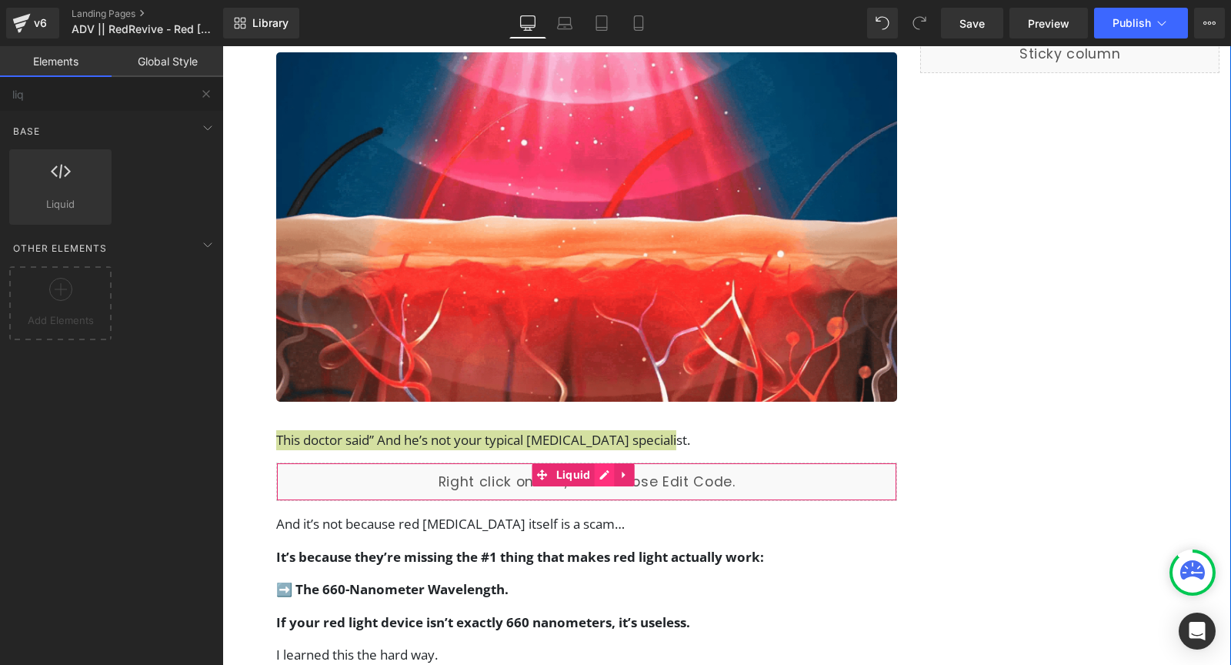
click at [597, 462] on div "Liquid" at bounding box center [586, 481] width 621 height 38
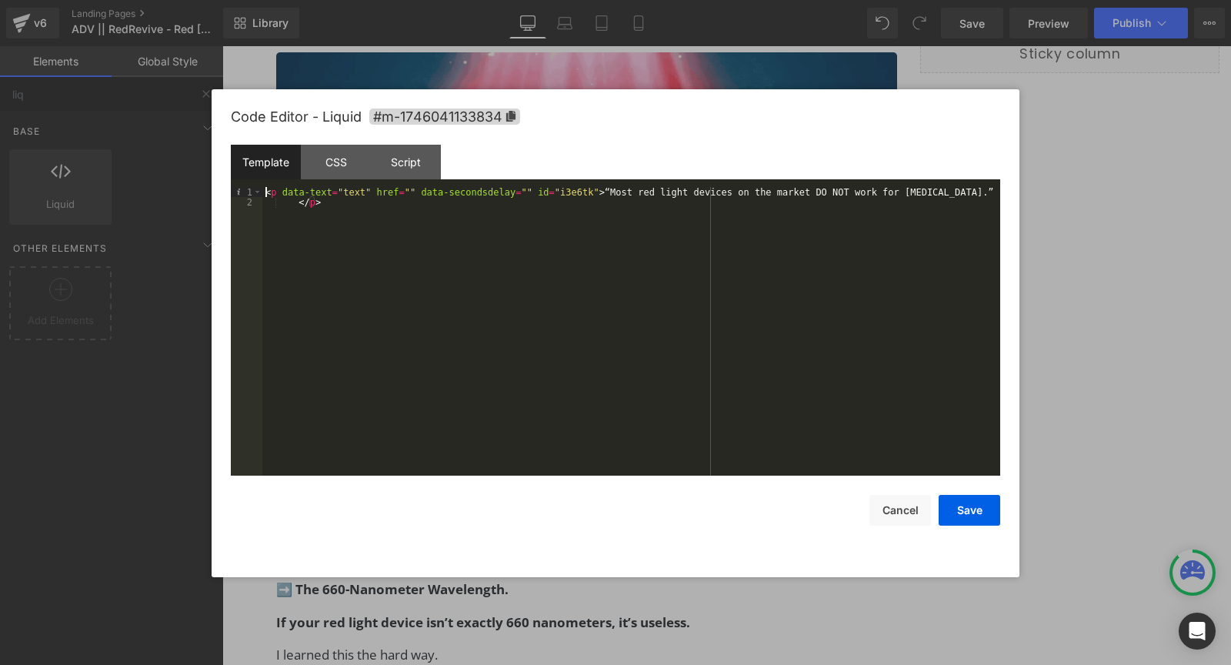
click at [403, 231] on div "< p data-text = "text" href = "" data-secondsdelay = "" id = "i3e6tk" > “Most r…" at bounding box center [631, 342] width 738 height 310
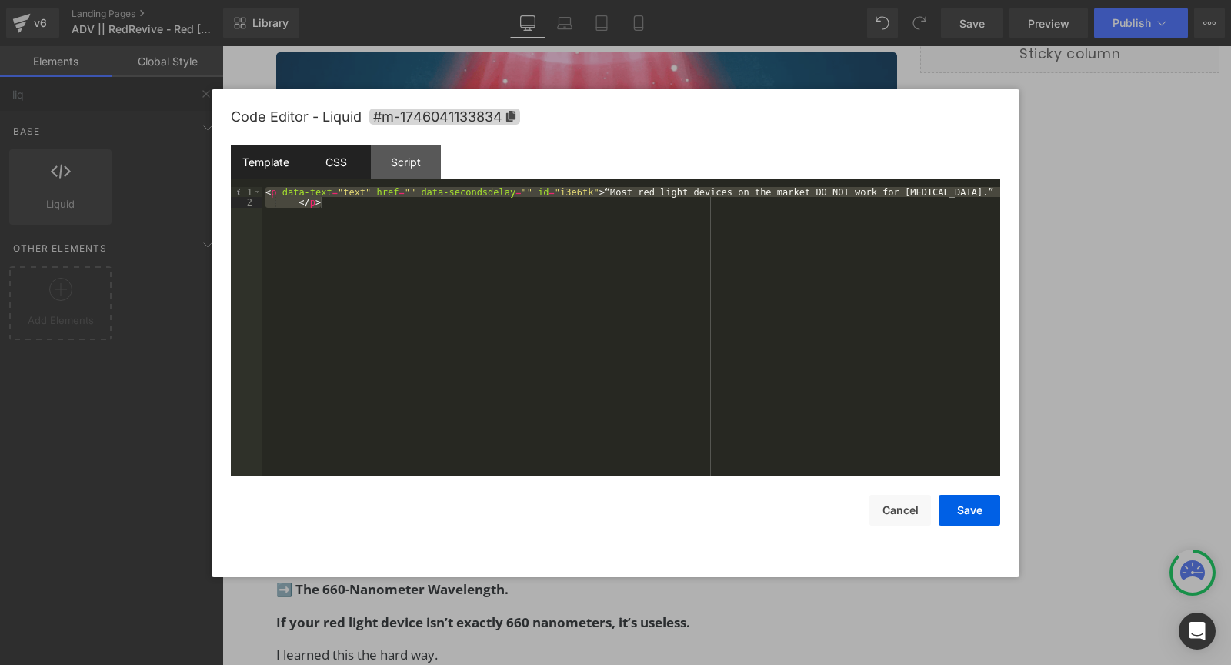
click at [334, 163] on div "CSS" at bounding box center [336, 162] width 70 height 35
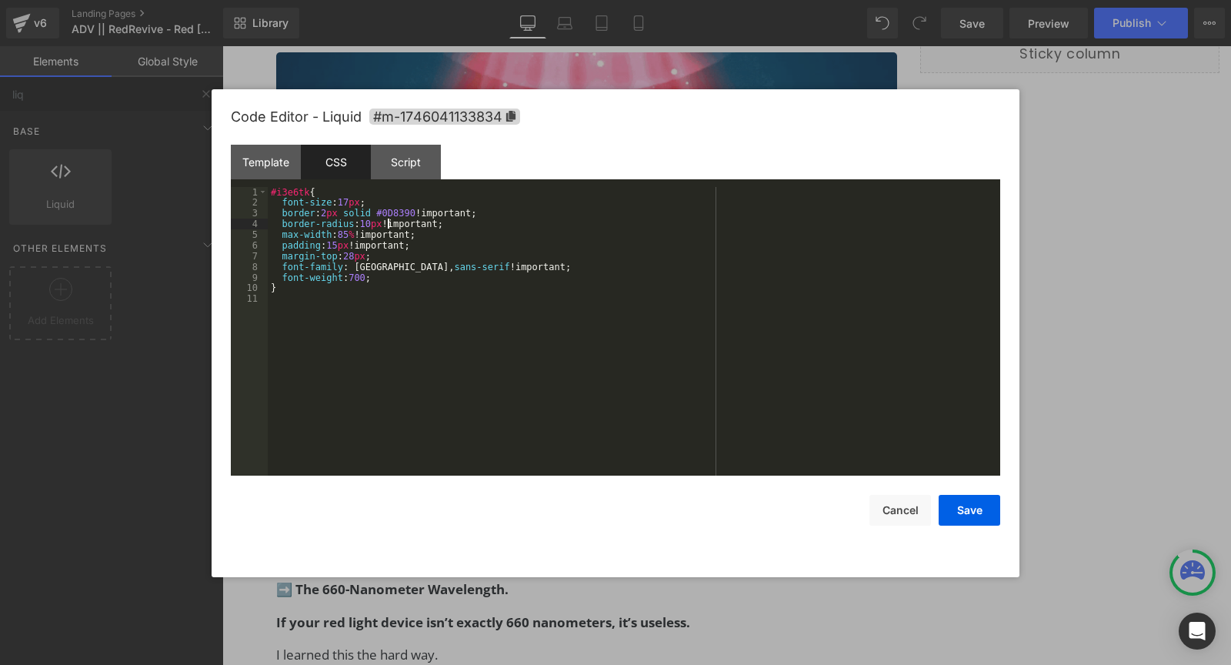
click at [386, 220] on div "#i3e6tk { font-size : 17 px ; border : 2 px solid #0D8390 !important; border-ra…" at bounding box center [634, 342] width 732 height 310
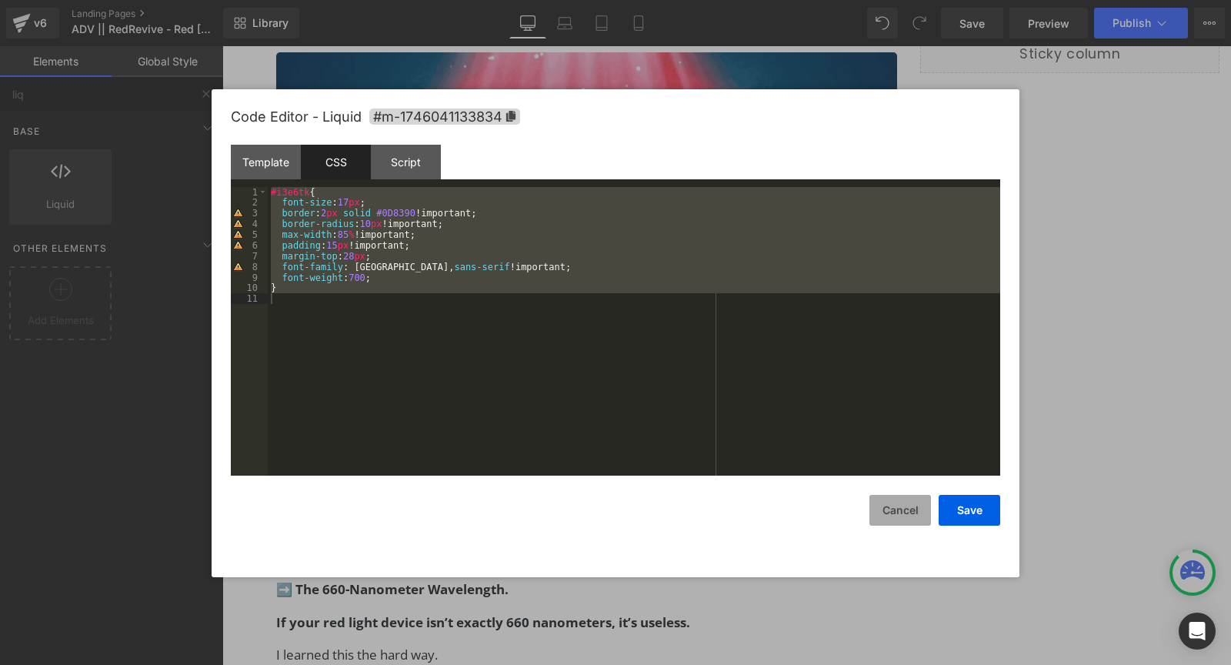
click at [916, 519] on button "Cancel" at bounding box center [900, 510] width 62 height 31
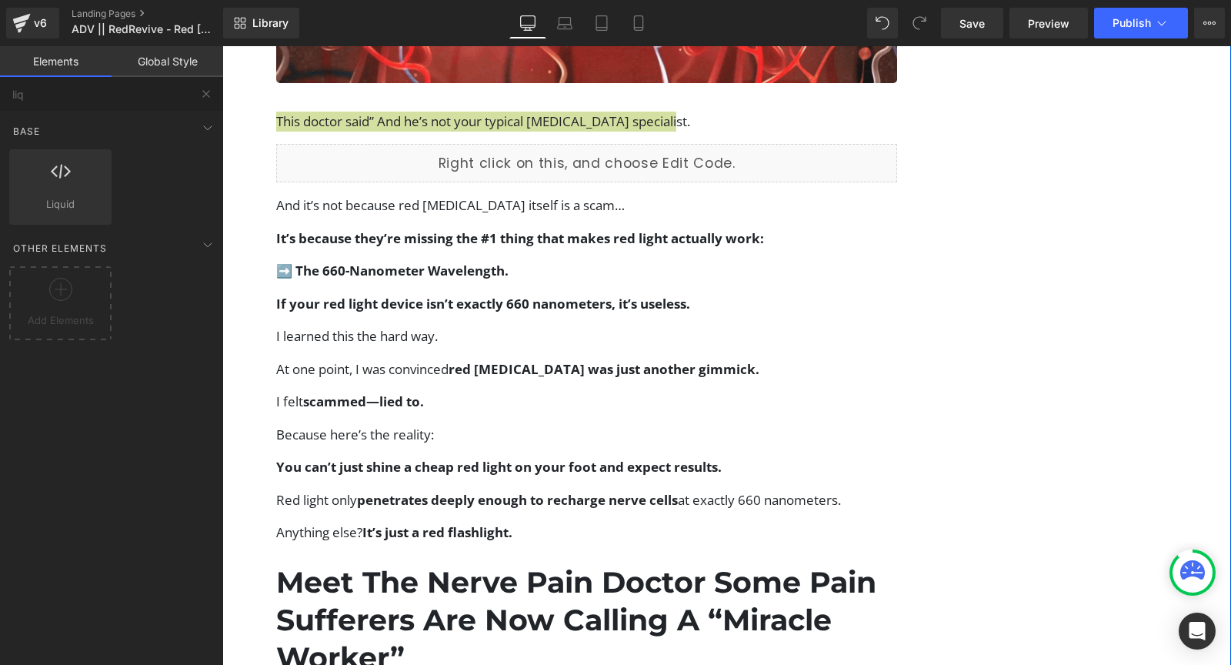
scroll to position [1487, 0]
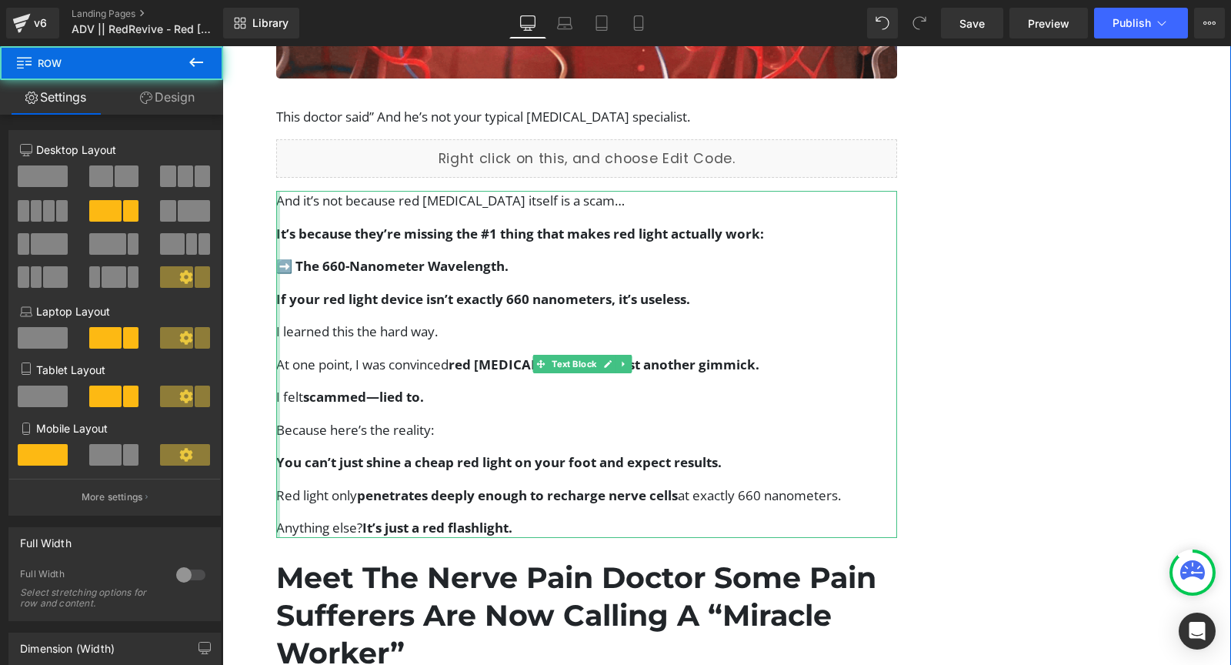
click at [290, 191] on p "And it’s not because red [MEDICAL_DATA] itself is a scam…" at bounding box center [586, 201] width 621 height 20
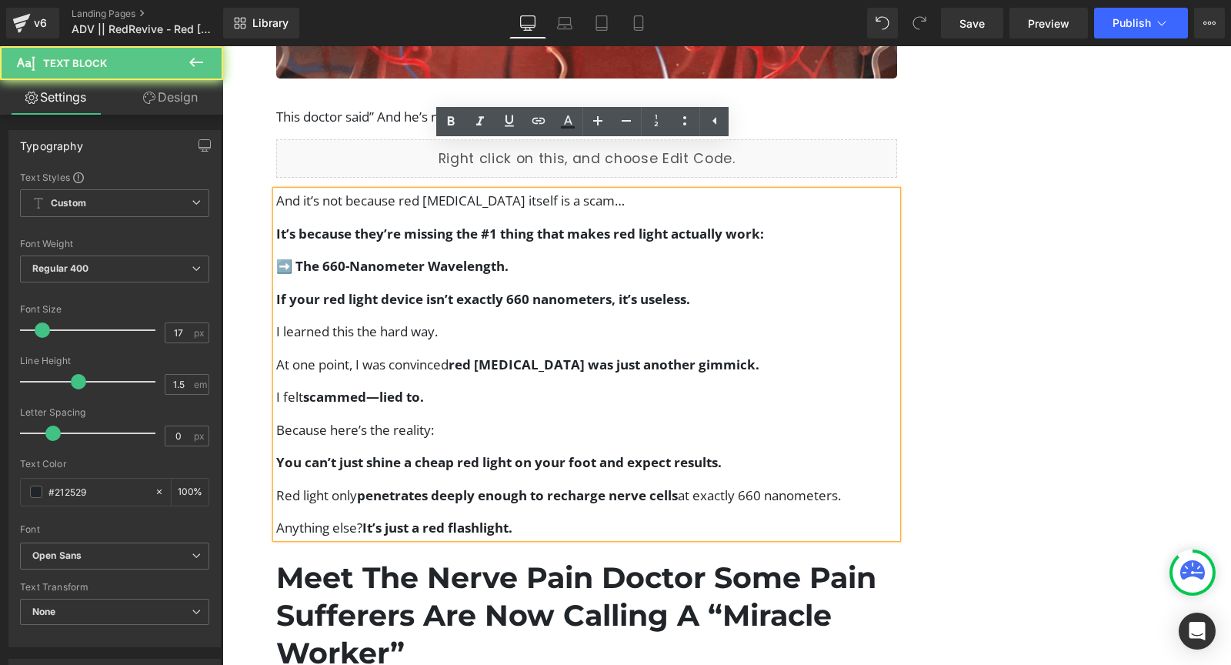
click at [348, 224] on p "It’s because they’re missing the #1 thing that makes red light actually work:" at bounding box center [586, 234] width 621 height 20
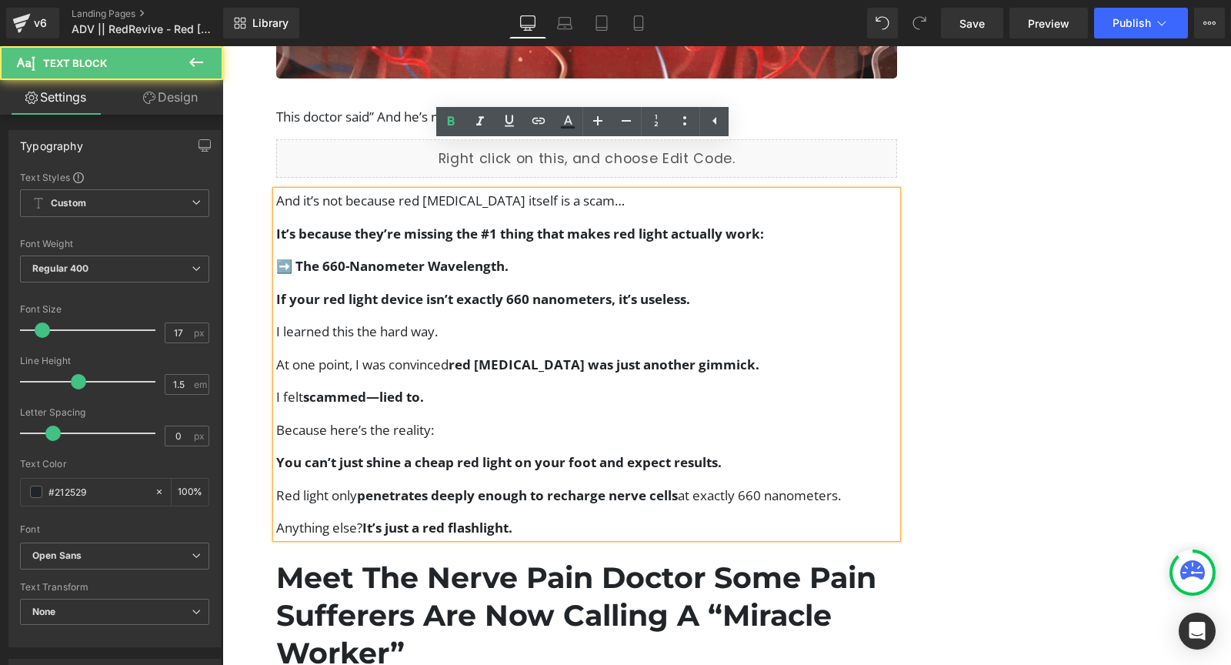
click at [346, 225] on strong "It’s because they’re missing the #1 thing that makes red light actually work:" at bounding box center [520, 234] width 488 height 18
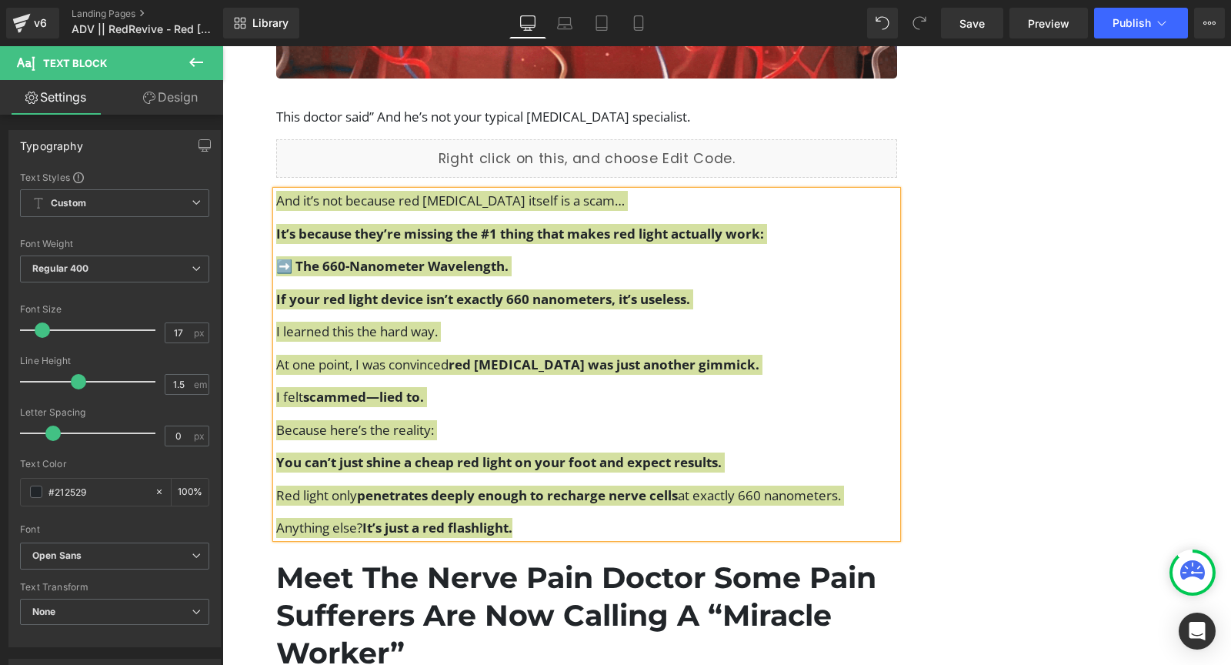
scroll to position [1650, 0]
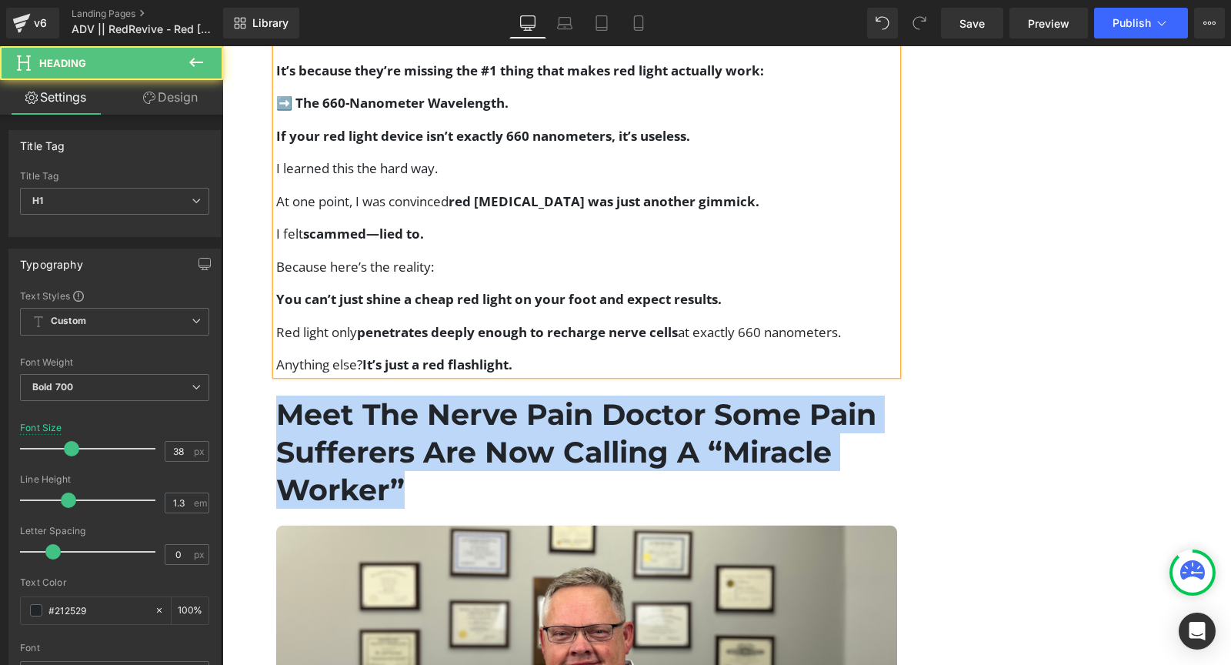
drag, startPoint x: 413, startPoint y: 442, endPoint x: 278, endPoint y: 348, distance: 164.5
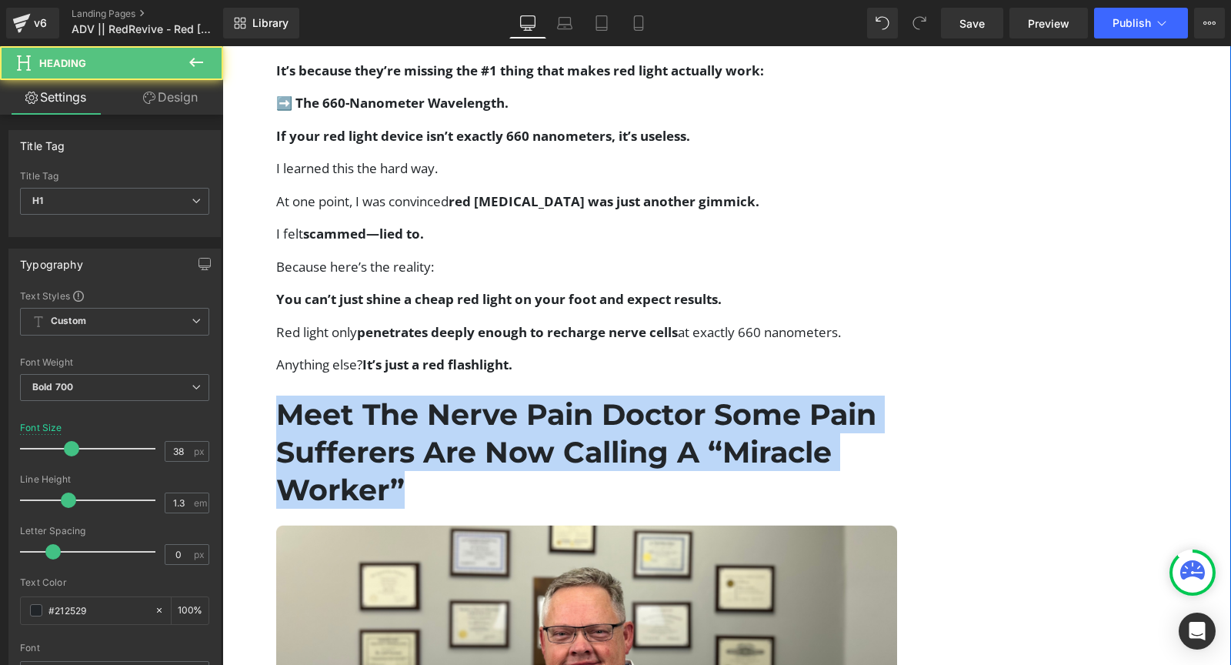
copy h1 "Meet The Nerve Pain Doctor Some Pain Sufferers Are Now Calling A “Miracle Worke…"
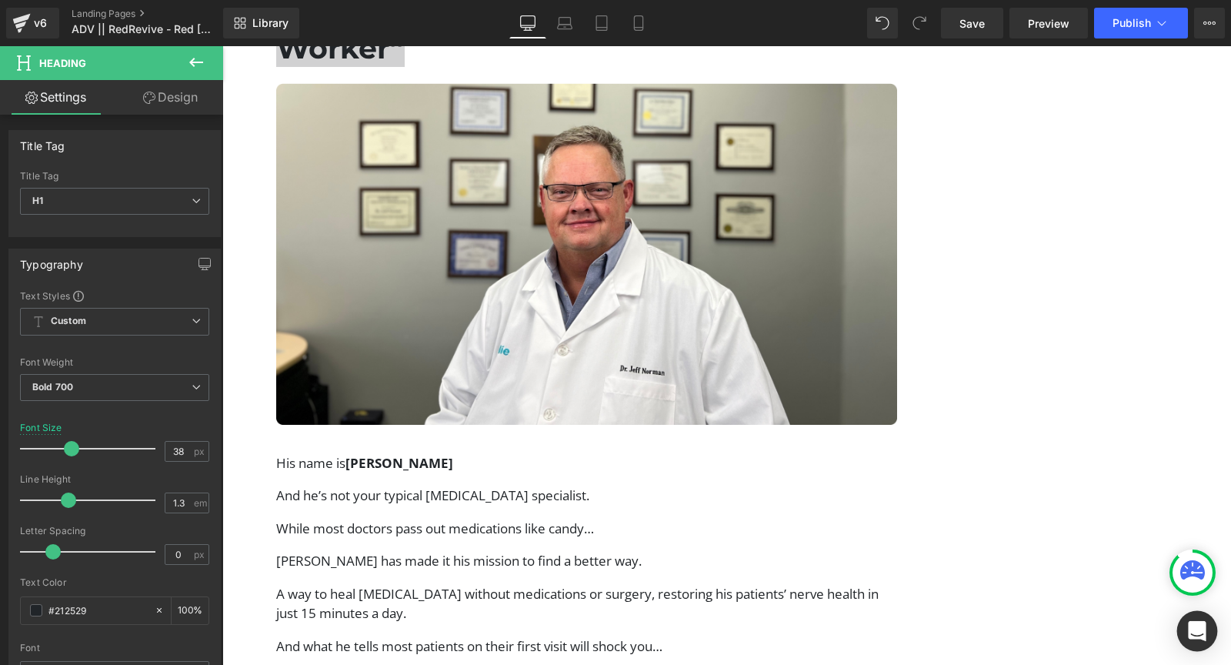
scroll to position [2097, 0]
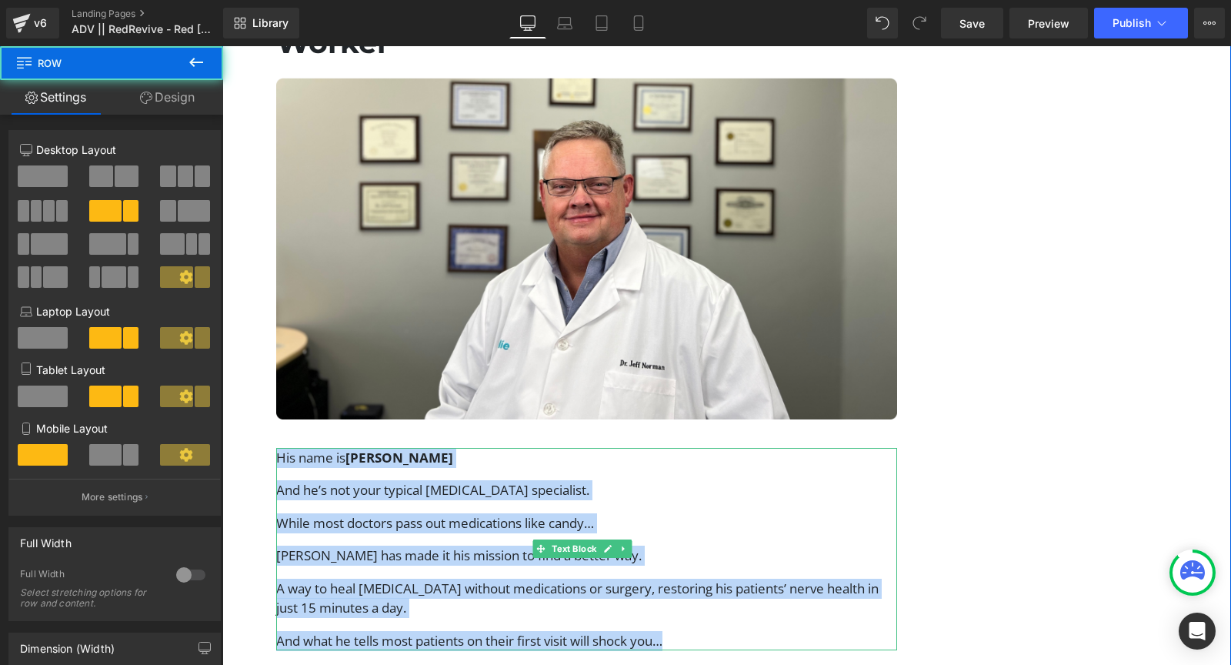
drag, startPoint x: 335, startPoint y: 436, endPoint x: 705, endPoint y: 593, distance: 402.6
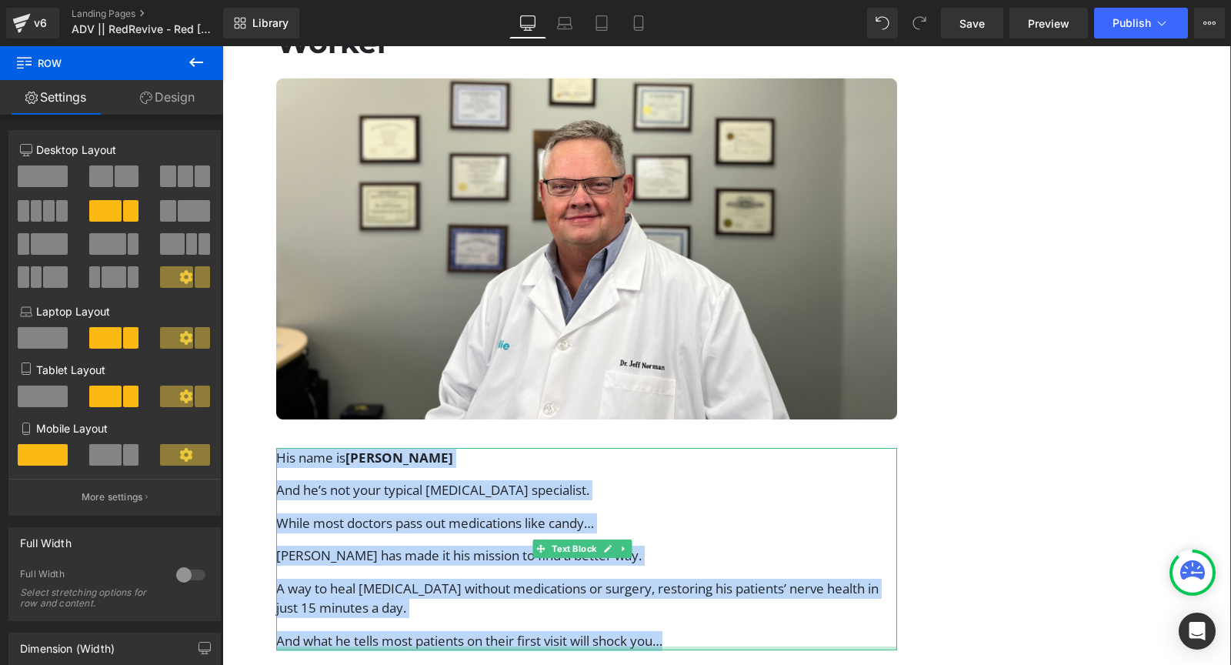
copy div "His name is Dr. Jeff Norman And he’s not your typical neuropathy specialist. Wh…"
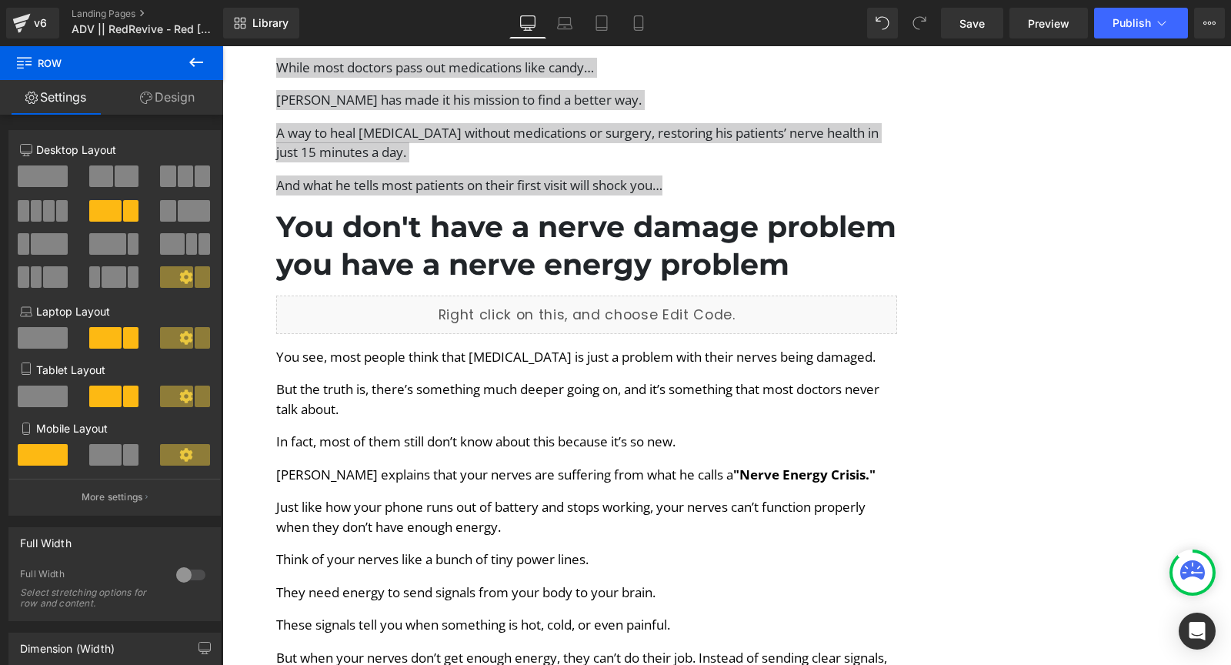
scroll to position [2565, 0]
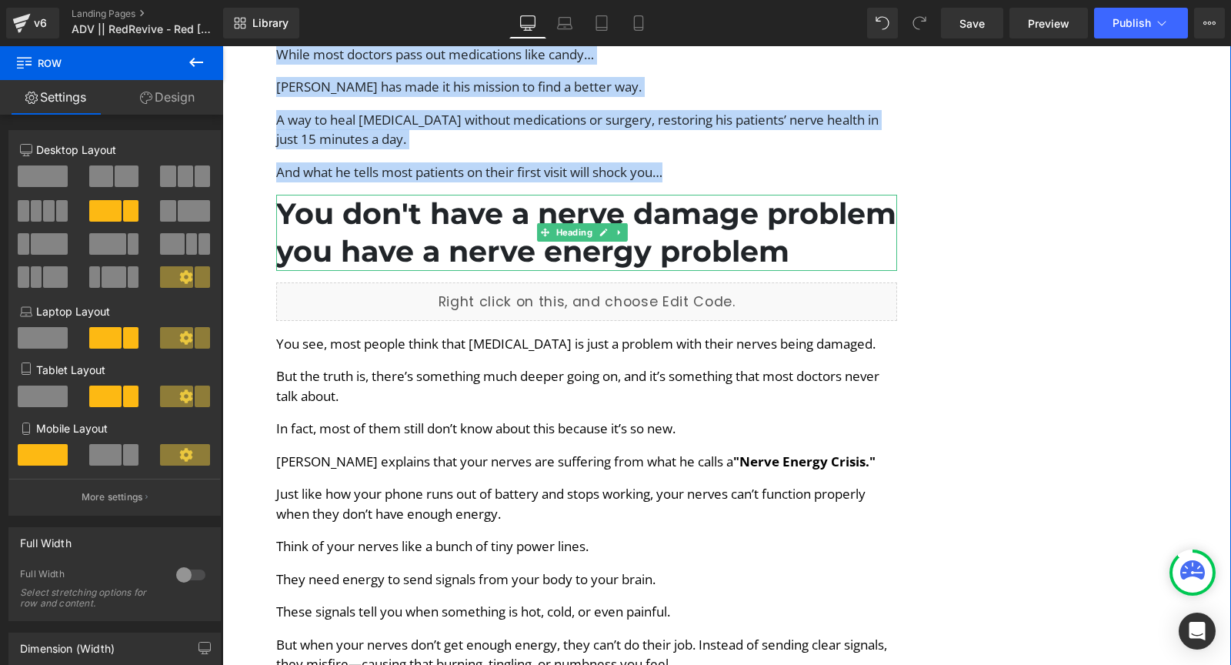
click at [297, 195] on h1 "You don't have a nerve damage problem you have a nerve energy problem" at bounding box center [586, 233] width 621 height 76
click at [295, 195] on h1 "You don't have a nerve damage problem you have a nerve energy problem" at bounding box center [586, 233] width 621 height 76
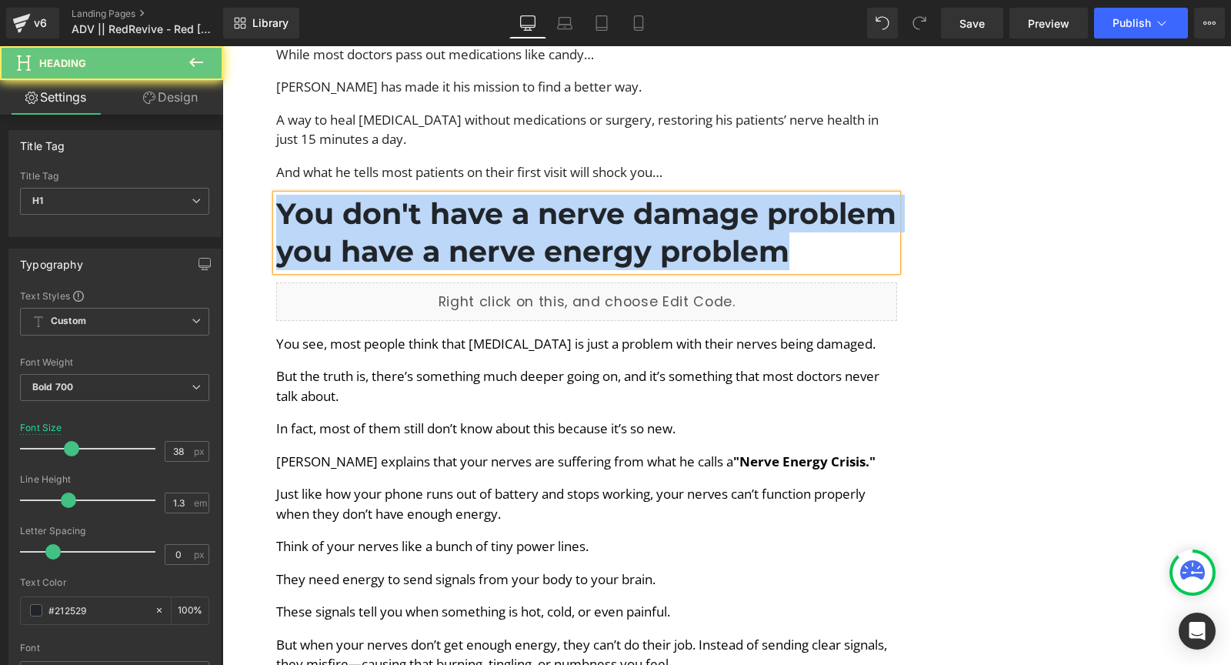
copy h1 "You don't have a nerve damage problem you have a nerve energy problem"
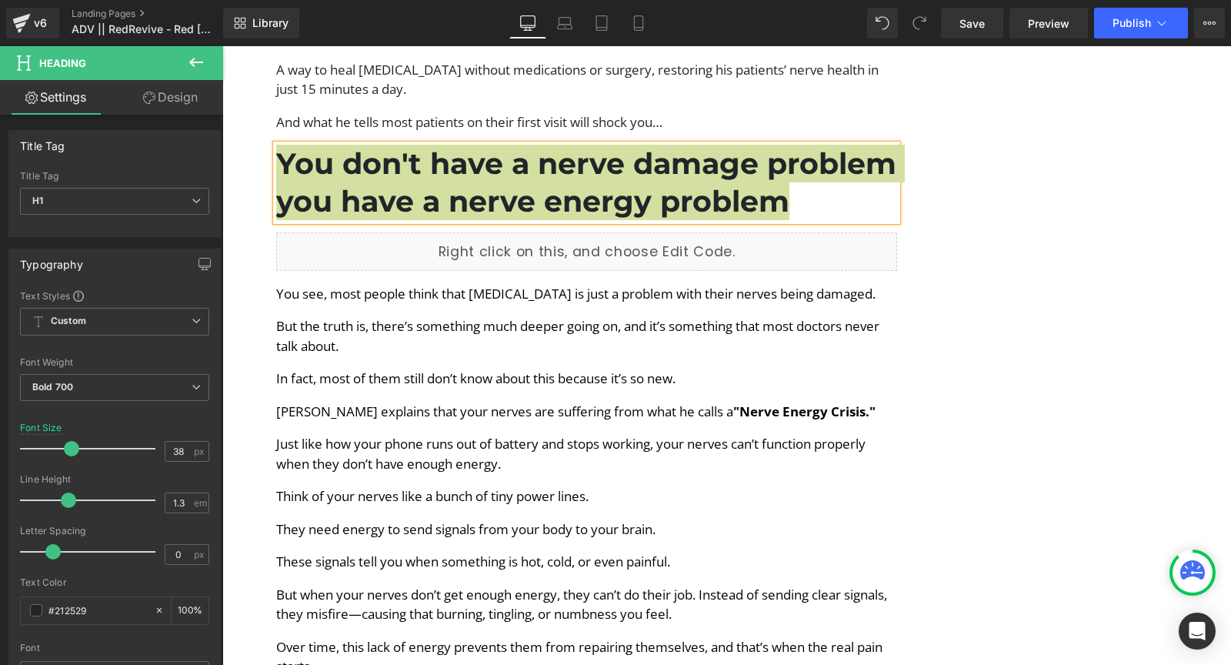
scroll to position [2640, 0]
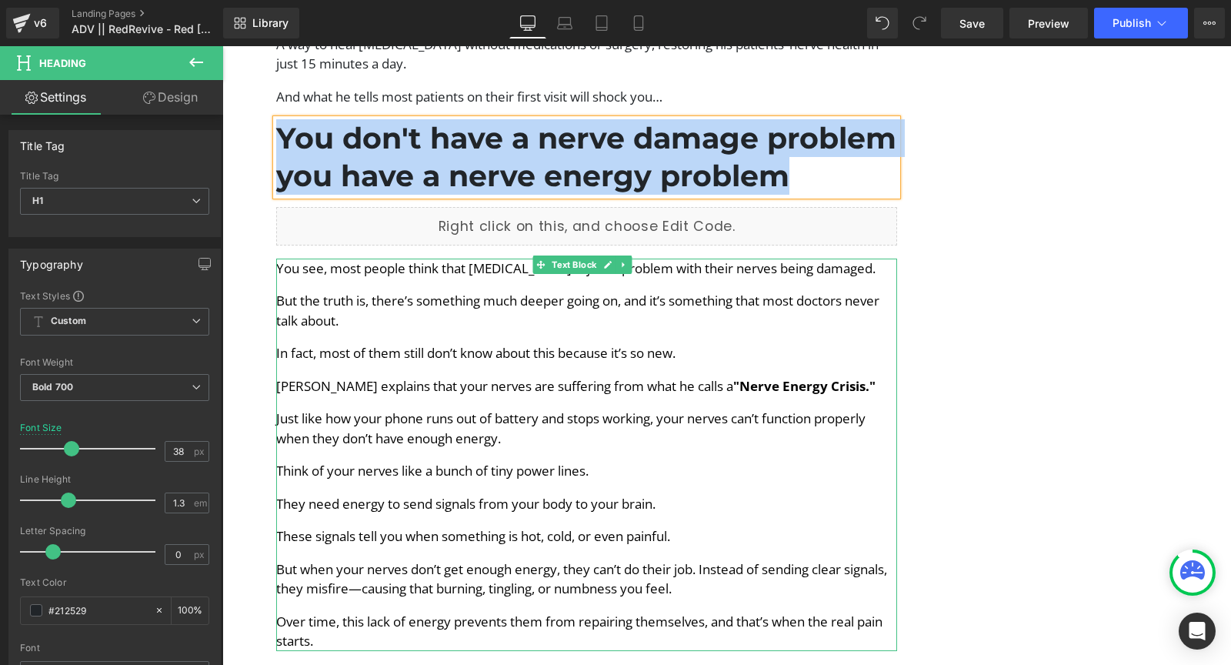
click at [287, 261] on p "You see, most people think that [MEDICAL_DATA] is just a problem with their ner…" at bounding box center [586, 268] width 621 height 20
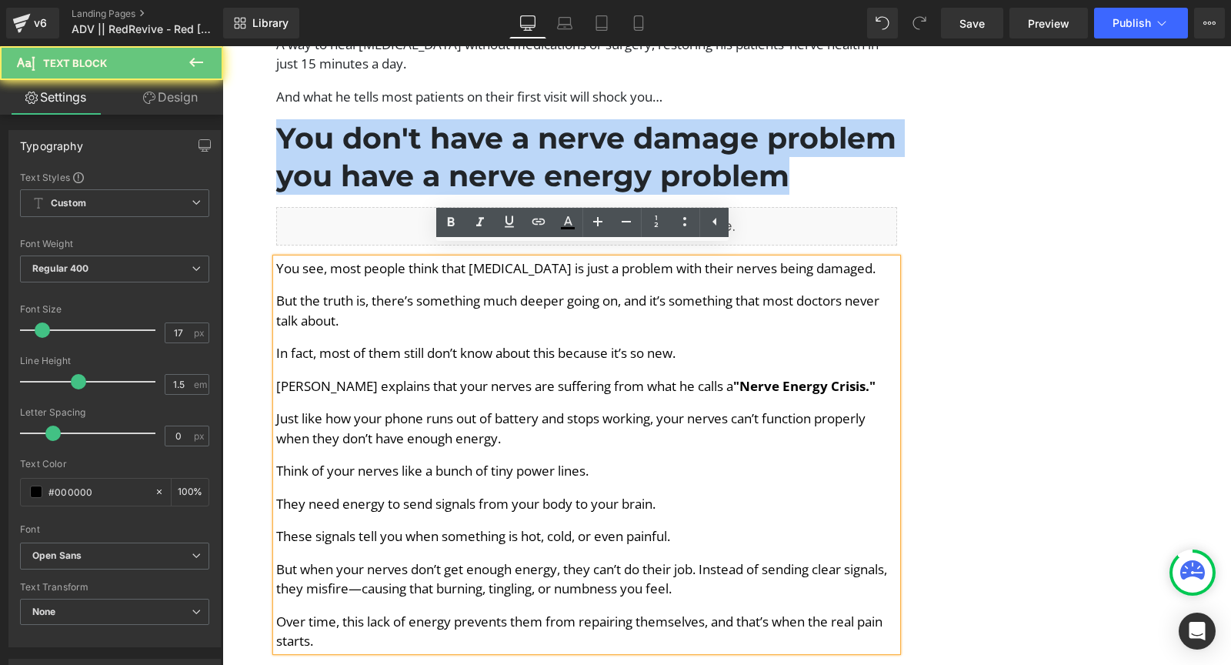
click at [287, 261] on p "You see, most people think that [MEDICAL_DATA] is just a problem with their ner…" at bounding box center [586, 268] width 621 height 20
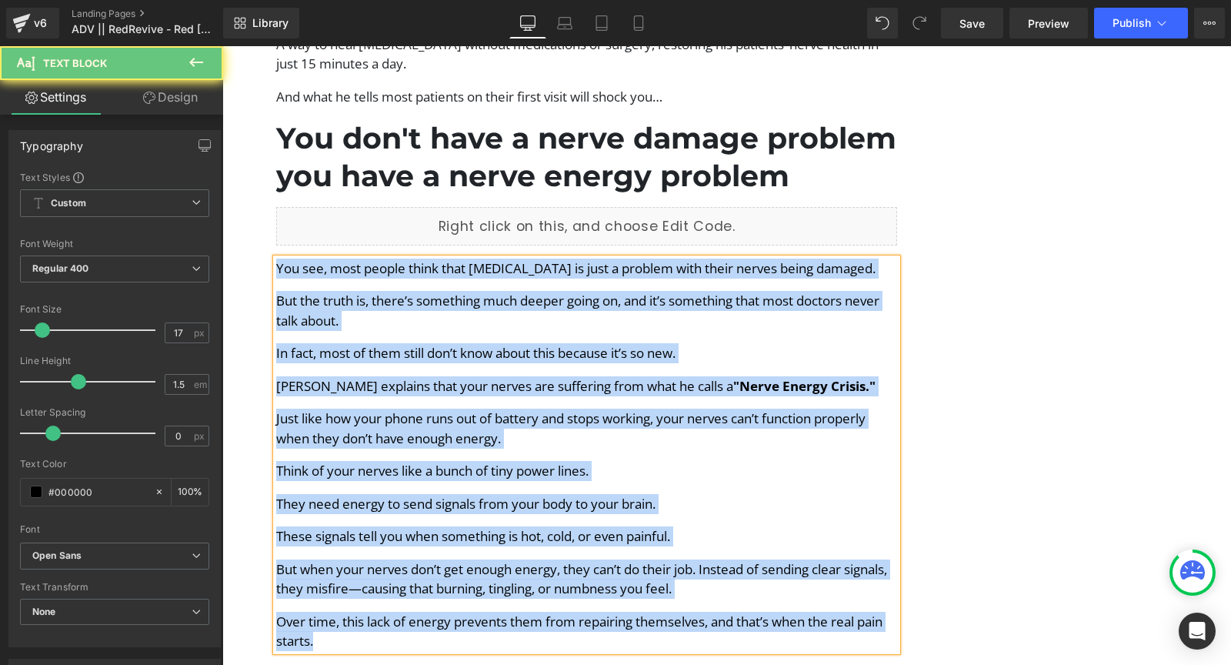
copy div "You see, most people think that neuropathy is just a problem with their nerves …"
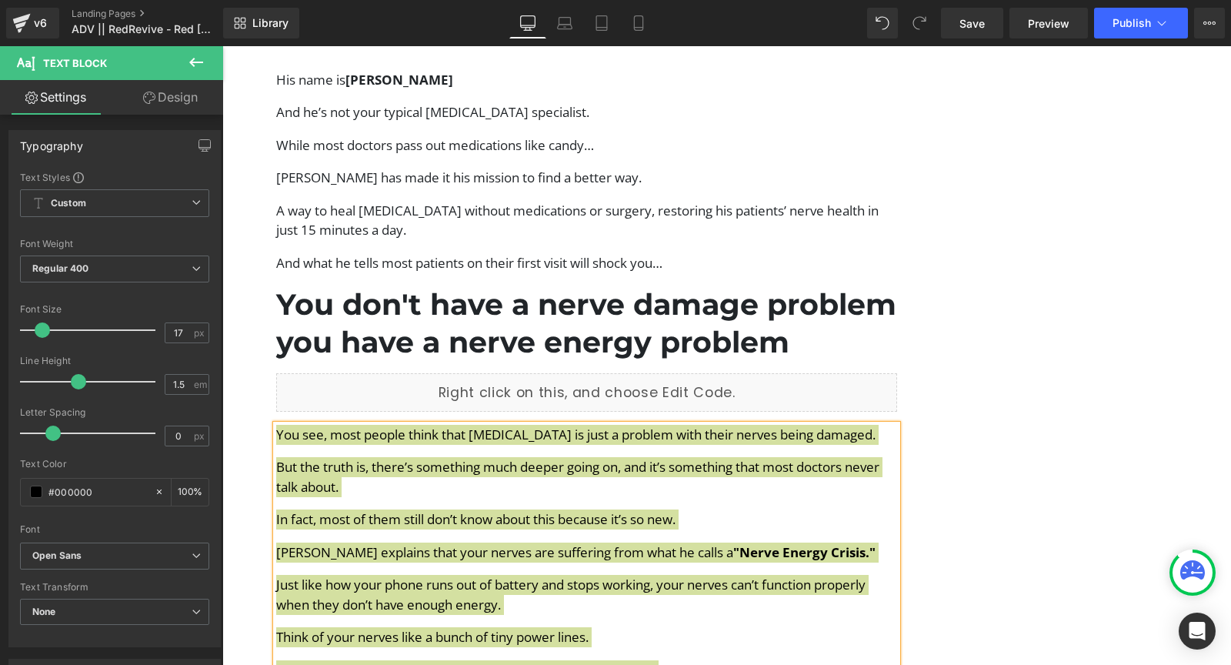
scroll to position [2956, 0]
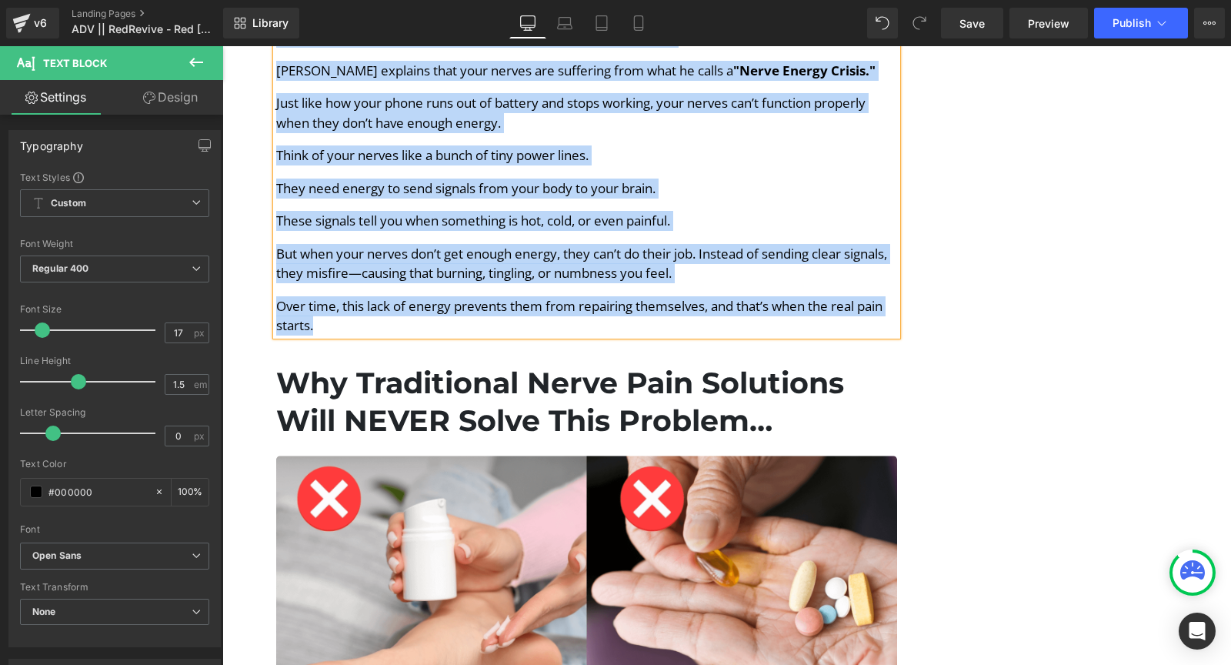
click at [497, 385] on h1 "Why Traditional Nerve Pain Solutions Will NEVER Solve This Problem…" at bounding box center [586, 402] width 621 height 76
click at [497, 384] on h1 "Why Traditional Nerve Pain Solutions Will NEVER Solve This Problem…" at bounding box center [586, 402] width 621 height 76
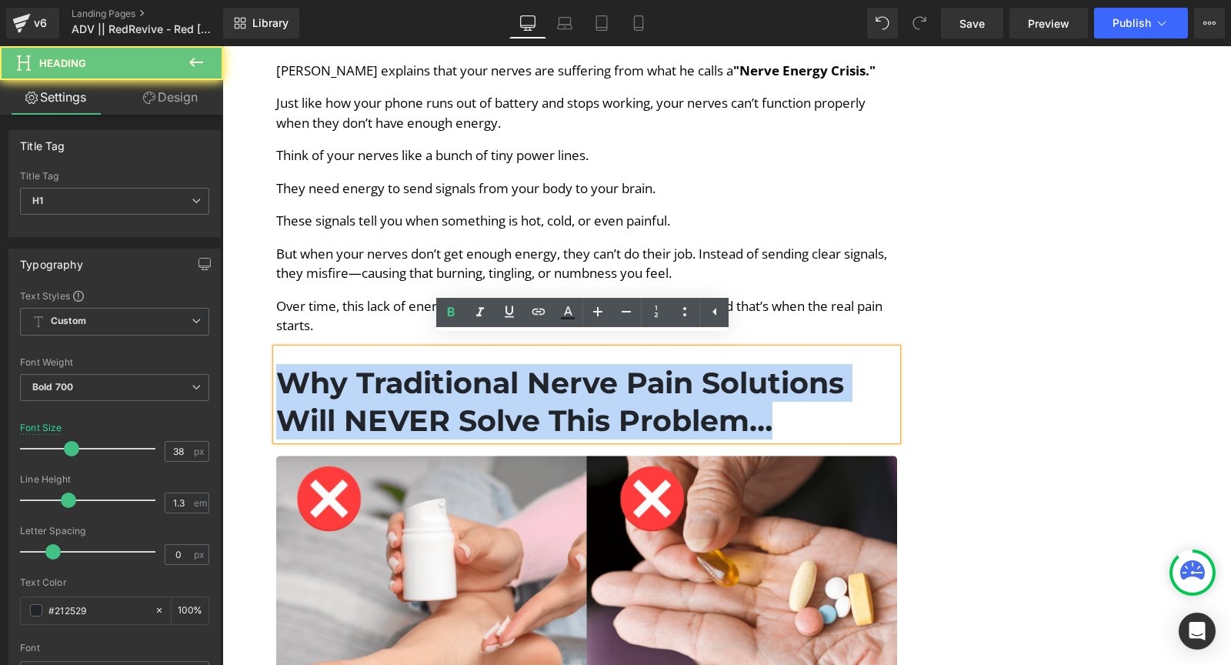
copy h1 "Why Traditional Nerve Pain Solutions Will NEVER Solve This Problem…"
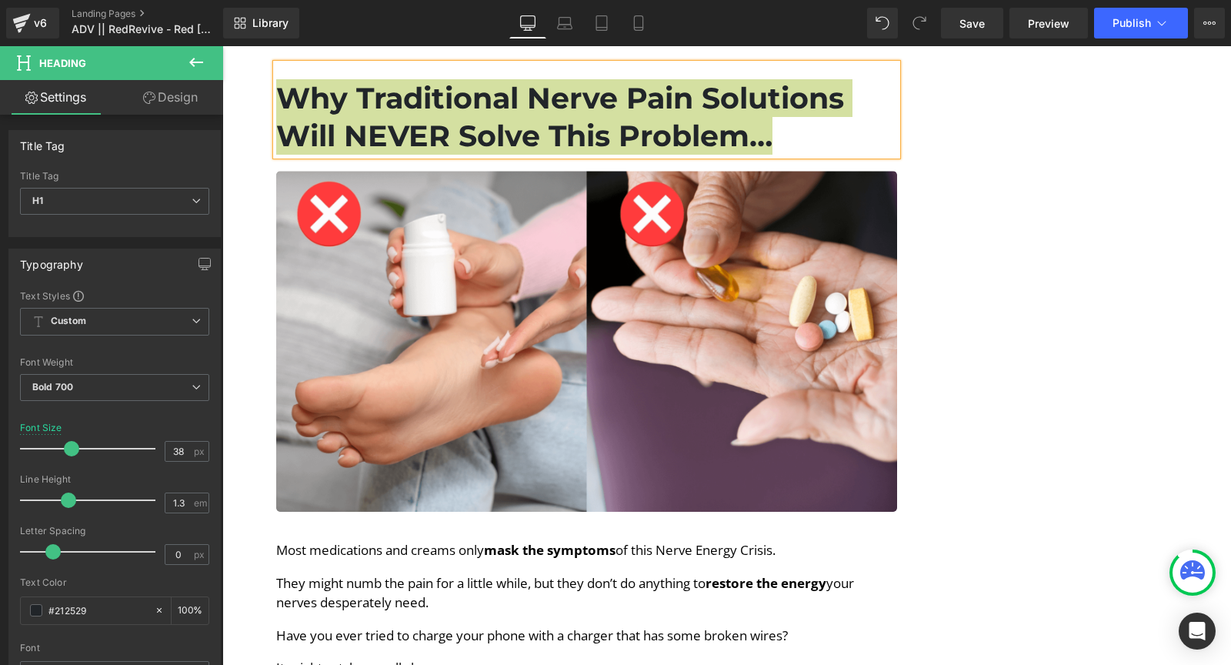
scroll to position [3660, 0]
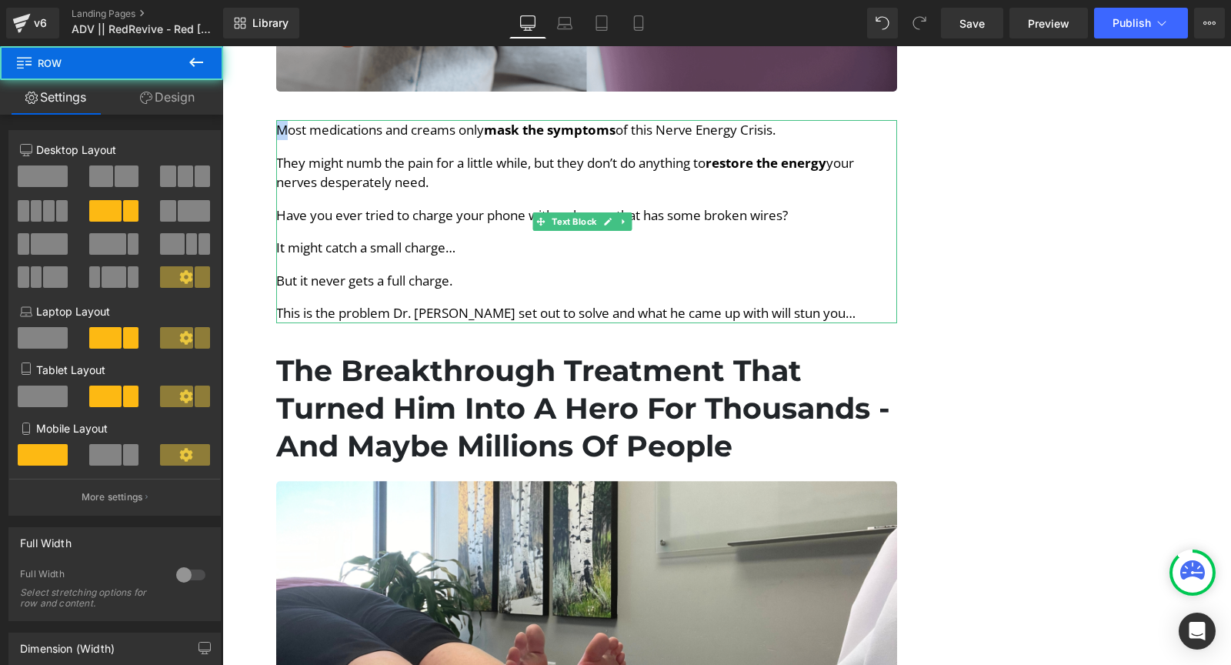
click at [391, 153] on p "They might numb the pain for a little while, but they don’t do anything to rest…" at bounding box center [586, 172] width 621 height 39
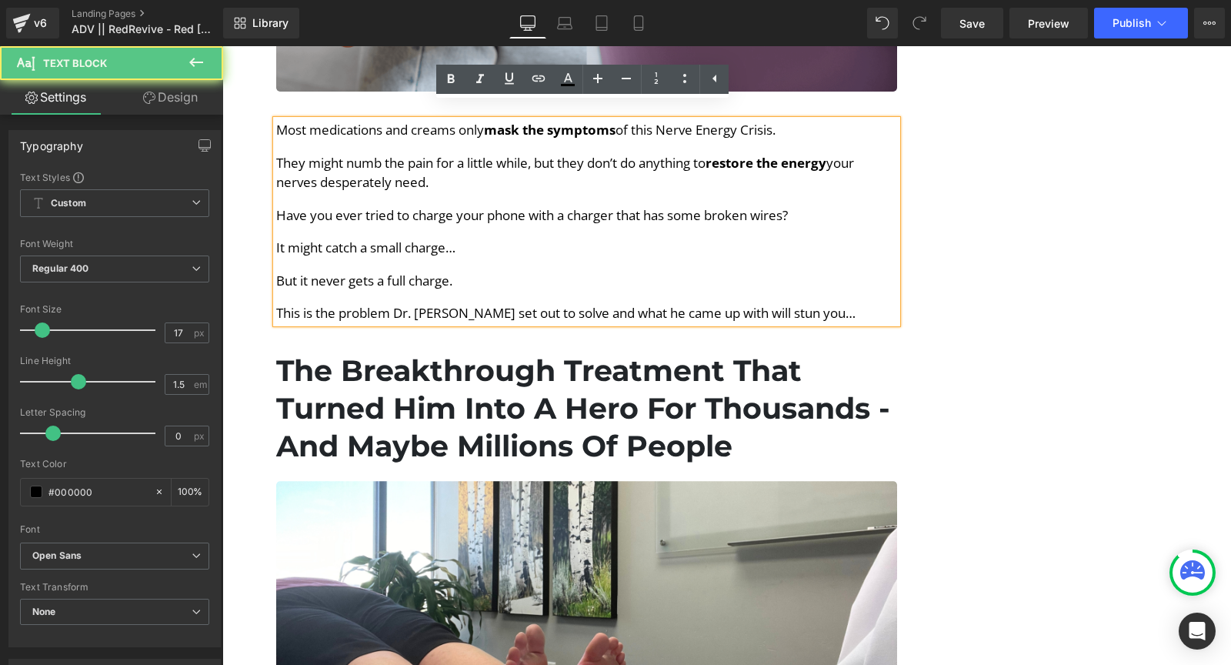
click at [390, 153] on p "They might numb the pain for a little while, but they don’t do anything to rest…" at bounding box center [586, 172] width 621 height 39
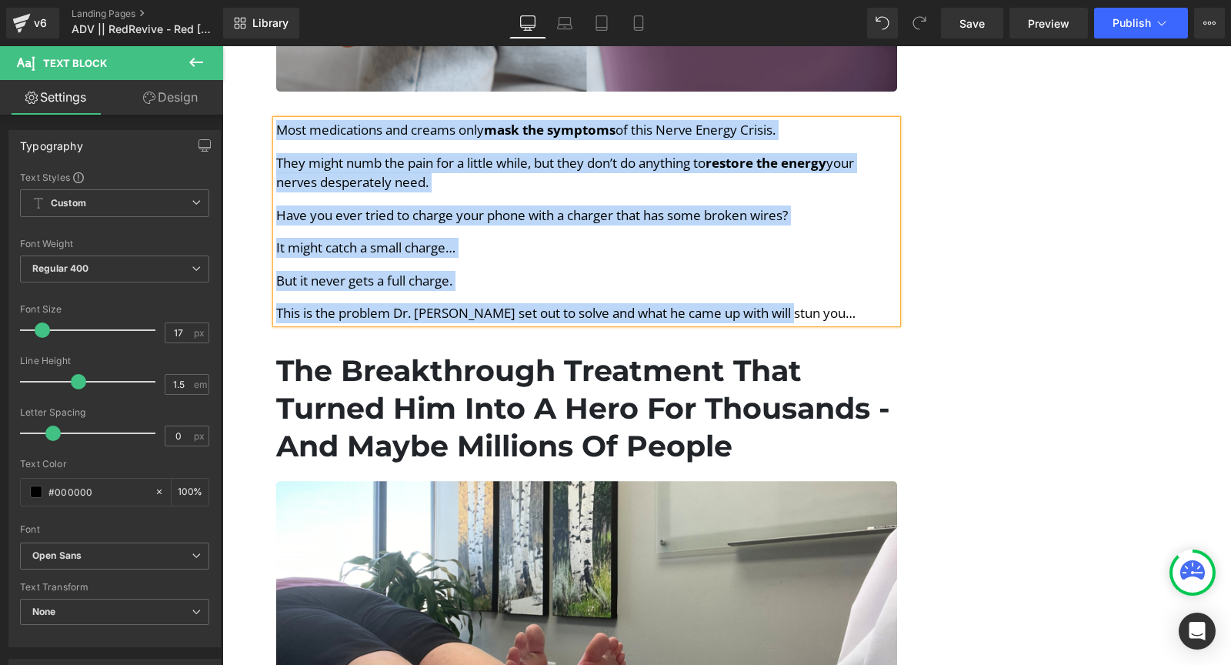
copy div "Most medications and creams only mask the symptoms of this Nerve Energy Crisis.…"
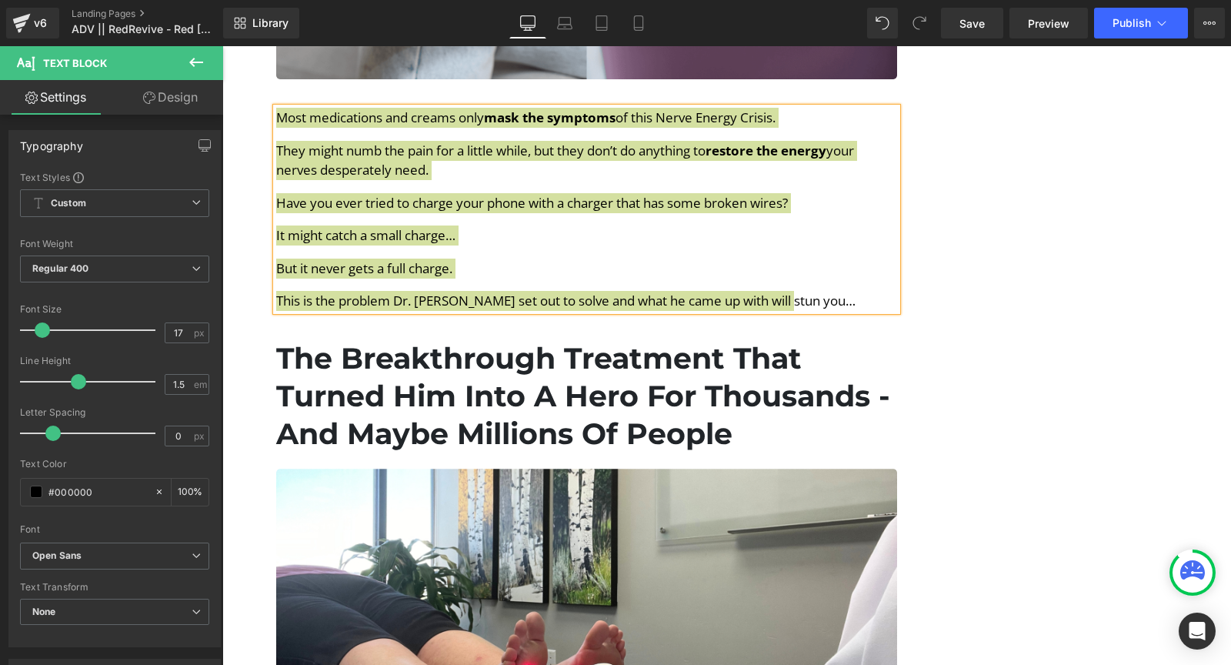
scroll to position [3673, 0]
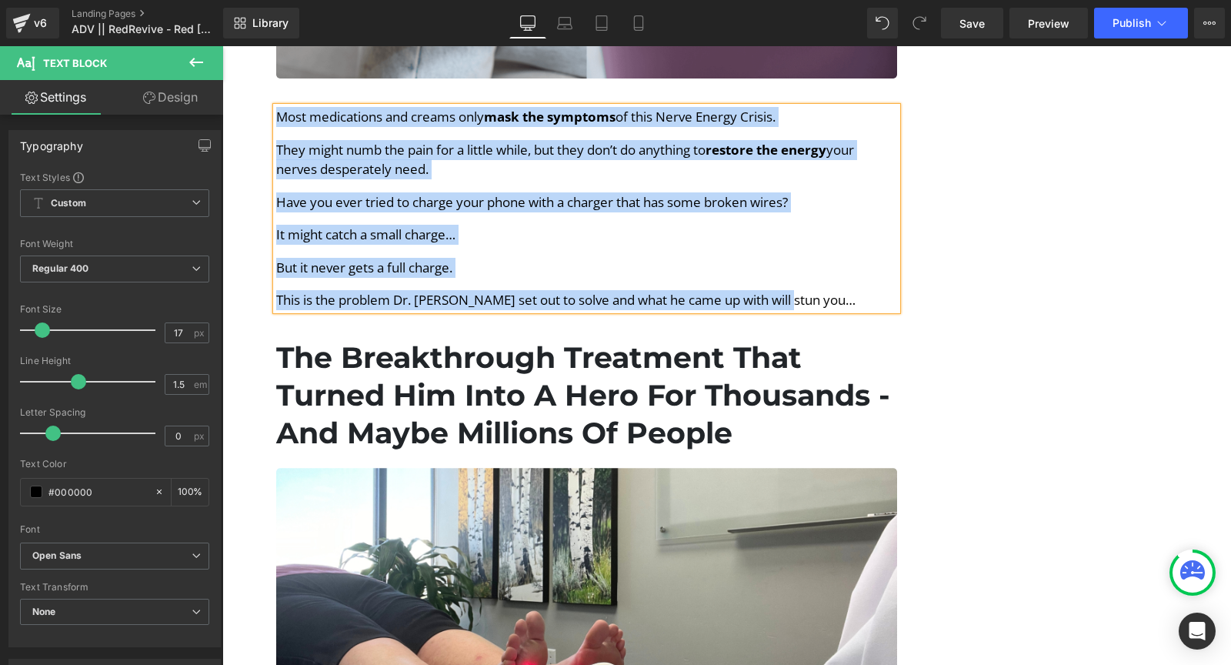
click at [515, 347] on h1 "The Breakthrough Treatment That Turned Him Into A Hero For Thousands - And Mayb…" at bounding box center [586, 395] width 621 height 114
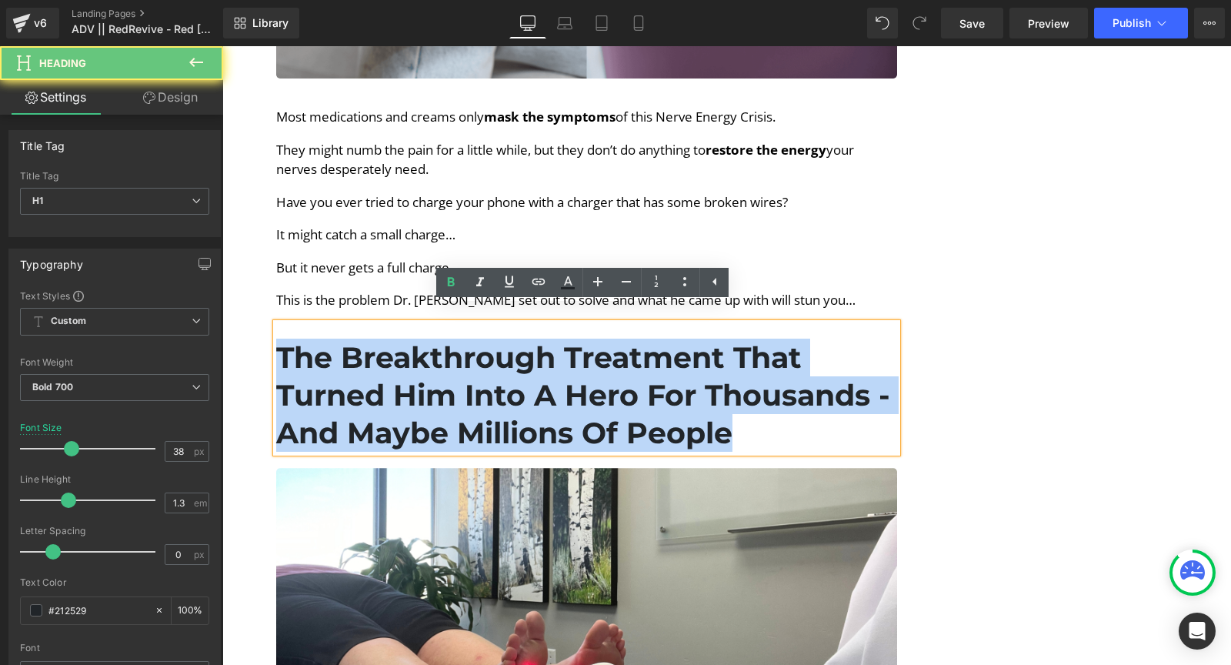
copy h1 "The Breakthrough Treatment That Turned Him Into A Hero For Thousands - And Mayb…"
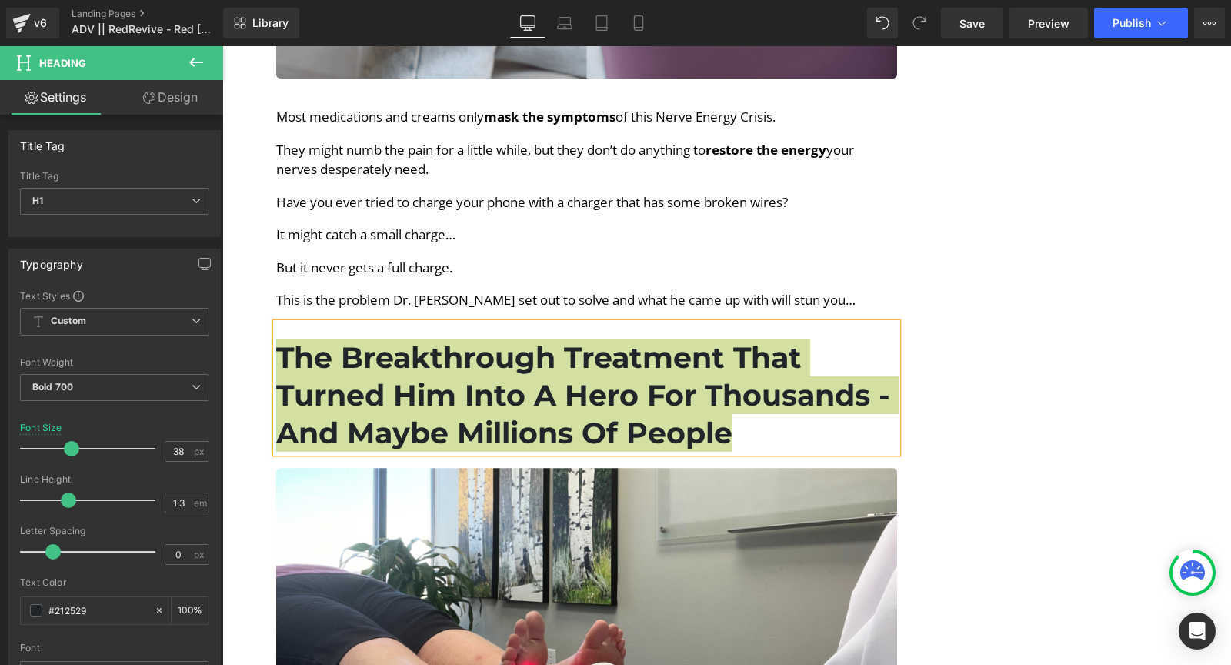
scroll to position [4125, 0]
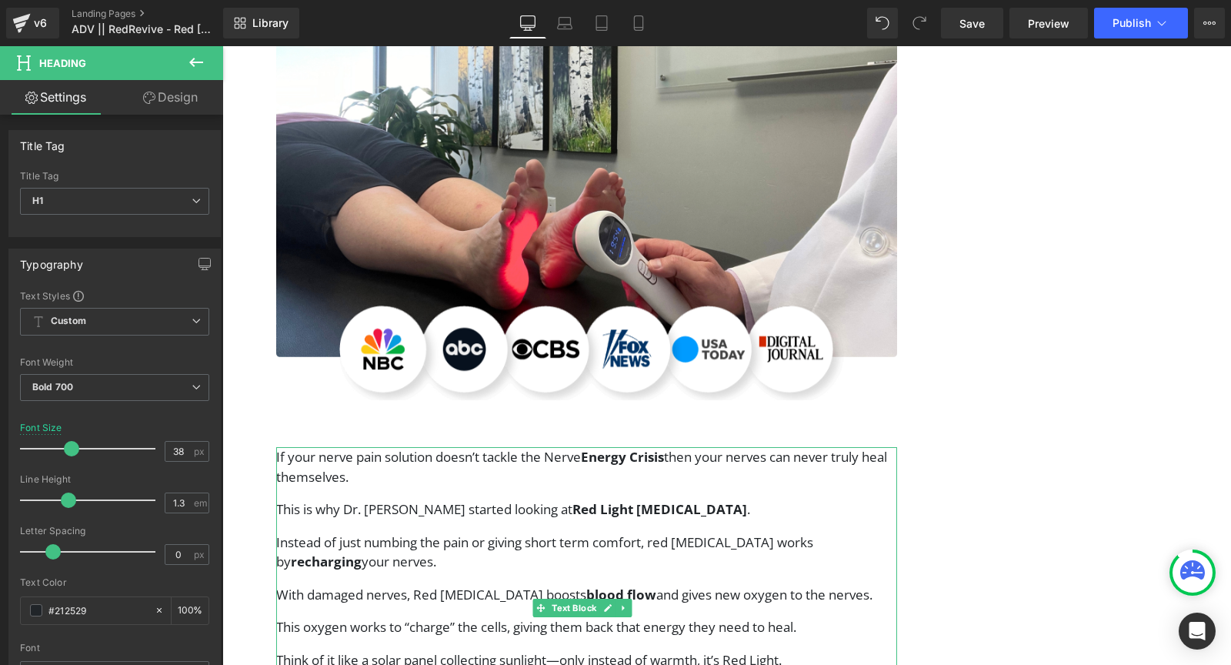
click at [380, 462] on p "If your nerve pain solution doesn’t tackle the Nerve Energy Crisis then your ne…" at bounding box center [586, 466] width 621 height 39
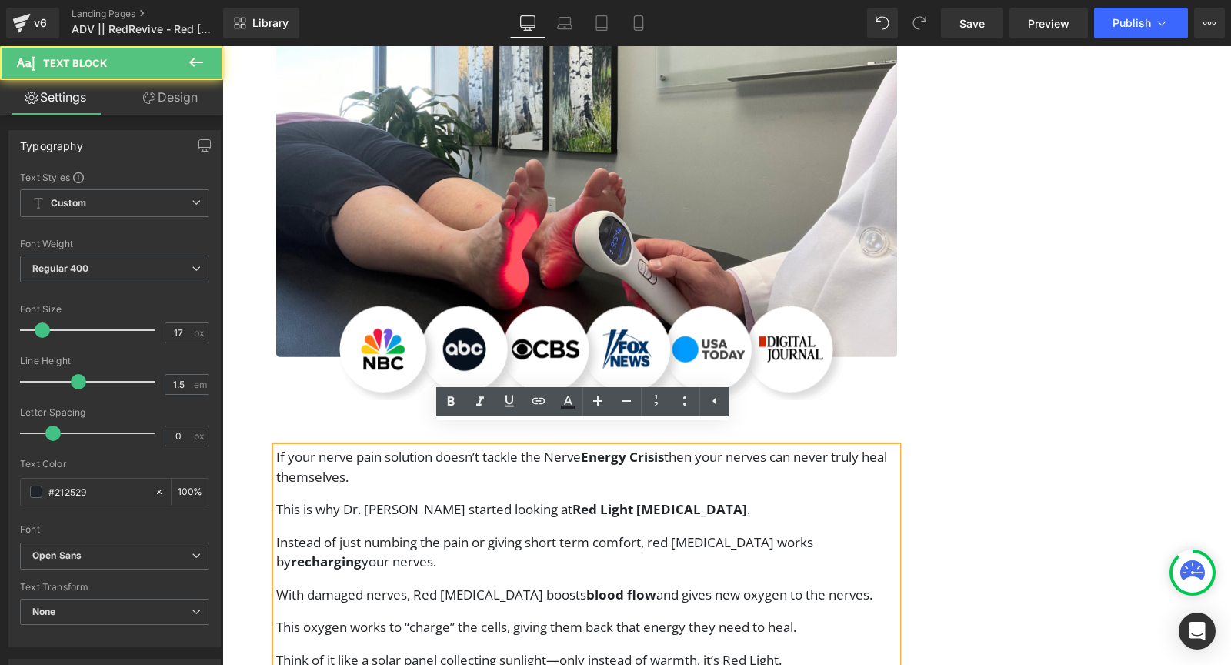
click at [396, 448] on p "If your nerve pain solution doesn’t tackle the Nerve Energy Crisis then your ne…" at bounding box center [586, 466] width 621 height 39
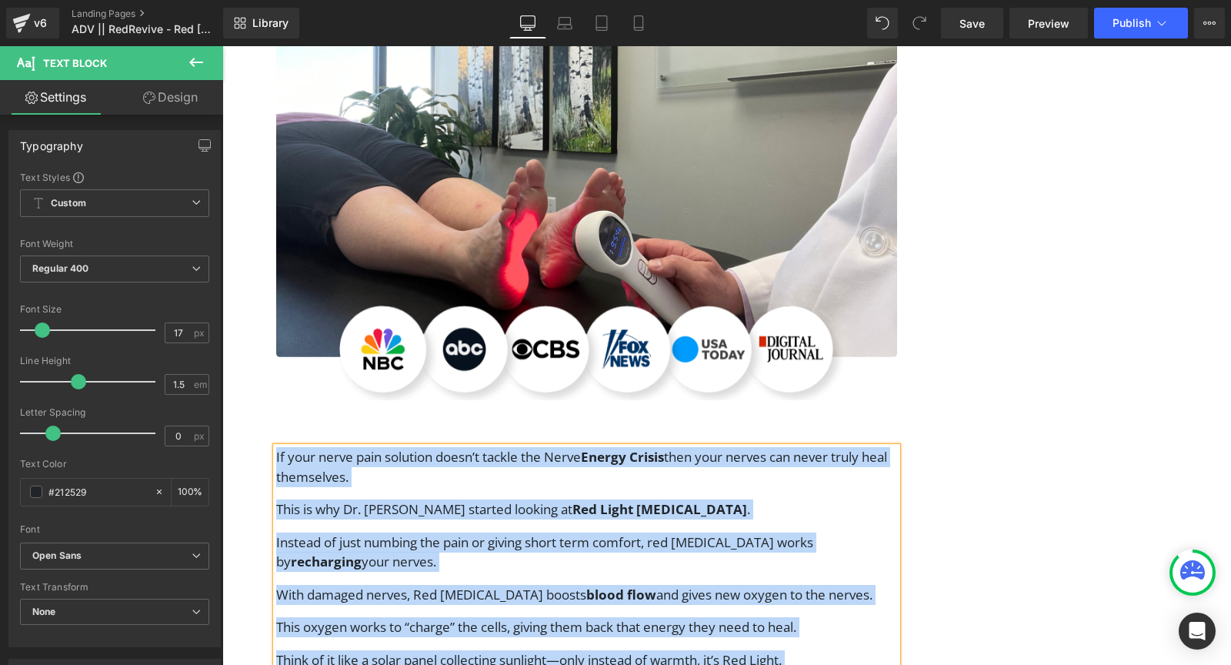
copy div "If your nerve pain solution doesn’t tackle the Nerve Energy Crisis then your ne…"
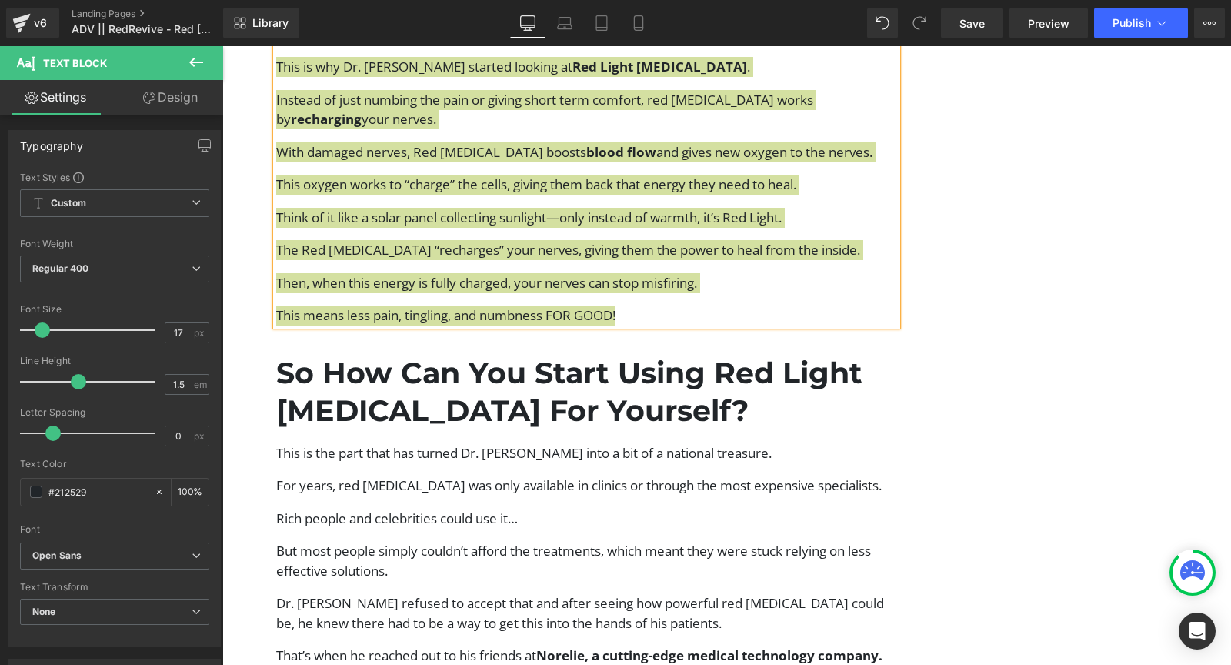
scroll to position [4568, 0]
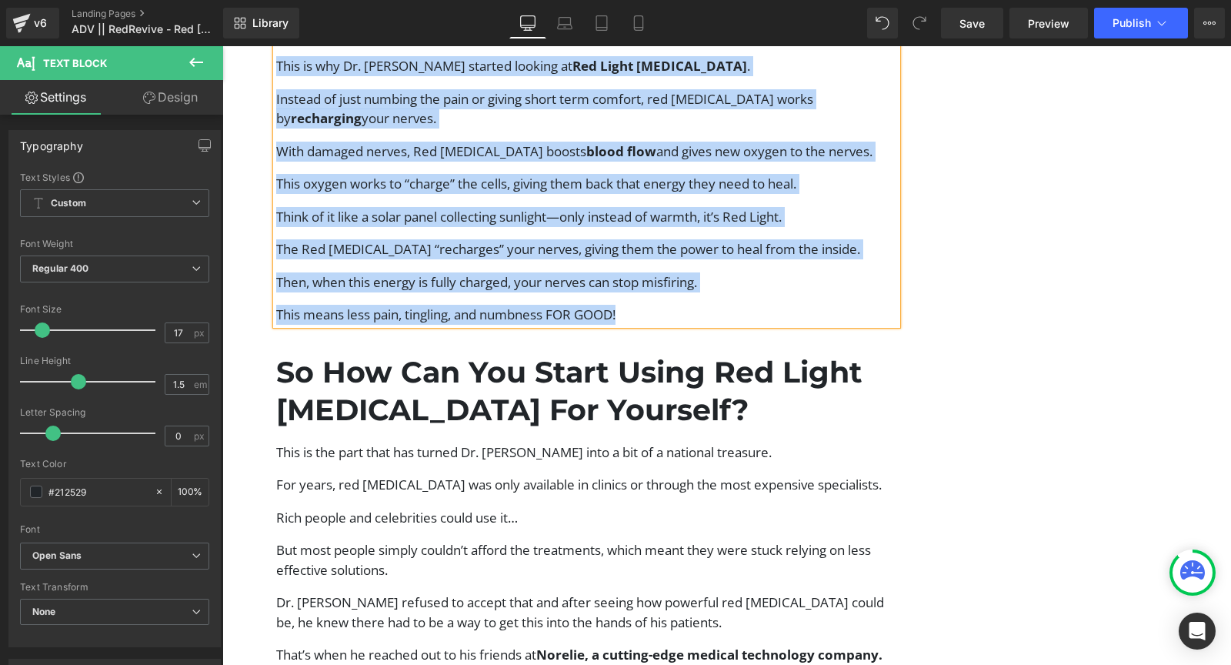
click at [509, 395] on h1 "So How Can You Start Using Red Light [MEDICAL_DATA] For Yourself?" at bounding box center [586, 391] width 621 height 76
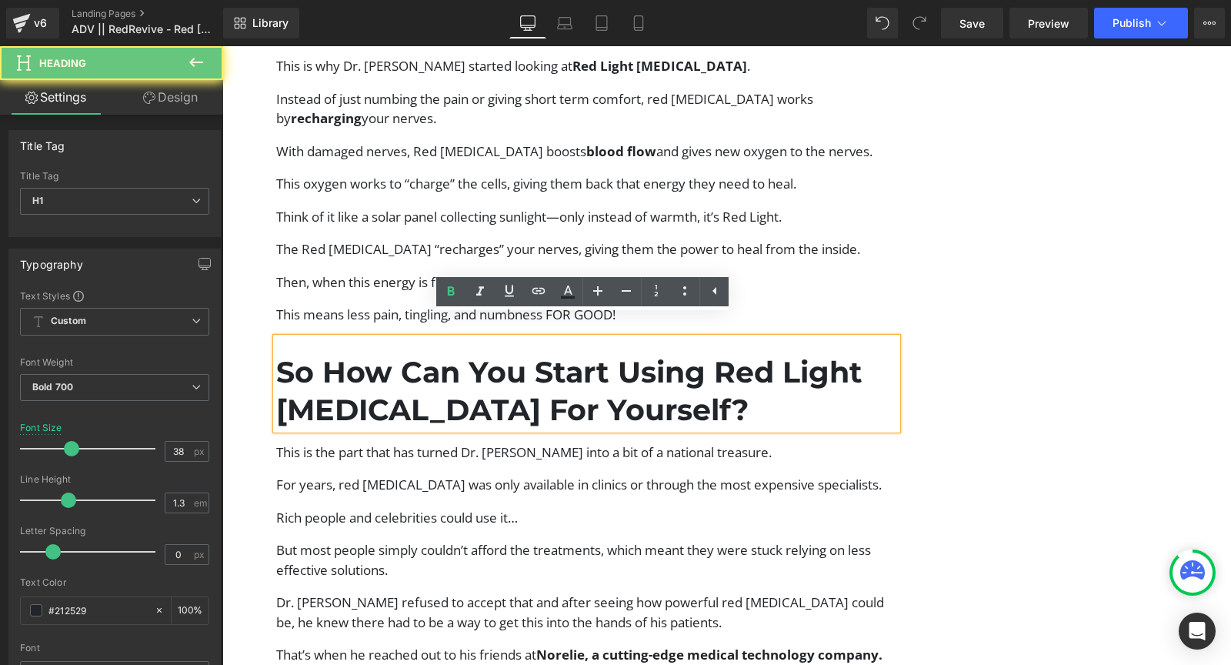
click at [508, 384] on h1 "So How Can You Start Using Red Light [MEDICAL_DATA] For Yourself?" at bounding box center [586, 391] width 621 height 76
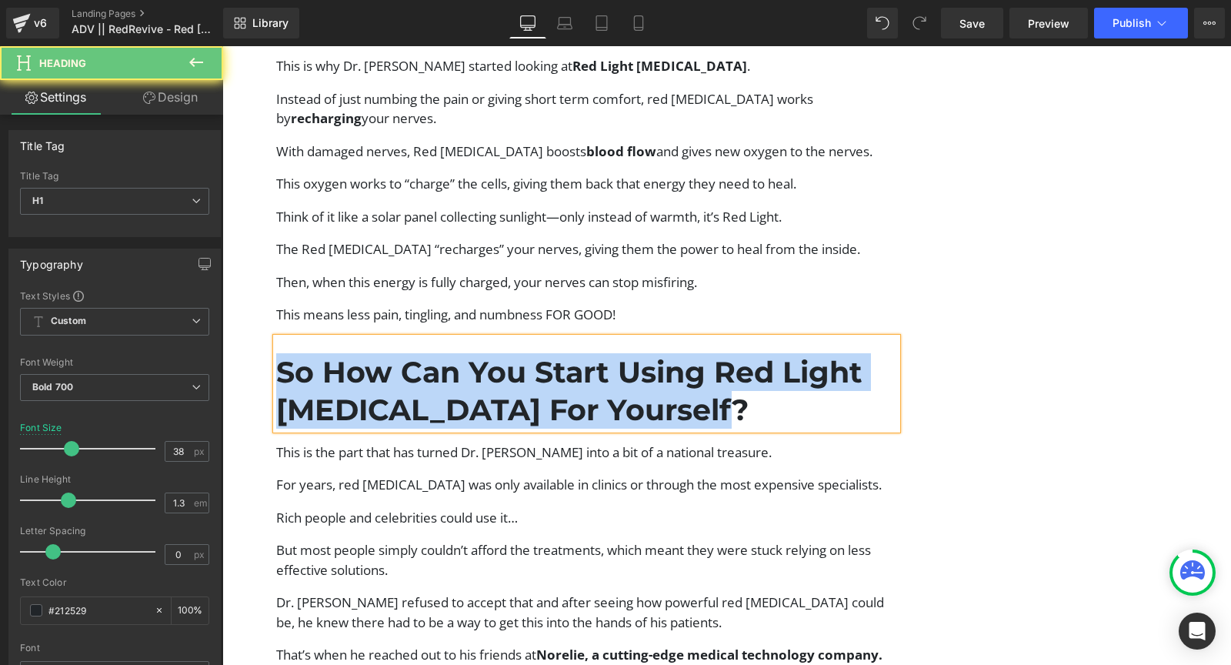
copy h1 "So How Can You Start Using Red Light [MEDICAL_DATA] For Yourself?"
click at [410, 475] on p "For years, red [MEDICAL_DATA] was only available in clinics or through the most…" at bounding box center [586, 485] width 621 height 20
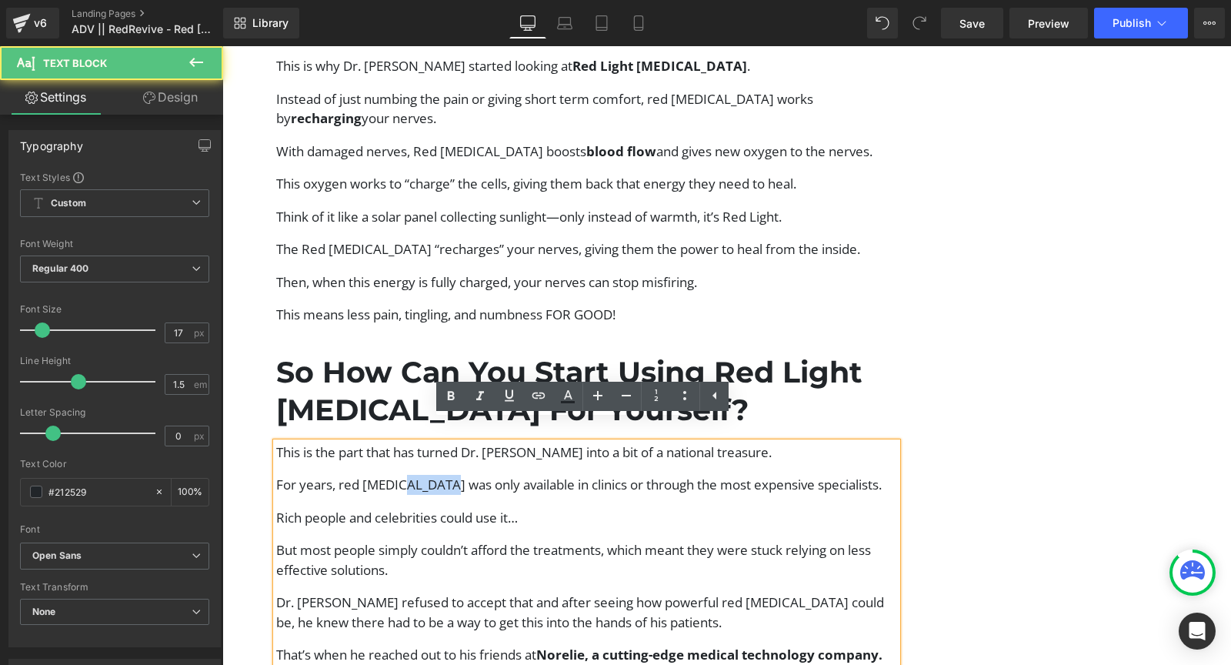
click at [410, 475] on p "For years, red [MEDICAL_DATA] was only available in clinics or through the most…" at bounding box center [586, 485] width 621 height 20
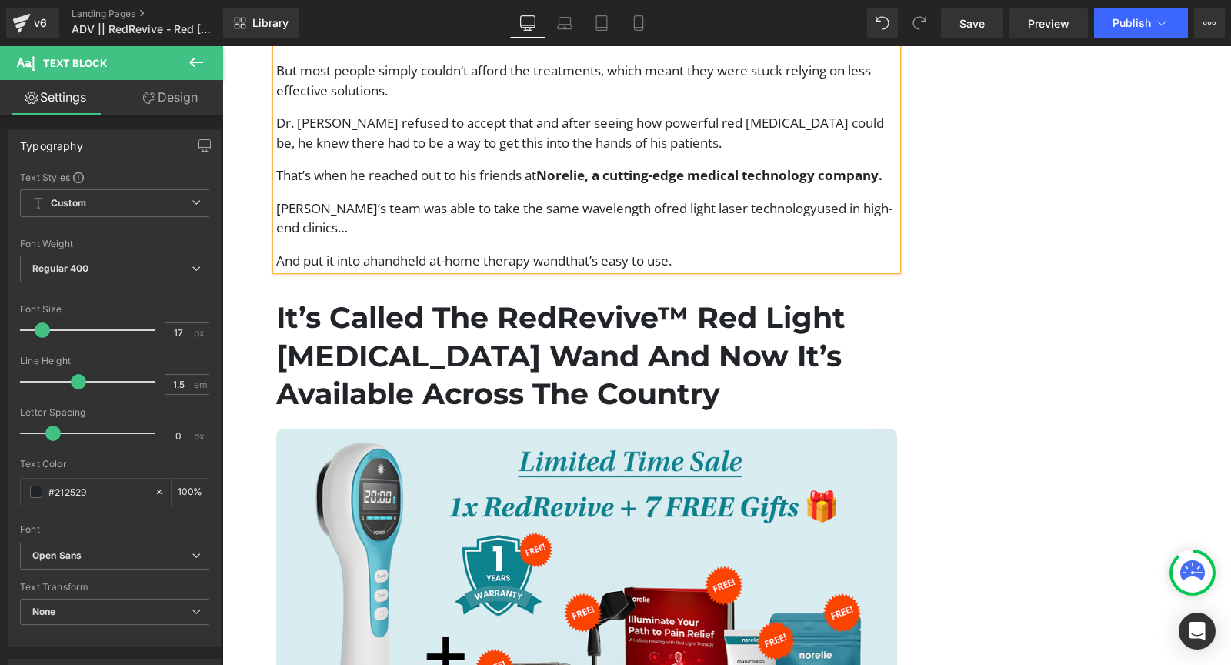
scroll to position [5079, 0]
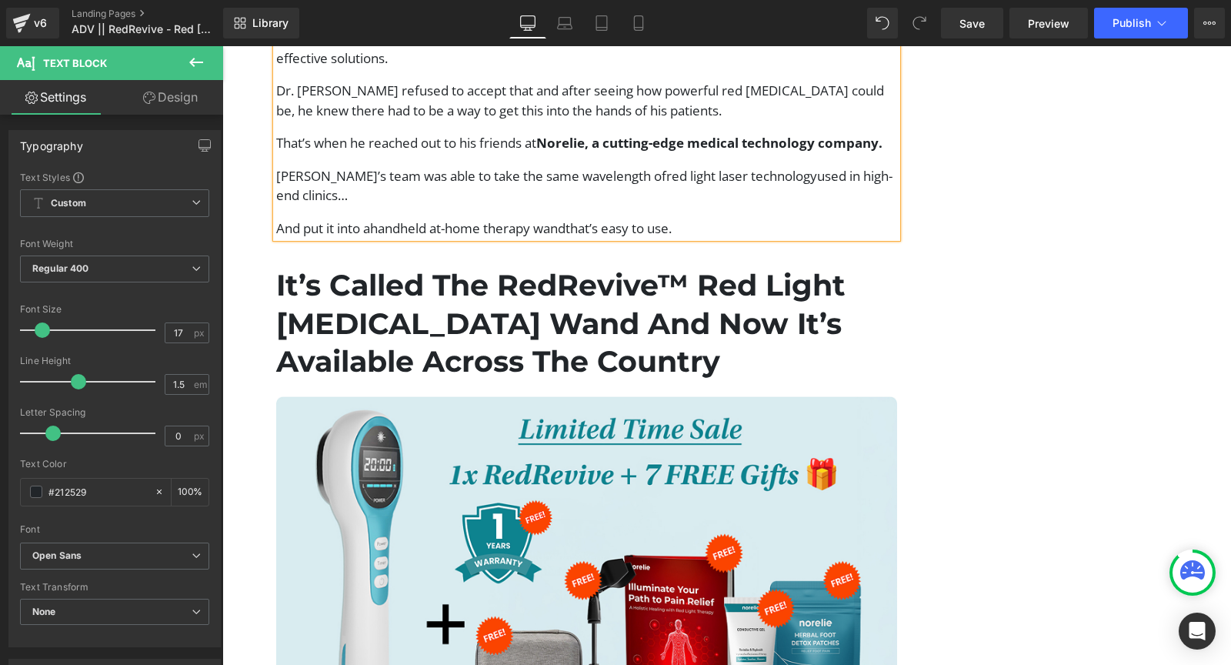
click at [601, 308] on link at bounding box center [608, 315] width 16 height 18
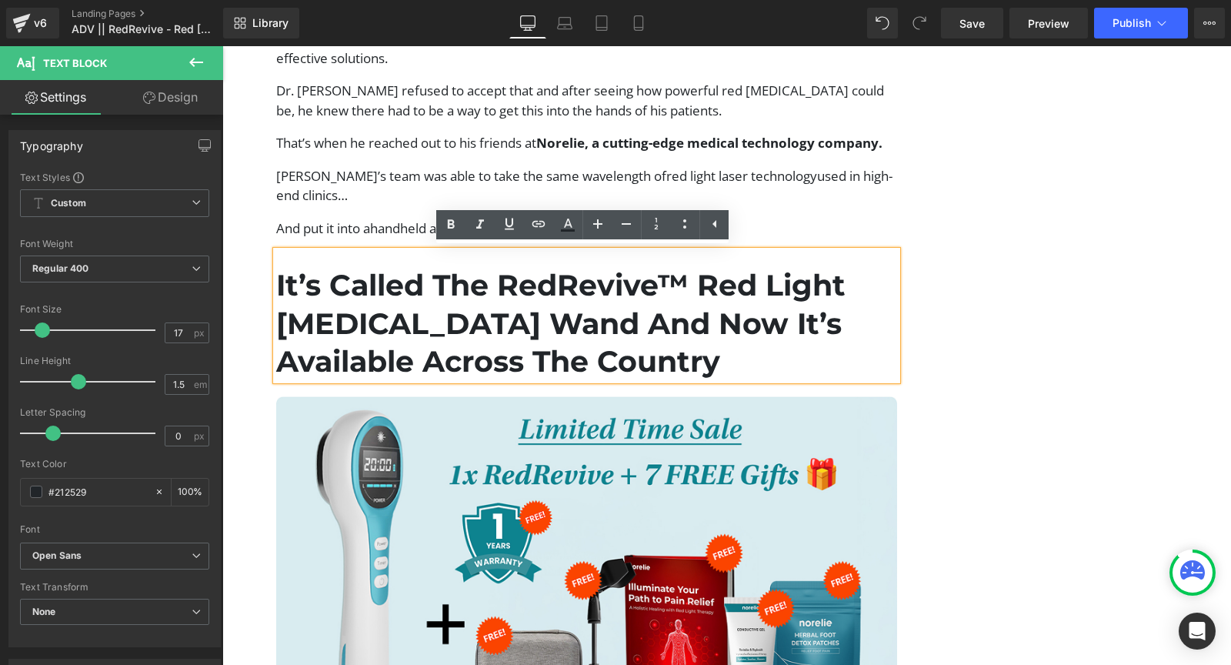
click at [661, 315] on h1 "It’s Called The RedRevive™ Red Light [MEDICAL_DATA] Wand And Now It’s Available…" at bounding box center [586, 323] width 621 height 114
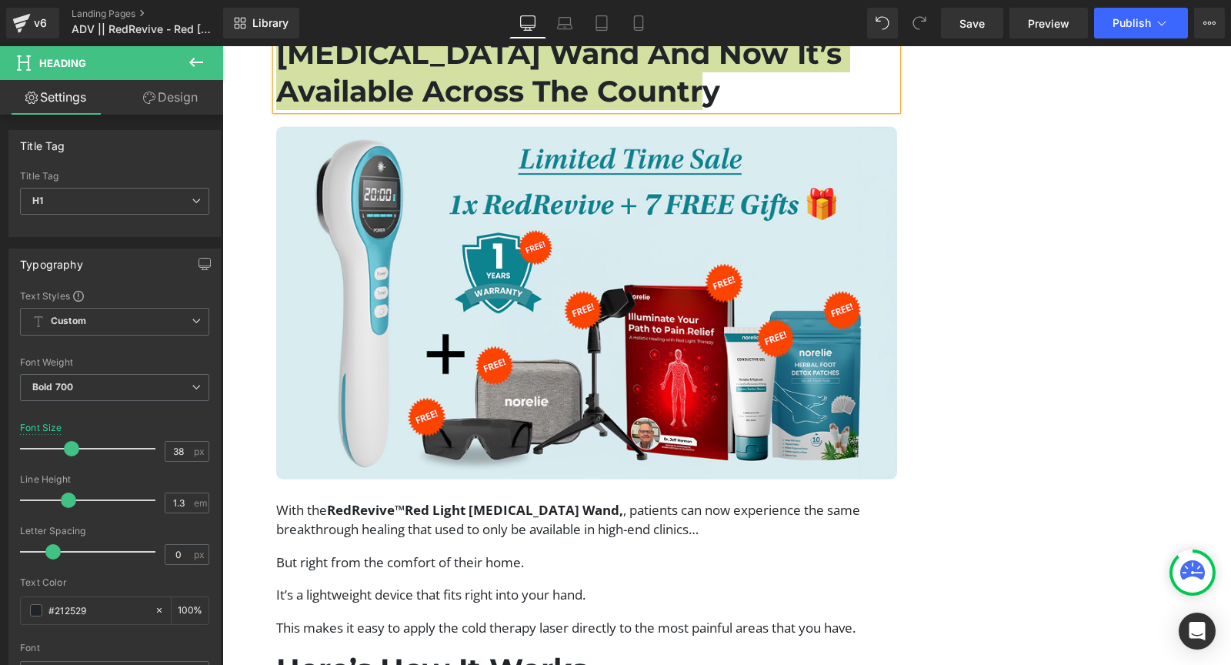
scroll to position [5389, 0]
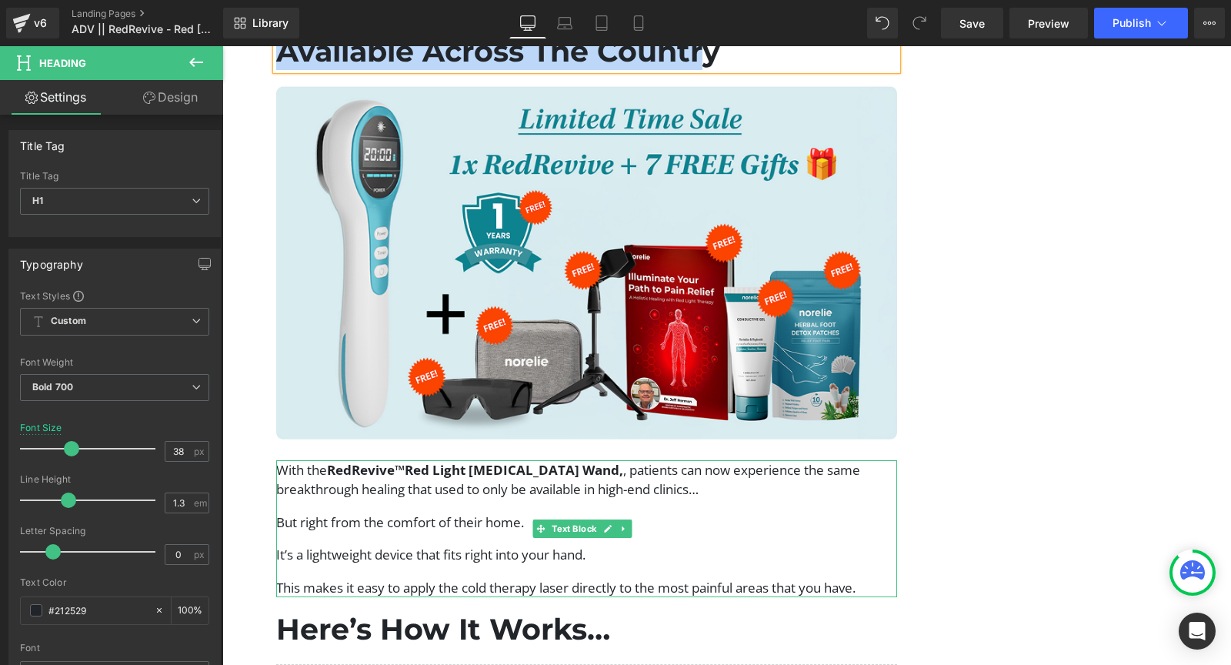
click at [384, 476] on p "With the RedRevive™ Red Light Laser Therapy Wand, , patients can now experience…" at bounding box center [586, 479] width 621 height 39
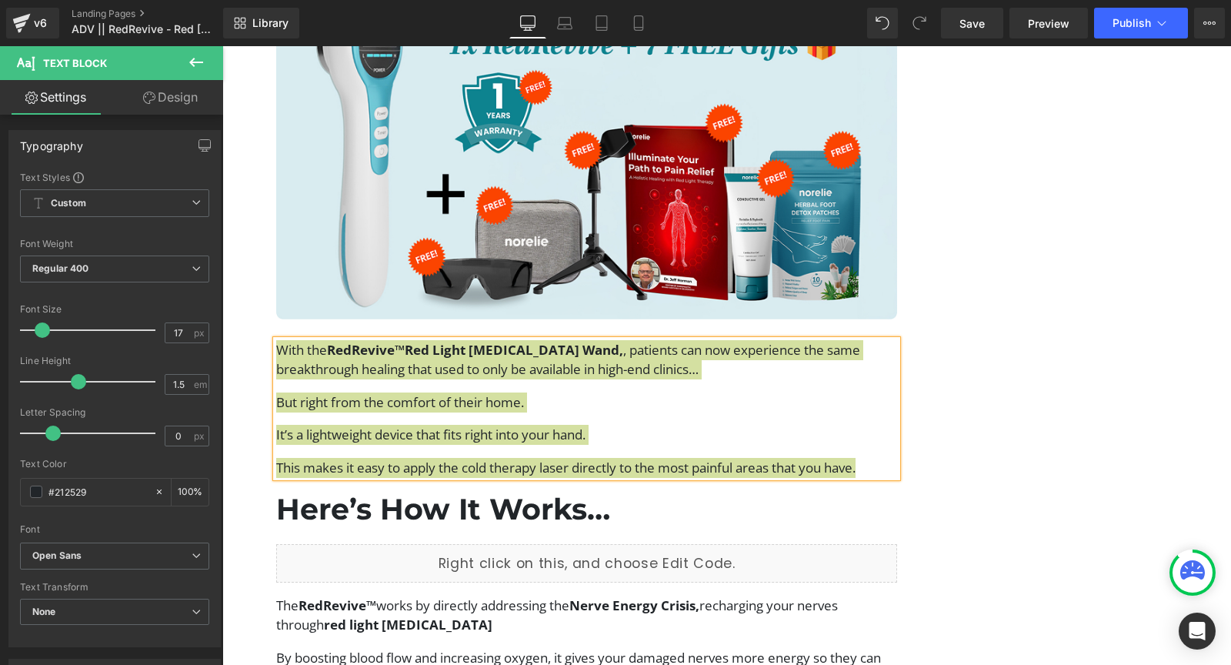
scroll to position [5580, 0]
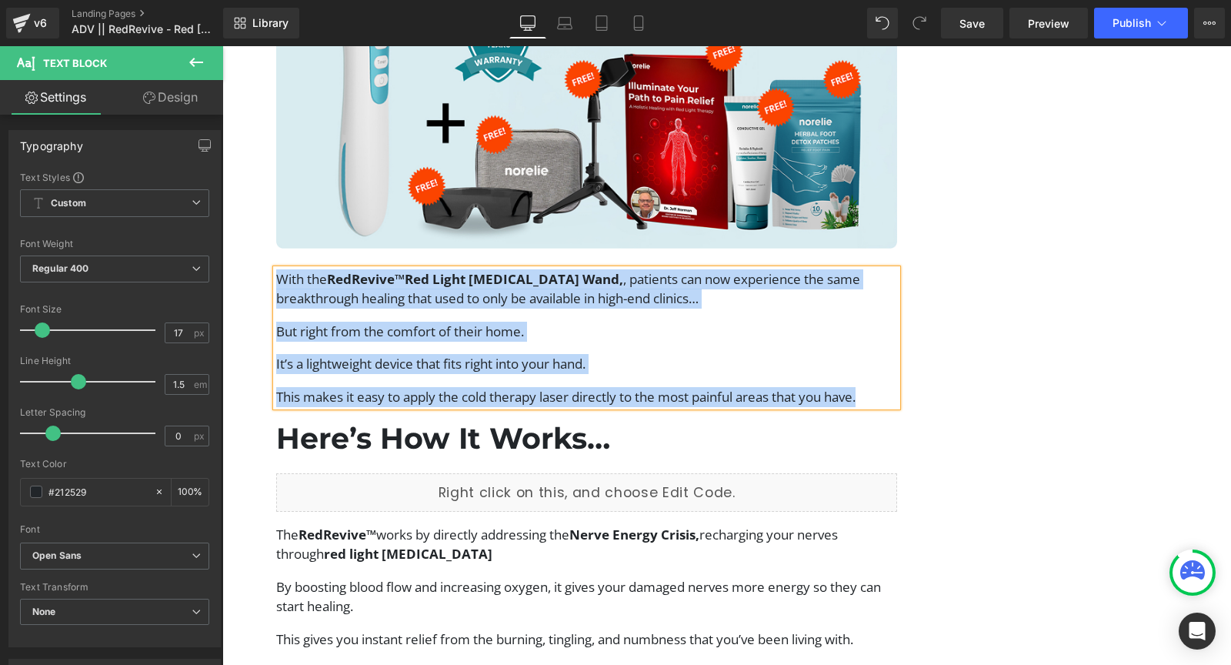
click at [489, 433] on h1 "Here’s How It Works…" at bounding box center [586, 438] width 621 height 38
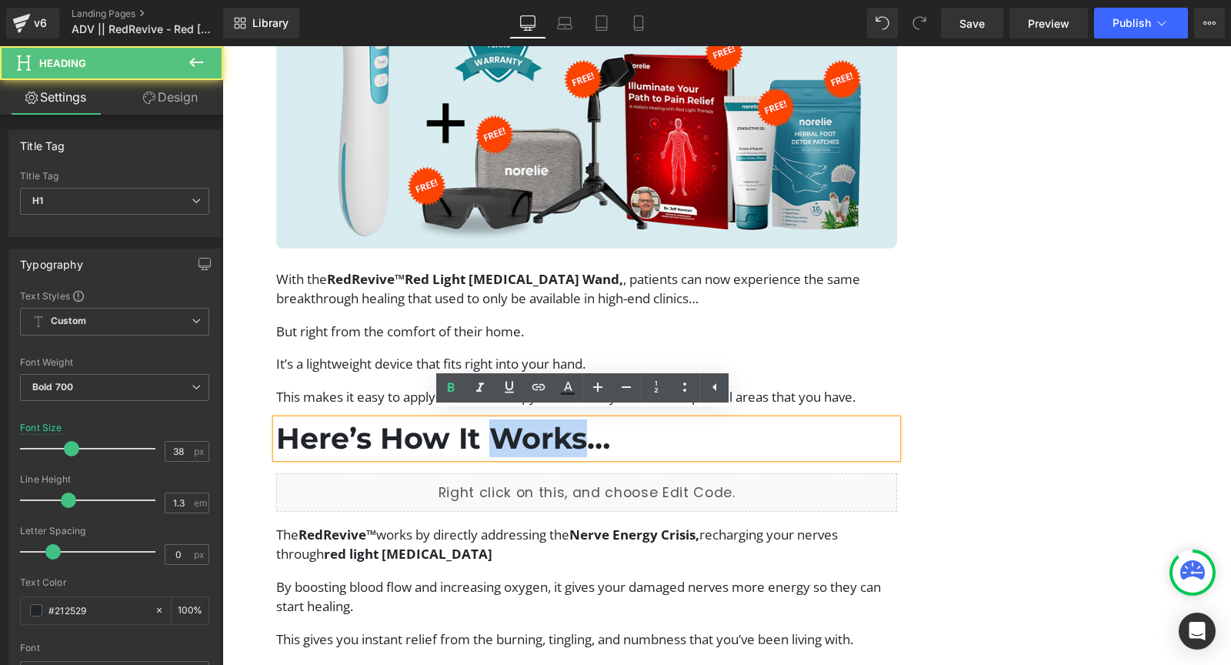
click at [489, 433] on h1 "Here’s How It Works…" at bounding box center [586, 438] width 621 height 38
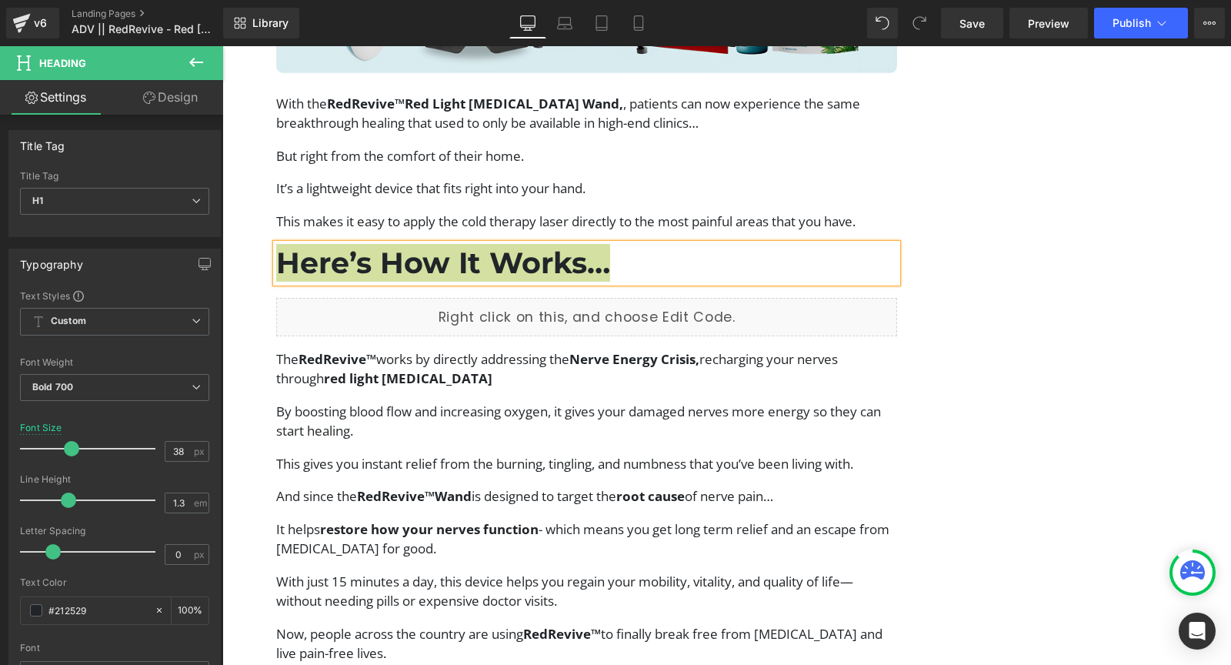
scroll to position [5755, 0]
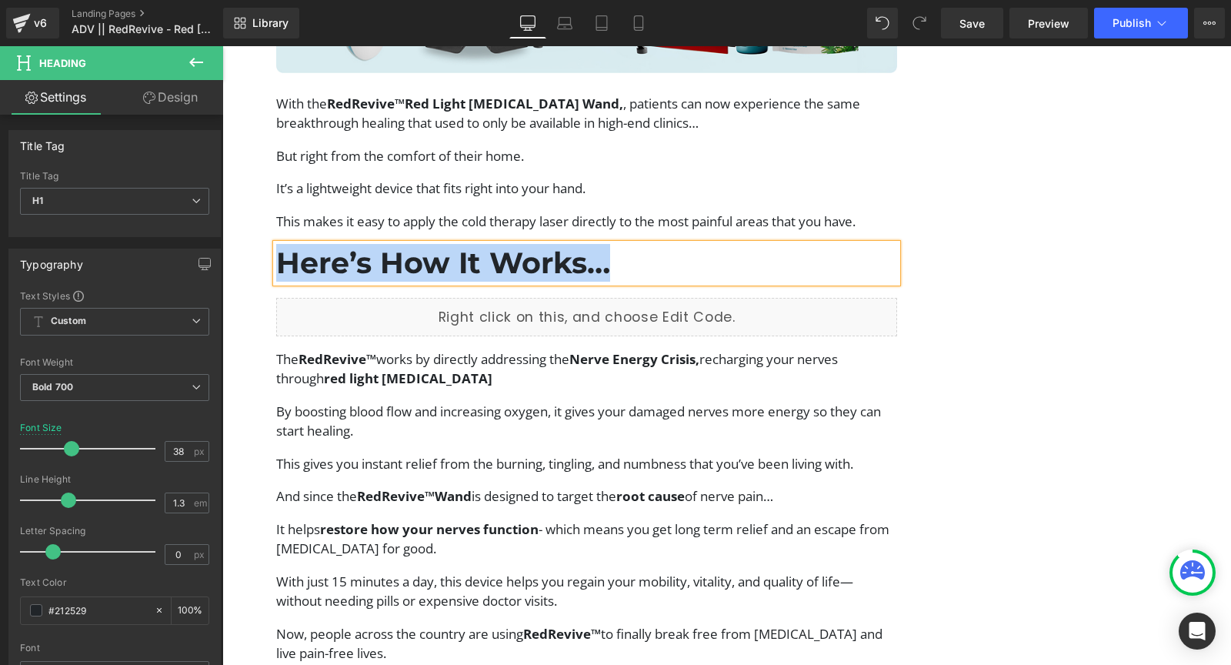
click at [438, 401] on p "By boosting blood flow and increasing oxygen, it gives your damaged nerves more…" at bounding box center [586, 420] width 621 height 39
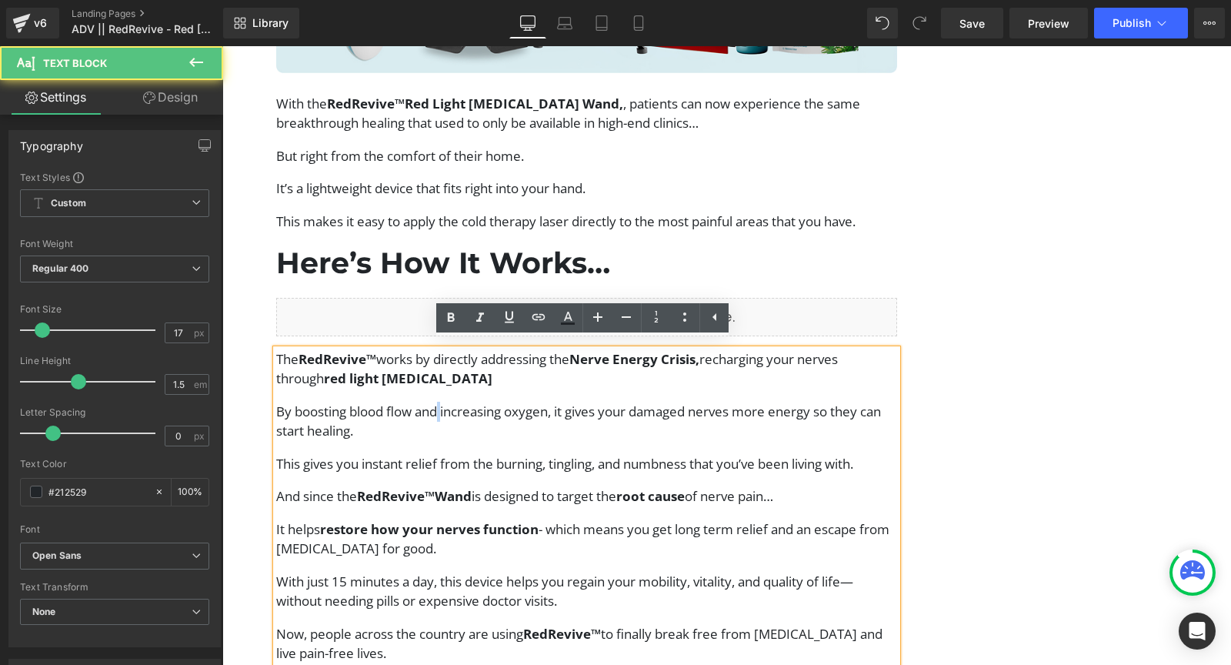
click at [438, 401] on p "By boosting blood flow and increasing oxygen, it gives your damaged nerves more…" at bounding box center [586, 420] width 621 height 39
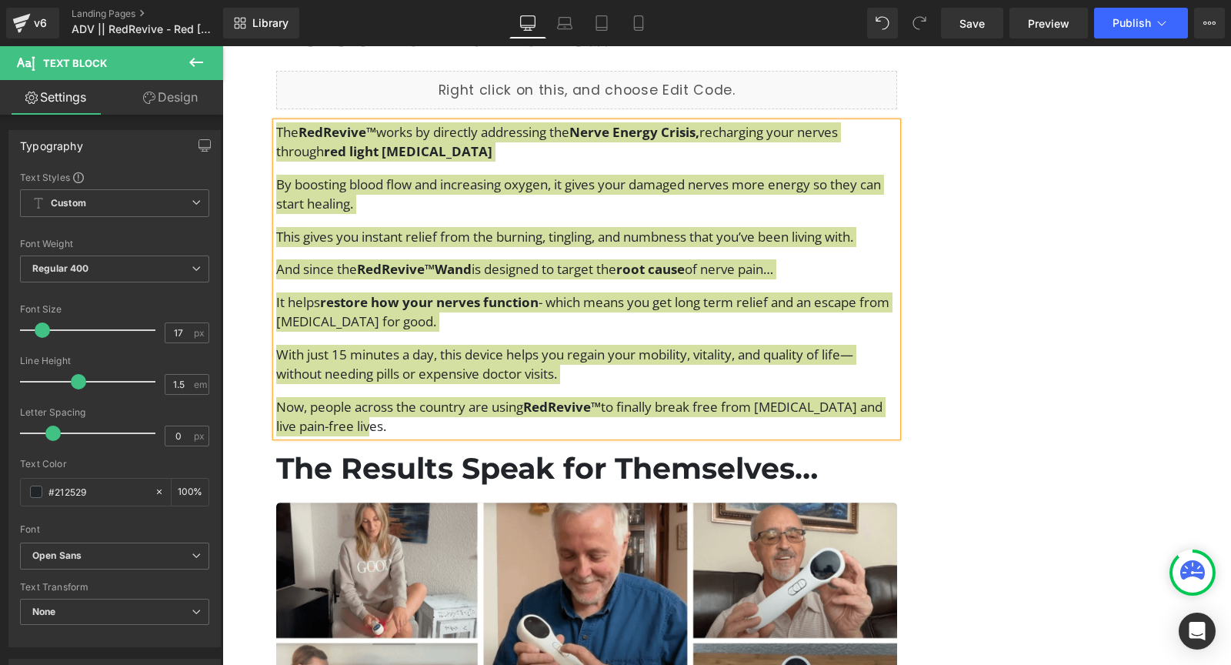
scroll to position [5984, 0]
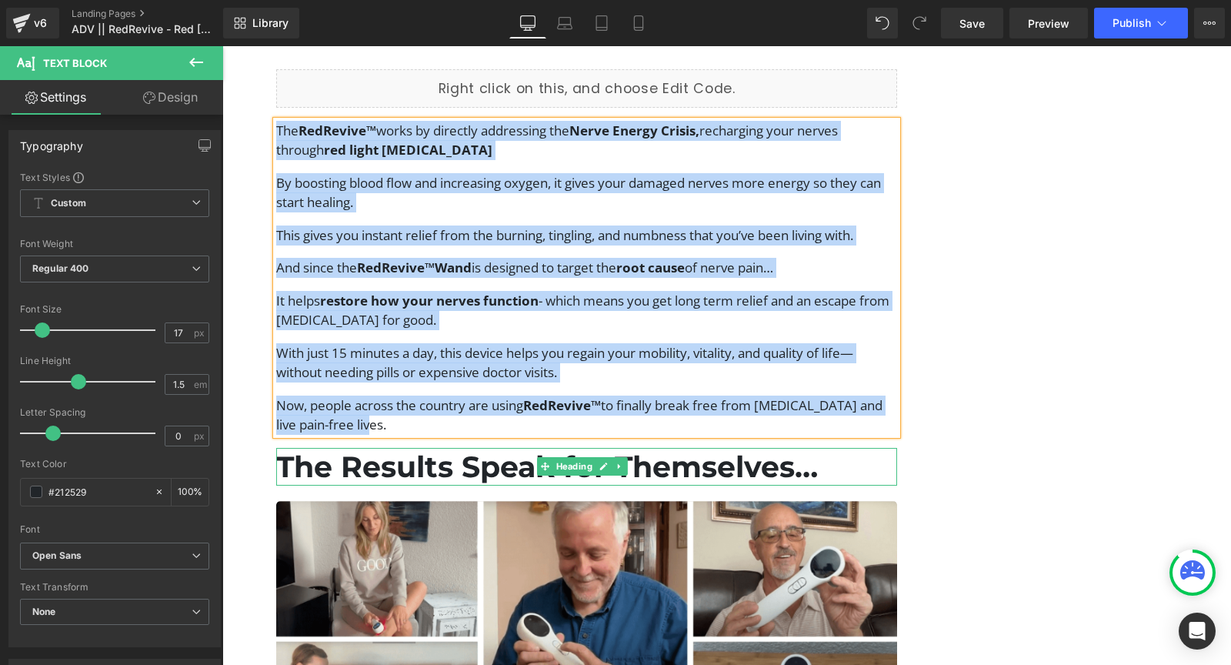
click at [501, 449] on h1 "The Results Speak for Themselves…" at bounding box center [586, 467] width 621 height 38
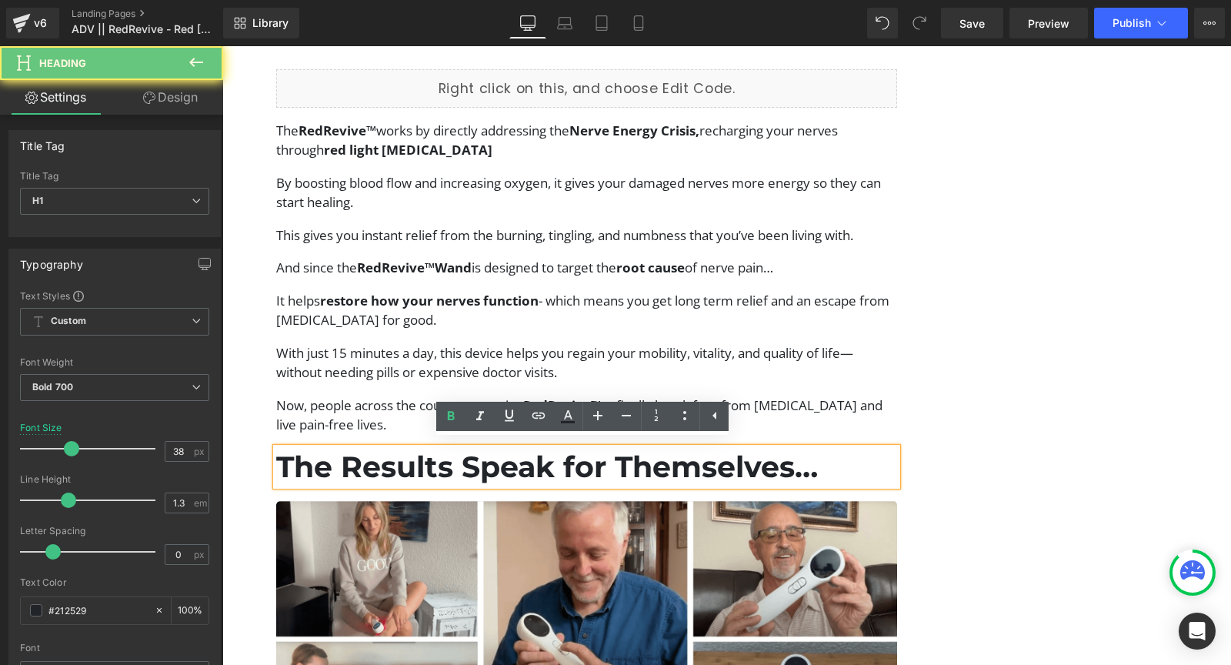
click at [498, 466] on h1 "The Results Speak for Themselves…" at bounding box center [586, 467] width 621 height 38
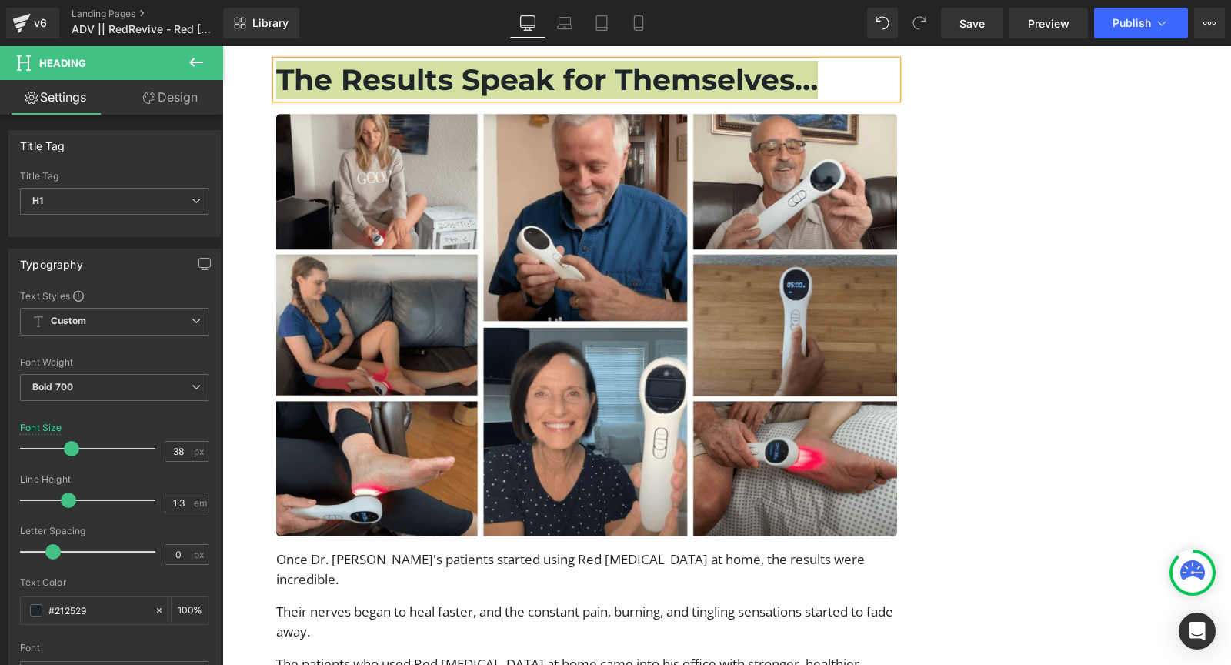
scroll to position [6374, 0]
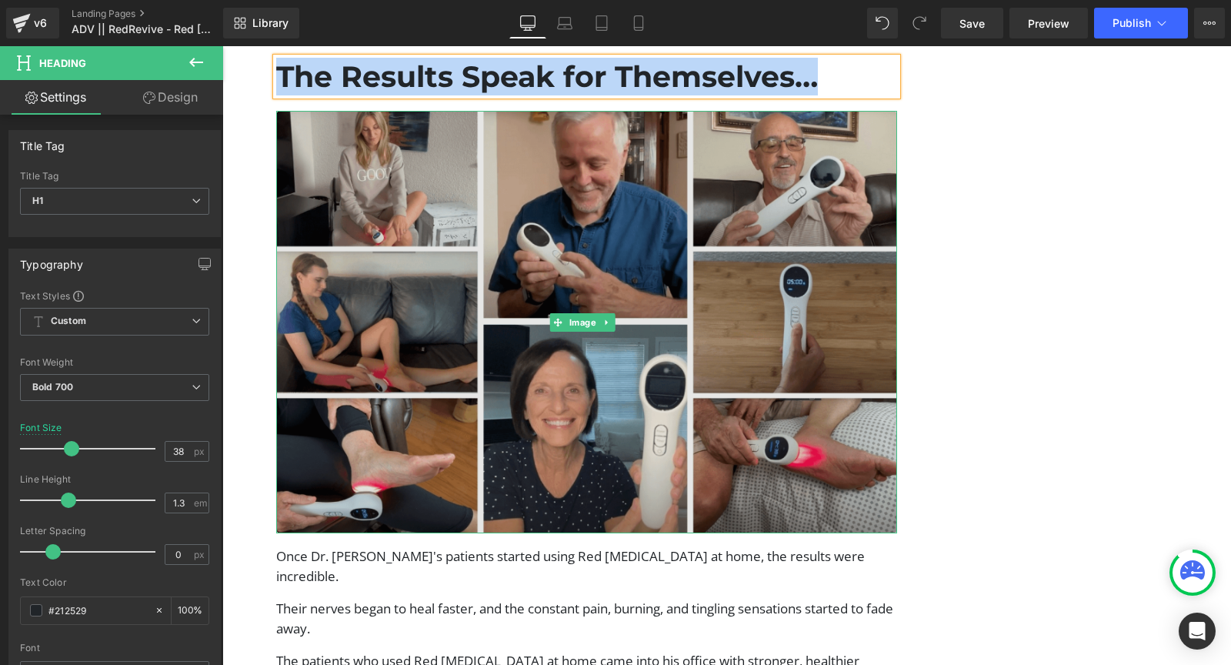
click at [620, 254] on img at bounding box center [586, 322] width 621 height 422
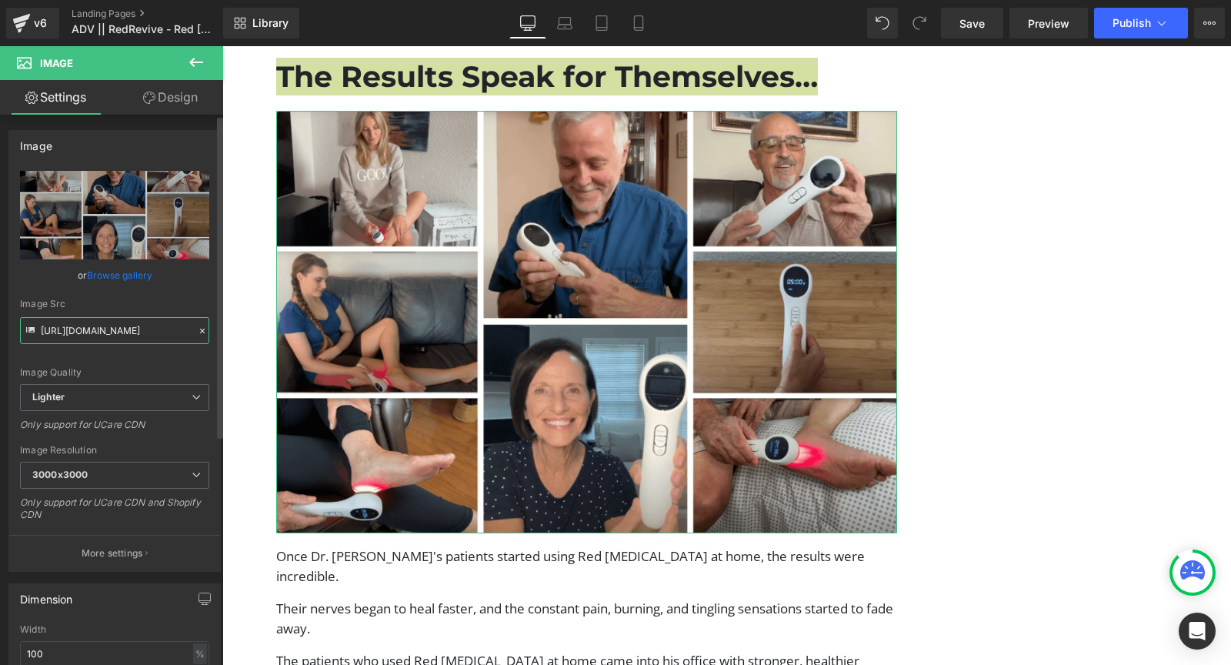
click at [105, 332] on input "[URL][DOMAIN_NAME]" at bounding box center [114, 330] width 189 height 27
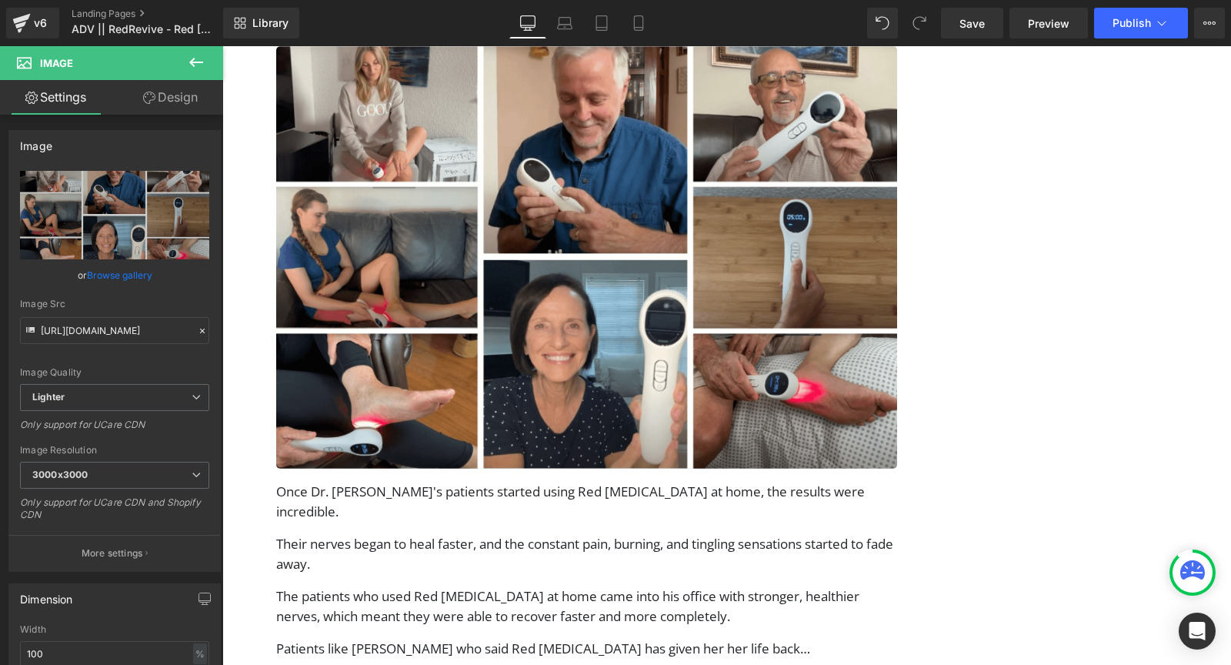
scroll to position [6537, 0]
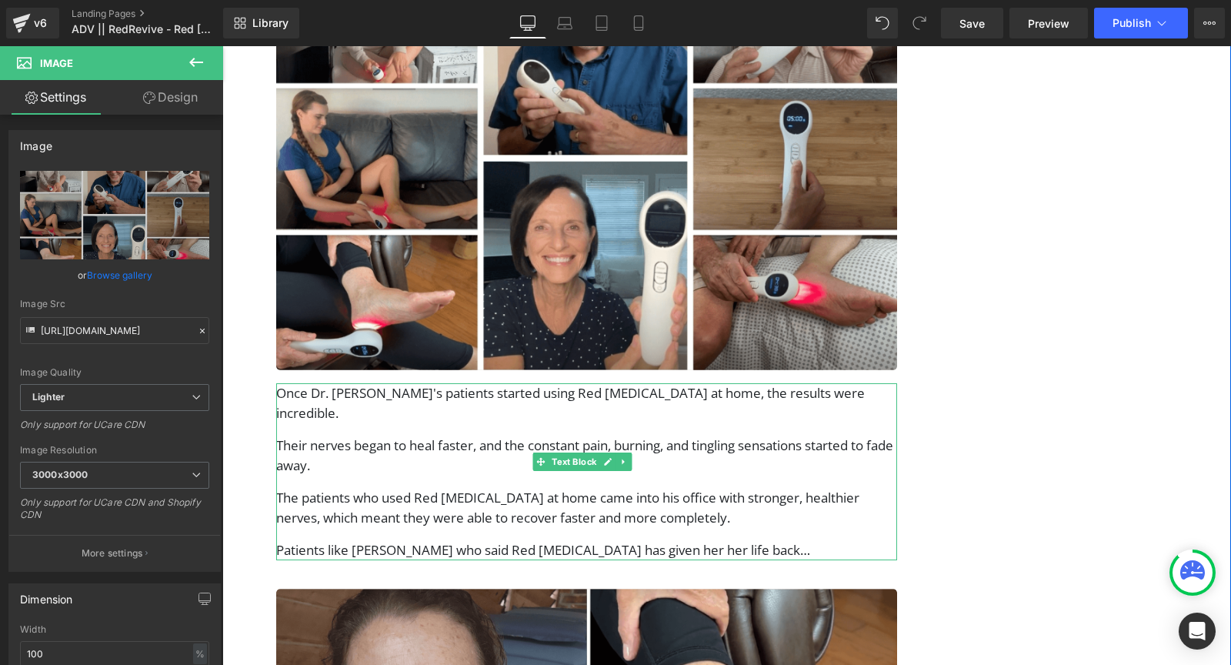
click at [376, 435] on p "Their nerves began to heal faster, and the constant pain, burning, and tingling…" at bounding box center [586, 454] width 621 height 39
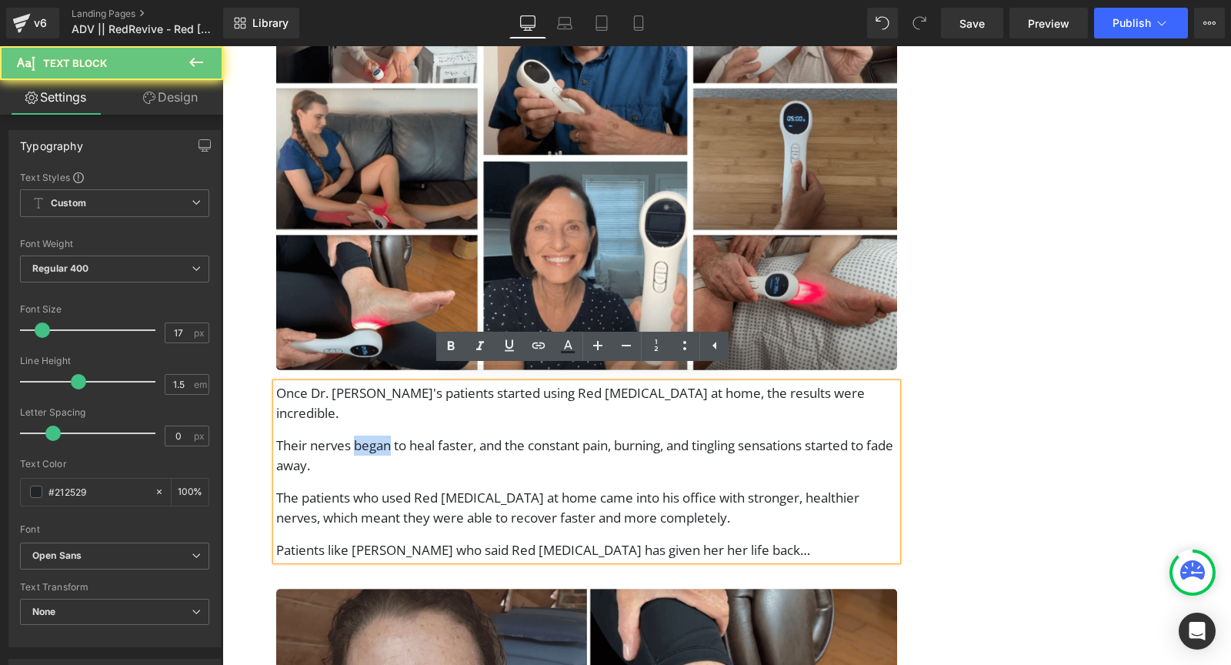
click at [376, 435] on p "Their nerves began to heal faster, and the constant pain, burning, and tingling…" at bounding box center [586, 454] width 621 height 39
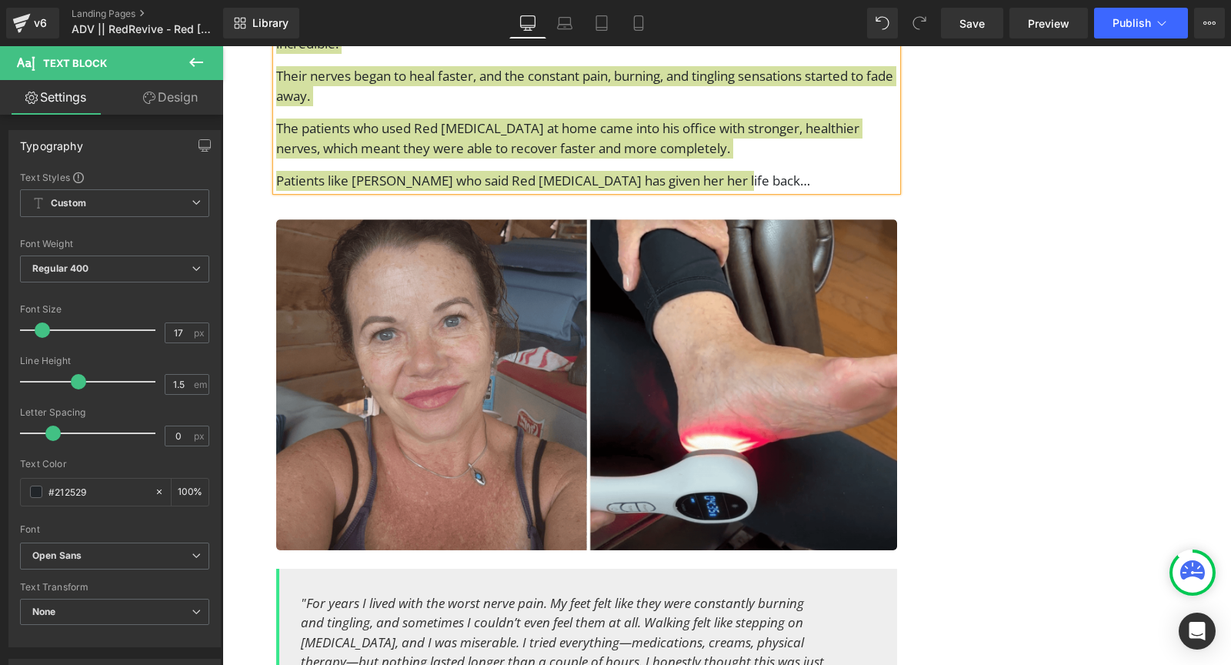
scroll to position [6909, 0]
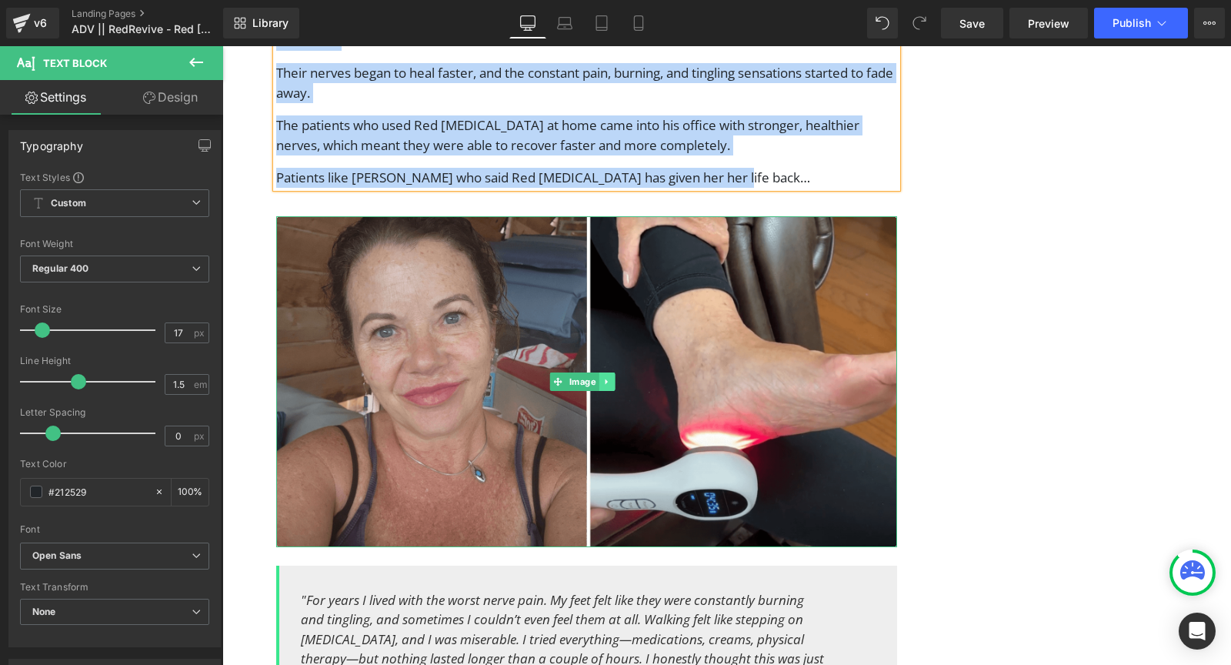
click at [600, 372] on link at bounding box center [607, 381] width 16 height 18
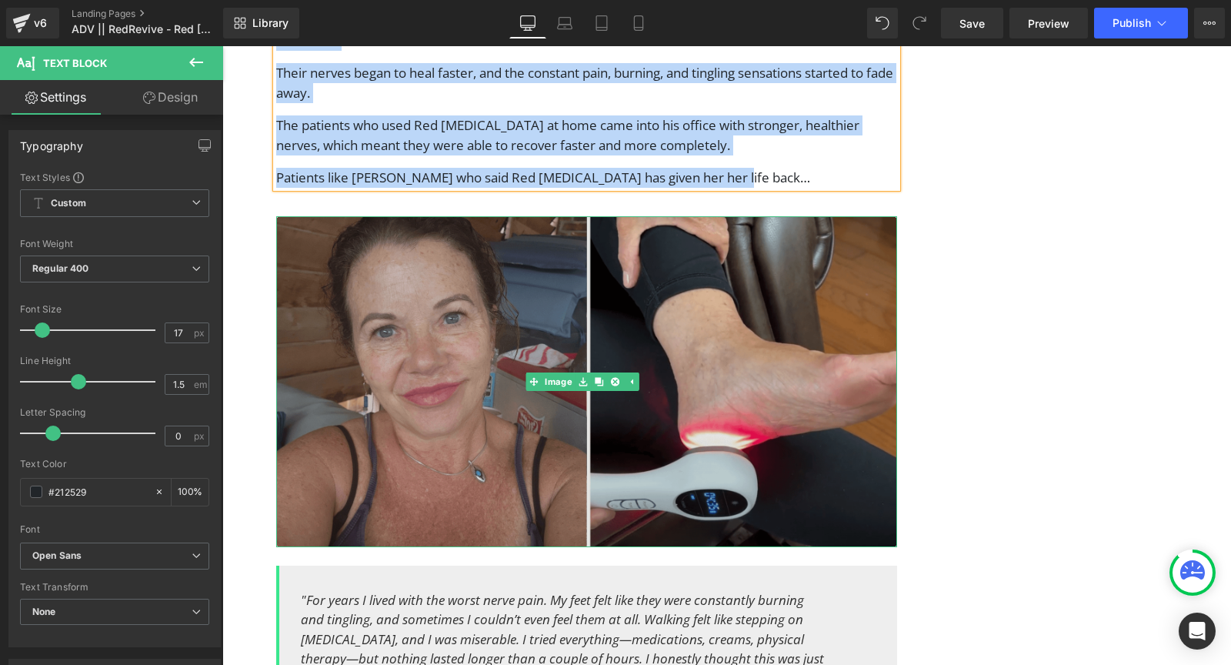
click at [565, 288] on img at bounding box center [586, 381] width 621 height 331
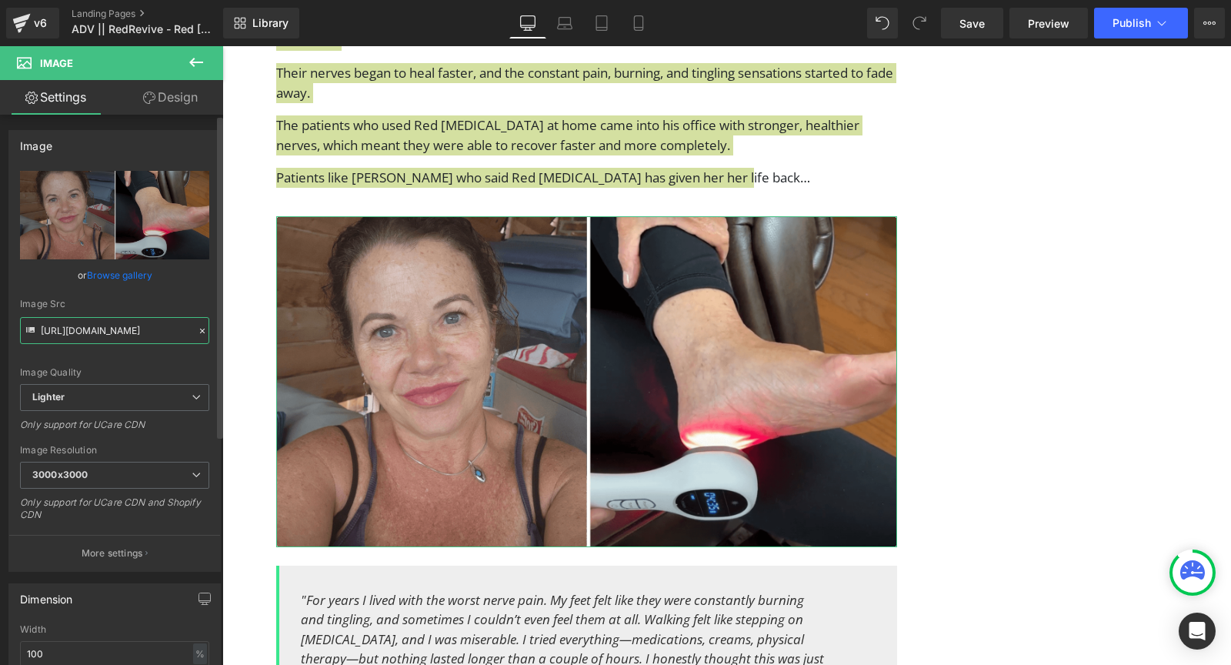
click at [122, 321] on input "[URL][DOMAIN_NAME]" at bounding box center [114, 330] width 189 height 27
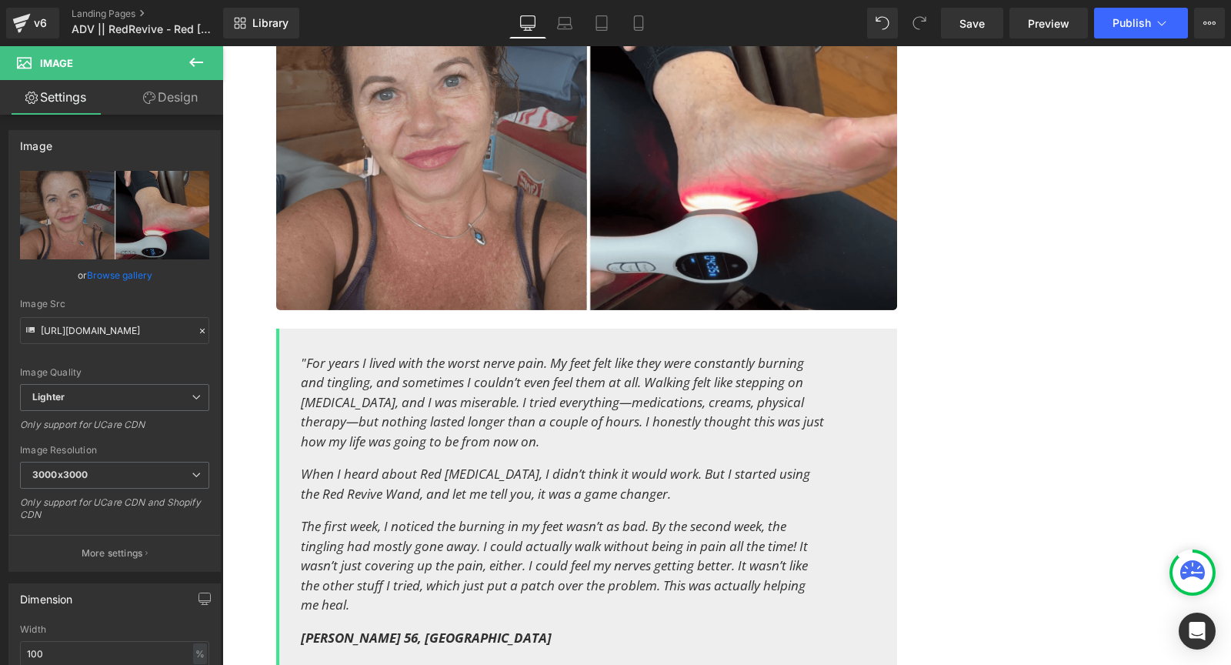
scroll to position [7150, 0]
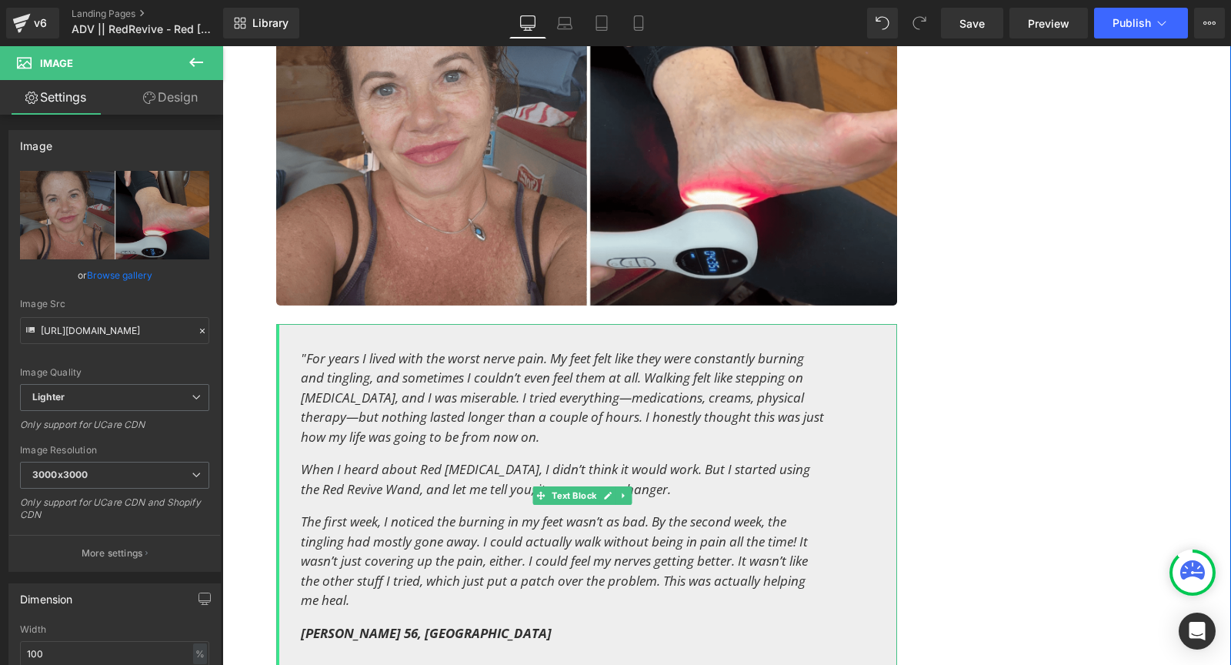
click at [384, 565] on p "The first week, I noticed the burning in my feet wasn’t as bad. By the second w…" at bounding box center [563, 560] width 524 height 98
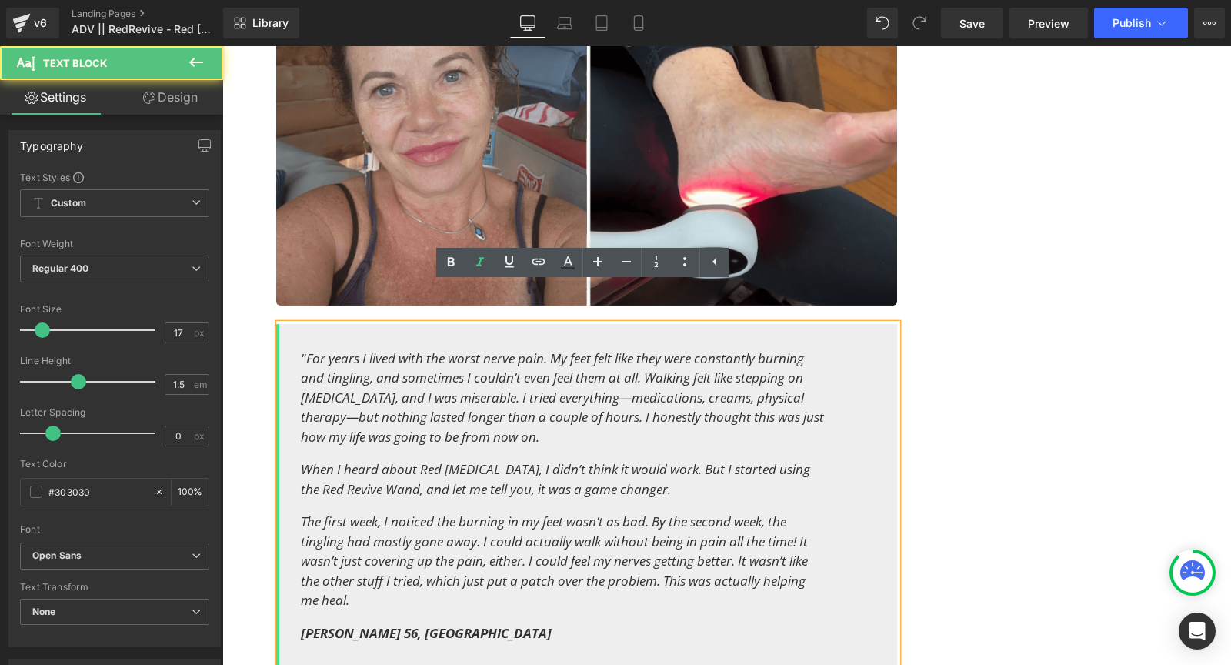
click at [379, 512] on icon "The first week, I noticed the burning in my feet wasn’t as bad. By the second w…" at bounding box center [554, 560] width 507 height 96
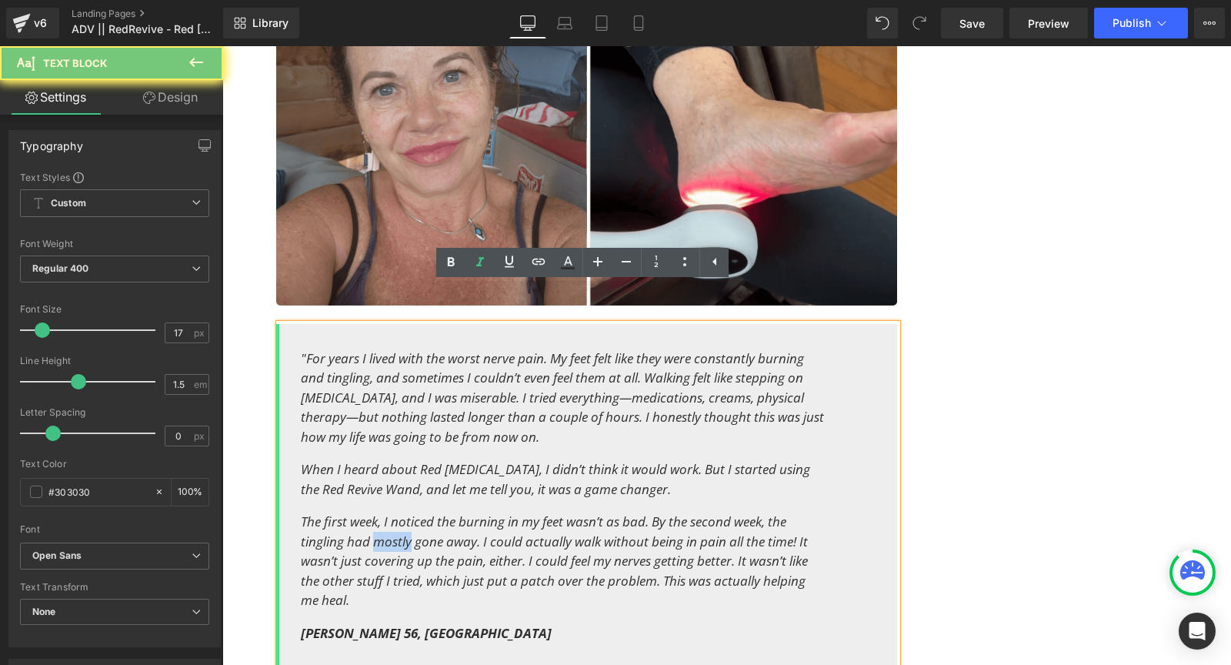
click at [379, 512] on icon "The first week, I noticed the burning in my feet wasn’t as bad. By the second w…" at bounding box center [554, 560] width 507 height 96
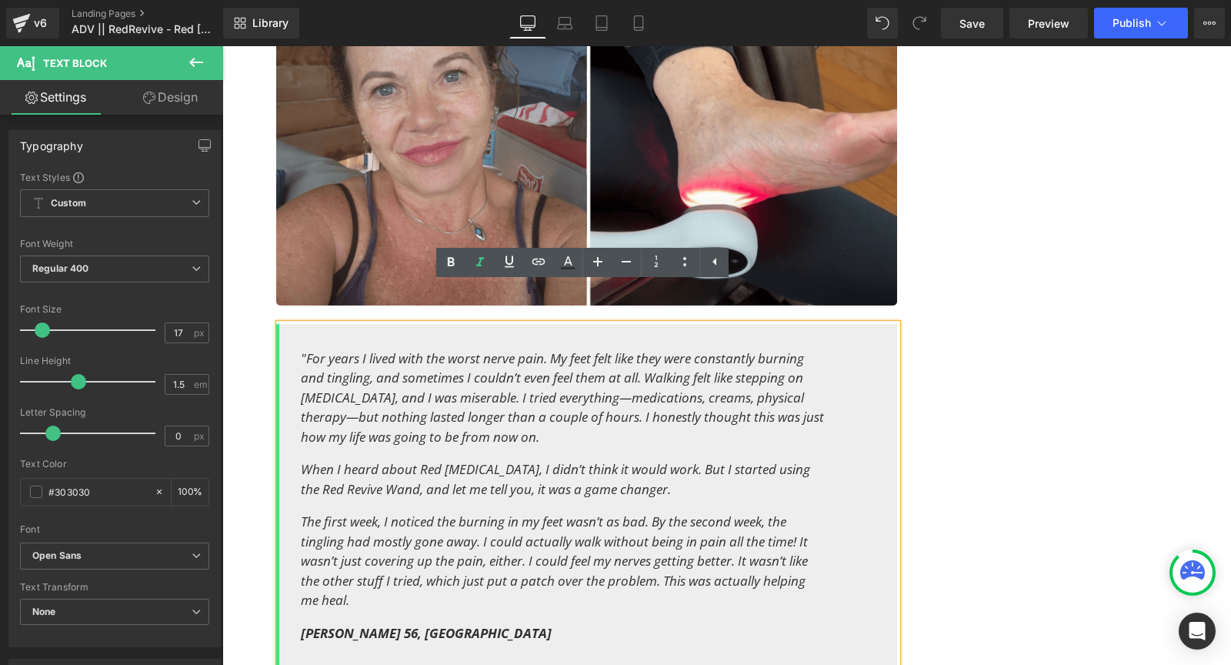
click at [361, 578] on div ""For years I lived with the worst nerve pain. My feet felt like they were const…" at bounding box center [586, 496] width 621 height 344
click at [350, 564] on p "The first week, I noticed the burning in my feet wasn’t as bad. By the second w…" at bounding box center [563, 560] width 524 height 98
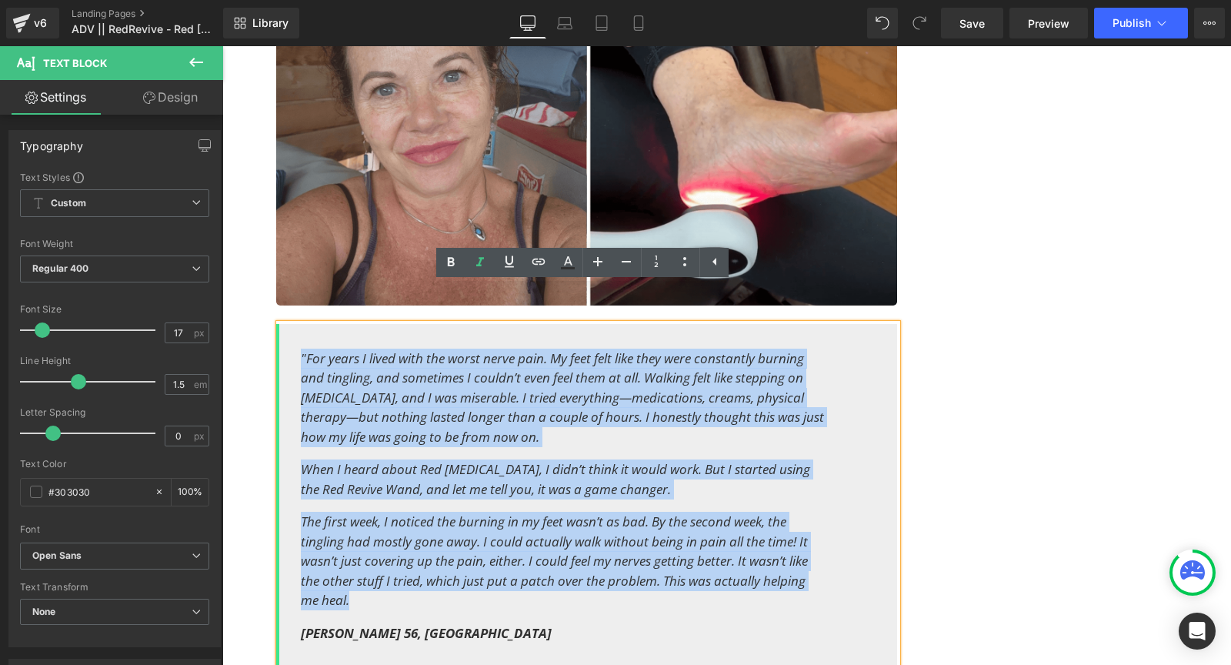
drag, startPoint x: 358, startPoint y: 566, endPoint x: 301, endPoint y: 321, distance: 251.1
click at [301, 324] on div ""For years I lived with the worst nerve pain. My feet felt like they were const…" at bounding box center [586, 496] width 621 height 344
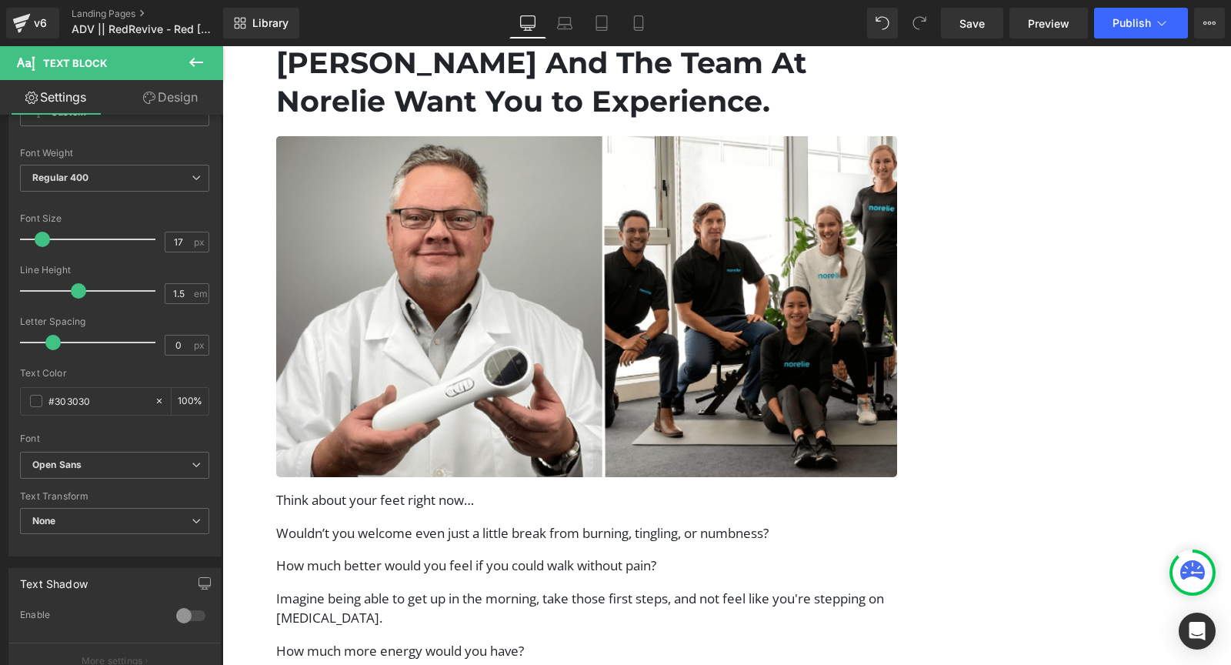
scroll to position [7853, 0]
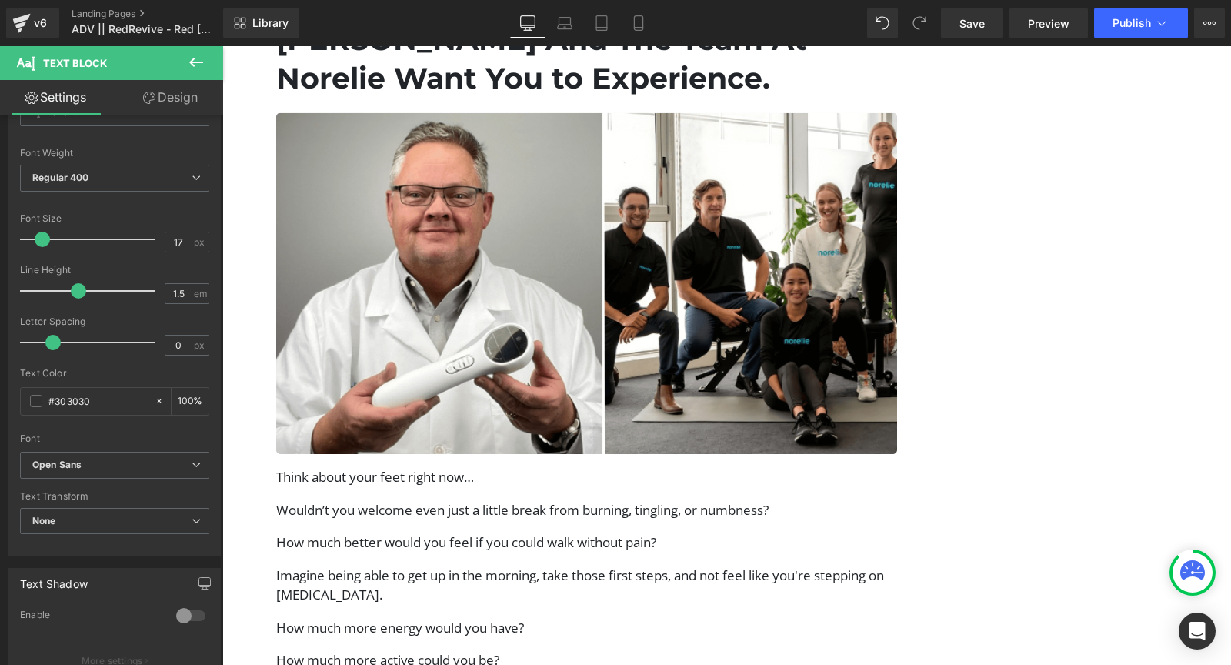
click at [434, 467] on p "Think about your feet right now…" at bounding box center [586, 477] width 621 height 20
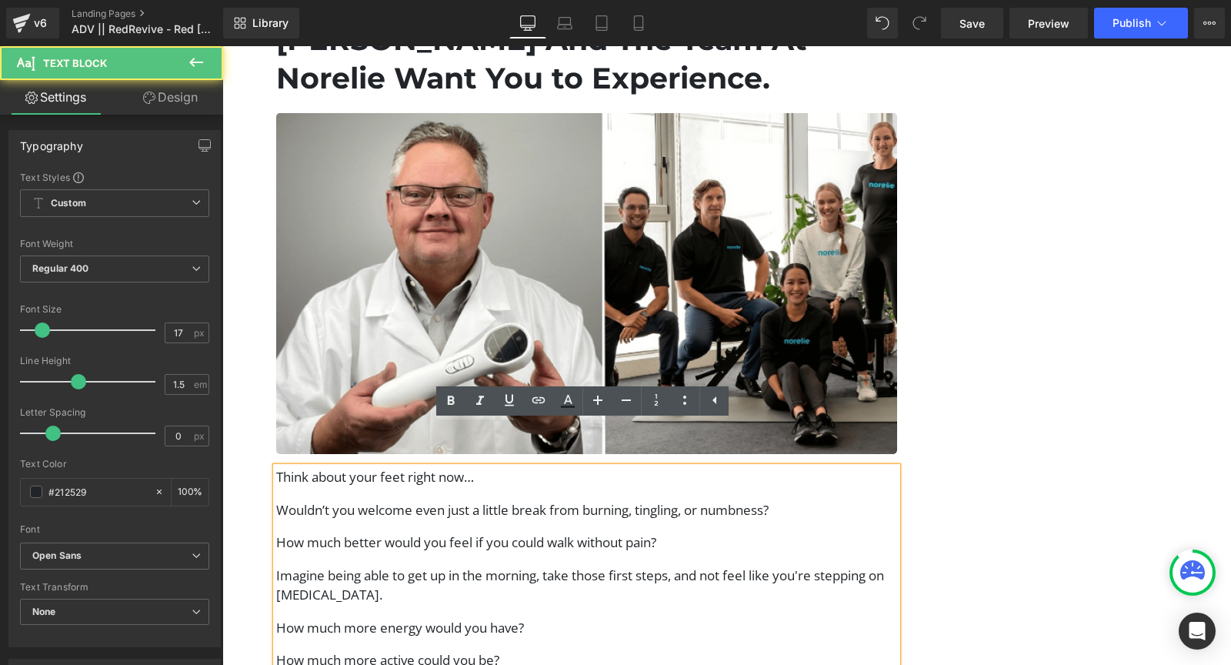
click at [435, 489] on div "Think about your feet right now… Wouldn’t you welcome even just a little break …" at bounding box center [586, 676] width 621 height 418
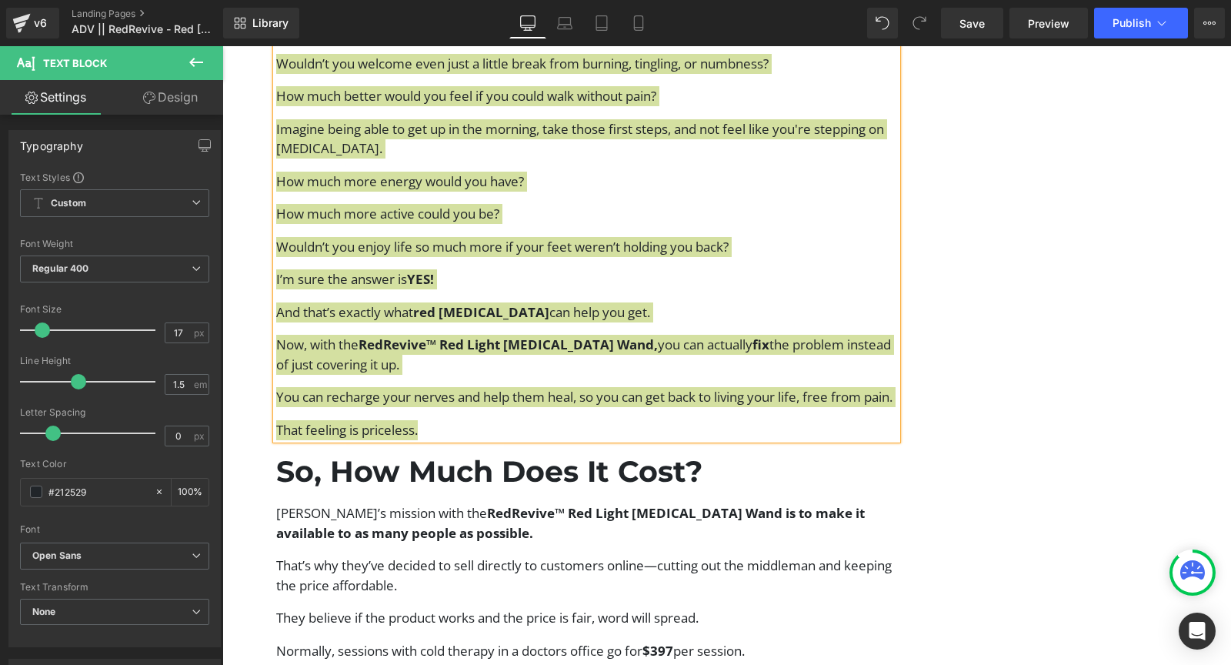
scroll to position [8299, 0]
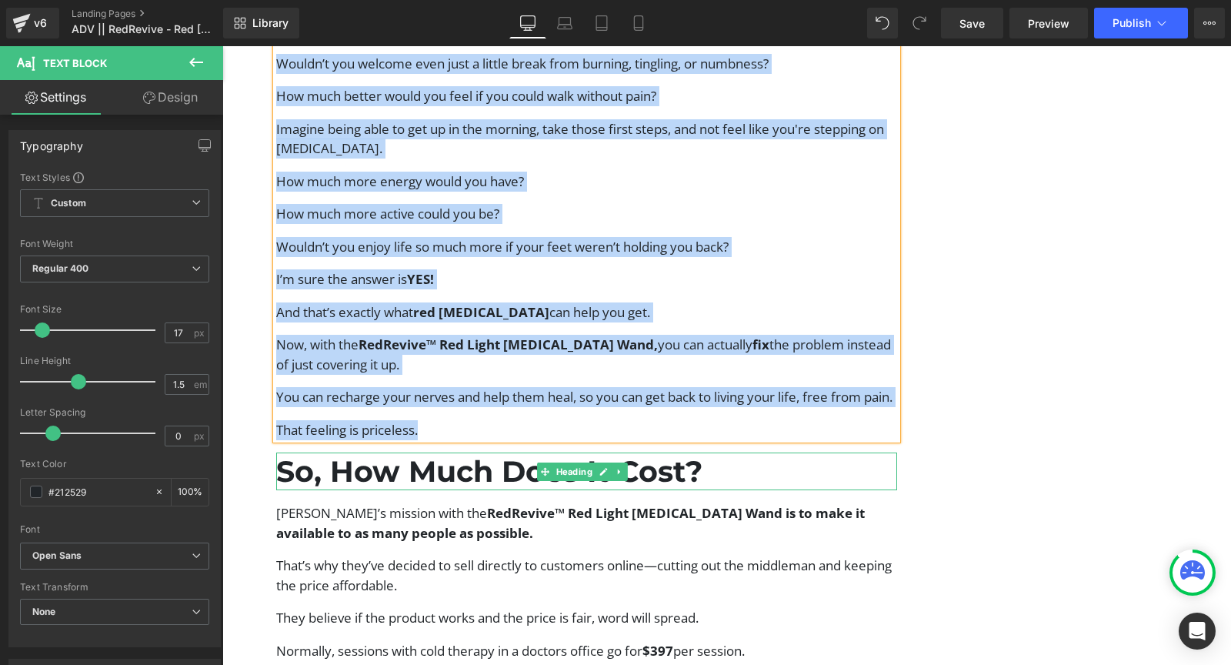
click at [498, 458] on h1 "So, How Much Does It Cost?" at bounding box center [586, 471] width 621 height 38
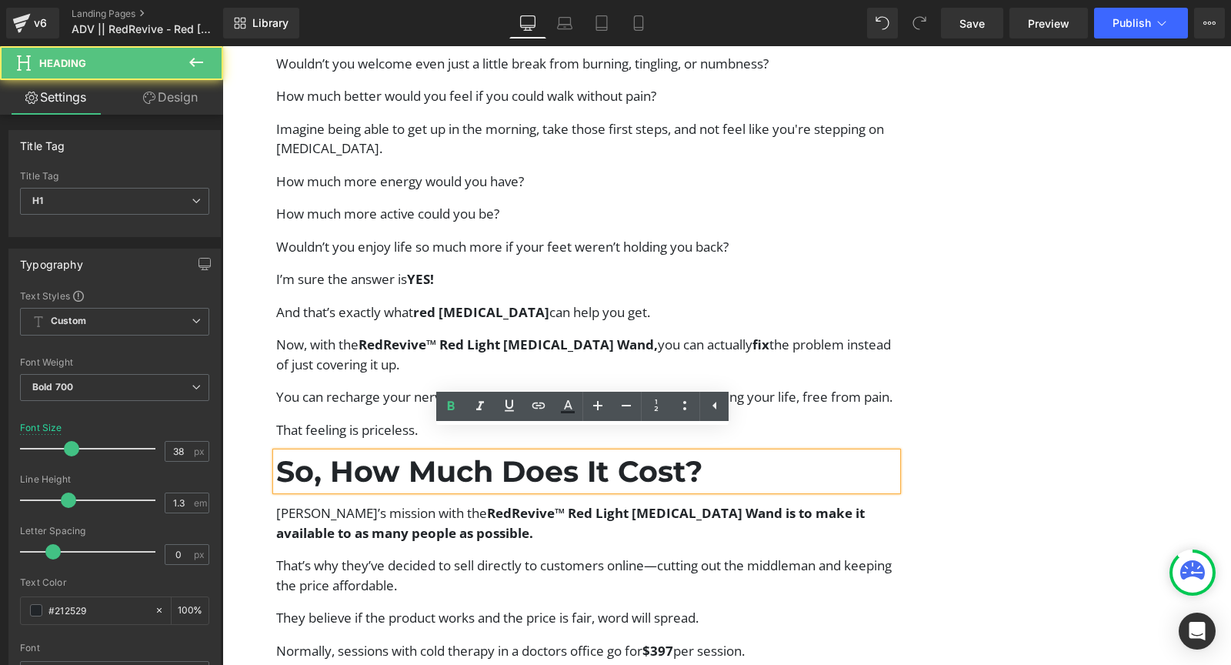
click at [499, 452] on h1 "So, How Much Does It Cost?" at bounding box center [586, 471] width 621 height 38
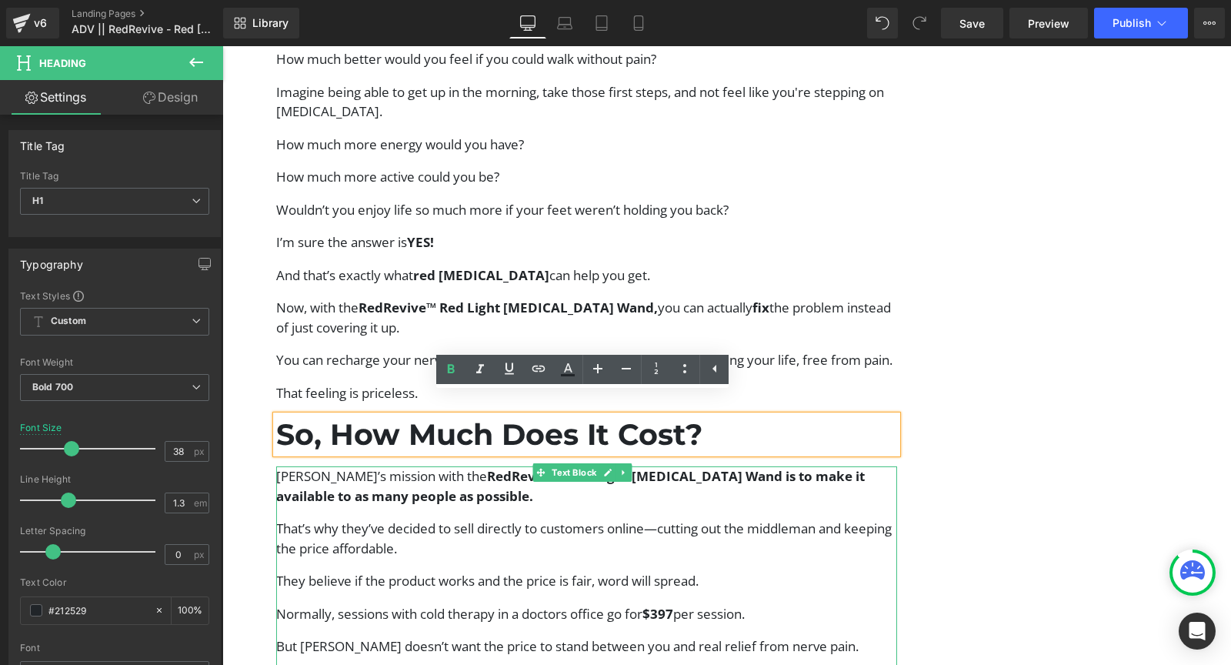
scroll to position [8480, 0]
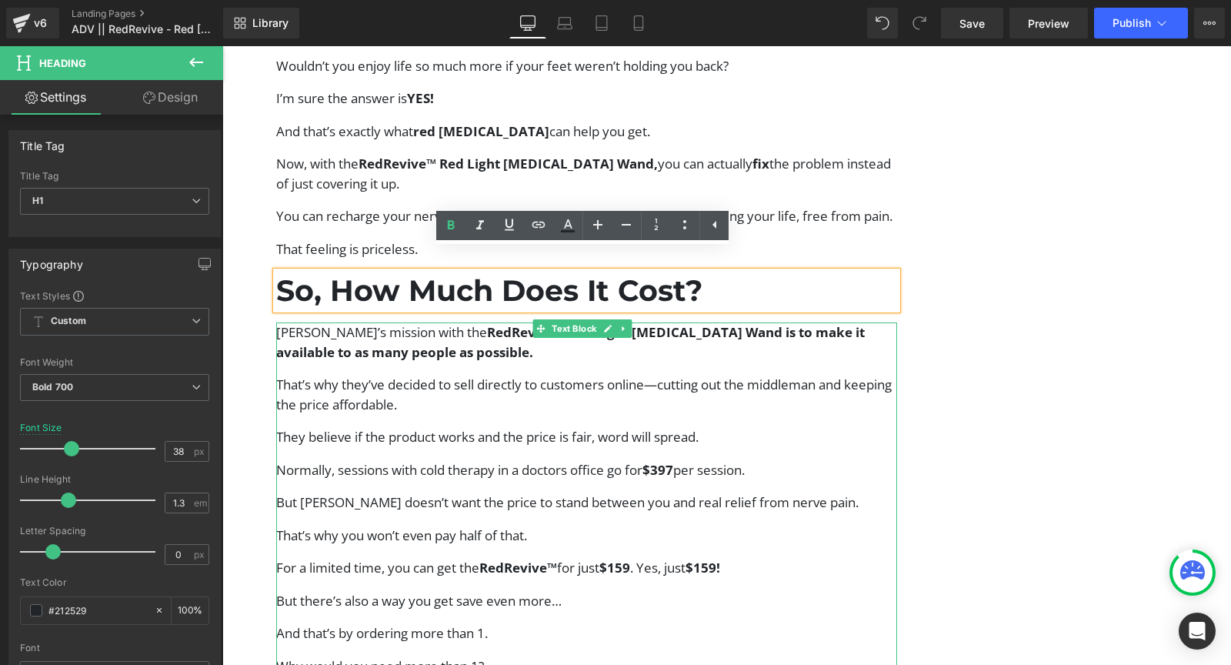
click at [434, 427] on p "They believe if the product works and the price is fair, word will spread." at bounding box center [586, 437] width 621 height 20
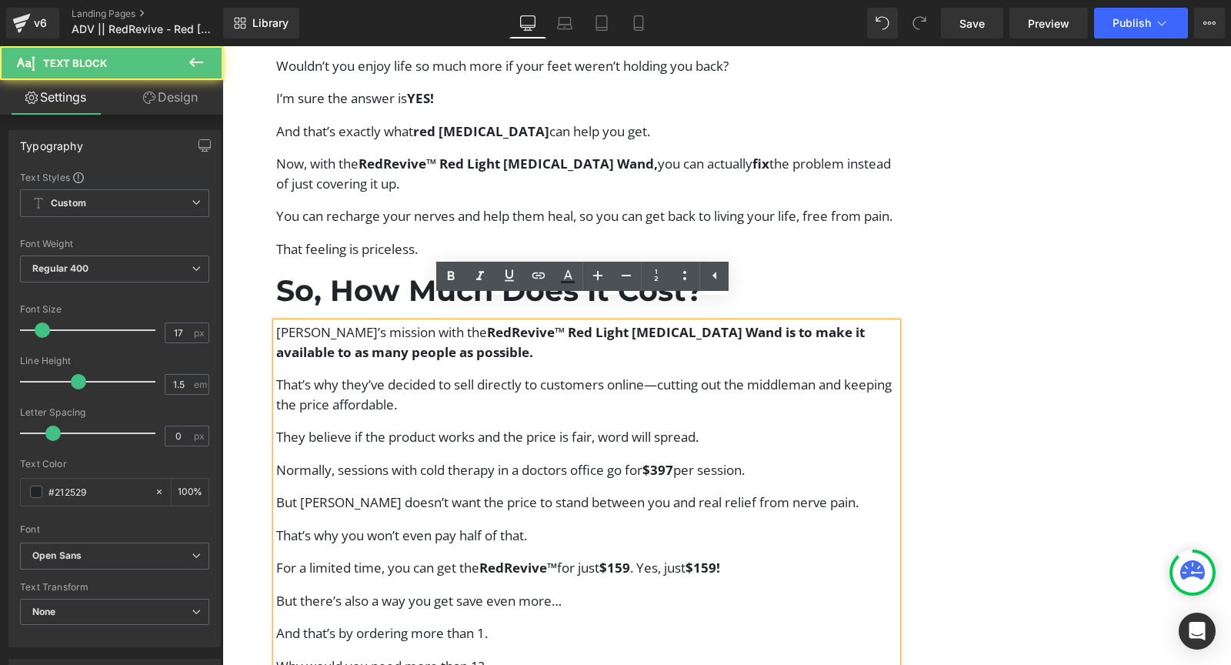
click at [431, 427] on p "They believe if the product works and the price is fair, word will spread." at bounding box center [586, 437] width 621 height 20
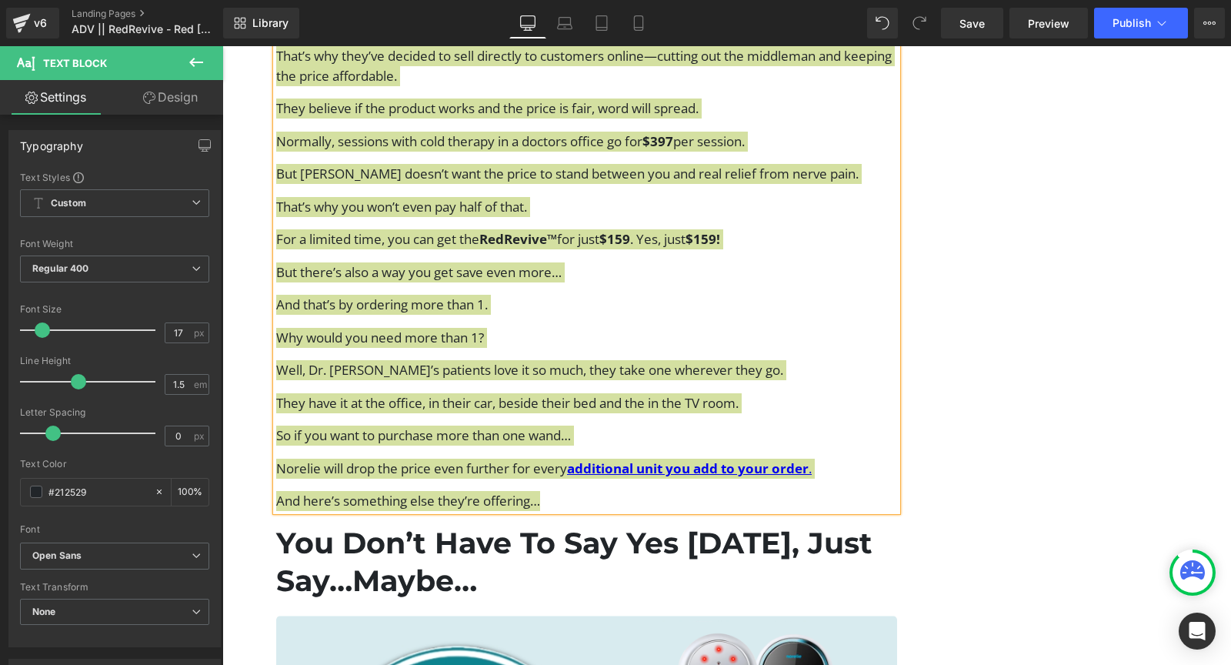
scroll to position [9078, 0]
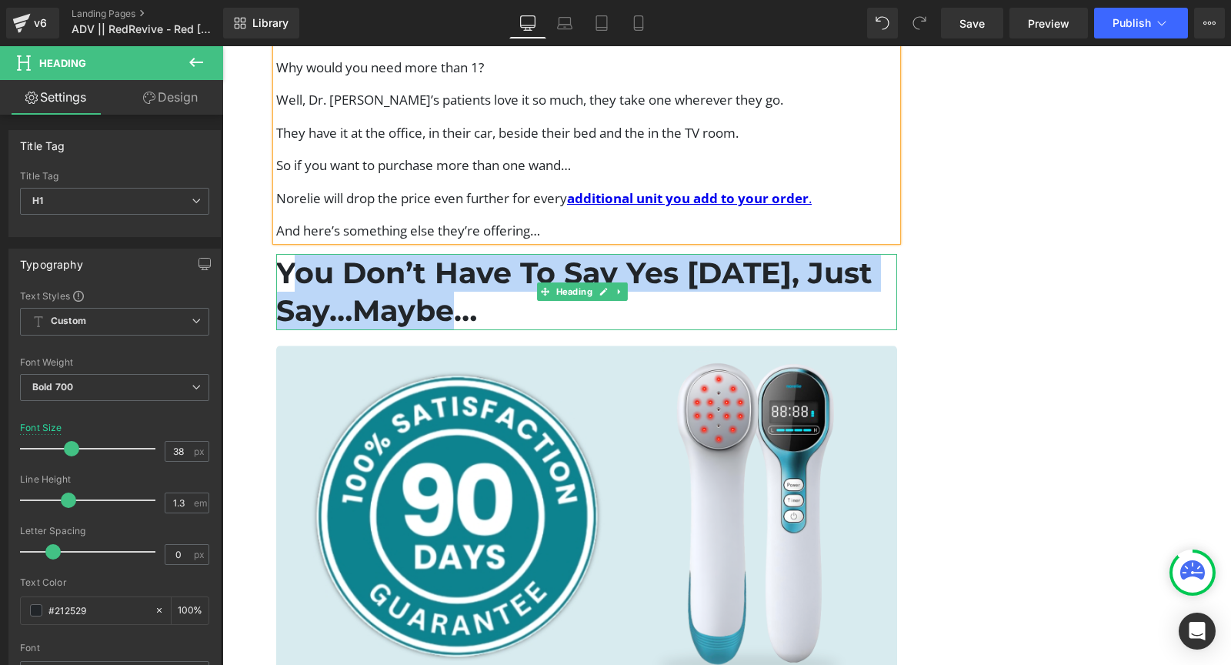
drag, startPoint x: 481, startPoint y: 287, endPoint x: 292, endPoint y: 253, distance: 191.4
click at [292, 254] on h1 "You Don’t Have To Say Yes [DATE], Just Say…Maybe…" at bounding box center [586, 292] width 621 height 76
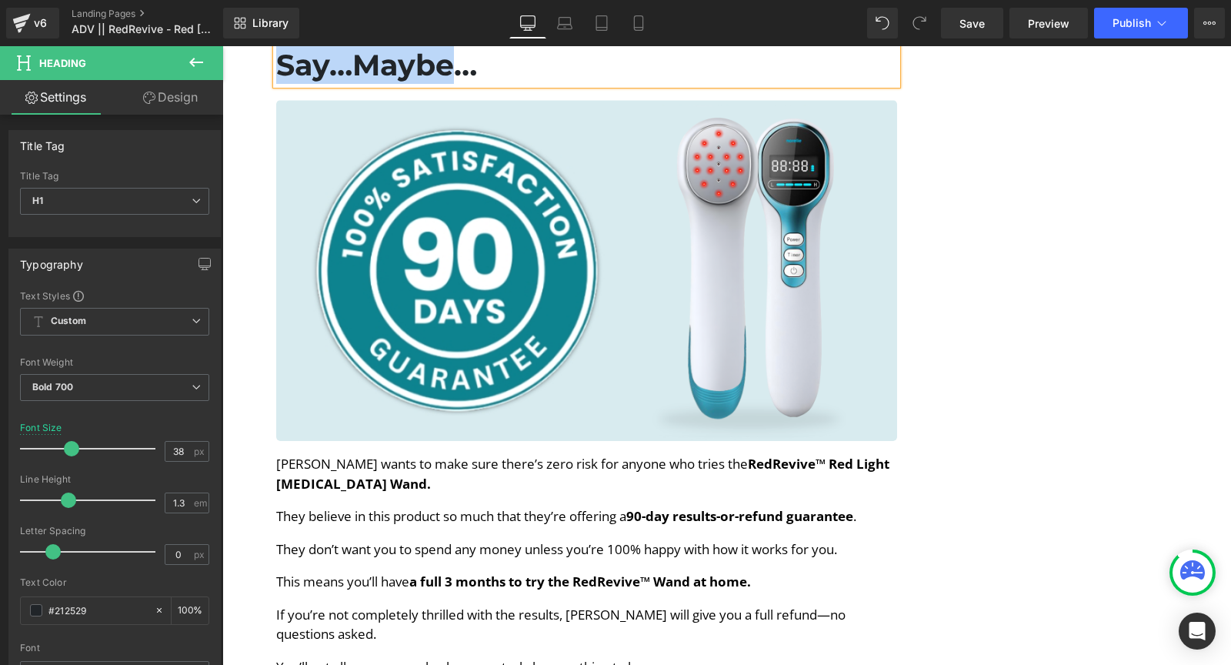
scroll to position [9360, 0]
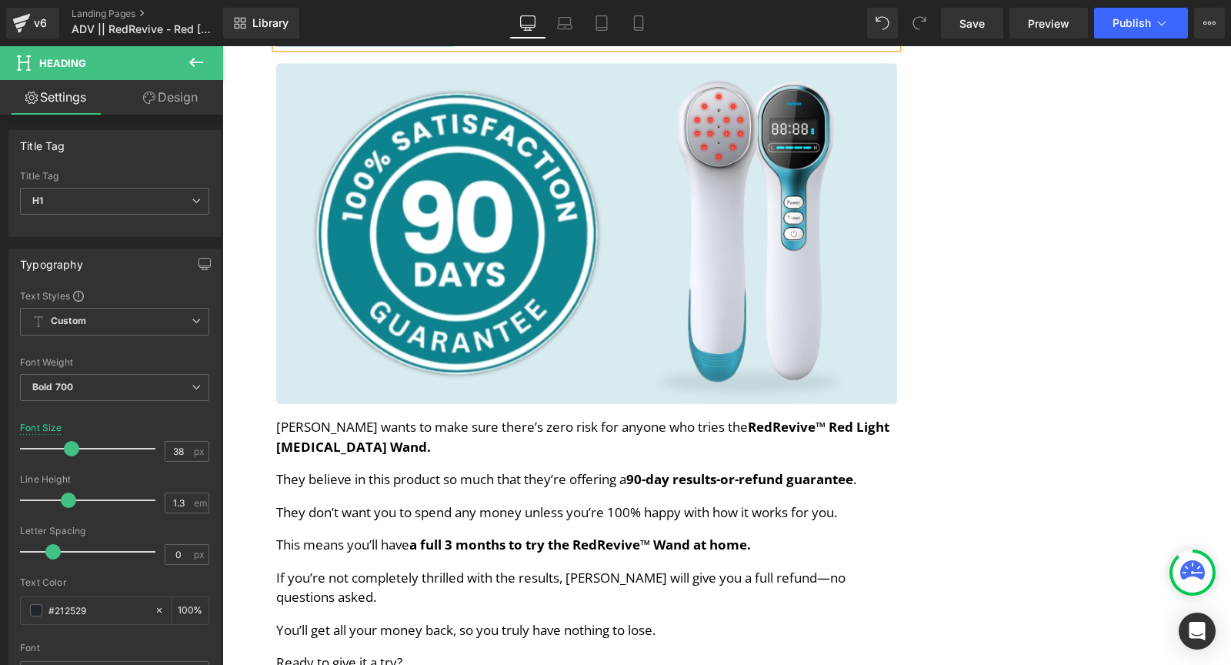
click at [297, 417] on p "Norelie wants to make sure there’s zero risk for anyone who tries the RedRevive…" at bounding box center [586, 436] width 621 height 39
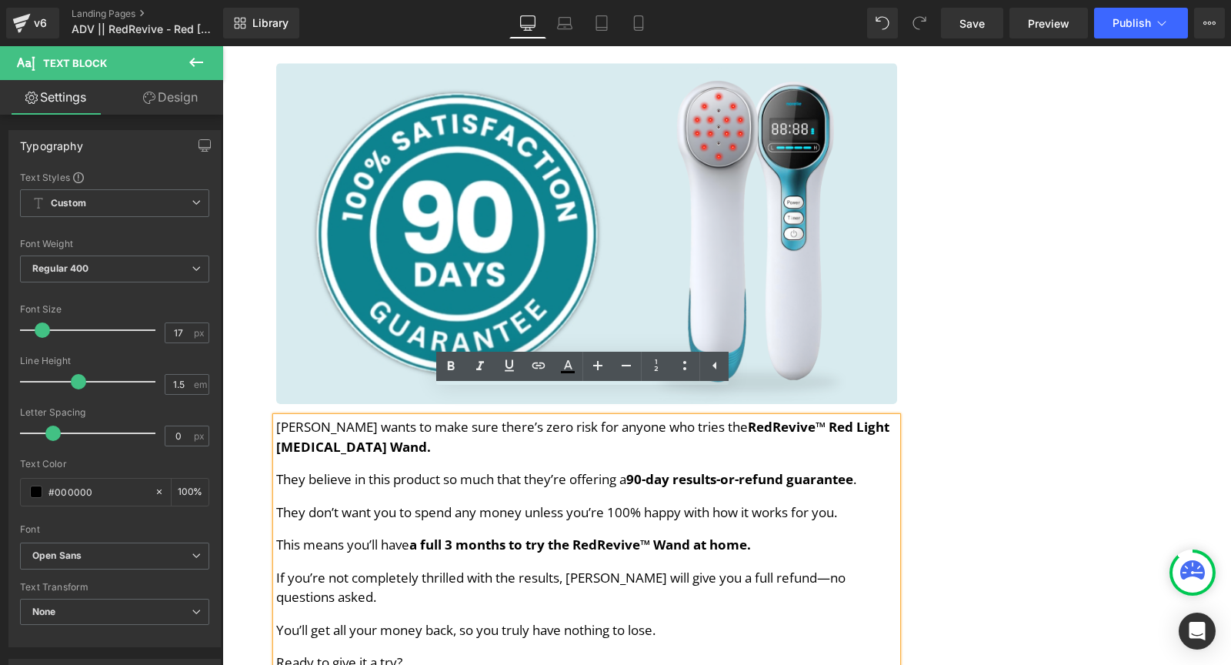
click at [351, 419] on span "RedRevive™ Red Light Laser Therapy Wand." at bounding box center [582, 437] width 613 height 38
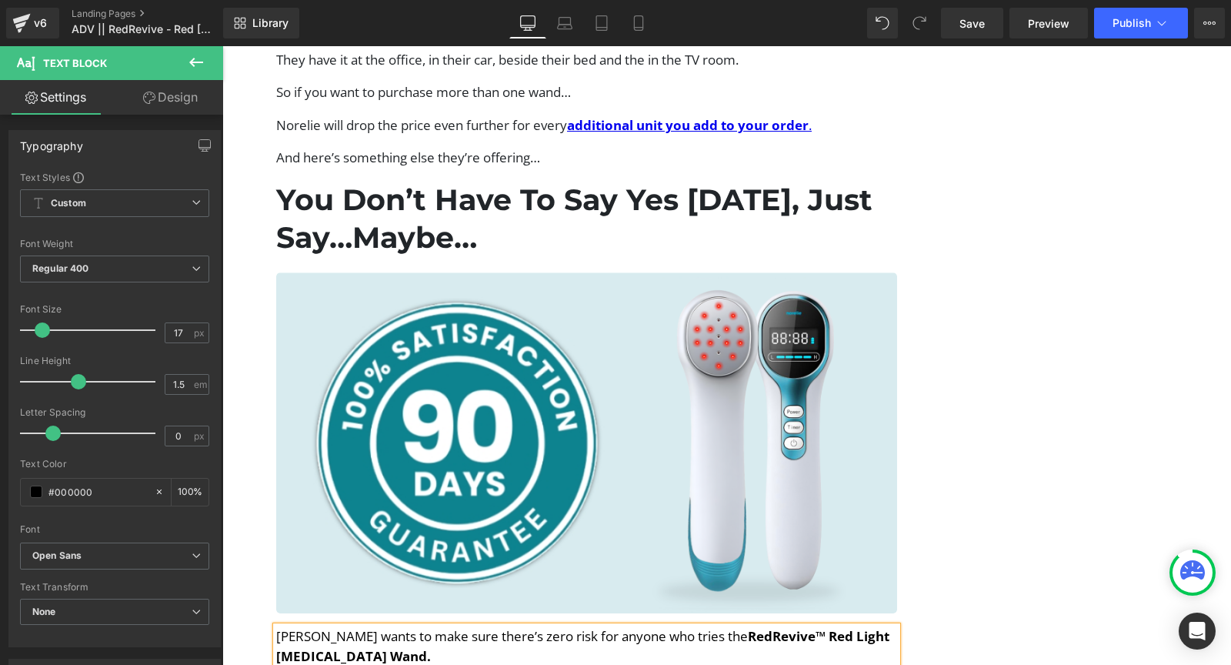
scroll to position [9147, 0]
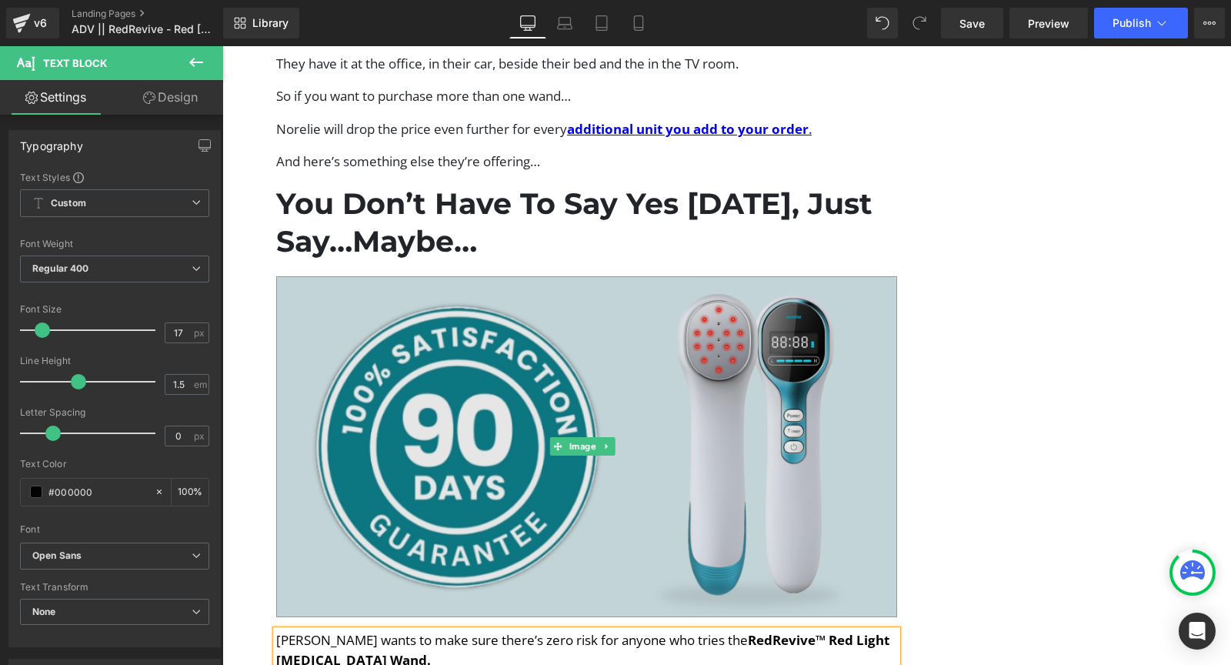
click at [453, 343] on img at bounding box center [586, 446] width 621 height 341
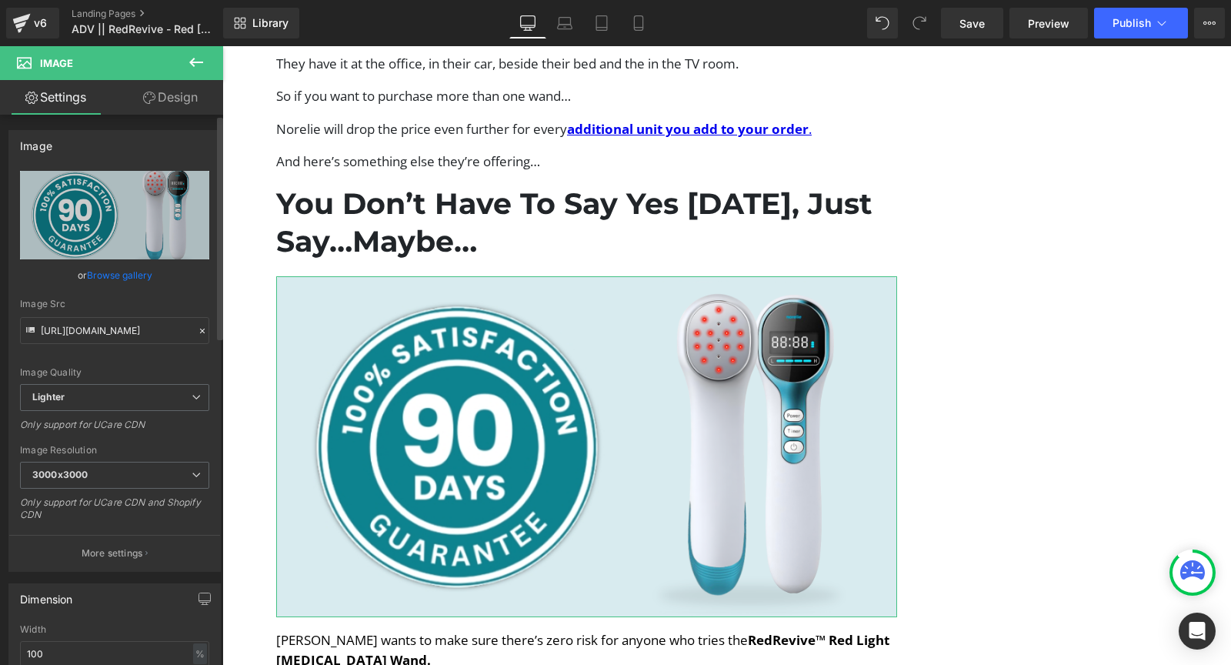
drag, startPoint x: 112, startPoint y: 311, endPoint x: 108, endPoint y: 334, distance: 22.6
click at [112, 311] on div "Image Src https://ucarecdn.com/4bf6fbcd-bc8f-4f7d-9ea8-8d1bc3bb15ac/-/format/au…" at bounding box center [114, 320] width 189 height 45
click at [108, 335] on input "[URL][DOMAIN_NAME]" at bounding box center [114, 330] width 189 height 27
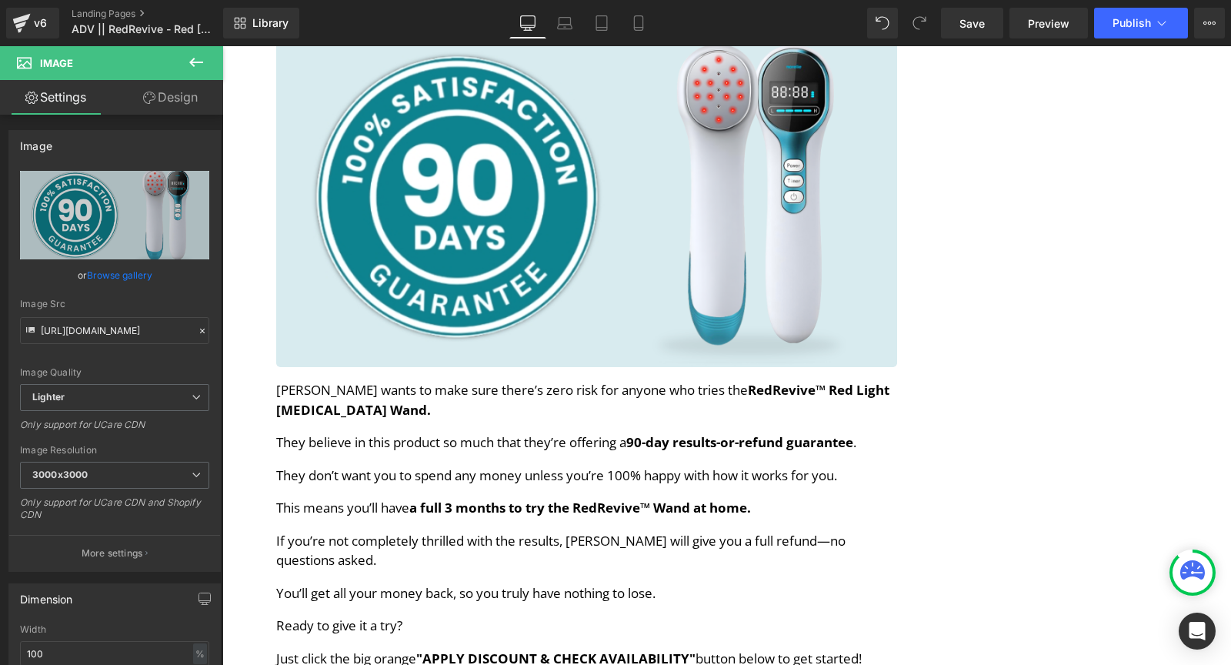
scroll to position [9415, 0]
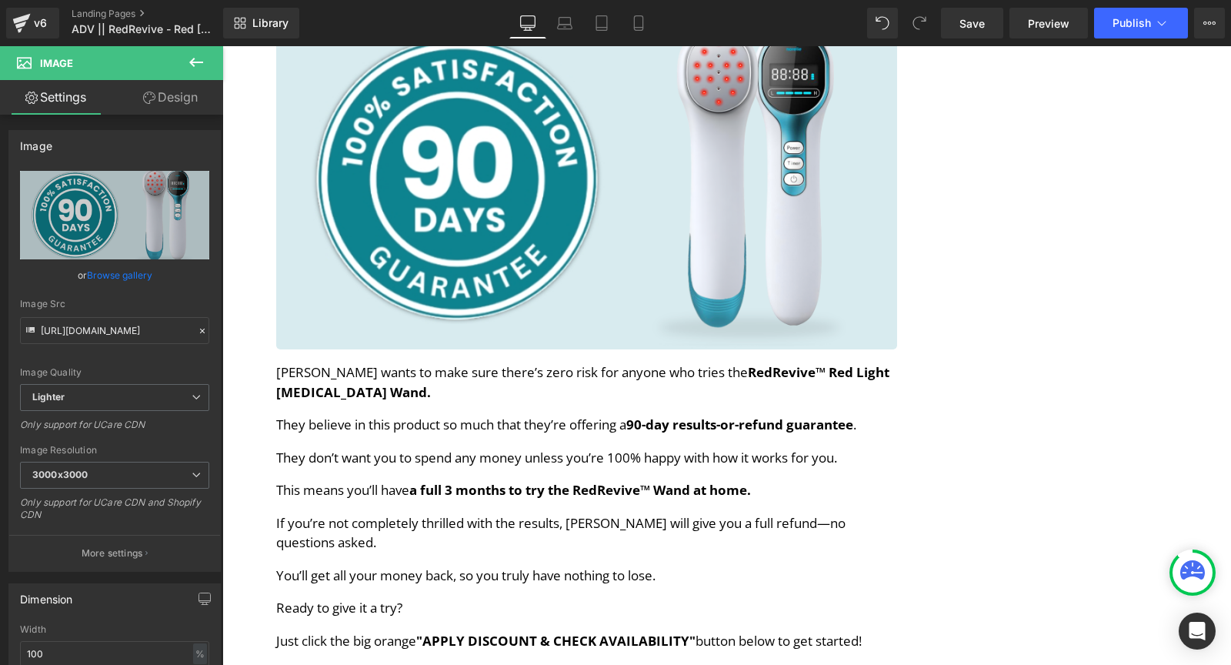
click at [360, 379] on div "Norelie wants to make sure there’s zero risk for anyone who tries the RedRevive…" at bounding box center [586, 506] width 621 height 288
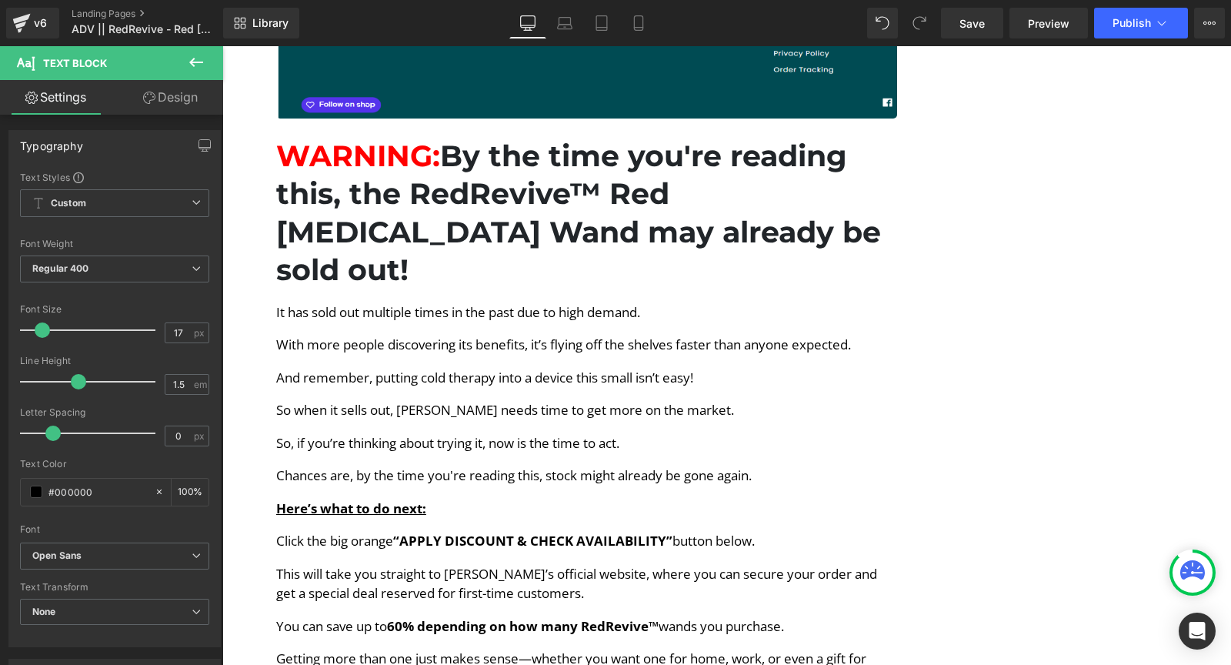
scroll to position [10399, 0]
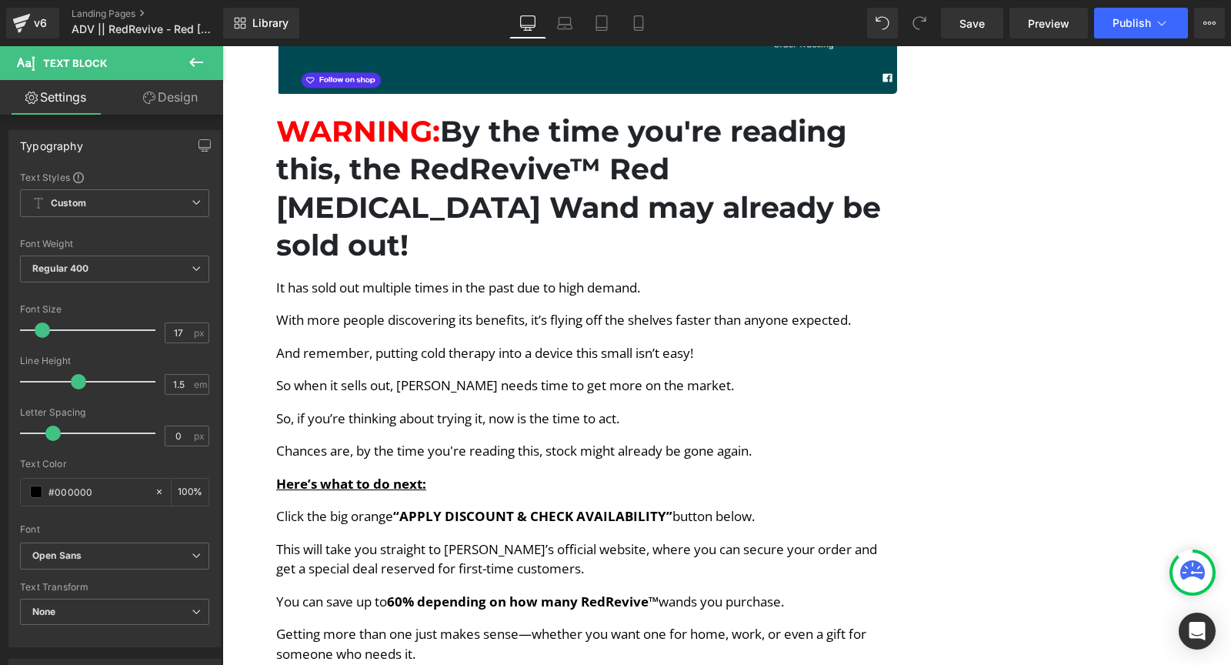
click at [363, 278] on div "It has sold out multiple times in the past due to high demand. With more people…" at bounding box center [586, 530] width 621 height 504
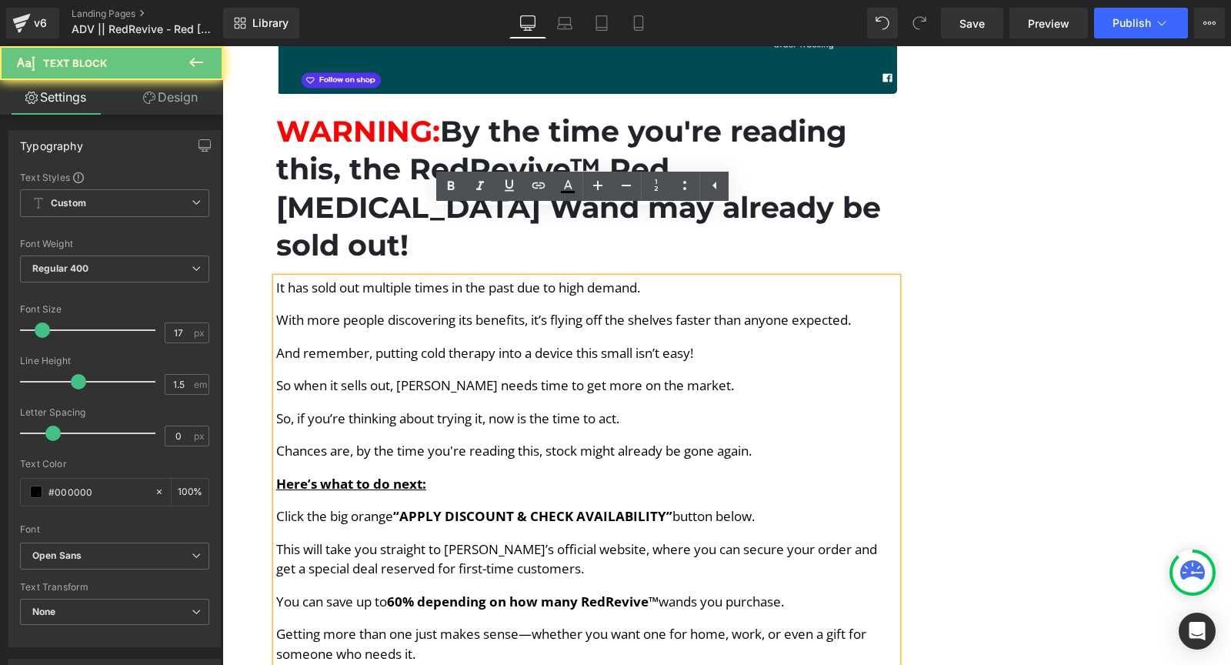
click at [401, 307] on div "It has sold out multiple times in the past due to high demand. With more people…" at bounding box center [586, 530] width 621 height 504
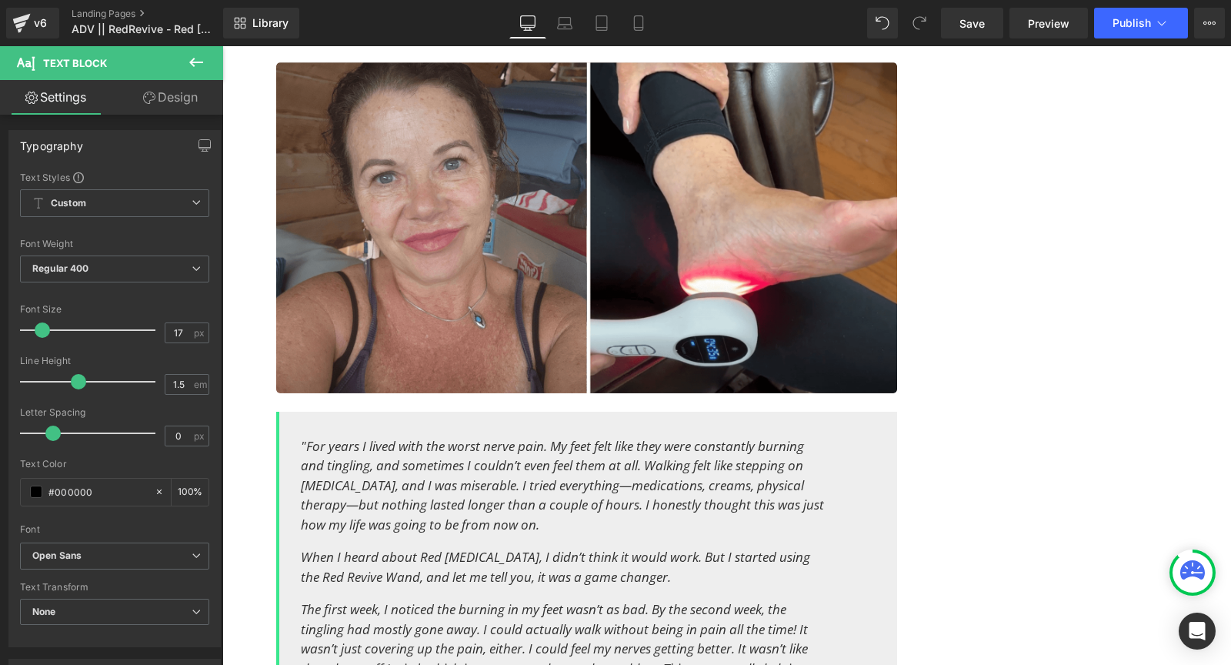
scroll to position [7489, 0]
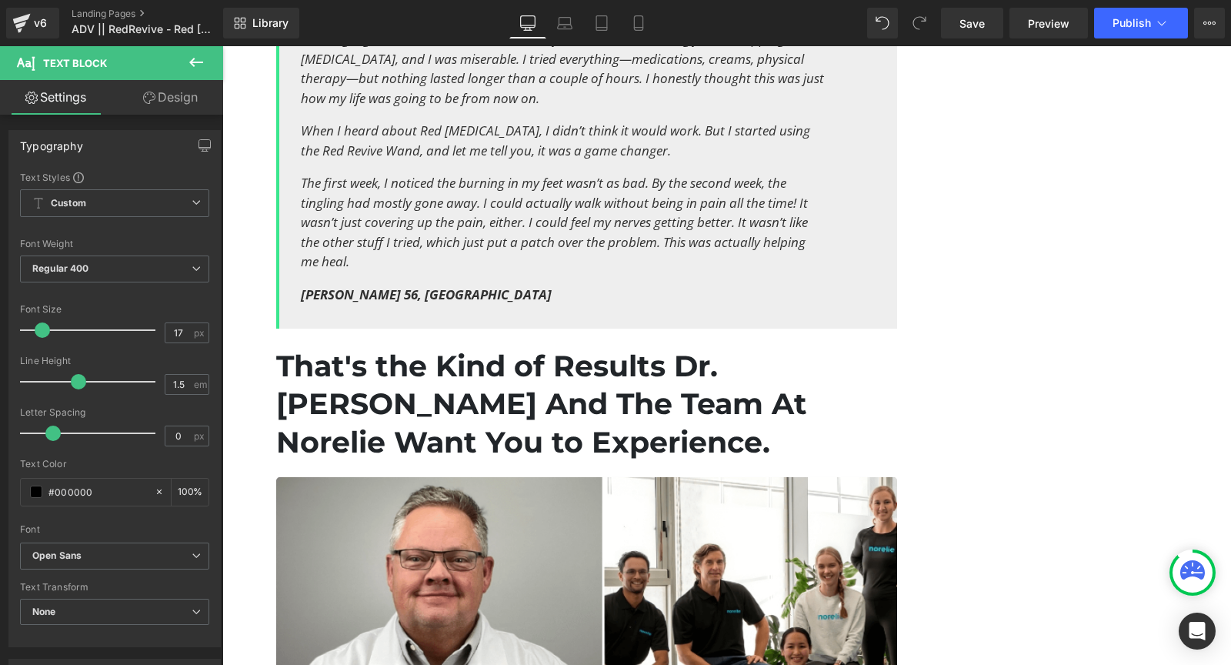
click at [414, 285] on strong "[PERSON_NAME] 56, [GEOGRAPHIC_DATA]" at bounding box center [426, 294] width 251 height 18
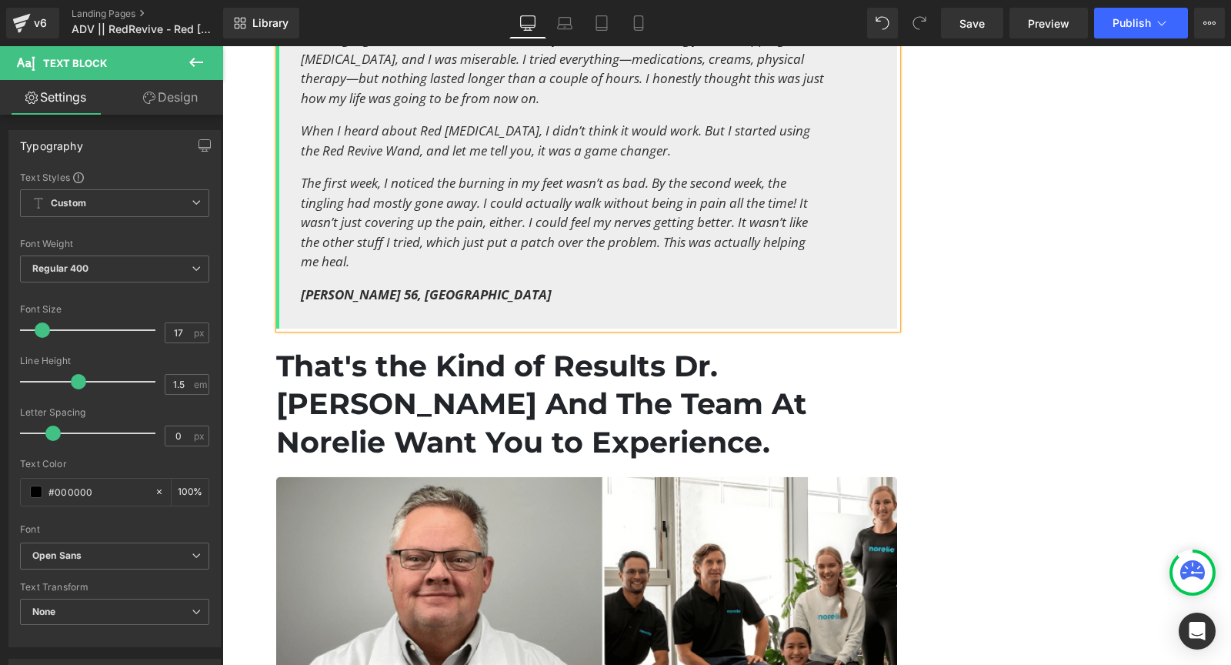
click at [427, 285] on p "[PERSON_NAME] 56, [GEOGRAPHIC_DATA]" at bounding box center [563, 295] width 524 height 20
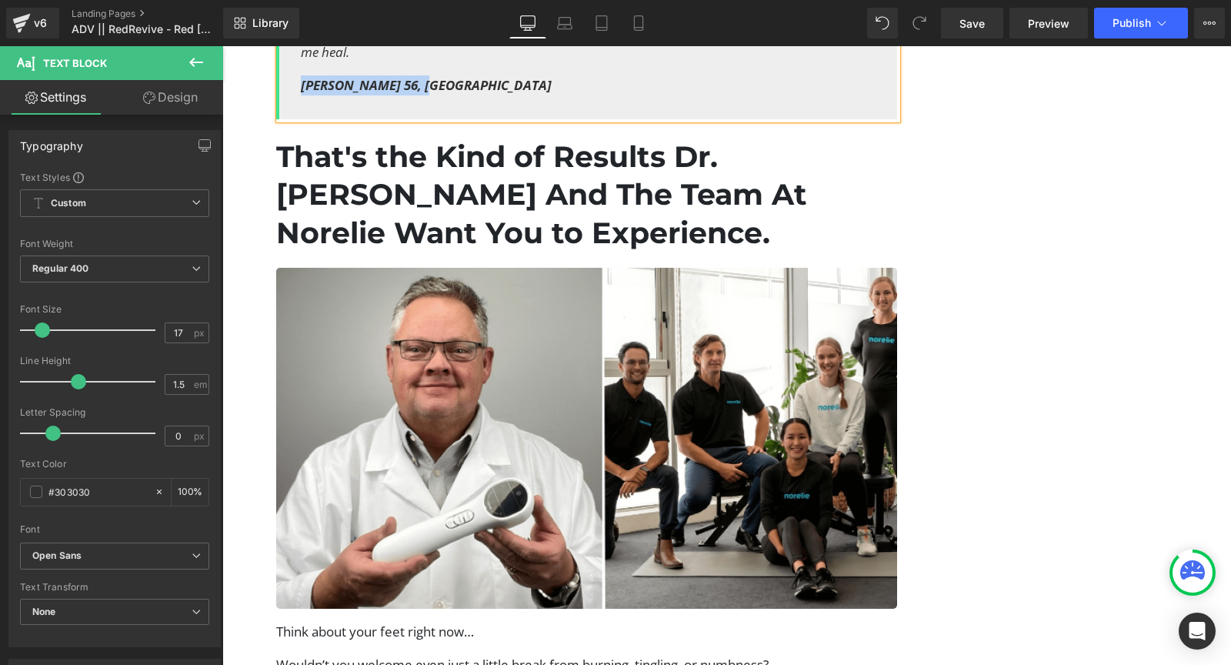
scroll to position [7715, 0]
